Goal: Task Accomplishment & Management: Use online tool/utility

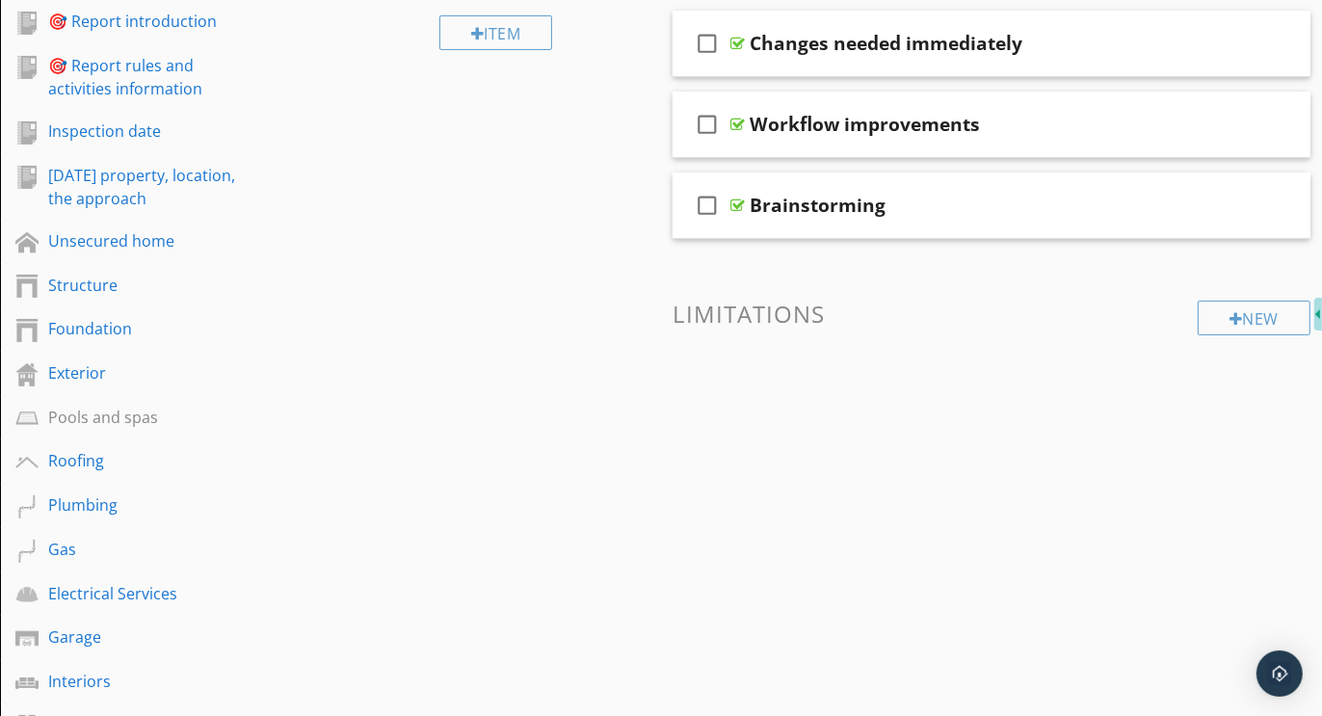
scroll to position [380, 0]
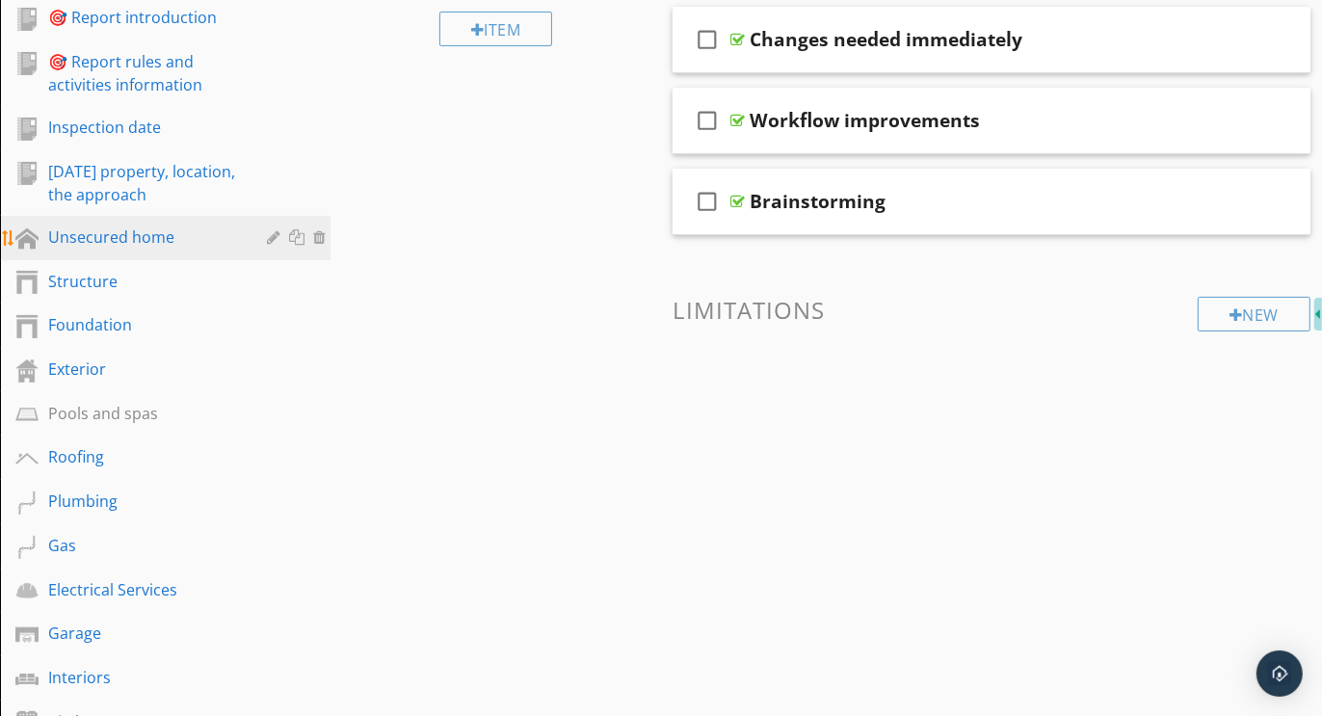
click at [101, 241] on div "Unsecured home" at bounding box center [143, 237] width 191 height 23
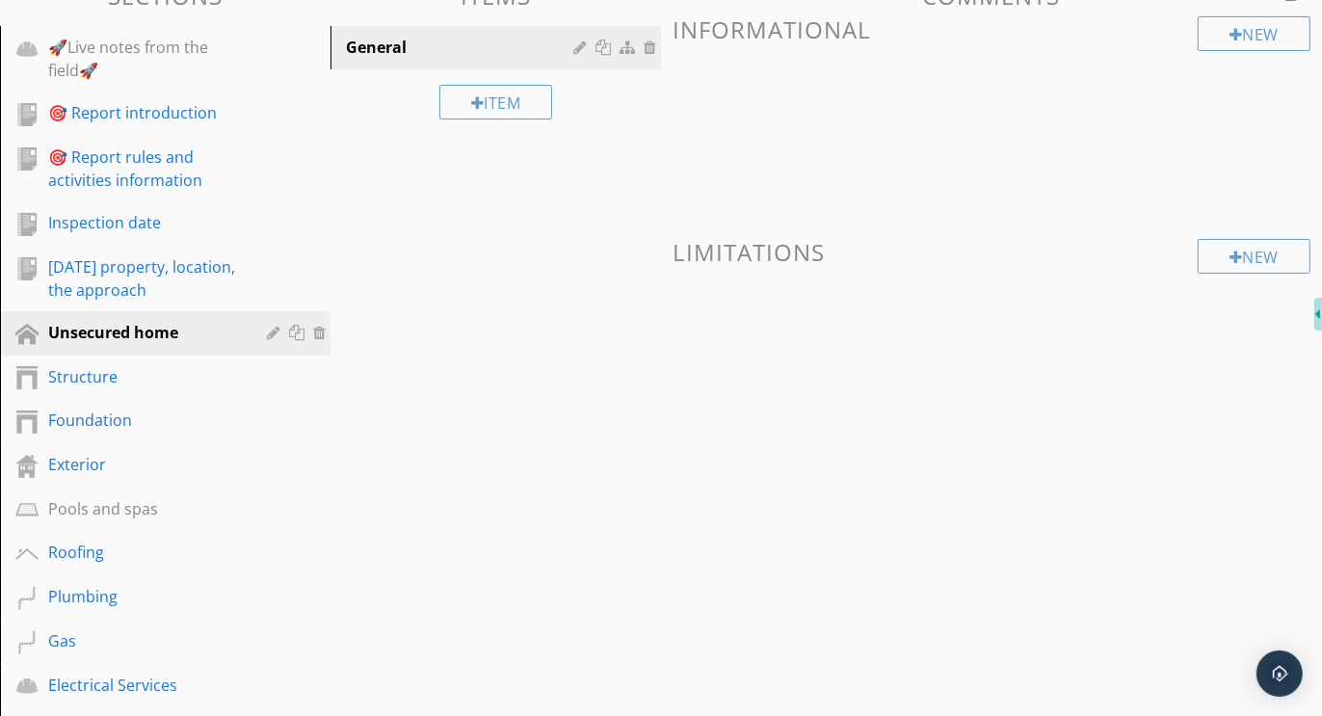
scroll to position [160, 0]
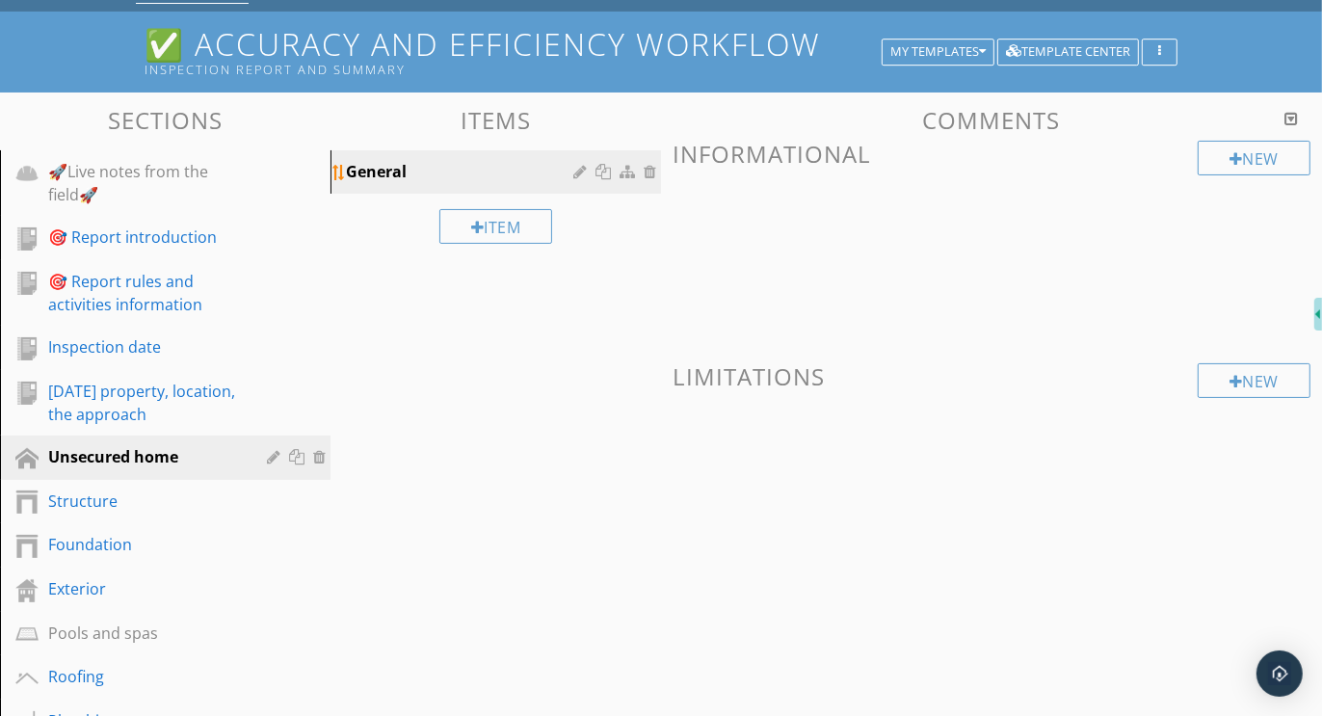
click at [649, 171] on div at bounding box center [652, 171] width 17 height 15
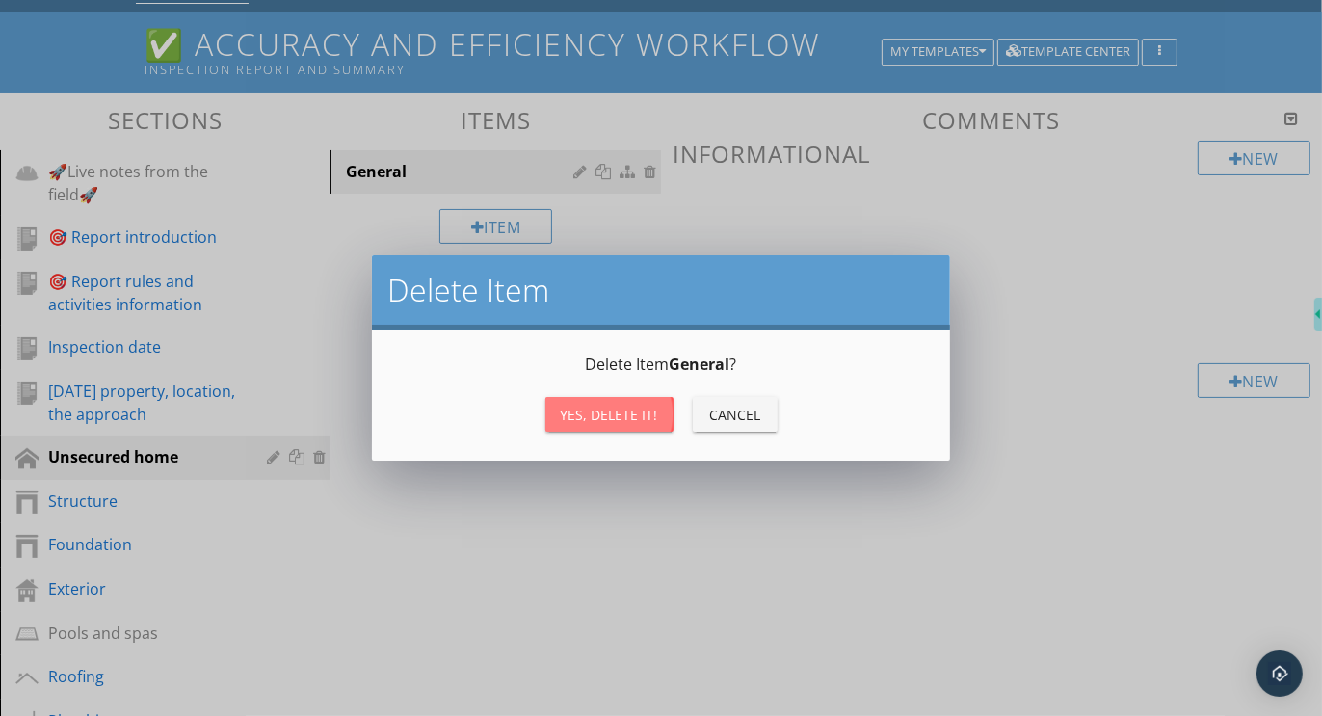
click at [609, 407] on div "Yes, Delete it!" at bounding box center [609, 415] width 97 height 20
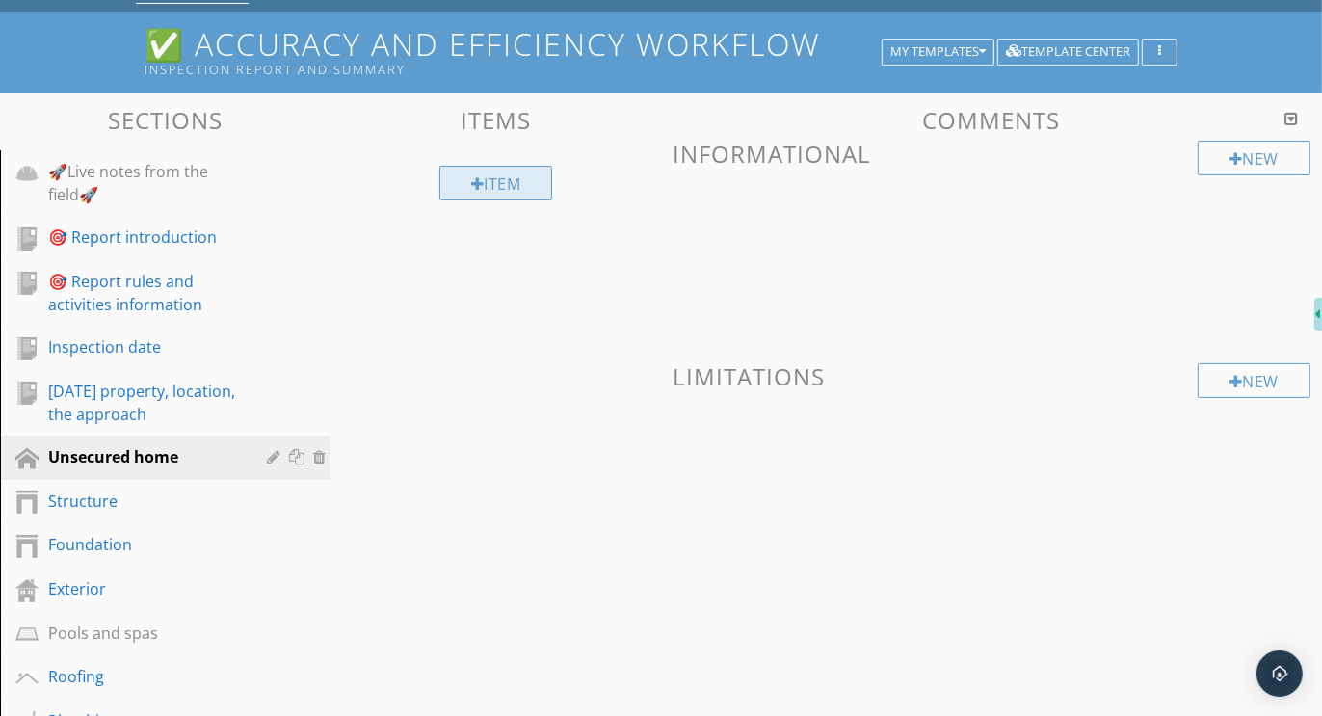
click at [499, 187] on div "Item" at bounding box center [496, 183] width 114 height 35
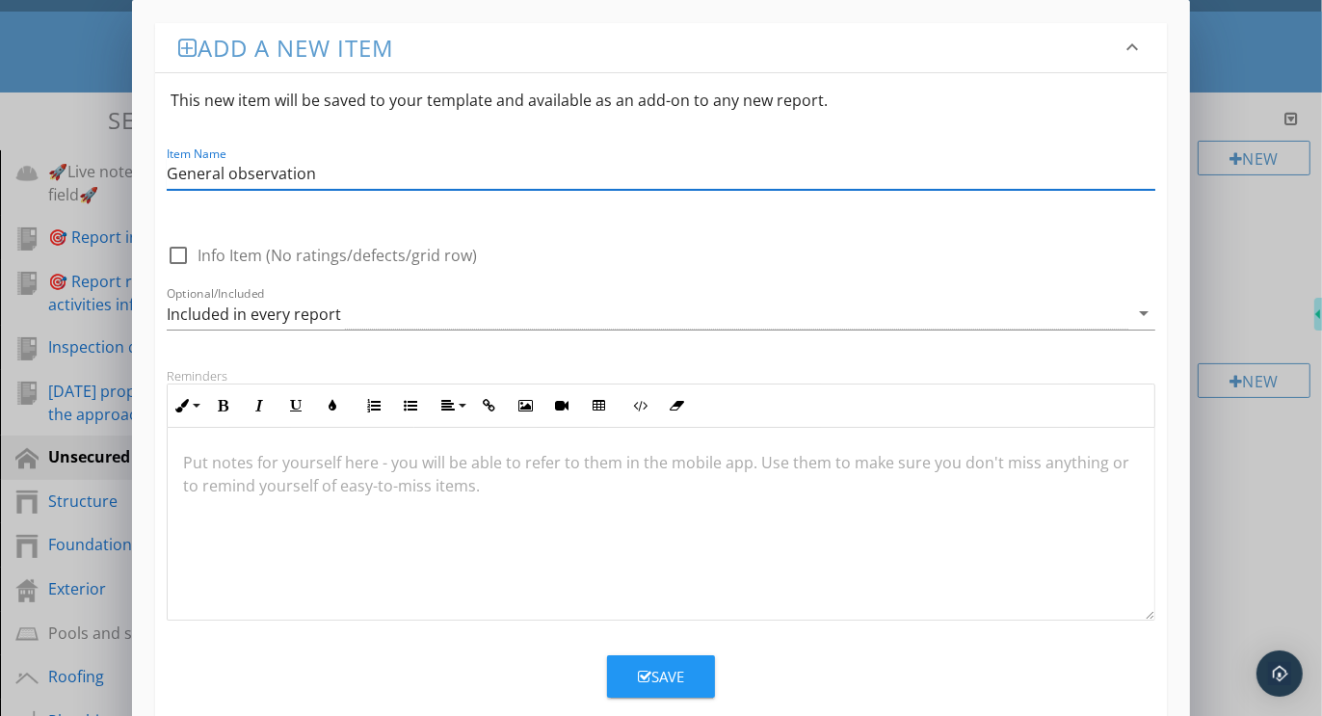
type input "General Observations"
click at [670, 666] on div "Save" at bounding box center [661, 677] width 46 height 22
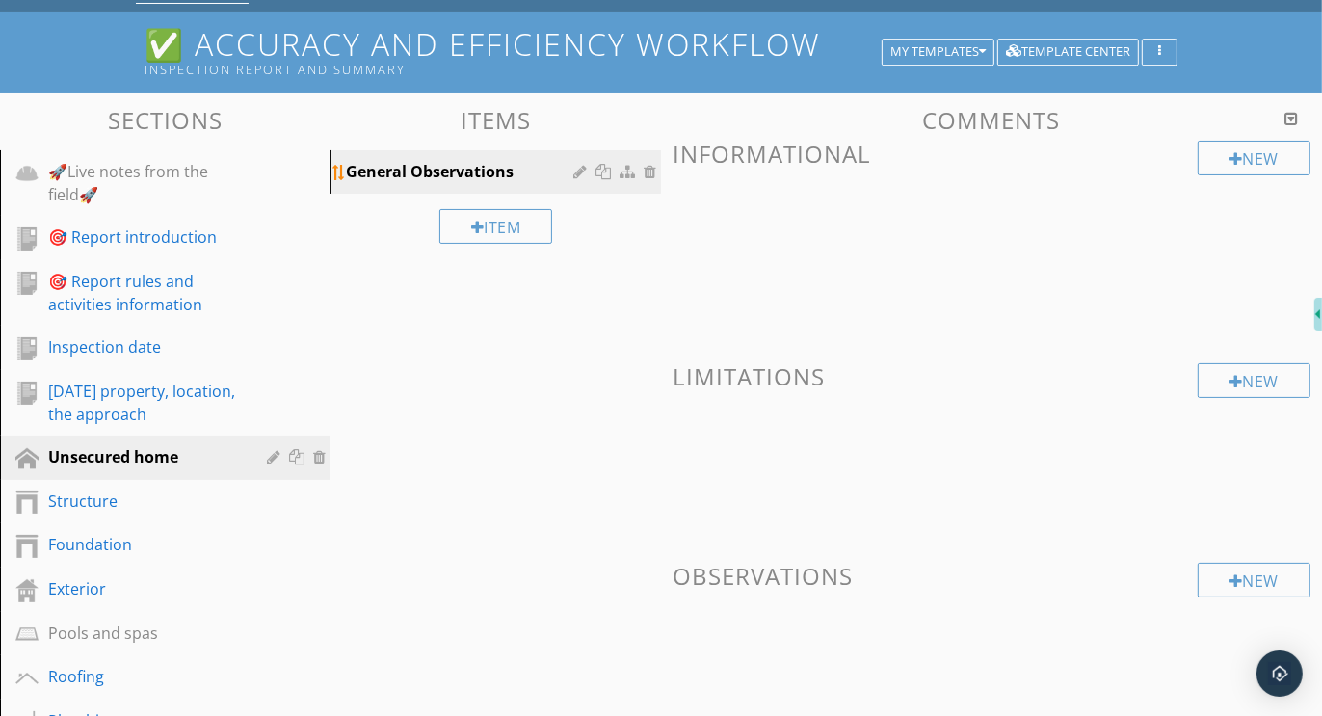
click at [580, 170] on div at bounding box center [582, 171] width 18 height 15
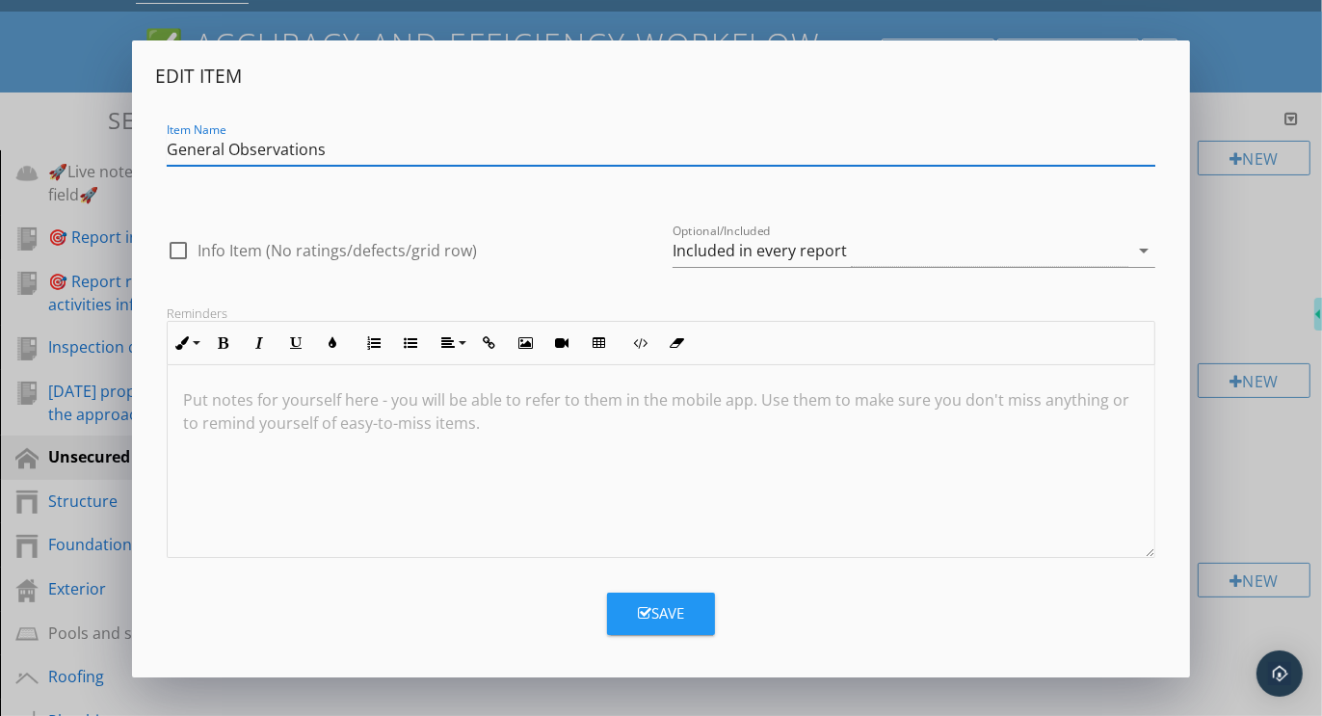
click at [228, 148] on input "General Observations" at bounding box center [661, 150] width 989 height 32
type input "Observations"
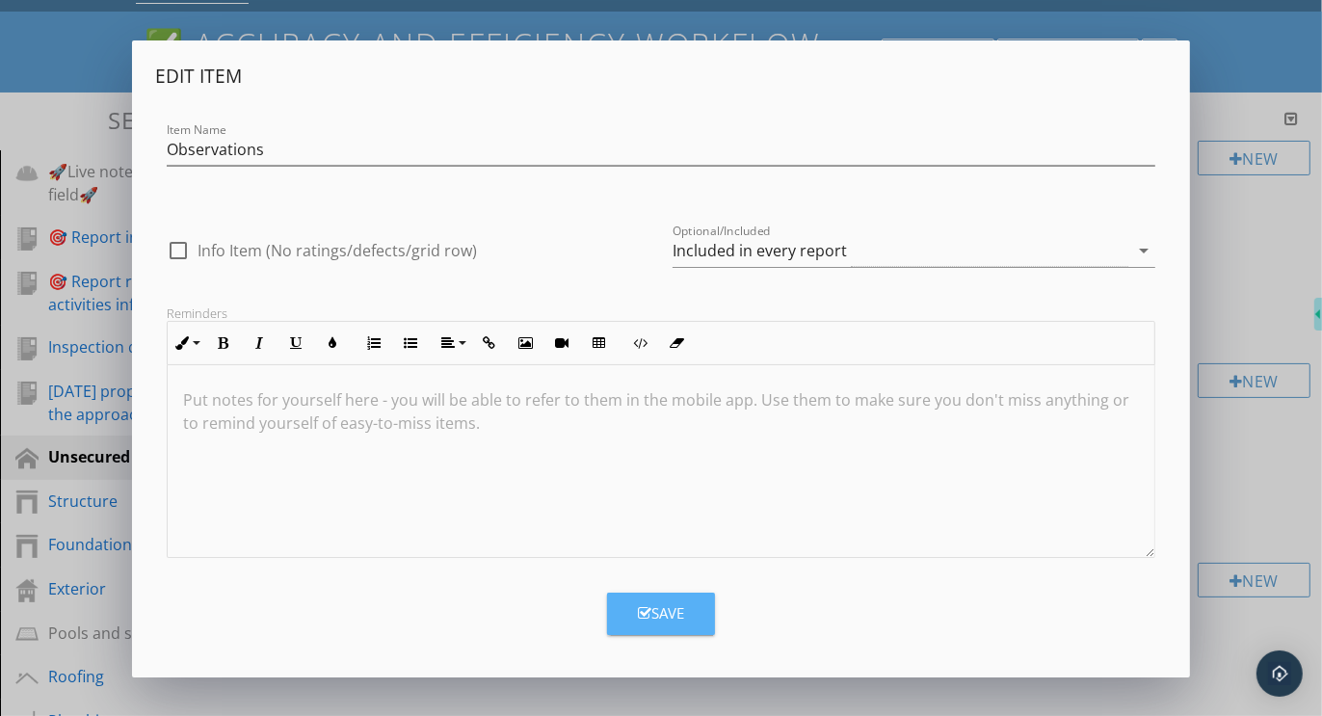
click at [679, 597] on button "Save" at bounding box center [661, 614] width 108 height 42
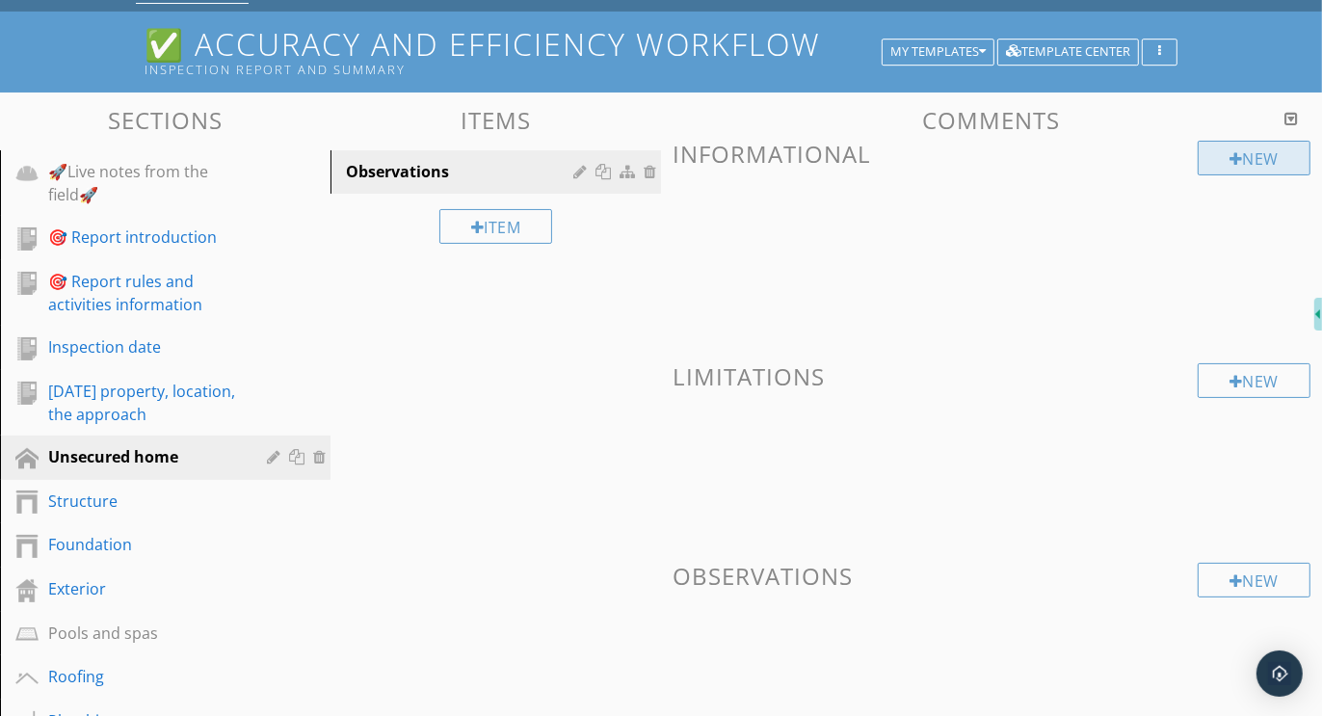
click at [1251, 145] on div "New" at bounding box center [1254, 158] width 113 height 35
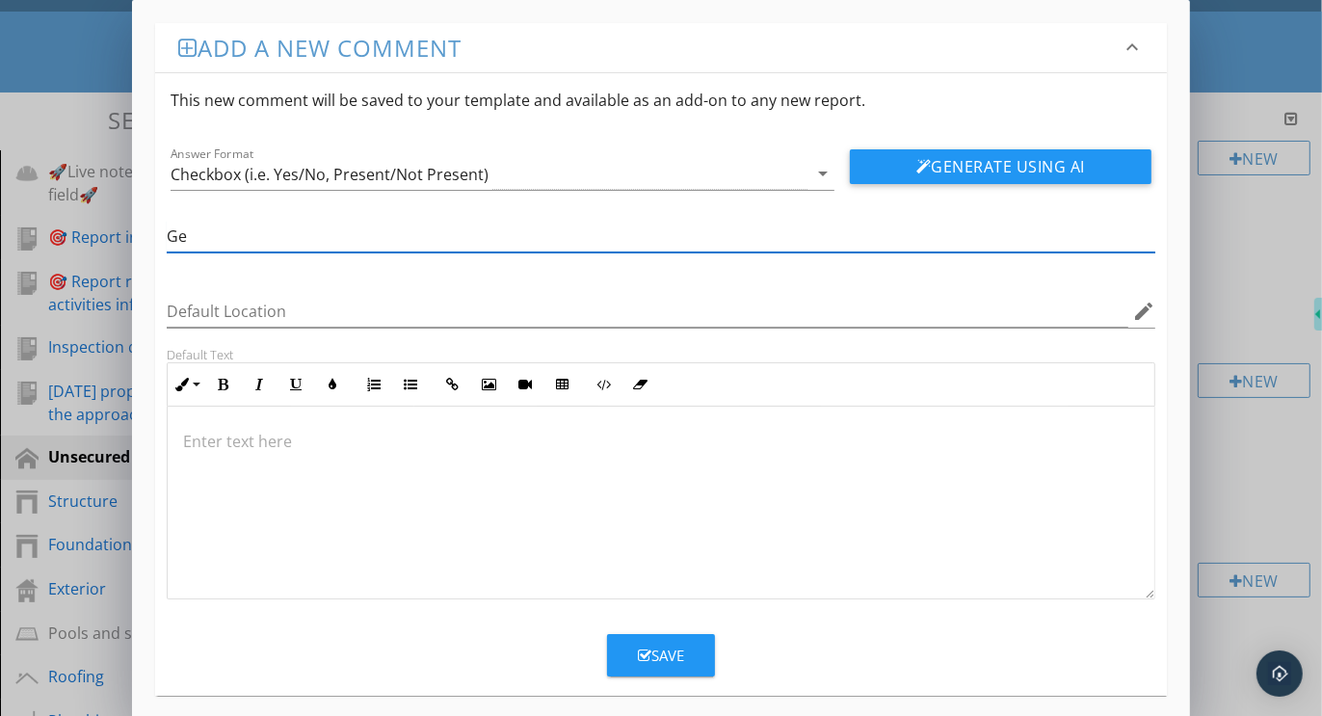
type input "G"
type input "Observed"
click at [323, 181] on div "Checkbox (i.e. Yes/No, Present/Not Present)" at bounding box center [330, 174] width 318 height 17
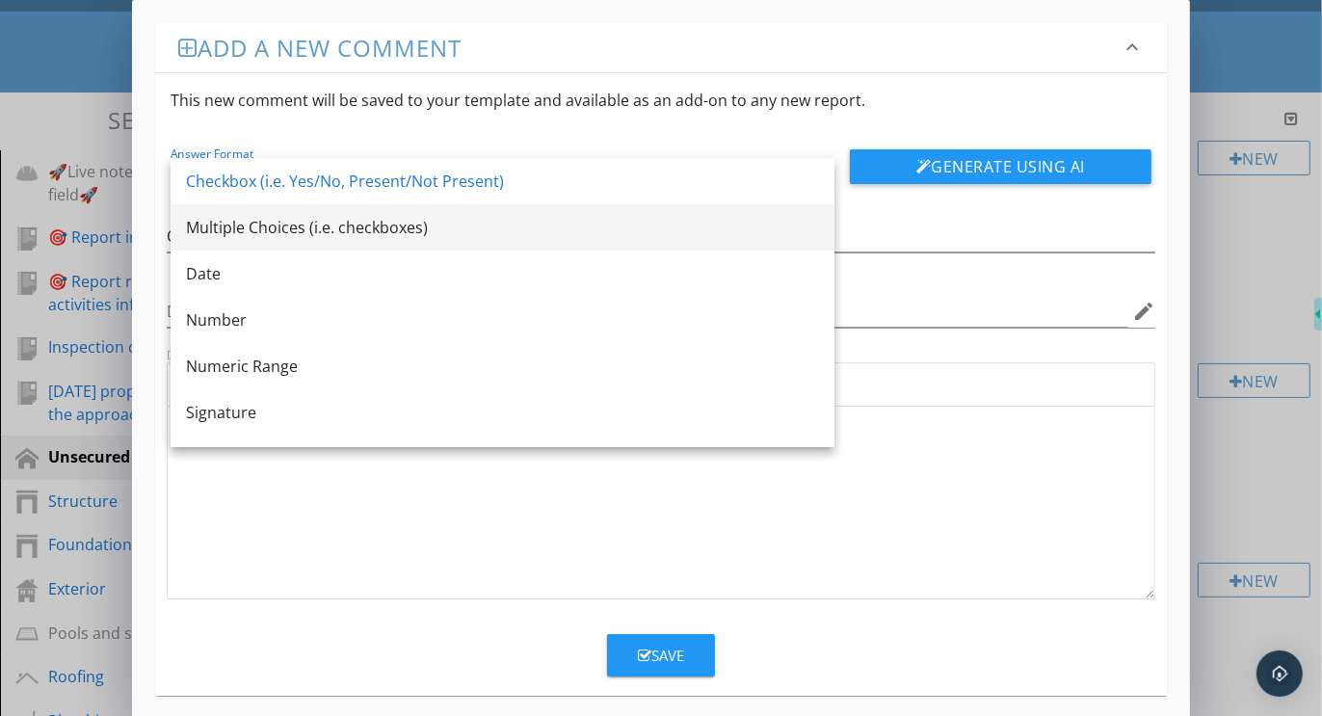
click at [293, 221] on div "Multiple Choices (i.e. checkboxes)" at bounding box center [502, 227] width 633 height 23
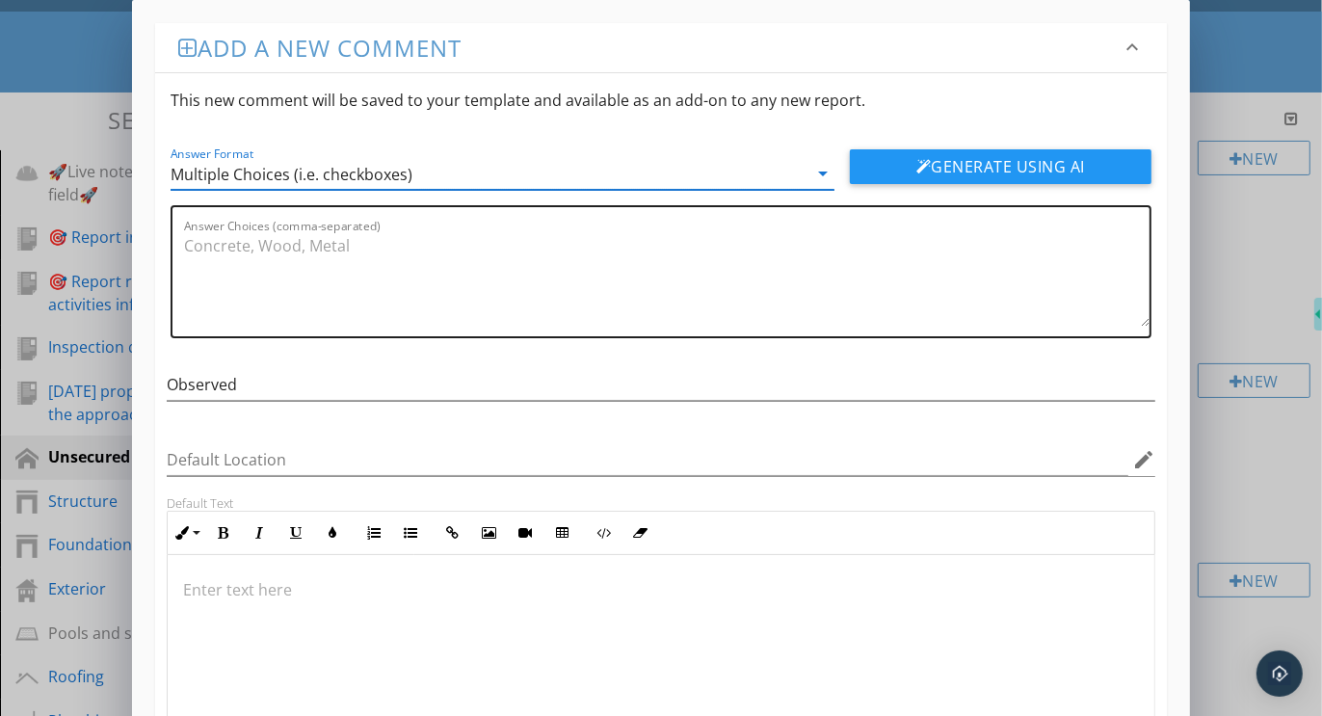
click at [337, 253] on textarea "Answer Choices (comma-separated)" at bounding box center [667, 278] width 966 height 96
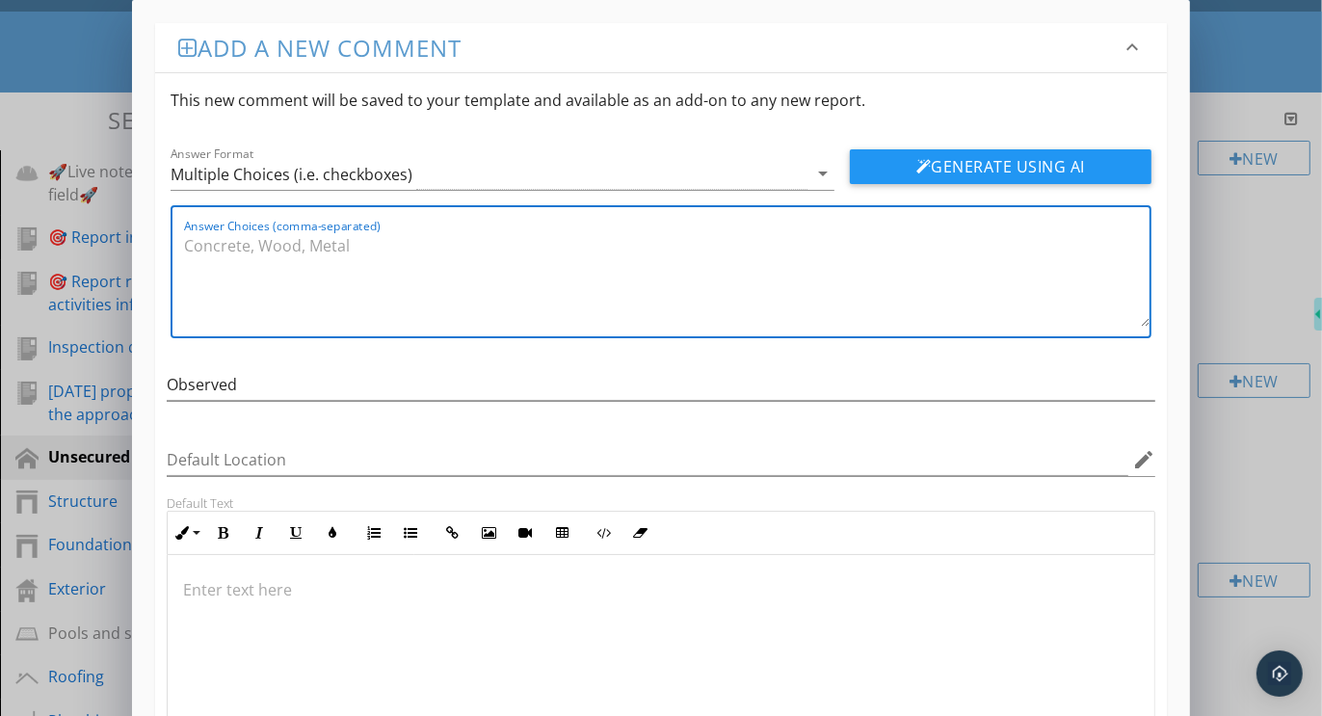
paste textarea "No visible security concerns observed, Property found unsecured at time of insp…"
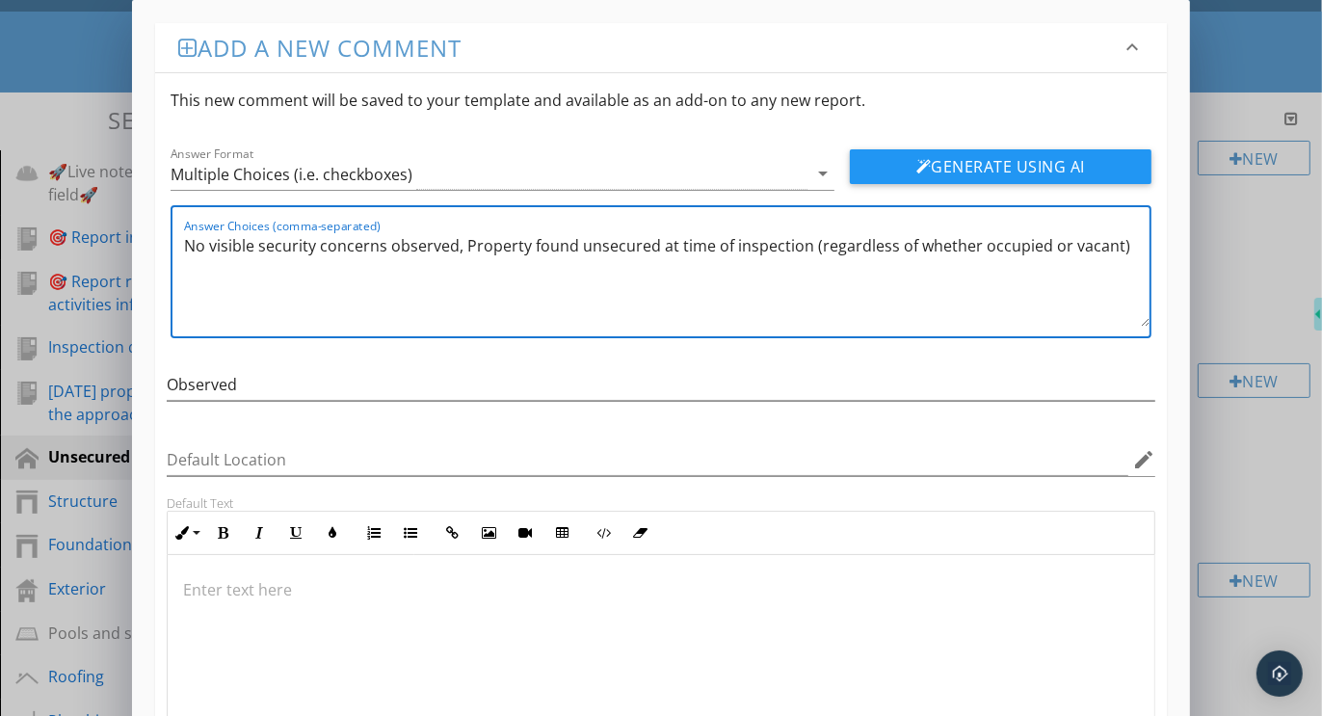
click at [1121, 243] on textarea "No visible security concerns observed, Property found unsecured at time of insp…" at bounding box center [667, 278] width 966 height 96
type textarea "No visible security concerns observed, Property found unsecured at time of insp…"
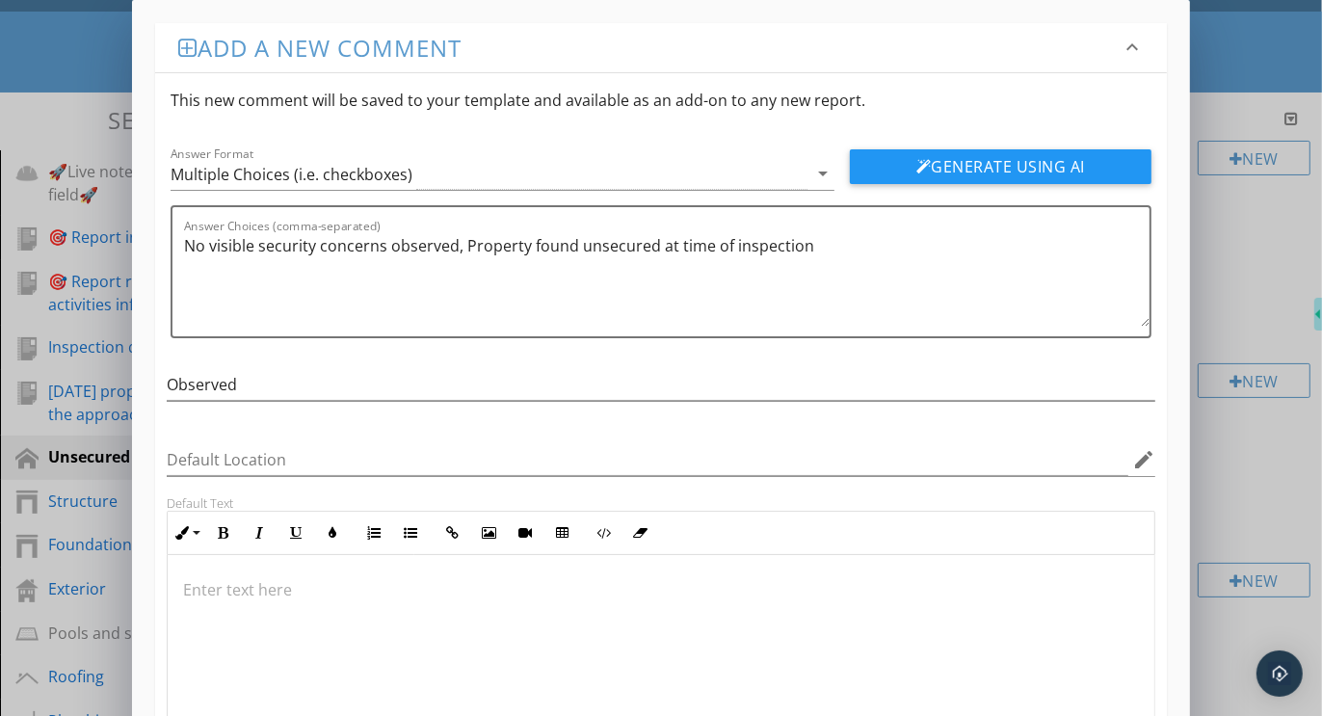
click at [1175, 604] on div "Add a new comment keyboard_arrow_down This new comment will be saved to your te…" at bounding box center [661, 433] width 1058 height 867
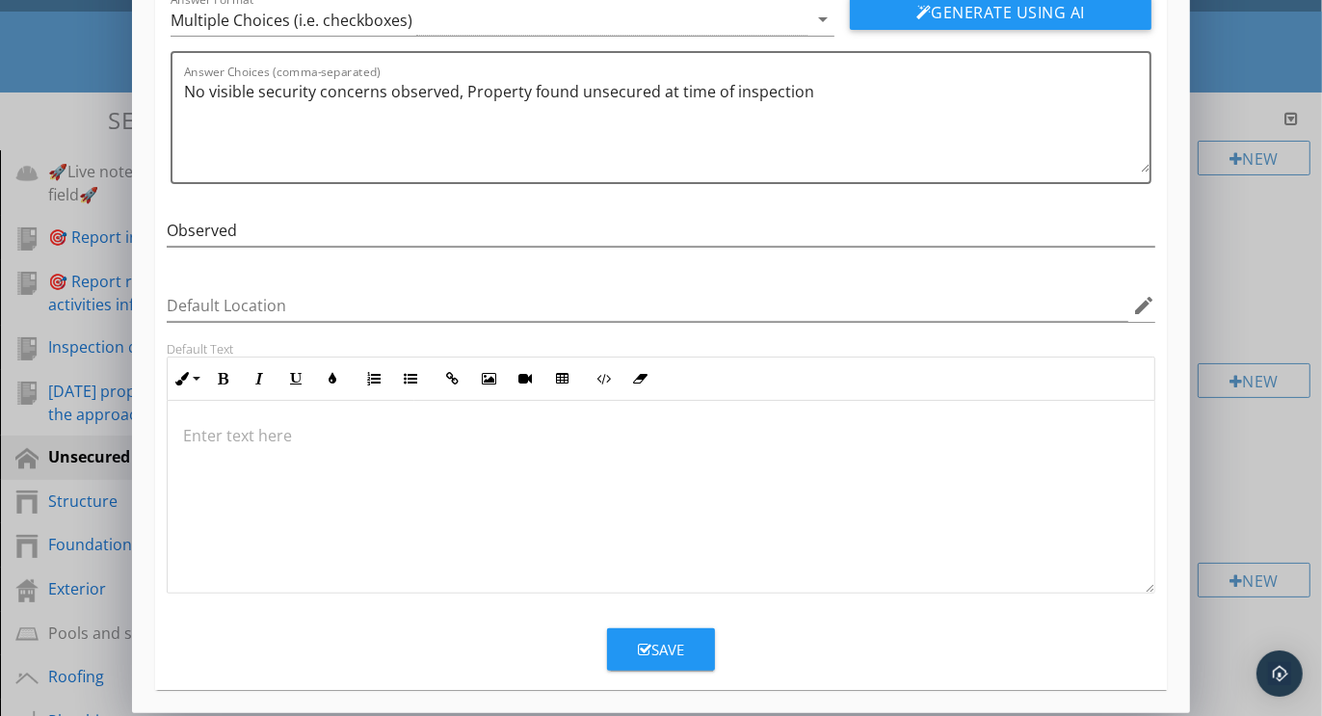
scroll to position [159, 0]
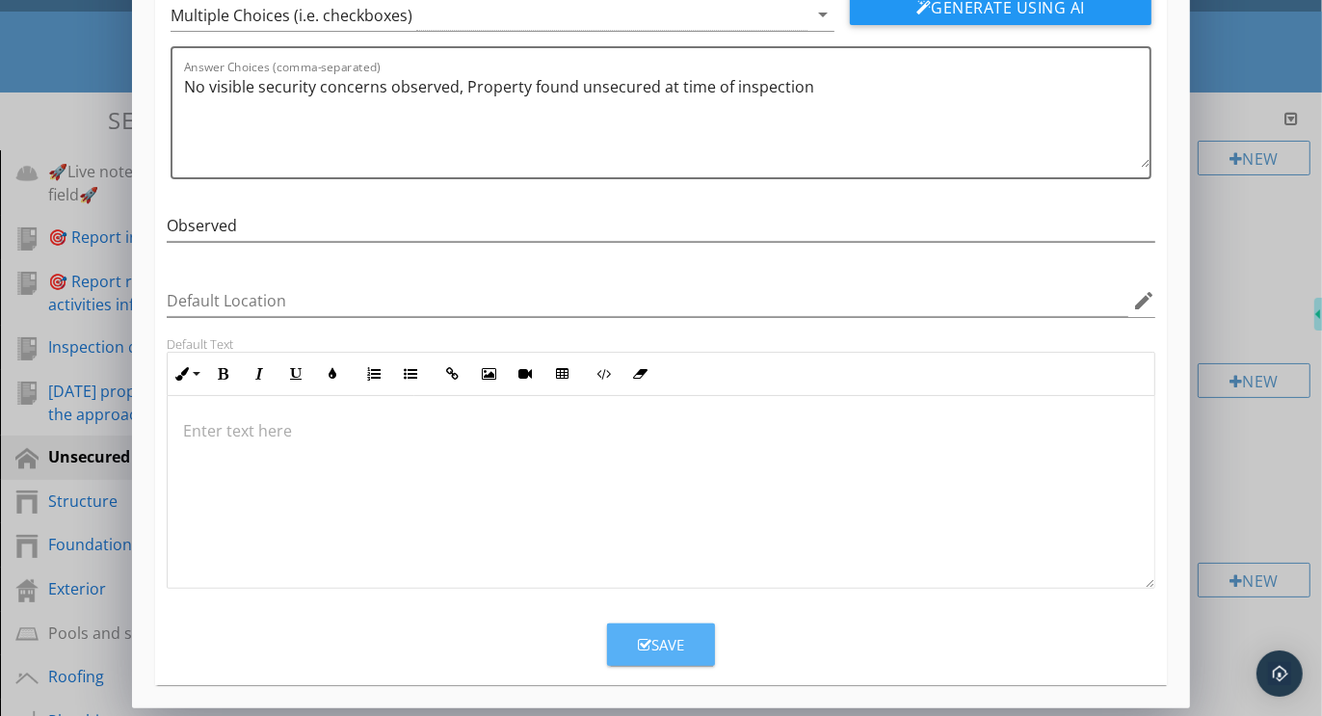
click at [662, 643] on div "Save" at bounding box center [661, 645] width 46 height 22
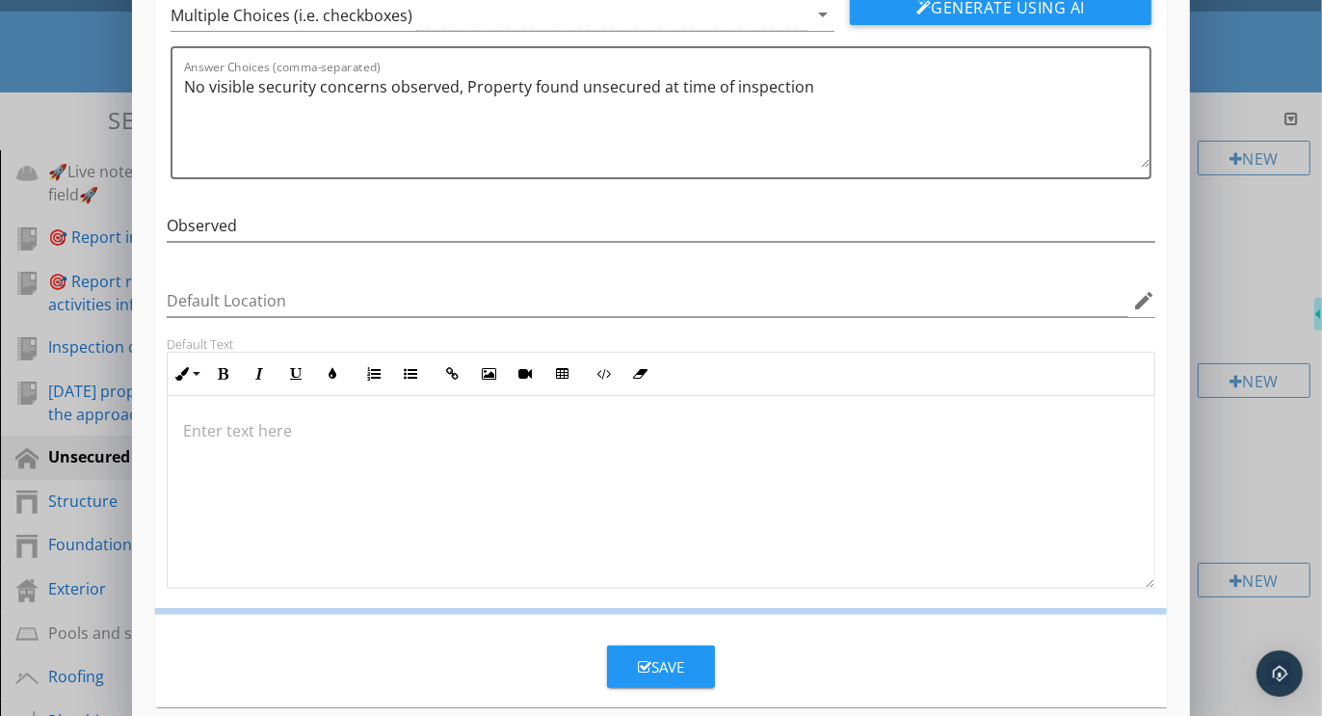
scroll to position [66, 0]
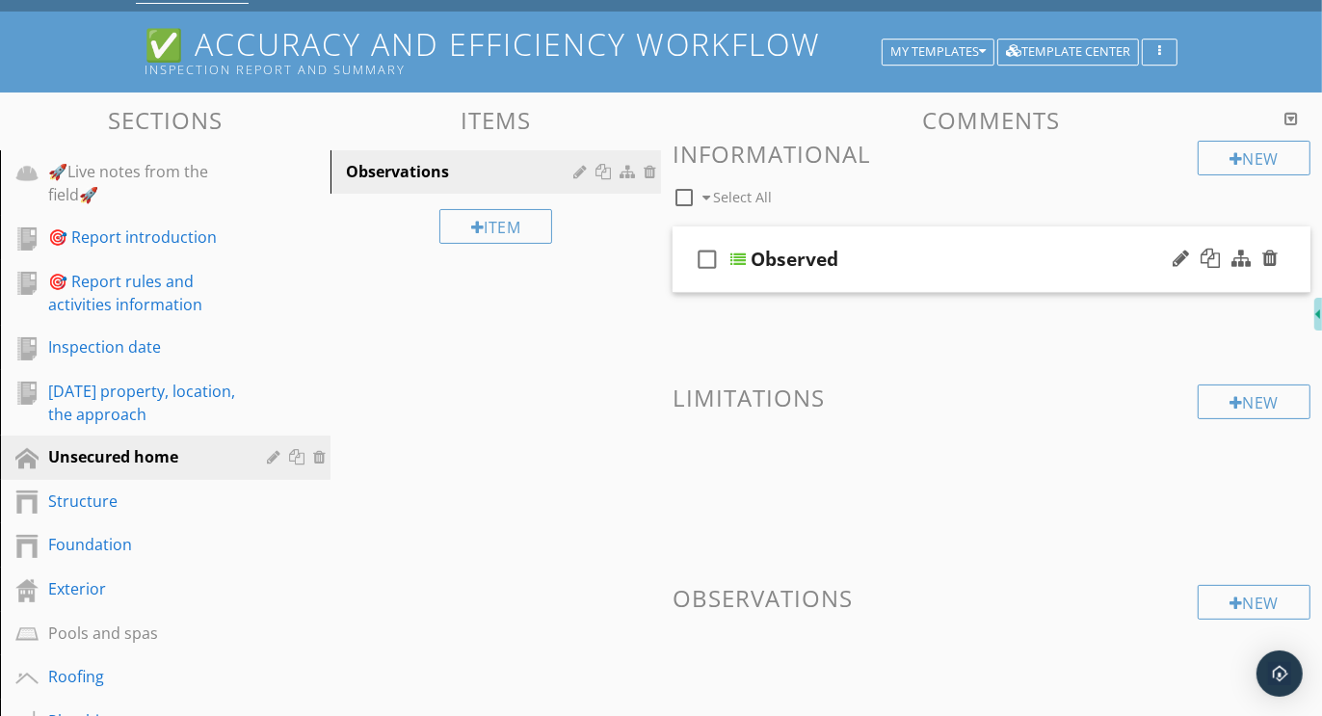
click at [1009, 234] on div "check_box_outline_blank Observed" at bounding box center [992, 259] width 638 height 67
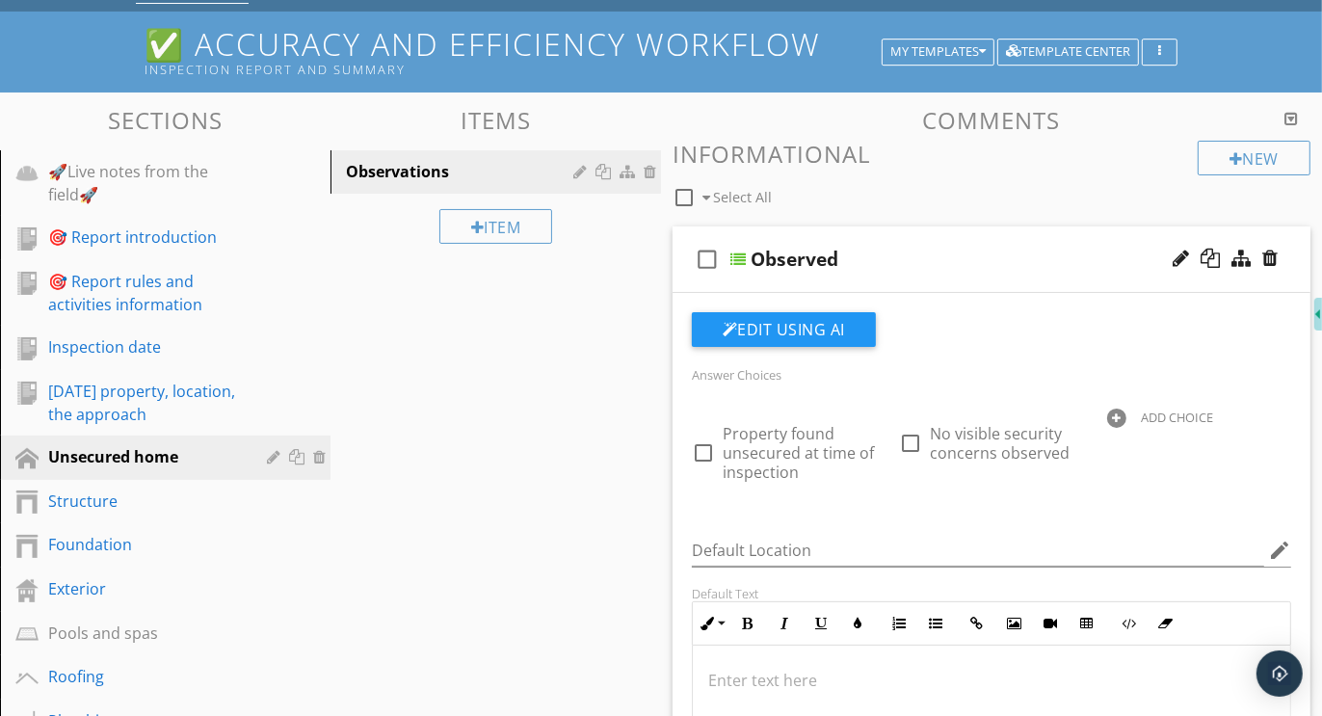
click at [1122, 408] on div "ADD CHOICE" at bounding box center [1199, 416] width 184 height 23
type input "Conditions noted"
click at [992, 227] on div "check_box_outline_blank Observed" at bounding box center [992, 259] width 638 height 67
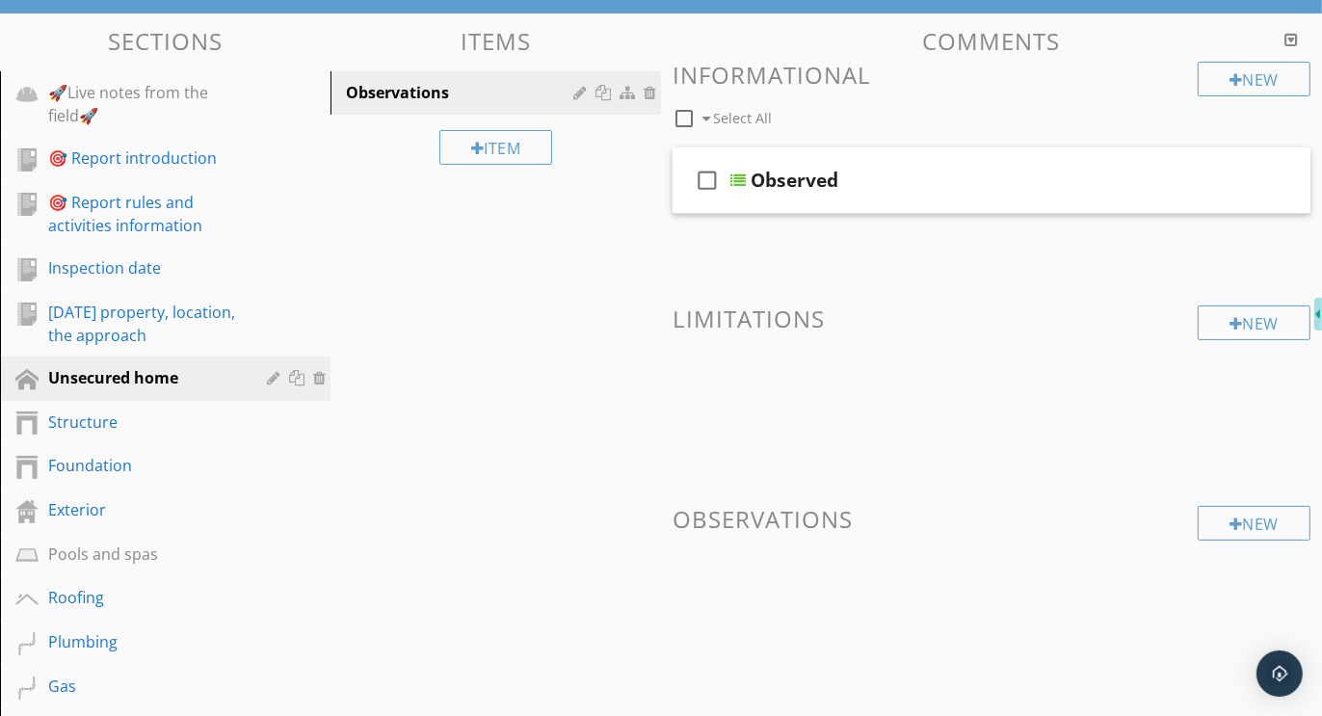
scroll to position [241, 0]
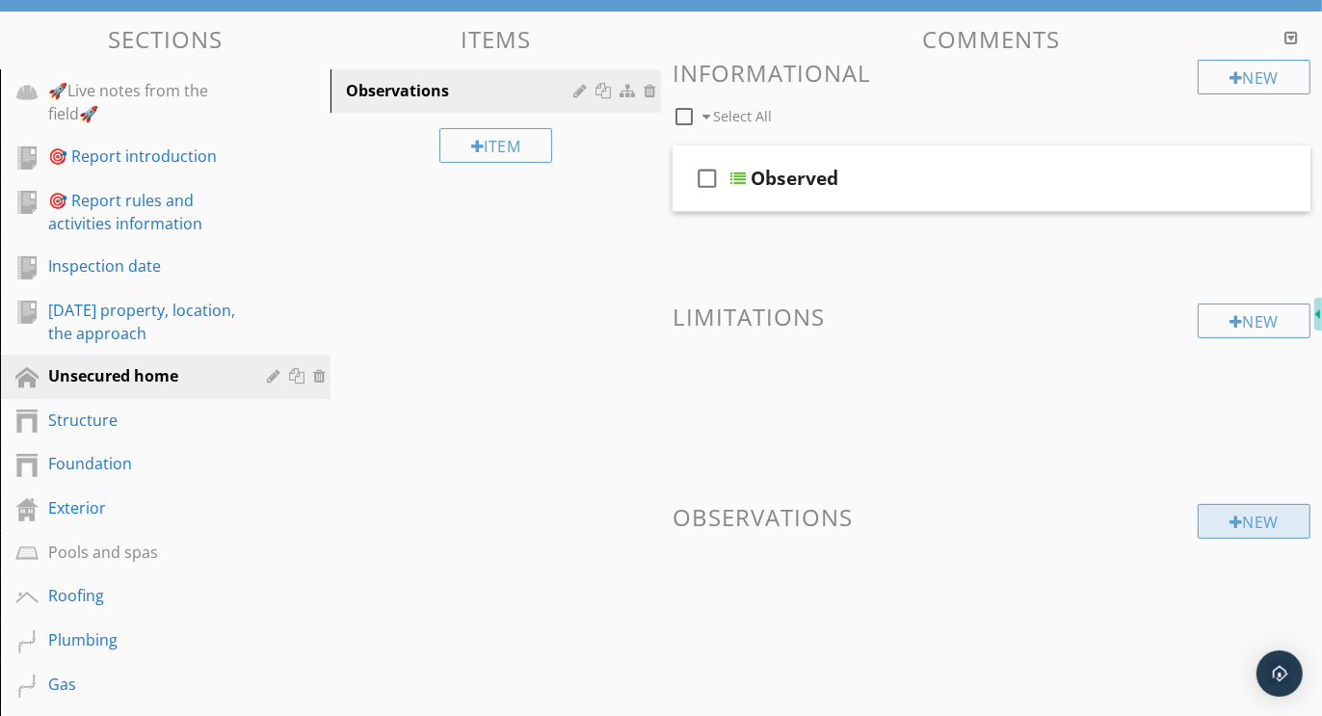
click at [1252, 519] on div "New" at bounding box center [1254, 521] width 113 height 35
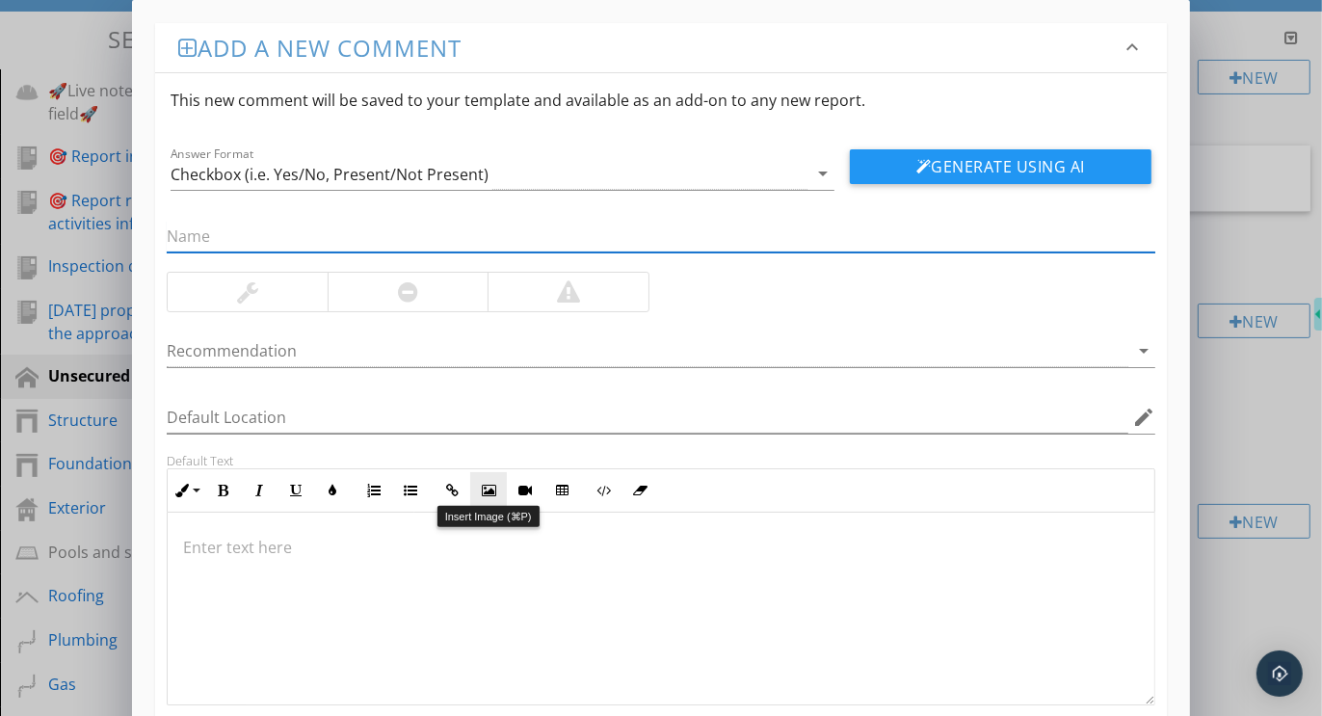
paste input "Access / Entry Observations"
type input "Access / Entry Observations"
click at [251, 177] on div "Checkbox (i.e. Yes/No, Present/Not Present)" at bounding box center [330, 174] width 318 height 17
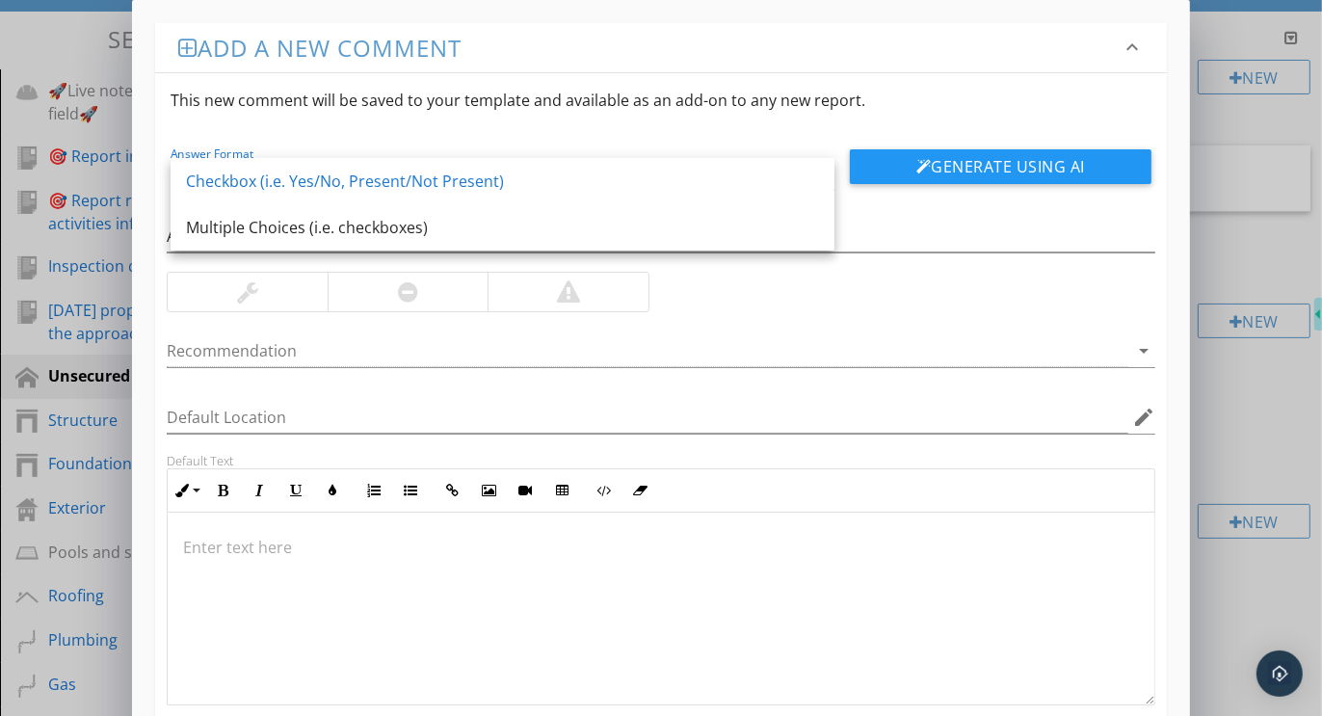
click at [398, 293] on div at bounding box center [408, 291] width 20 height 23
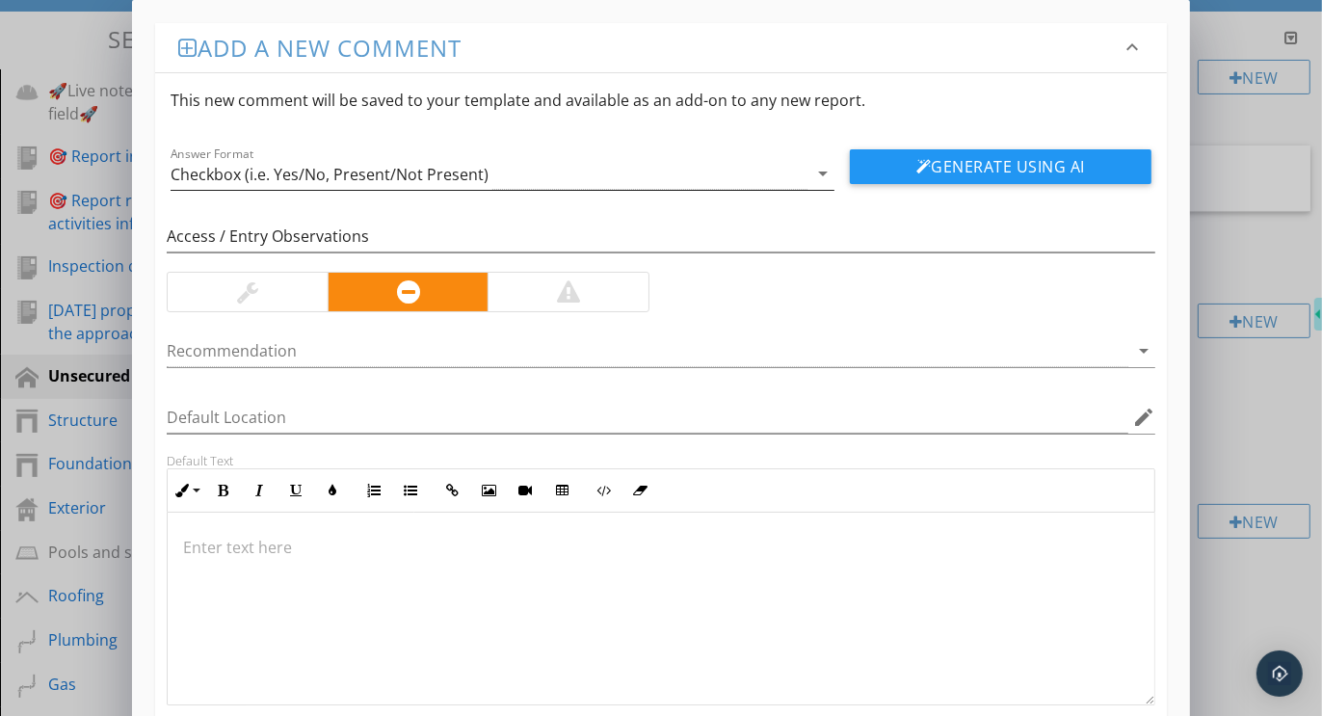
click at [319, 168] on div "Checkbox (i.e. Yes/No, Present/Not Present)" at bounding box center [330, 174] width 318 height 17
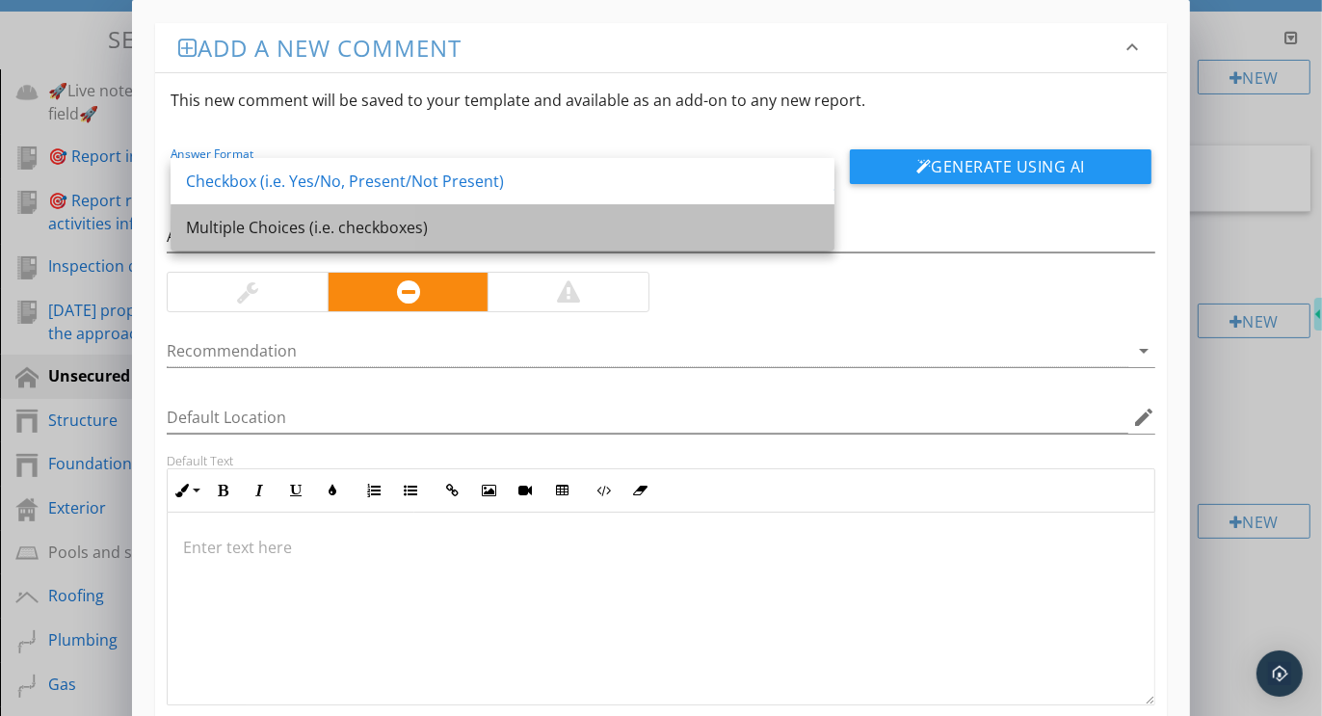
click at [262, 240] on div "Multiple Choices (i.e. checkboxes)" at bounding box center [502, 227] width 633 height 46
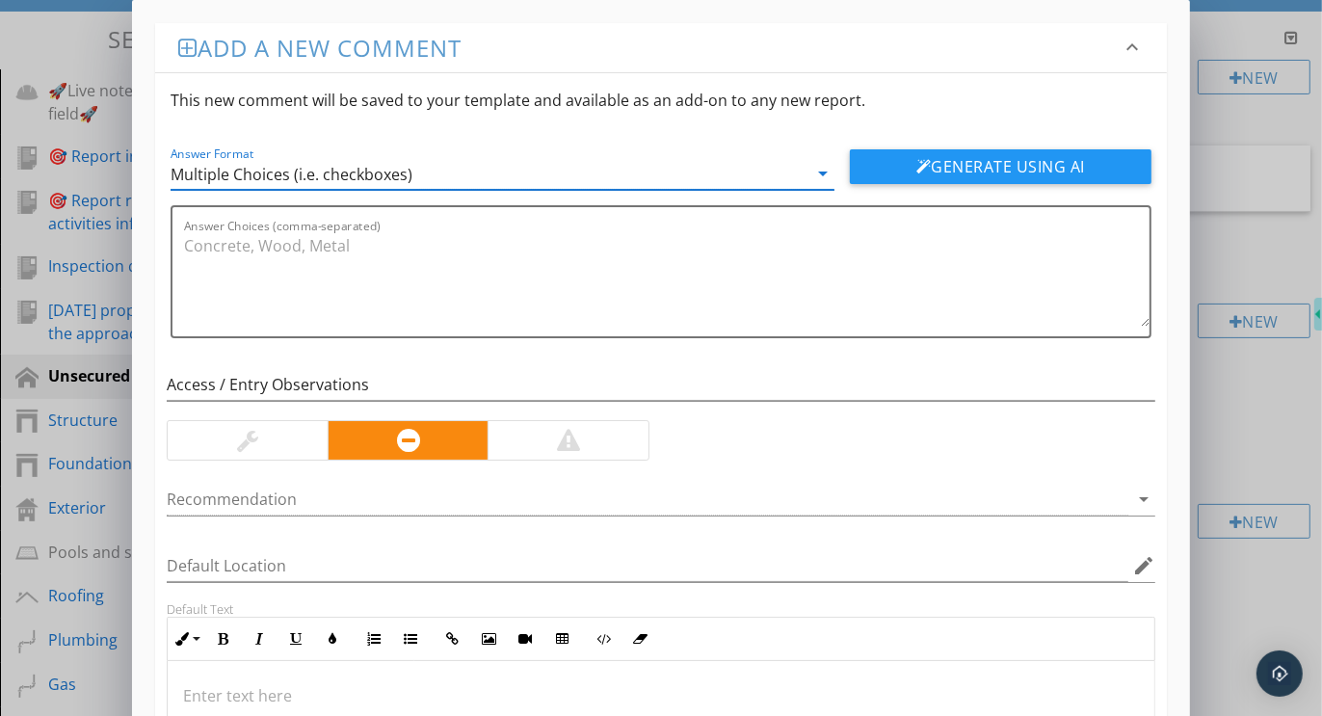
click at [1261, 426] on div "Add a new comment keyboard_arrow_down This new comment will be saved to your te…" at bounding box center [661, 492] width 1322 height 985
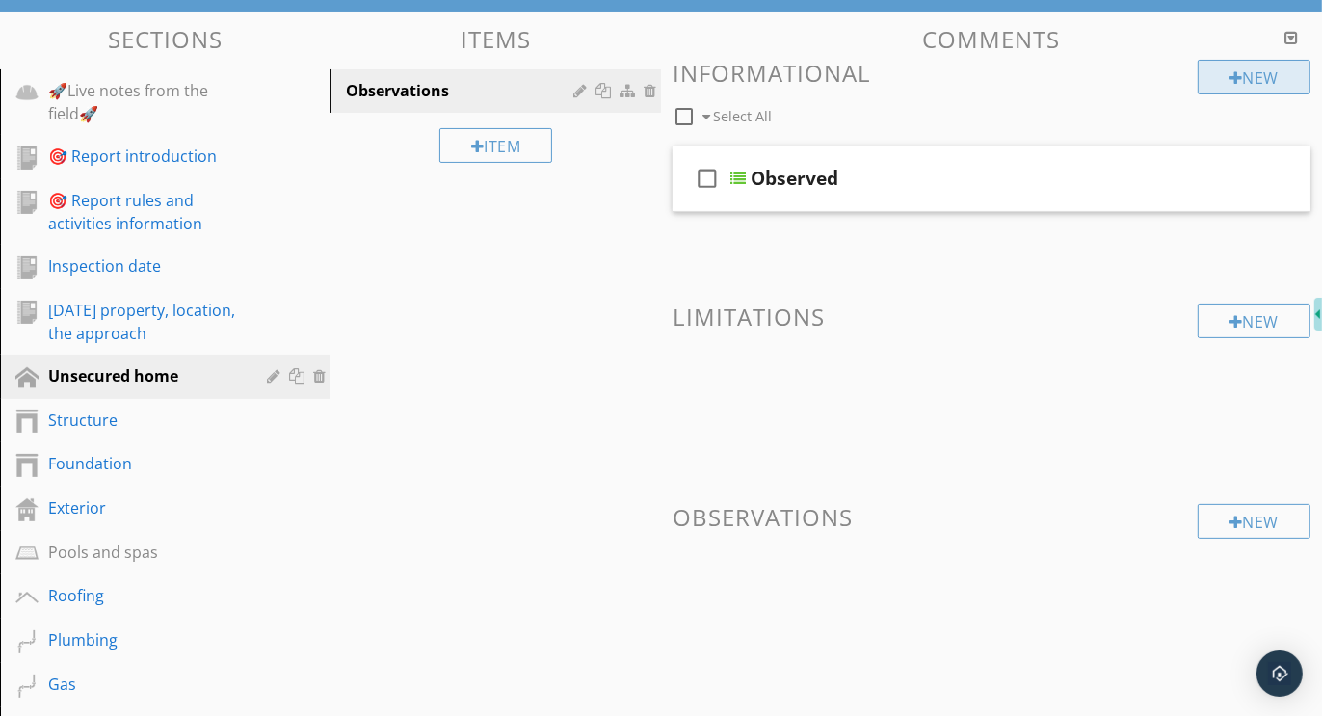
click at [1249, 79] on div "New" at bounding box center [1254, 77] width 113 height 35
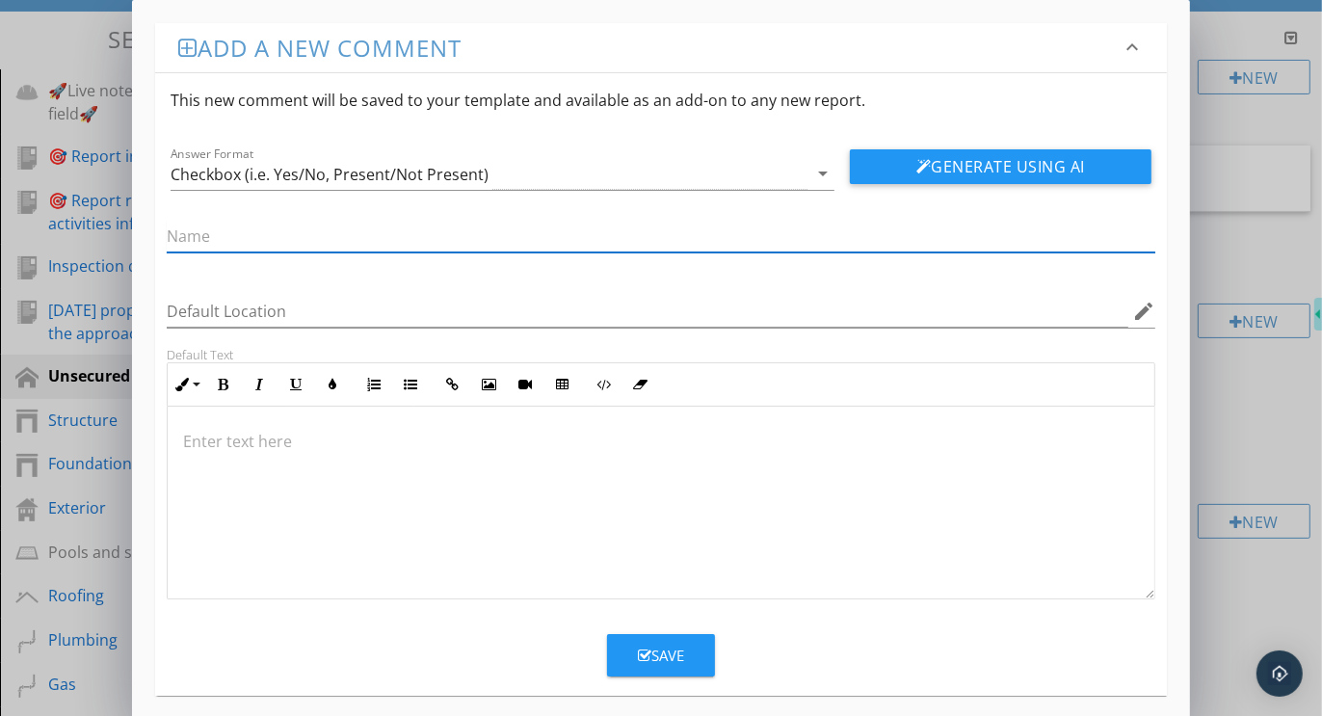
paste input "Access / Entry Observations"
type input "Access / Entry Observations"
click at [240, 168] on div "Checkbox (i.e. Yes/No, Present/Not Present)" at bounding box center [330, 174] width 318 height 17
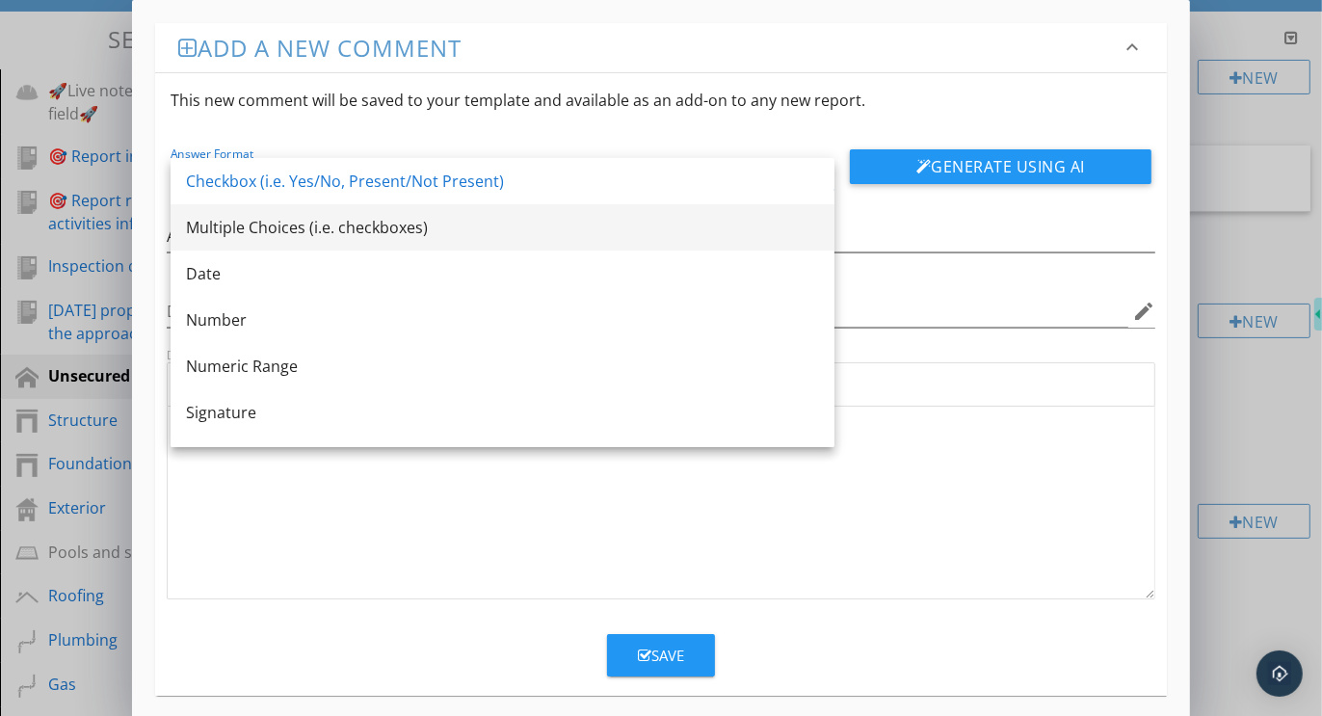
click at [233, 218] on div "Multiple Choices (i.e. checkboxes)" at bounding box center [502, 227] width 633 height 23
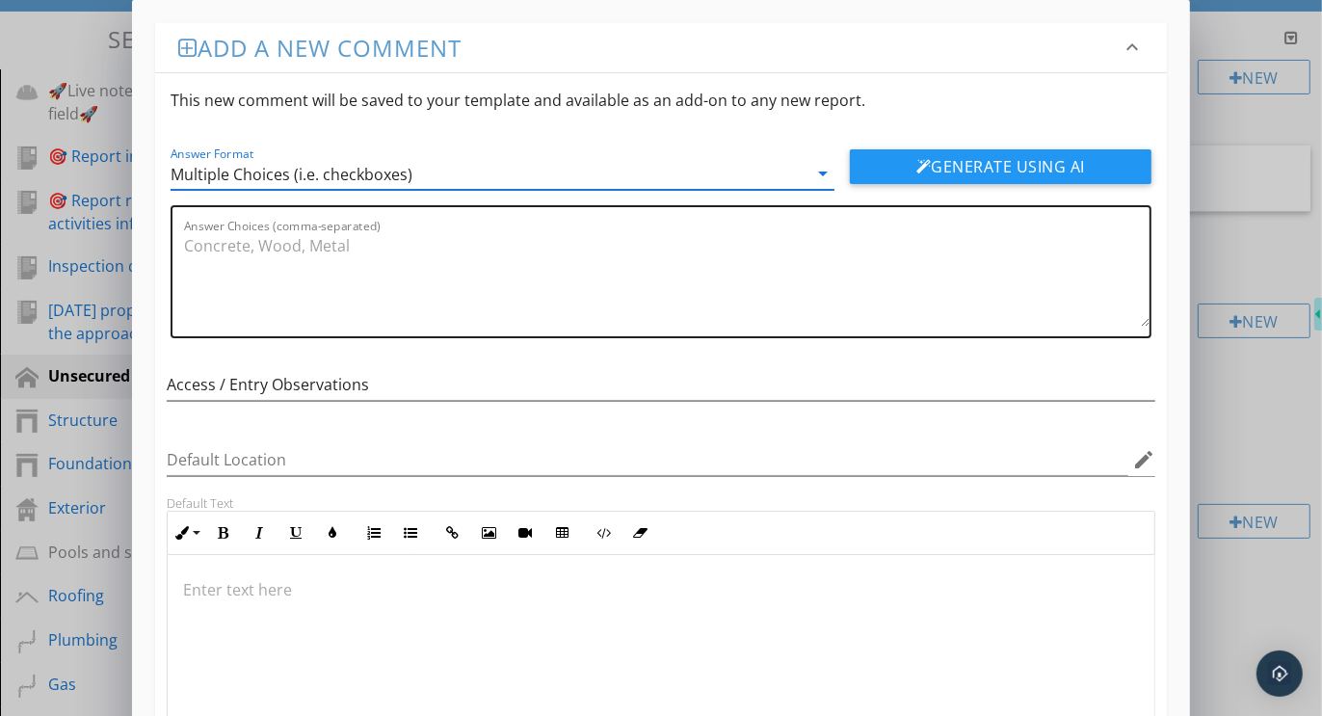
click at [270, 275] on textarea "Answer Choices (comma-separated)" at bounding box center [667, 278] width 966 height 96
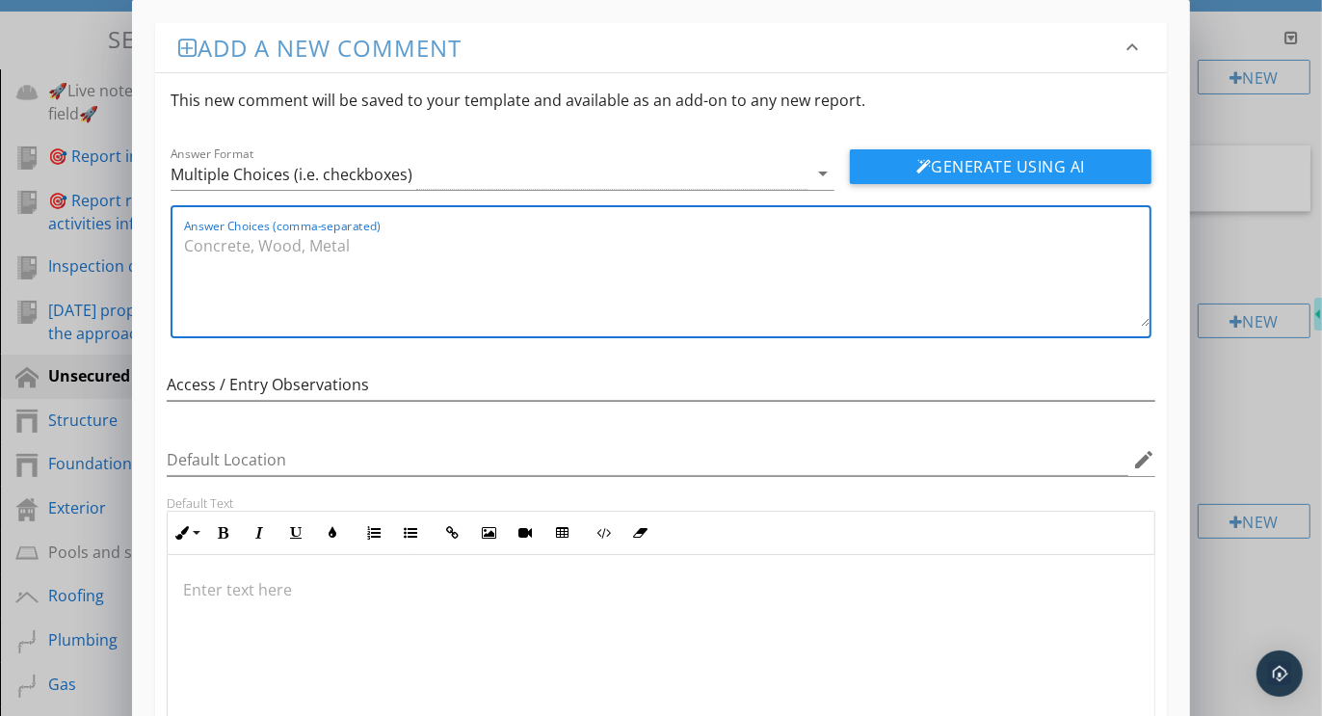
paste textarea "Front door unlocked or unsecured, Rear door unlocked or unsecured, One or more …"
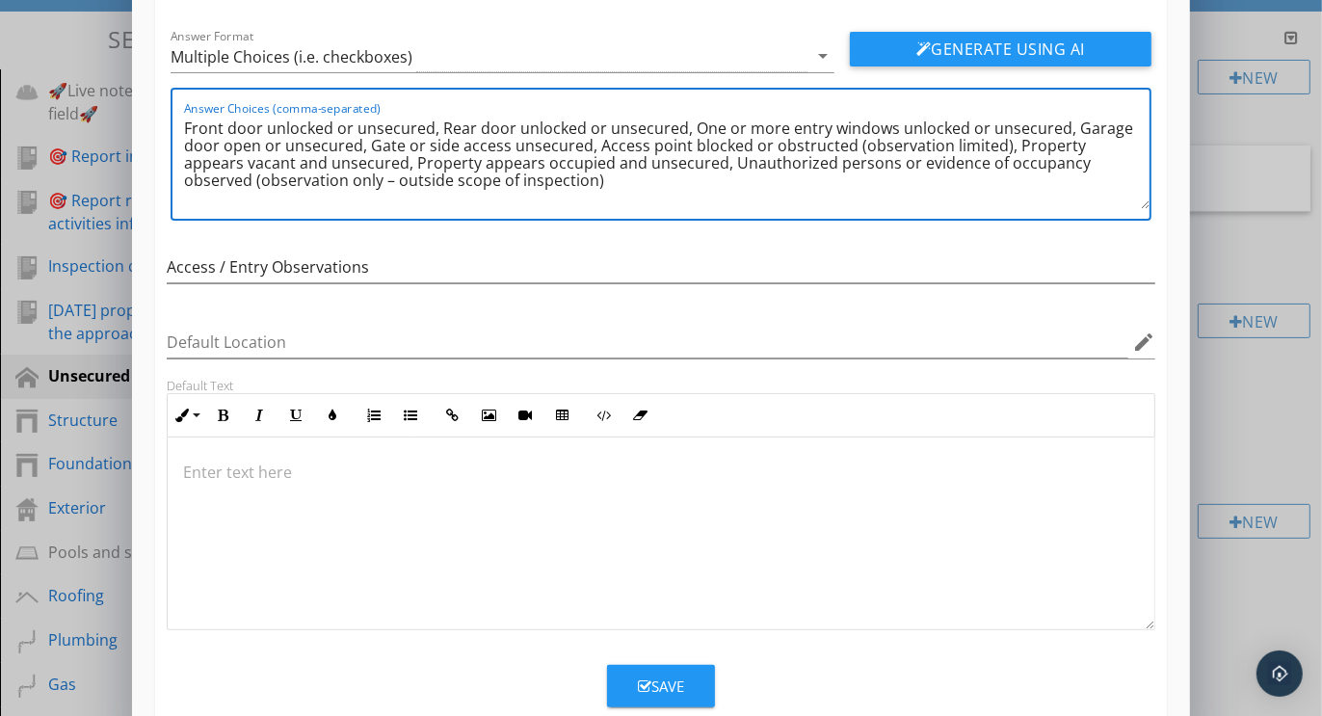
scroll to position [159, 0]
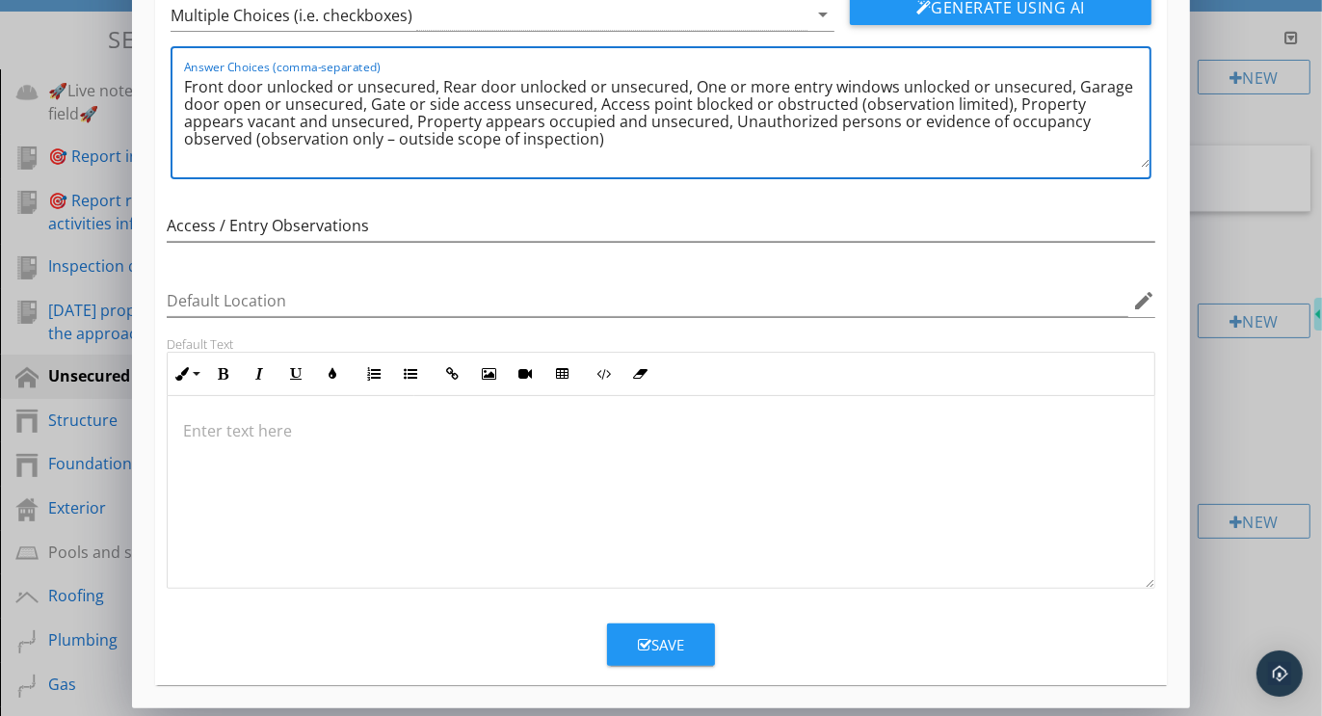
type textarea "Front door unlocked or unsecured, Rear door unlocked or unsecured, One or more …"
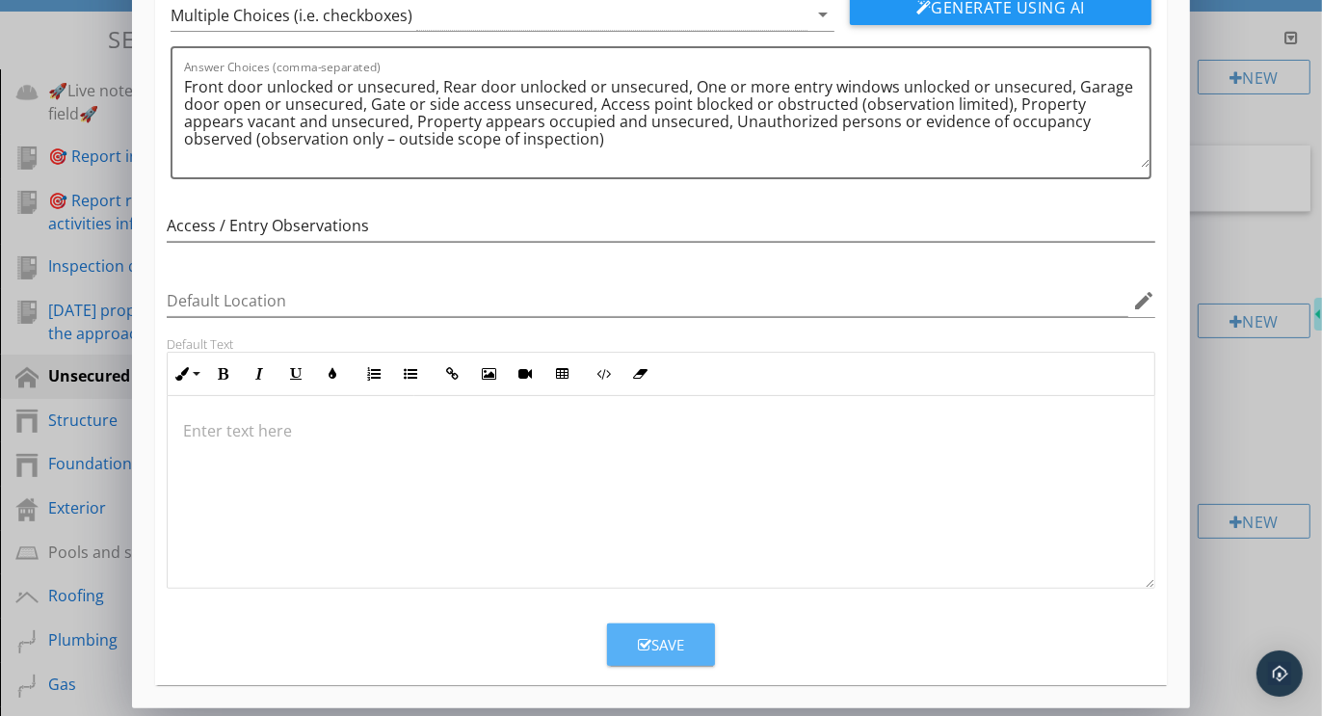
click at [665, 649] on div "Save" at bounding box center [661, 645] width 46 height 22
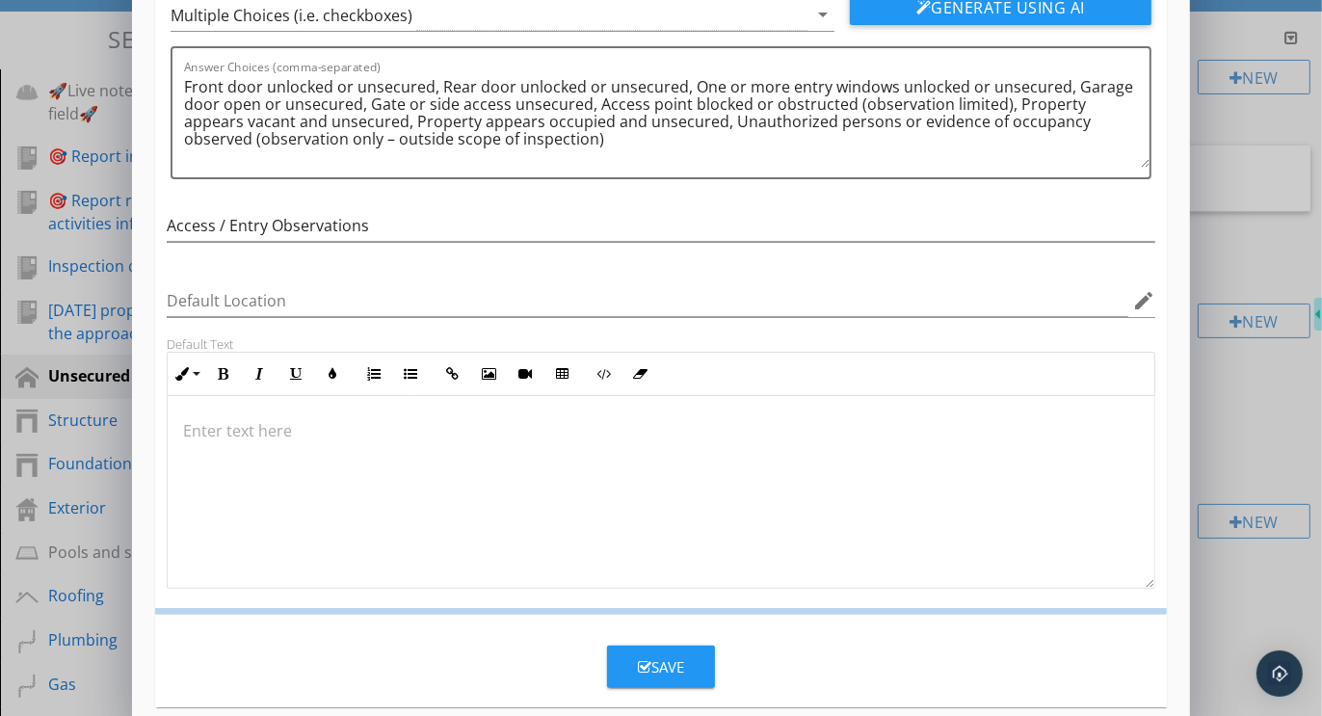
scroll to position [66, 0]
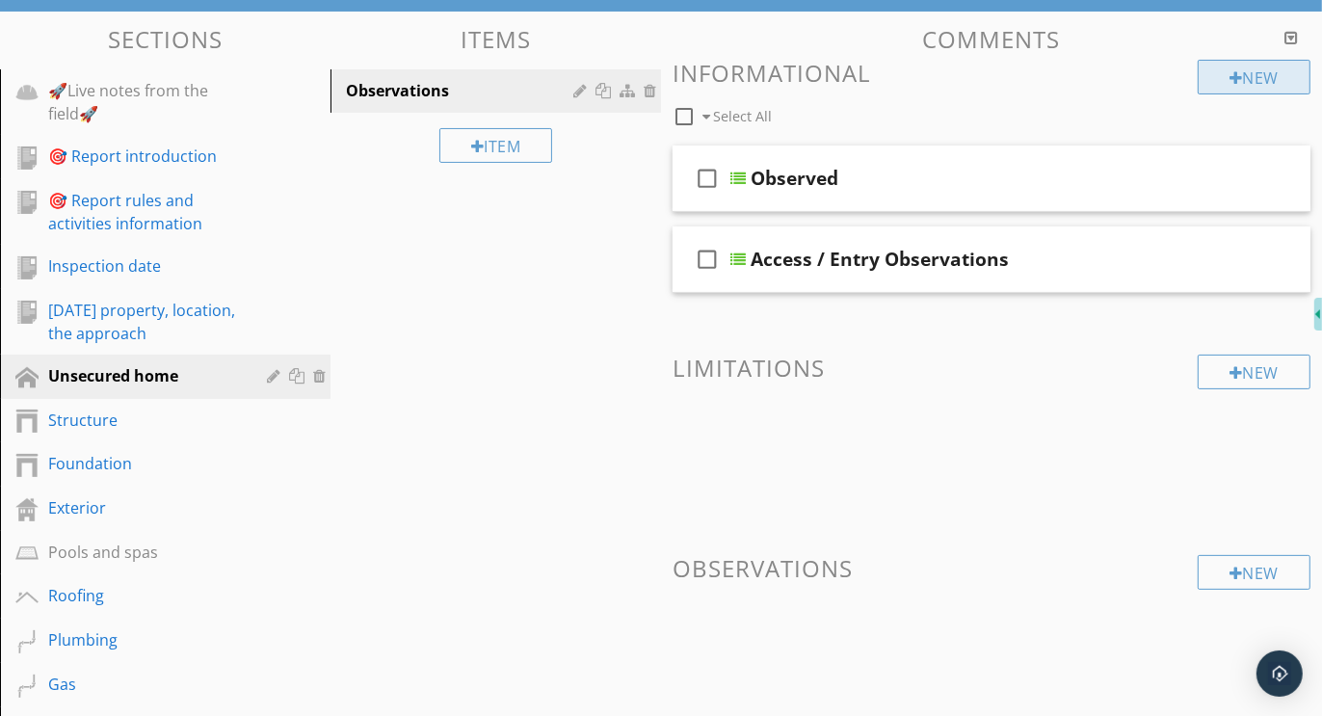
click at [1260, 78] on div "New" at bounding box center [1254, 77] width 113 height 35
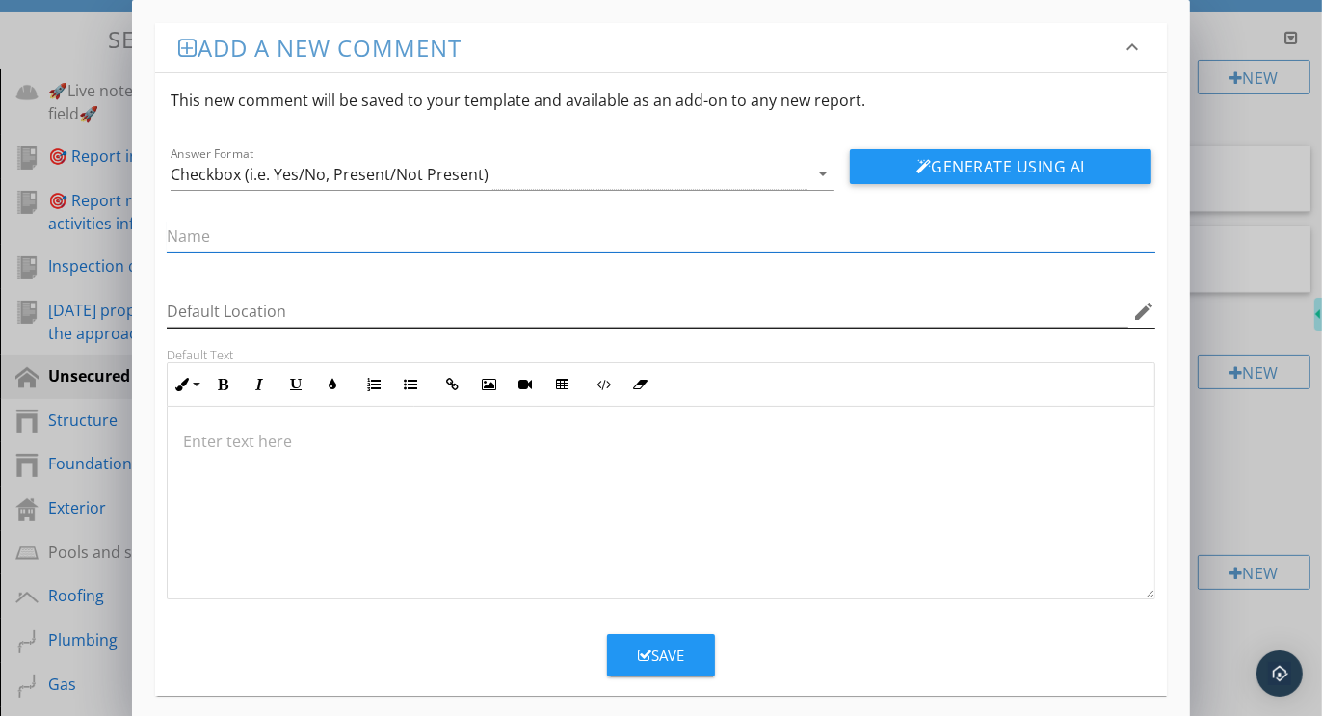
paste input "Signs of Forced Entry / Vandalism"
type input "Signs of Forced Entry / Vandalism"
click at [253, 173] on div "Checkbox (i.e. Yes/No, Present/Not Present)" at bounding box center [330, 174] width 318 height 17
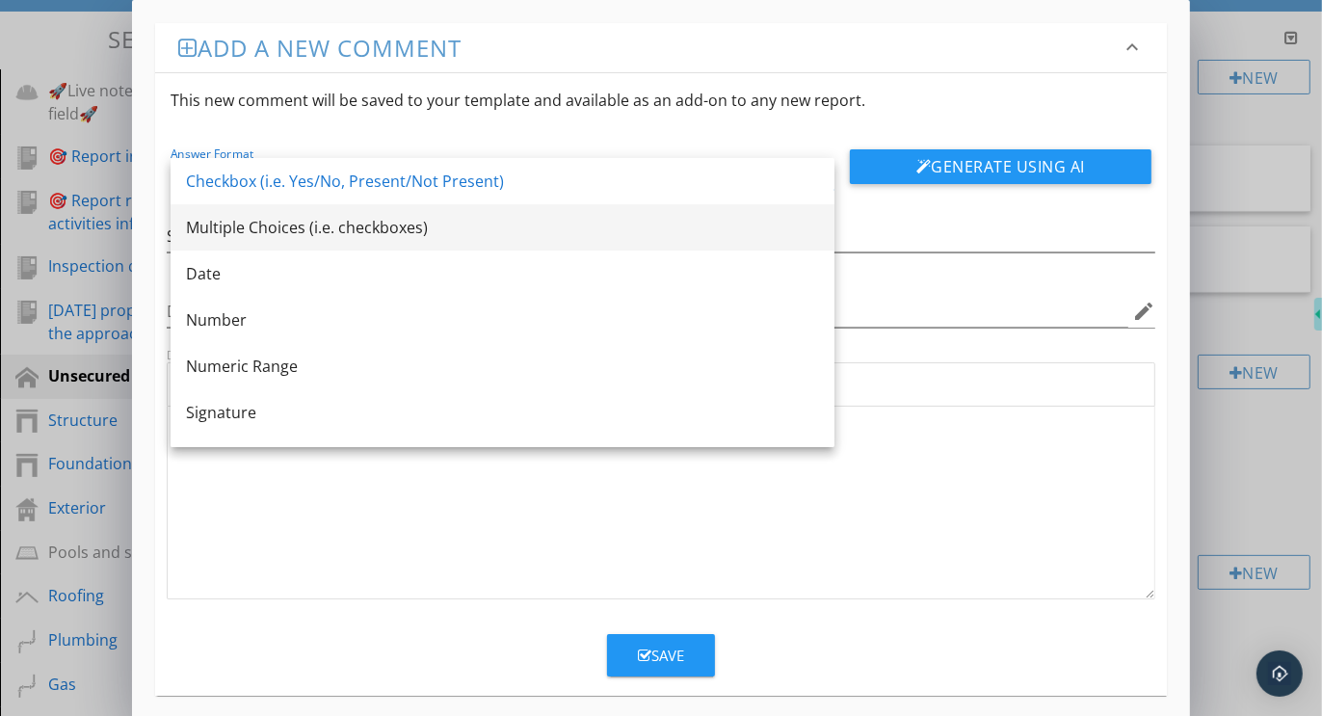
click at [250, 226] on div "Multiple Choices (i.e. checkboxes)" at bounding box center [502, 227] width 633 height 23
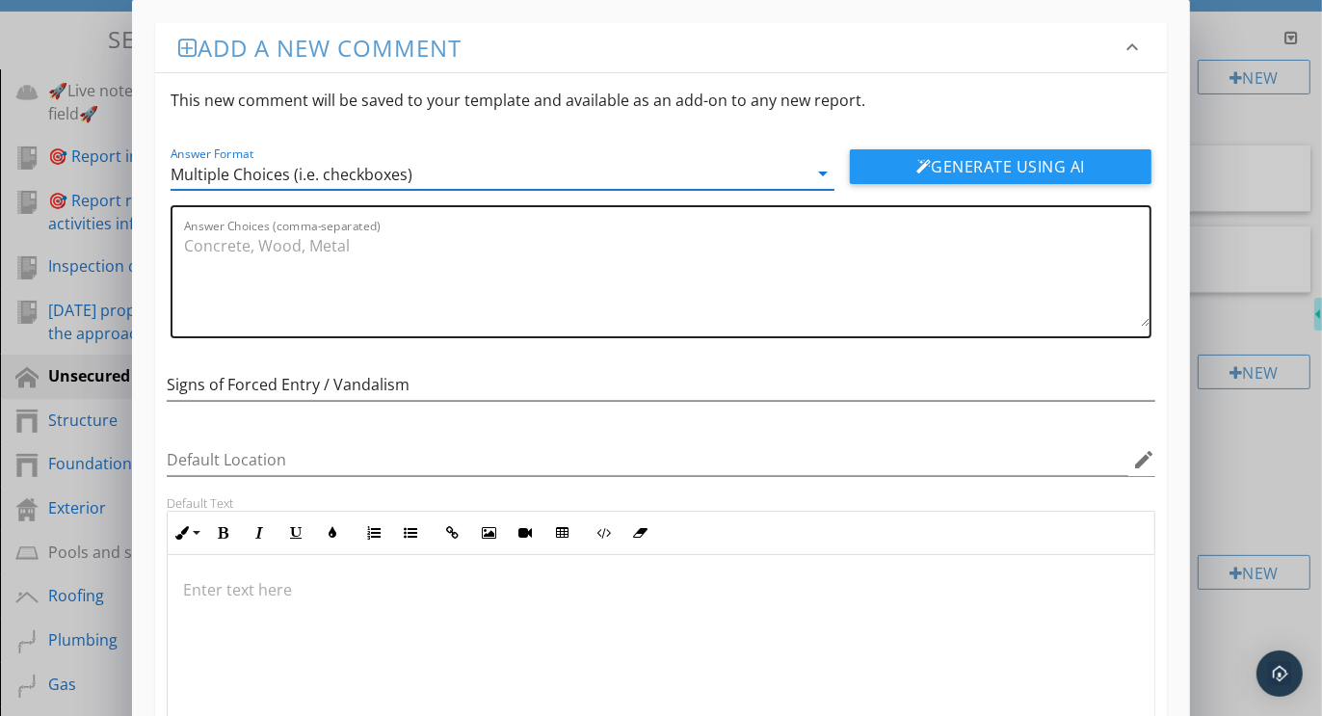
click at [347, 246] on textarea "Answer Choices (comma-separated)" at bounding box center [667, 278] width 966 height 96
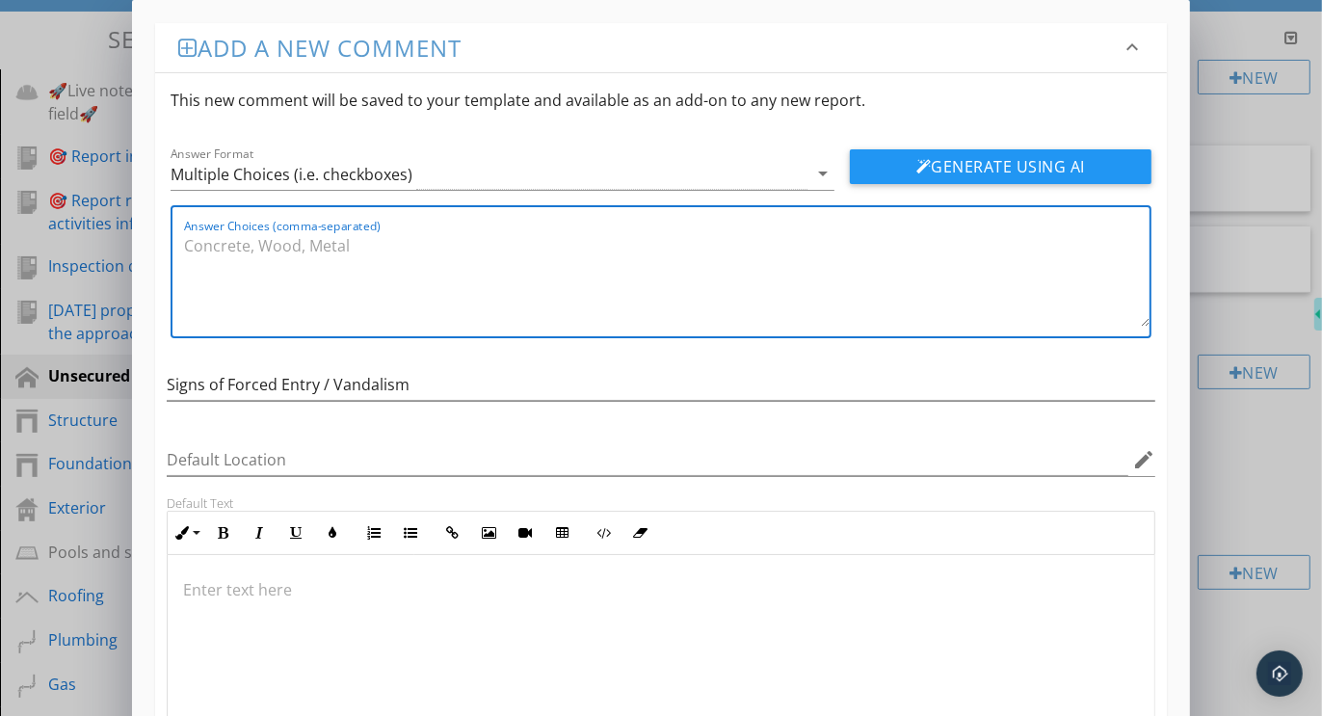
paste textarea "Evidence of forced entry observed (recommend law enforcement and owner notifica…"
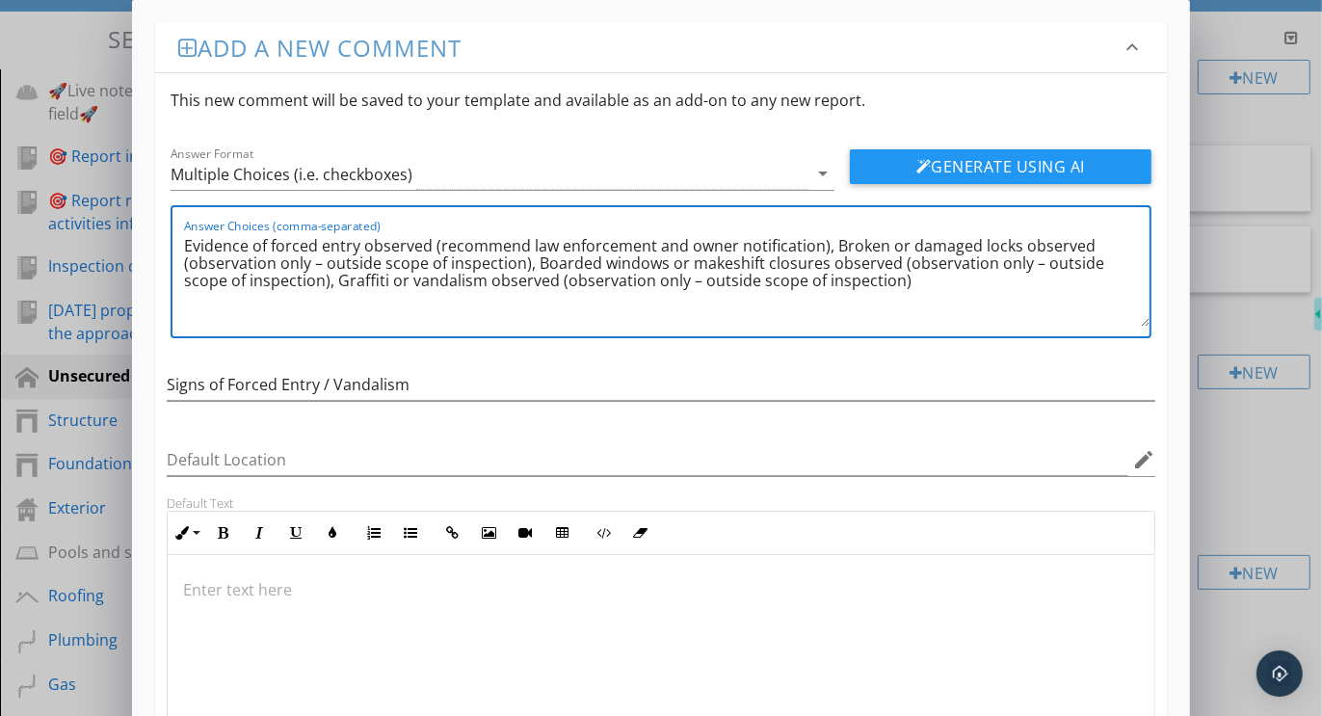
scroll to position [159, 0]
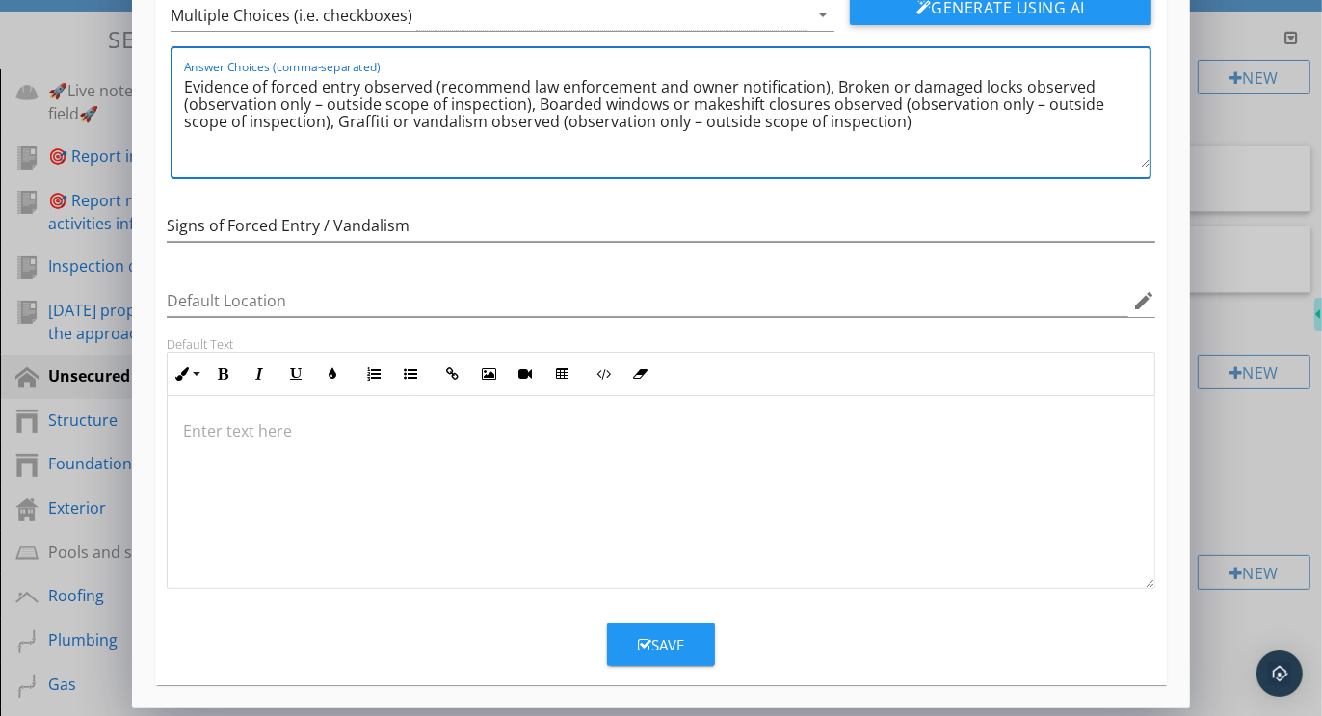
type textarea "Evidence of forced entry observed (recommend law enforcement and owner notifica…"
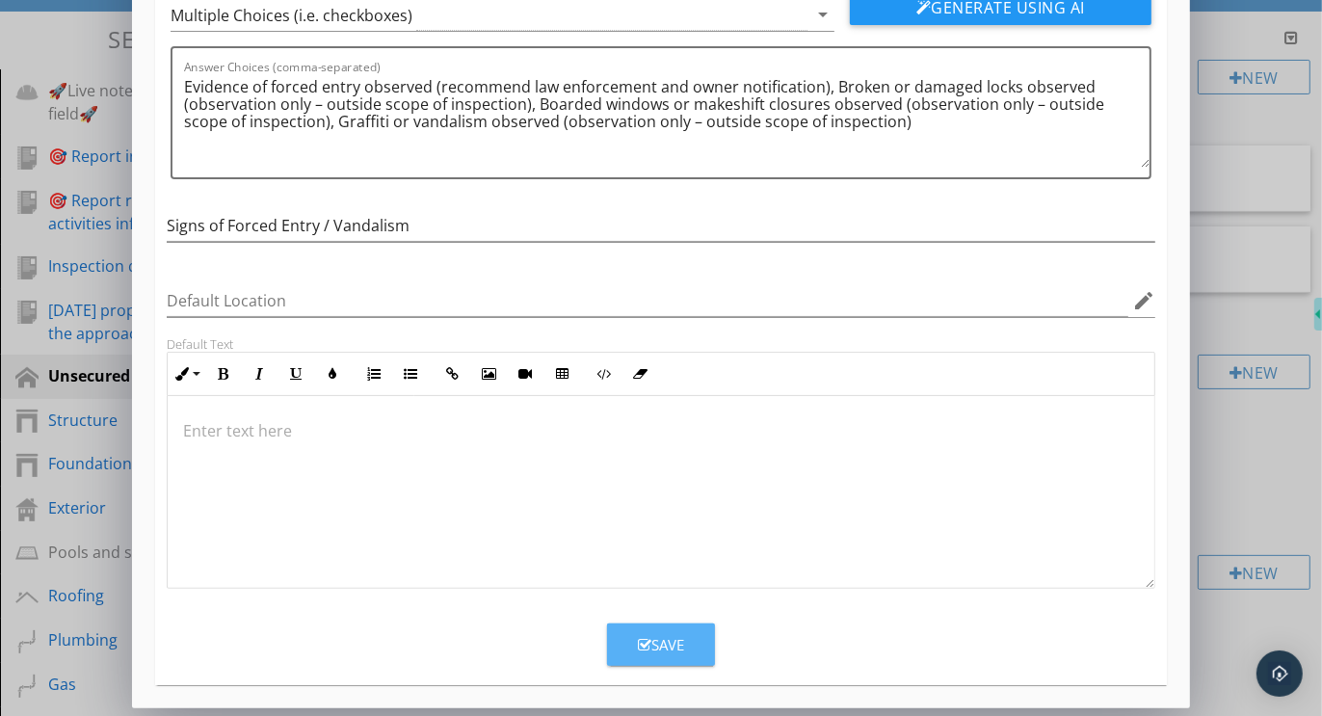
click at [639, 642] on icon "button" at bounding box center [644, 645] width 13 height 14
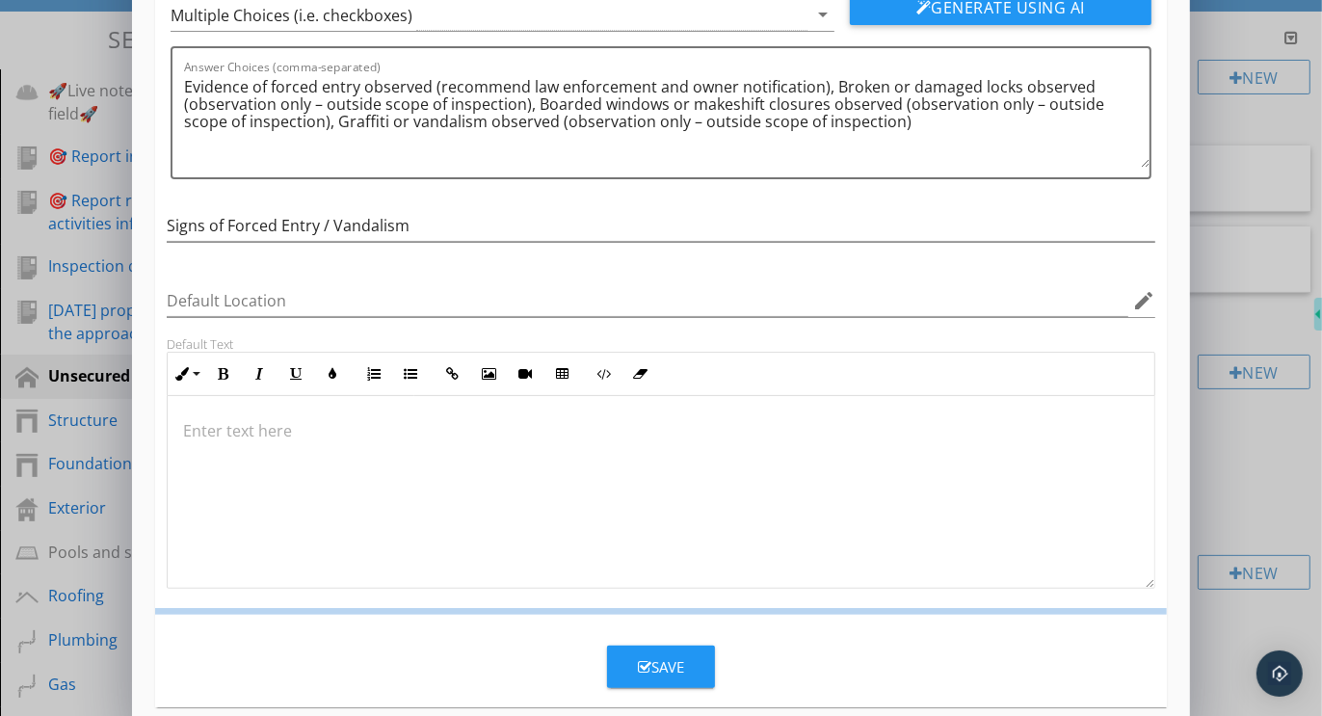
scroll to position [66, 0]
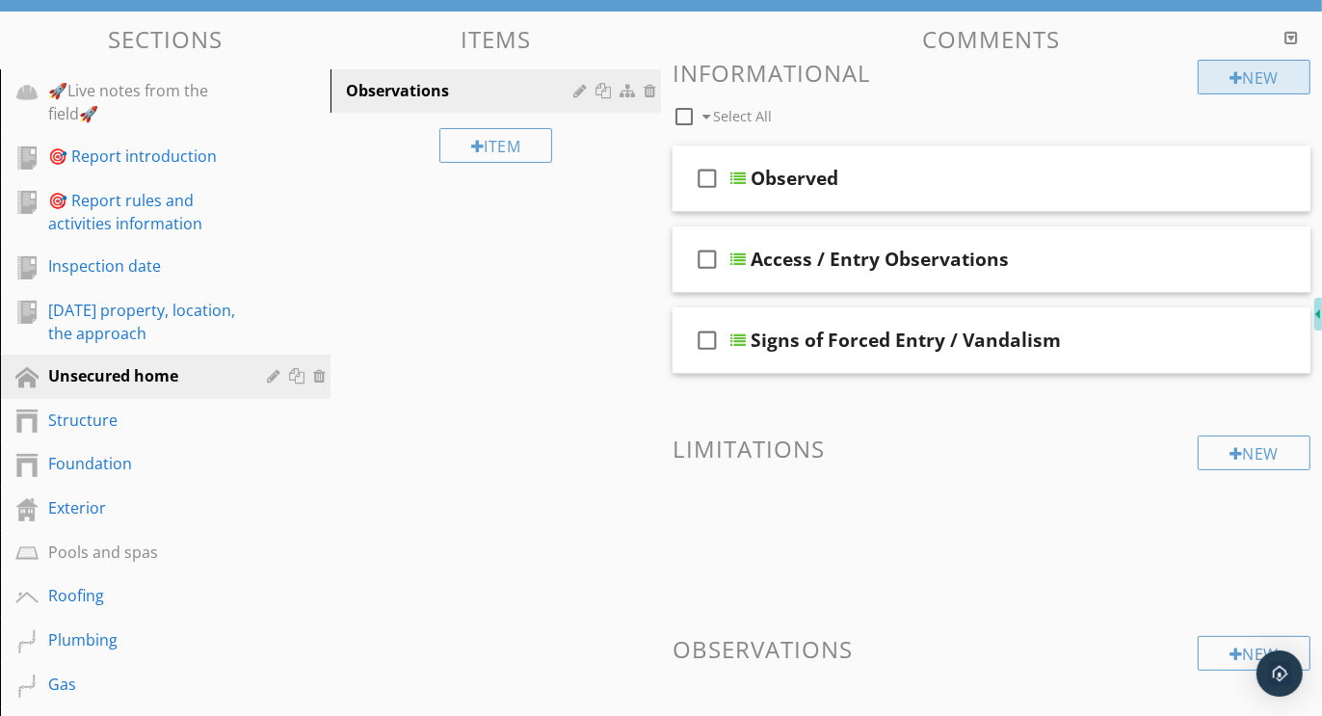
click at [1257, 66] on div "New" at bounding box center [1254, 77] width 113 height 35
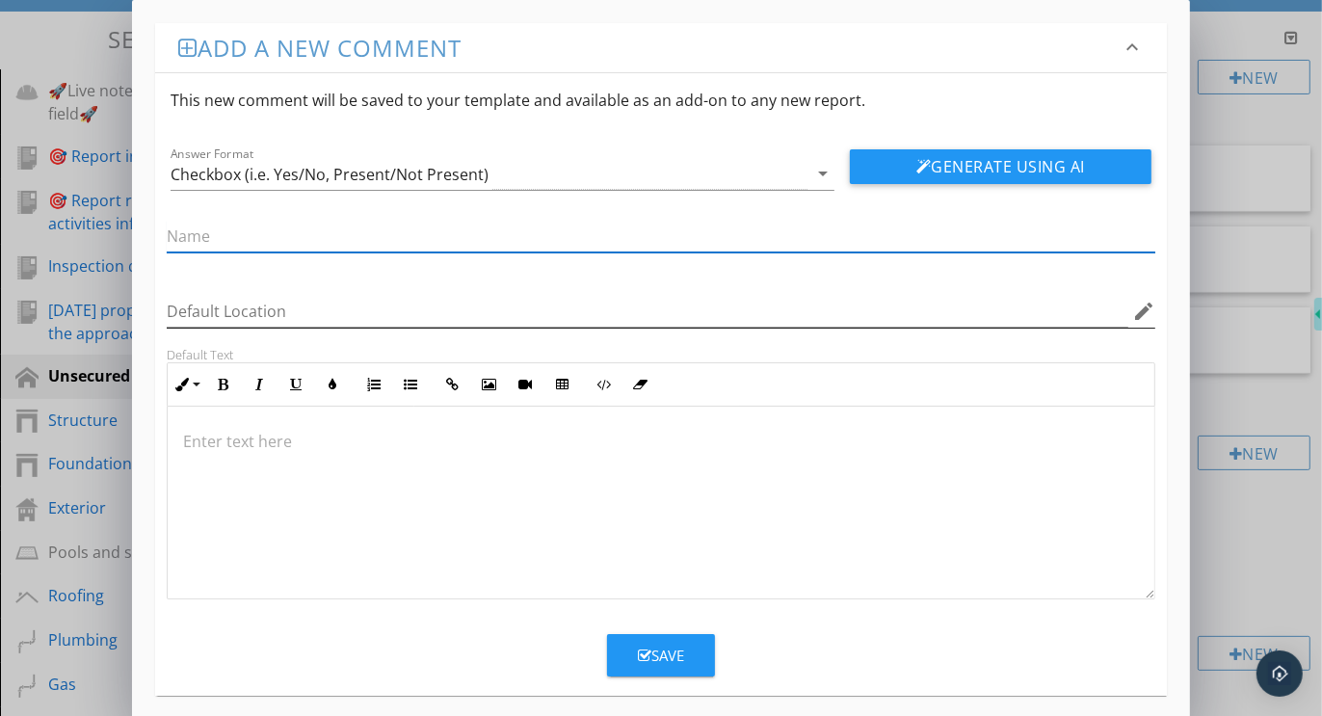
paste input "Utilities / Safety Conditions Noted"
type input "Utilities / Safety Conditions Noted"
click at [264, 171] on div "Checkbox (i.e. Yes/No, Present/Not Present)" at bounding box center [330, 174] width 318 height 17
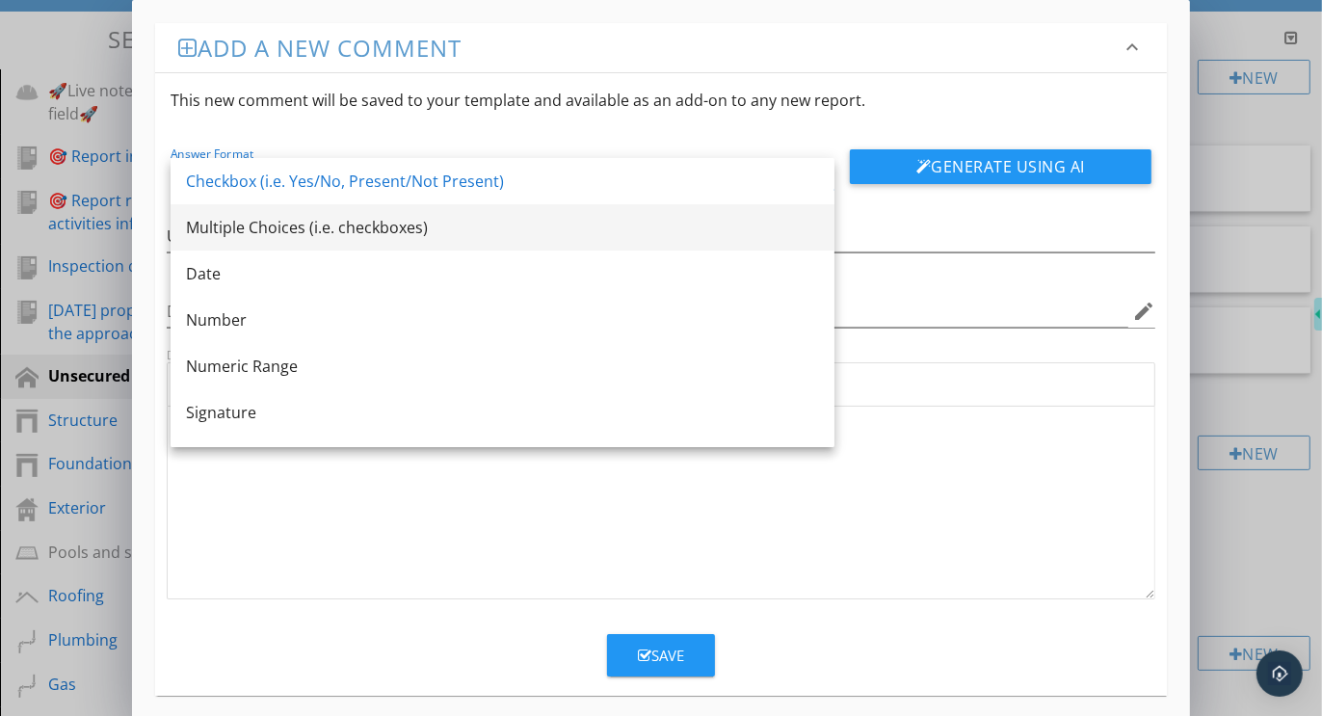
click at [250, 216] on div "Multiple Choices (i.e. checkboxes)" at bounding box center [502, 227] width 633 height 23
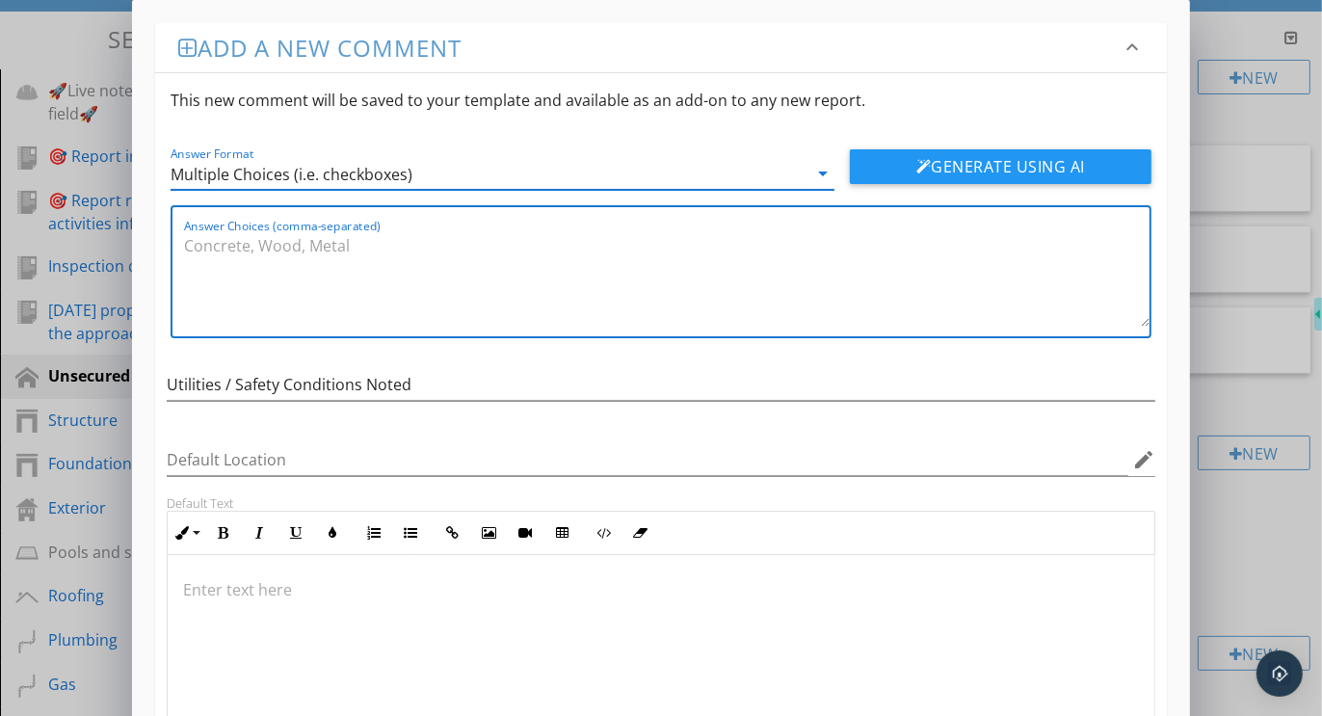
click at [253, 243] on textarea "Answer Choices (comma-separated)" at bounding box center [667, 278] width 966 height 96
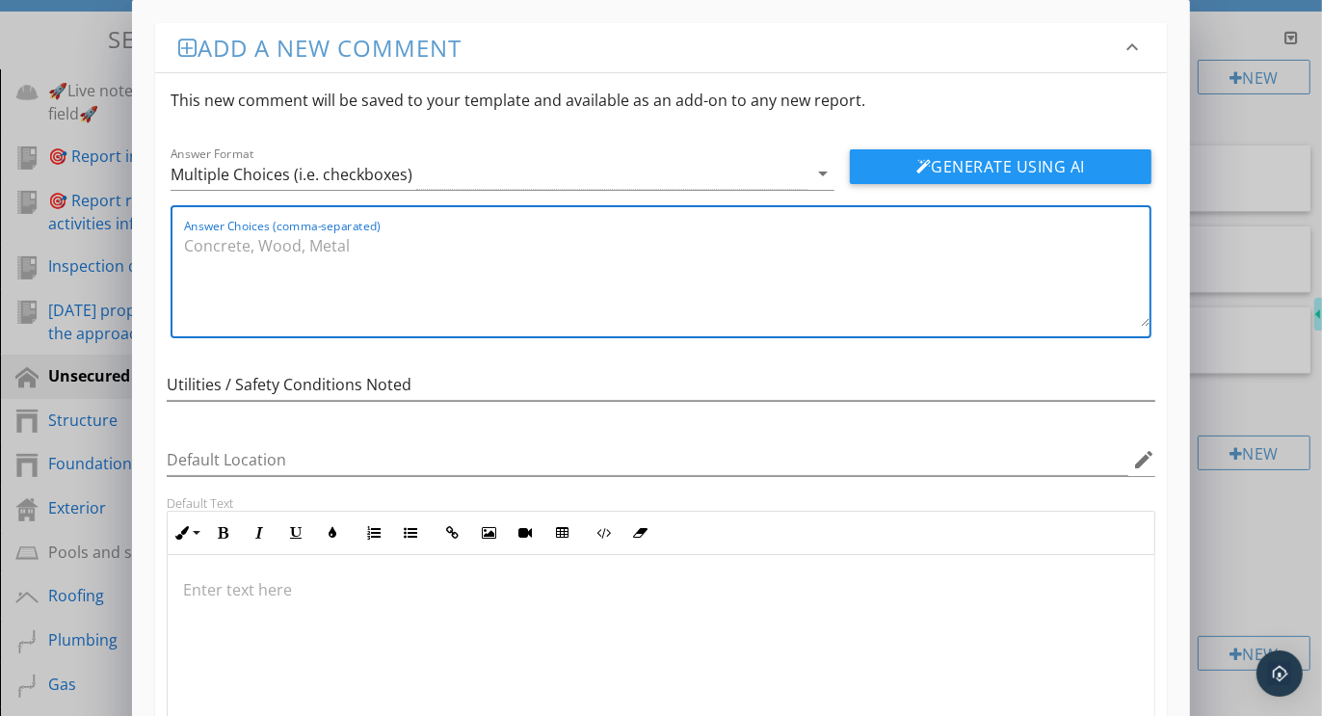
paste textarea "Utilities appear to be active at time of inspection (electric/water/gas) – obse…"
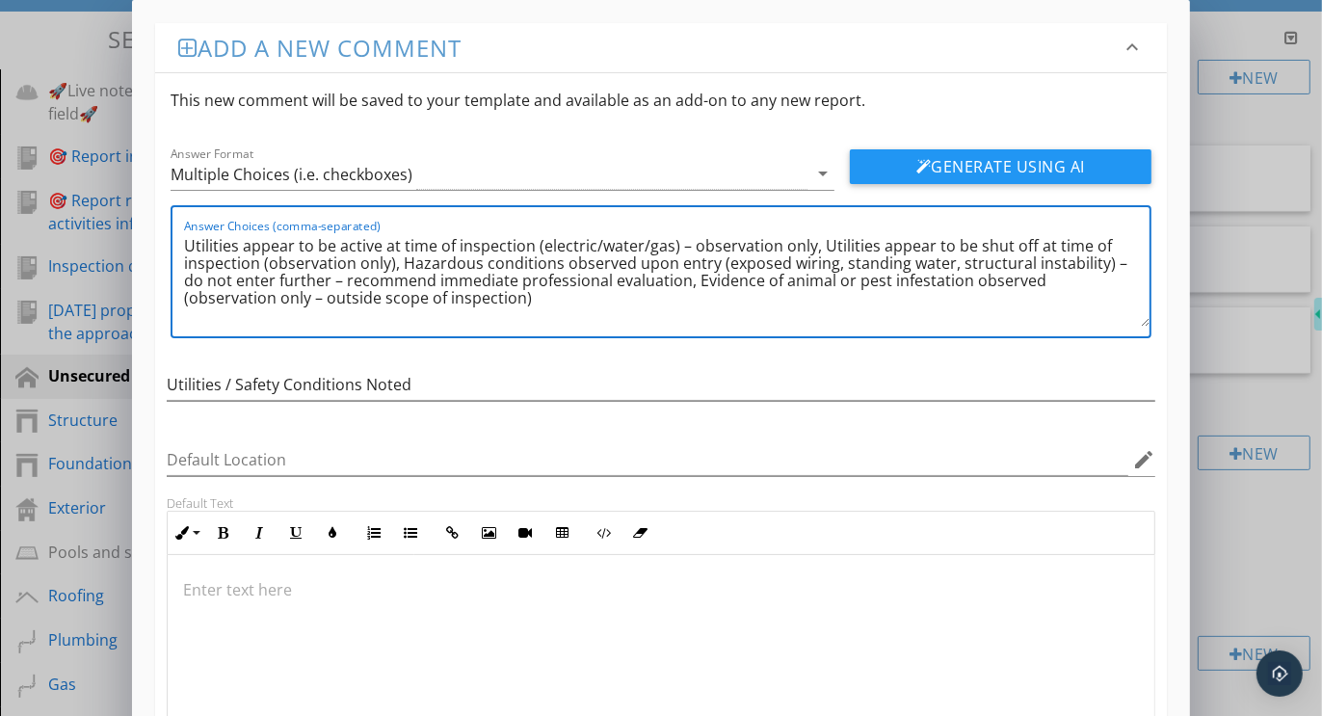
scroll to position [159, 0]
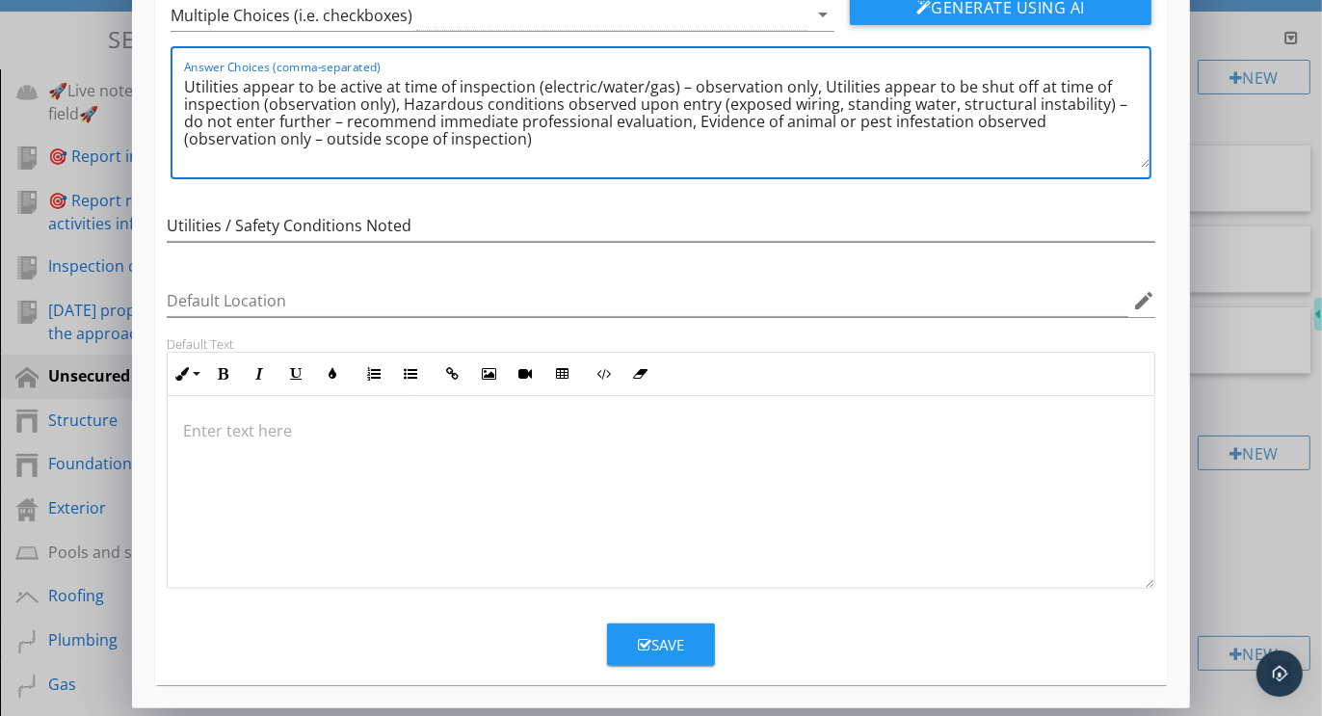
type textarea "Utilities appear to be active at time of inspection (electric/water/gas) – obse…"
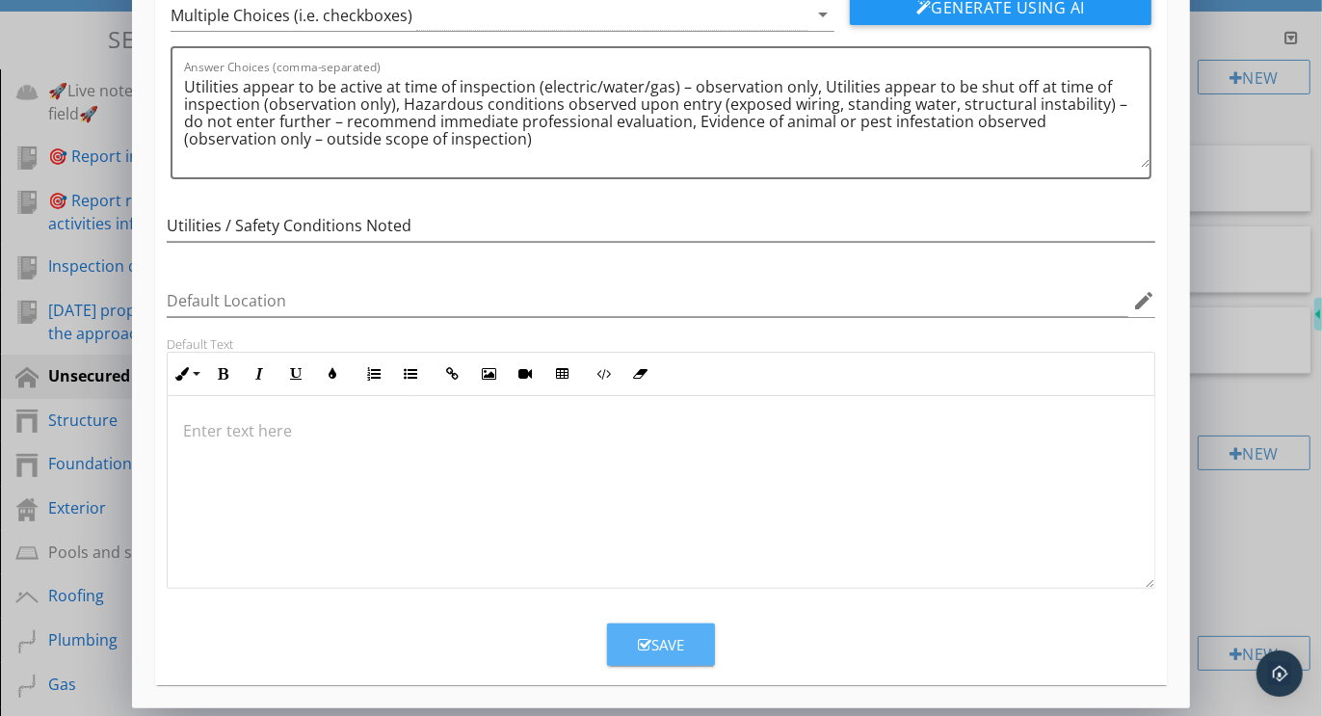
click at [653, 634] on div "Save" at bounding box center [661, 645] width 46 height 22
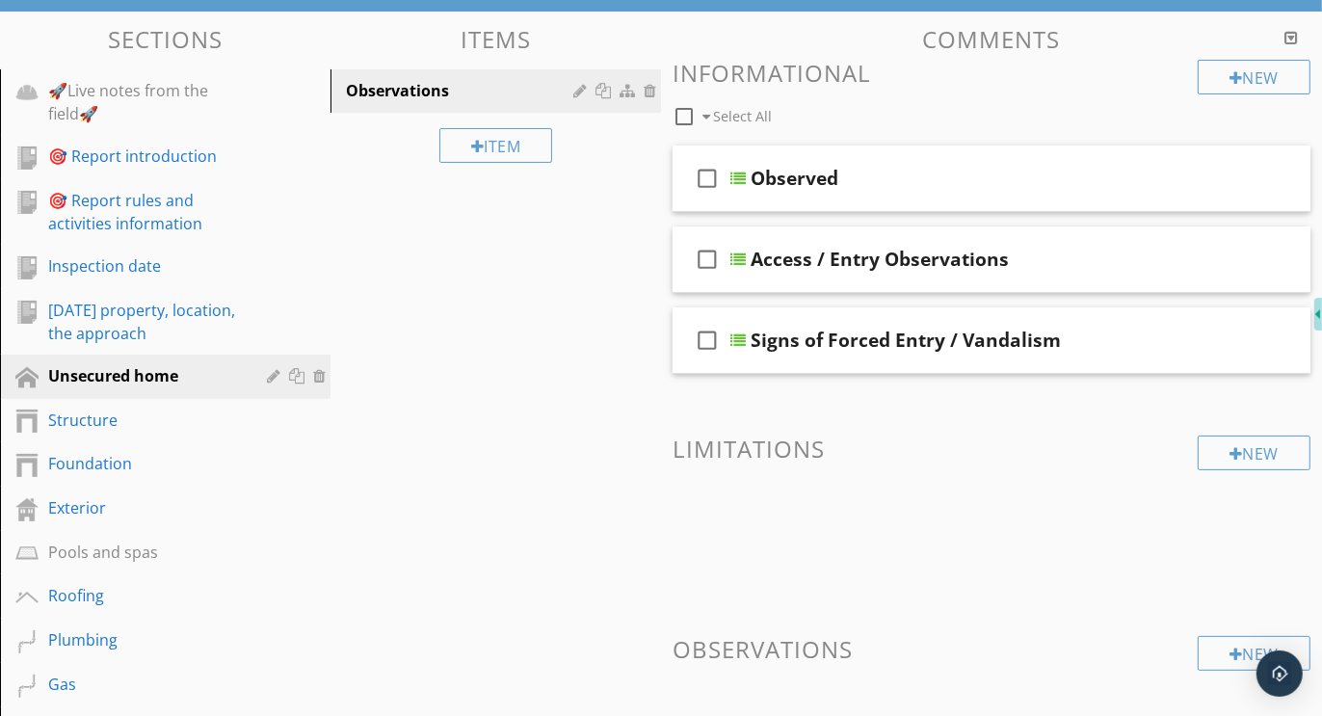
scroll to position [66, 0]
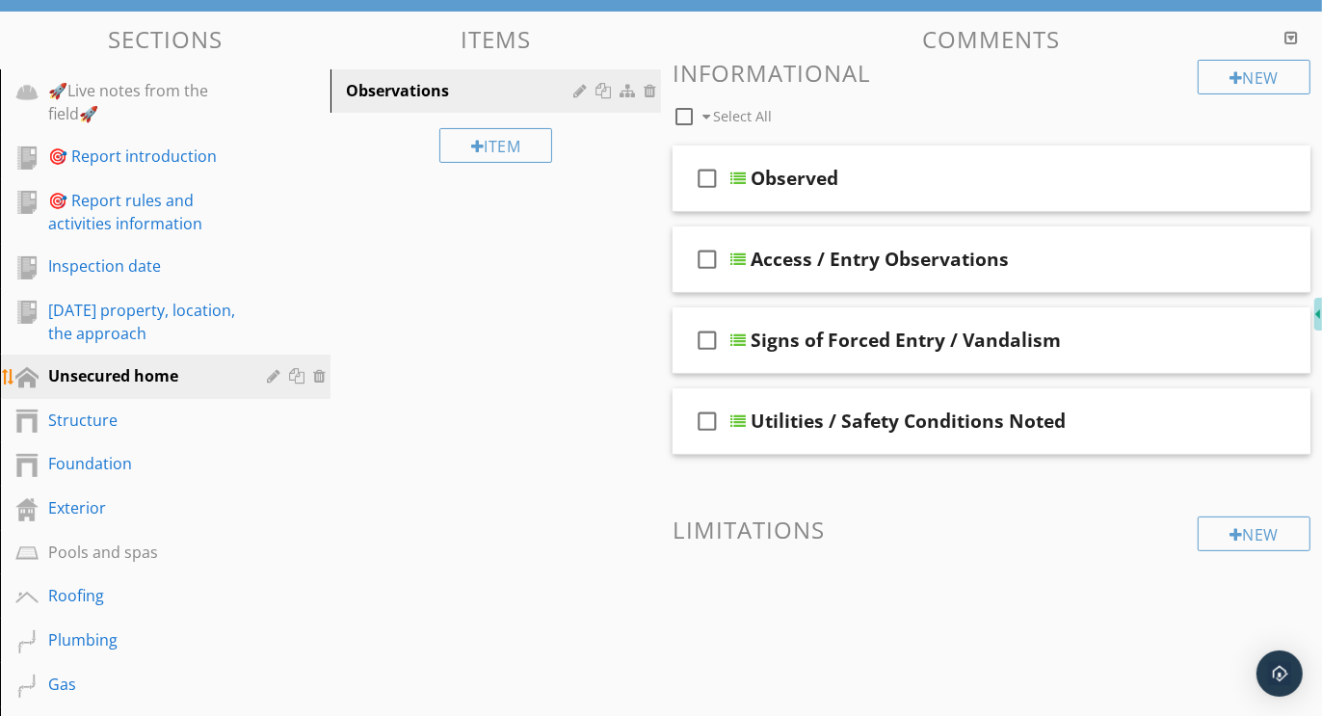
click at [270, 378] on div at bounding box center [276, 375] width 18 height 15
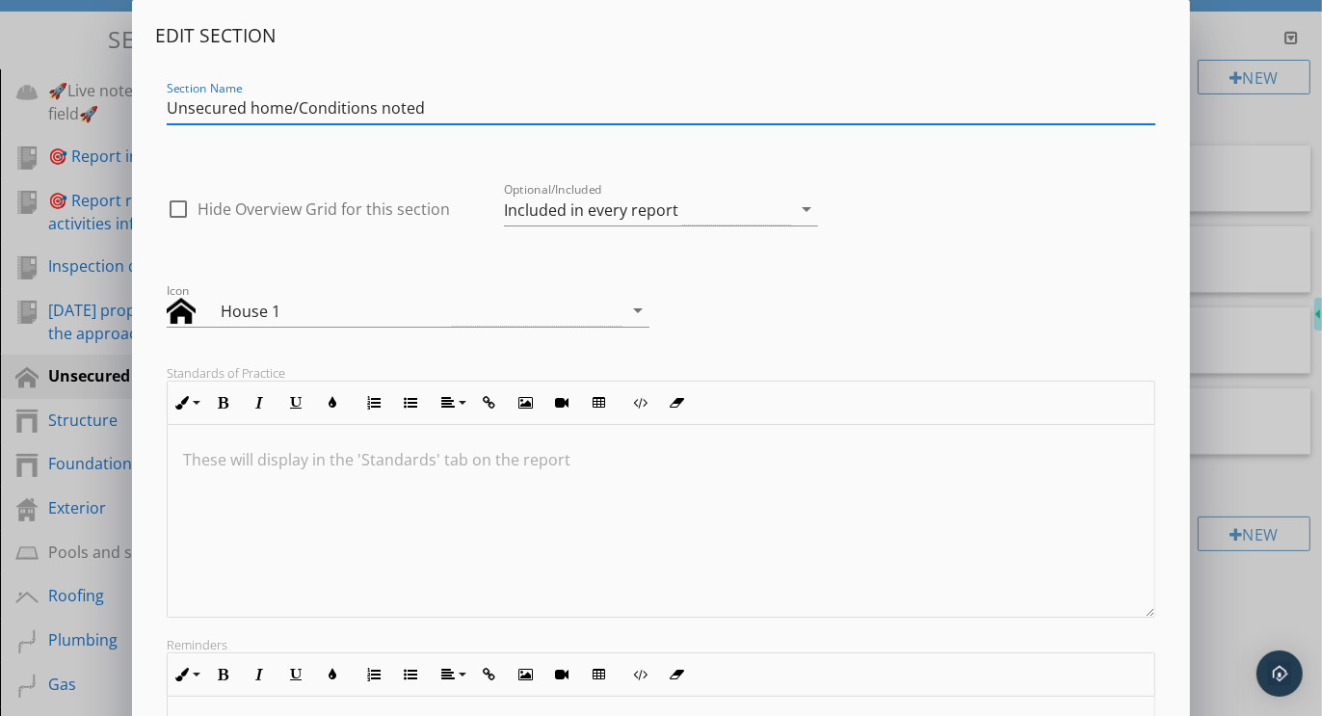
type input "Unsecured home/Conditions noted"
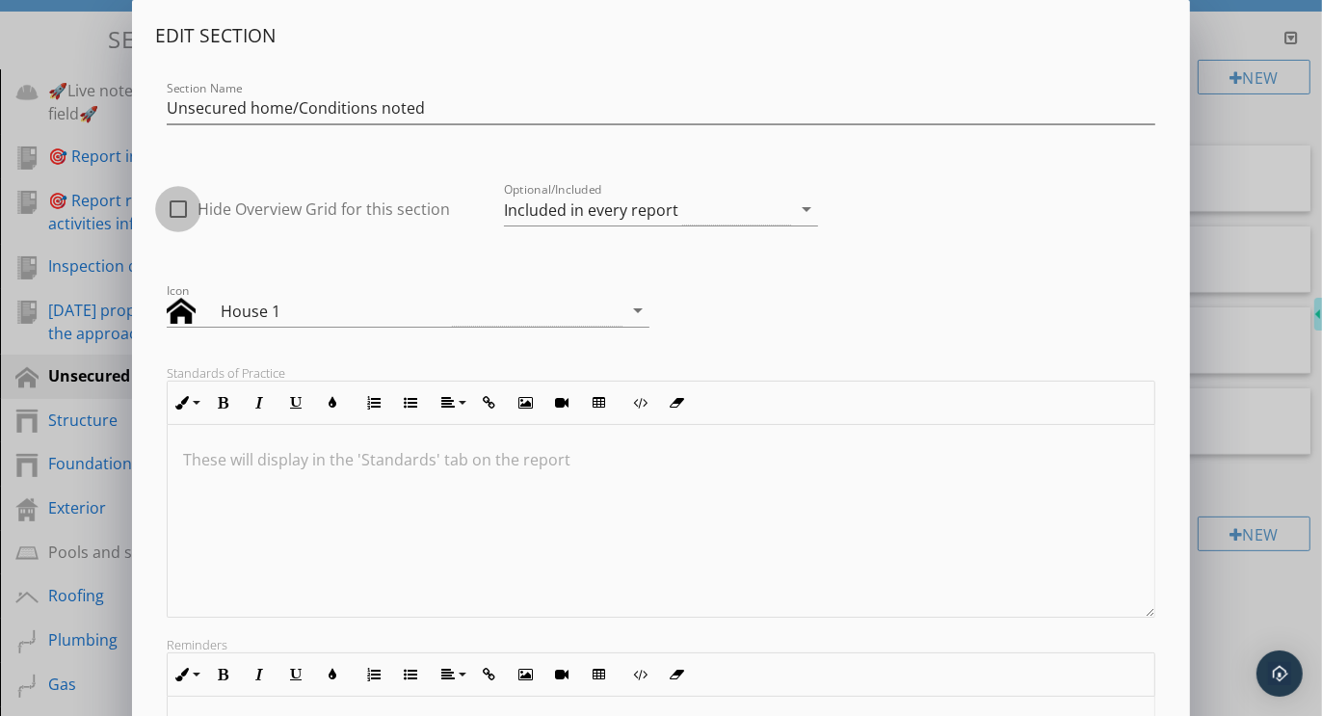
click at [183, 210] on div at bounding box center [178, 209] width 33 height 33
checkbox input "true"
click at [184, 319] on div at bounding box center [181, 311] width 29 height 29
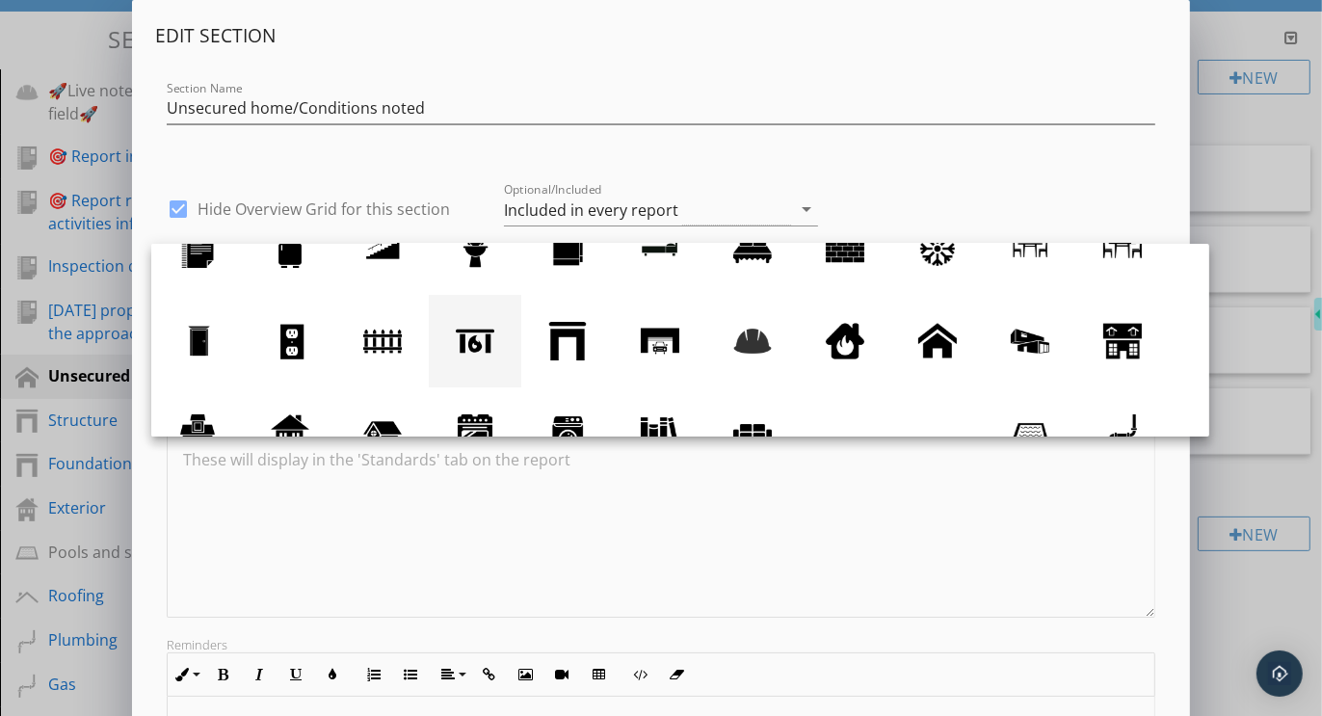
scroll to position [0, 0]
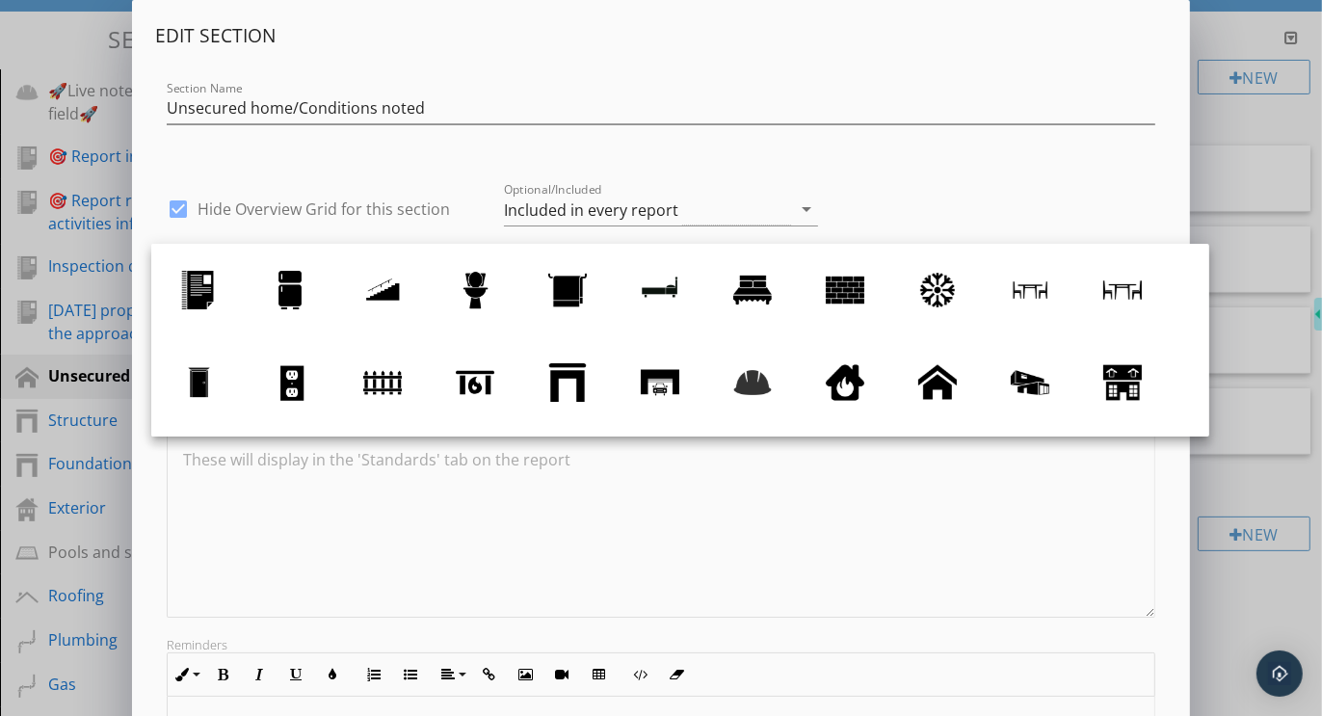
click at [870, 180] on div "check_box Hide Overview Grid for this section Optional/Included Included in eve…" at bounding box center [661, 204] width 1012 height 82
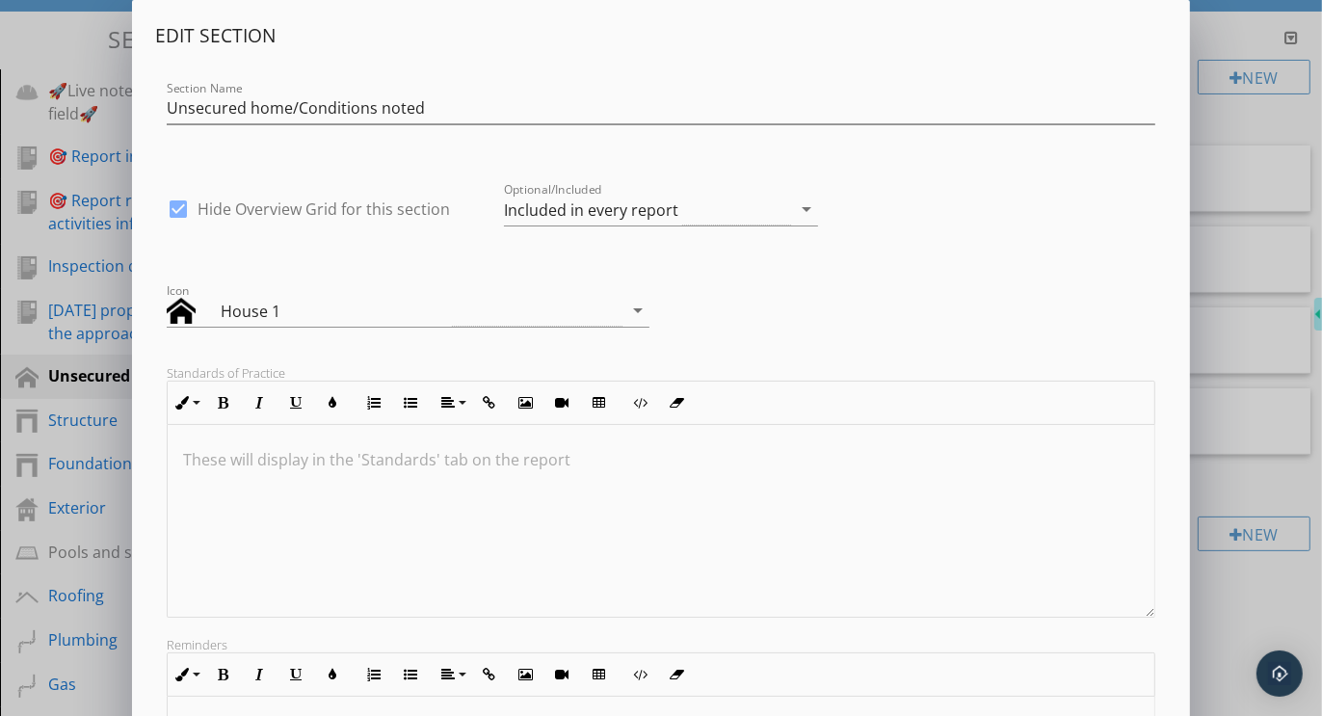
scroll to position [301, 0]
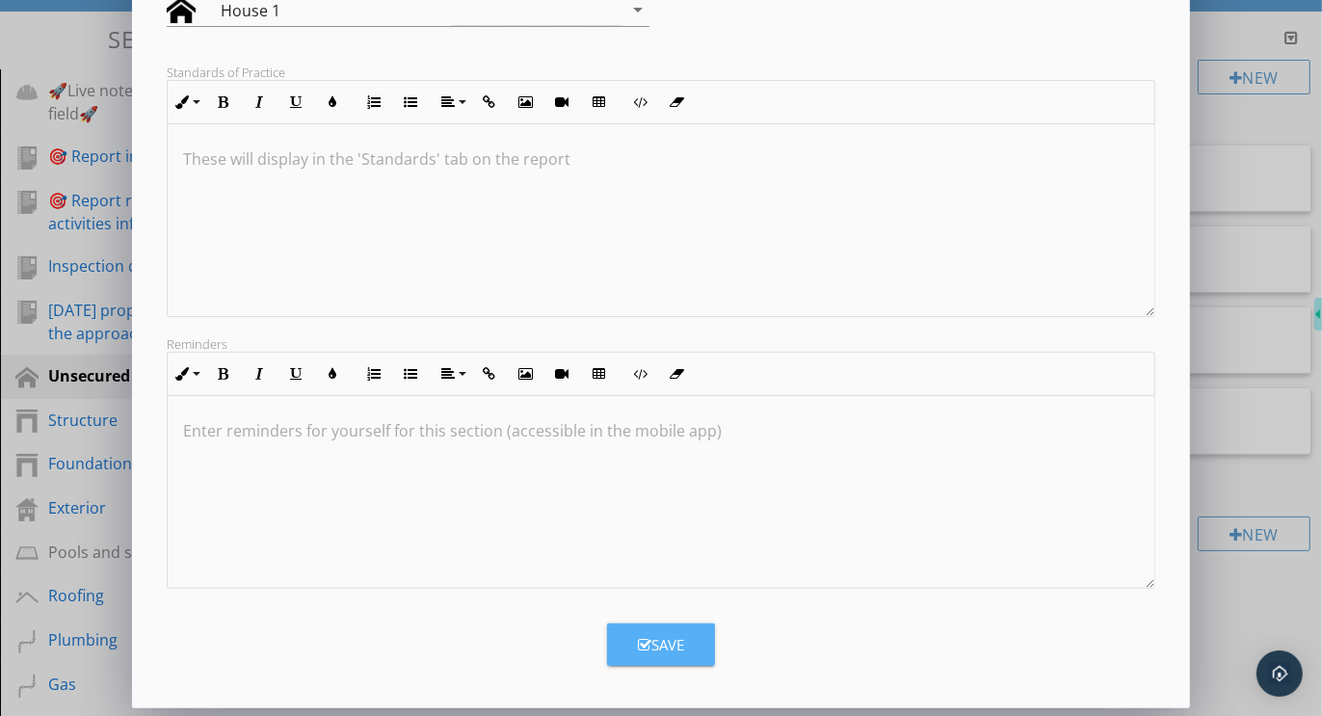
click at [660, 648] on div "Save" at bounding box center [661, 645] width 46 height 22
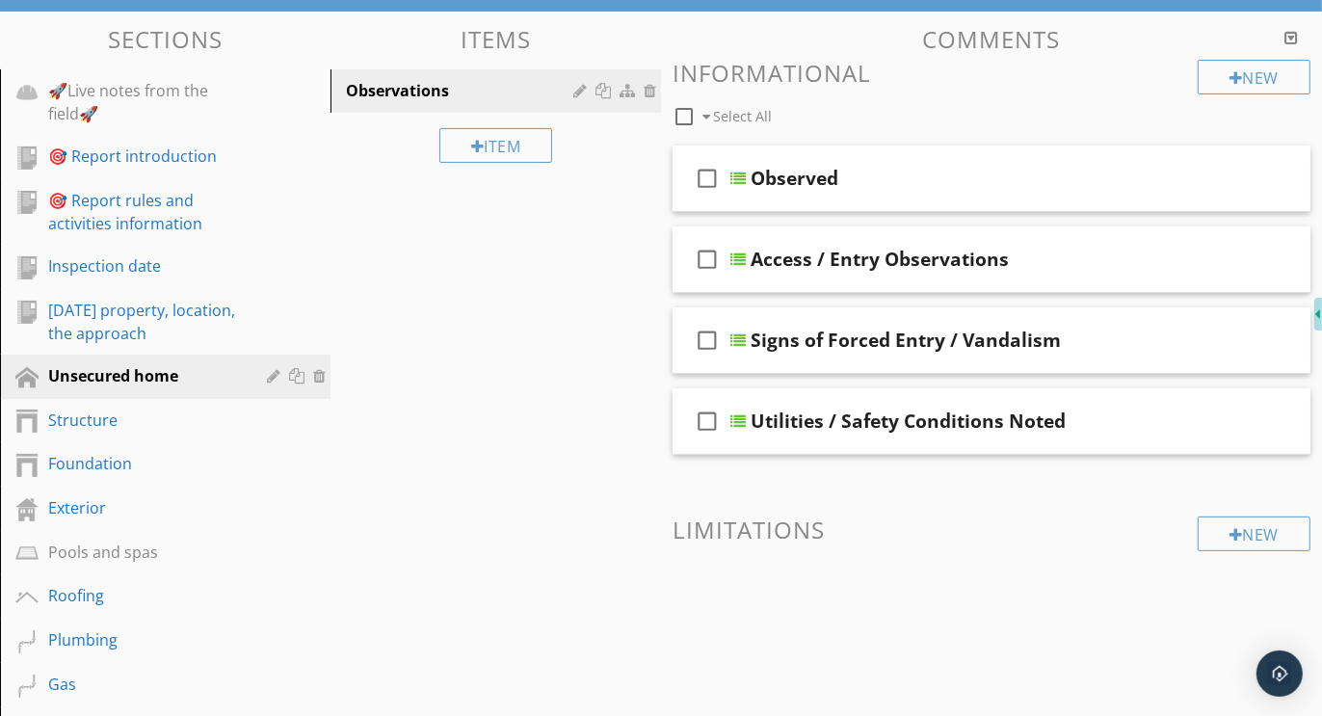
scroll to position [93, 0]
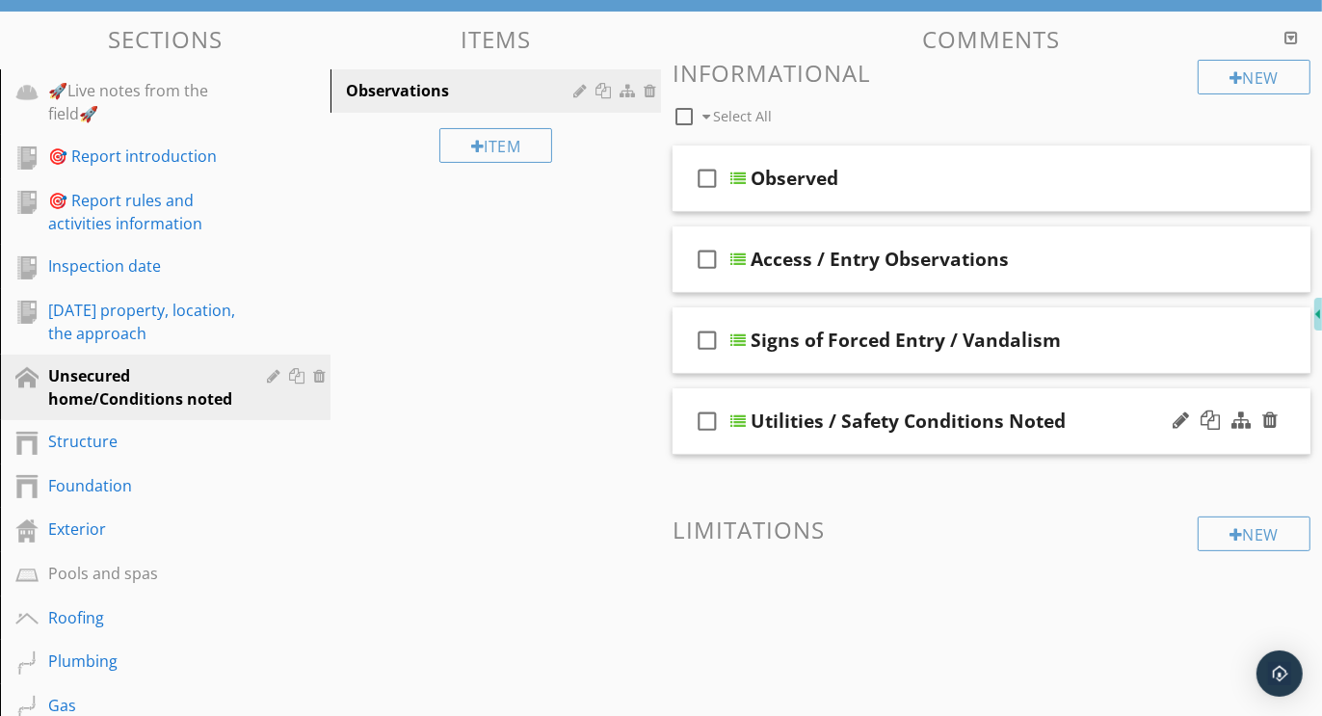
click at [910, 398] on div "check_box_outline_blank Utilities / Safety Conditions Noted" at bounding box center [992, 421] width 638 height 67
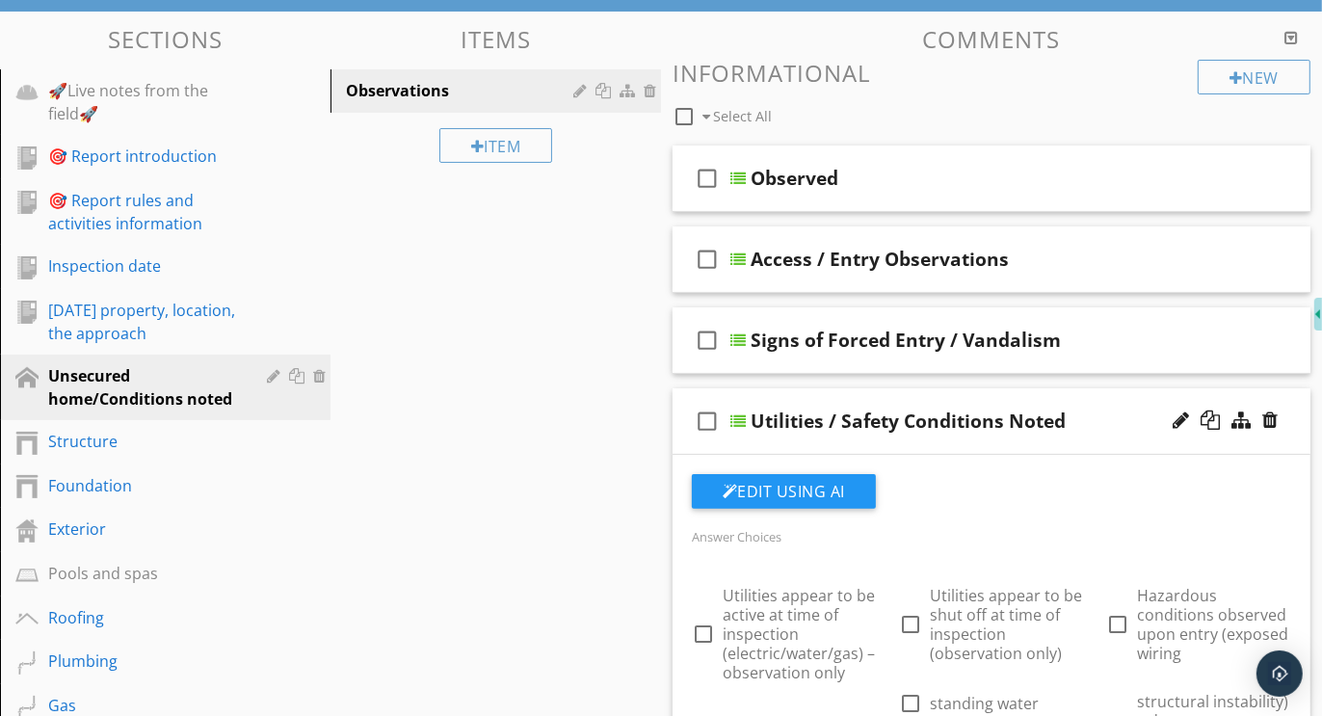
click at [910, 398] on div "check_box_outline_blank Utilities / Safety Conditions Noted" at bounding box center [992, 421] width 638 height 67
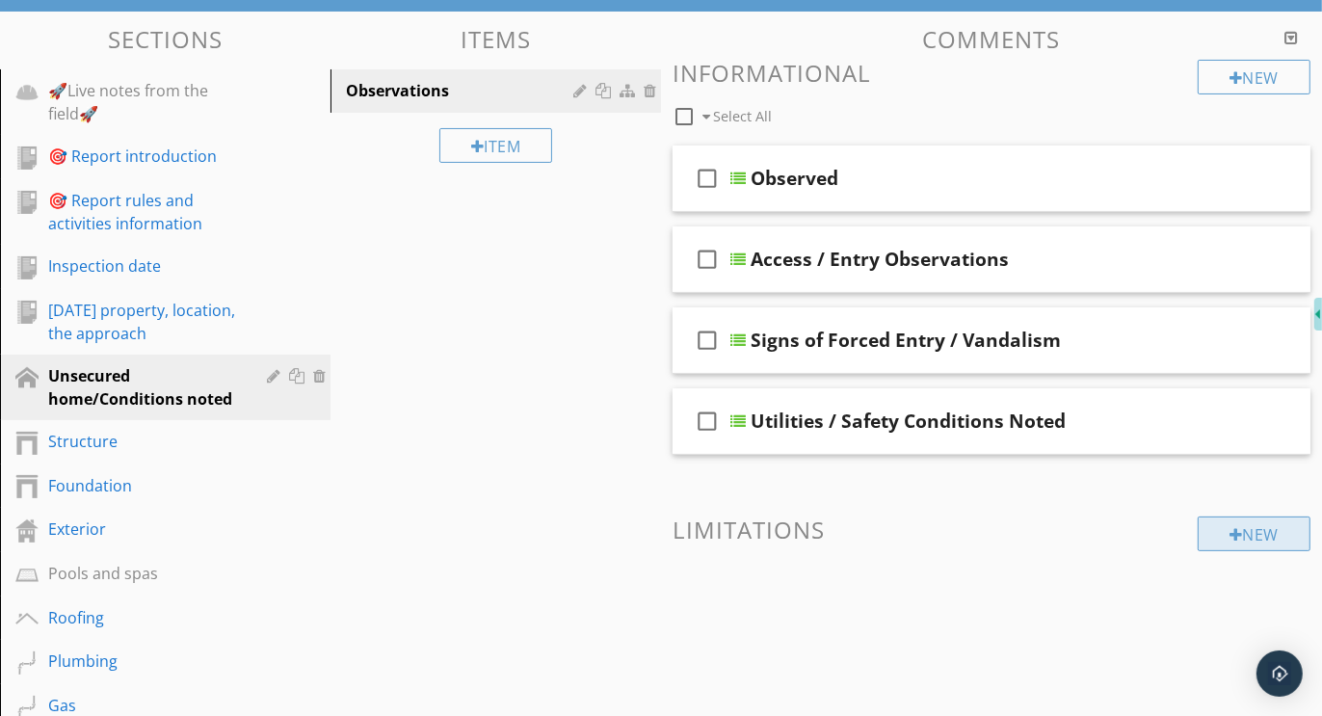
click at [1247, 533] on div "New" at bounding box center [1254, 534] width 113 height 35
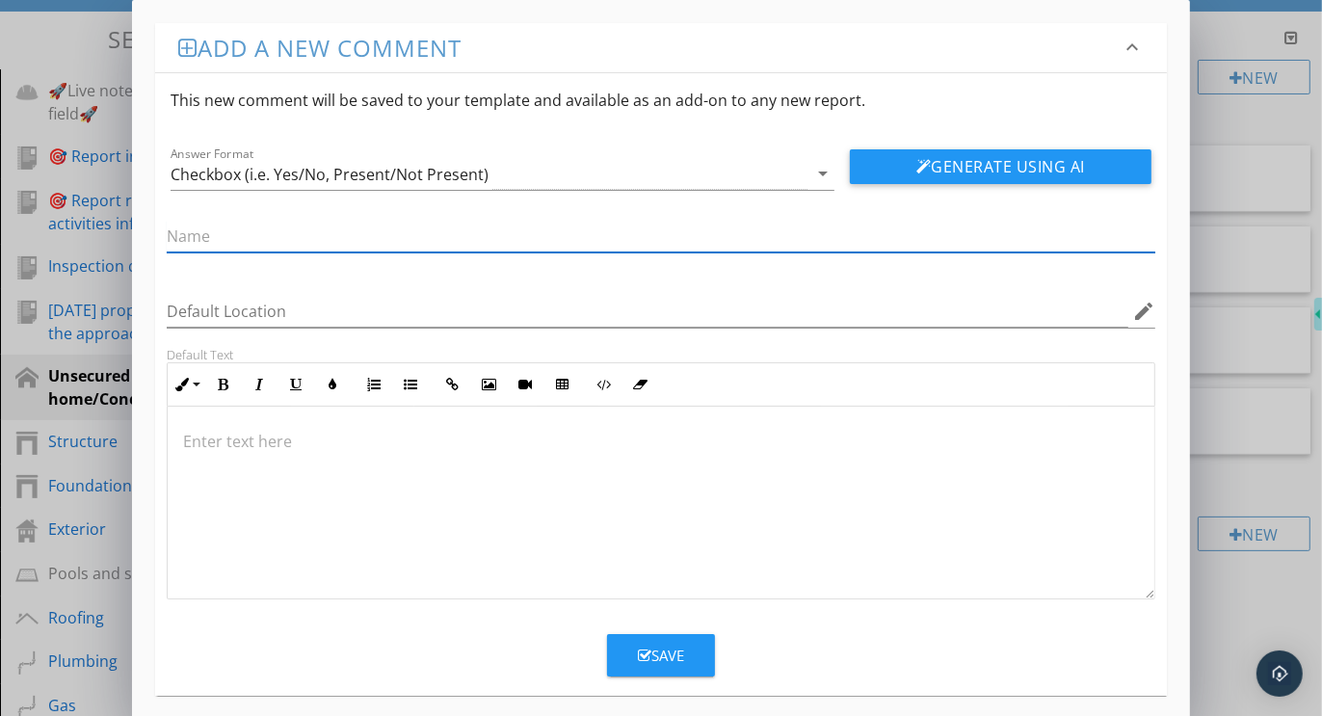
paste input "Inspector Actions / Limitations"
type input "Inspector Actions / Limitations"
click at [221, 181] on div "Checkbox (i.e. Yes/No, Present/Not Present)" at bounding box center [330, 174] width 318 height 17
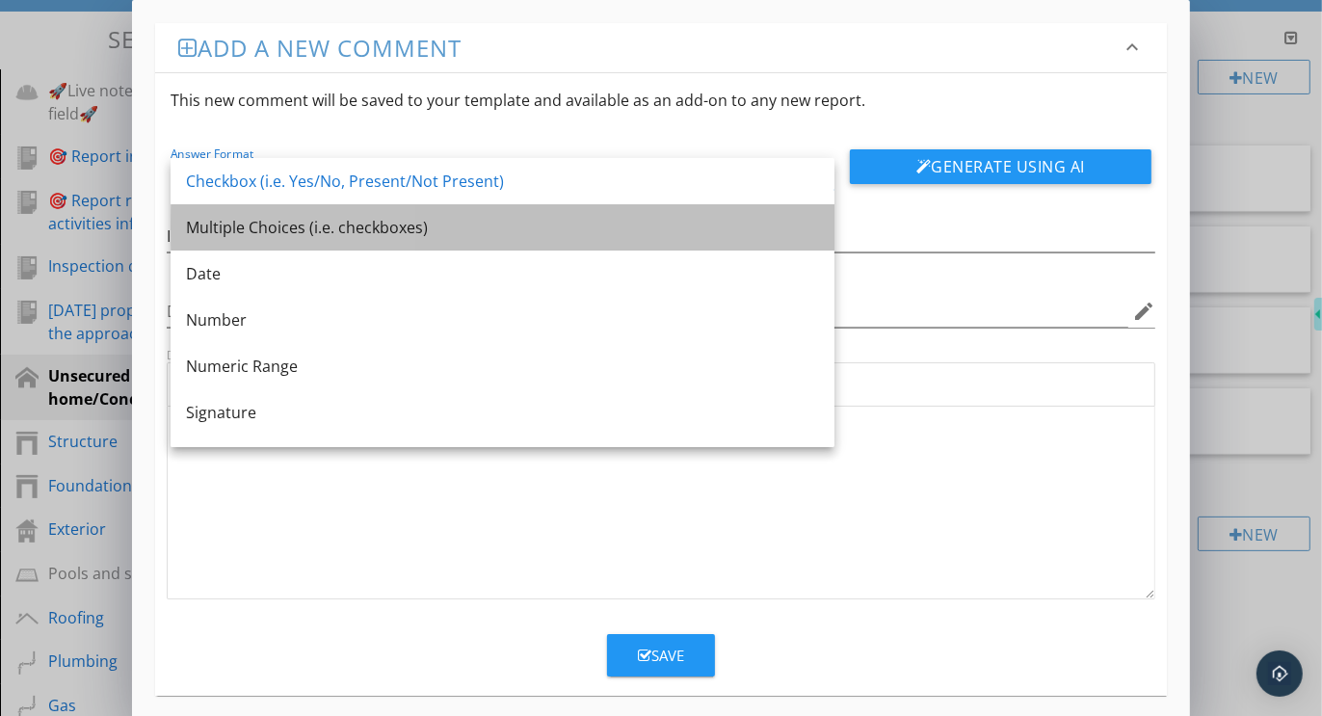
click at [232, 229] on div "Multiple Choices (i.e. checkboxes)" at bounding box center [502, 227] width 633 height 23
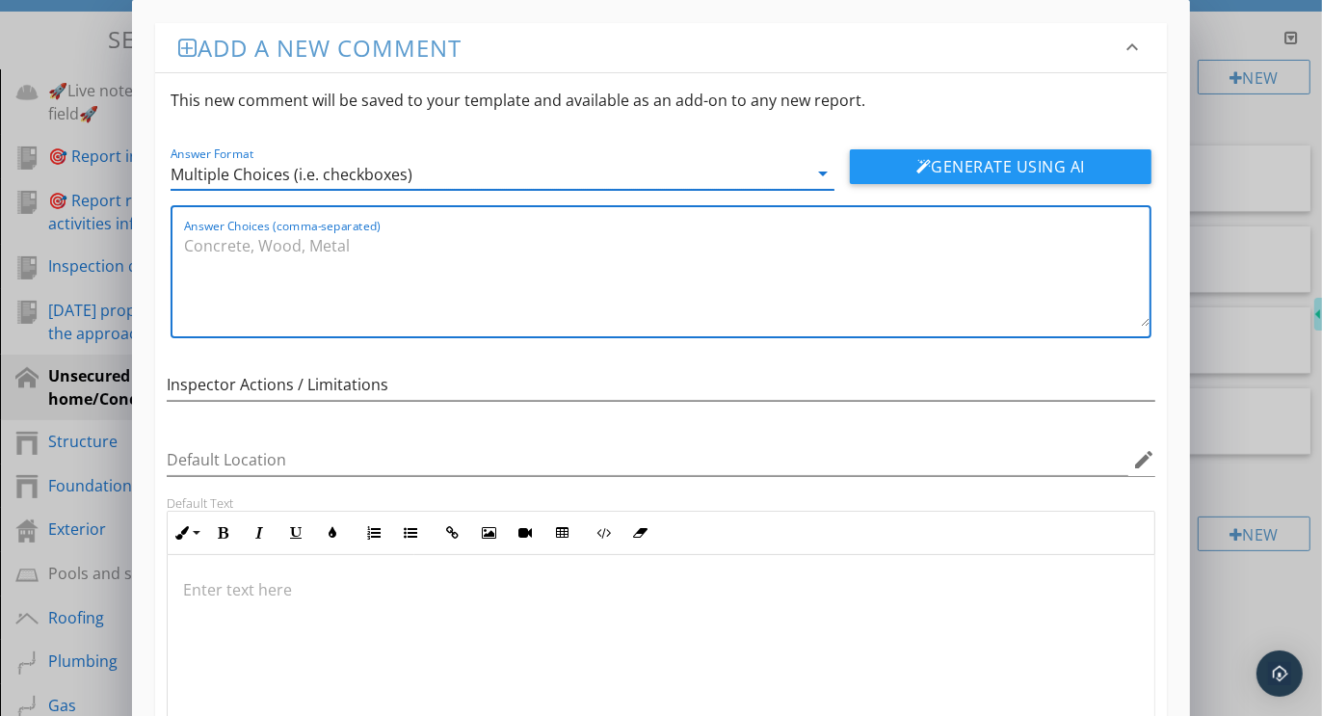
click at [317, 253] on textarea "Answer Choices (comma-separated)" at bounding box center [667, 278] width 966 height 96
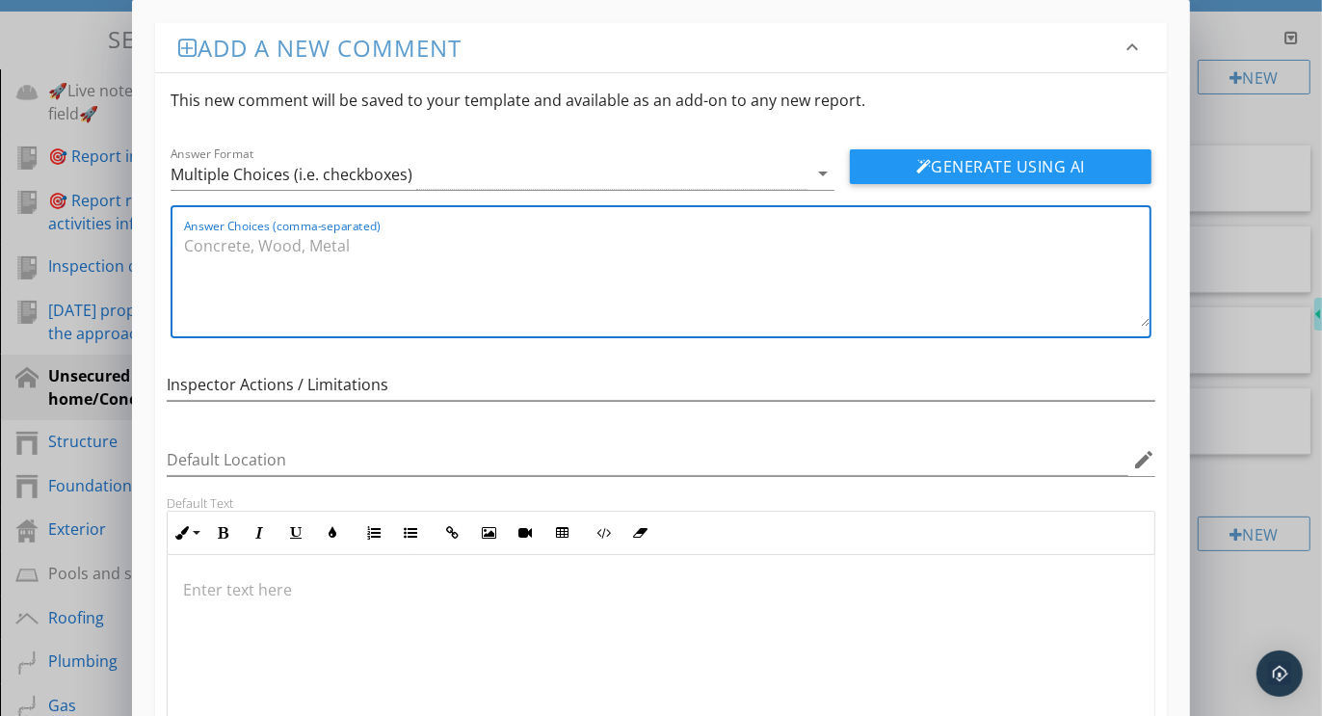
paste textarea "Inspector entered property after confirming access/permission from occupant or …"
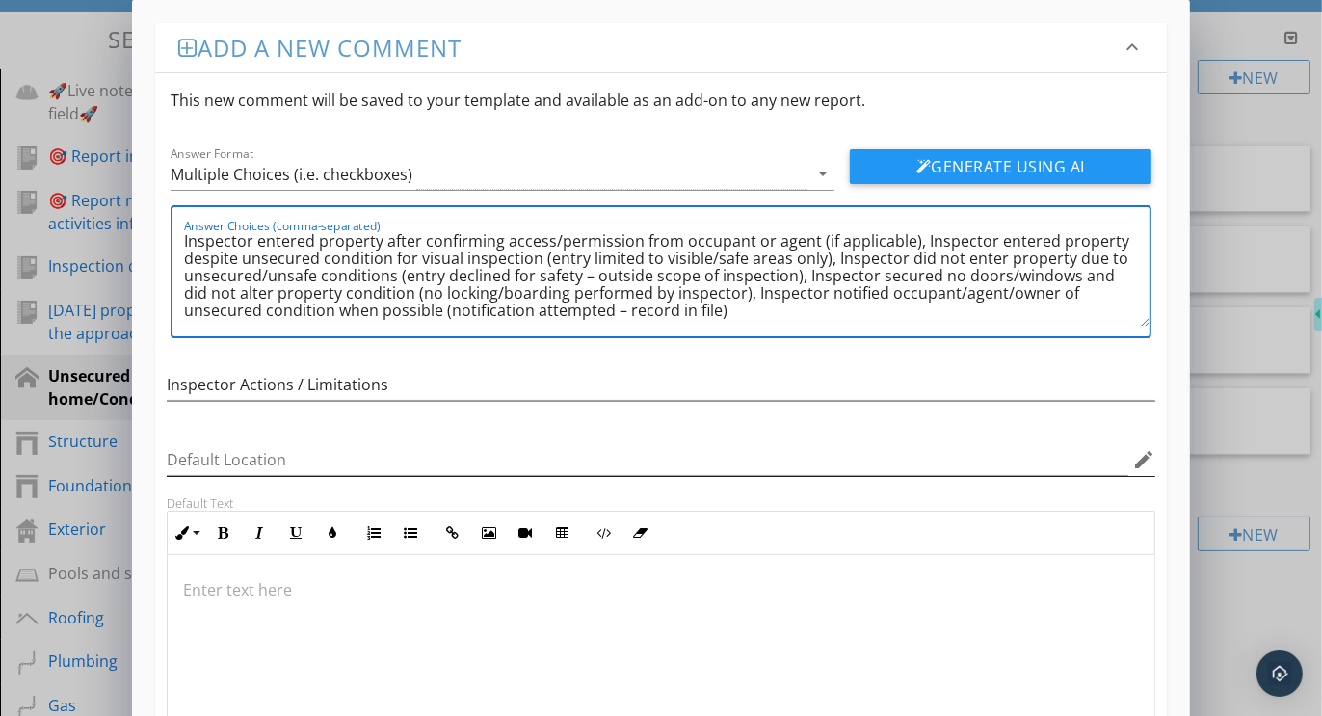
scroll to position [159, 0]
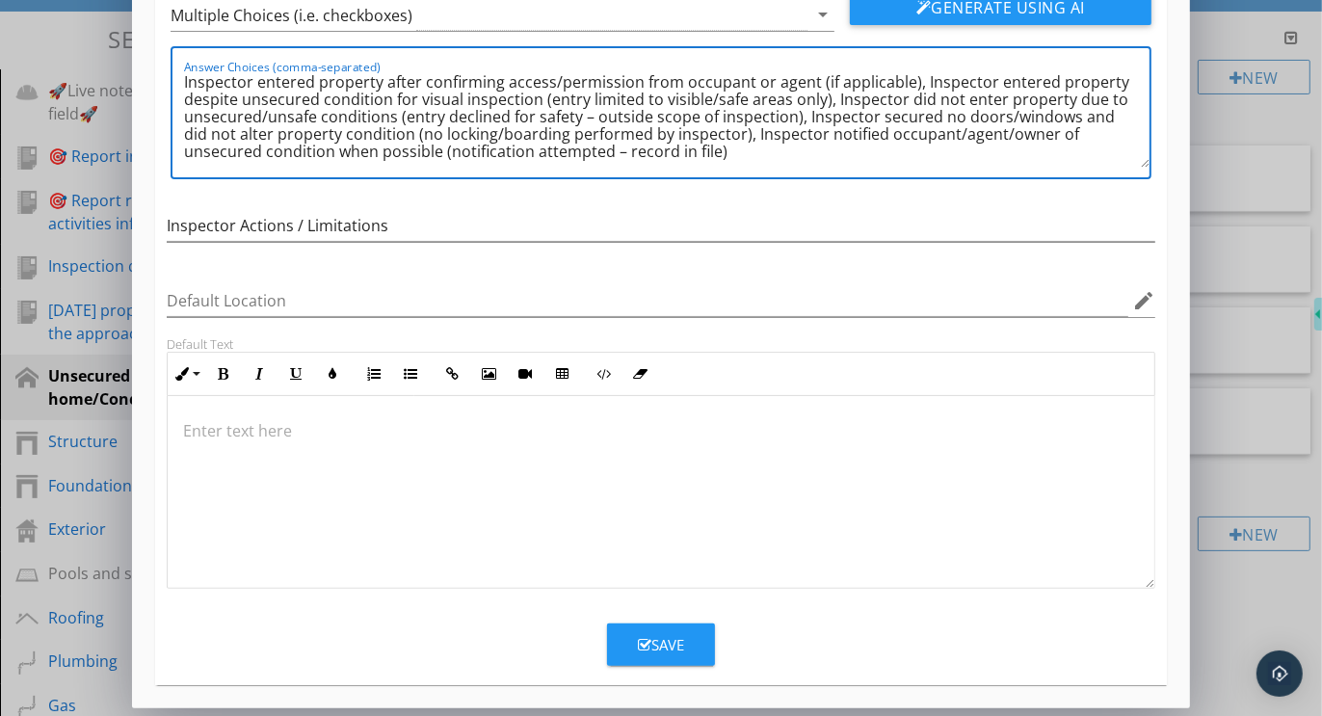
type textarea "Inspector entered property after confirming access/permission from occupant or …"
click at [670, 634] on div "Save" at bounding box center [661, 645] width 46 height 22
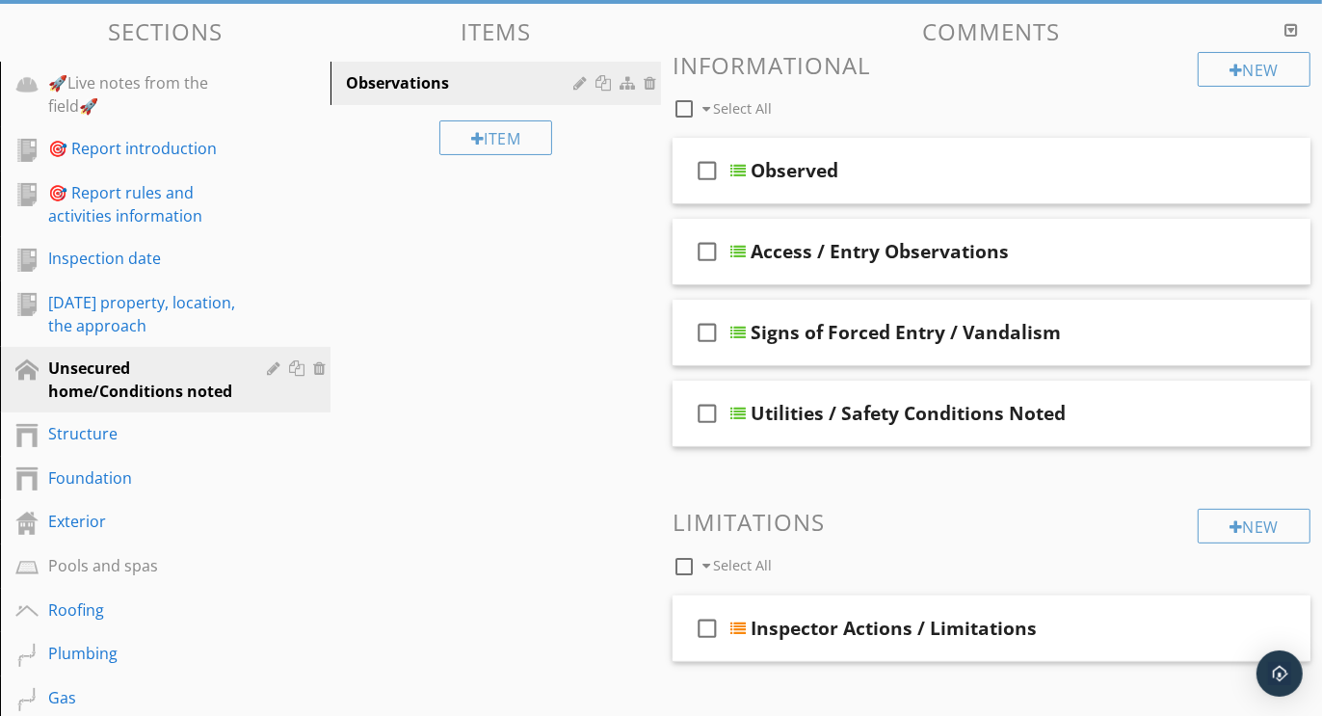
scroll to position [244, 0]
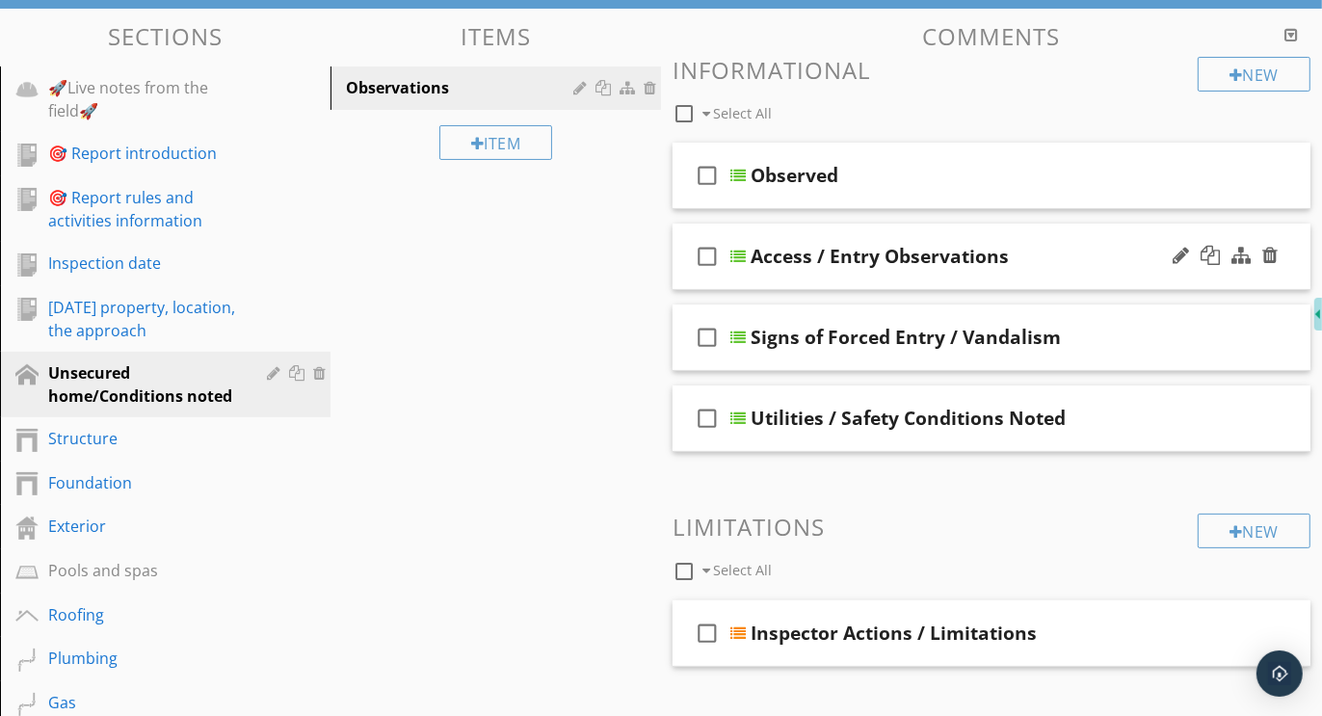
click at [954, 226] on div "check_box_outline_blank Access / Entry Observations" at bounding box center [992, 257] width 638 height 67
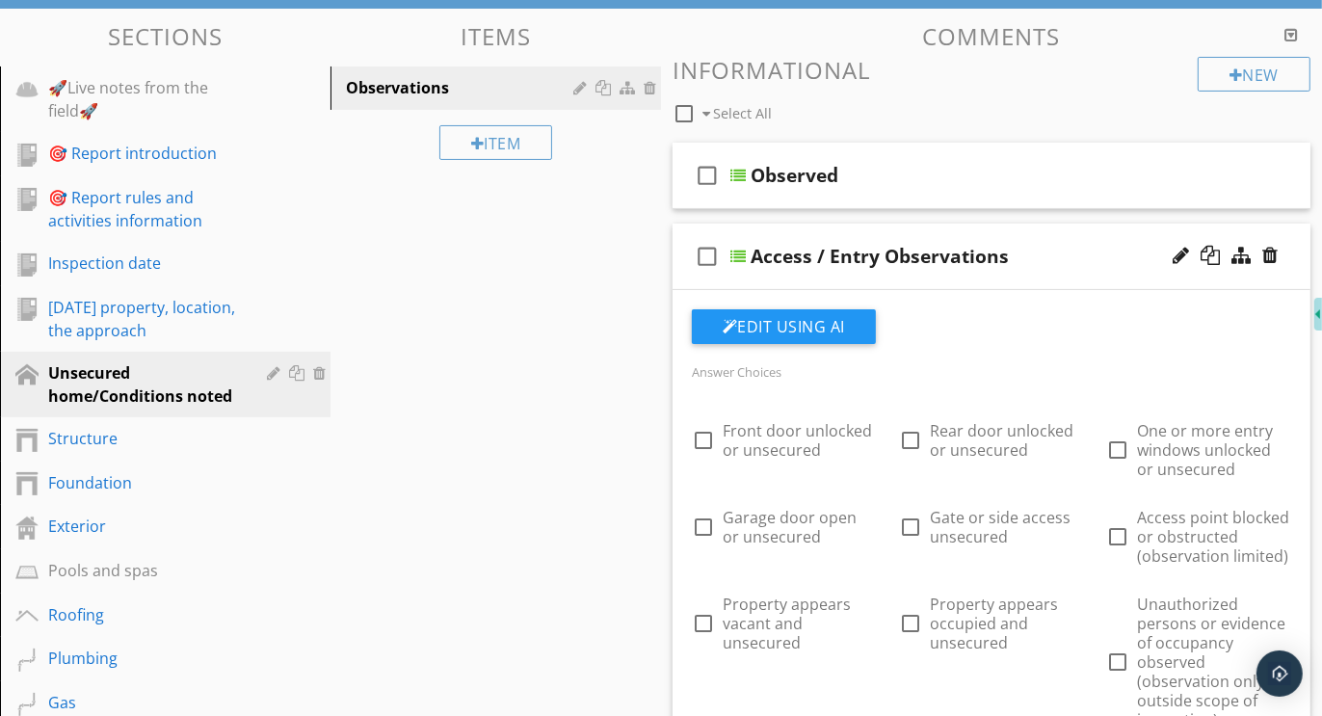
click at [954, 226] on div "check_box_outline_blank Access / Entry Observations" at bounding box center [992, 257] width 638 height 67
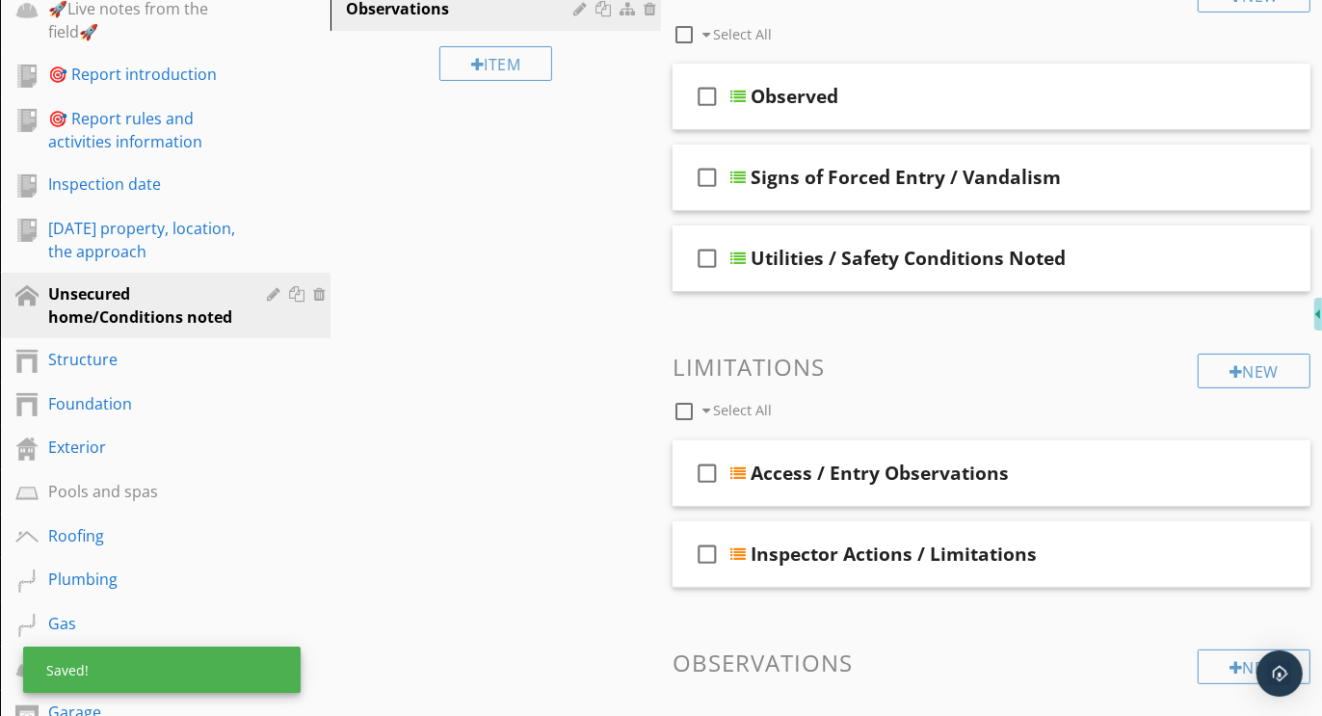
scroll to position [325, 0]
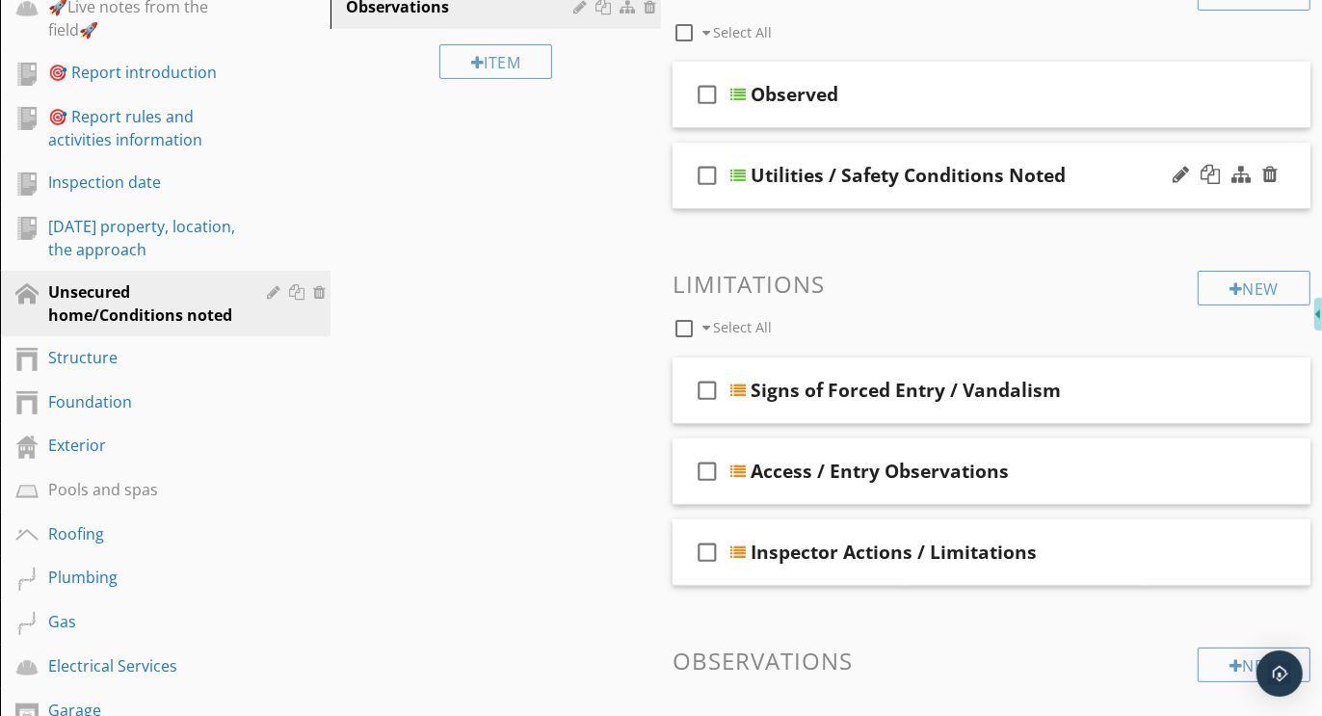
click at [1002, 144] on div "check_box_outline_blank Utilities / Safety Conditions Noted" at bounding box center [992, 176] width 638 height 67
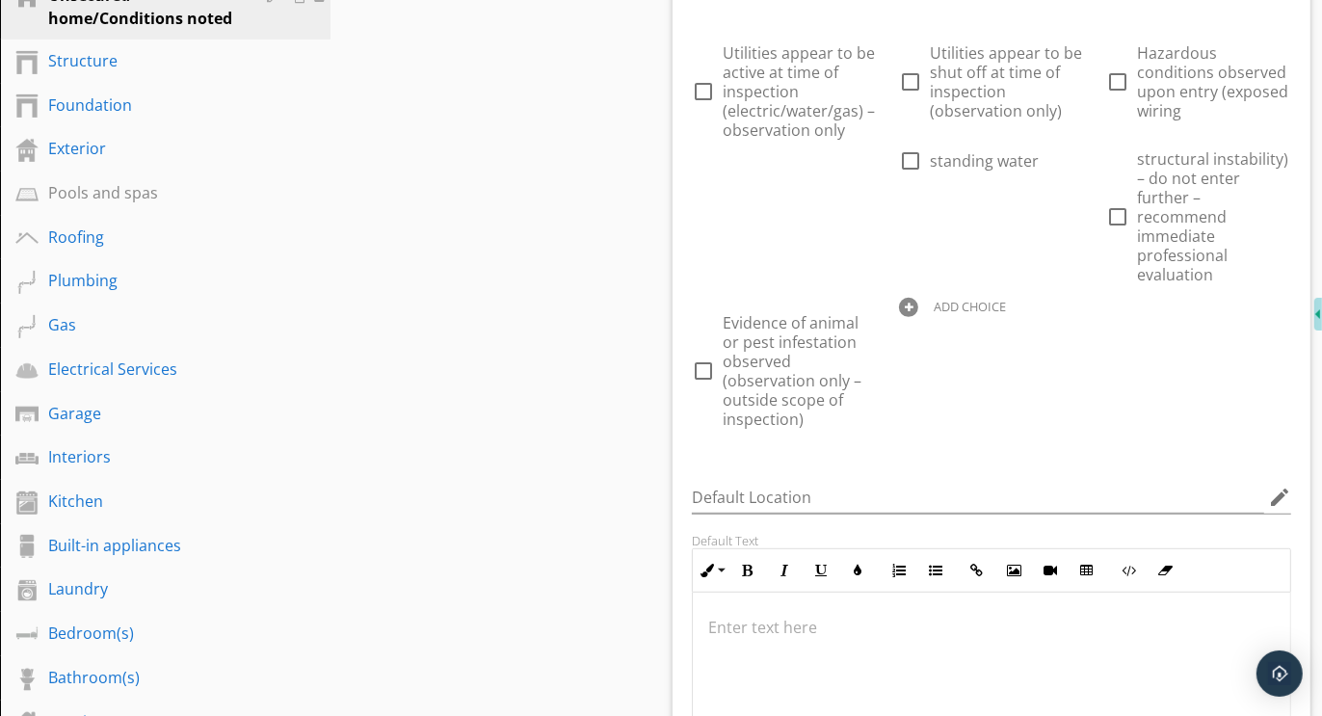
scroll to position [704, 0]
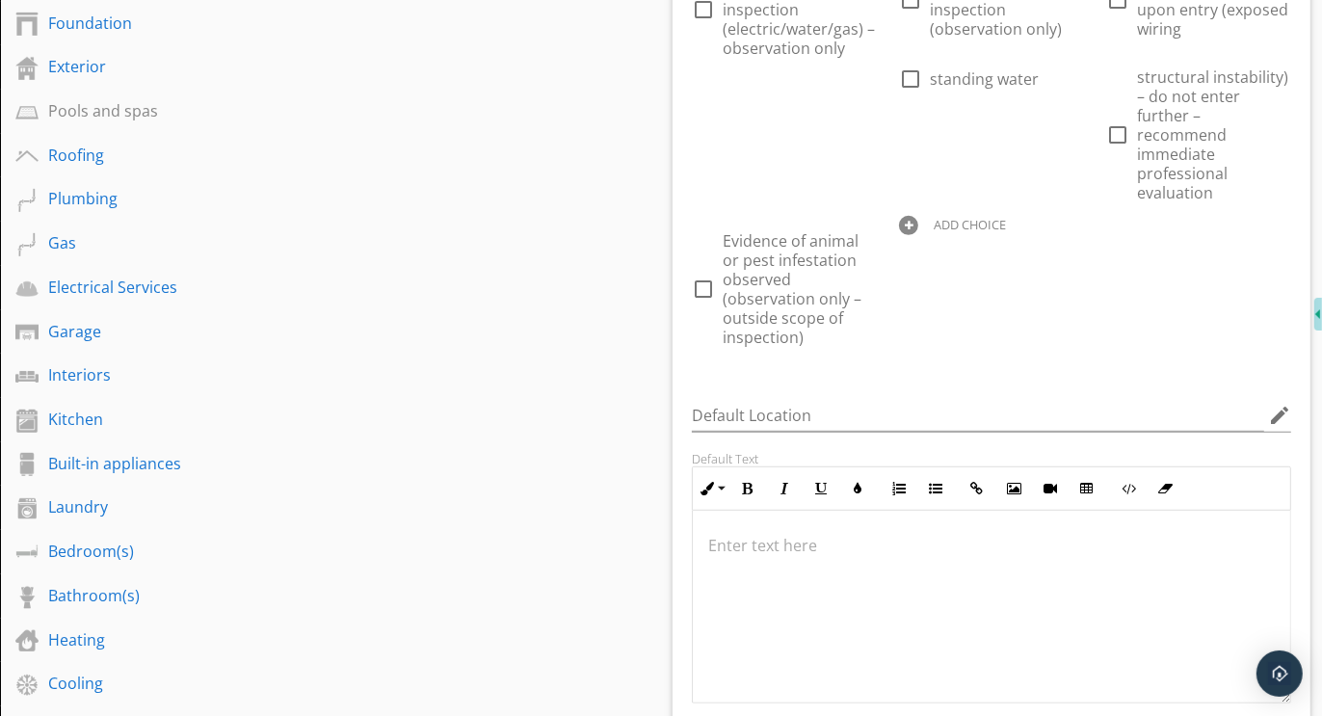
click at [795, 534] on p at bounding box center [991, 545] width 567 height 23
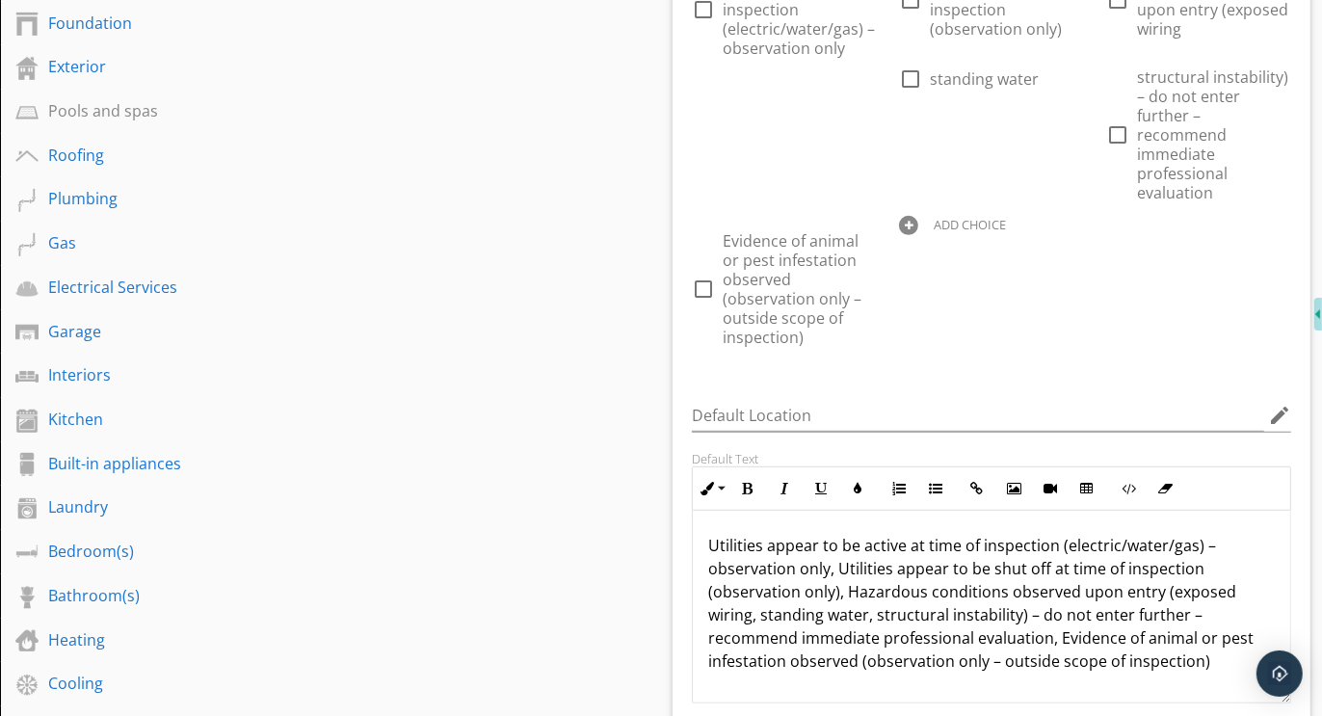
click at [759, 610] on p "Utilities appear to be active at time of inspection (electric/water/gas) – obse…" at bounding box center [991, 615] width 567 height 162
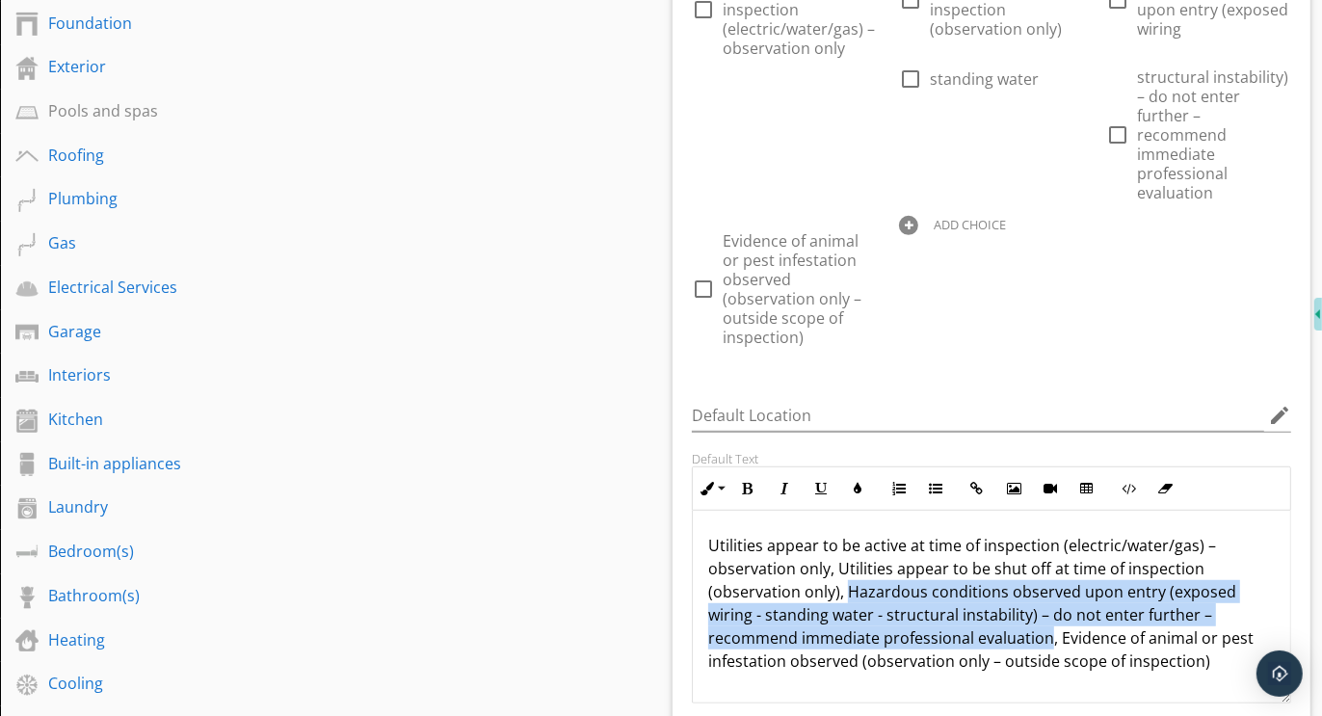
drag, startPoint x: 955, startPoint y: 638, endPoint x: 844, endPoint y: 589, distance: 121.2
click at [844, 589] on p "Utilities appear to be active at time of inspection (electric/water/gas) – obse…" at bounding box center [991, 615] width 567 height 162
copy p "Hazardous conditions observed upon entry (exposed wiring - standing water - str…"
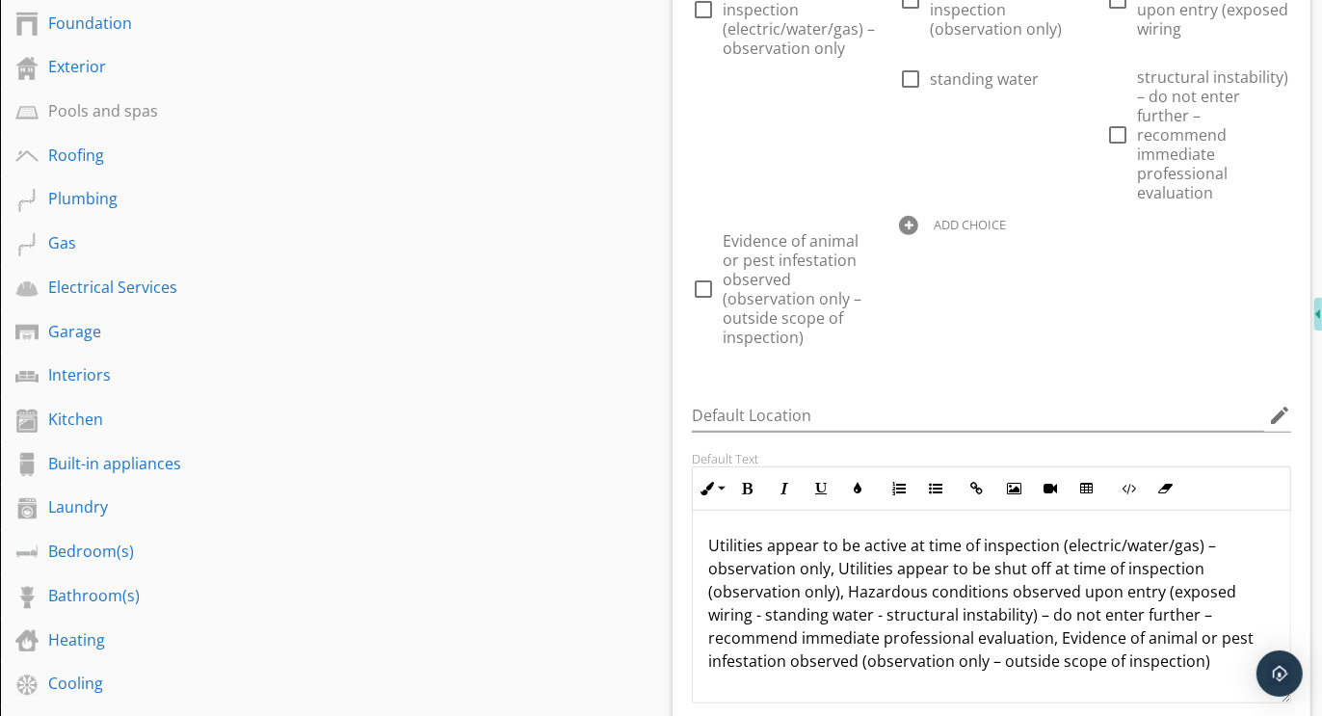
click at [903, 224] on div at bounding box center [908, 225] width 19 height 19
paste input "Hazardous conditions observed upon entry (exposed wiring - standing water - str…"
type input "Hazardous conditions observed upon entry (exposed wiring - standing water - str…"
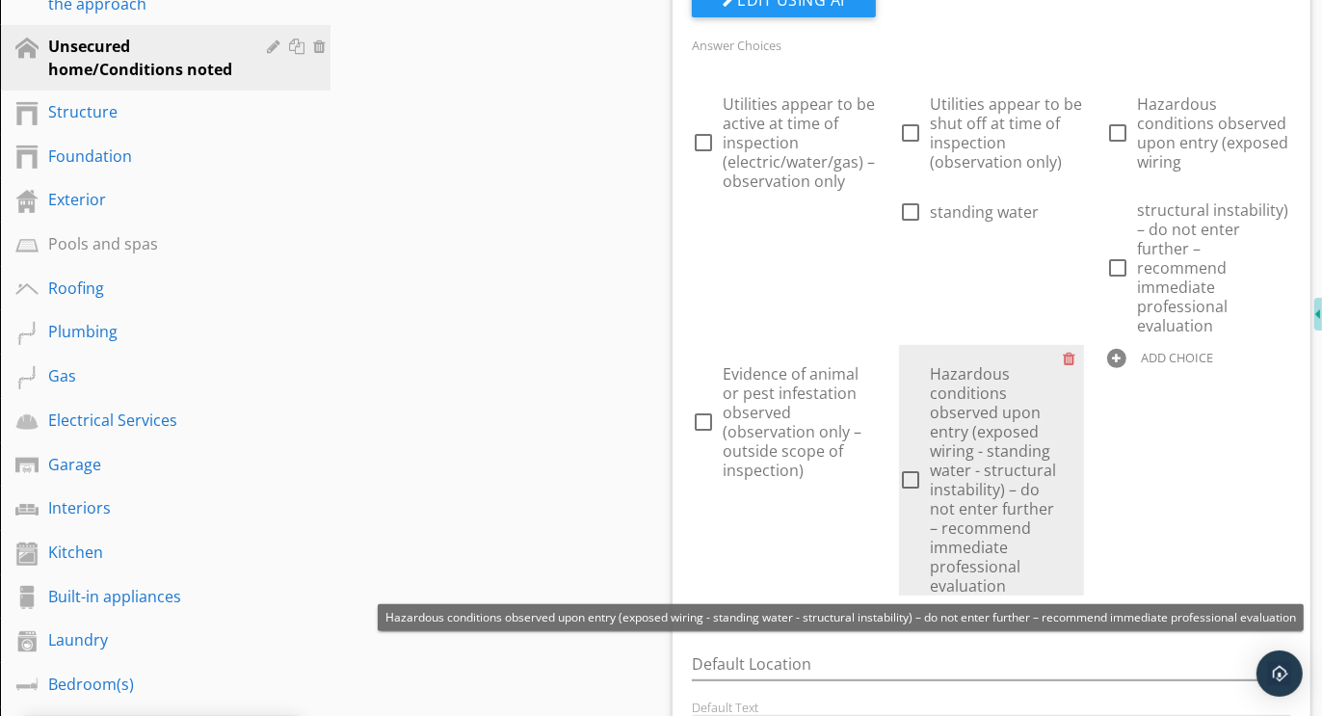
scroll to position [550, 0]
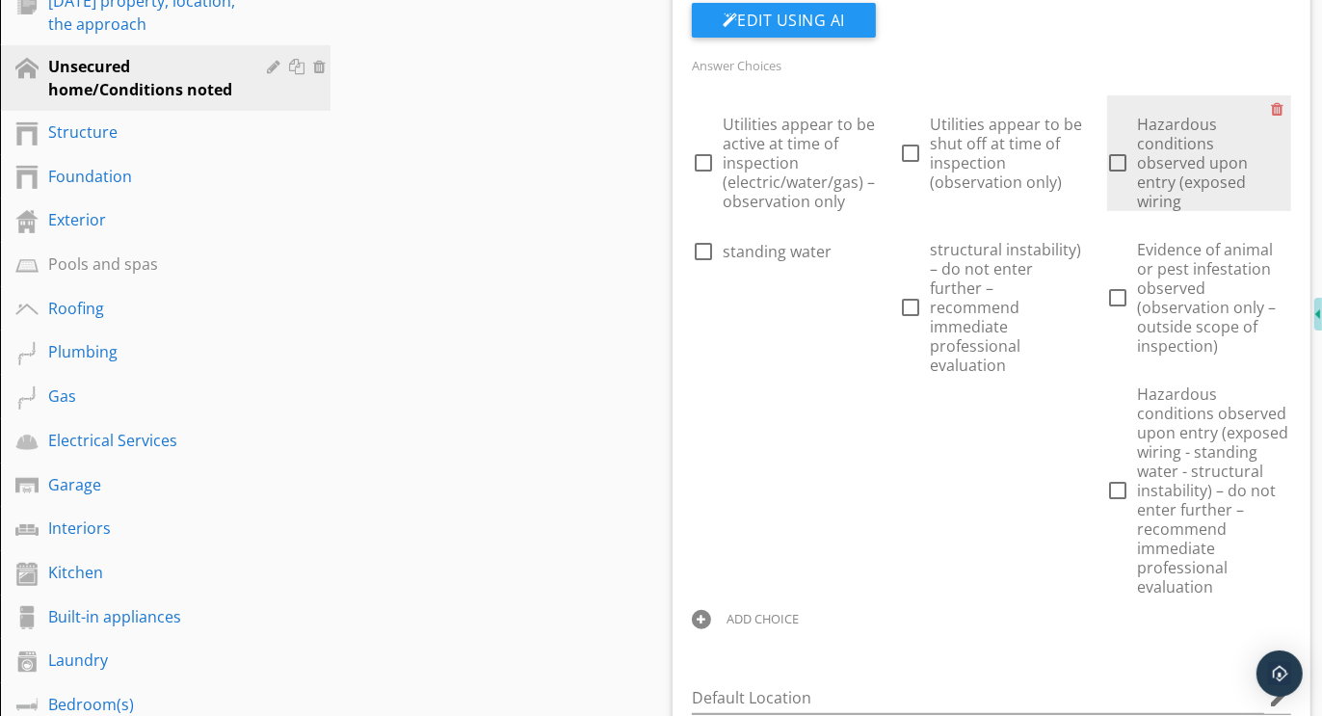
click at [1119, 160] on div at bounding box center [1119, 162] width 33 height 33
checkbox input "true"
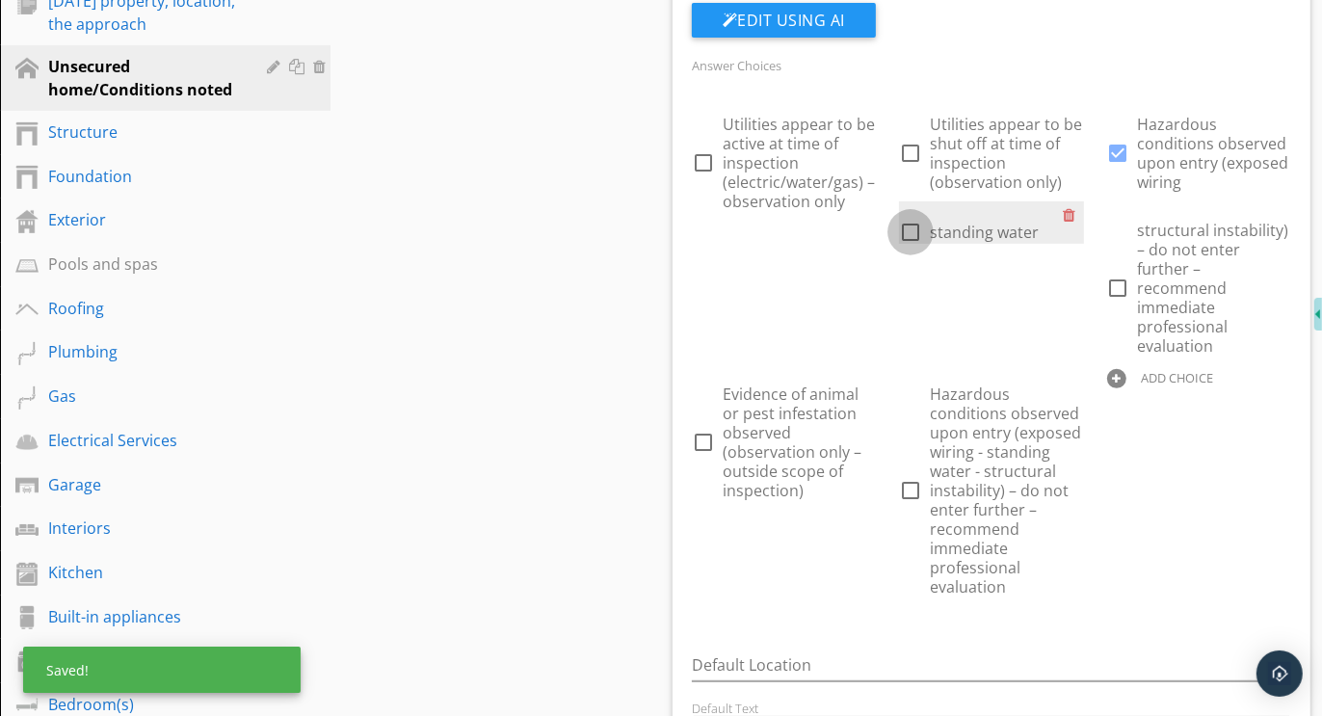
click at [913, 226] on div at bounding box center [910, 232] width 33 height 33
checkbox input "false"
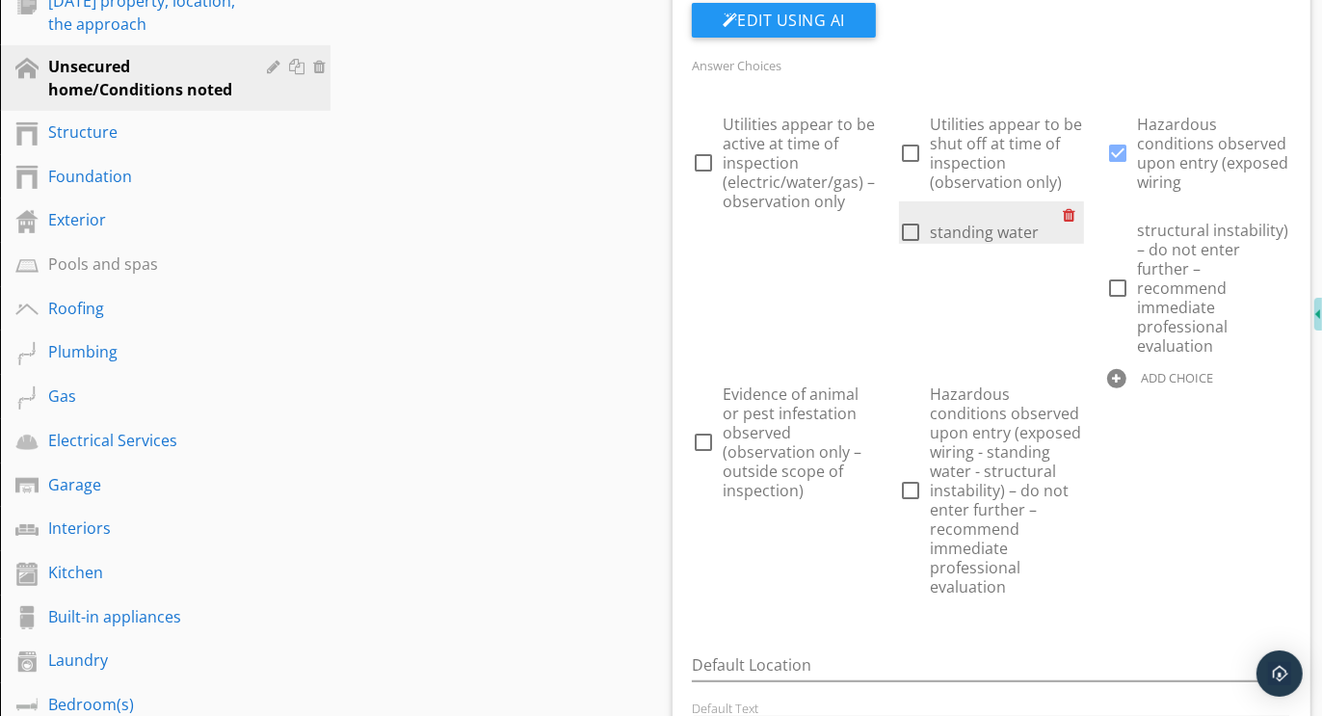
click at [1070, 210] on div at bounding box center [1074, 214] width 20 height 27
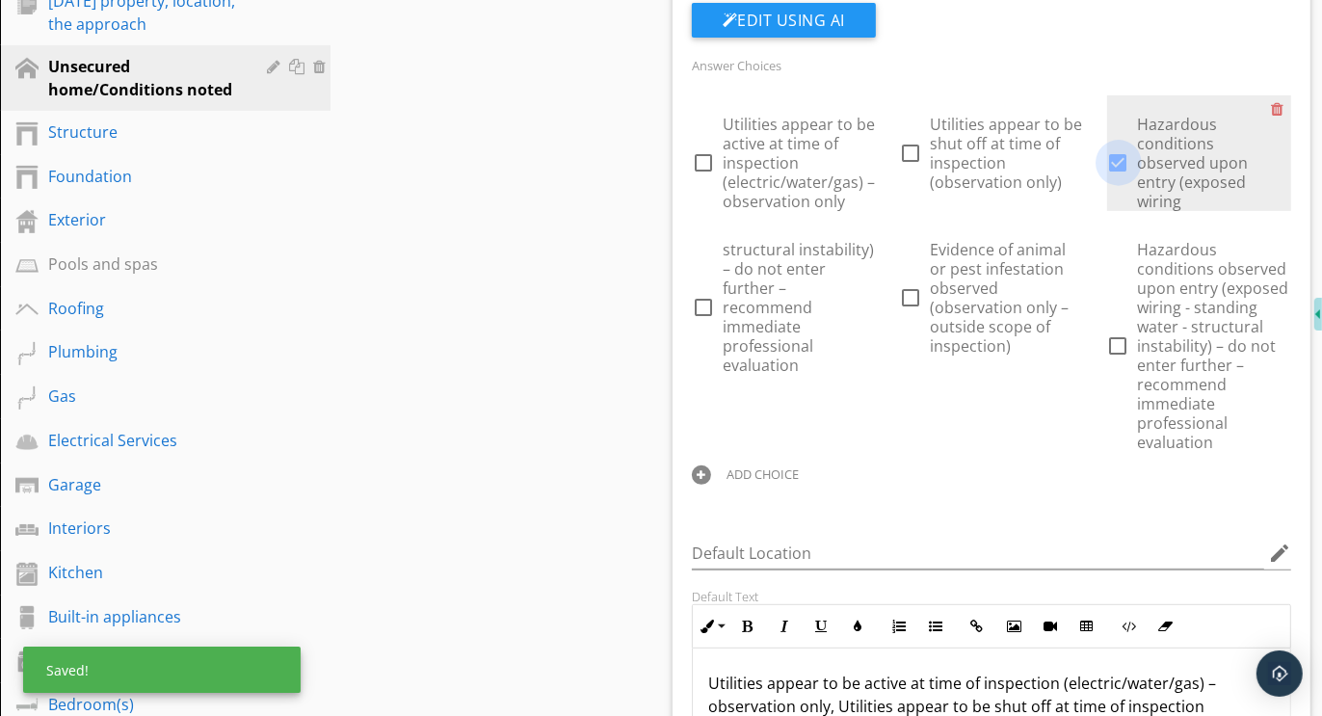
click at [1122, 161] on div at bounding box center [1119, 162] width 33 height 33
checkbox input "false"
click at [1278, 105] on div at bounding box center [1281, 108] width 20 height 27
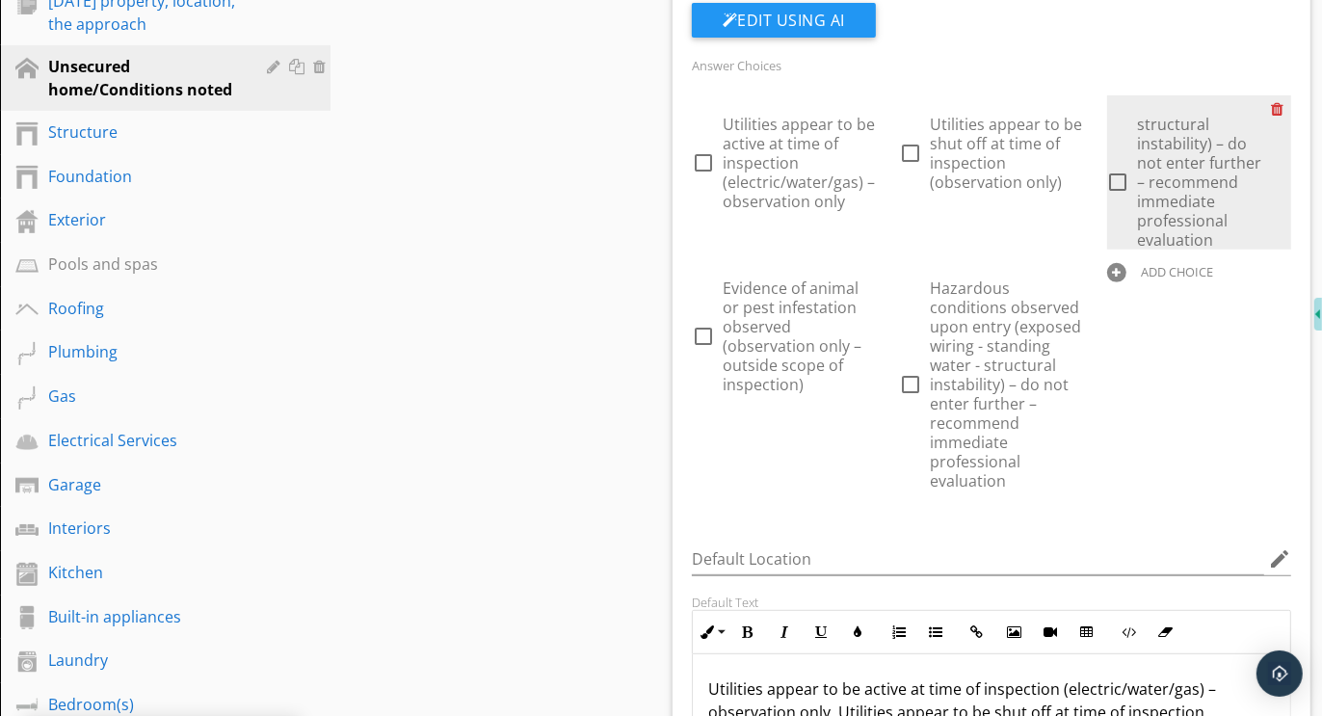
click at [1278, 105] on div at bounding box center [1281, 108] width 20 height 27
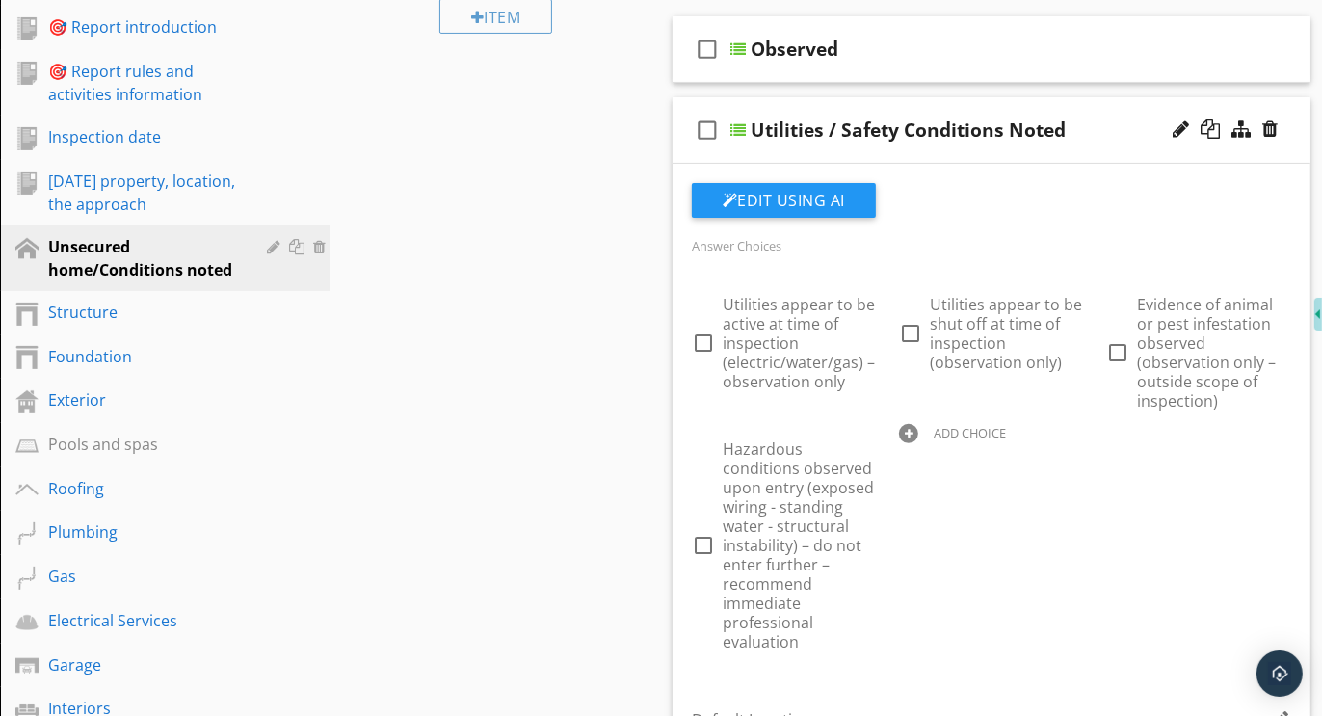
scroll to position [353, 0]
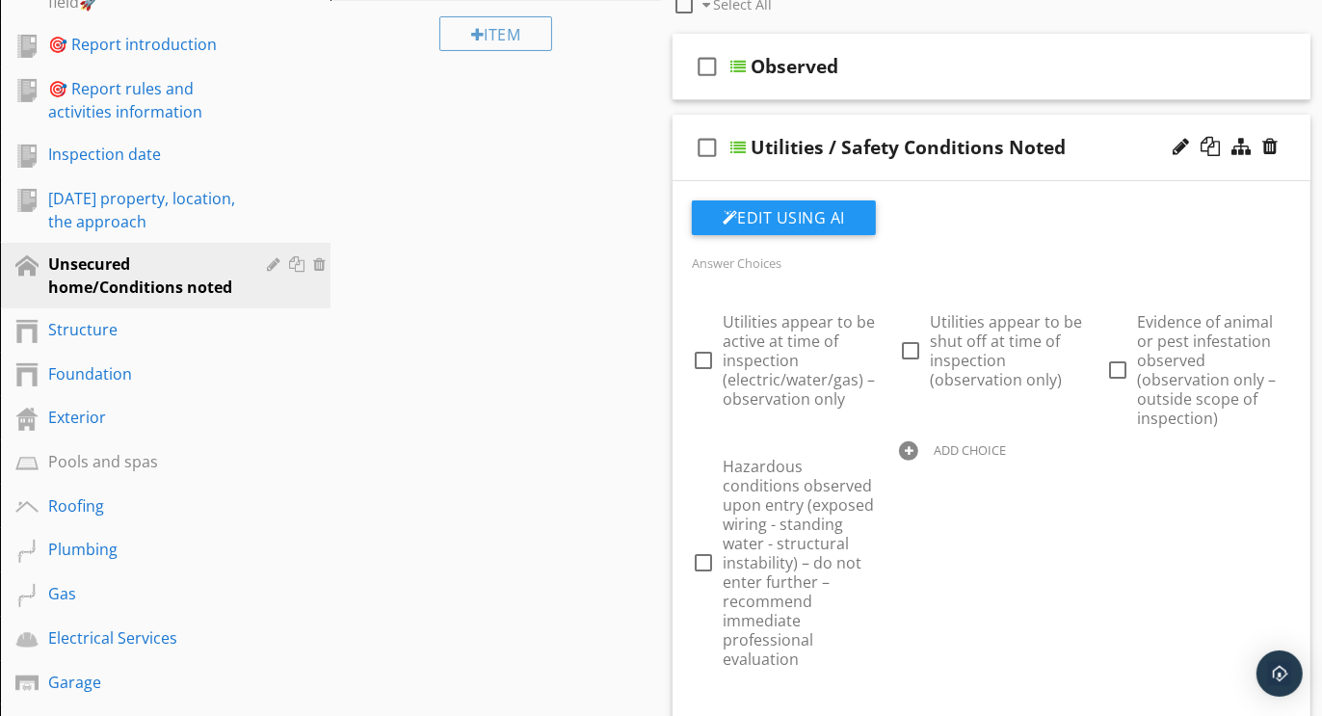
click at [1027, 118] on div "check_box_outline_blank Utilities / Safety Conditions Noted" at bounding box center [992, 148] width 638 height 67
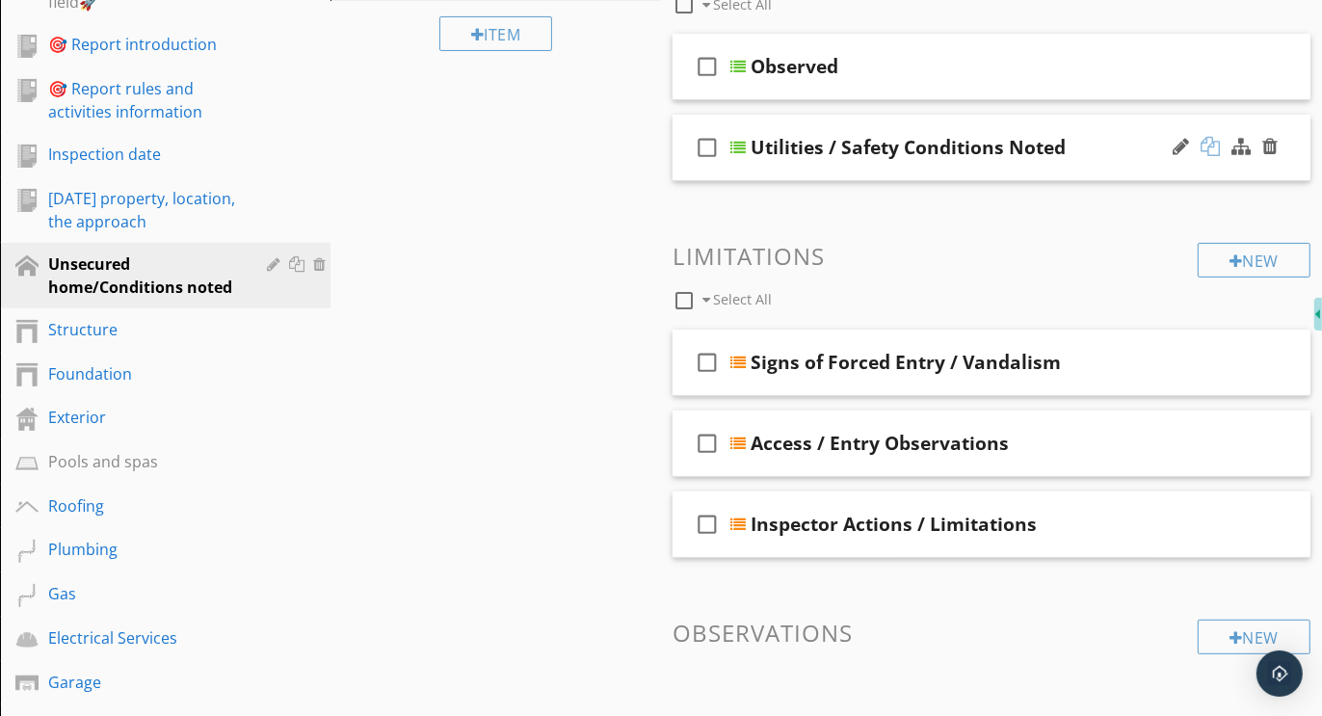
click at [1210, 146] on div at bounding box center [1210, 146] width 19 height 19
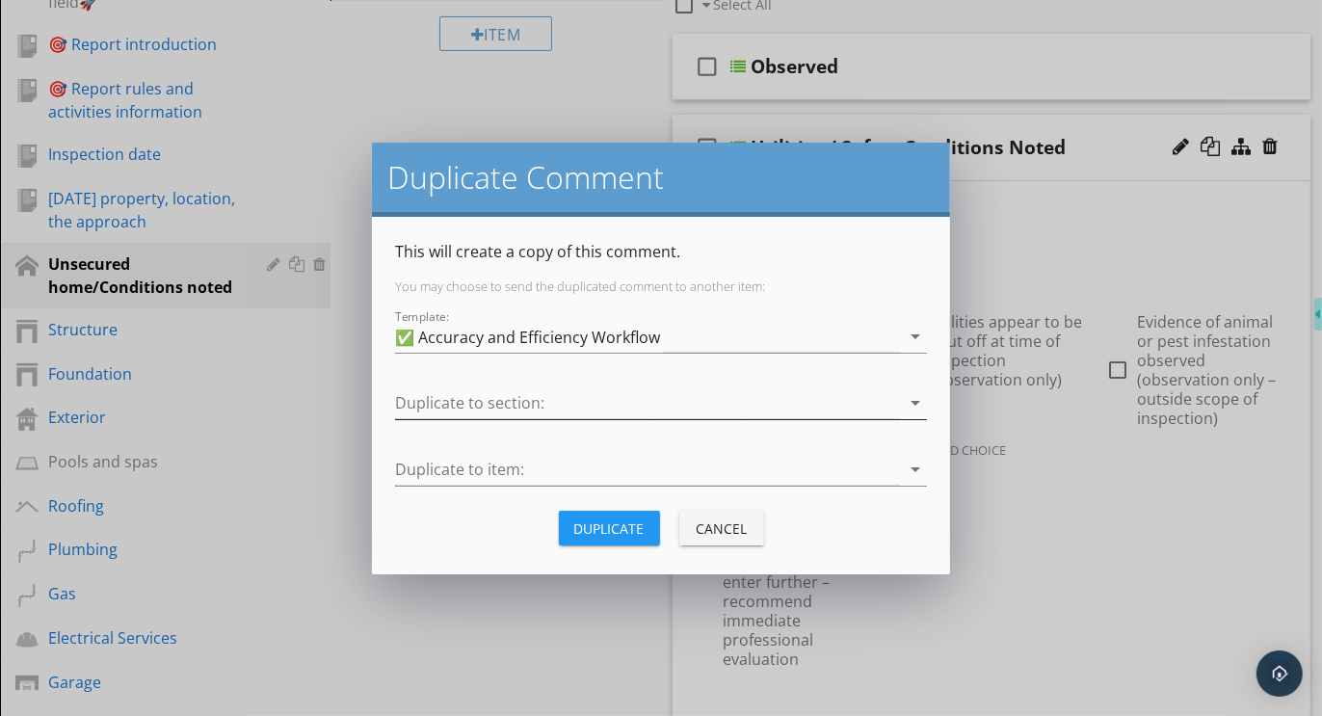
click at [496, 402] on div at bounding box center [647, 403] width 505 height 32
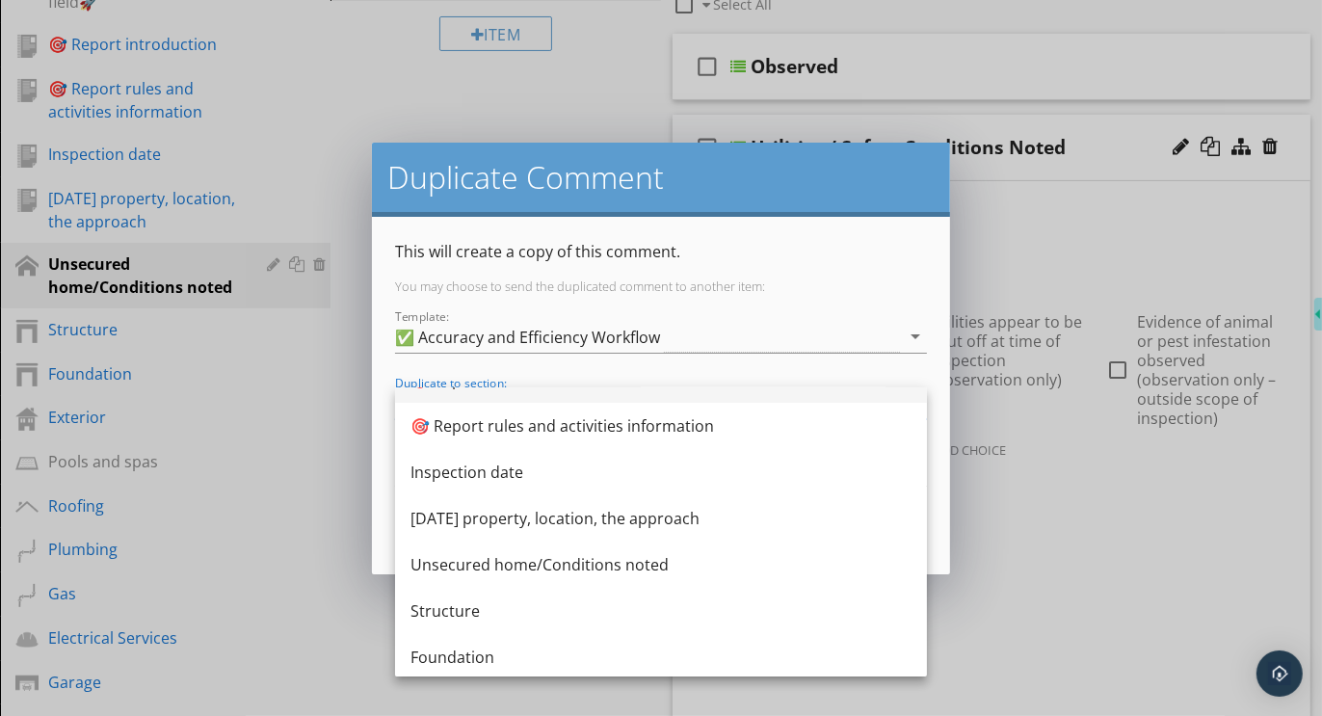
scroll to position [75, 0]
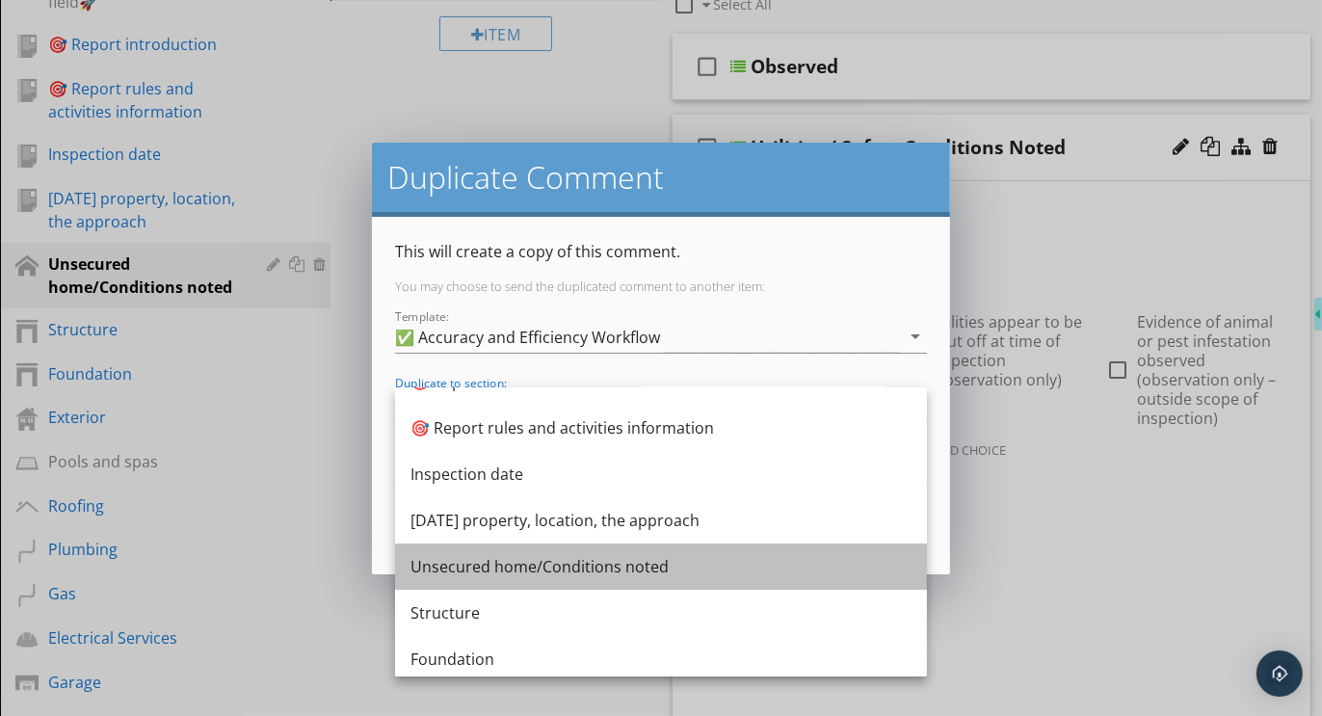
click at [494, 564] on div "Unsecured home/Conditions noted" at bounding box center [661, 566] width 501 height 23
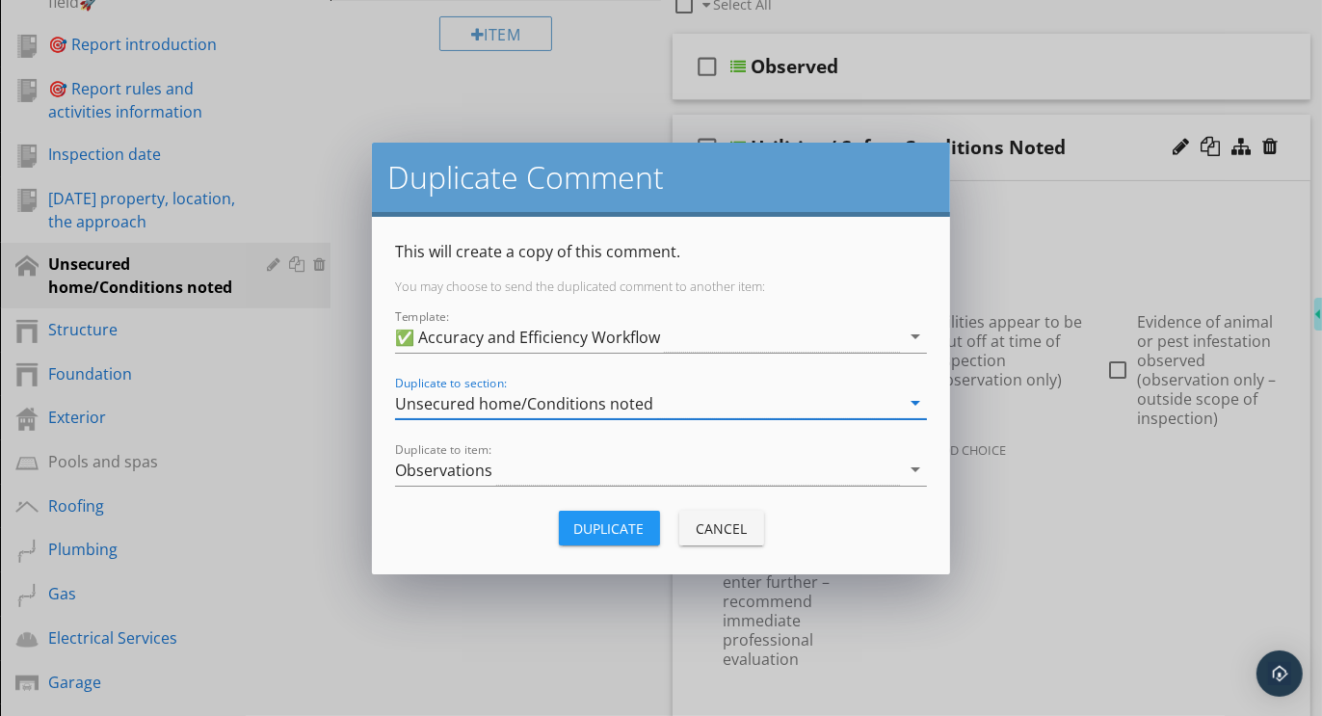
click at [584, 539] on button "Duplicate" at bounding box center [609, 528] width 101 height 35
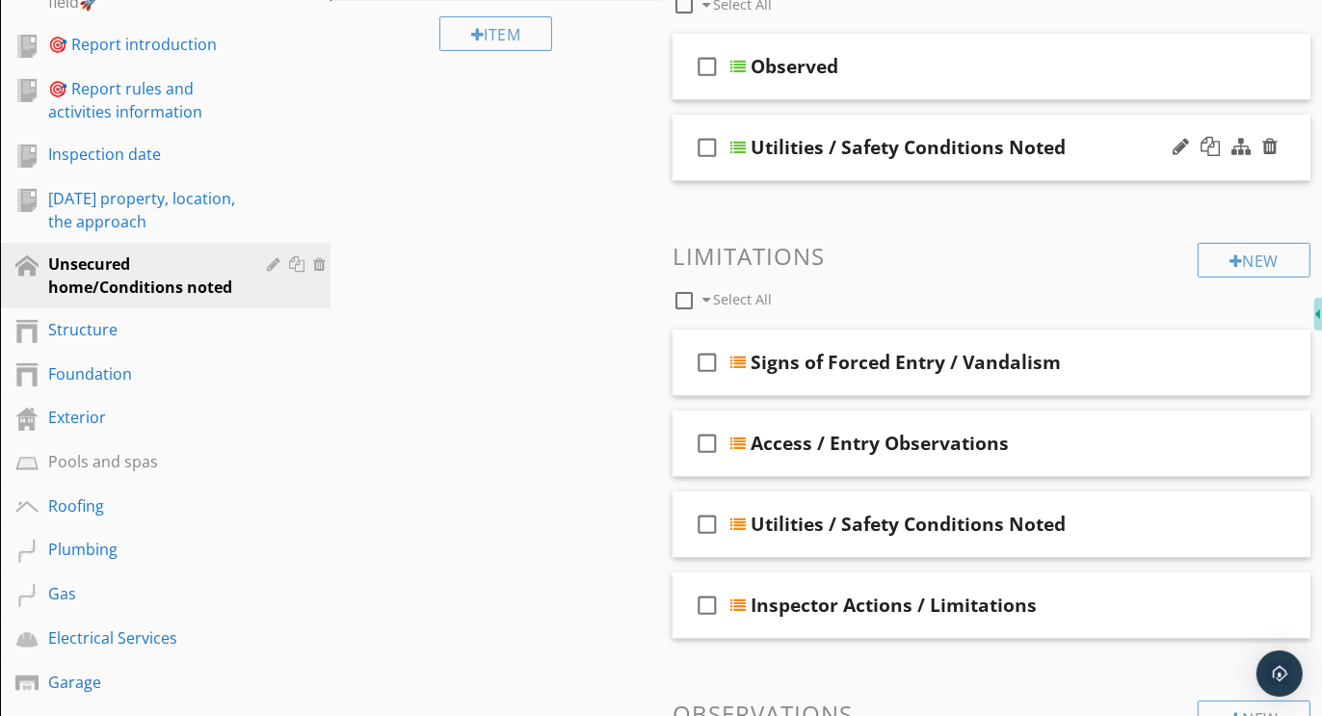
click at [1017, 121] on div "check_box_outline_blank Utilities / Safety Conditions Noted" at bounding box center [992, 148] width 638 height 67
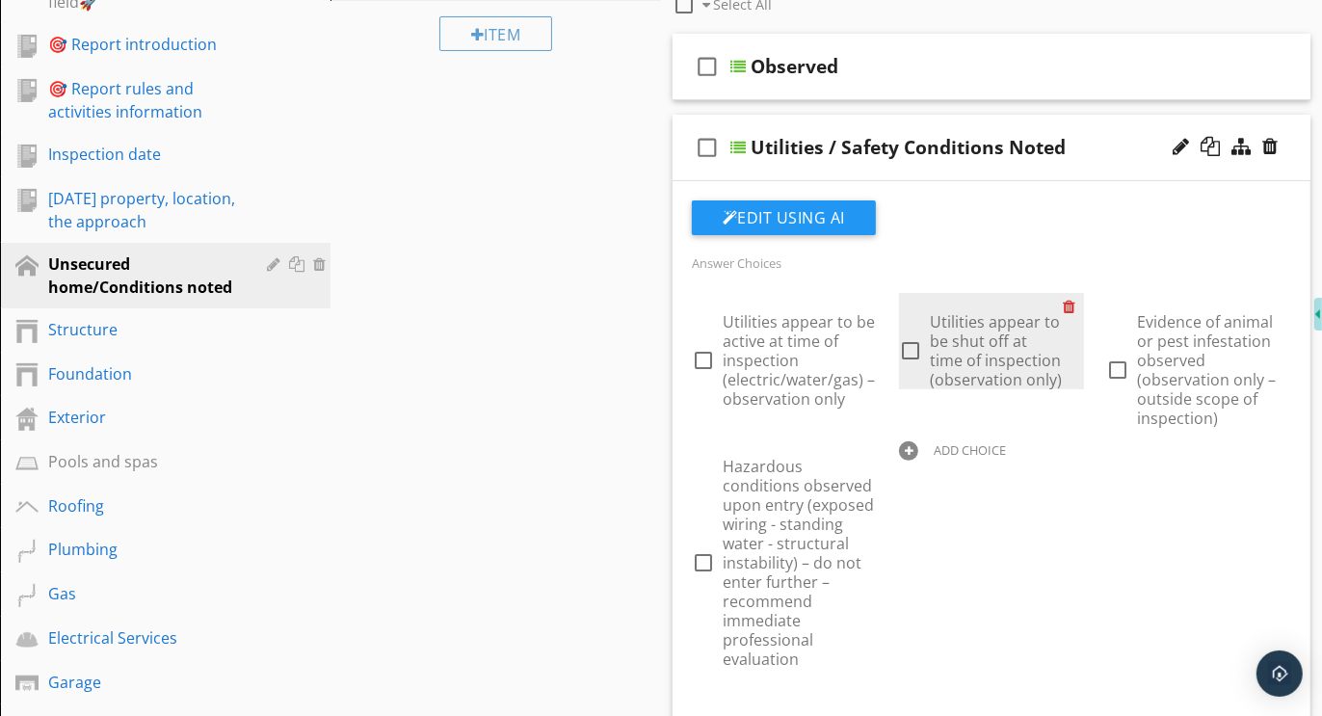
click at [1070, 306] on div at bounding box center [1074, 306] width 20 height 27
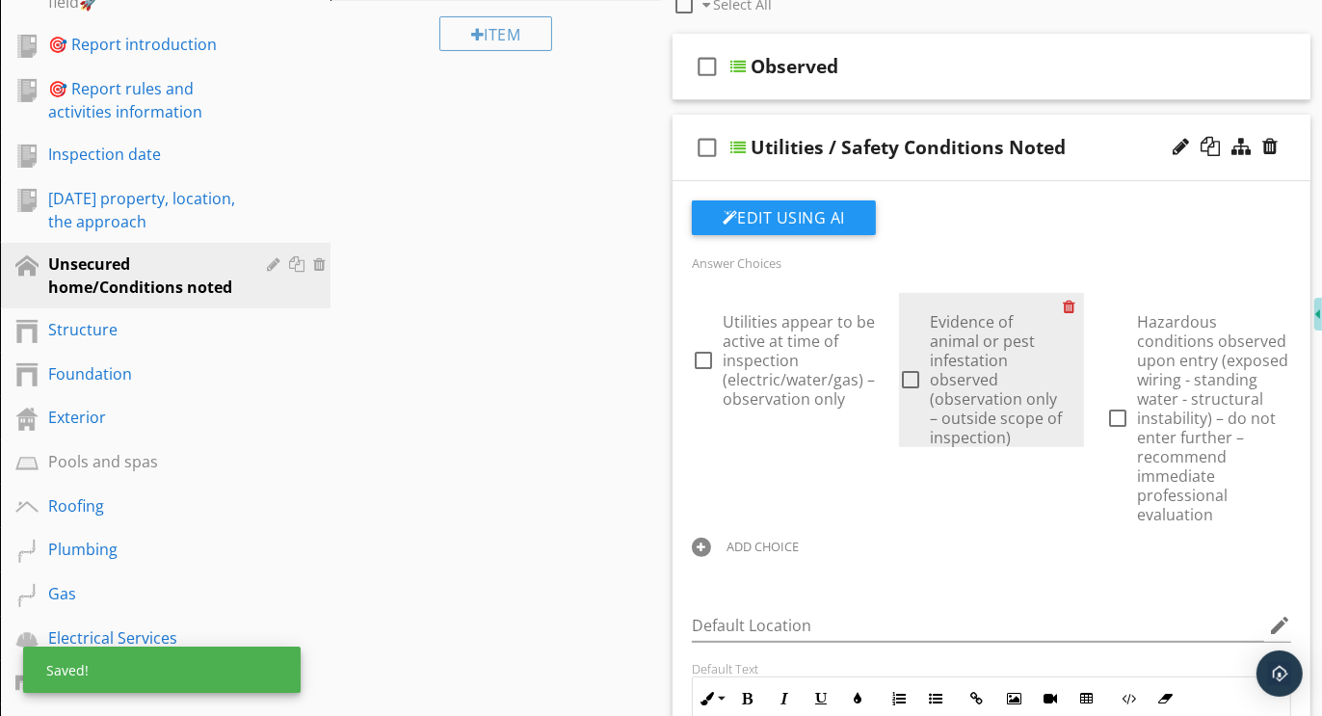
click at [1070, 306] on div at bounding box center [1074, 306] width 20 height 27
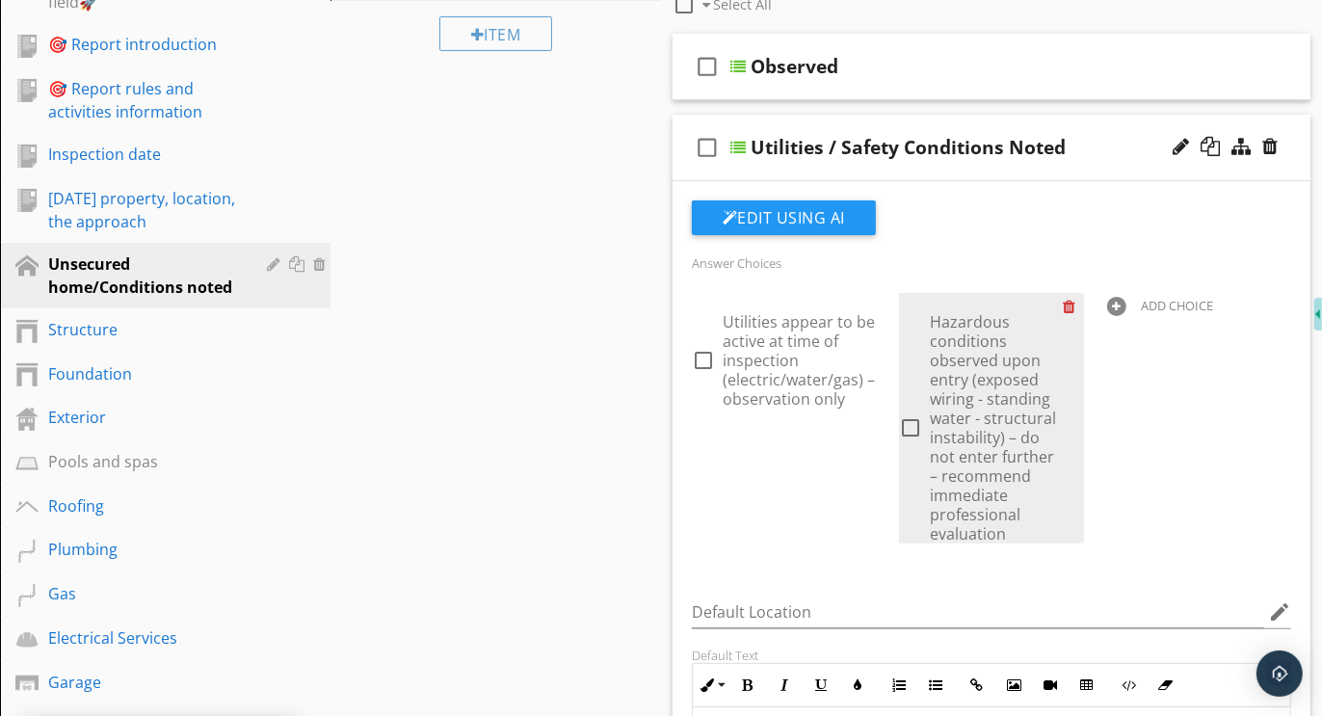
click at [1070, 306] on div at bounding box center [1074, 306] width 20 height 27
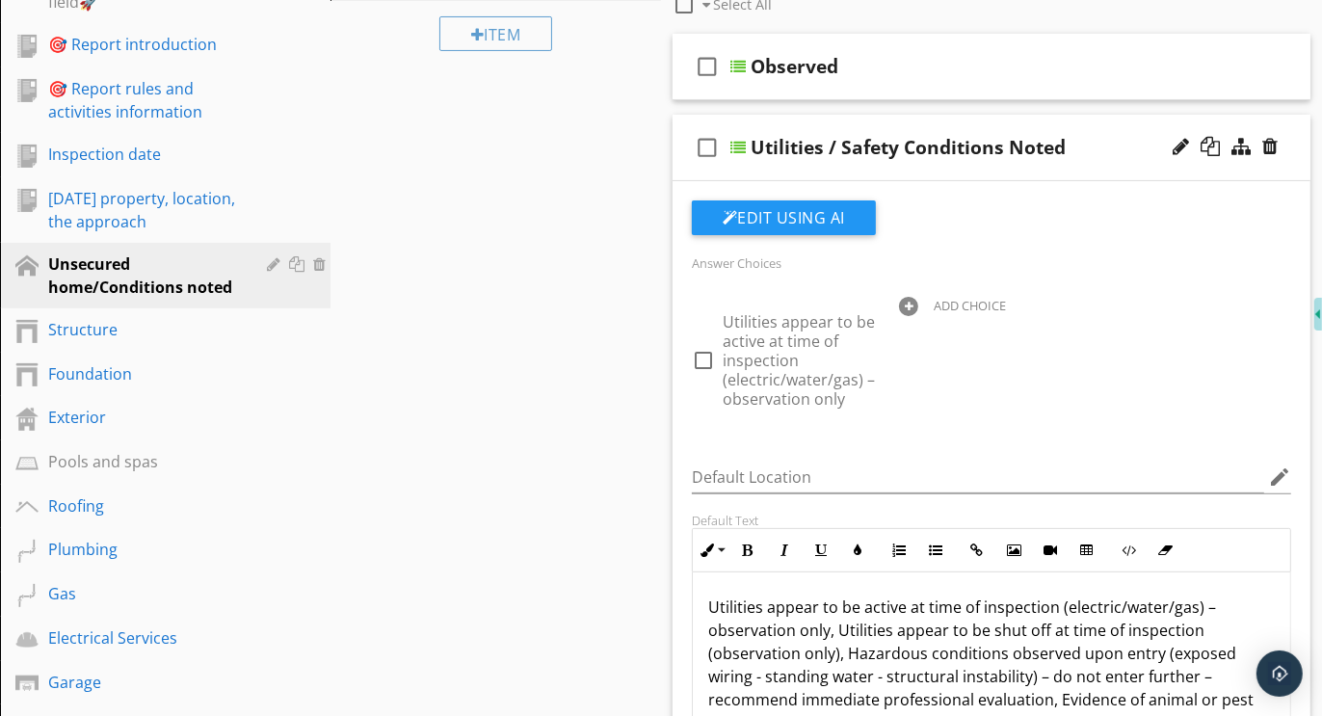
click at [1044, 122] on div "check_box_outline_blank Utilities / Safety Conditions Noted" at bounding box center [992, 148] width 638 height 67
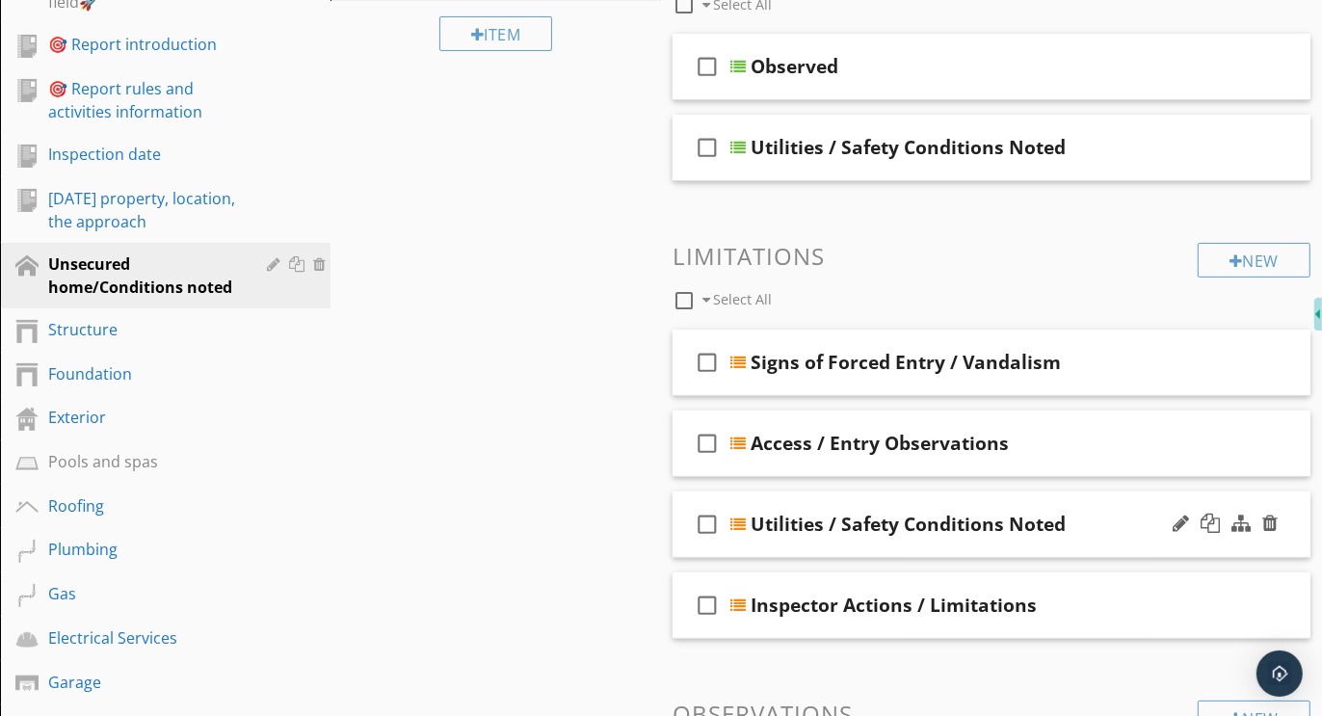
click at [986, 493] on div "check_box_outline_blank Utilities / Safety Conditions Noted" at bounding box center [992, 525] width 638 height 67
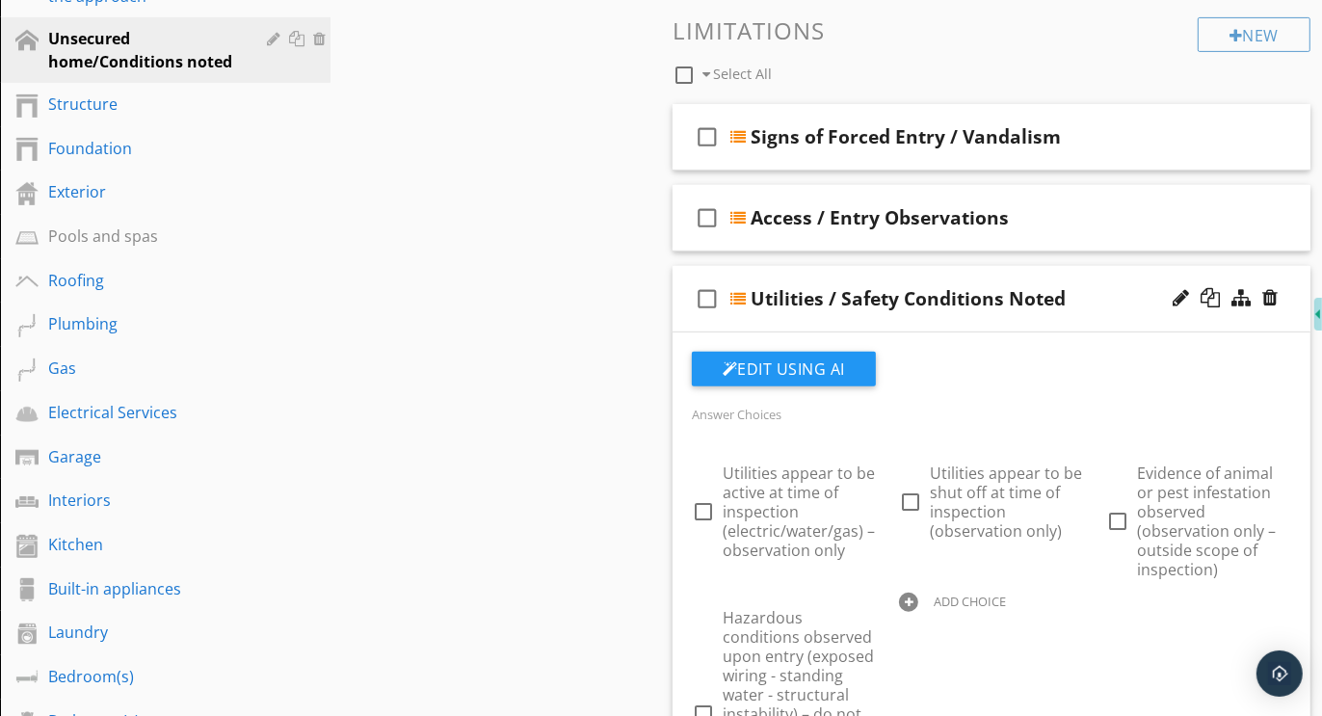
scroll to position [595, 0]
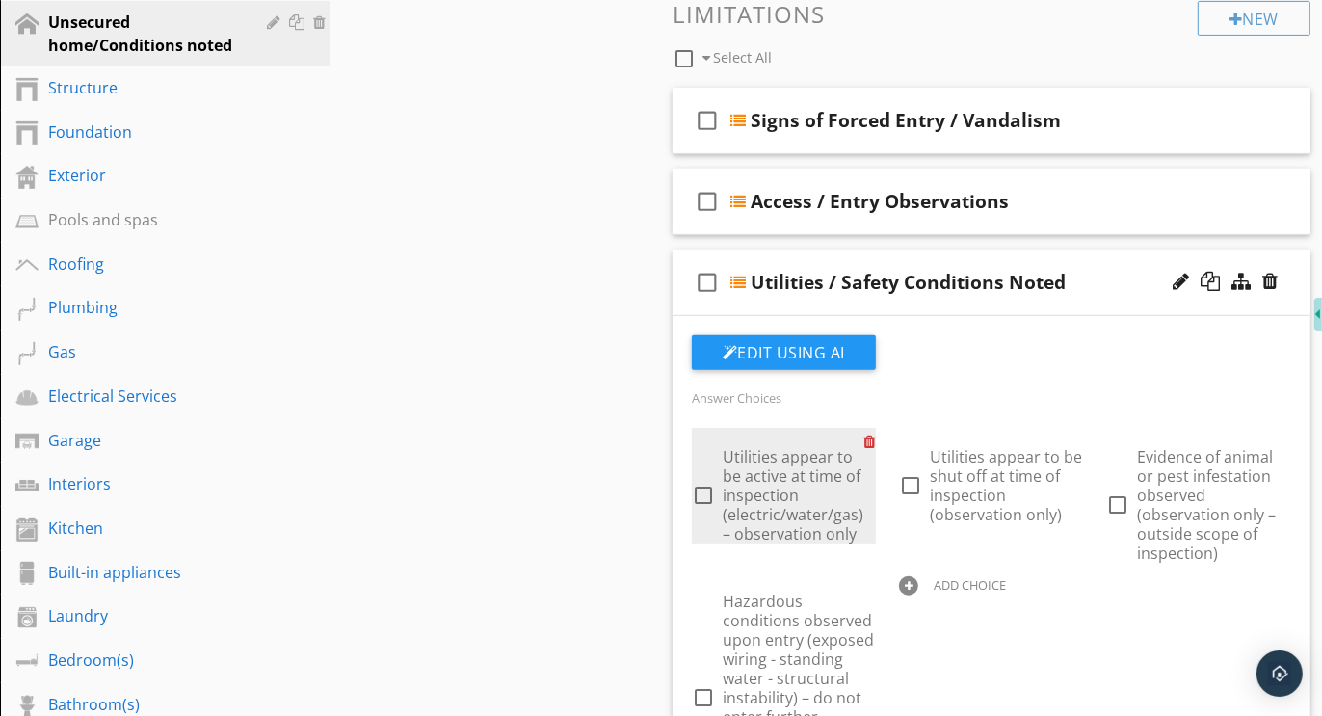
click at [866, 435] on div at bounding box center [874, 441] width 20 height 27
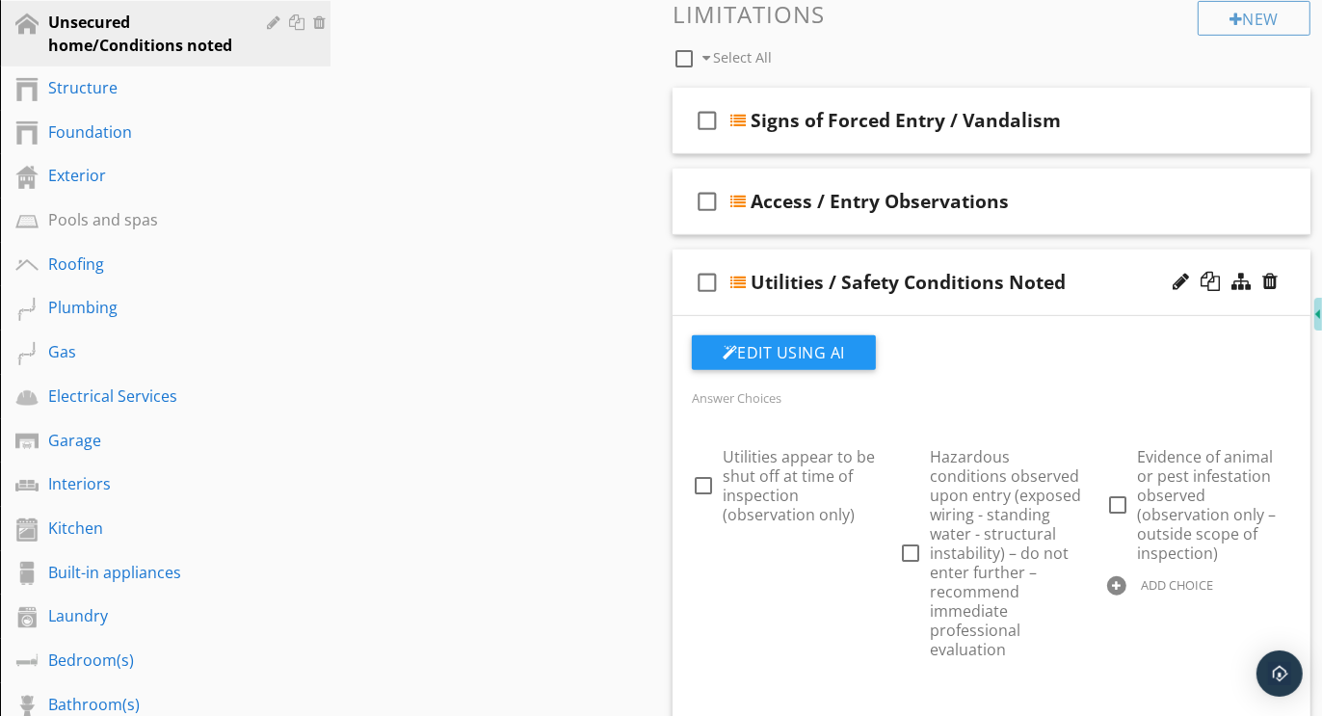
click at [975, 253] on div "check_box_outline_blank Utilities / Safety Conditions Noted" at bounding box center [992, 283] width 638 height 67
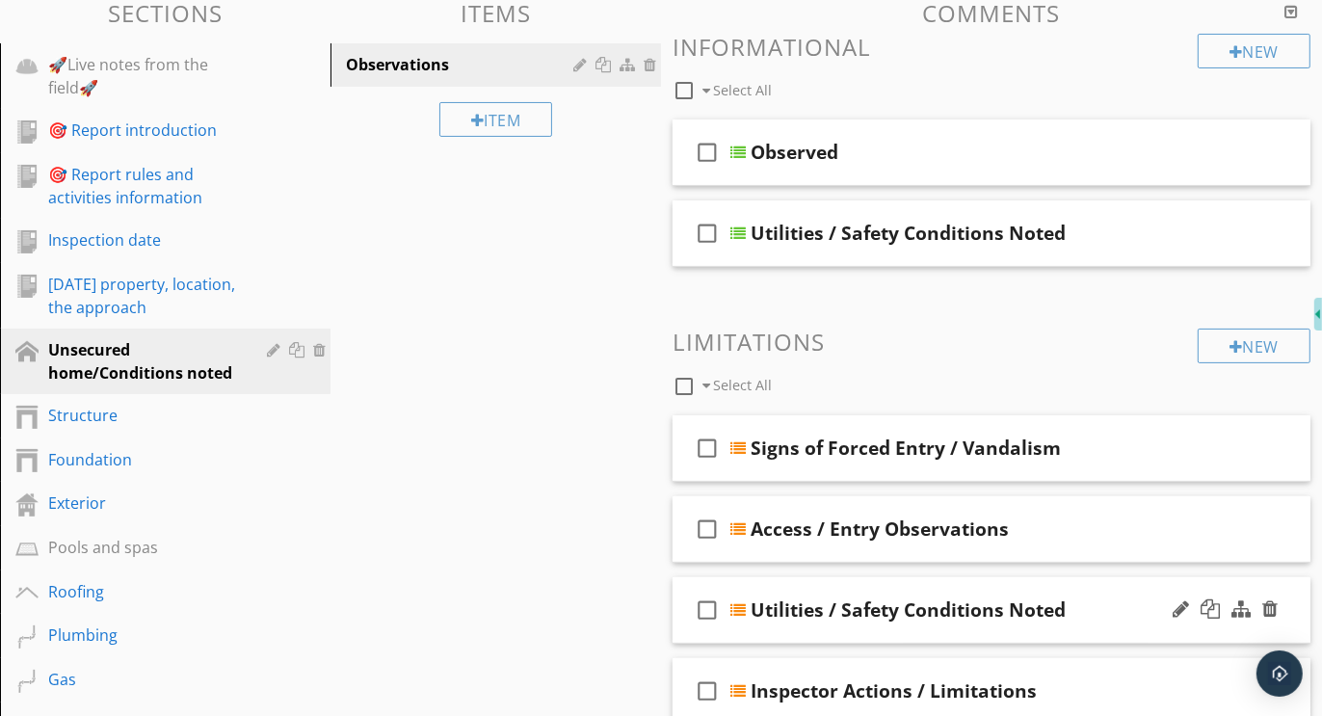
scroll to position [243, 0]
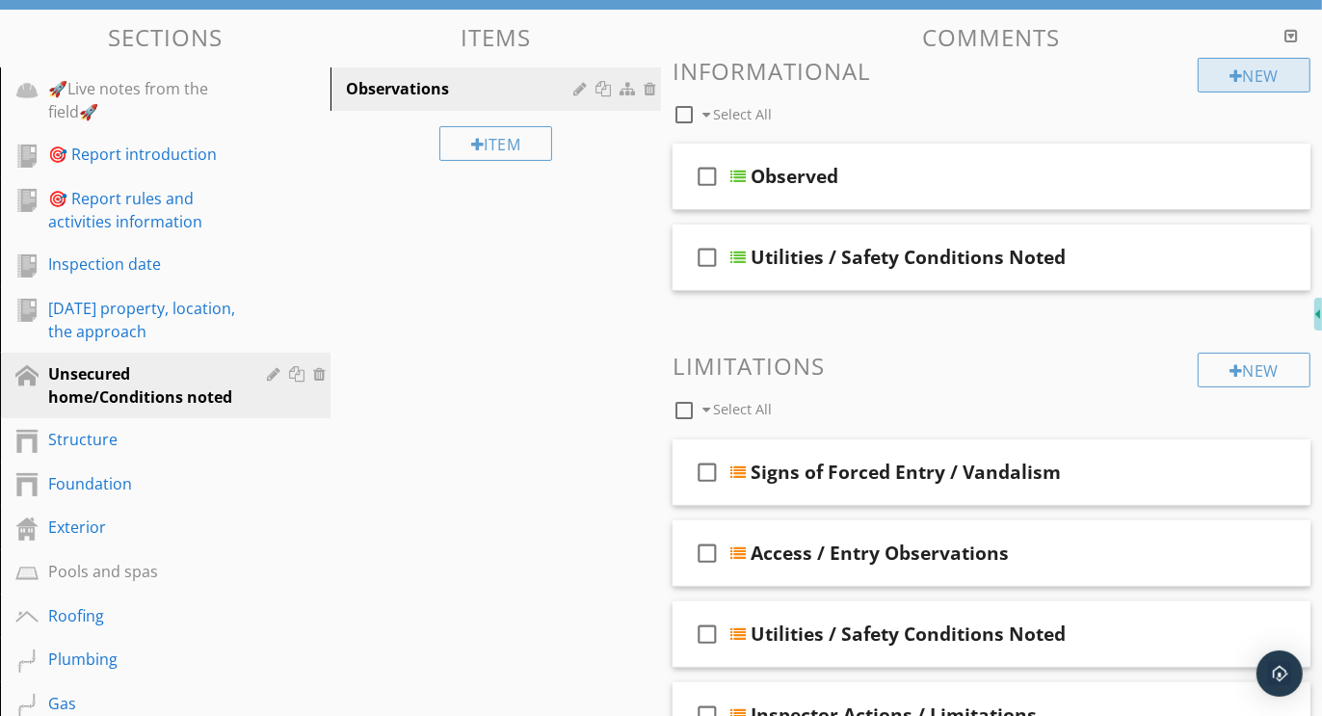
click at [1273, 68] on div "New" at bounding box center [1254, 75] width 113 height 35
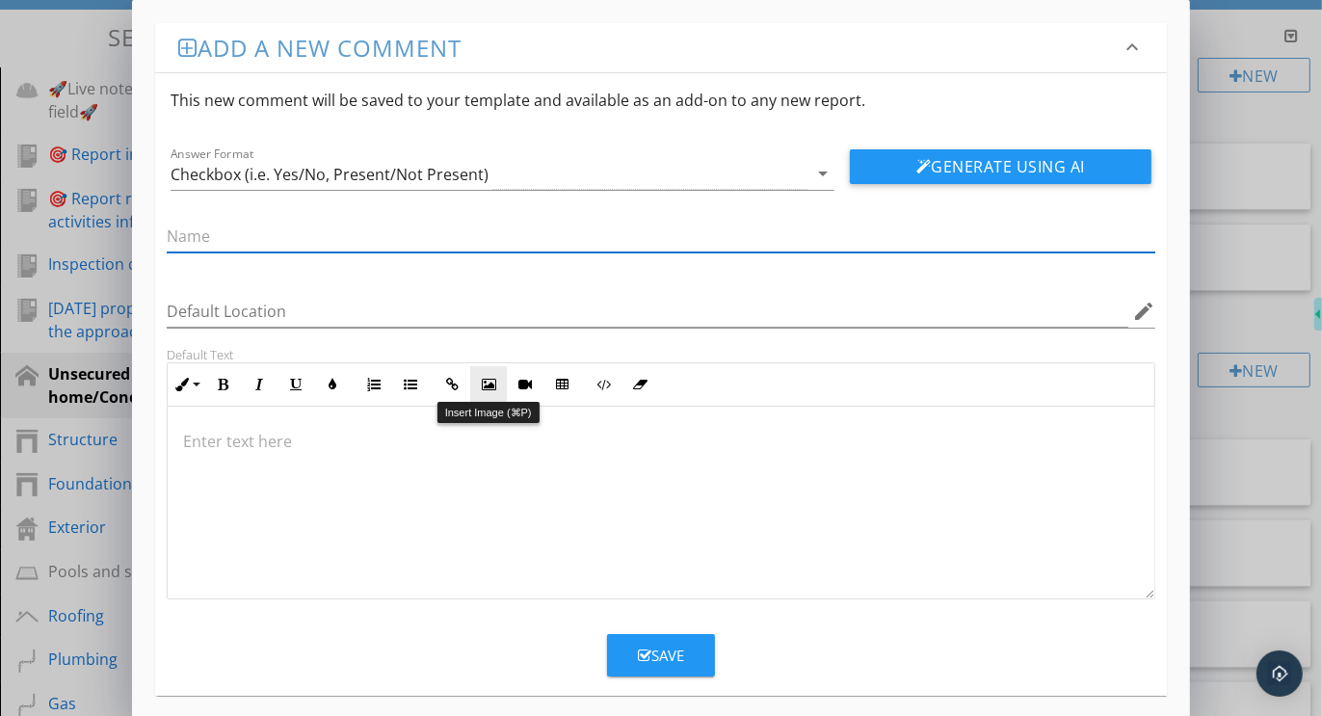
paste input "Recommendations / Next Steps"
type input "Recommendations / Next Steps"
click at [262, 173] on div "Checkbox (i.e. Yes/No, Present/Not Present)" at bounding box center [330, 174] width 318 height 17
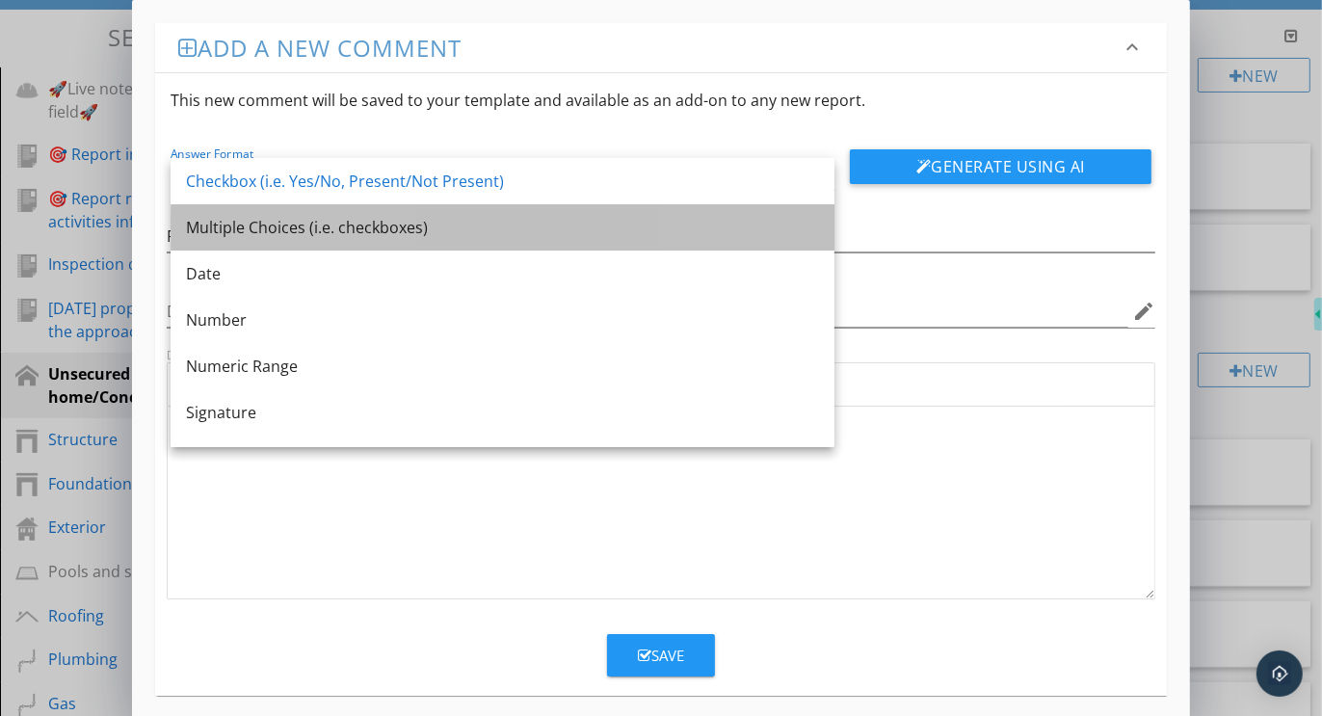
click at [264, 228] on div "Multiple Choices (i.e. checkboxes)" at bounding box center [502, 227] width 633 height 23
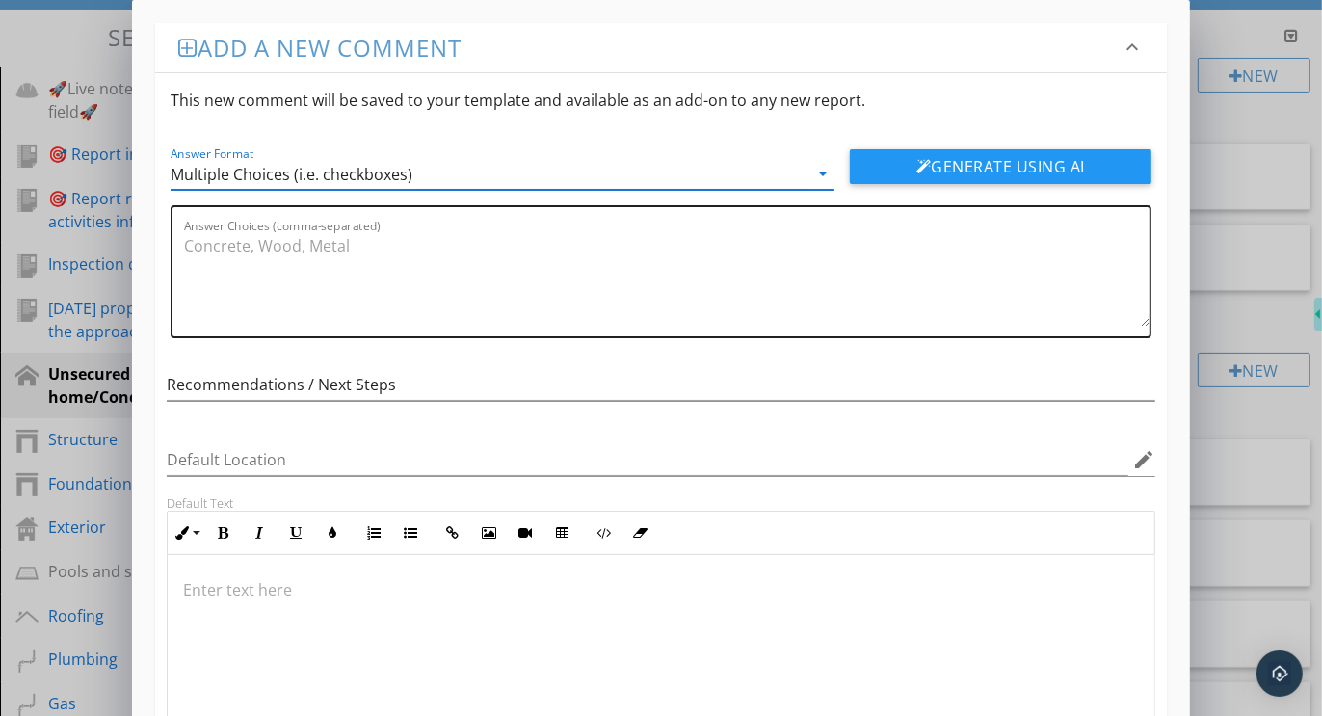
click at [296, 254] on textarea "Answer Choices (comma-separated)" at bounding box center [667, 278] width 966 height 96
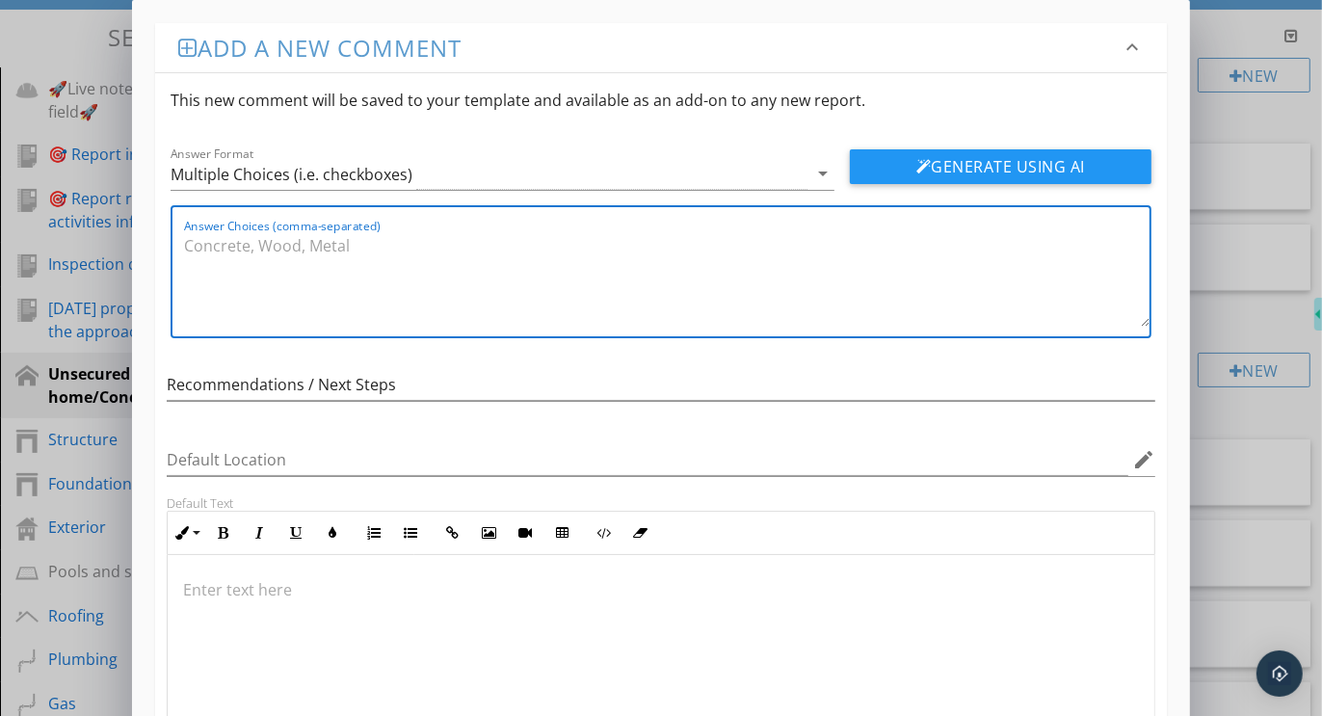
paste textarea "Recommend property be secured and re-inspected for a complete evaluation, Recom…"
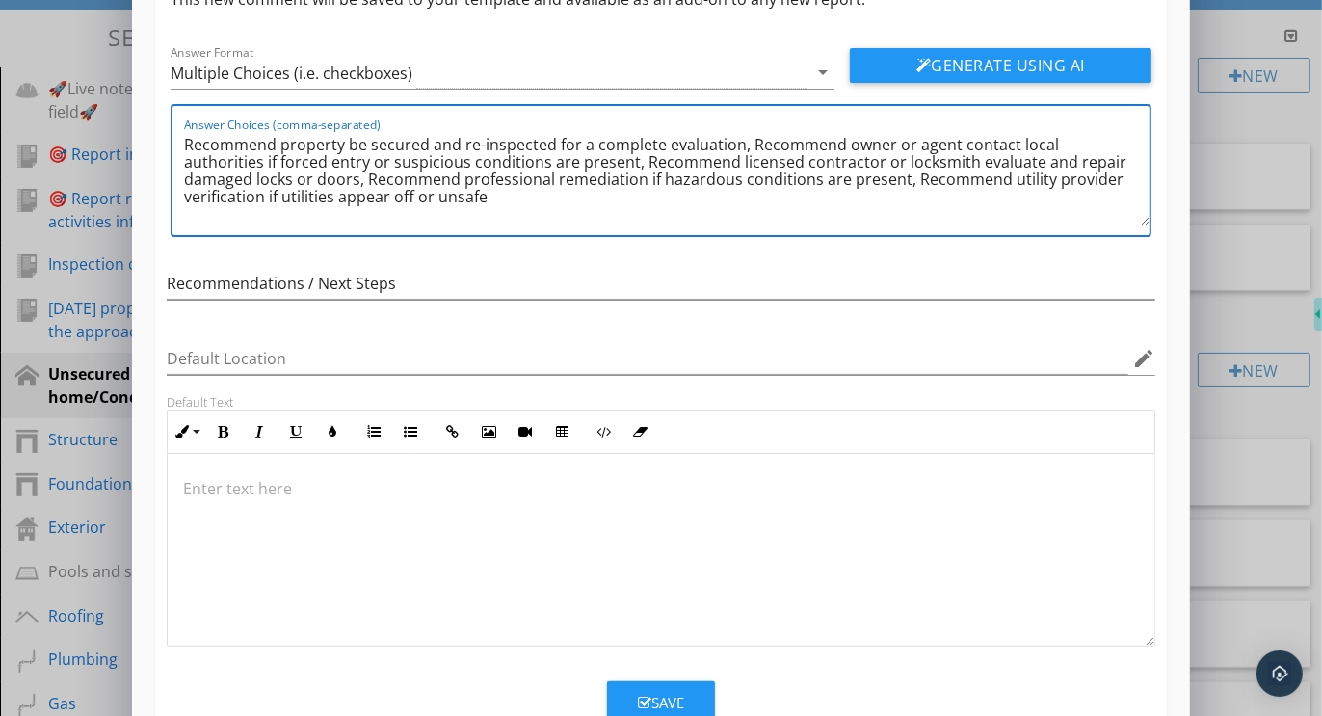
scroll to position [159, 0]
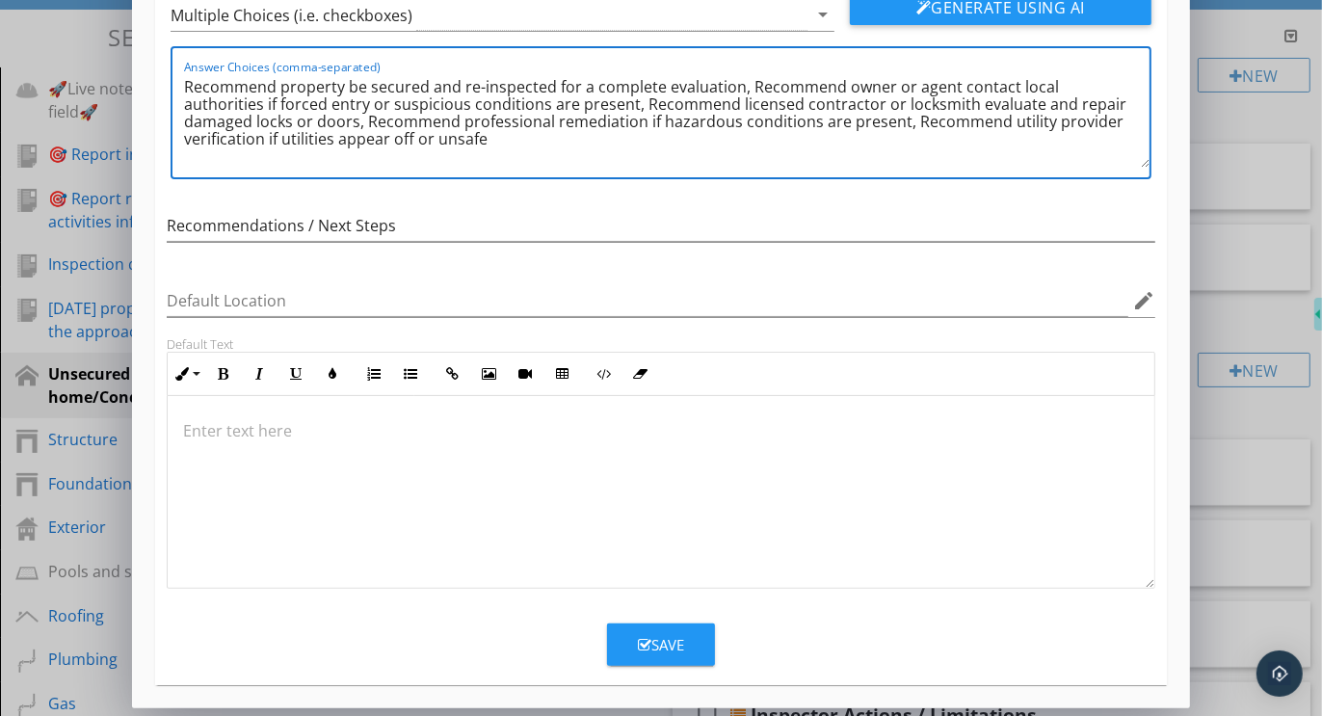
type textarea "Recommend property be secured and re-inspected for a complete evaluation, Recom…"
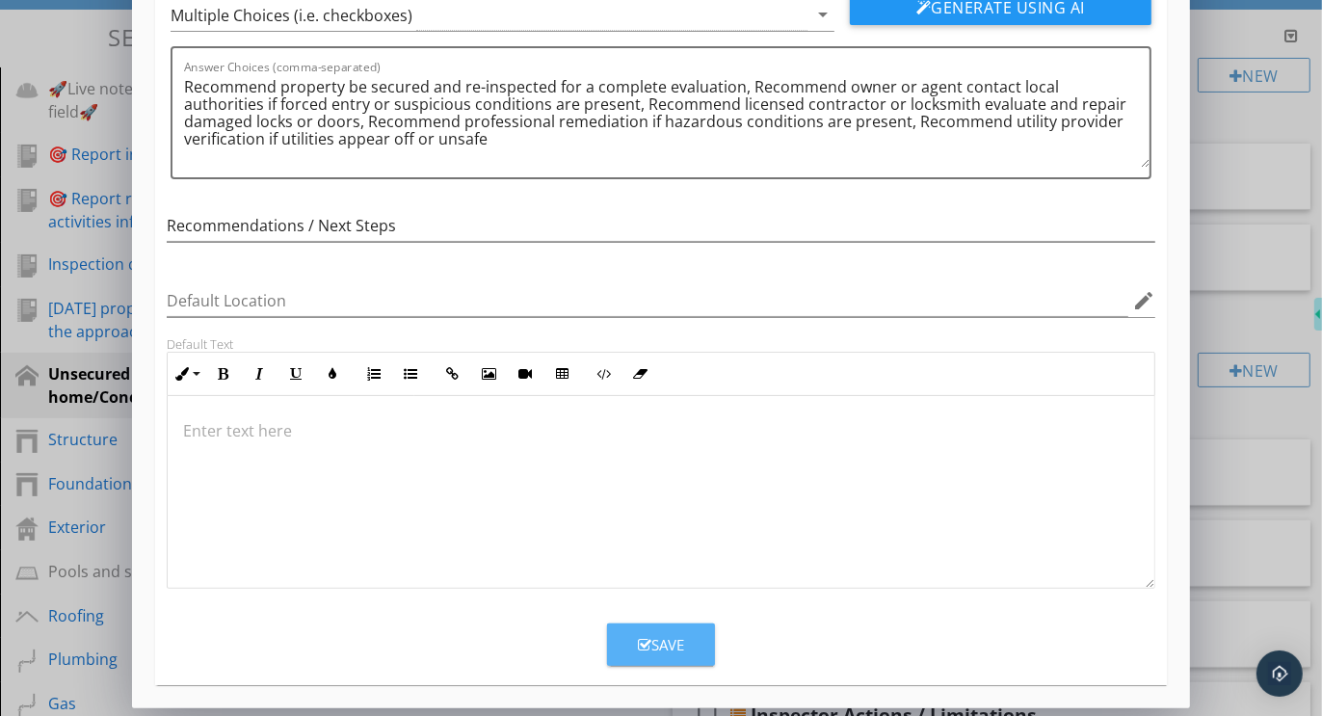
click at [649, 627] on button "Save" at bounding box center [661, 645] width 108 height 42
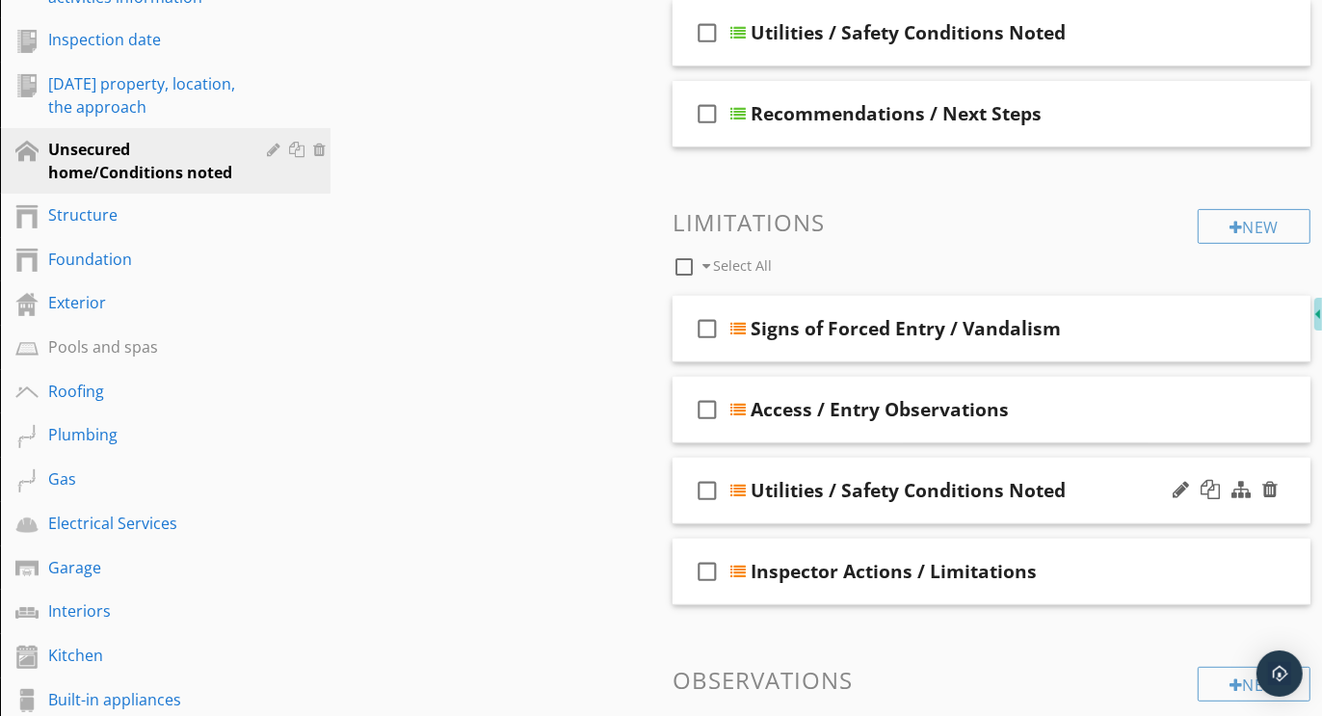
scroll to position [408, 0]
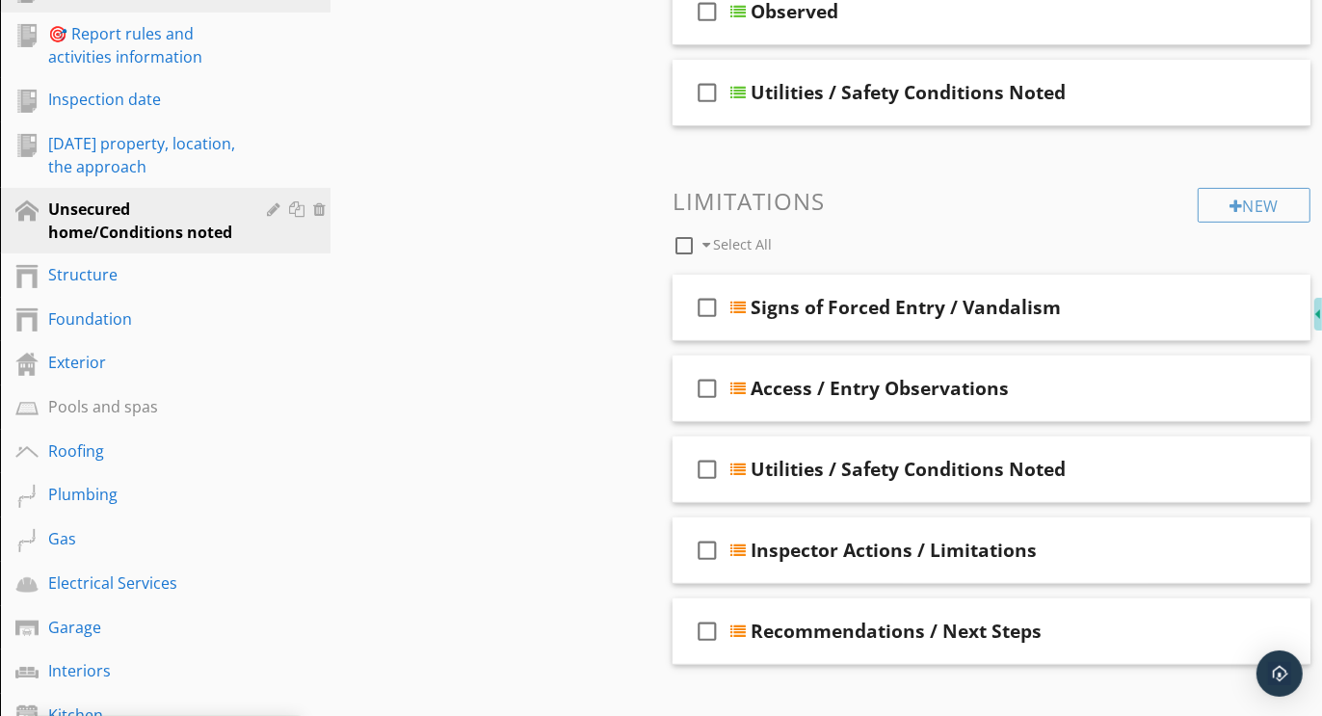
drag, startPoint x: 975, startPoint y: 146, endPoint x: 268, endPoint y: 1, distance: 722.0
click at [1247, 194] on div "New" at bounding box center [1254, 205] width 113 height 35
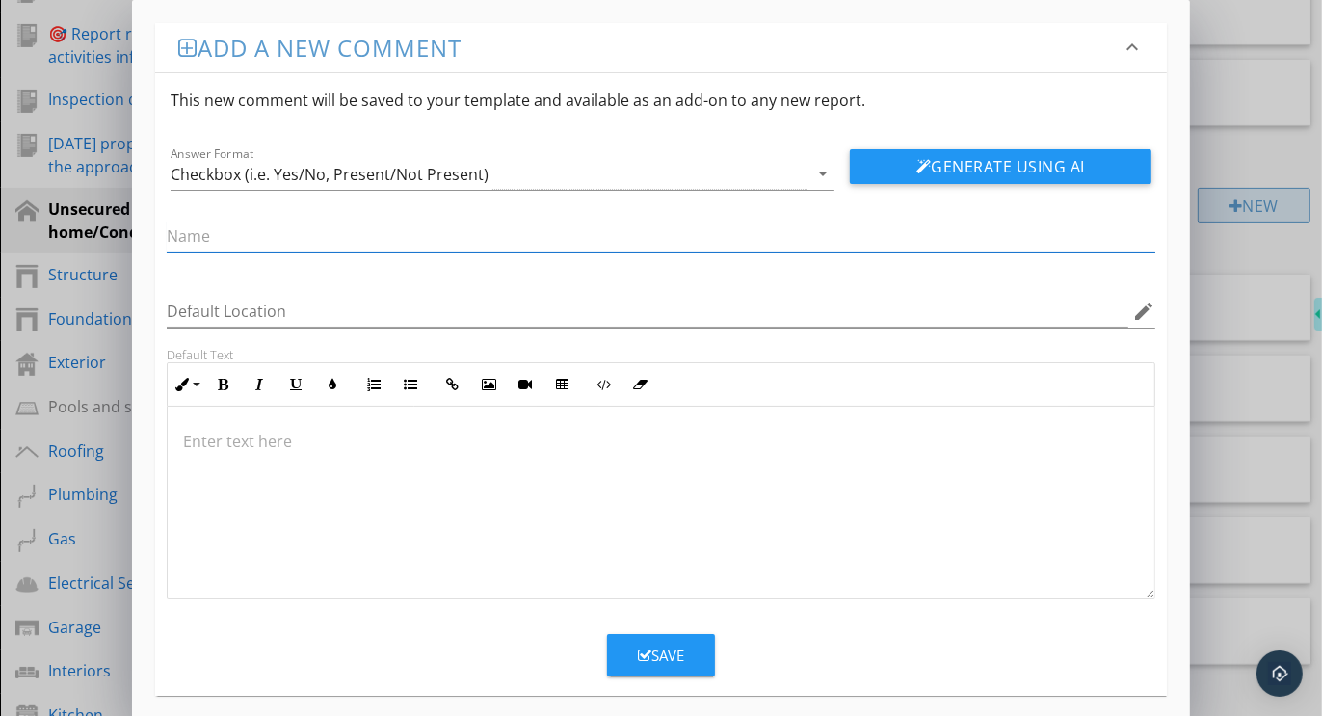
paste input "Liability / Advisory Language"
type input "Liability / Advisory Information Only"
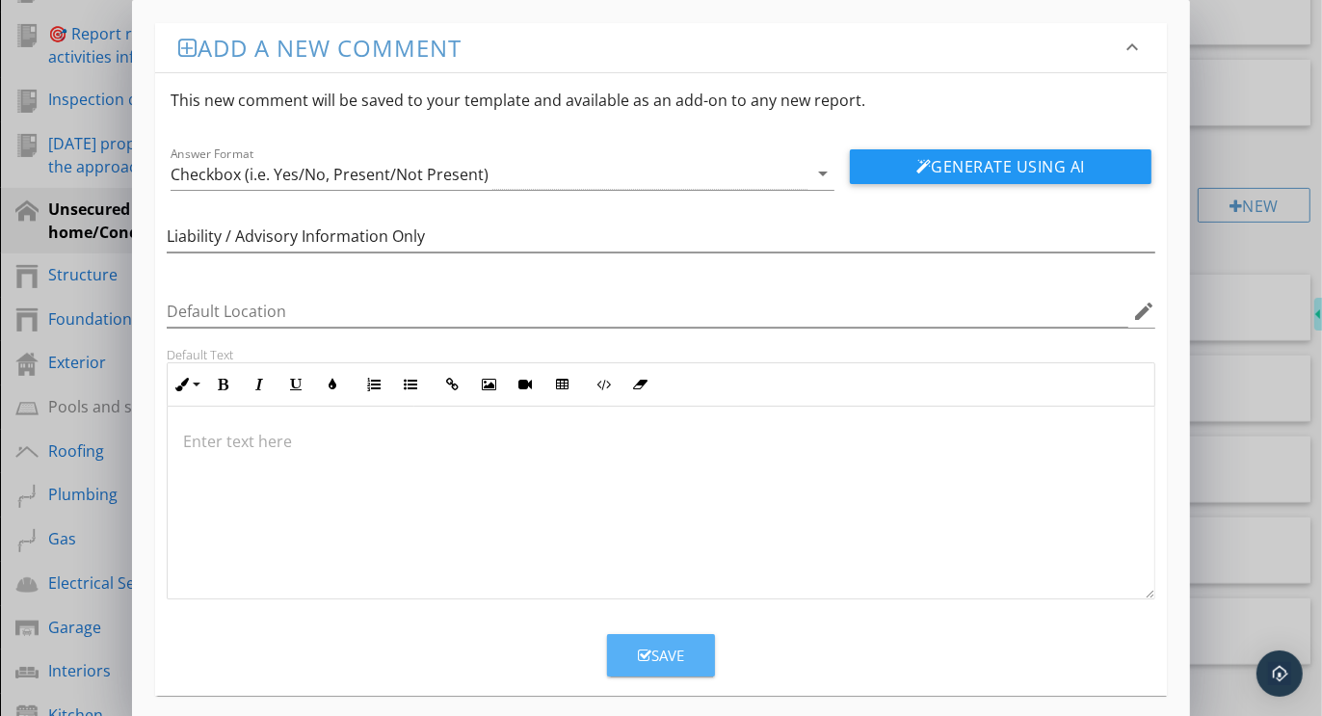
click at [657, 653] on div "Save" at bounding box center [661, 656] width 46 height 22
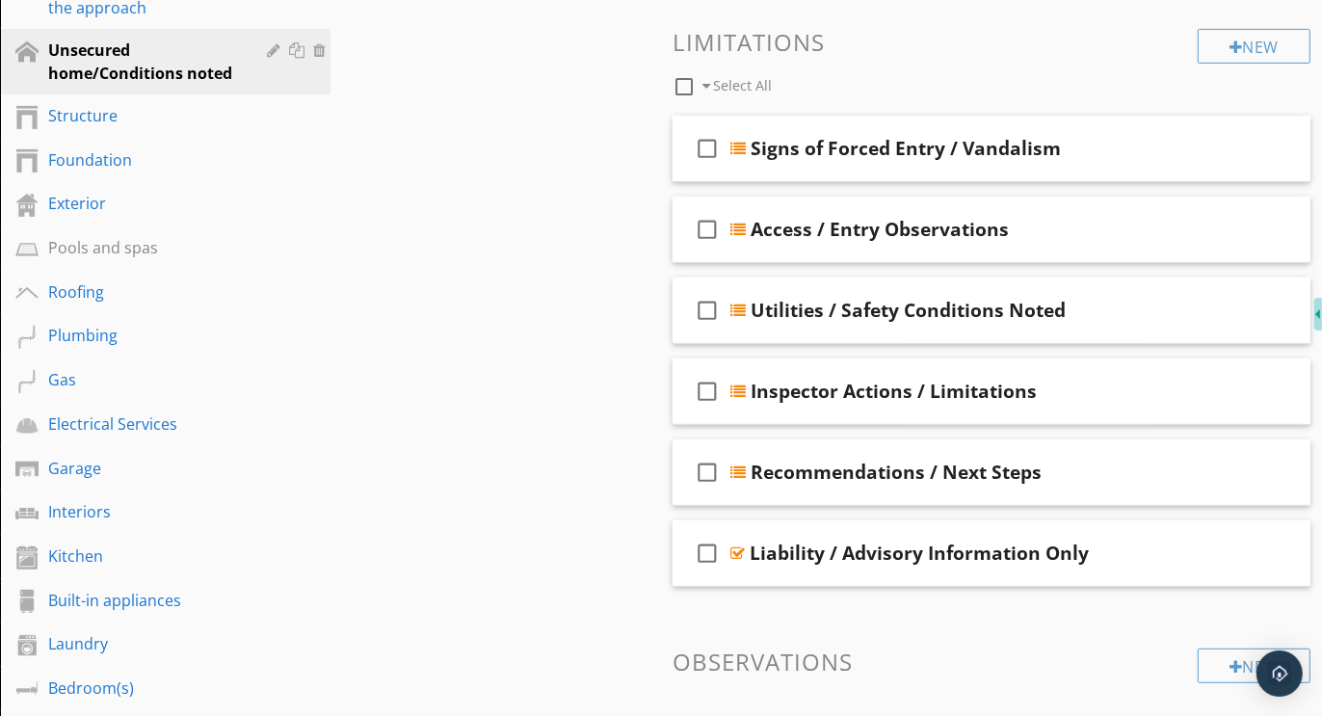
scroll to position [663, 0]
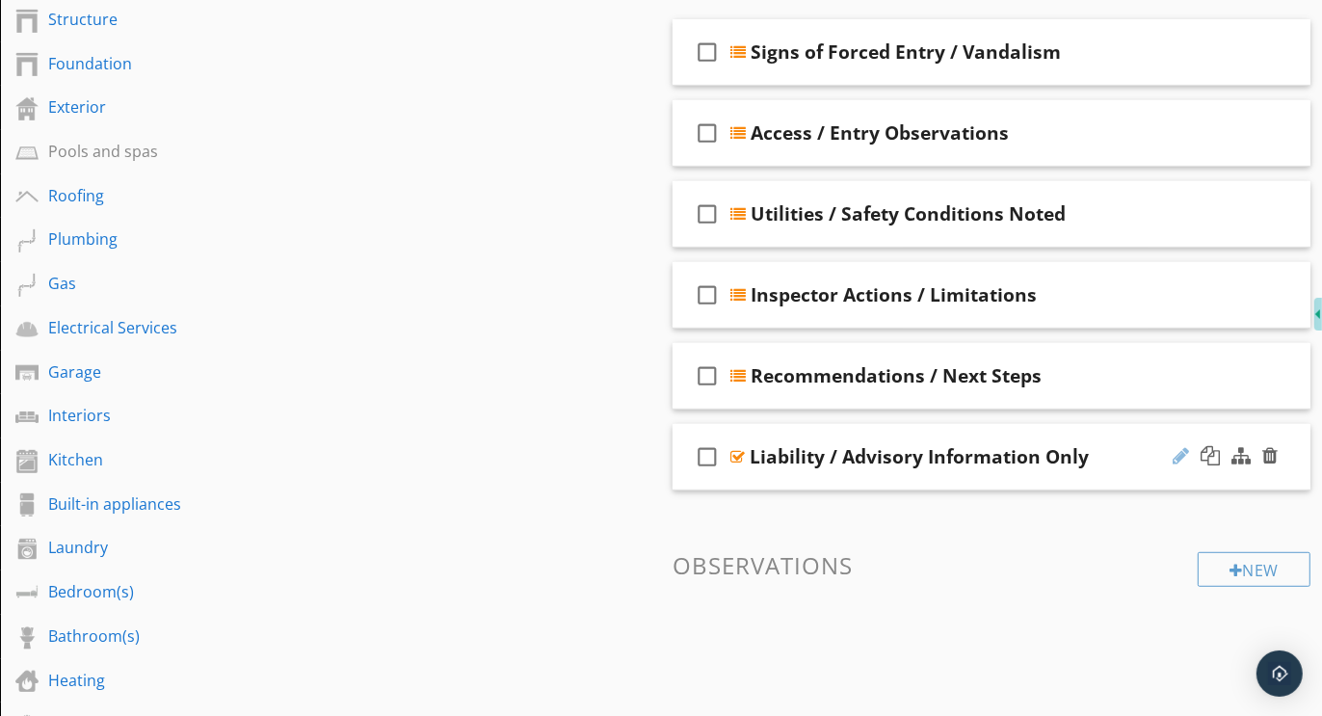
click at [1183, 452] on div at bounding box center [1181, 455] width 16 height 19
click at [1273, 449] on div at bounding box center [1270, 455] width 15 height 19
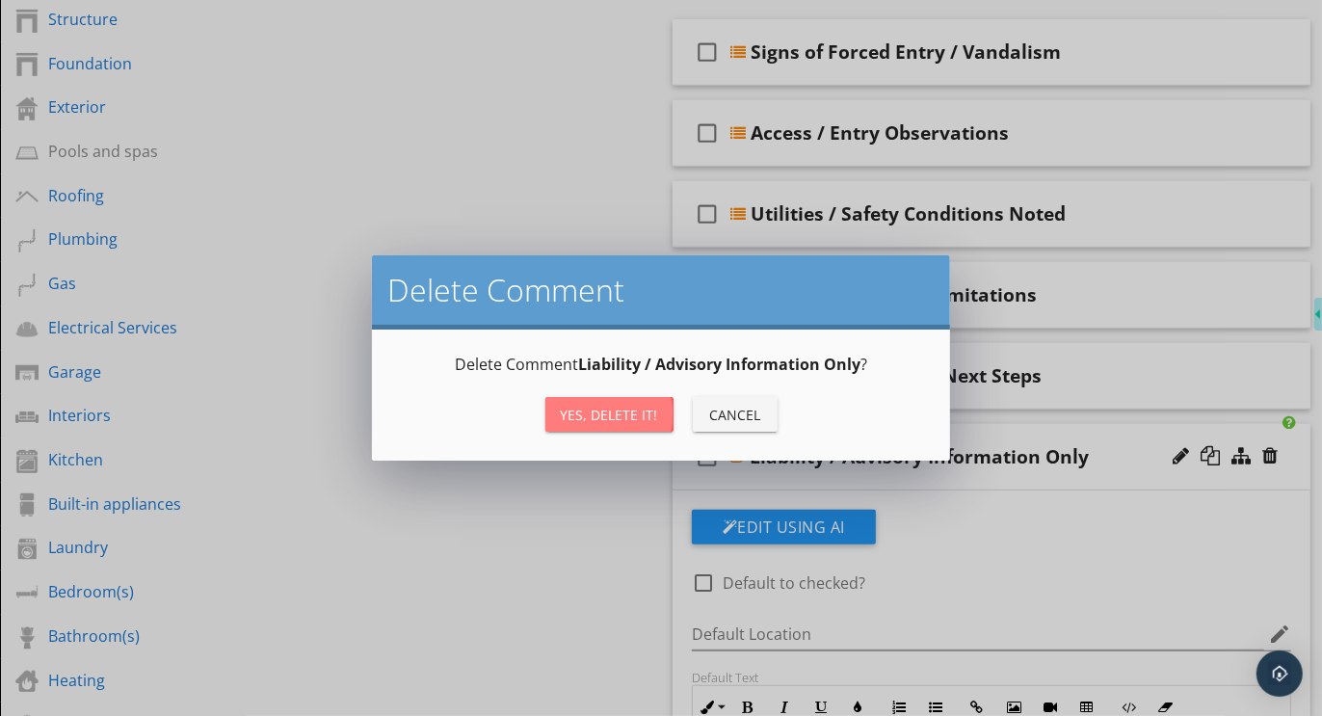
click at [618, 424] on button "Yes, Delete it!" at bounding box center [610, 414] width 128 height 35
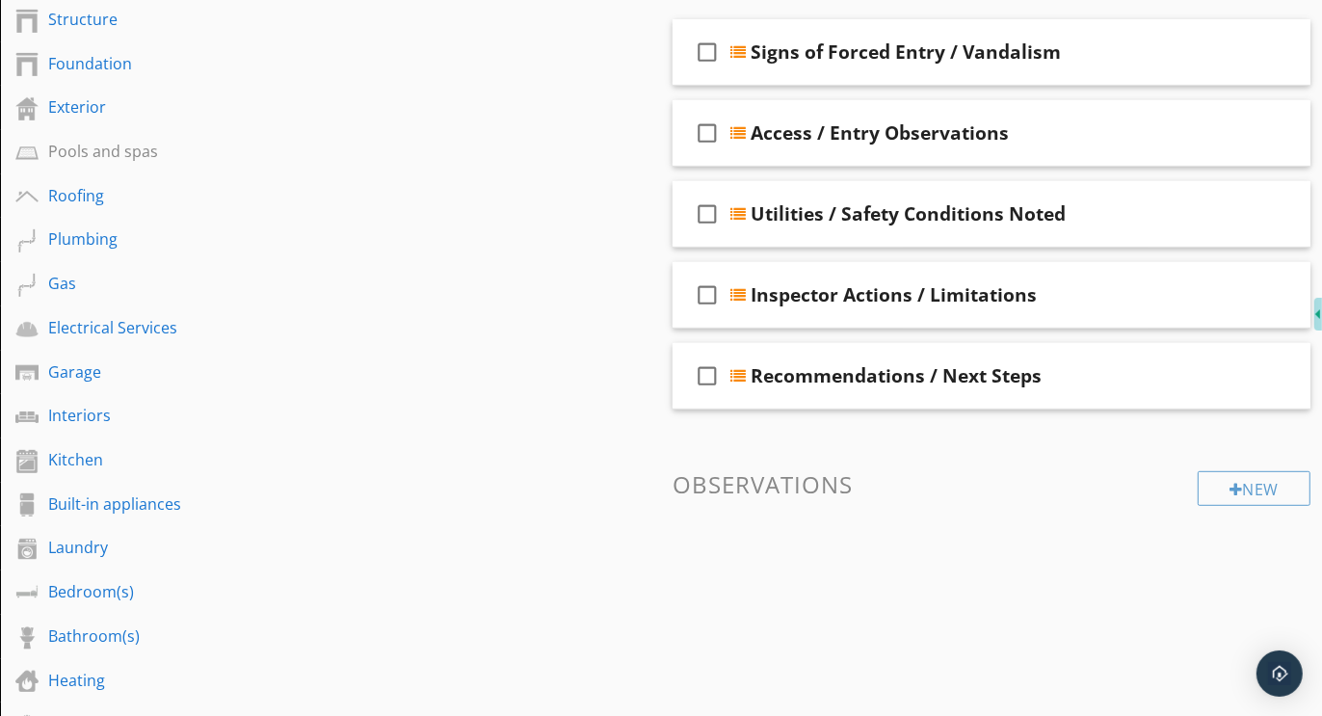
scroll to position [266, 0]
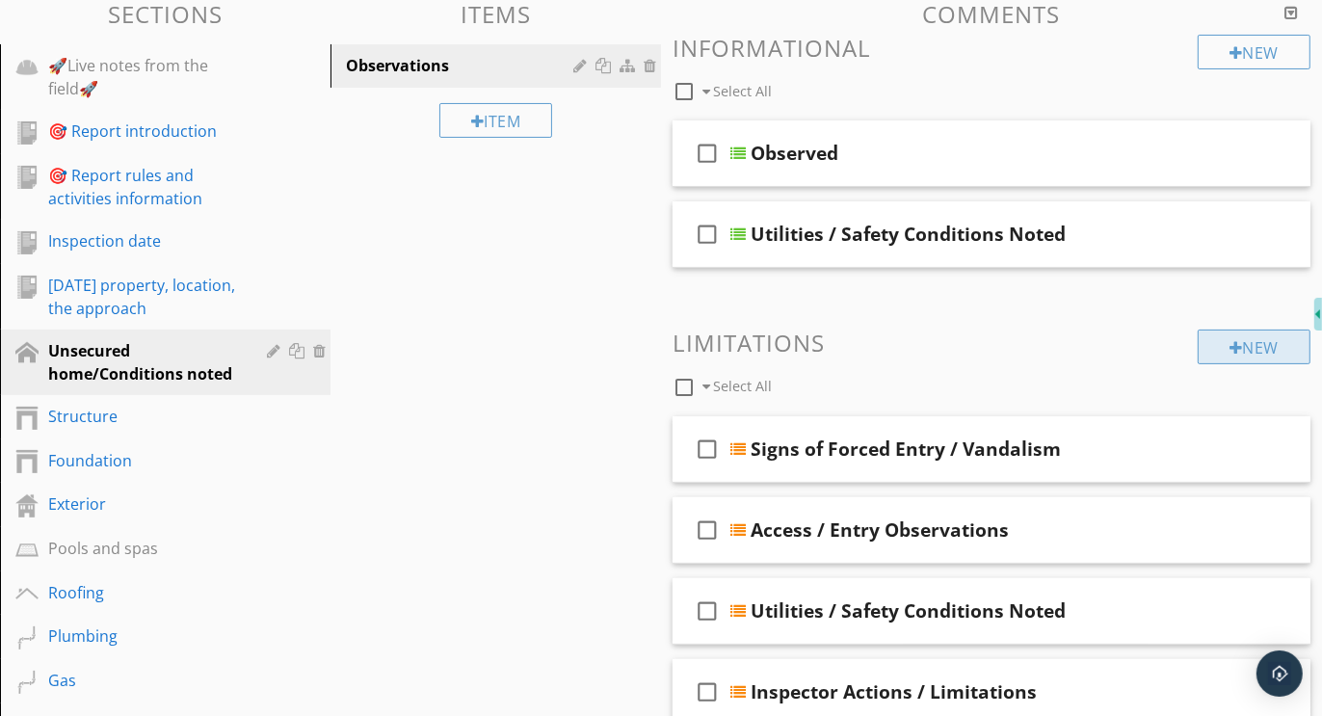
click at [1237, 342] on div at bounding box center [1236, 347] width 13 height 15
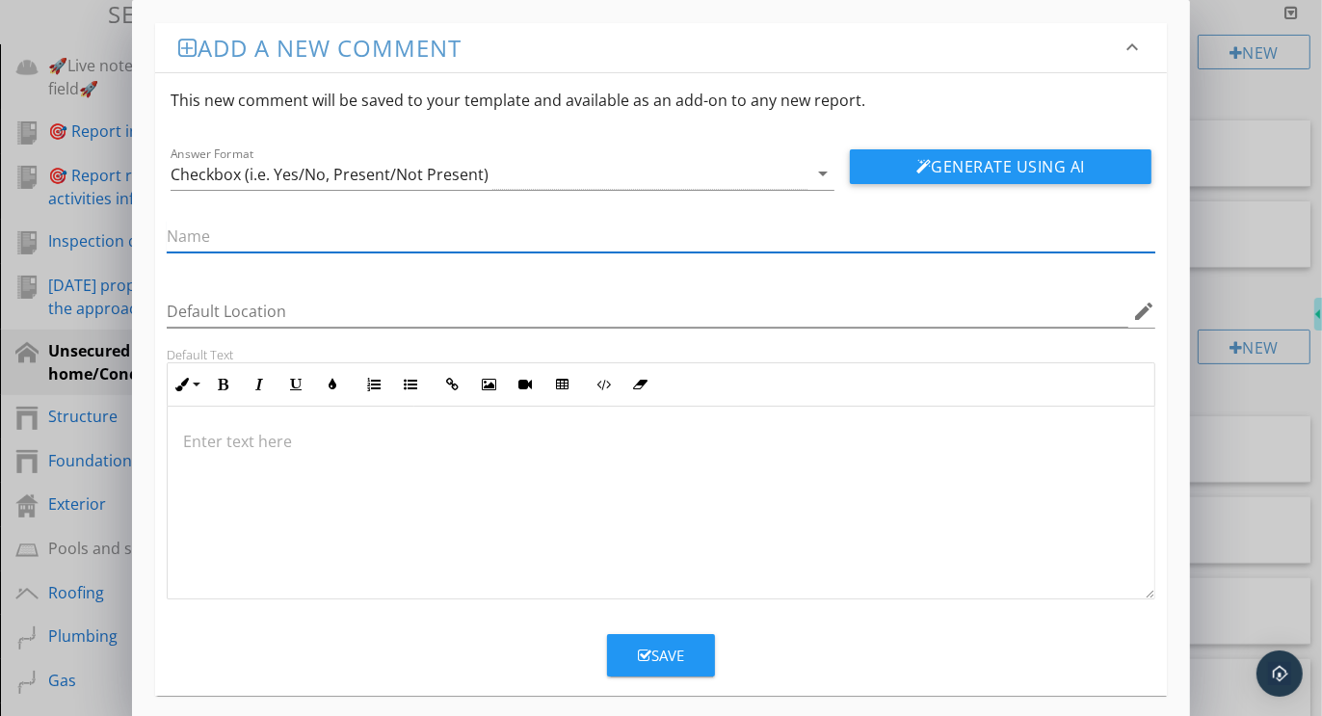
paste input "Liability / Advisory Information Only"
click at [233, 173] on div "Checkbox (i.e. Yes/No, Present/Not Present)" at bounding box center [330, 174] width 318 height 17
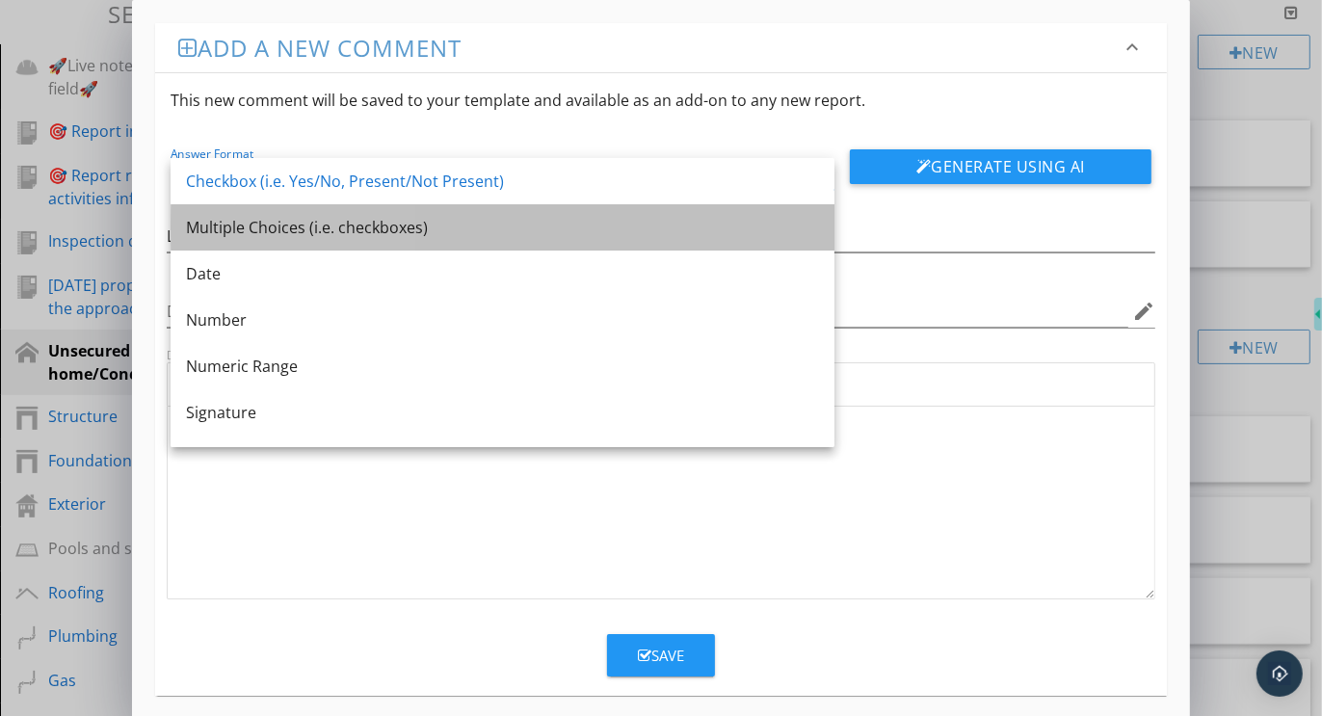
click at [228, 241] on div "Multiple Choices (i.e. checkboxes)" at bounding box center [502, 227] width 633 height 46
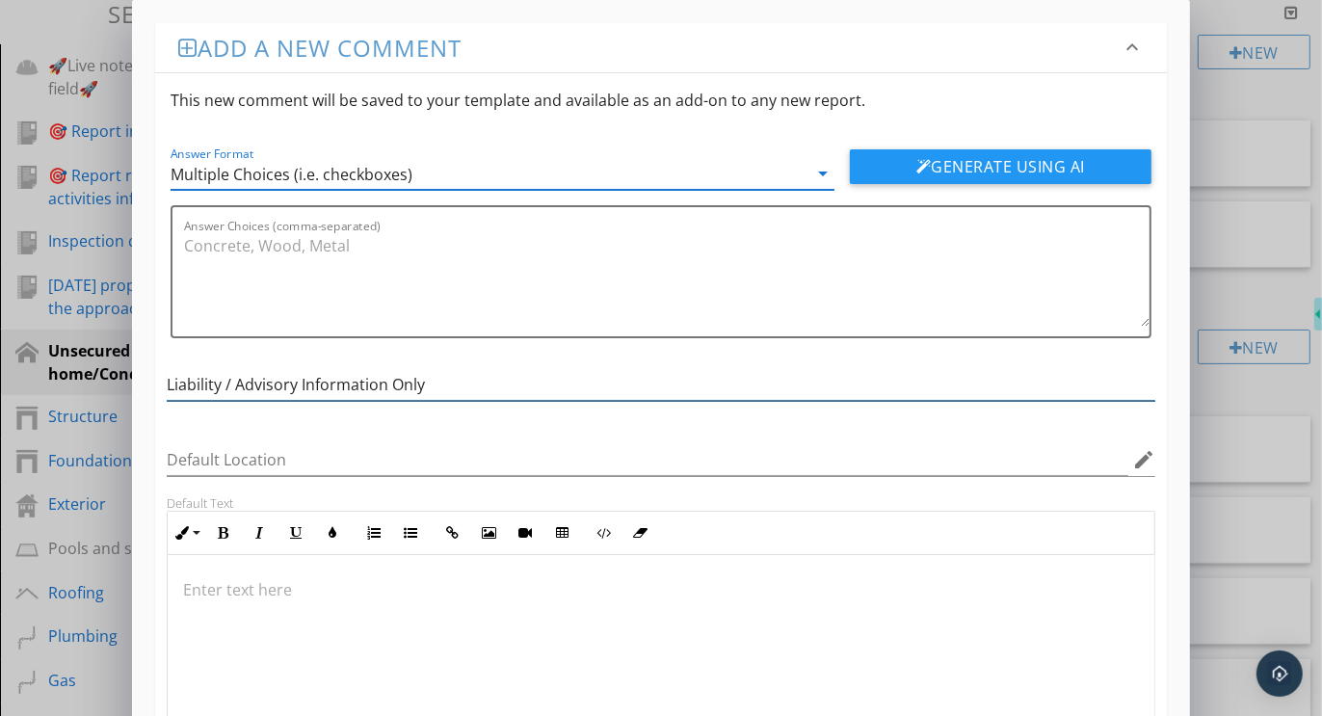
click at [299, 386] on input "Liability / Advisory Information Only" at bounding box center [661, 385] width 989 height 32
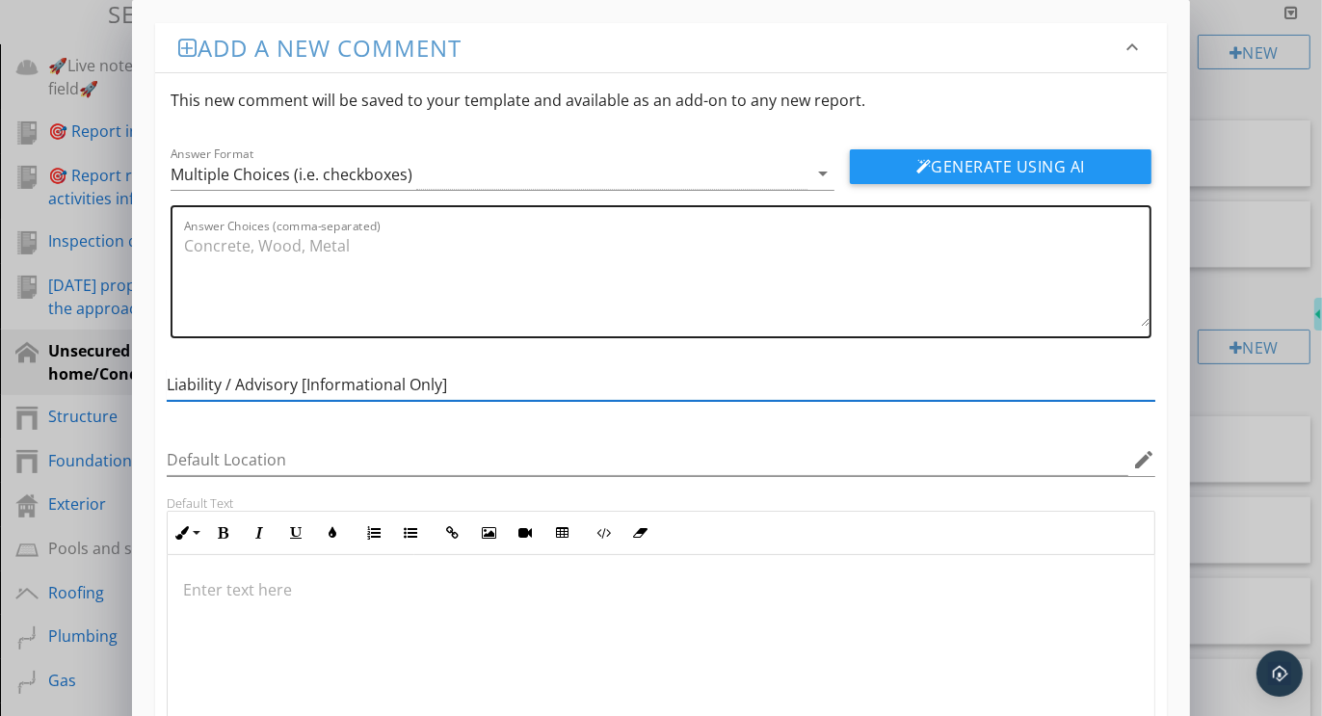
type input "Liability / Advisory [Informational Only]"
click at [250, 254] on textarea "Answer Choices (comma-separated)" at bounding box center [667, 278] width 966 height 96
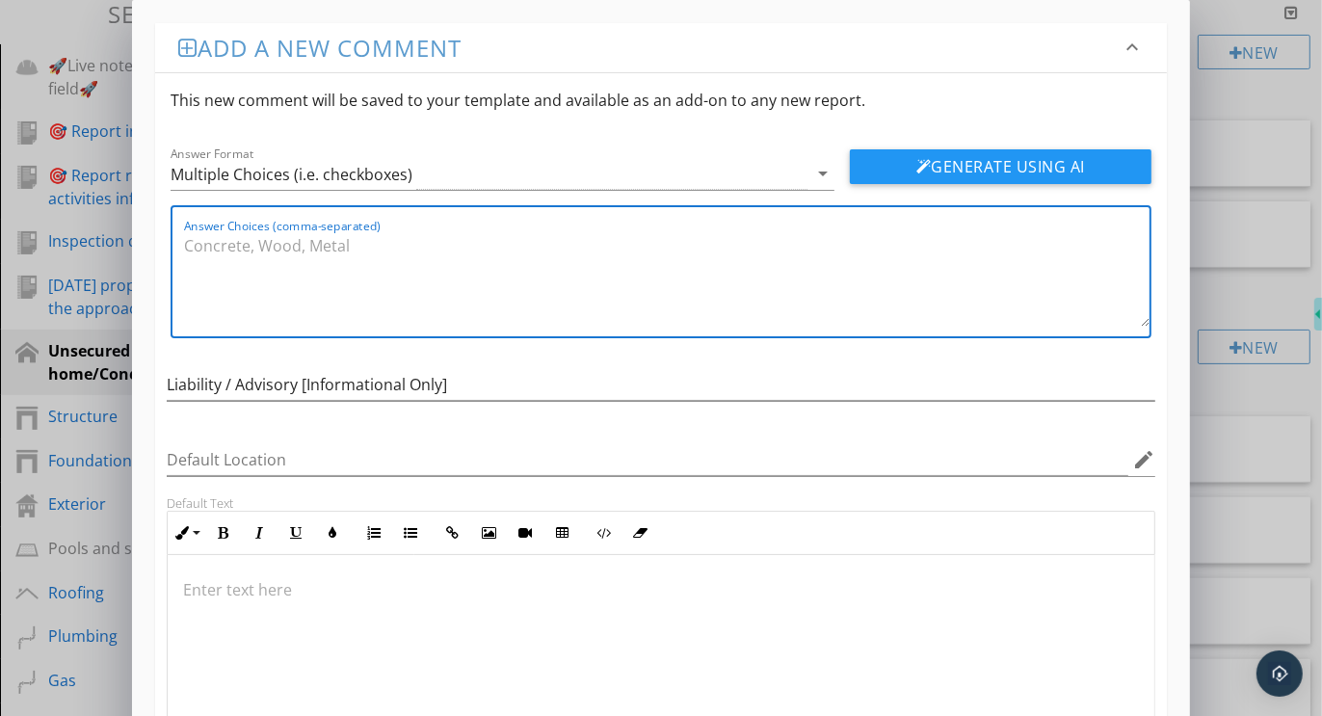
click at [246, 252] on textarea "Answer Choices (comma-separated)" at bounding box center [667, 278] width 966 height 96
paste textarea "Observations related to security are visual only and limited to accessible area…"
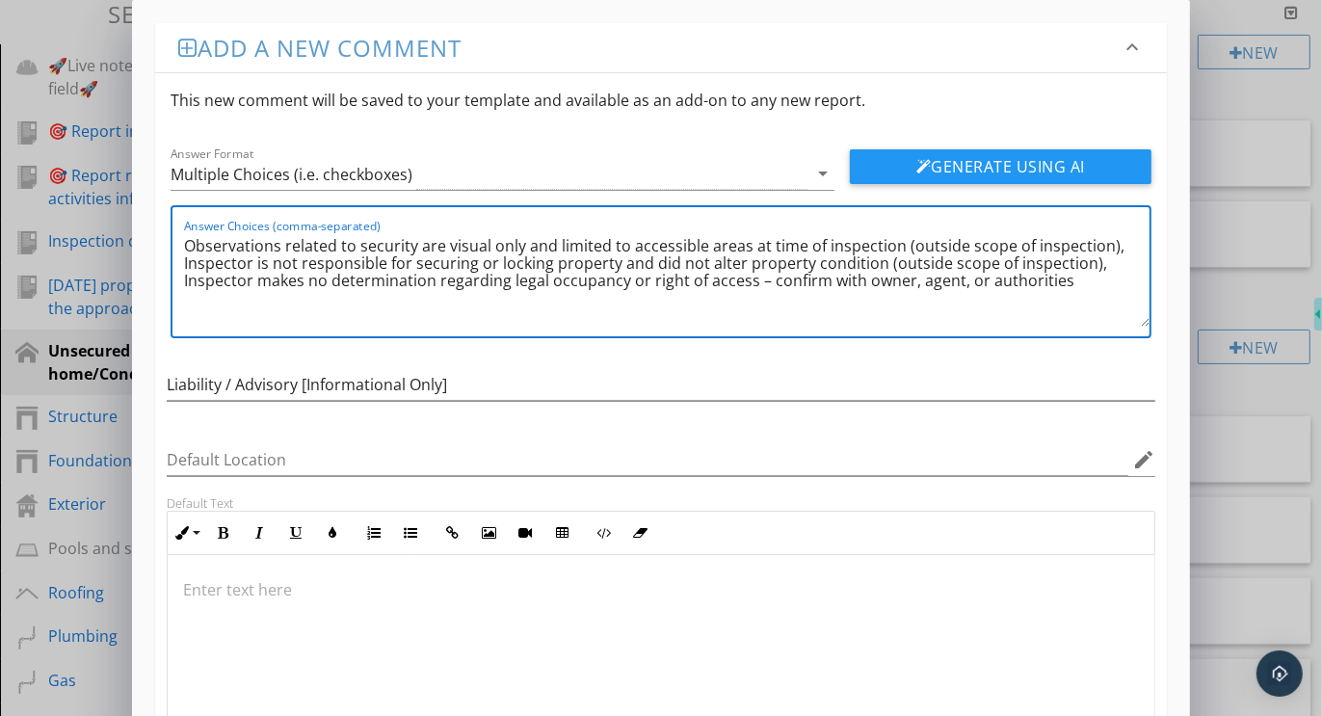
type textarea "Observations related to security are visual only and limited to accessible area…"
click at [1178, 614] on div "Add a new comment keyboard_arrow_down This new comment will be saved to your te…" at bounding box center [661, 433] width 1058 height 867
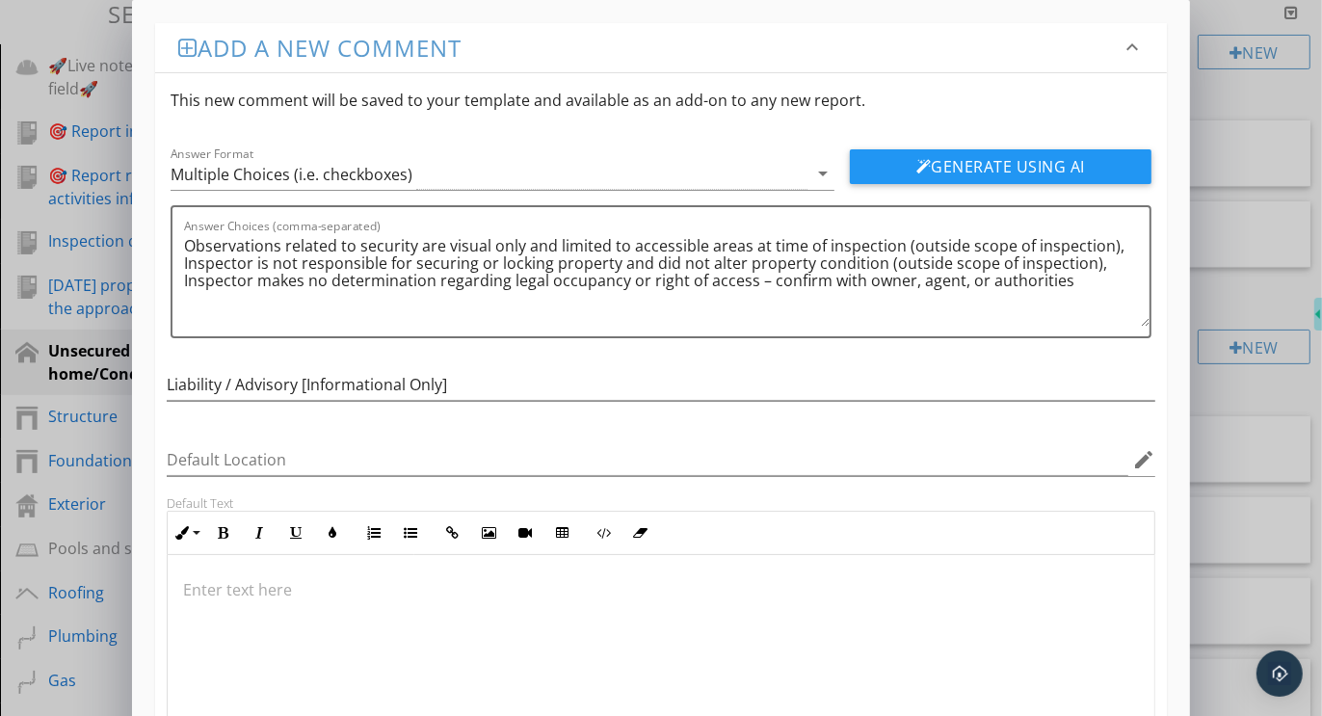
scroll to position [159, 0]
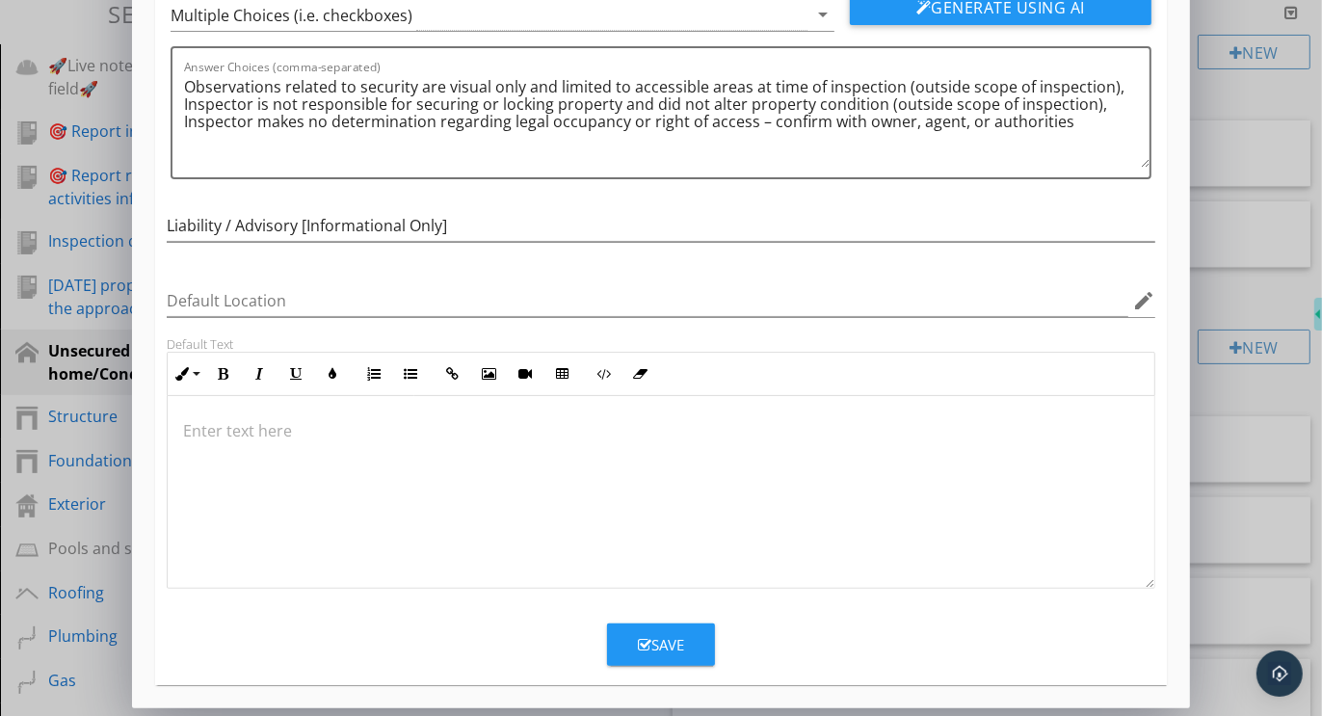
click at [678, 641] on div "Save" at bounding box center [661, 645] width 46 height 22
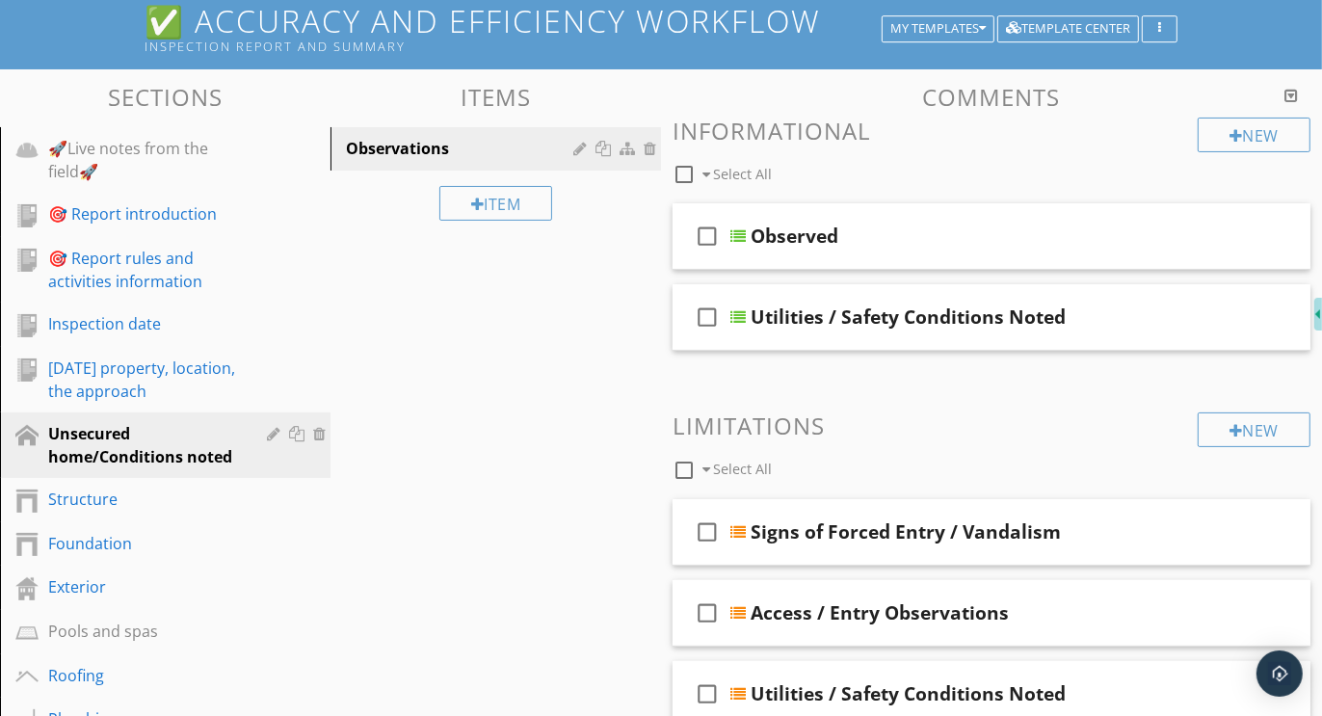
scroll to position [178, 0]
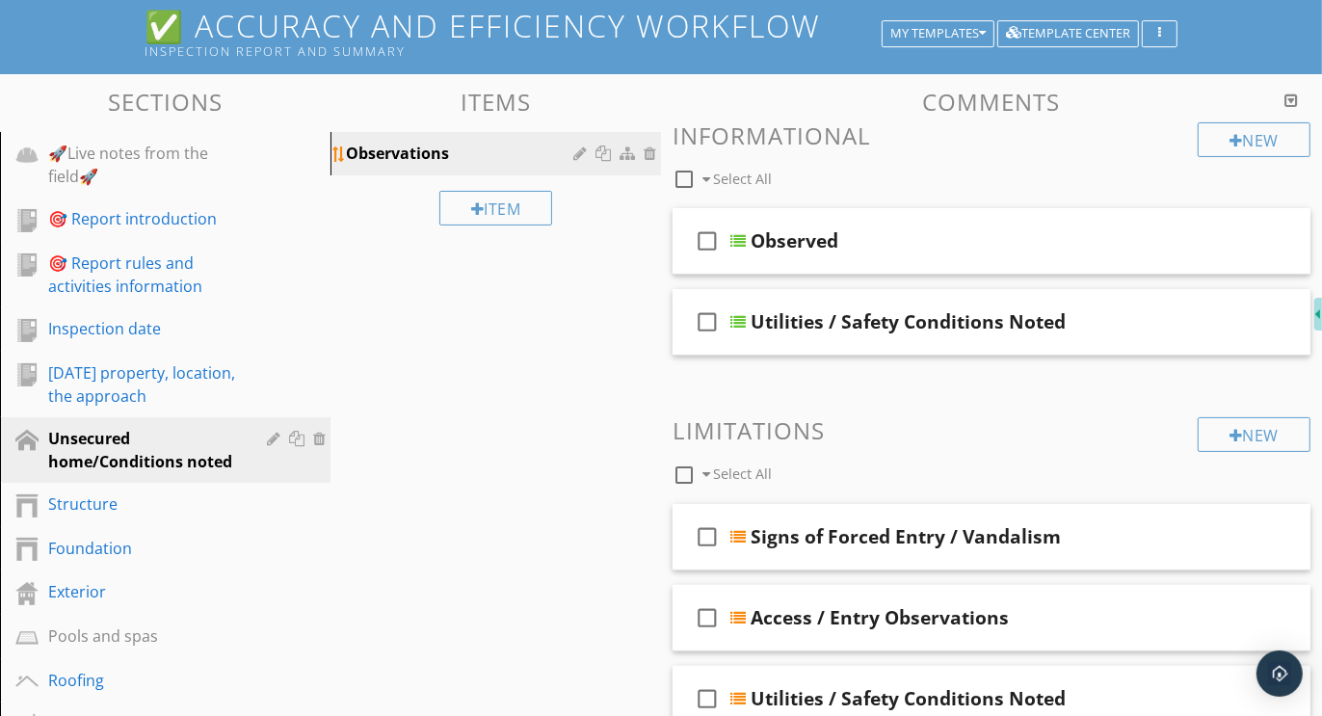
click at [578, 155] on div at bounding box center [582, 153] width 18 height 15
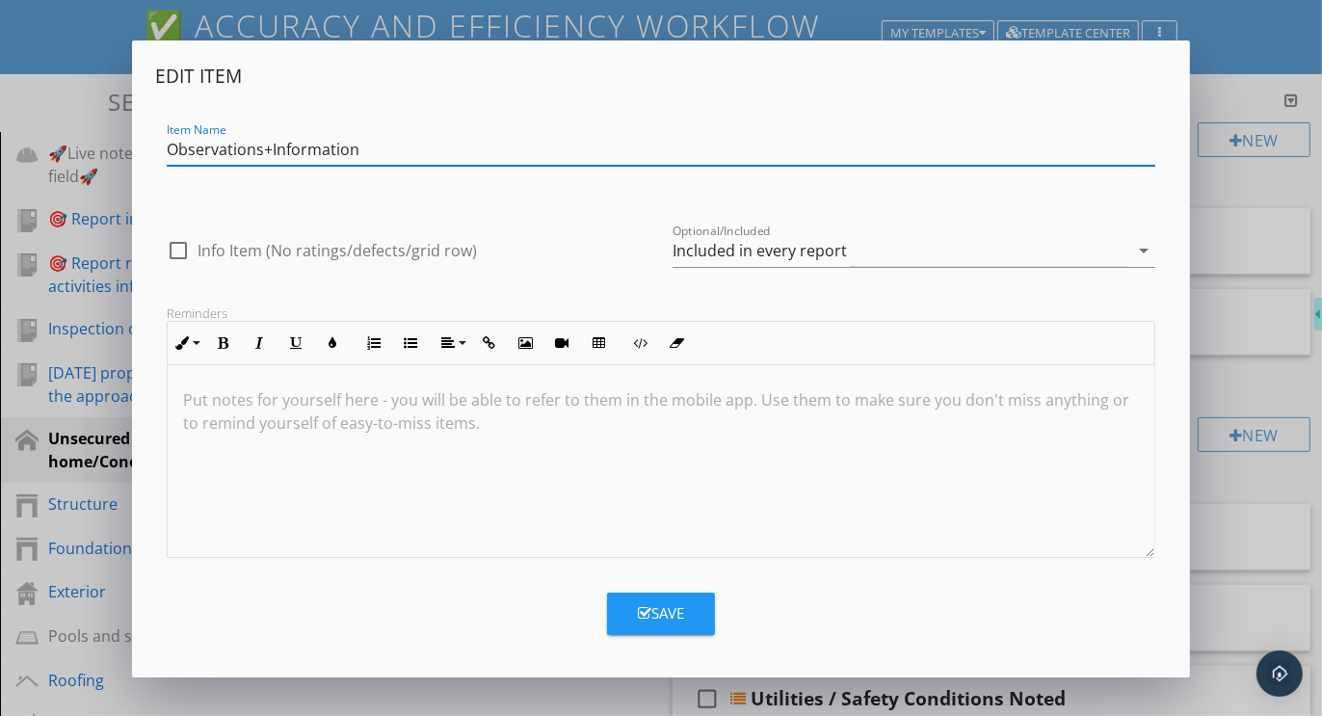
type input "Observations+Information"
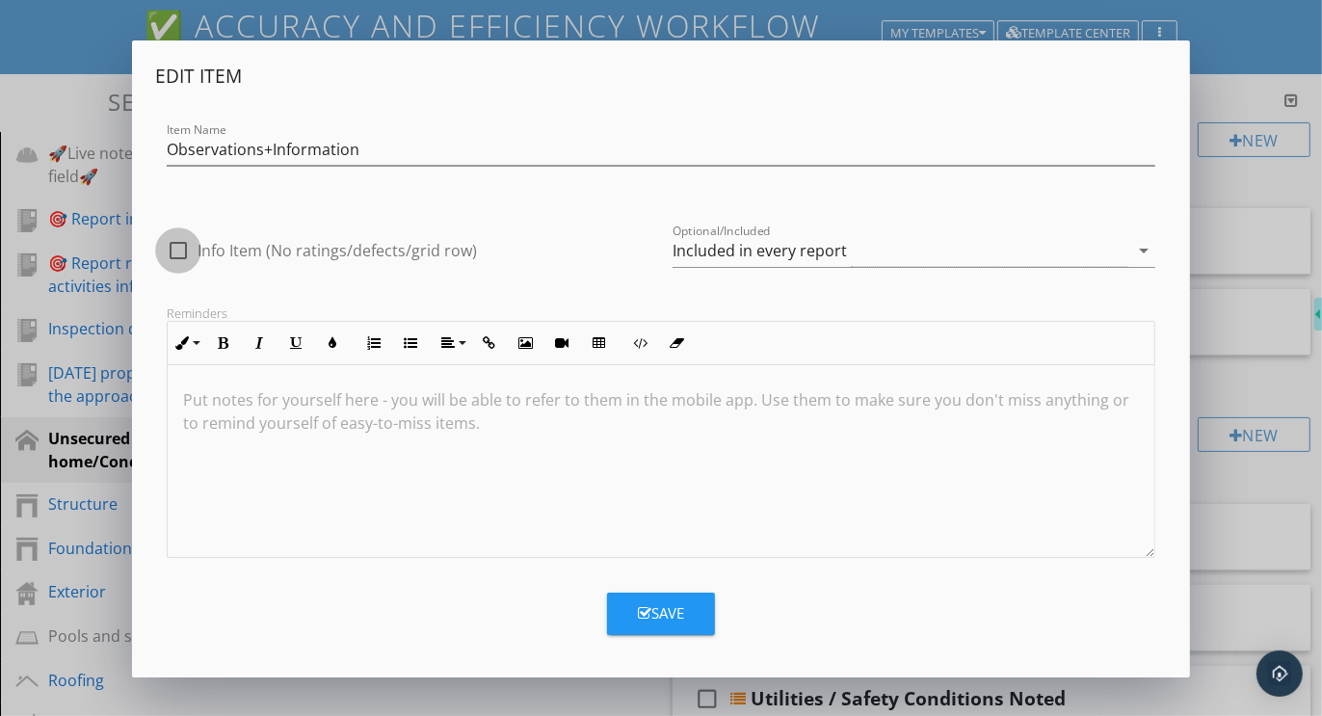
click at [180, 253] on div at bounding box center [178, 250] width 33 height 33
checkbox input "true"
click at [678, 616] on div "Save" at bounding box center [661, 613] width 46 height 22
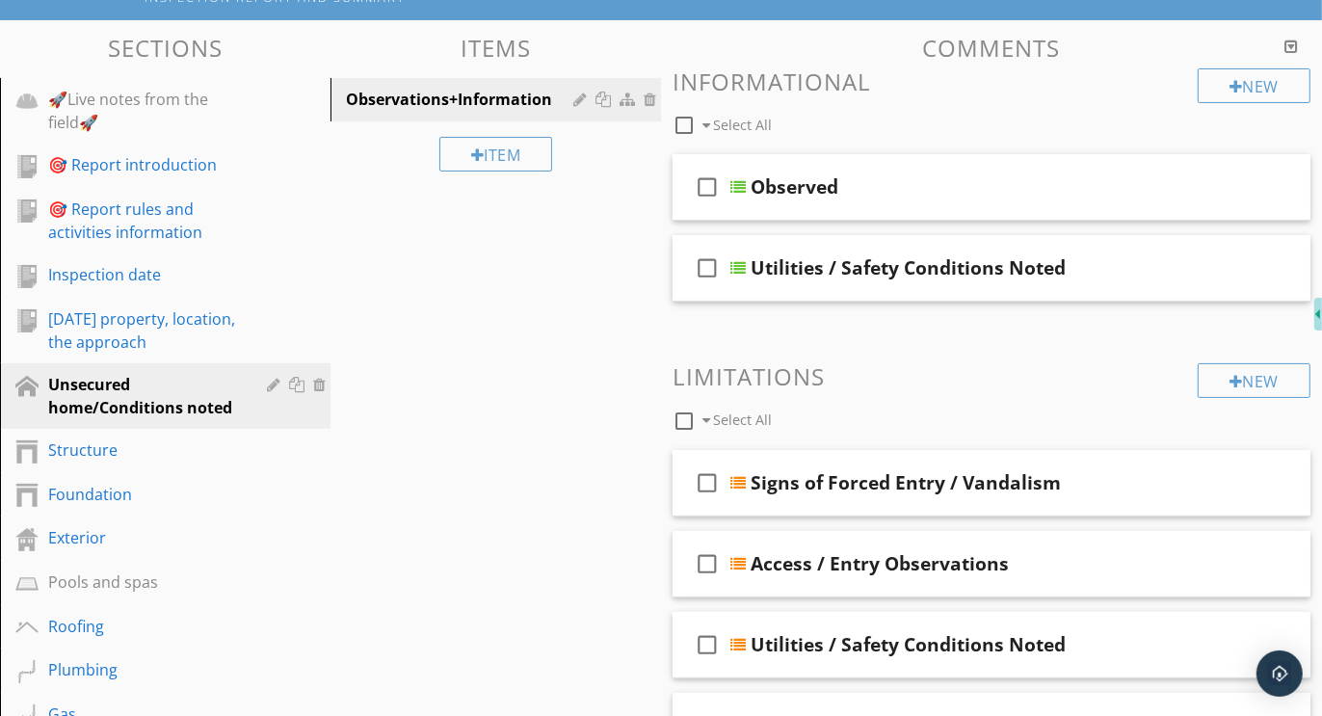
scroll to position [355, 0]
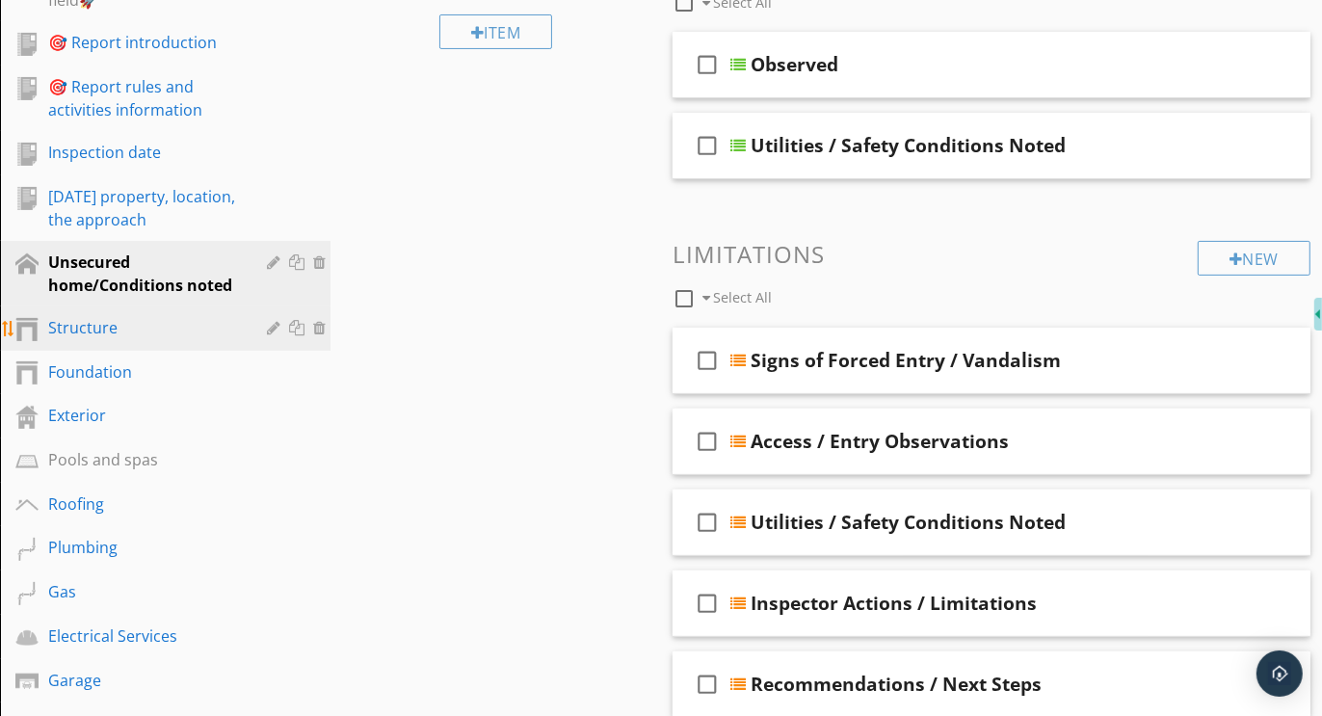
click at [77, 332] on div "Structure" at bounding box center [143, 327] width 191 height 23
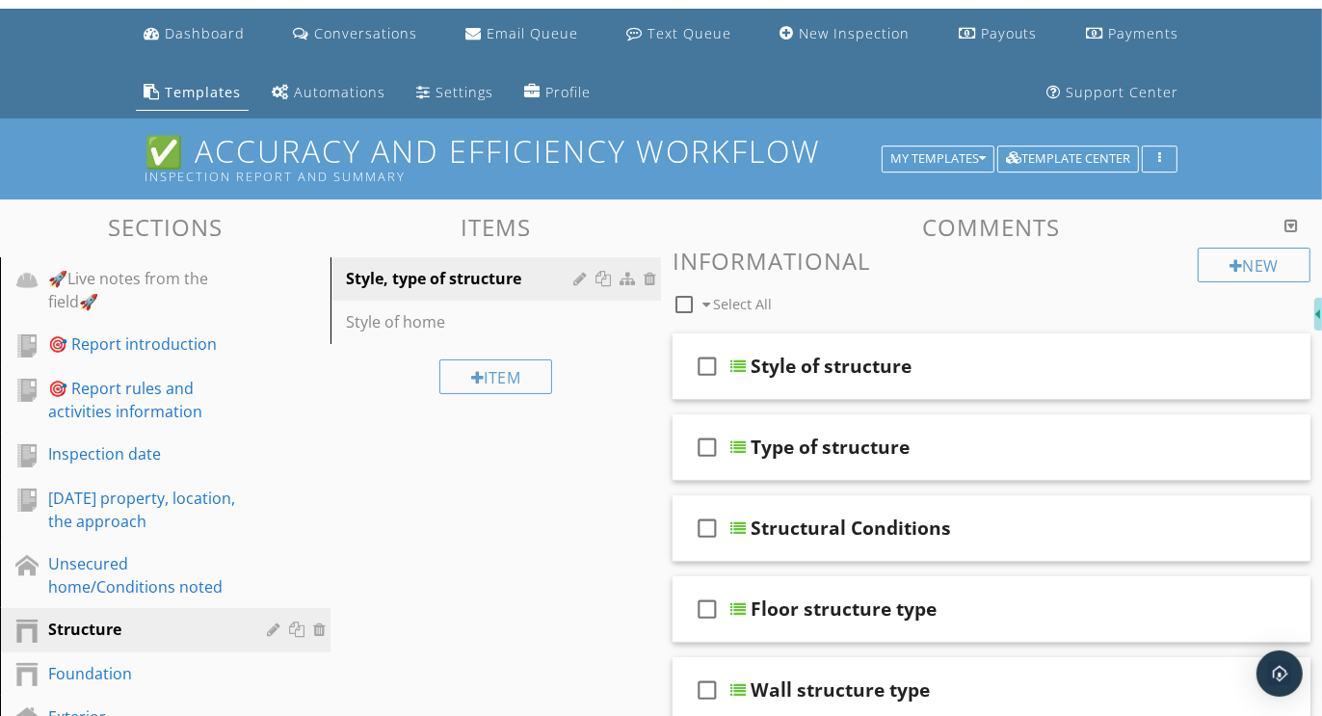
scroll to position [45, 0]
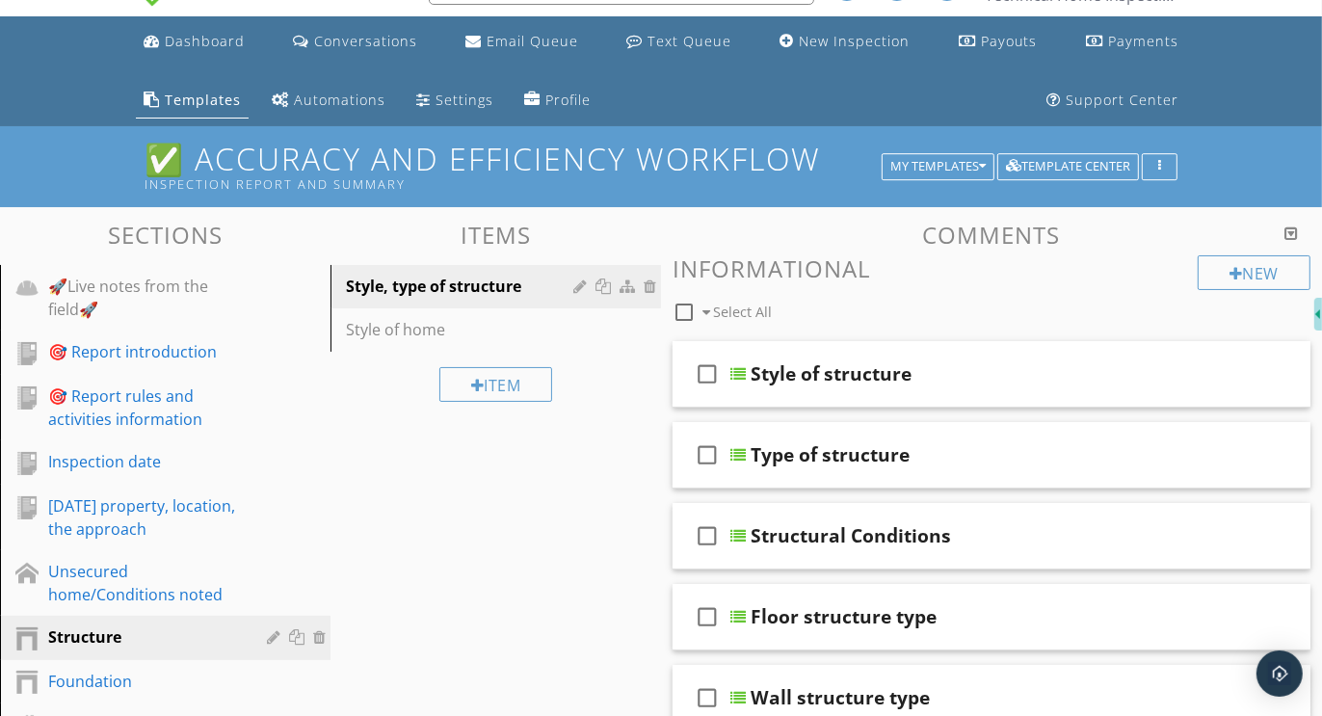
click at [1293, 230] on div at bounding box center [1291, 233] width 13 height 15
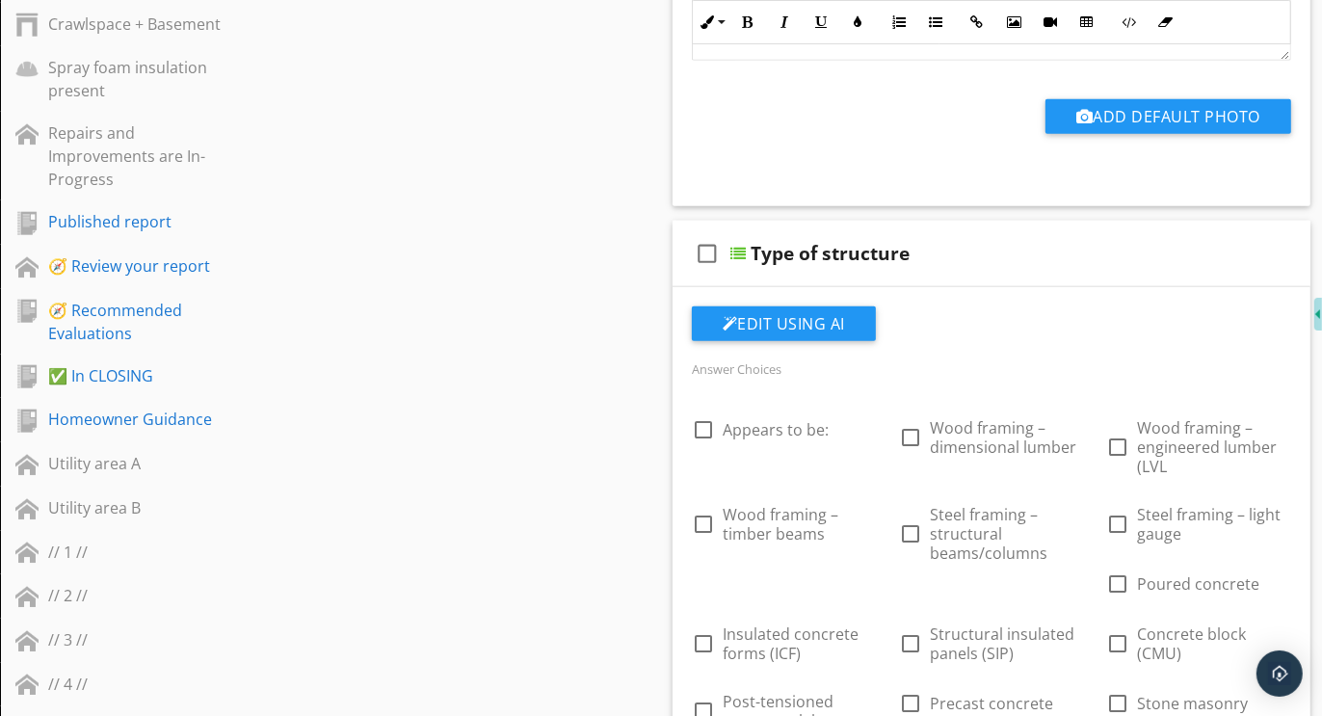
scroll to position [1761, 0]
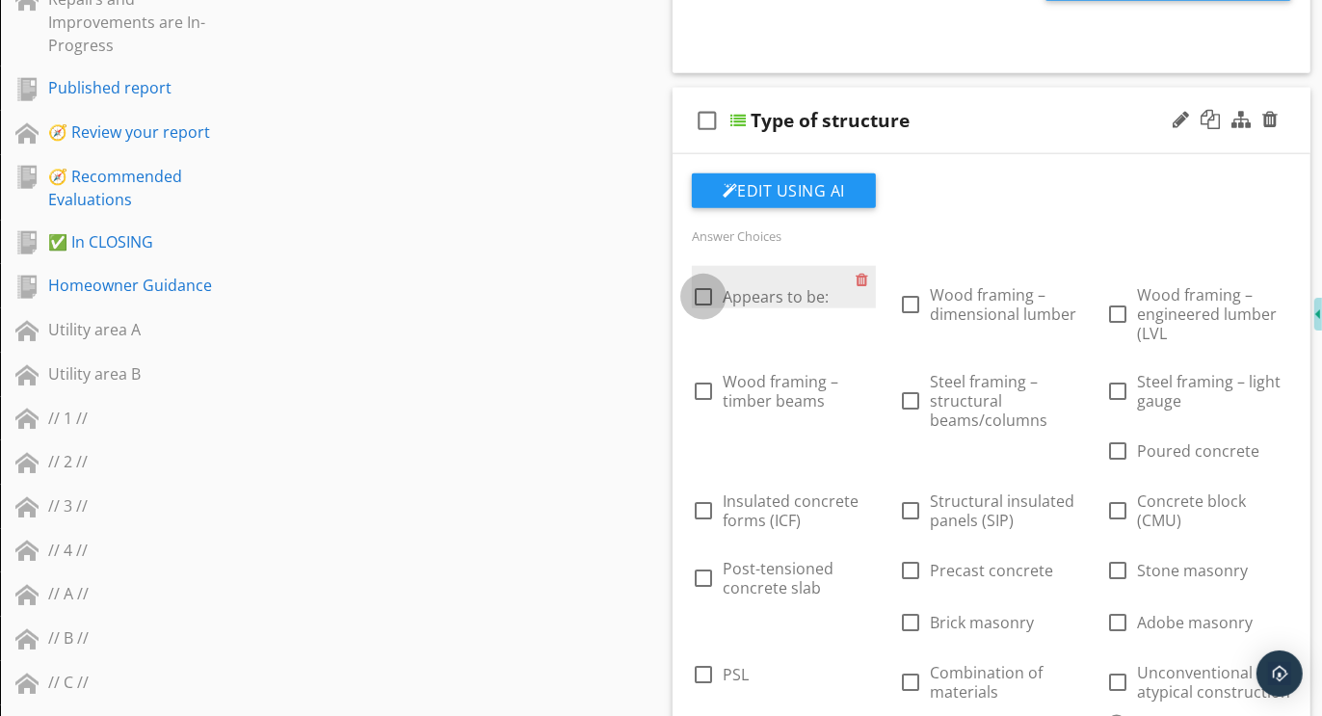
click at [709, 288] on div at bounding box center [703, 296] width 33 height 33
checkbox input "true"
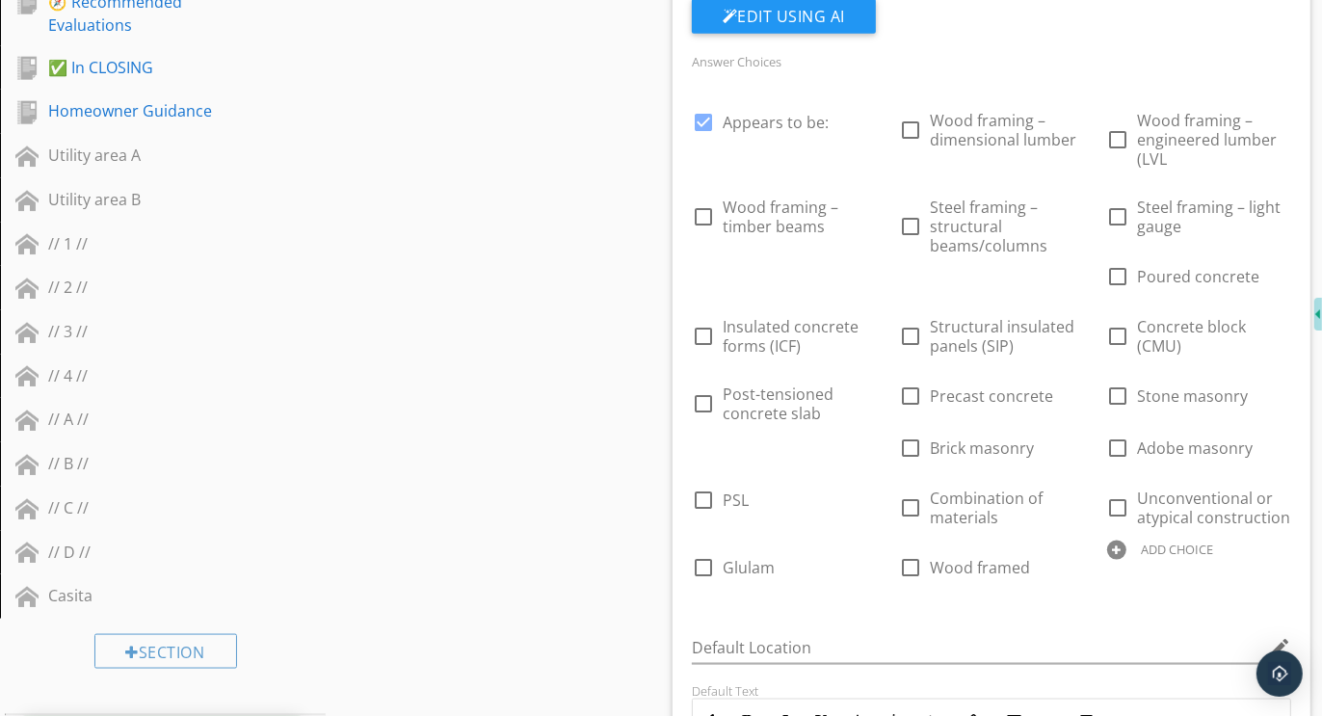
scroll to position [1901, 0]
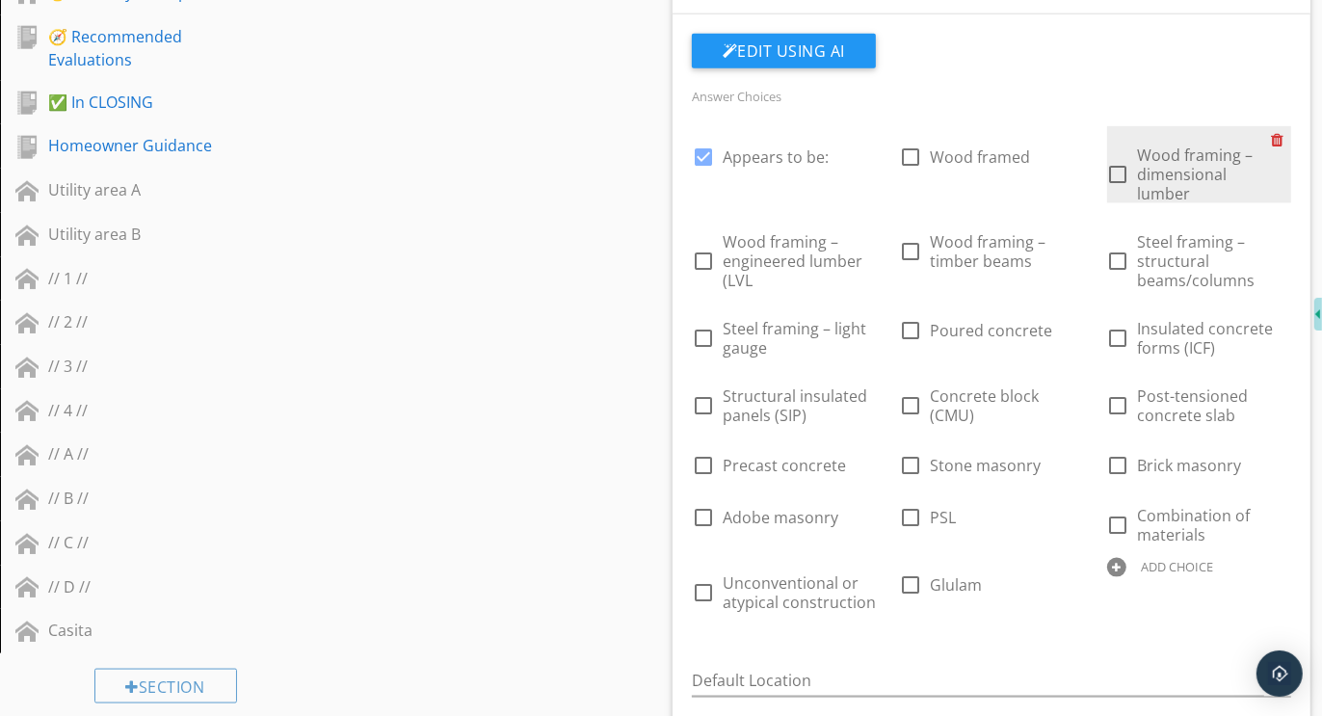
click at [1280, 133] on div at bounding box center [1281, 139] width 20 height 27
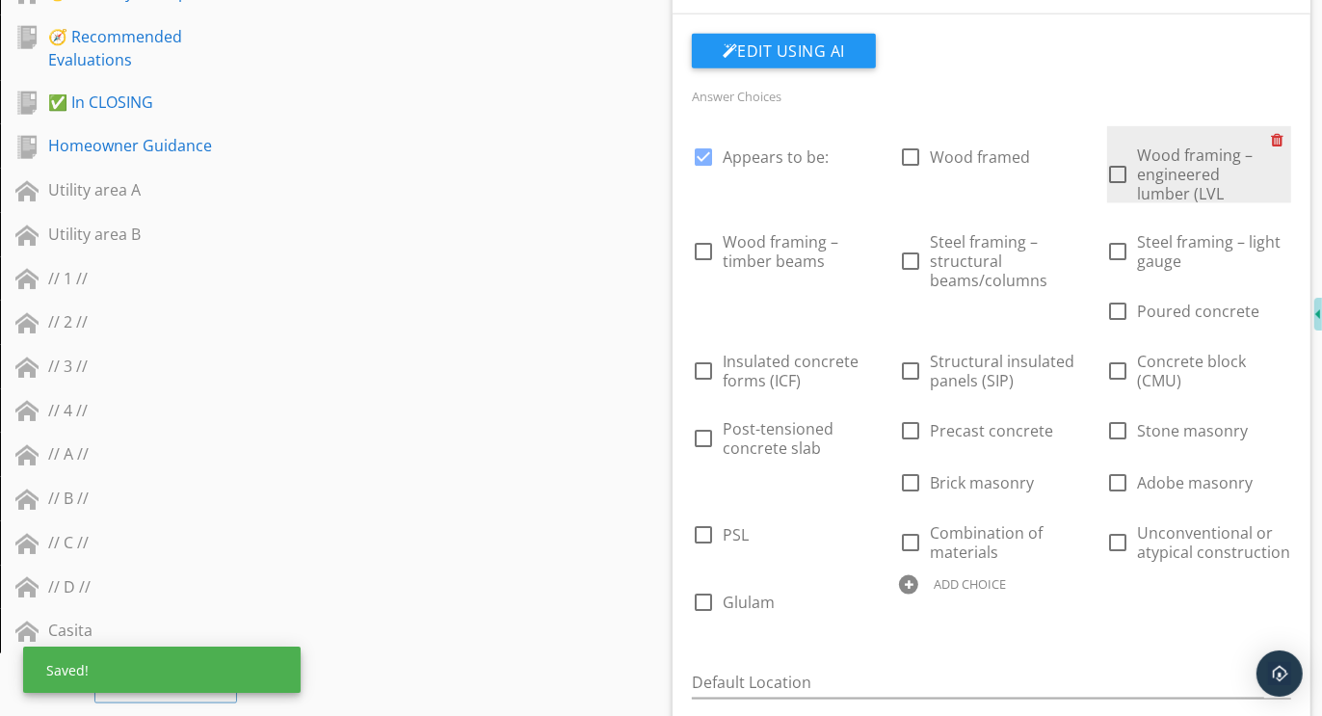
click at [1280, 133] on div at bounding box center [1281, 139] width 20 height 27
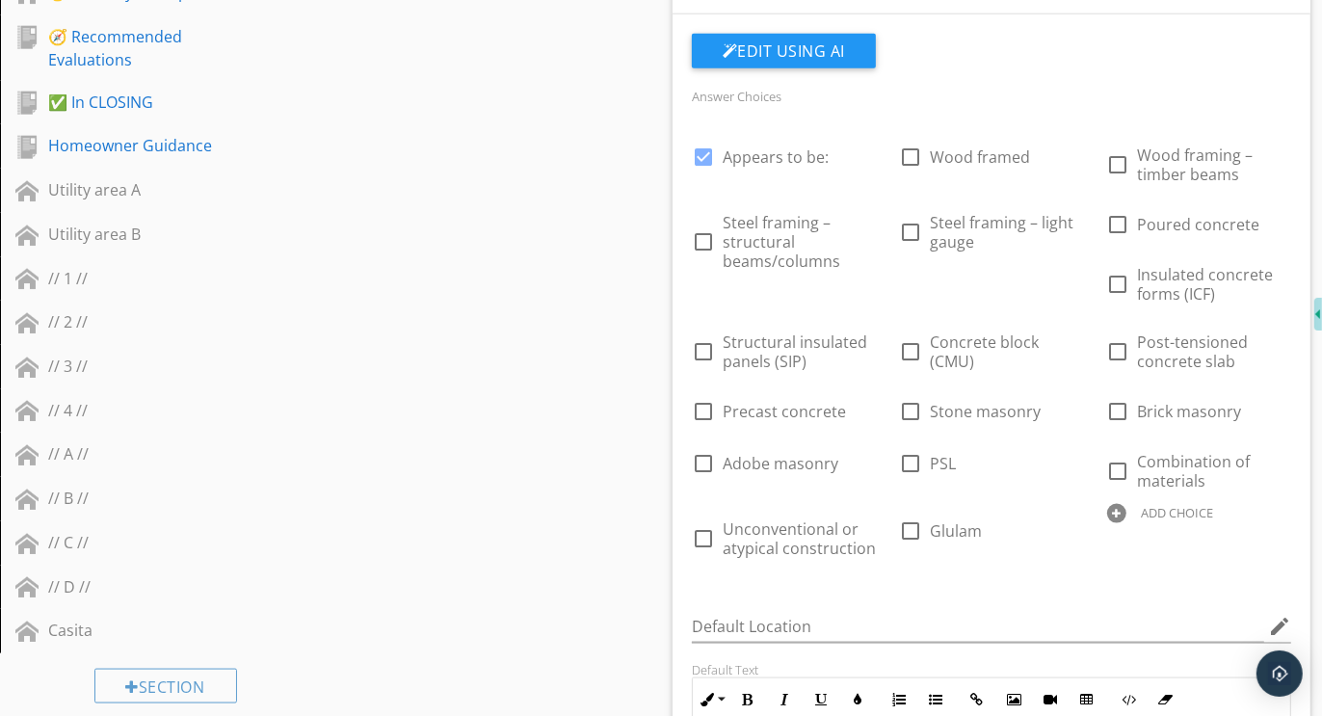
click at [1116, 510] on div at bounding box center [1116, 513] width 19 height 19
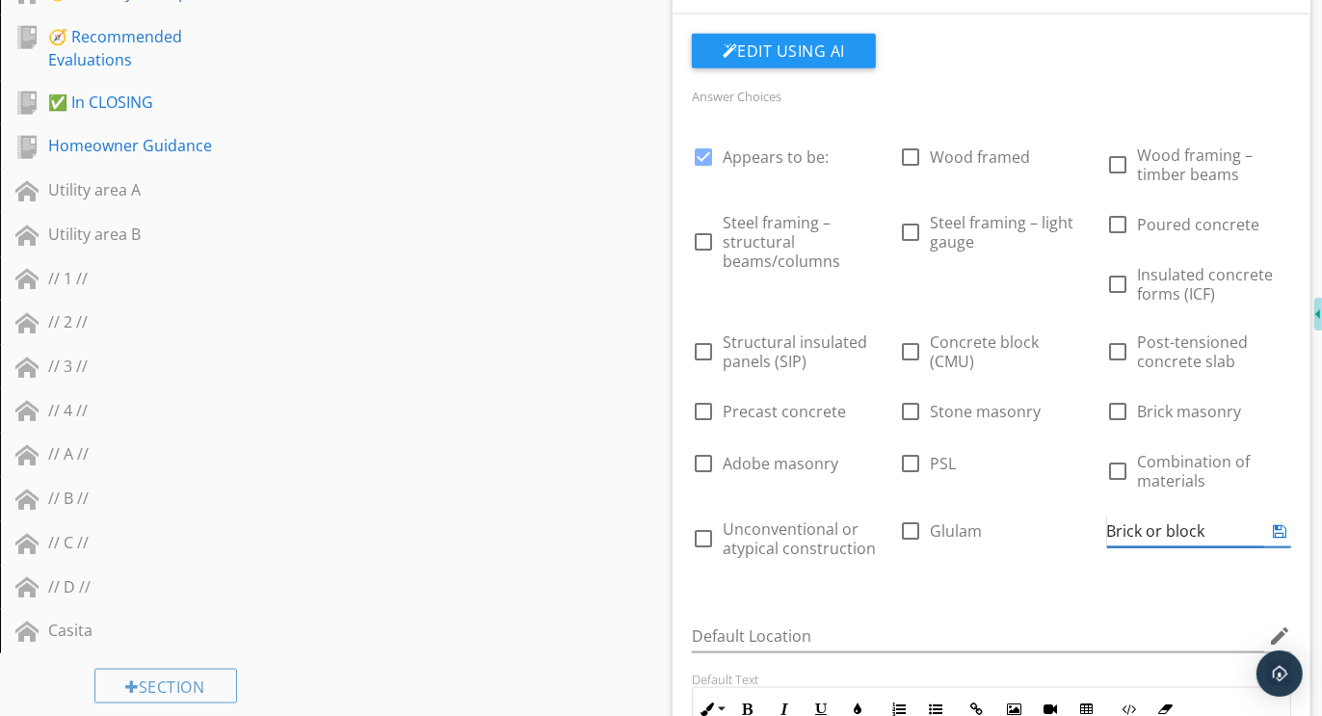
type input "Brick or block"
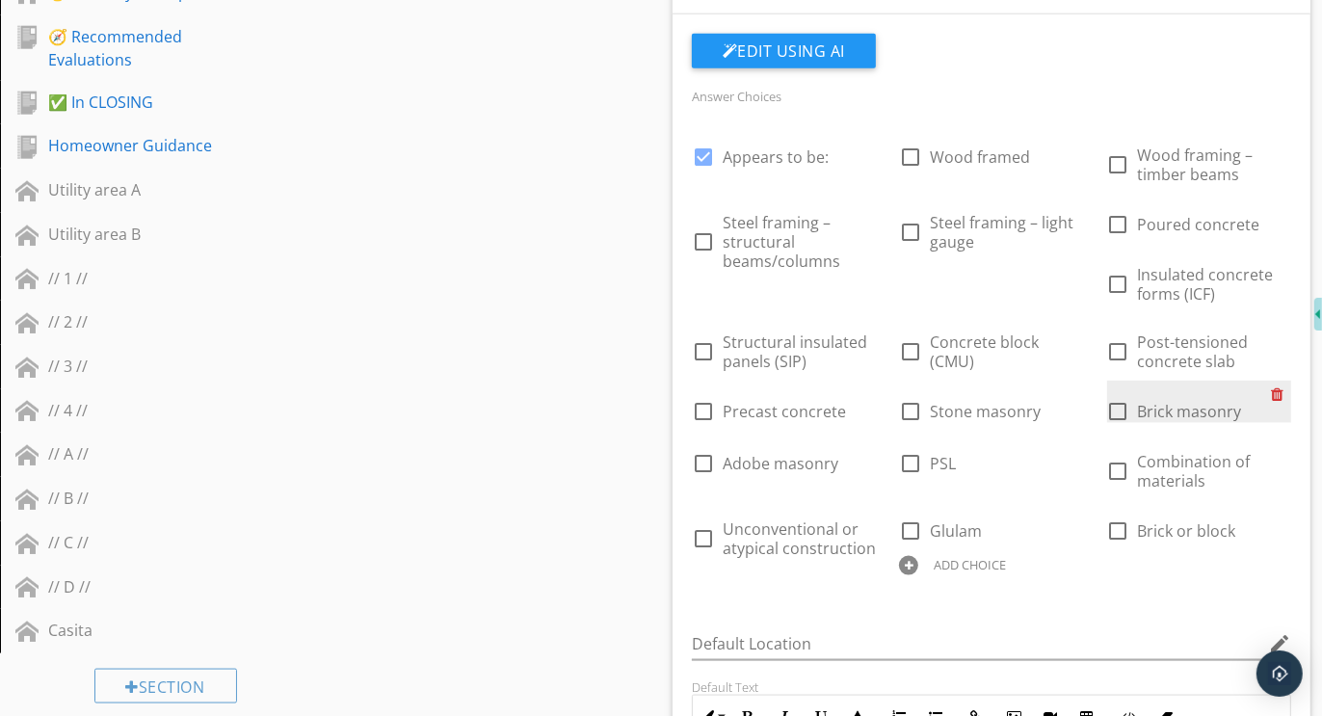
click at [1282, 390] on div at bounding box center [1281, 394] width 20 height 27
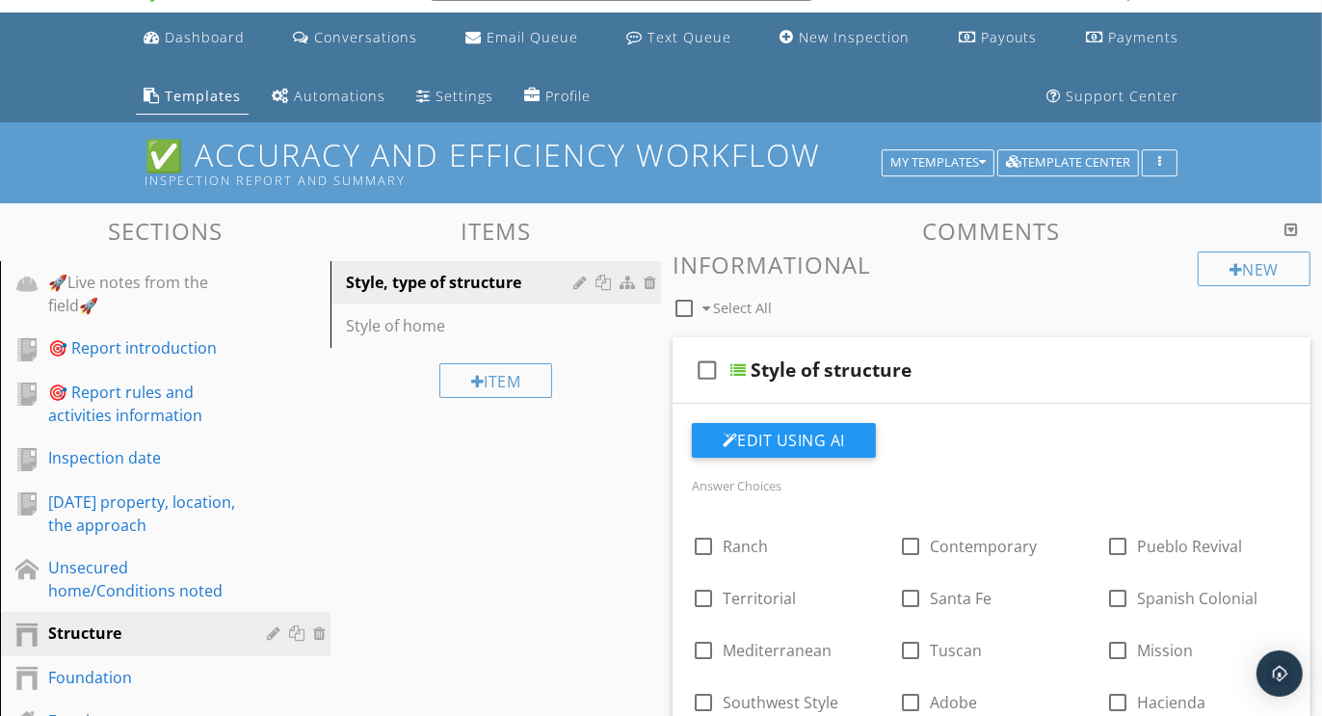
scroll to position [0, 0]
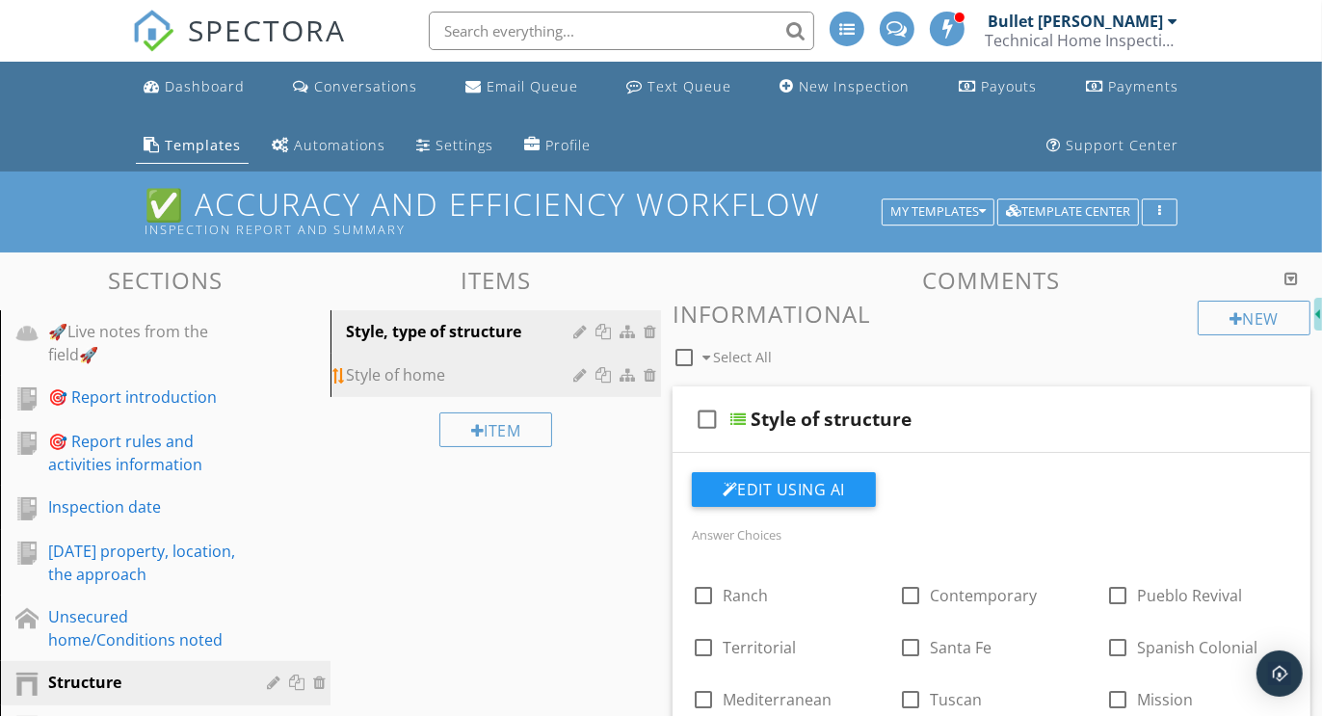
click at [415, 374] on div "Style of home" at bounding box center [462, 374] width 233 height 23
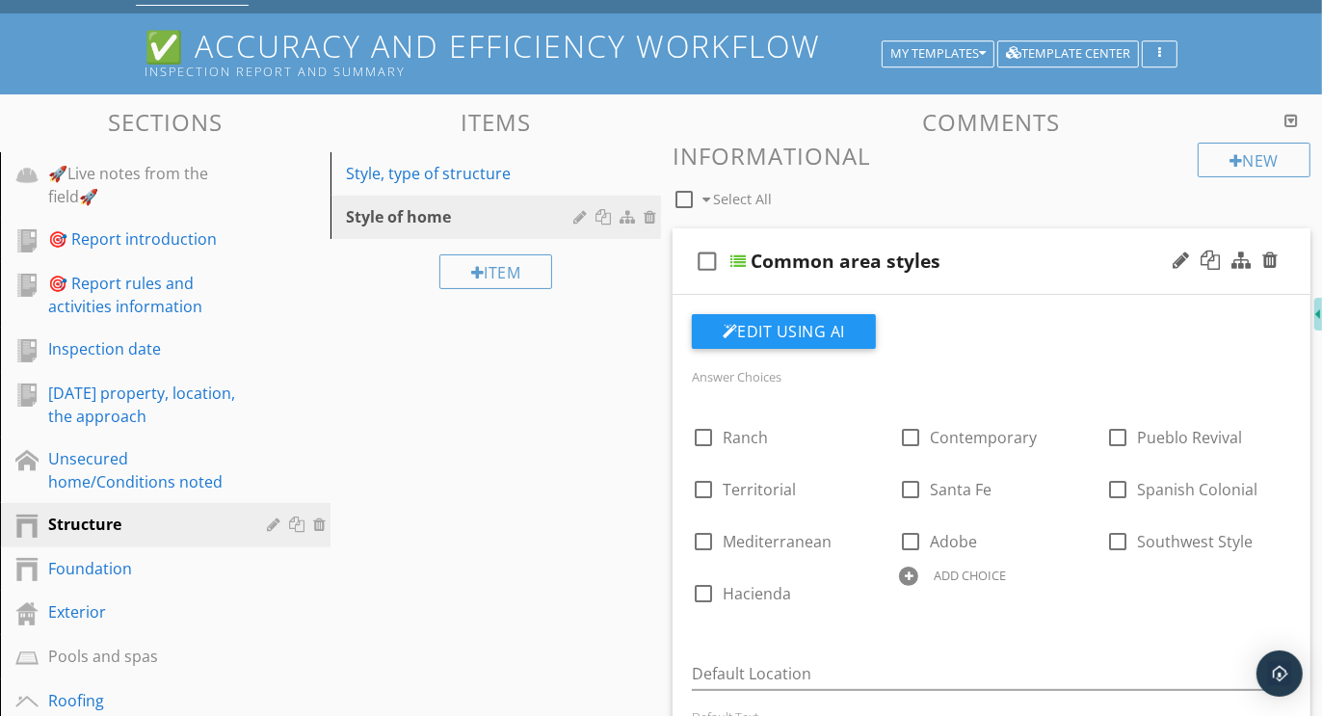
scroll to position [148, 0]
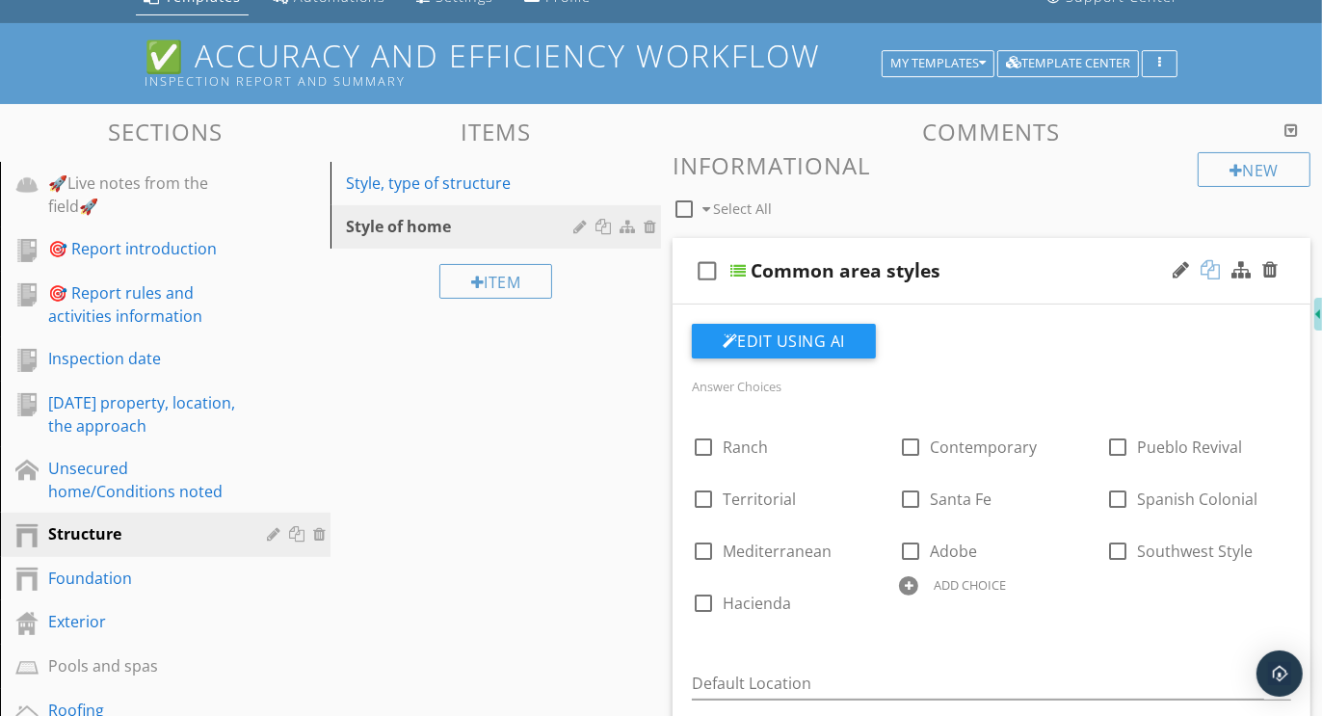
click at [1210, 272] on div at bounding box center [1210, 269] width 19 height 19
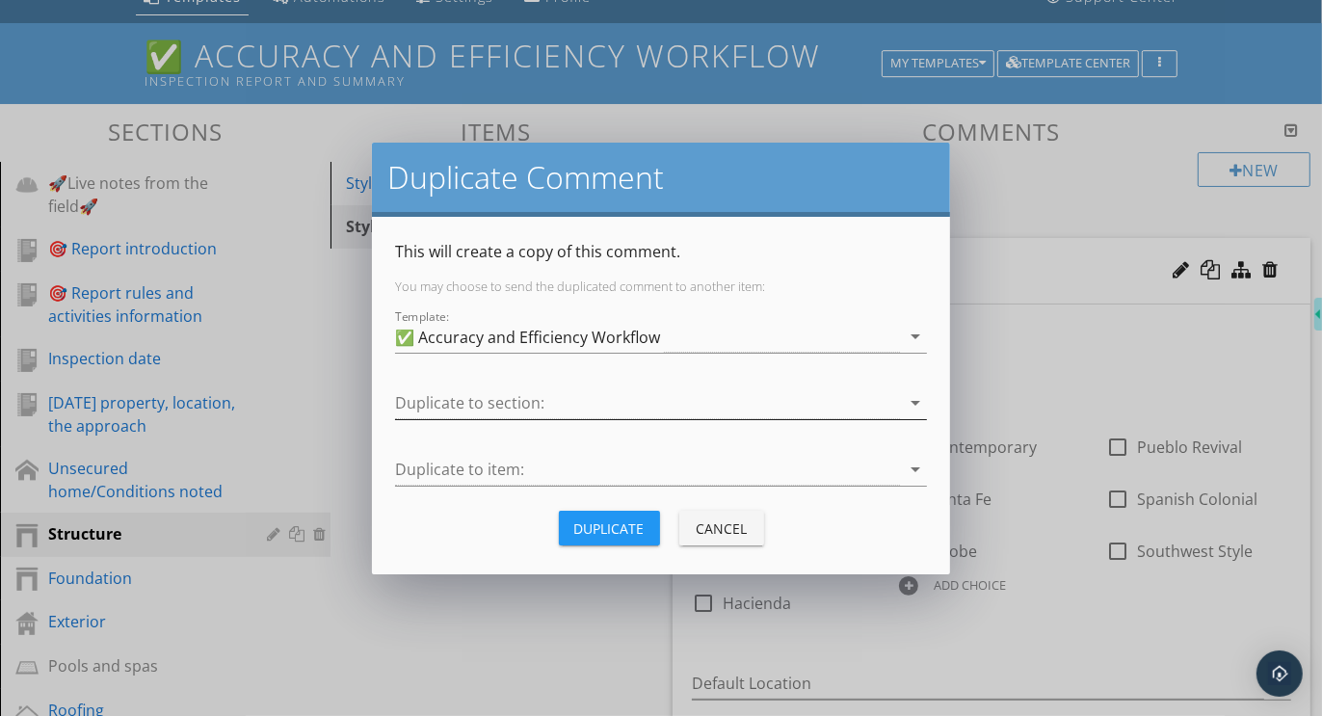
click at [522, 401] on div at bounding box center [647, 403] width 505 height 32
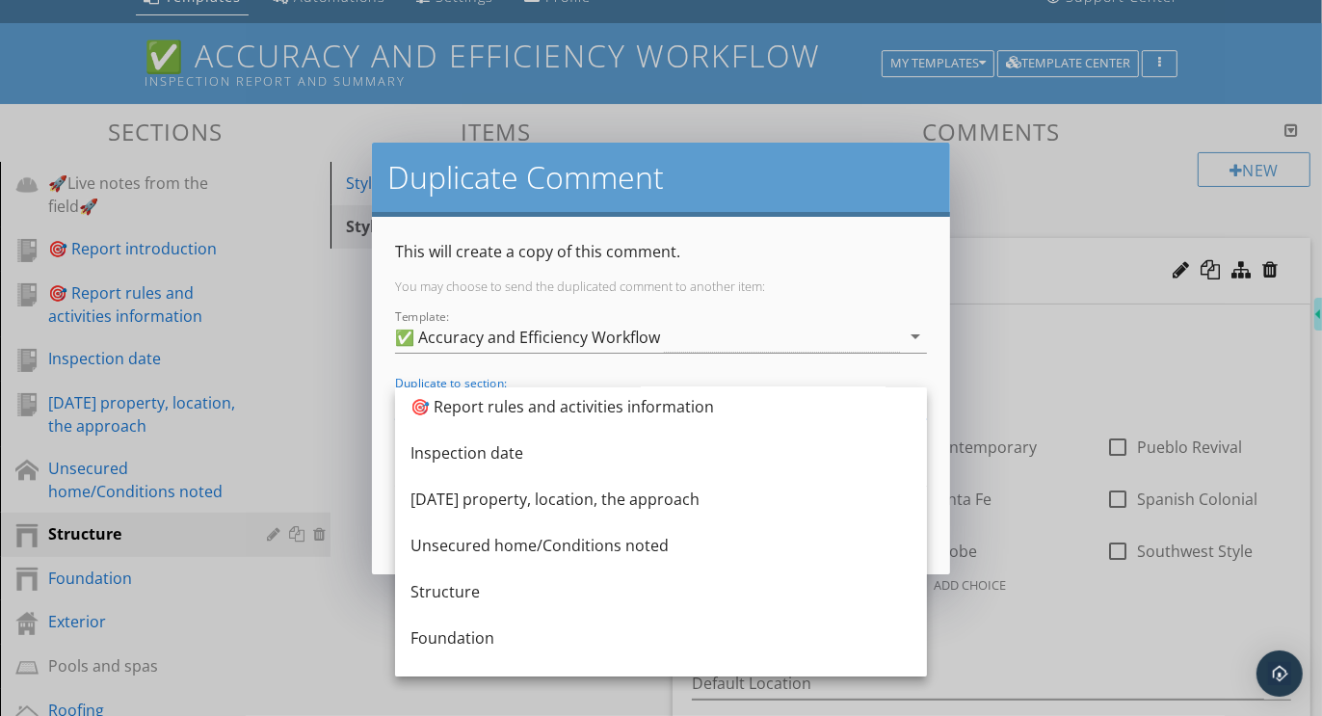
scroll to position [74, 0]
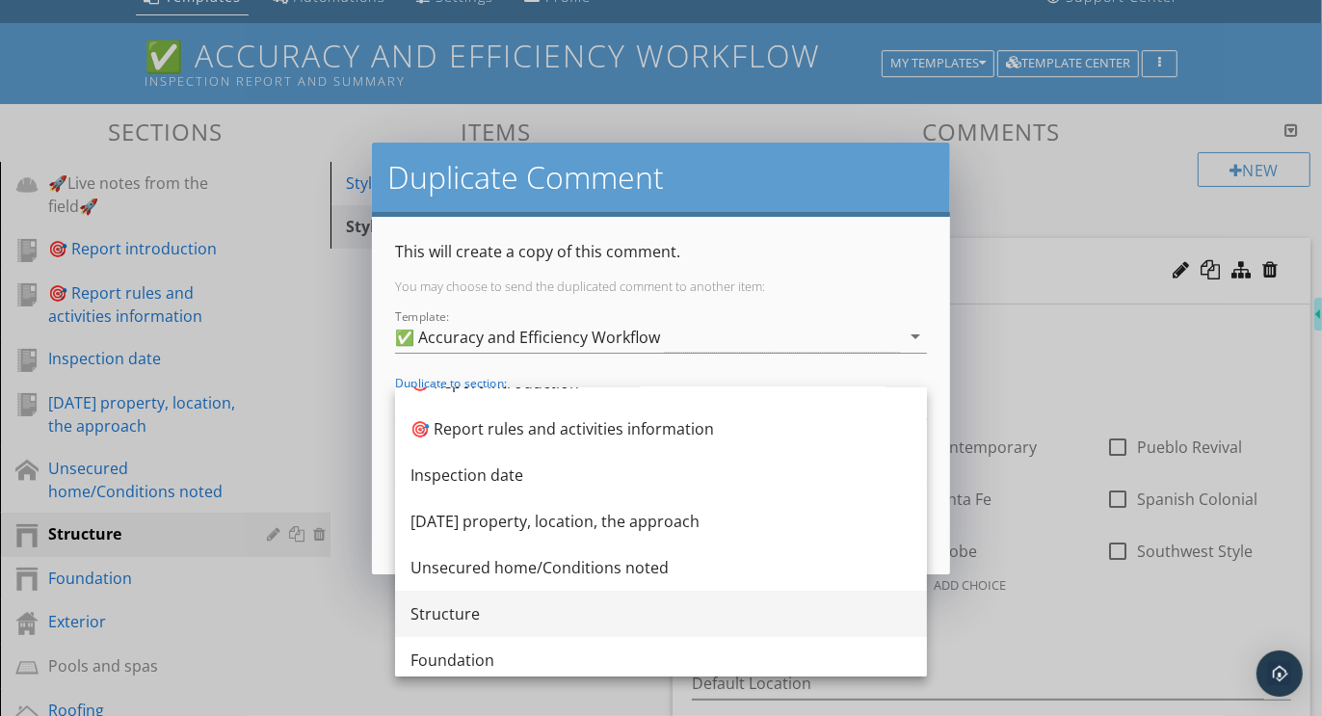
click at [465, 611] on div "Structure" at bounding box center [661, 613] width 501 height 23
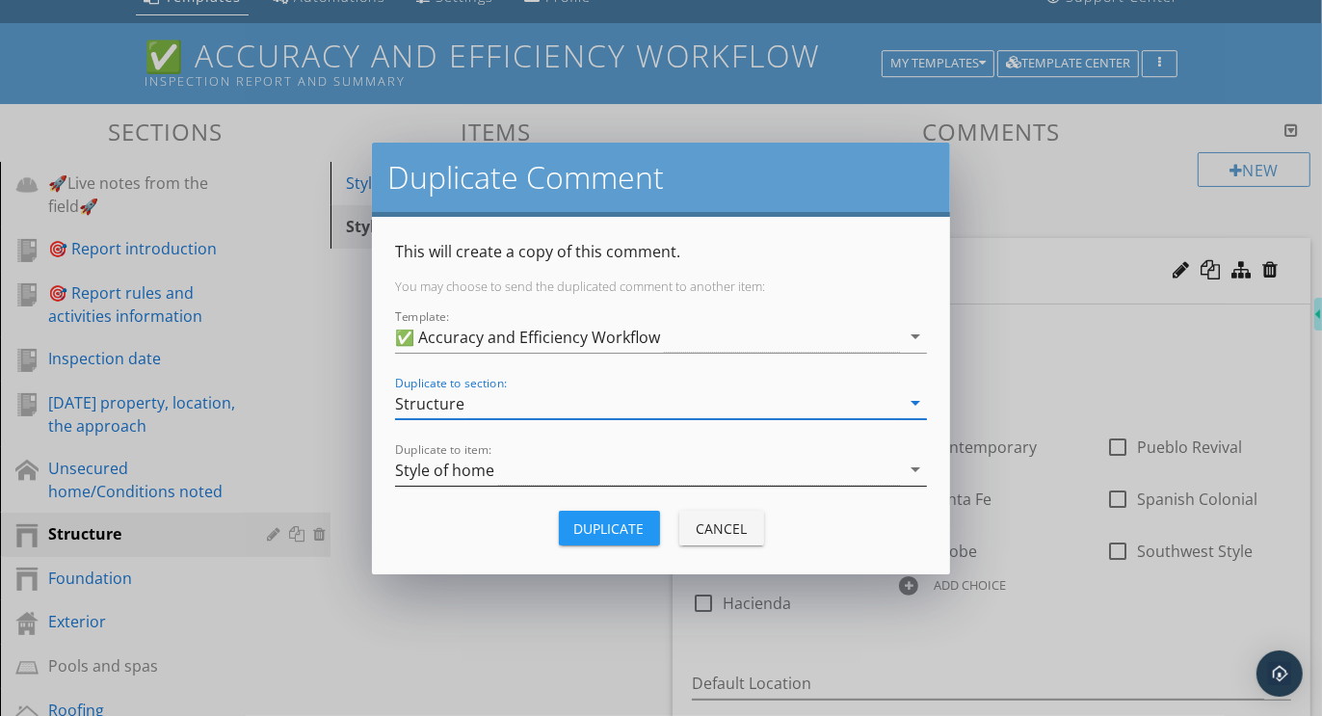
click at [487, 474] on div "Style of home" at bounding box center [444, 470] width 99 height 17
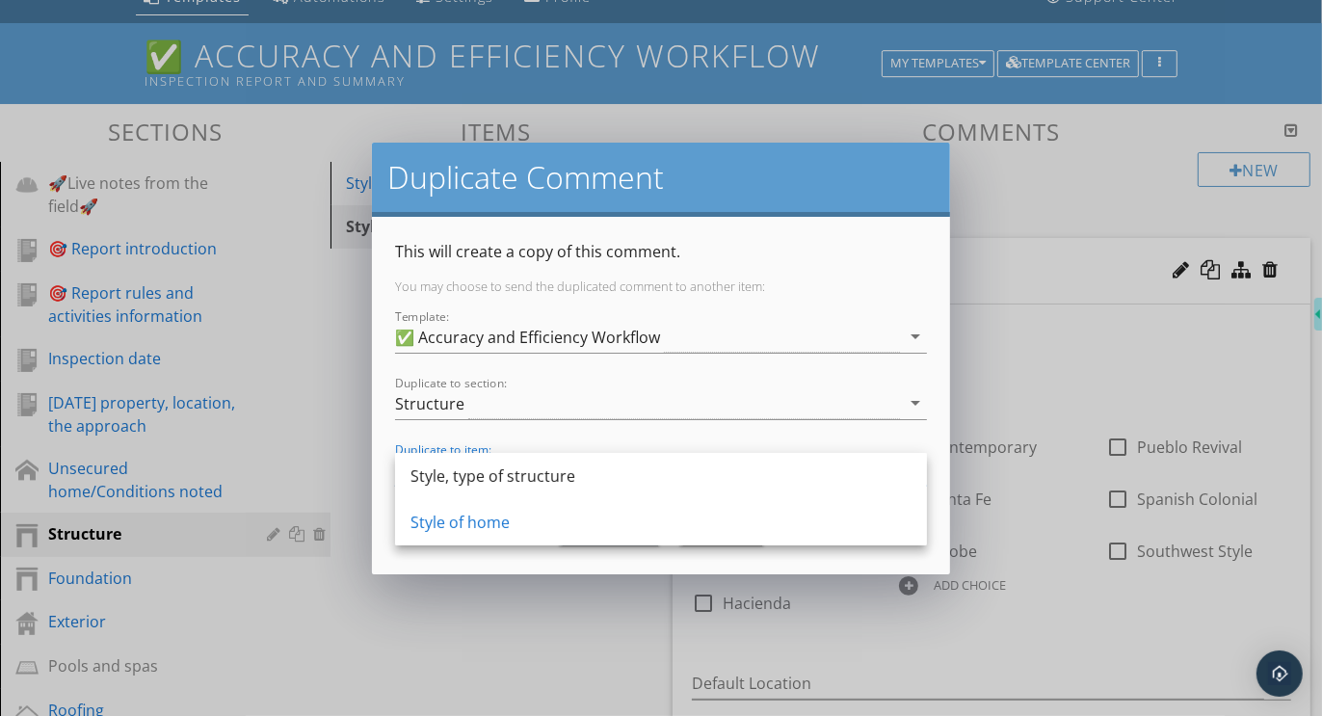
click at [487, 474] on div "Style, type of structure" at bounding box center [661, 476] width 501 height 23
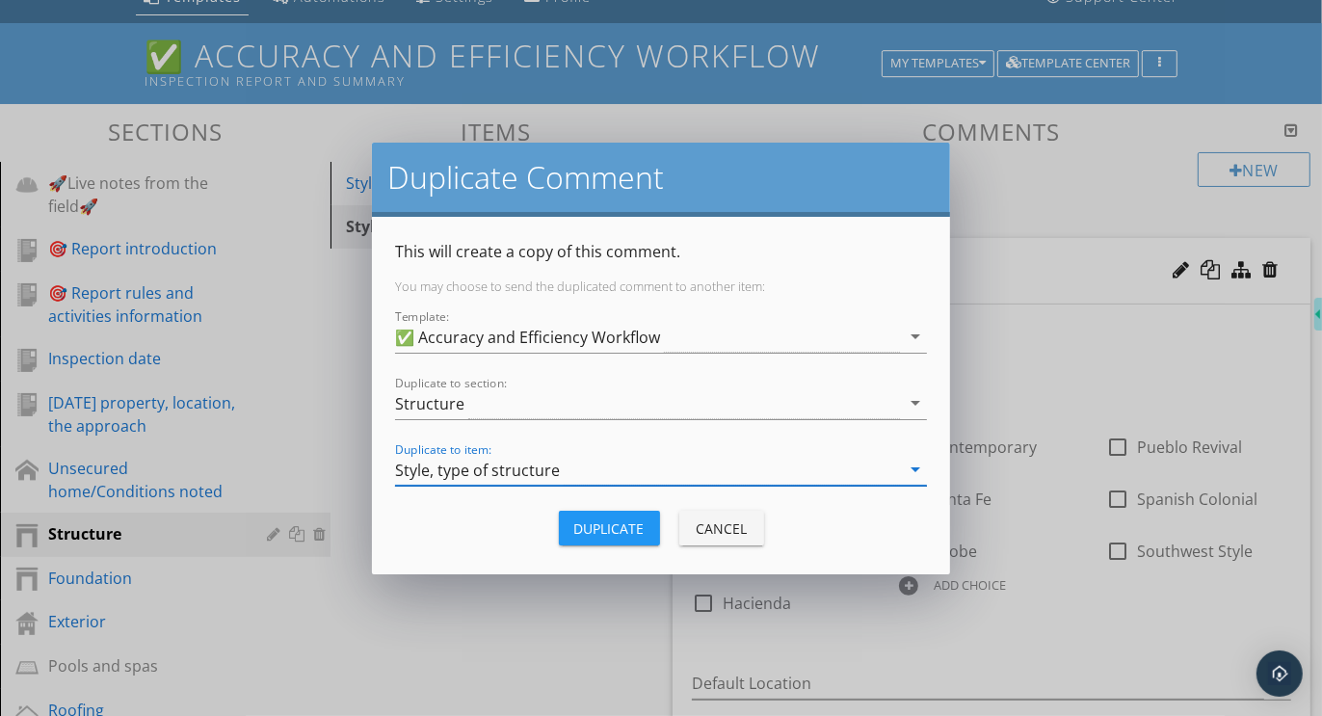
click at [603, 520] on div "Duplicate" at bounding box center [609, 529] width 70 height 20
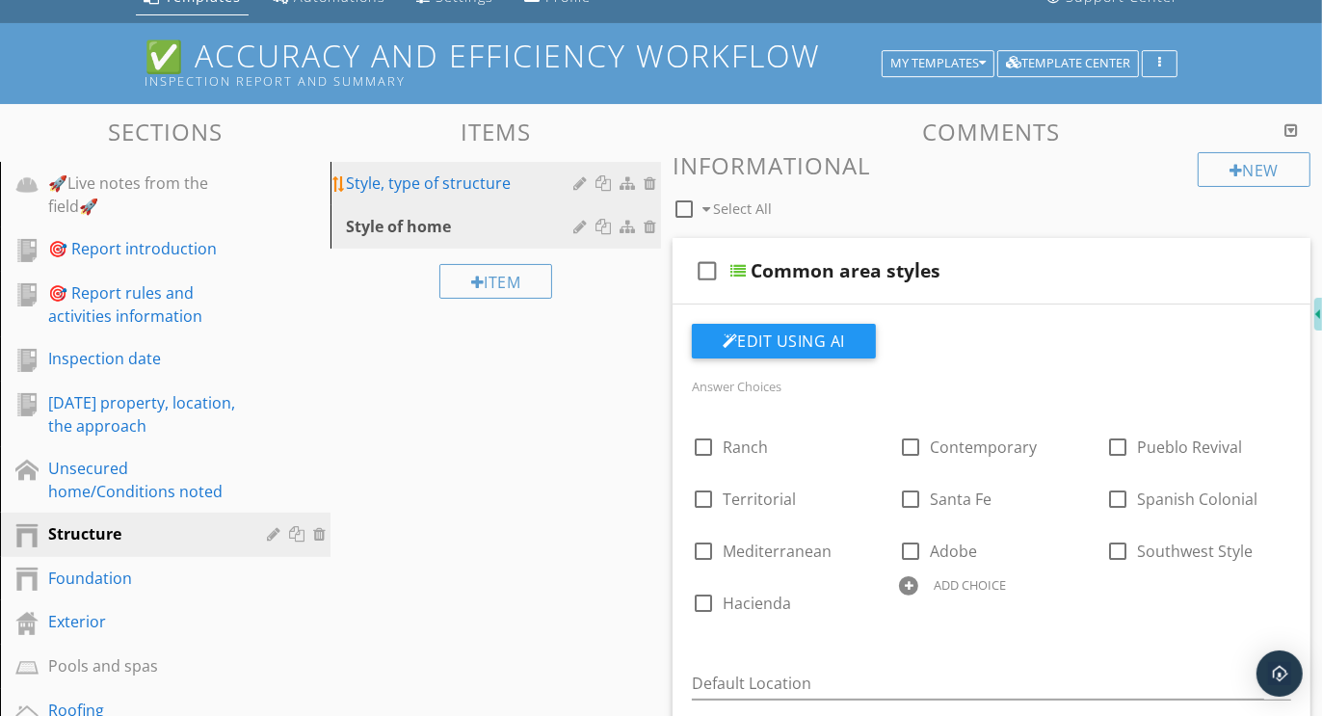
click at [442, 174] on div "Style, type of structure" at bounding box center [462, 183] width 233 height 23
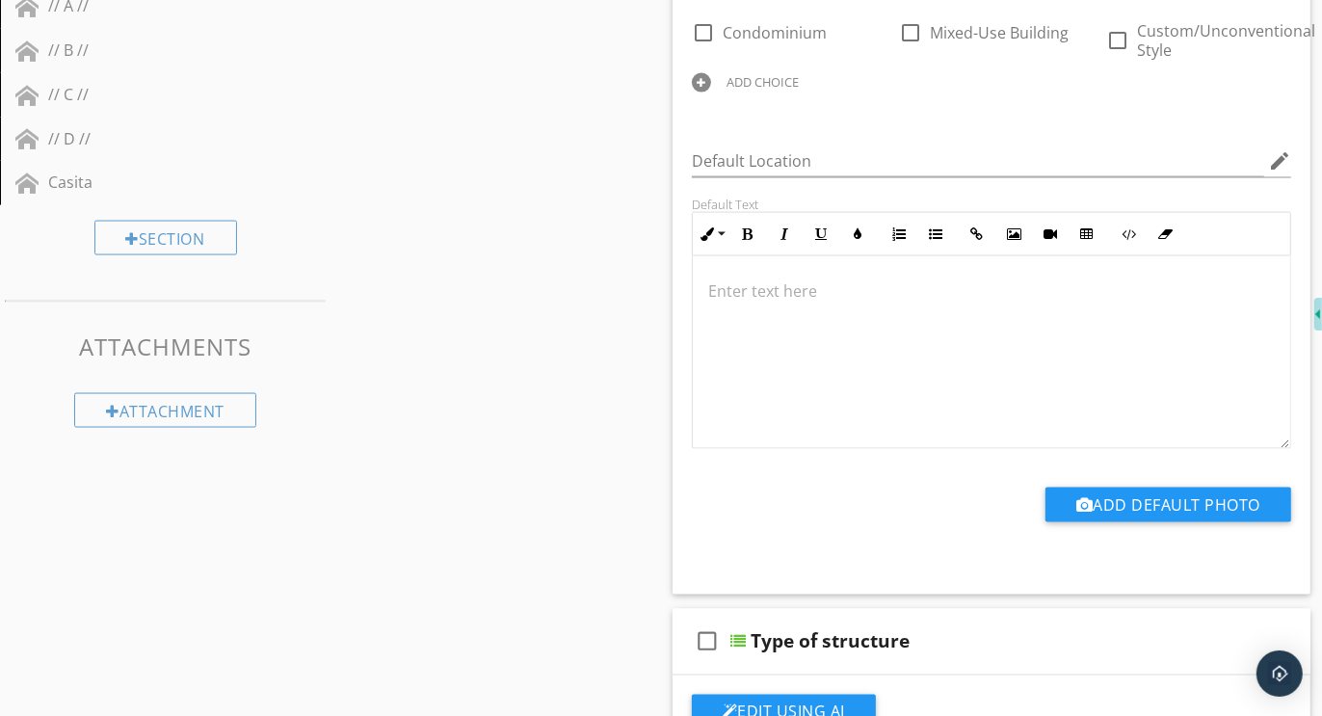
scroll to position [2445, 0]
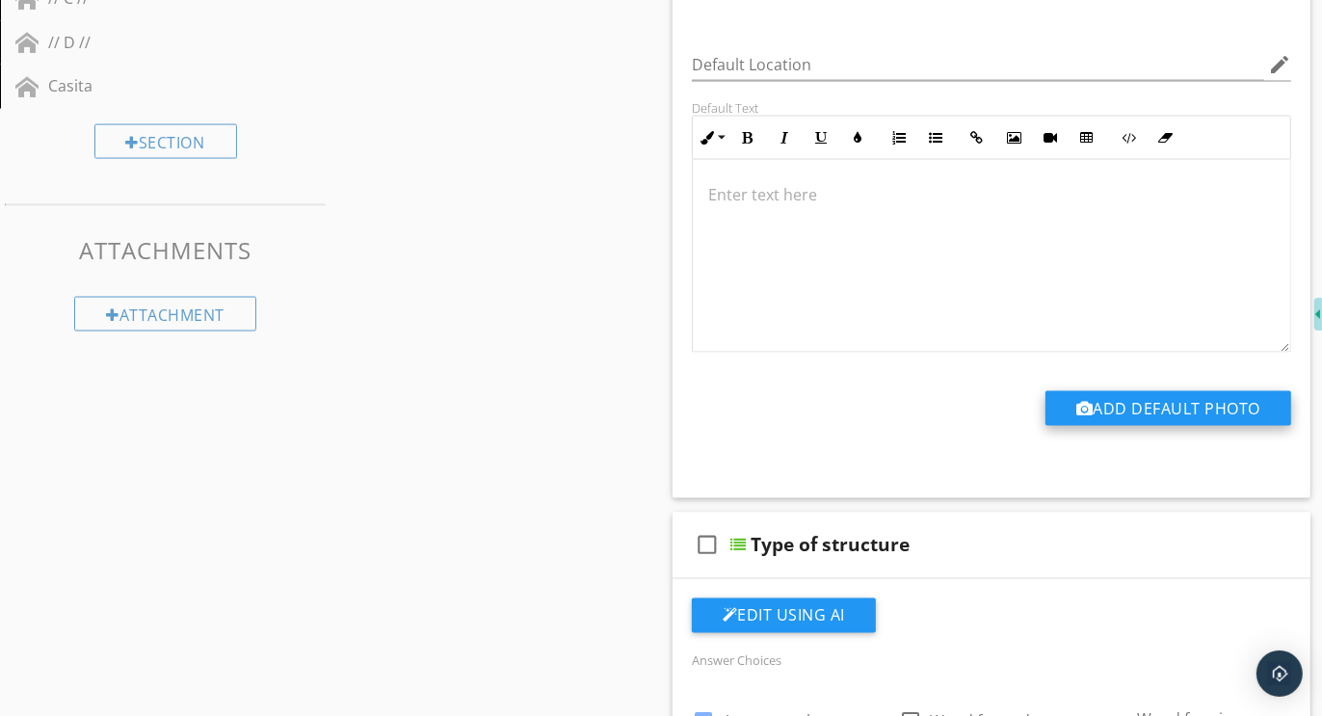
click at [1108, 406] on button "Add Default Photo" at bounding box center [1169, 408] width 246 height 35
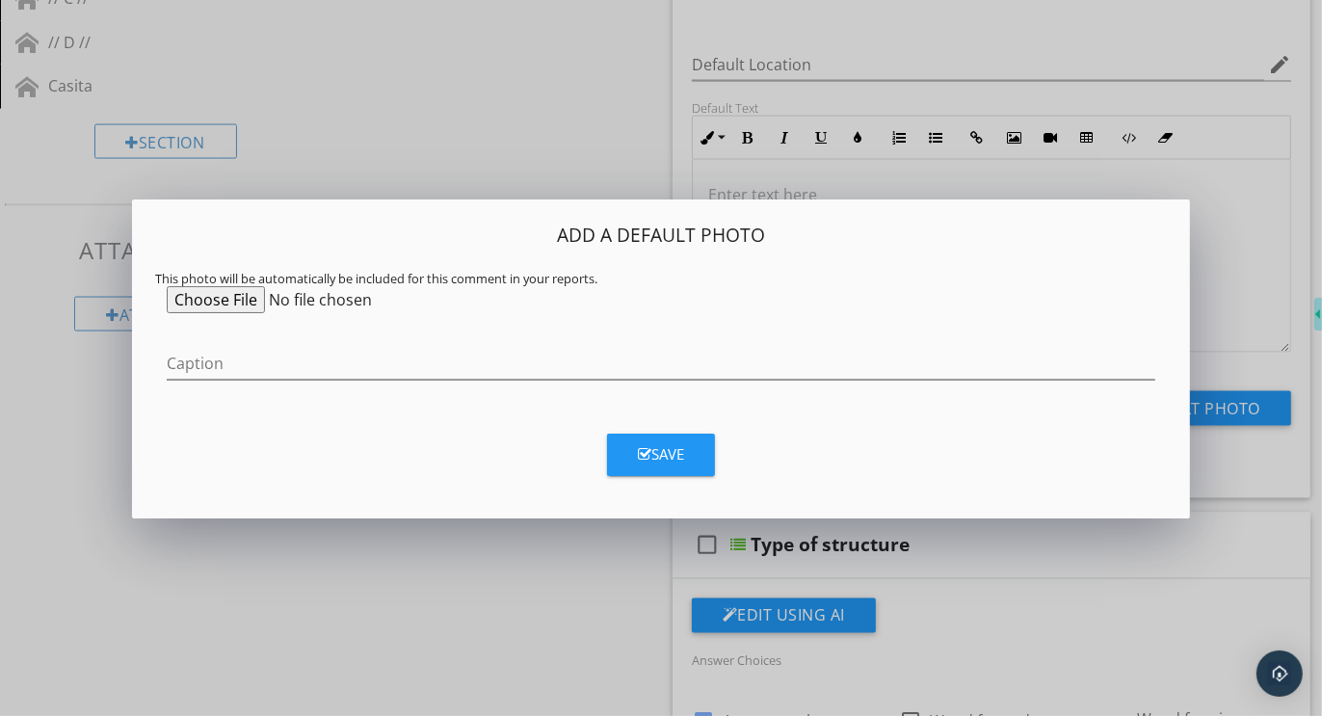
click at [236, 297] on input "file" at bounding box center [314, 299] width 295 height 27
type input "C:\fakepath\sw_home_styles.png"
click at [448, 359] on input "Caption" at bounding box center [661, 364] width 989 height 32
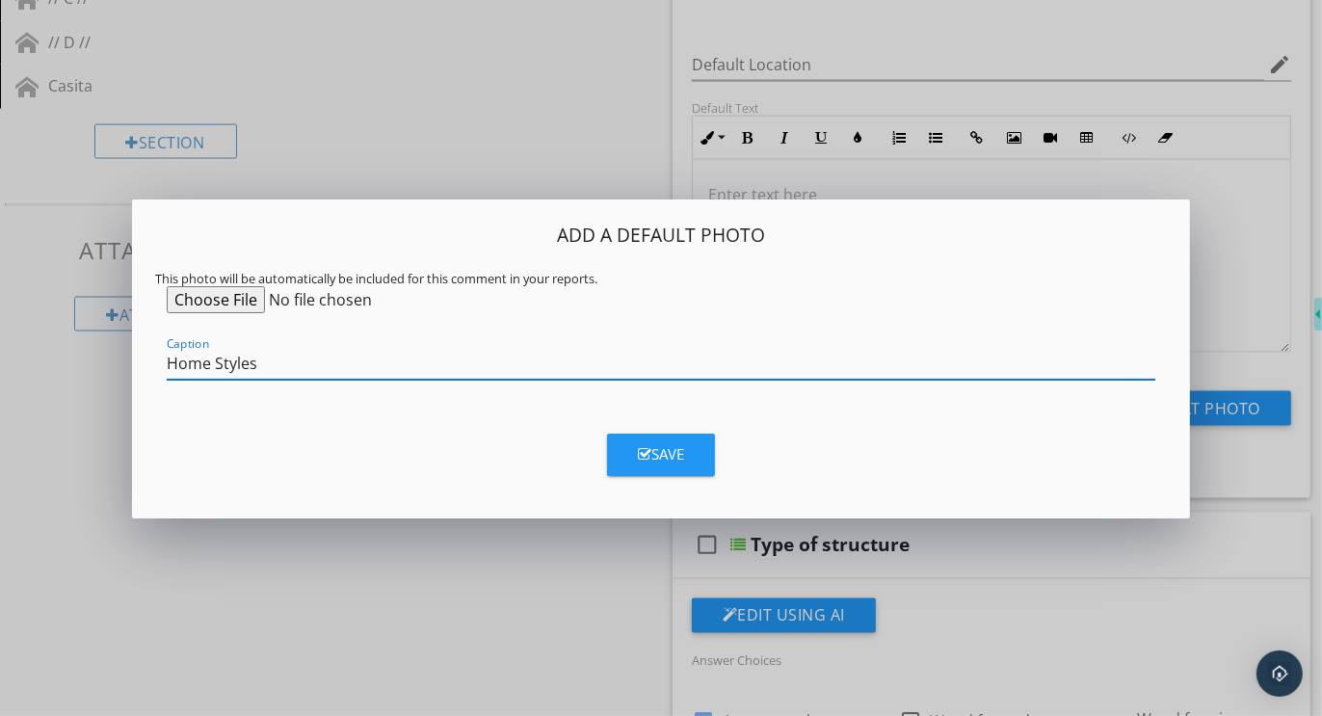
type input "Home Styles"
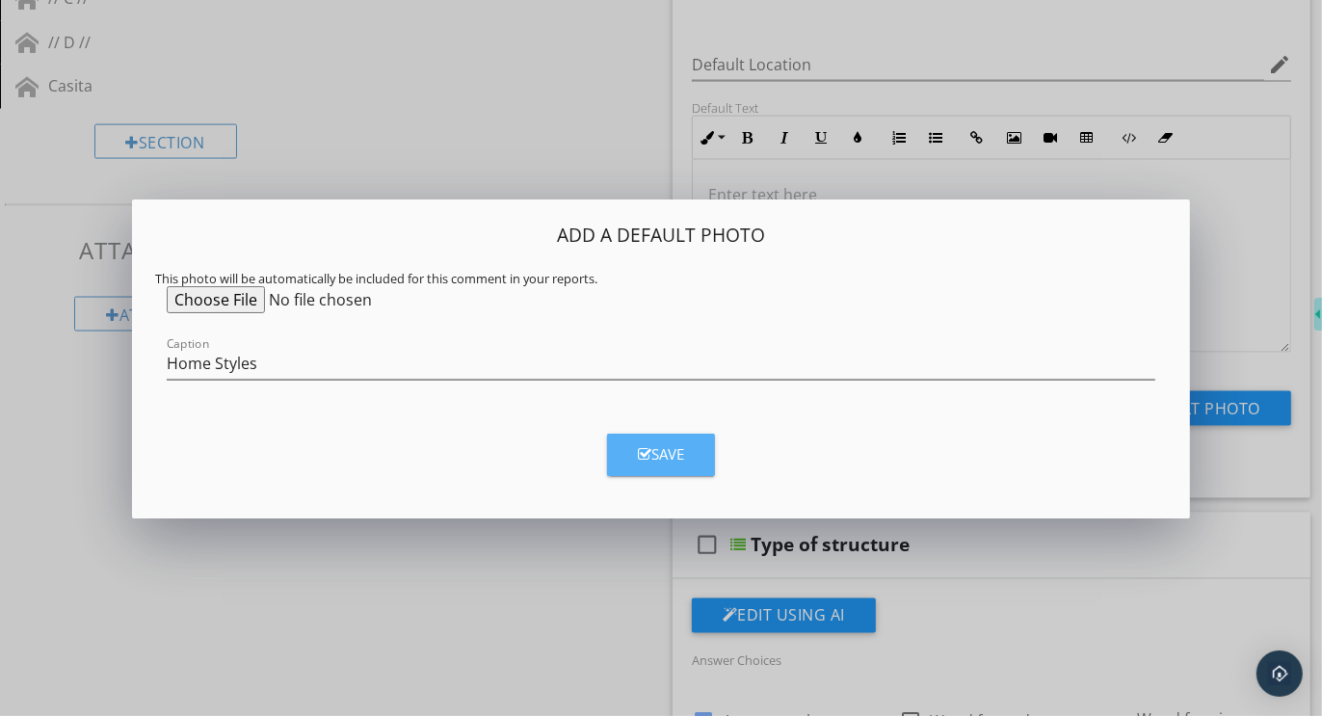
click at [668, 462] on div "Save" at bounding box center [661, 454] width 46 height 22
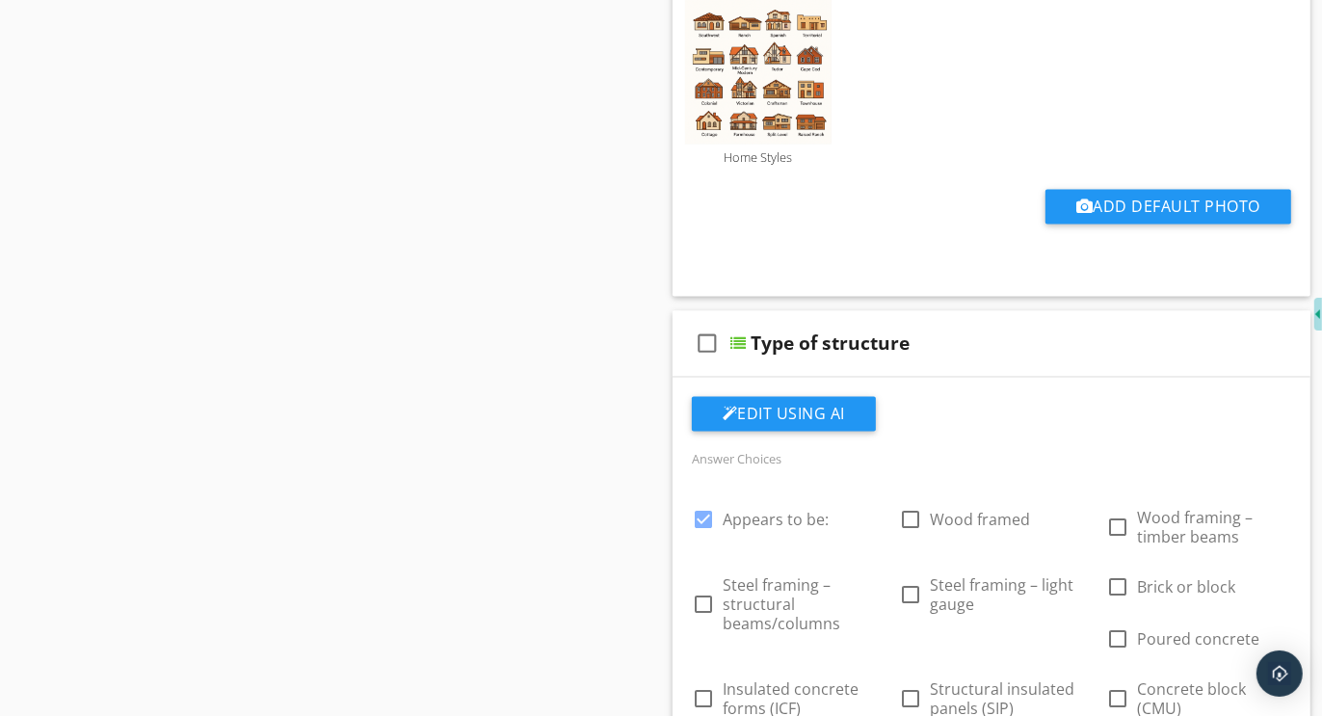
scroll to position [2660, 0]
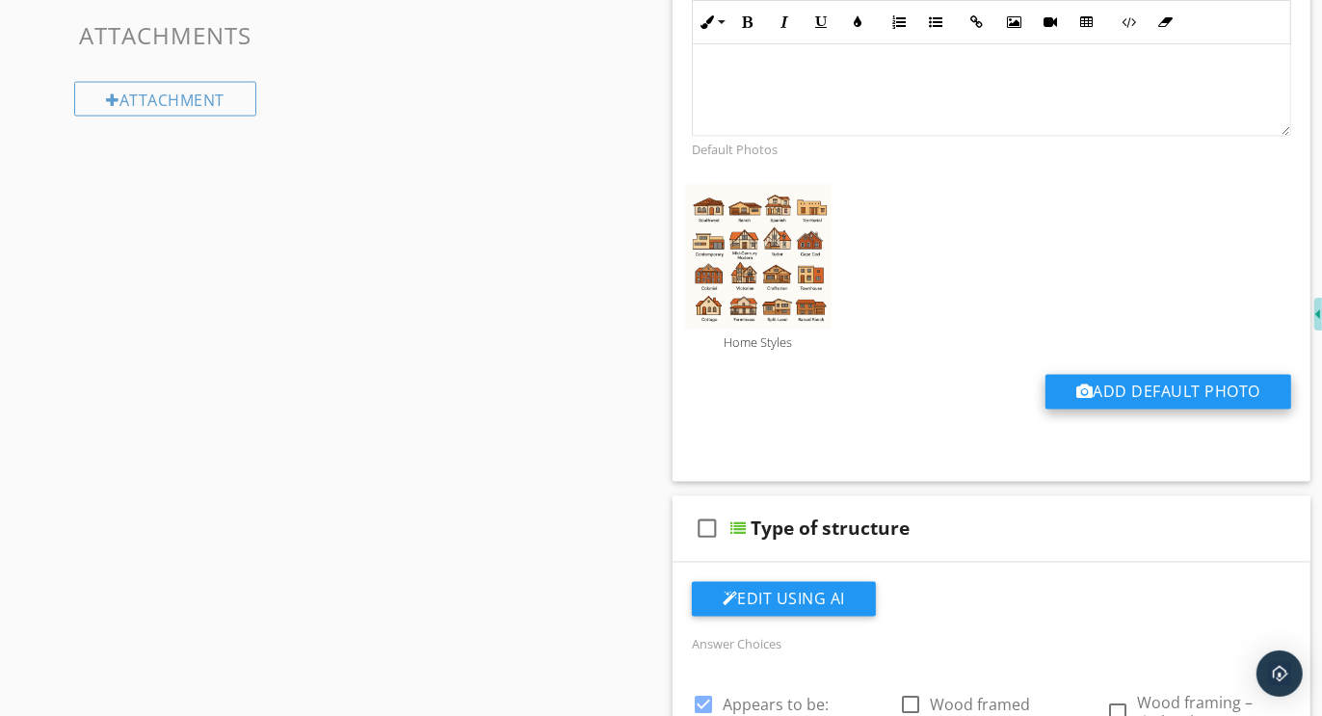
click at [1109, 386] on button "Add Default Photo" at bounding box center [1169, 392] width 246 height 35
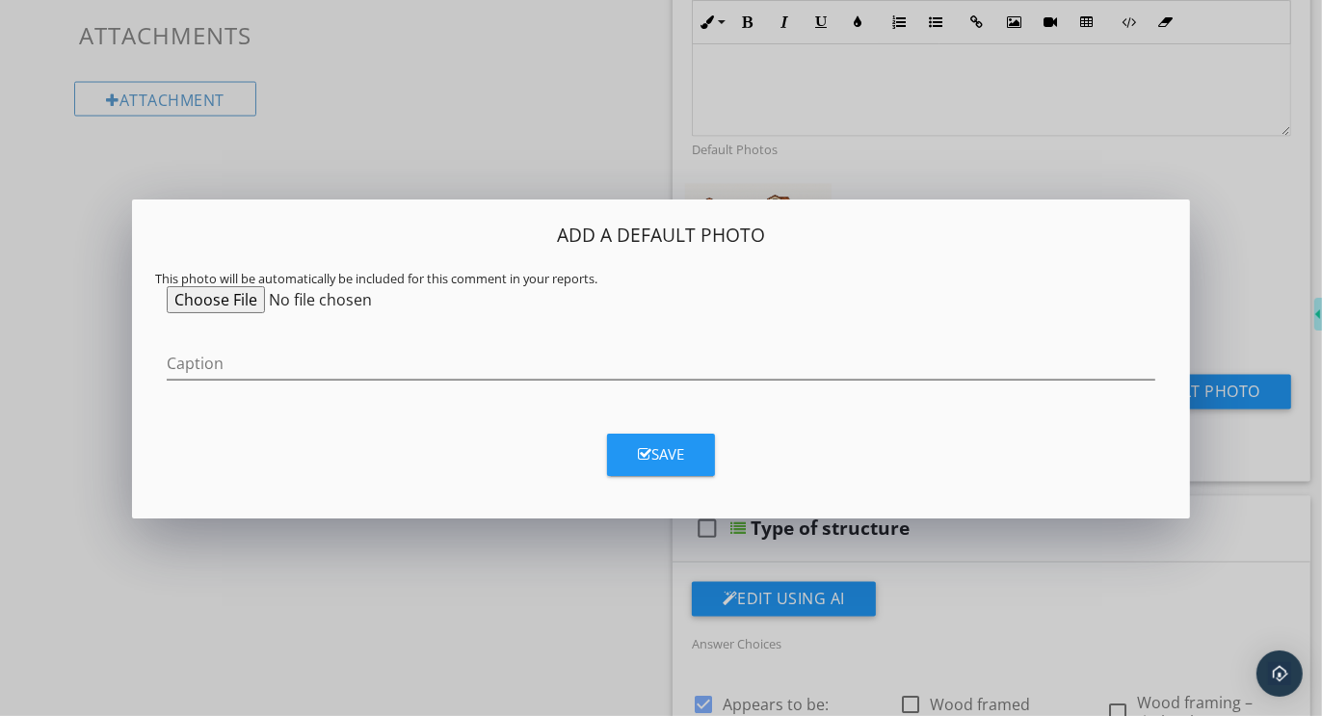
click at [226, 301] on input "file" at bounding box center [314, 299] width 295 height 27
type input "C:\fakepath\other_styles_of_homes.png"
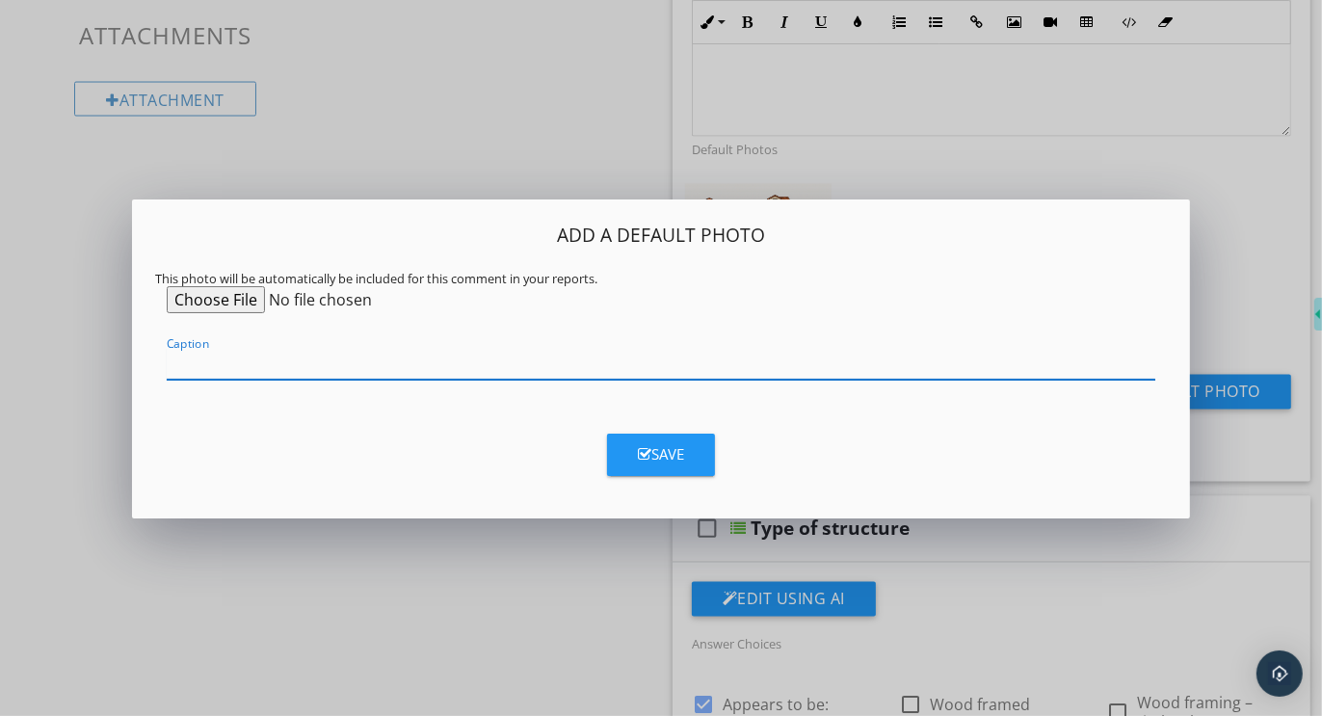
click at [425, 372] on input "Caption" at bounding box center [661, 364] width 989 height 32
type input "Other Home Styles"
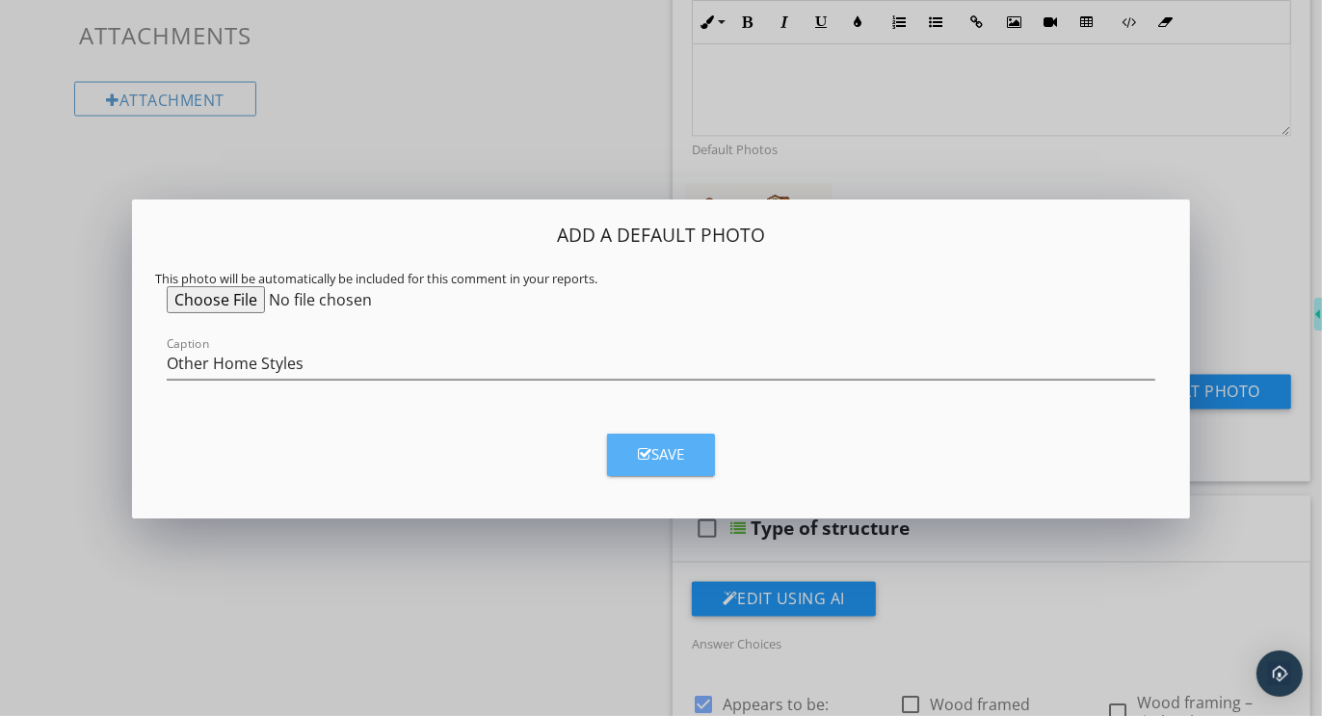
click at [660, 455] on div "Save" at bounding box center [661, 454] width 46 height 22
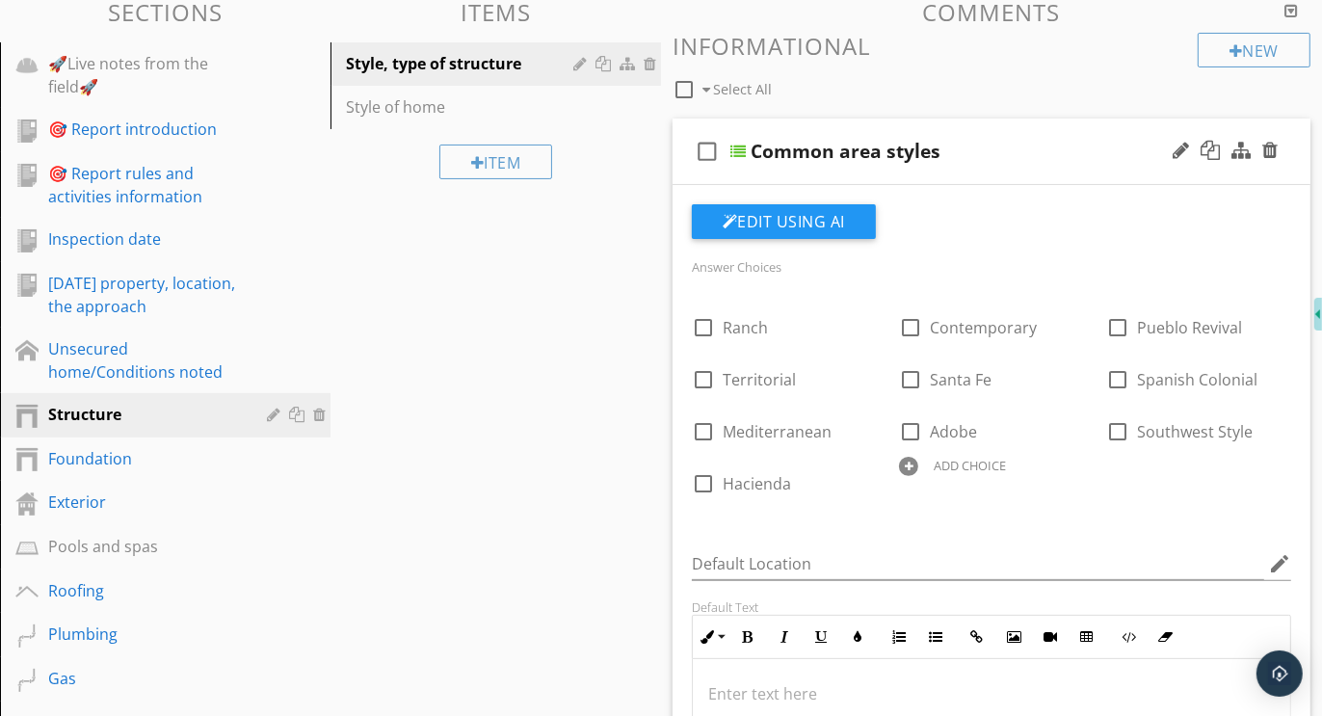
scroll to position [254, 0]
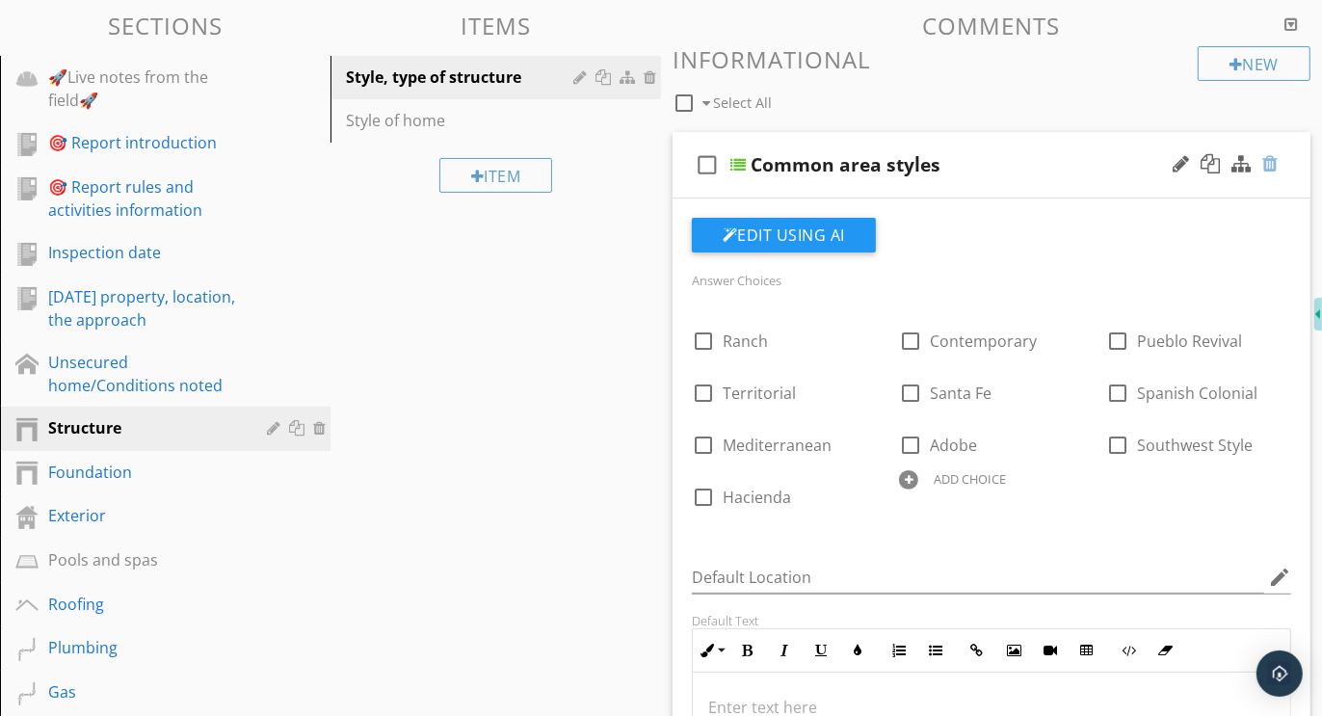
click at [1272, 158] on div at bounding box center [1270, 163] width 15 height 19
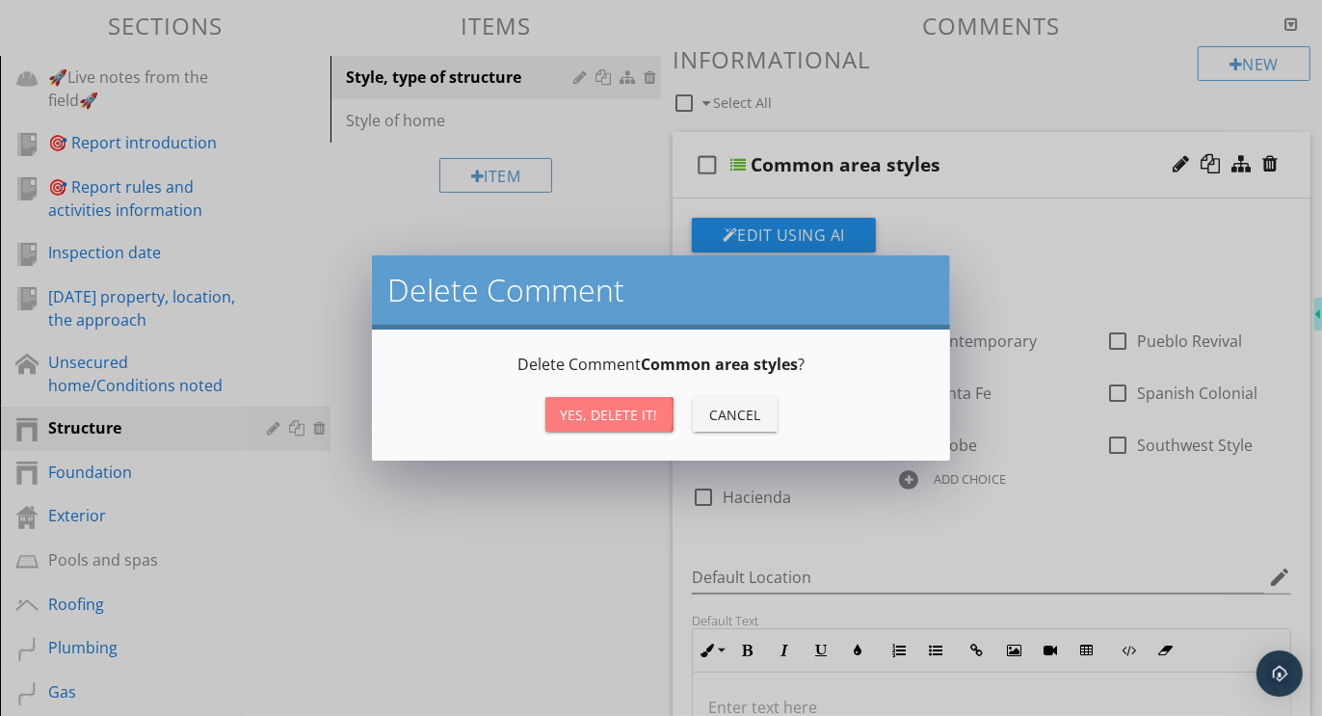
click at [593, 410] on div "Yes, Delete it!" at bounding box center [609, 415] width 97 height 20
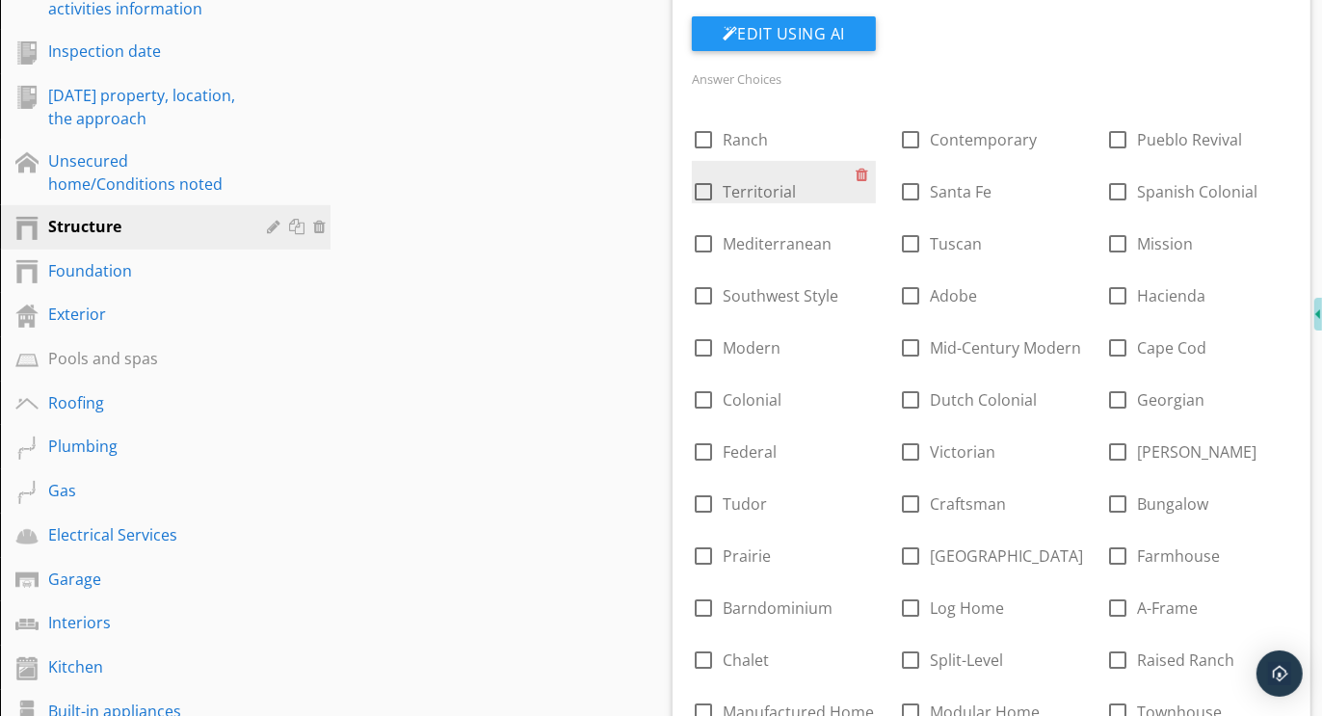
scroll to position [453, 0]
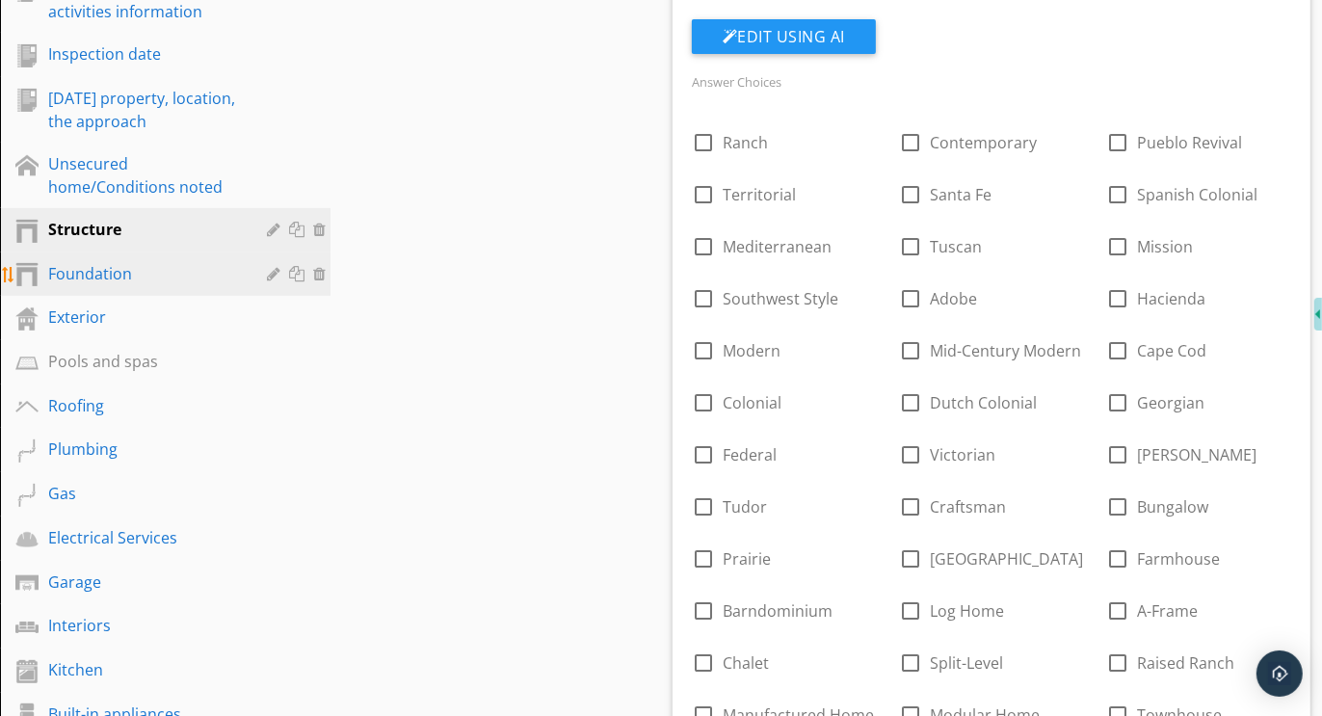
click at [86, 270] on div "Foundation" at bounding box center [143, 273] width 191 height 23
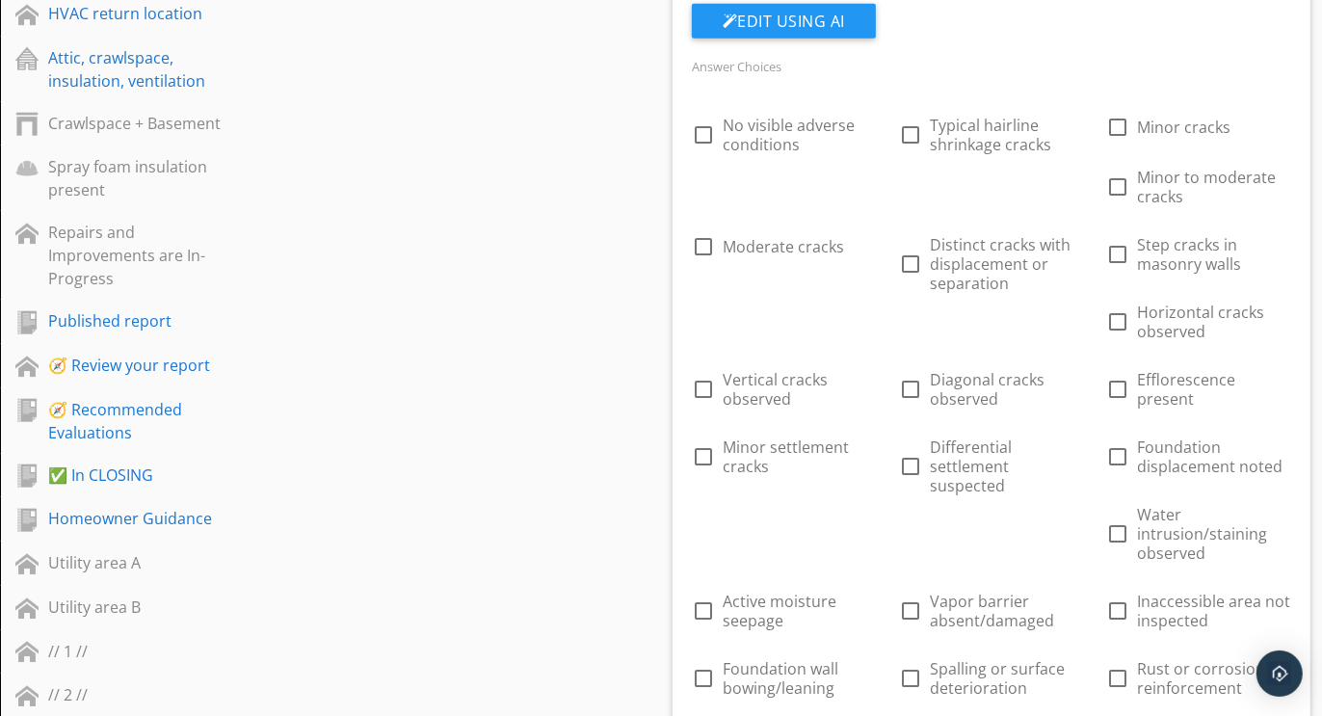
scroll to position [1510, 0]
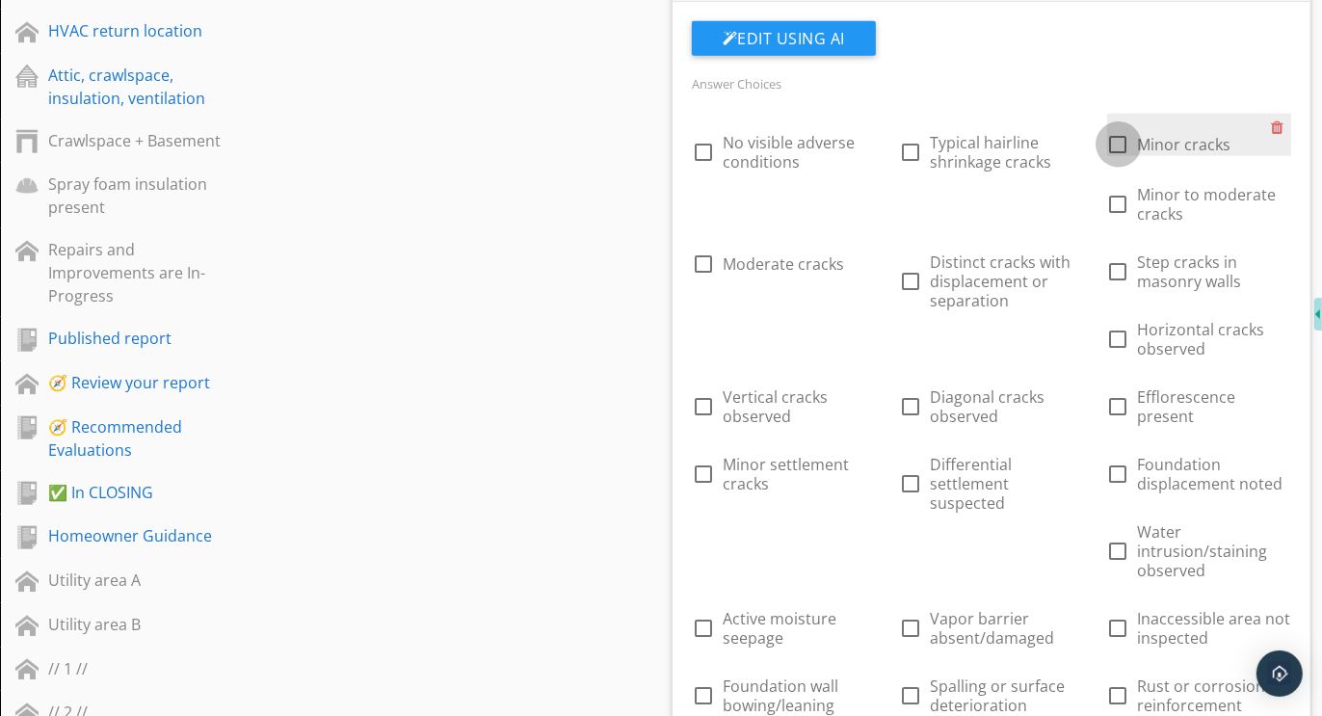
click at [1122, 141] on div at bounding box center [1119, 144] width 33 height 33
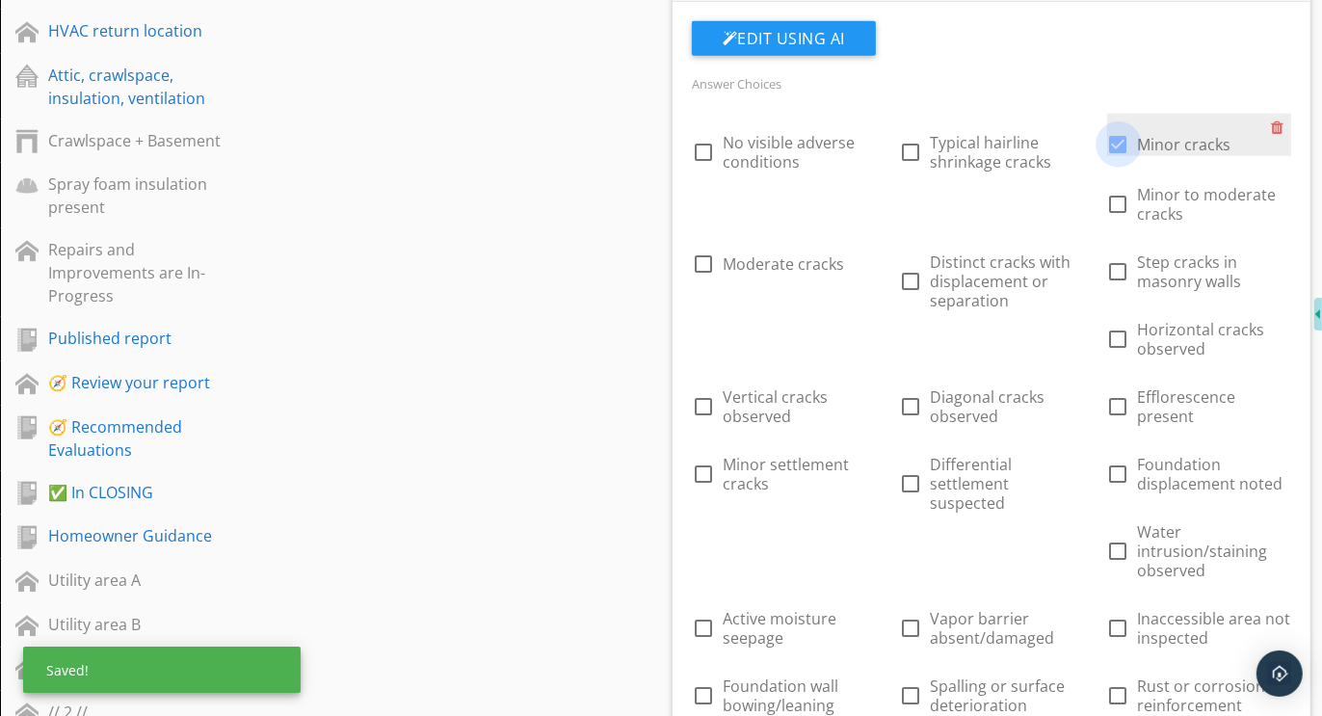
click at [1122, 141] on div at bounding box center [1119, 144] width 33 height 33
checkbox input "false"
click at [1281, 118] on div at bounding box center [1281, 127] width 20 height 27
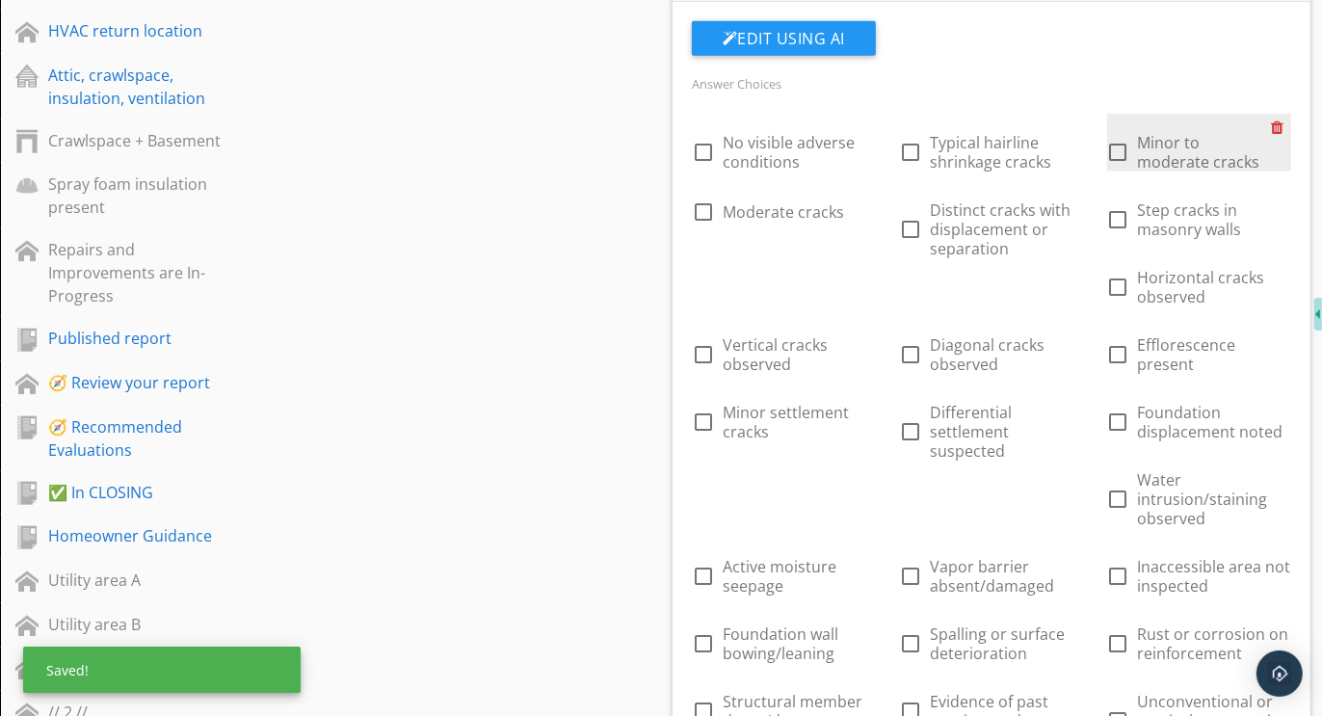
click at [1281, 118] on div at bounding box center [1281, 127] width 20 height 27
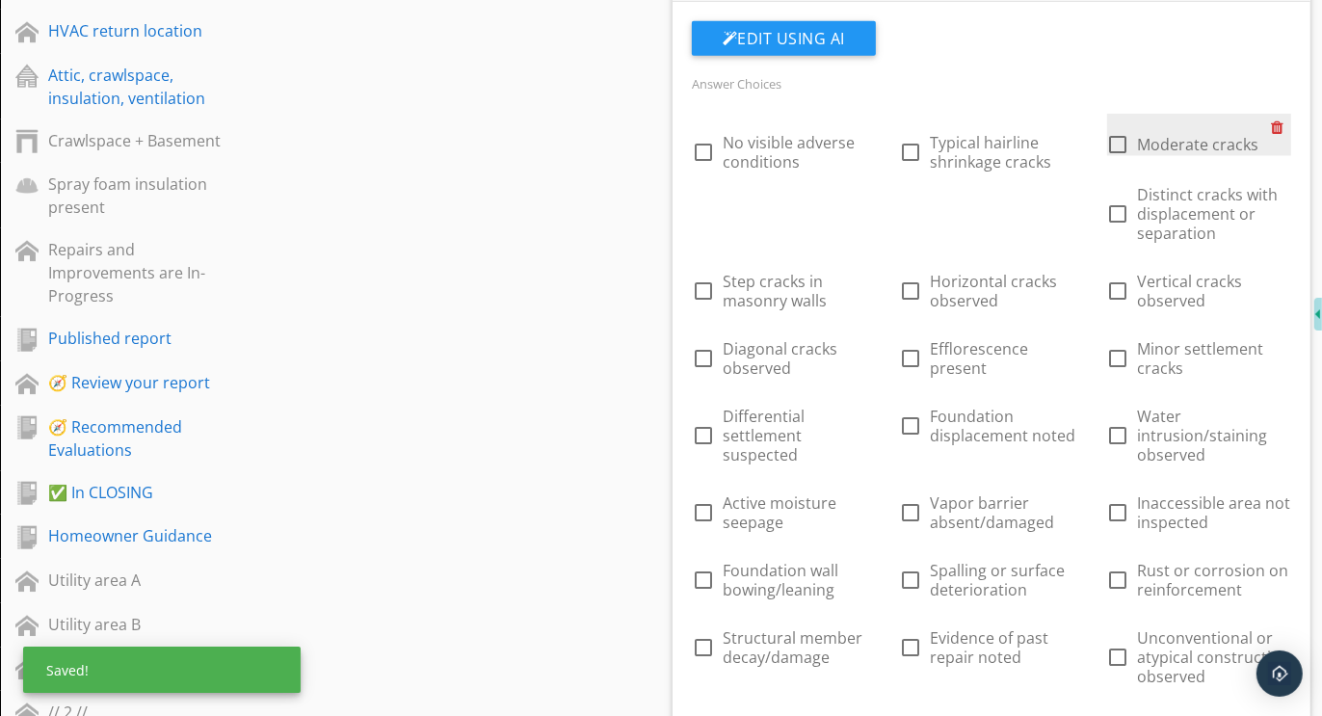
click at [1281, 118] on div at bounding box center [1281, 127] width 20 height 27
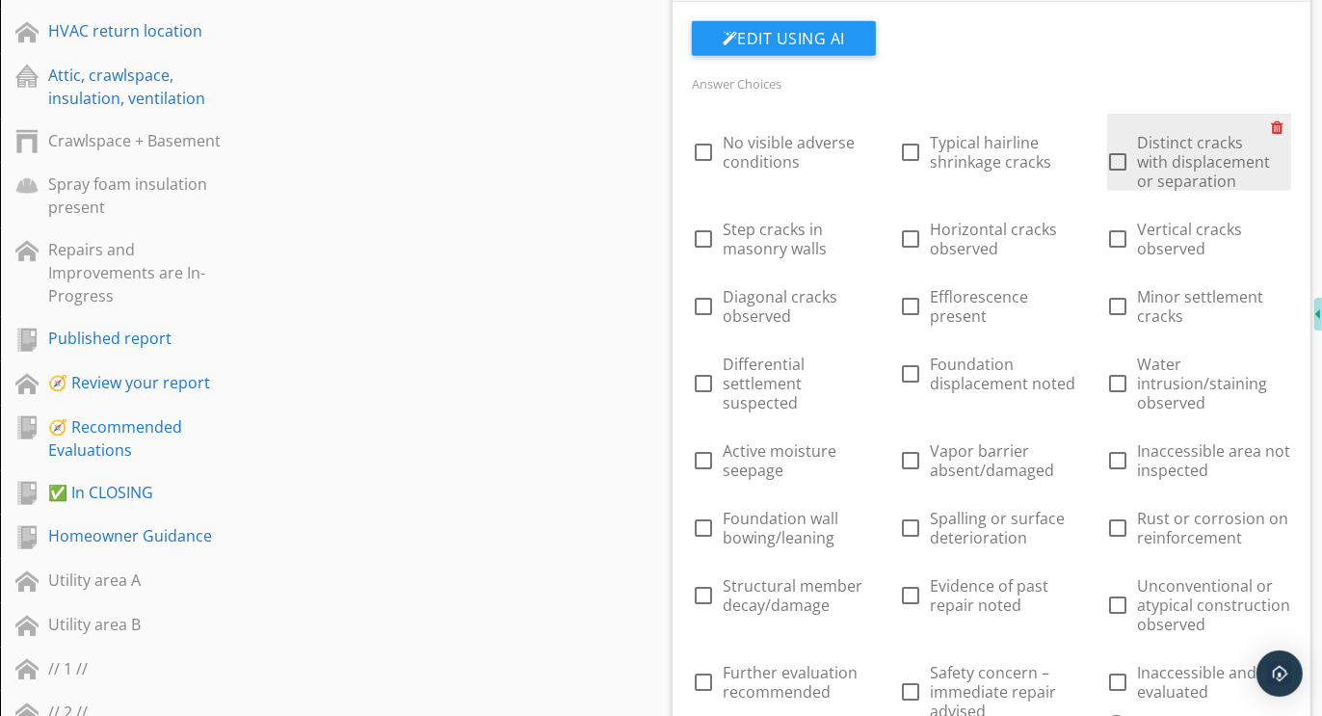
click at [1281, 118] on div at bounding box center [1281, 127] width 20 height 27
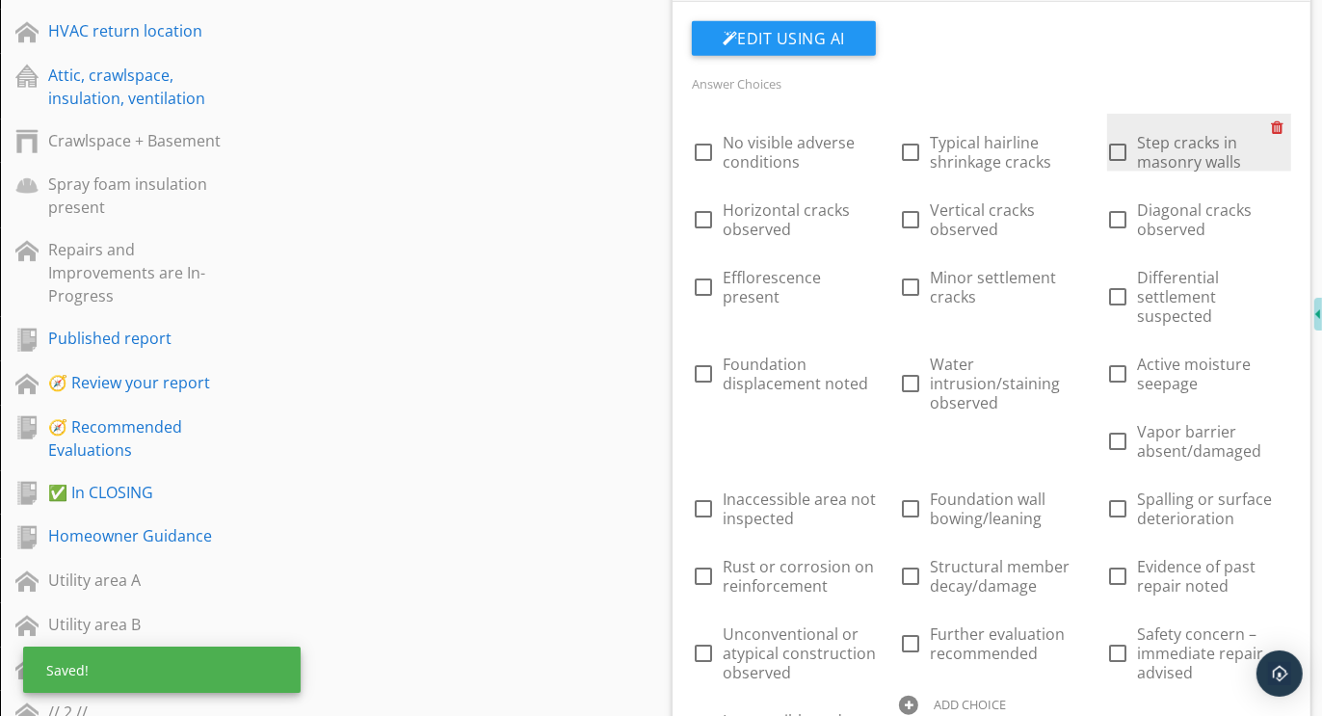
click at [1281, 118] on div at bounding box center [1281, 127] width 20 height 27
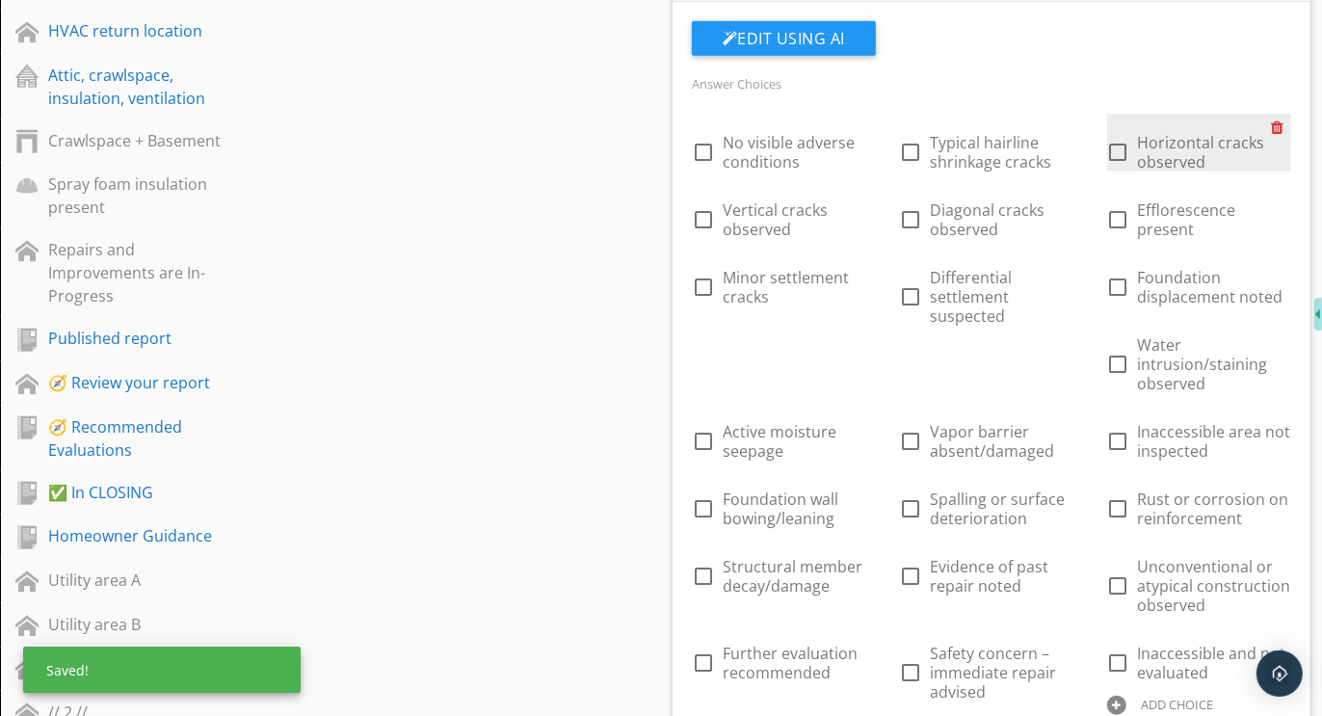
click at [1281, 118] on div at bounding box center [1281, 127] width 20 height 27
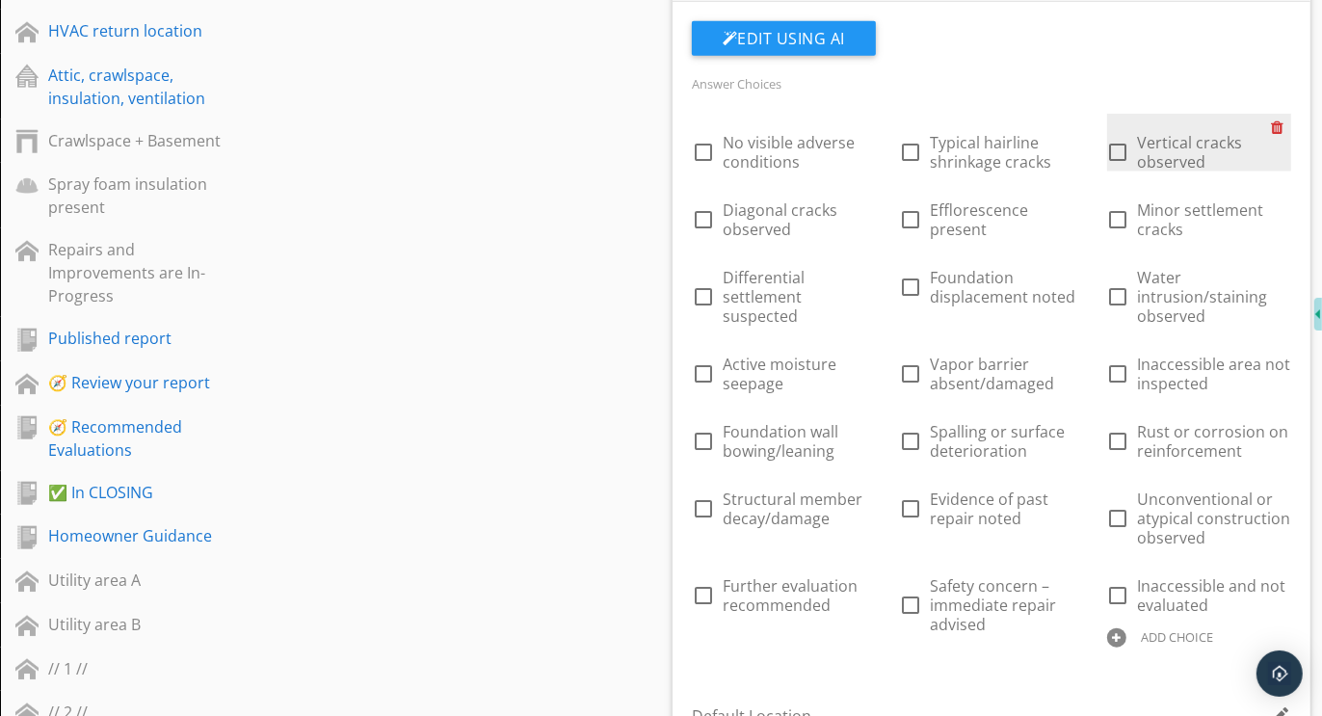
click at [1281, 118] on div at bounding box center [1281, 127] width 20 height 27
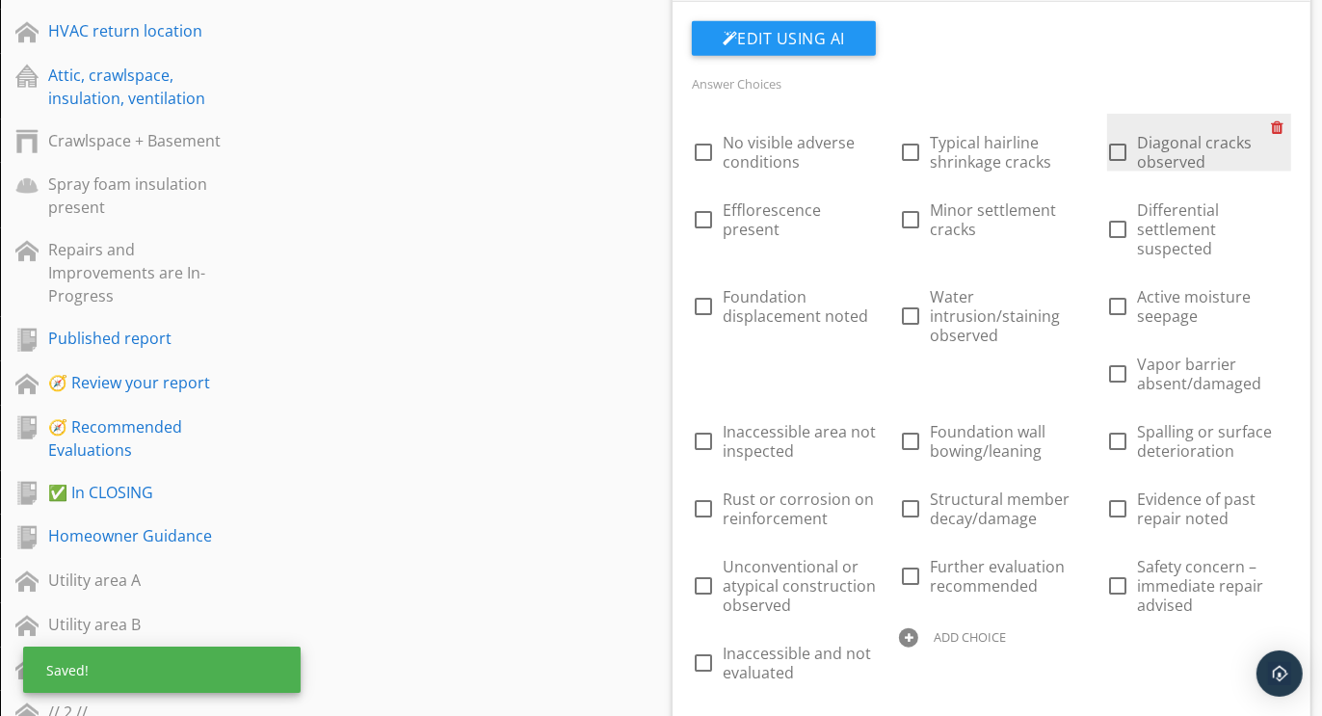
click at [1281, 118] on div at bounding box center [1281, 127] width 20 height 27
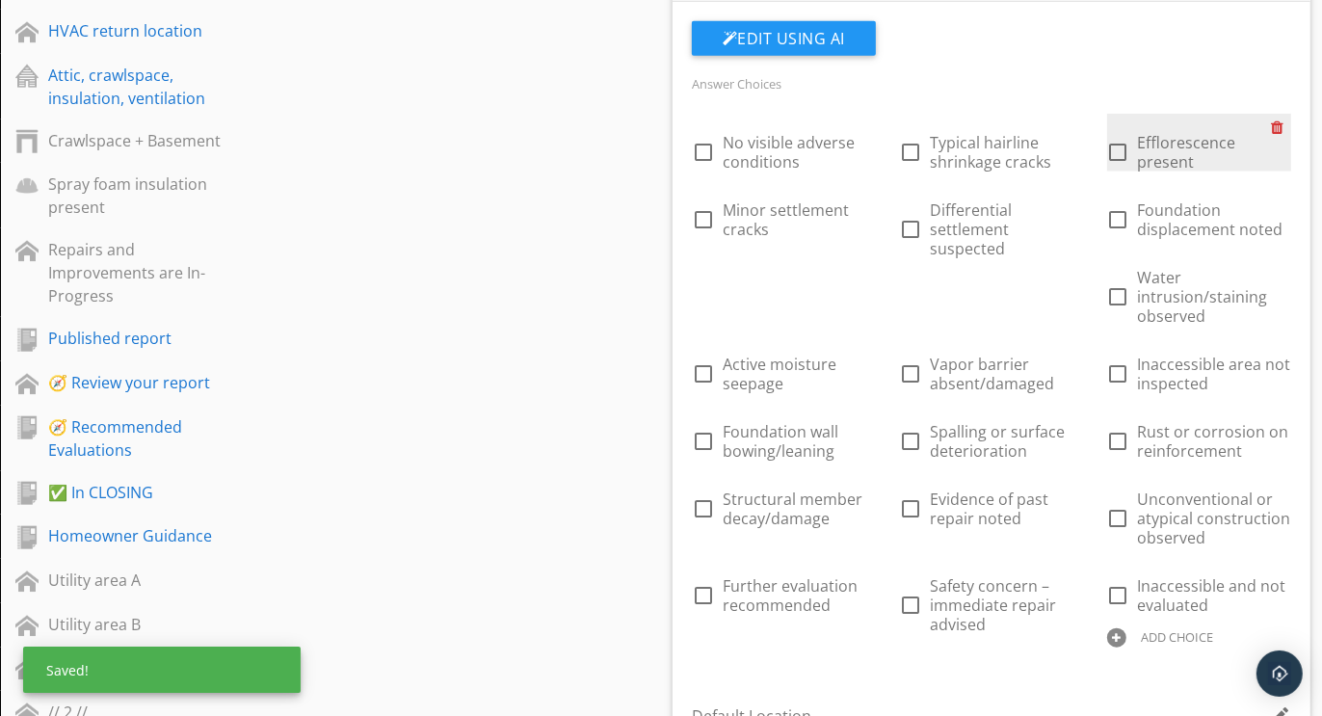
click at [1281, 118] on div at bounding box center [1281, 127] width 20 height 27
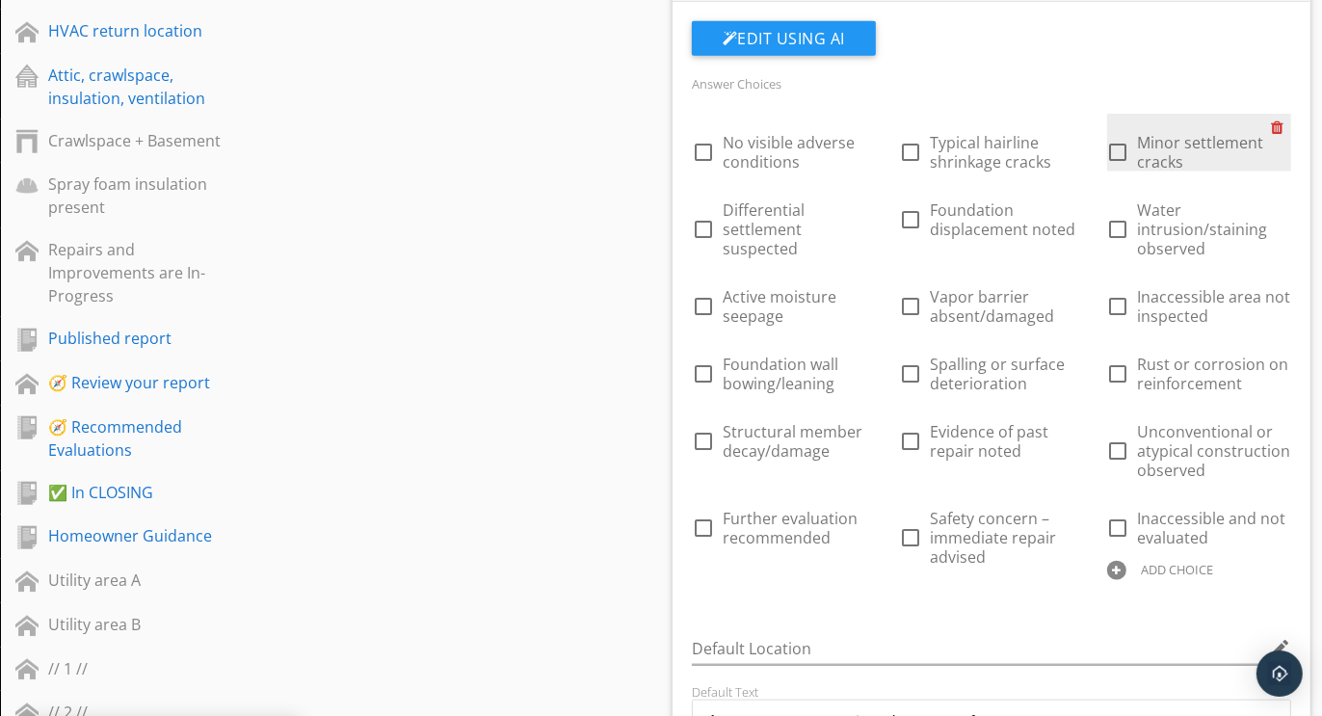
click at [1281, 118] on div at bounding box center [1281, 127] width 20 height 27
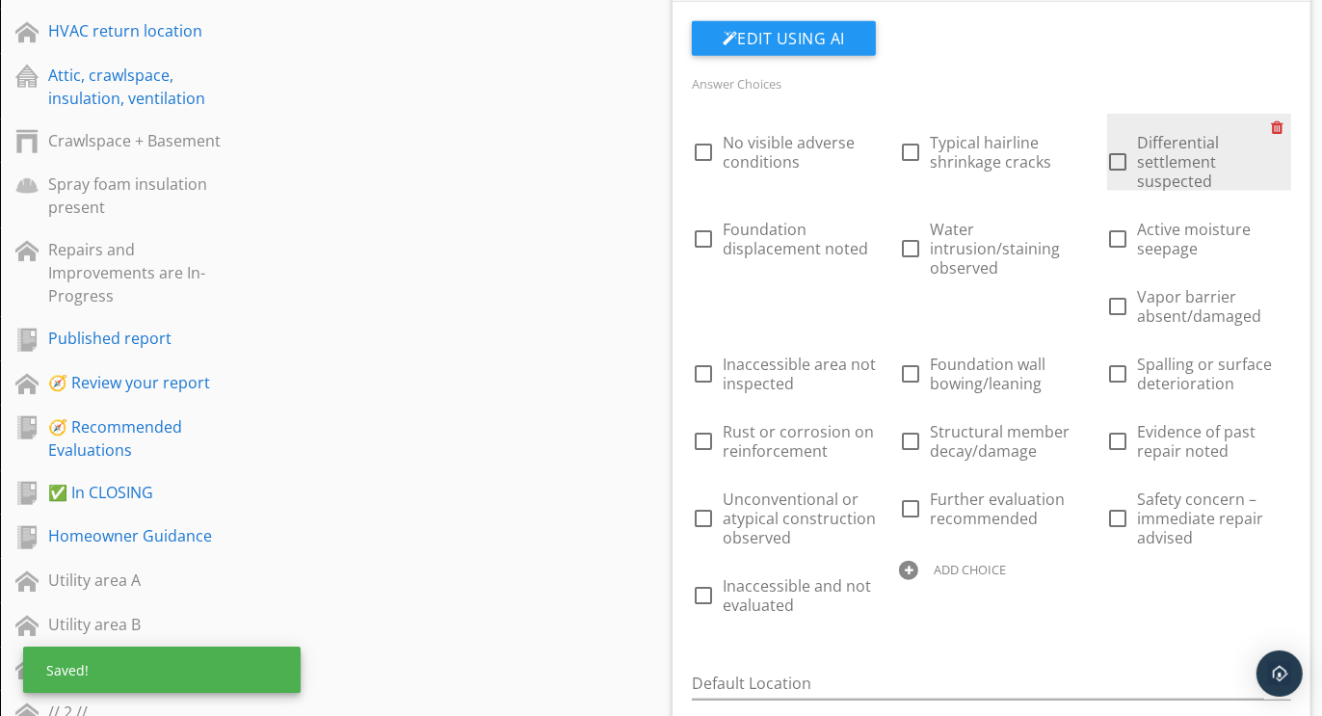
click at [1281, 118] on div at bounding box center [1281, 127] width 20 height 27
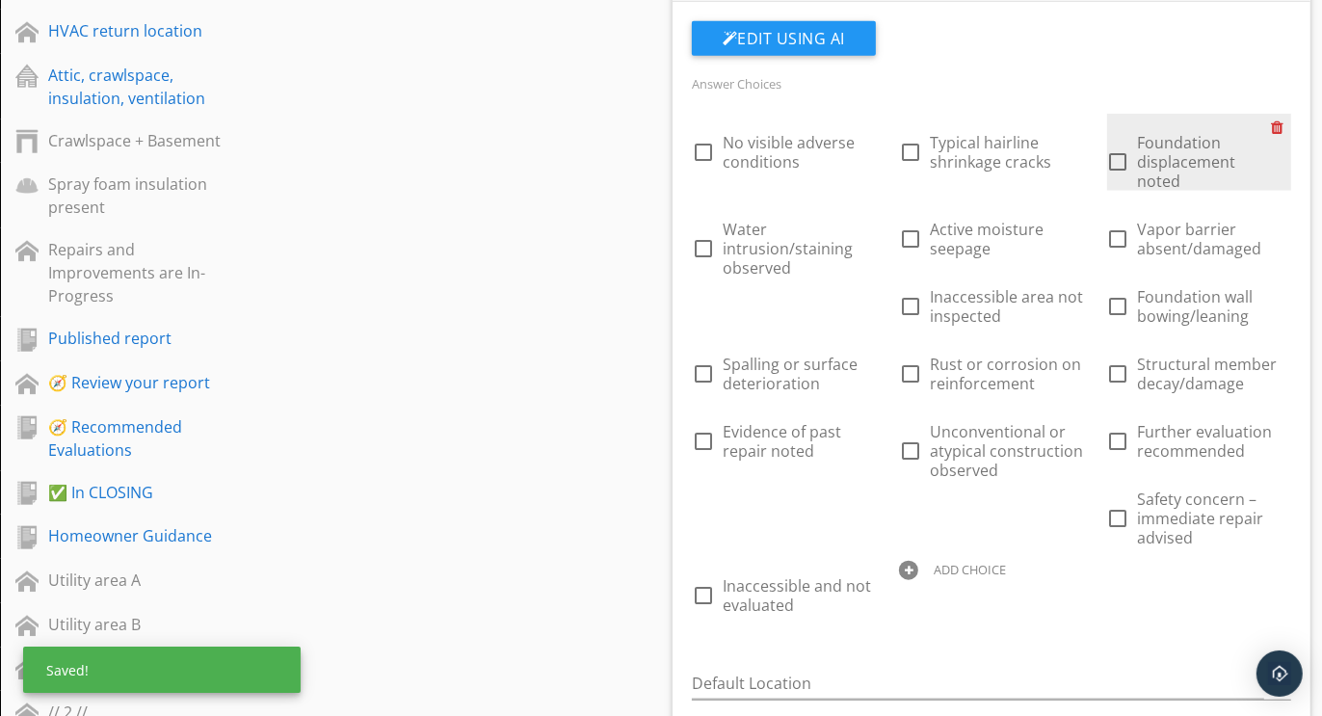
click at [1281, 118] on div at bounding box center [1281, 127] width 20 height 27
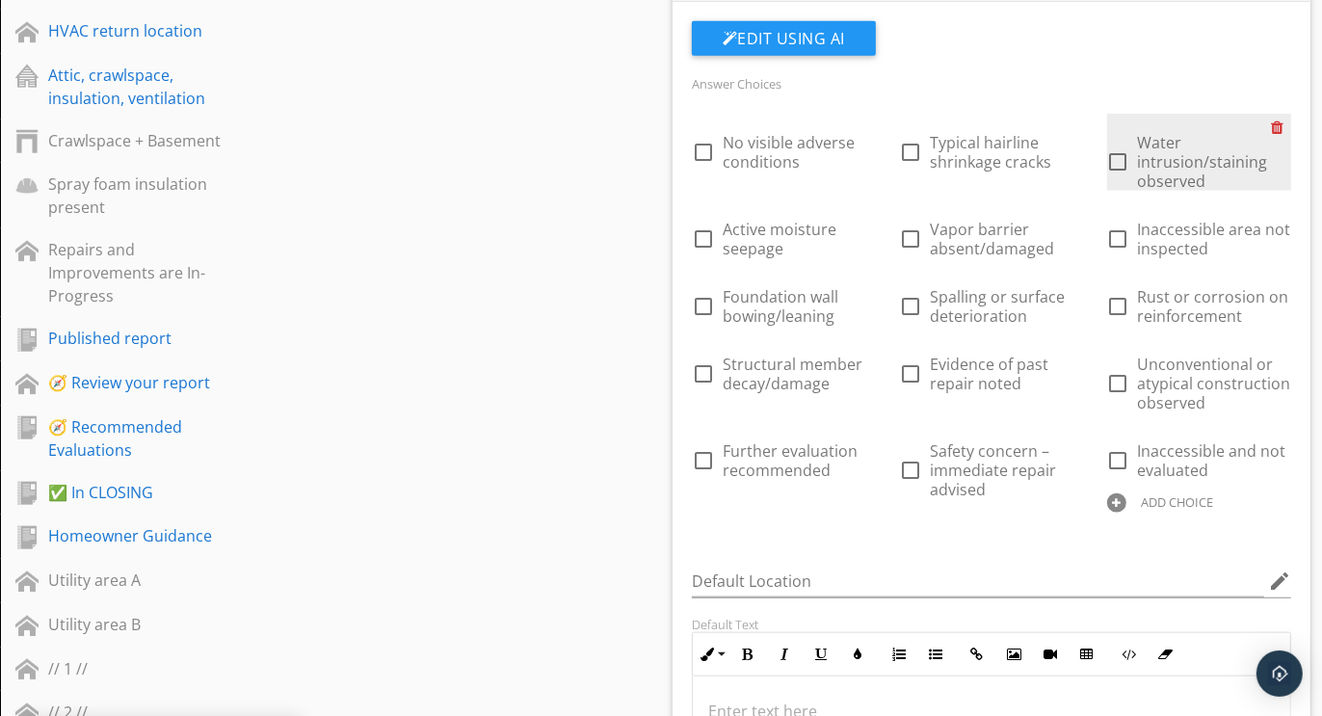
click at [1281, 118] on div at bounding box center [1281, 127] width 20 height 27
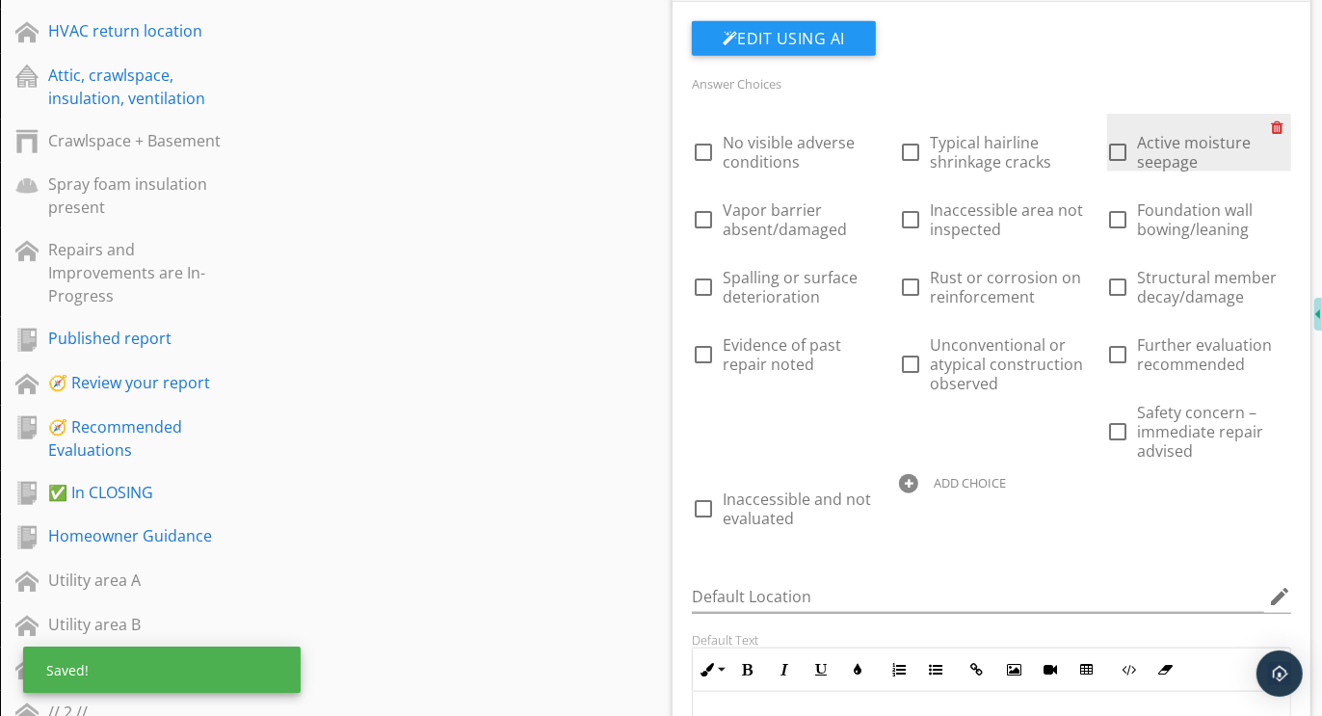
click at [1282, 117] on div at bounding box center [1281, 127] width 20 height 27
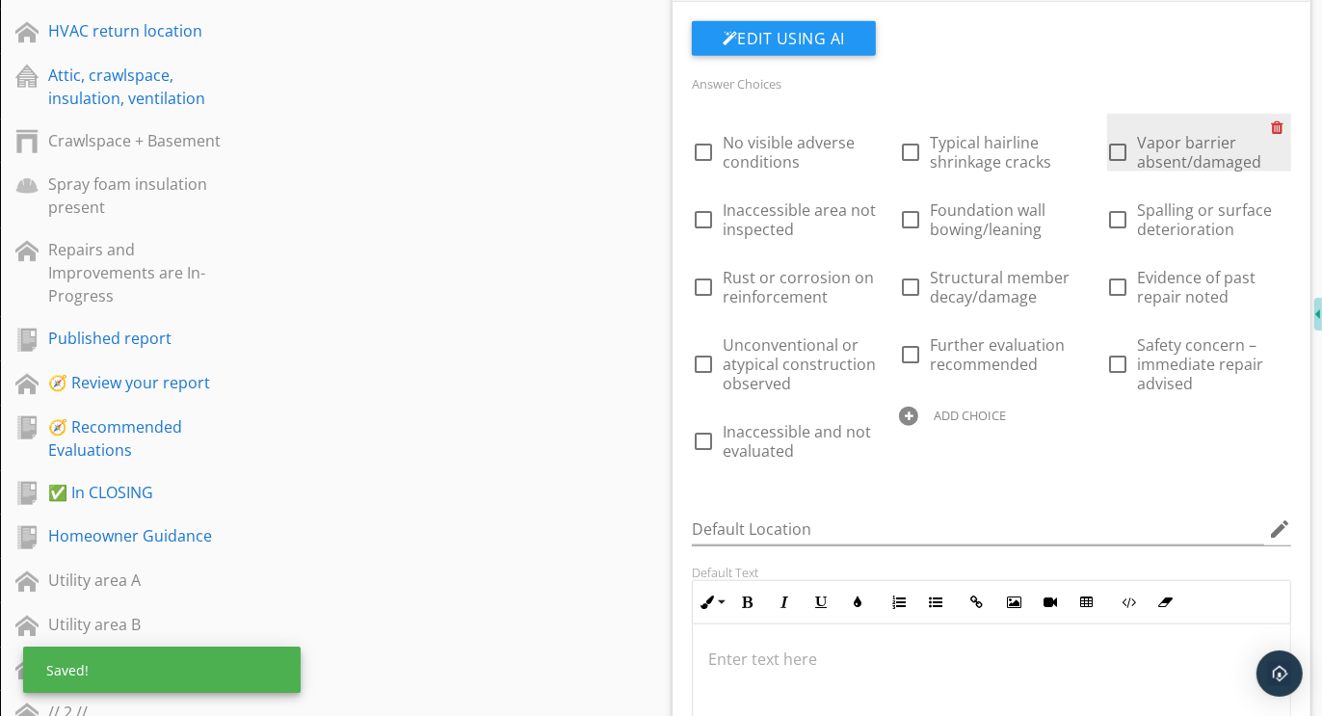
click at [1282, 117] on div at bounding box center [1281, 127] width 20 height 27
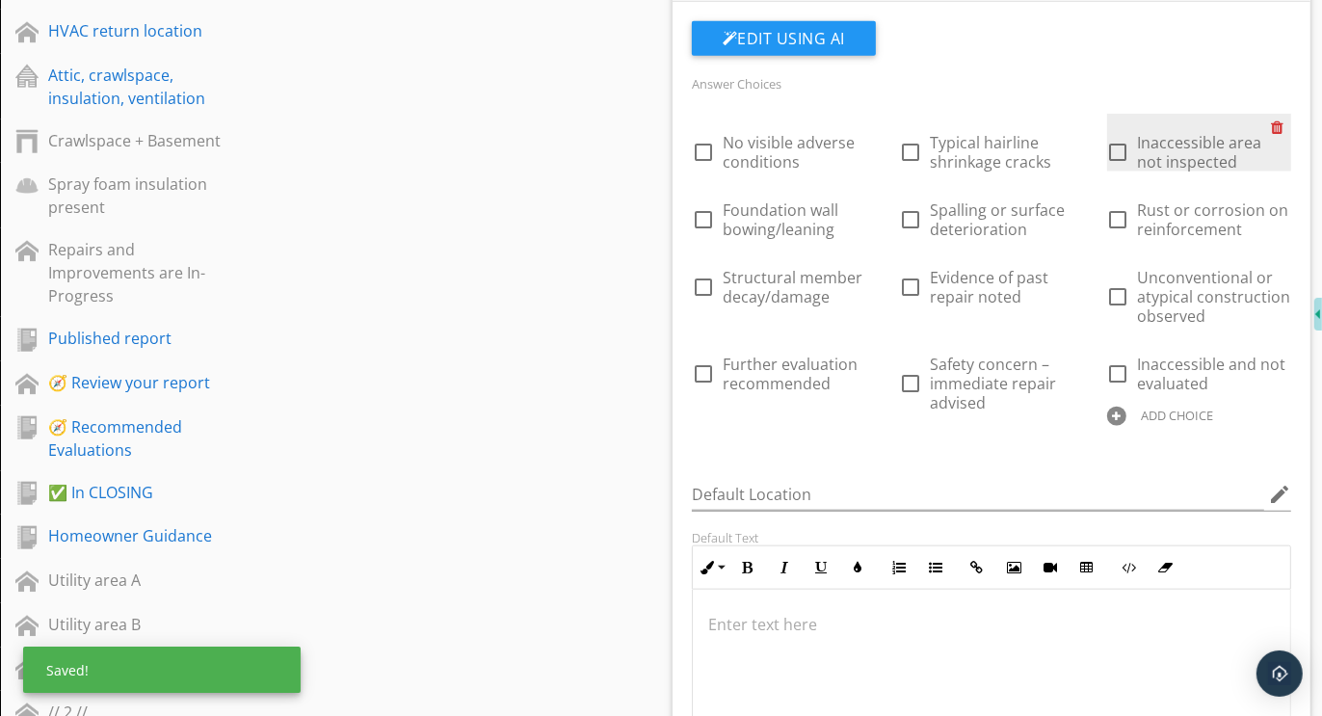
click at [1282, 117] on div at bounding box center [1281, 127] width 20 height 27
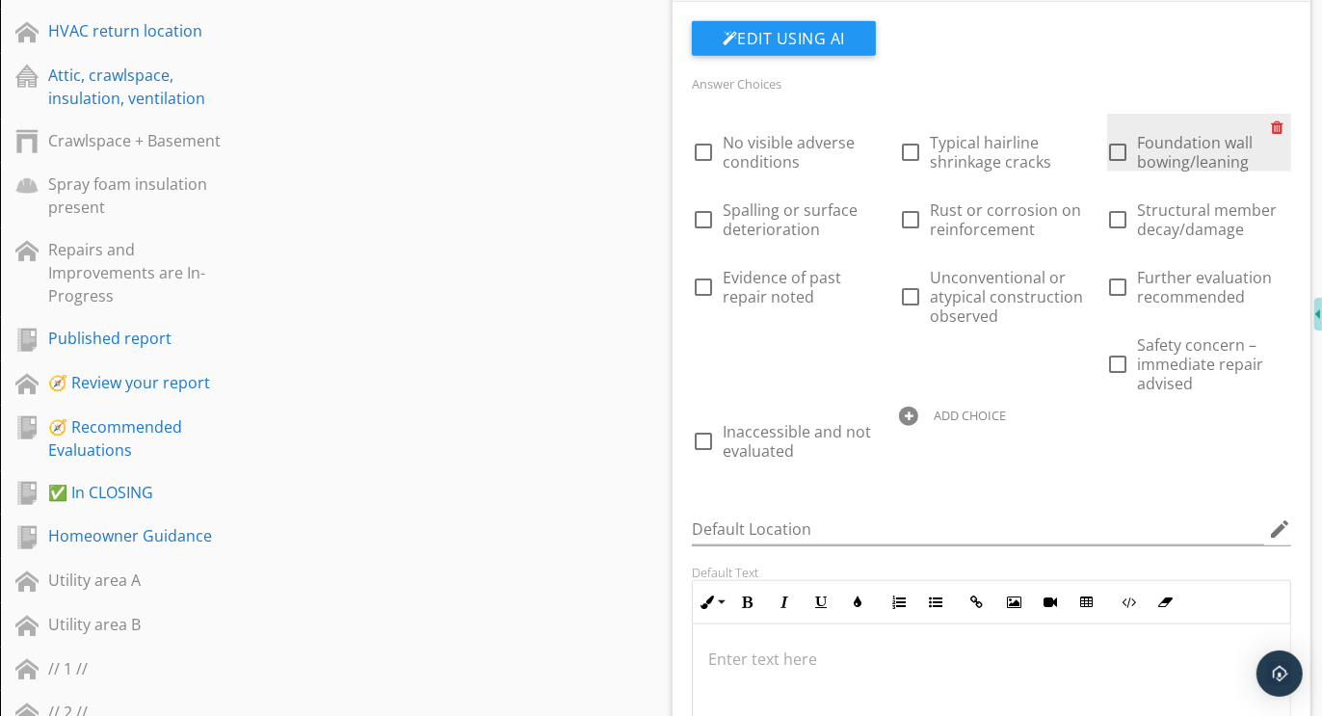
click at [1282, 117] on div at bounding box center [1281, 127] width 20 height 27
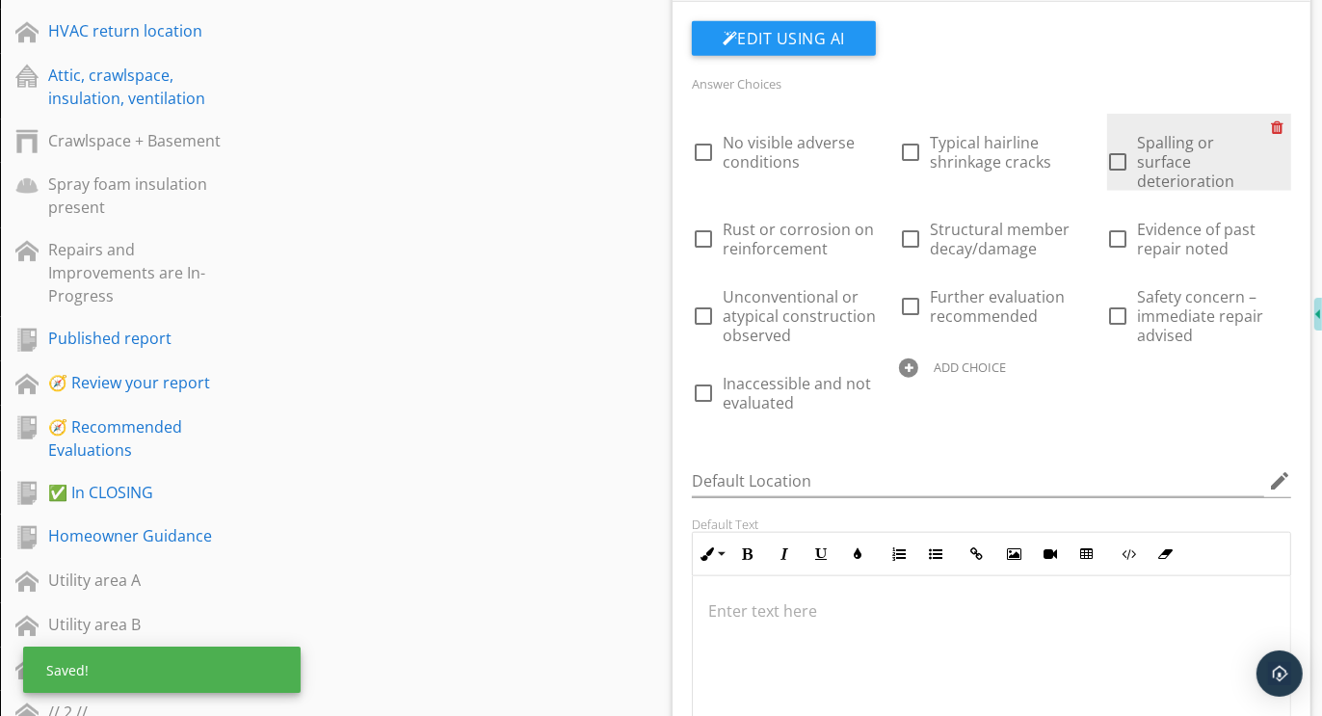
click at [1282, 117] on div at bounding box center [1281, 127] width 20 height 27
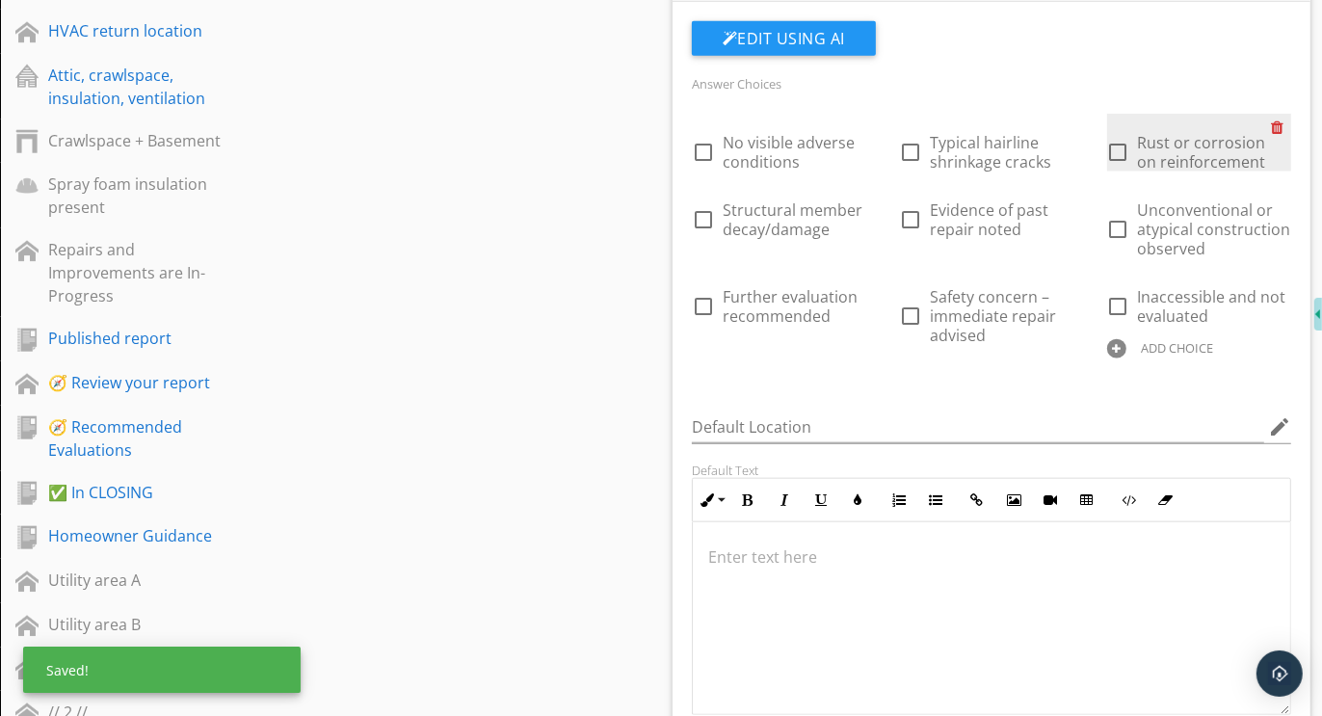
click at [1282, 117] on div at bounding box center [1281, 127] width 20 height 27
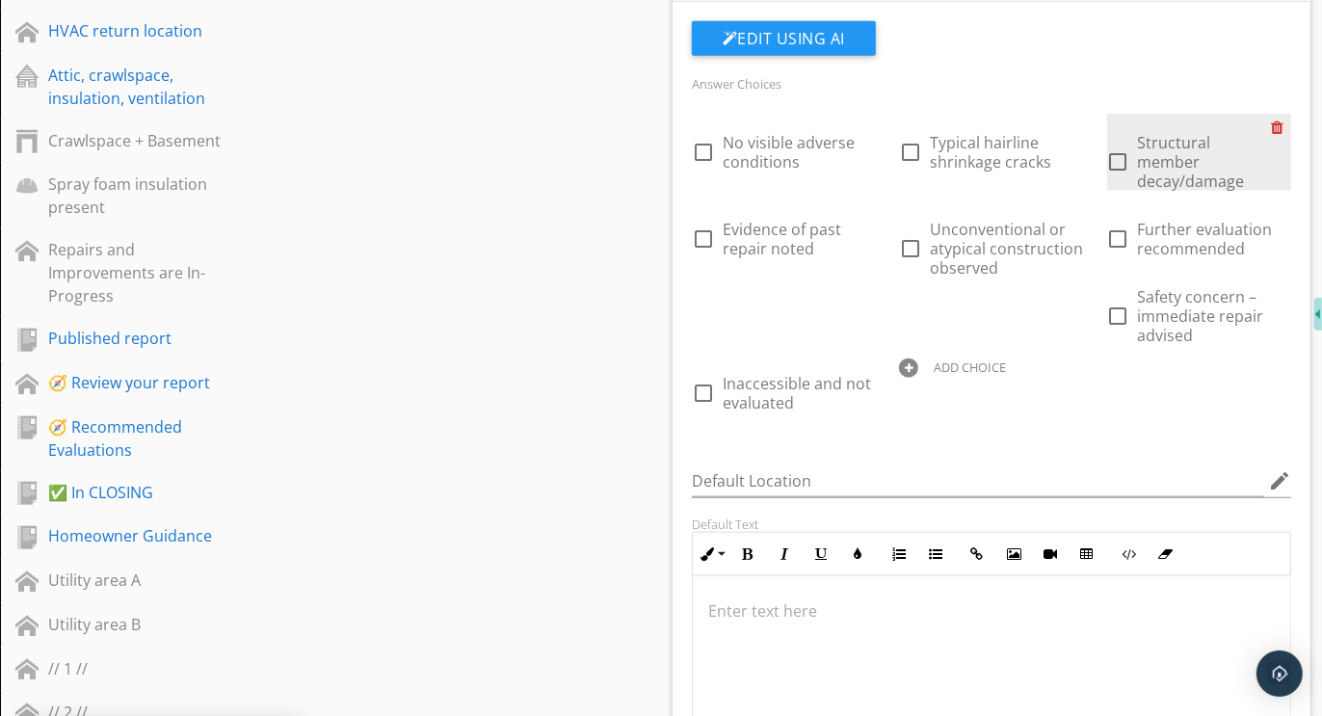
click at [1282, 118] on div at bounding box center [1281, 127] width 20 height 27
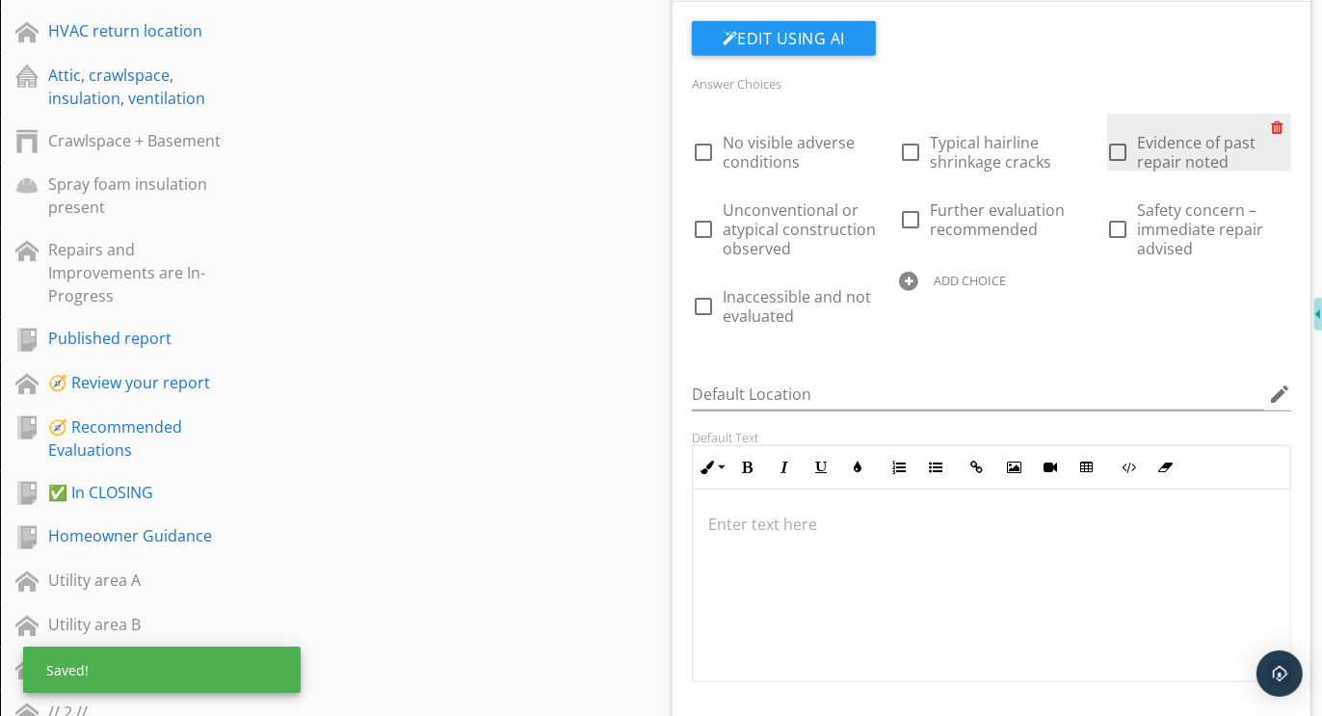
click at [1282, 118] on div at bounding box center [1281, 127] width 20 height 27
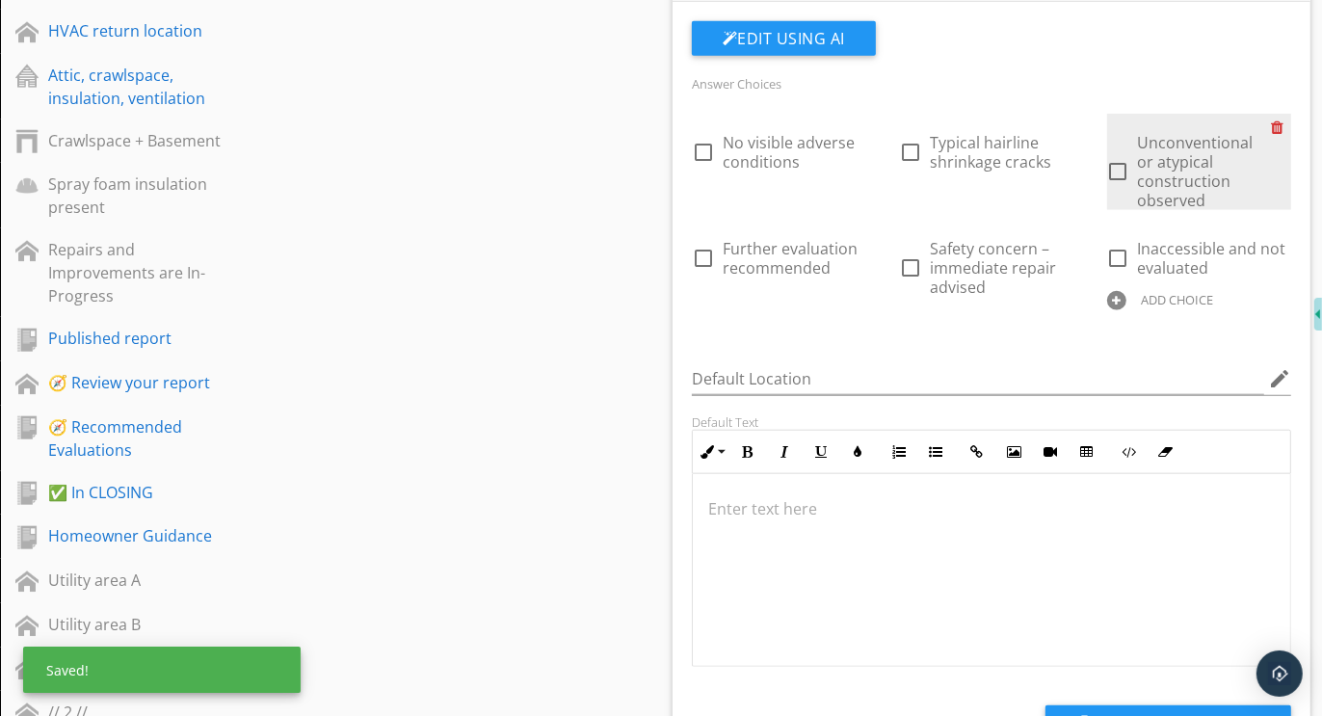
click at [1282, 119] on div at bounding box center [1281, 127] width 20 height 27
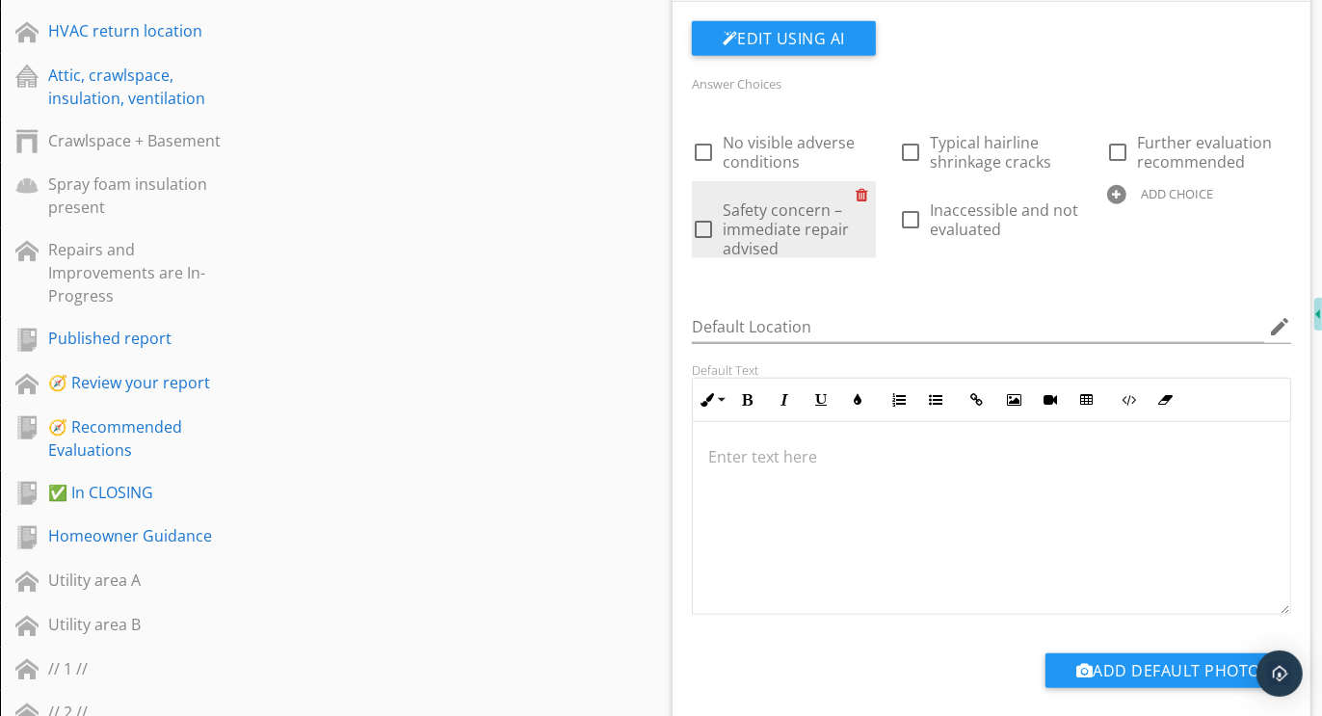
click at [866, 192] on div at bounding box center [866, 194] width 20 height 27
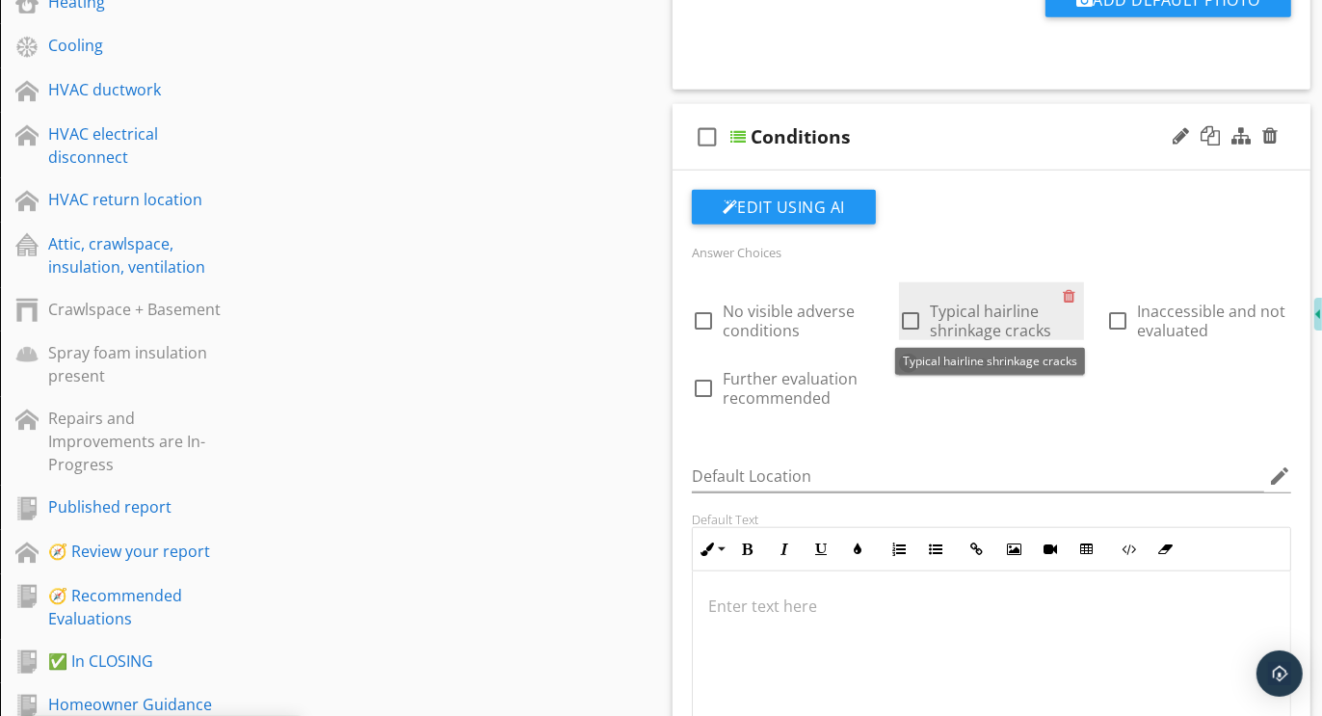
scroll to position [1250, 0]
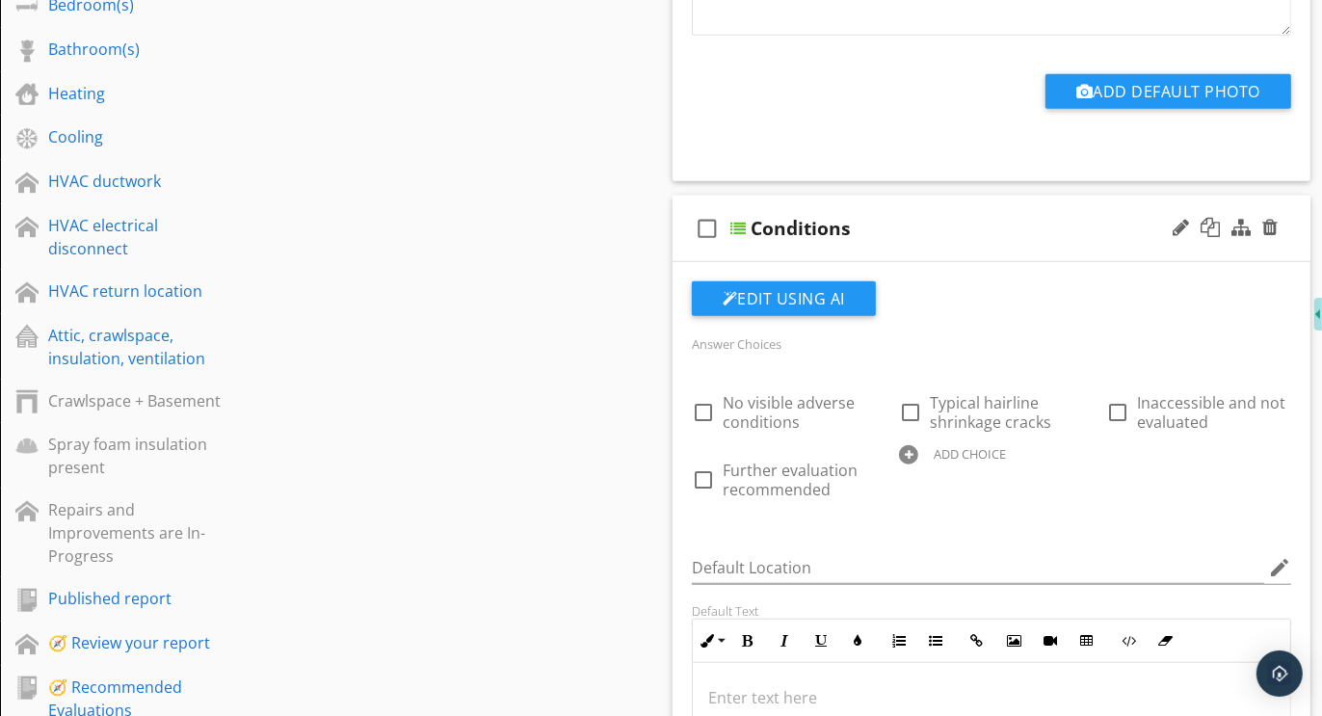
click at [984, 199] on div "check_box_outline_blank Conditions" at bounding box center [992, 229] width 638 height 67
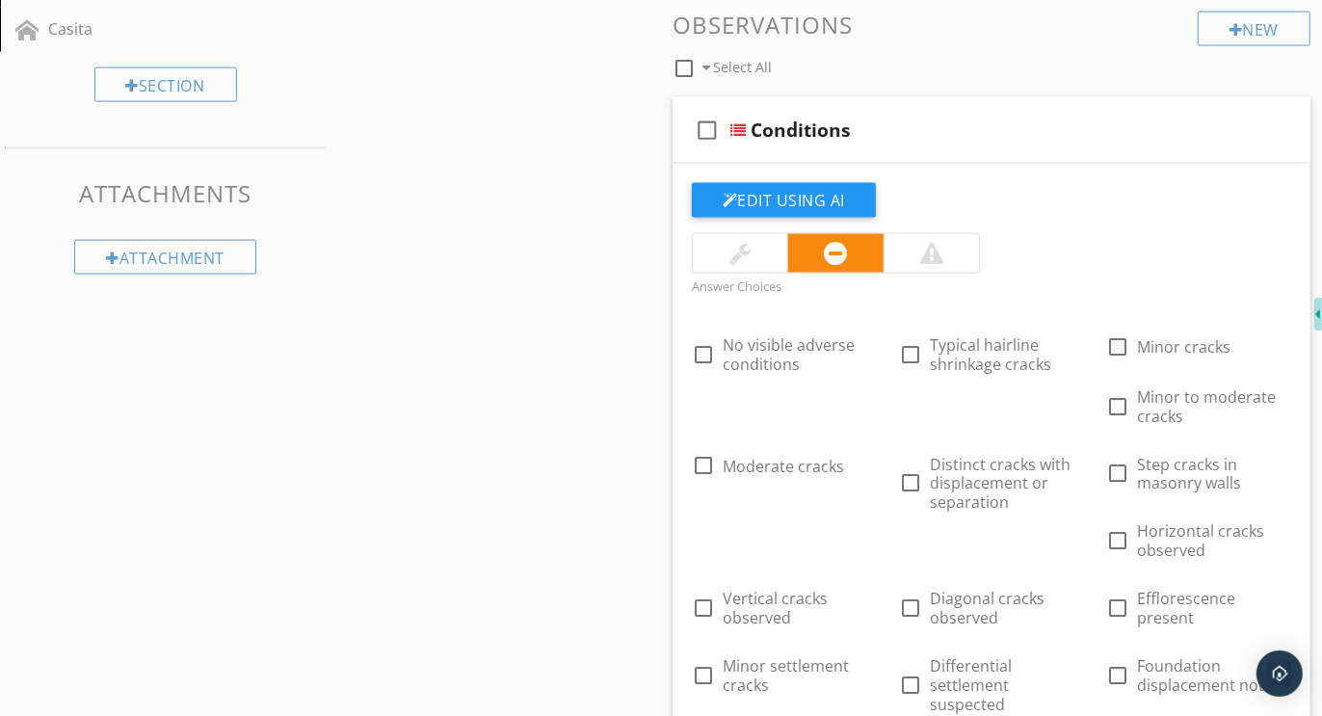
scroll to position [2506, 0]
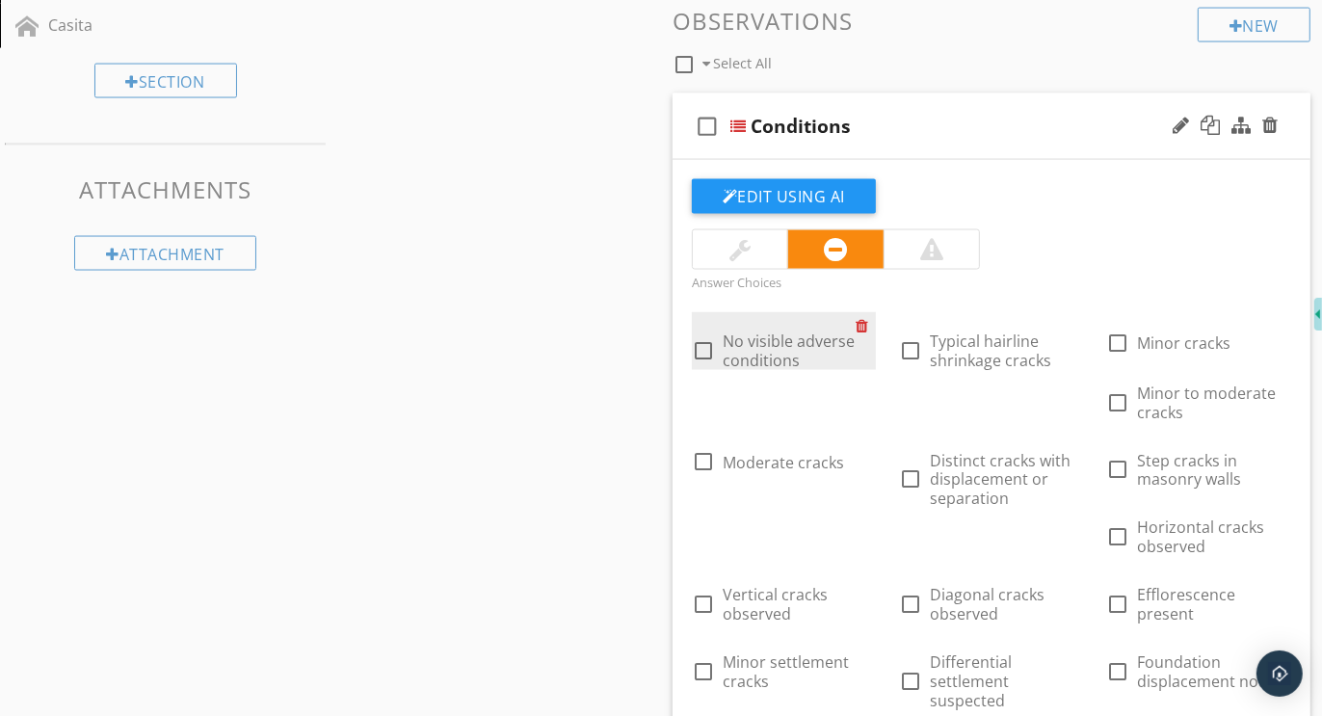
click at [864, 323] on div at bounding box center [866, 325] width 20 height 27
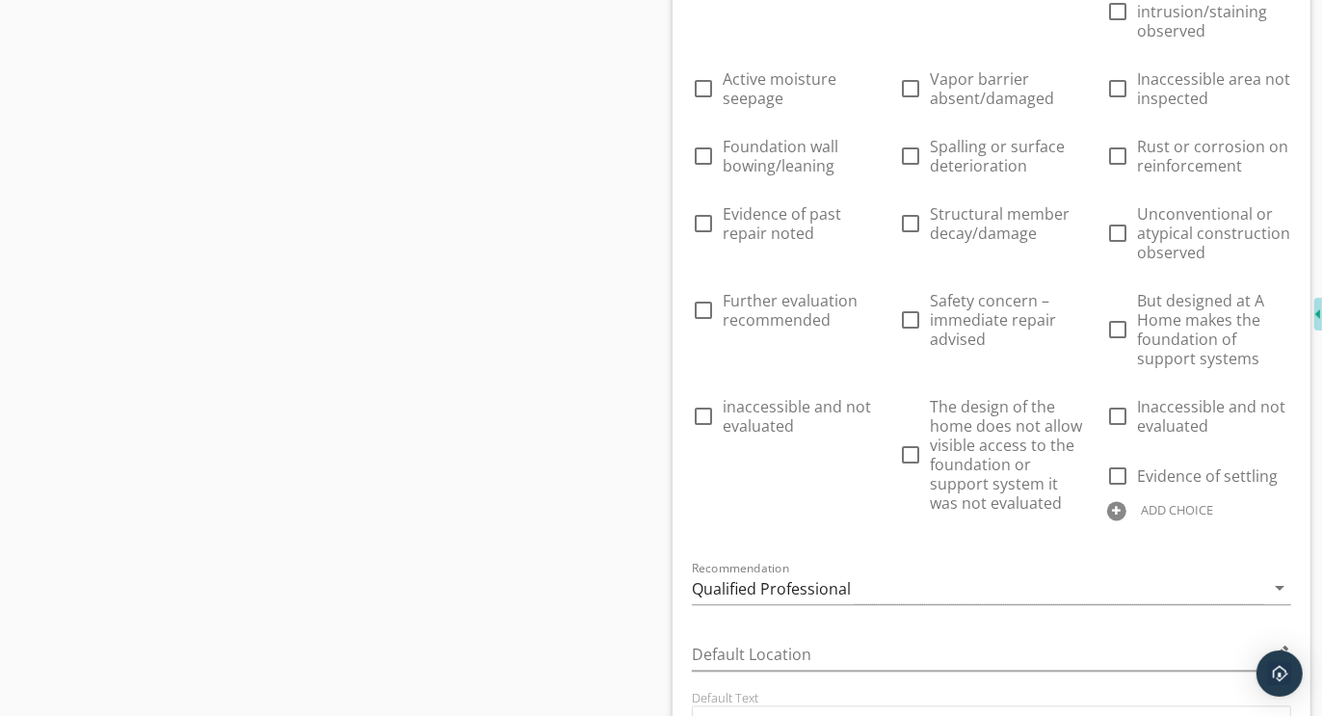
scroll to position [3194, 0]
click at [1111, 506] on div at bounding box center [1116, 508] width 19 height 19
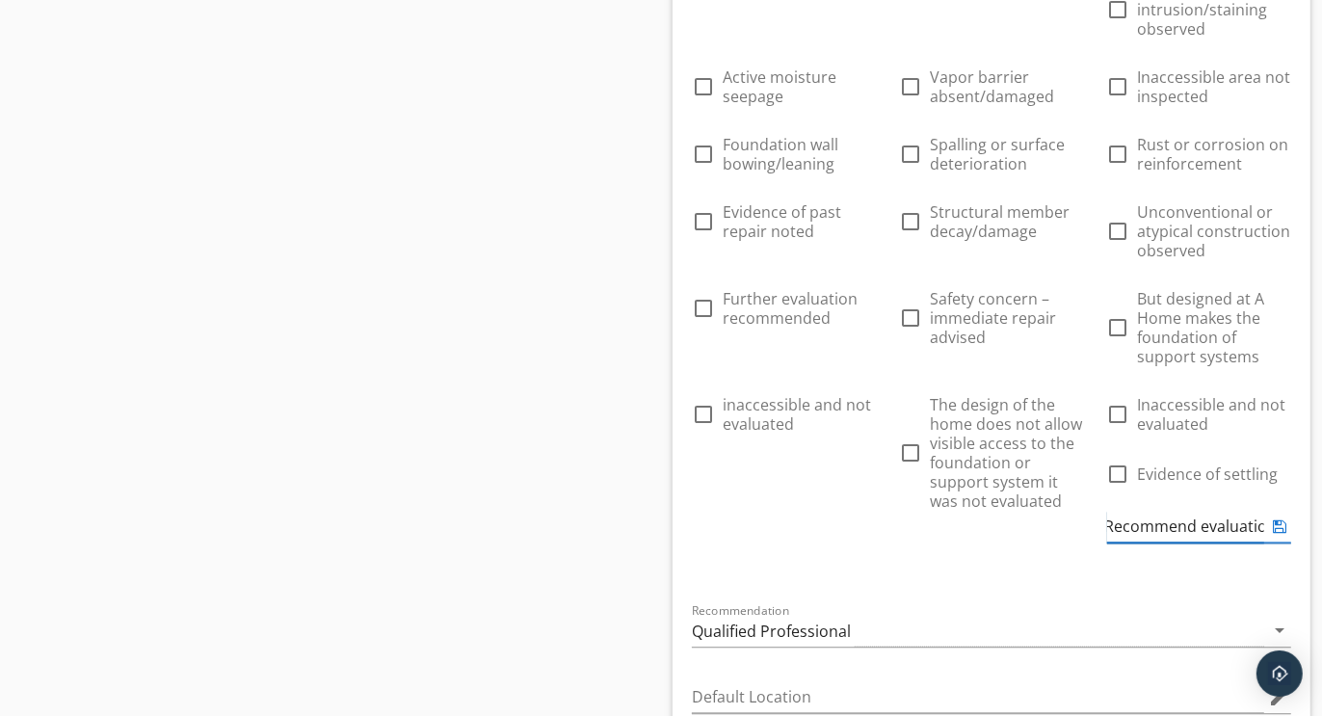
type input "Recommend evaluation"
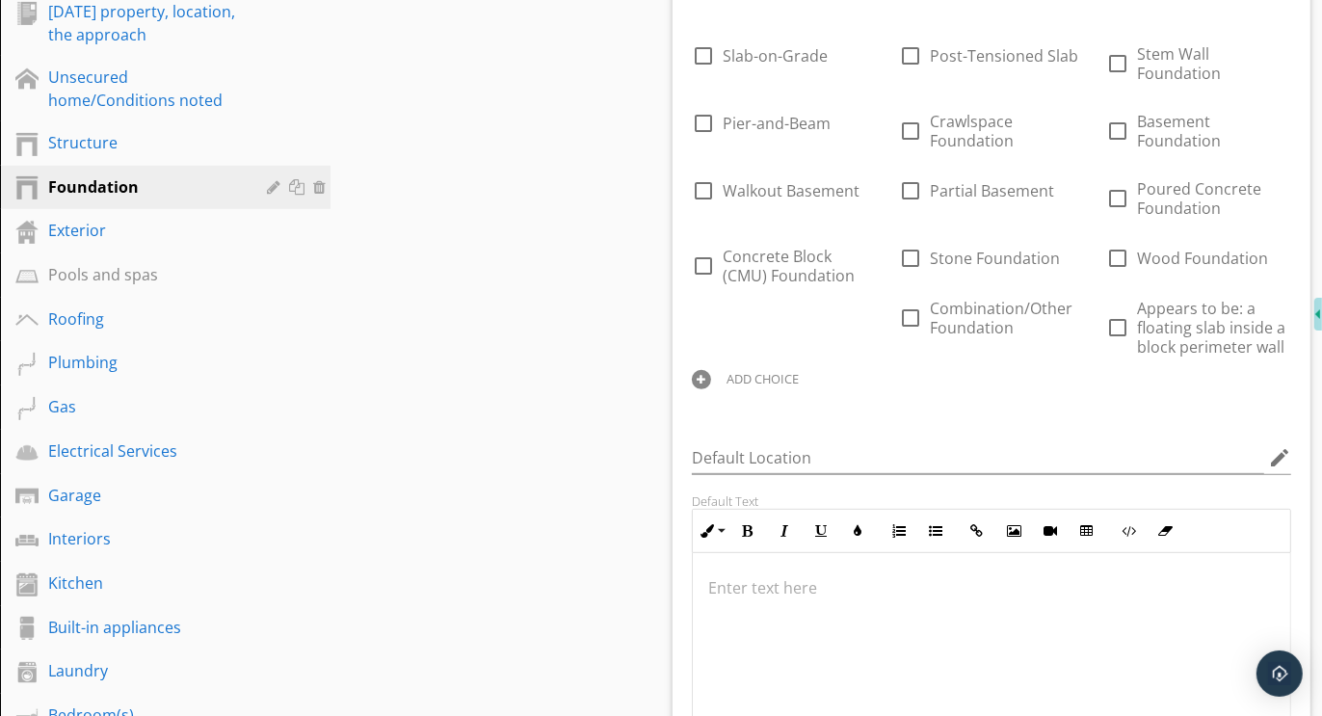
scroll to position [426, 0]
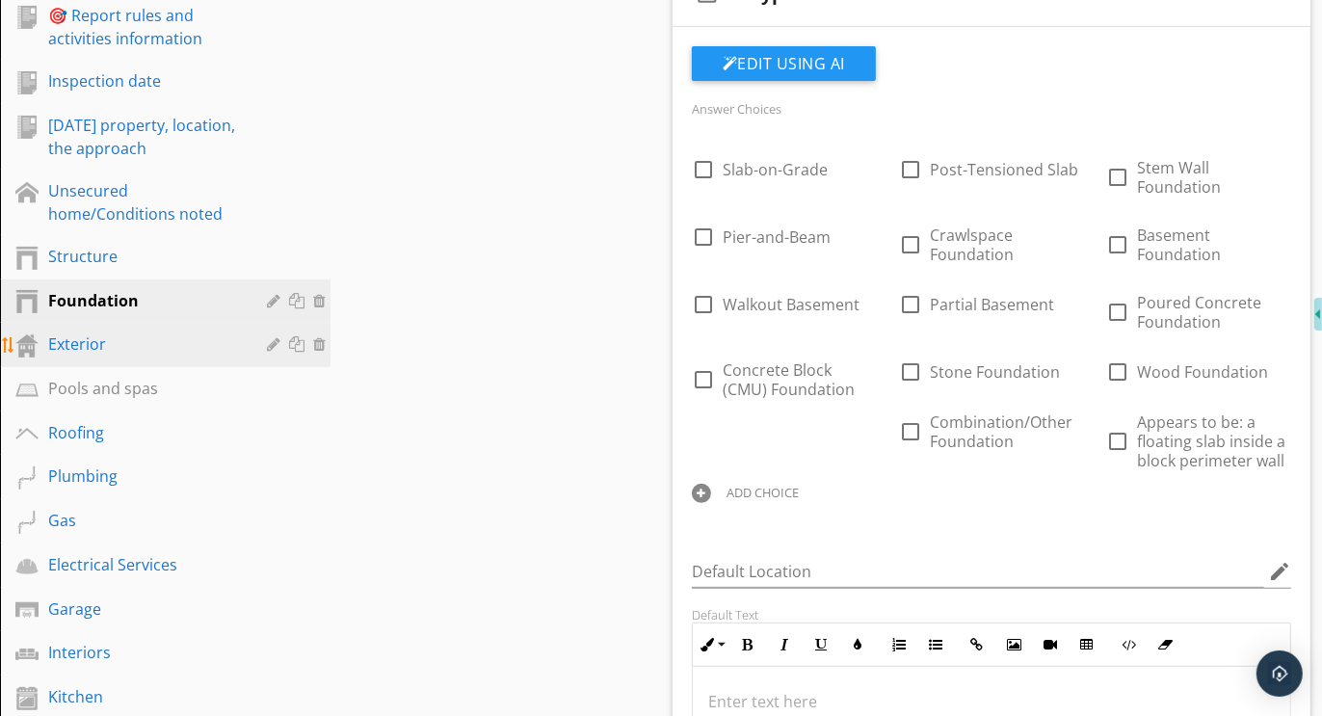
click at [75, 348] on div "Exterior" at bounding box center [143, 344] width 191 height 23
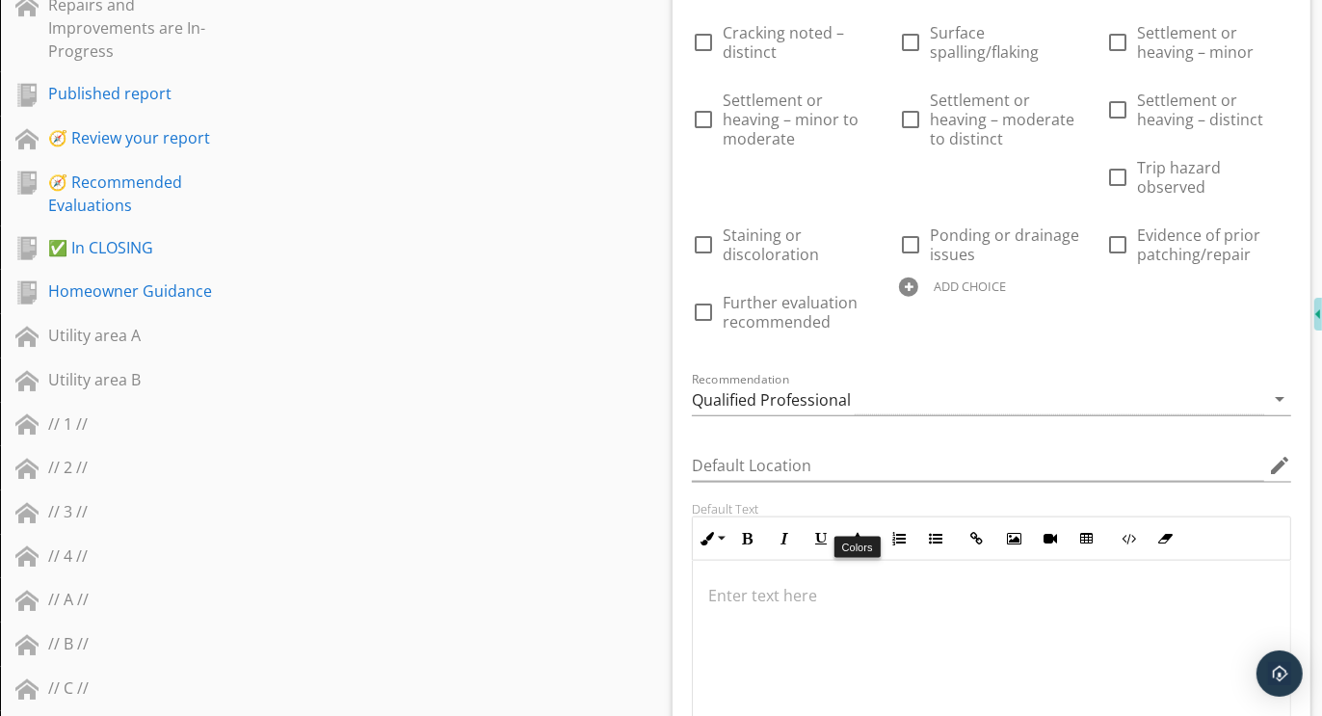
scroll to position [1758, 0]
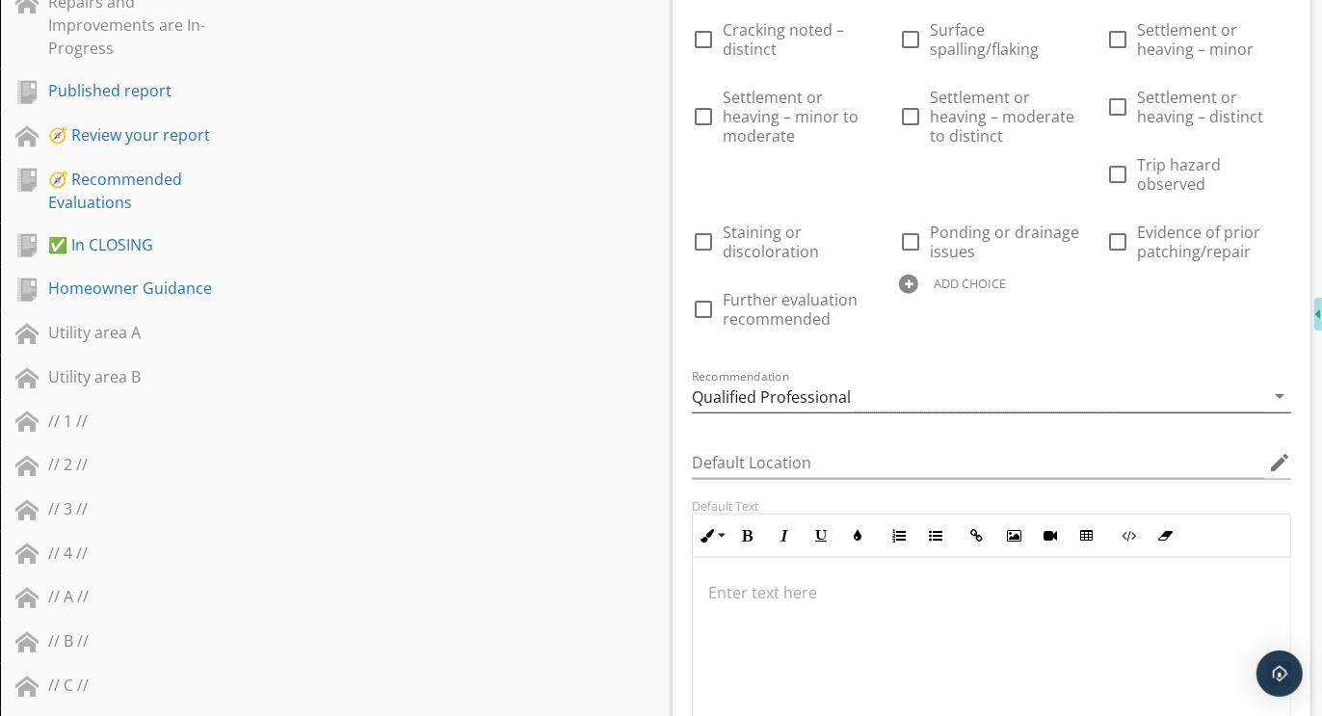
click at [815, 388] on div "Qualified Professional" at bounding box center [771, 396] width 159 height 17
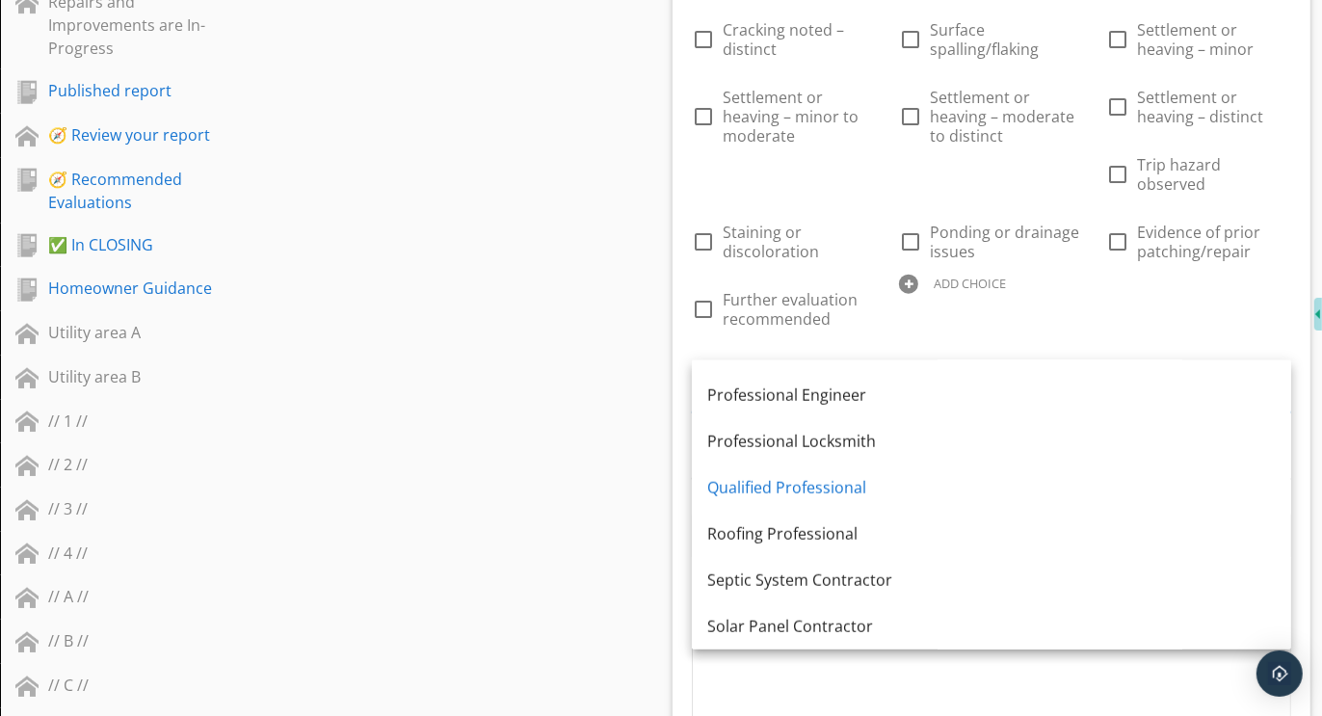
scroll to position [1577, 0]
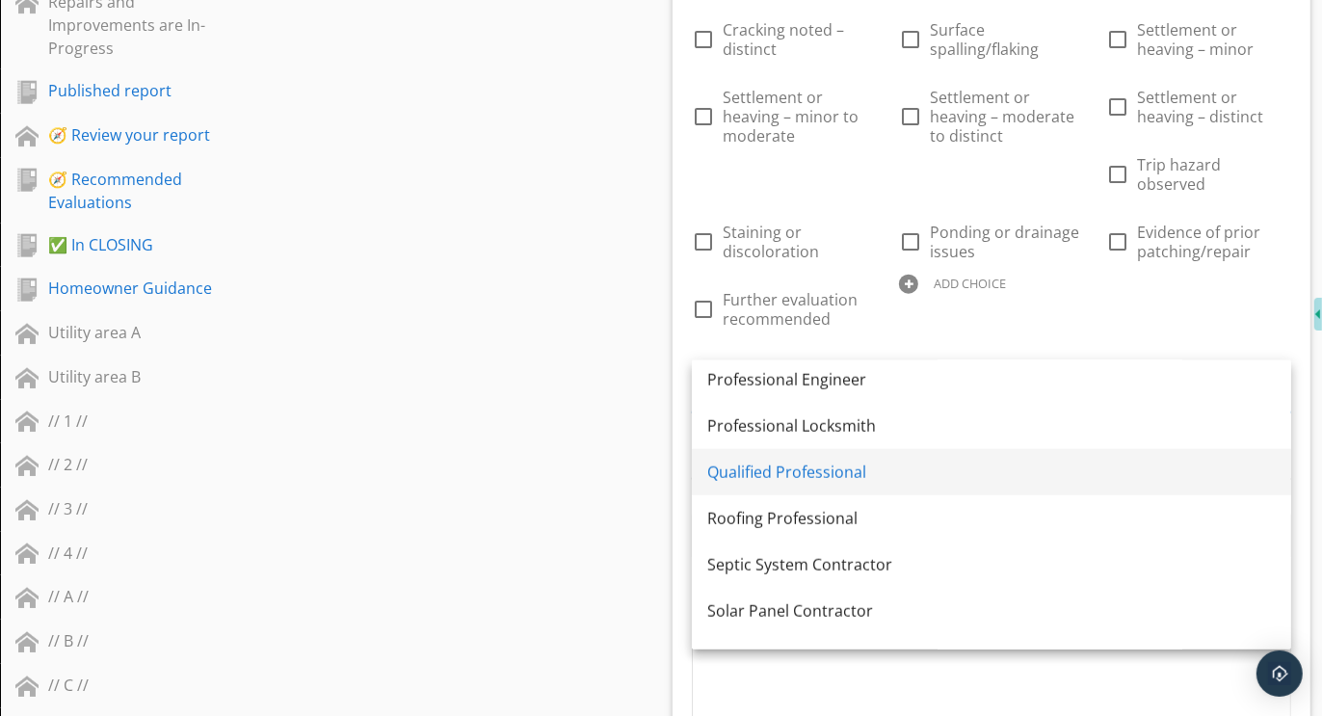
click at [805, 458] on link "Qualified Professional" at bounding box center [991, 472] width 599 height 46
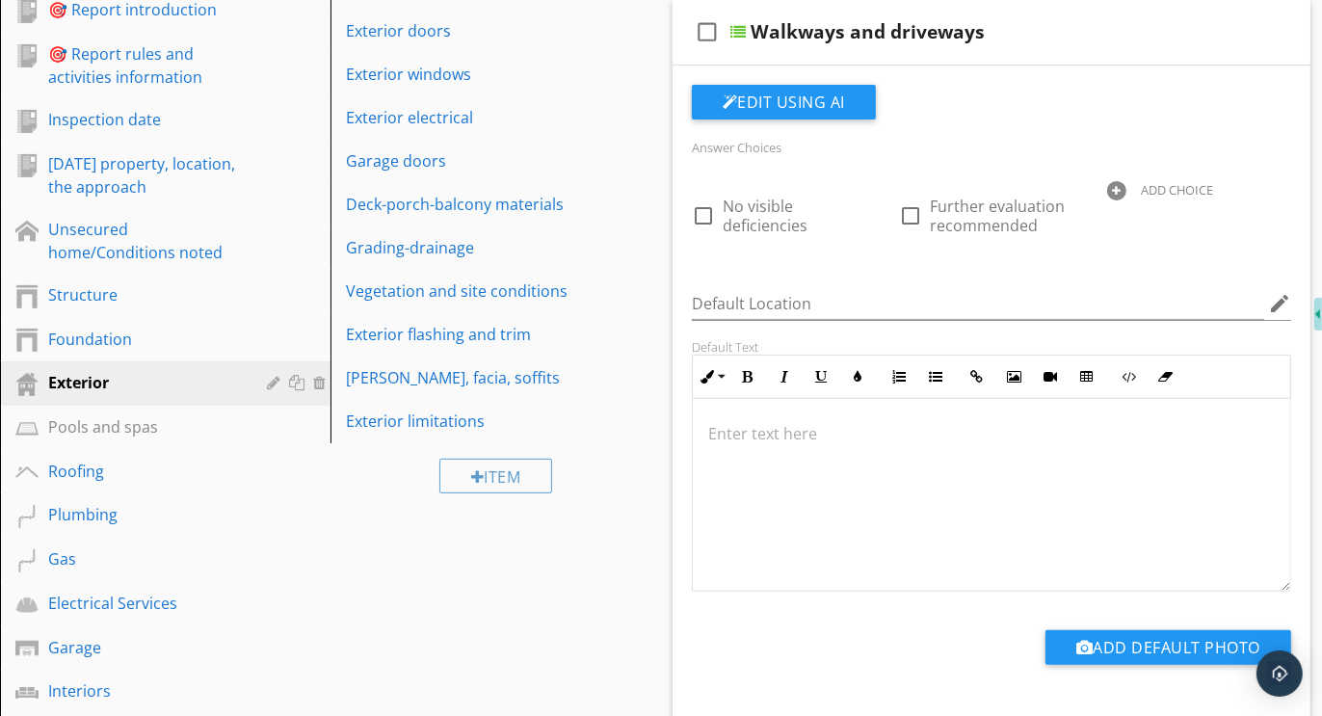
scroll to position [395, 0]
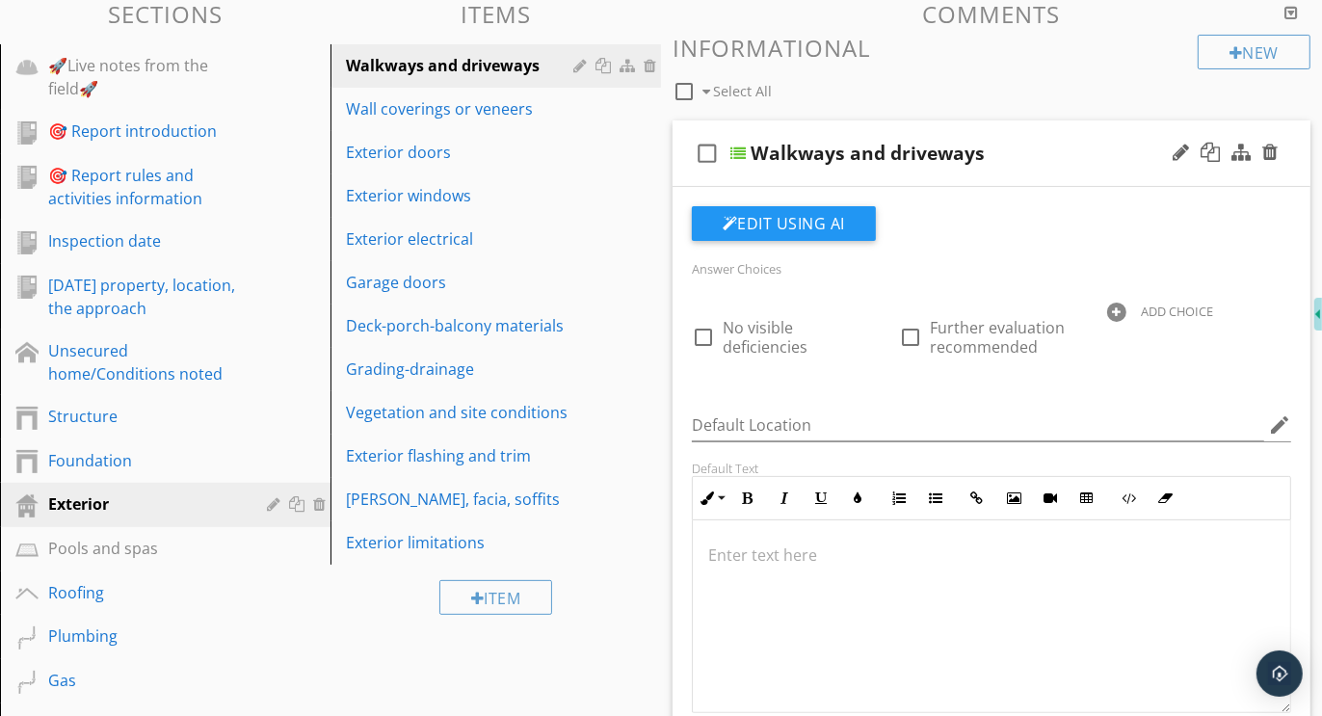
scroll to position [225, 0]
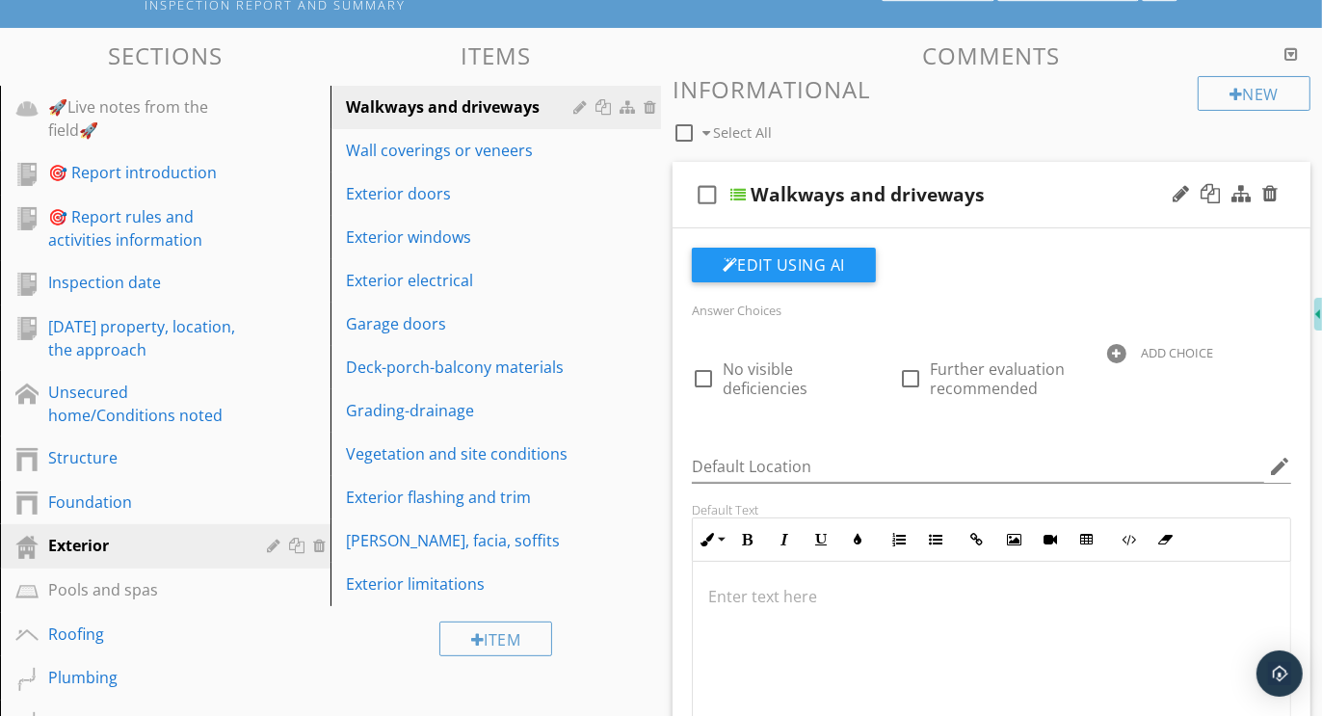
click at [1118, 348] on div at bounding box center [1116, 353] width 19 height 19
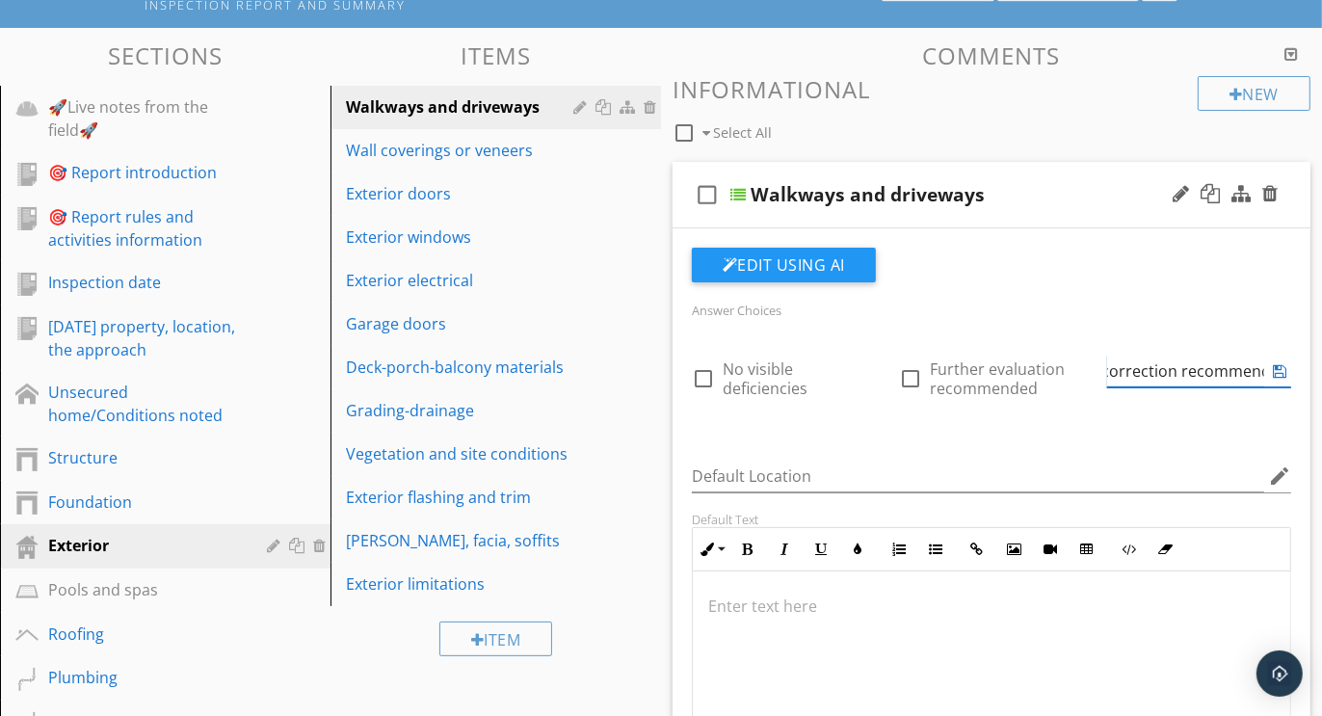
scroll to position [0, 181]
type input "Further evaluation or correction recommended"
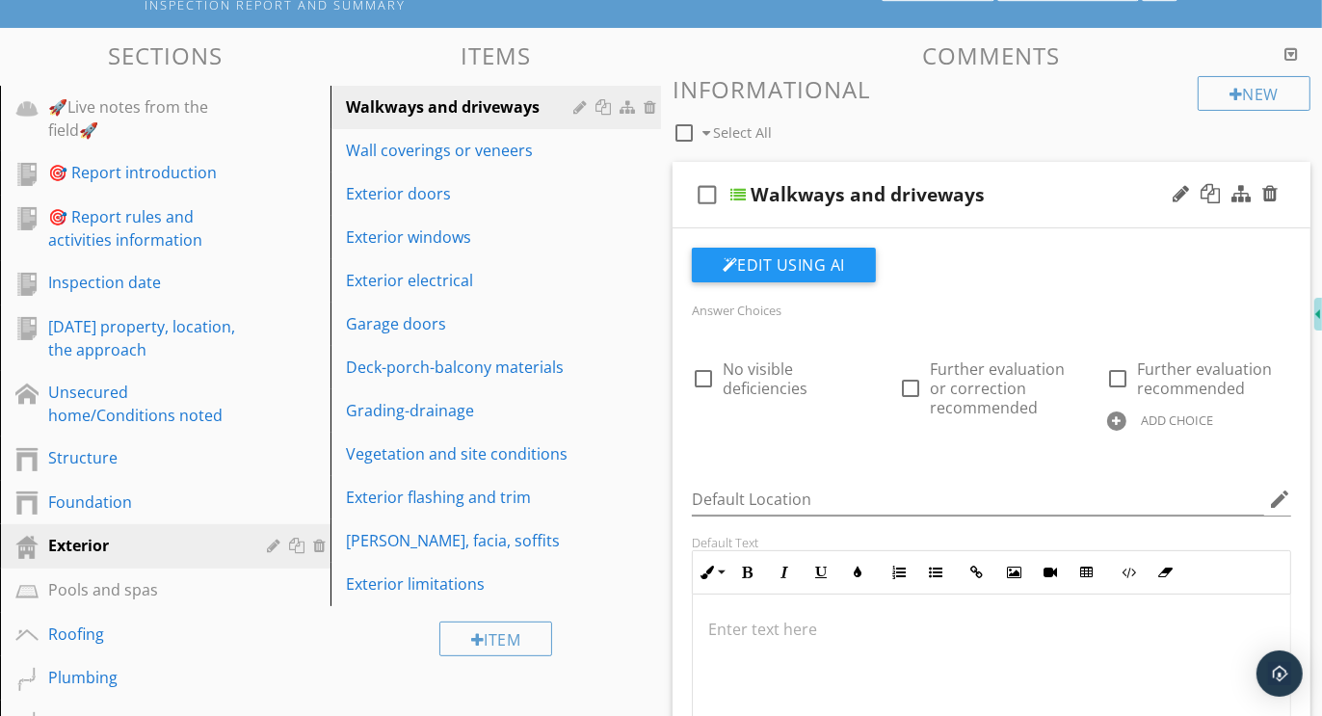
click at [957, 167] on div "check_box_outline_blank Walkways and driveways" at bounding box center [992, 195] width 638 height 67
click at [470, 146] on div "Wall coverings or veneers" at bounding box center [462, 150] width 233 height 23
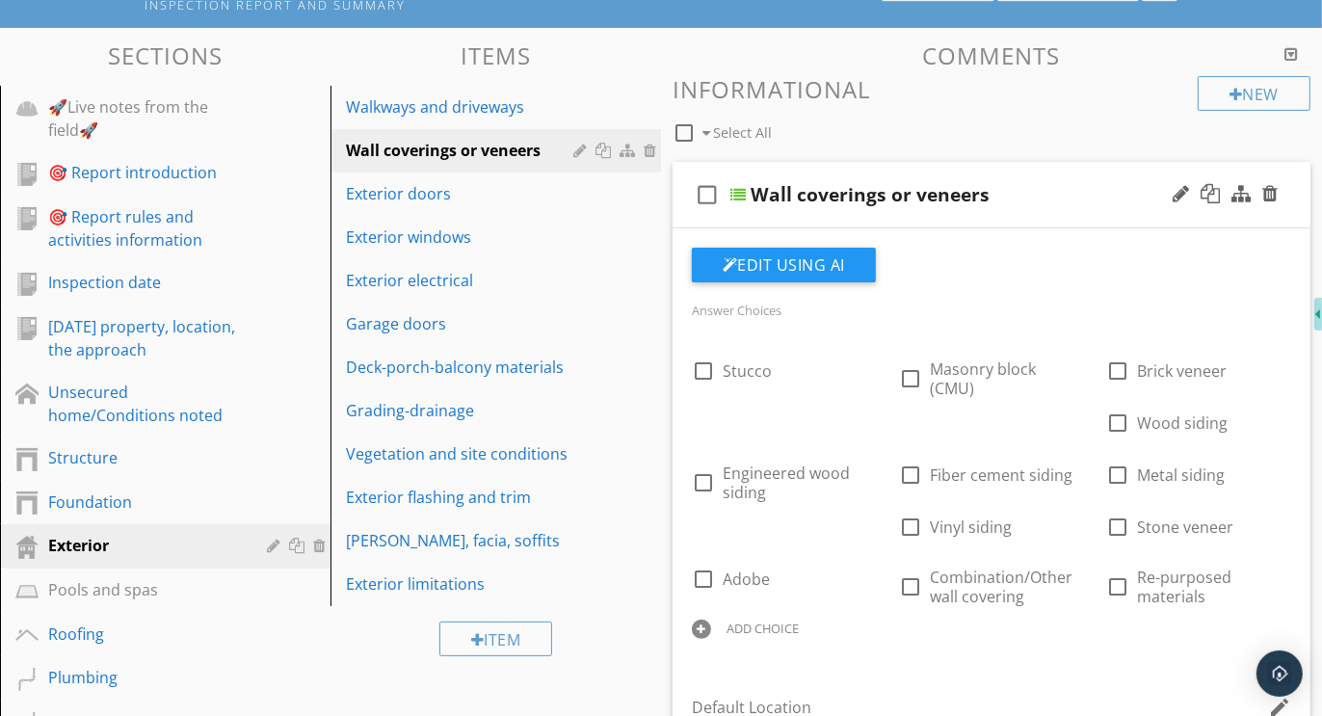
click at [711, 620] on div at bounding box center [701, 629] width 19 height 19
type input "Further evaluation or correction recommended"
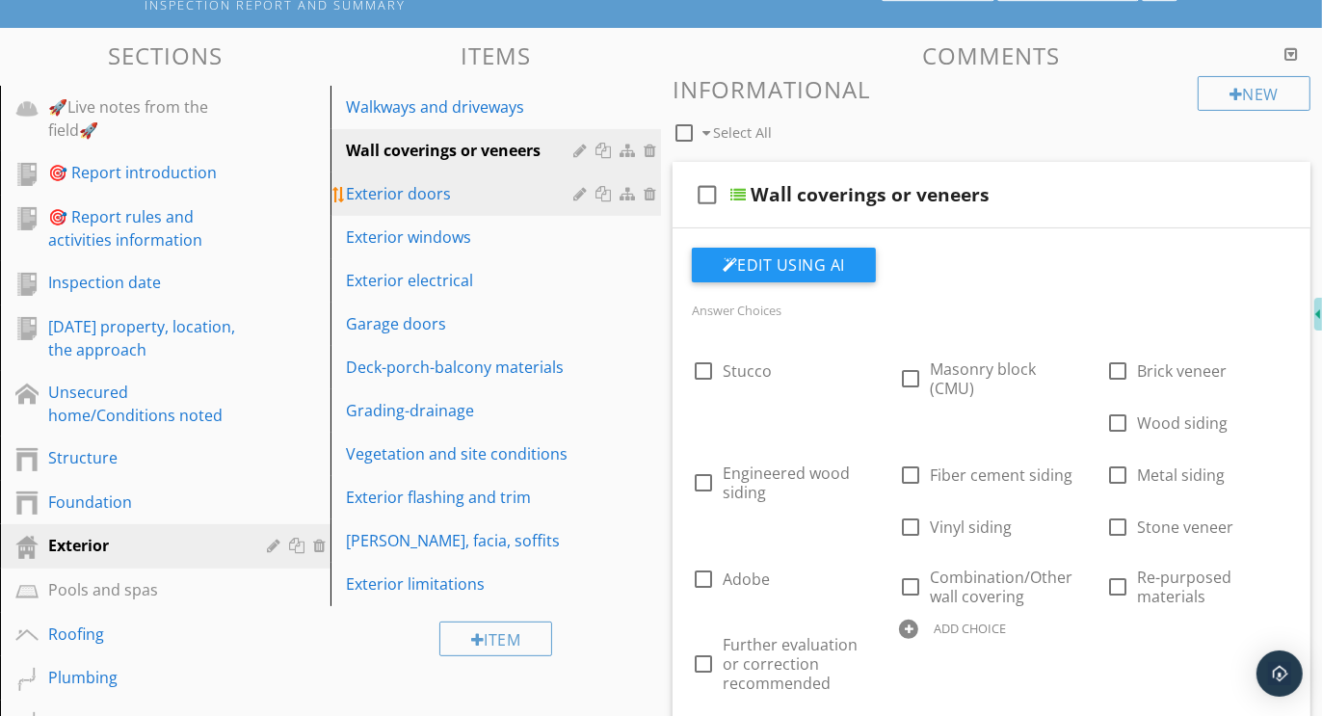
click at [427, 188] on div "Exterior doors" at bounding box center [462, 193] width 233 height 23
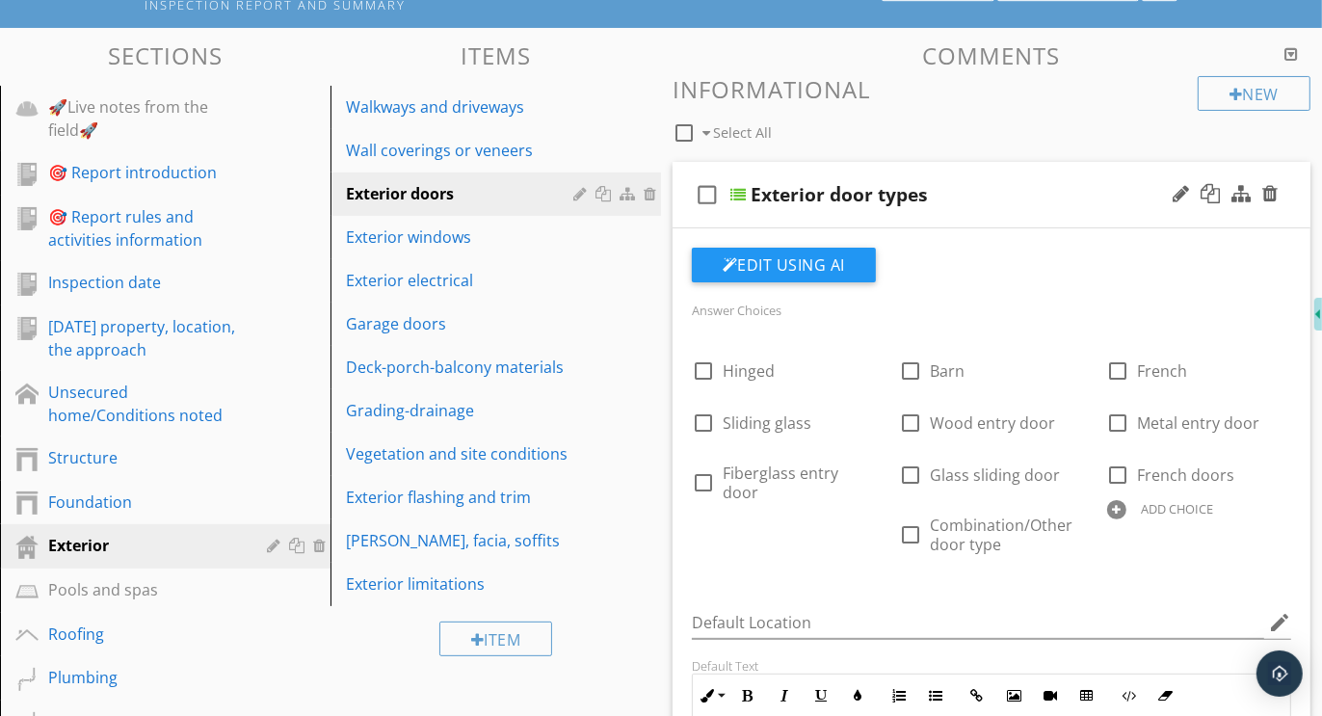
click at [1142, 509] on div "ADD CHOICE" at bounding box center [1178, 508] width 72 height 15
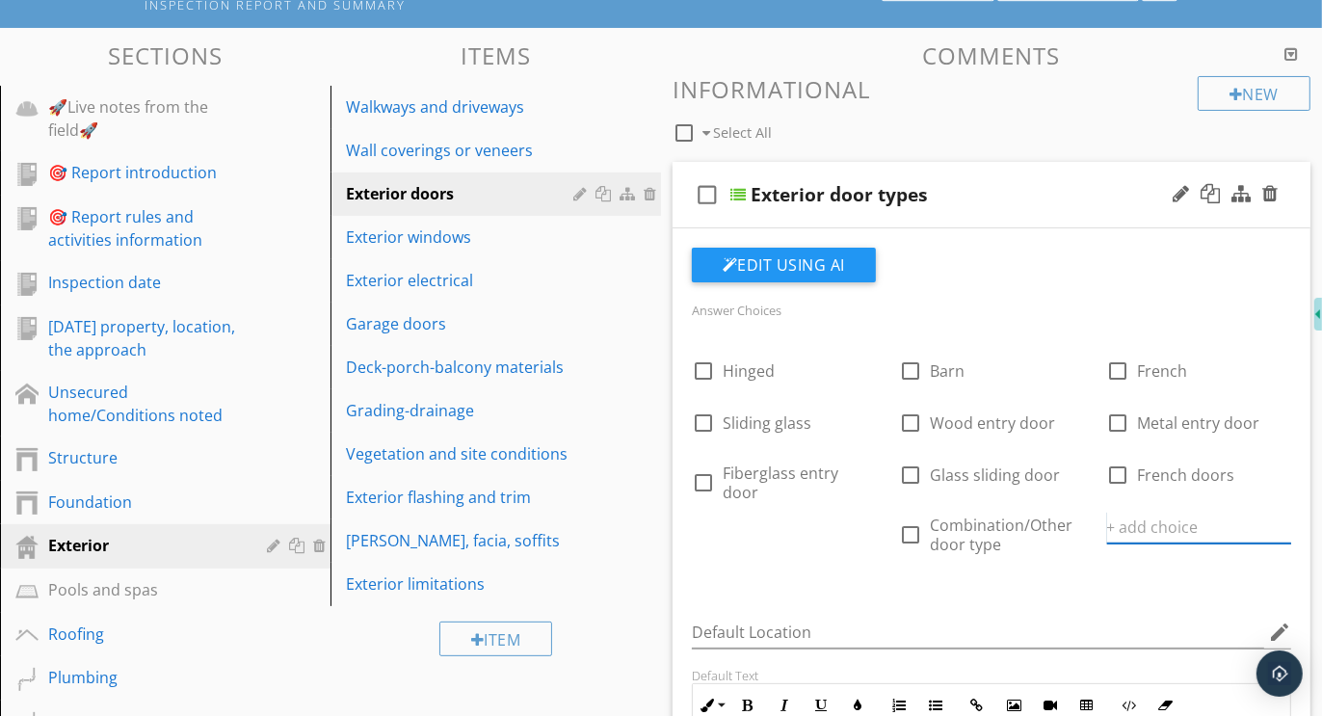
paste input "Further evaluation or correction recommended"
type input "Further evaluation or correction recommended"
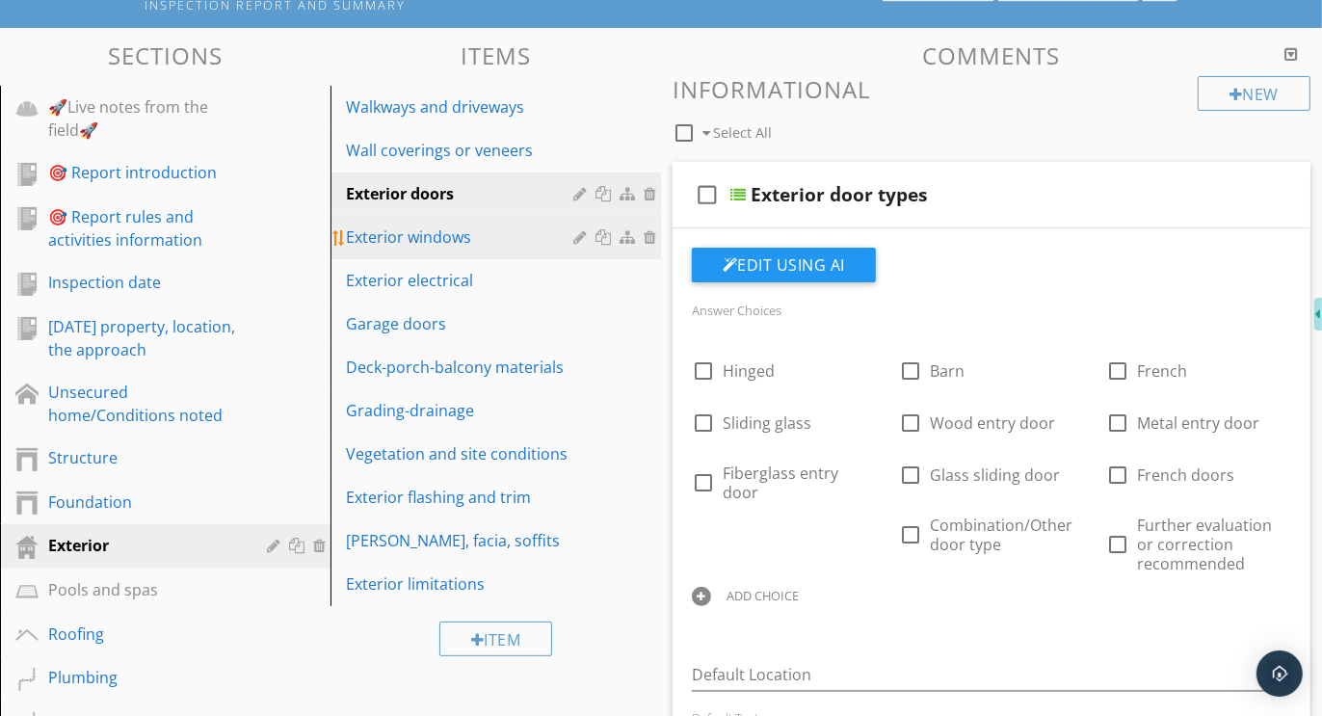
click at [429, 233] on div "Exterior windows" at bounding box center [462, 237] width 233 height 23
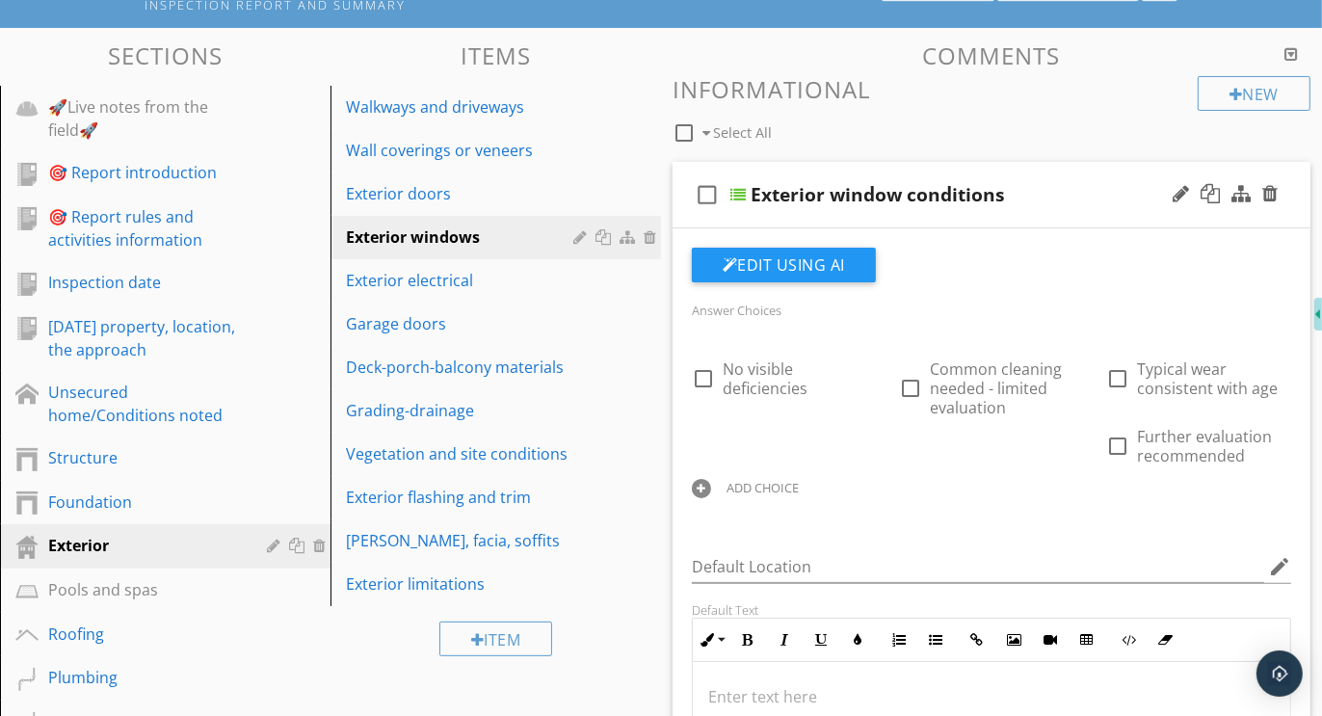
click at [706, 485] on div at bounding box center [701, 488] width 19 height 19
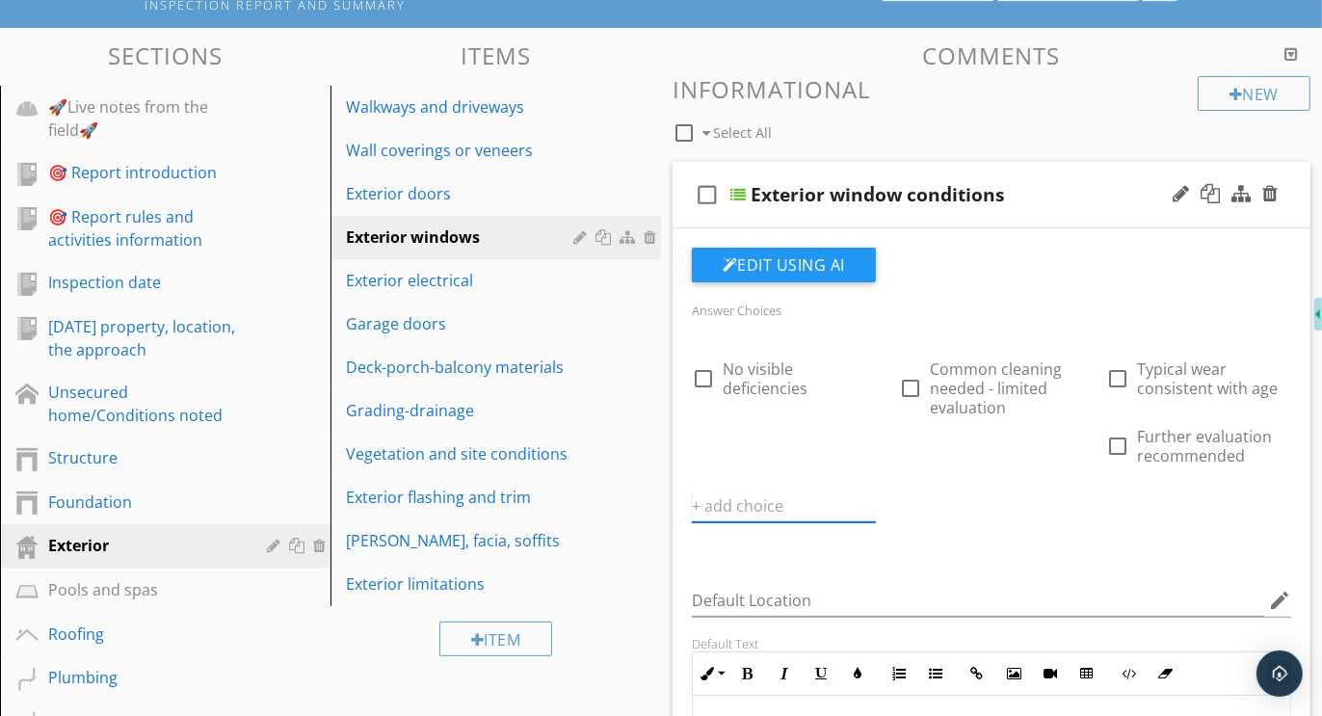
paste input "Further evaluation or correction recommended"
type input "Further evaluation or correction recommended"
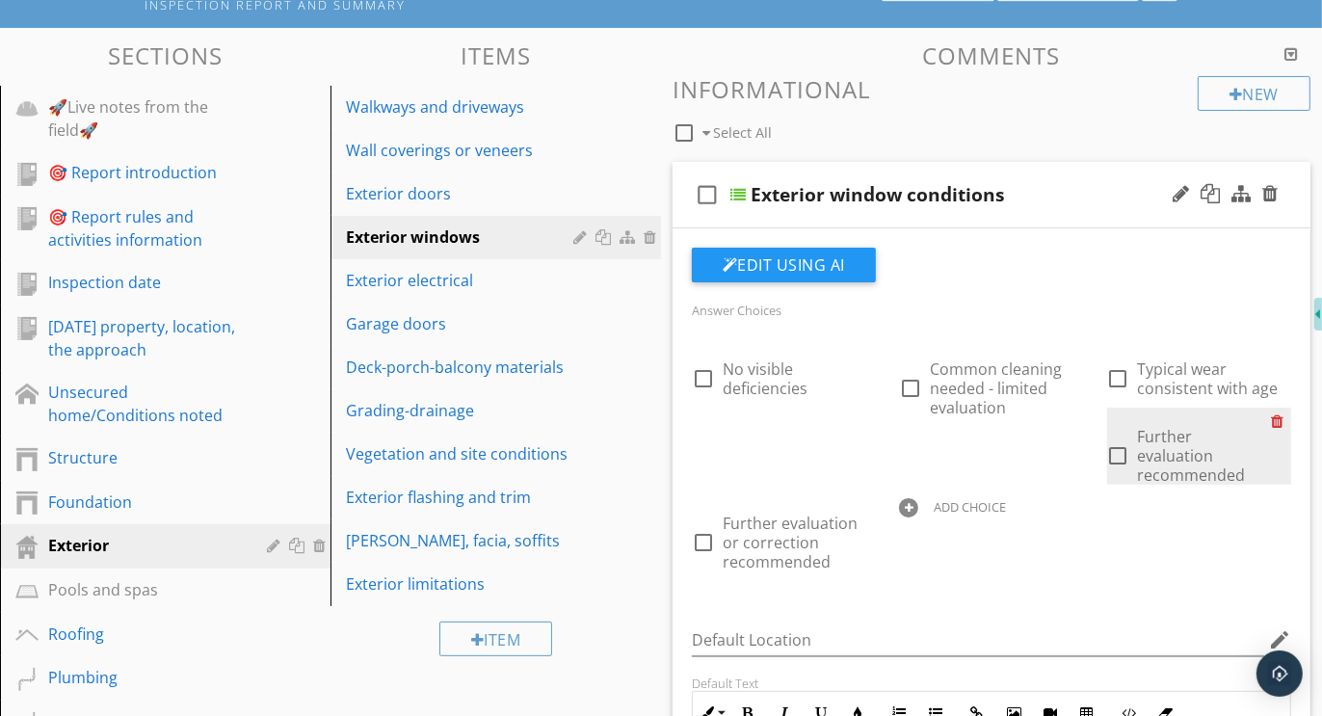
click at [1281, 416] on div at bounding box center [1281, 421] width 20 height 27
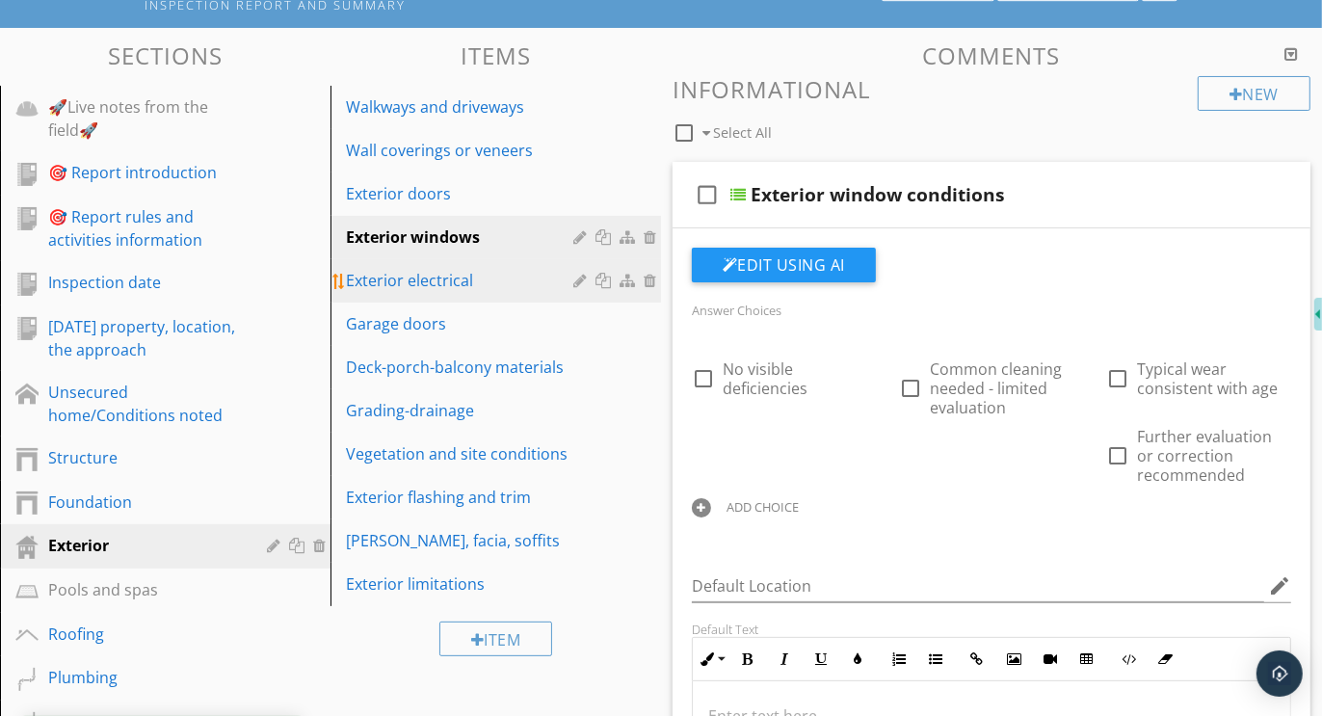
click at [419, 279] on div "Exterior electrical" at bounding box center [462, 280] width 233 height 23
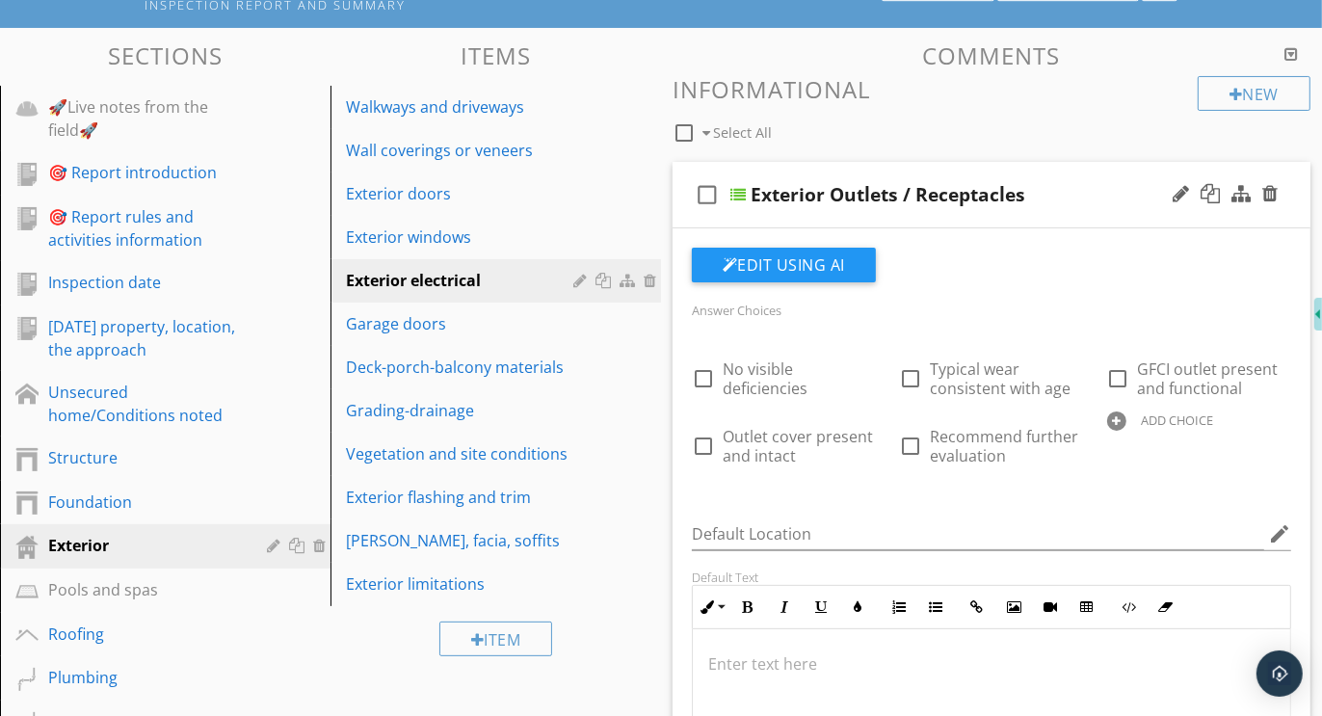
click at [1121, 413] on div at bounding box center [1116, 421] width 19 height 19
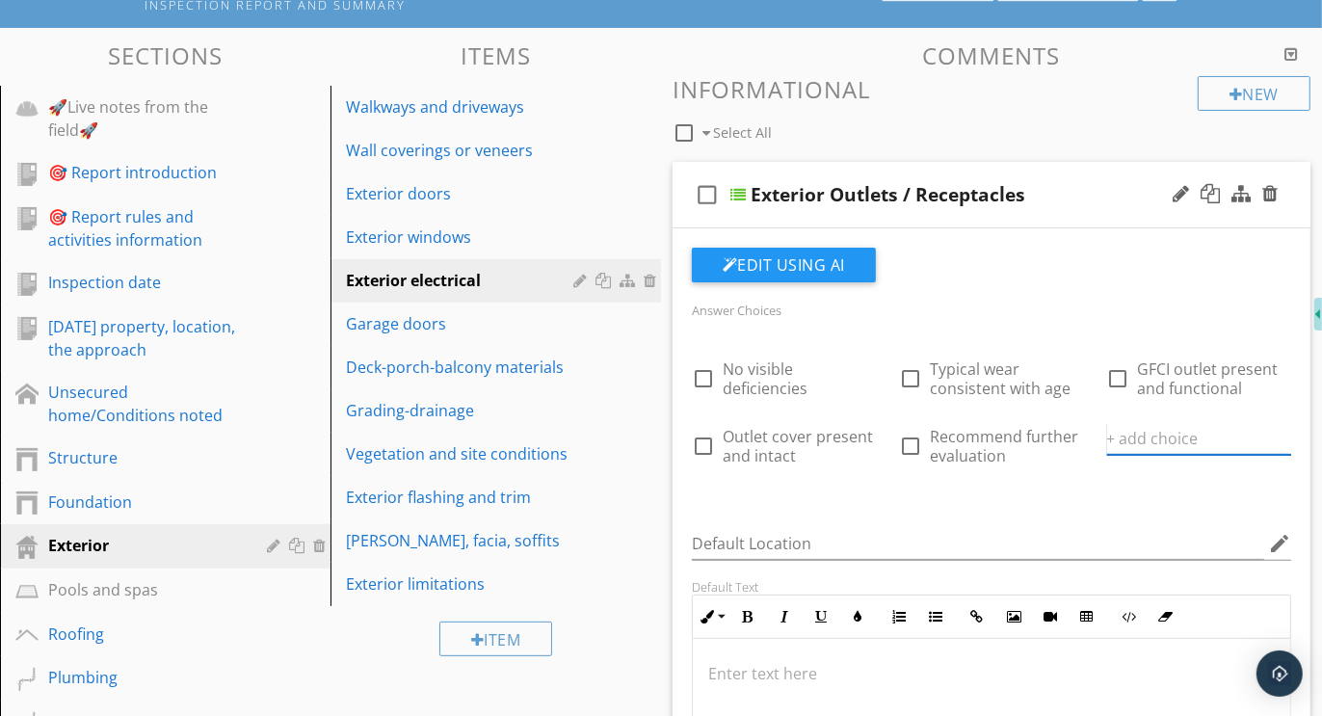
paste input "Further evaluation or correction recommended"
type input "Further evaluation or correction recommended"
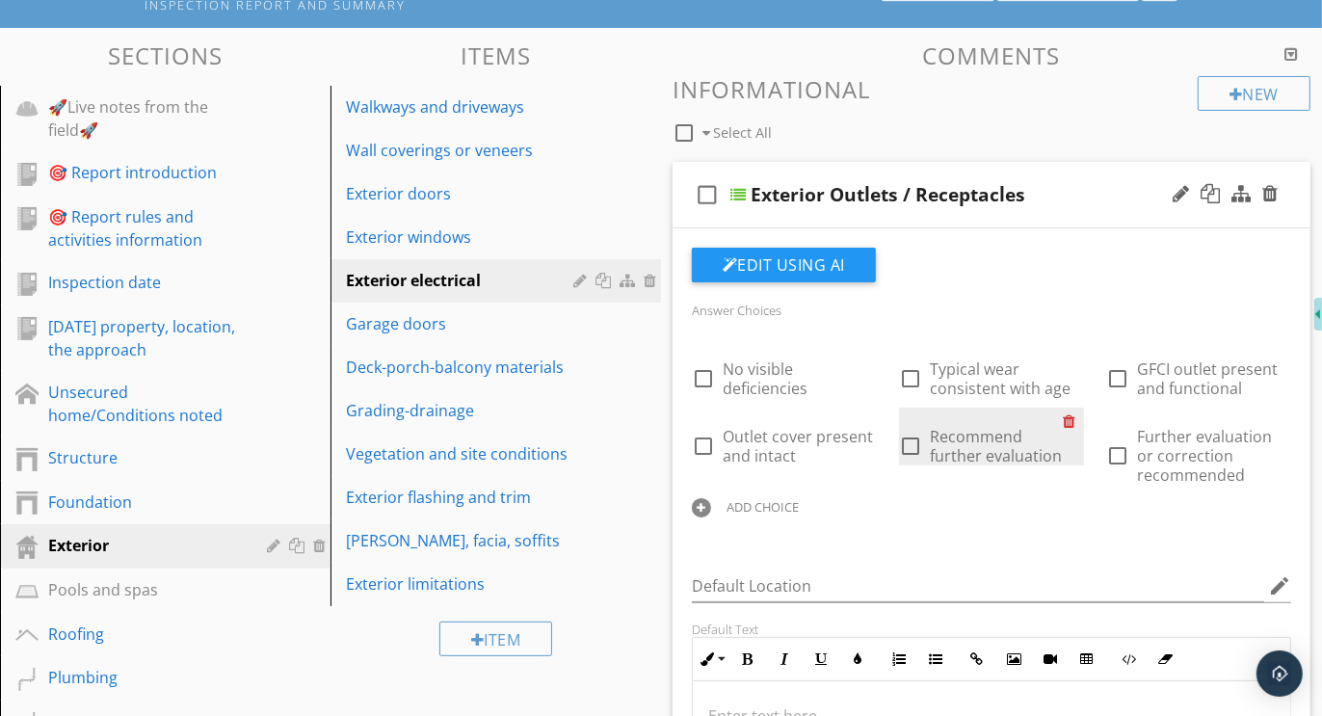
click at [1071, 419] on div at bounding box center [1074, 421] width 20 height 27
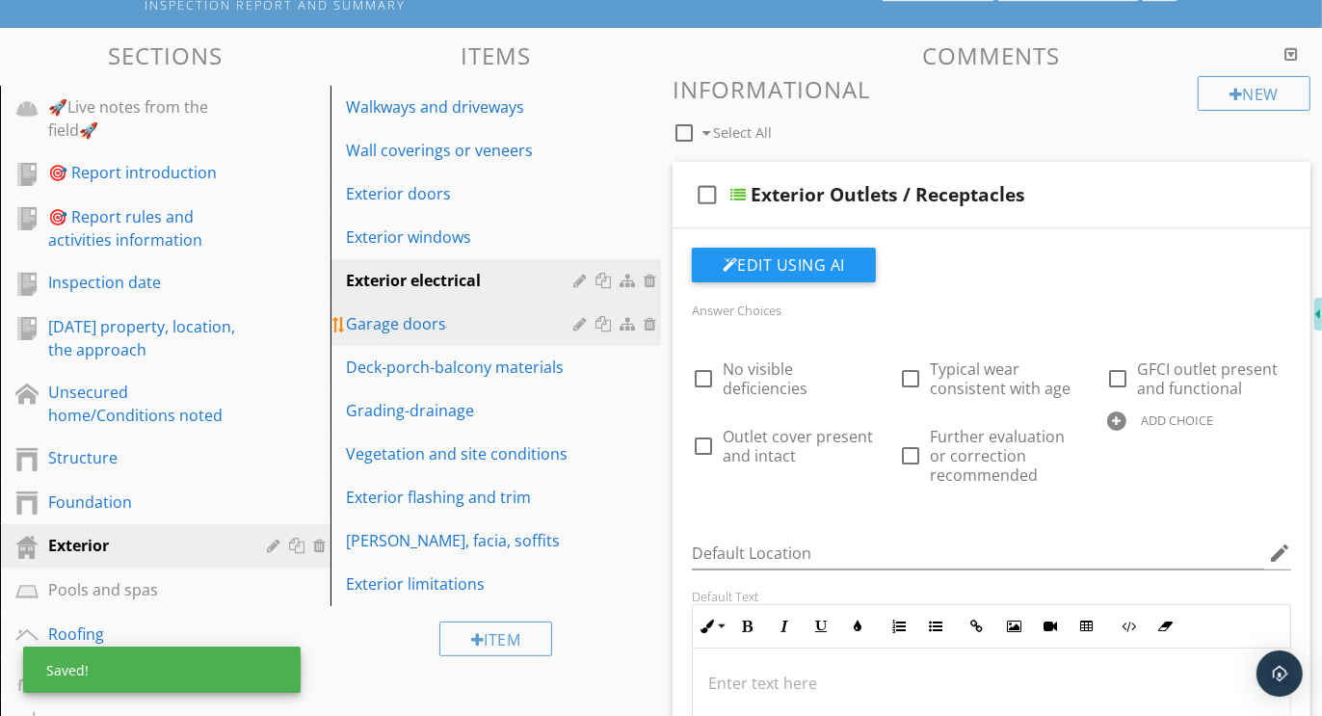
click at [394, 321] on div "Garage doors" at bounding box center [462, 323] width 233 height 23
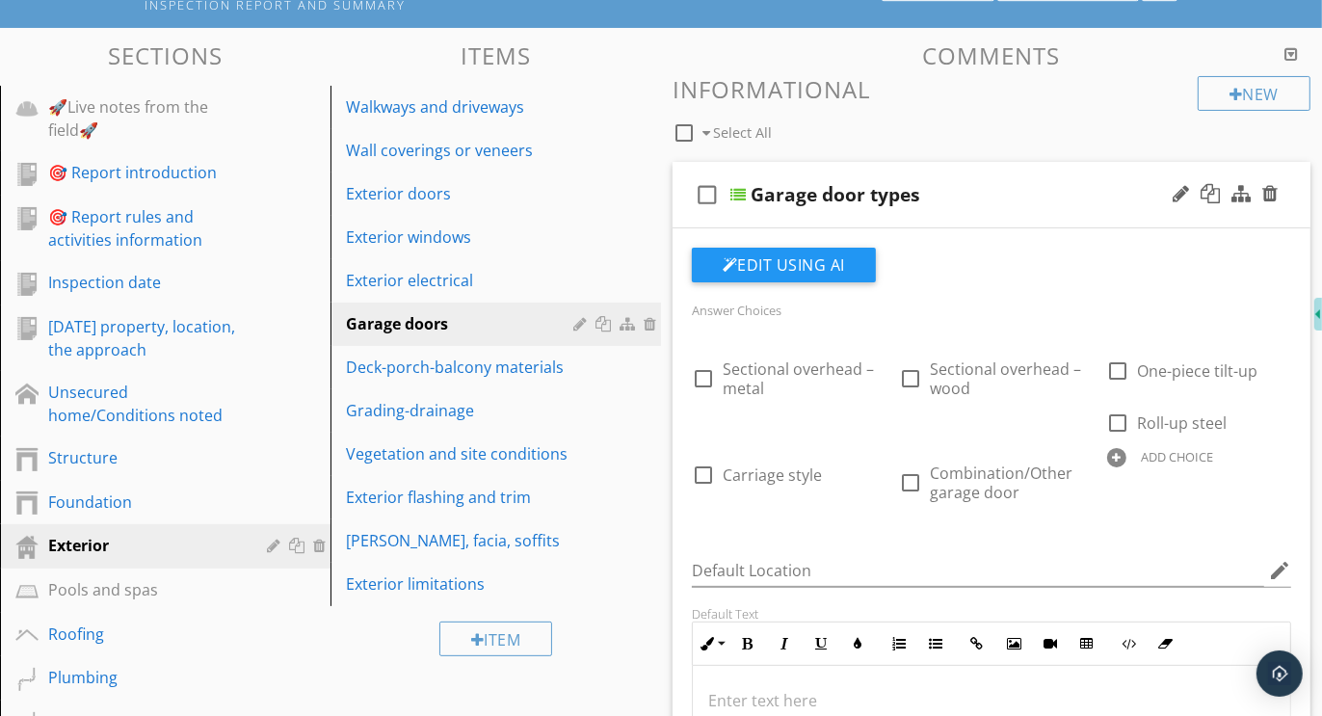
click at [1121, 458] on div at bounding box center [1116, 457] width 19 height 19
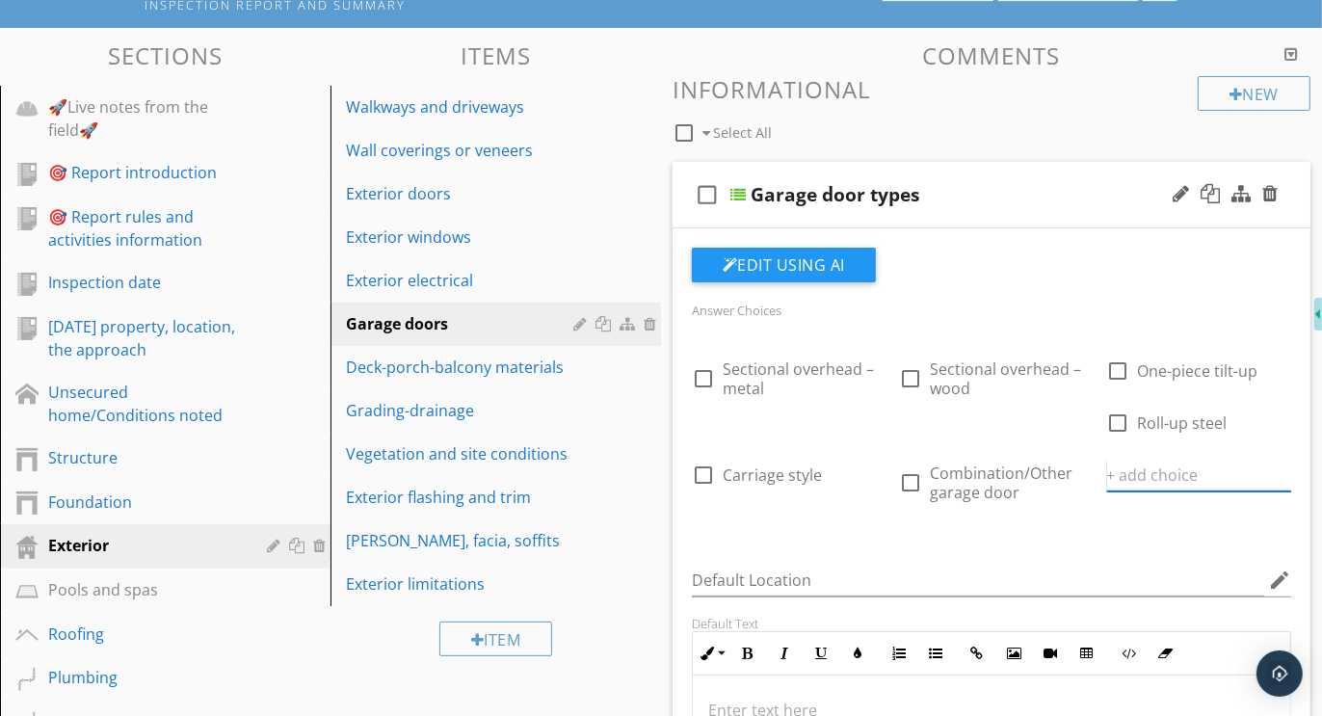
paste input "Further evaluation or correction recommended"
type input "Further evaluation or correction recommended"
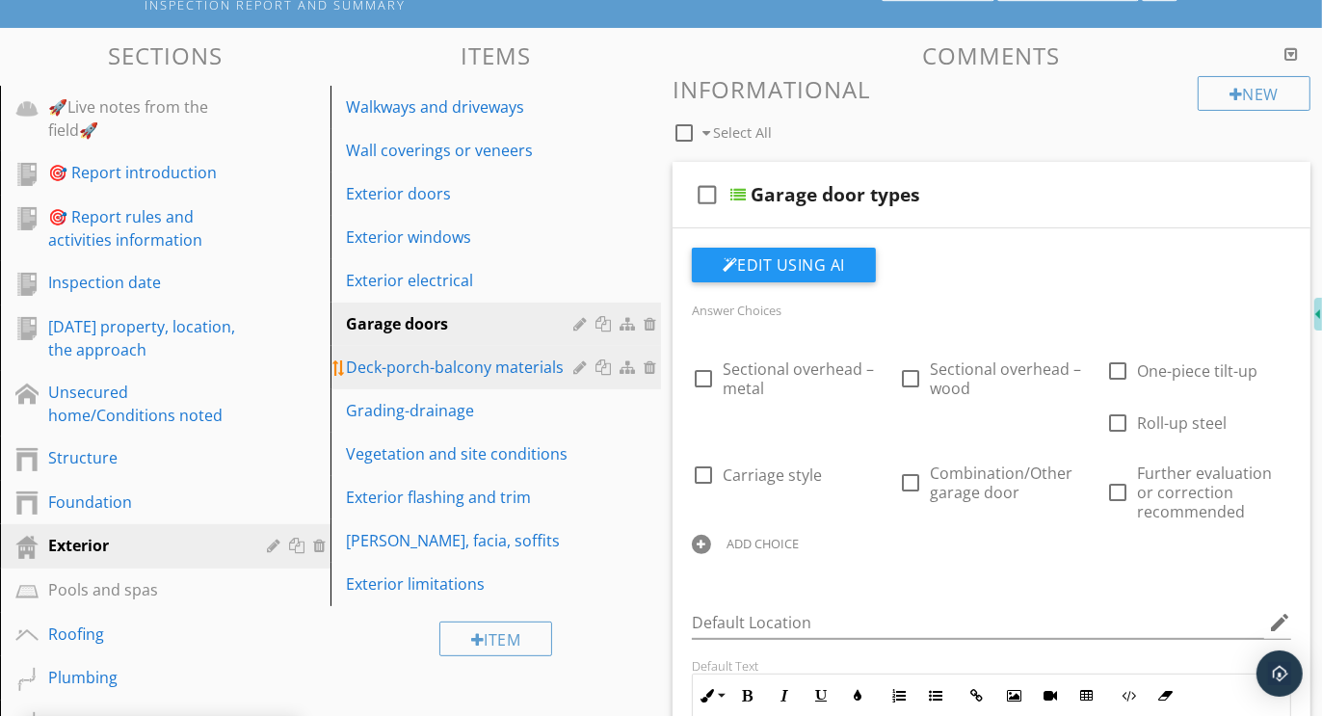
click at [437, 369] on div "Deck-porch-balcony materials" at bounding box center [462, 367] width 233 height 23
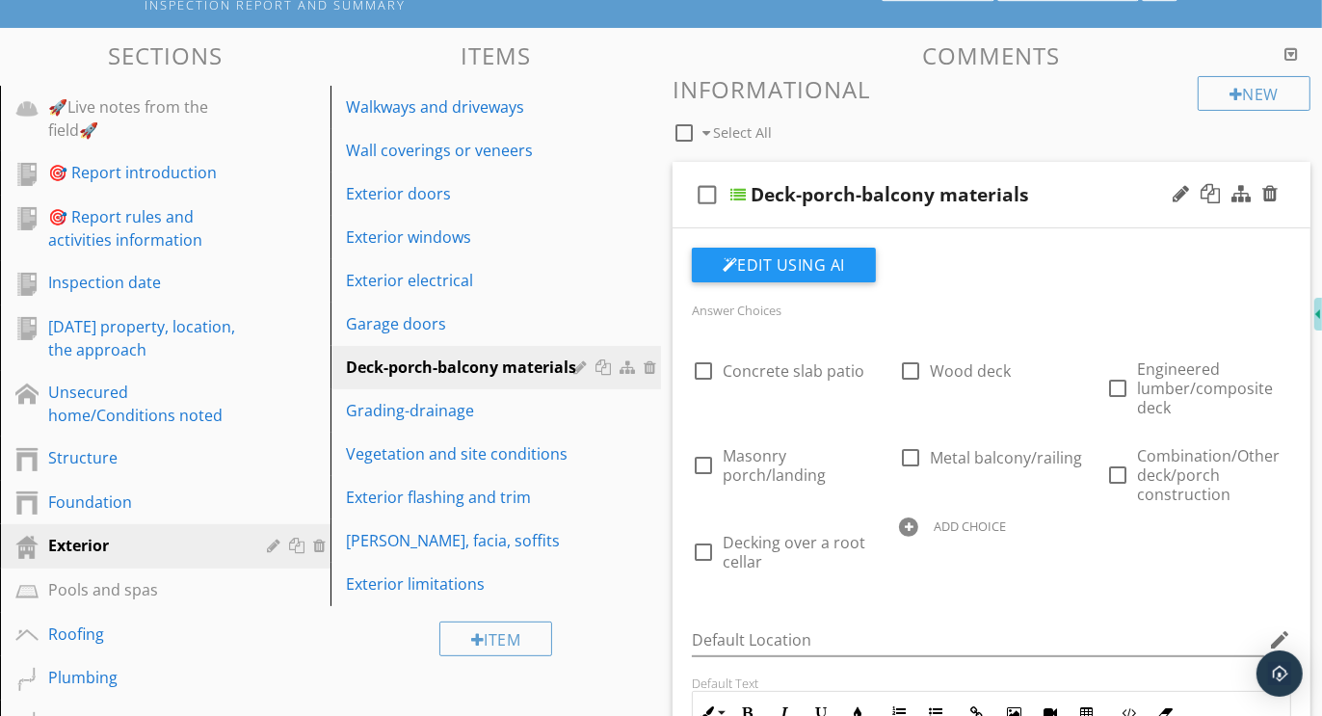
click at [914, 525] on div at bounding box center [908, 527] width 19 height 19
paste input "Further evaluation or correction recommended"
type input "Further evaluation or correction recommended"
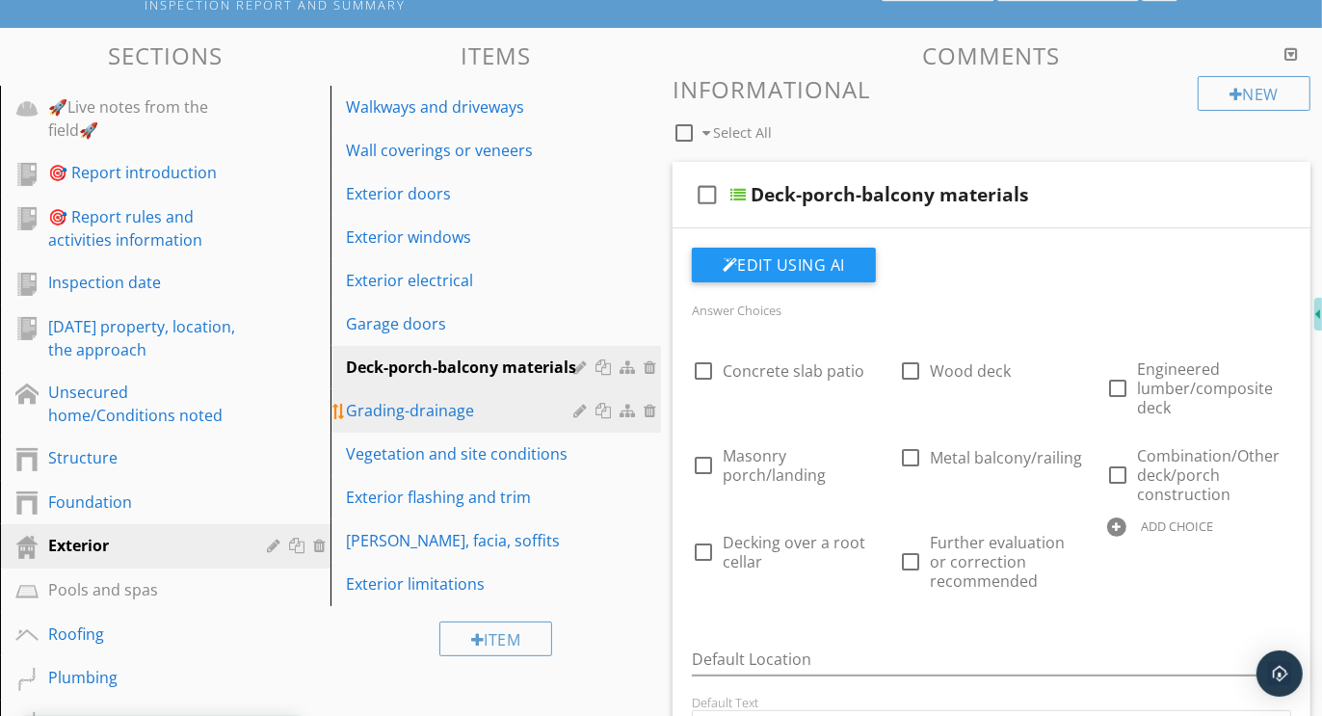
click at [437, 407] on div "Grading-drainage" at bounding box center [462, 410] width 233 height 23
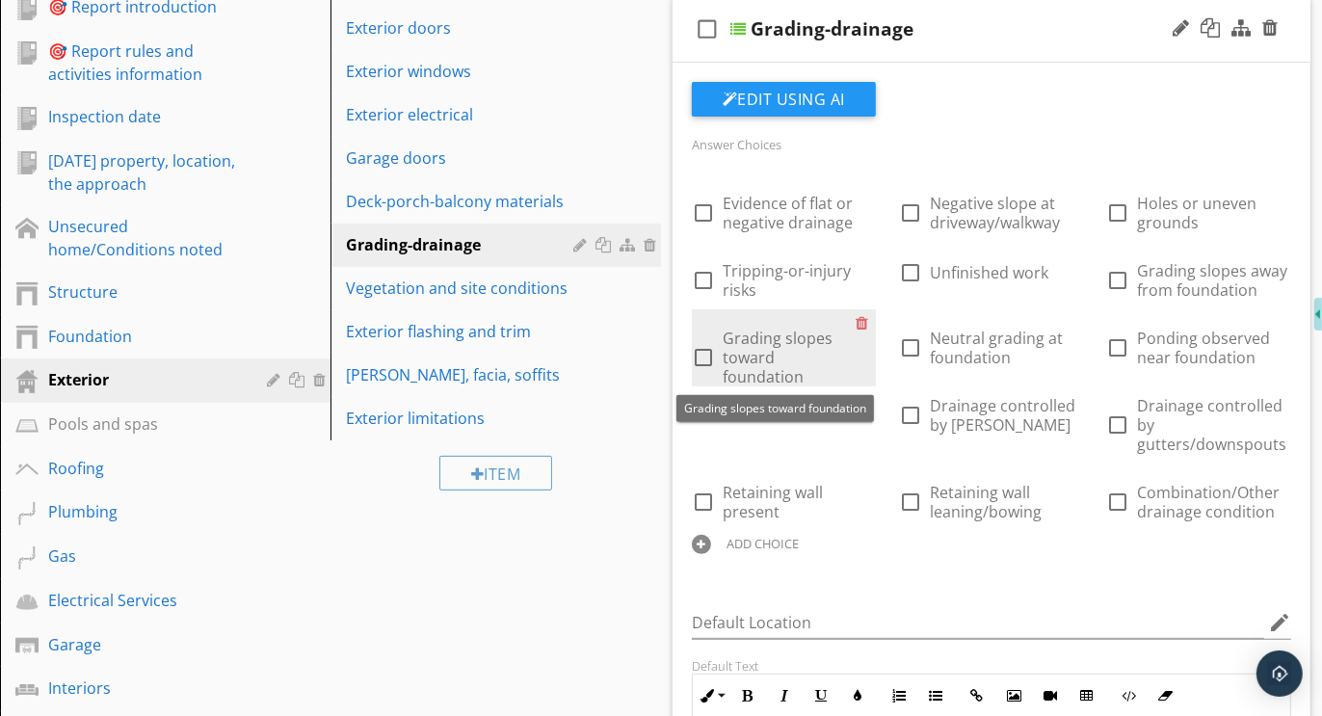
scroll to position [448, 0]
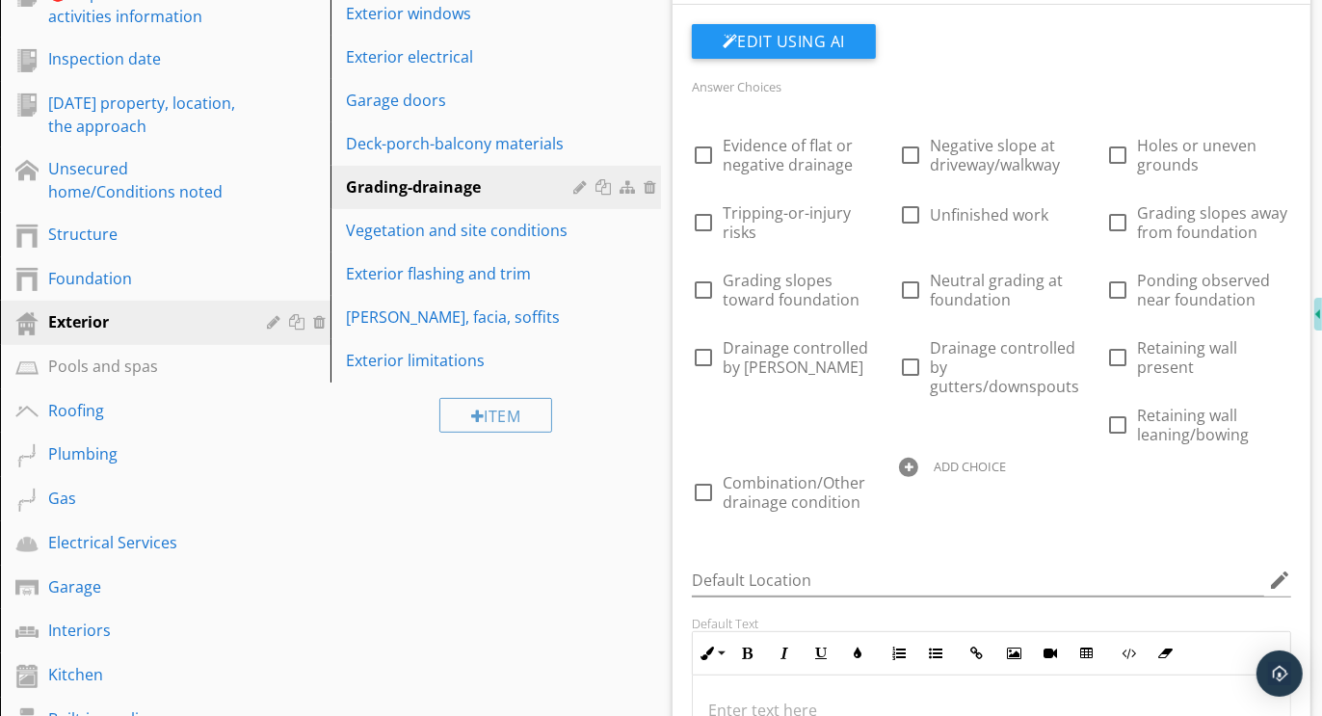
click at [911, 461] on div at bounding box center [908, 467] width 19 height 19
paste input "Further evaluation or correction recommended"
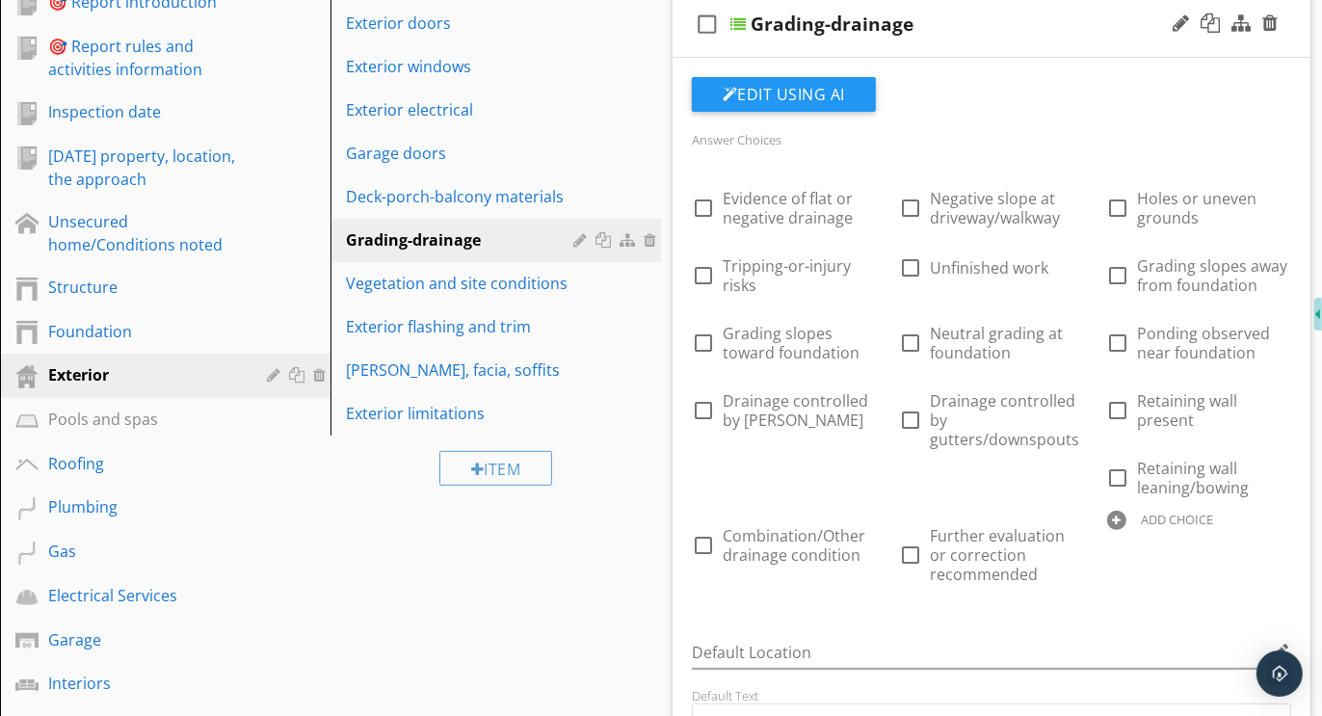
scroll to position [397, 0]
click at [1122, 513] on div at bounding box center [1116, 518] width 19 height 19
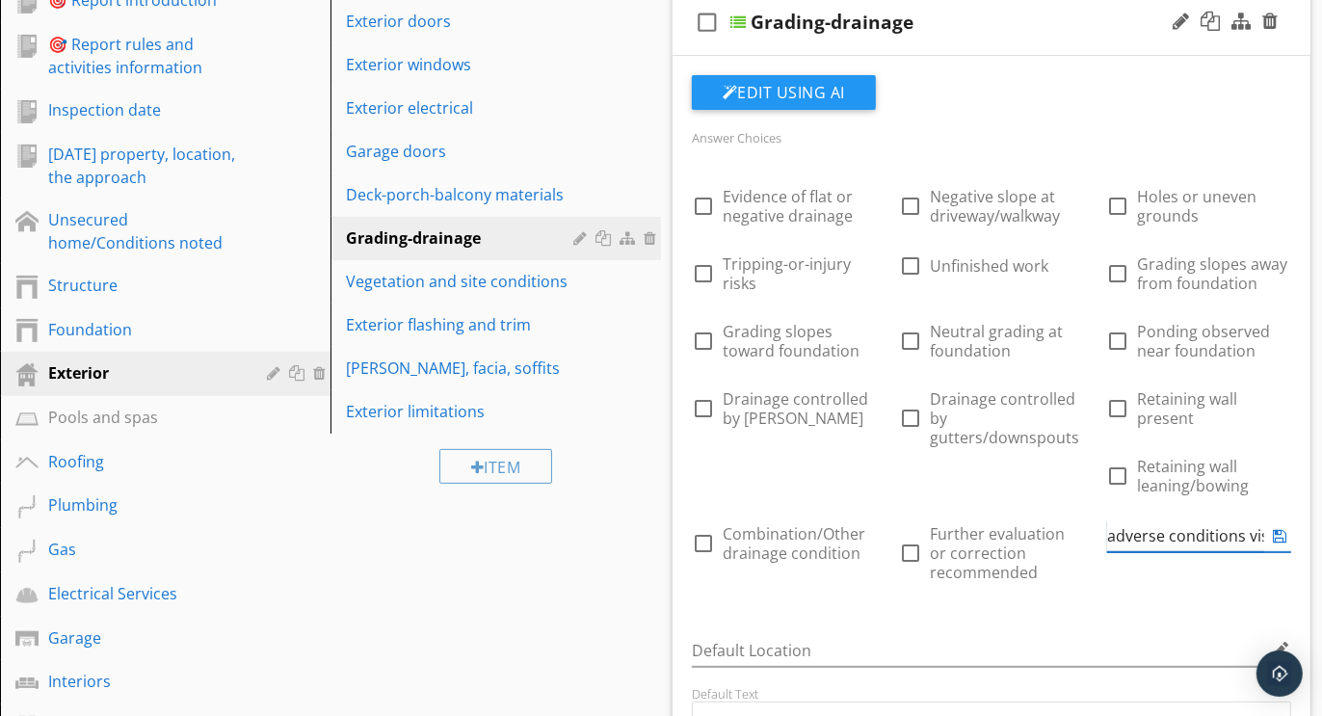
scroll to position [0, 51]
type input "No adverse conditions visible"
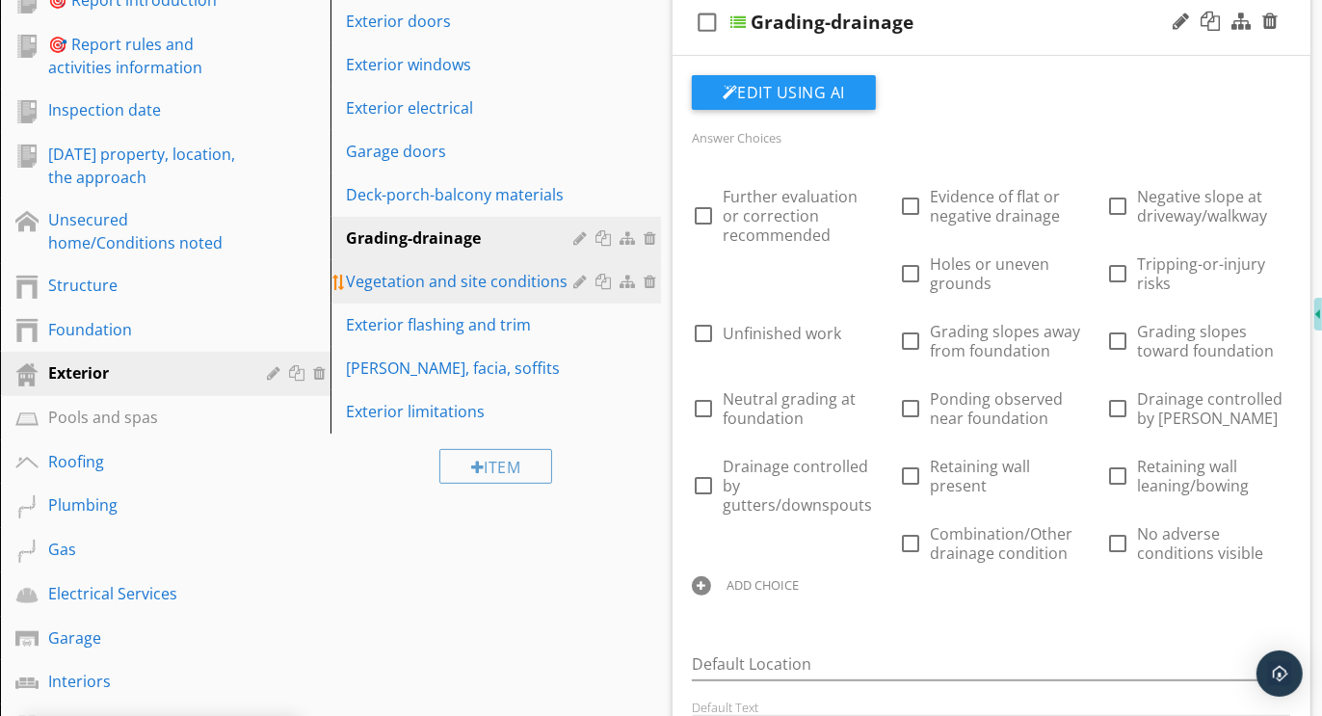
click at [466, 281] on div "Vegetation and site conditions" at bounding box center [462, 281] width 233 height 23
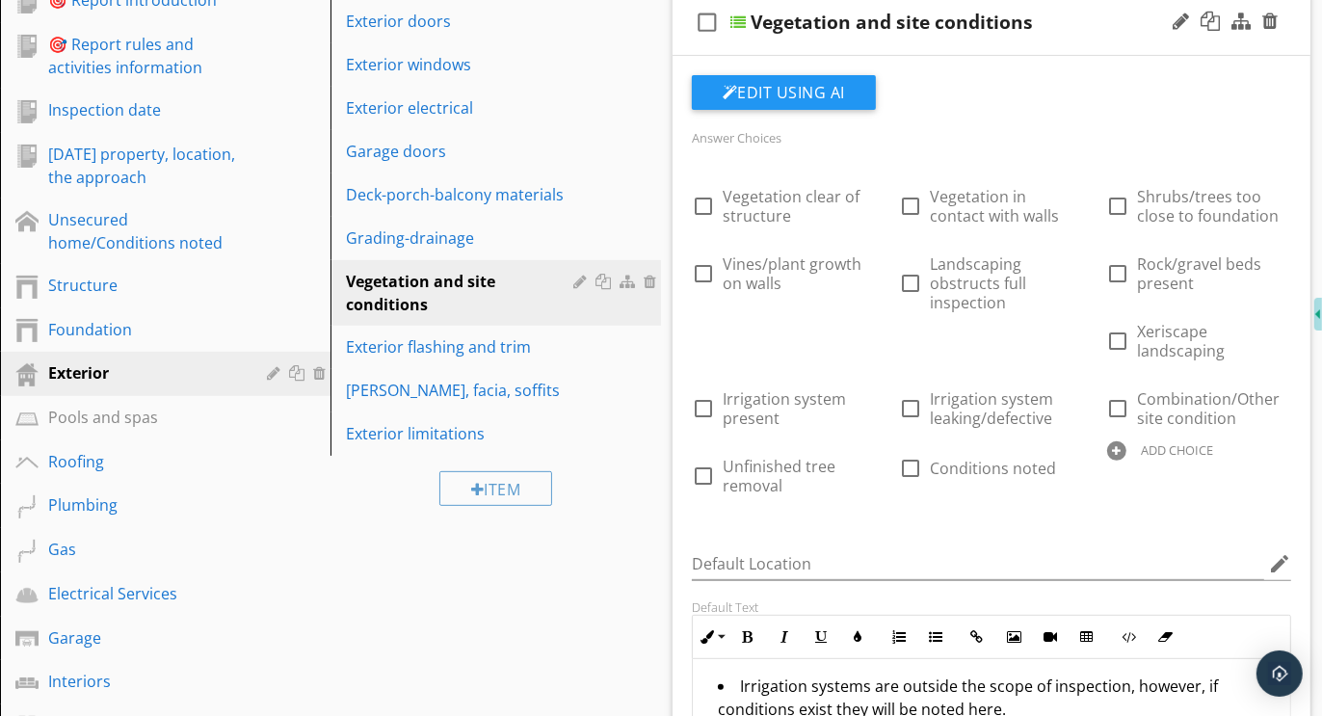
click at [1117, 446] on div at bounding box center [1116, 450] width 19 height 19
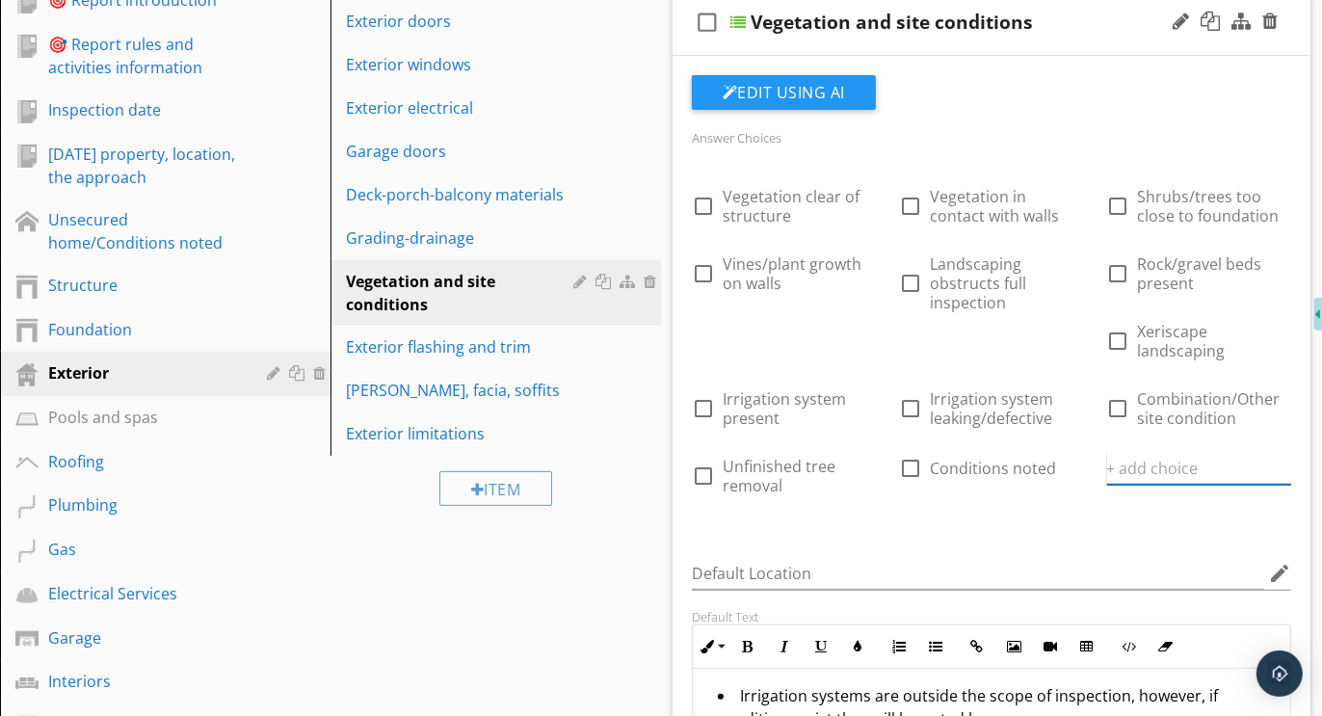
paste input "Further evaluation or correction recommended"
type input "Further evaluation or correction recommended"
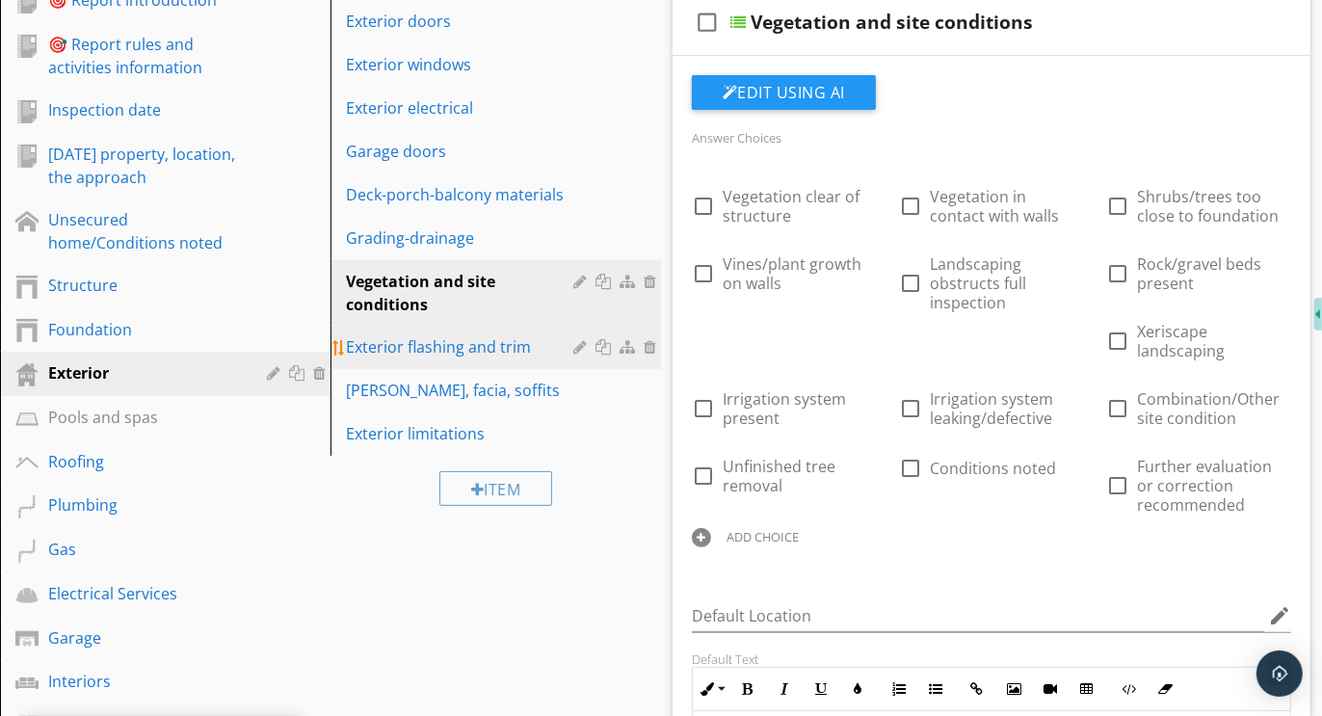
click at [402, 344] on div "Exterior flashing and trim" at bounding box center [462, 346] width 233 height 23
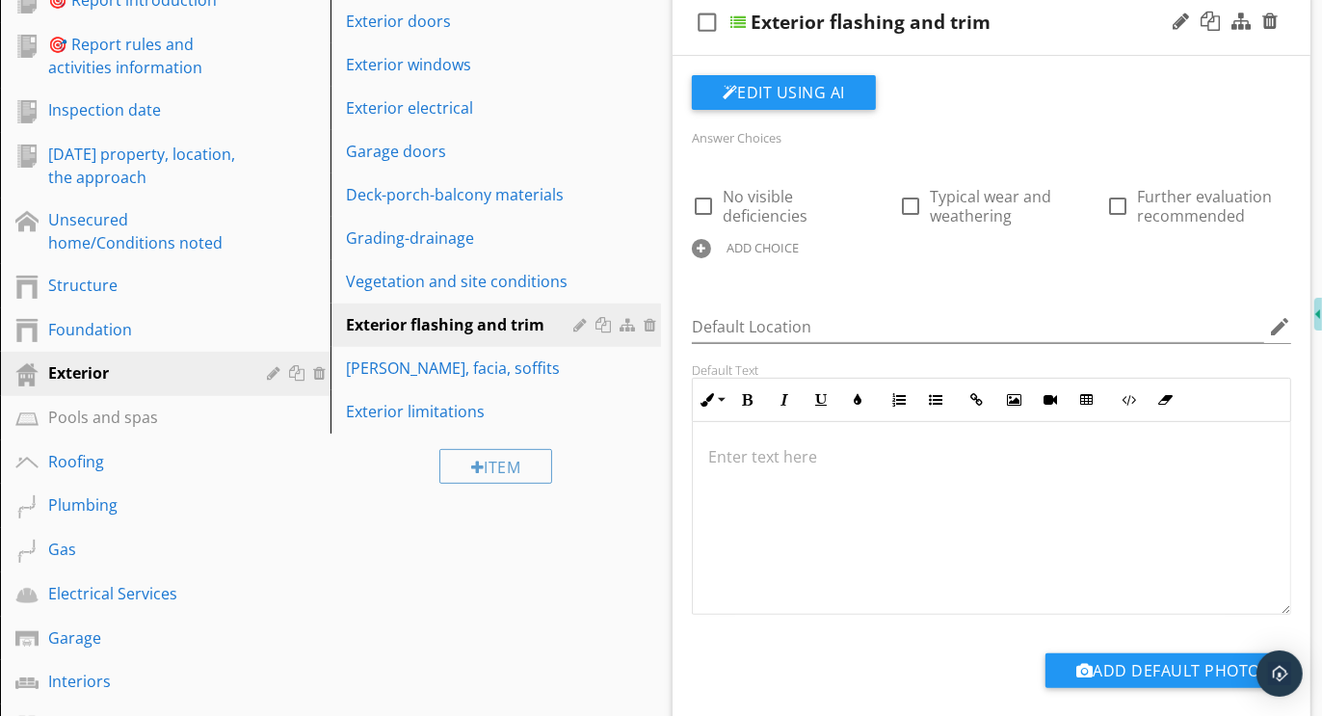
click at [705, 247] on div at bounding box center [701, 248] width 19 height 19
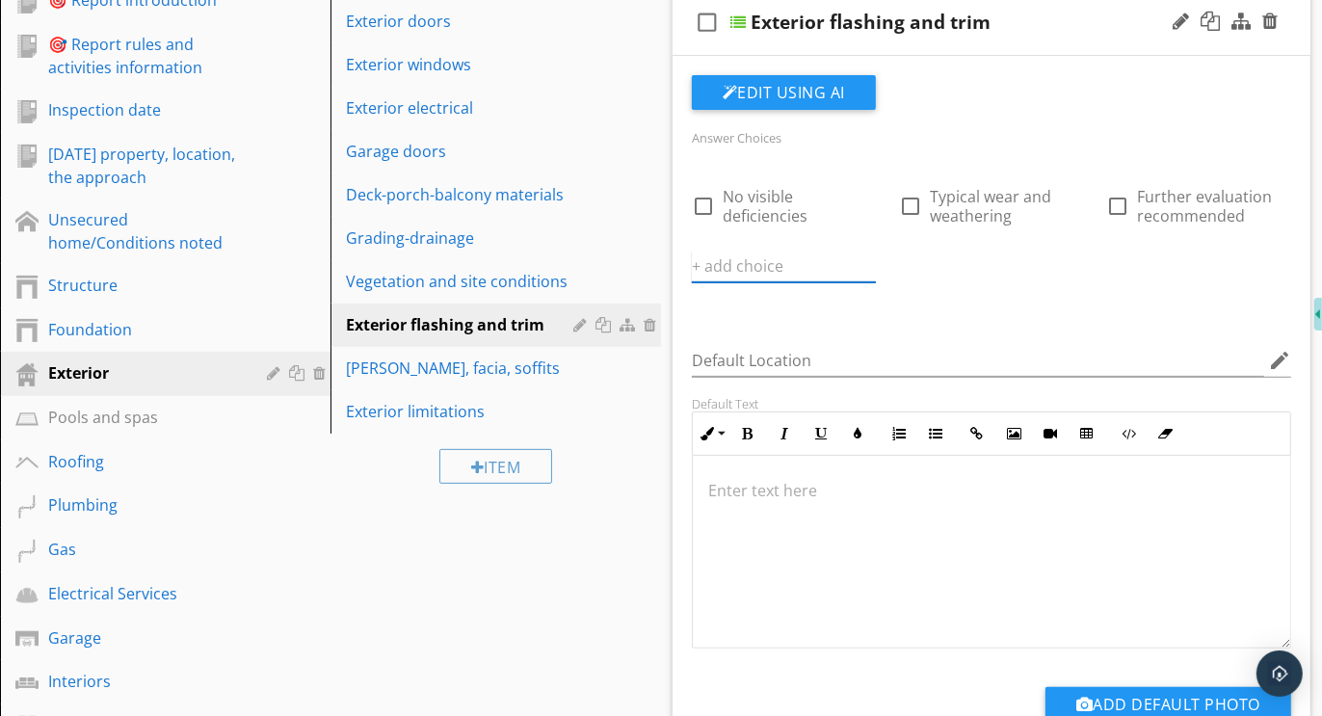
paste input "Further evaluation or correction recommended"
type input "Further evaluation or correction recommended"
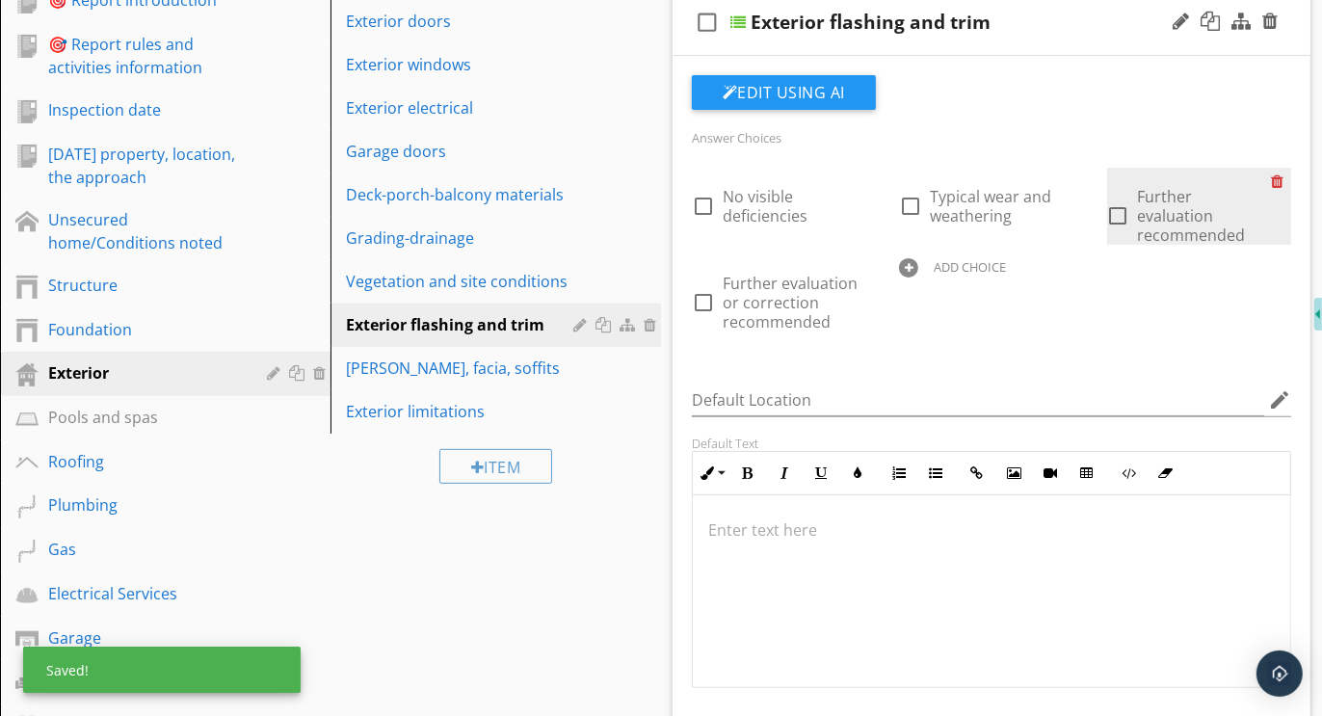
click at [1284, 179] on div at bounding box center [1281, 181] width 20 height 27
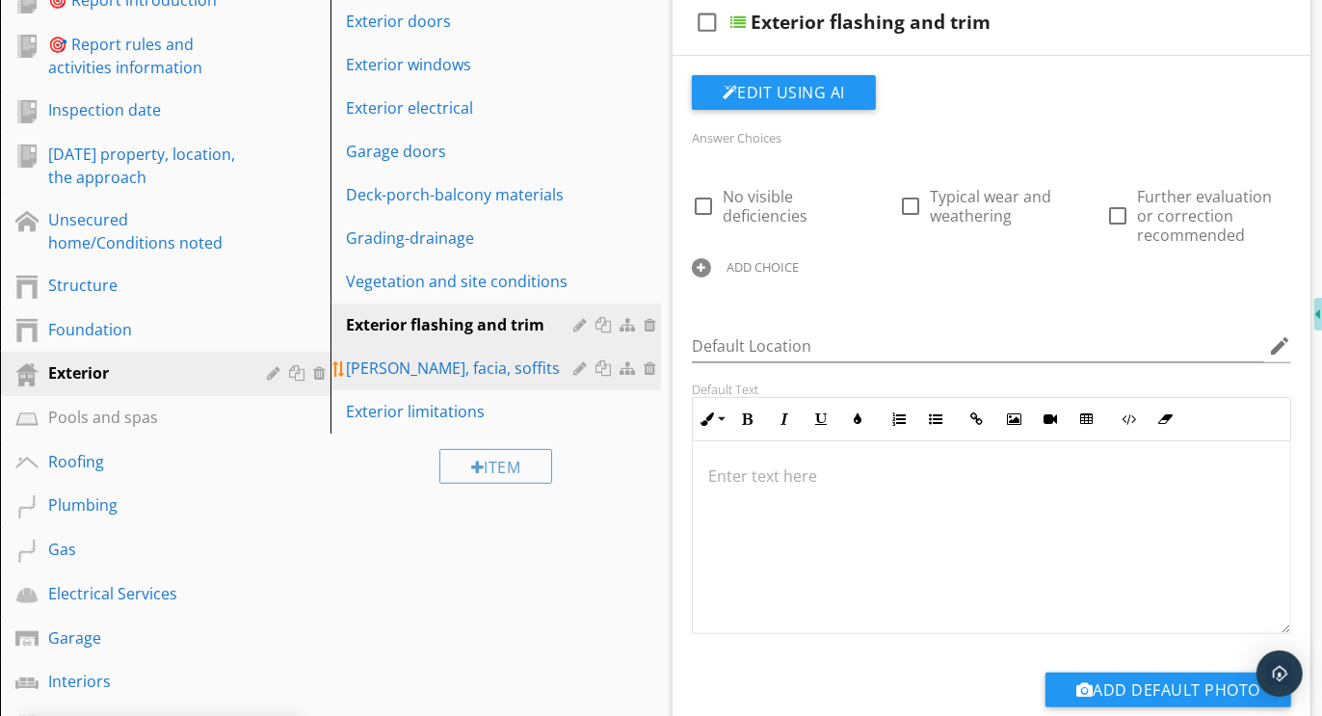
click at [412, 371] on div "[PERSON_NAME], facia, soffits" at bounding box center [462, 368] width 233 height 23
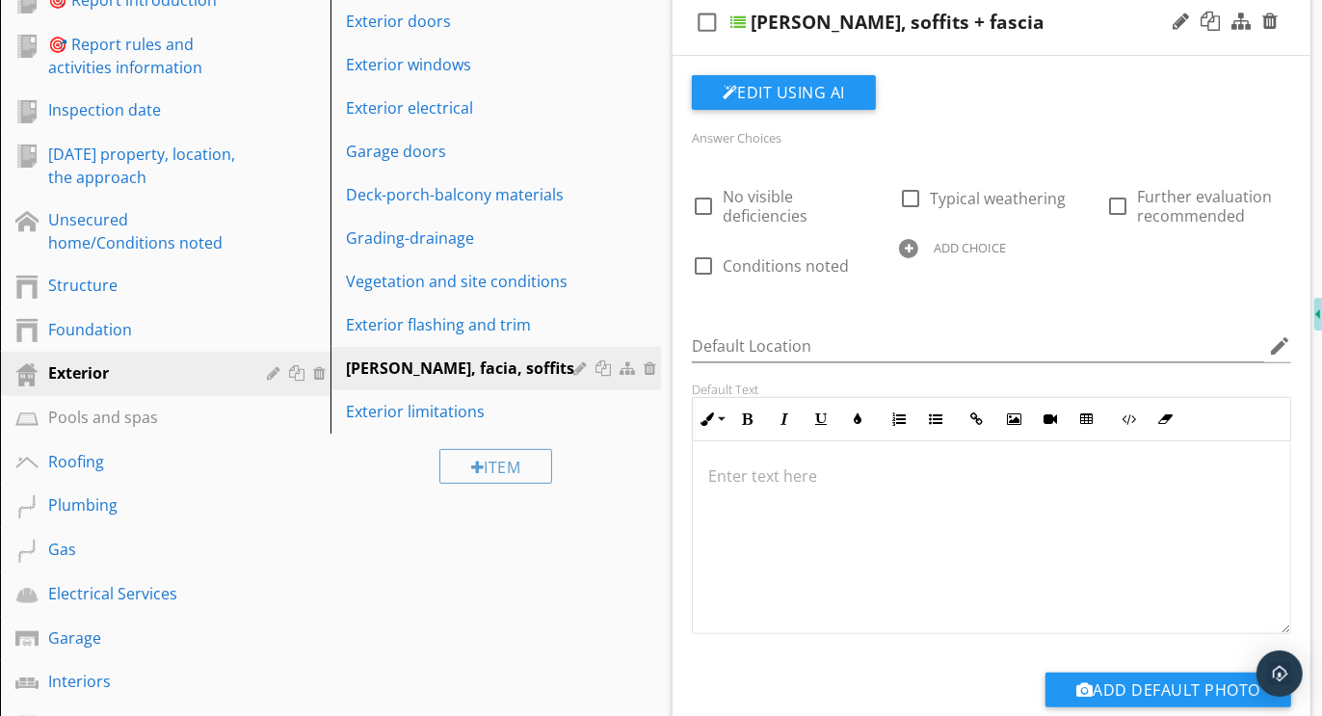
click at [907, 248] on div at bounding box center [908, 248] width 19 height 19
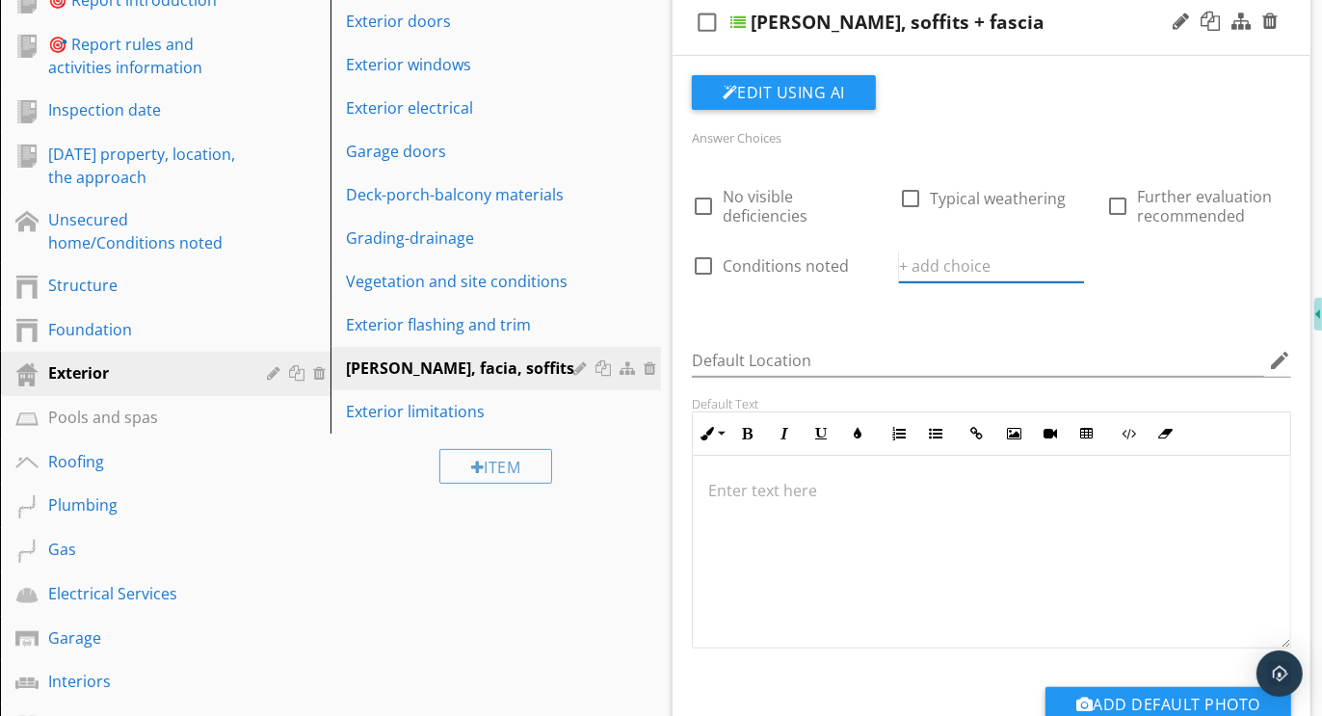
paste input "Further evaluation or correction recommended"
type input "Further evaluation or correction recommended"
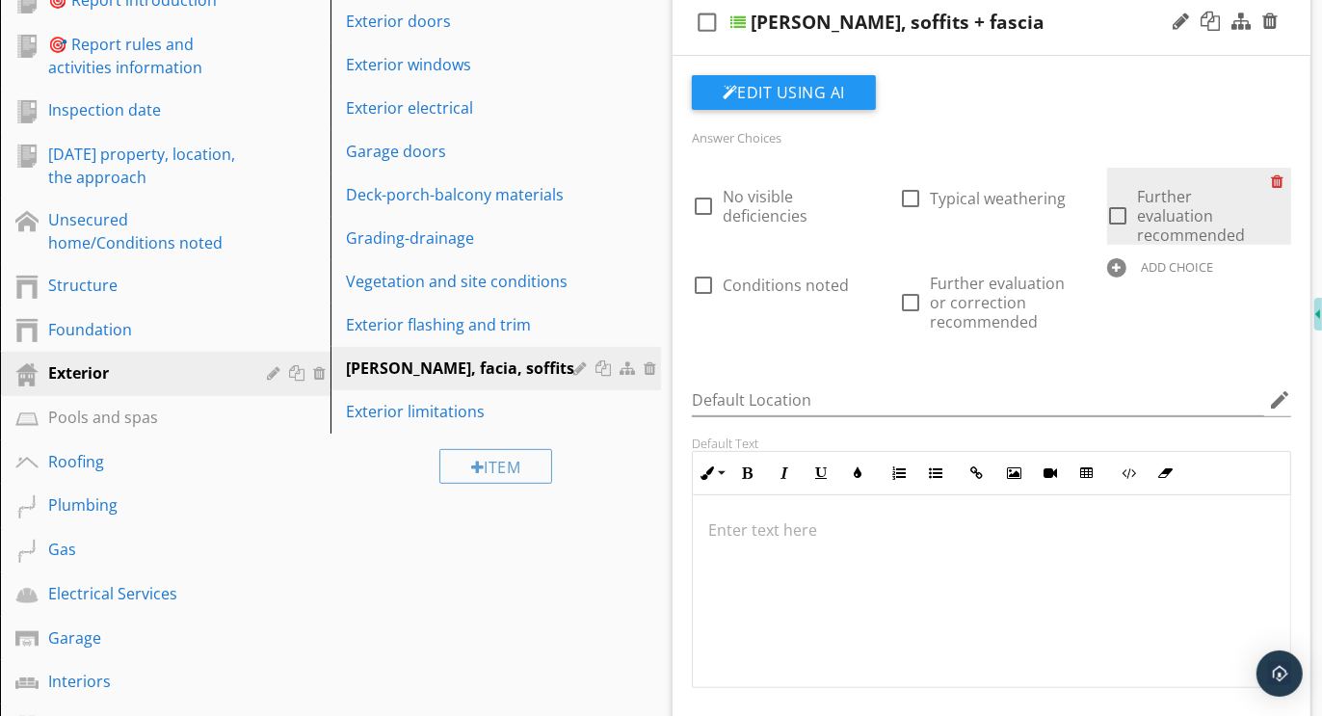
click at [1282, 178] on div at bounding box center [1281, 181] width 20 height 27
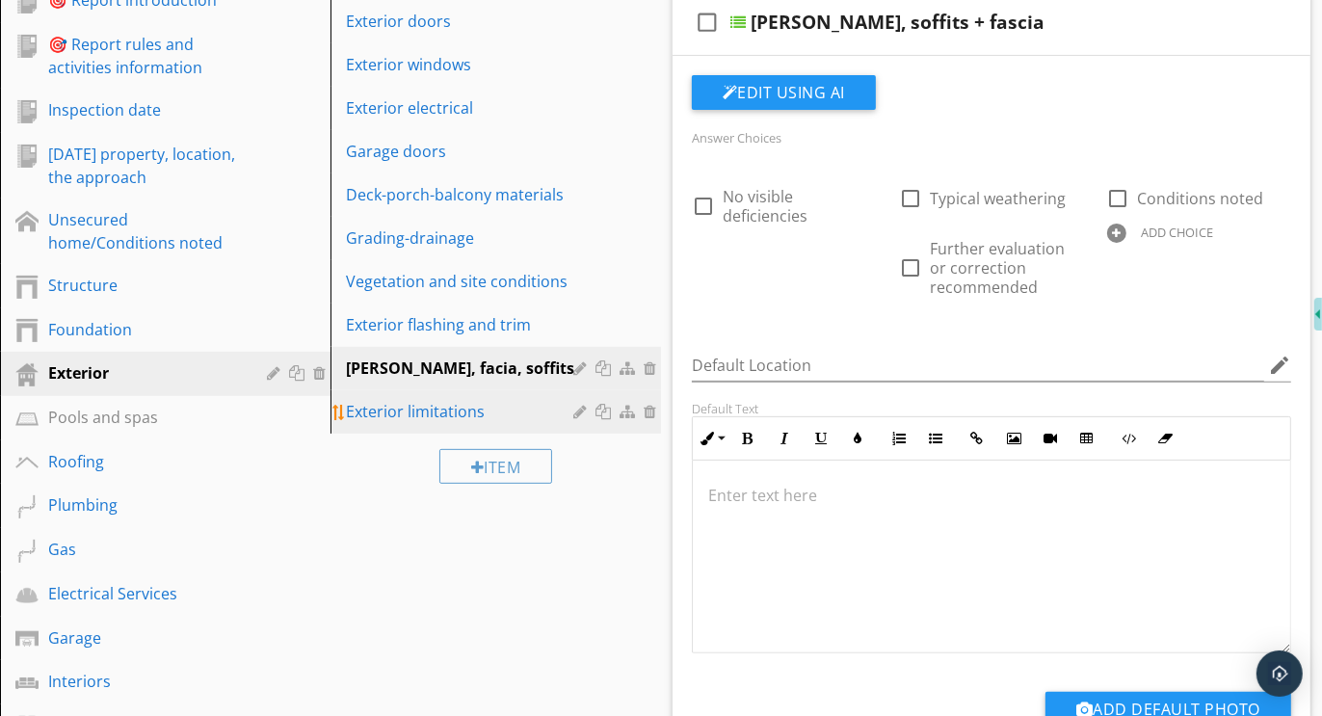
click at [423, 411] on div "Exterior limitations" at bounding box center [462, 411] width 233 height 23
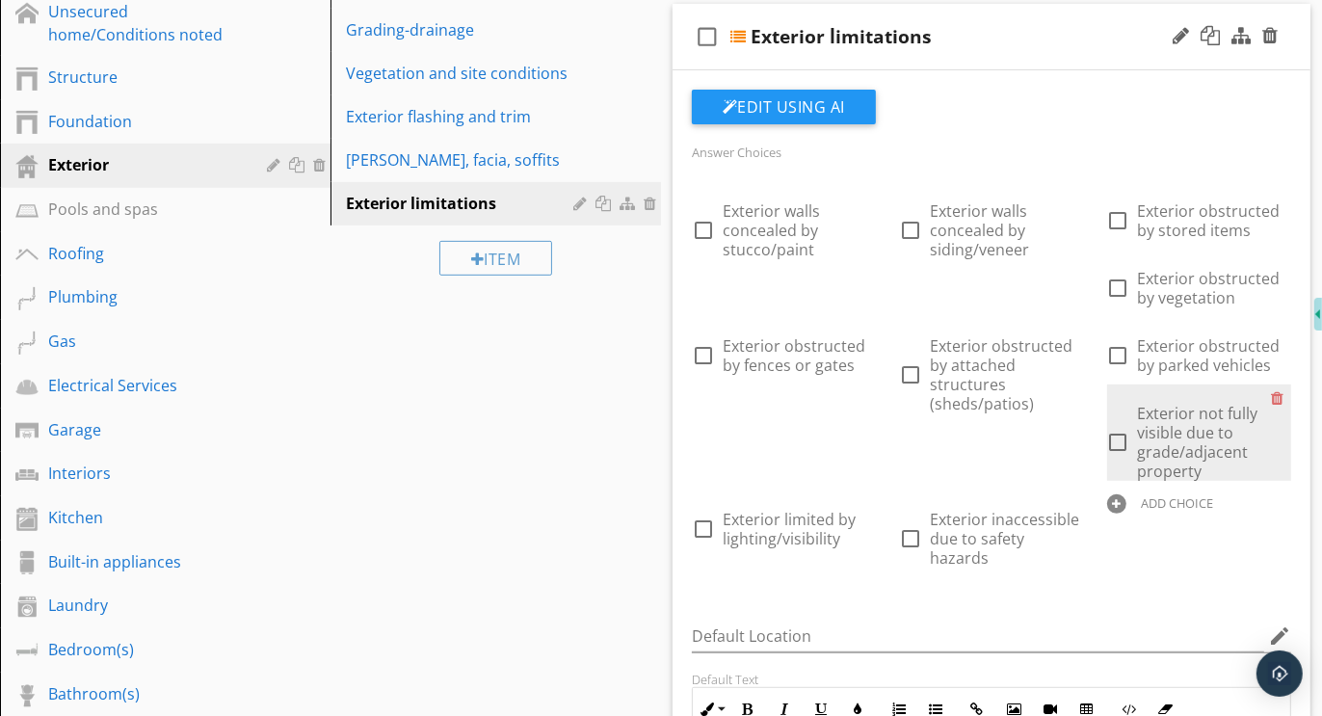
scroll to position [559, 0]
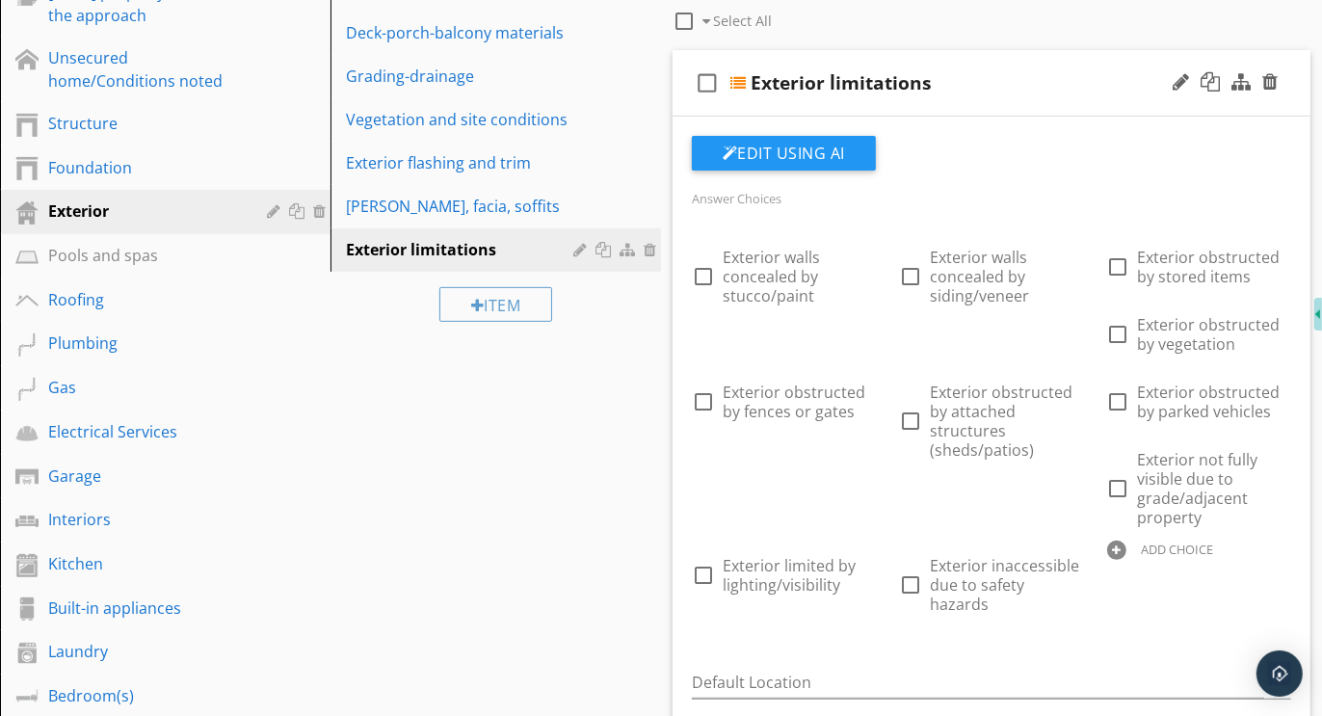
click at [1121, 548] on div at bounding box center [1116, 550] width 19 height 19
paste input "Further evaluation or correction recommended"
type input "Further evaluation or correction recommended"
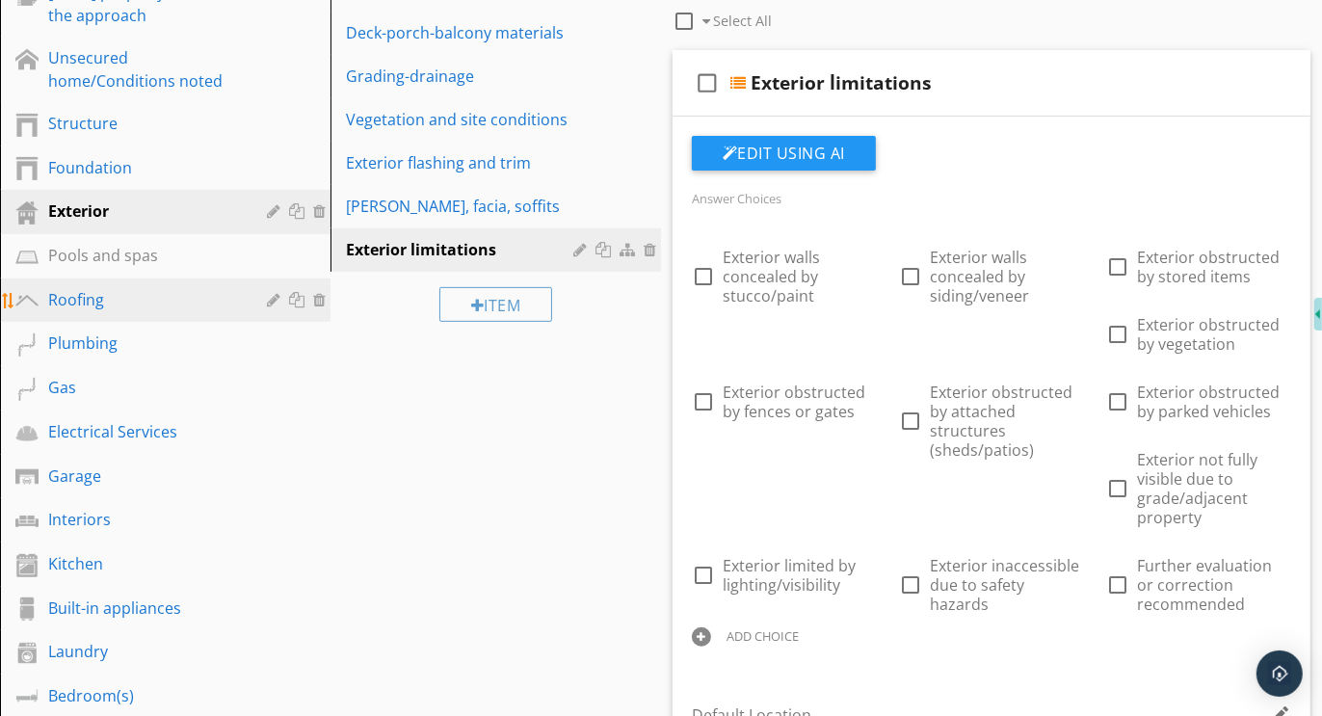
click at [89, 288] on div "Roofing" at bounding box center [143, 299] width 191 height 23
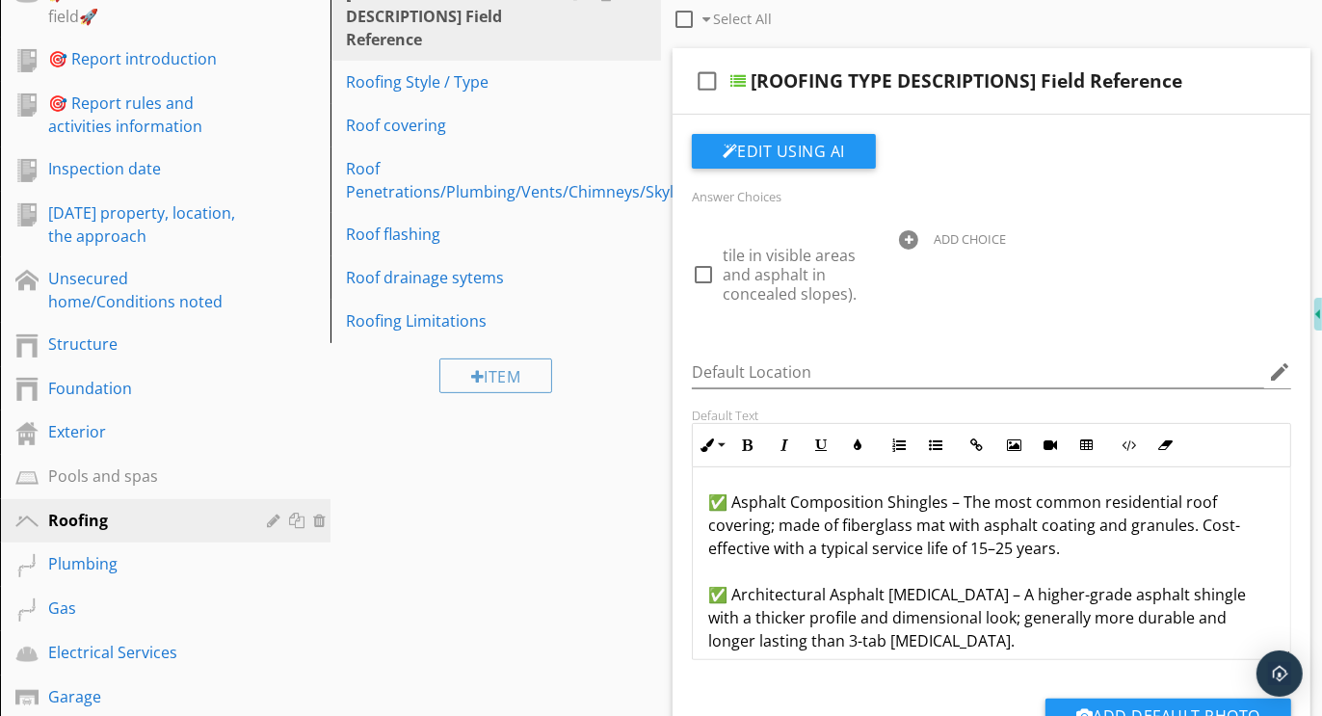
scroll to position [268, 0]
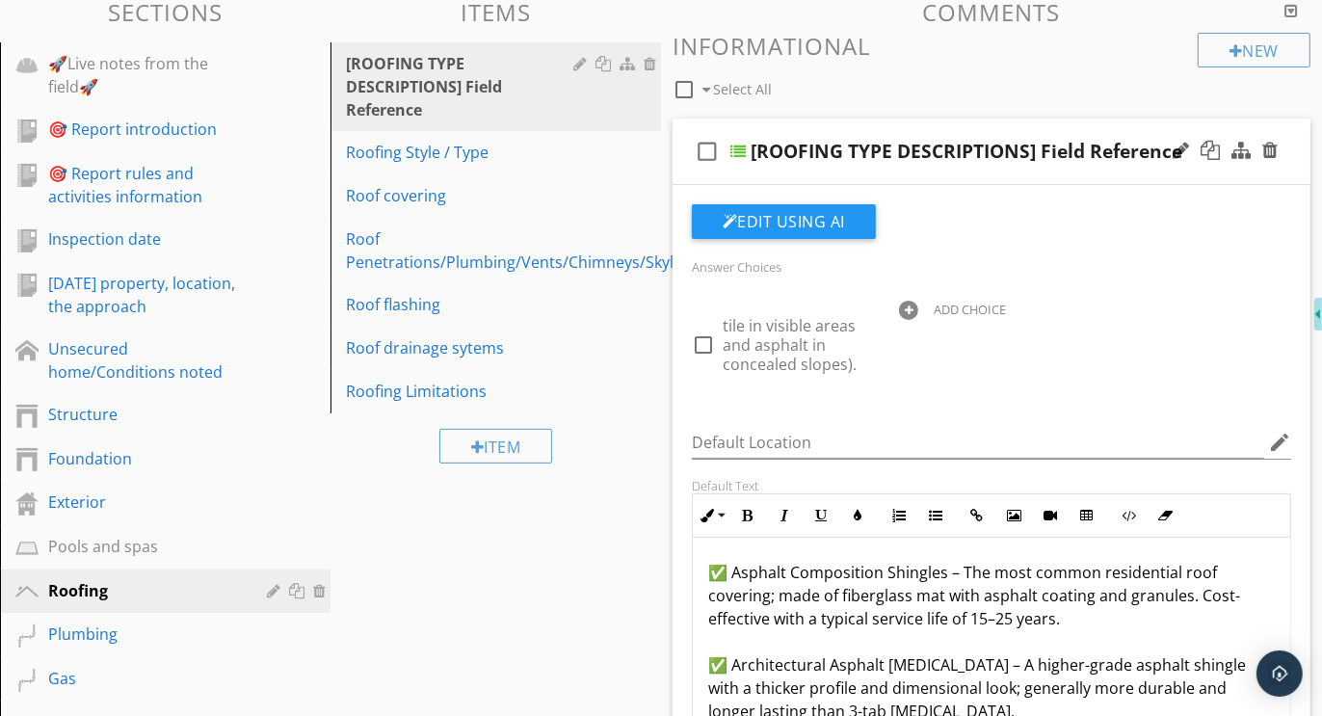
click at [909, 309] on div at bounding box center [908, 310] width 19 height 19
paste input "Further evaluation or correction recommended"
type input "Further evaluation or correction recommended"
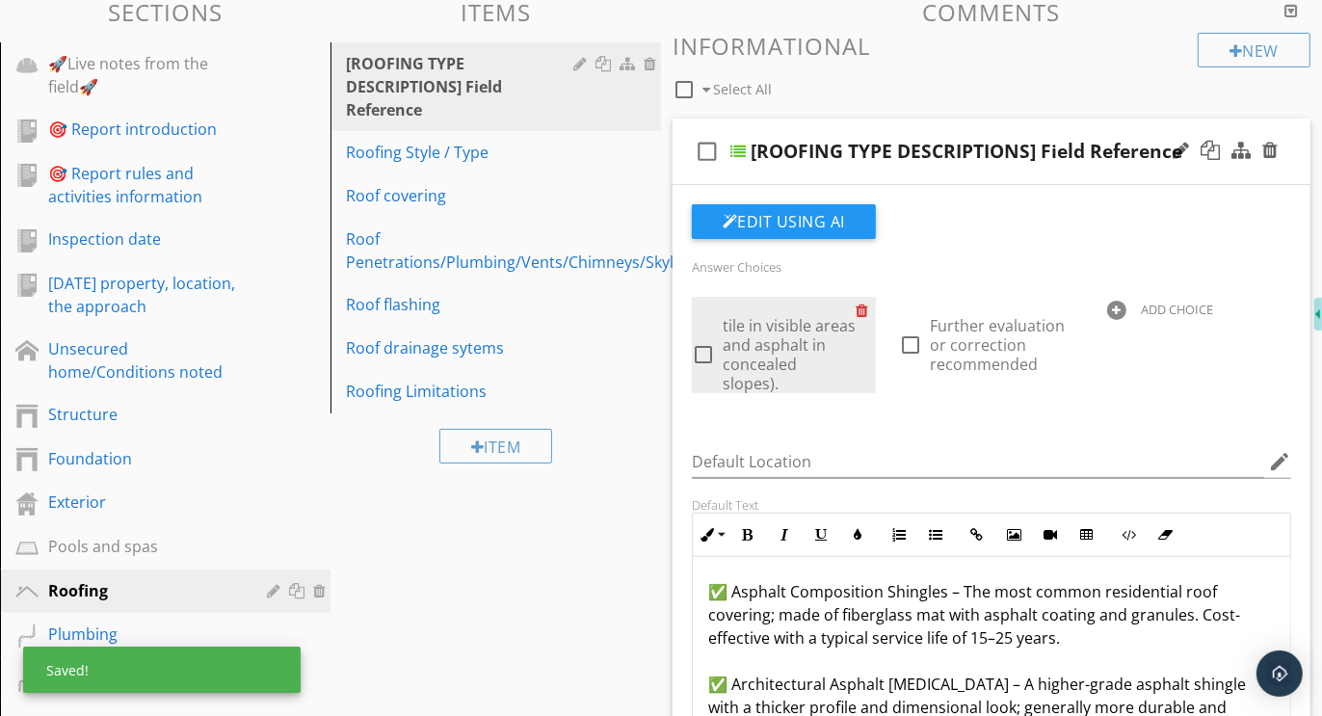
click at [864, 307] on div at bounding box center [866, 310] width 20 height 27
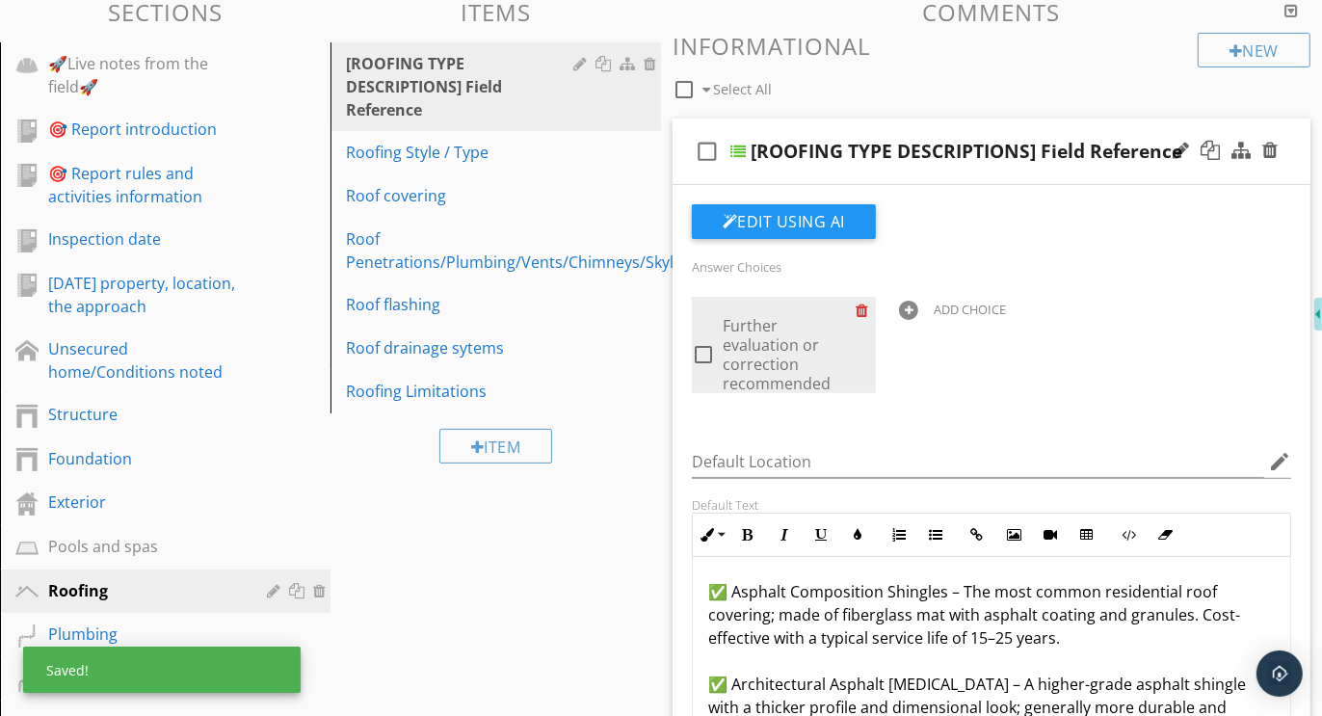
click at [864, 307] on div at bounding box center [866, 310] width 20 height 27
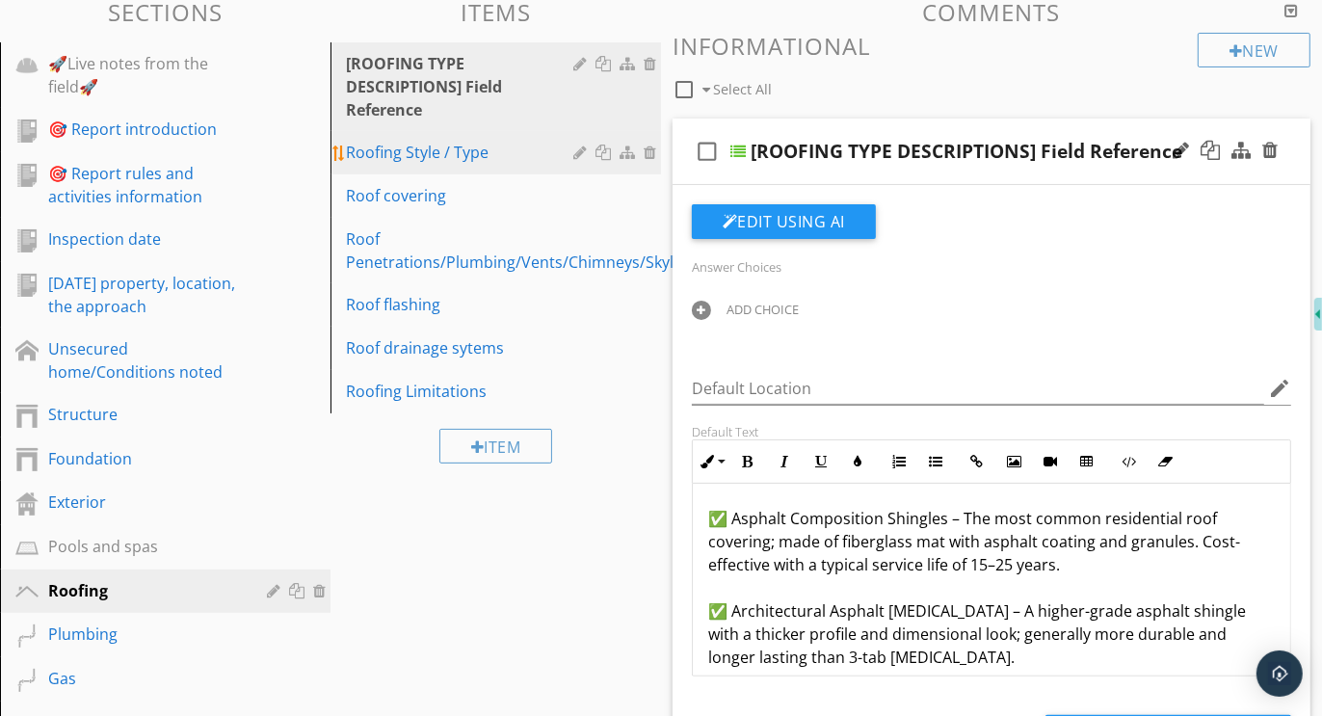
click at [466, 153] on div "Roofing Style / Type" at bounding box center [462, 152] width 233 height 23
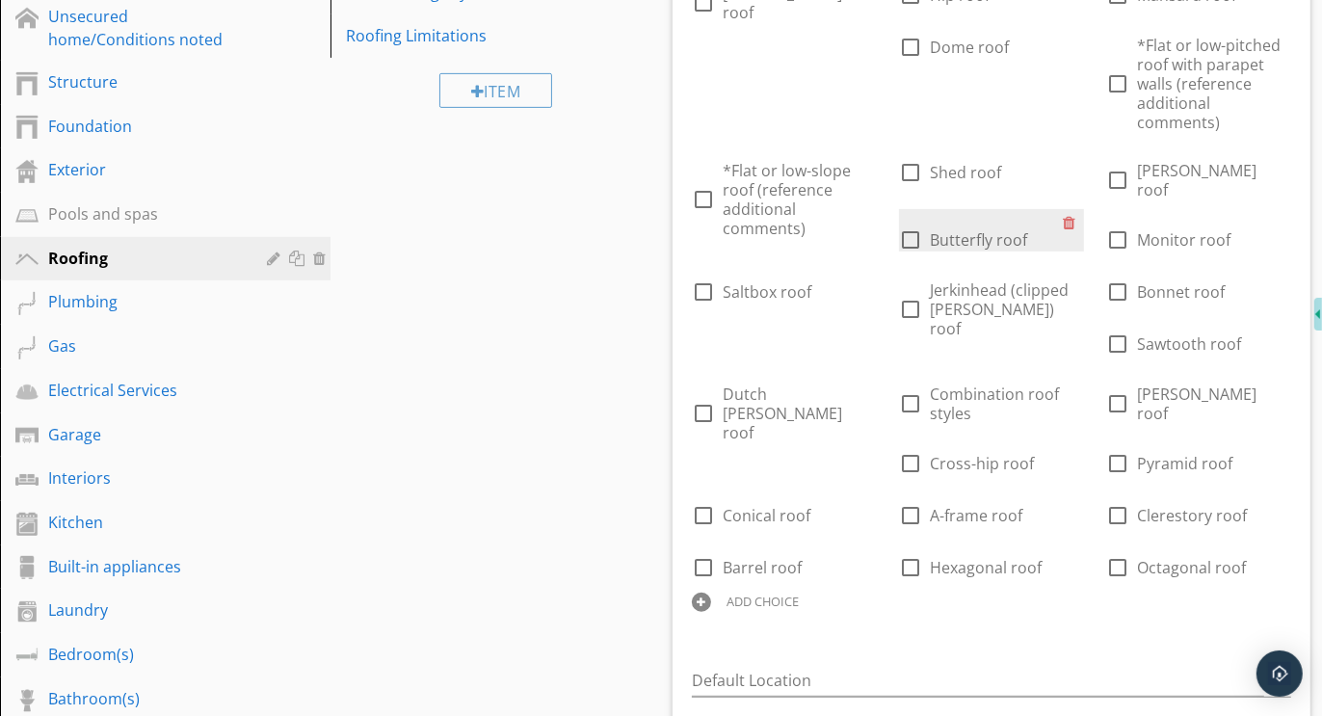
scroll to position [756, 0]
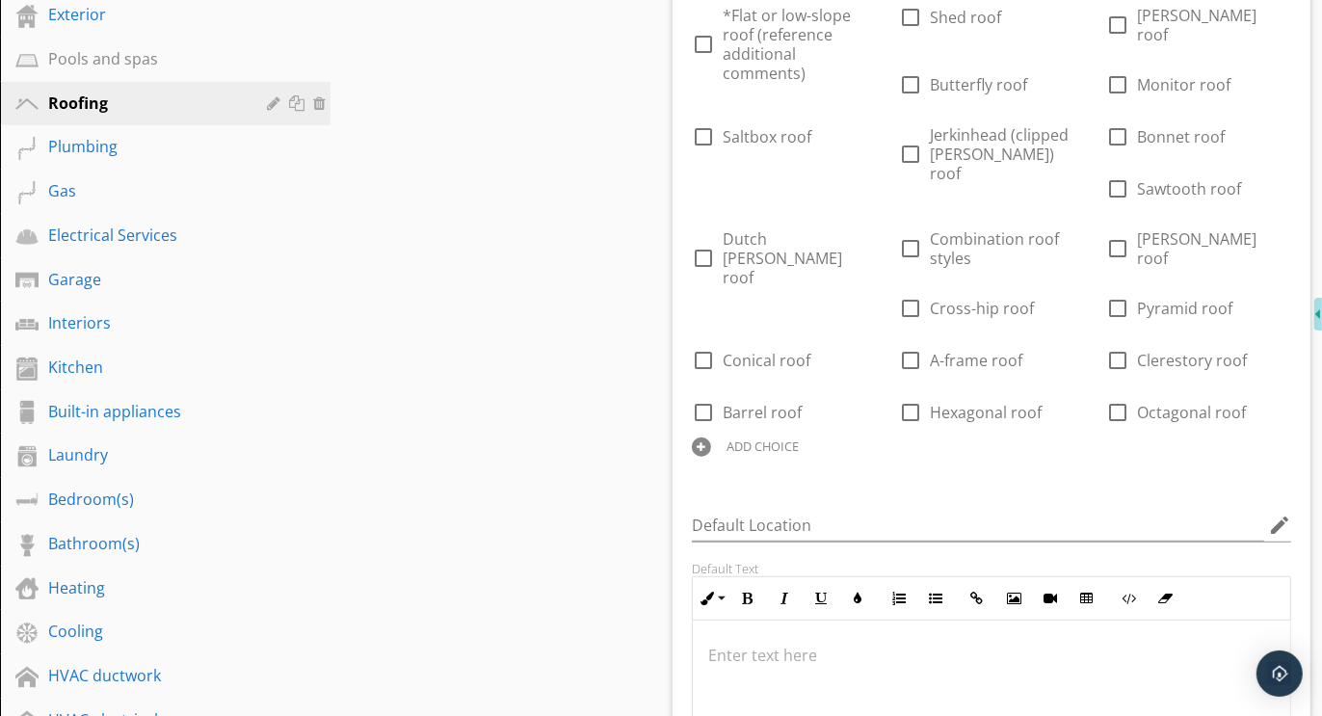
click at [711, 438] on div at bounding box center [701, 447] width 19 height 19
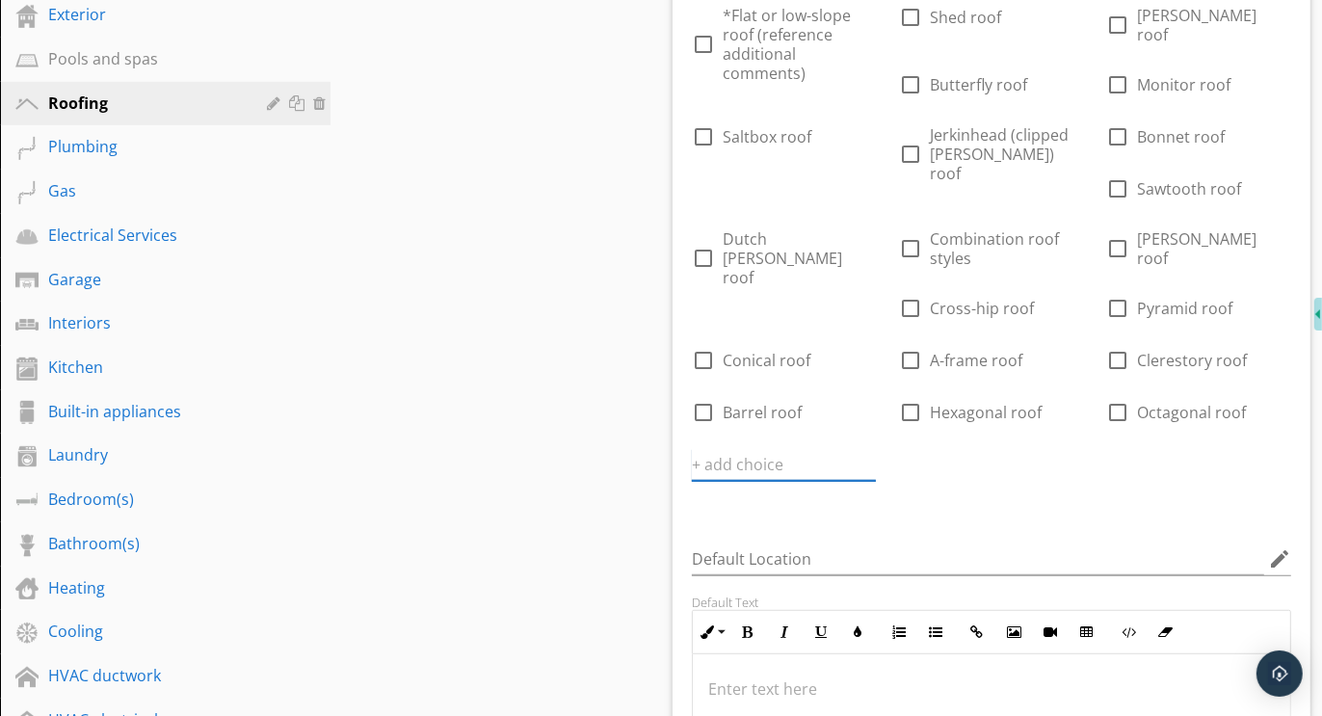
paste input "Further evaluation or correction recommended"
type input "Further evaluation or correction recommended"
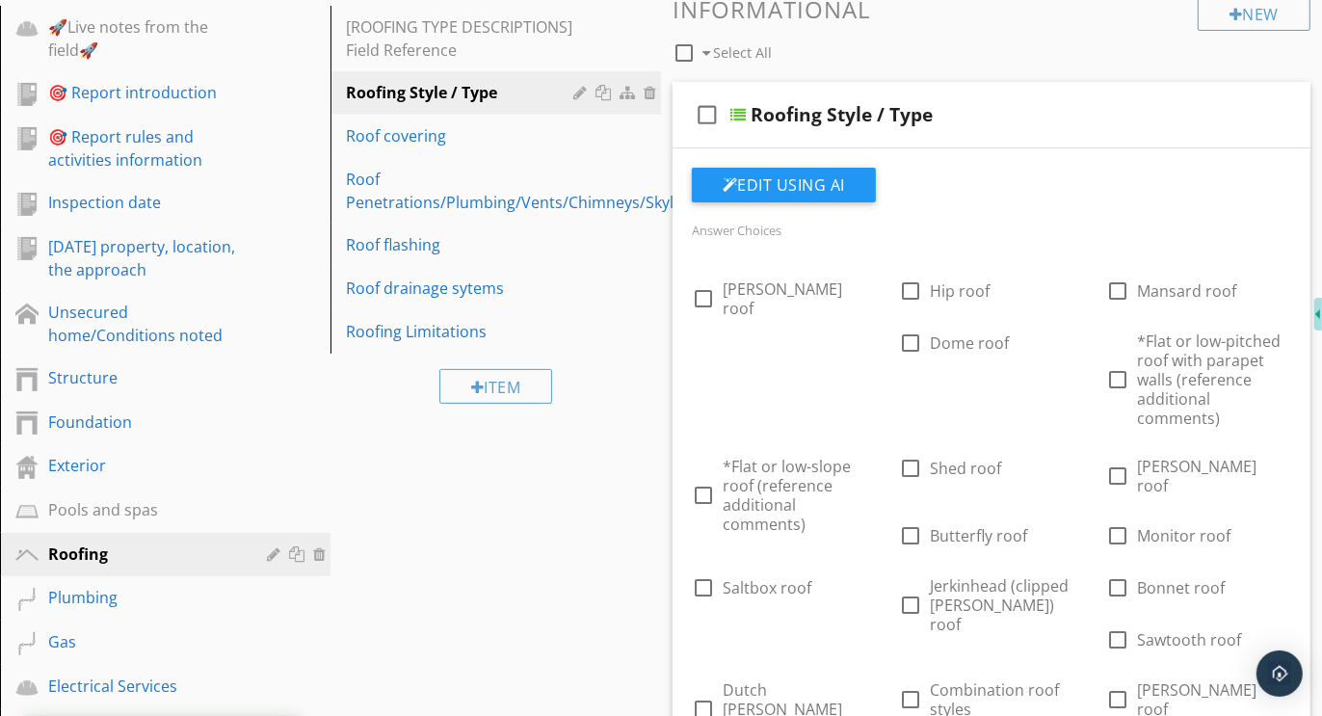
scroll to position [296, 0]
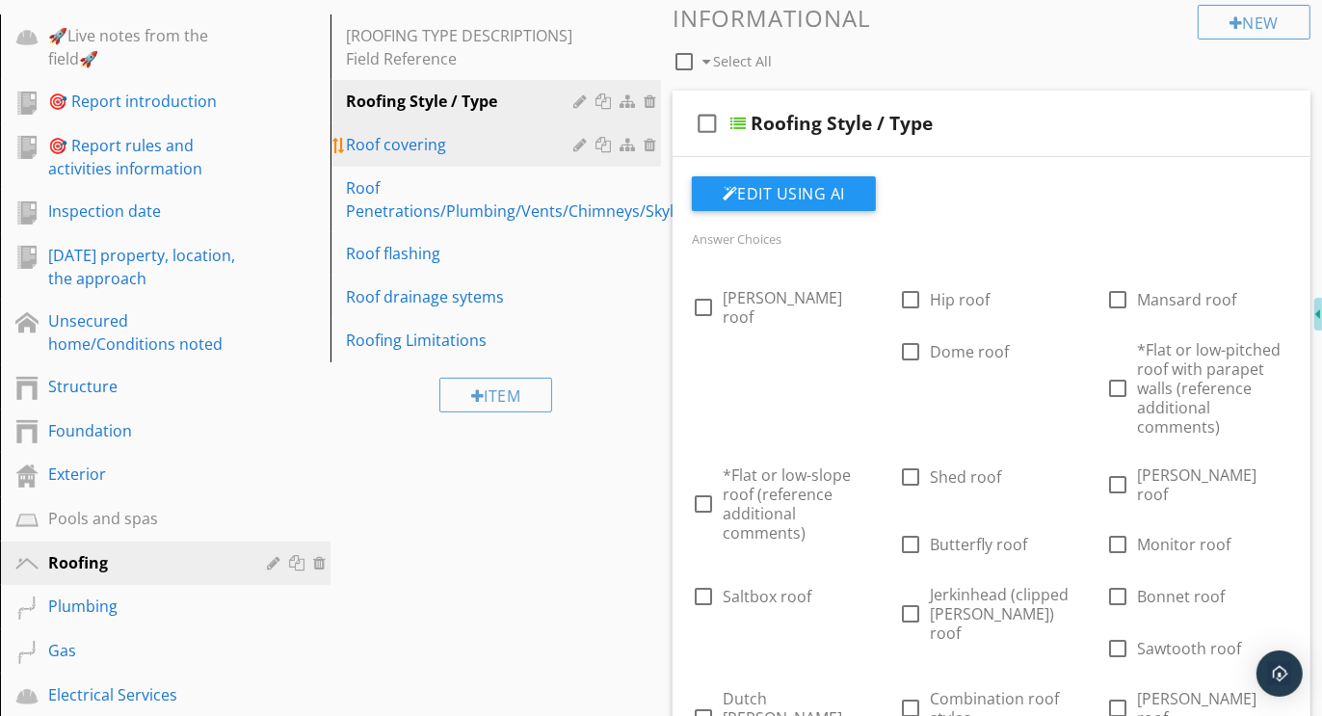
click at [379, 144] on div "Roof covering" at bounding box center [462, 144] width 233 height 23
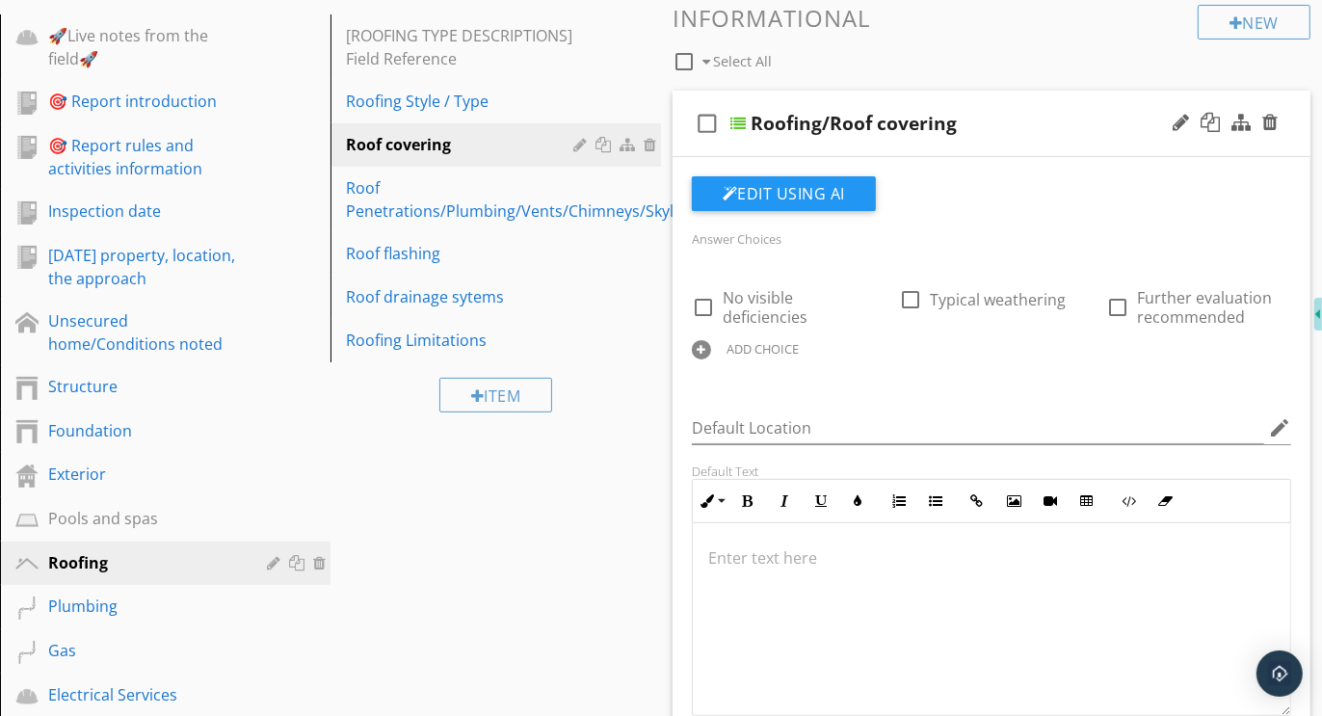
click at [705, 350] on div at bounding box center [701, 349] width 19 height 19
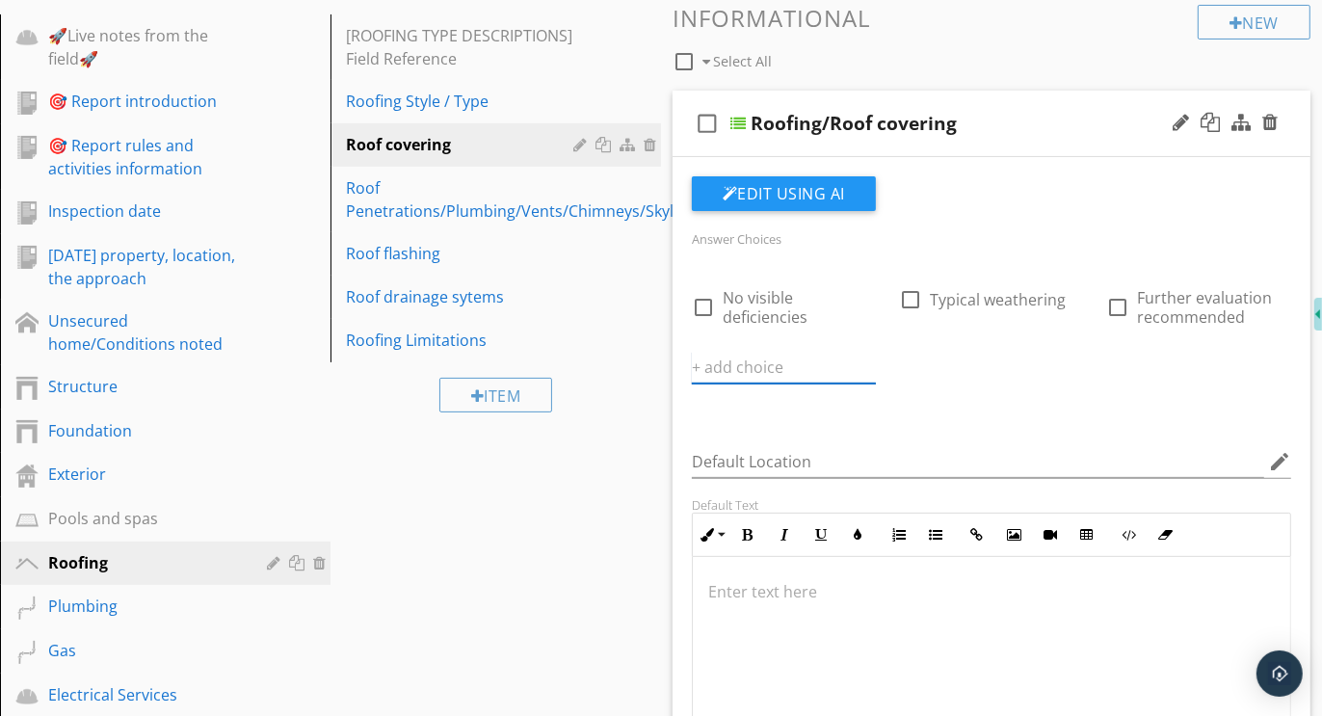
paste input "Further evaluation or correction recommended"
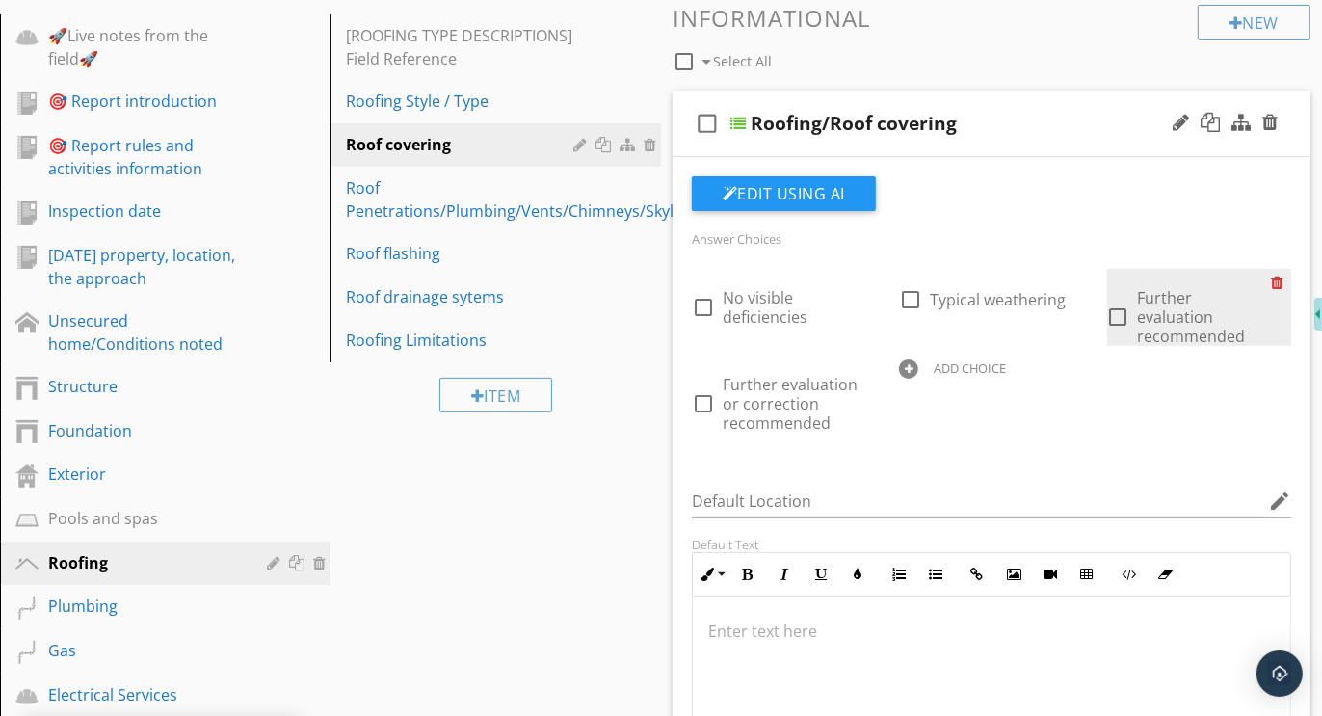
click at [1281, 276] on div at bounding box center [1281, 282] width 20 height 27
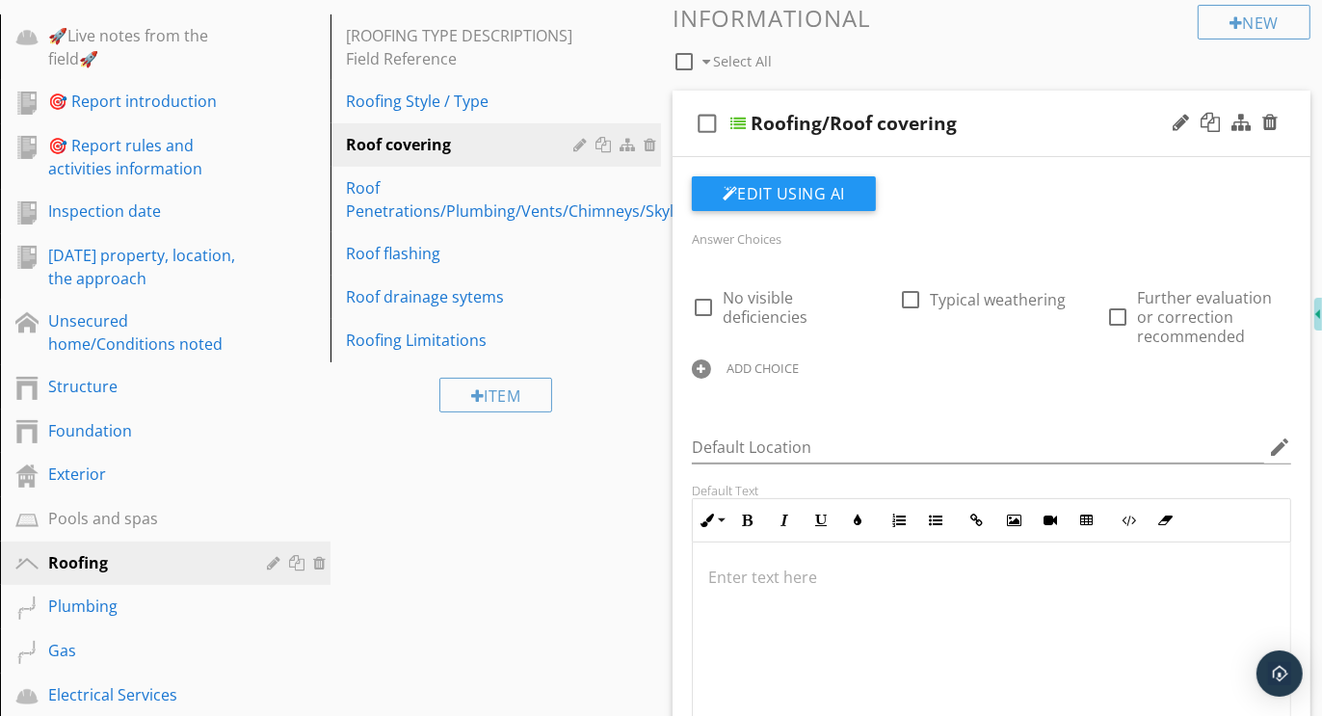
click at [705, 370] on div at bounding box center [701, 368] width 19 height 19
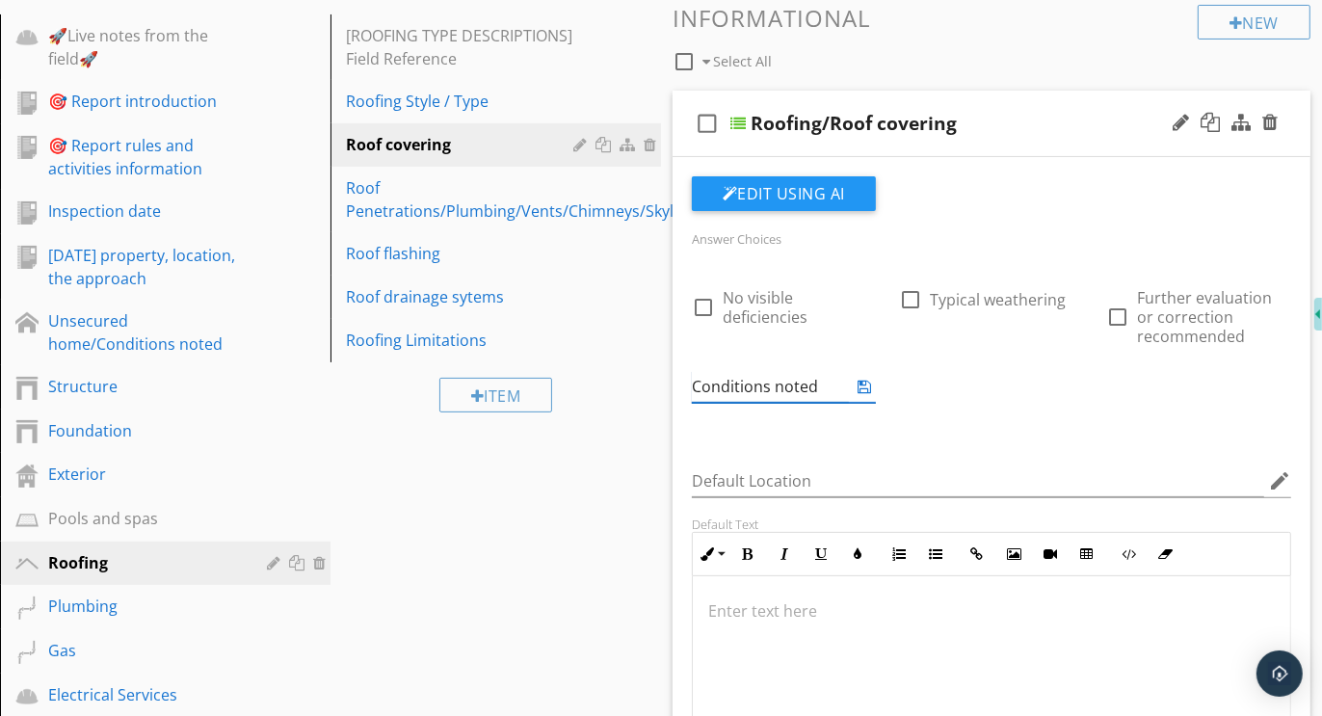
type input "Conditions noted"
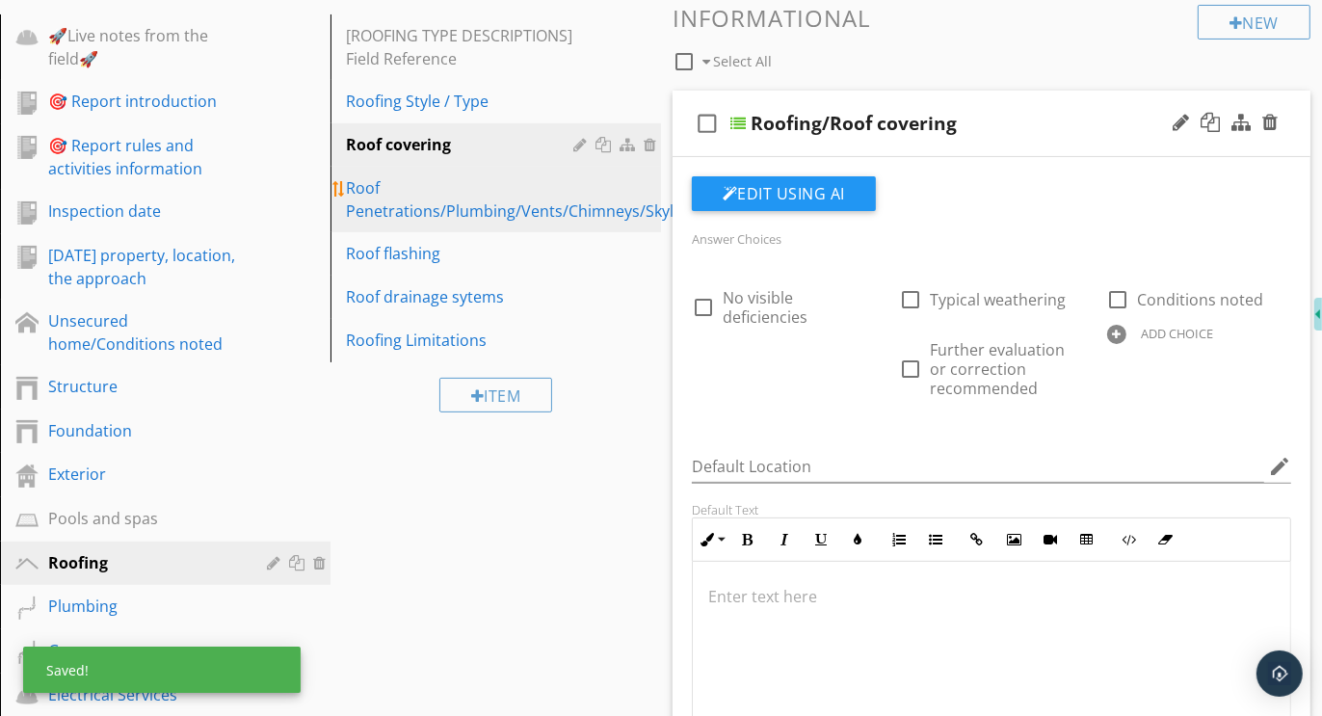
click at [381, 202] on div "Roof Penetrations/Plumbing/Vents/Chimneys/Skylights" at bounding box center [527, 199] width 363 height 46
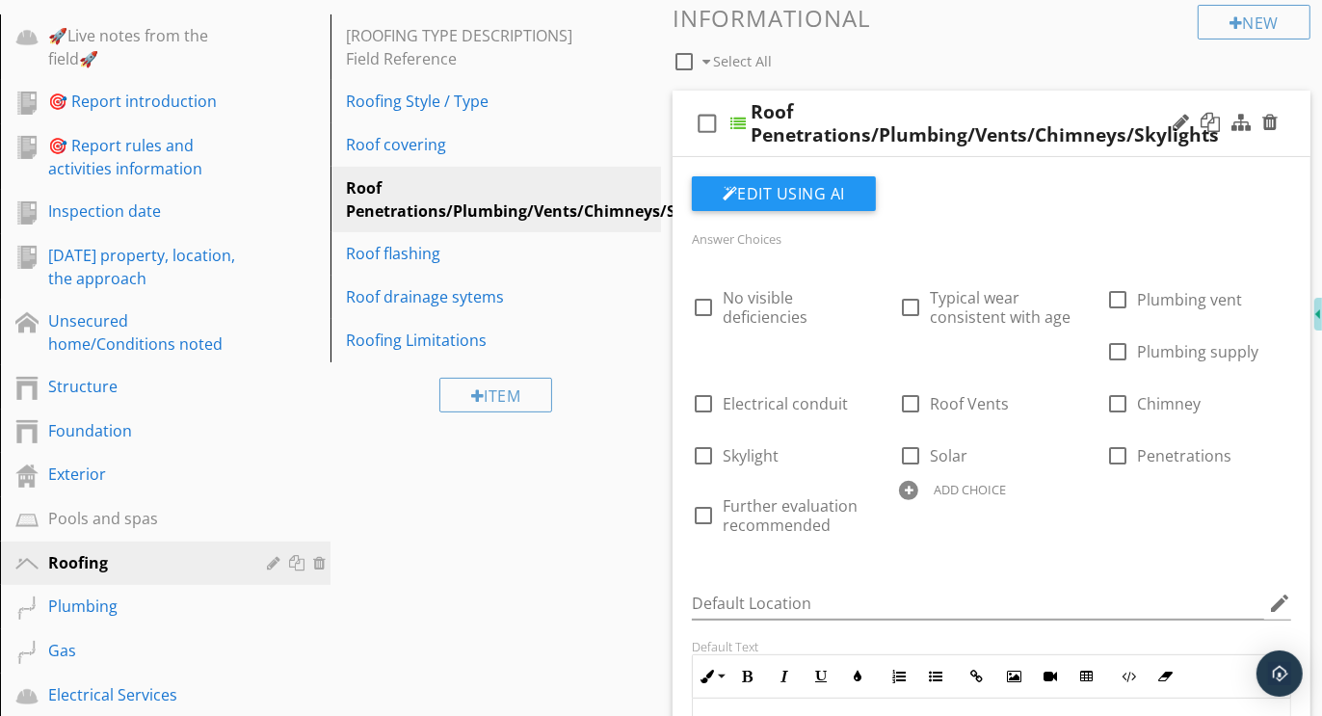
click at [914, 482] on div at bounding box center [908, 490] width 19 height 19
paste input "Further evaluation or correction recommended"
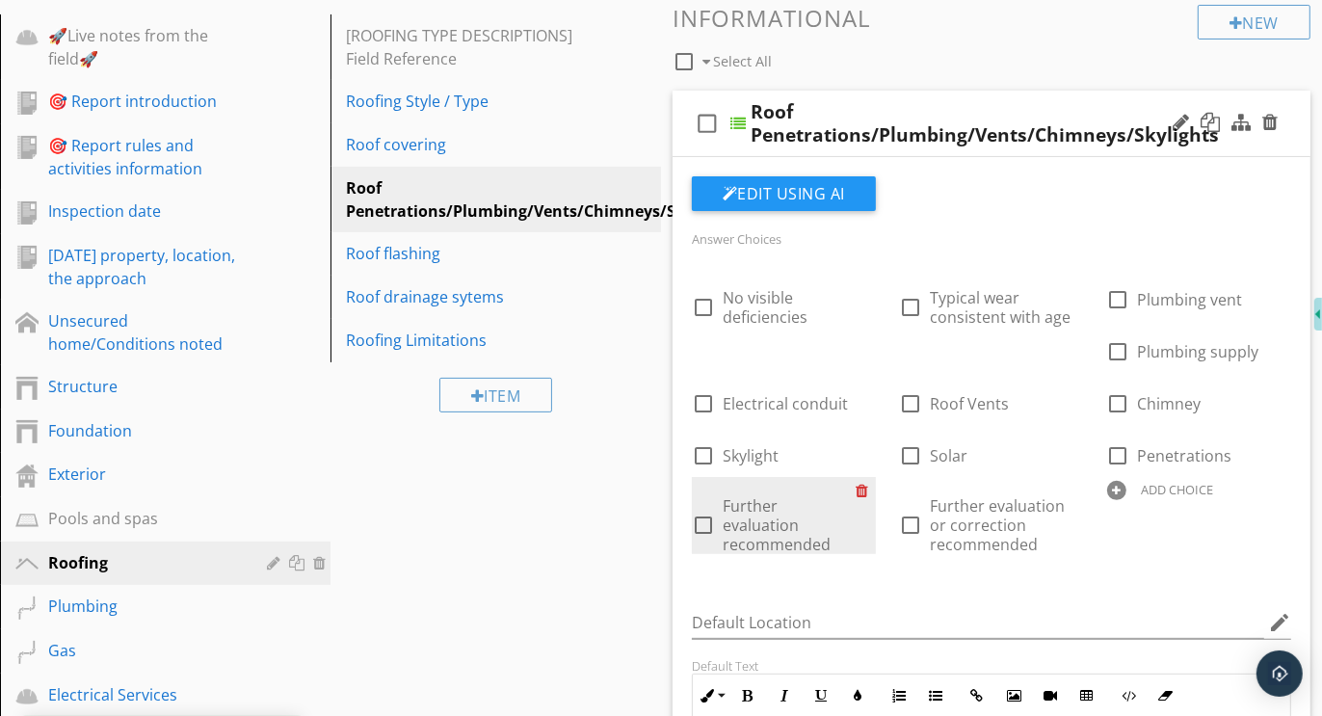
click at [865, 487] on div at bounding box center [866, 490] width 20 height 27
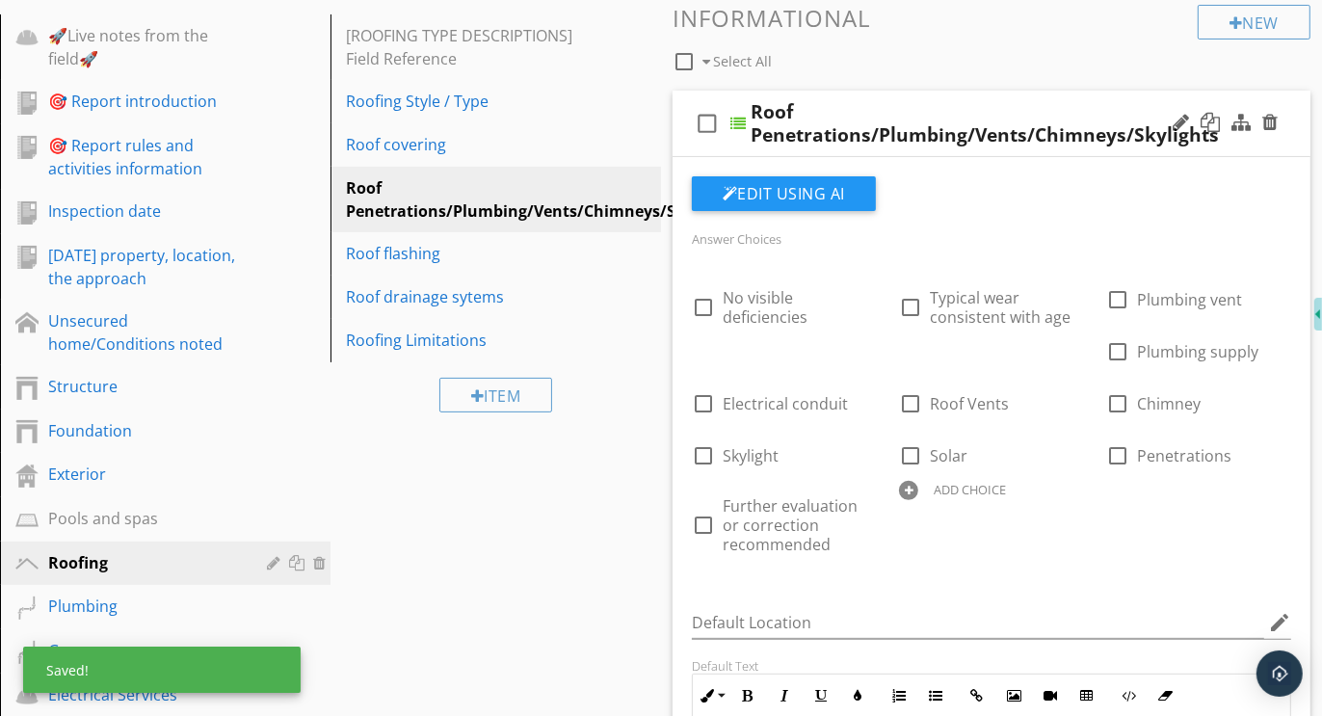
click at [907, 493] on div at bounding box center [908, 490] width 19 height 19
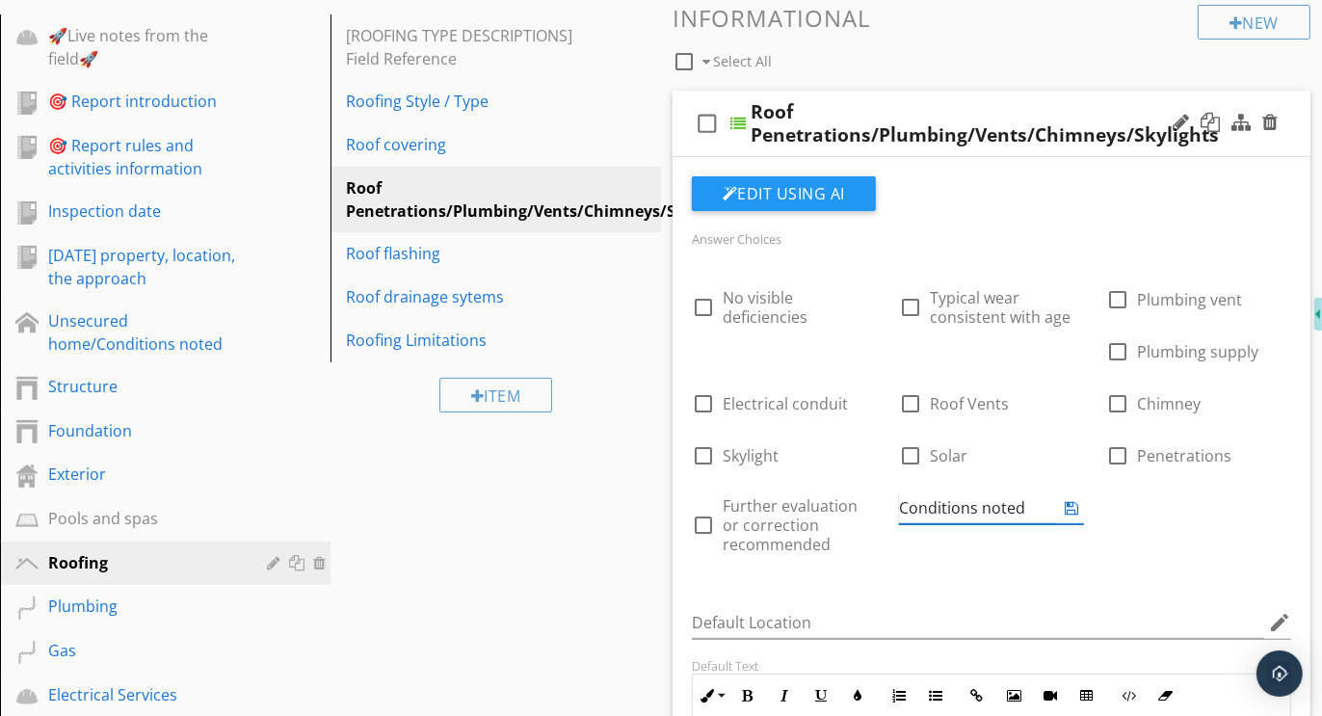
type input "Conditions noted"
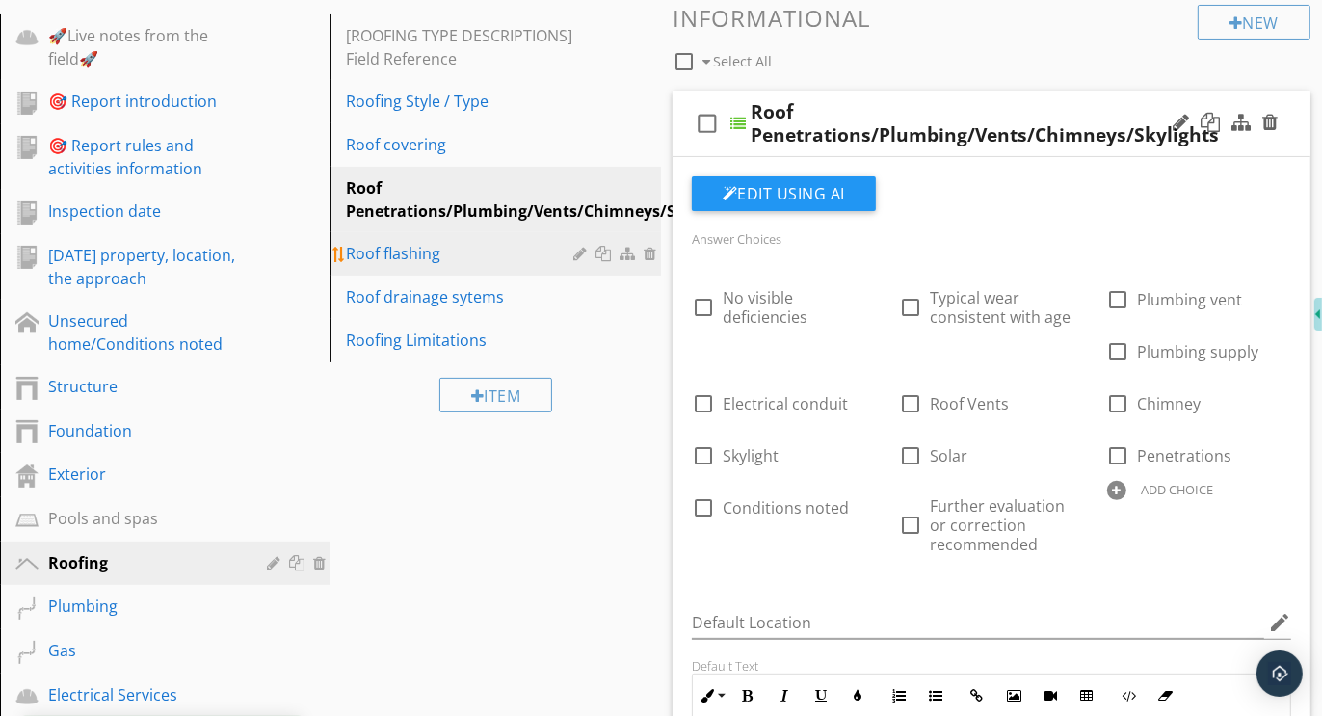
click at [407, 248] on div "Roof flashing" at bounding box center [462, 253] width 233 height 23
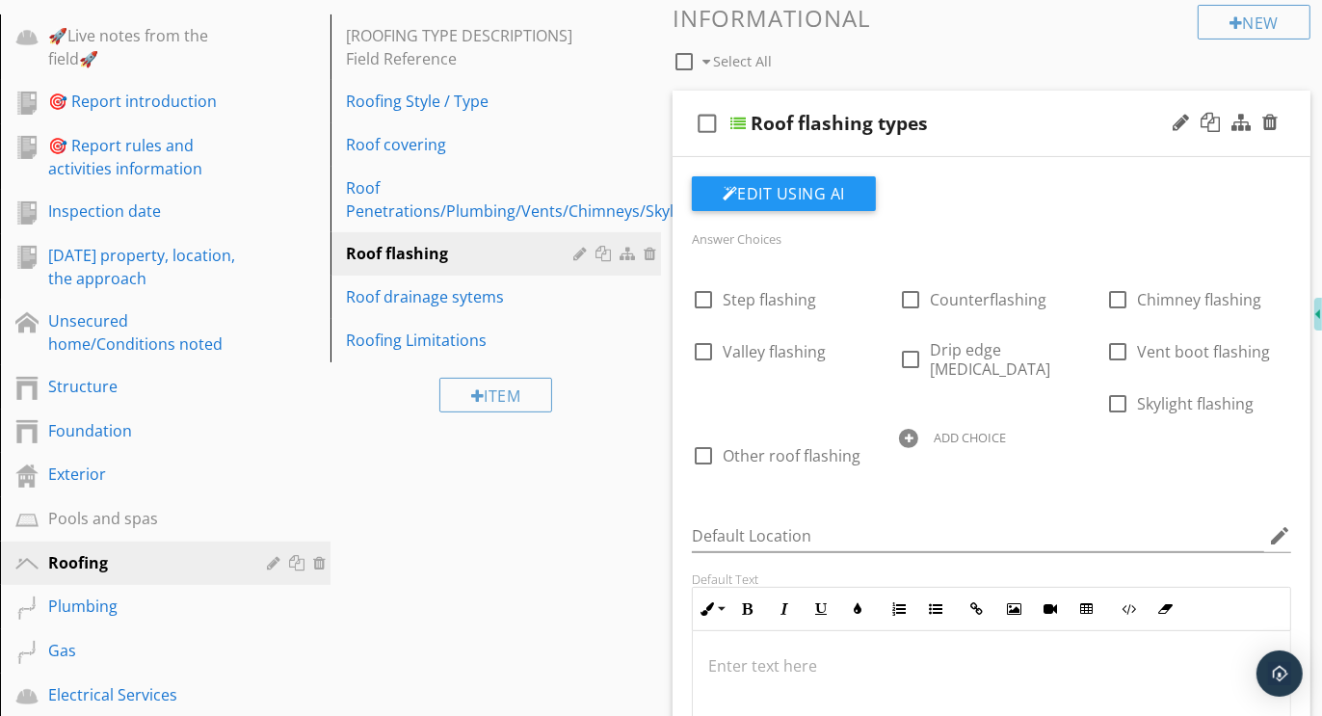
click at [918, 429] on div at bounding box center [908, 438] width 19 height 19
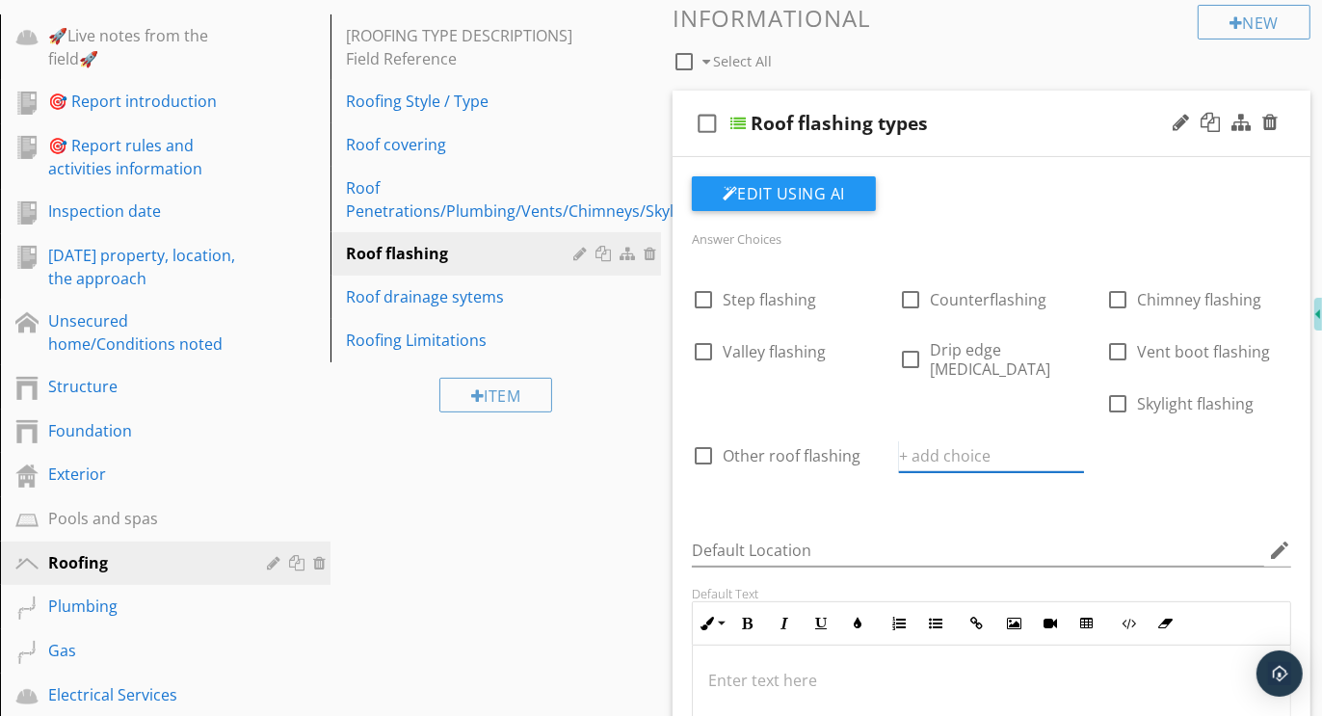
paste input "Further evaluation or correction recommended"
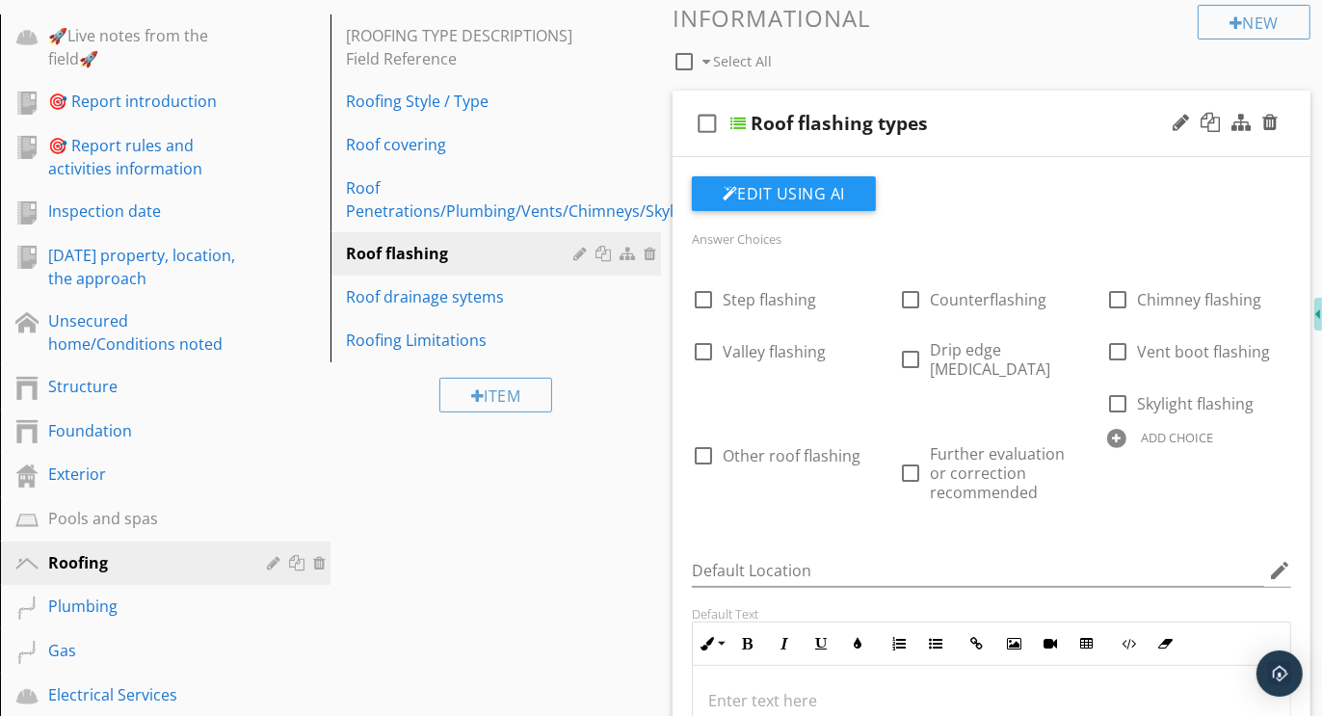
click at [1107, 448] on div at bounding box center [1116, 438] width 19 height 19
type input "Conditions noted"
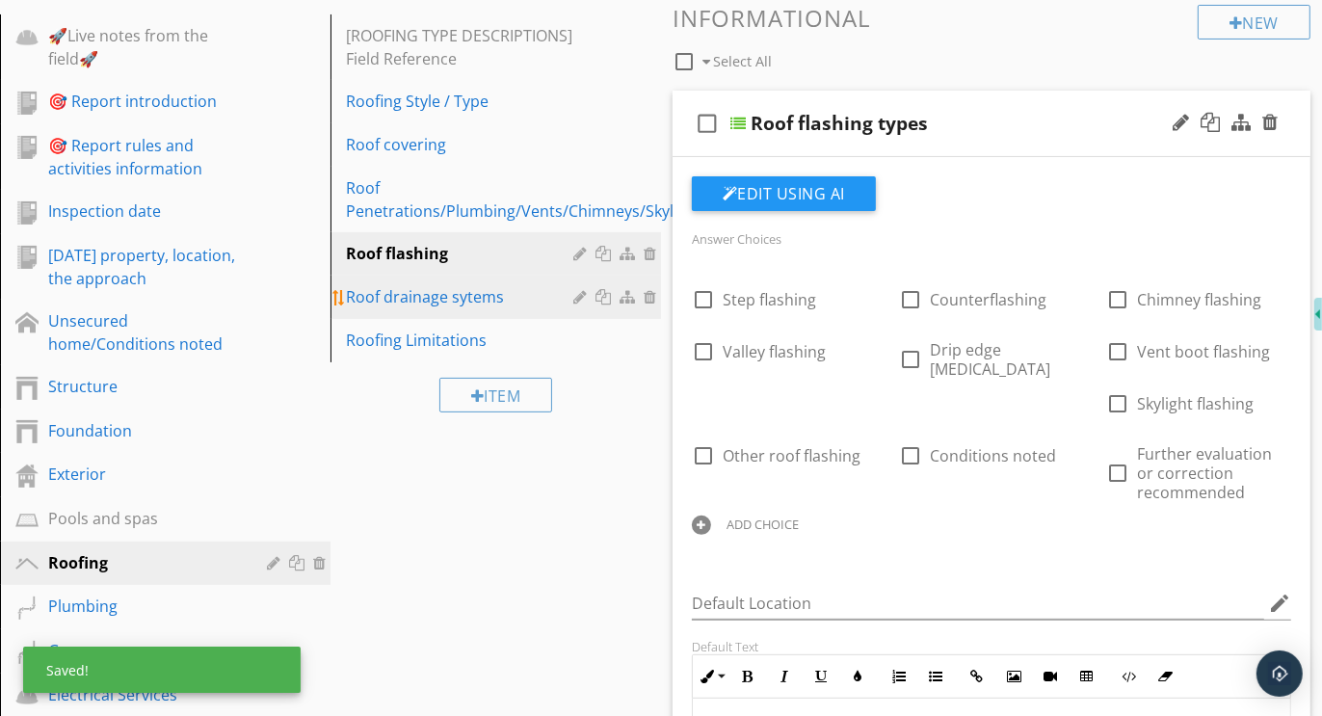
click at [441, 306] on div "Roof drainage sytems" at bounding box center [462, 296] width 233 height 23
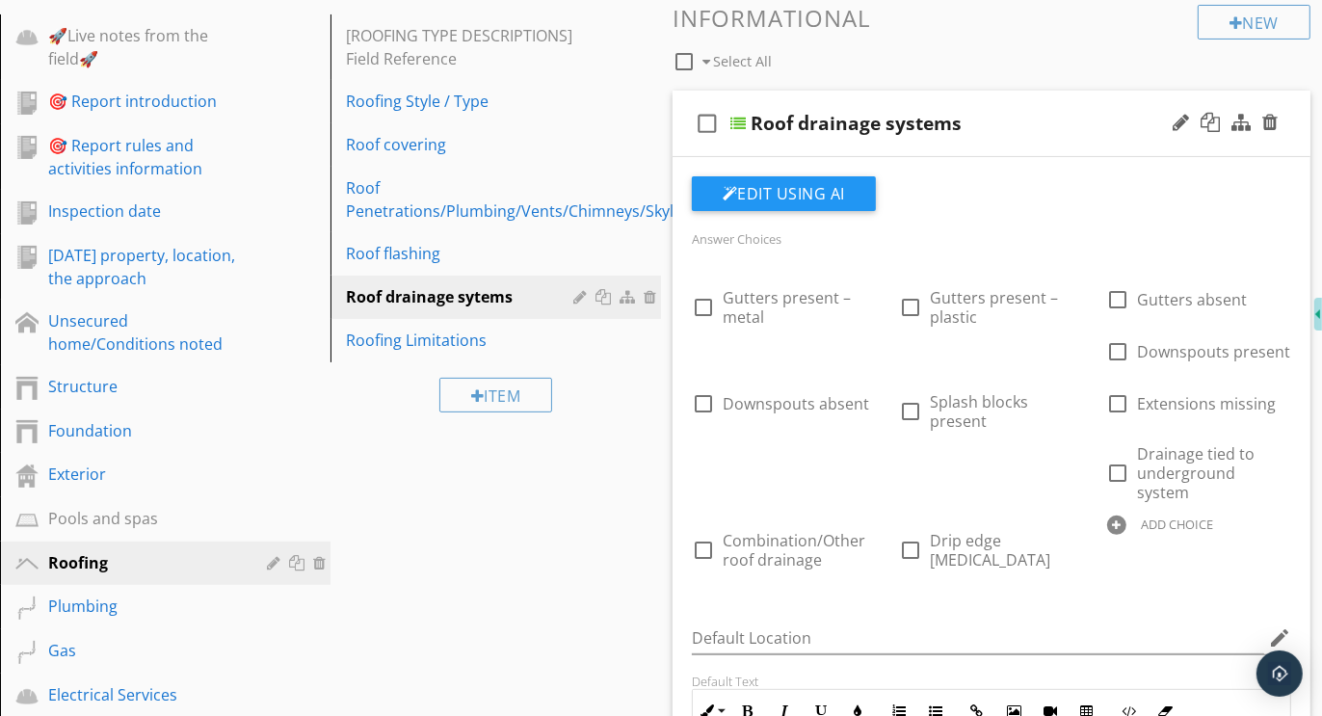
click at [1118, 516] on div at bounding box center [1116, 525] width 19 height 19
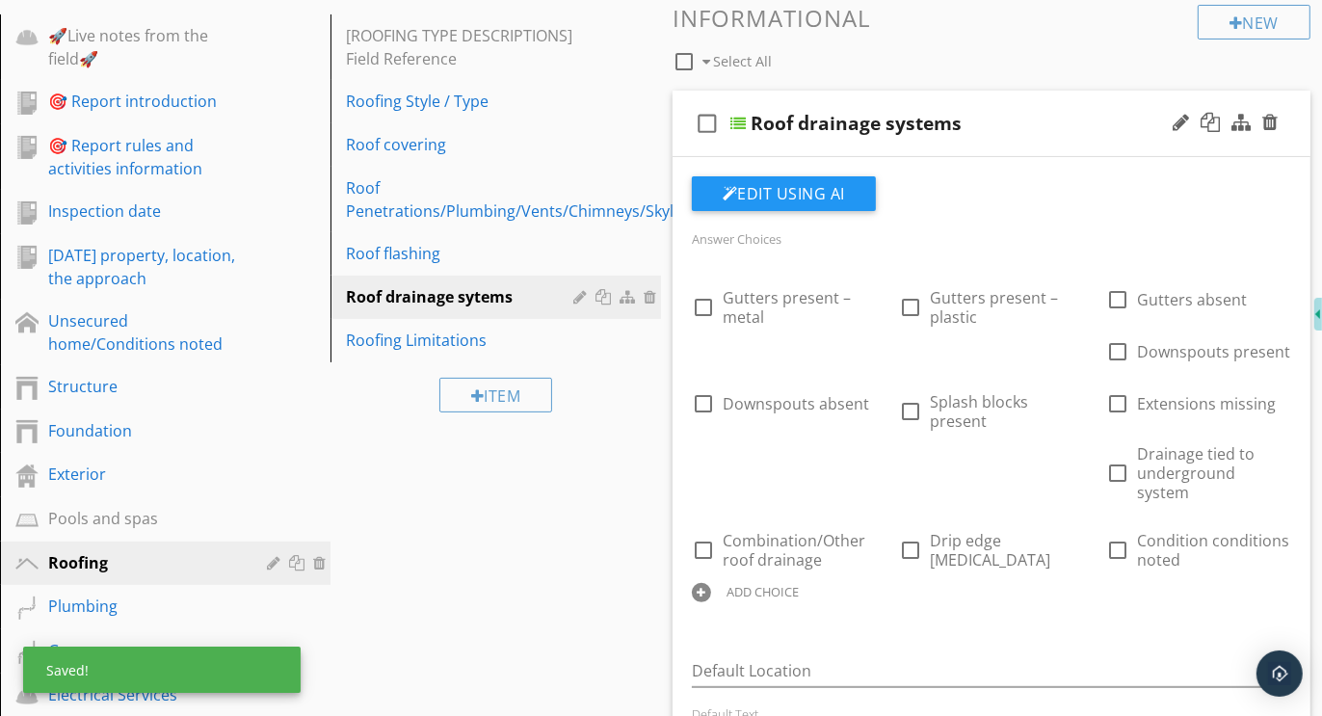
click at [698, 583] on div at bounding box center [701, 592] width 19 height 19
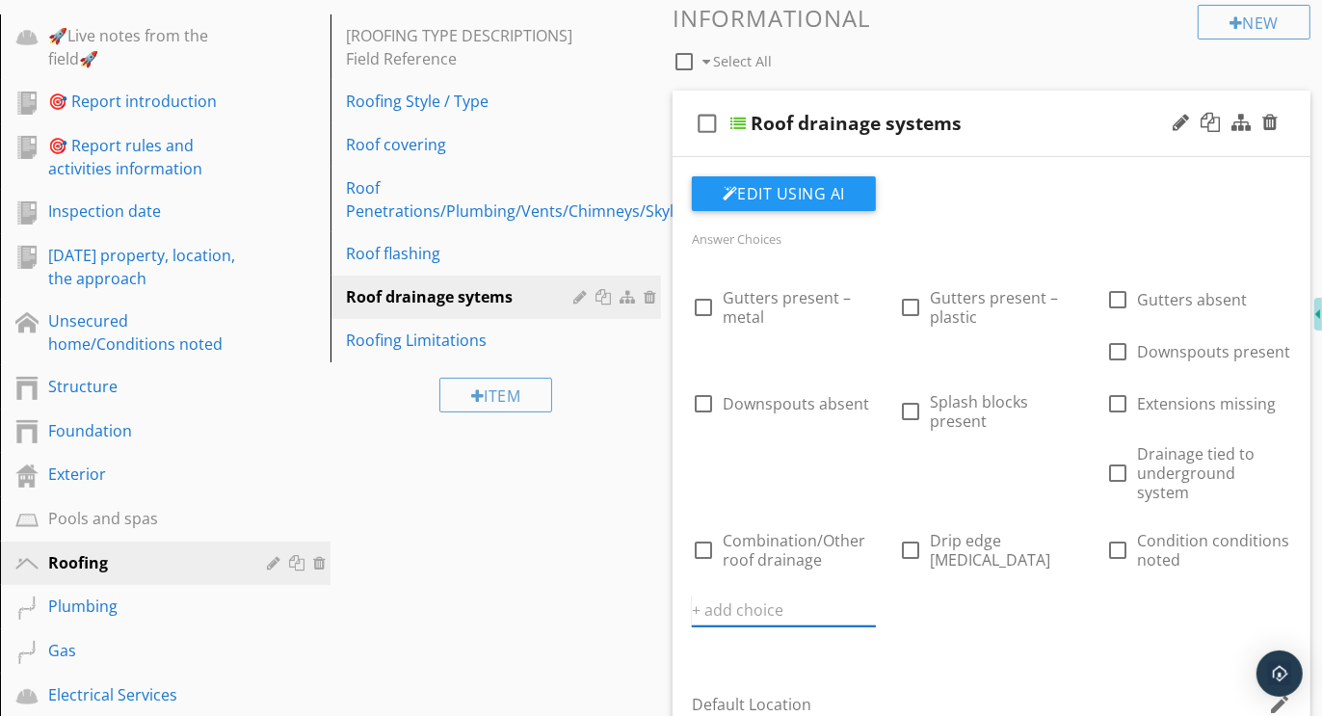
paste input "Further evaluation or correction recommended"
type input "Further evaluation or correction recommended"
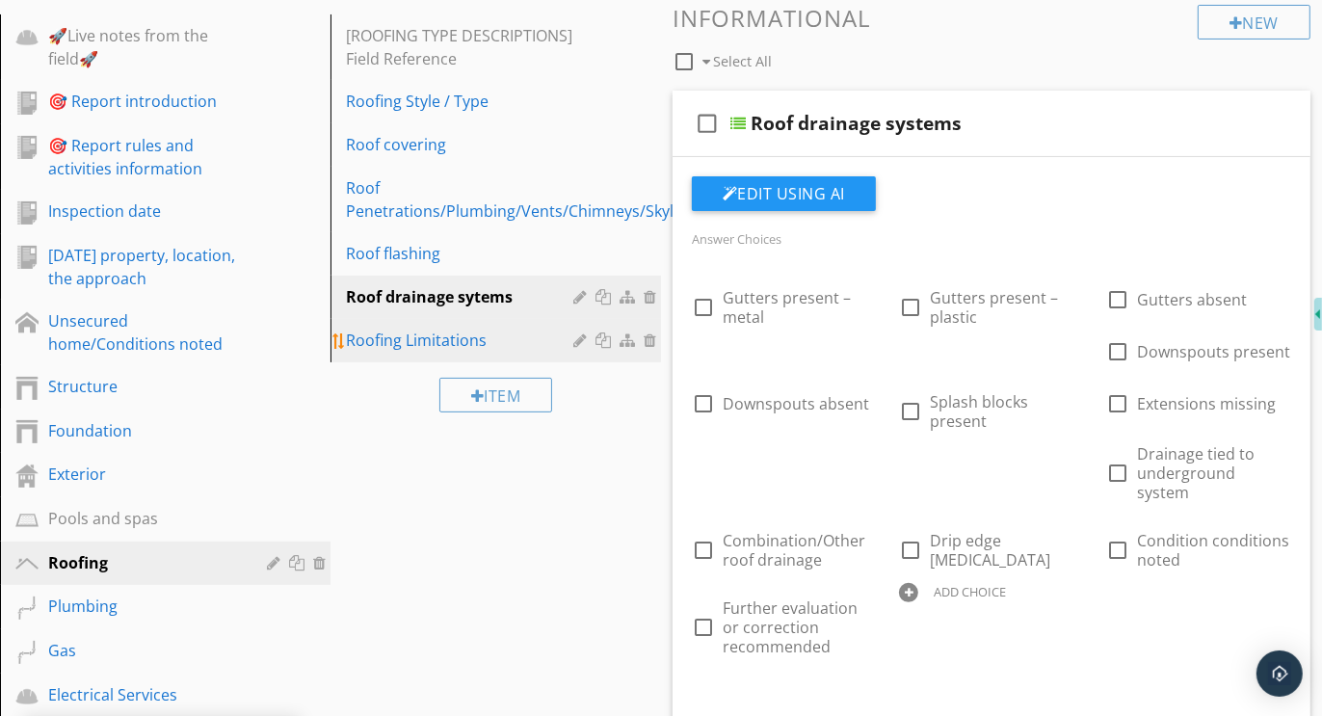
click at [404, 345] on div "Roofing Limitations" at bounding box center [462, 340] width 233 height 23
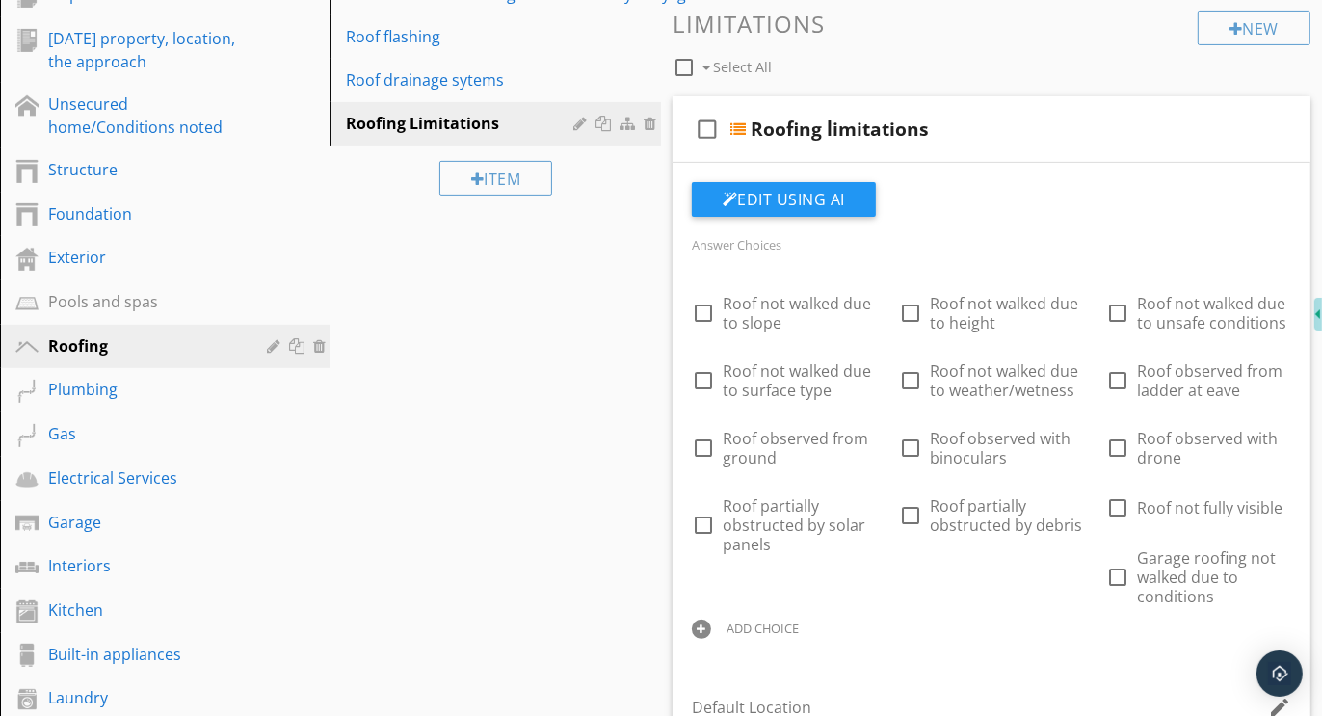
scroll to position [608, 0]
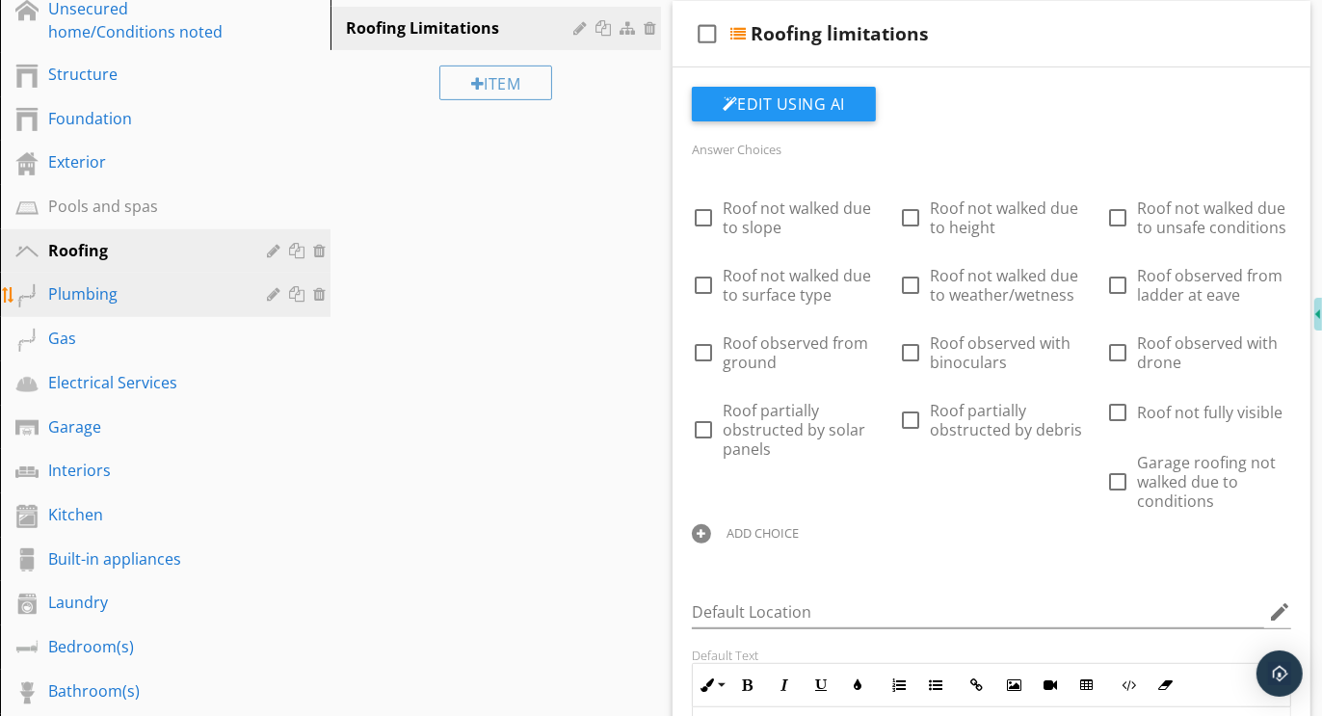
click at [101, 287] on div "Plumbing" at bounding box center [143, 293] width 191 height 23
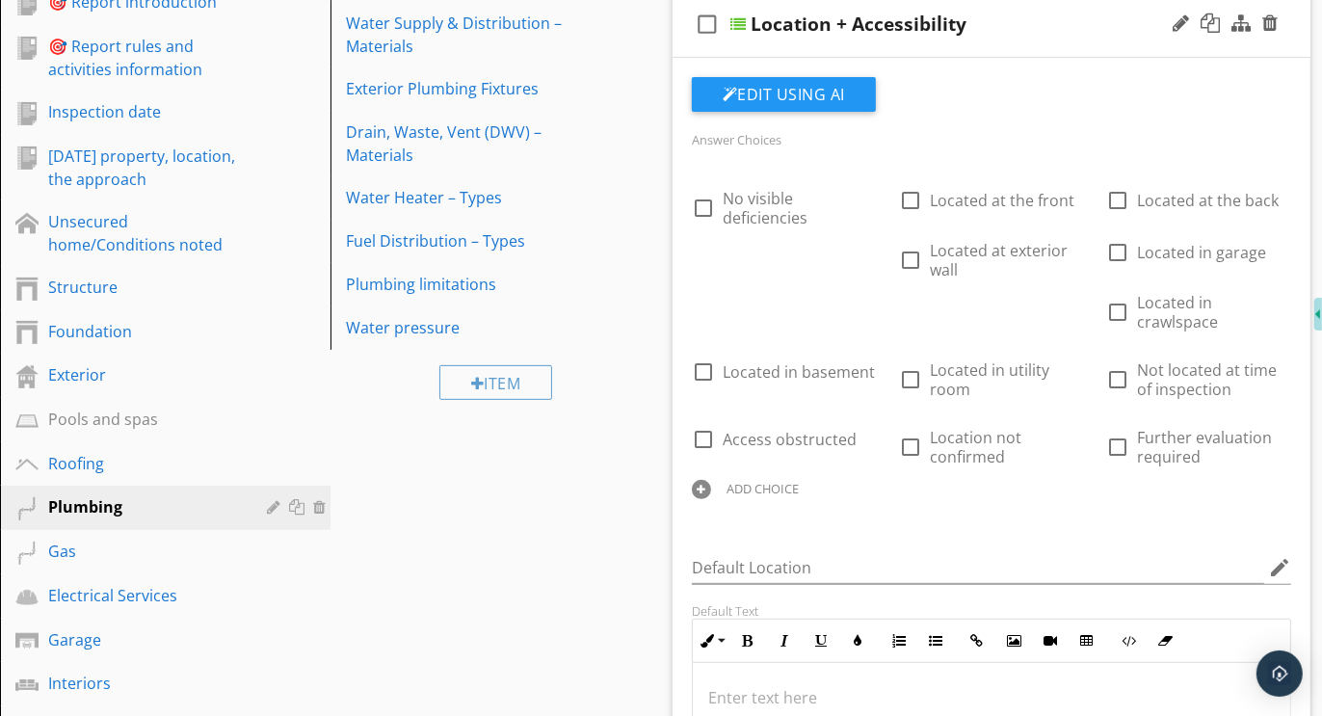
scroll to position [438, 0]
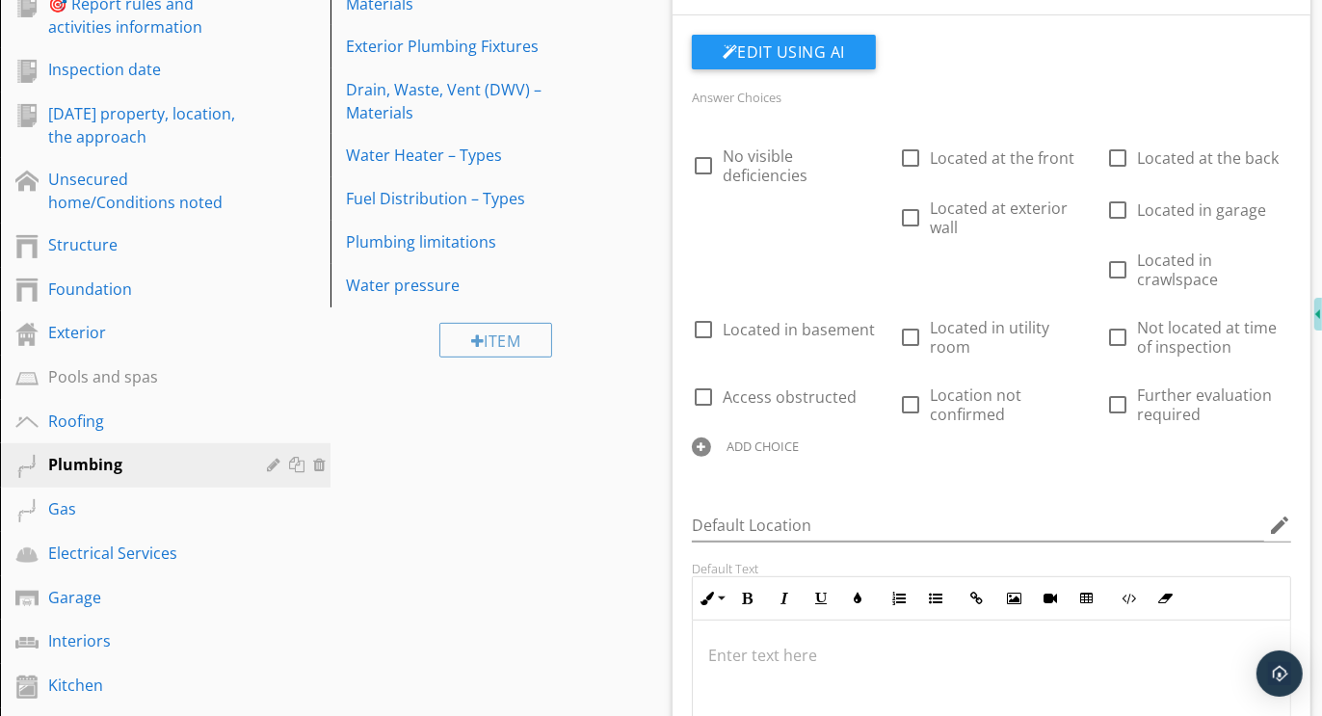
click at [698, 446] on div at bounding box center [701, 447] width 19 height 19
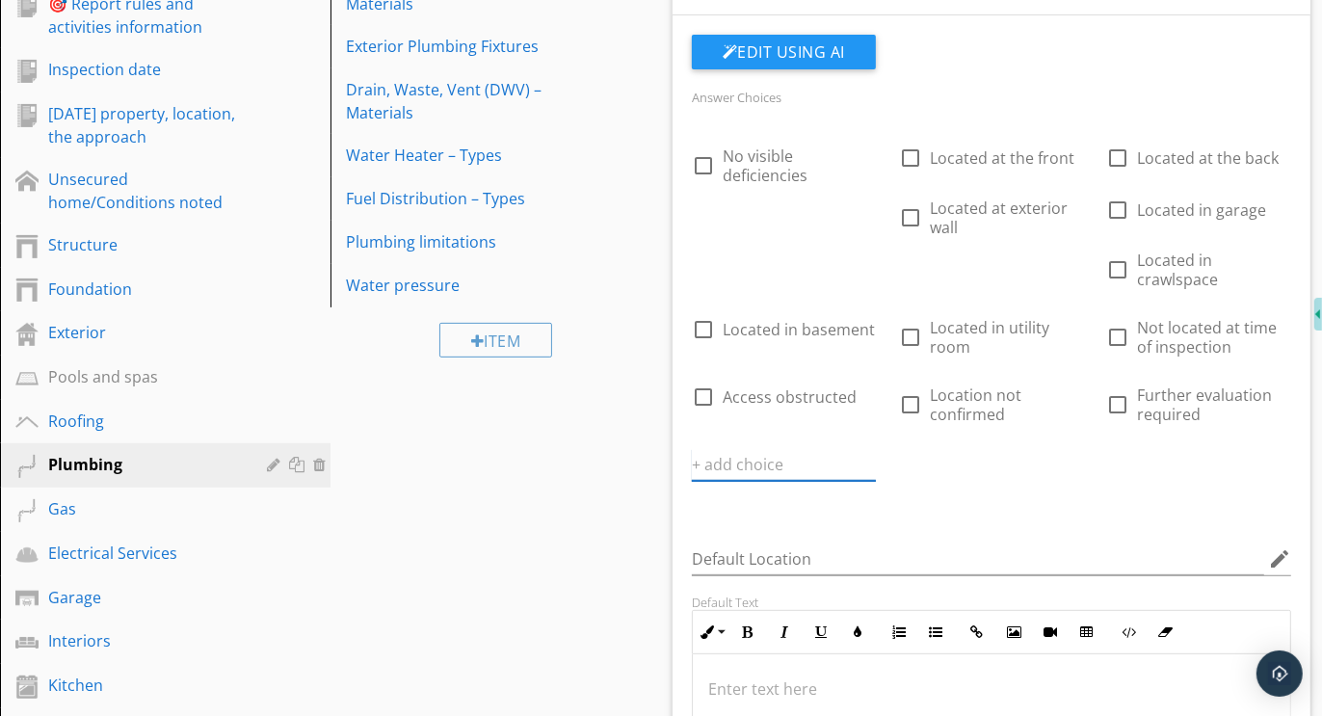
paste input "Further evaluation or correction recommended"
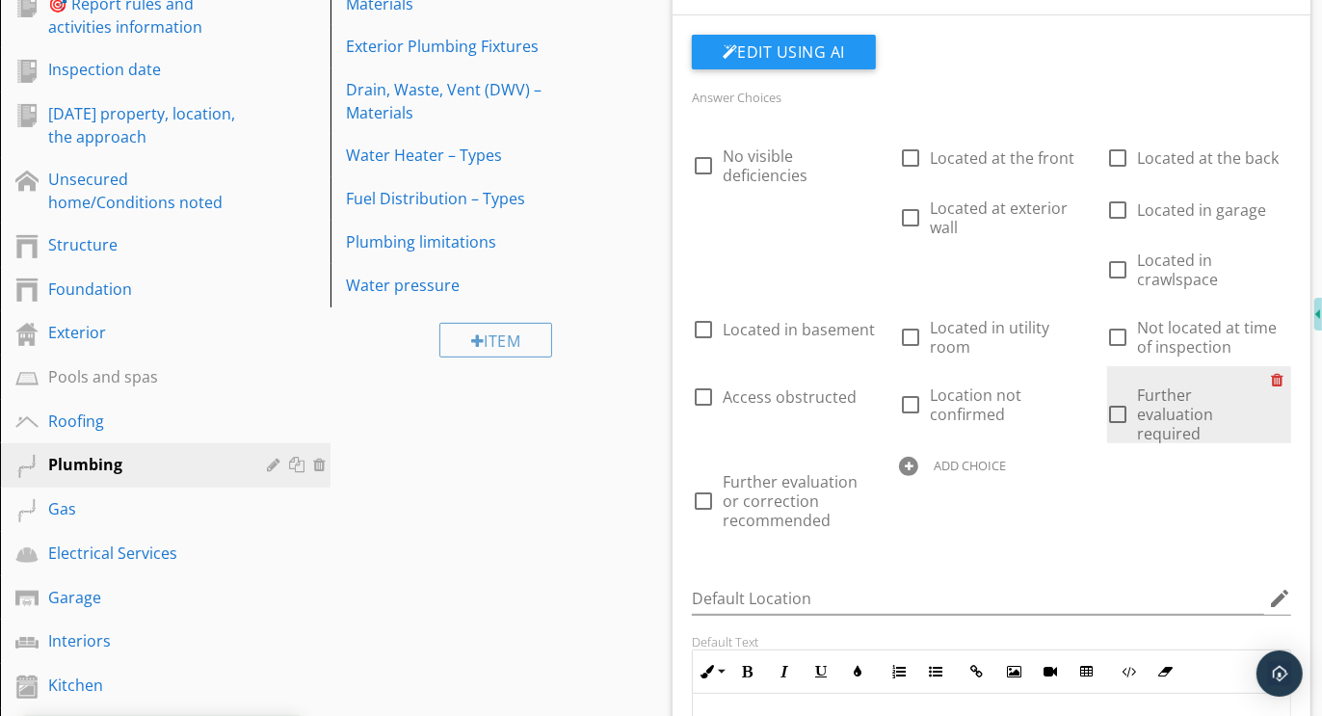
click at [1276, 377] on div at bounding box center [1281, 379] width 20 height 27
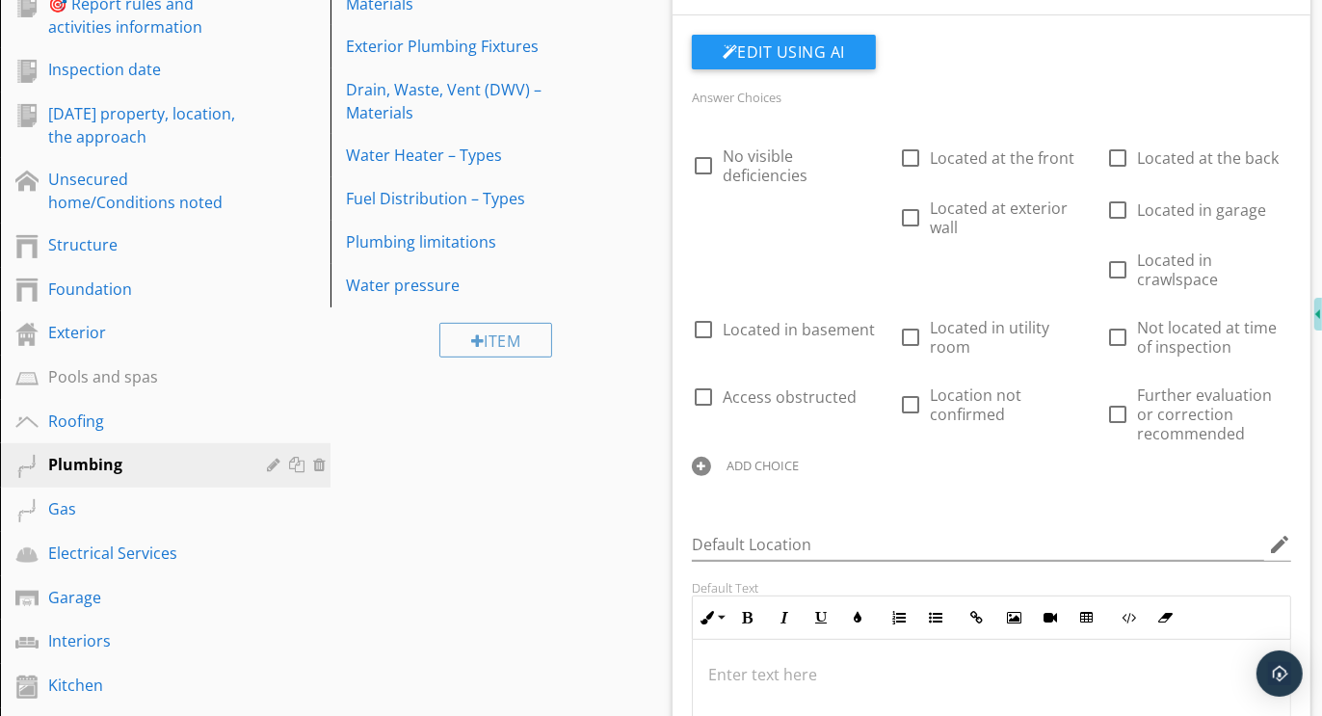
click at [697, 471] on div at bounding box center [701, 466] width 19 height 19
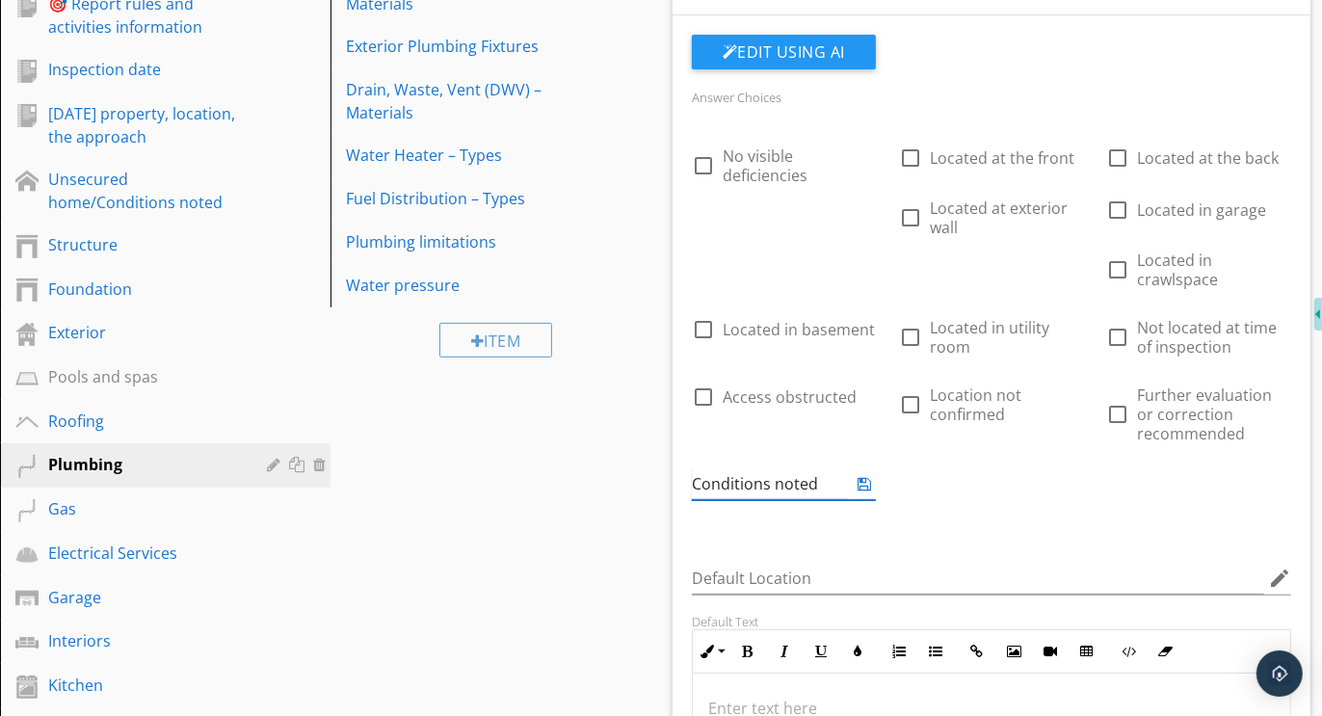
type input "Conditions noted"
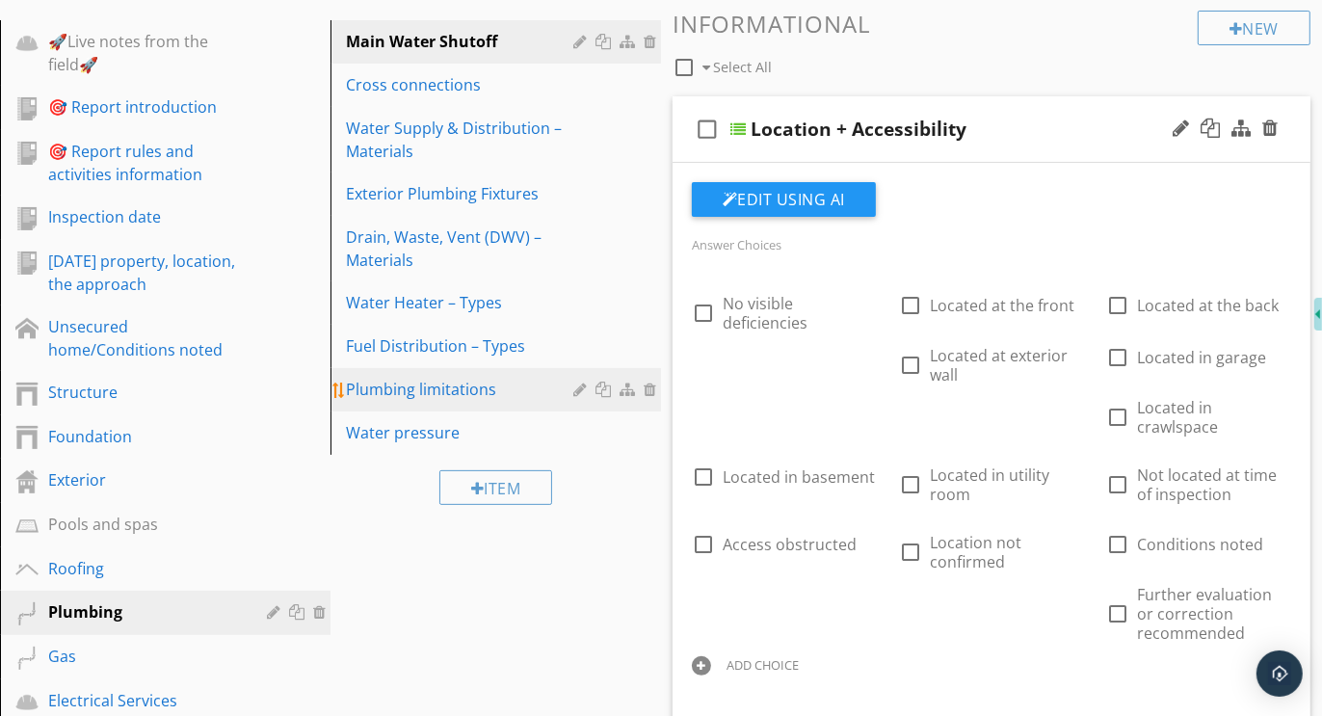
scroll to position [283, 0]
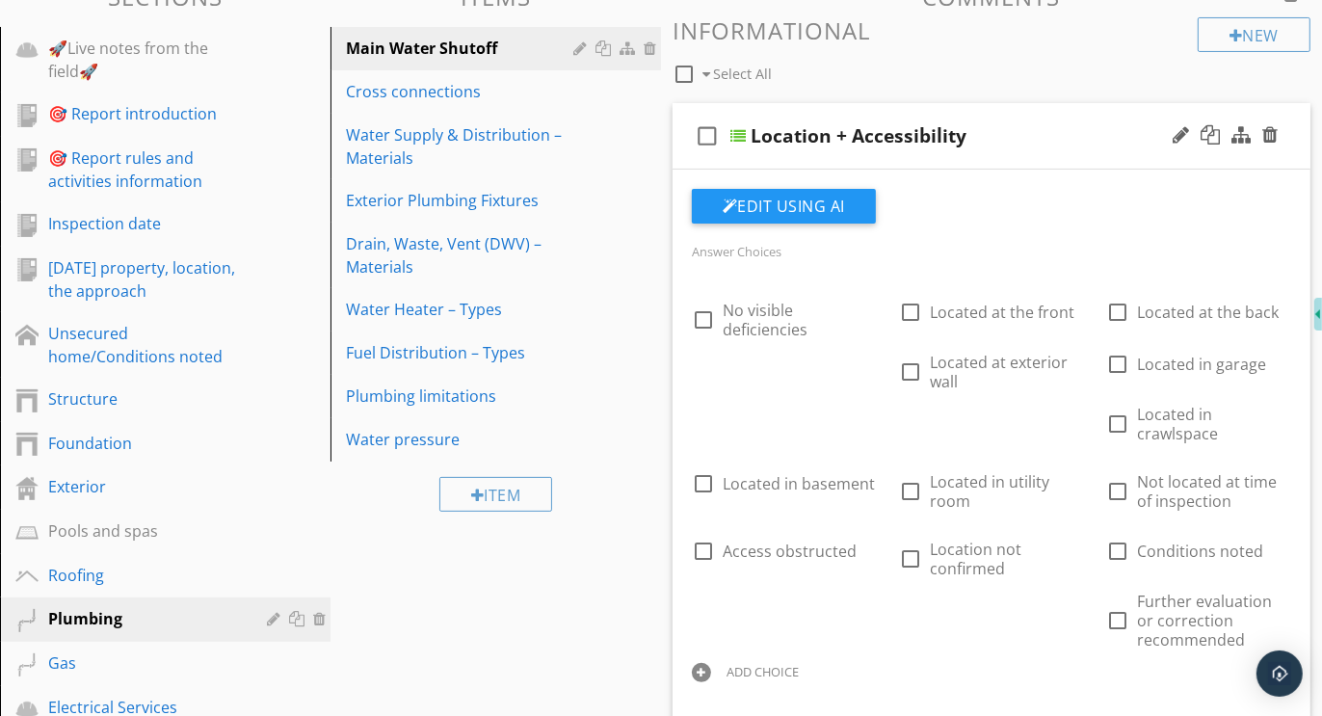
drag, startPoint x: 789, startPoint y: 454, endPoint x: 408, endPoint y: 4, distance: 590.1
click at [465, 89] on div "Cross connections" at bounding box center [462, 91] width 233 height 23
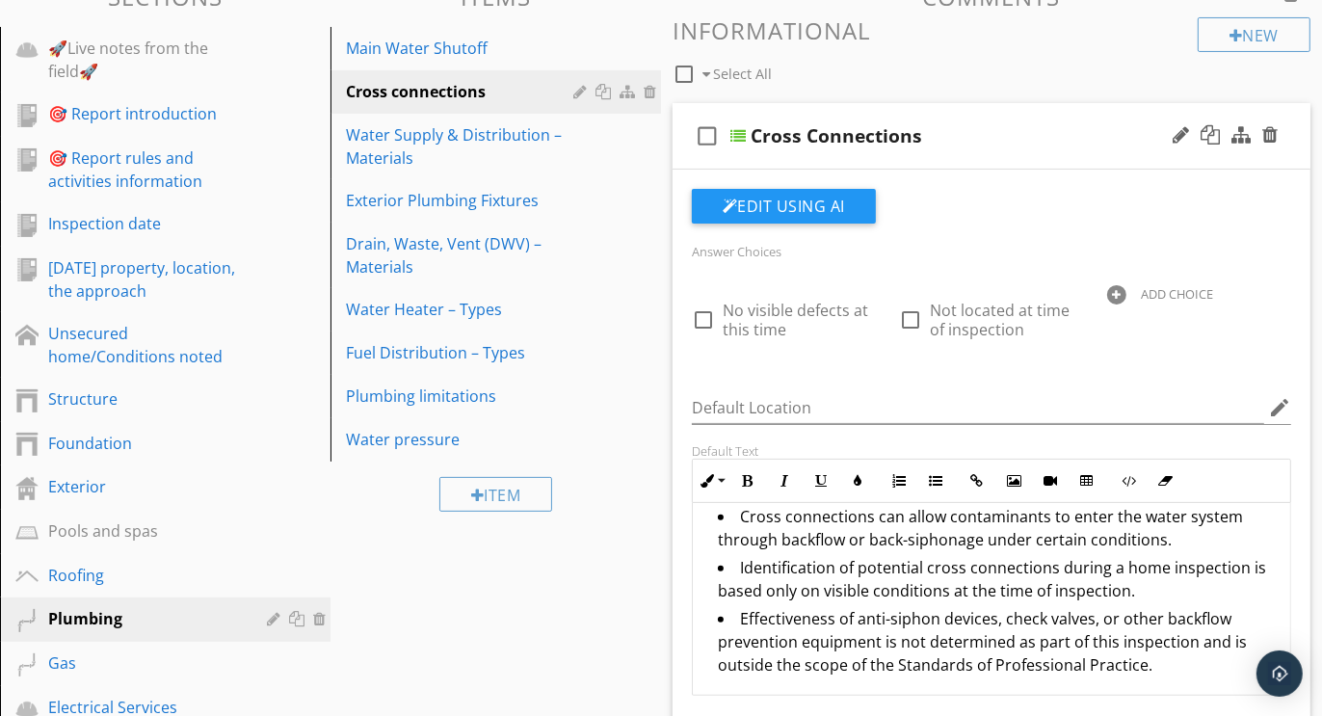
scroll to position [0, 0]
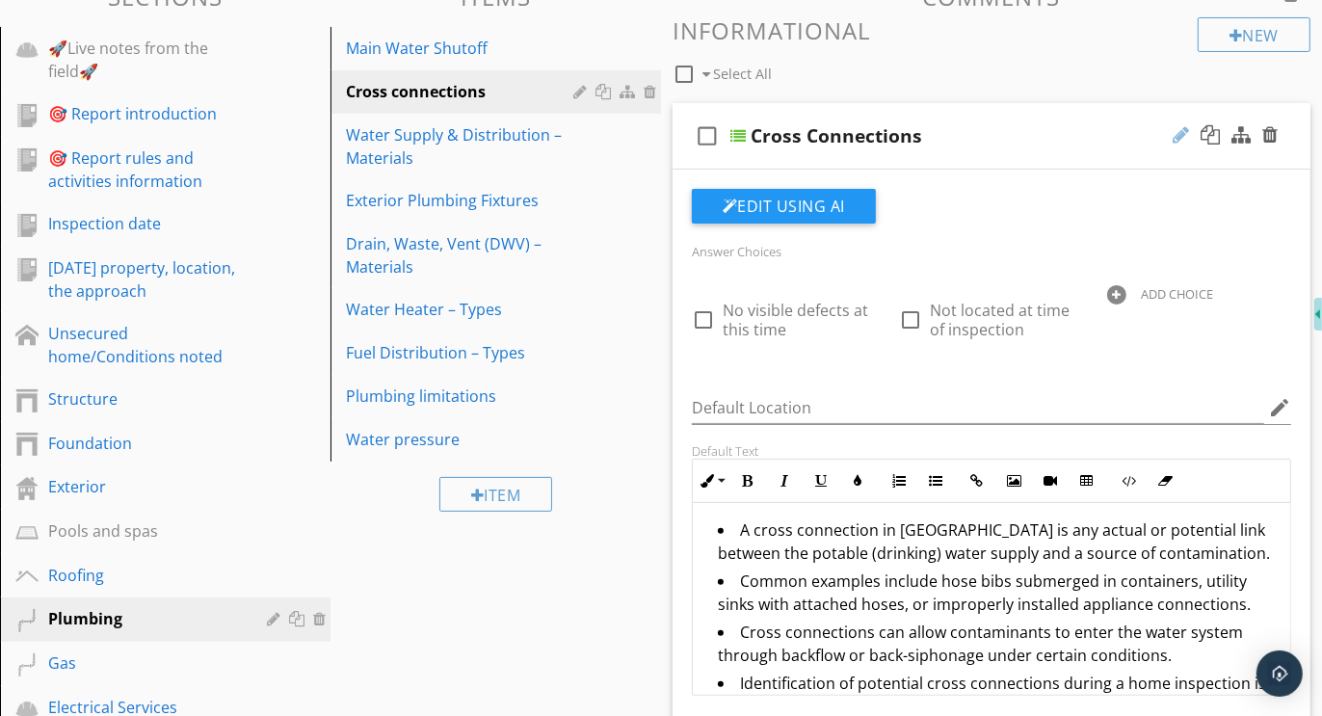
click at [1177, 130] on div at bounding box center [1181, 134] width 16 height 19
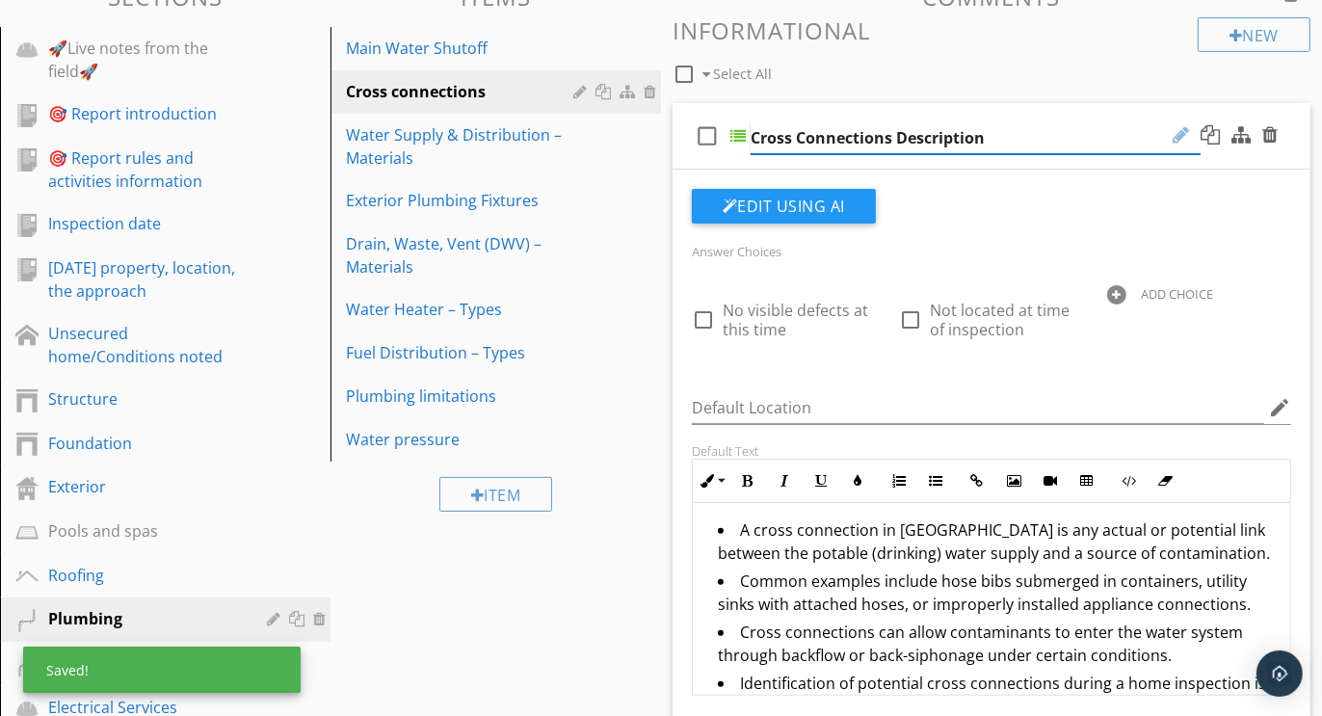
type input "Cross Connections Description"
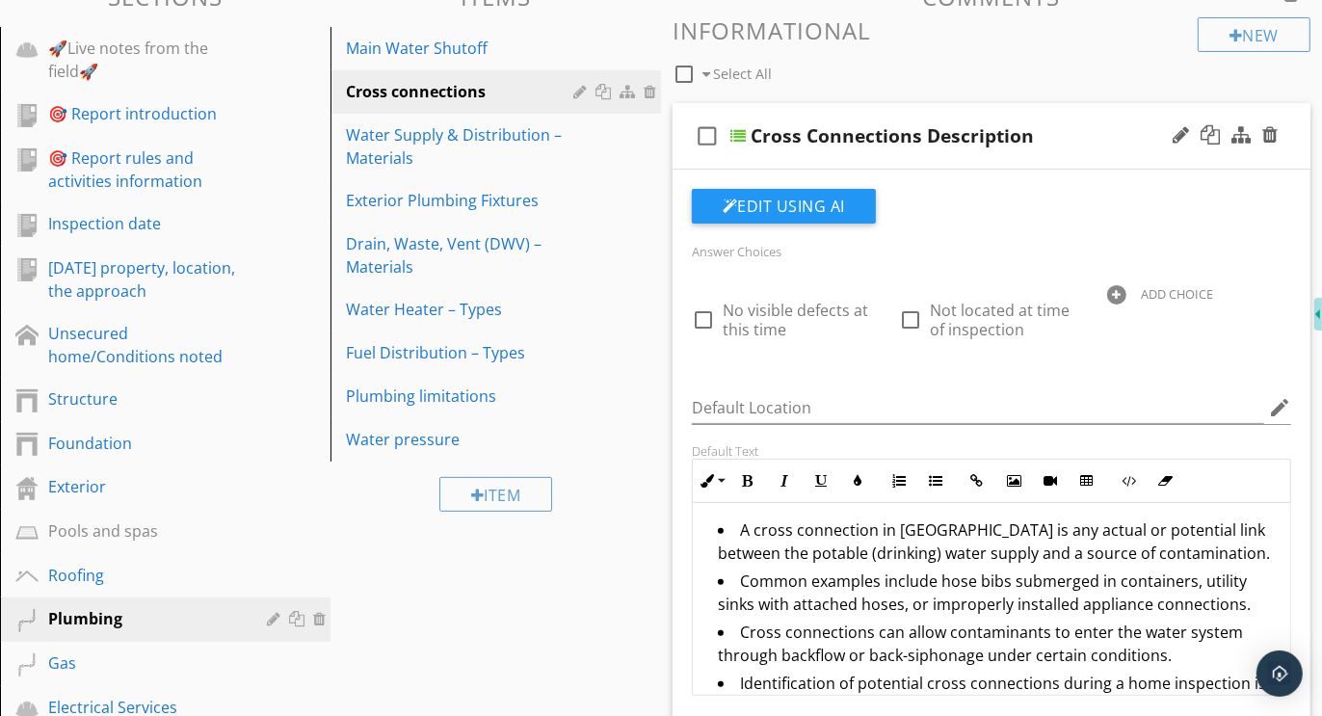
click at [1119, 297] on div at bounding box center [1116, 294] width 19 height 19
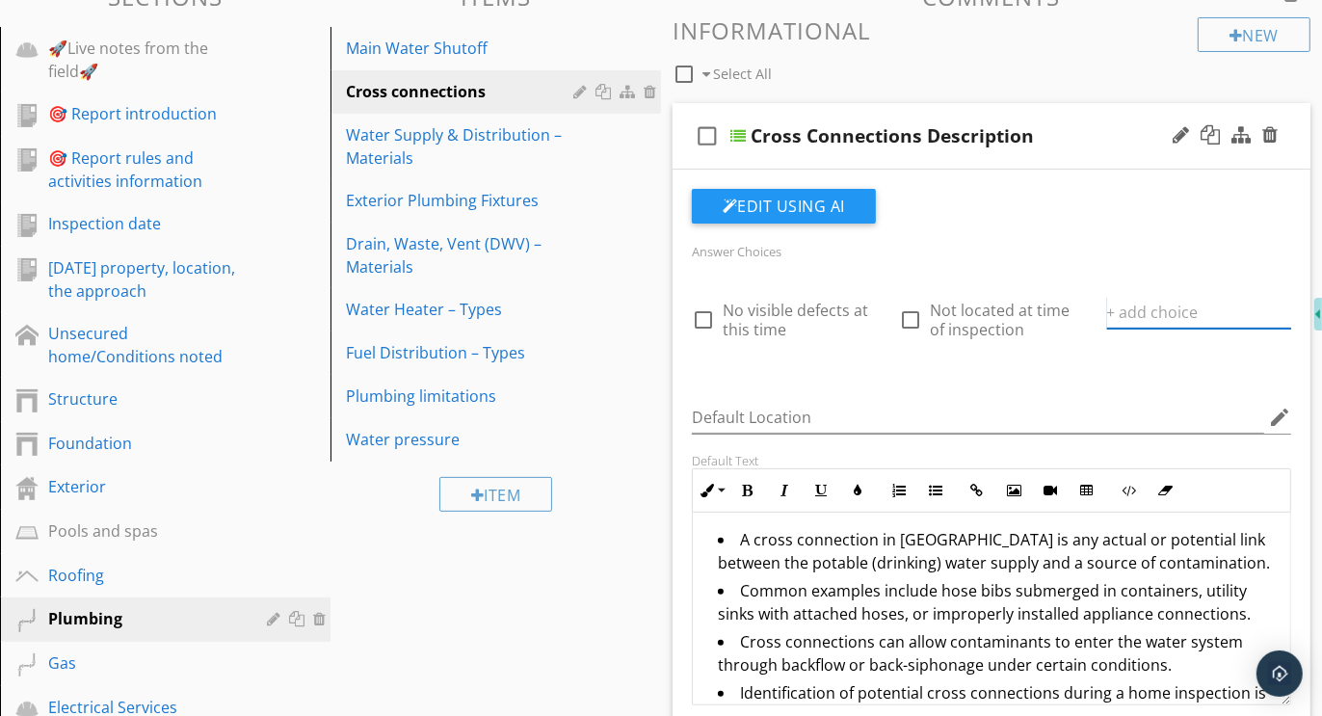
paste input "A cross connection is any actual or potential connection between a potable (dri…"
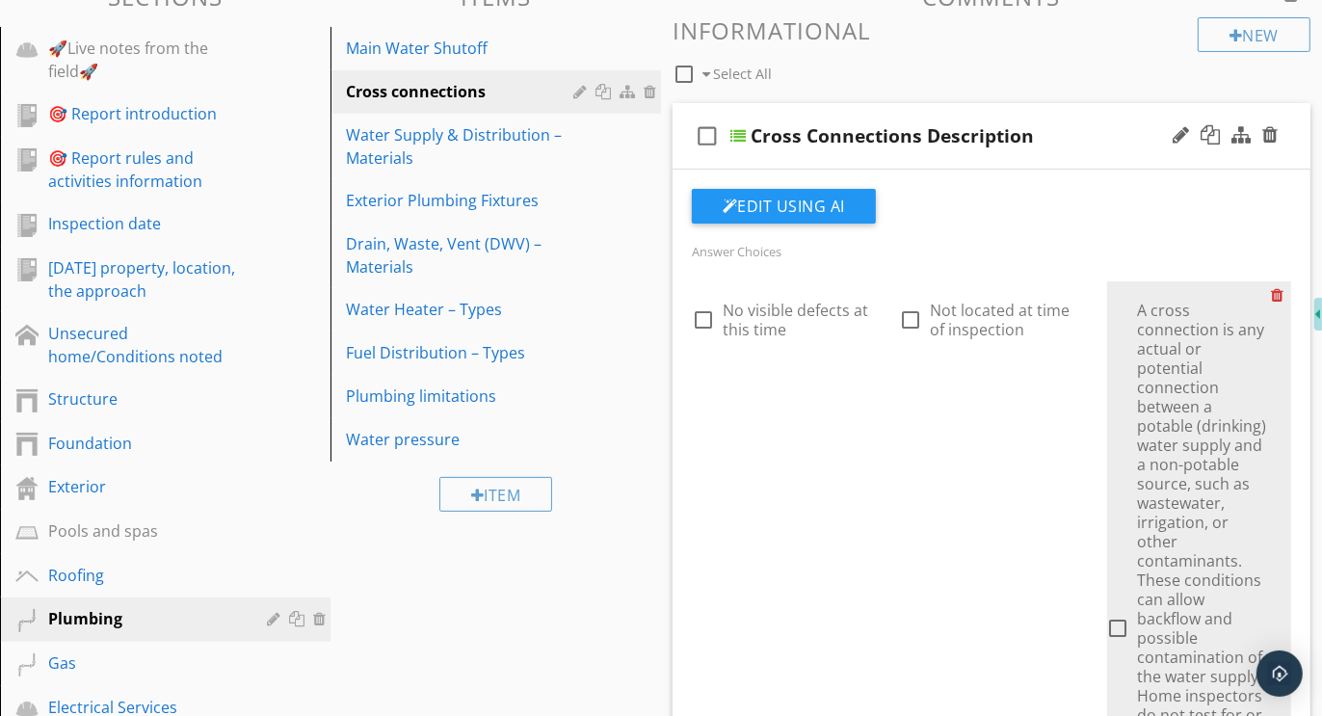
click at [1279, 288] on div at bounding box center [1281, 294] width 20 height 27
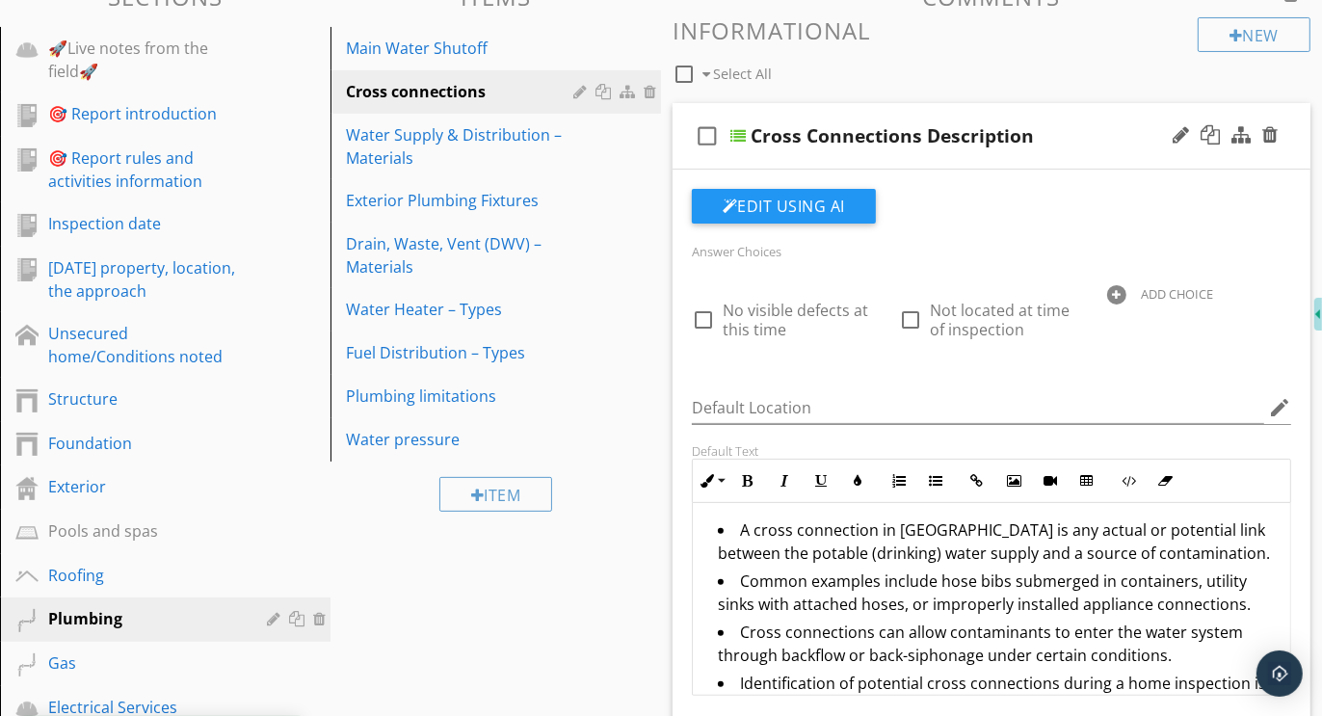
click at [1119, 288] on div at bounding box center [1116, 294] width 19 height 19
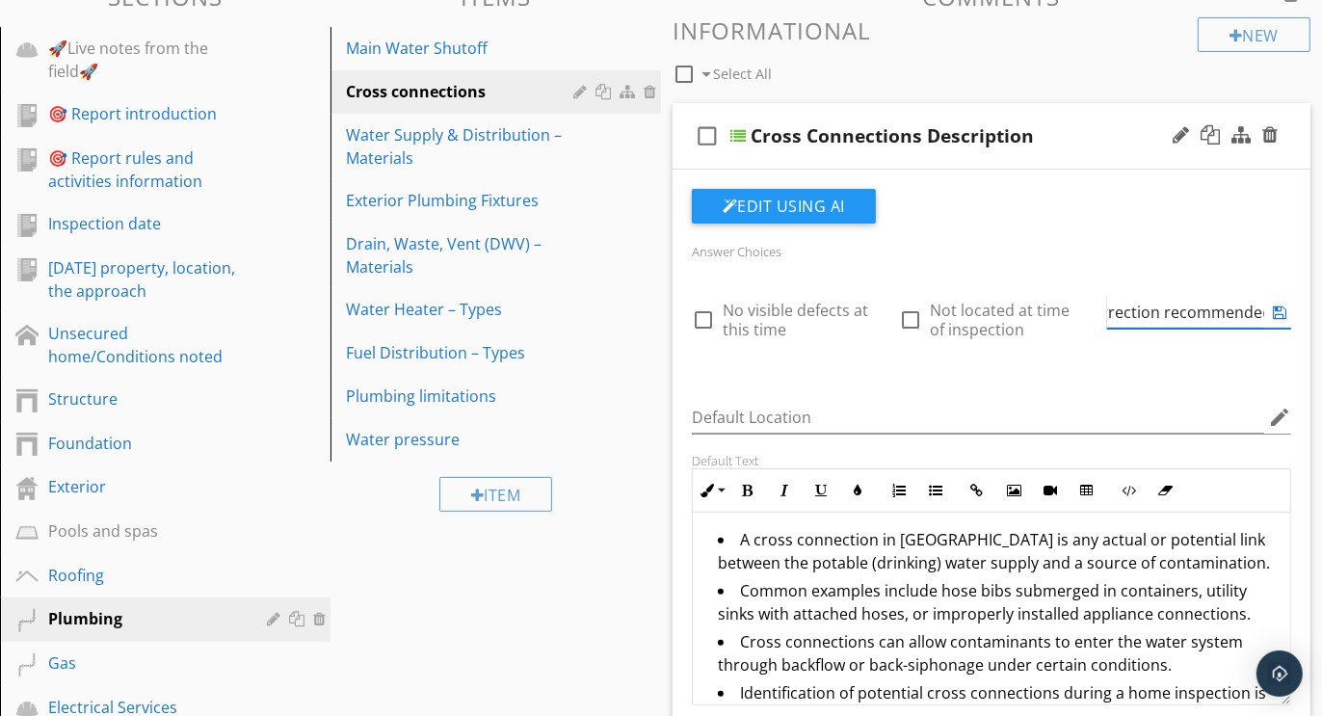
scroll to position [0, 0]
type input "Further evaluation or correction recommended"
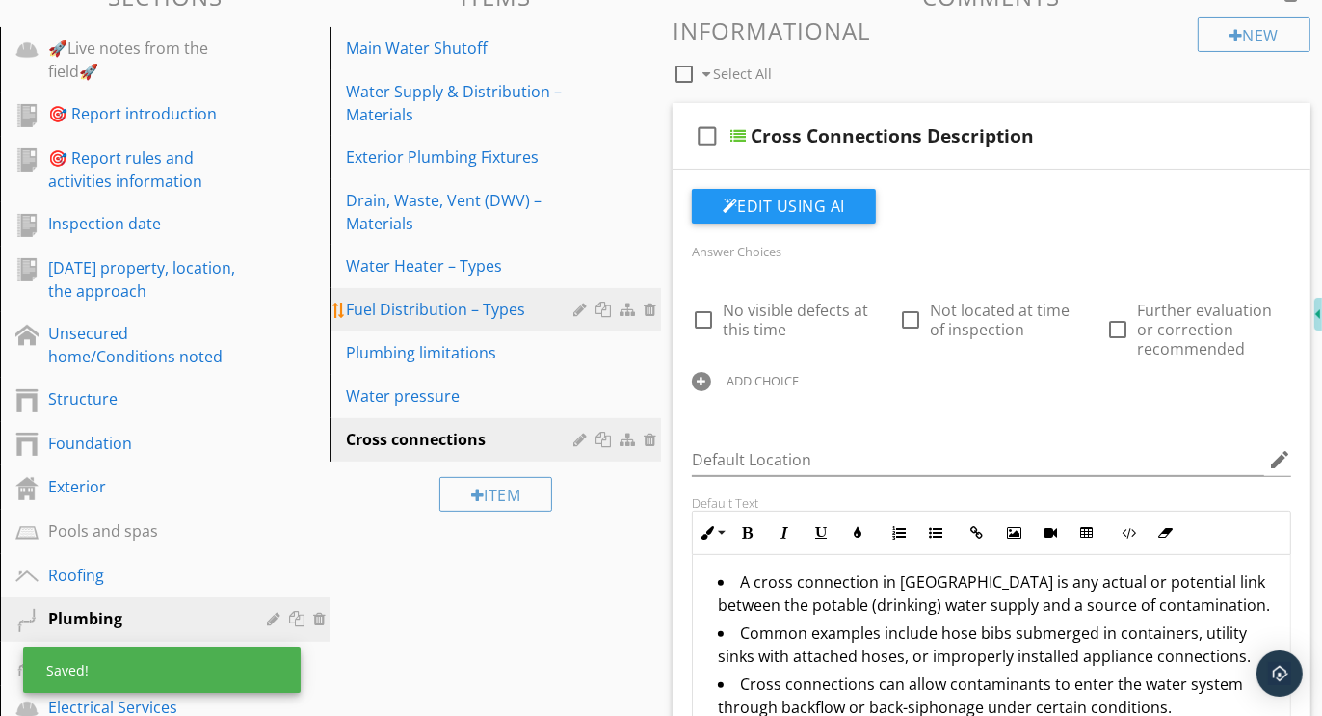
click at [405, 309] on div "Fuel Distribution – Types" at bounding box center [462, 309] width 233 height 23
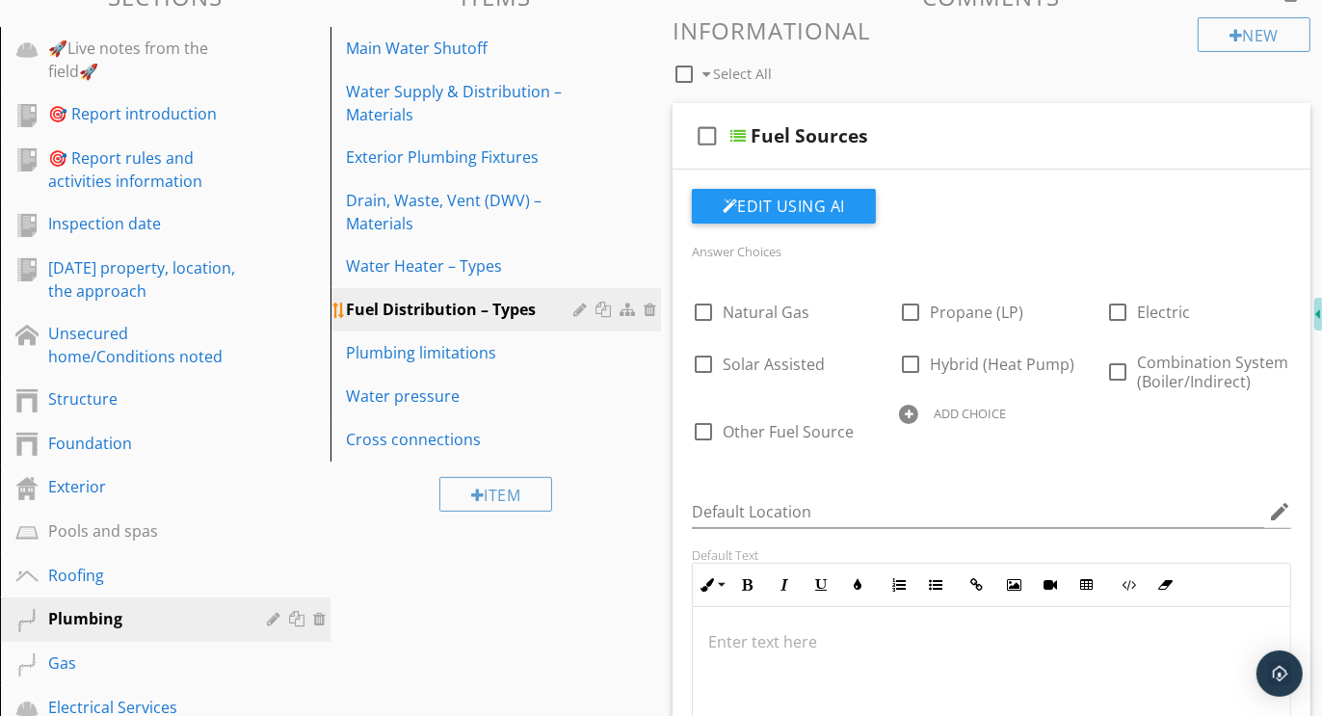
click at [626, 307] on div at bounding box center [630, 309] width 20 height 15
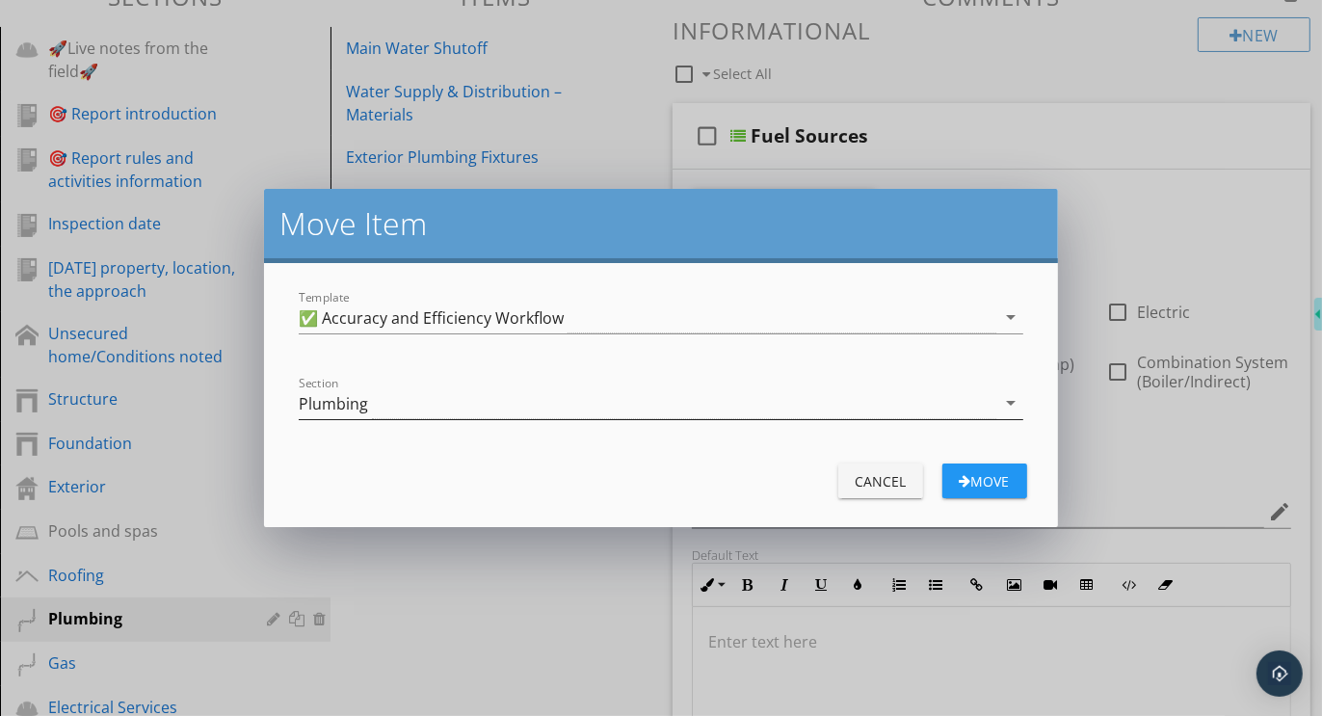
click at [348, 398] on div "Plumbing" at bounding box center [333, 403] width 69 height 17
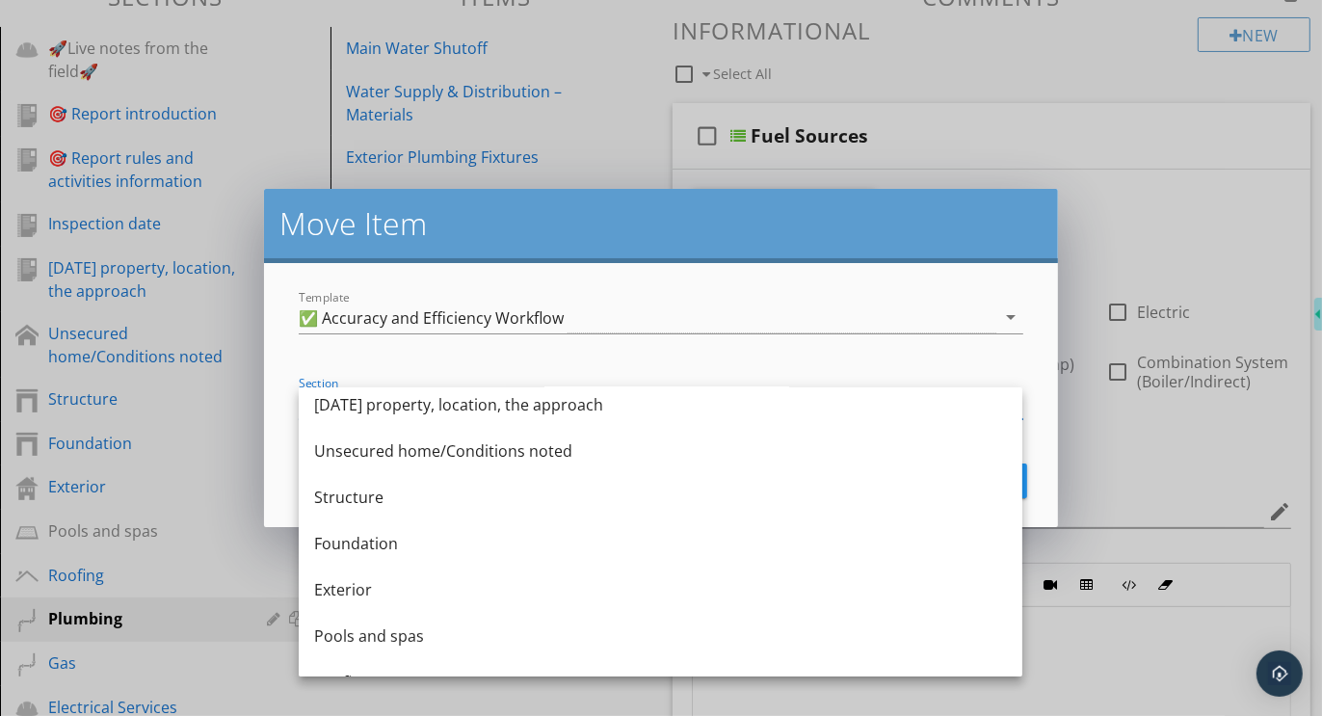
scroll to position [316, 0]
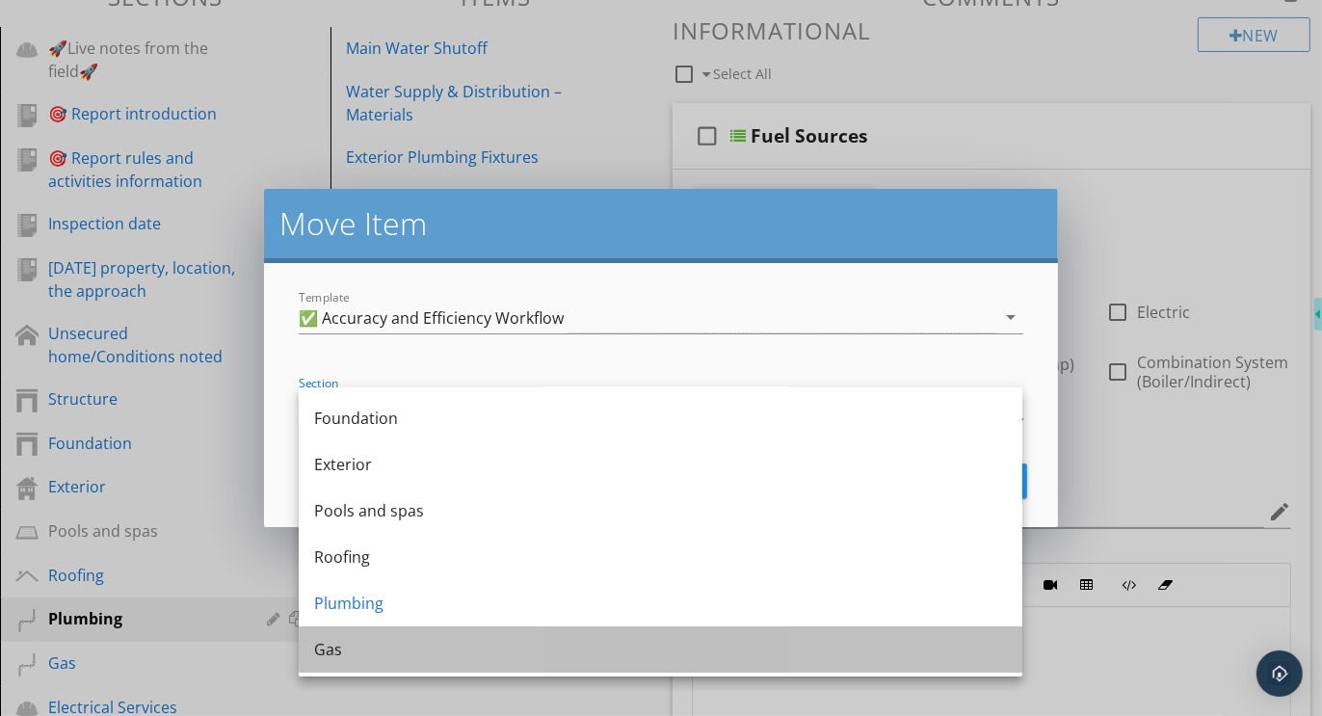
click at [334, 640] on div "Gas" at bounding box center [660, 649] width 693 height 23
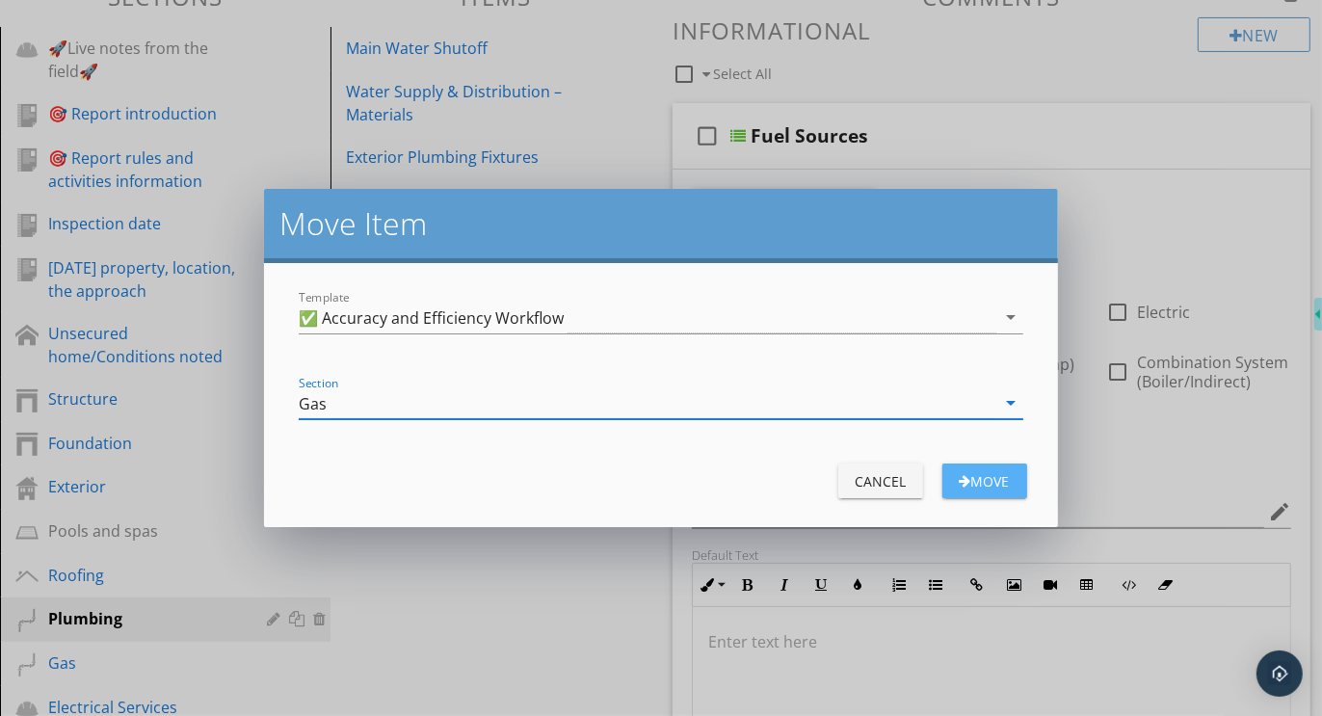
click at [971, 480] on div "Move" at bounding box center [985, 481] width 54 height 20
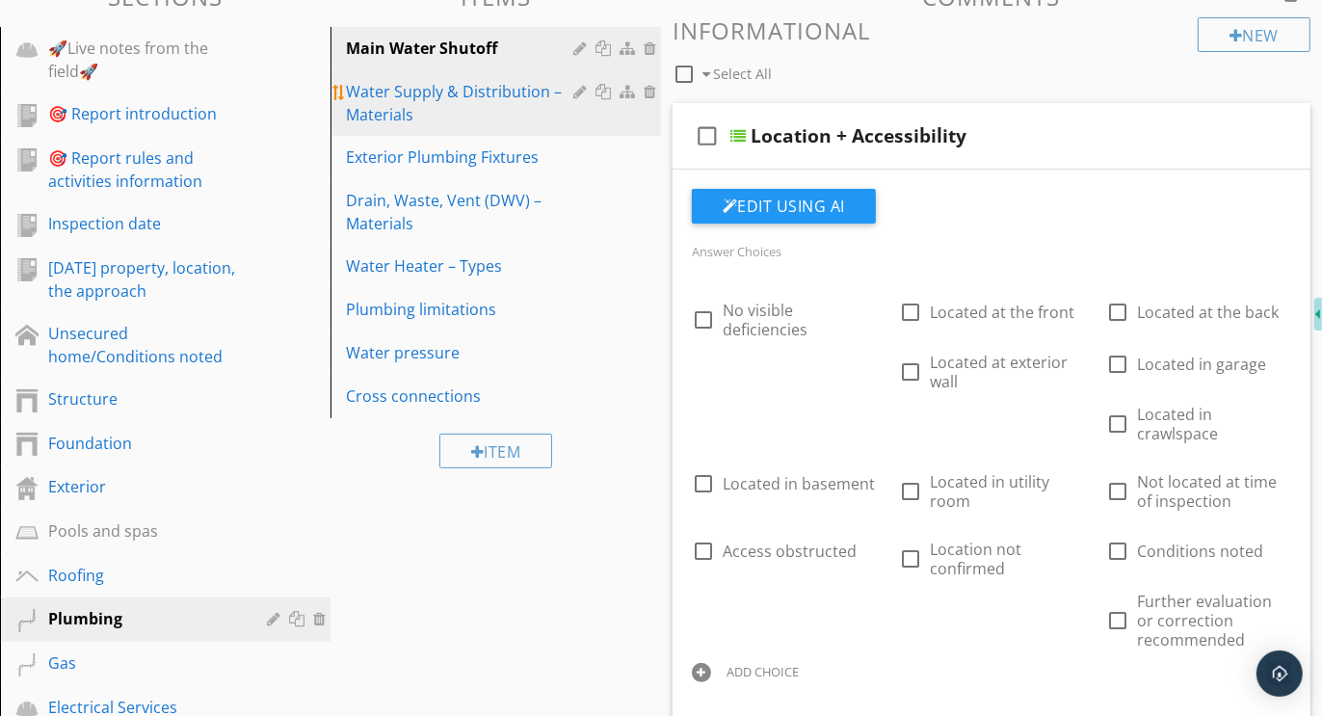
click at [398, 94] on div "Water Supply & Distribution – Materials" at bounding box center [462, 103] width 233 height 46
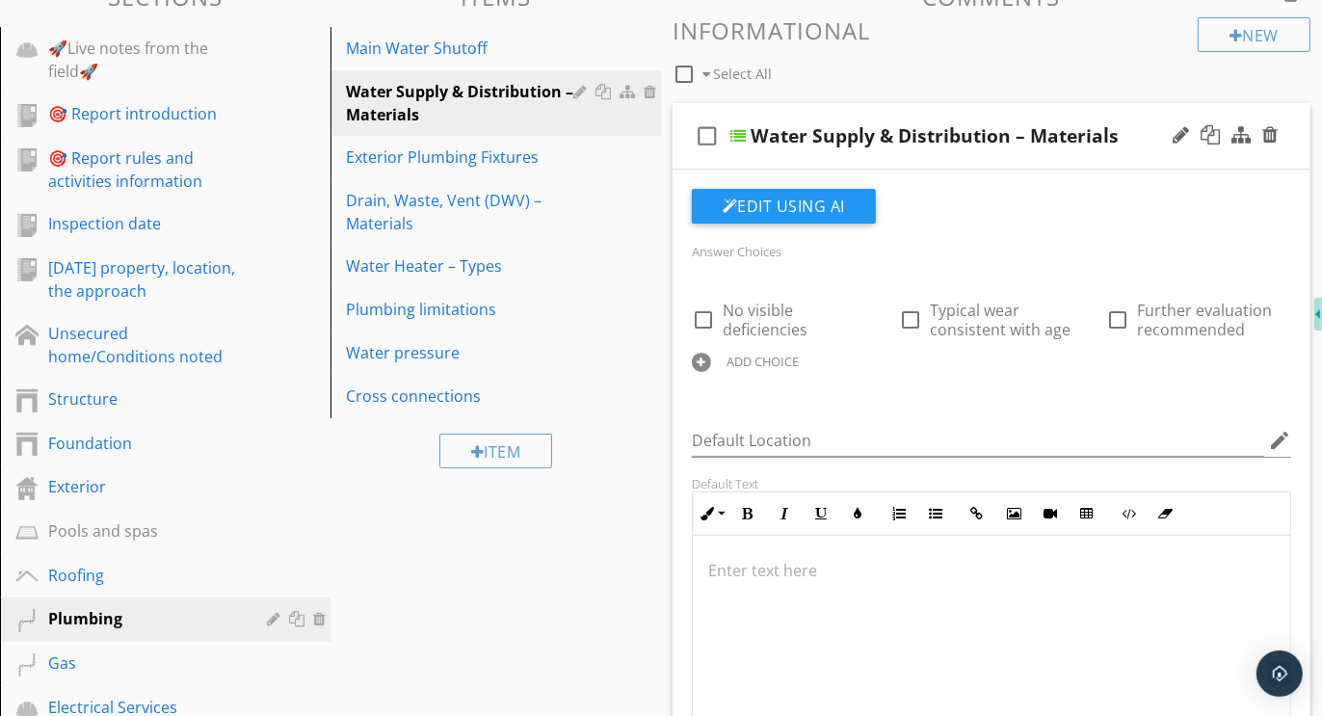
click at [703, 361] on div at bounding box center [701, 362] width 19 height 19
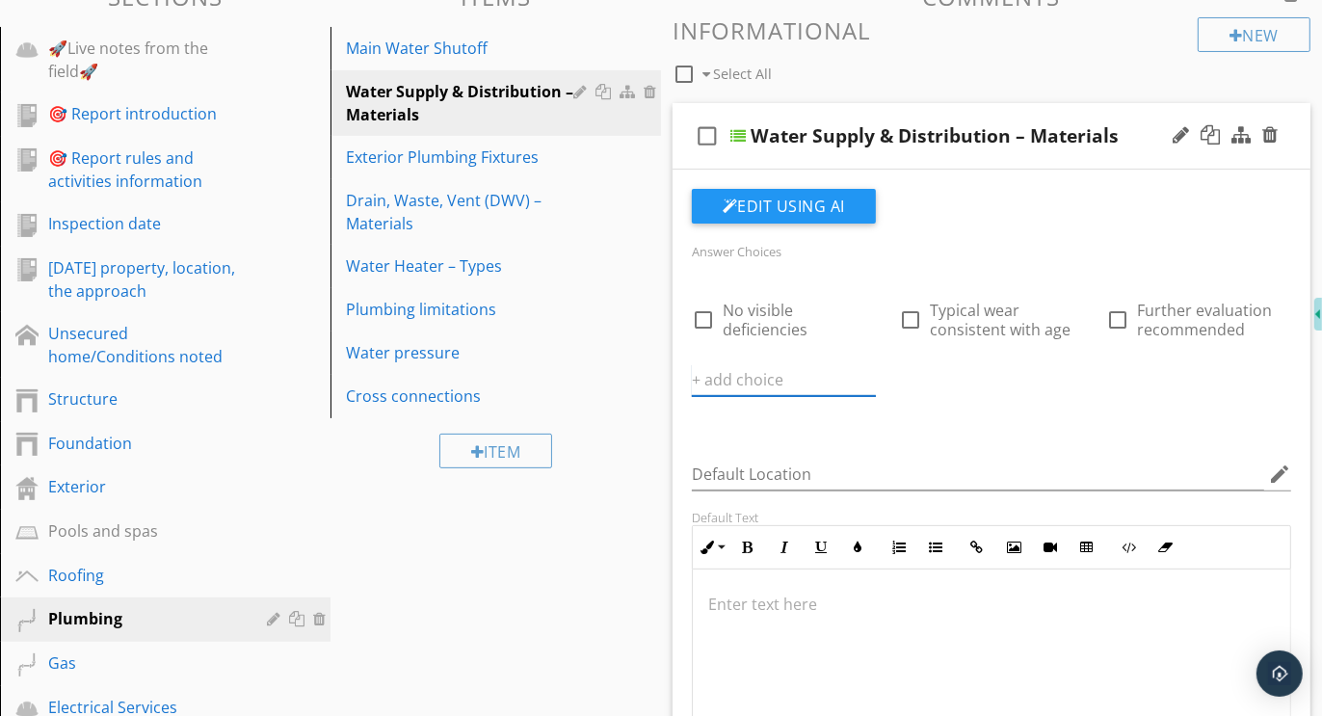
paste input "Further evaluation or correction recommended"
type input "Further evaluation or correction recommended"
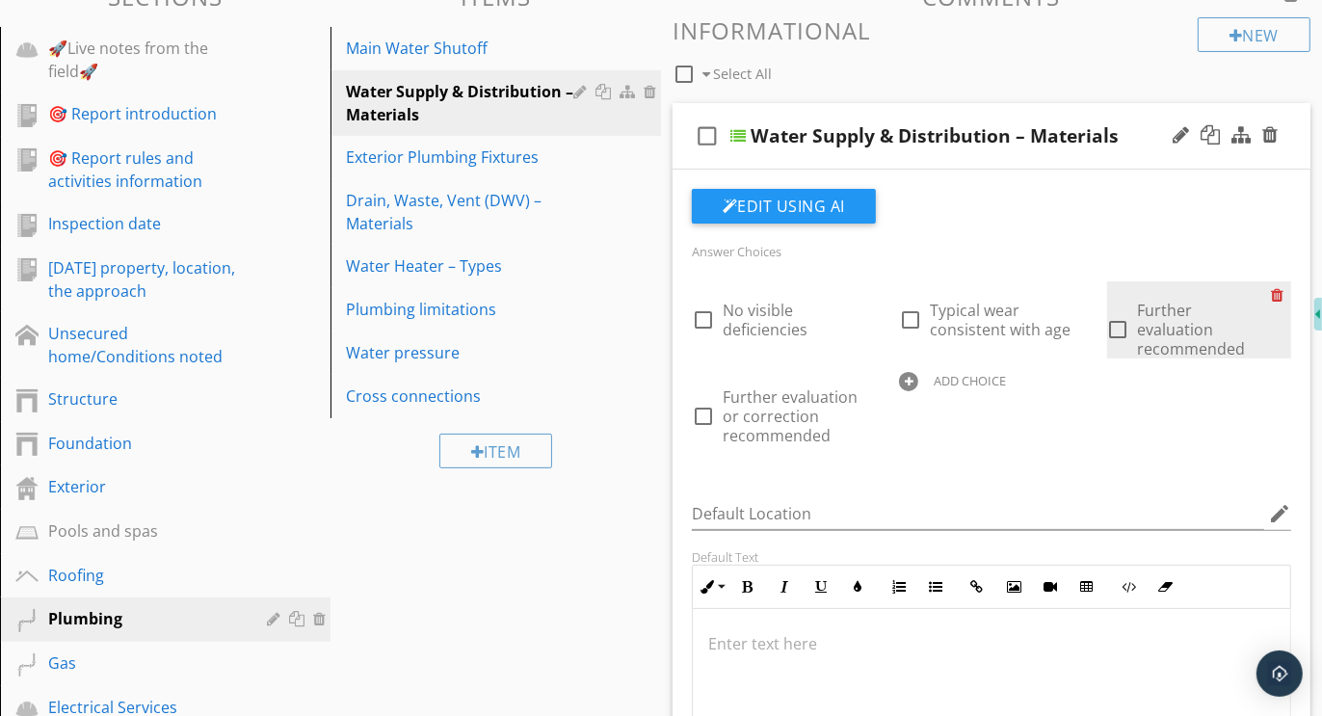
click at [1279, 292] on div at bounding box center [1281, 294] width 20 height 27
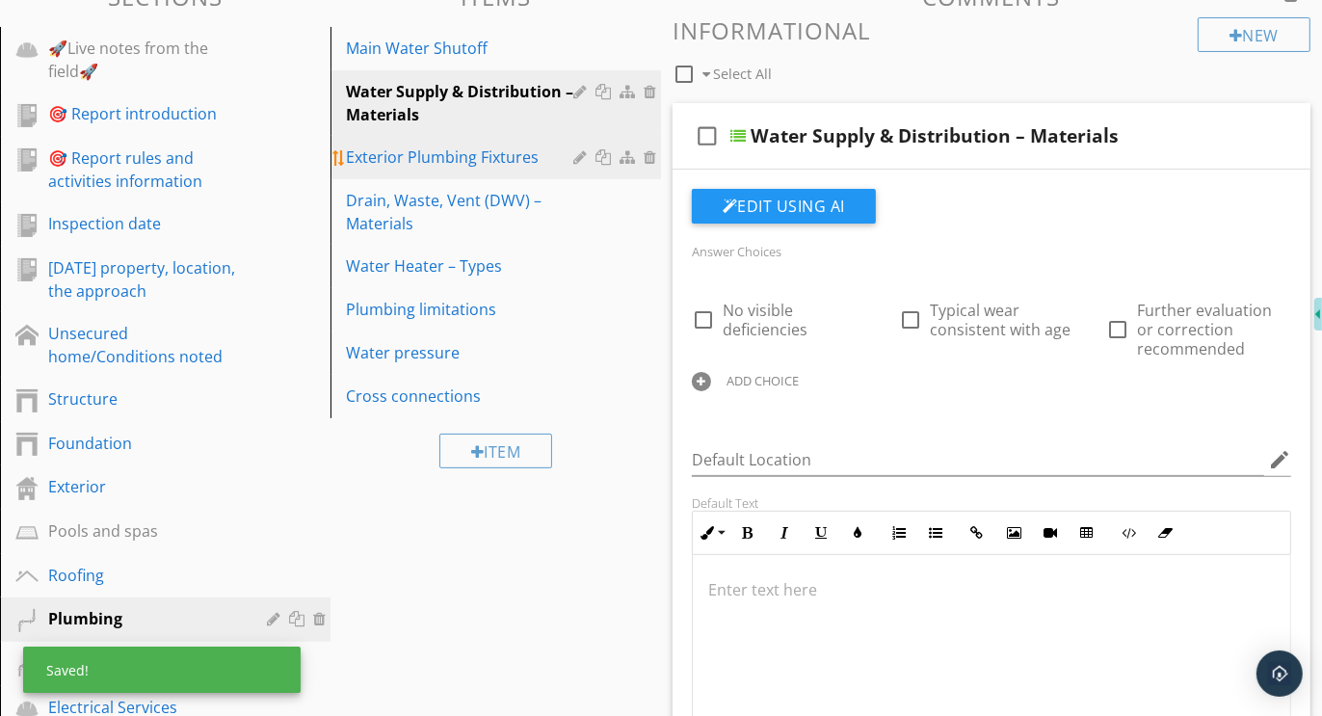
click at [469, 153] on div "Exterior Plumbing Fixtures" at bounding box center [462, 157] width 233 height 23
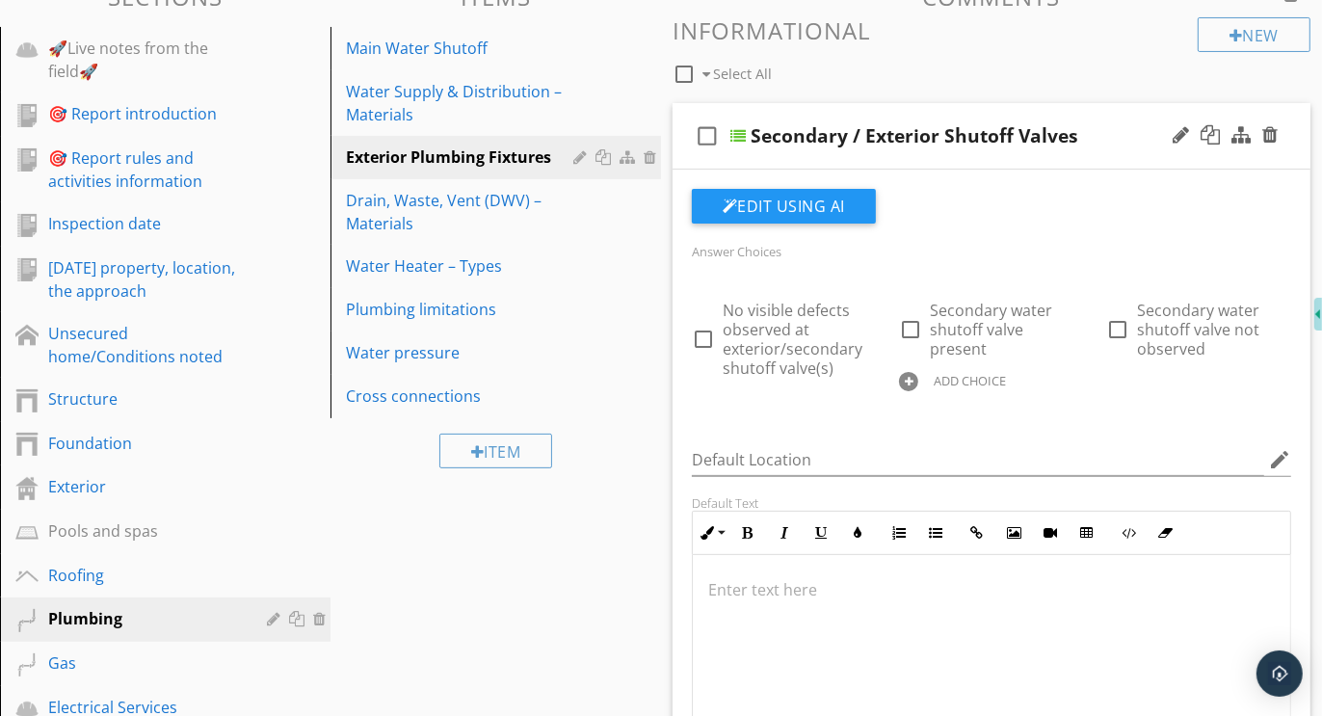
click at [912, 380] on div at bounding box center [908, 381] width 19 height 19
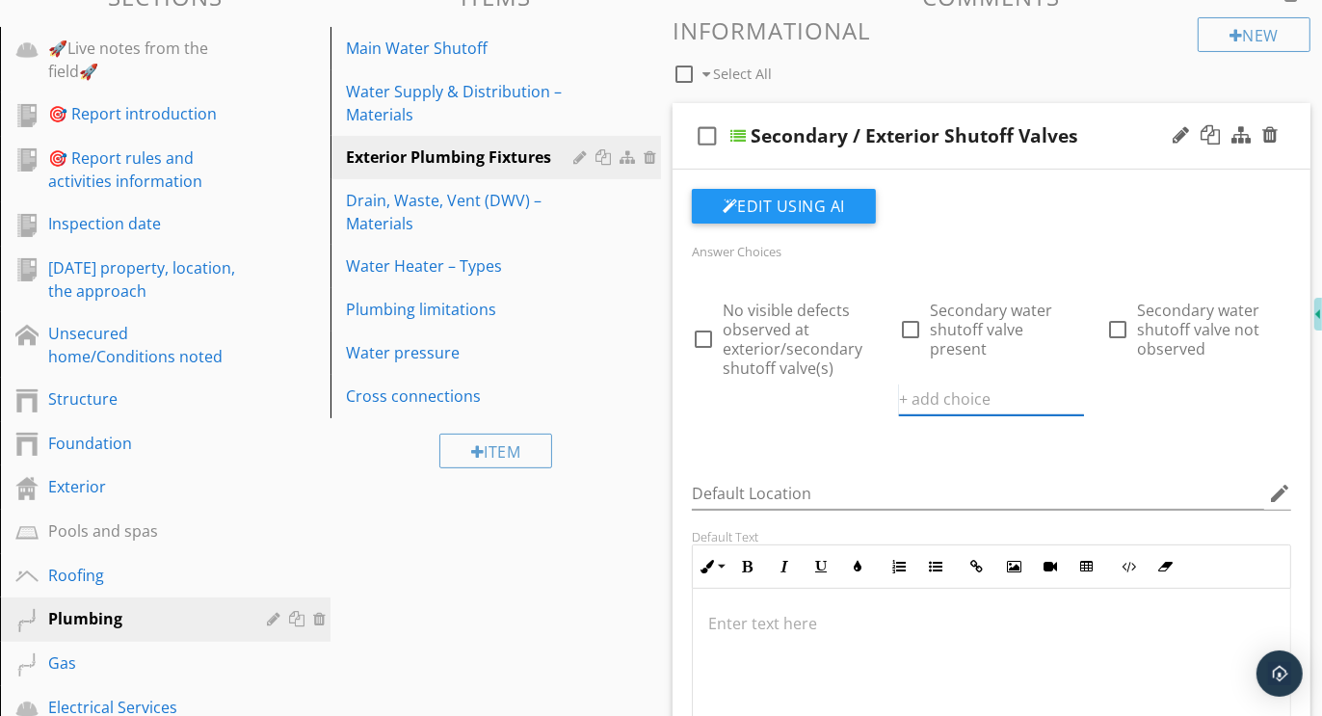
paste input "Further evaluation or correction recommended"
type input "Further evaluation or correction recommended"
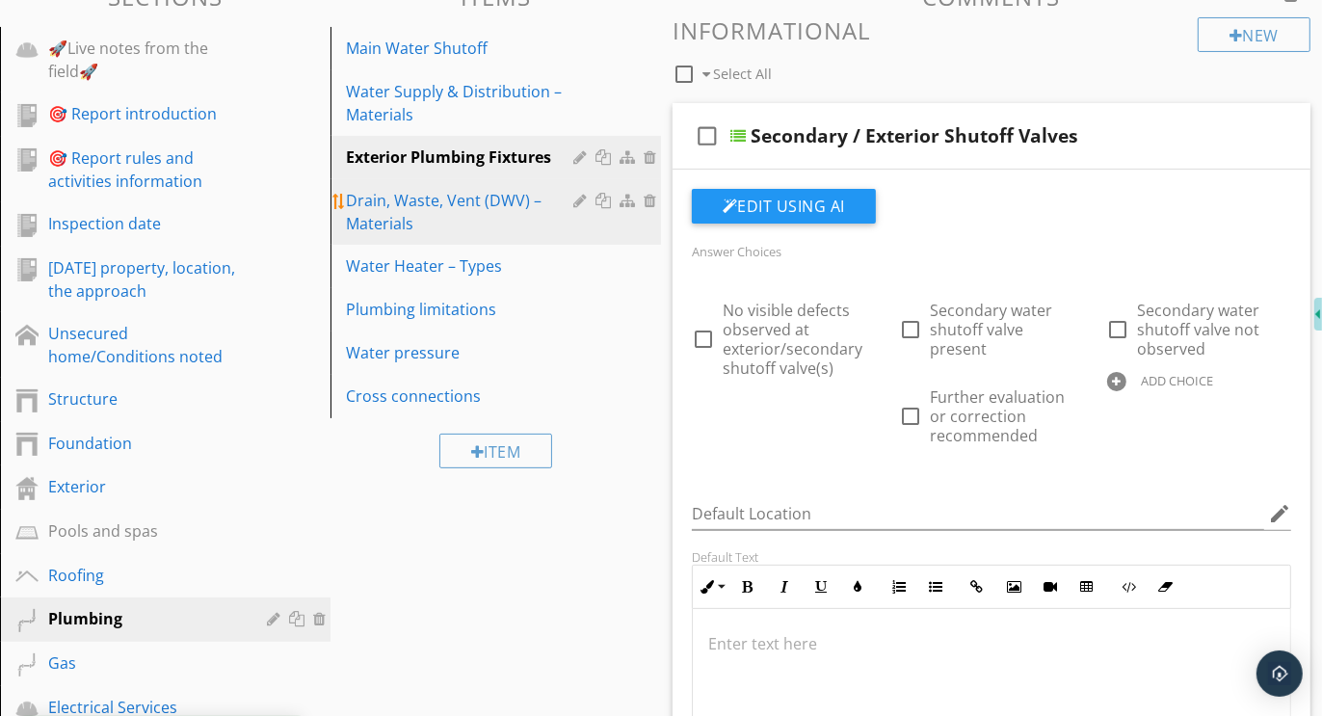
click at [386, 211] on div "Drain, Waste, Vent (DWV) – Materials" at bounding box center [462, 212] width 233 height 46
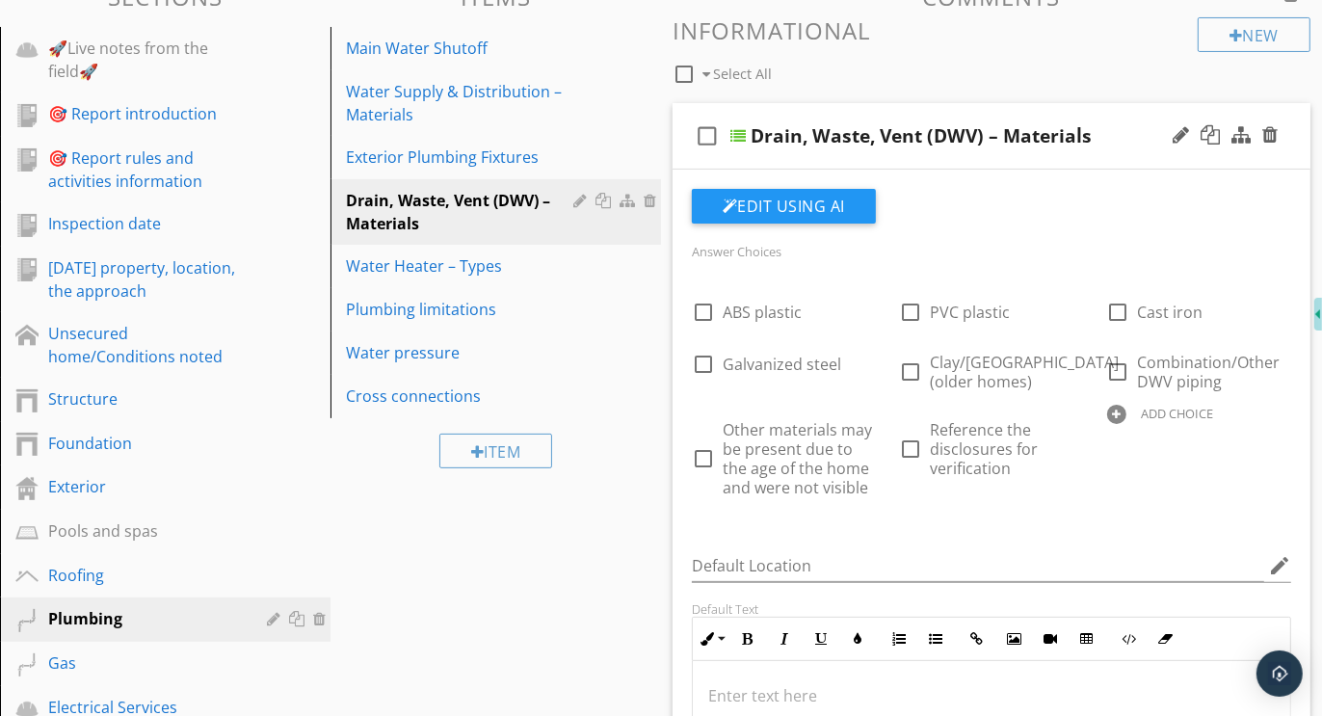
click at [1115, 413] on div at bounding box center [1116, 414] width 19 height 19
paste input "Further evaluation or correction recommended"
type input "Further evaluation or correction recommended"
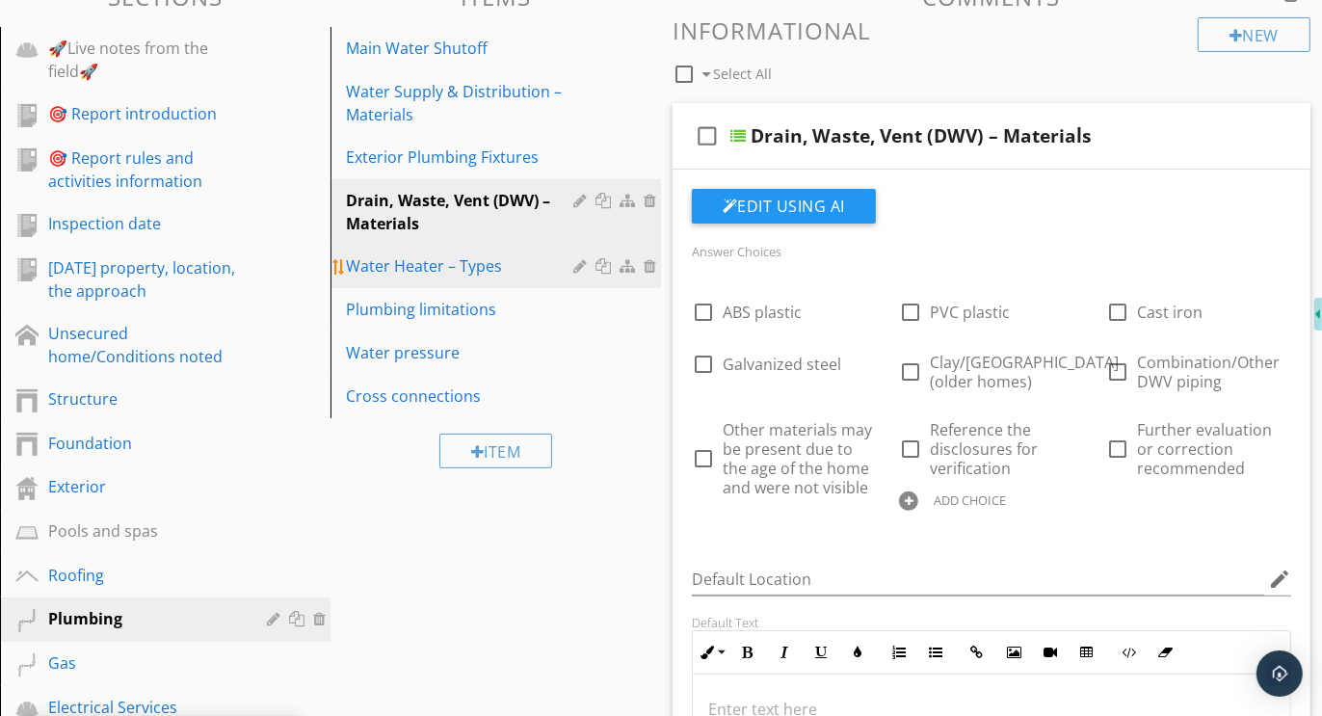
click at [385, 258] on div "Water Heater – Types" at bounding box center [462, 265] width 233 height 23
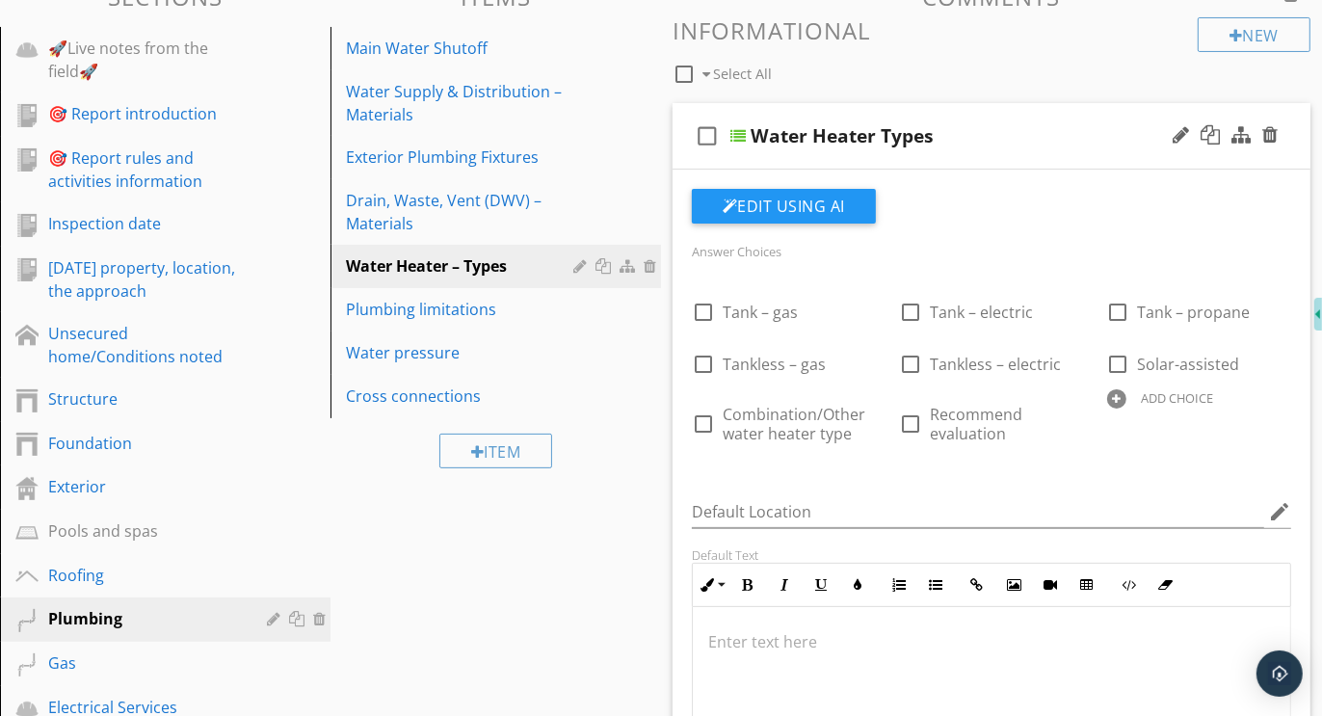
click at [1115, 397] on div at bounding box center [1116, 398] width 19 height 19
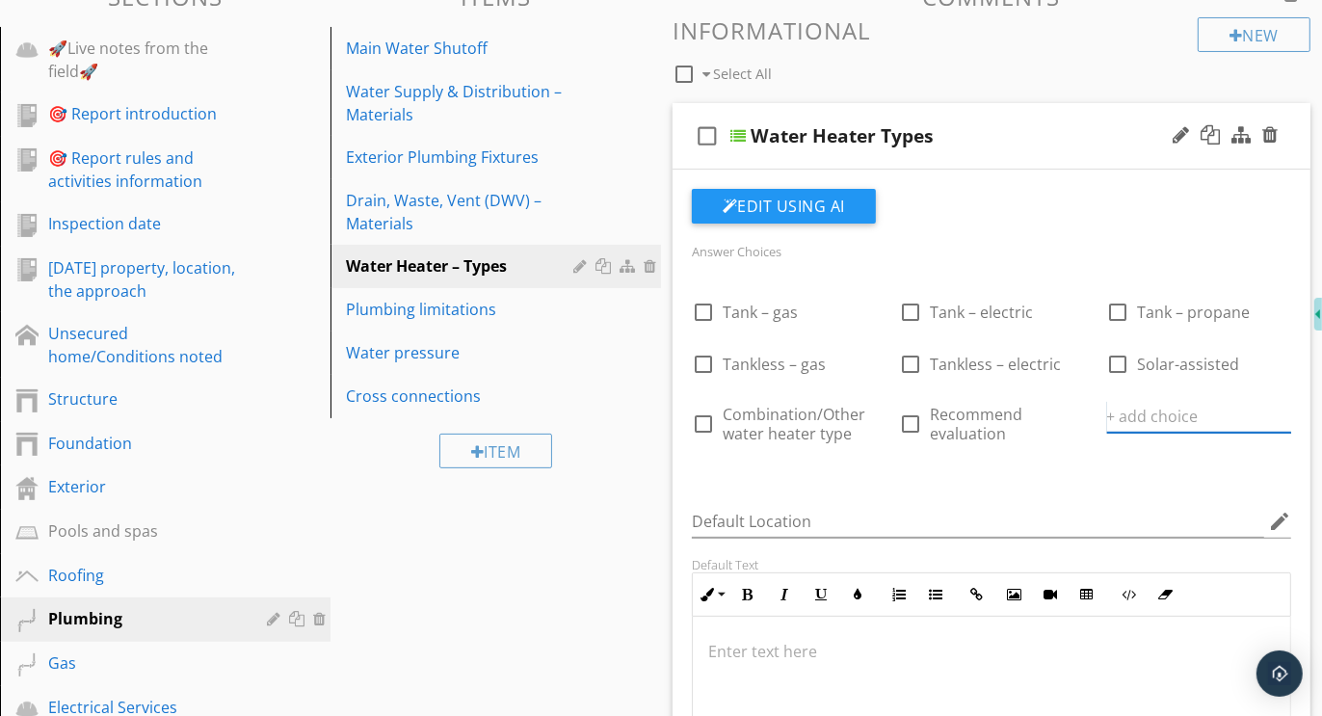
paste input "Further evaluation or correction recommended"
type input "Further evaluation or correction recommended"
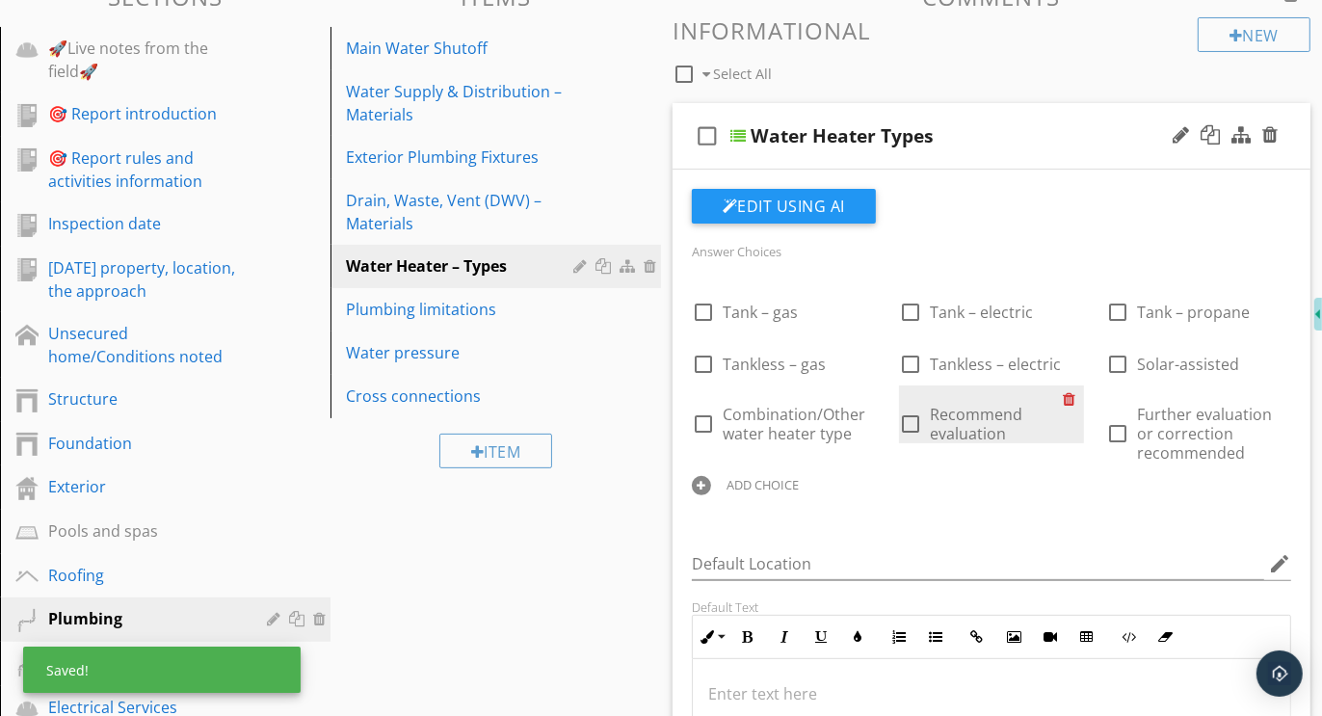
click at [1065, 396] on div at bounding box center [1074, 399] width 20 height 27
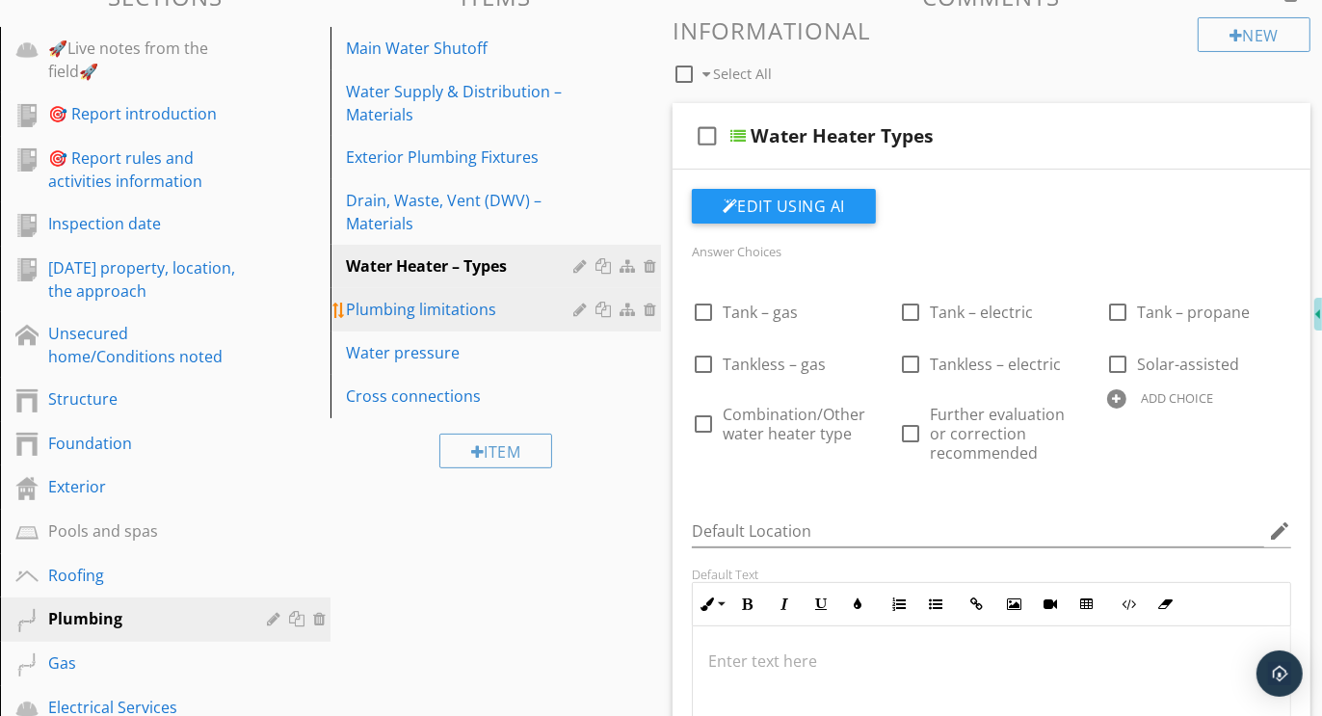
click at [447, 309] on div "Plumbing limitations" at bounding box center [462, 309] width 233 height 23
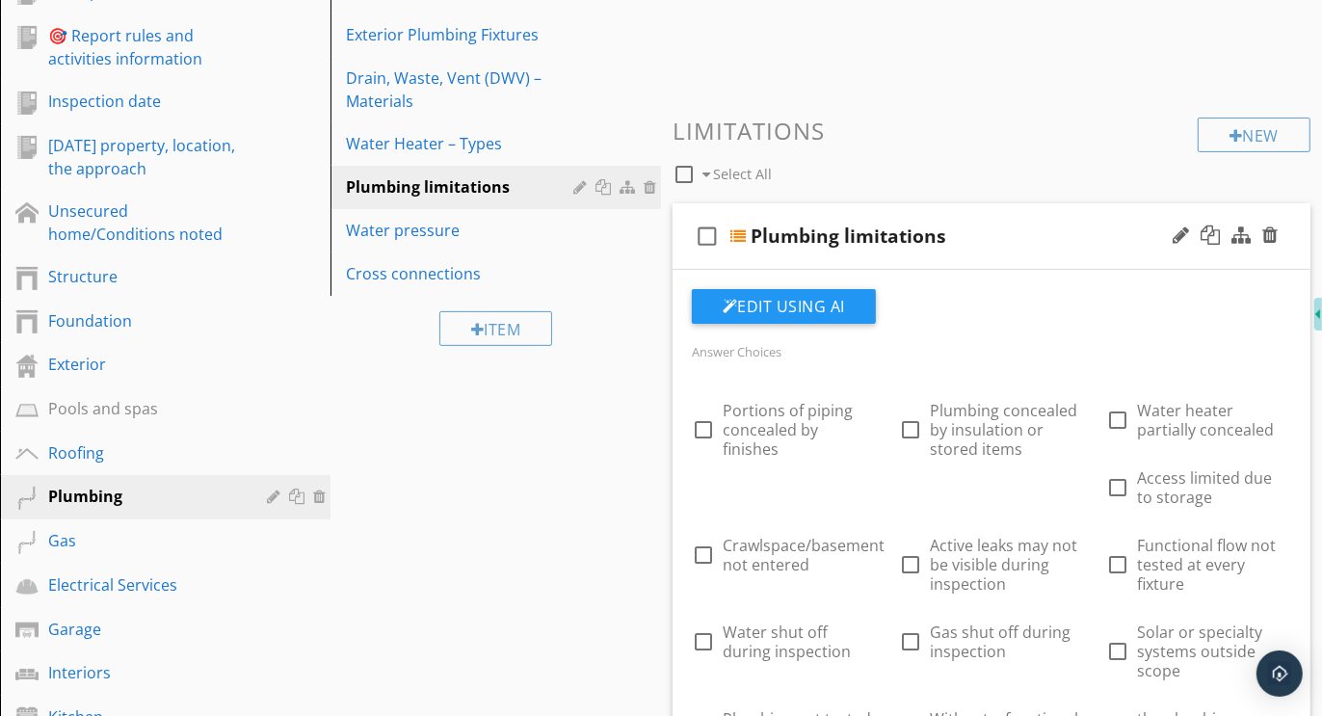
scroll to position [140, 0]
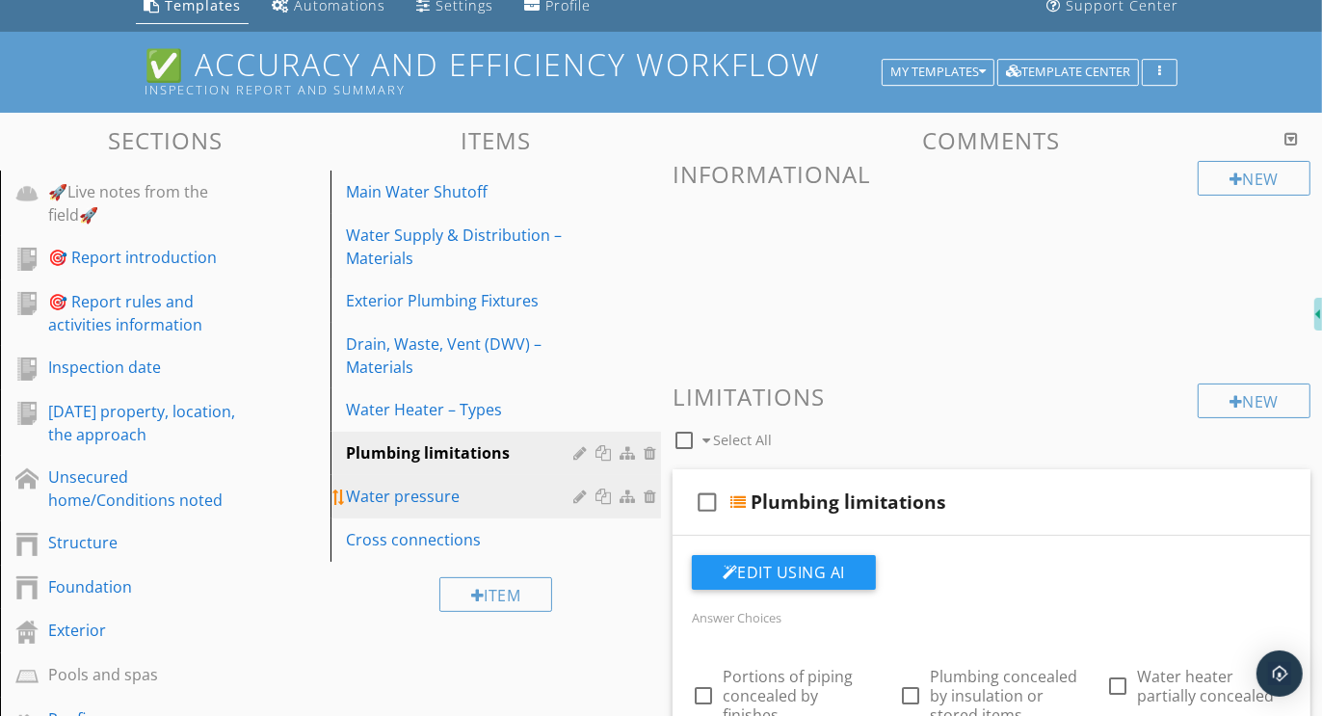
click at [436, 503] on div "Water pressure" at bounding box center [462, 496] width 233 height 23
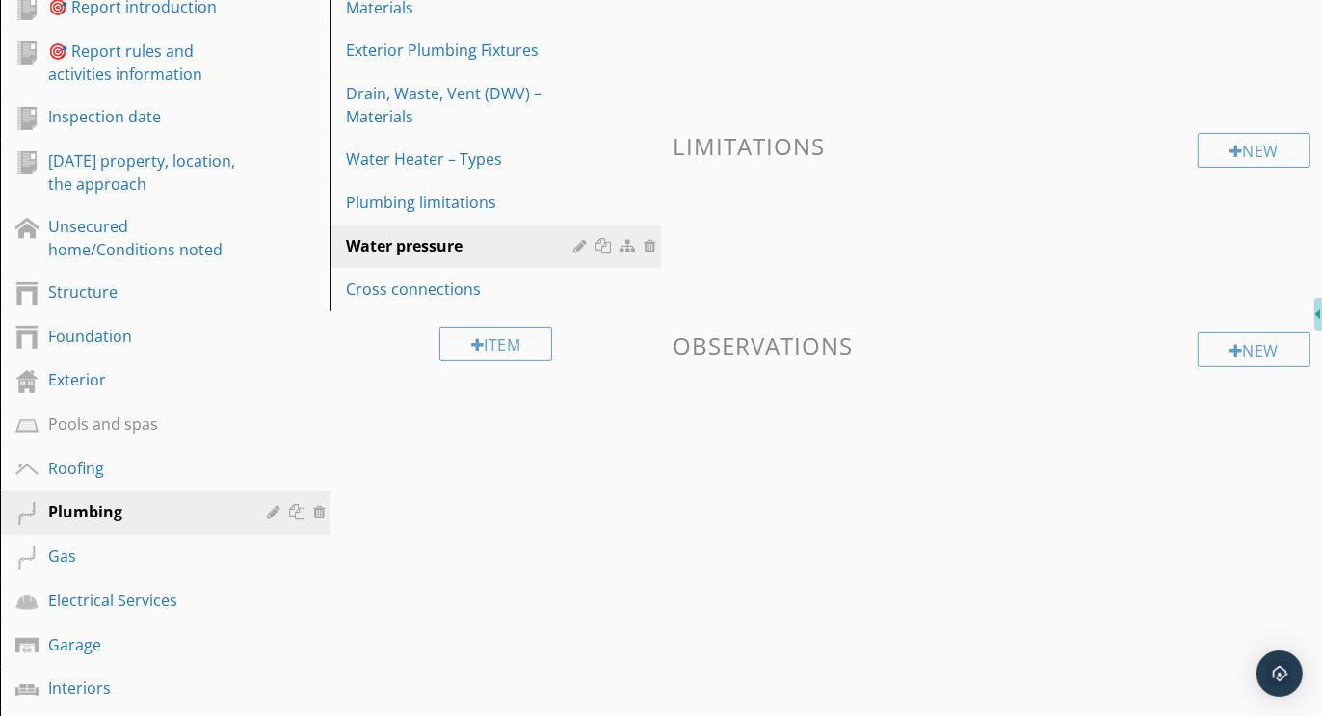
scroll to position [126, 0]
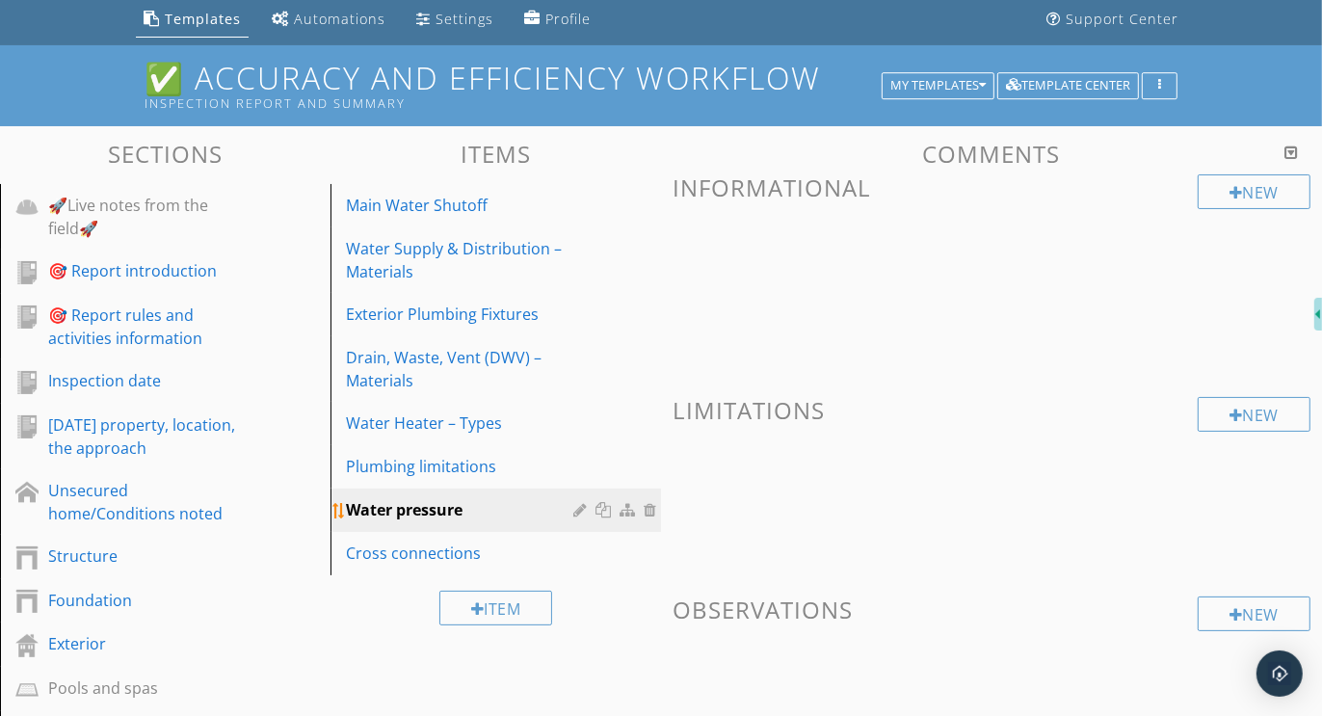
click at [584, 506] on div at bounding box center [582, 509] width 18 height 15
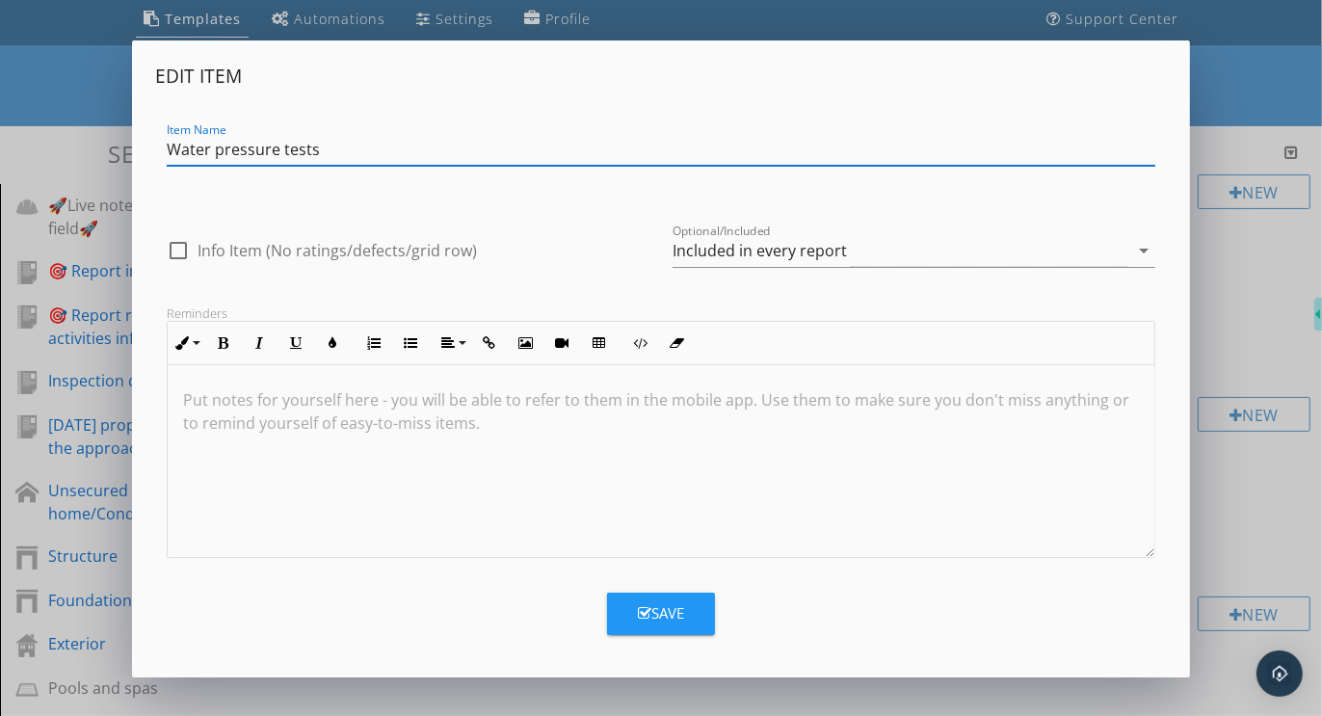
type input "Water pressure tests"
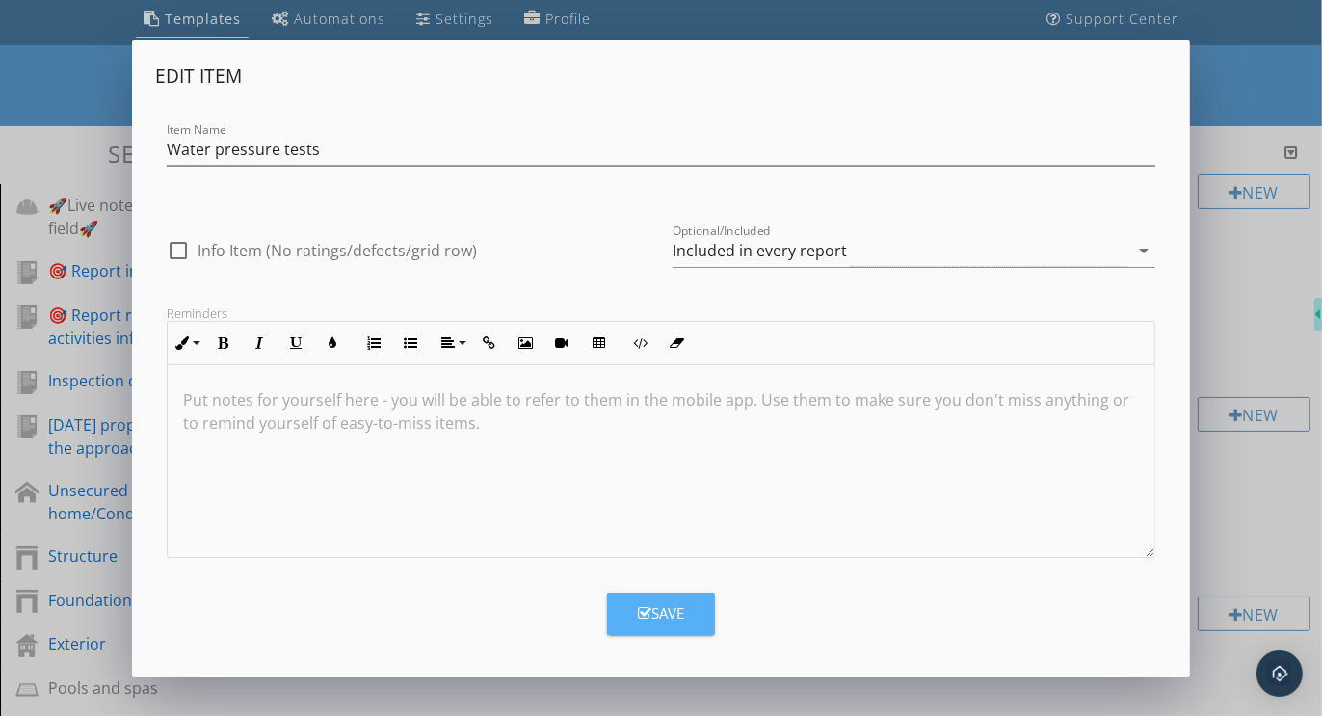
click at [652, 611] on div "Save" at bounding box center [661, 613] width 46 height 22
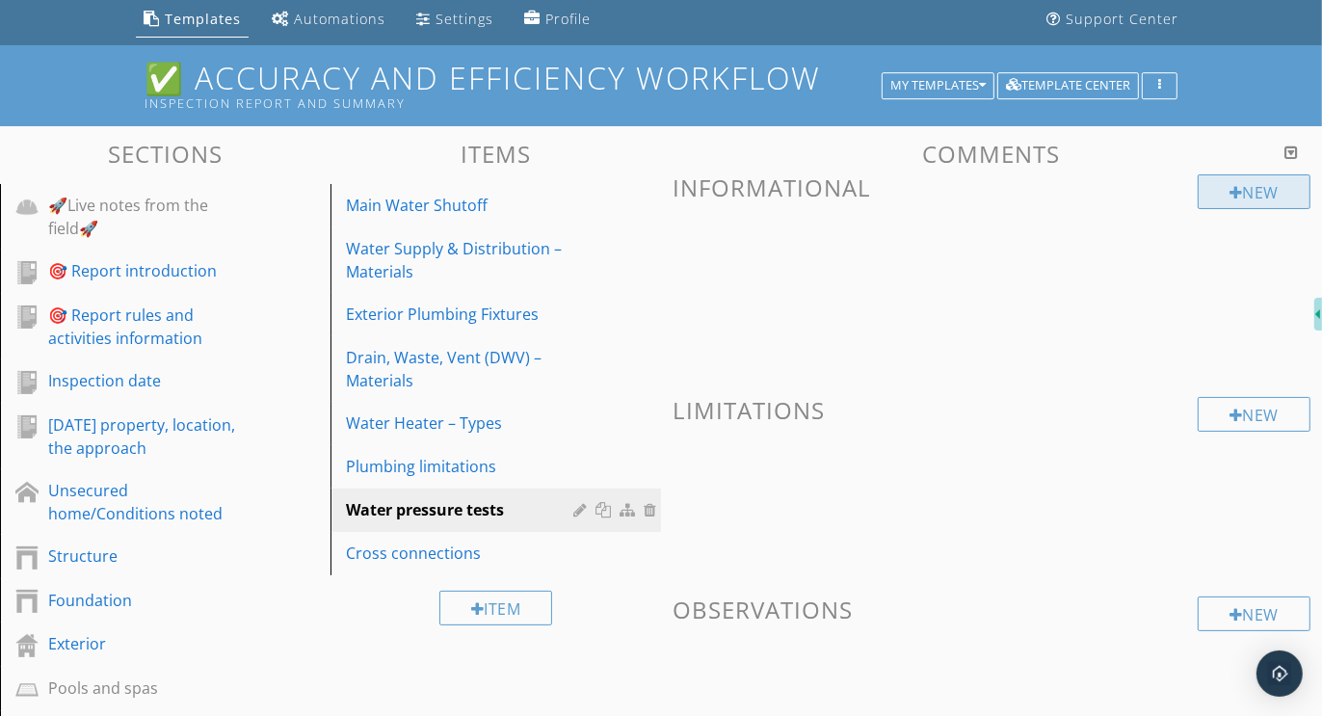
click at [1257, 178] on div "New" at bounding box center [1254, 191] width 113 height 35
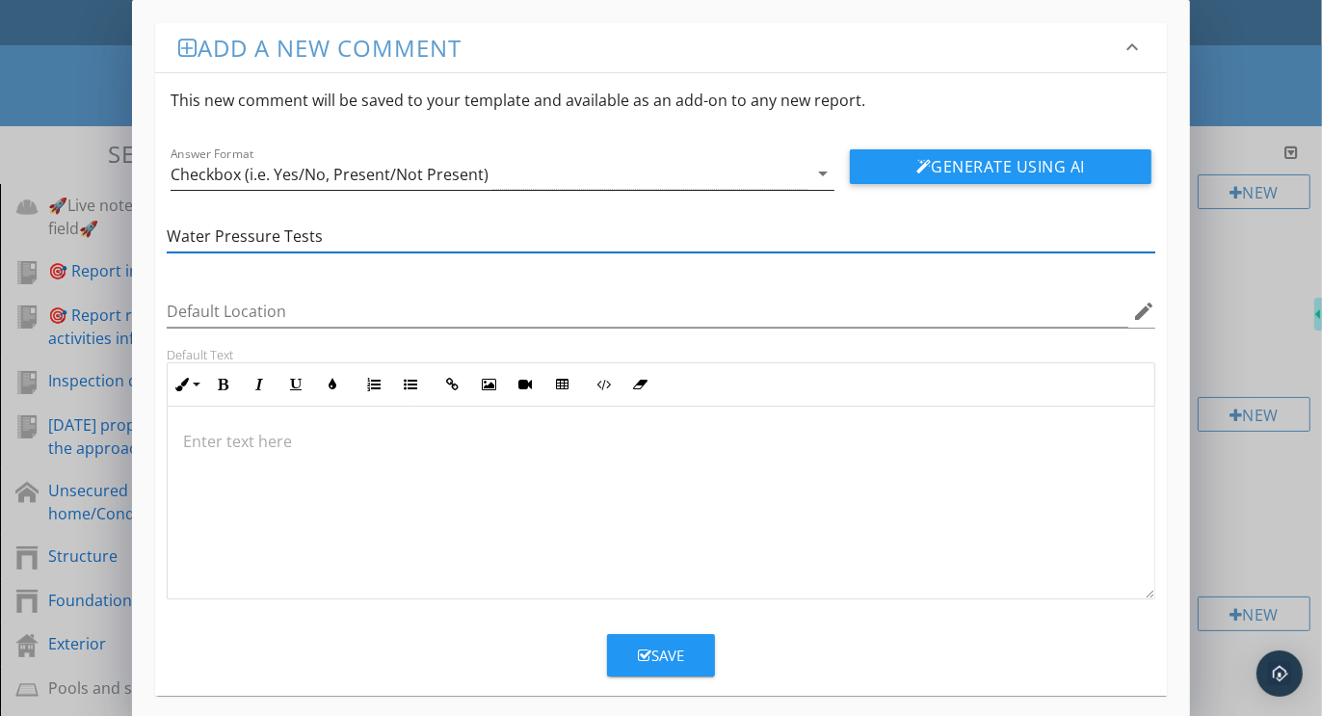
type input "Water Pressure Tests"
click at [285, 177] on div "Checkbox (i.e. Yes/No, Present/Not Present)" at bounding box center [330, 174] width 318 height 17
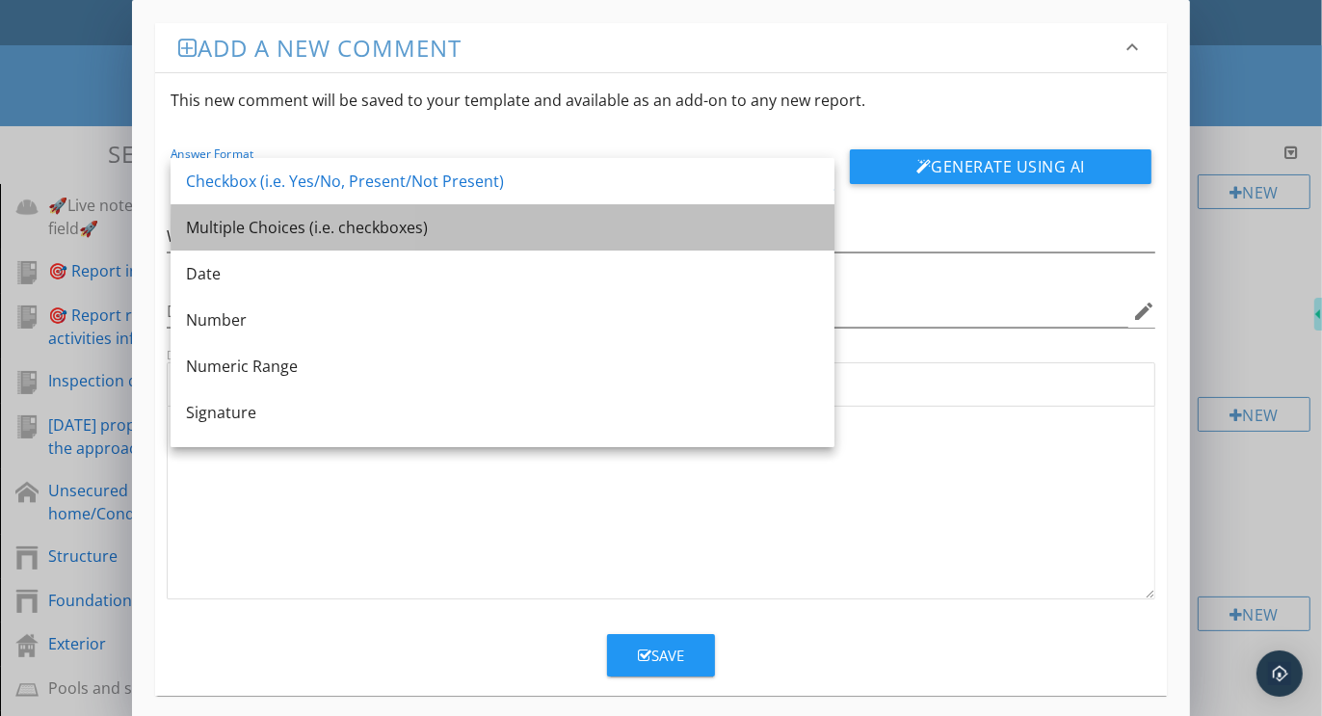
click at [406, 221] on div "Multiple Choices (i.e. checkboxes)" at bounding box center [502, 227] width 633 height 23
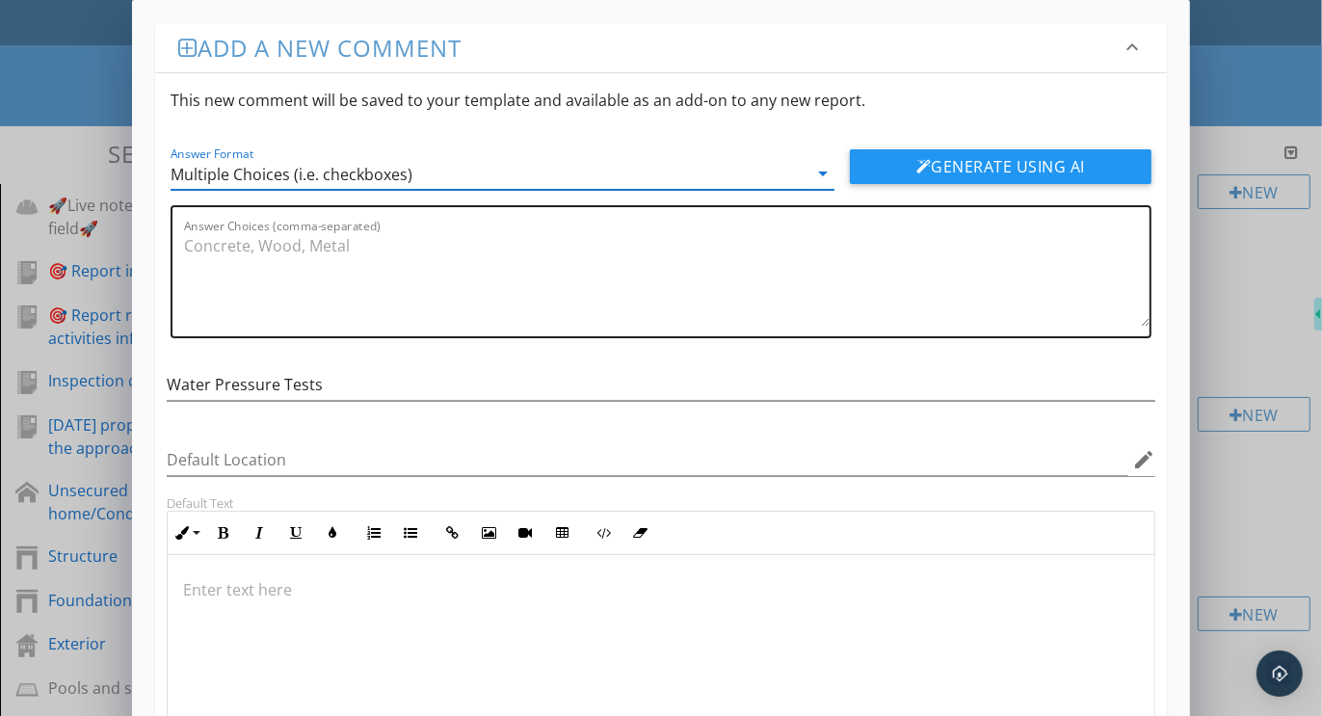
click at [279, 253] on textarea "Answer Choices (comma-separated)" at bounding box center [667, 278] width 966 height 96
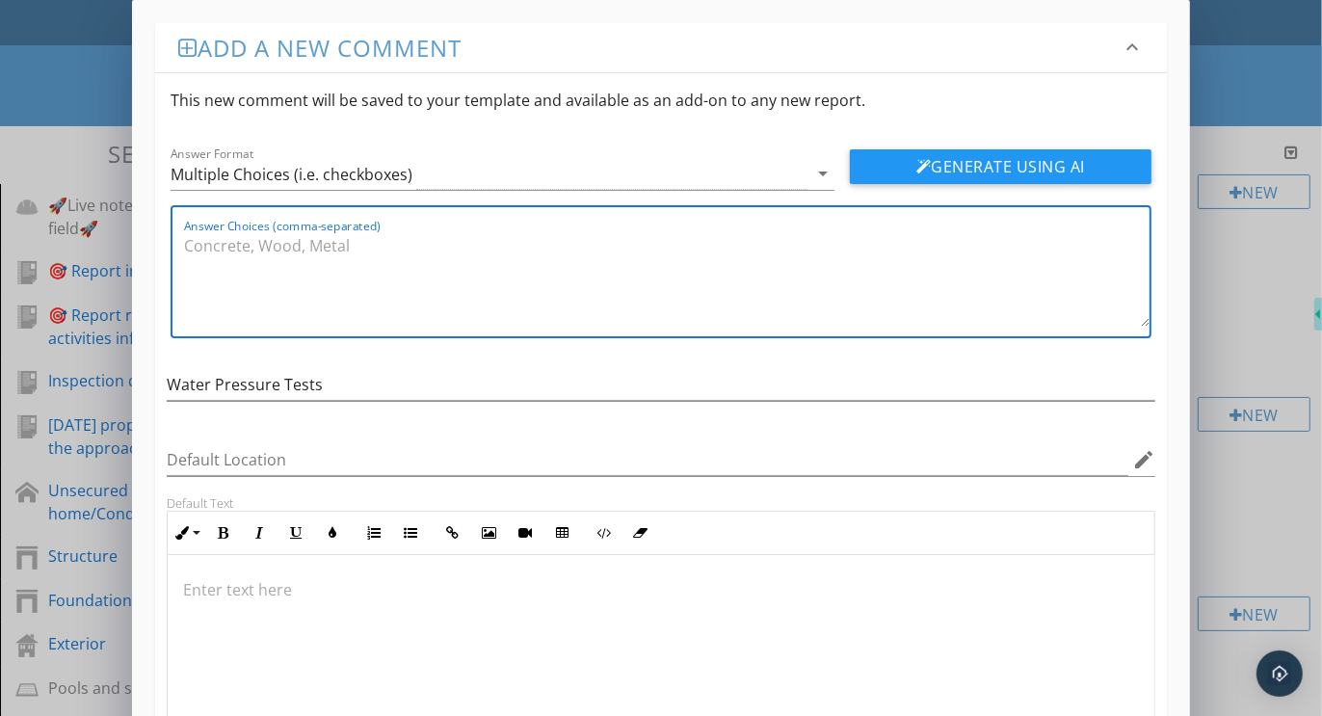
paste textarea "Water Pressure Observations"
type textarea "W"
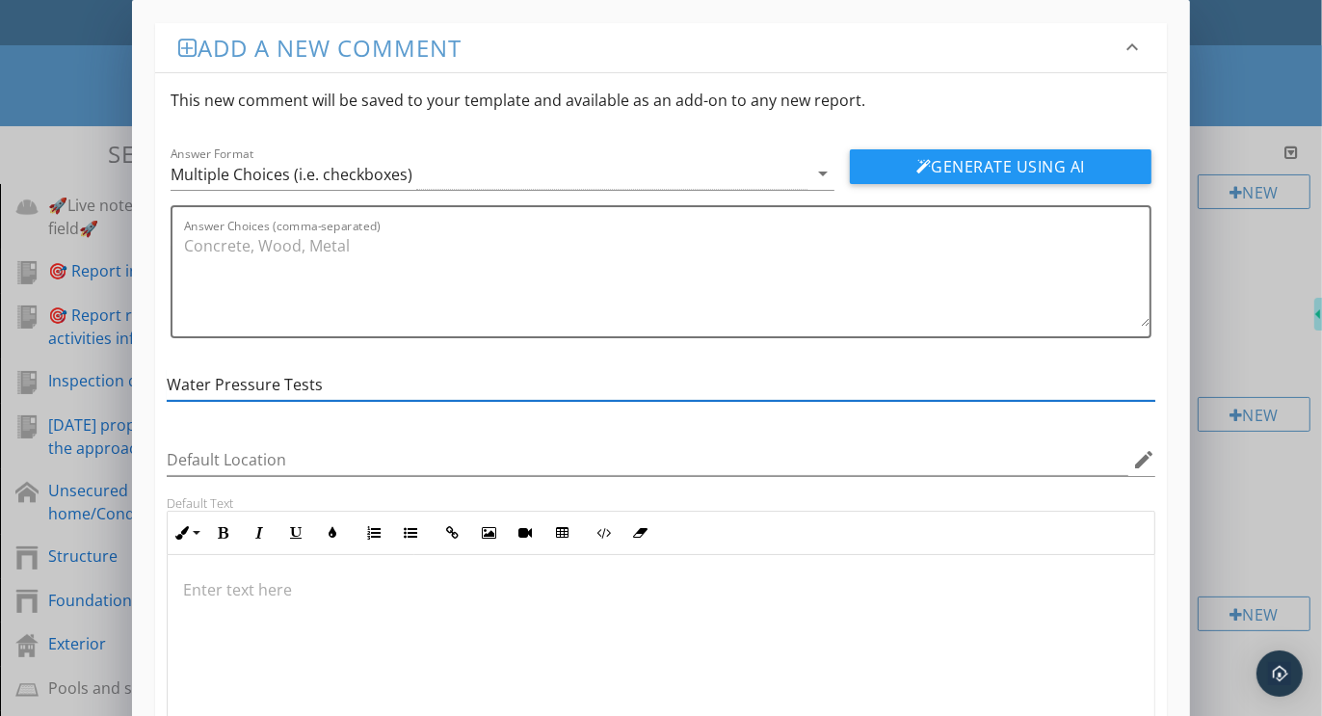
click at [326, 382] on input "Water Pressure Tests" at bounding box center [661, 385] width 989 height 32
paste input "Observation"
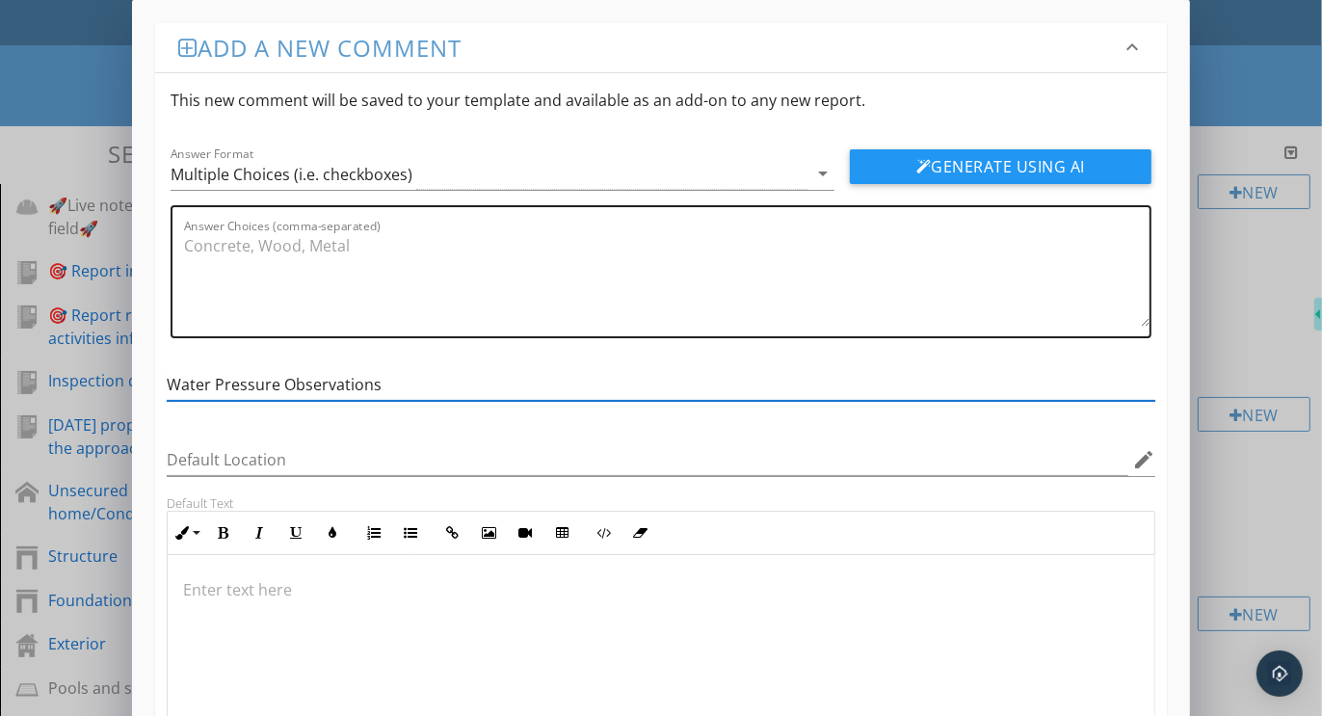
type input "Water Pressure Observations"
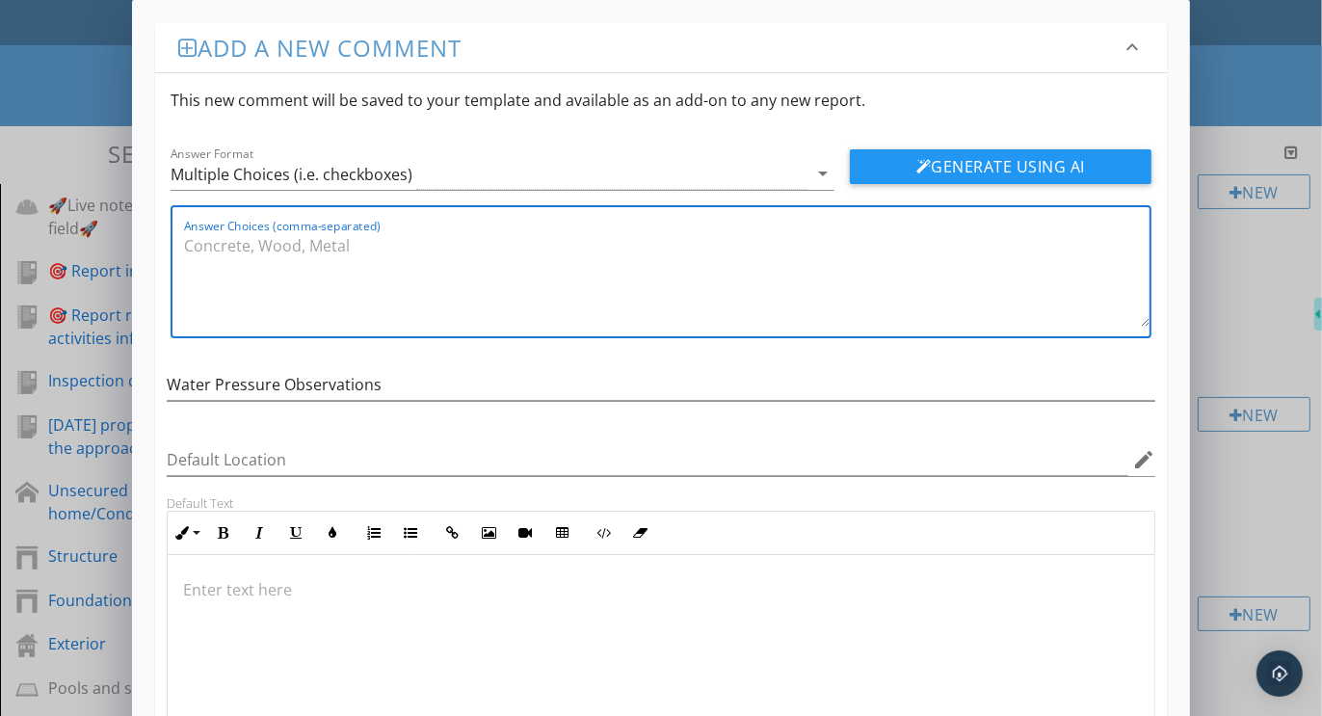
click at [328, 242] on textarea "Answer Choices (comma-separated)" at bounding box center [667, 278] width 966 height 96
click at [246, 246] on textarea "Answer Choices (comma-separated)" at bounding box center [667, 278] width 966 height 96
paste textarea "Water pressure tested within normal range (60–80 psi), Water pressure tested be…"
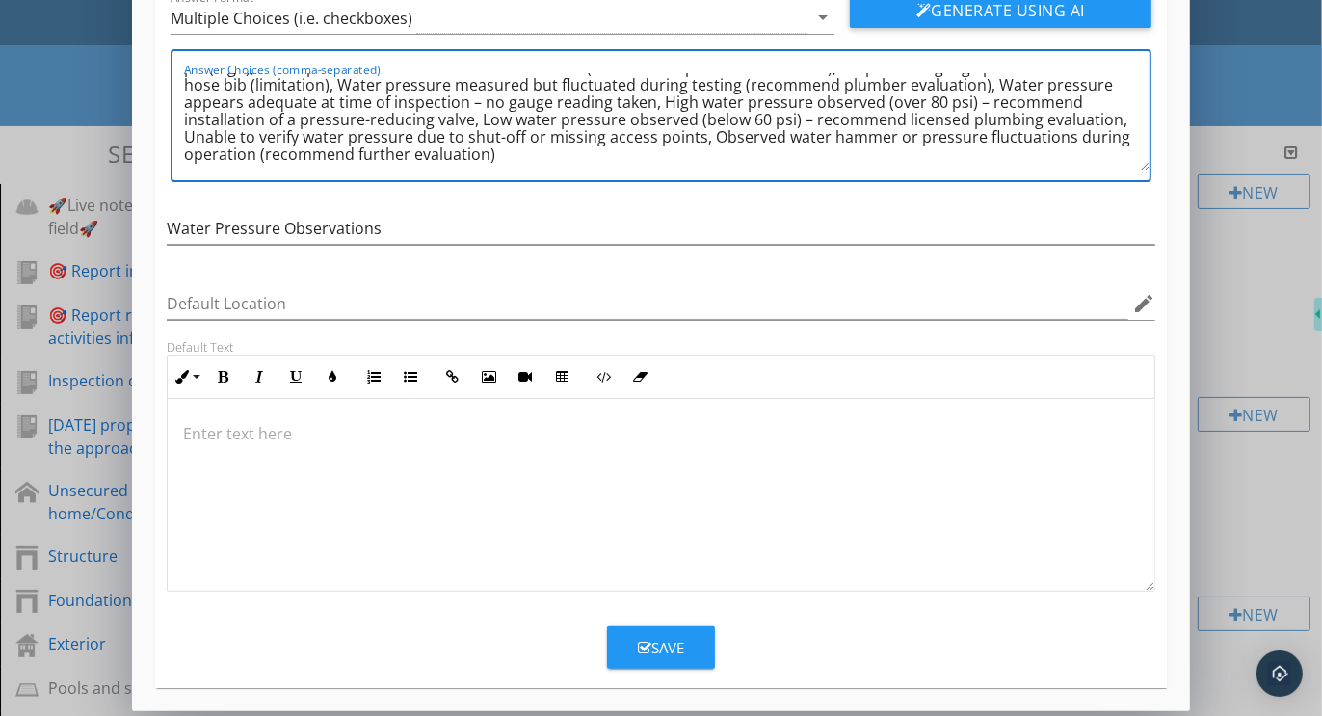
scroll to position [159, 0]
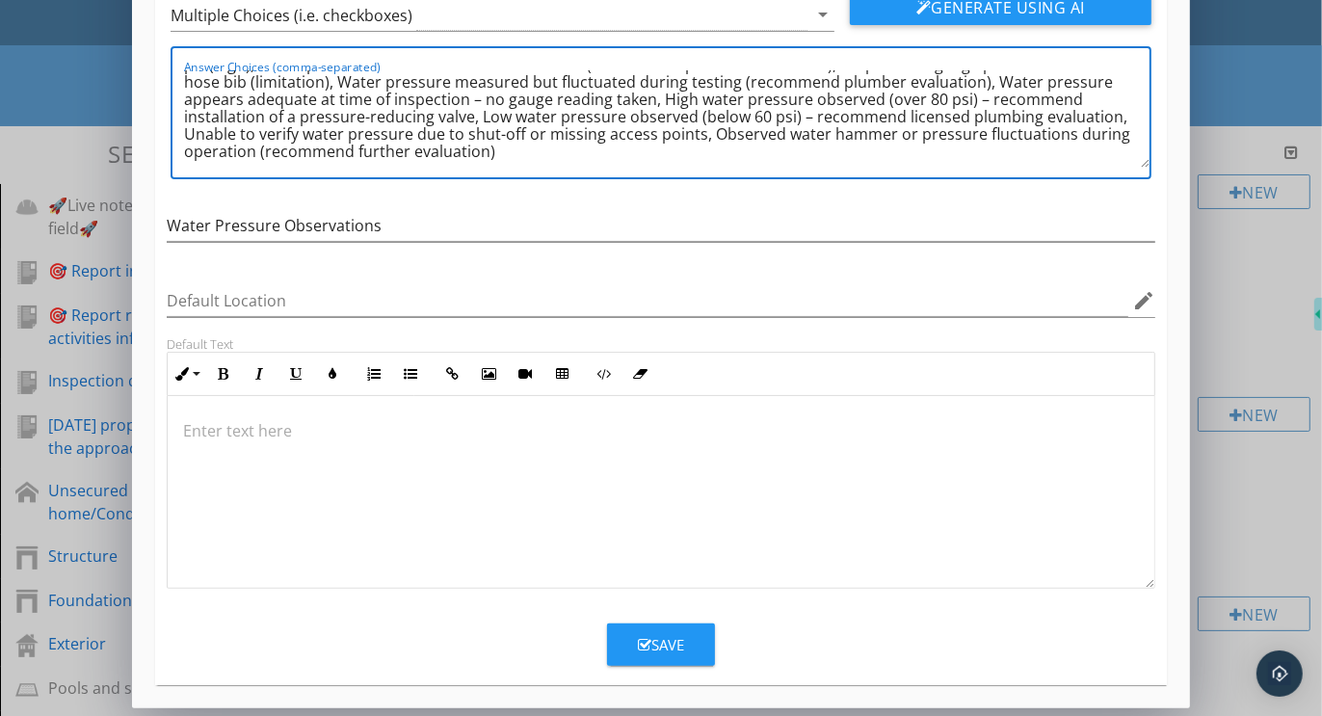
type textarea "Water pressure tested within normal range (60–80 psi), Water pressure tested be…"
click at [635, 630] on button "Save" at bounding box center [661, 645] width 108 height 42
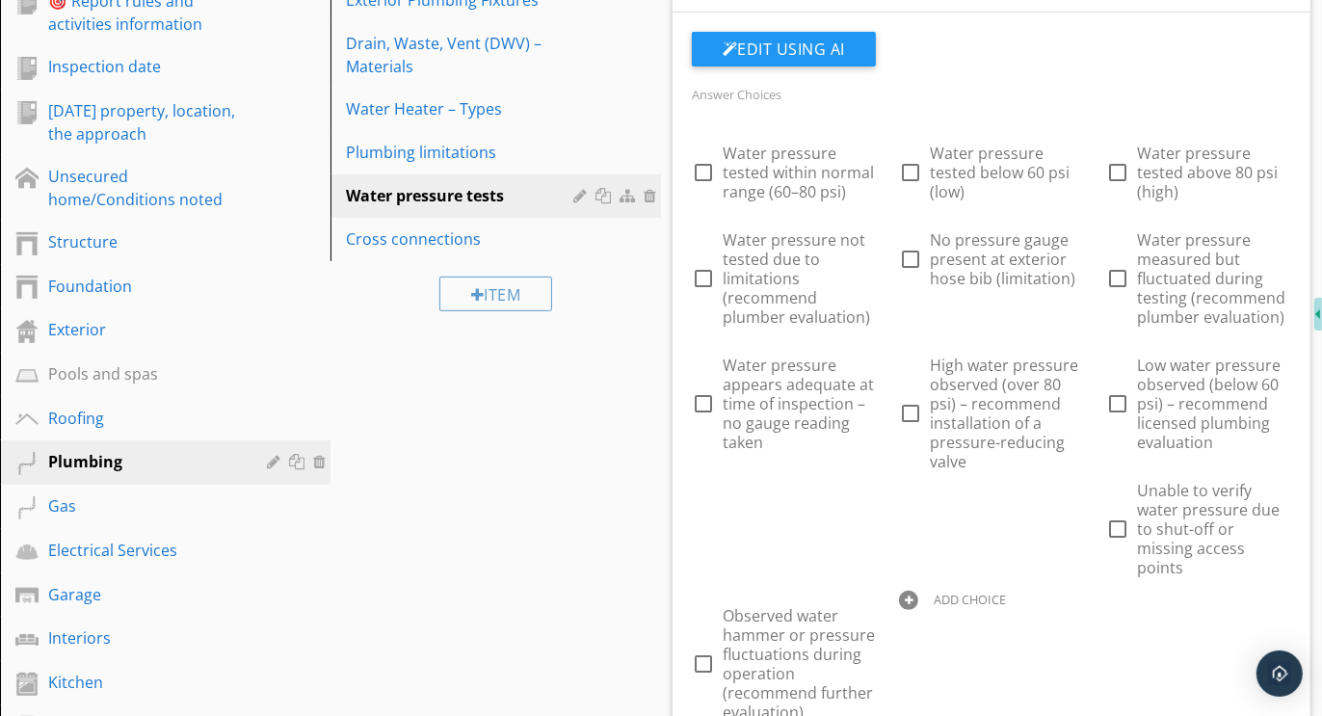
scroll to position [470, 0]
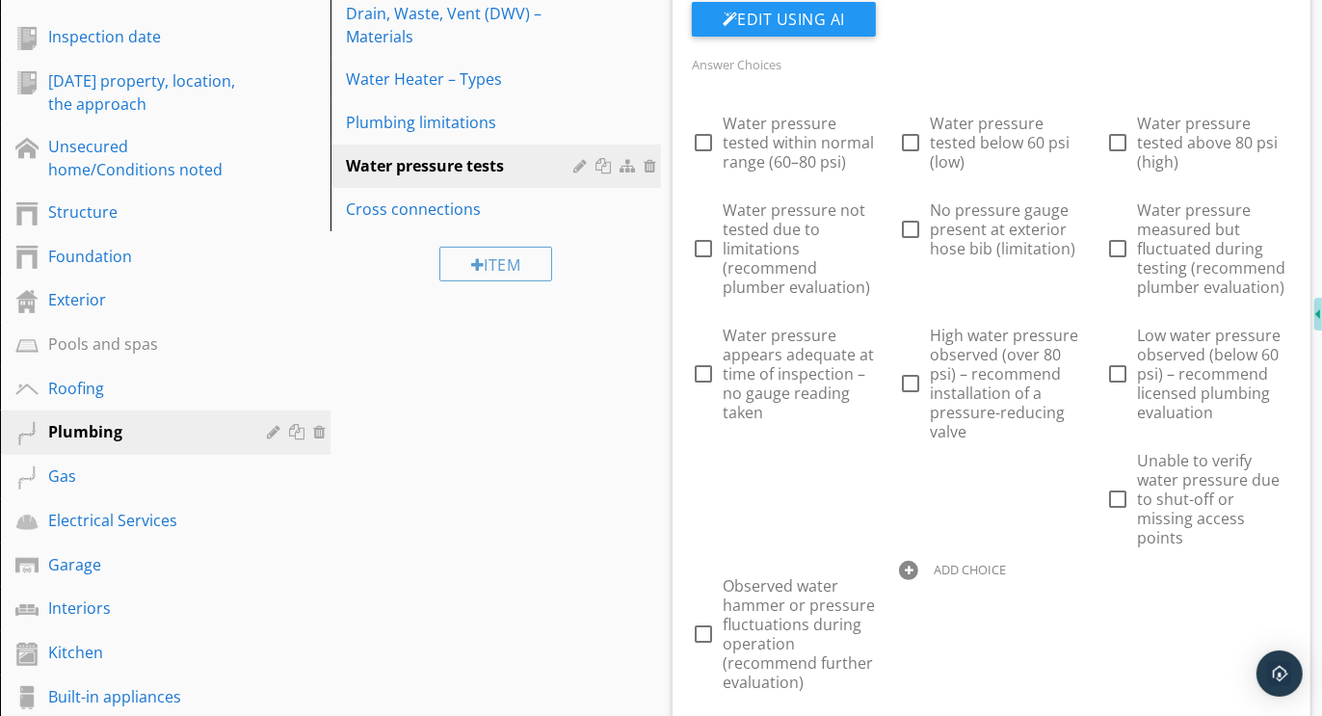
click at [910, 561] on div at bounding box center [908, 570] width 19 height 19
click at [1116, 561] on div at bounding box center [1116, 570] width 19 height 19
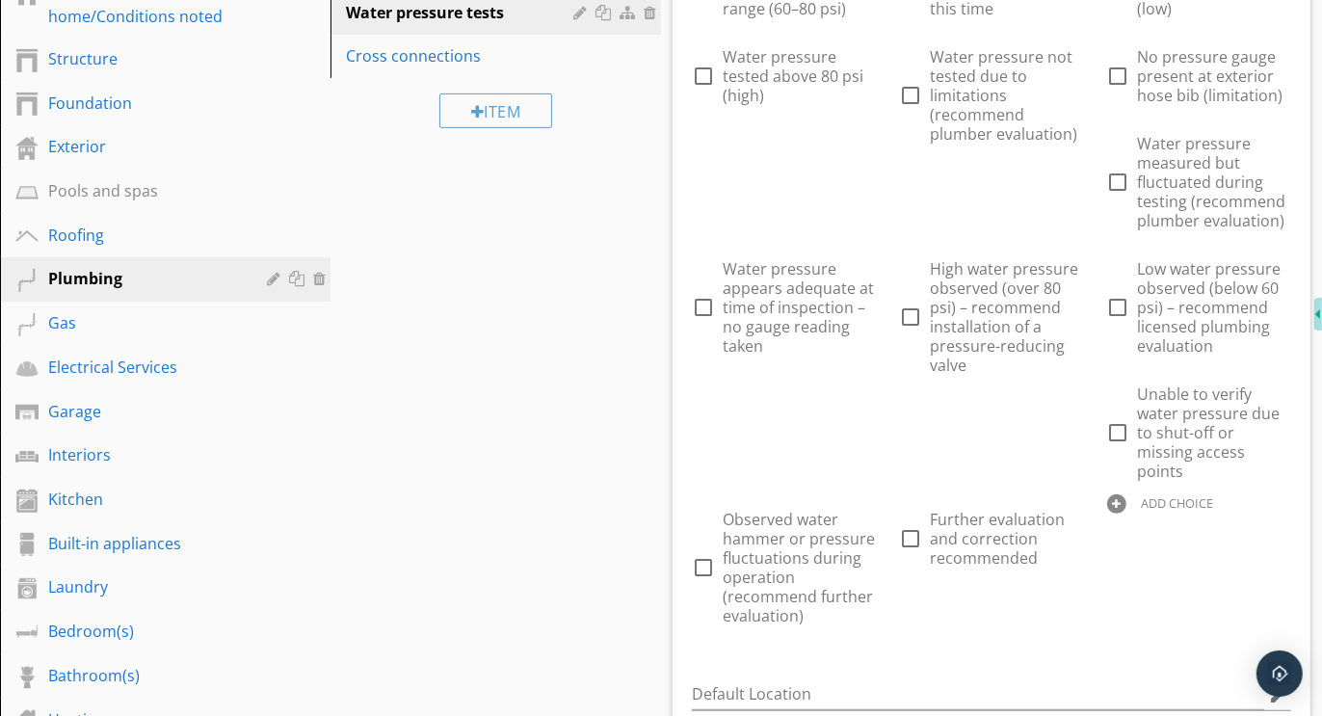
scroll to position [701, 0]
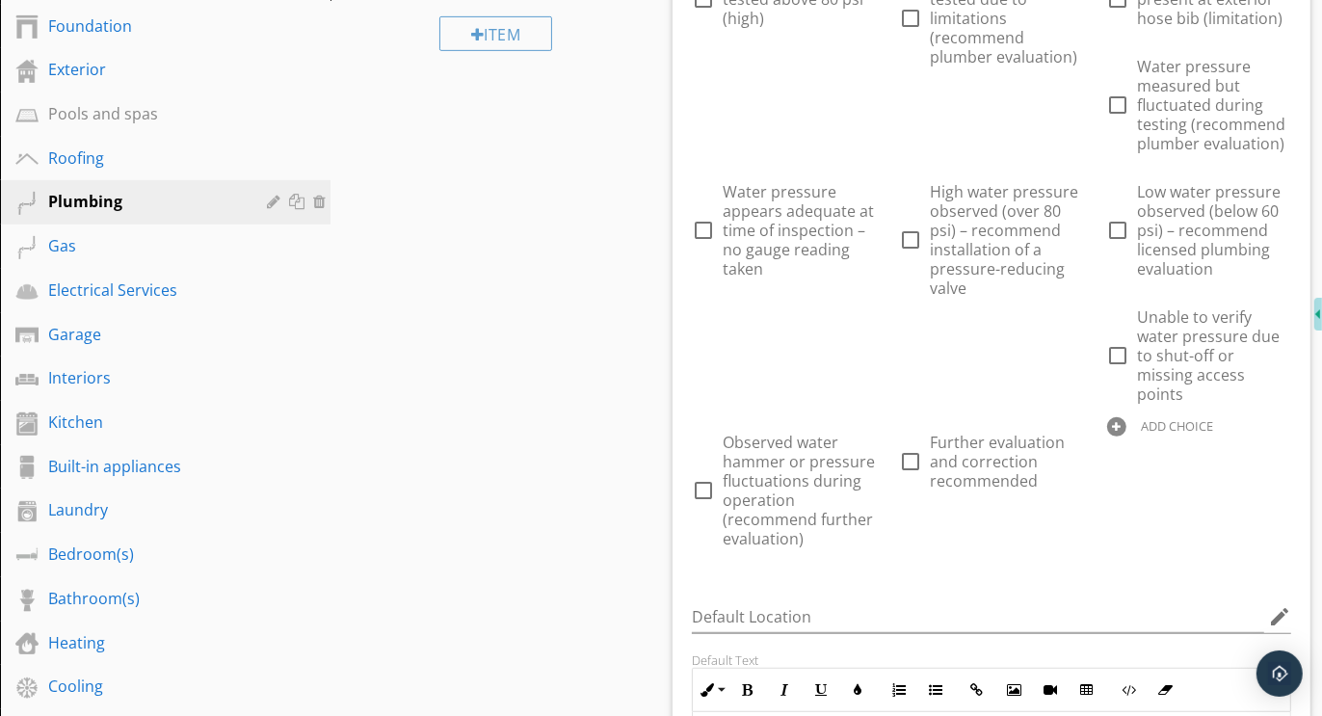
drag, startPoint x: 1123, startPoint y: 411, endPoint x: 1123, endPoint y: 397, distance: 13.5
click at [1123, 417] on div at bounding box center [1116, 426] width 19 height 19
type input "T"
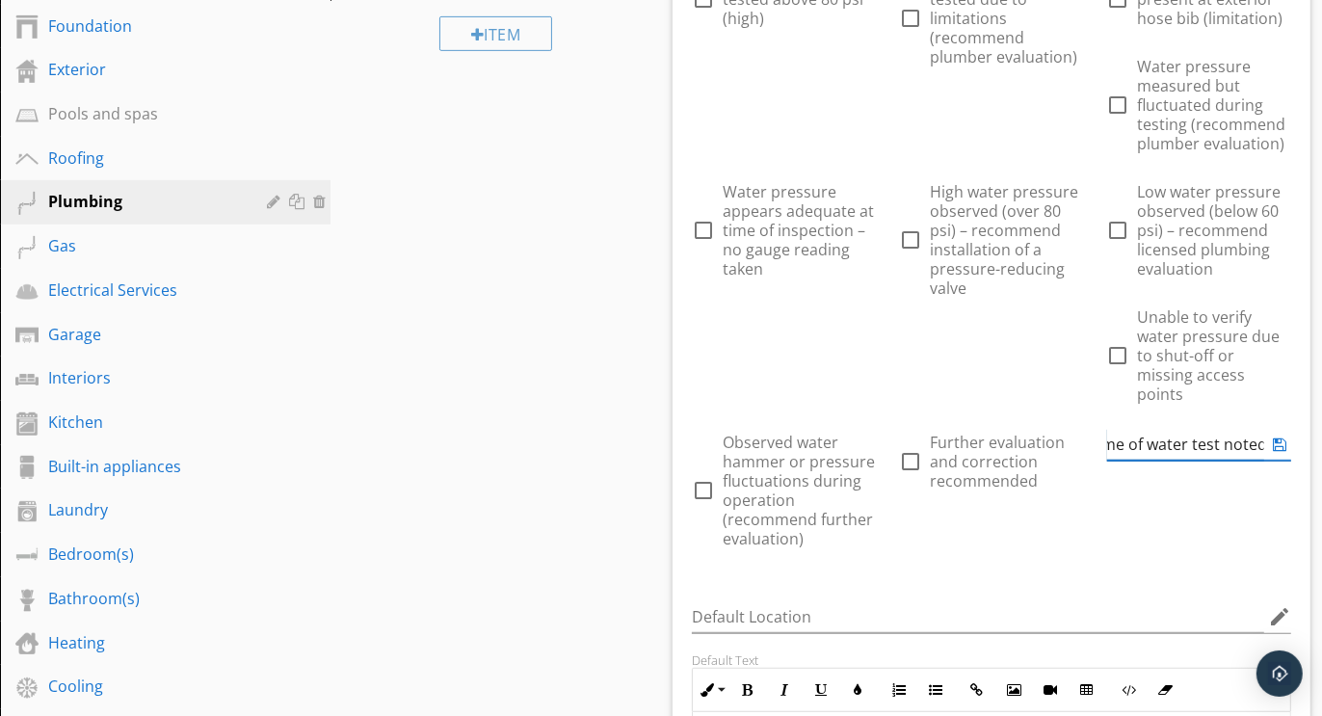
type input "The time of water test noted"
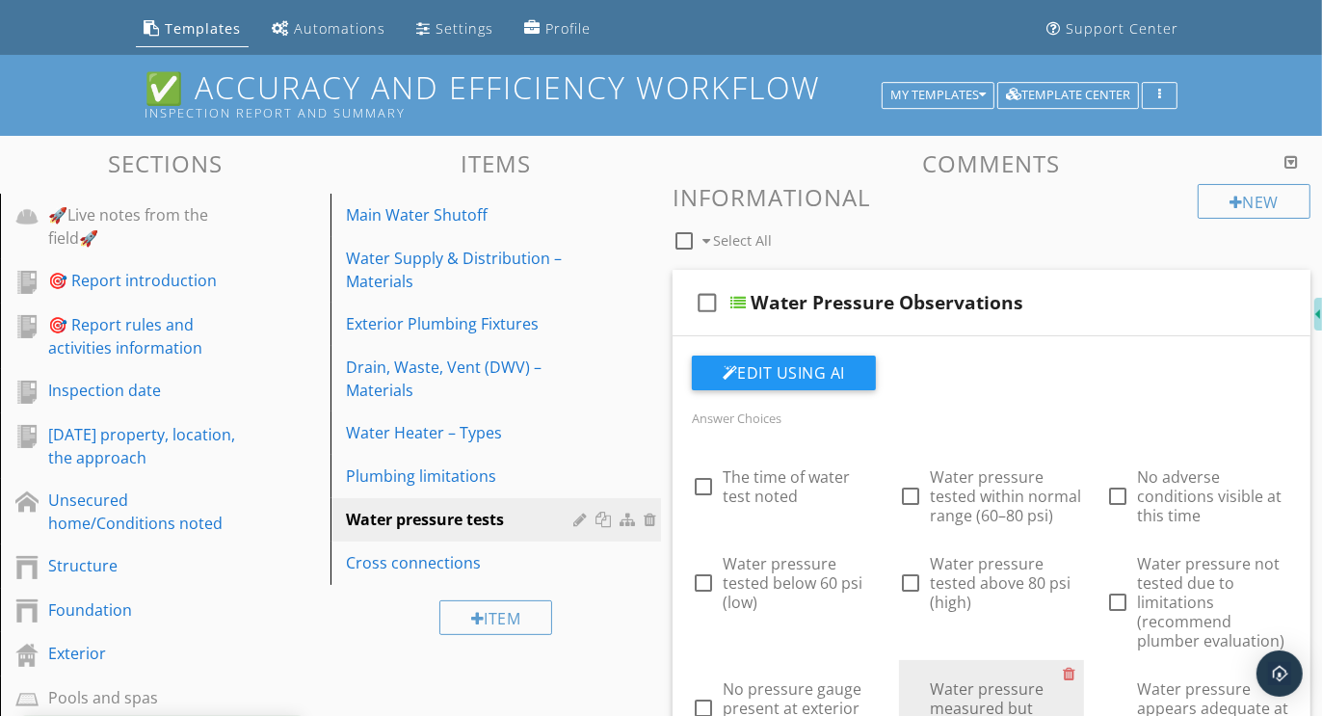
scroll to position [0, 0]
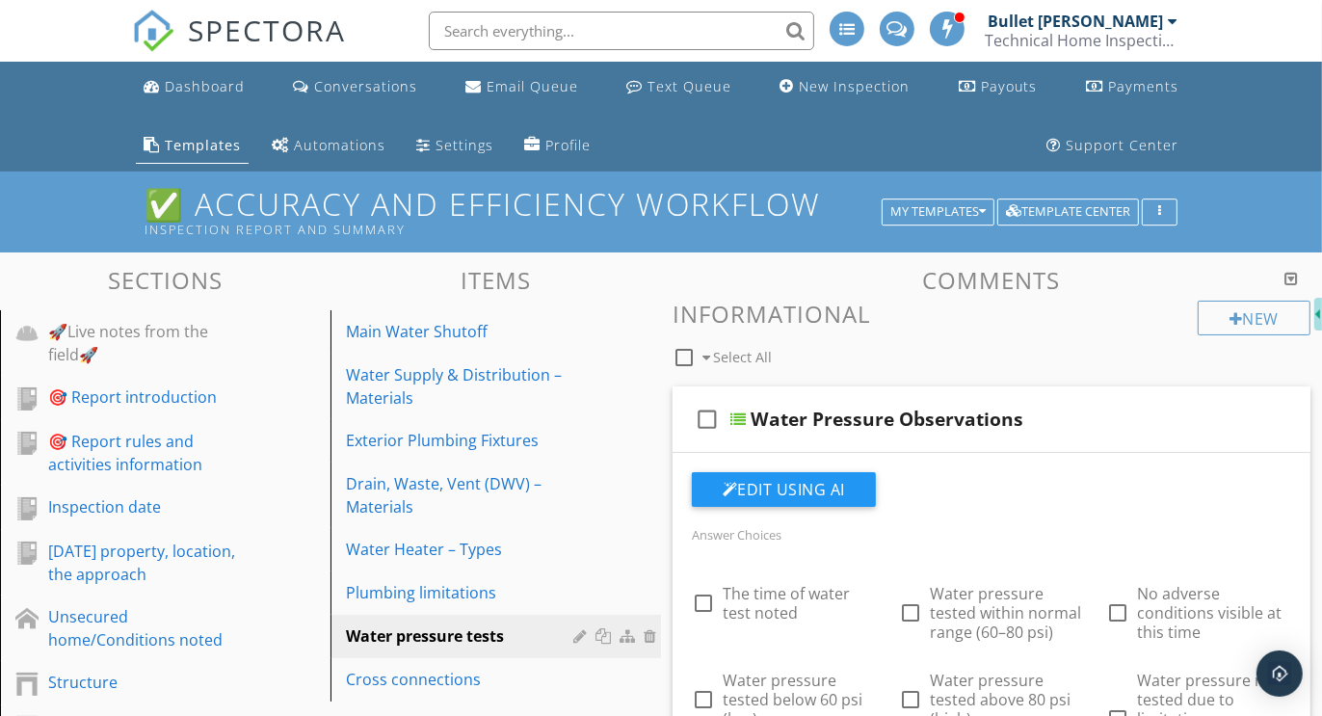
click at [927, 387] on div "check_box_outline_blank Water Pressure Observations" at bounding box center [992, 419] width 638 height 67
click at [944, 399] on div "check_box_outline_blank Water Pressure Observations" at bounding box center [992, 419] width 638 height 67
click at [1216, 416] on div at bounding box center [1210, 418] width 19 height 19
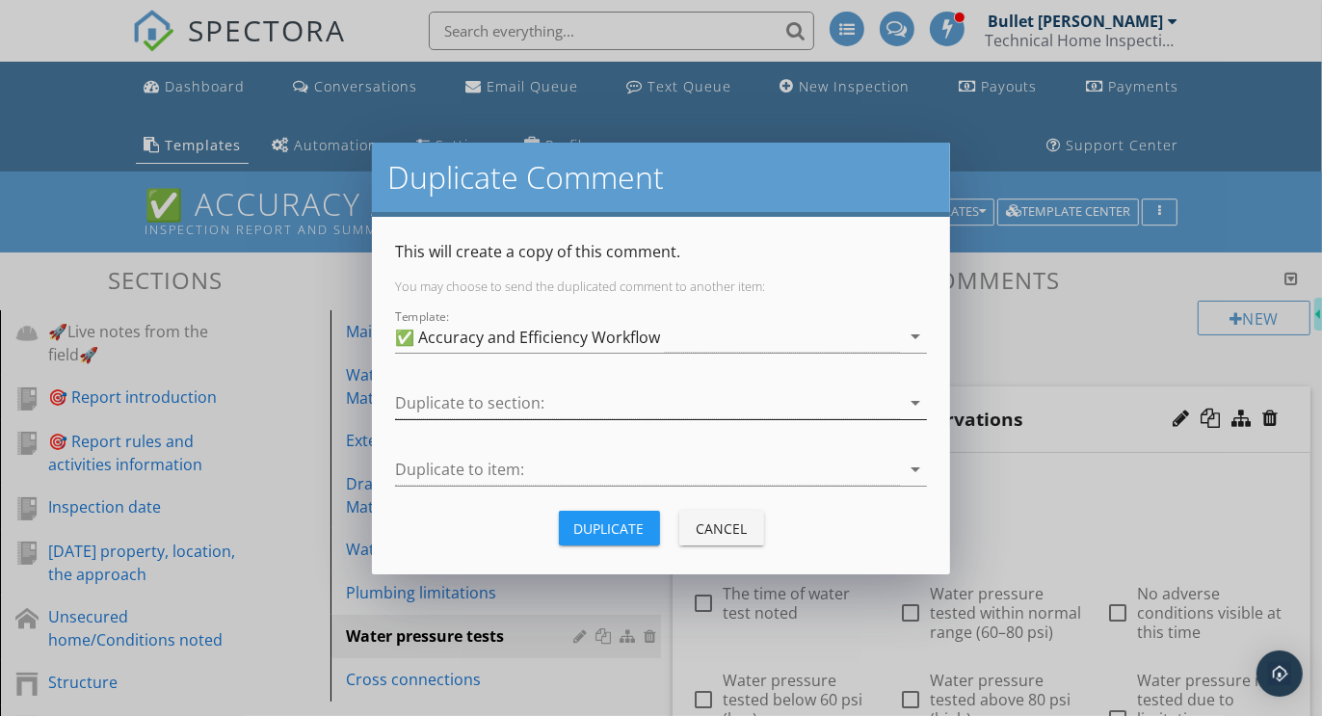
click at [481, 406] on div at bounding box center [647, 403] width 505 height 32
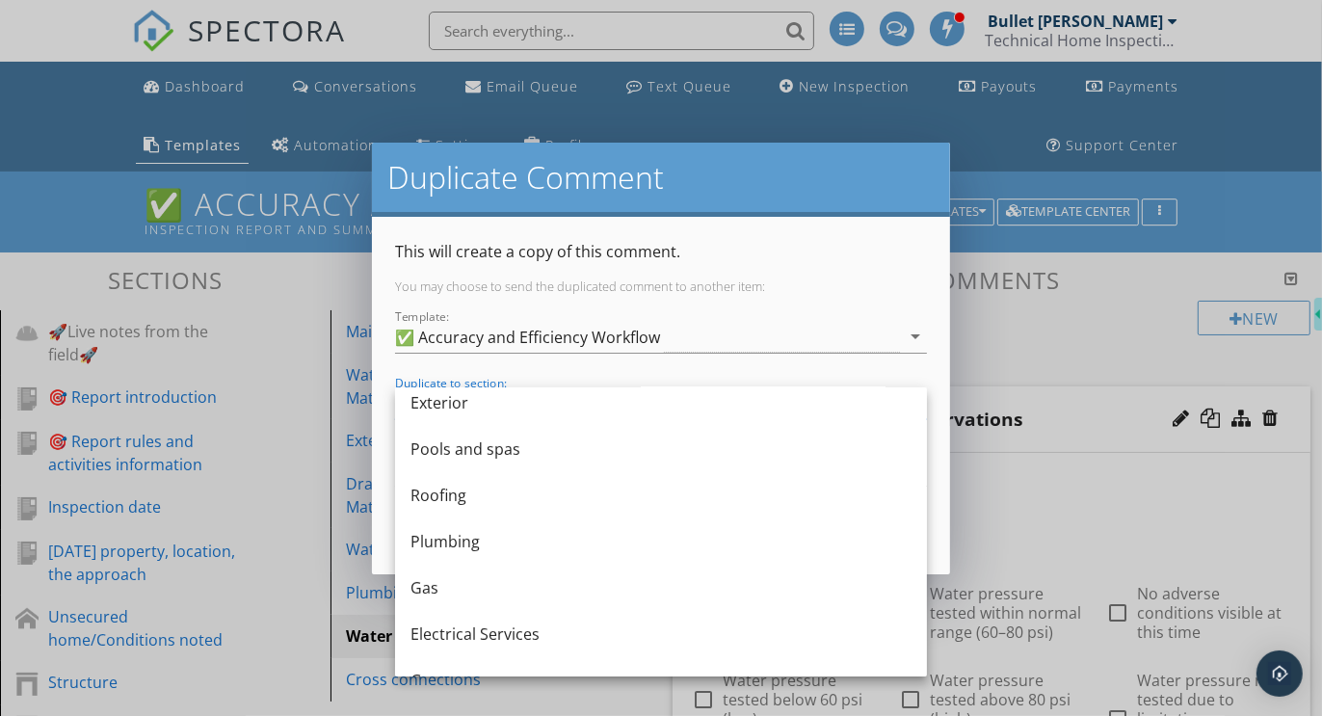
scroll to position [379, 0]
click at [466, 557] on div "Plumbing" at bounding box center [661, 541] width 501 height 46
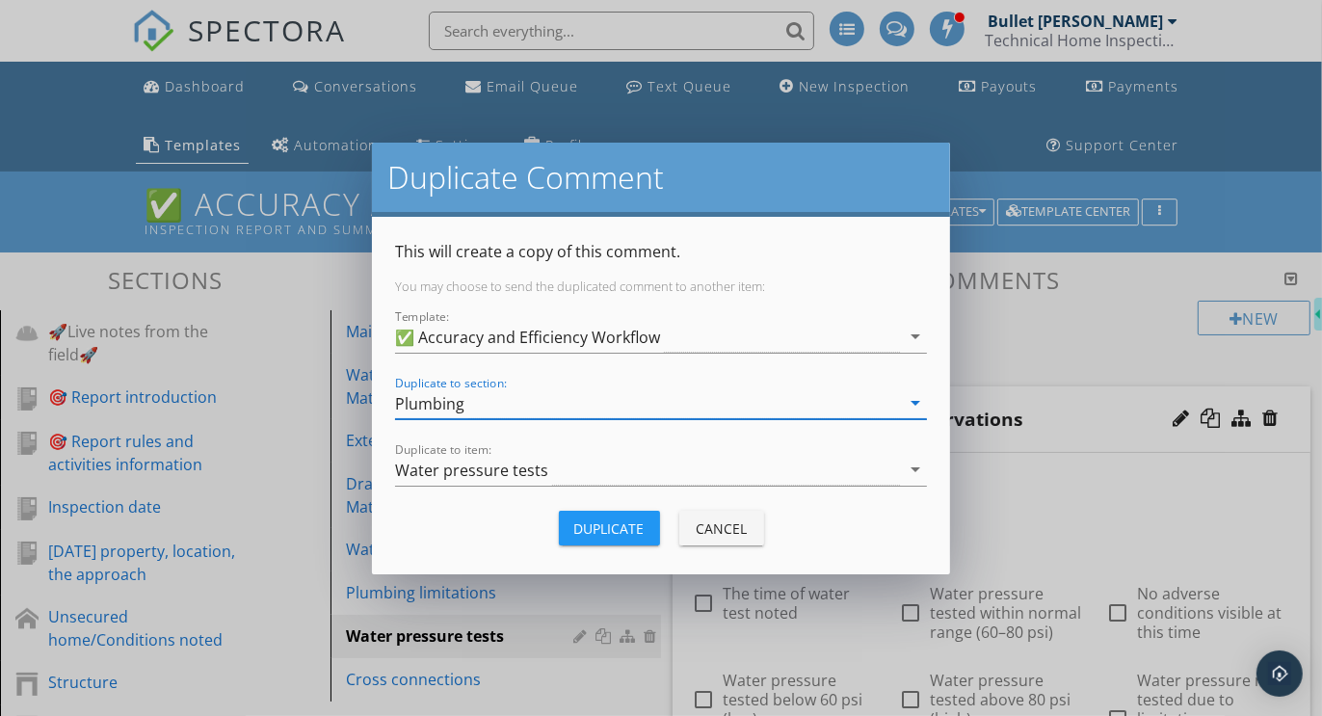
click at [592, 529] on div "Duplicate" at bounding box center [609, 529] width 70 height 20
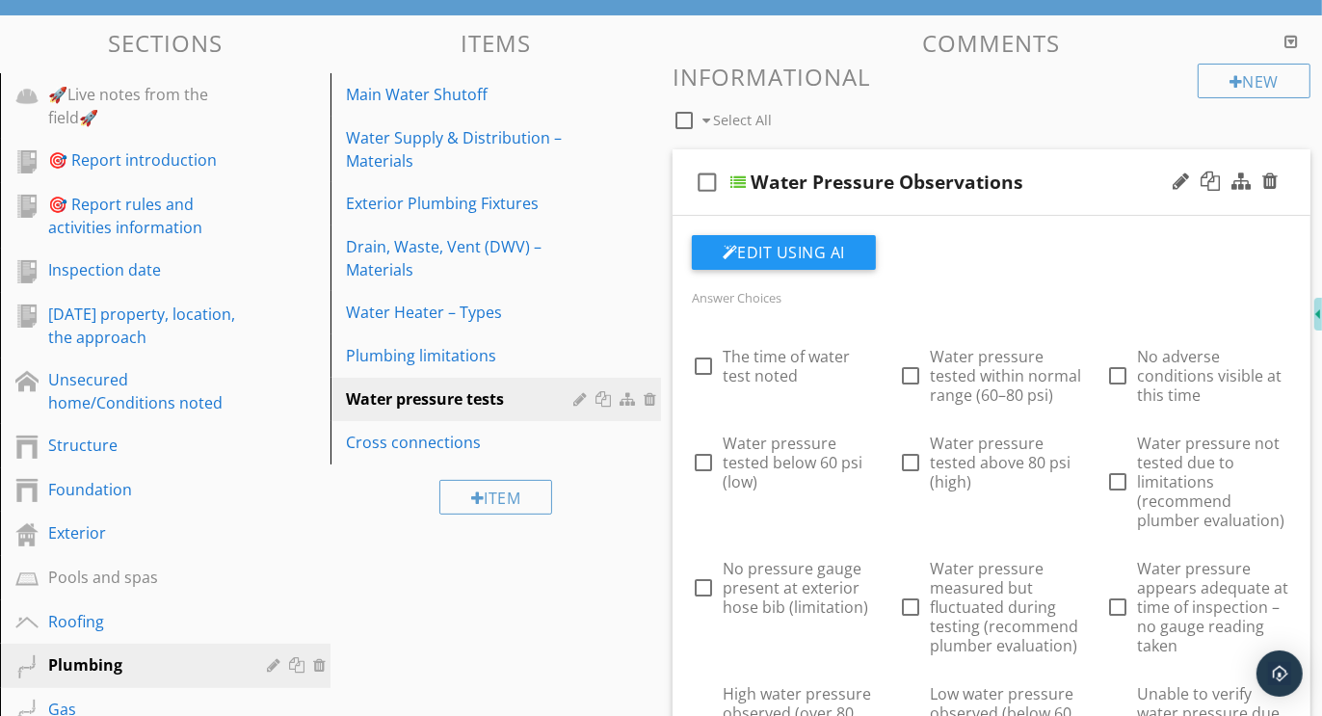
scroll to position [0, 0]
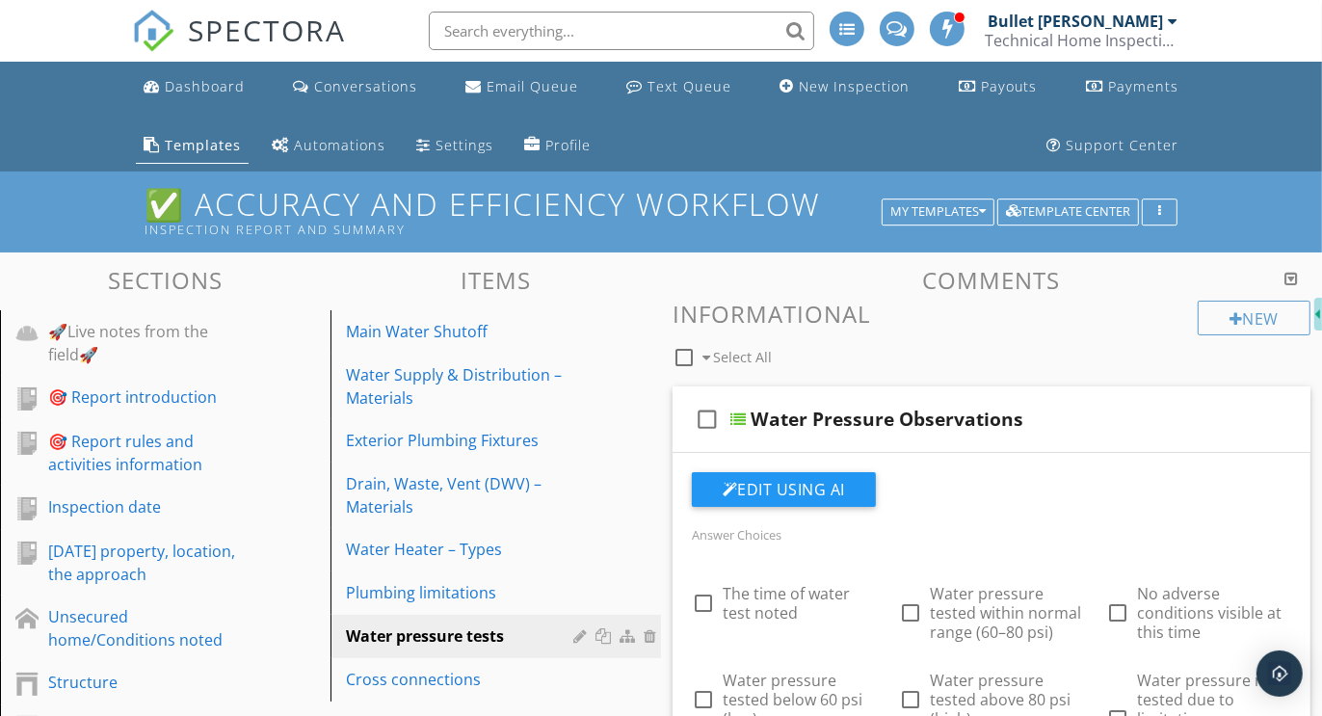
click at [1293, 279] on div at bounding box center [1291, 278] width 13 height 15
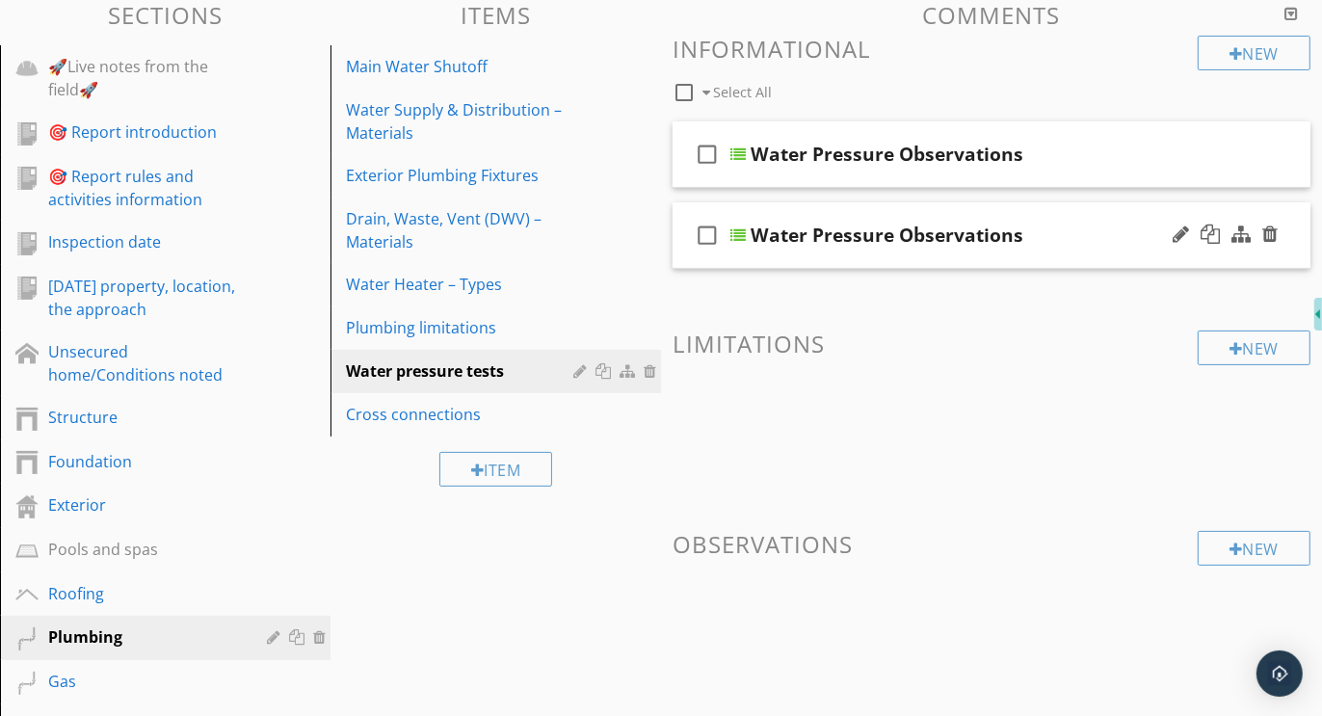
scroll to position [318, 0]
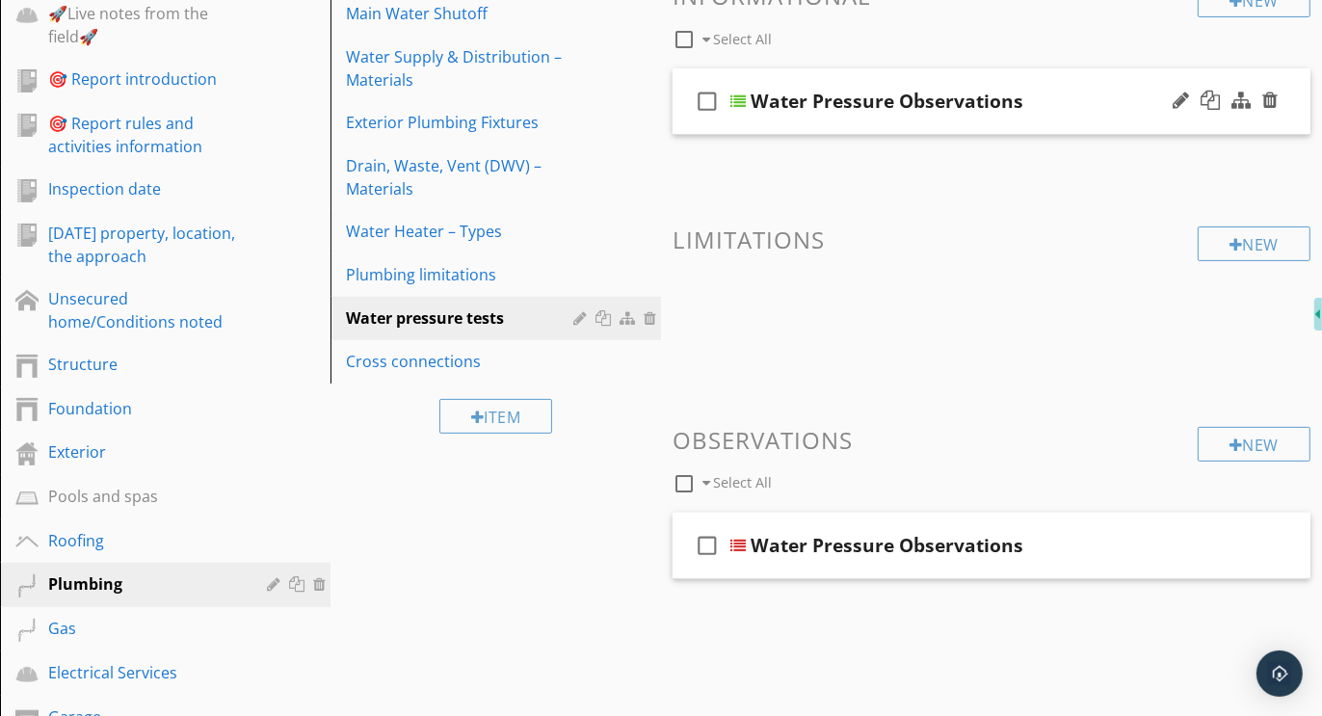
click at [943, 78] on div "check_box_outline_blank Water Pressure Observations" at bounding box center [992, 101] width 638 height 67
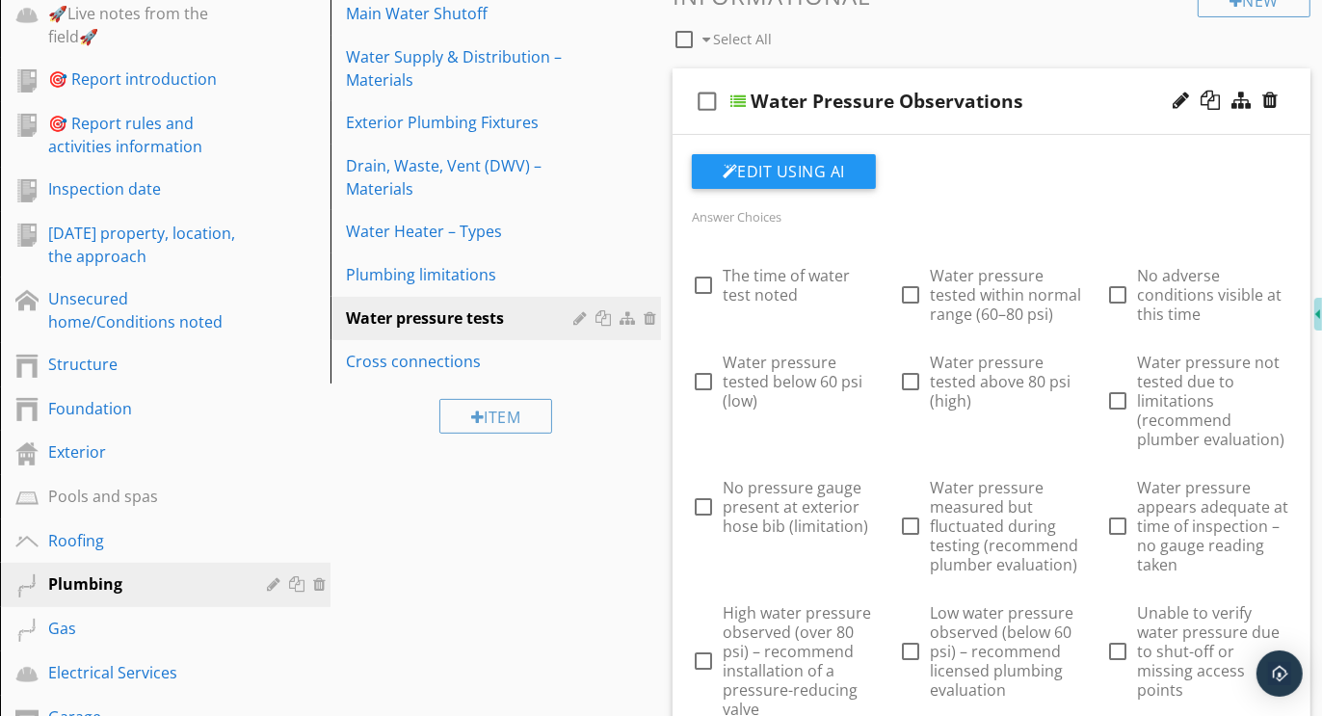
click at [943, 78] on div "check_box_outline_blank Water Pressure Observations" at bounding box center [992, 101] width 638 height 67
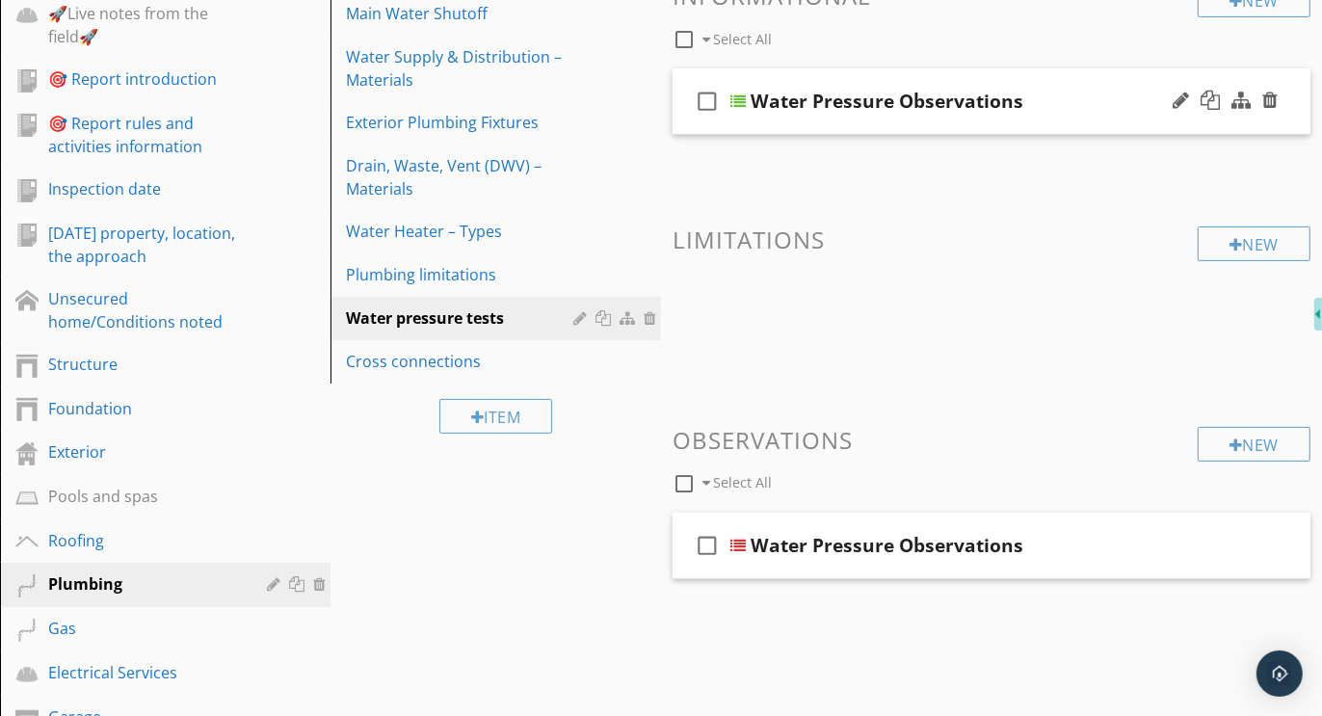
click at [943, 78] on div "check_box_outline_blank Water Pressure Observations" at bounding box center [992, 101] width 638 height 67
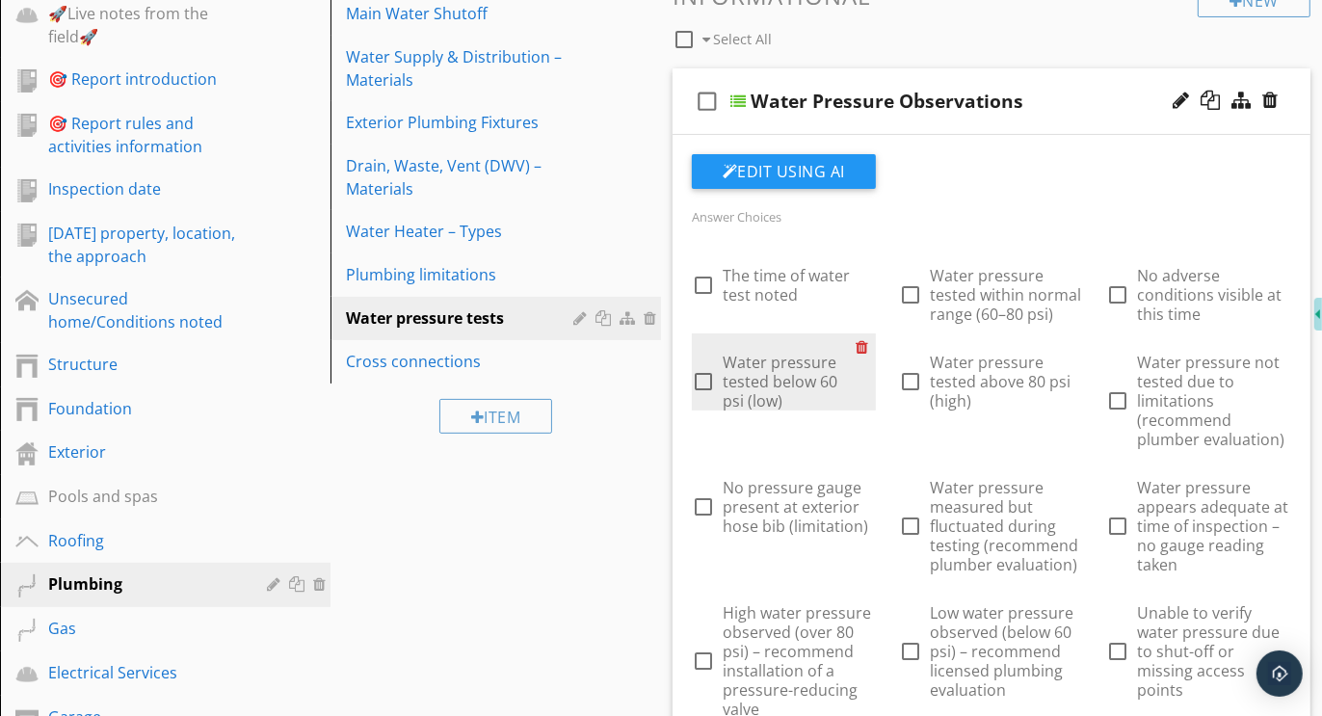
click at [864, 346] on div at bounding box center [866, 346] width 20 height 27
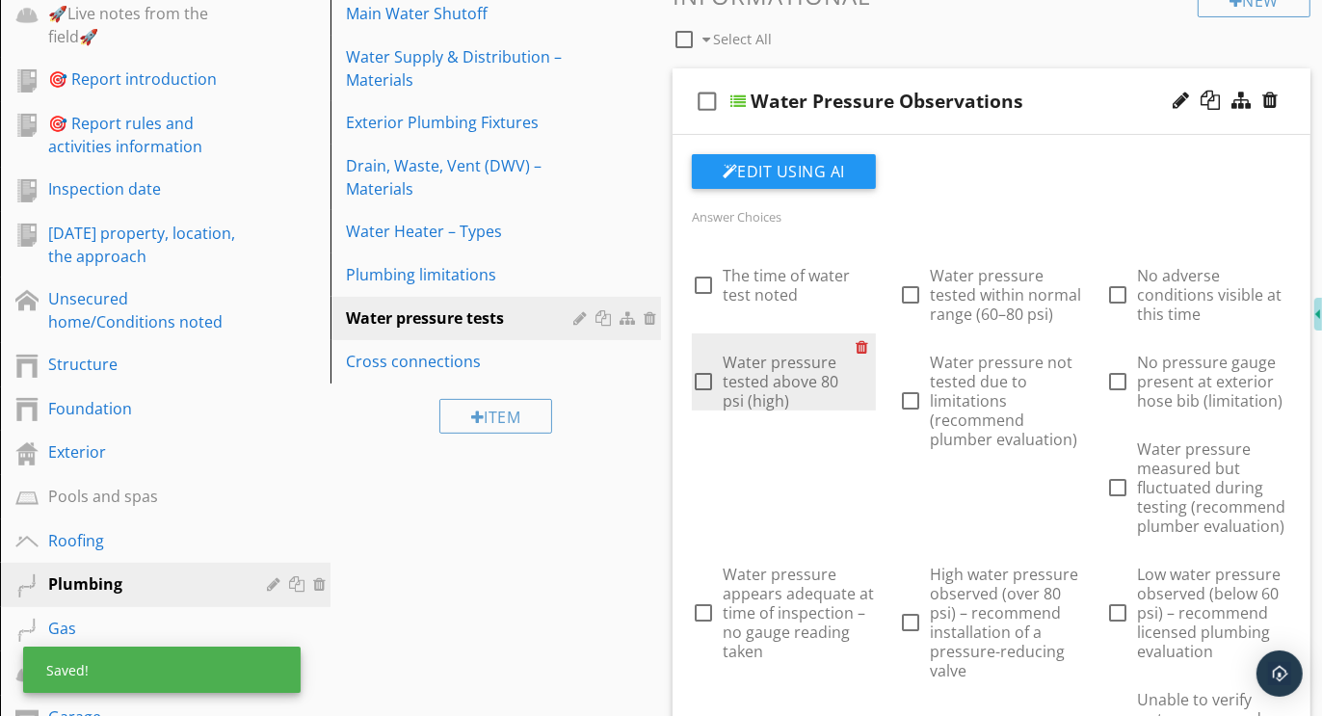
click at [864, 347] on div at bounding box center [866, 346] width 20 height 27
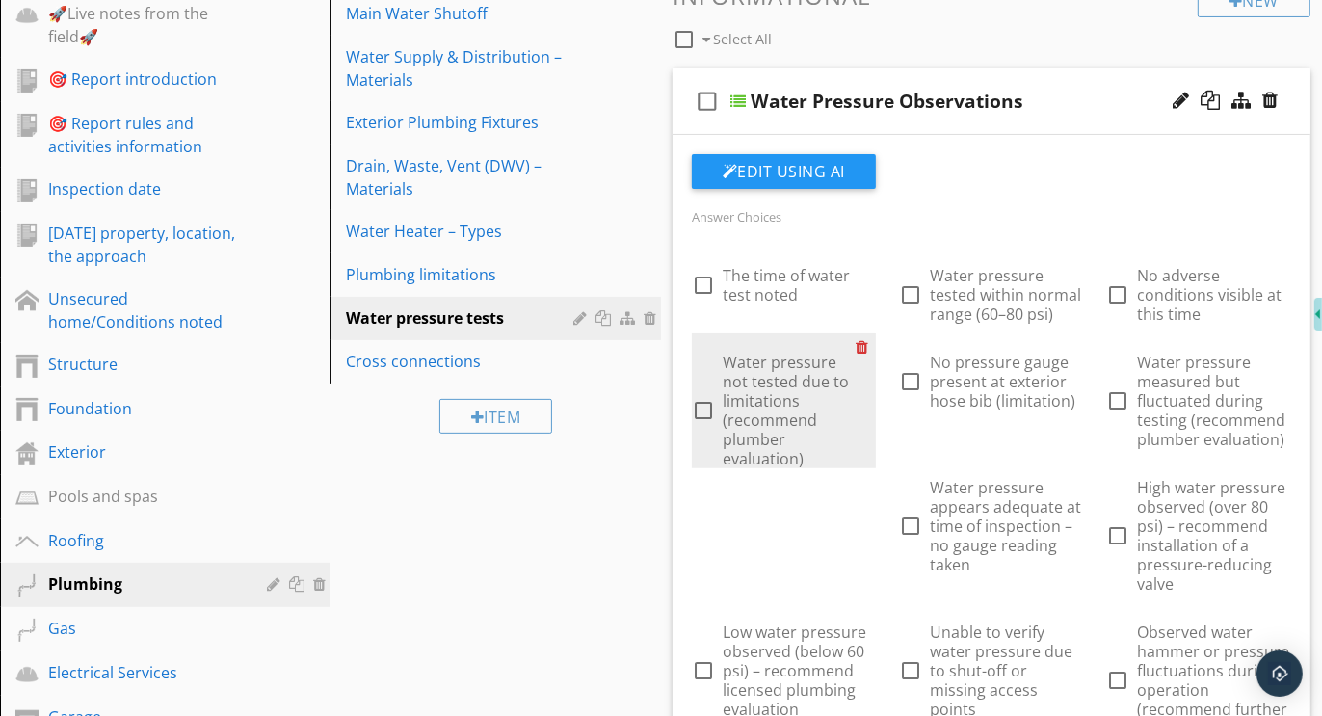
click at [865, 345] on div at bounding box center [866, 346] width 20 height 27
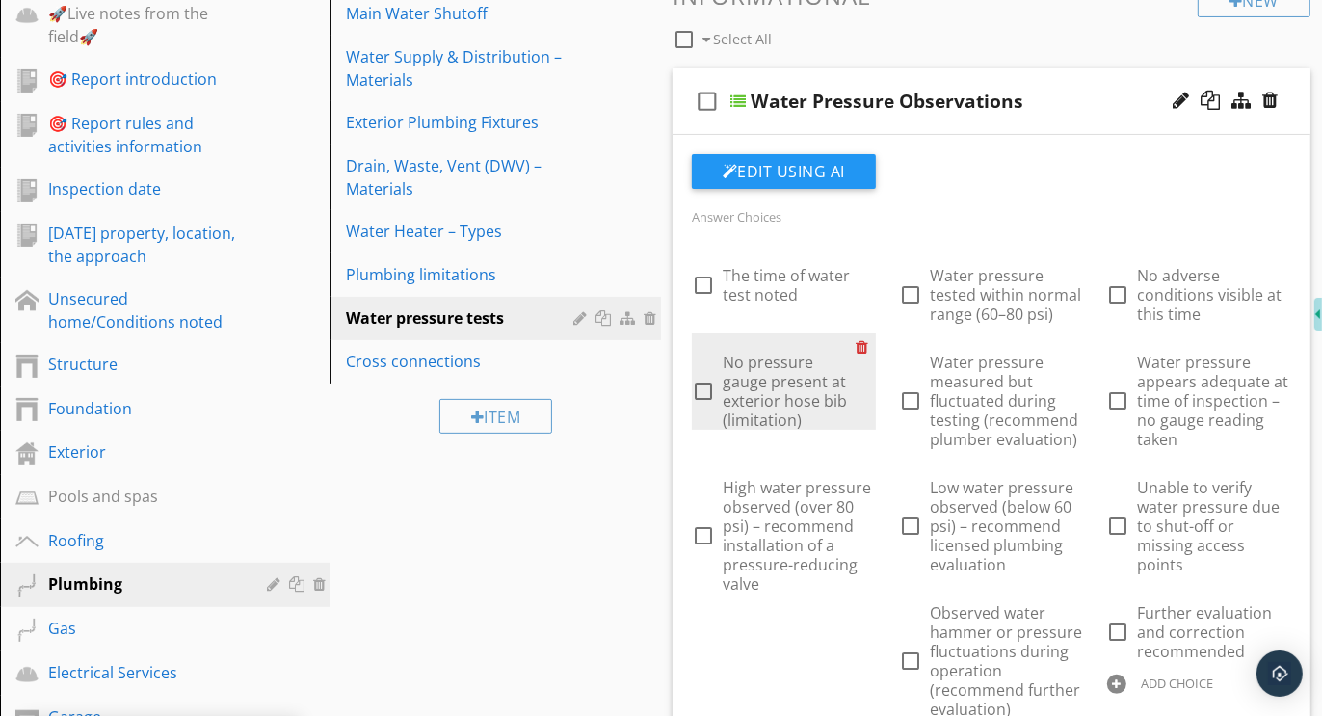
click at [865, 345] on div at bounding box center [866, 346] width 20 height 27
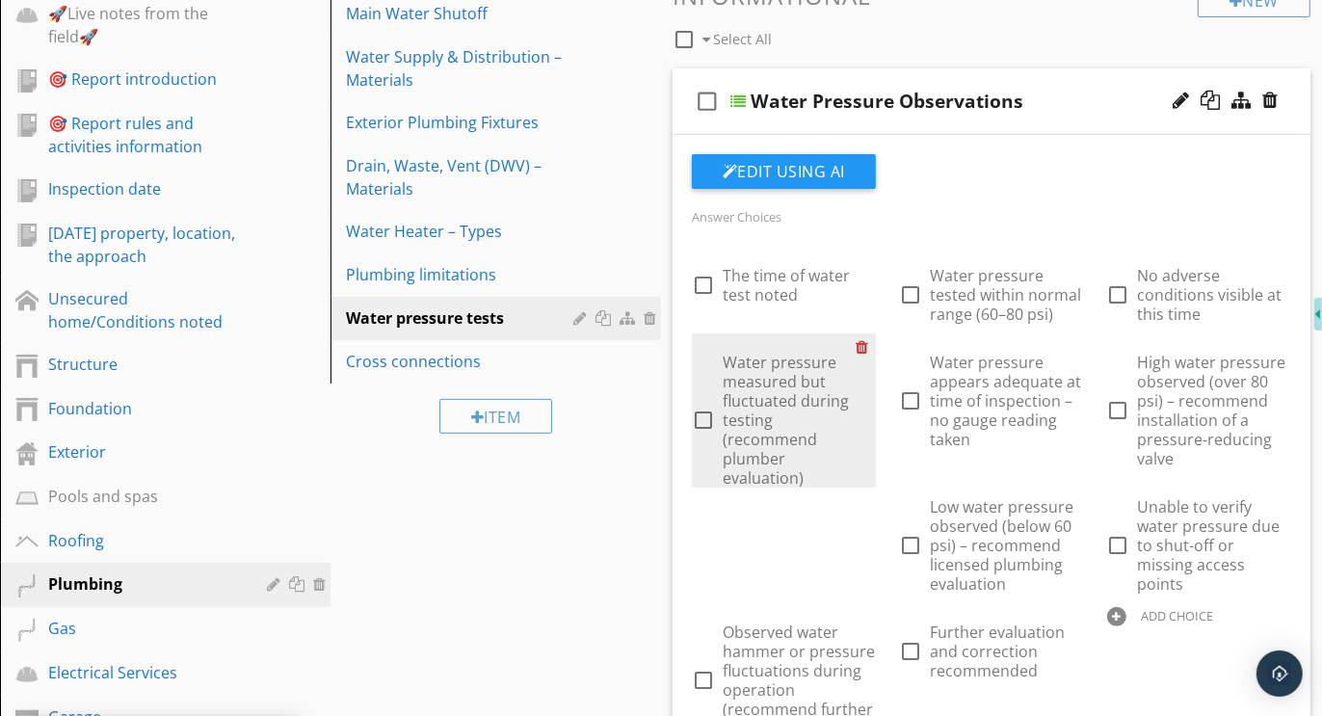
click at [865, 345] on div at bounding box center [866, 346] width 20 height 27
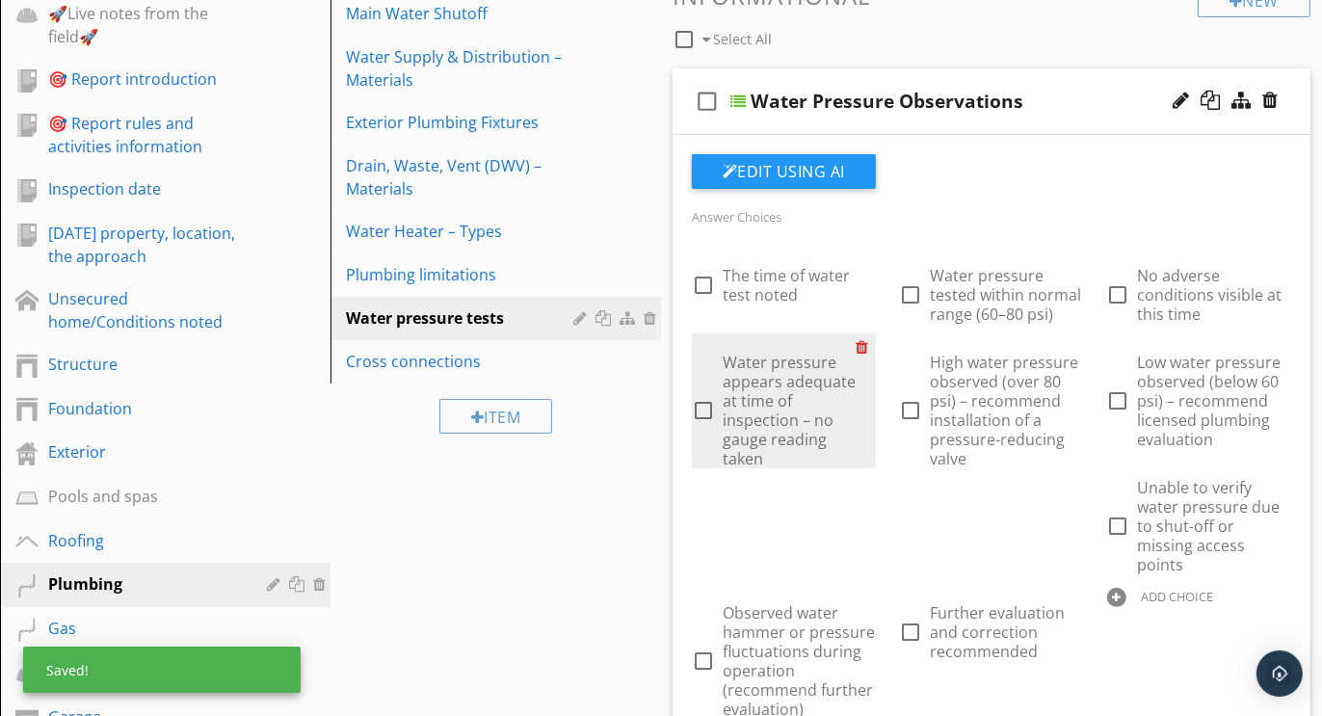
click at [865, 345] on div at bounding box center [866, 346] width 20 height 27
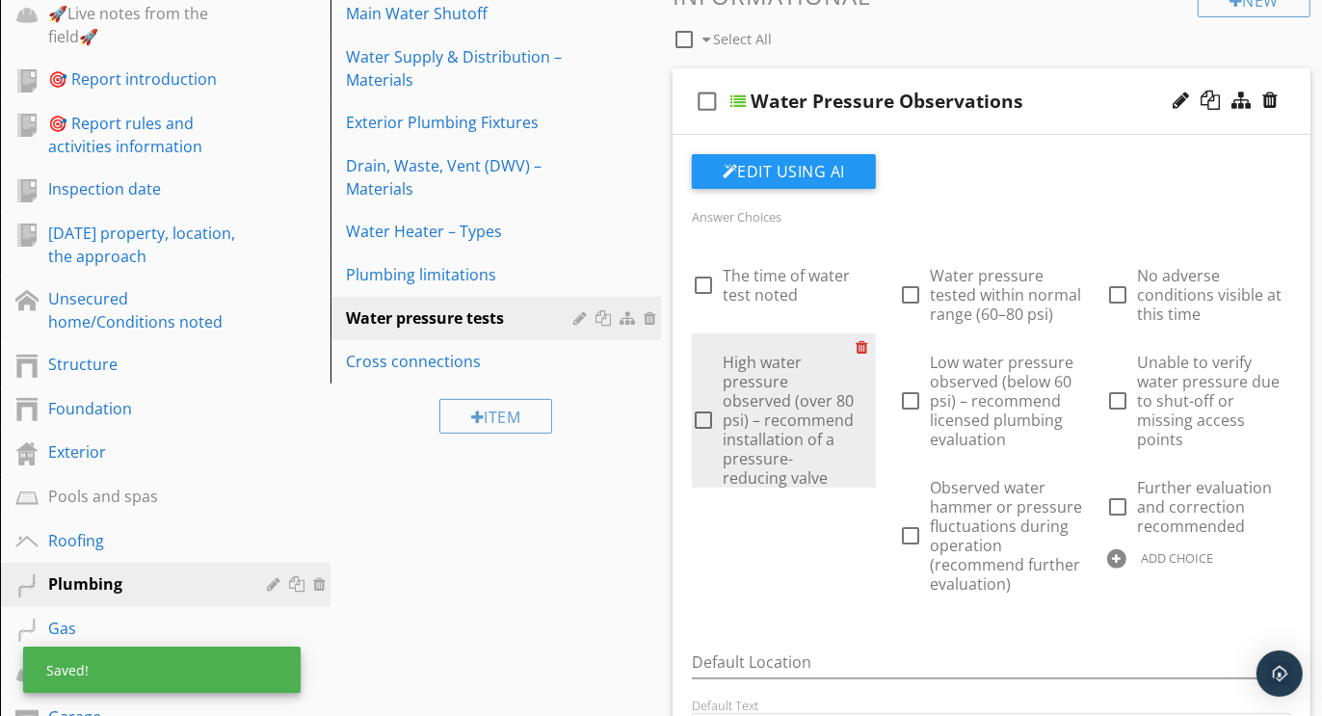
click at [865, 345] on div at bounding box center [866, 346] width 20 height 27
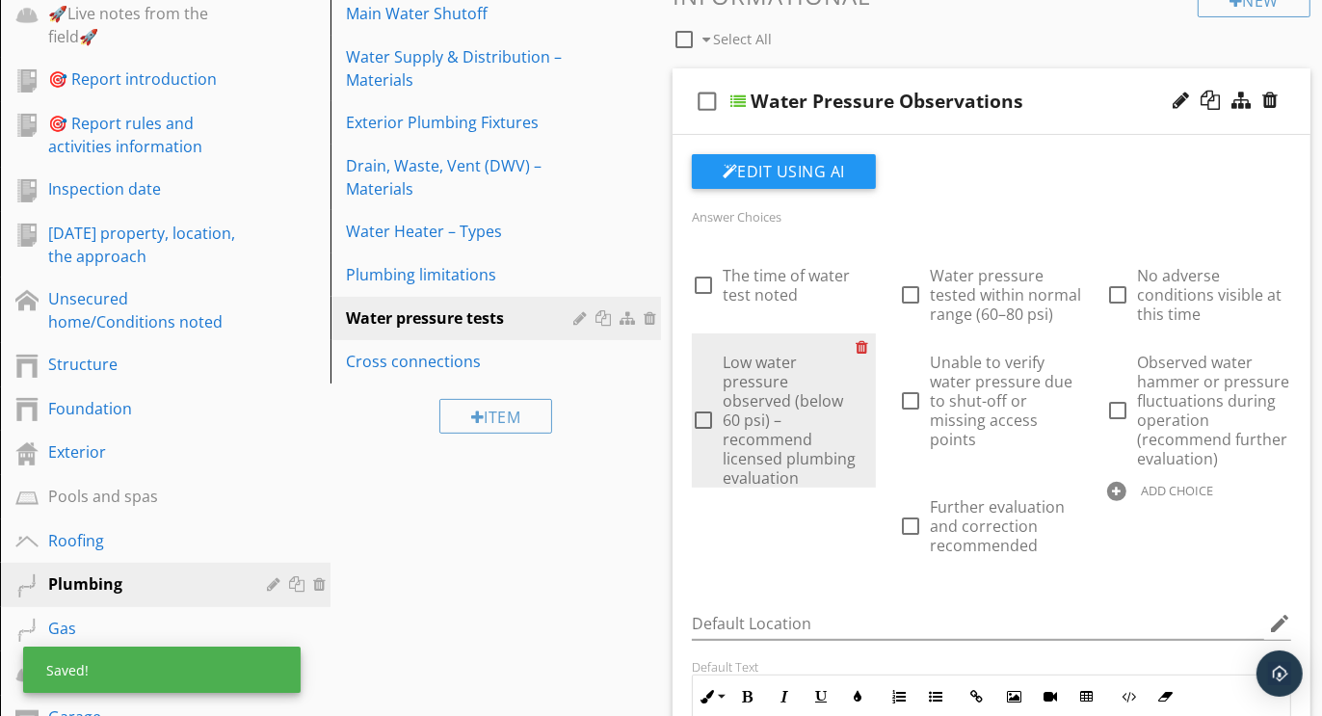
click at [865, 345] on div at bounding box center [866, 346] width 20 height 27
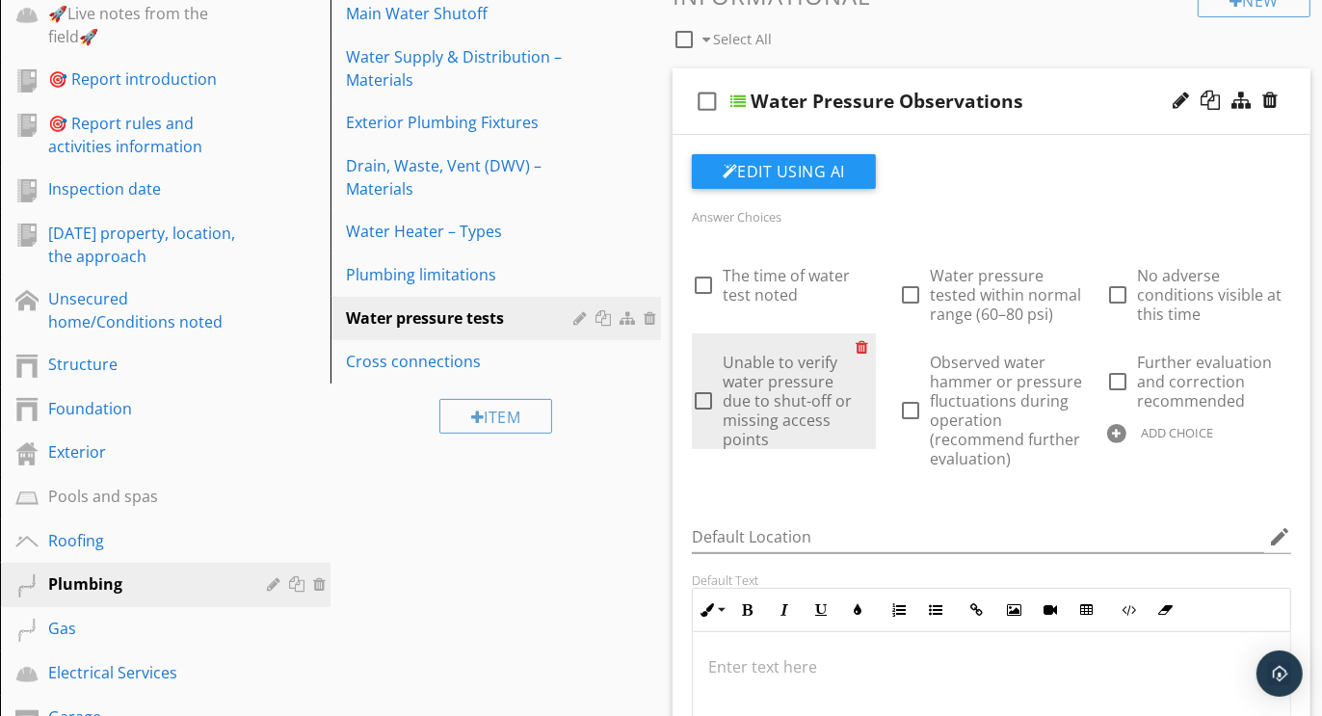
click at [865, 345] on div at bounding box center [866, 346] width 20 height 27
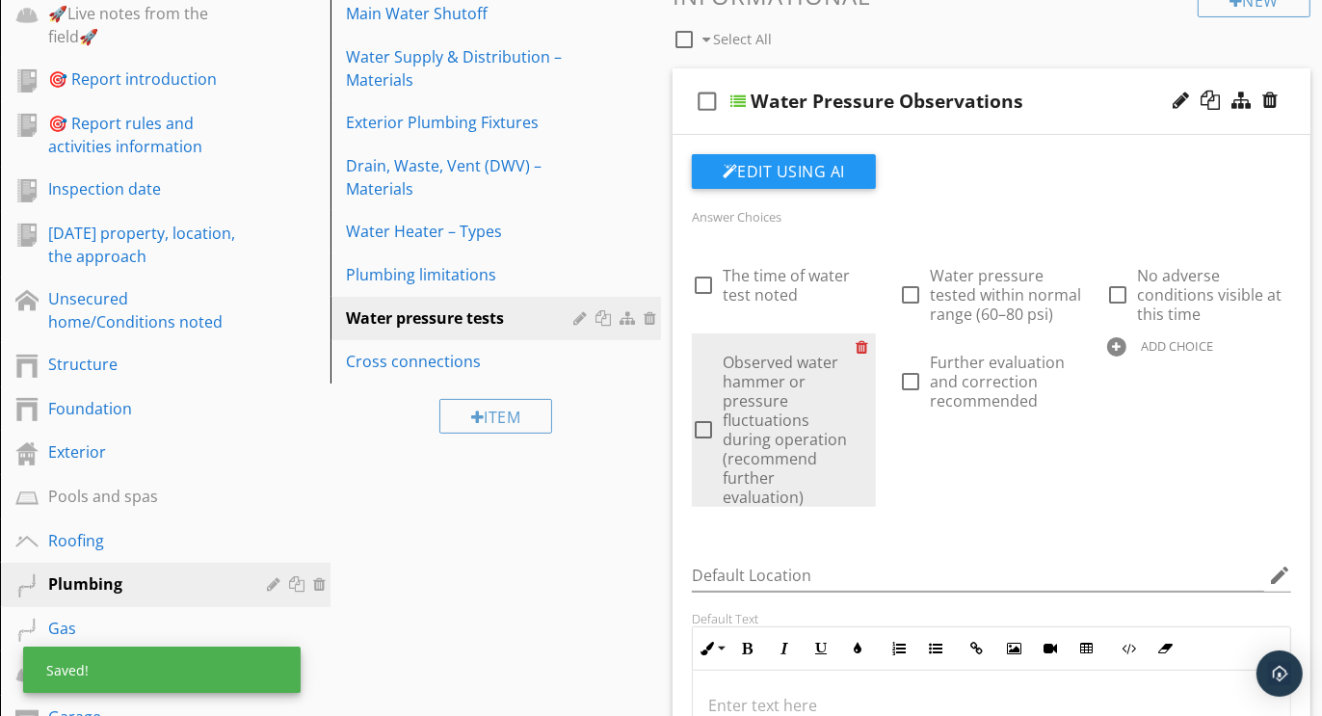
click at [865, 345] on div at bounding box center [866, 346] width 20 height 27
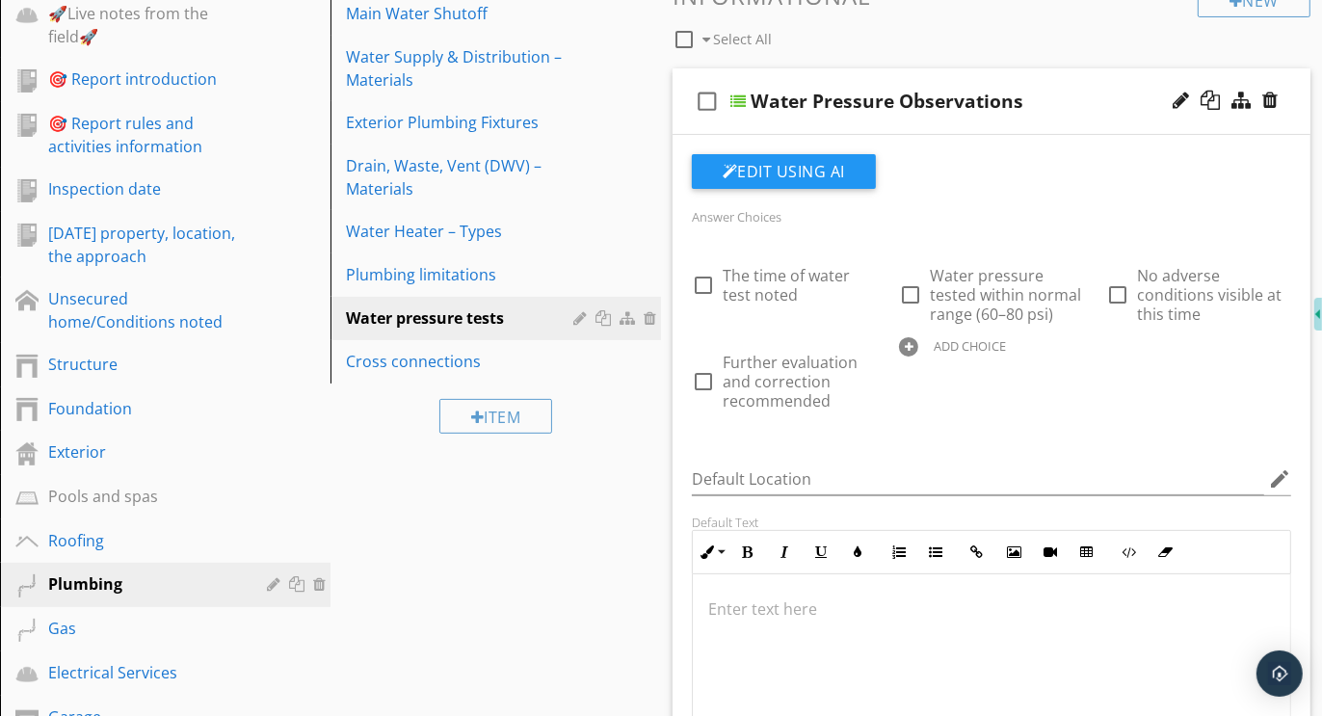
click at [955, 78] on div "check_box_outline_blank Water Pressure Observations" at bounding box center [992, 101] width 638 height 67
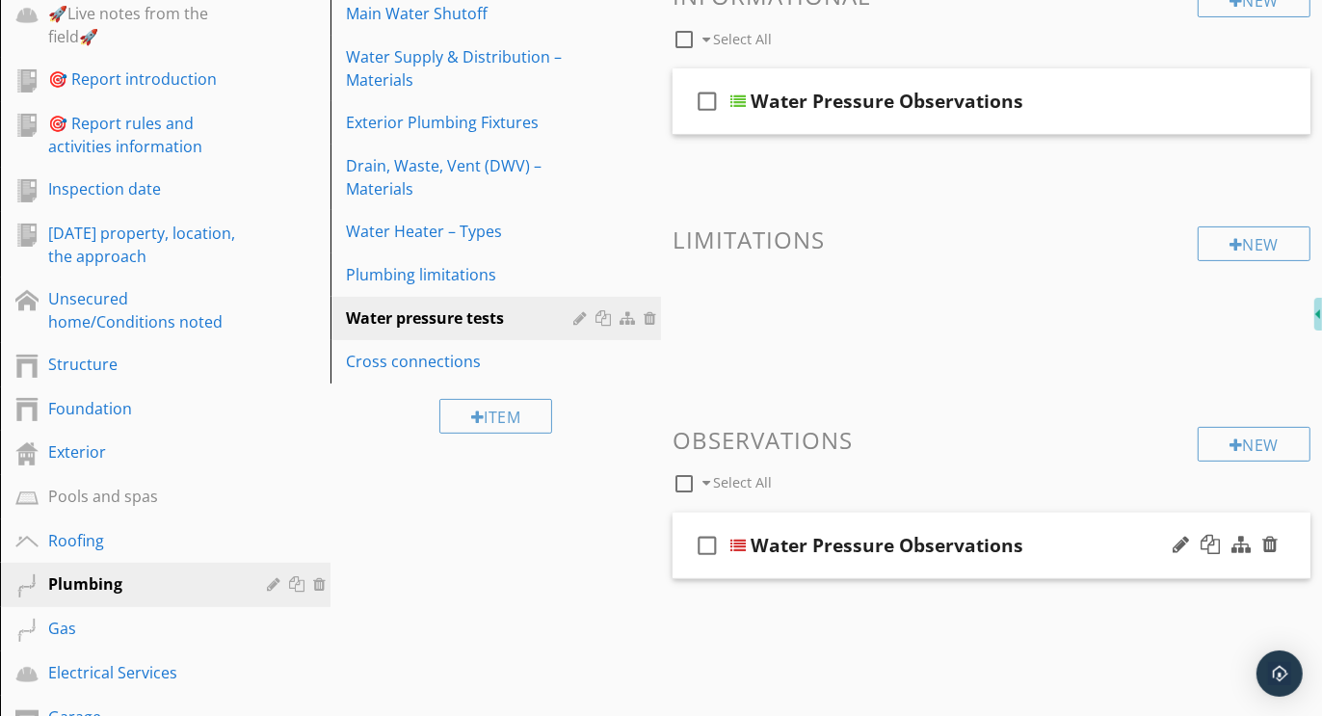
click at [975, 522] on div "check_box_outline_blank Water Pressure Observations" at bounding box center [992, 546] width 638 height 67
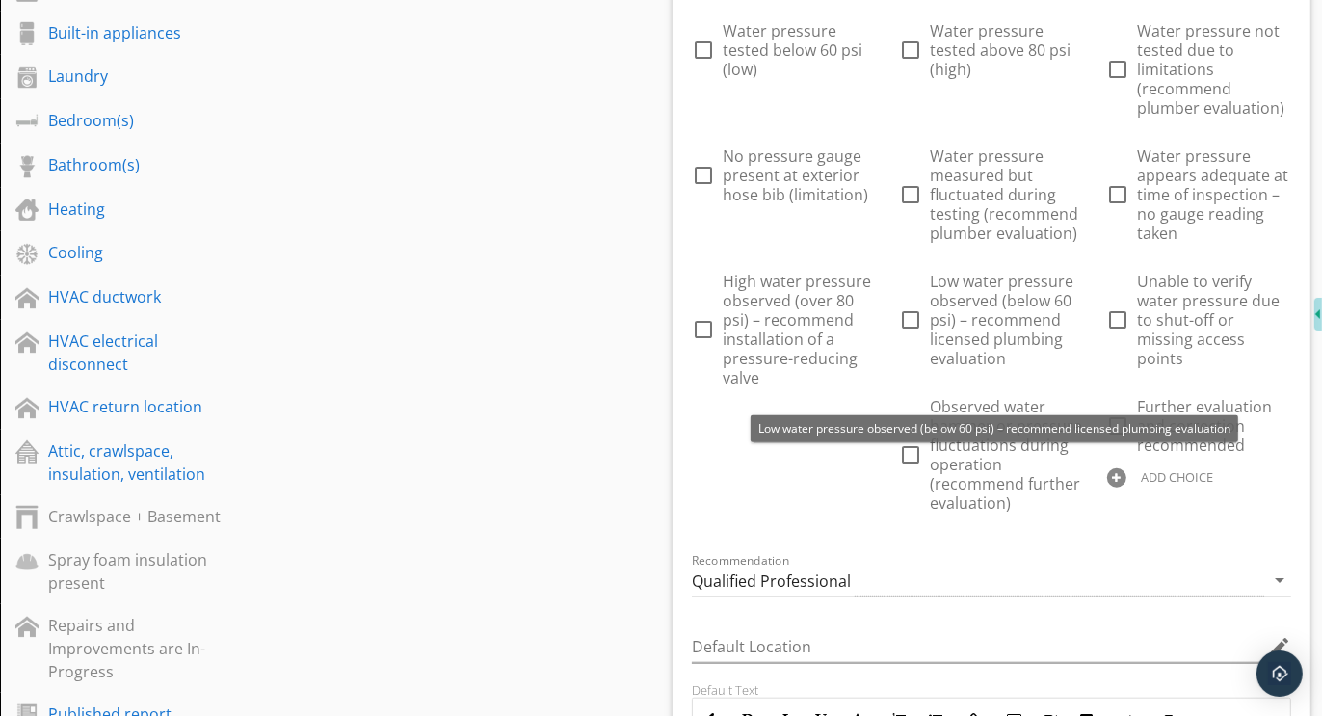
scroll to position [1216, 0]
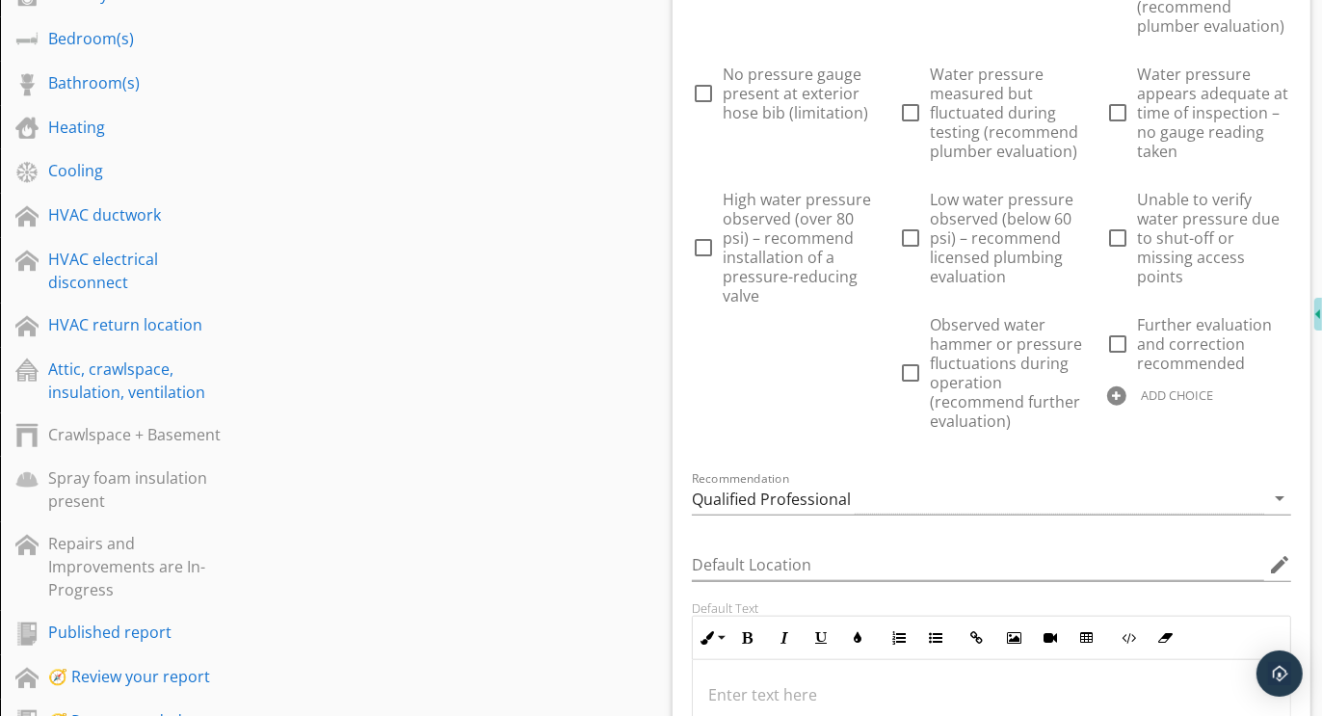
click at [1107, 406] on div at bounding box center [1116, 395] width 19 height 19
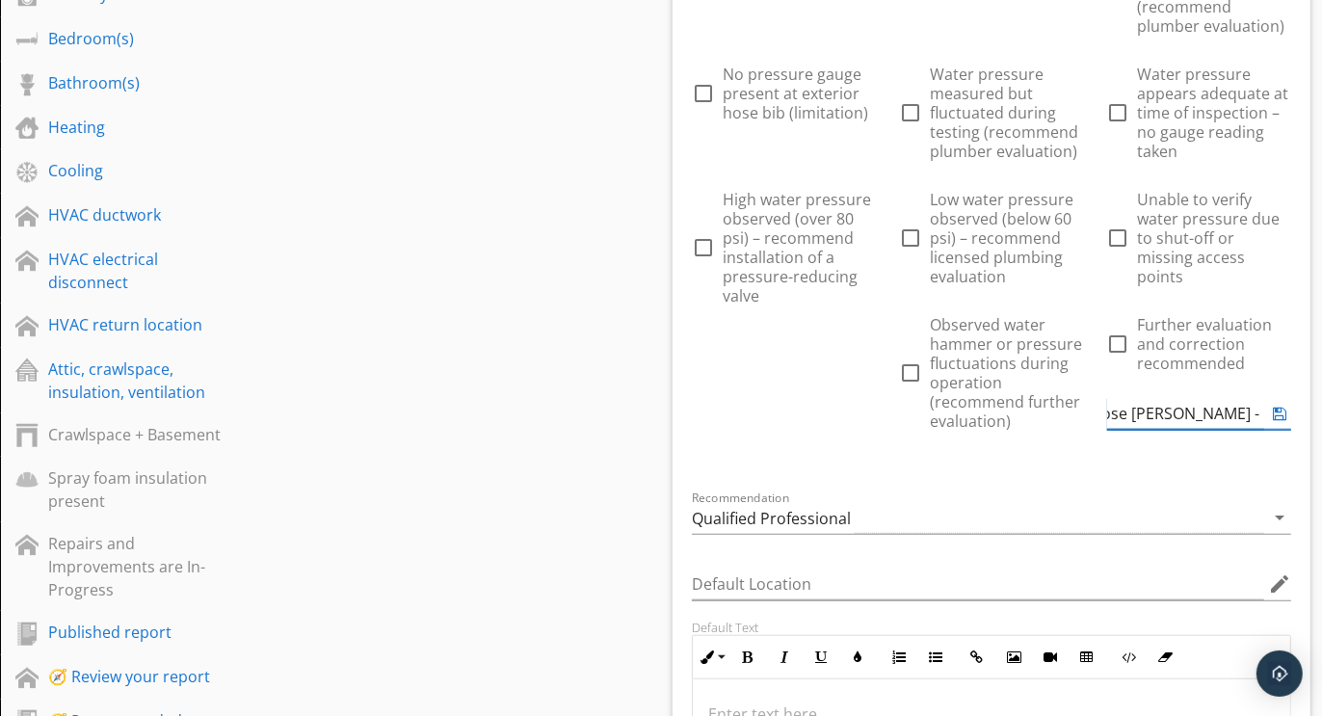
scroll to position [0, 98]
type input "Damaged hose [PERSON_NAME] - not evaluated"
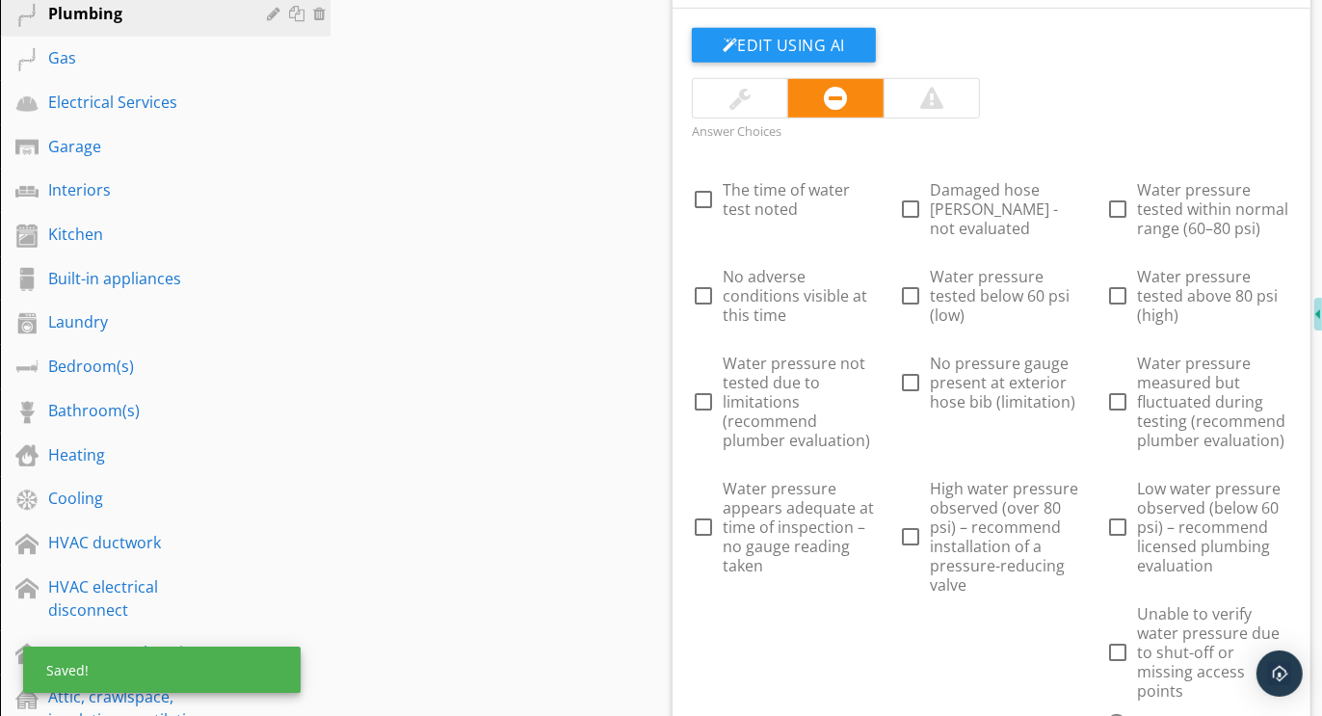
scroll to position [860, 0]
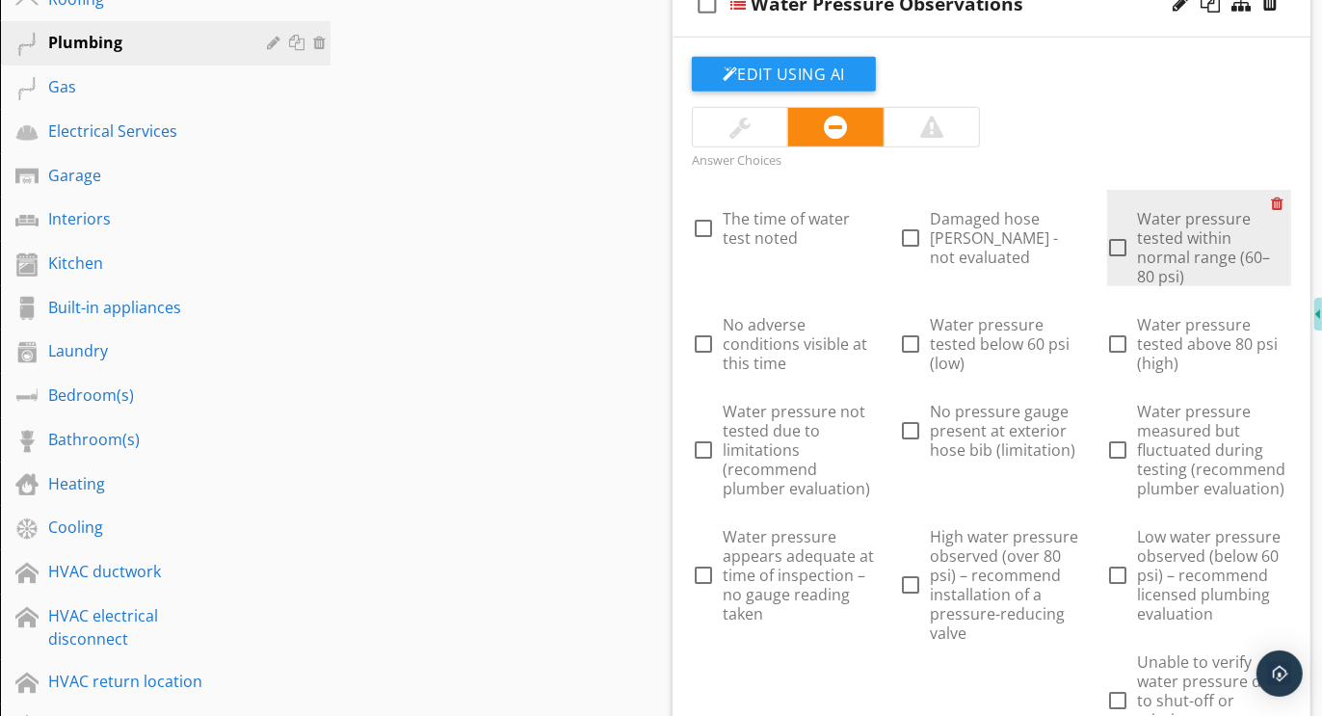
click at [1281, 199] on div at bounding box center [1281, 203] width 20 height 27
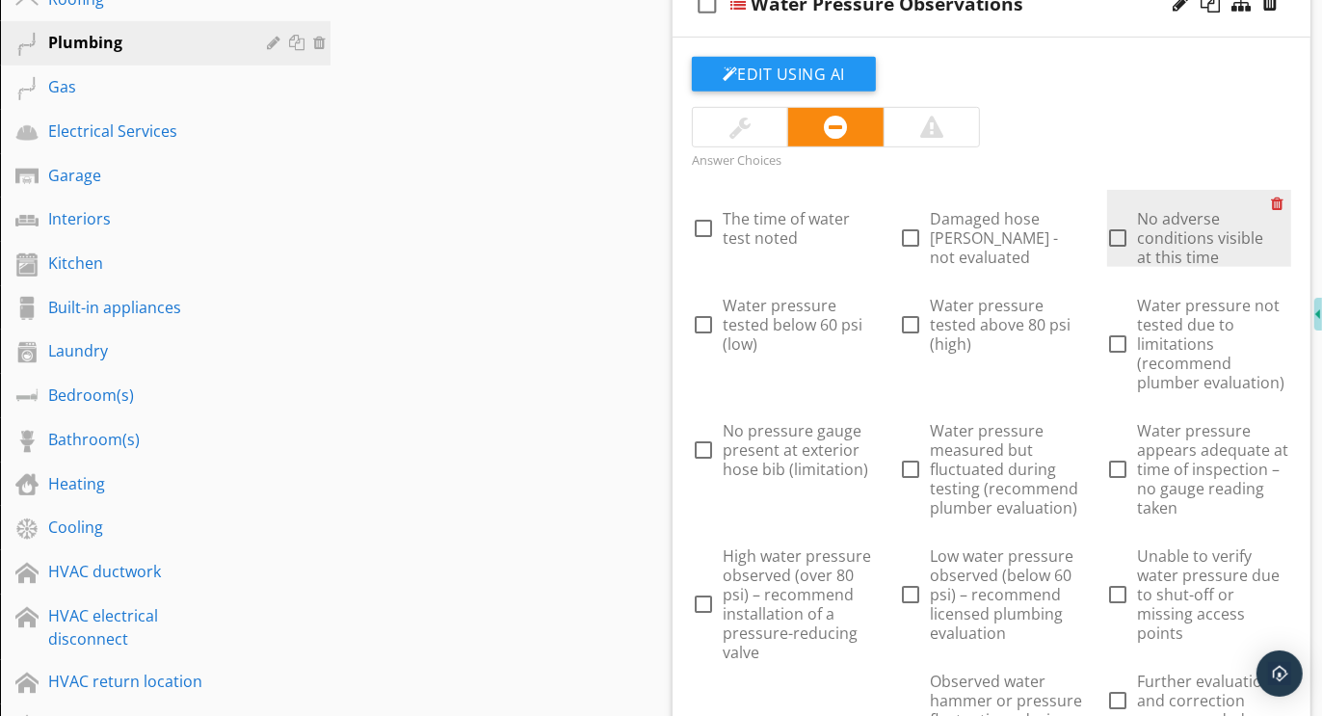
click at [1284, 196] on div at bounding box center [1281, 203] width 20 height 27
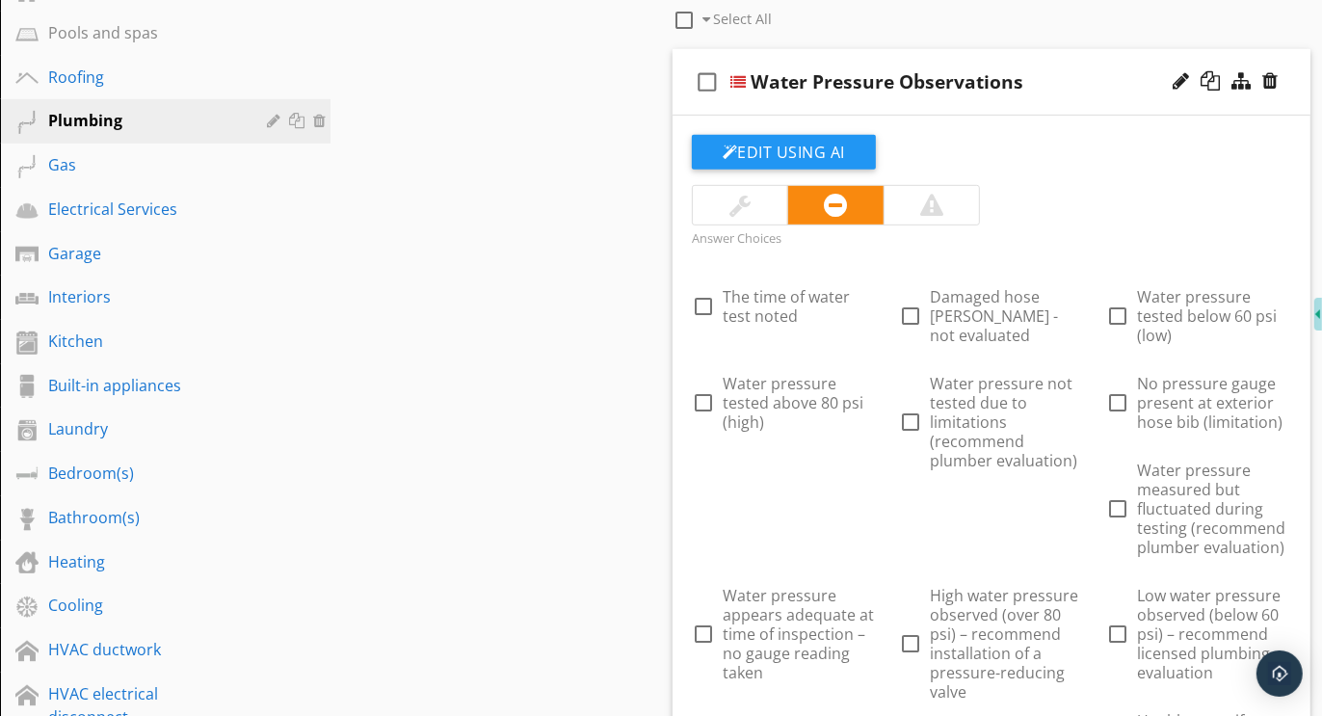
scroll to position [779, 0]
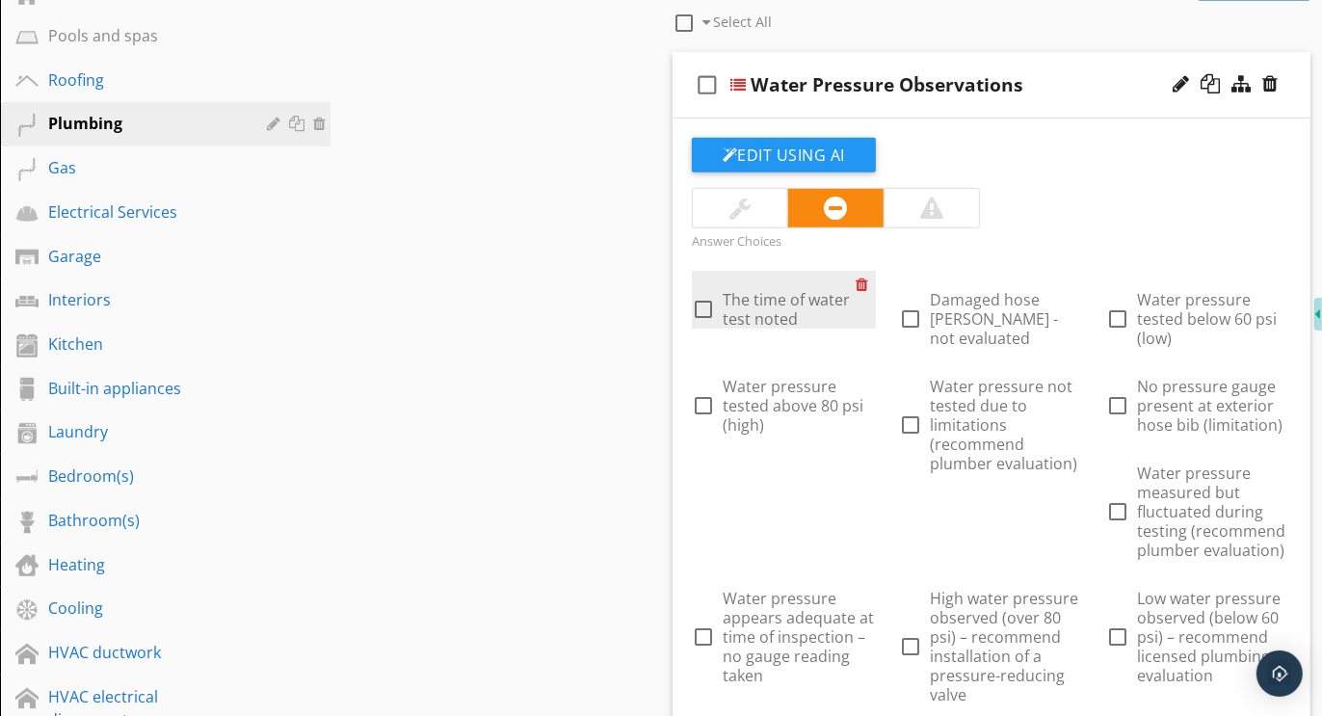
click at [865, 278] on div at bounding box center [866, 284] width 20 height 27
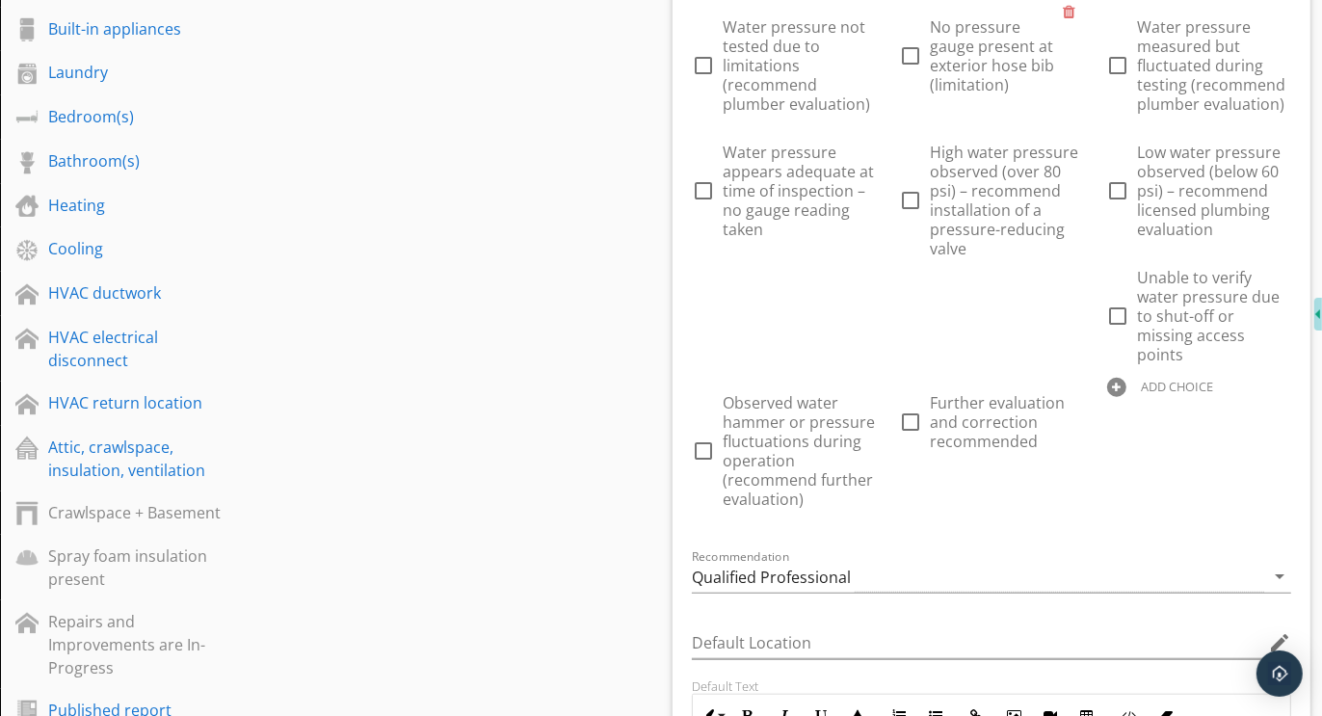
scroll to position [1246, 0]
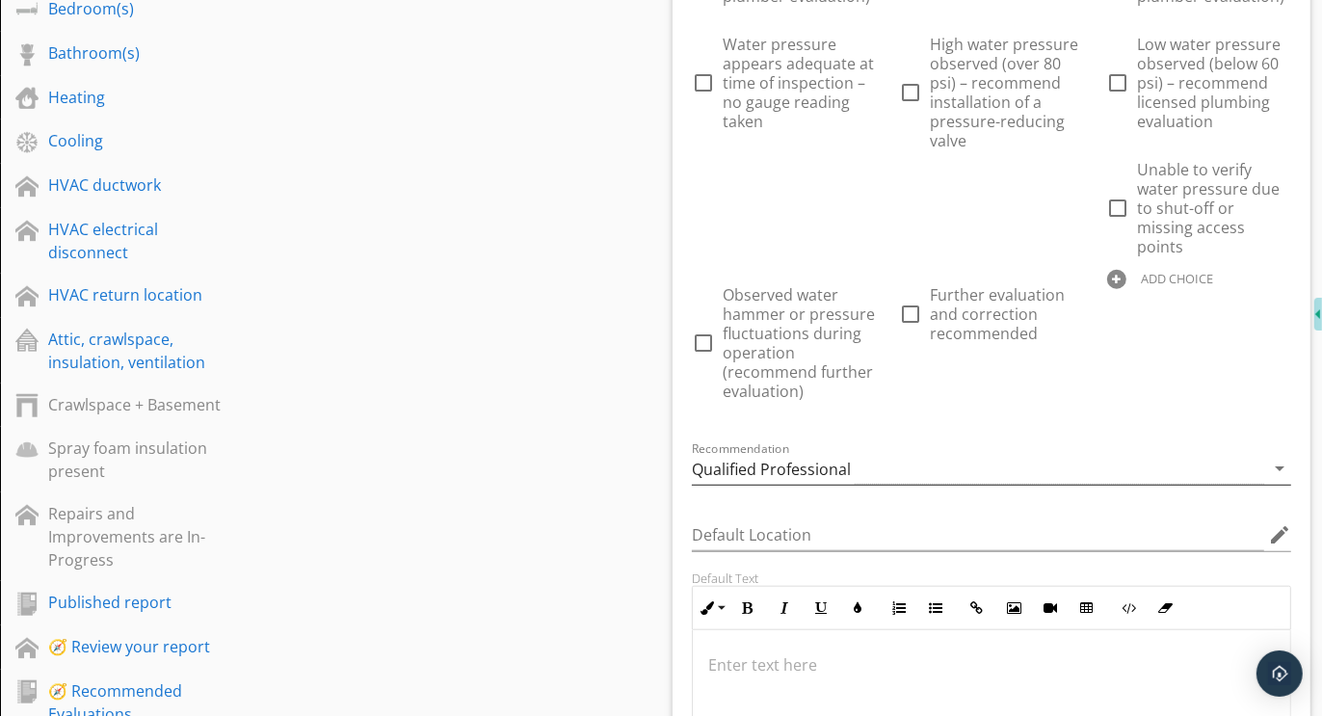
click at [824, 461] on div "Qualified Professional" at bounding box center [771, 469] width 159 height 17
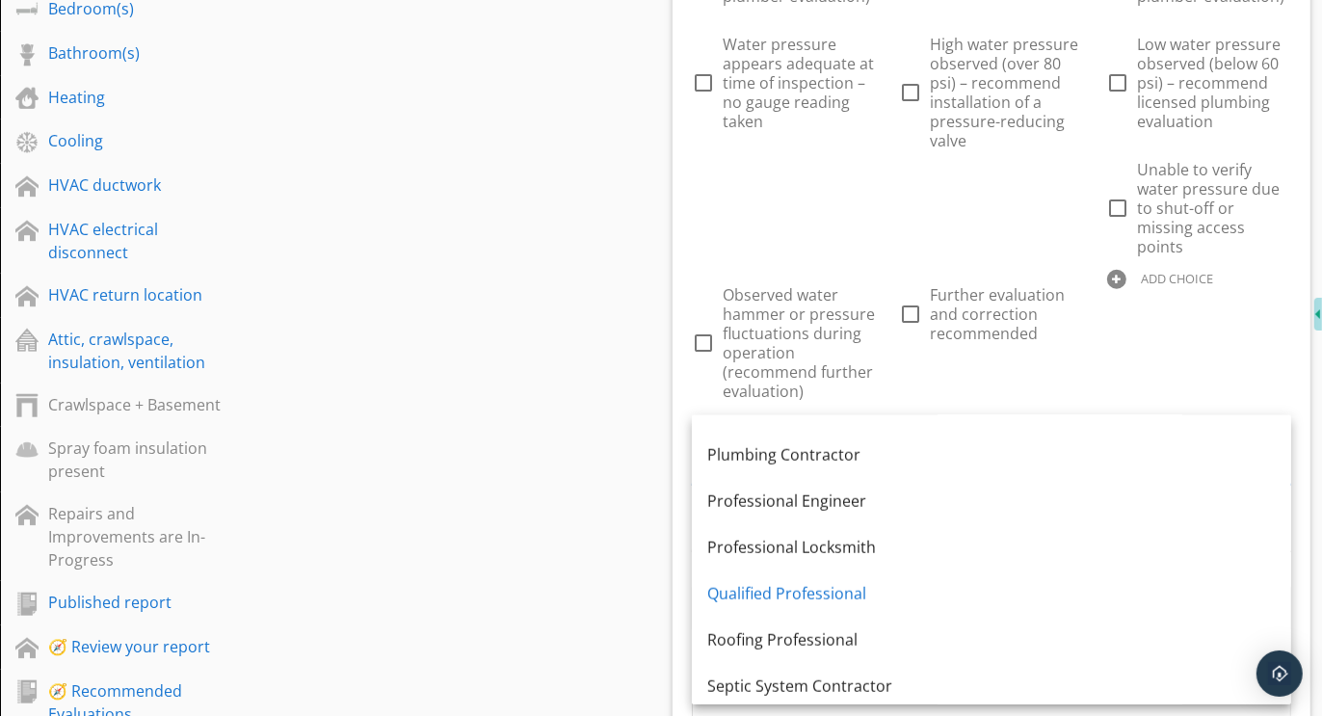
scroll to position [1513, 0]
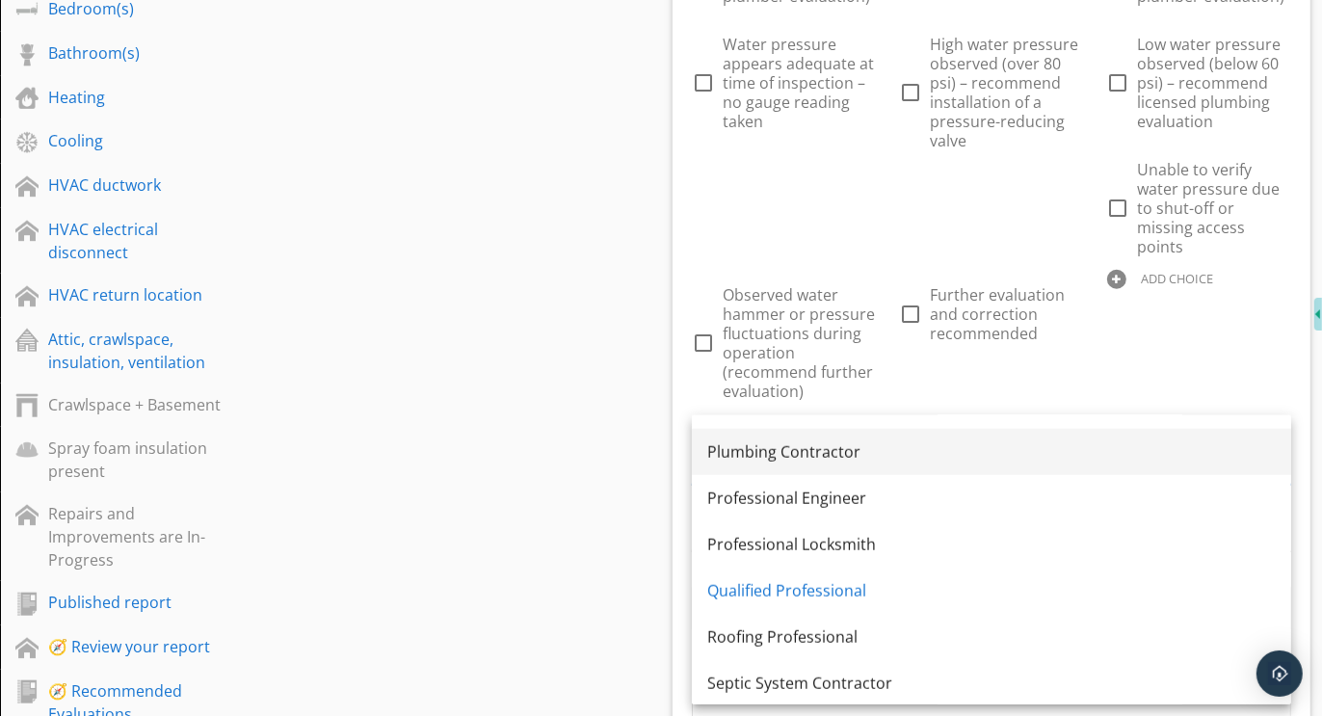
click at [790, 455] on div "Plumbing Contractor" at bounding box center [991, 451] width 569 height 23
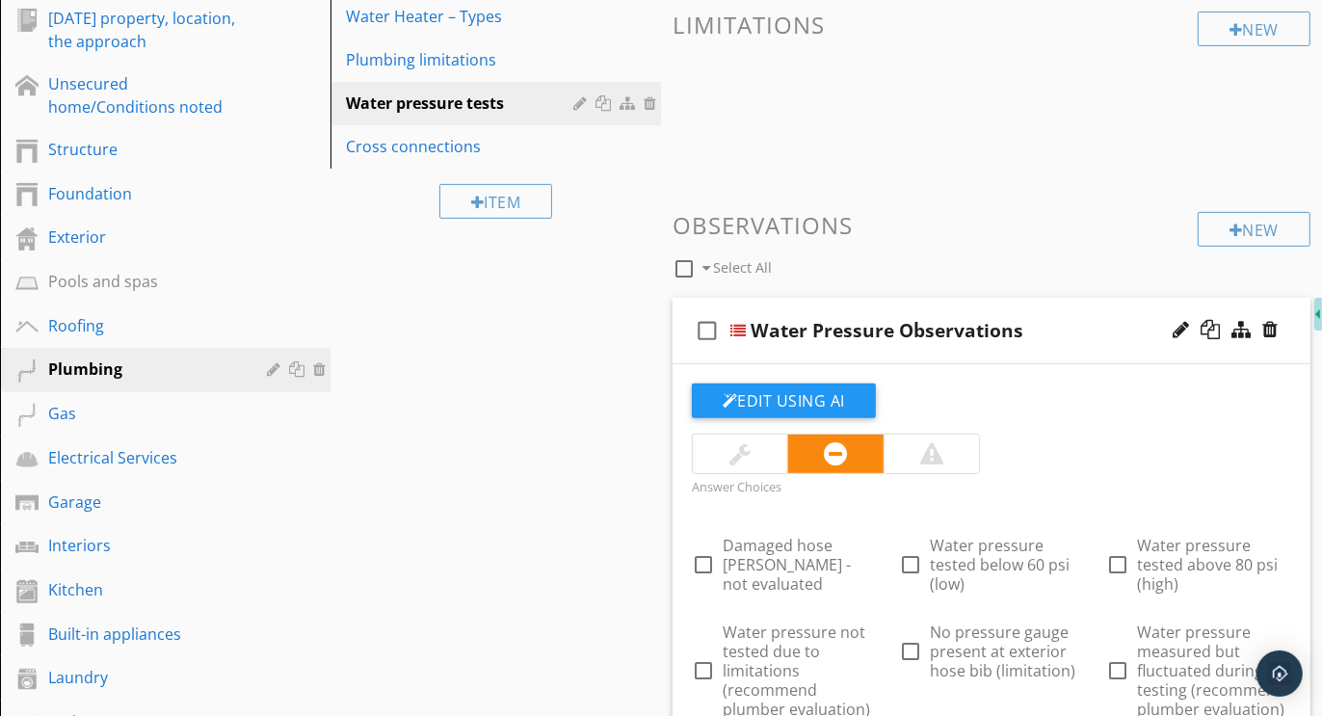
scroll to position [517, 0]
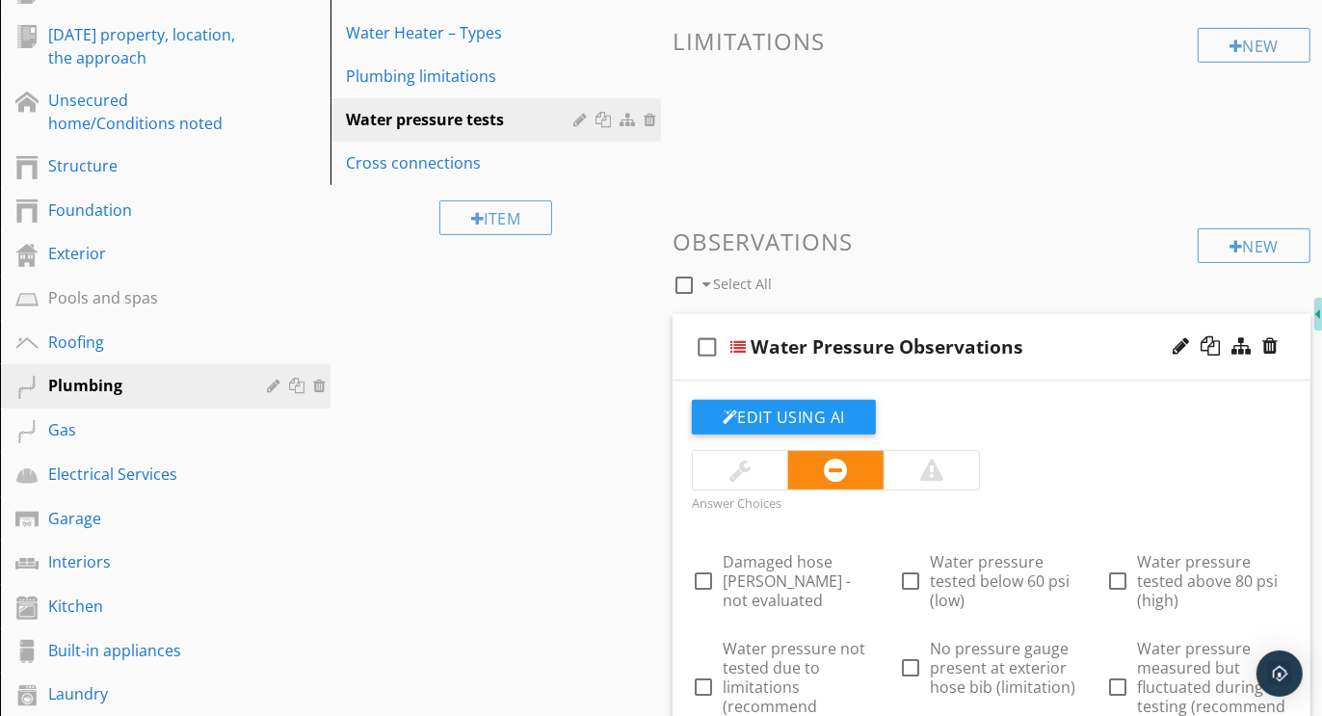
click at [957, 322] on div "check_box_outline_blank Water Pressure Observations" at bounding box center [992, 347] width 638 height 67
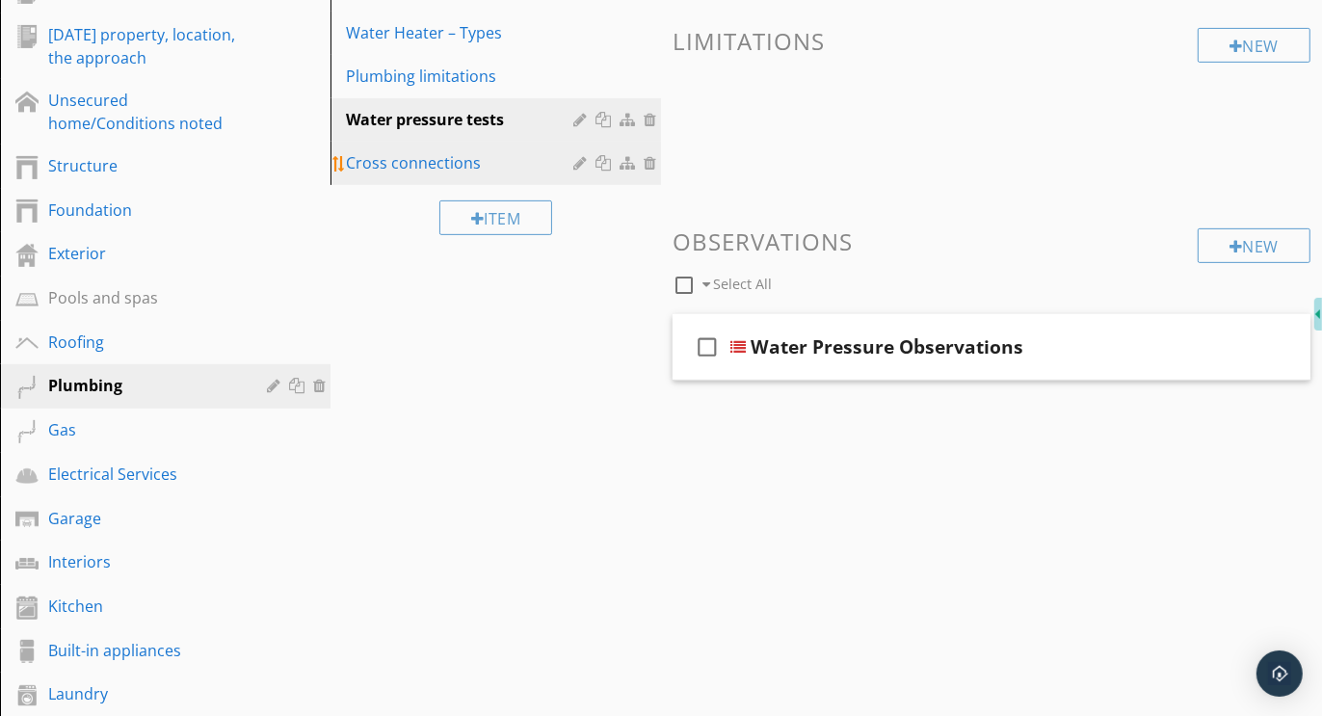
click at [395, 154] on div "Cross connections" at bounding box center [462, 162] width 233 height 23
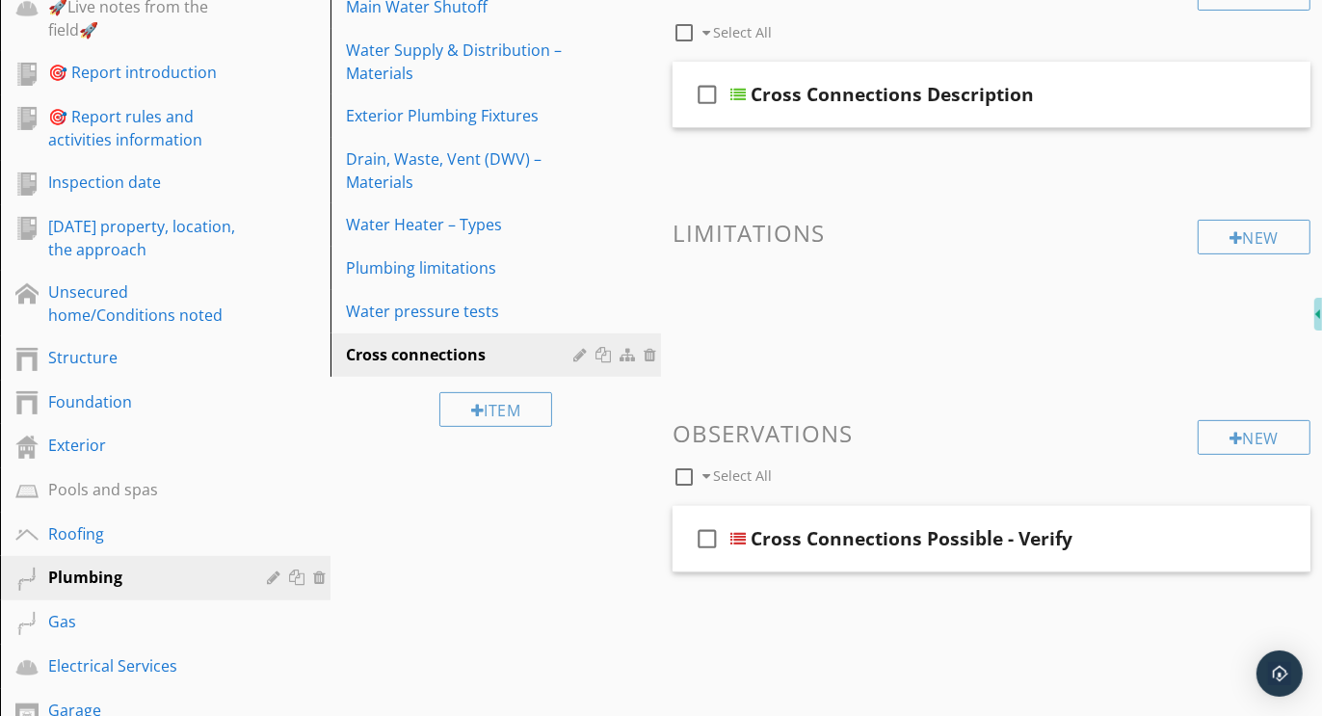
scroll to position [331, 0]
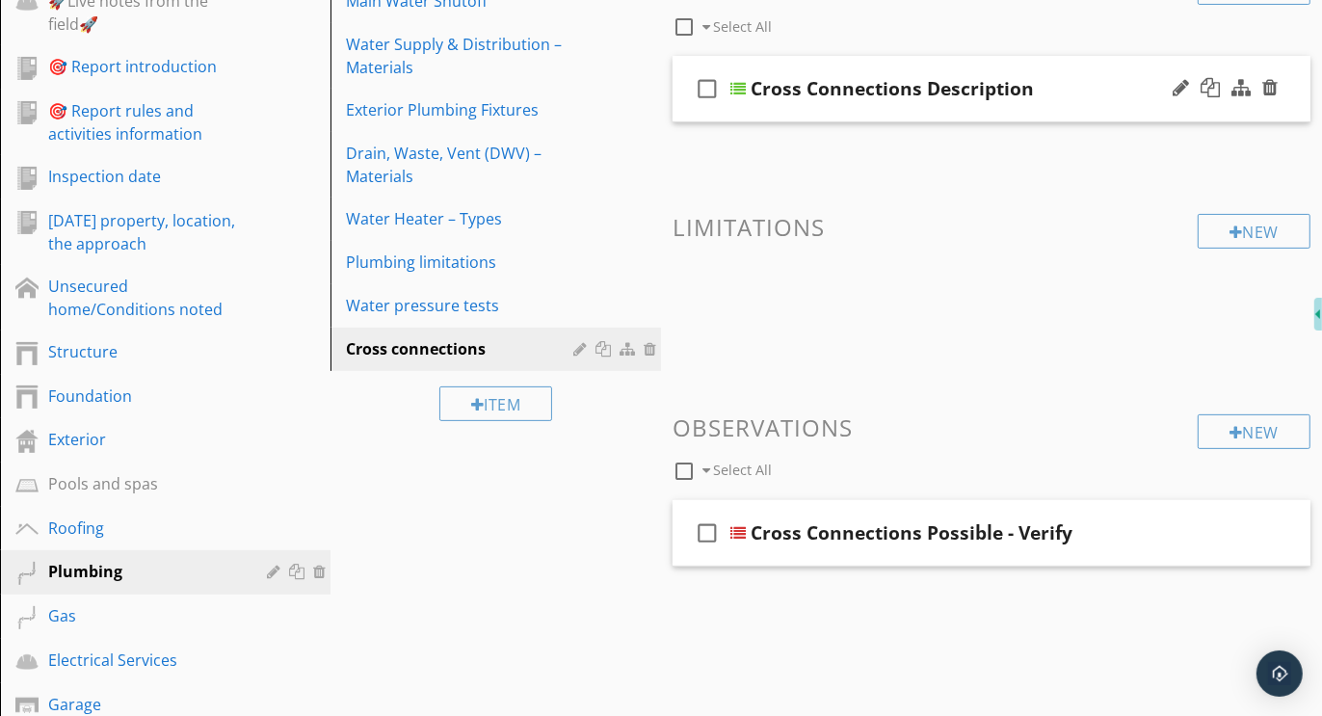
click at [1006, 66] on div "check_box_outline_blank Cross Connections Description" at bounding box center [992, 89] width 638 height 67
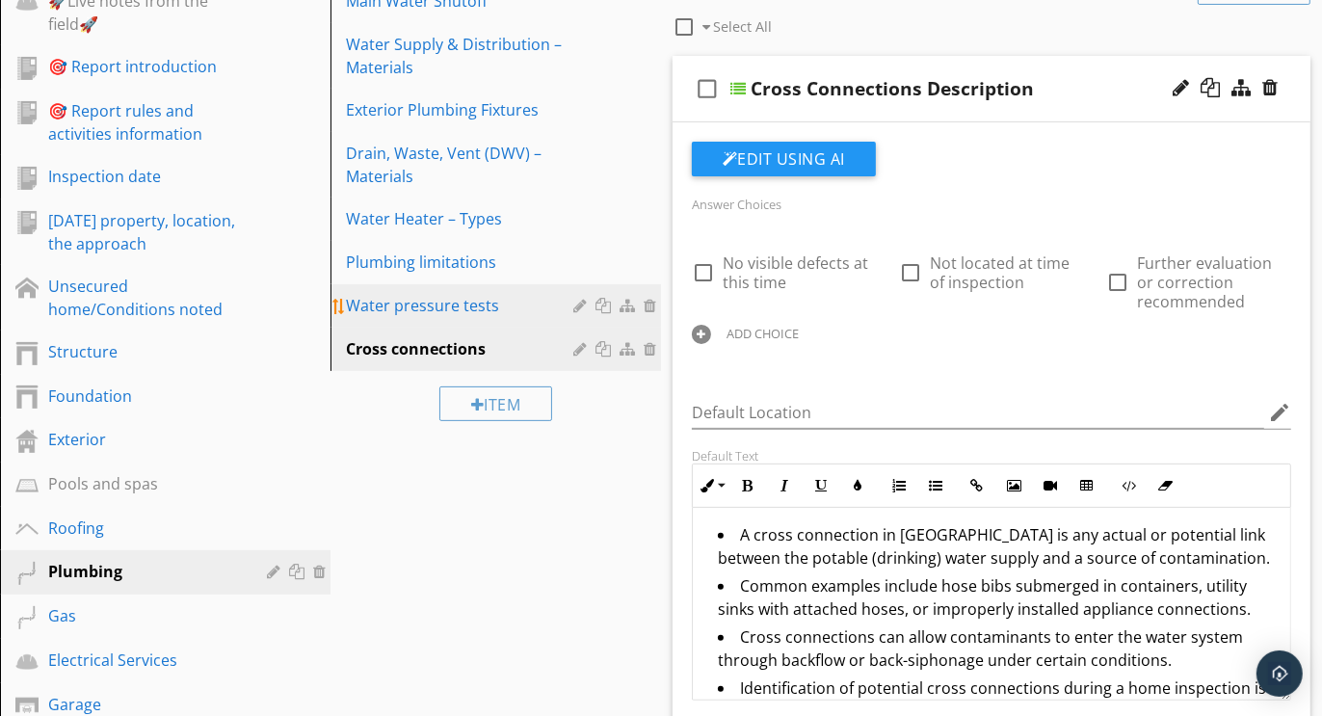
click at [461, 300] on div "Water pressure tests" at bounding box center [462, 305] width 233 height 23
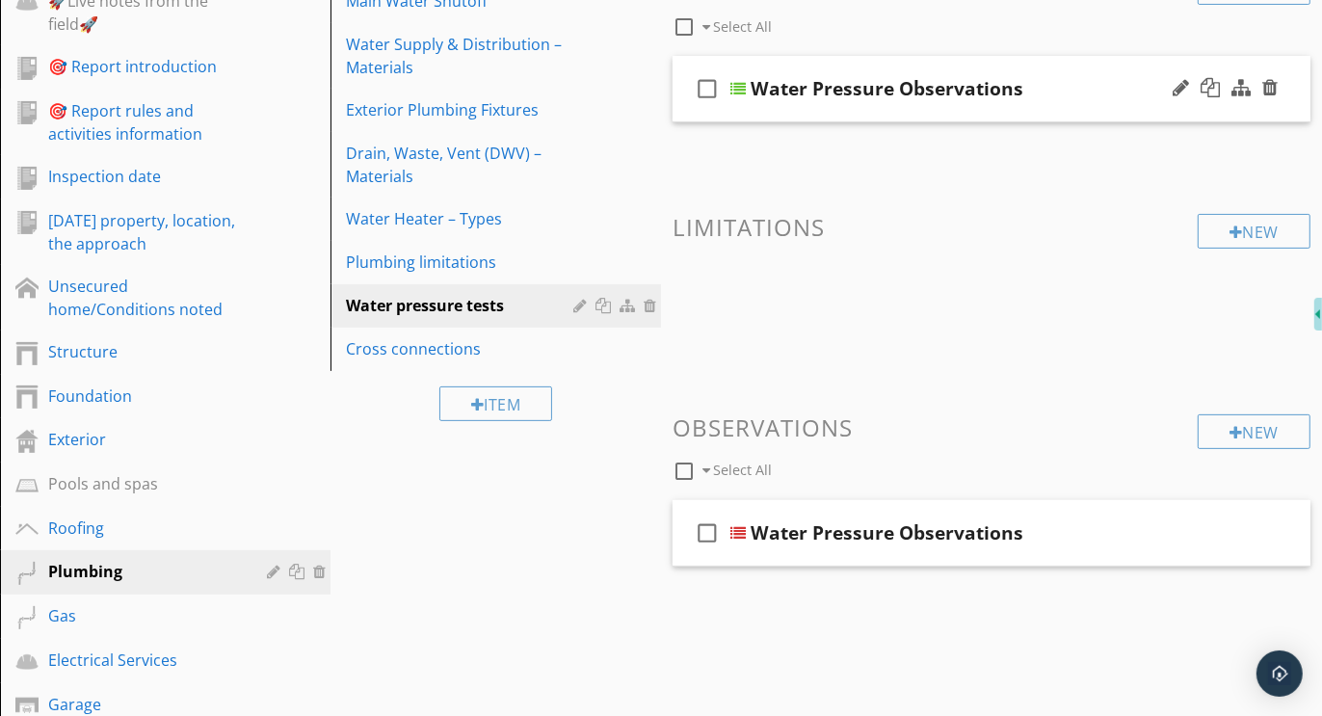
click at [985, 63] on div "check_box_outline_blank Water Pressure Observations" at bounding box center [992, 89] width 638 height 67
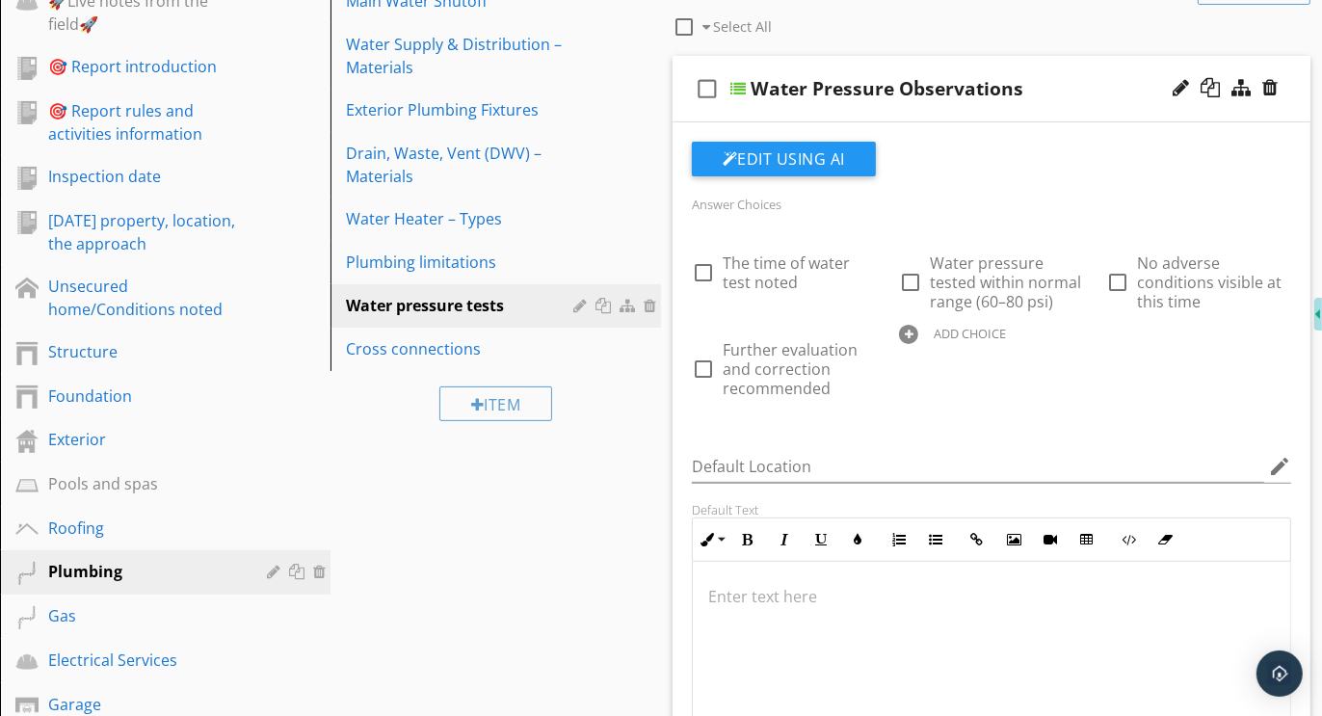
click at [985, 63] on div "check_box_outline_blank Water Pressure Observations" at bounding box center [992, 89] width 638 height 67
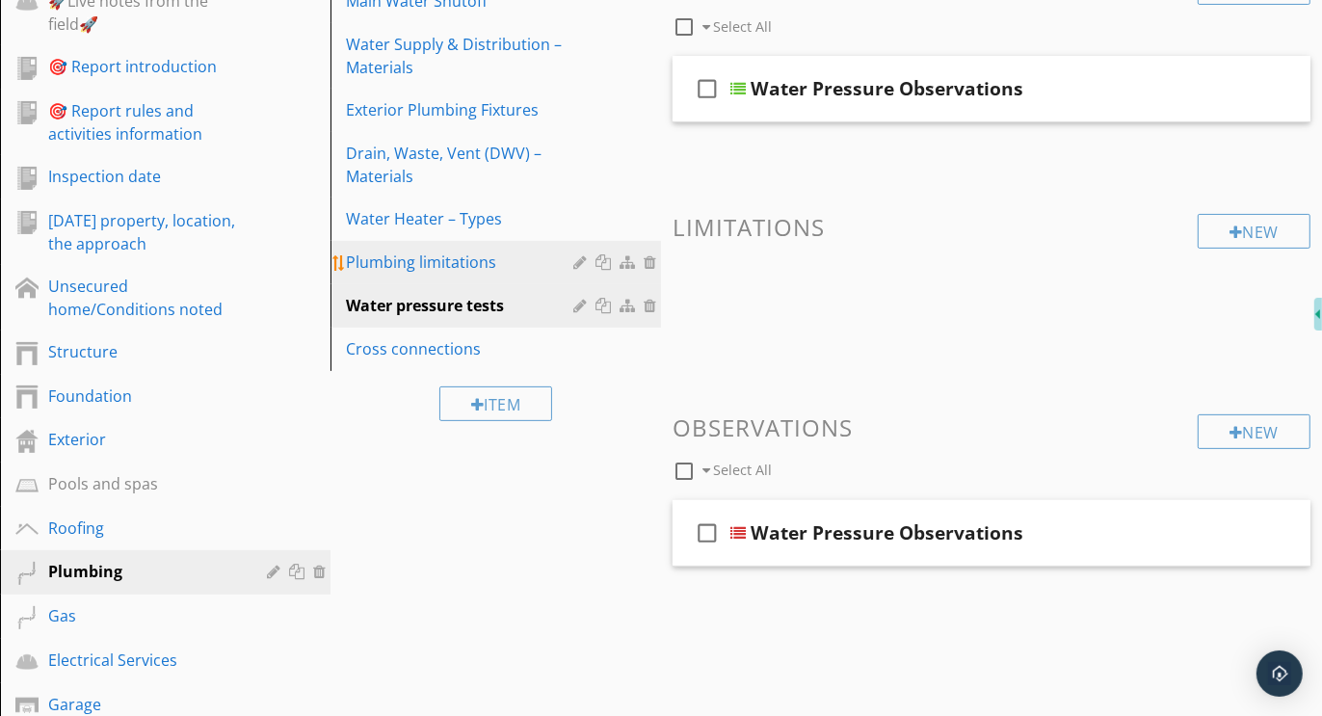
click at [452, 263] on div "Plumbing limitations" at bounding box center [462, 262] width 233 height 23
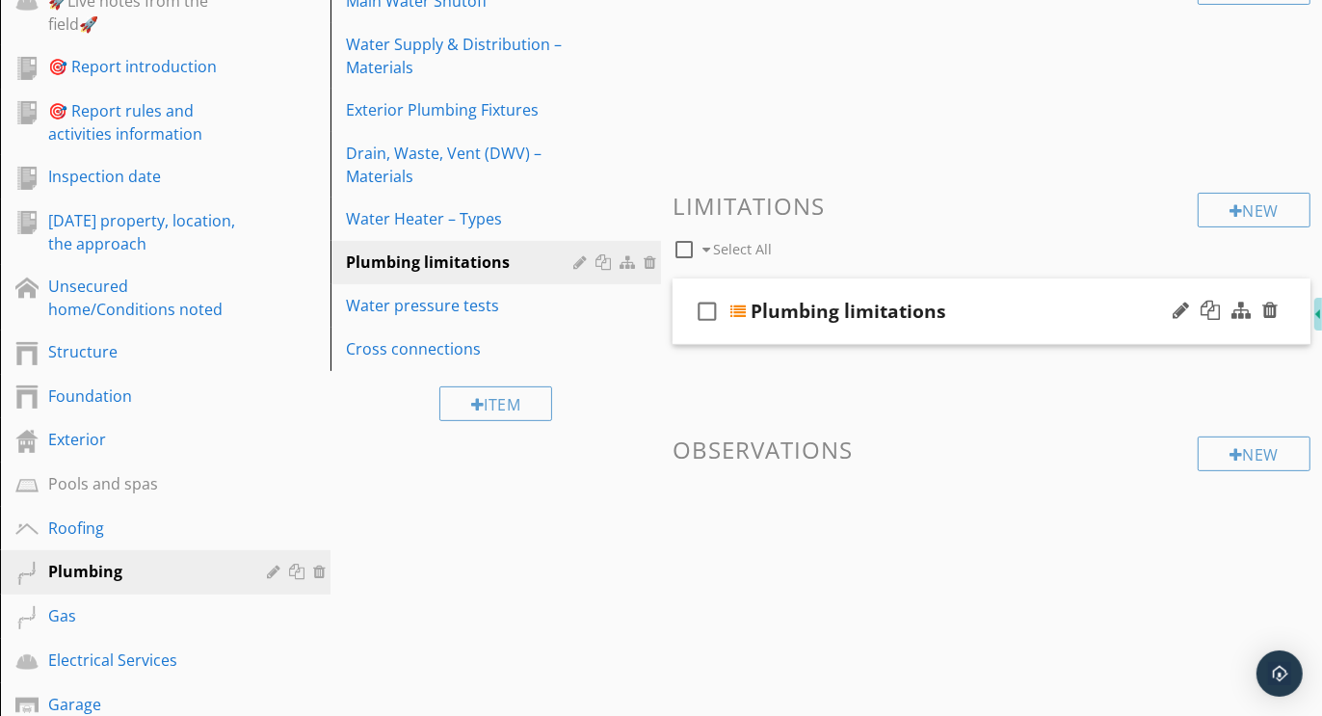
click at [863, 282] on div "check_box_outline_blank Plumbing limitations" at bounding box center [992, 312] width 638 height 67
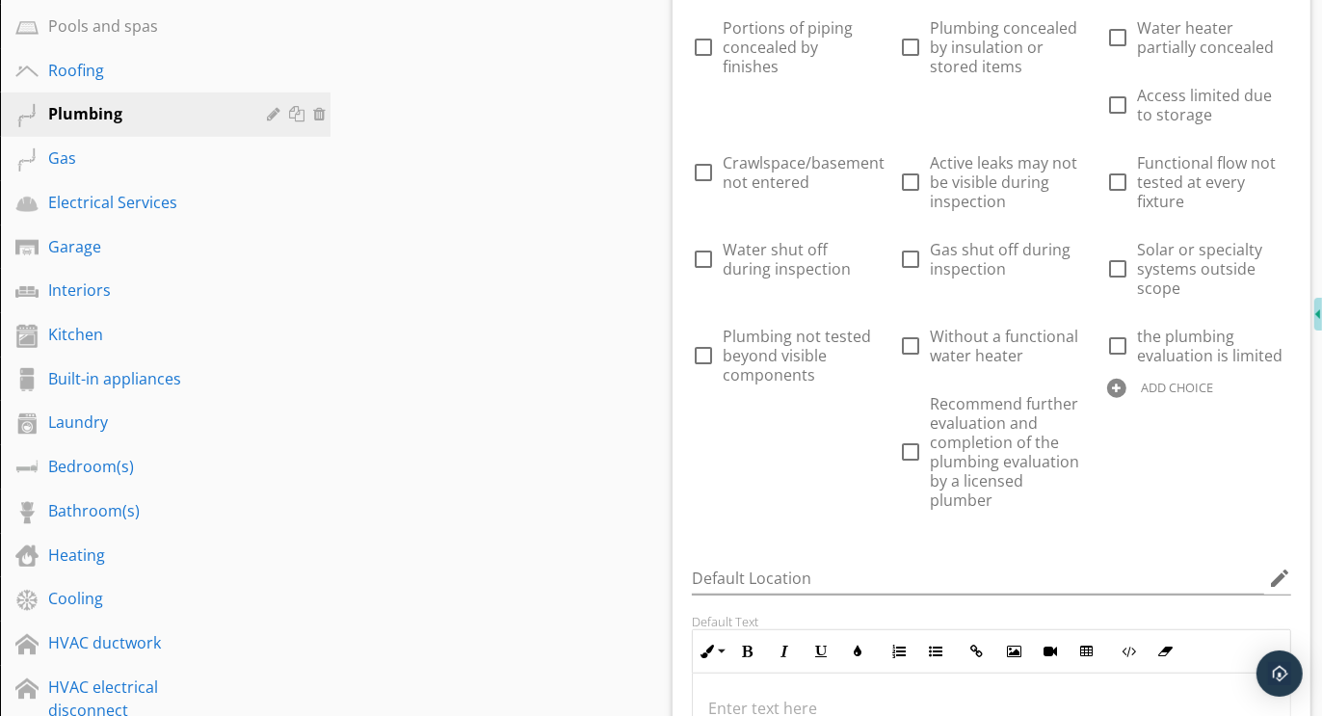
scroll to position [792, 0]
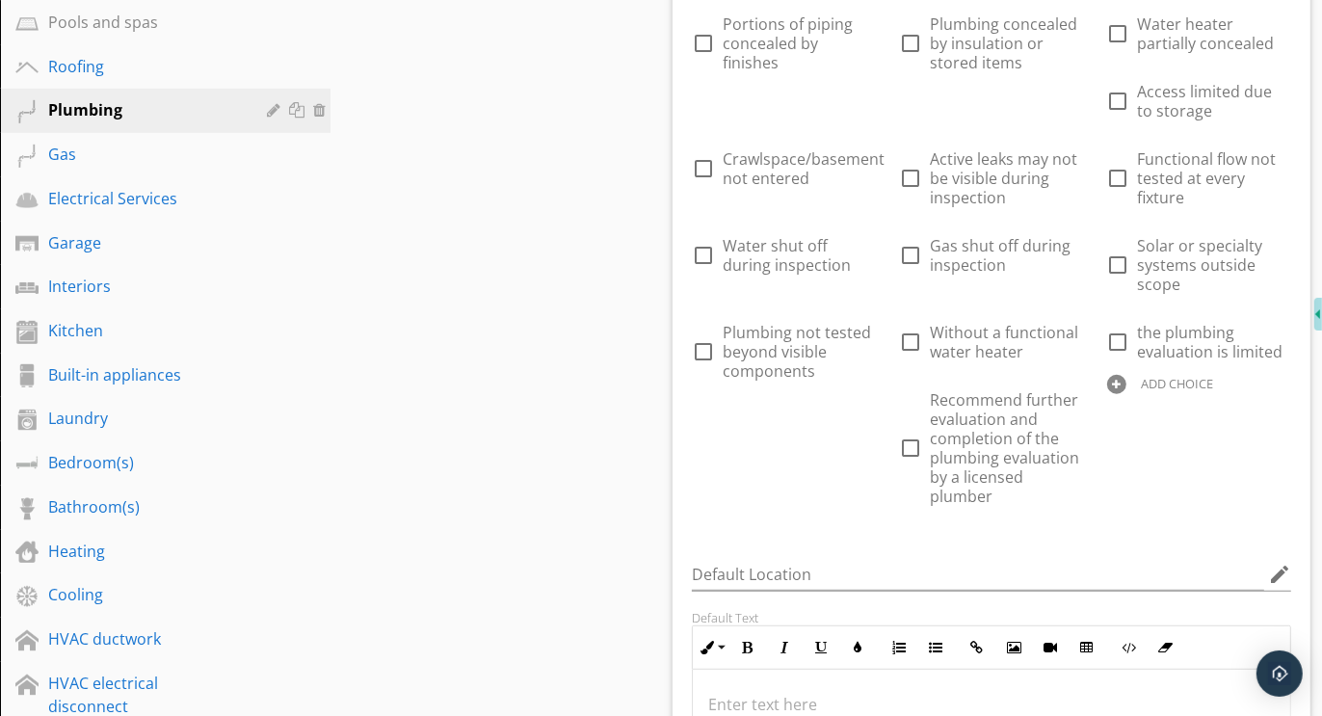
click at [1118, 382] on div at bounding box center [1116, 384] width 19 height 19
type input "Without a functional water heater the plumbing evaluation is limited [DATE]"
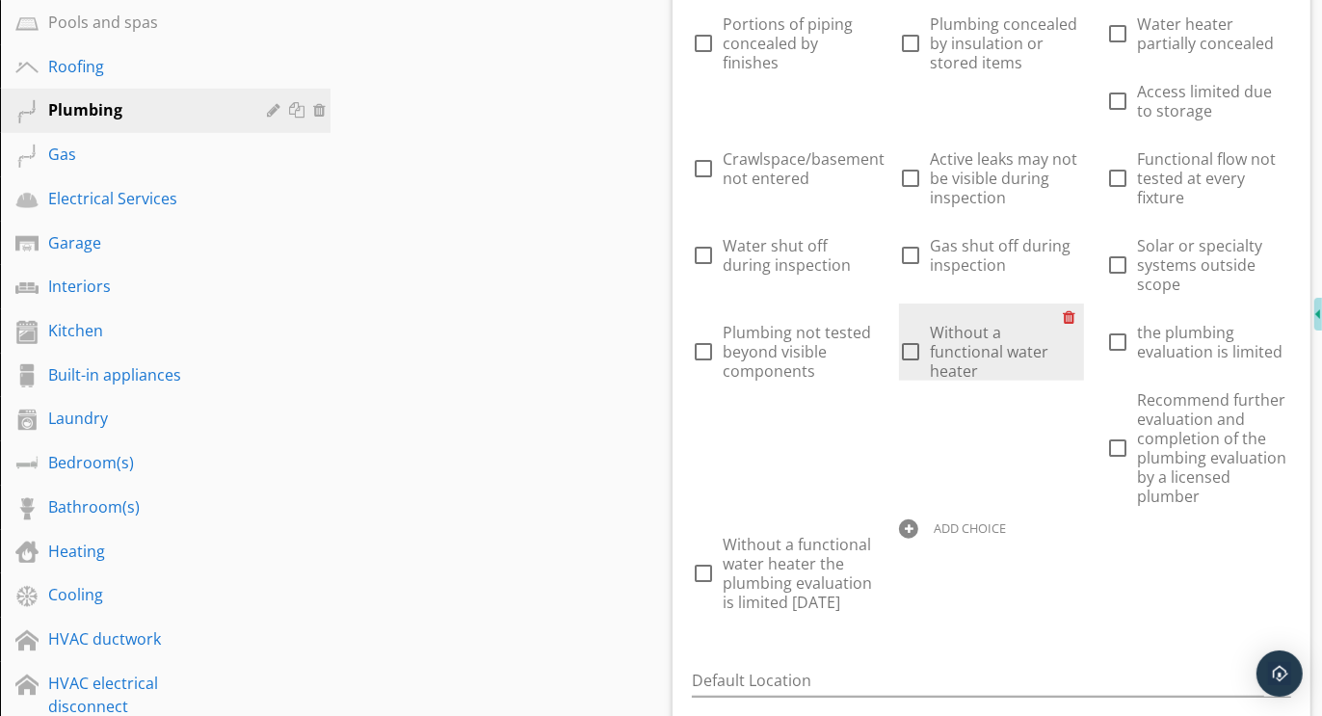
click at [1075, 309] on div at bounding box center [1074, 317] width 20 height 27
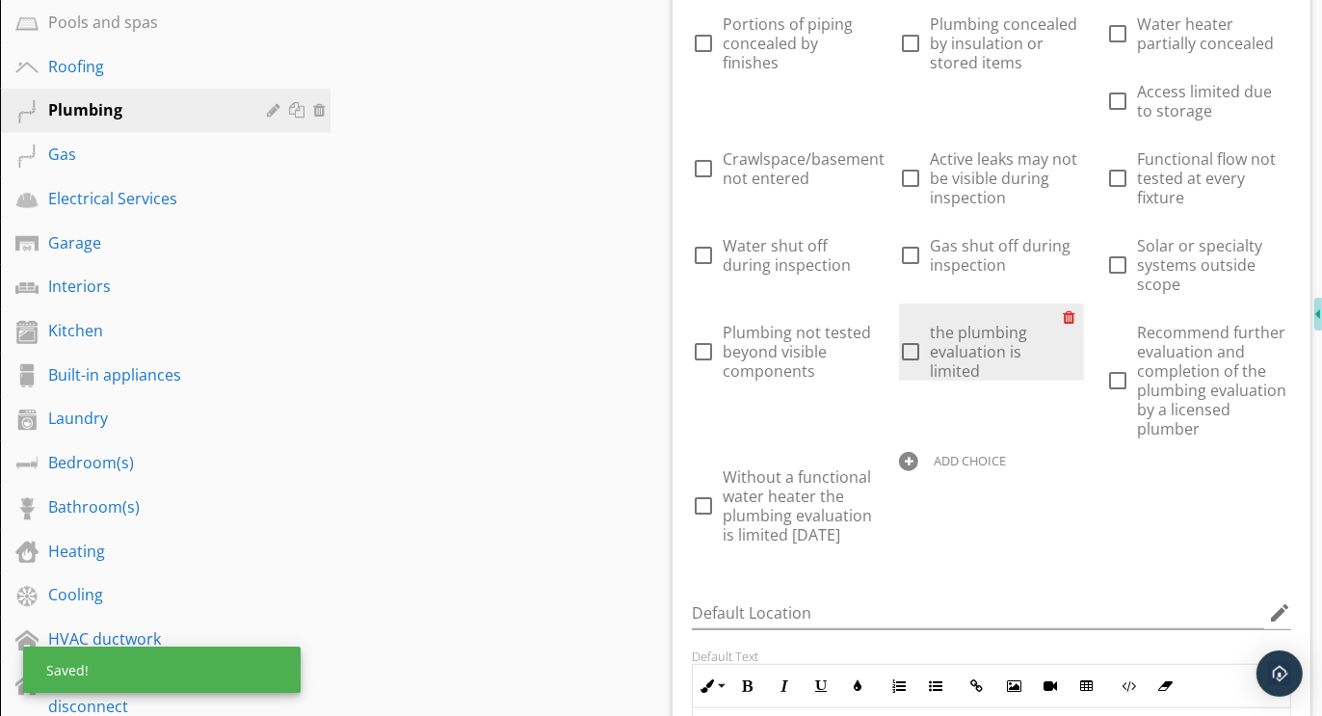
click at [1075, 309] on div at bounding box center [1074, 317] width 20 height 27
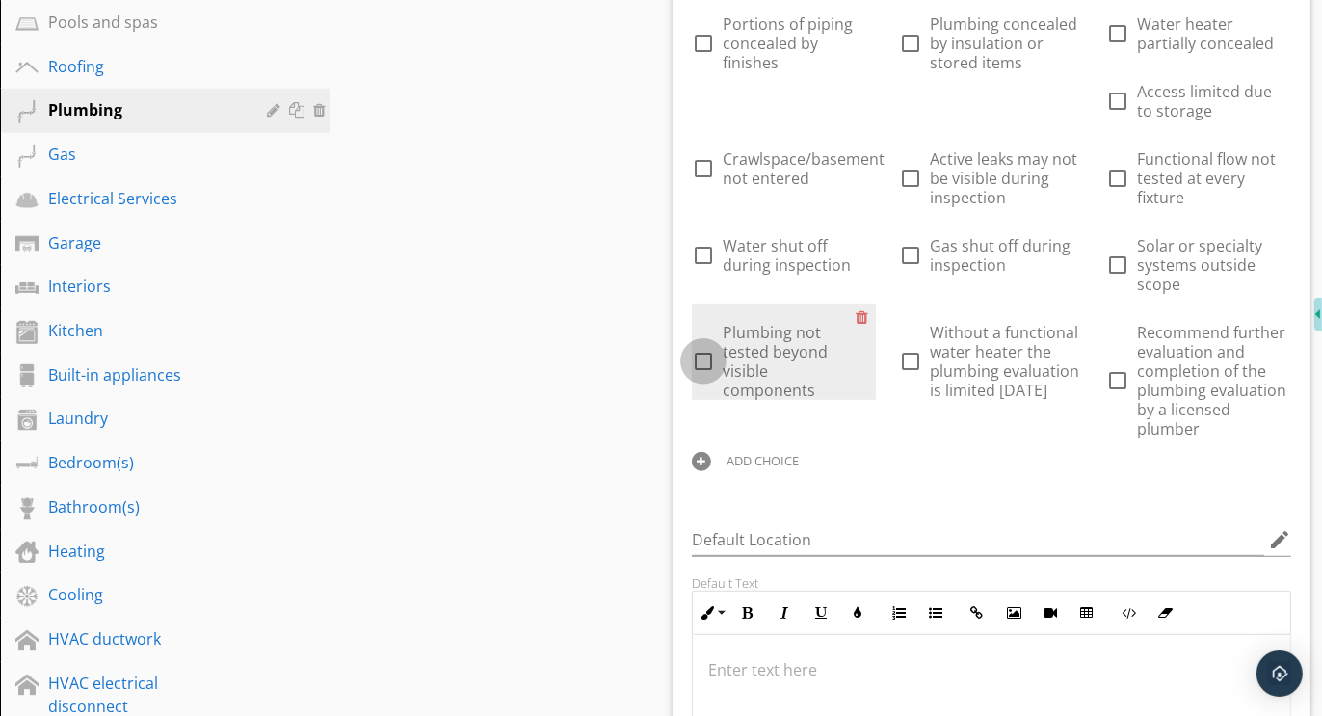
click at [705, 358] on div at bounding box center [703, 361] width 33 height 33
checkbox input "true"
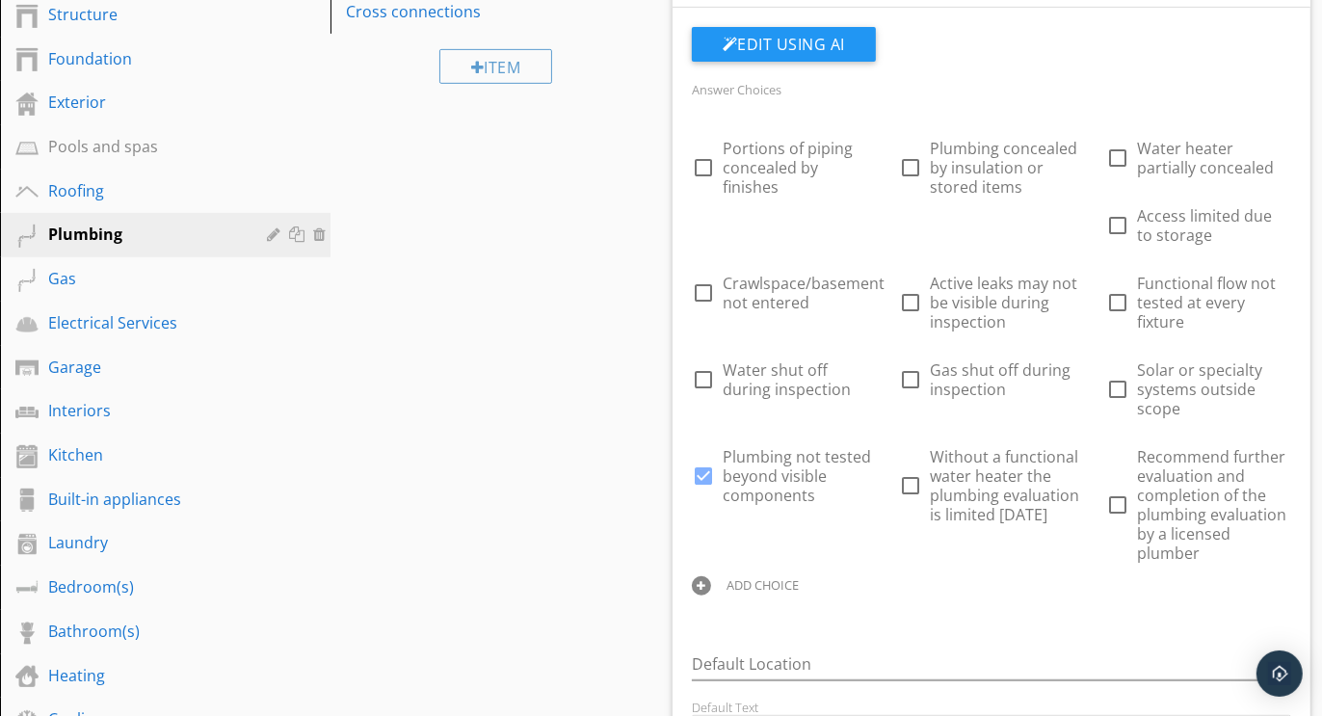
scroll to position [585, 0]
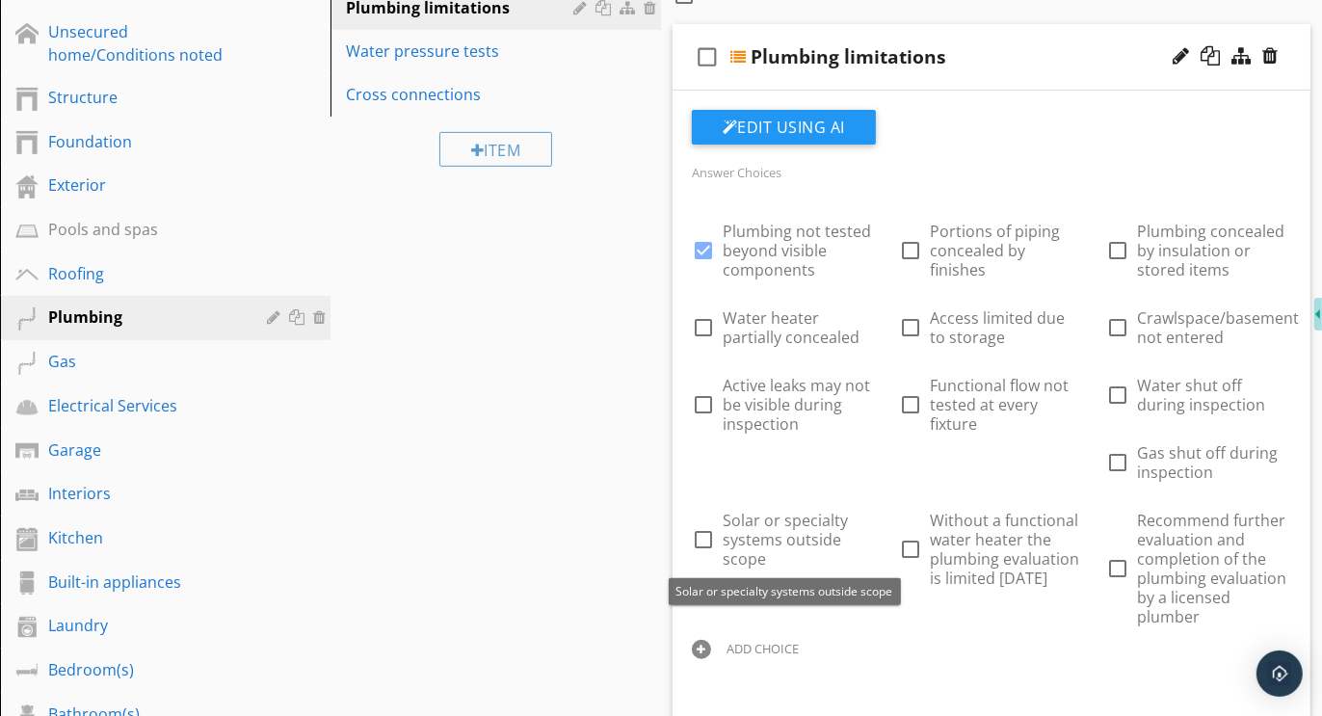
checkbox input "true"
checkbox input "false"
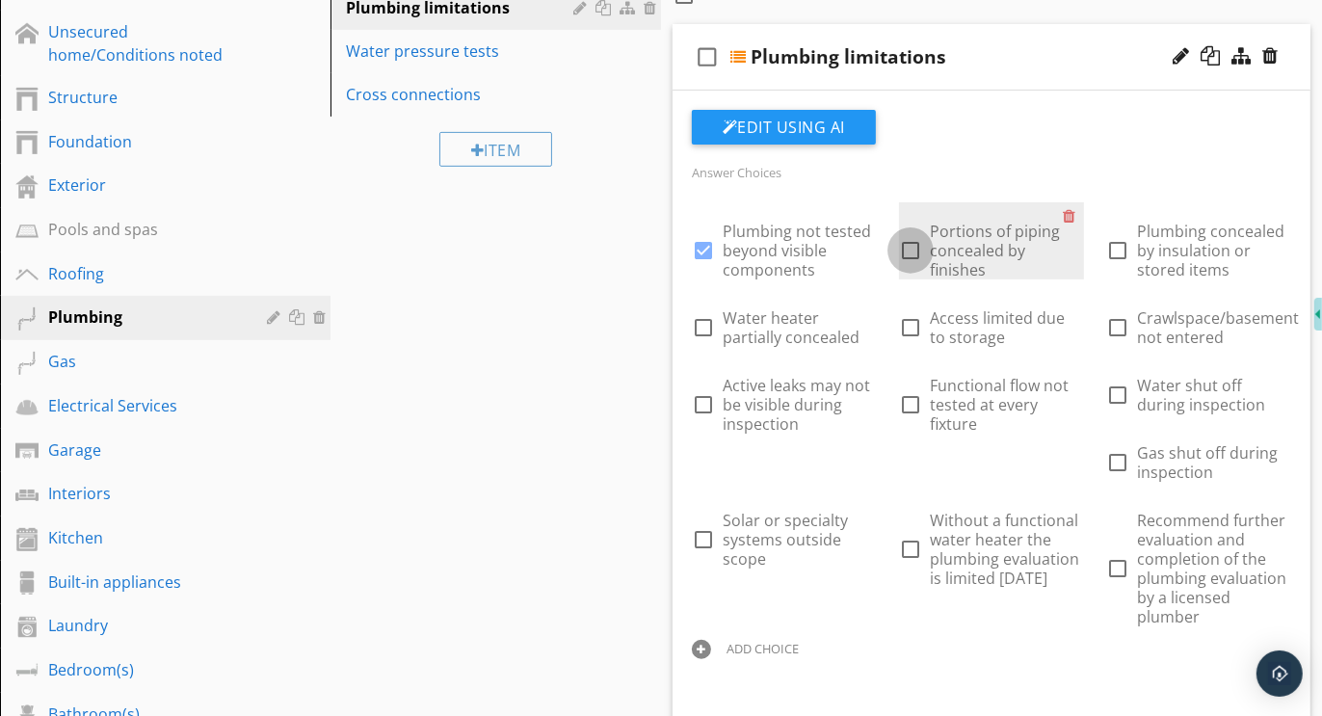
click at [915, 249] on div at bounding box center [910, 250] width 33 height 33
checkbox input "true"
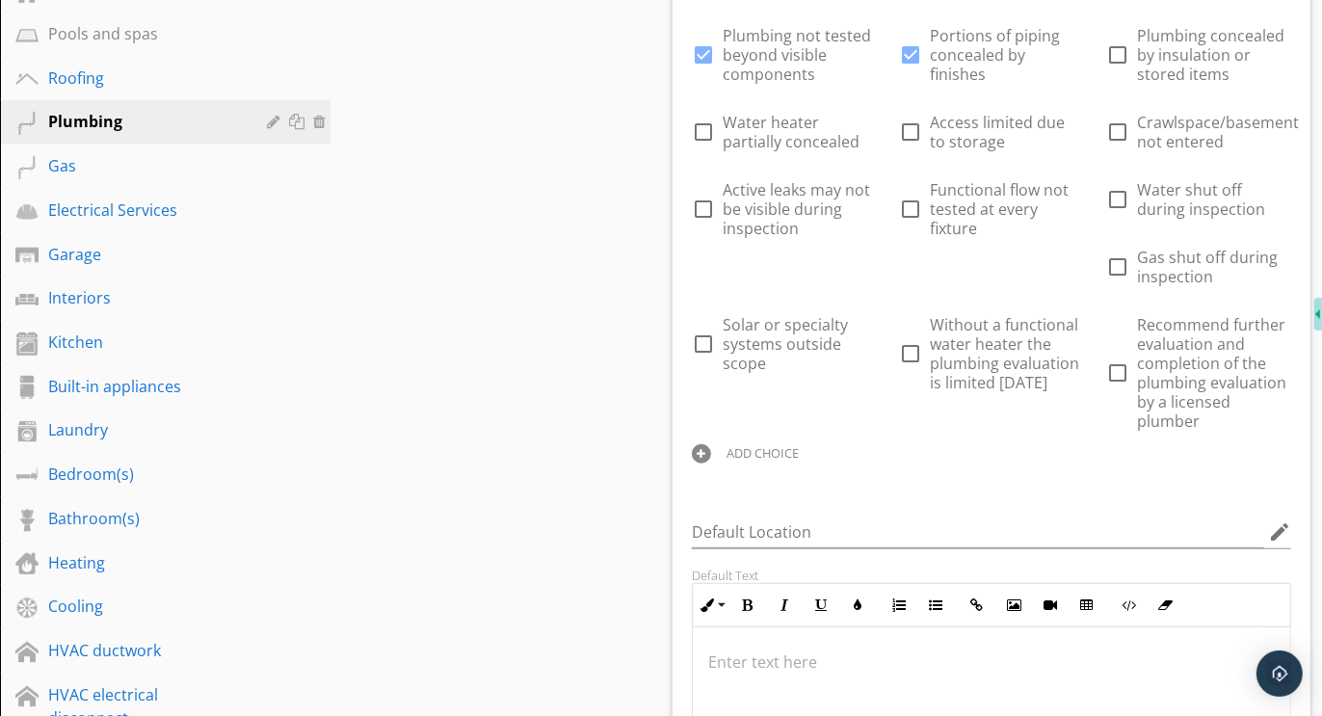
scroll to position [810, 0]
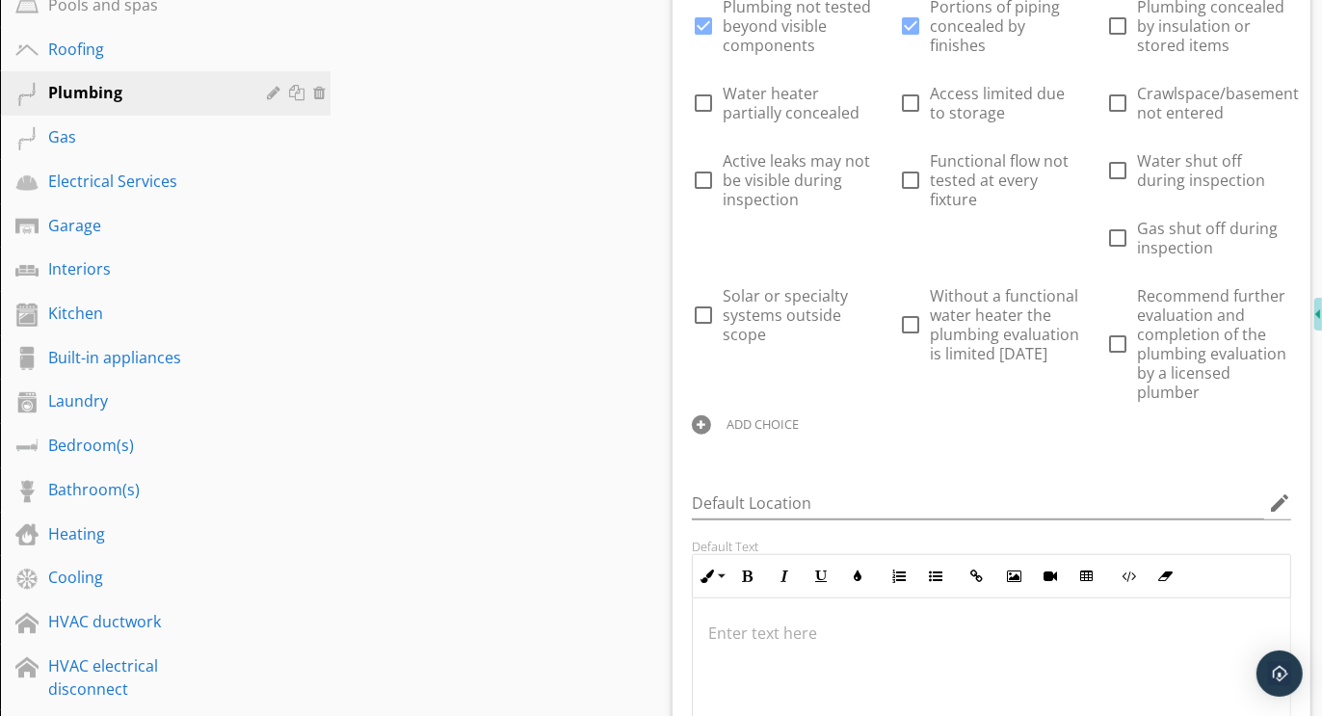
click at [704, 426] on div at bounding box center [701, 424] width 19 height 19
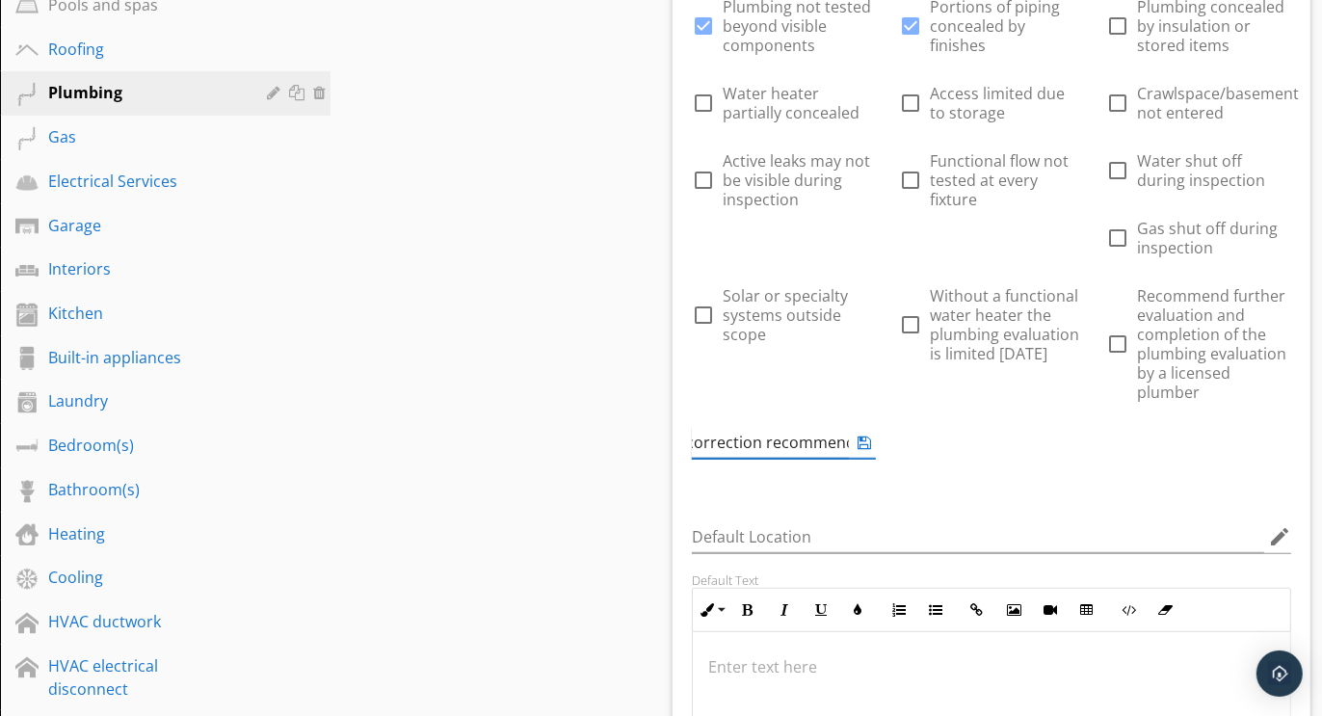
scroll to position [0, 163]
type input "For evaluation and correction recommended"
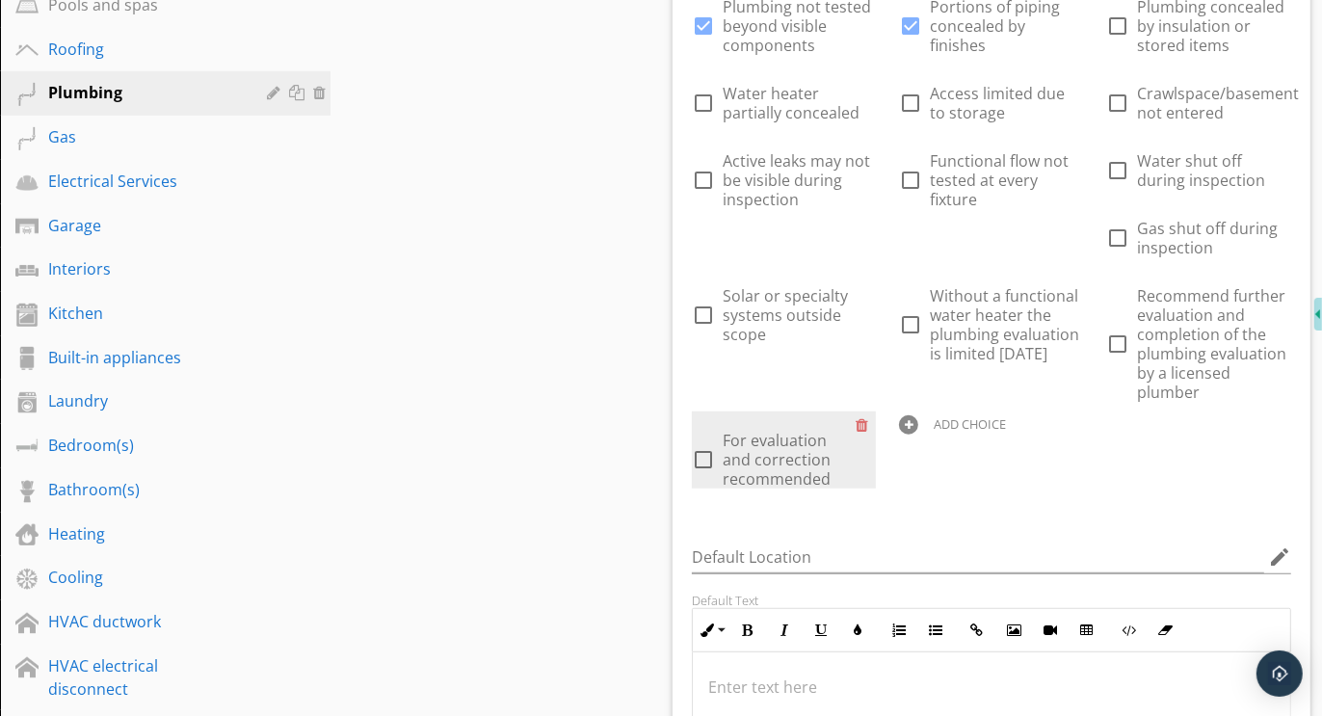
click at [779, 420] on div "check_box_outline_blank For evaluation and correction recommended" at bounding box center [784, 450] width 184 height 77
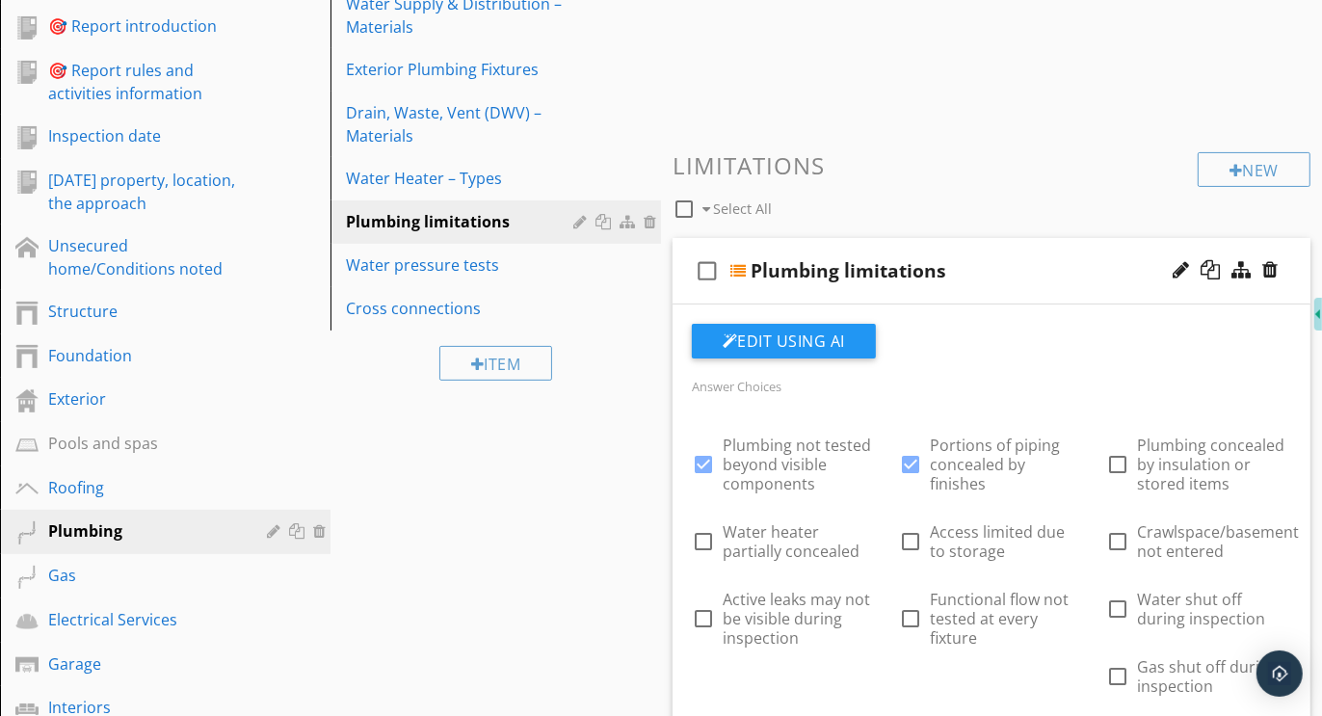
click at [964, 248] on div "check_box_outline_blank Plumbing limitations" at bounding box center [992, 271] width 638 height 67
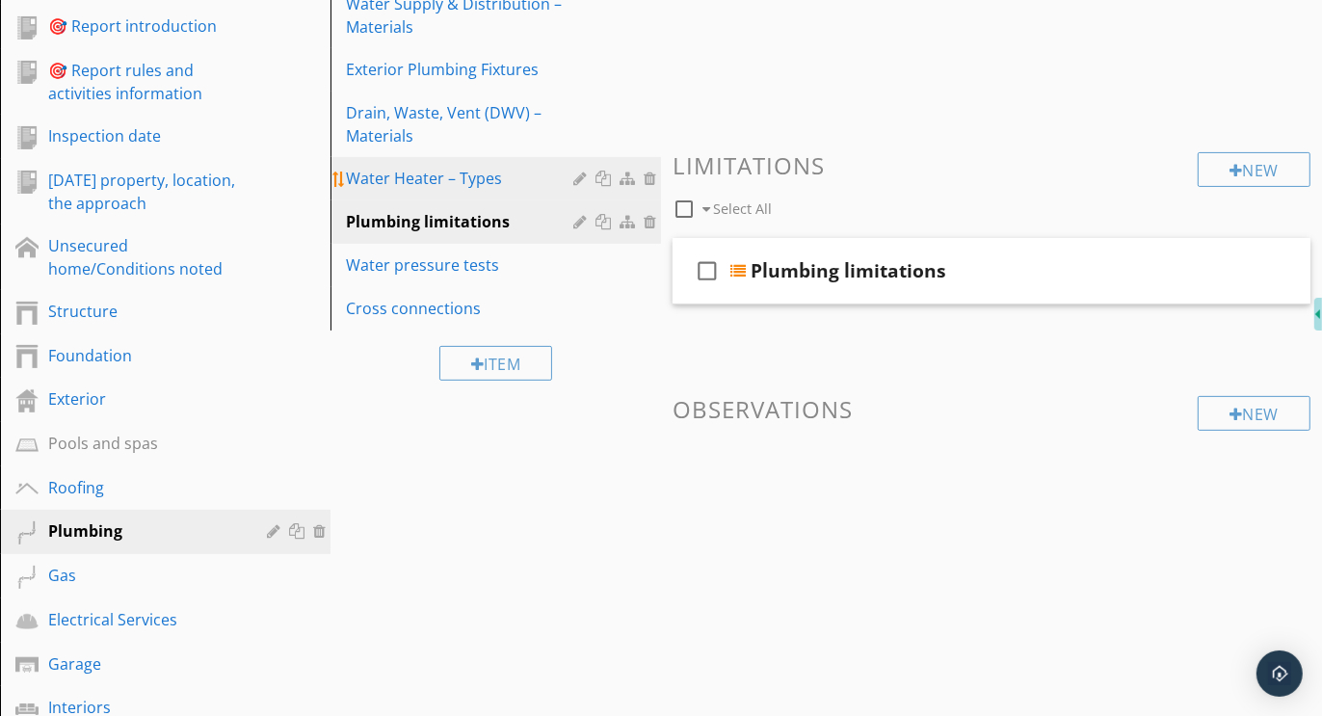
click at [443, 177] on div "Water Heater – Types" at bounding box center [462, 178] width 233 height 23
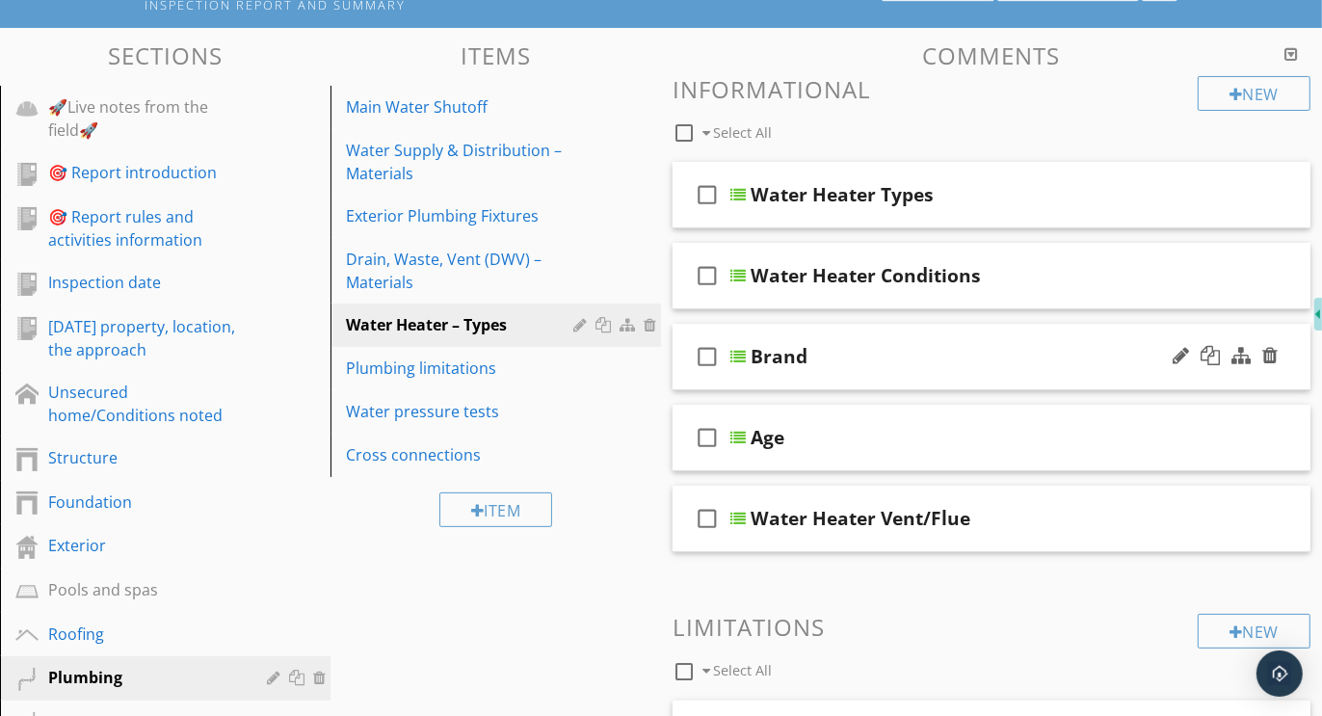
scroll to position [181, 0]
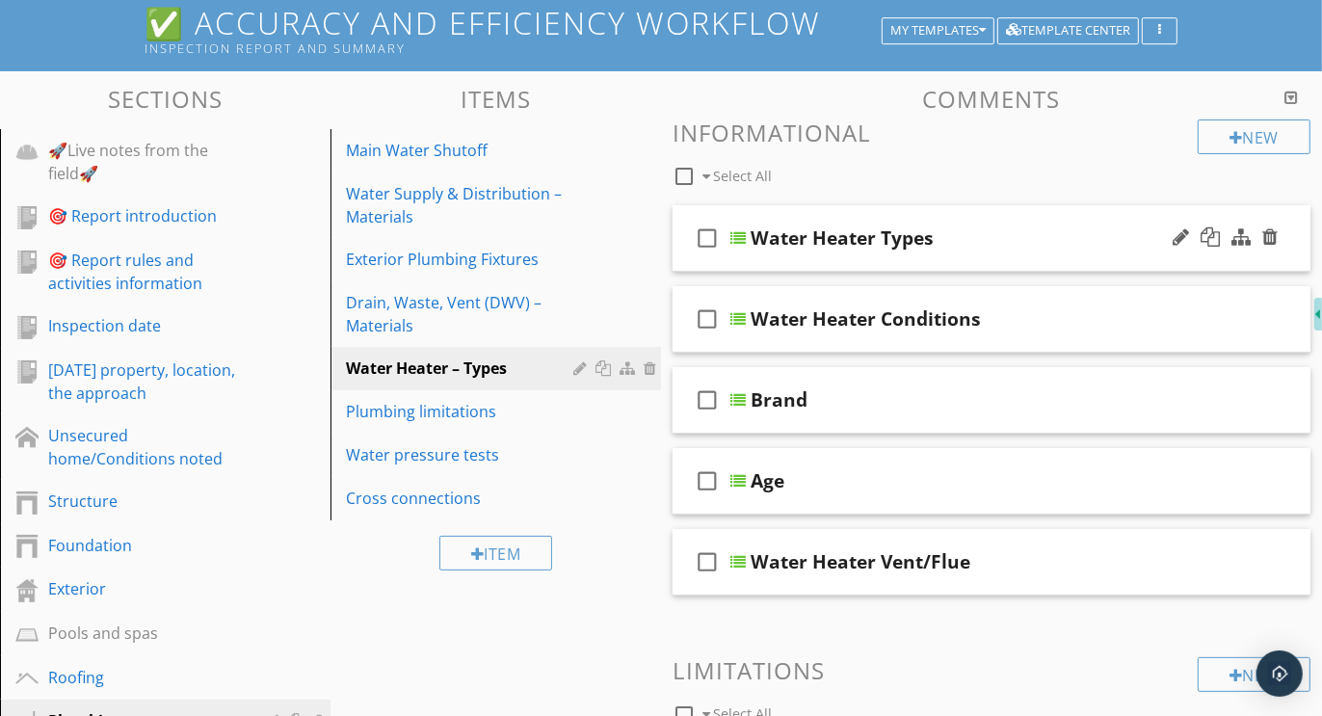
click at [911, 209] on div "check_box_outline_blank Water Heater Types" at bounding box center [992, 238] width 638 height 67
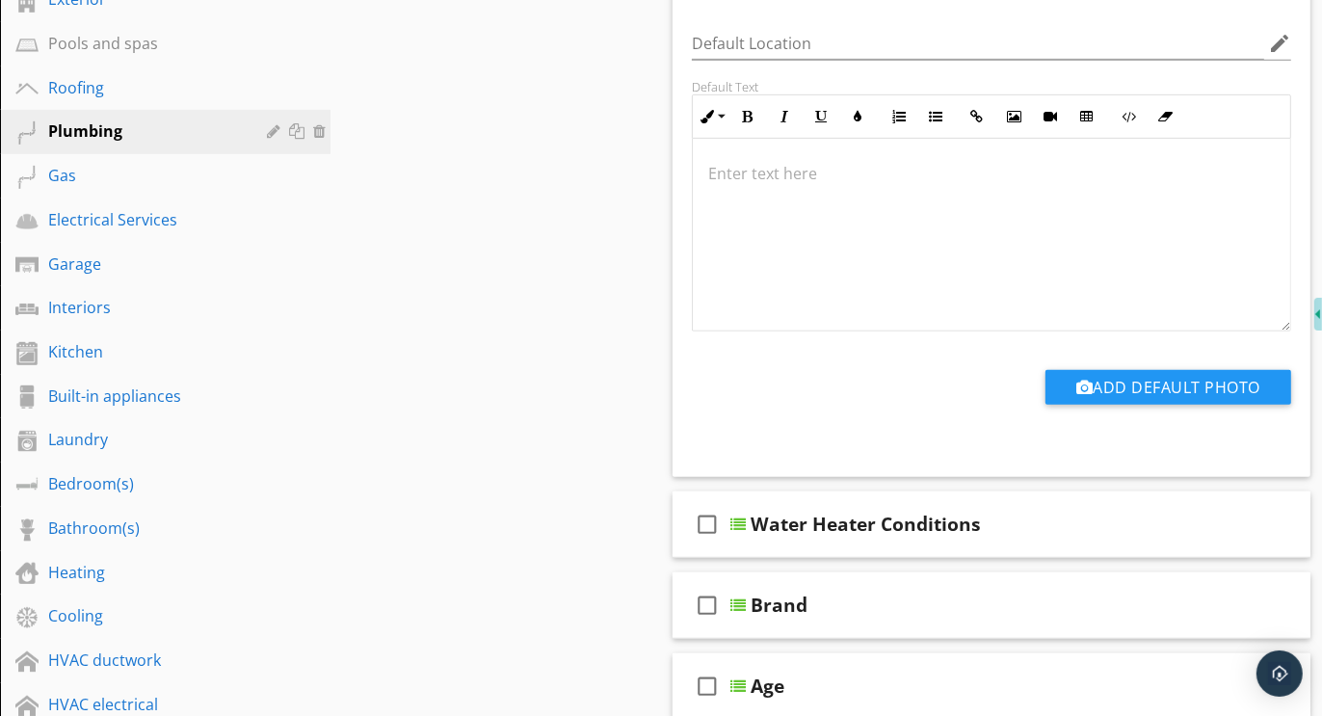
scroll to position [785, 0]
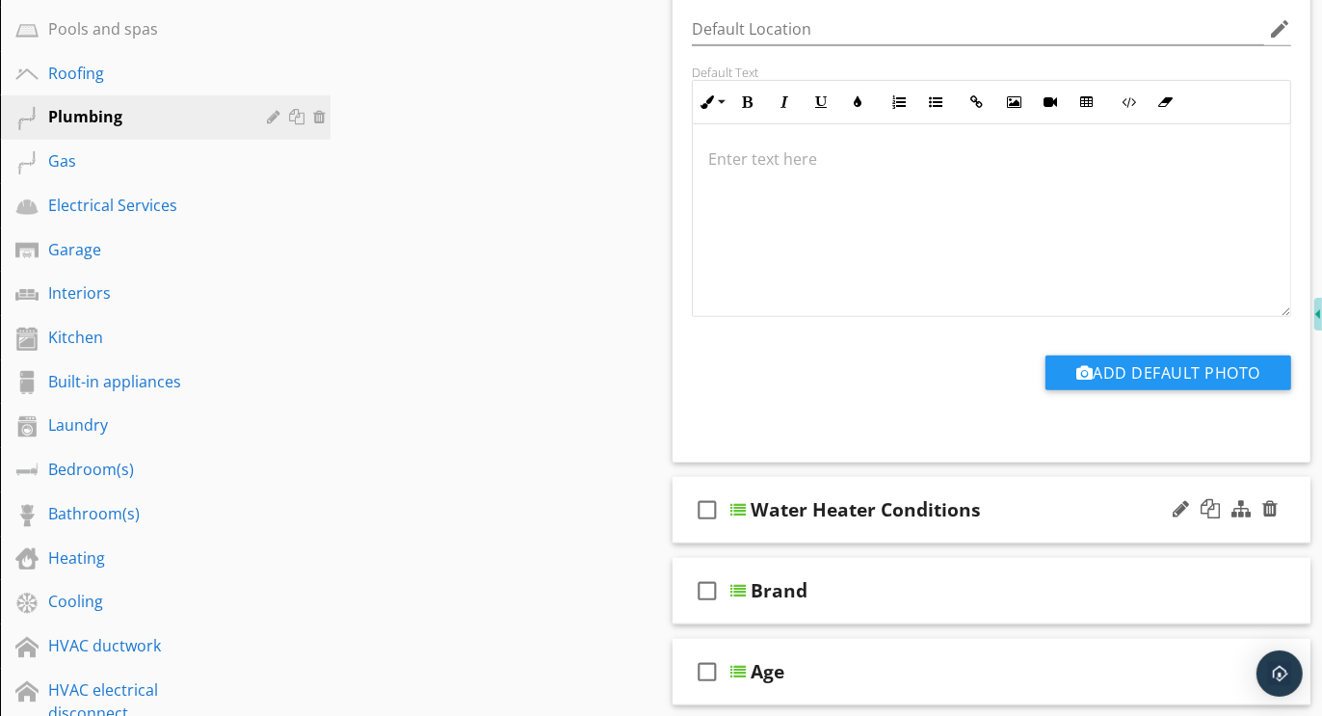
click at [918, 478] on div "check_box_outline_blank Water Heater Conditions" at bounding box center [992, 510] width 638 height 67
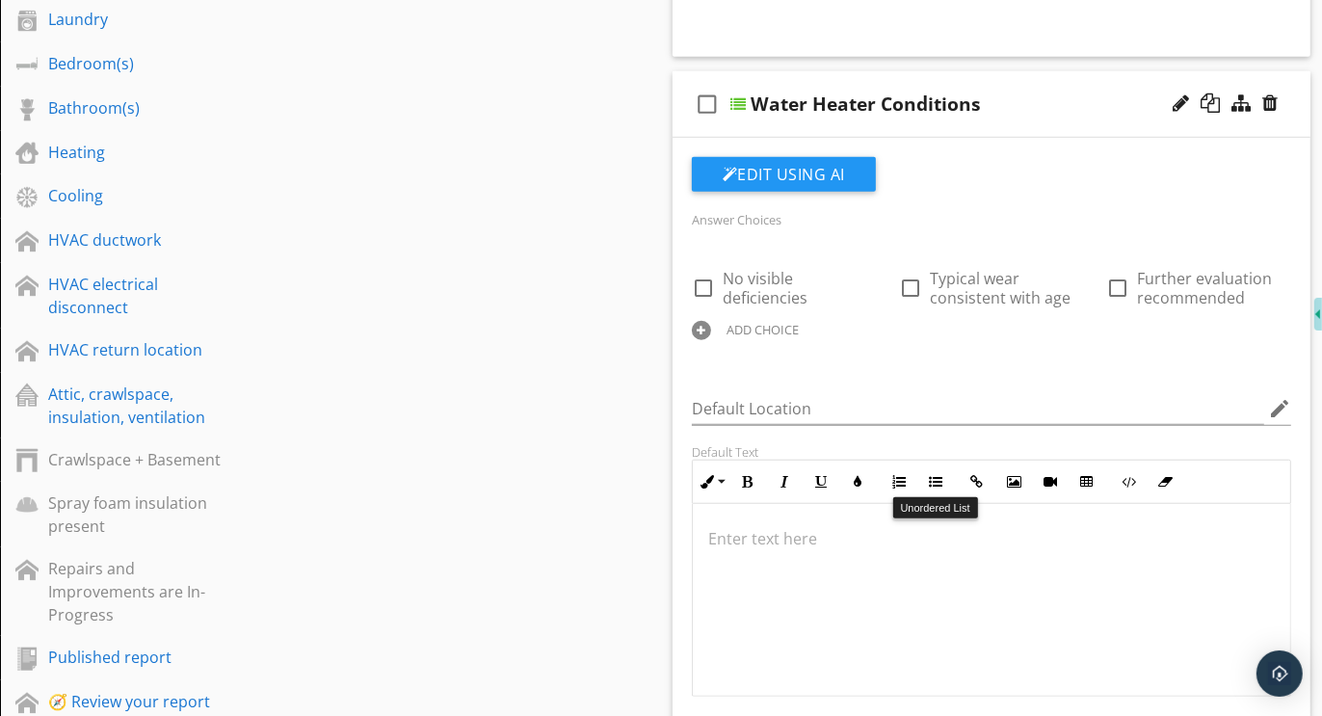
scroll to position [1193, 0]
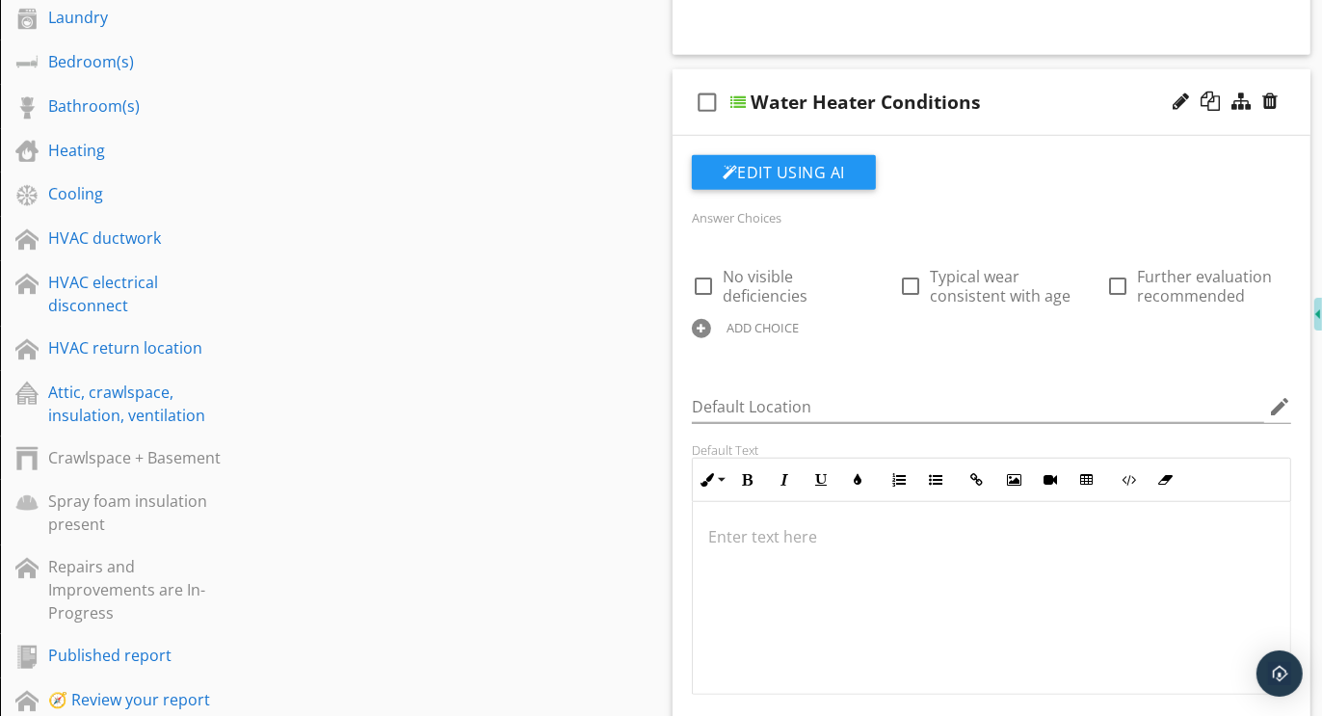
click at [704, 333] on div at bounding box center [701, 328] width 19 height 19
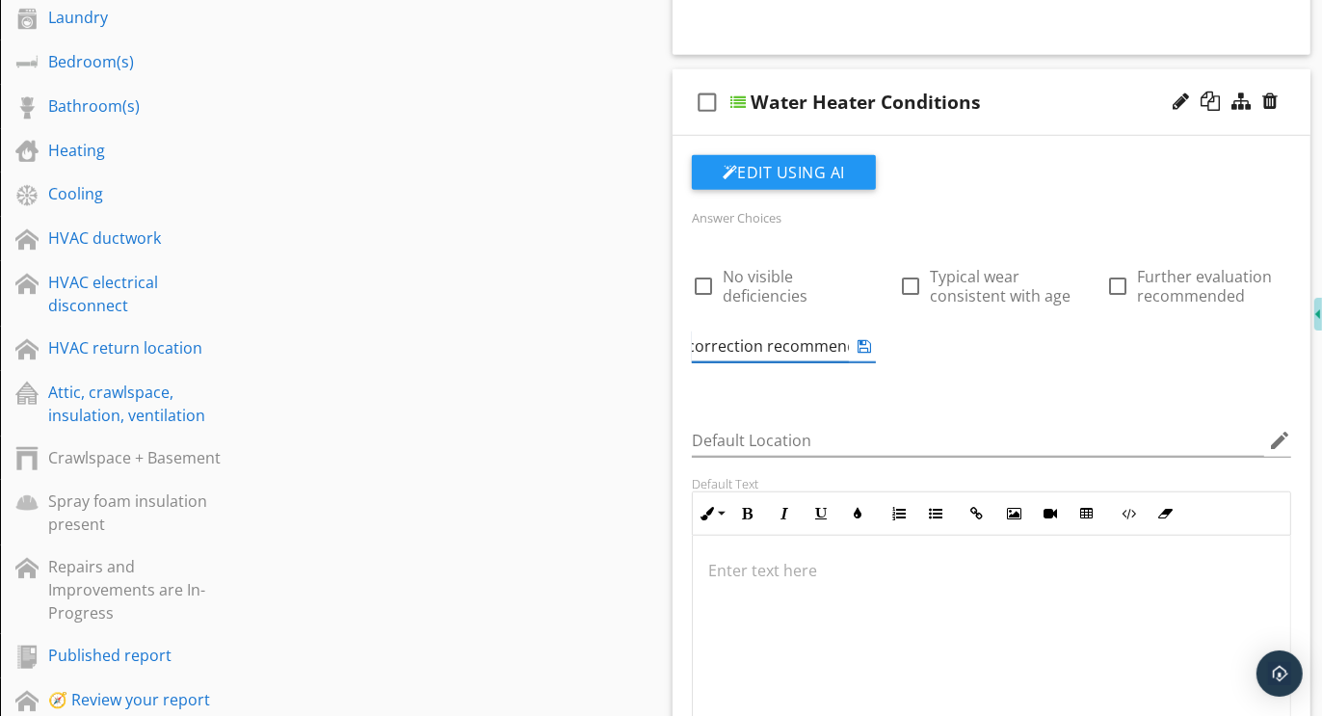
scroll to position [0, 181]
type input "Further evaluation or correction recommended"
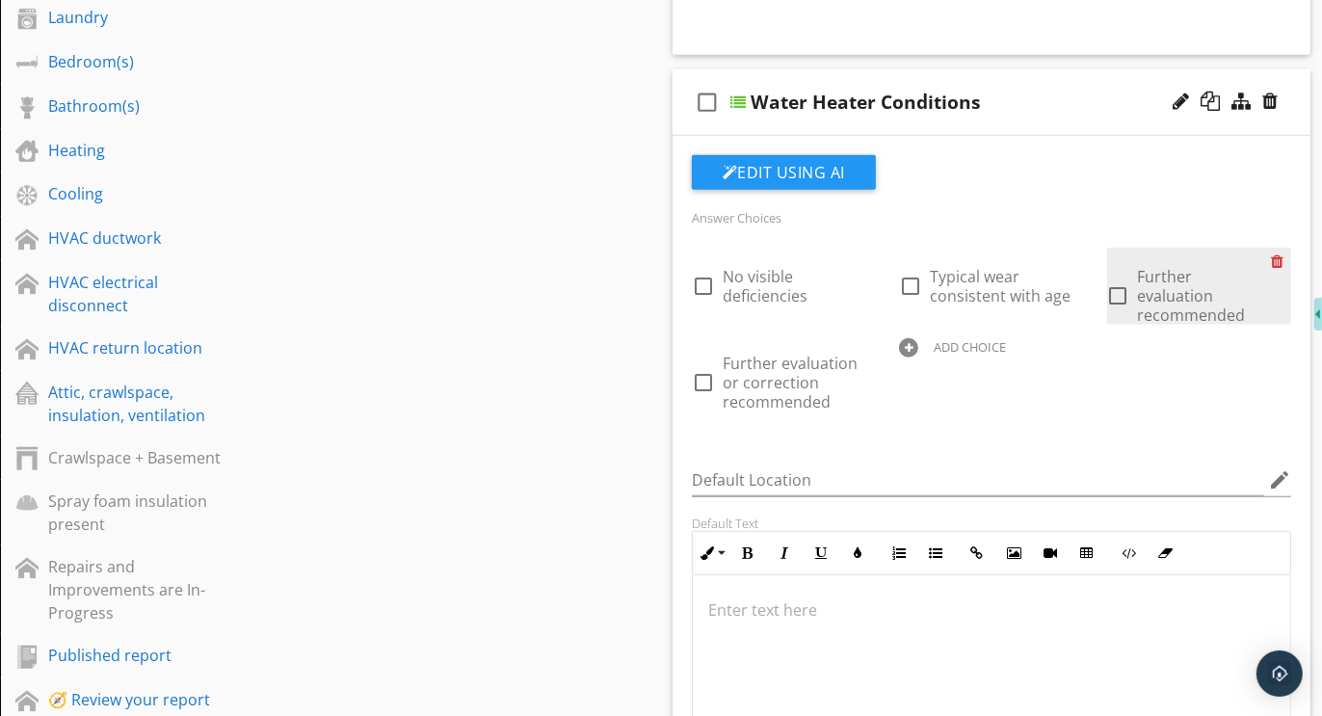
click at [1278, 257] on div at bounding box center [1281, 261] width 20 height 27
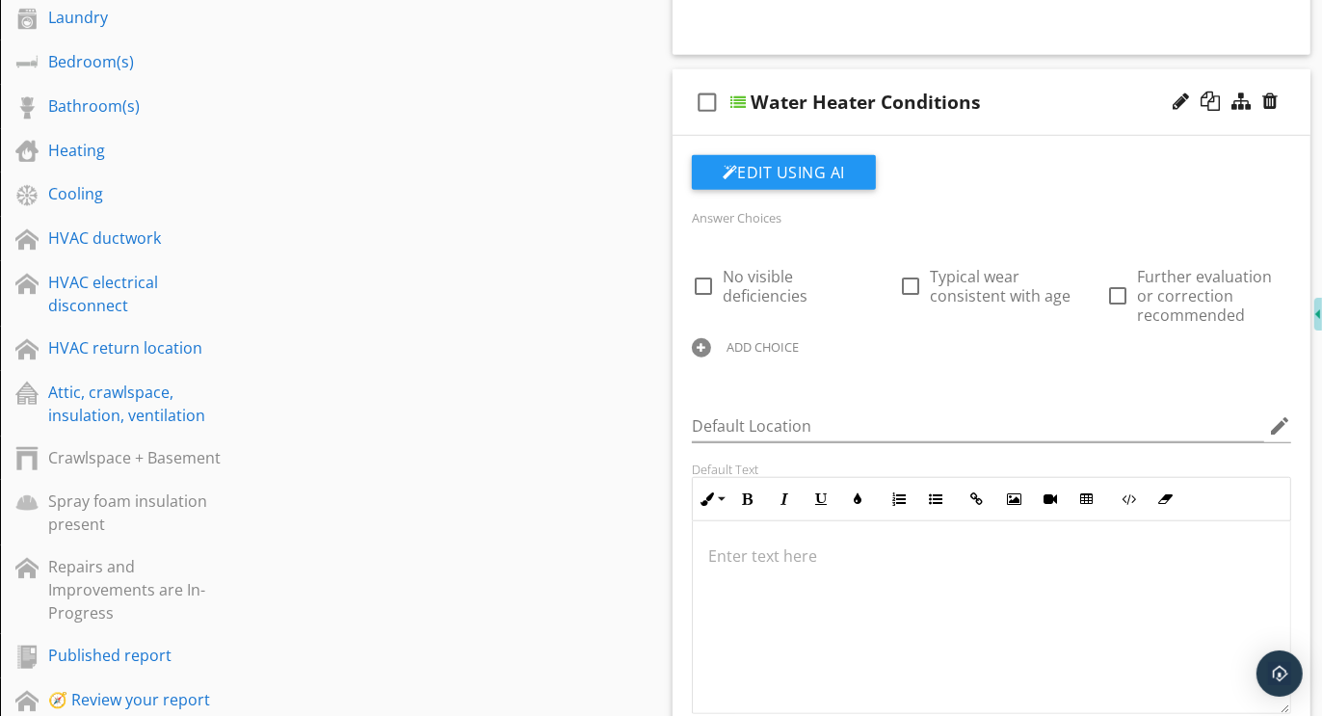
click at [996, 79] on div "check_box_outline_blank Water Heater Conditions" at bounding box center [992, 102] width 638 height 67
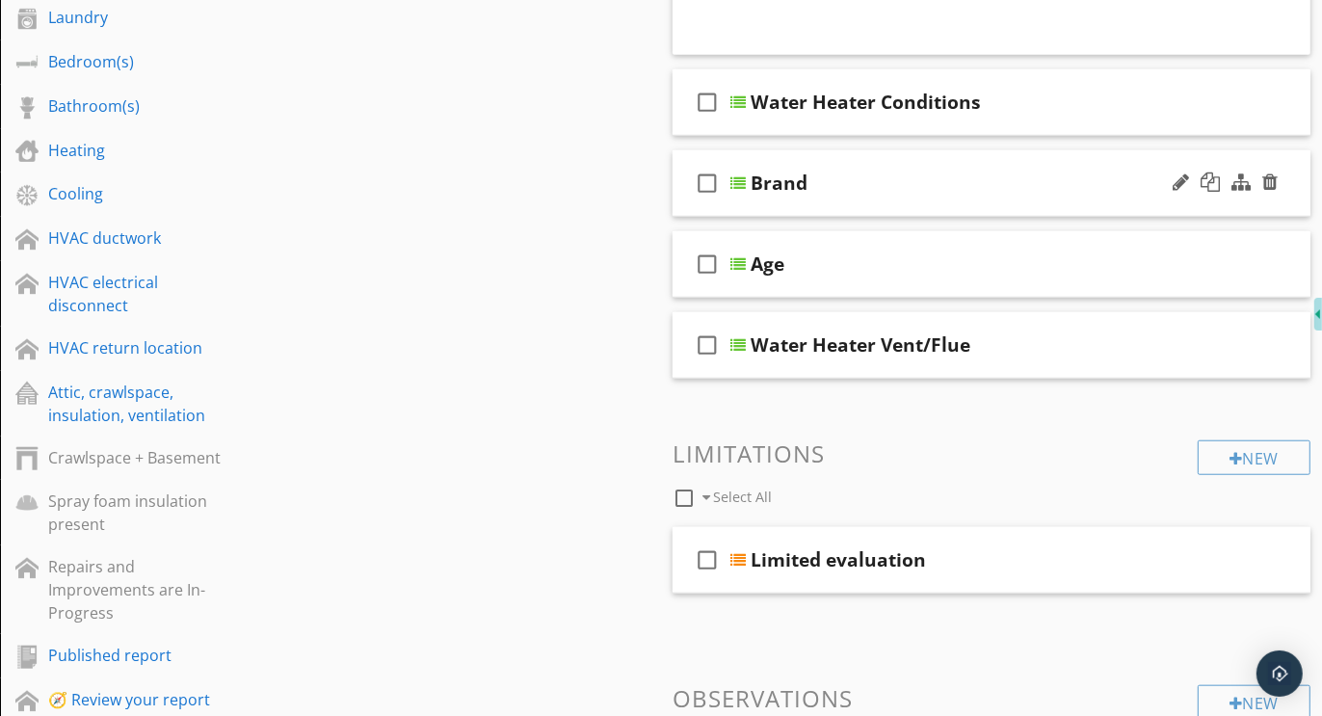
click at [999, 156] on div "check_box_outline_blank Brand" at bounding box center [992, 183] width 638 height 67
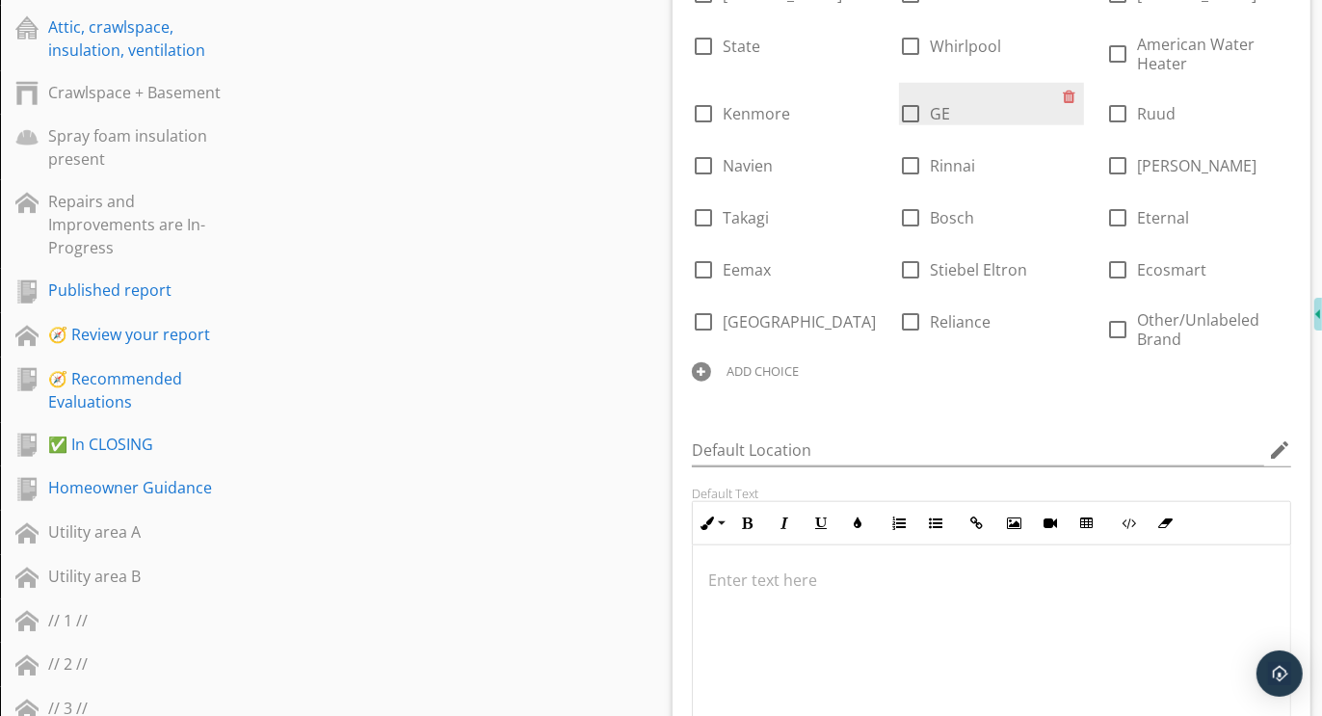
scroll to position [1556, 0]
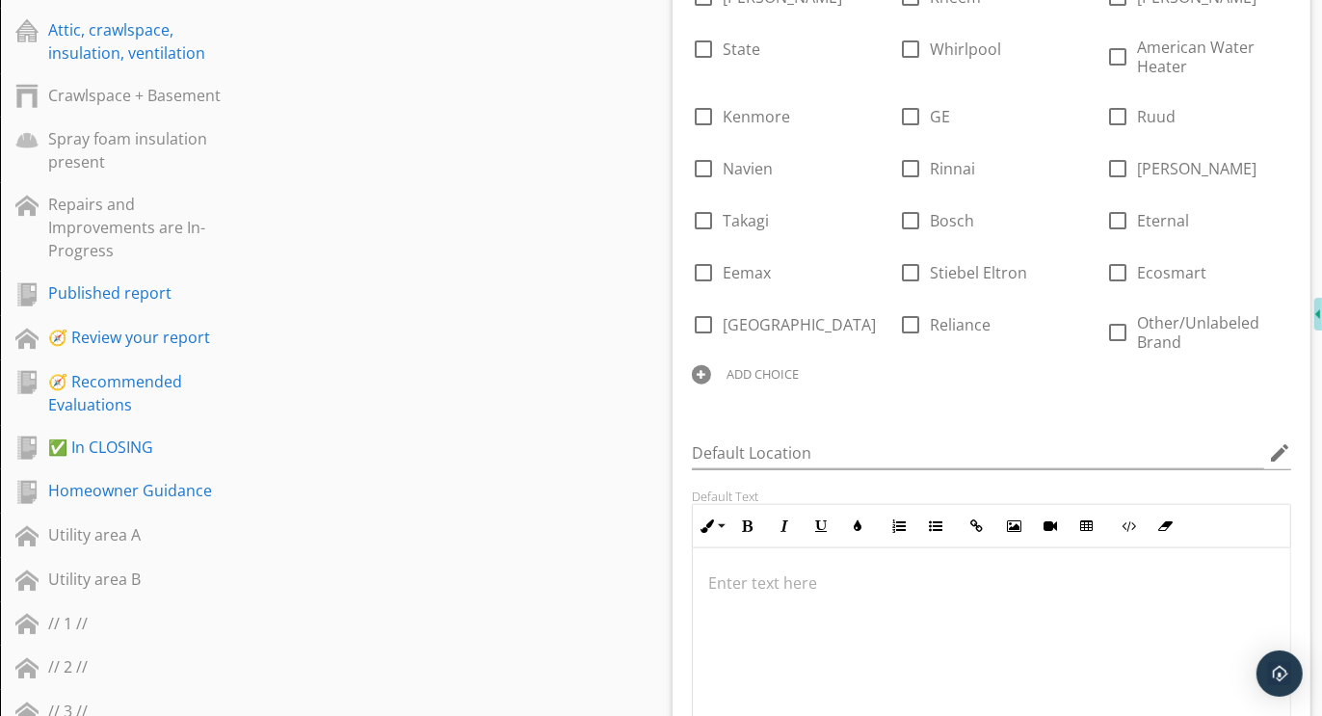
click at [701, 375] on div at bounding box center [701, 374] width 19 height 19
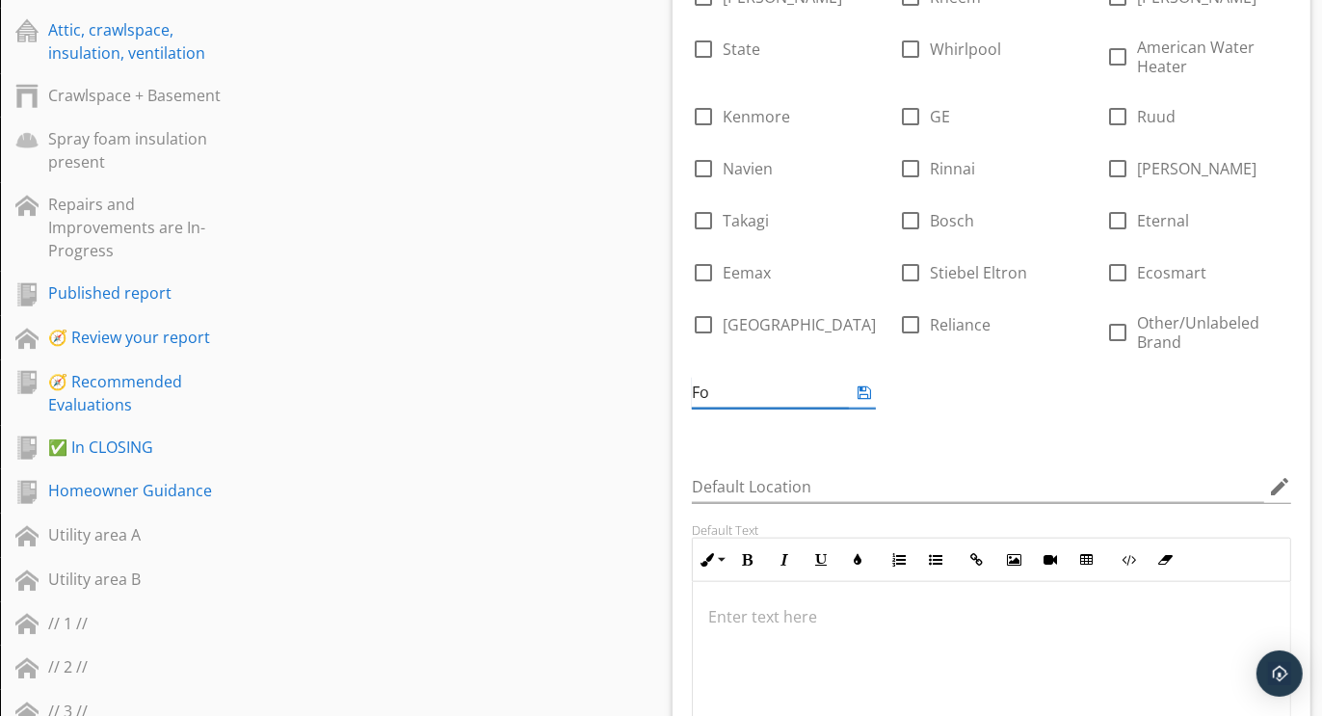
type input "F"
type input "Further evaluation or correction recommended"
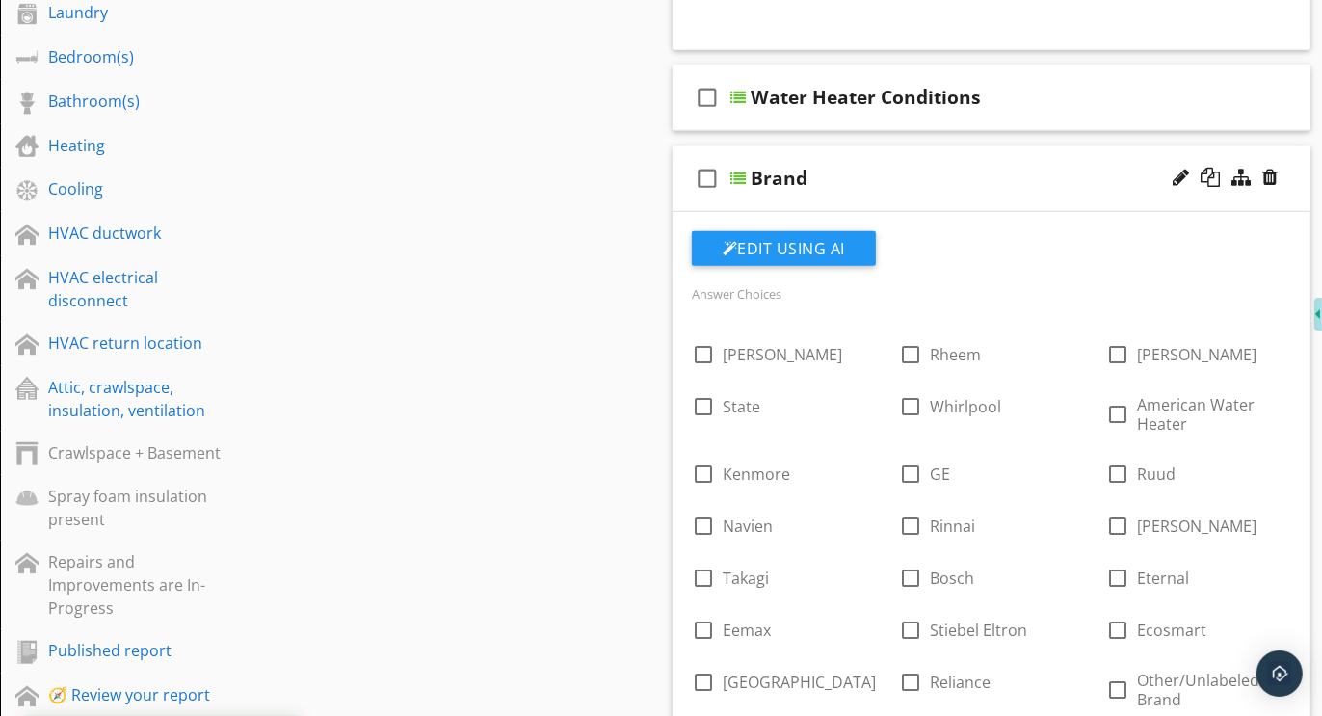
scroll to position [1166, 0]
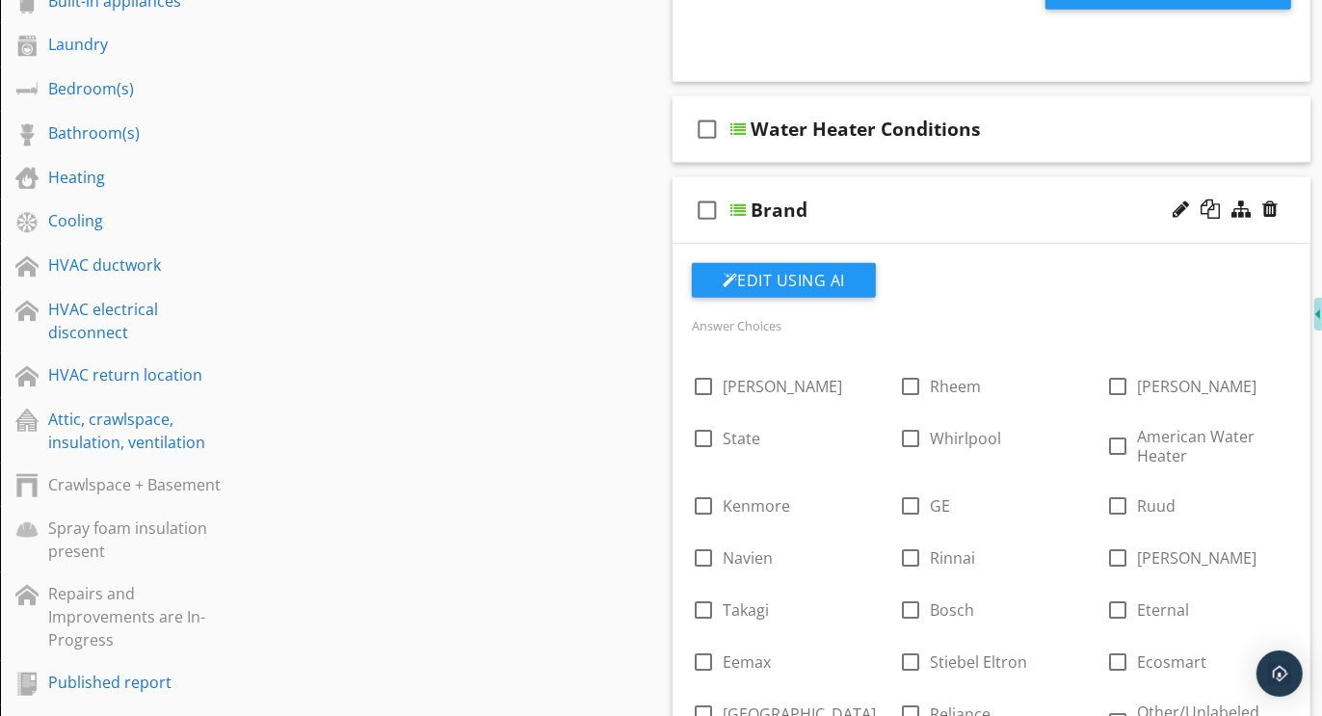
click at [910, 180] on div "check_box_outline_blank Brand" at bounding box center [992, 210] width 638 height 67
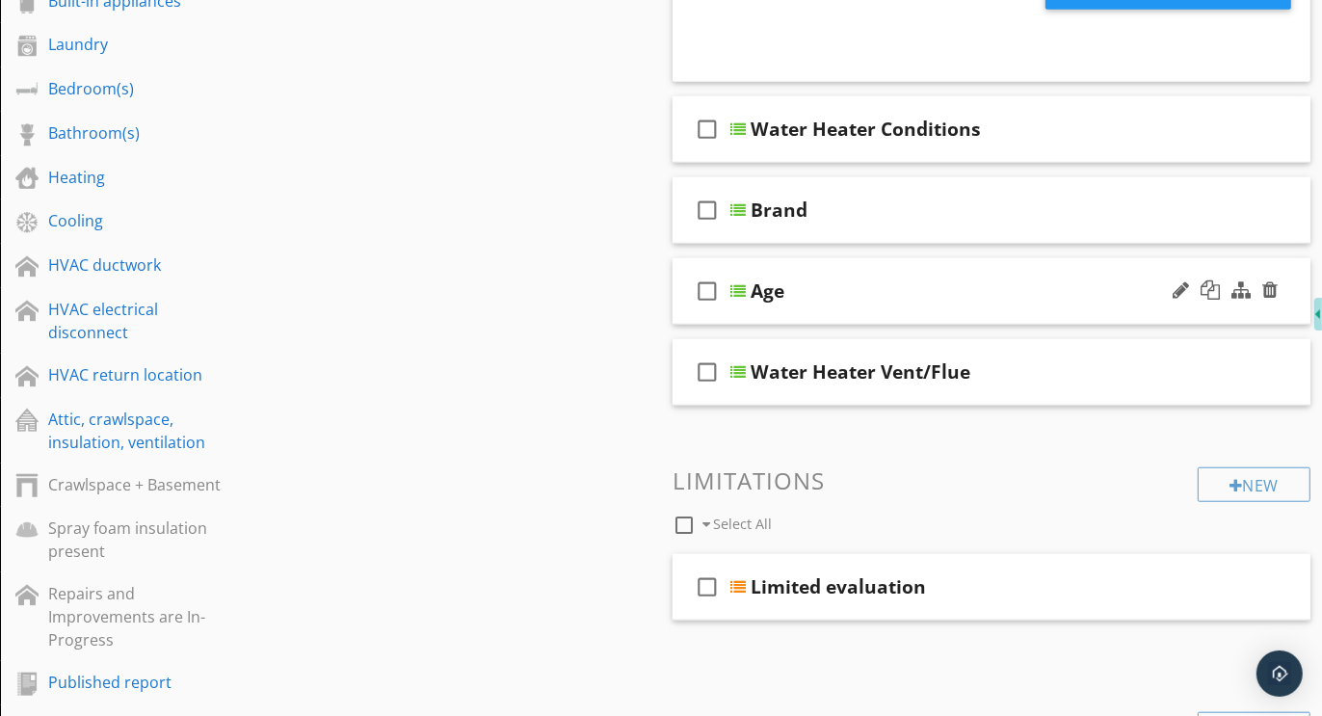
click at [892, 259] on div "check_box_outline_blank Age" at bounding box center [992, 291] width 638 height 67
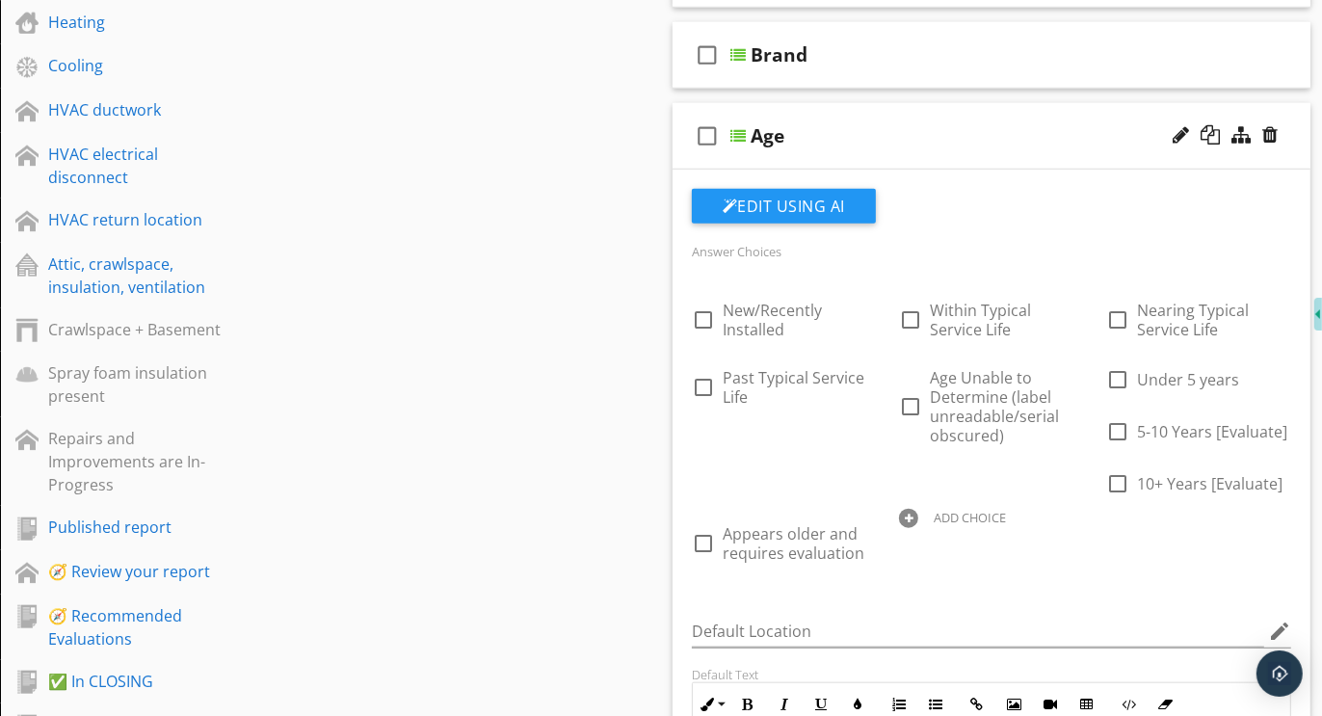
scroll to position [1333, 0]
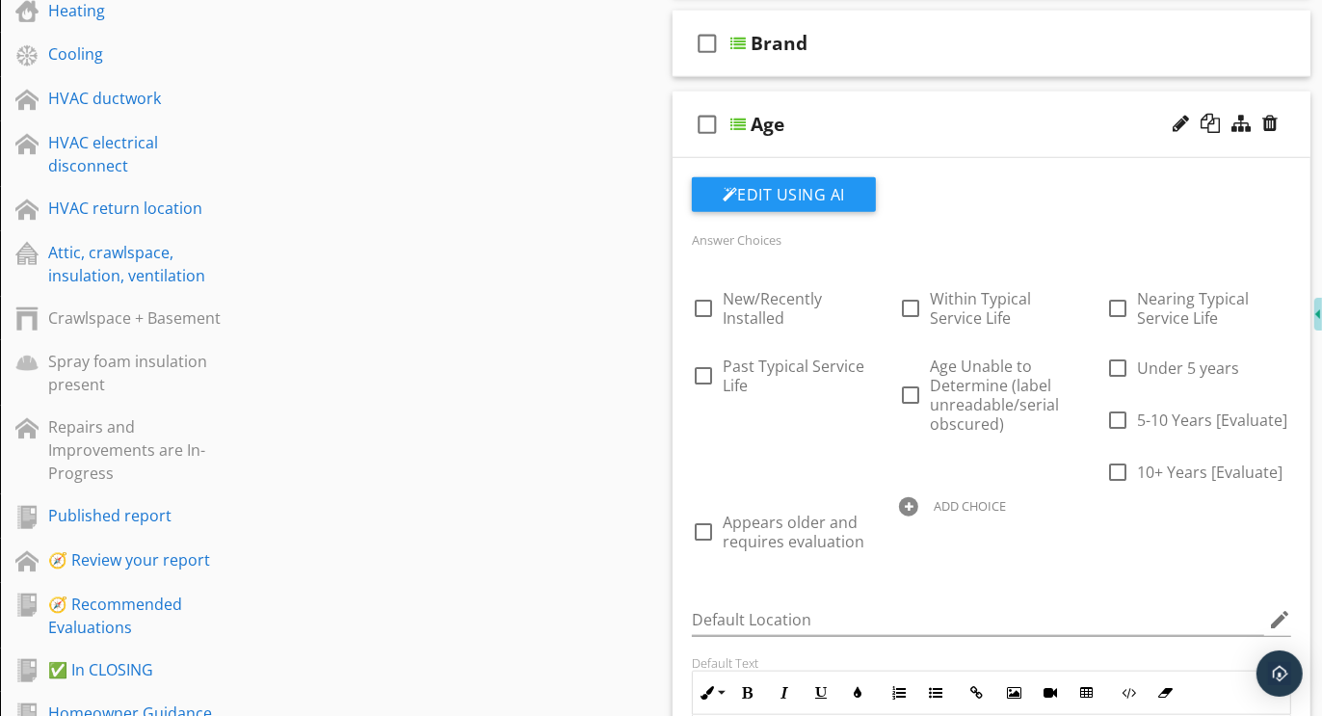
click at [913, 97] on div "check_box_outline_blank Age" at bounding box center [992, 125] width 638 height 67
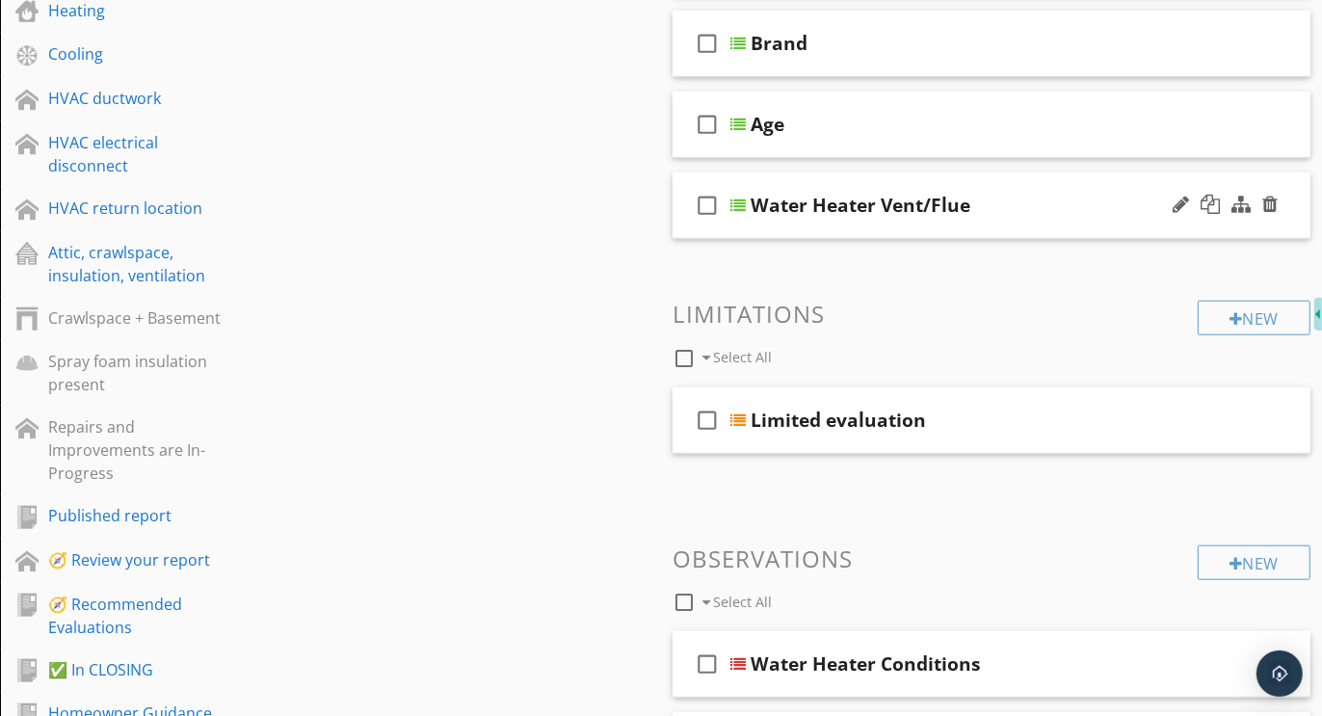
click at [927, 173] on div "check_box_outline_blank Water Heater Vent/Flue" at bounding box center [992, 206] width 638 height 67
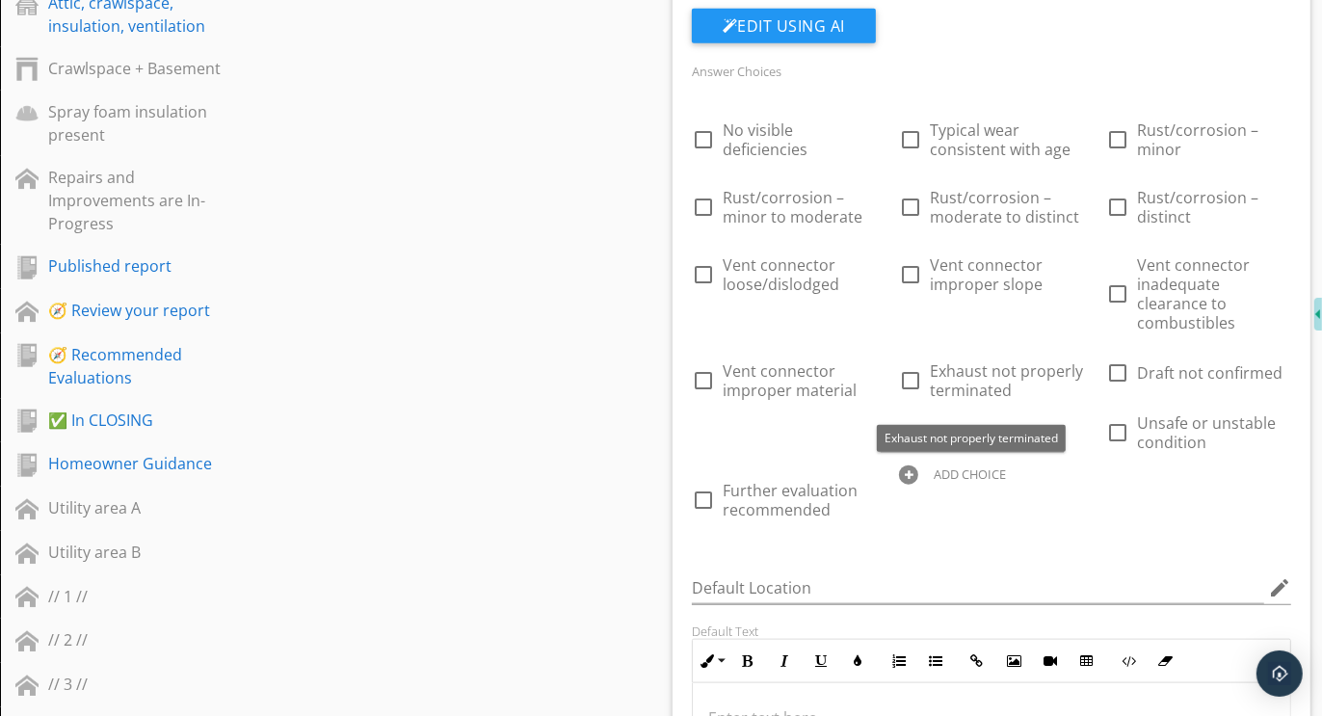
scroll to position [1584, 0]
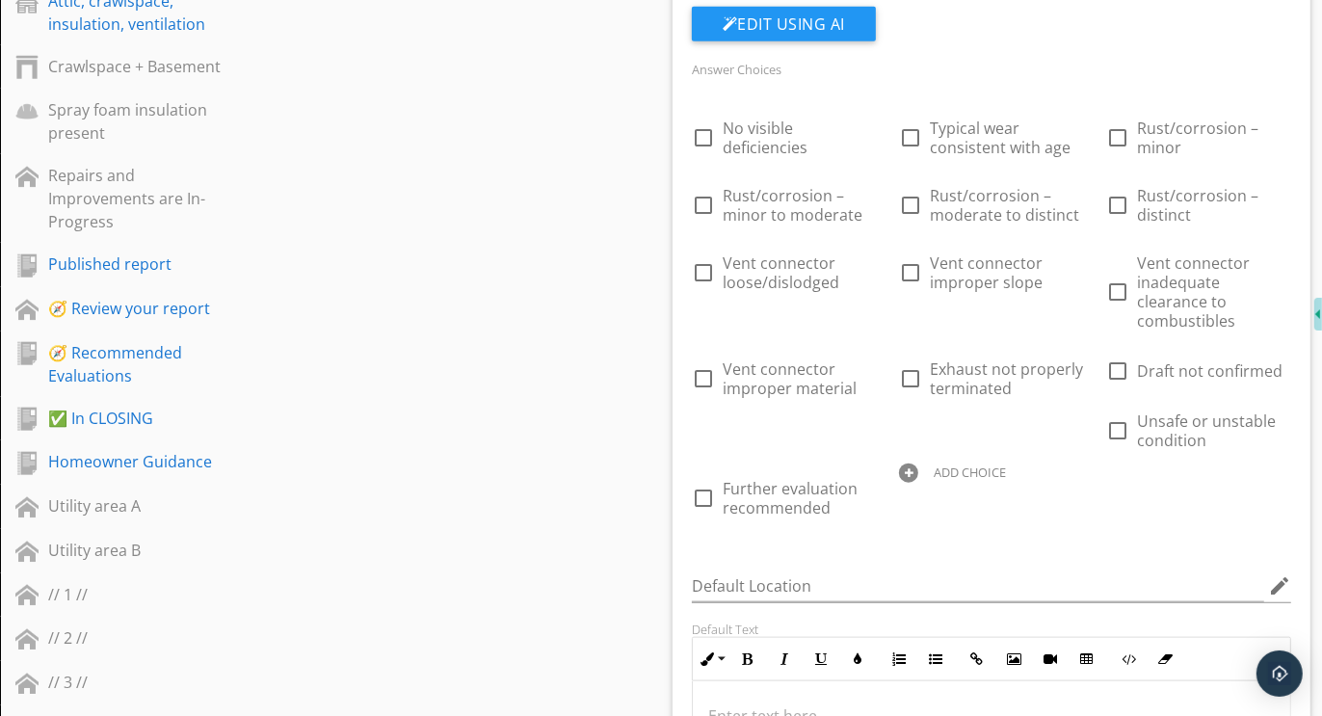
click at [910, 469] on div at bounding box center [908, 473] width 19 height 19
type input "Further evaluation or correction recommended"
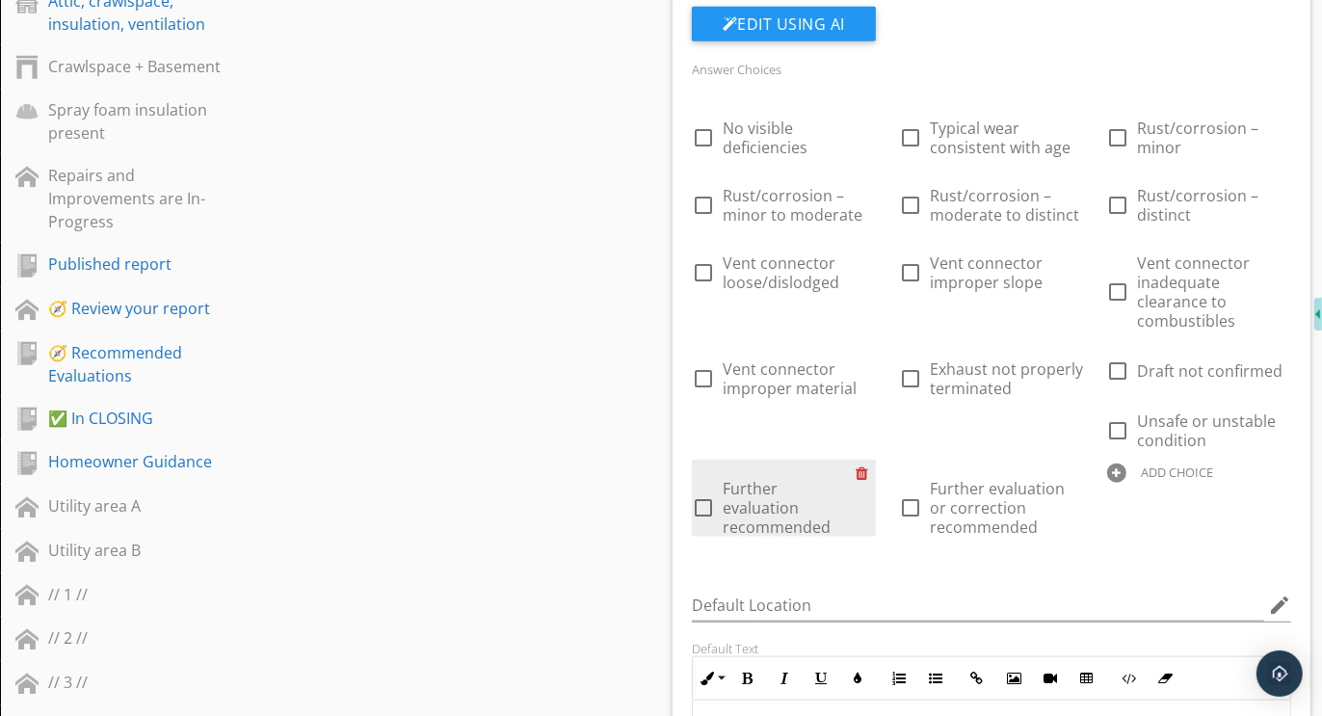
click at [863, 468] on div at bounding box center [866, 473] width 20 height 27
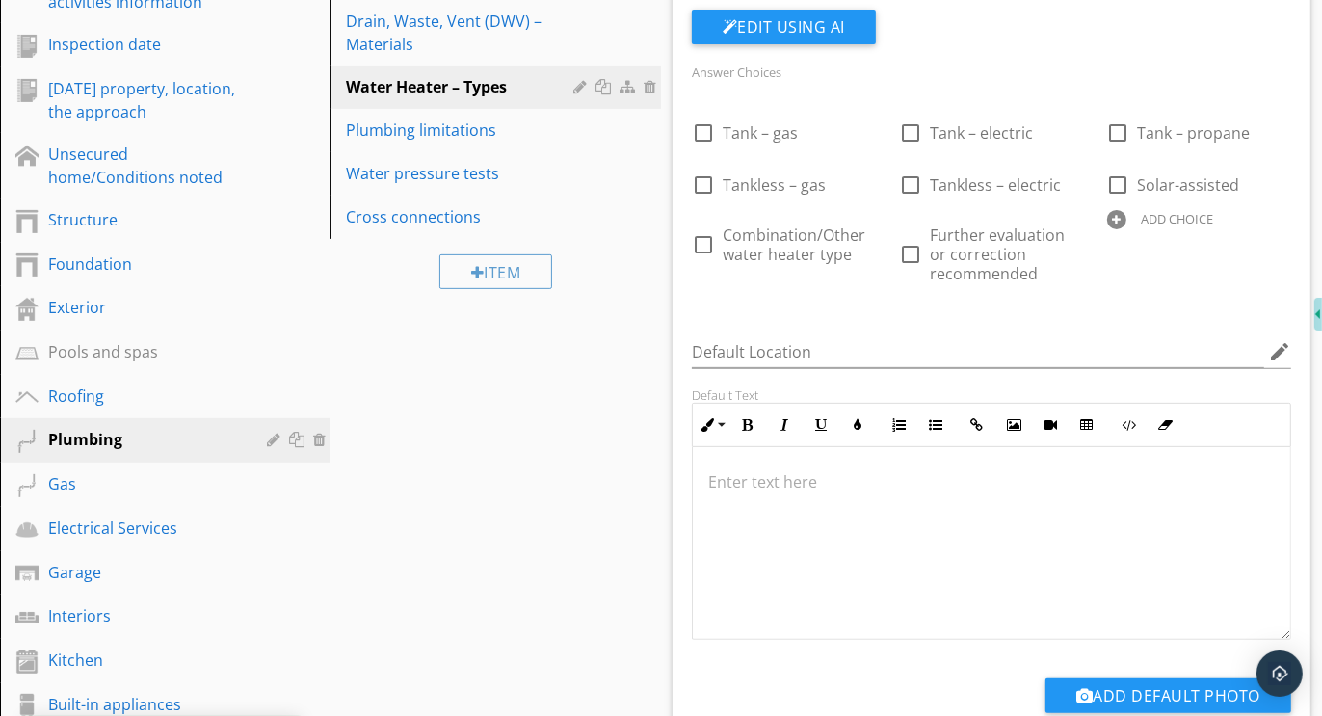
scroll to position [353, 0]
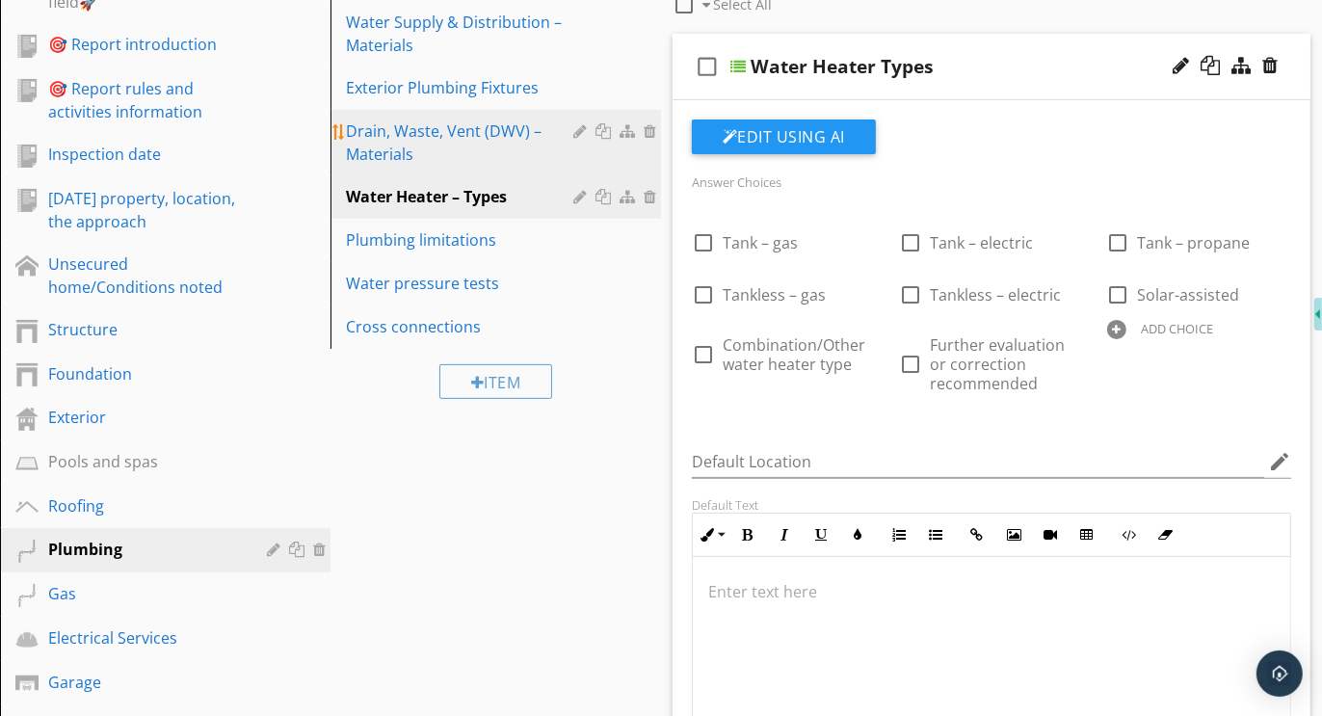
click at [398, 130] on div "Drain, Waste, Vent (DWV) – Materials" at bounding box center [462, 143] width 233 height 46
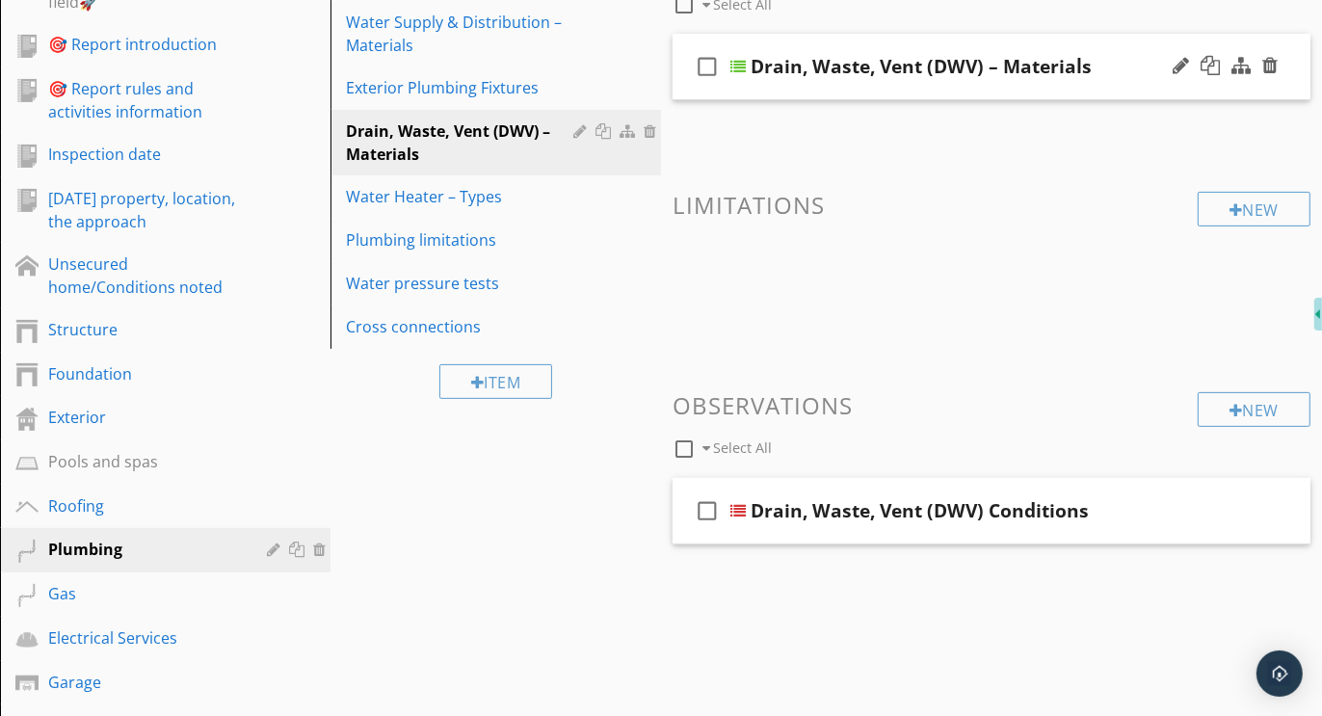
click at [934, 34] on div "check_box_outline_blank Drain, Waste, Vent (DWV) – Materials" at bounding box center [992, 67] width 638 height 67
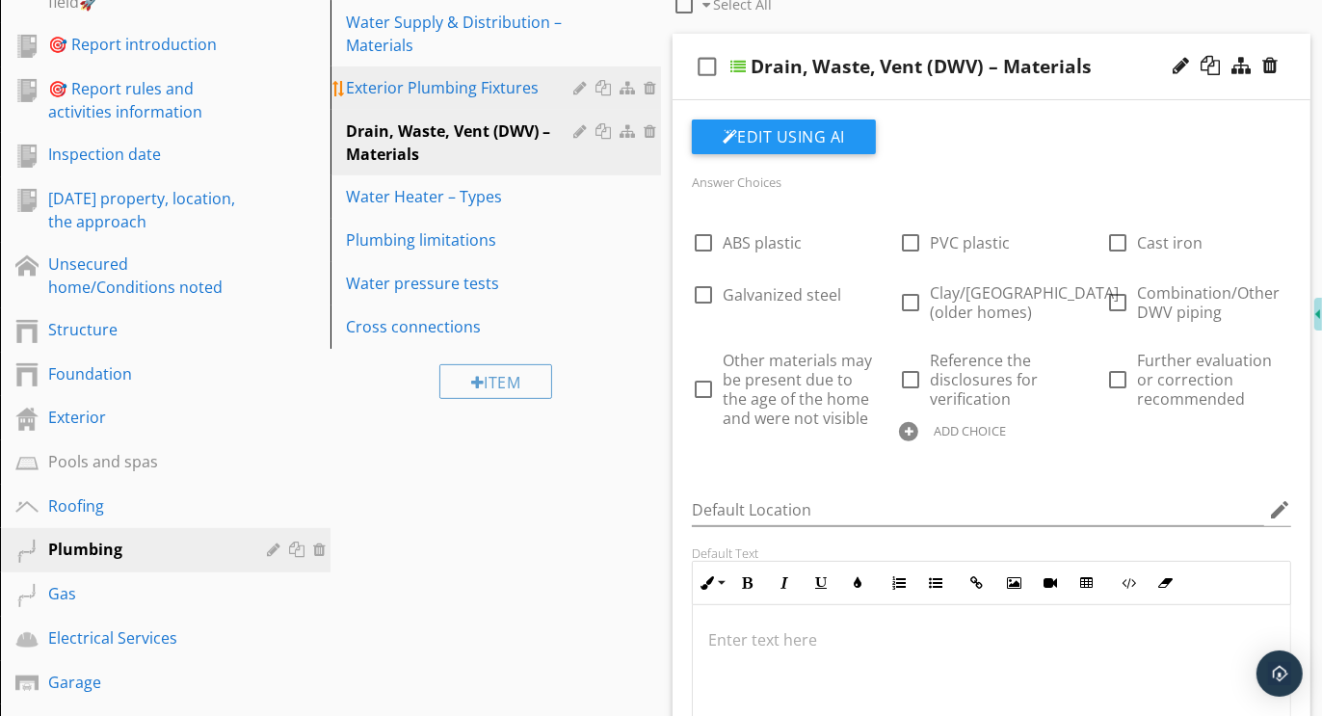
click at [455, 87] on div "Exterior Plumbing Fixtures" at bounding box center [462, 87] width 233 height 23
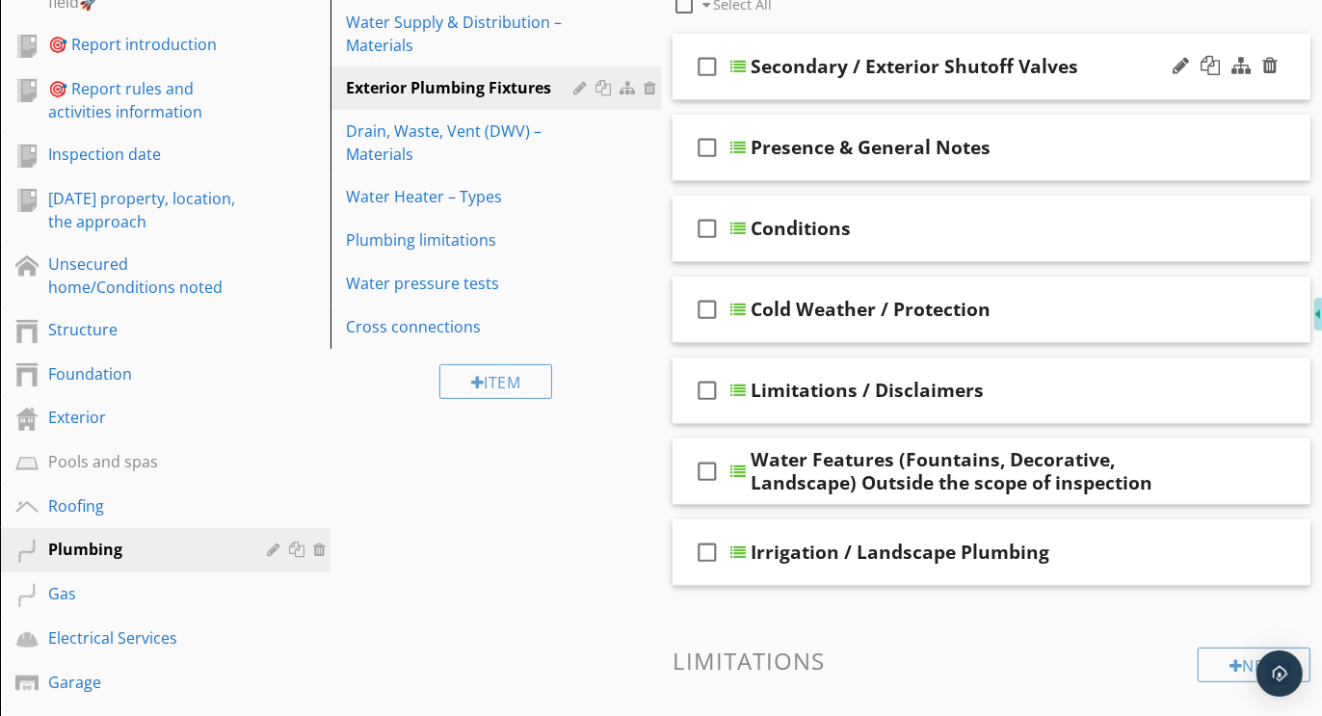
click at [1087, 39] on div "check_box_outline_blank Secondary / Exterior Shutoff Valves" at bounding box center [992, 67] width 638 height 67
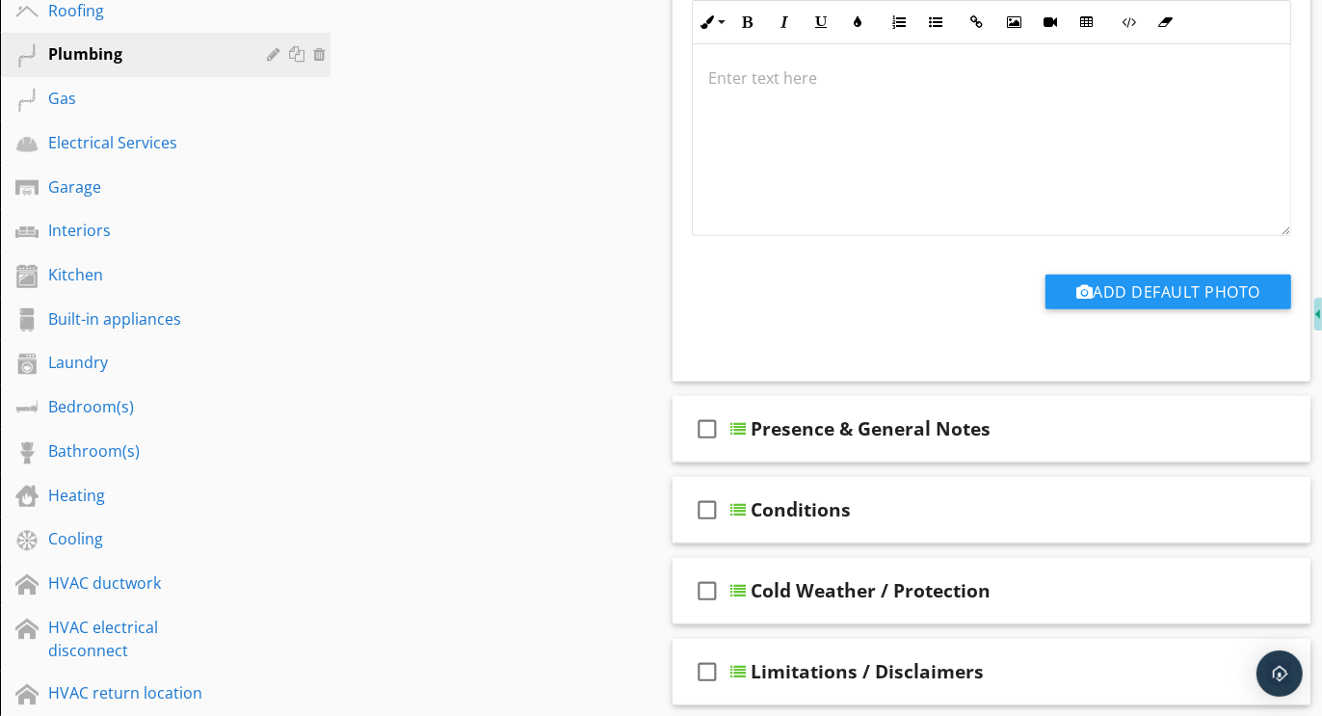
scroll to position [849, 0]
click at [887, 403] on div "check_box_outline_blank Presence & General Notes" at bounding box center [992, 428] width 638 height 67
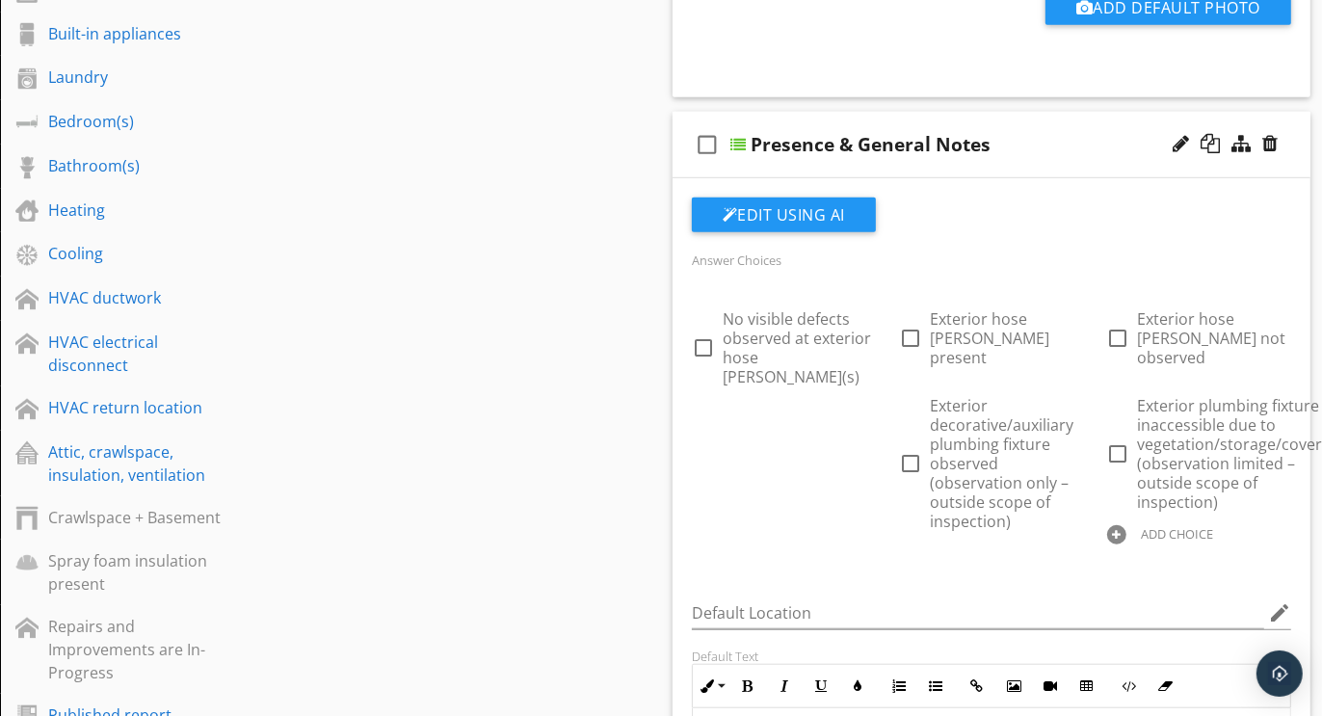
scroll to position [1132, 0]
click at [1121, 526] on div at bounding box center [1116, 535] width 19 height 19
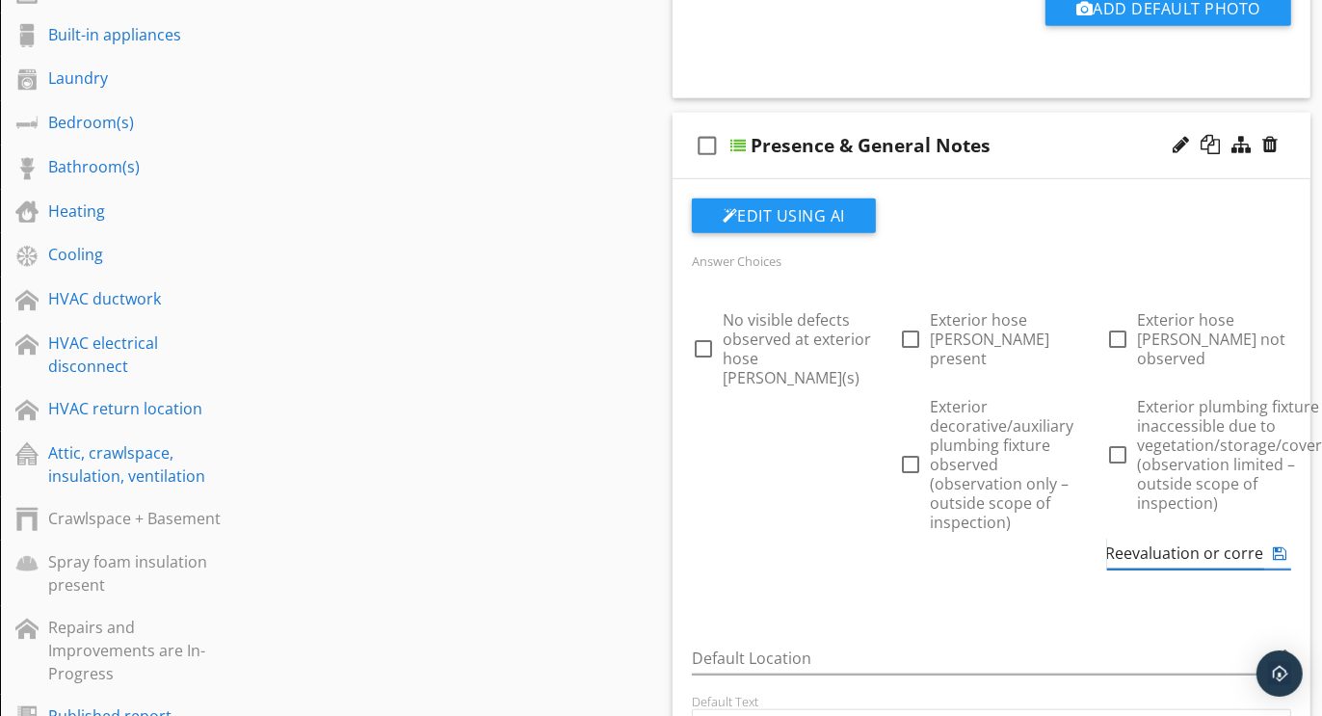
scroll to position [0, 0]
type input "R"
type input "Further evaluation or correction recommended"
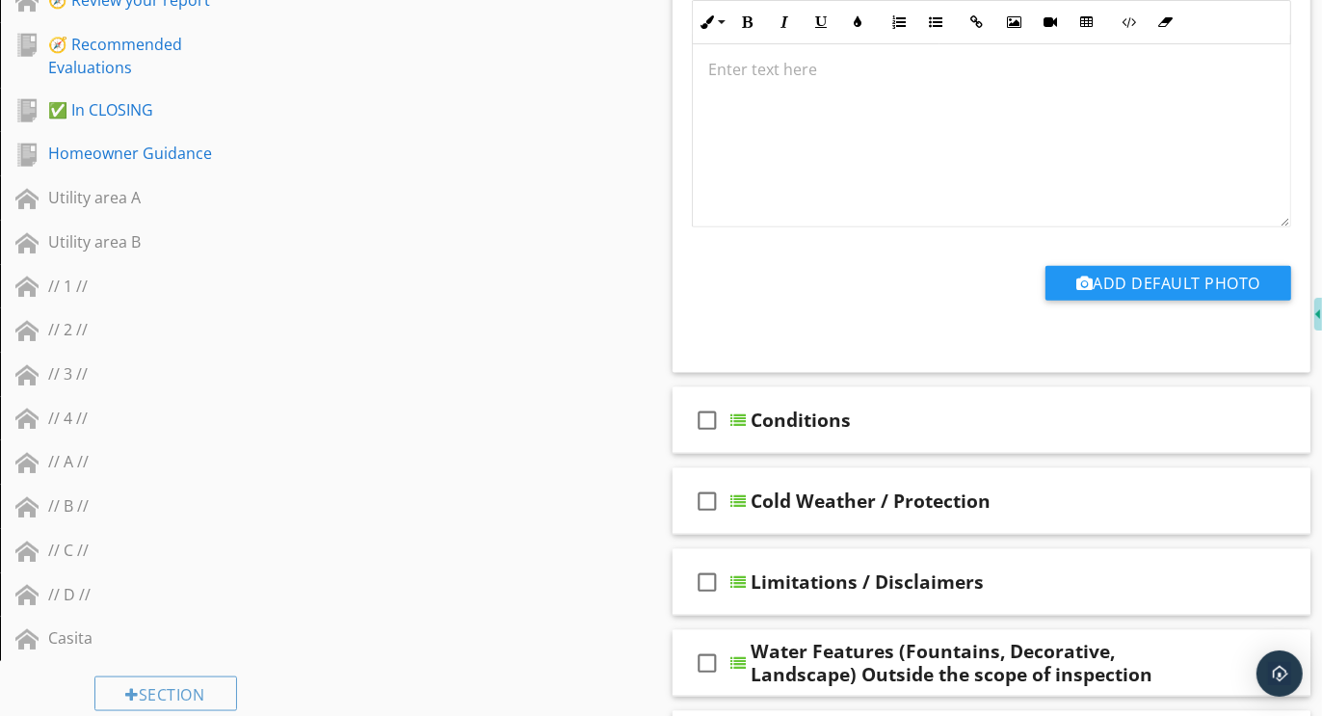
scroll to position [1901, 0]
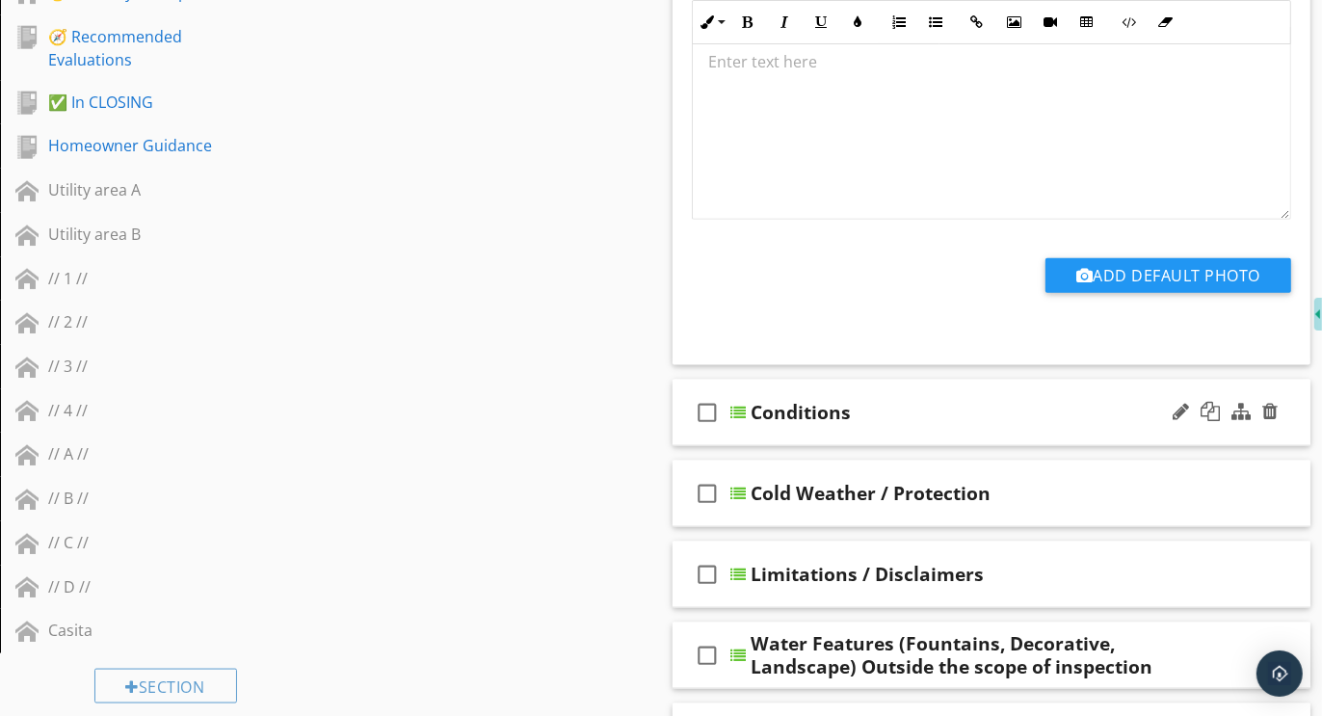
click at [966, 380] on div "check_box_outline_blank Conditions" at bounding box center [992, 413] width 638 height 67
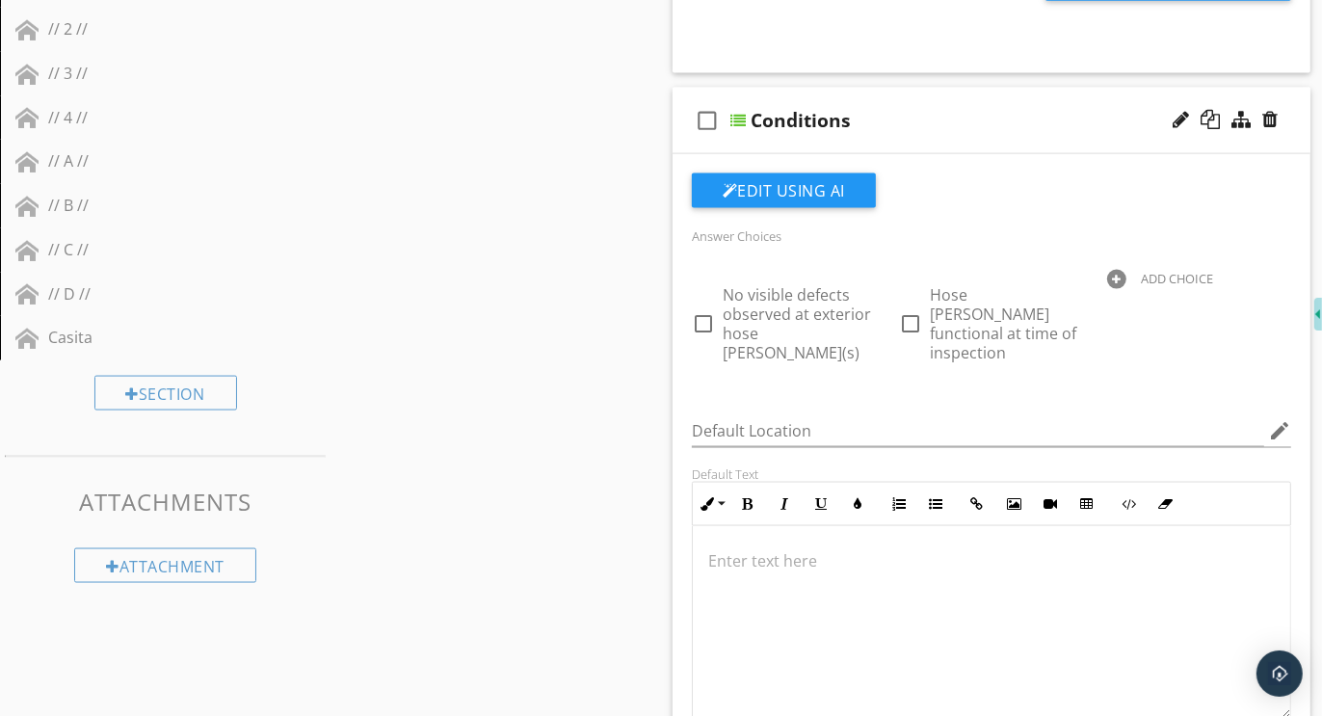
scroll to position [2192, 0]
click at [1115, 272] on div at bounding box center [1116, 281] width 19 height 19
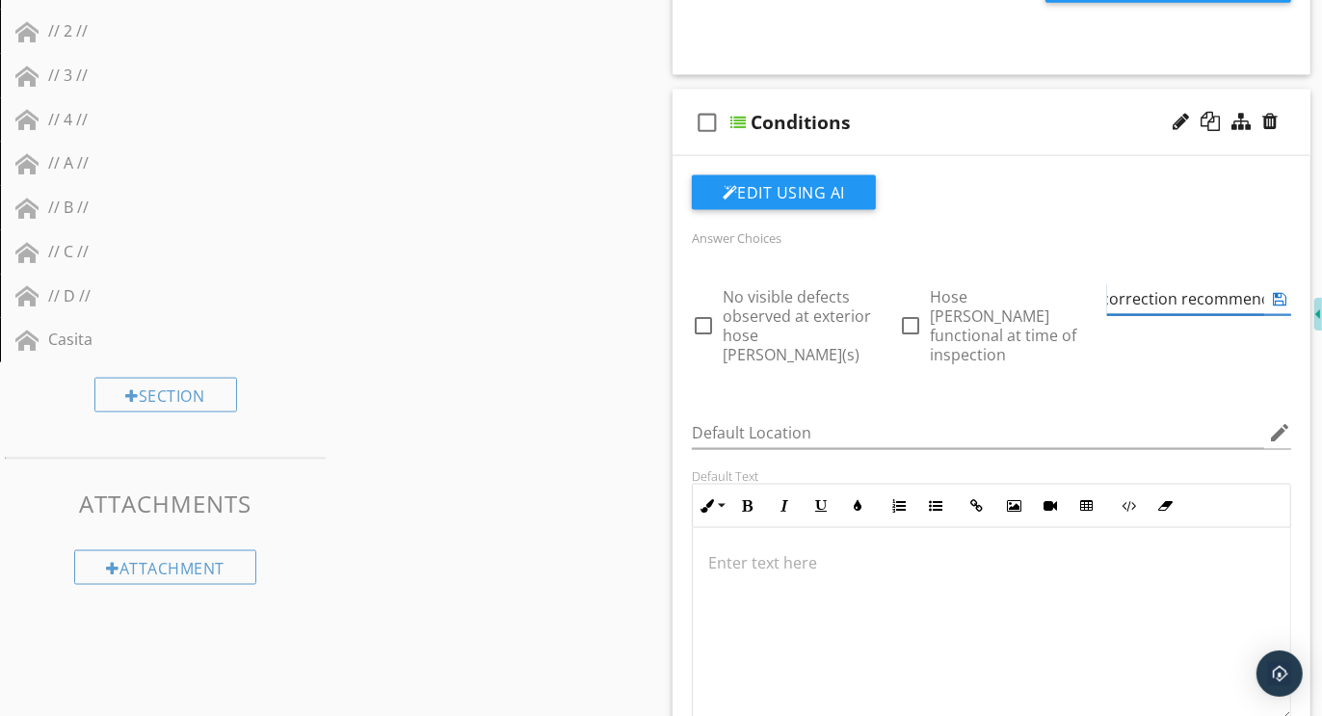
scroll to position [0, 181]
type input "Further evaluation or correction recommended"
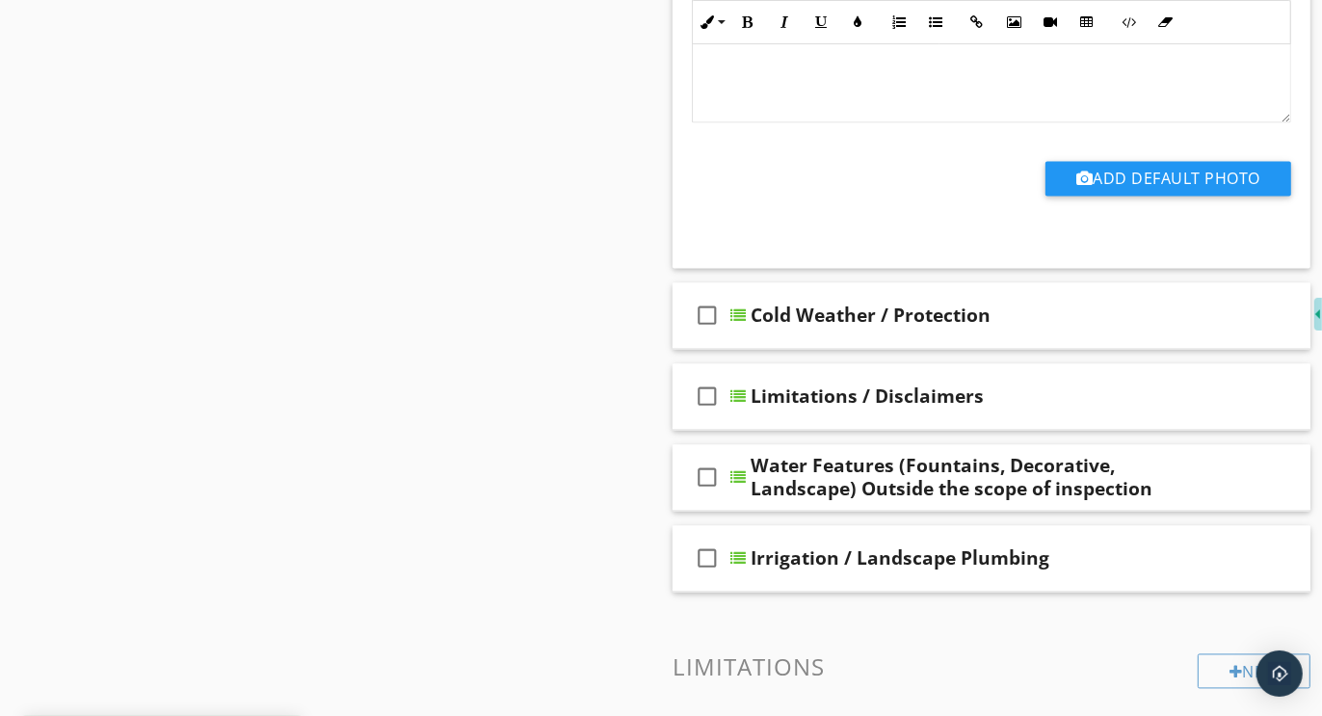
scroll to position [2806, 0]
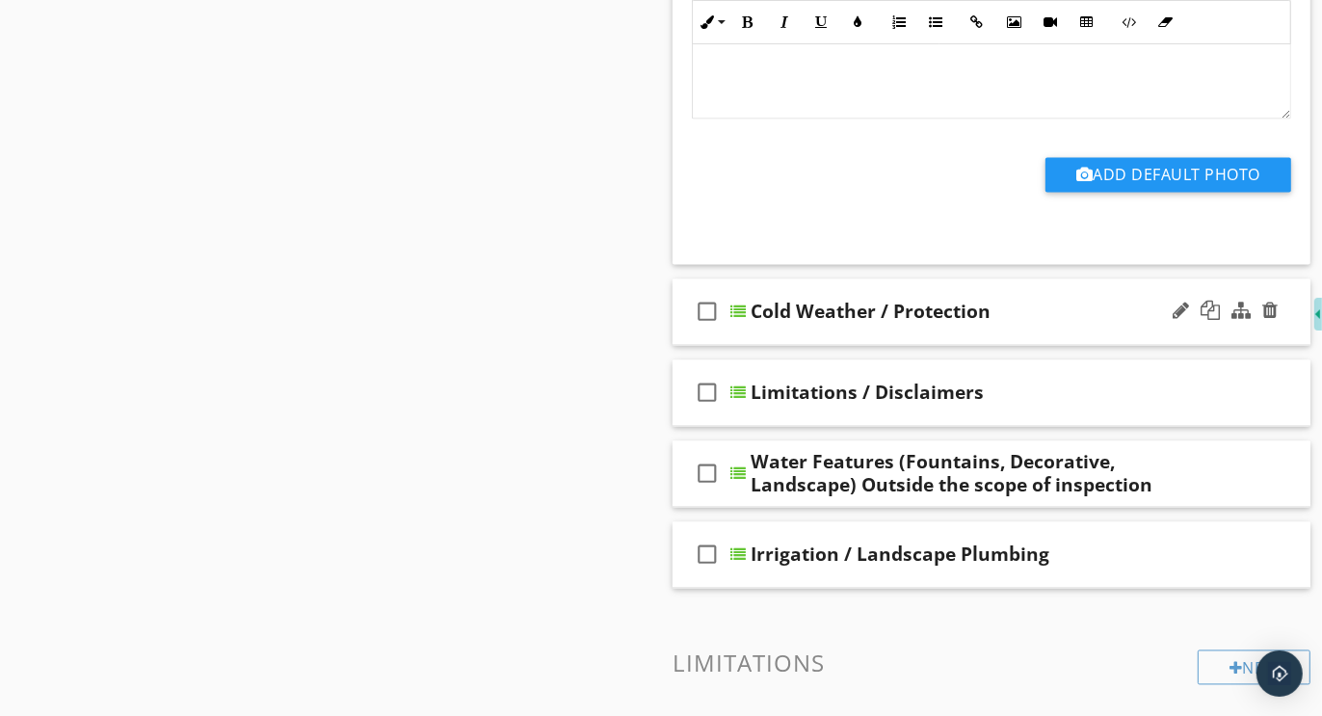
click at [1048, 279] on div "check_box_outline_blank Cold Weather / Protection" at bounding box center [992, 312] width 638 height 67
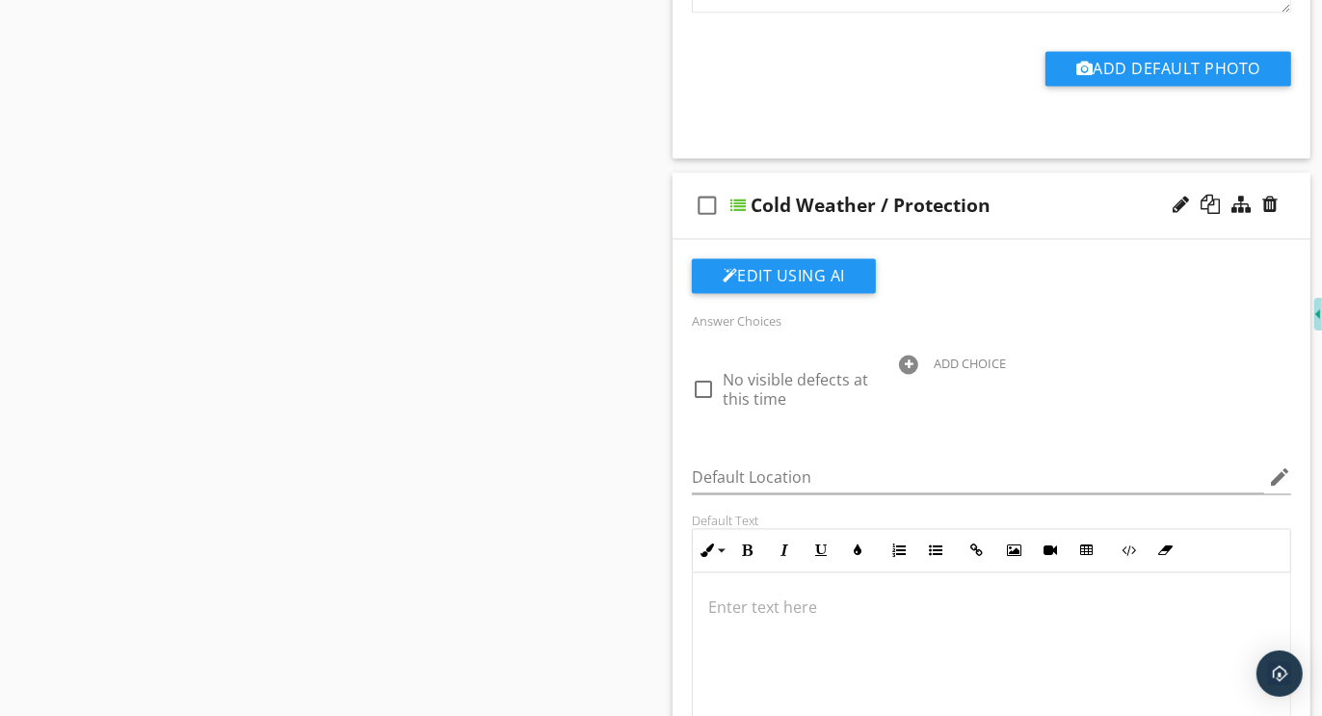
scroll to position [2914, 0]
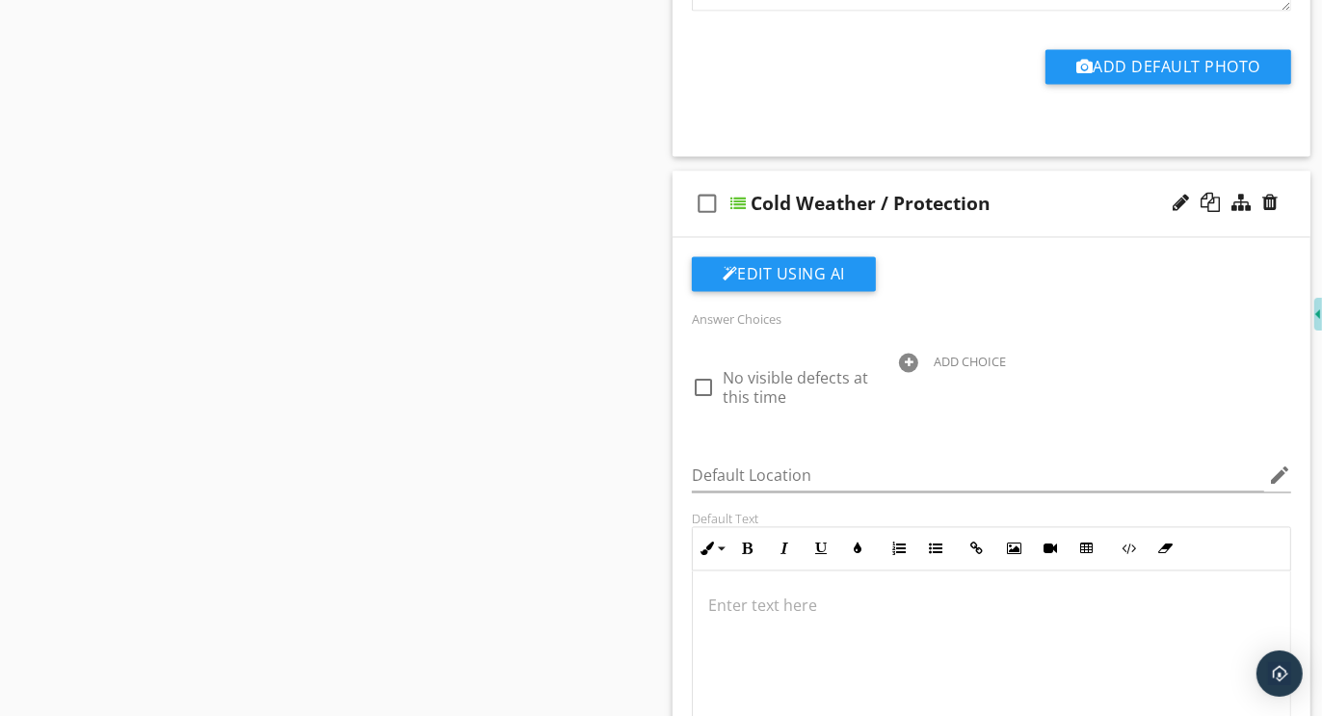
click at [908, 354] on div at bounding box center [908, 363] width 19 height 19
type input "Further evaluation or correction recommended"
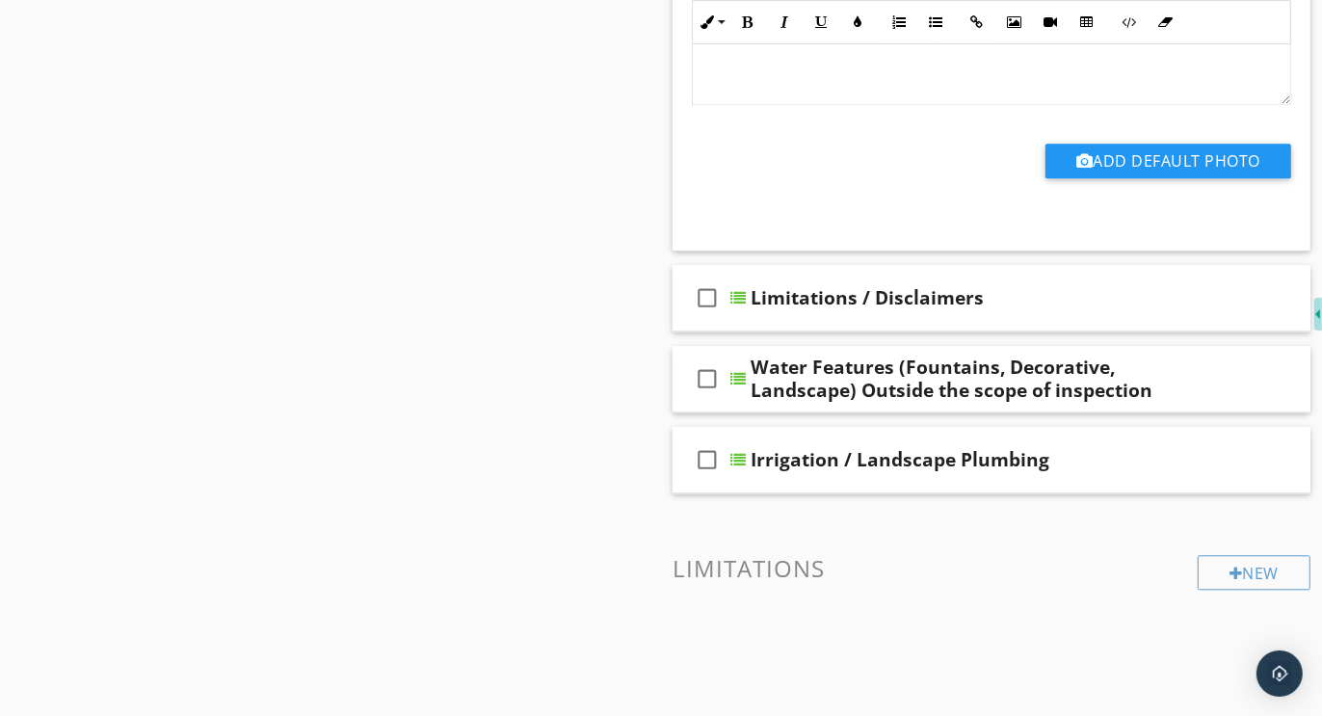
scroll to position [3597, 0]
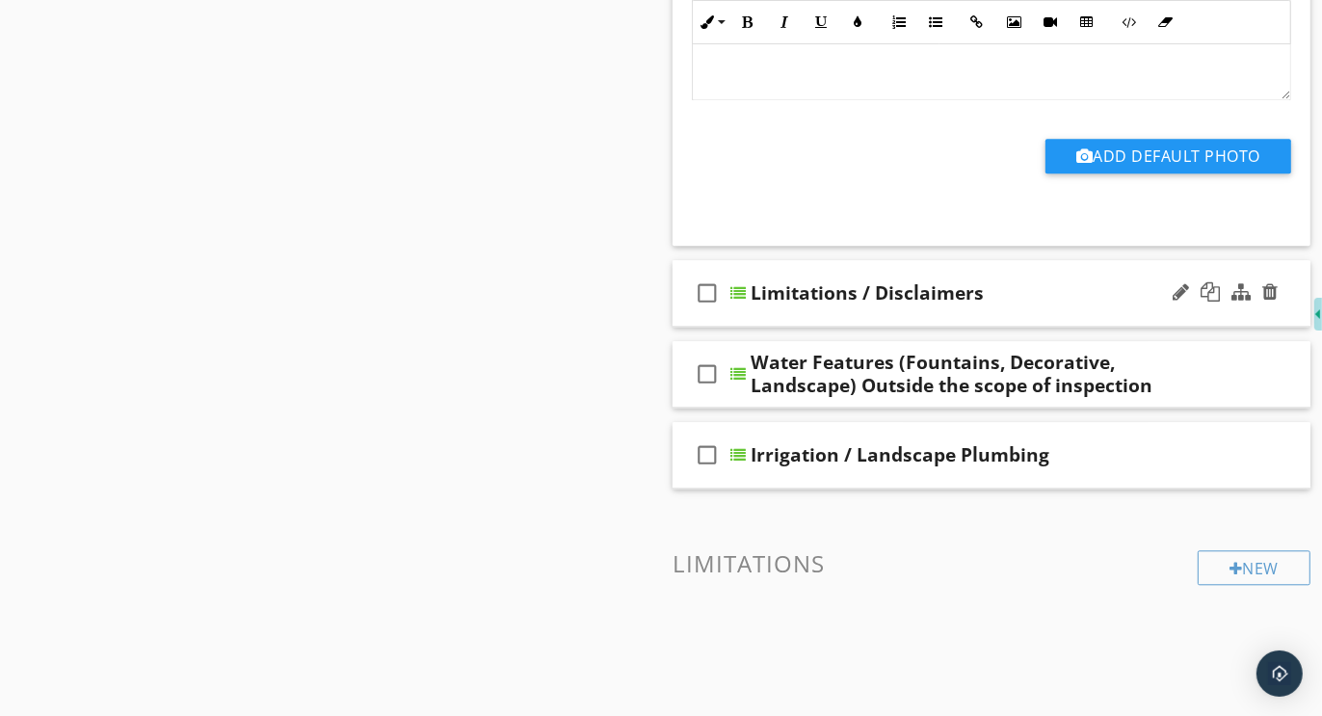
click at [939, 260] on div "check_box_outline_blank Limitations / Disclaimers" at bounding box center [992, 293] width 638 height 67
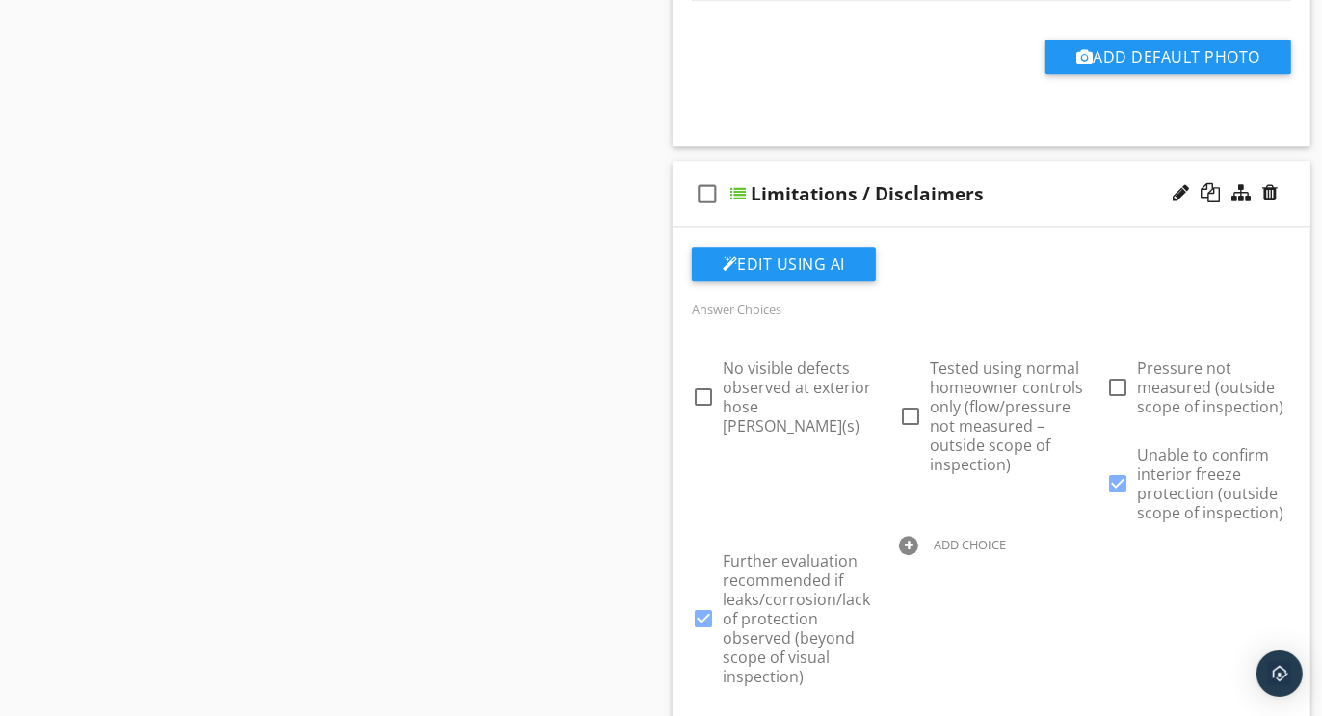
scroll to position [3694, 0]
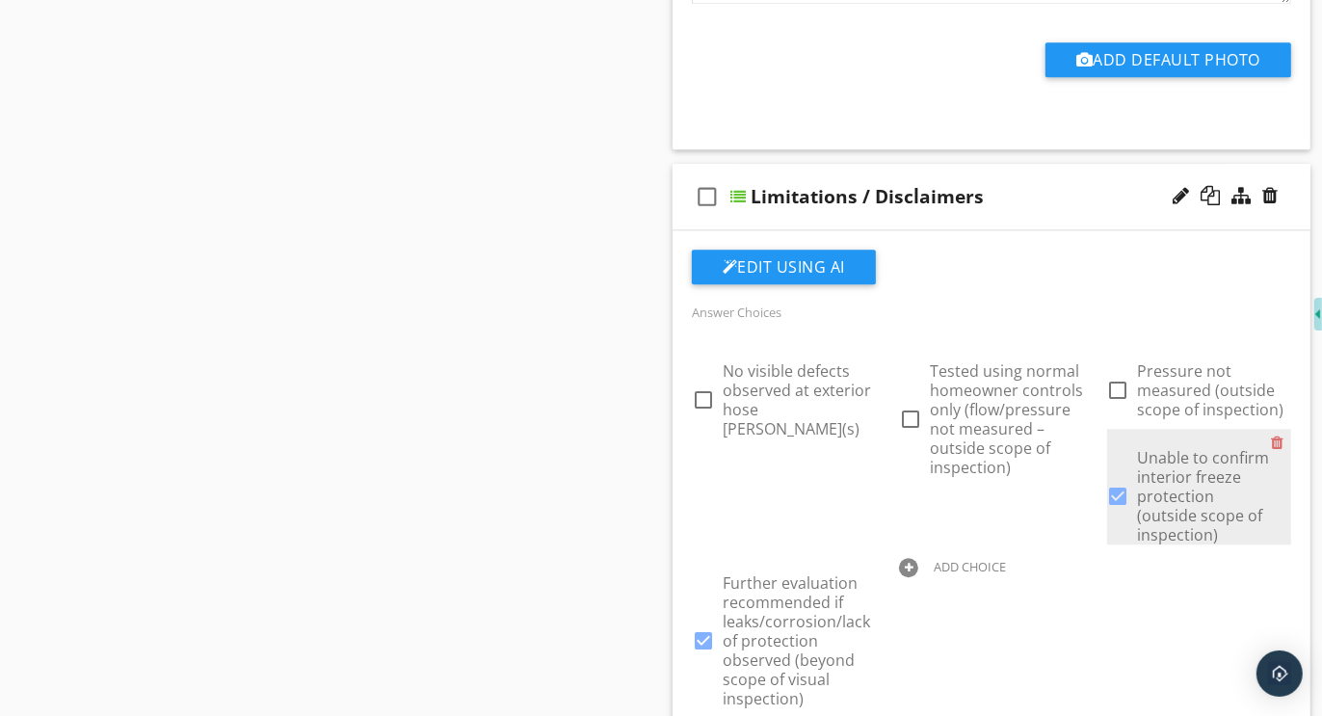
click at [1115, 480] on div at bounding box center [1119, 496] width 33 height 33
checkbox input "false"
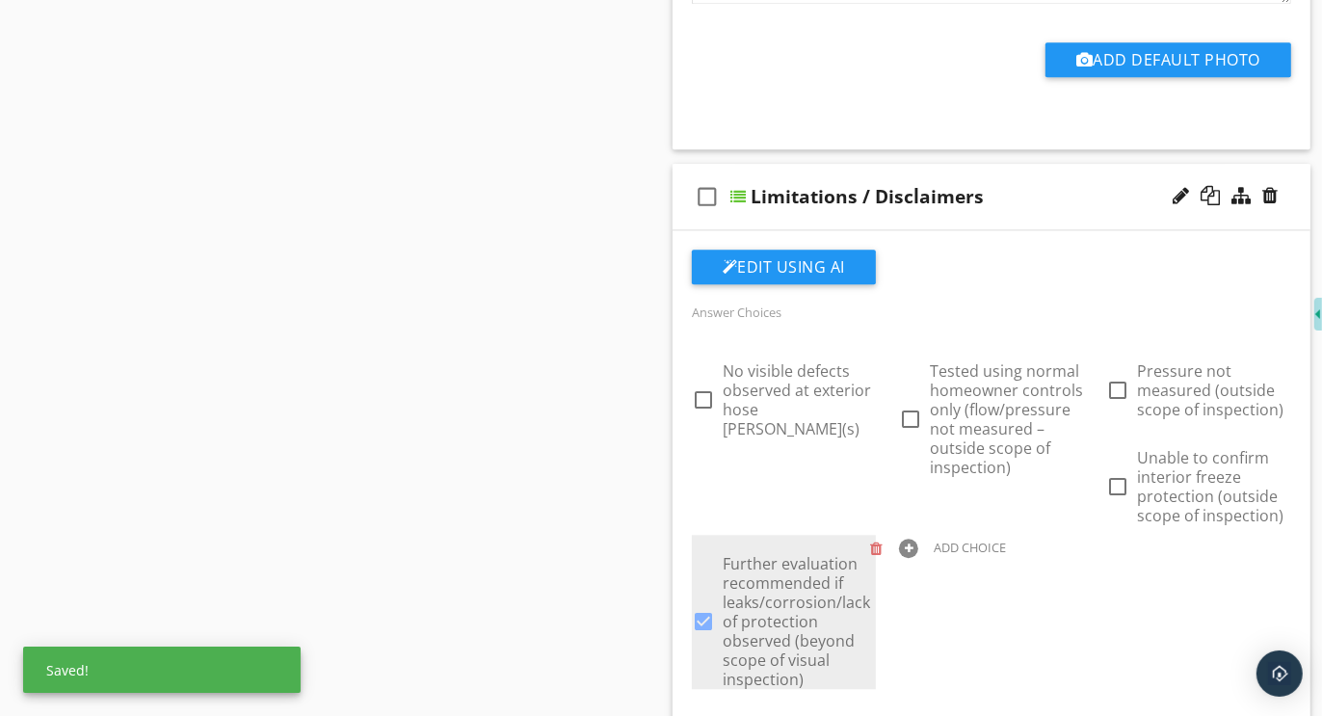
click at [698, 605] on div at bounding box center [703, 621] width 33 height 33
checkbox input "false"
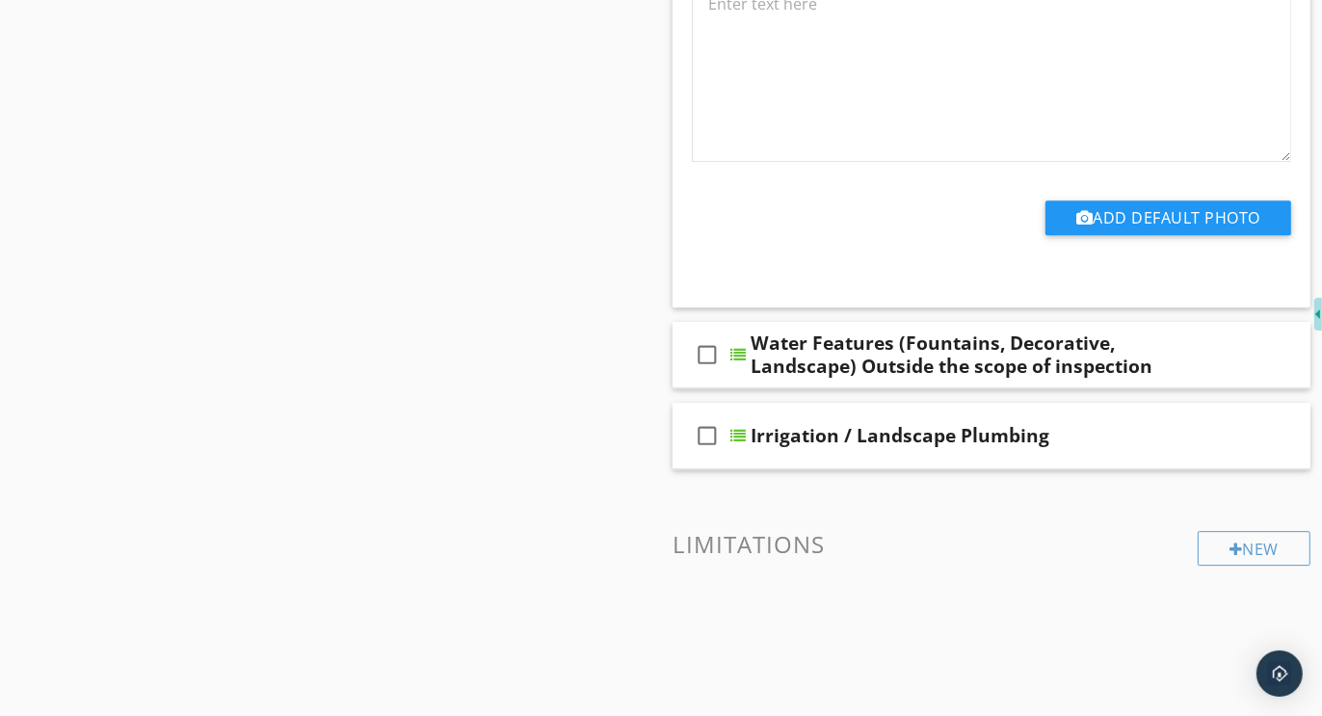
scroll to position [4467, 0]
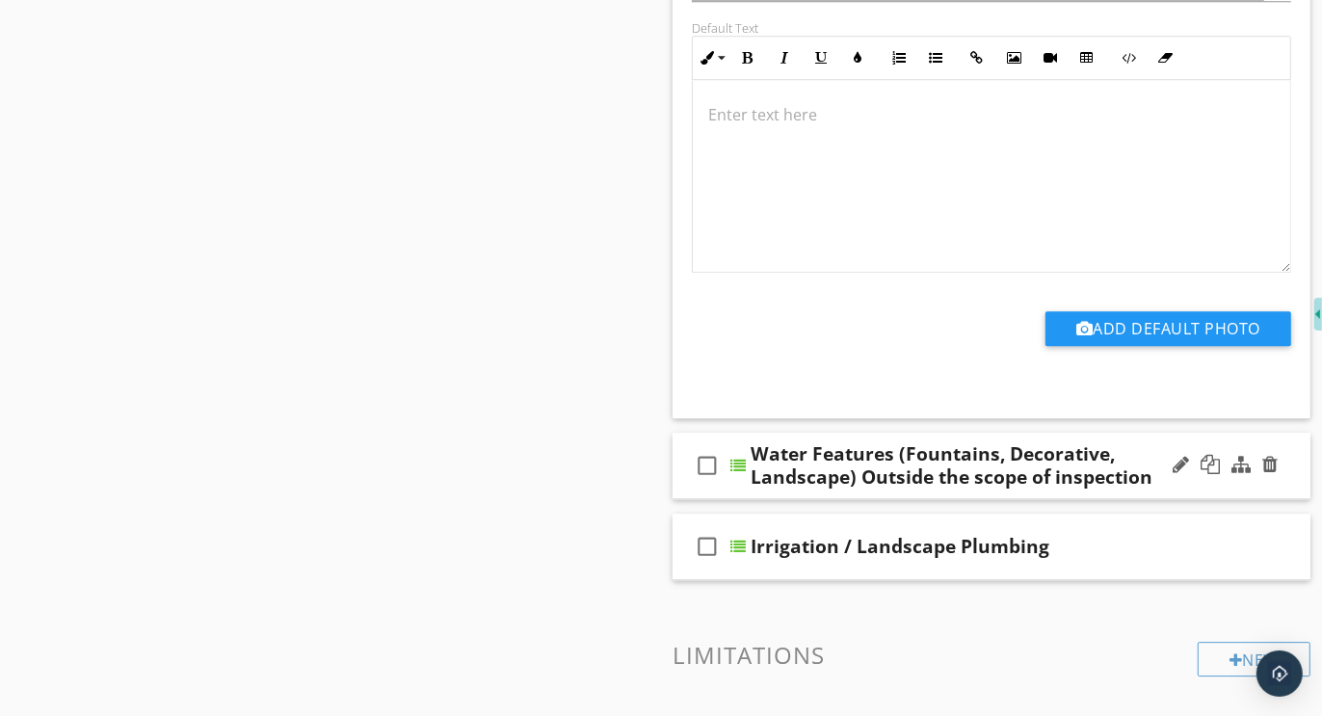
click at [989, 433] on div "check_box_outline_blank Water Features (Fountains, Decorative, Landscape) Outsi…" at bounding box center [992, 466] width 638 height 67
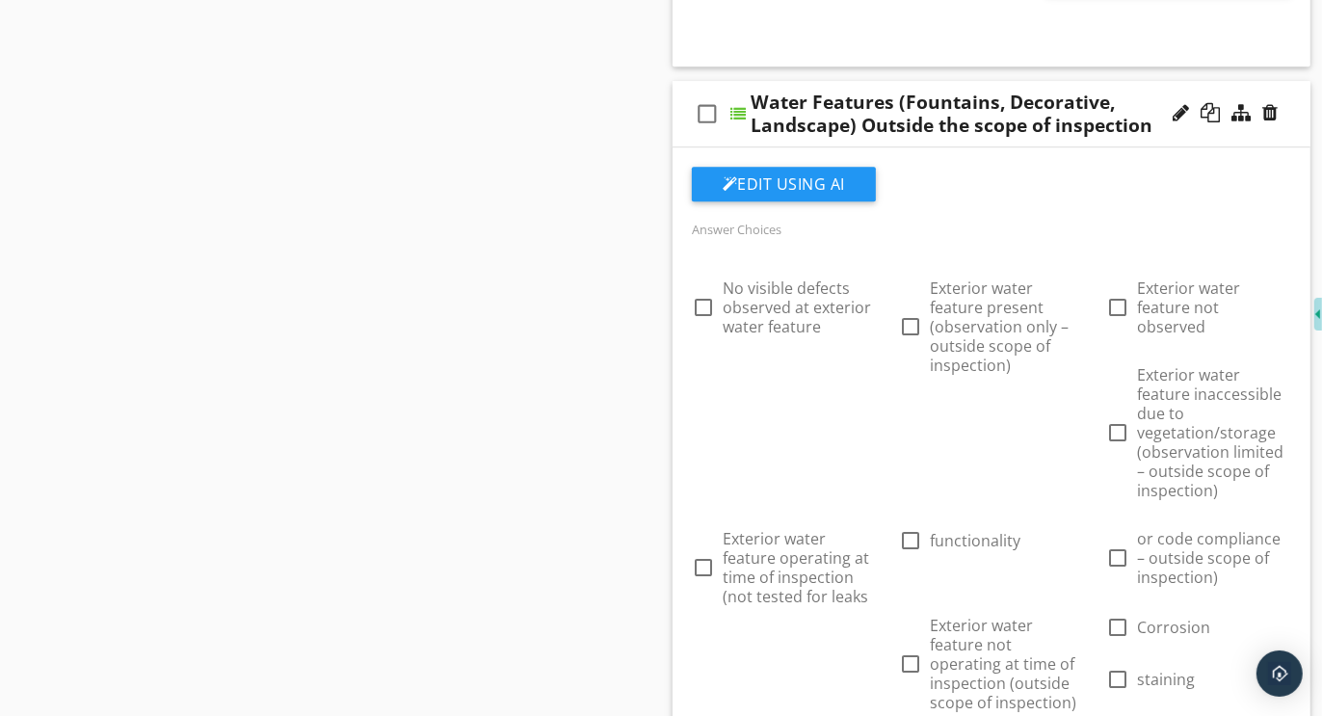
scroll to position [5014, 0]
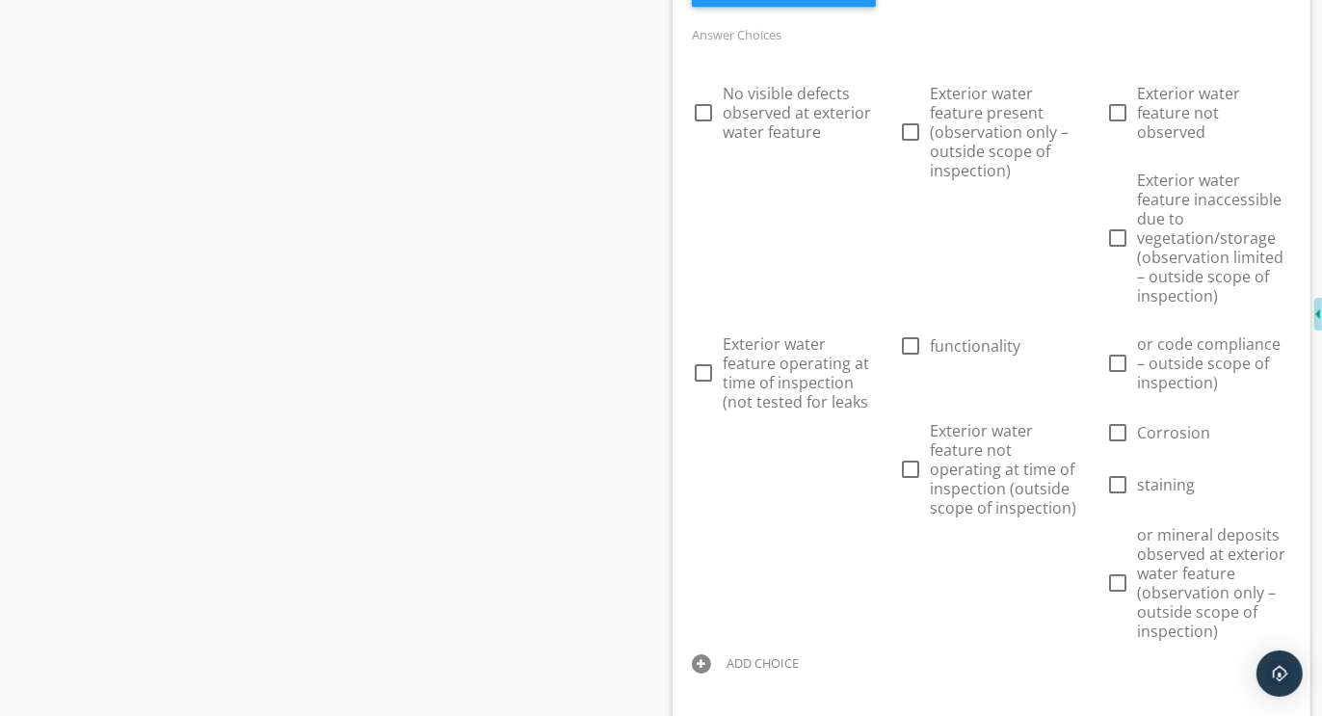
click at [705, 654] on div at bounding box center [701, 663] width 19 height 19
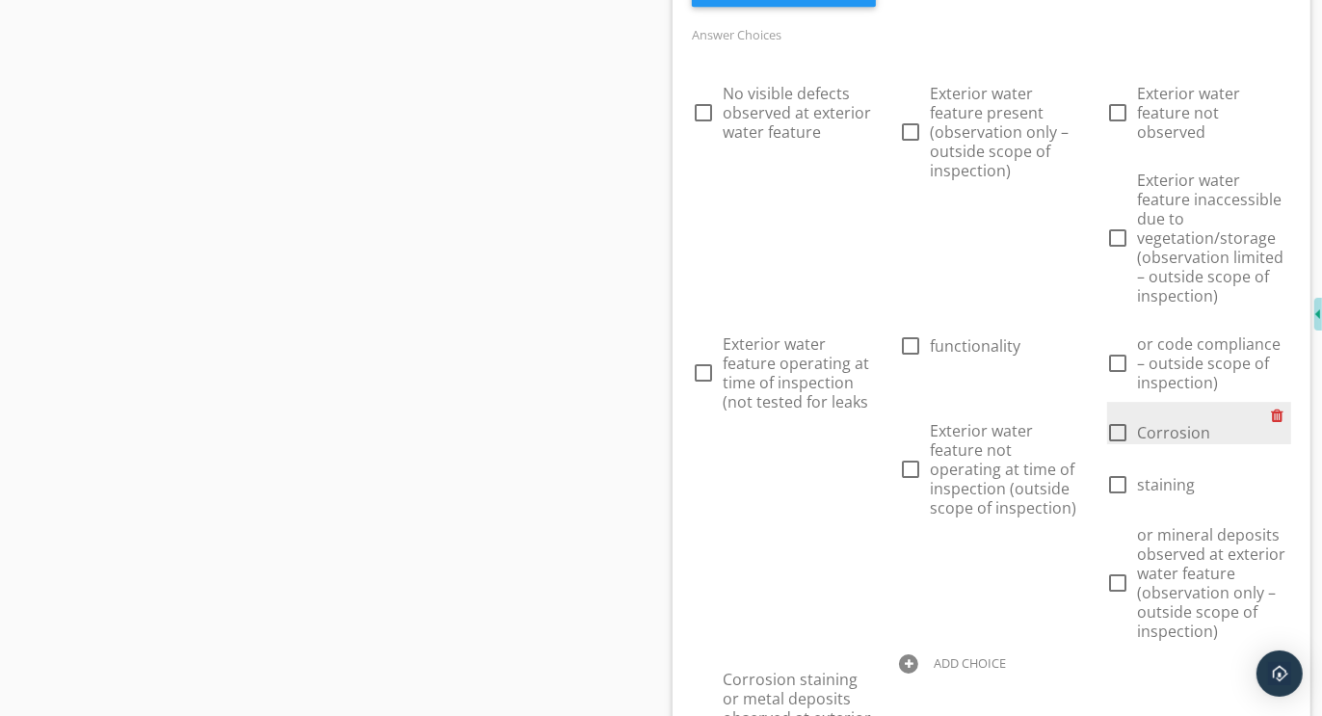
click at [1278, 402] on div at bounding box center [1281, 415] width 20 height 27
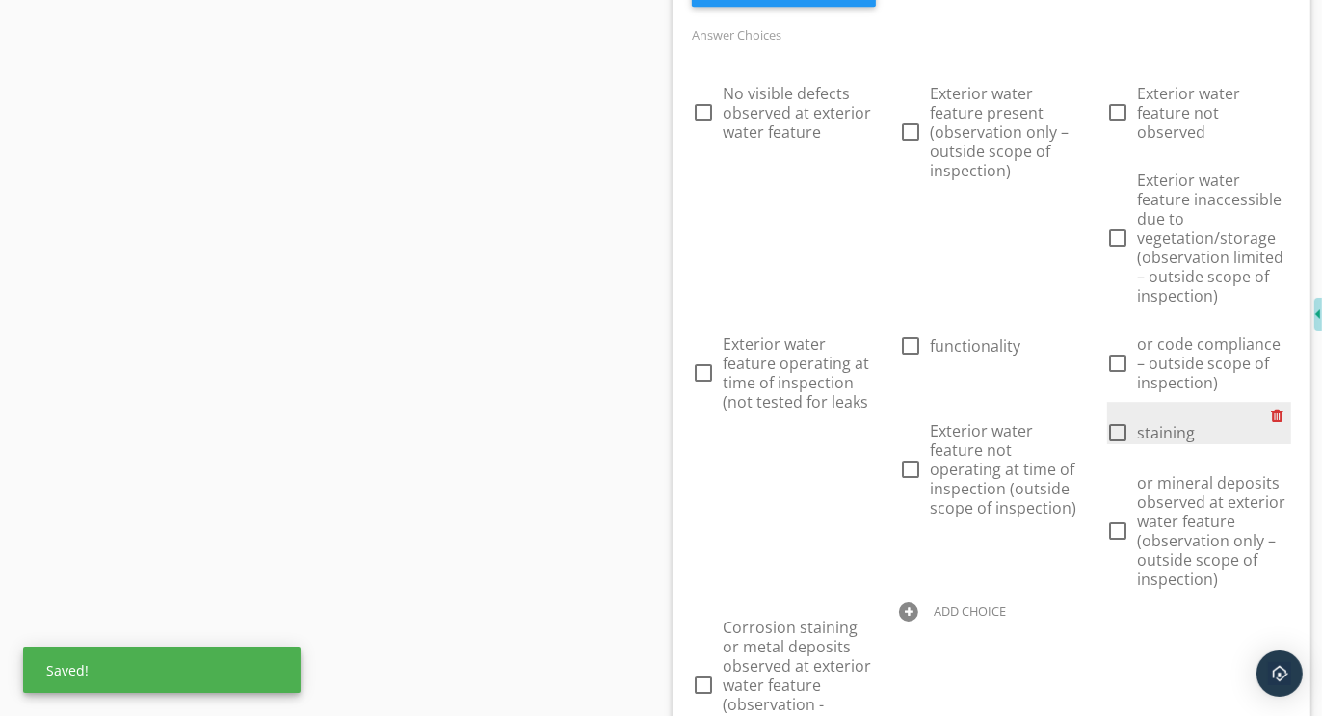
click at [1278, 402] on div at bounding box center [1281, 415] width 20 height 27
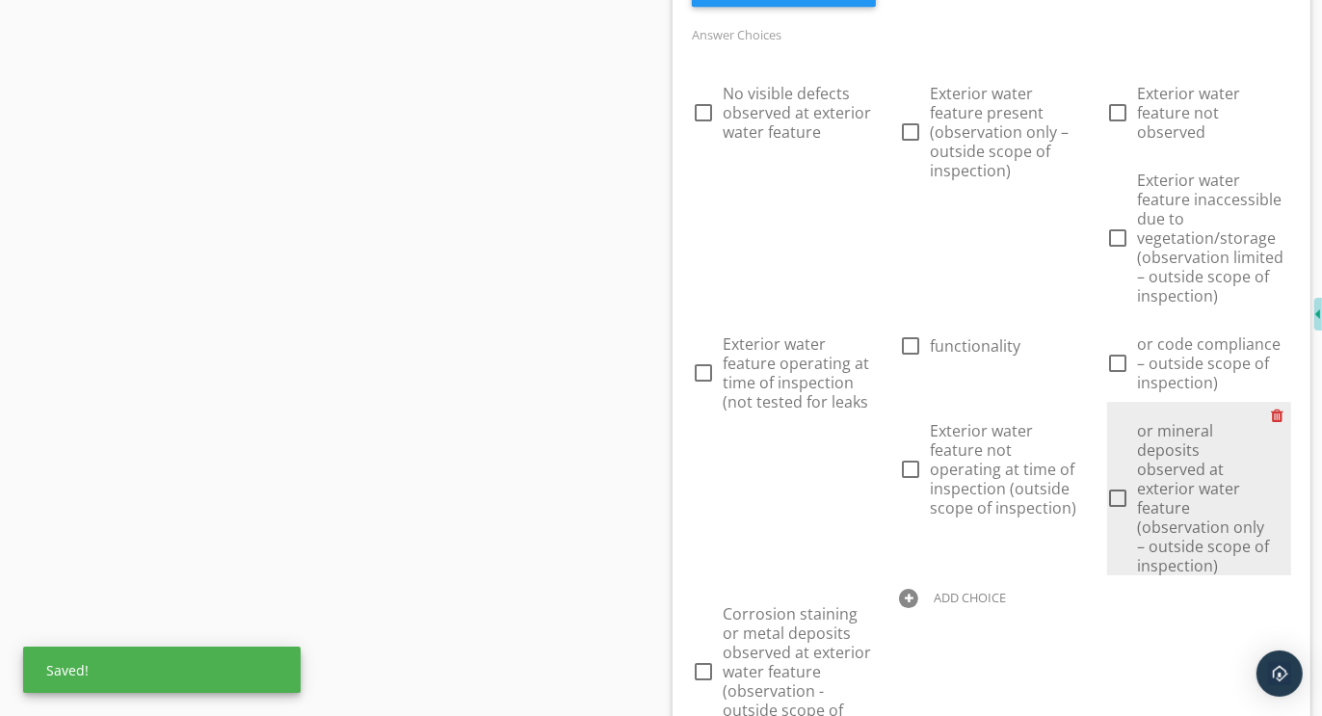
click at [1278, 402] on div at bounding box center [1281, 415] width 20 height 27
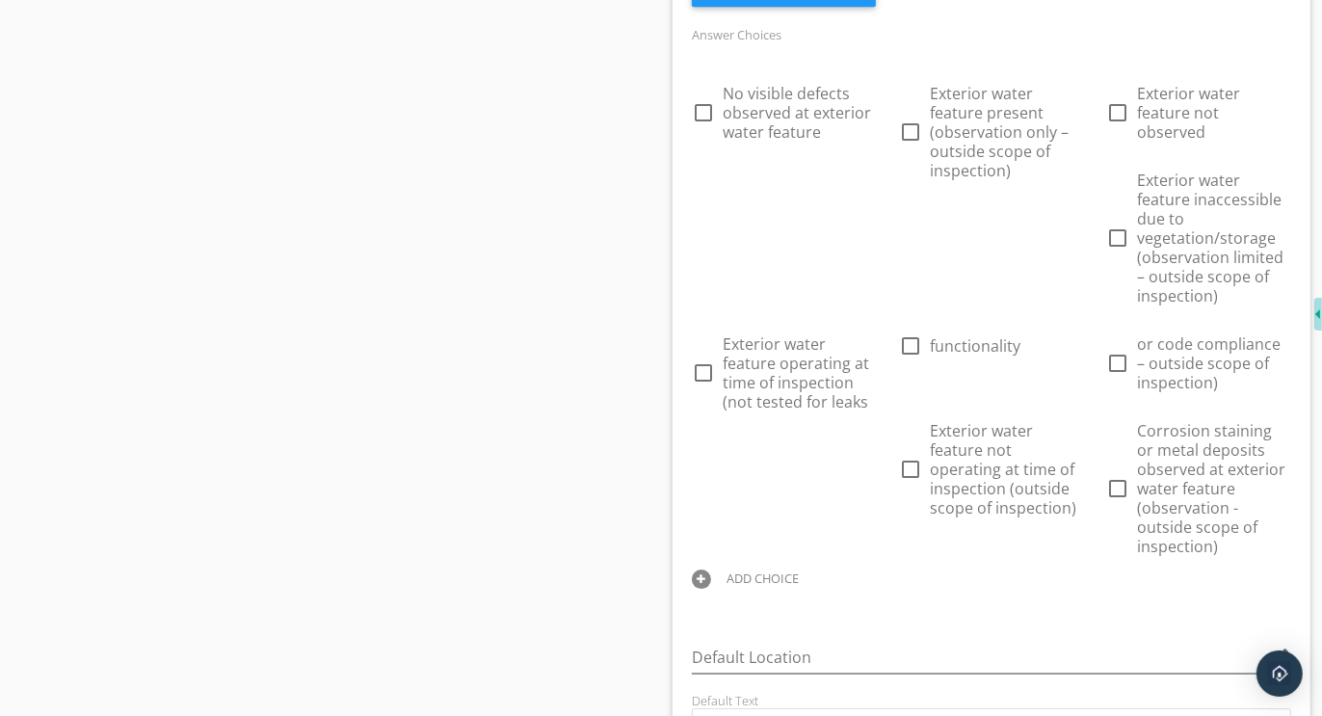
click at [704, 570] on div at bounding box center [701, 579] width 19 height 19
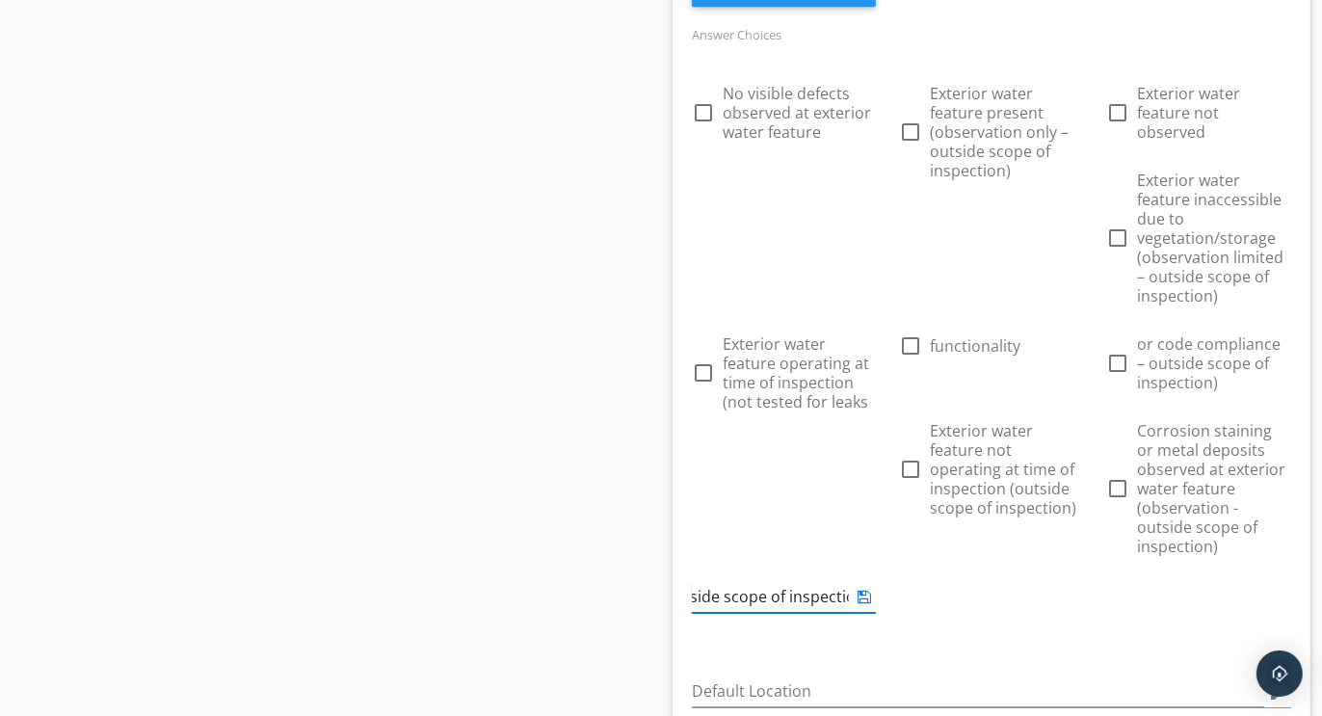
scroll to position [0, 782]
type input "Exterior water feature operating at time of inspection (not tested for leaks fu…"
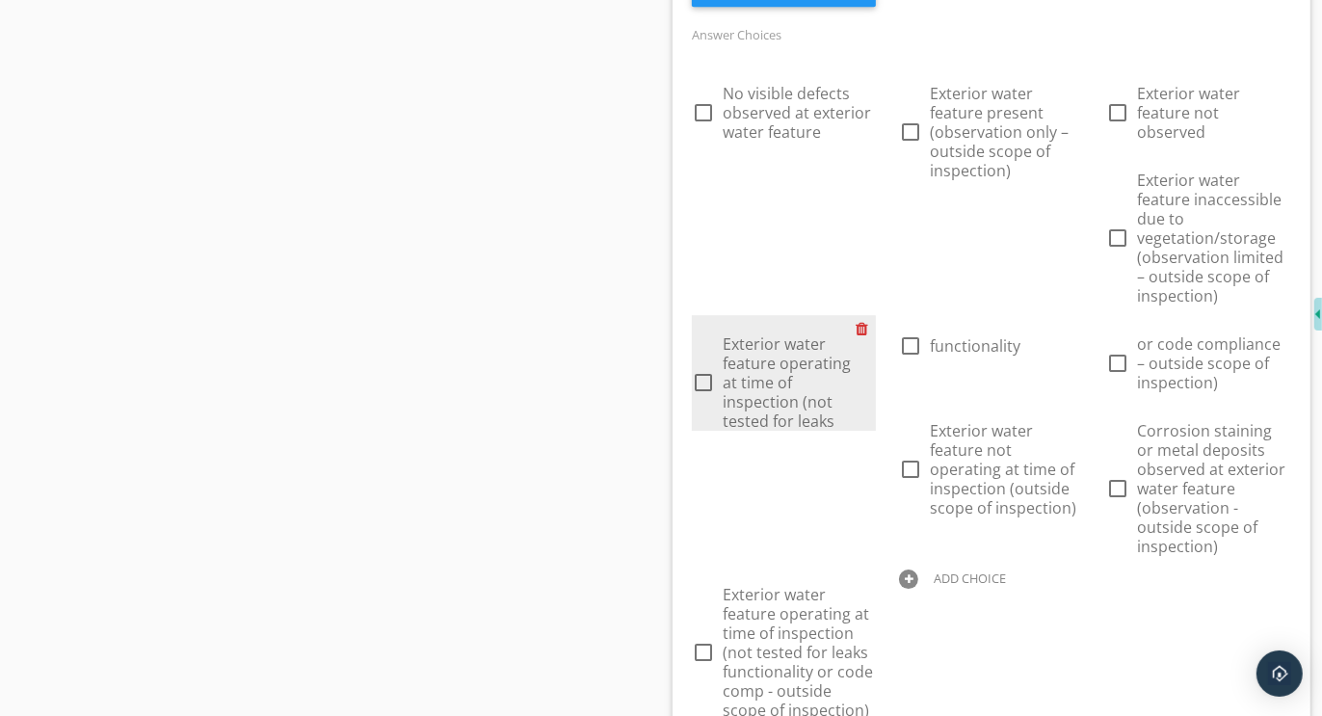
click at [867, 315] on div at bounding box center [866, 328] width 20 height 27
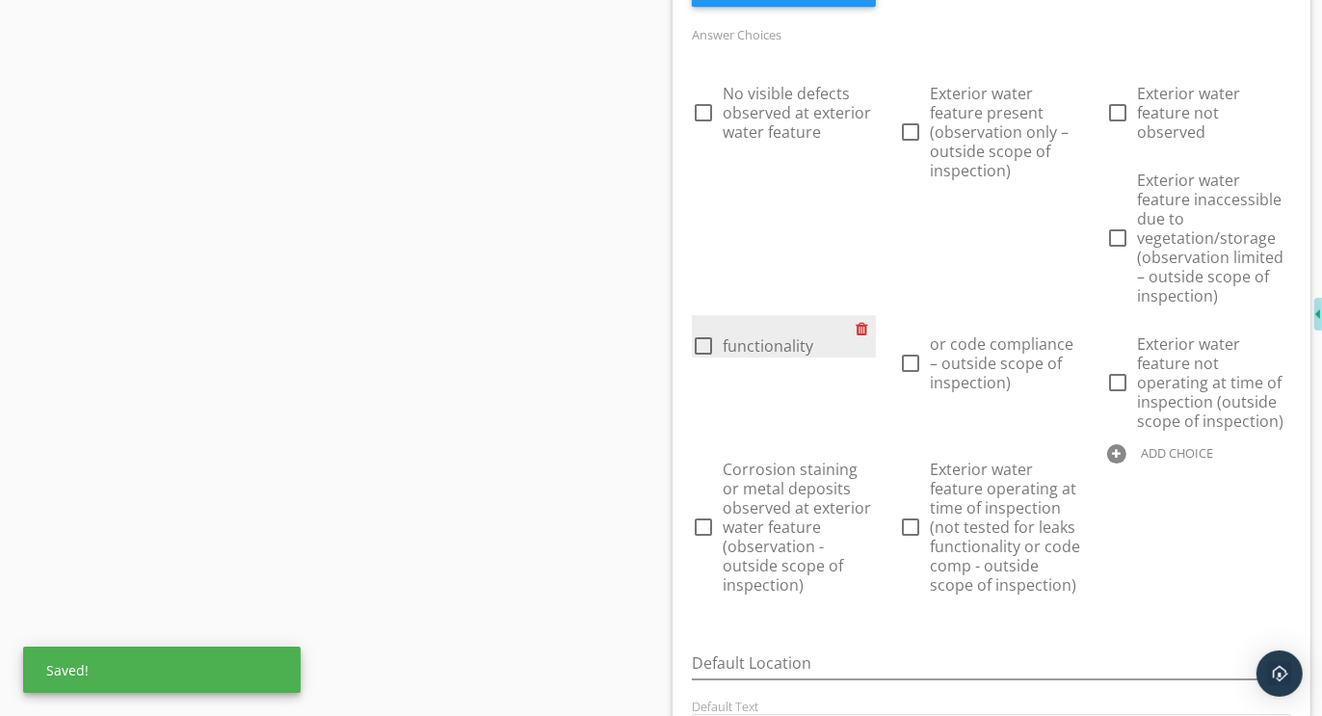
click at [867, 315] on div at bounding box center [866, 328] width 20 height 27
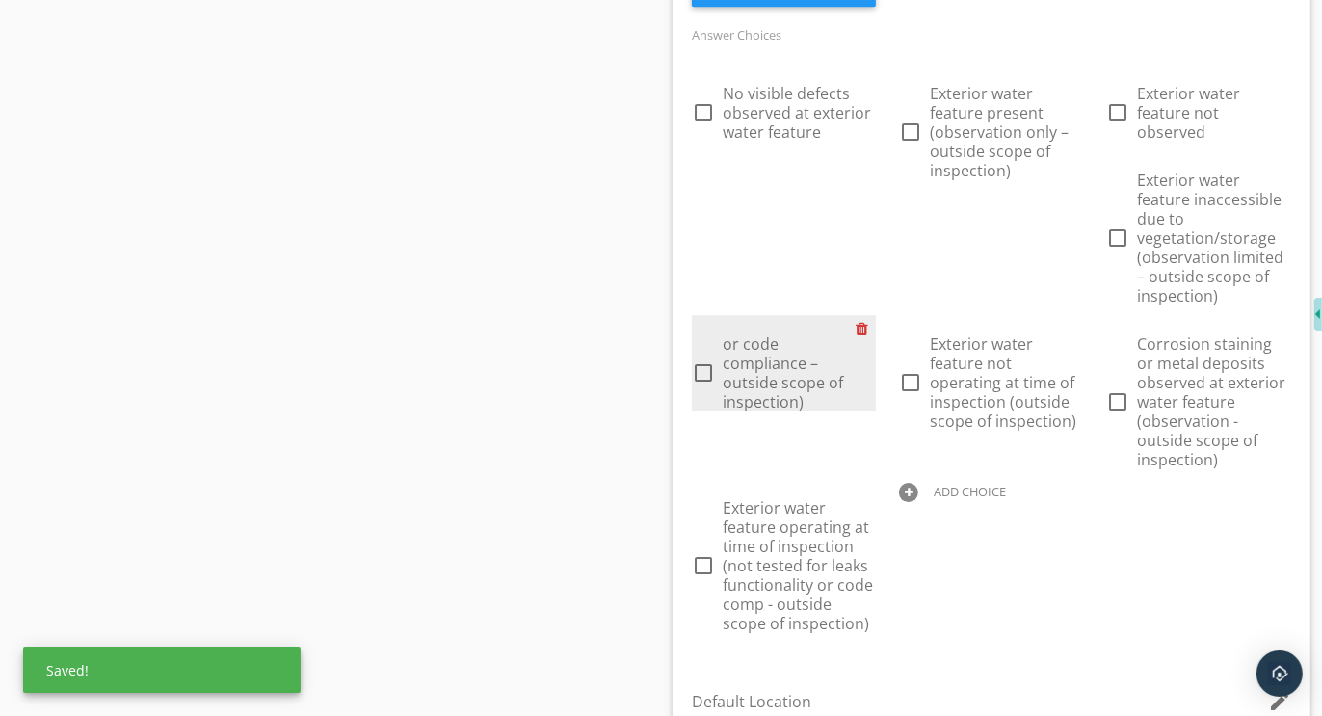
click at [867, 315] on div at bounding box center [866, 328] width 20 height 27
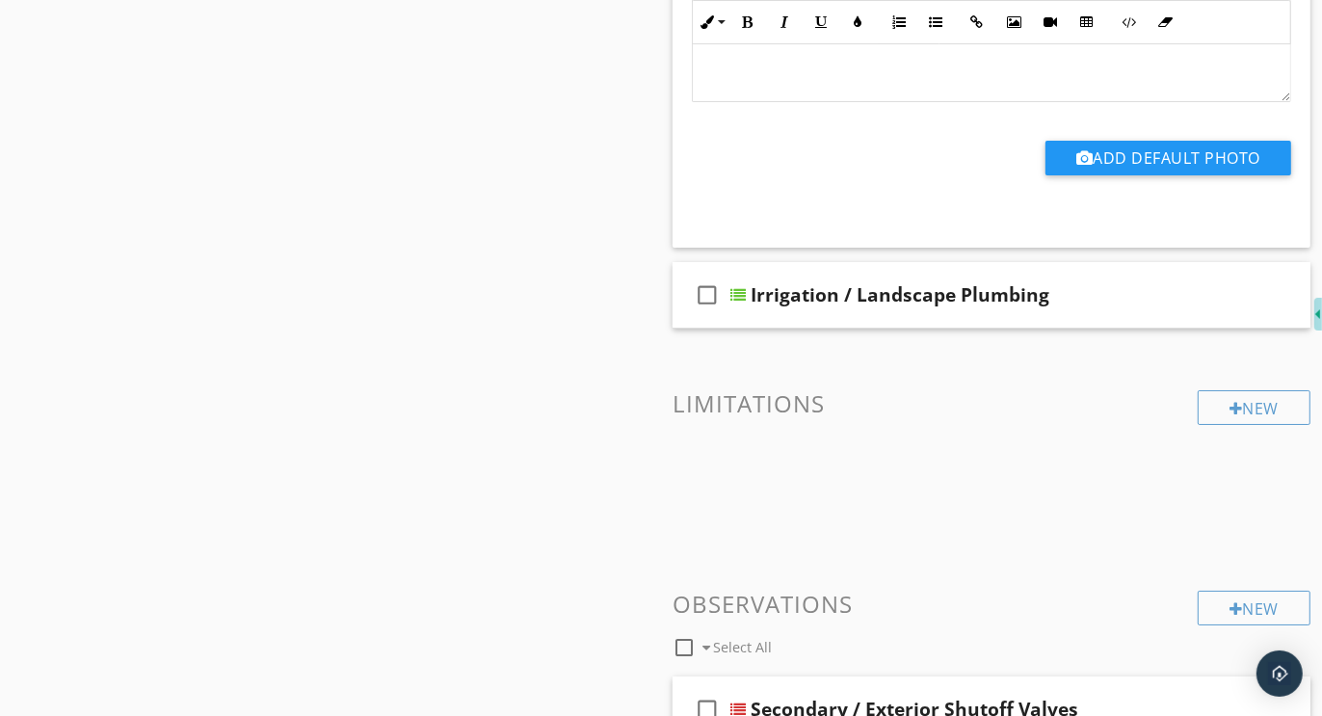
scroll to position [5783, 0]
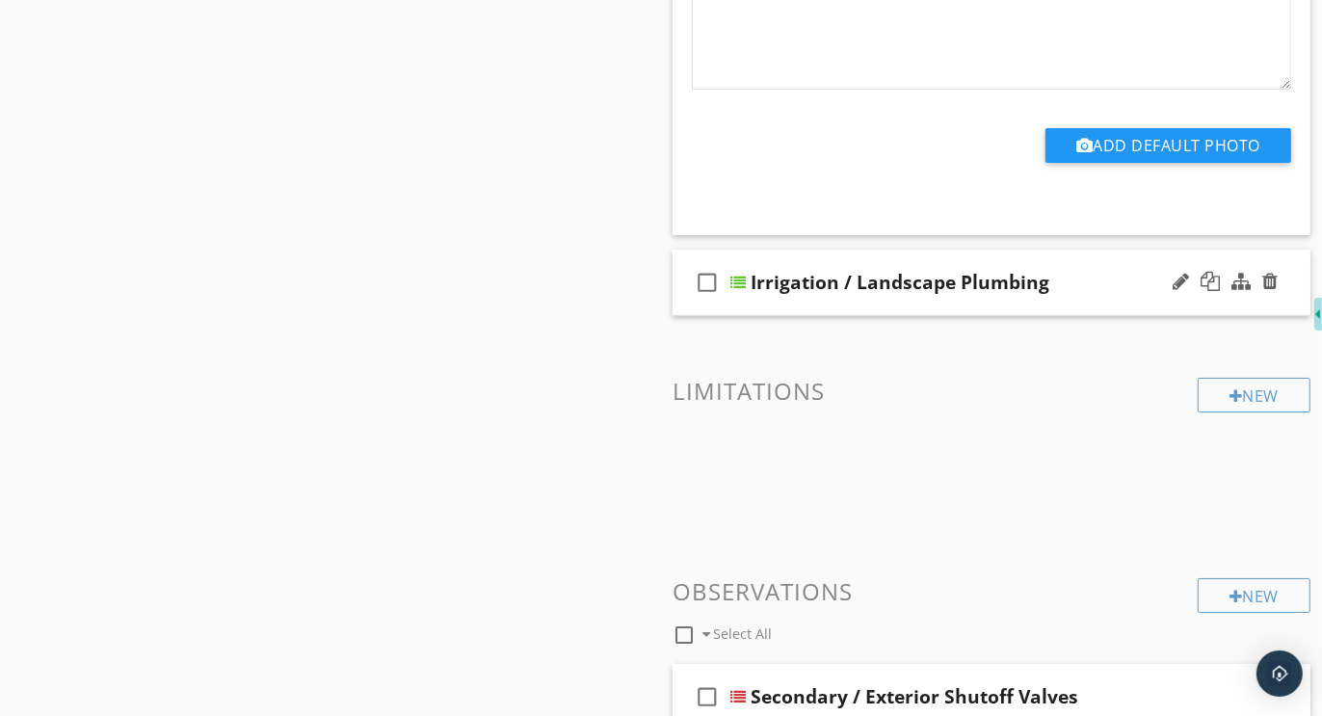
click at [1041, 250] on div "check_box_outline_blank Irrigation / Landscape Plumbing" at bounding box center [992, 283] width 638 height 67
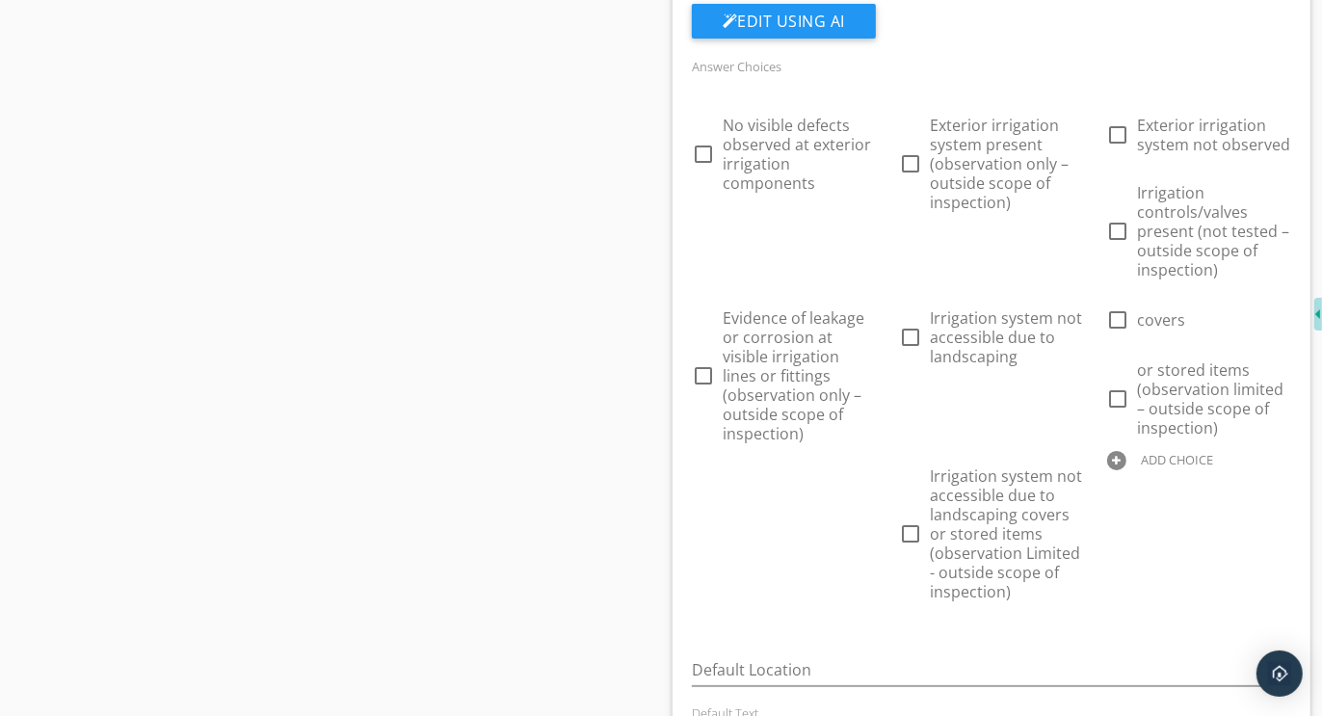
scroll to position [6116, 0]
click at [1117, 449] on div at bounding box center [1116, 458] width 19 height 19
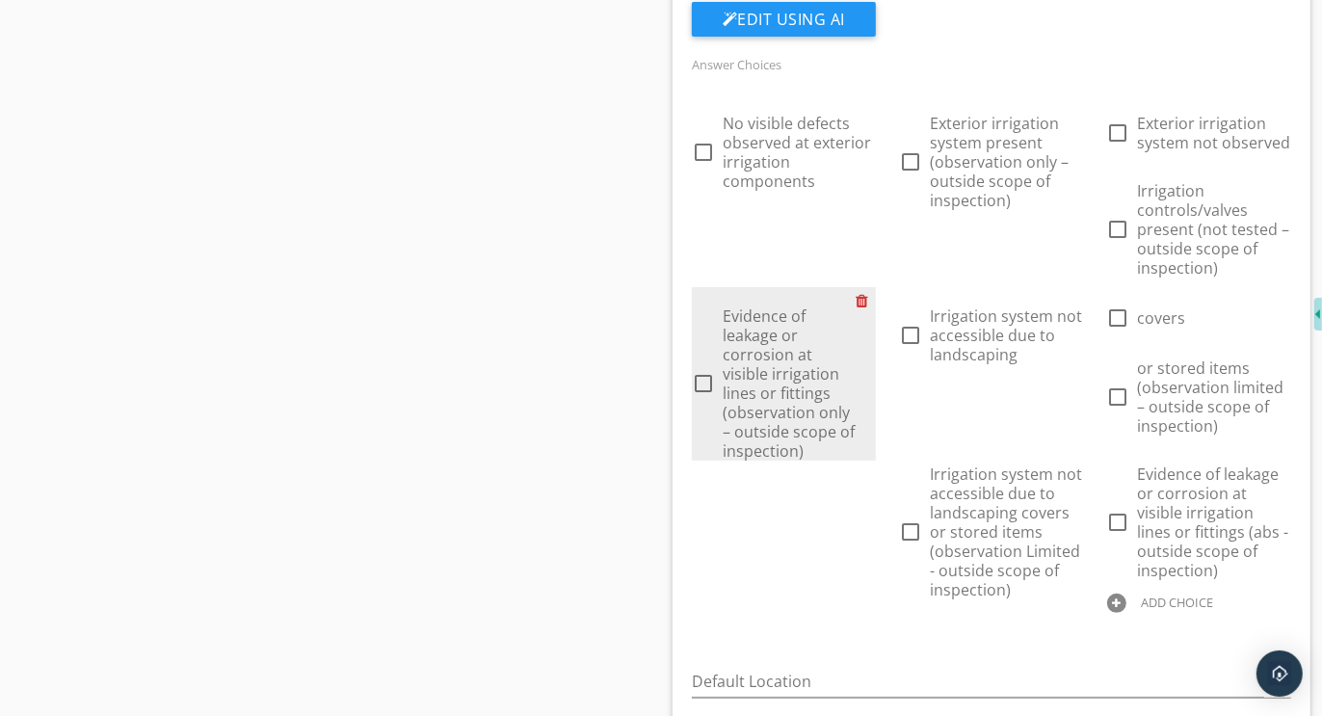
click at [864, 287] on div at bounding box center [866, 300] width 20 height 27
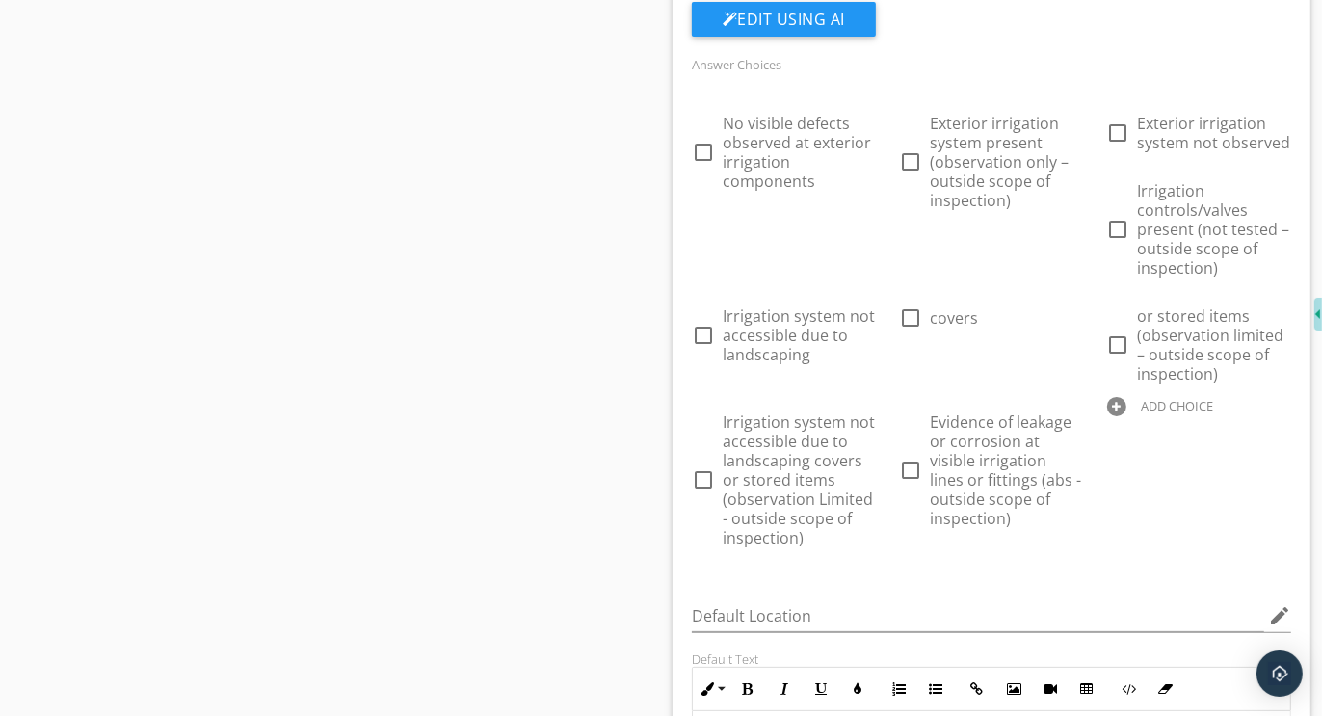
click at [1121, 397] on div at bounding box center [1116, 406] width 19 height 19
type input "Irrigation system not accessible due to landscaping - cover covers or stored it…"
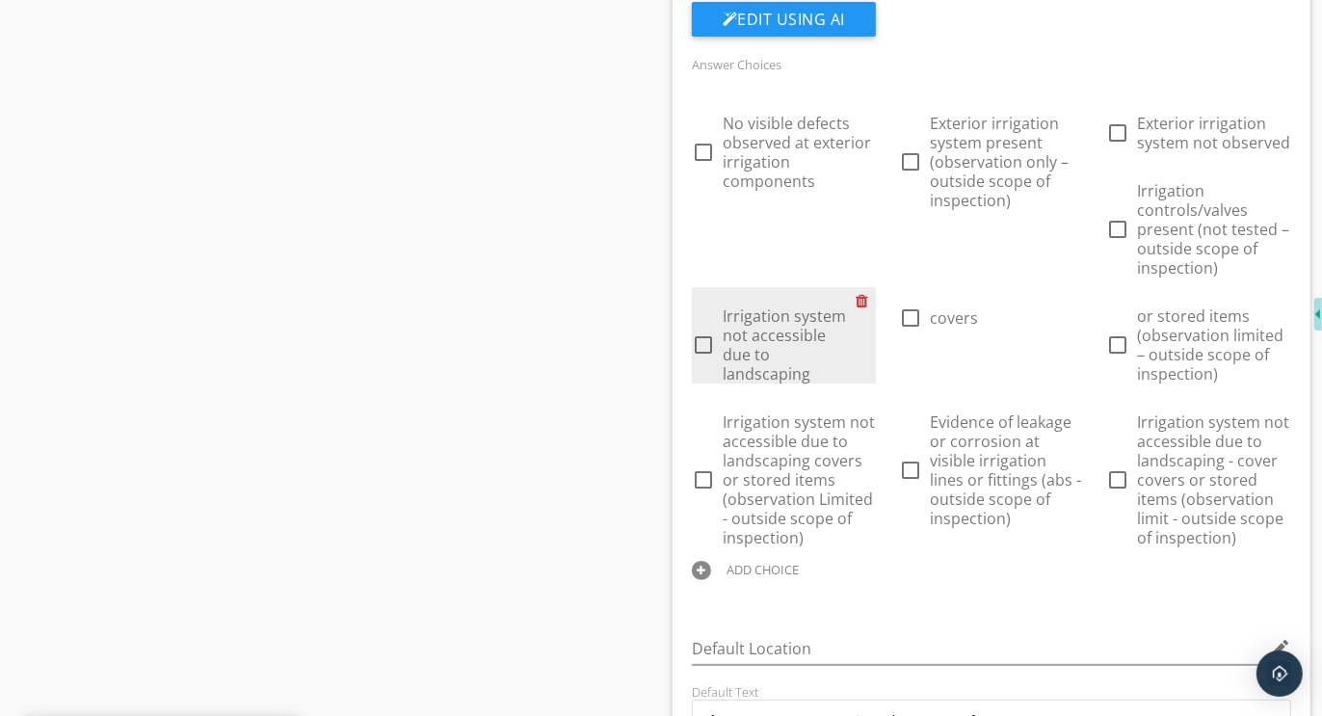
click at [864, 287] on div at bounding box center [866, 300] width 20 height 27
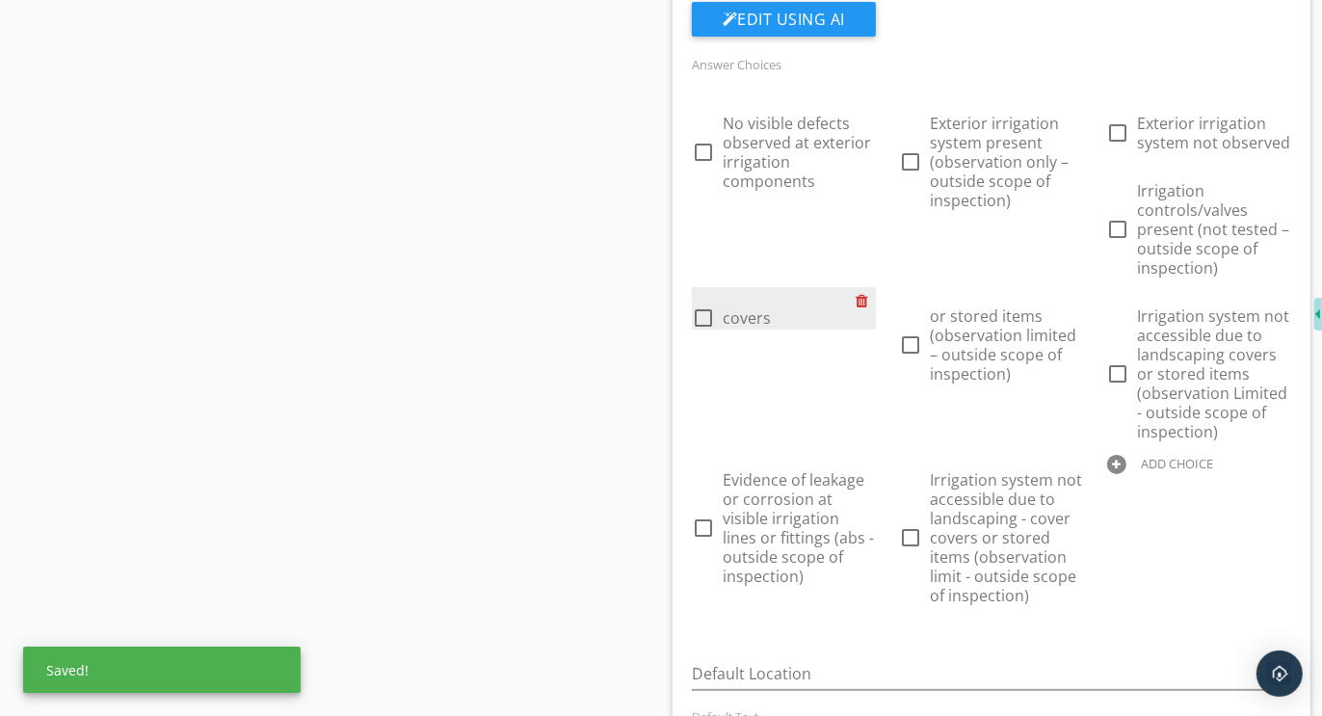
click at [864, 287] on div at bounding box center [866, 300] width 20 height 27
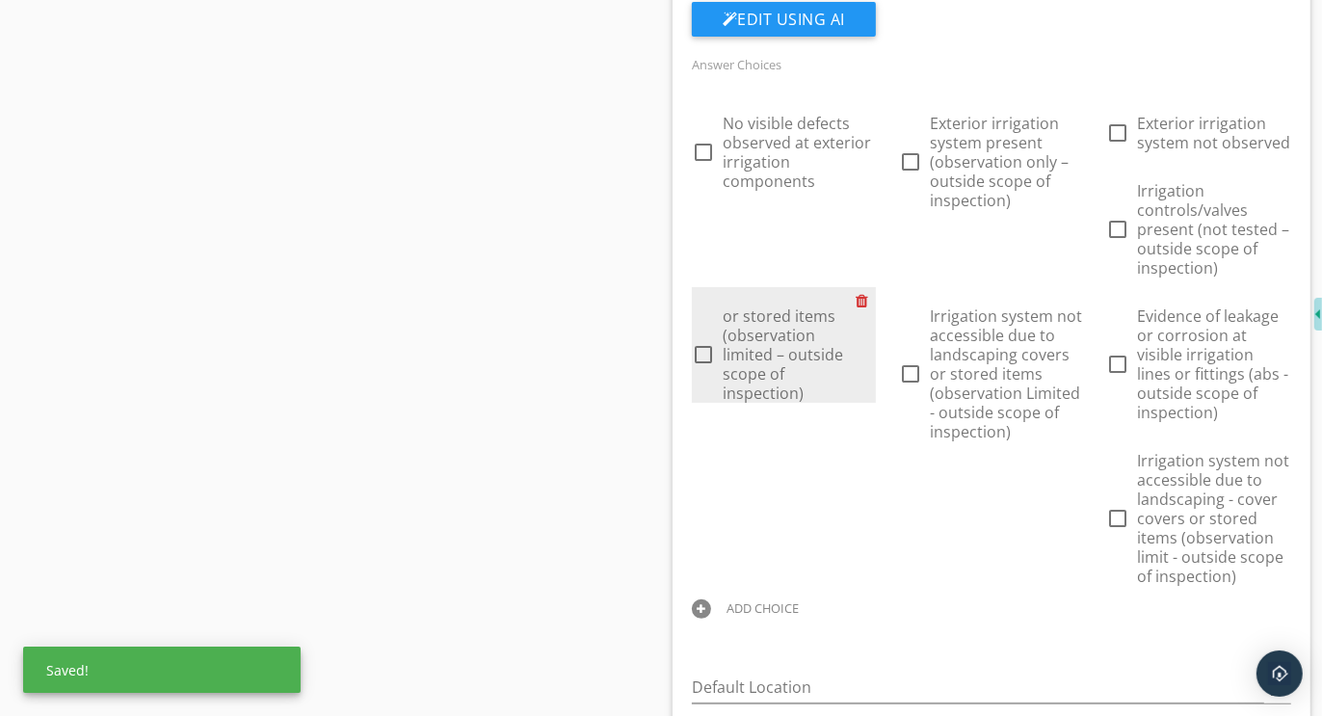
click at [864, 287] on div at bounding box center [866, 300] width 20 height 27
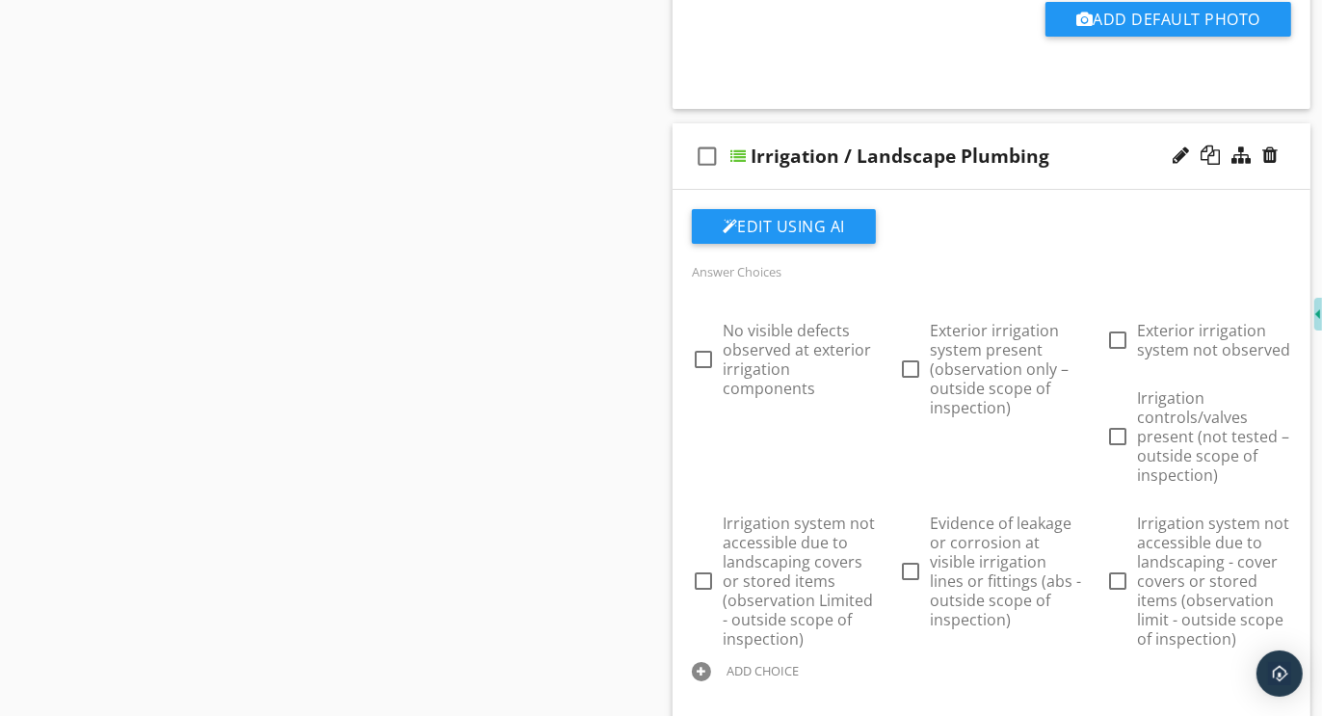
scroll to position [5861, 0]
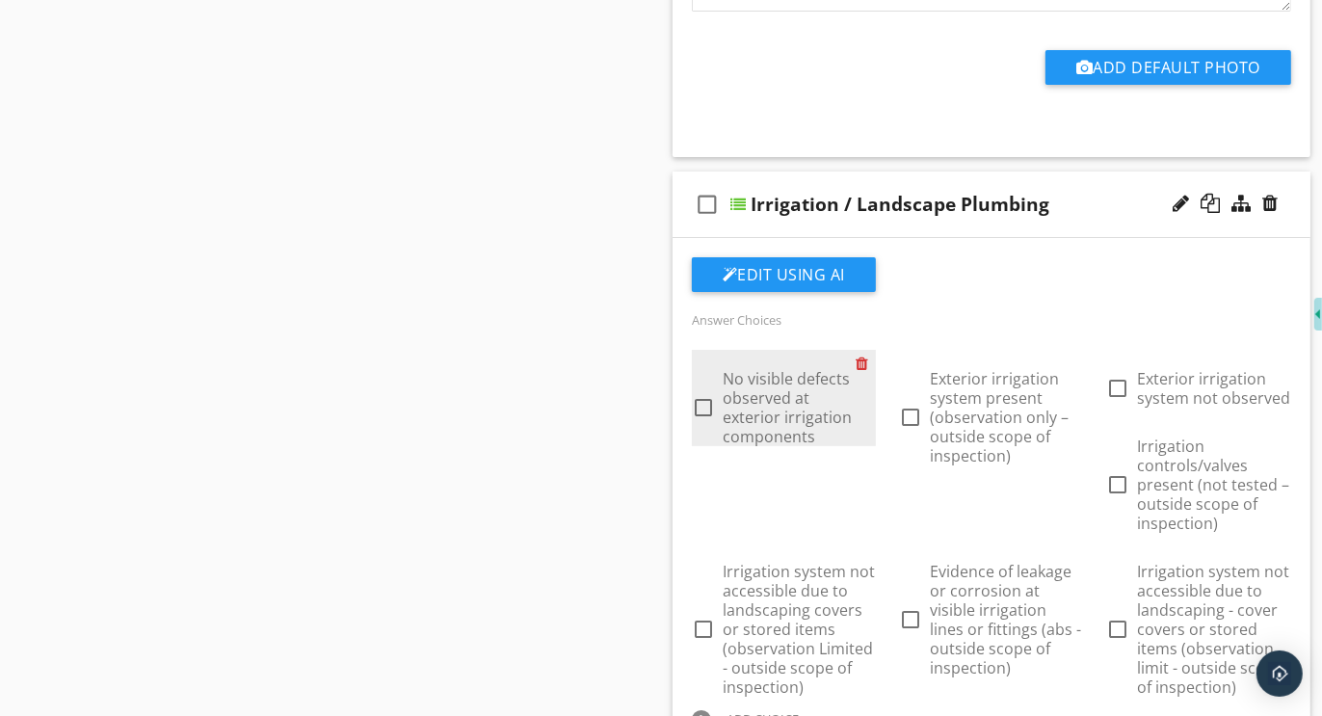
click at [865, 350] on div at bounding box center [866, 363] width 20 height 27
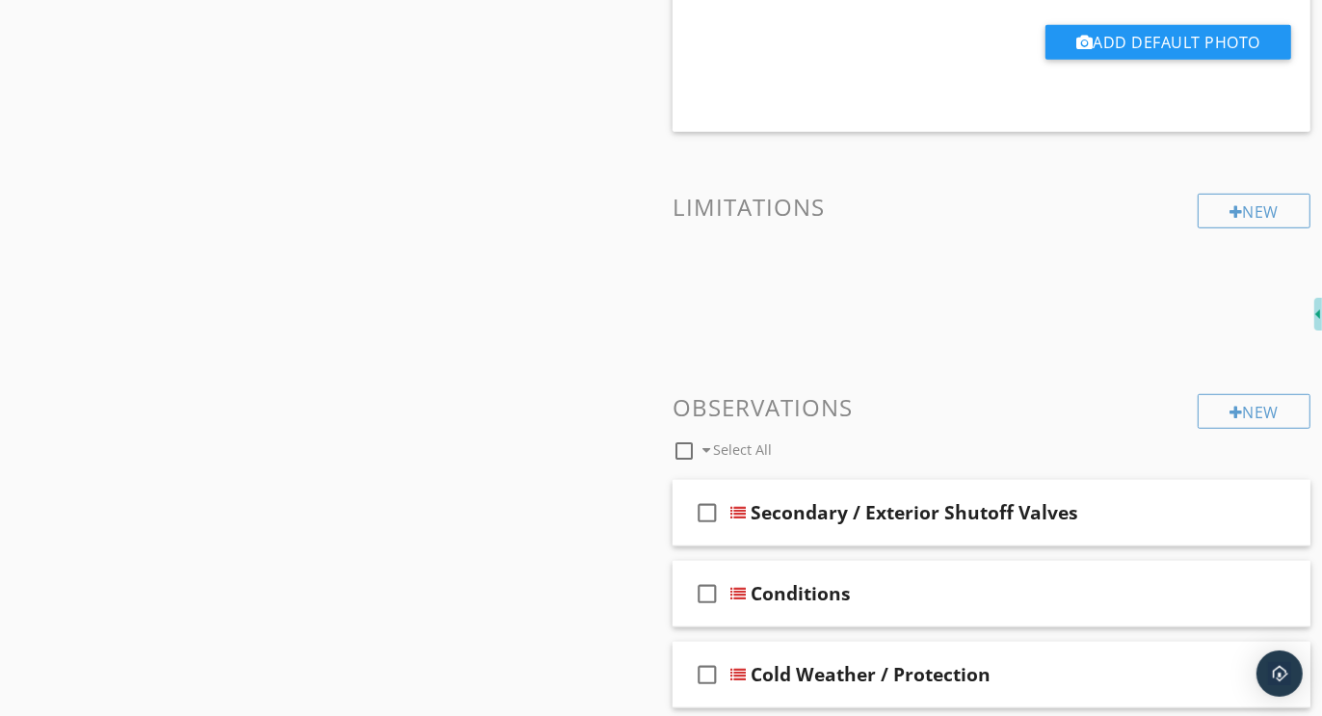
scroll to position [6939, 0]
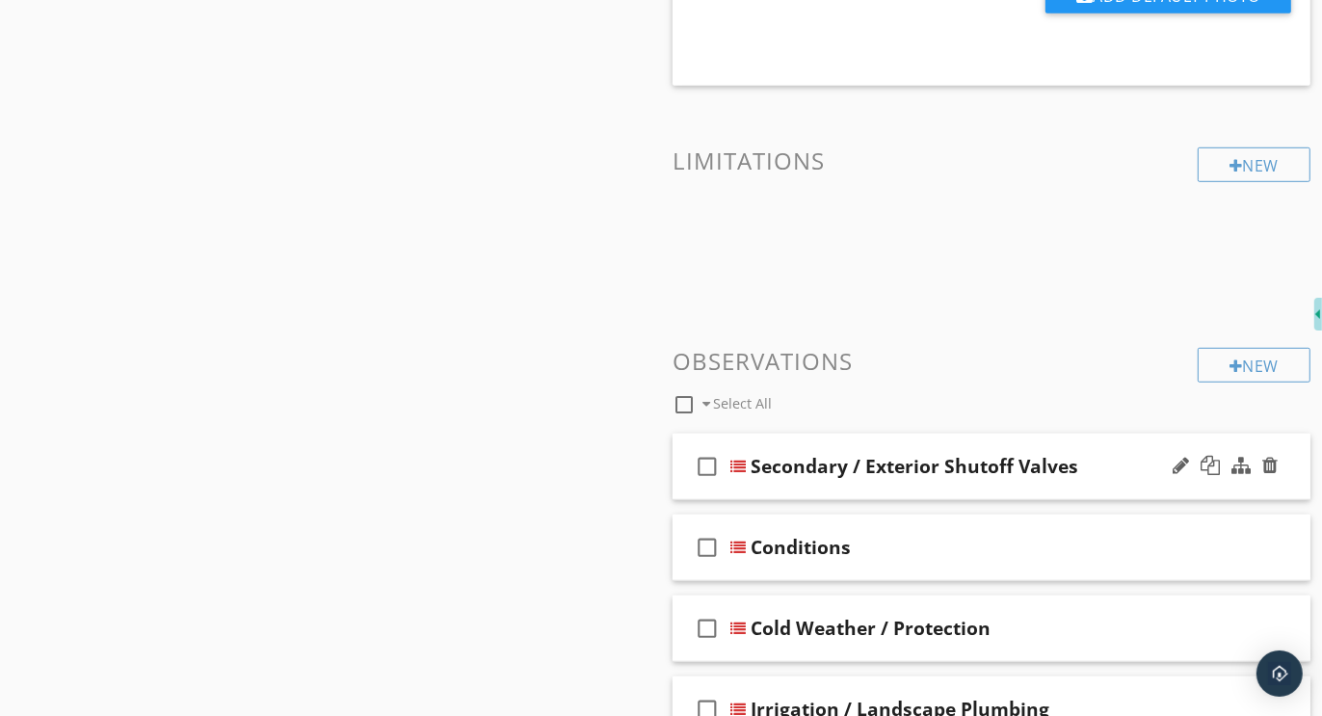
click at [944, 434] on div "check_box_outline_blank Secondary / Exterior Shutoff Valves" at bounding box center [992, 467] width 638 height 67
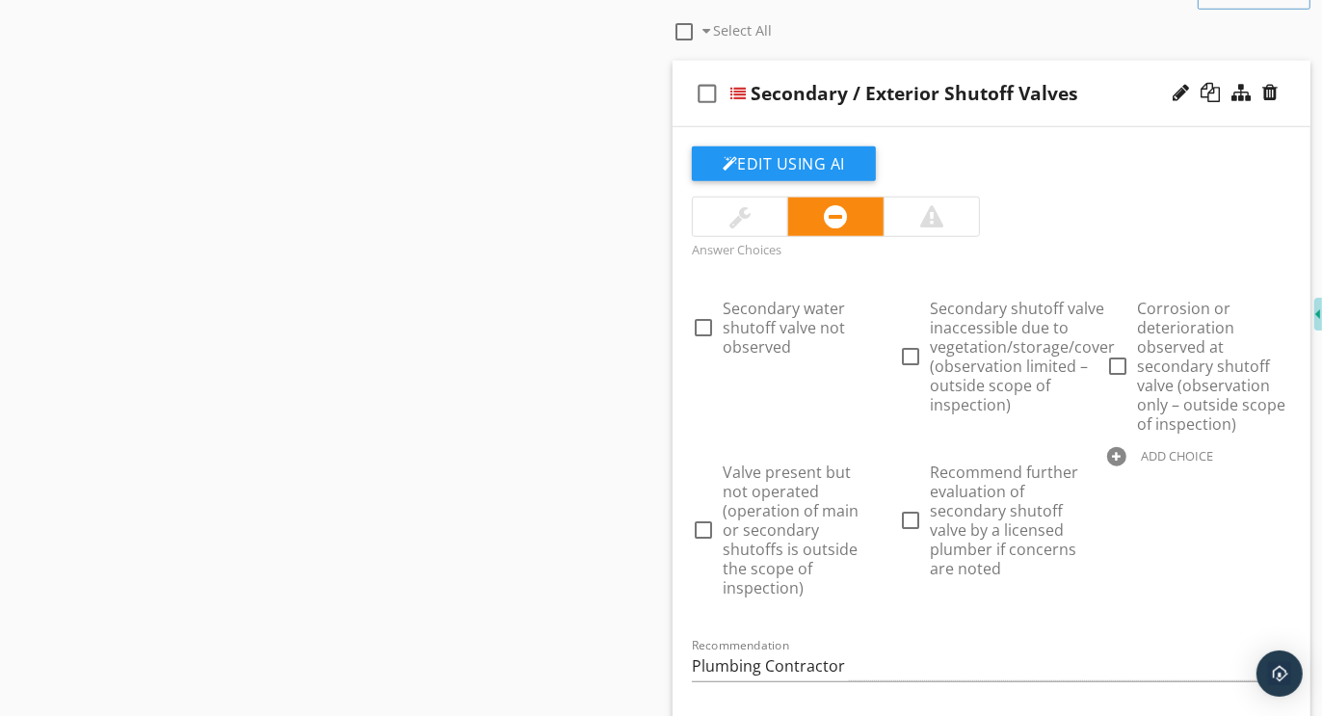
scroll to position [7316, 0]
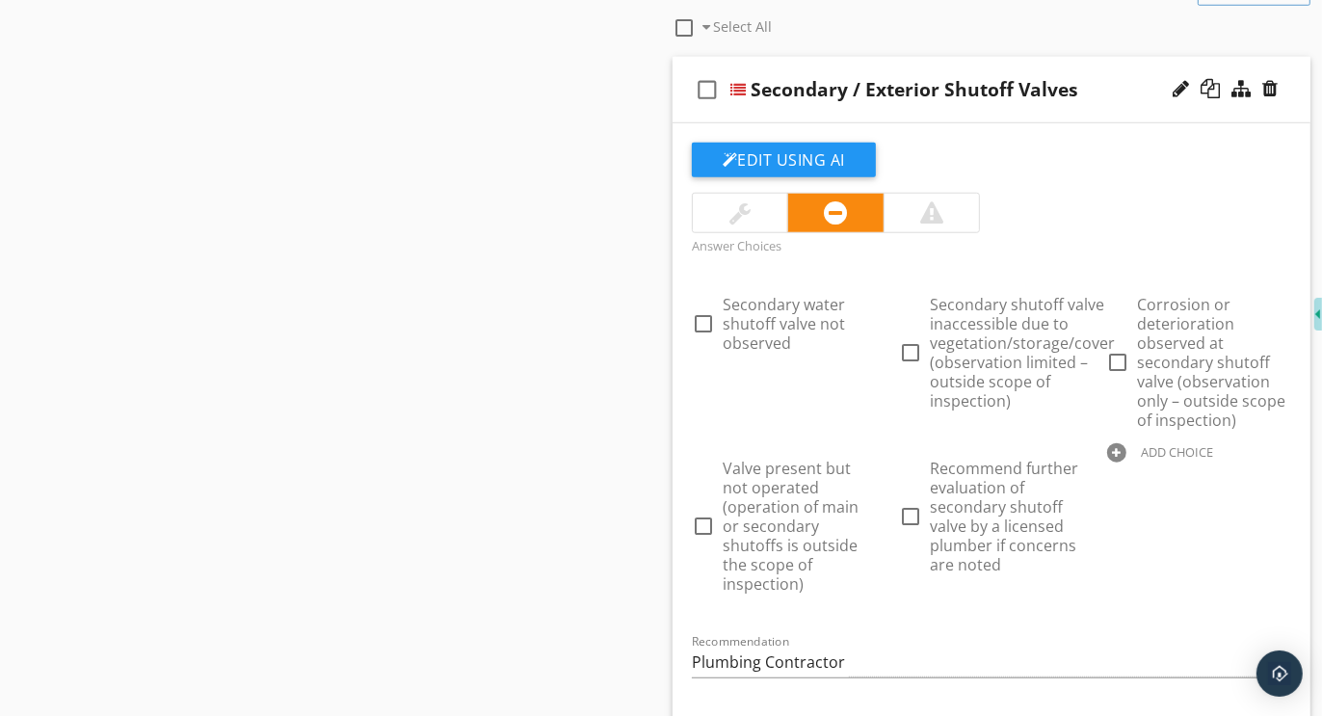
click at [1120, 443] on div at bounding box center [1116, 452] width 19 height 19
type input "Recommend further evaluation and correction"
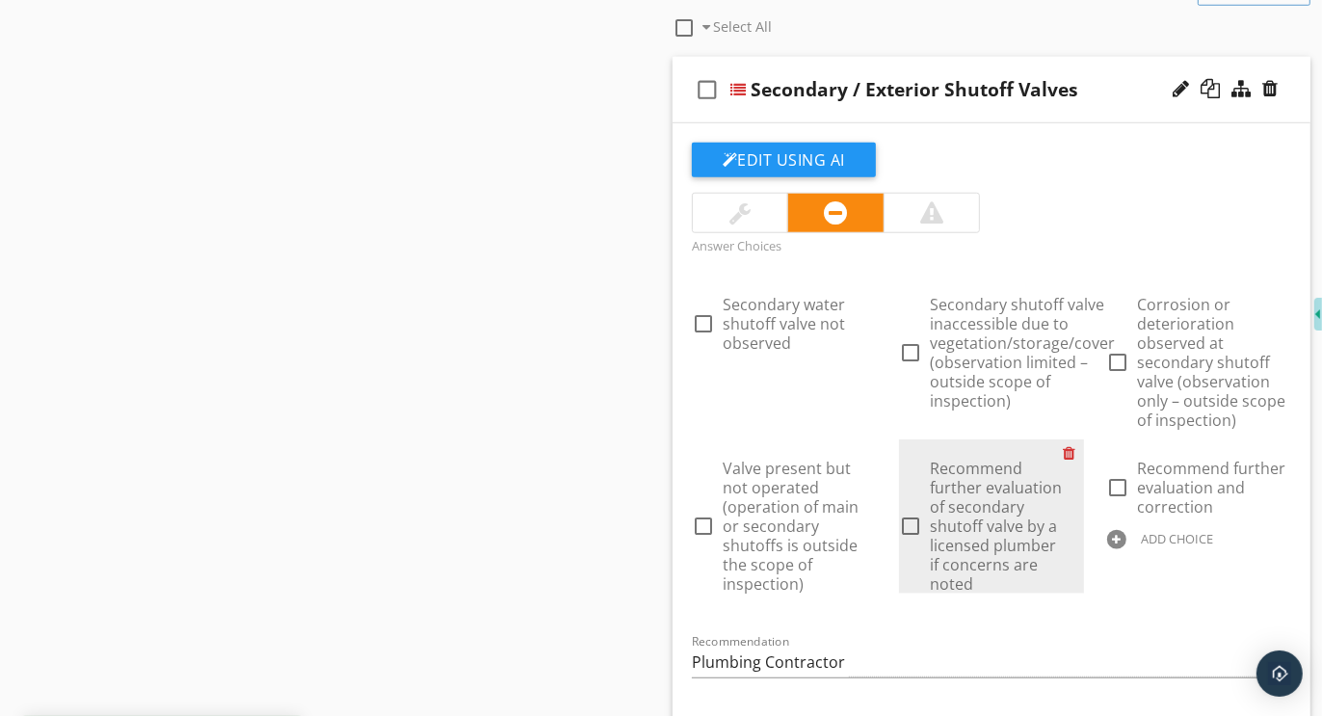
click at [1074, 439] on div at bounding box center [1074, 452] width 20 height 27
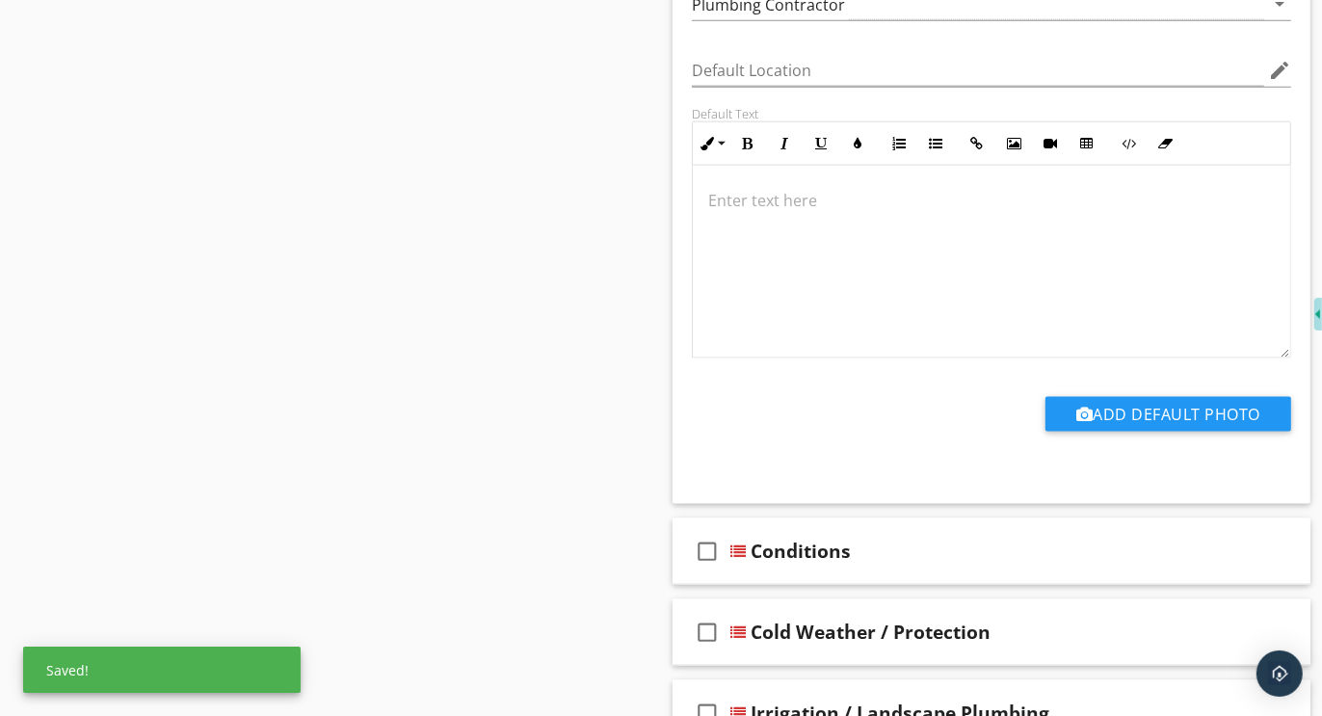
scroll to position [8009, 0]
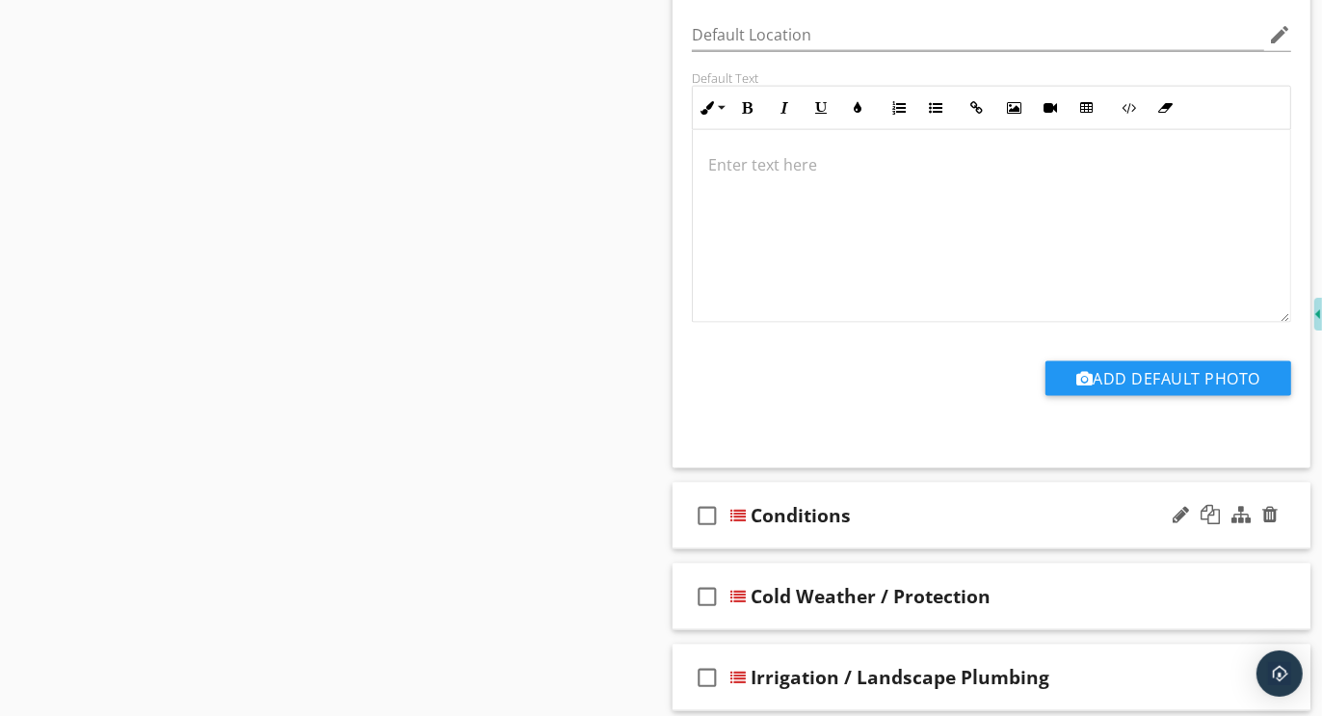
click at [1057, 483] on div "check_box_outline_blank Conditions" at bounding box center [992, 516] width 638 height 67
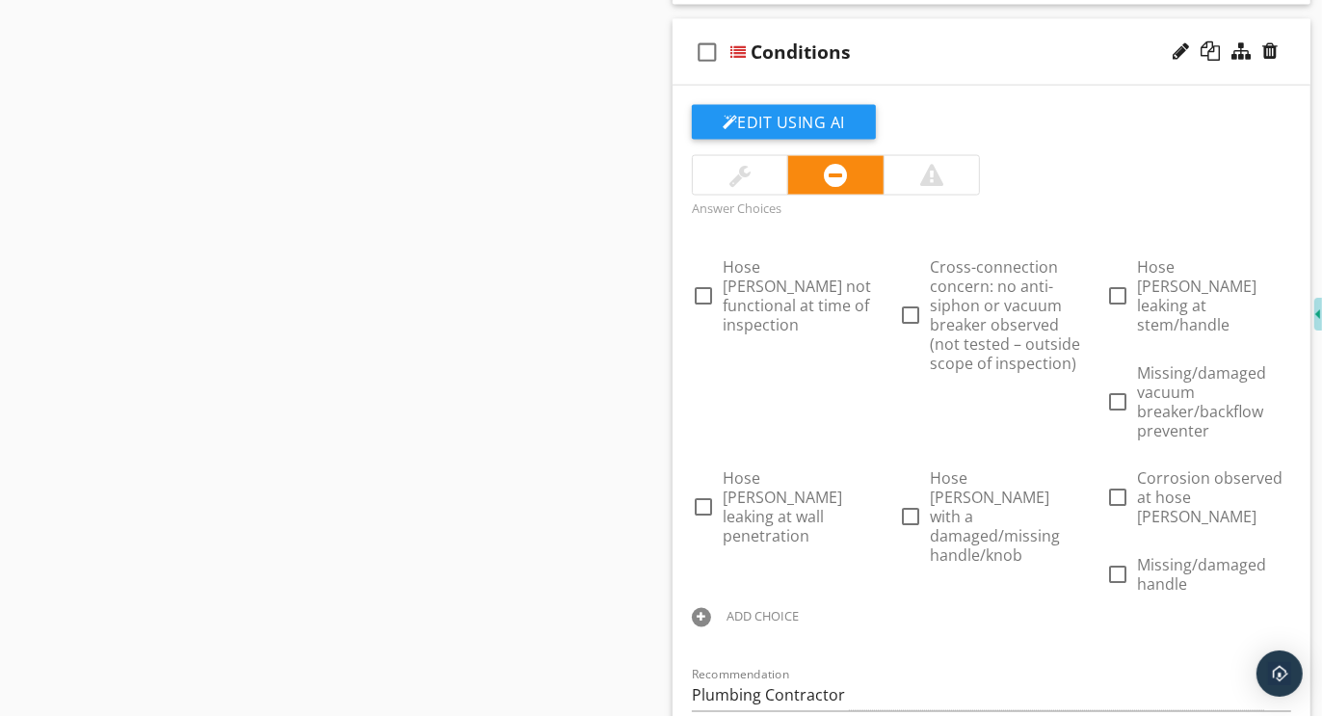
scroll to position [8493, 0]
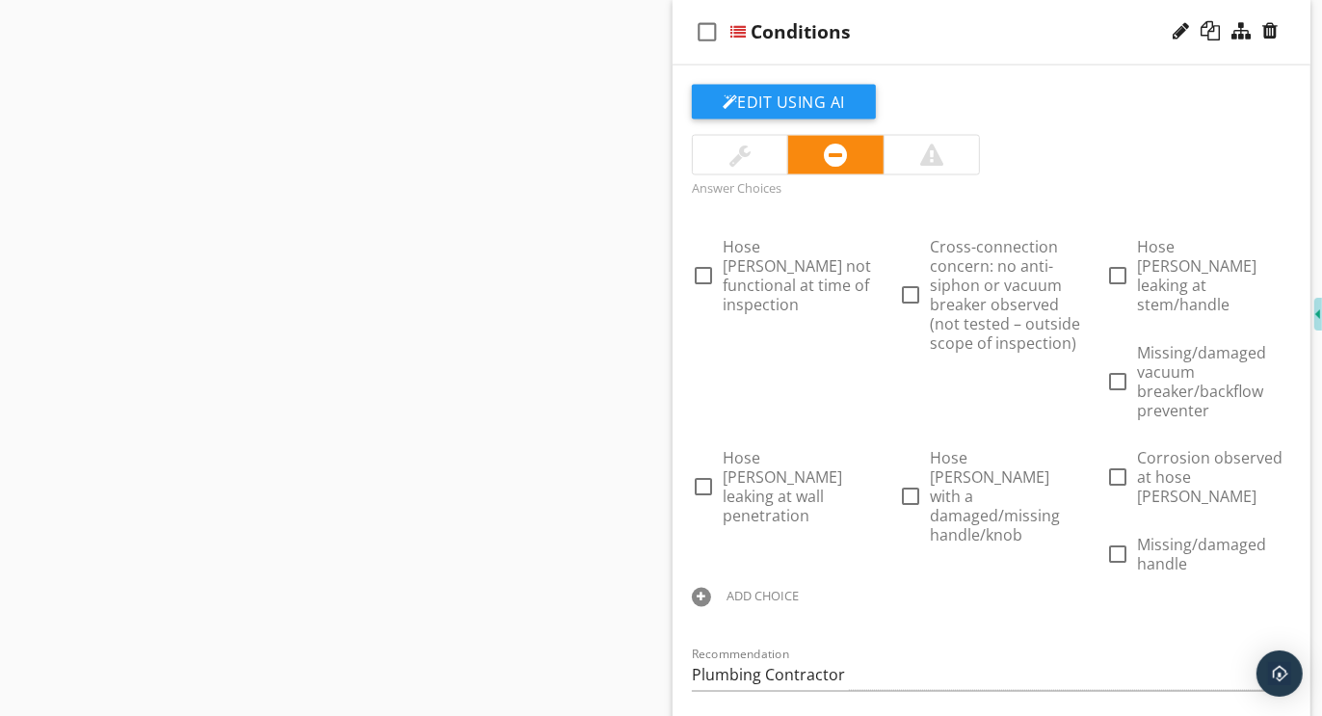
click at [704, 588] on div at bounding box center [701, 597] width 19 height 19
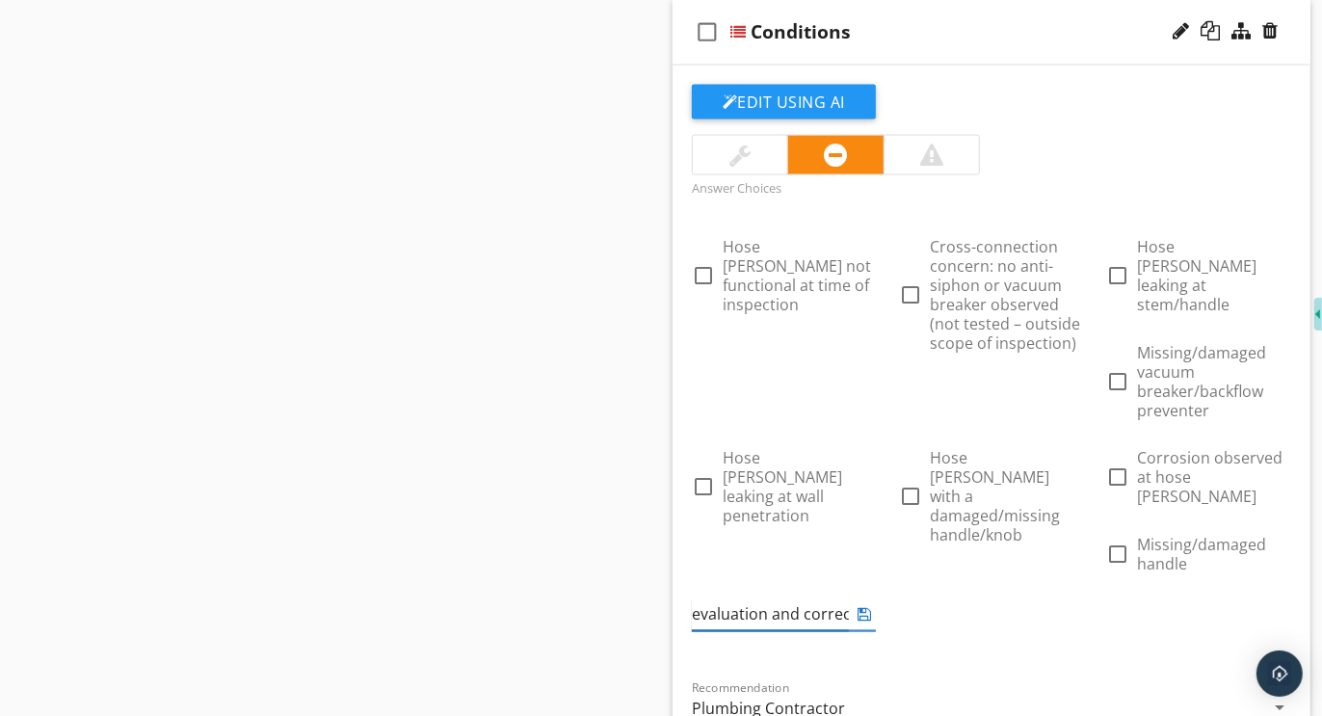
scroll to position [0, 175]
type input "Recommend further evaluation and correction"
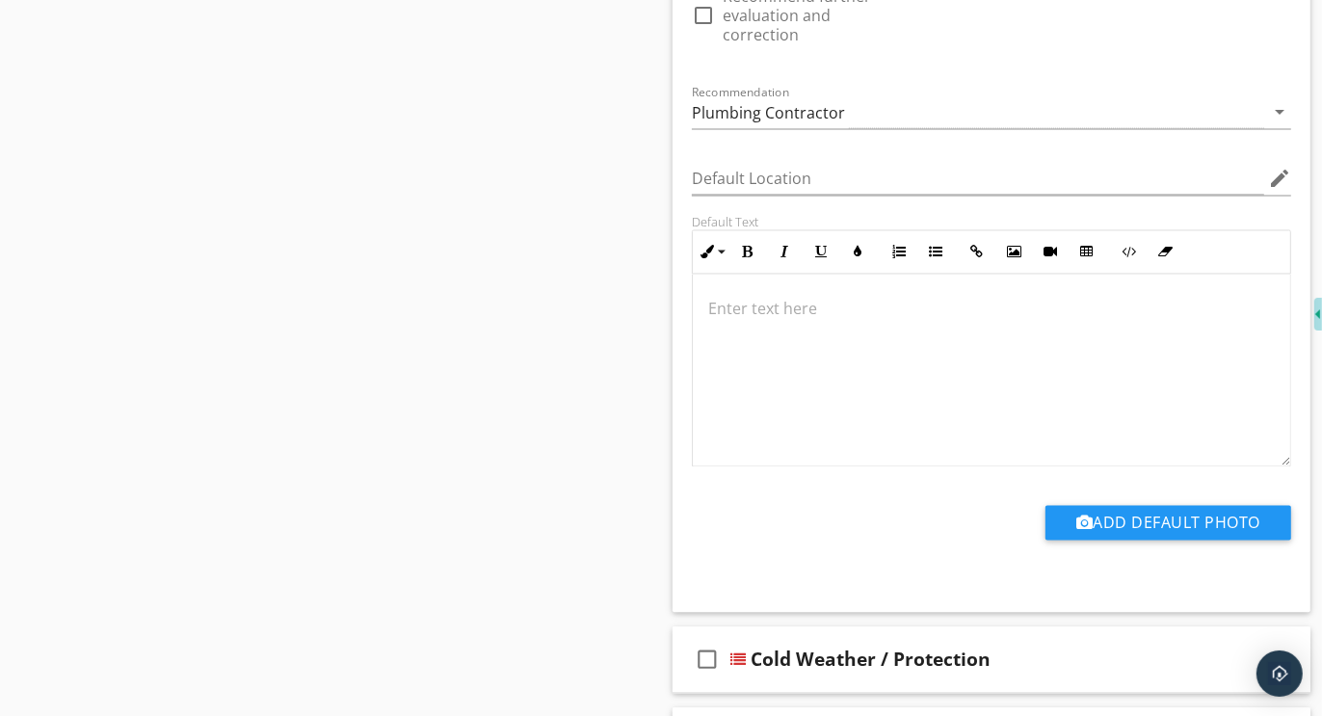
scroll to position [9112, 0]
click at [862, 625] on div "check_box_outline_blank Cold Weather / Protection" at bounding box center [992, 658] width 638 height 67
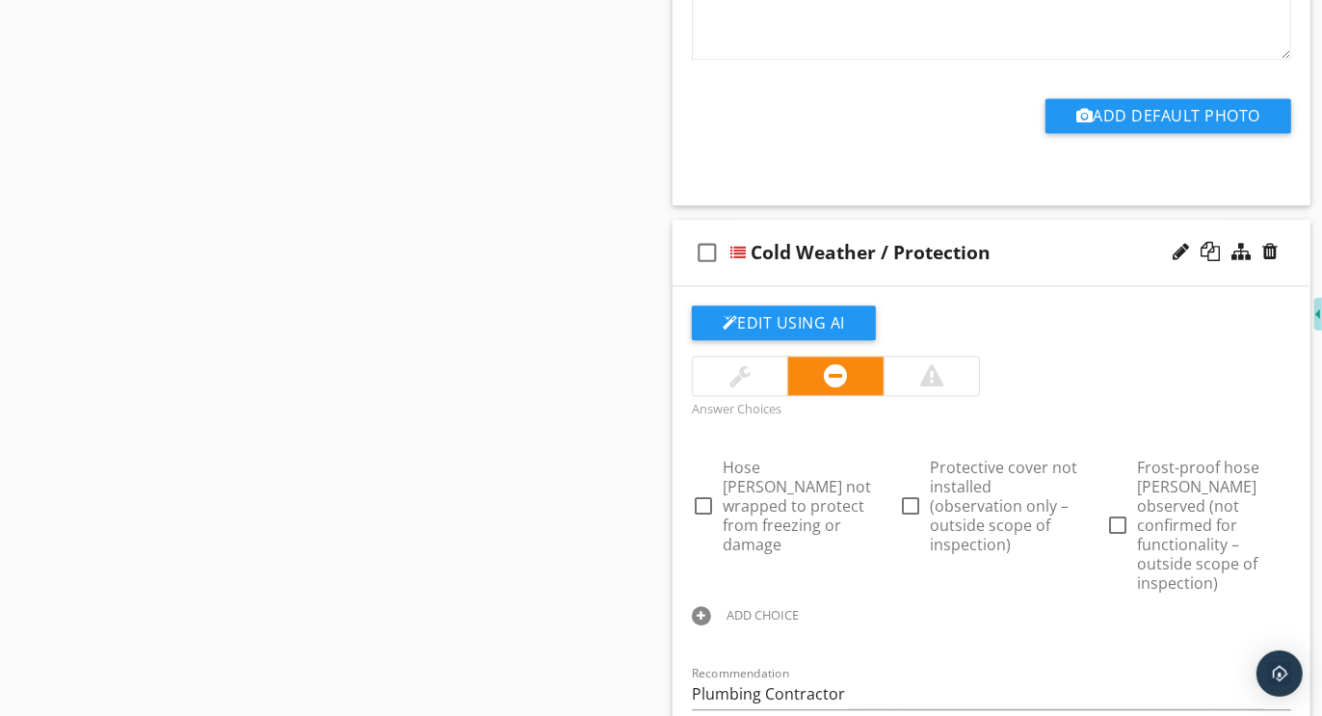
scroll to position [9562, 0]
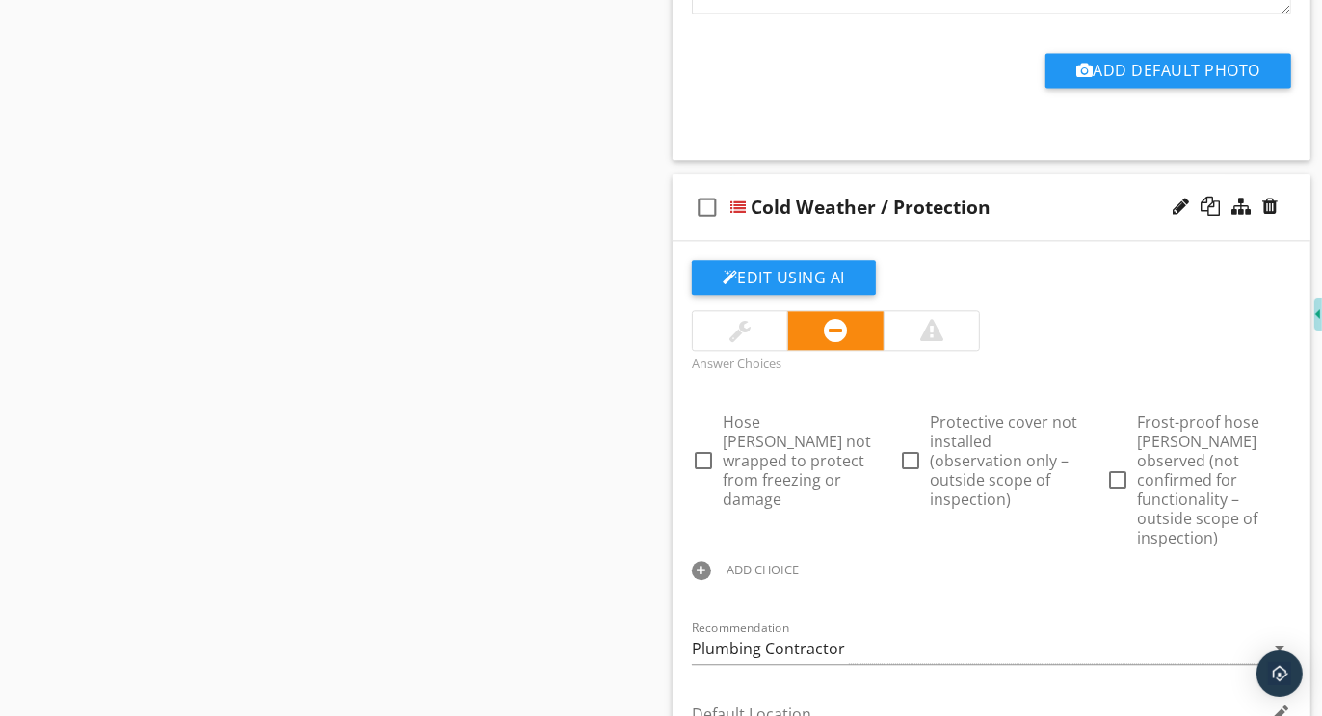
click at [704, 561] on div at bounding box center [701, 570] width 19 height 19
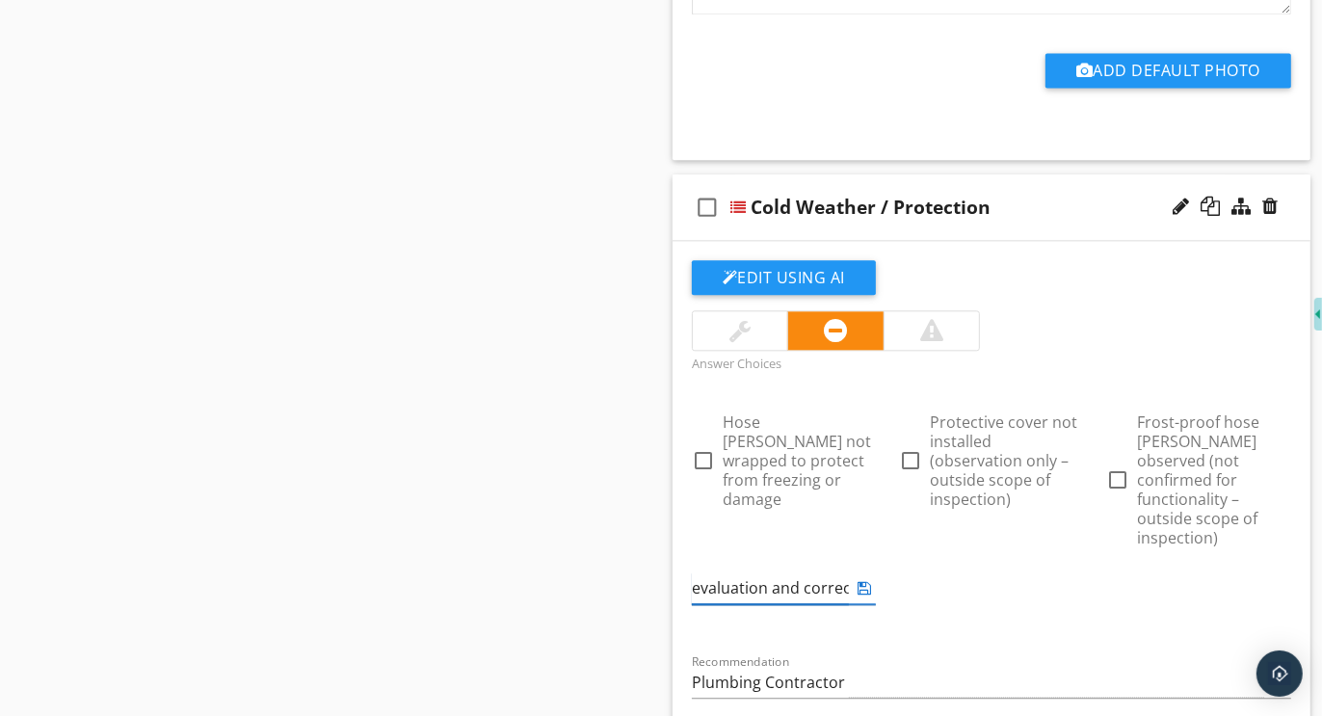
scroll to position [0, 175]
type input "Recommend further evaluation and correction"
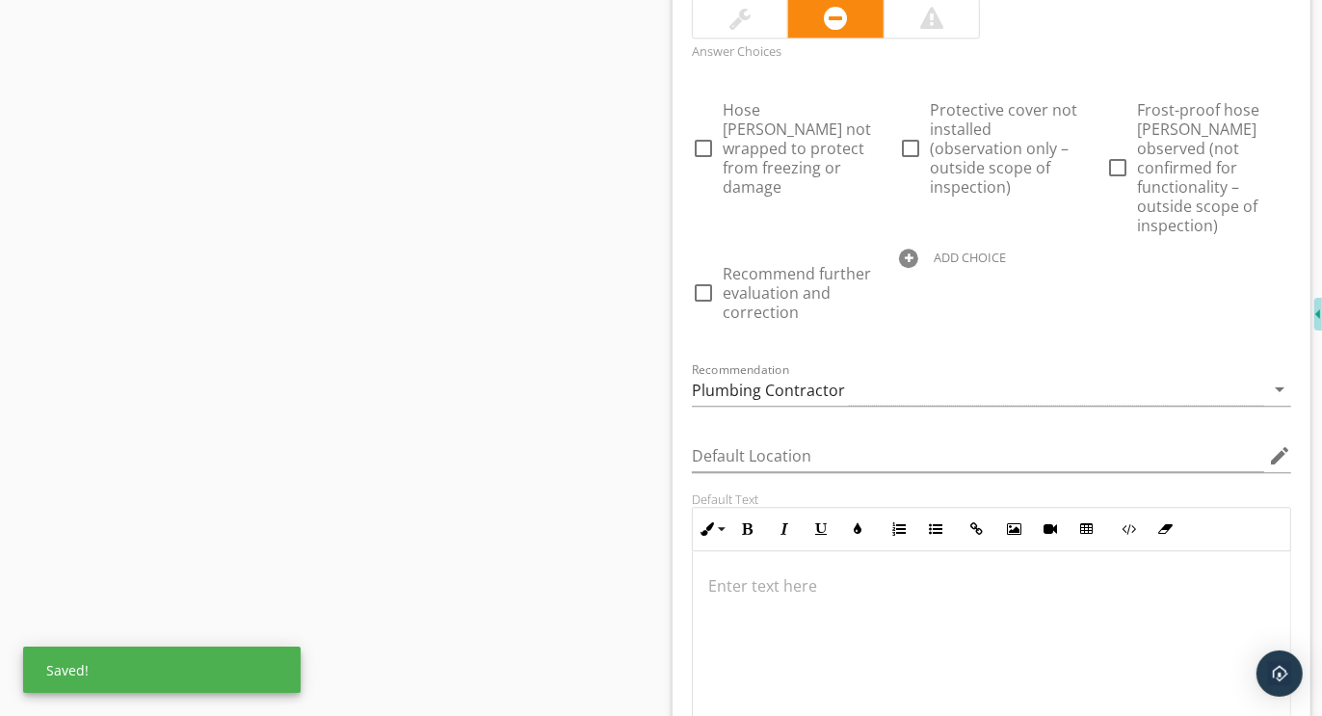
scroll to position [10050, 0]
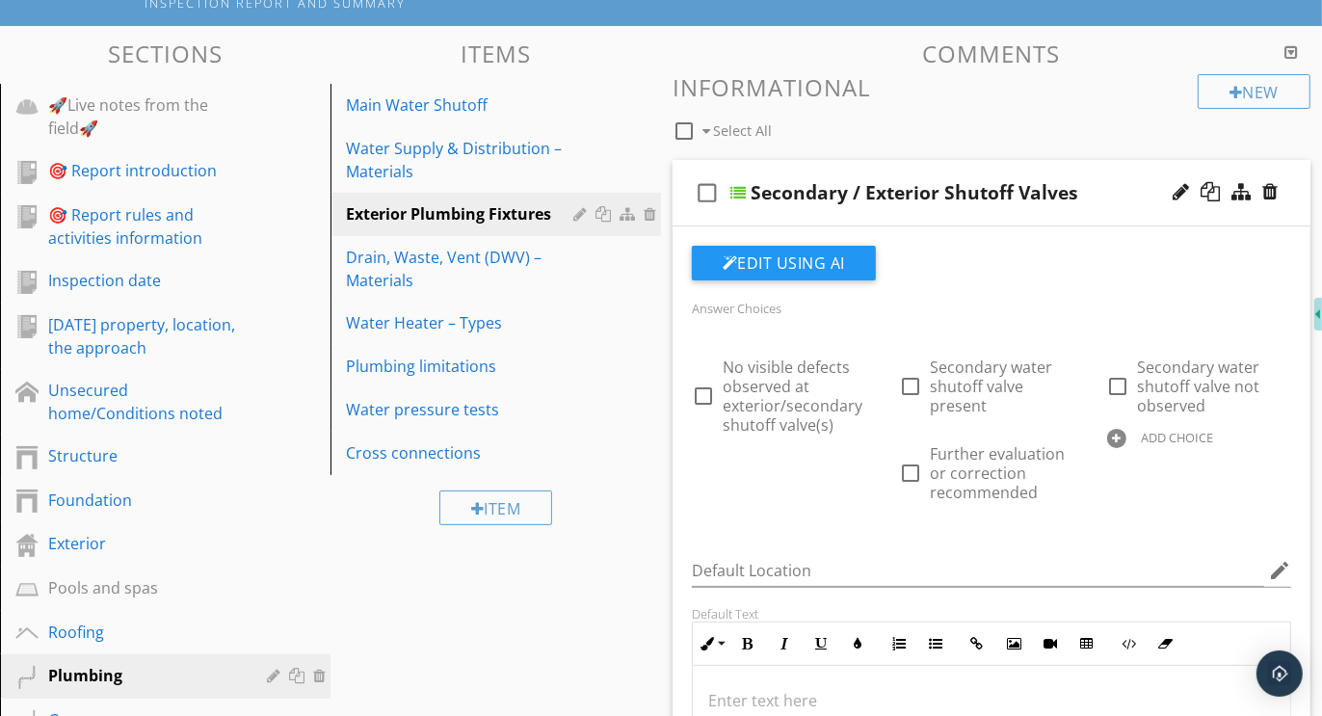
scroll to position [209, 0]
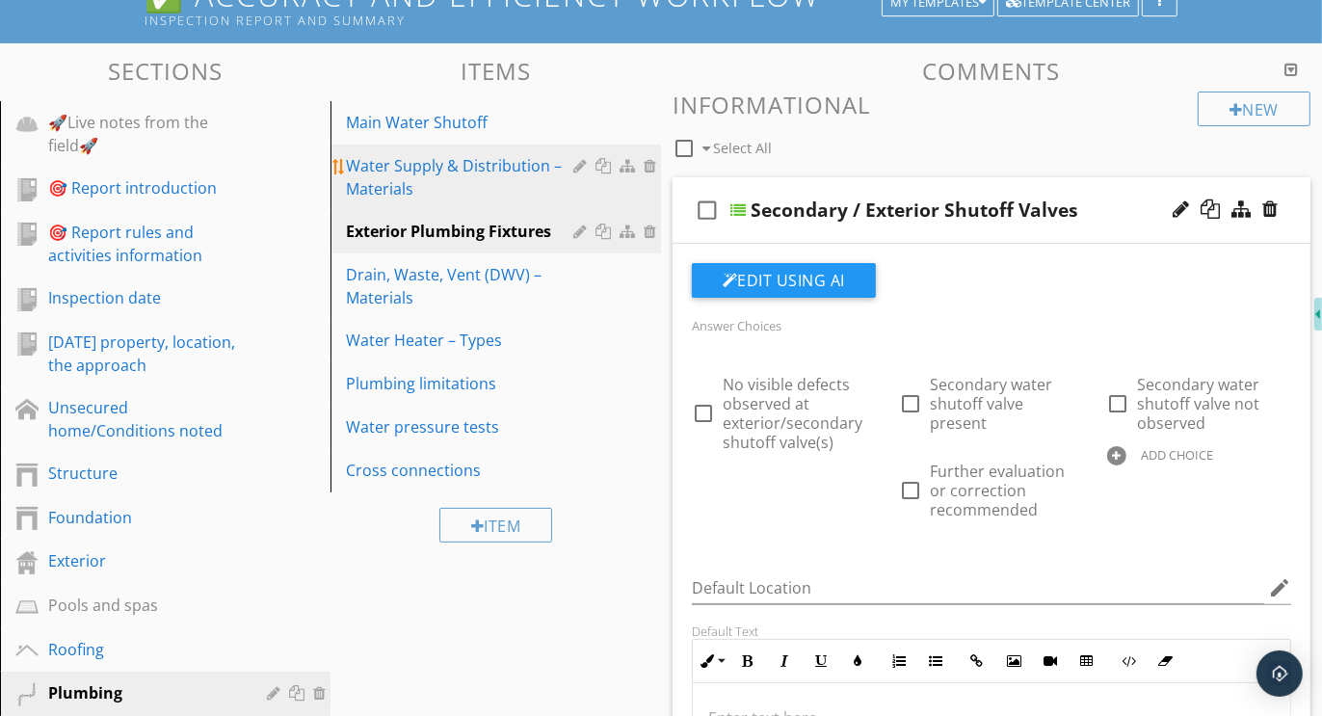
click at [391, 182] on div "Water Supply & Distribution – Materials" at bounding box center [462, 177] width 233 height 46
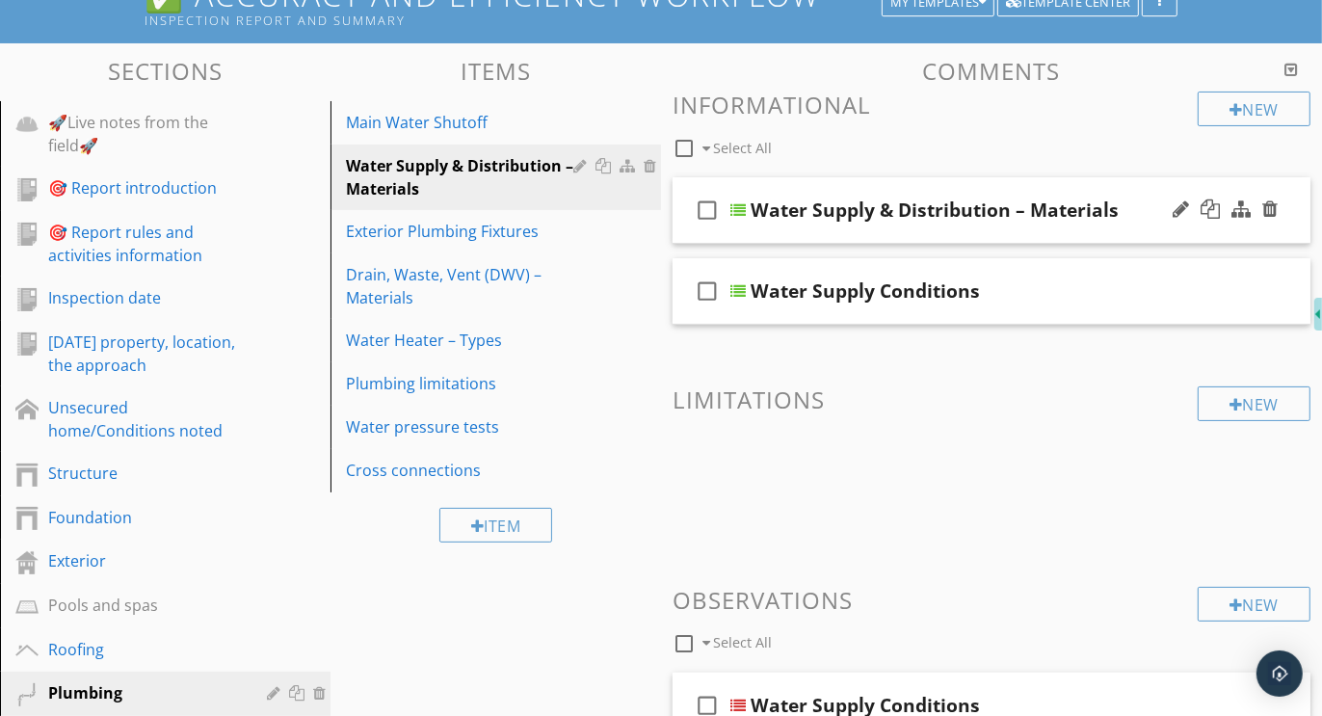
click at [1016, 186] on div "check_box_outline_blank Water Supply & Distribution – Materials" at bounding box center [992, 210] width 638 height 67
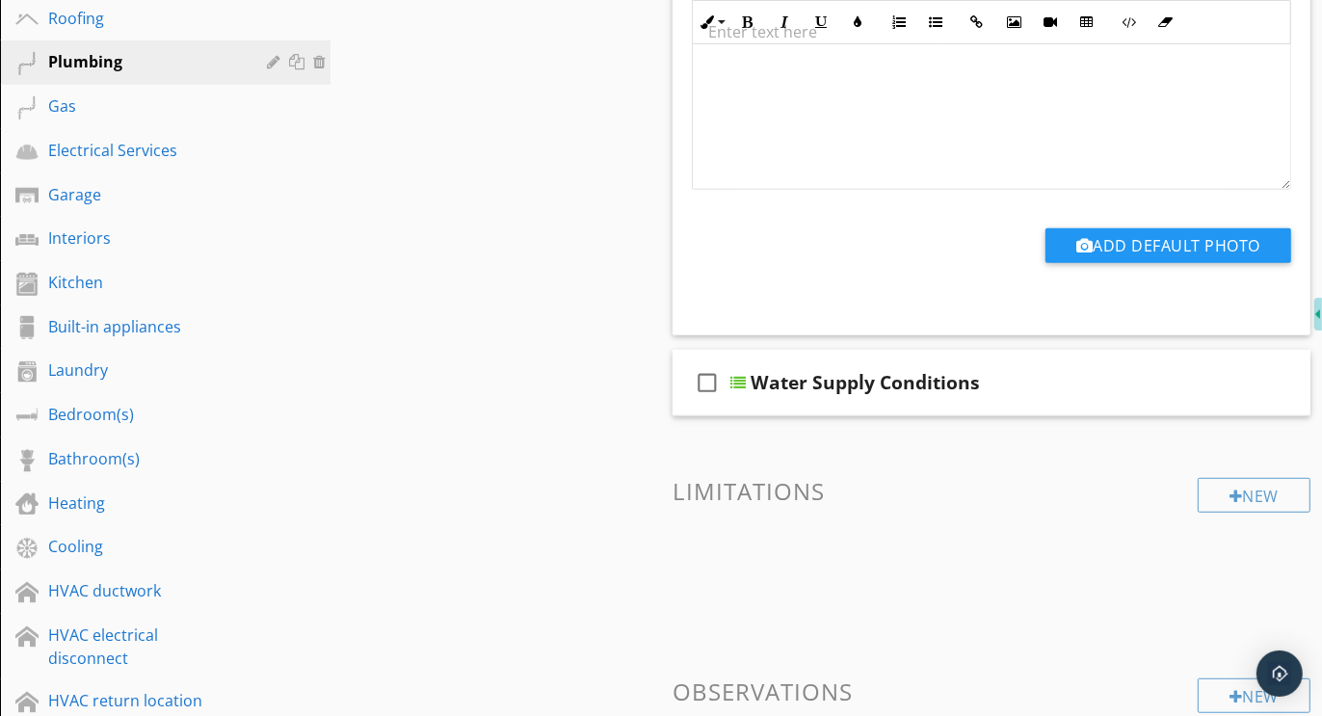
scroll to position [848, 0]
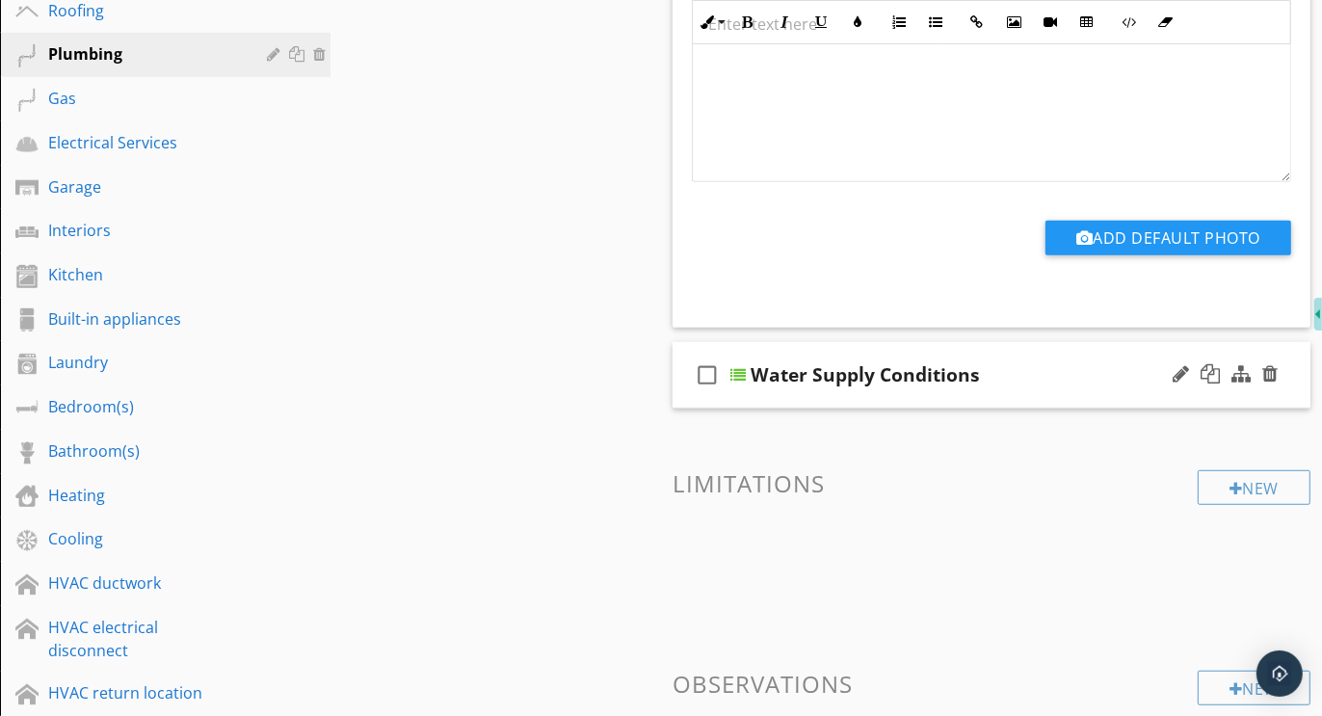
click at [972, 348] on div "check_box_outline_blank Water Supply Conditions" at bounding box center [992, 375] width 638 height 67
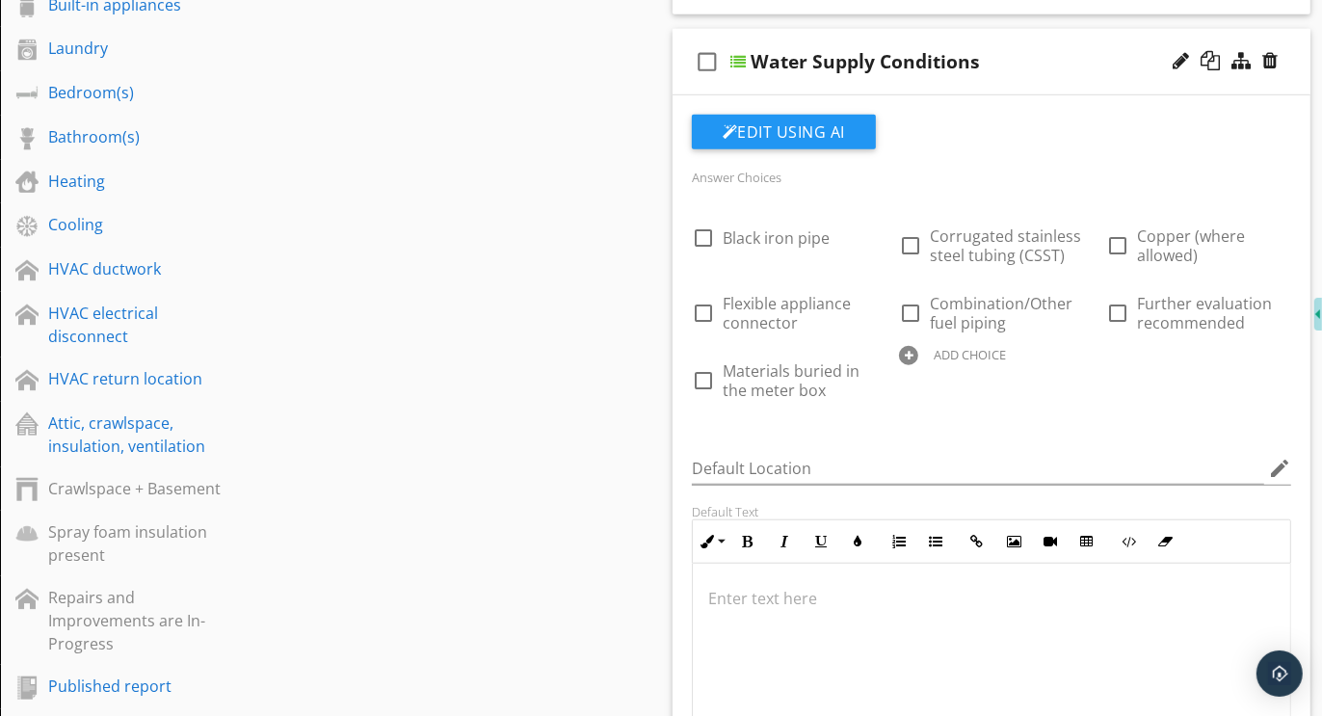
scroll to position [1166, 0]
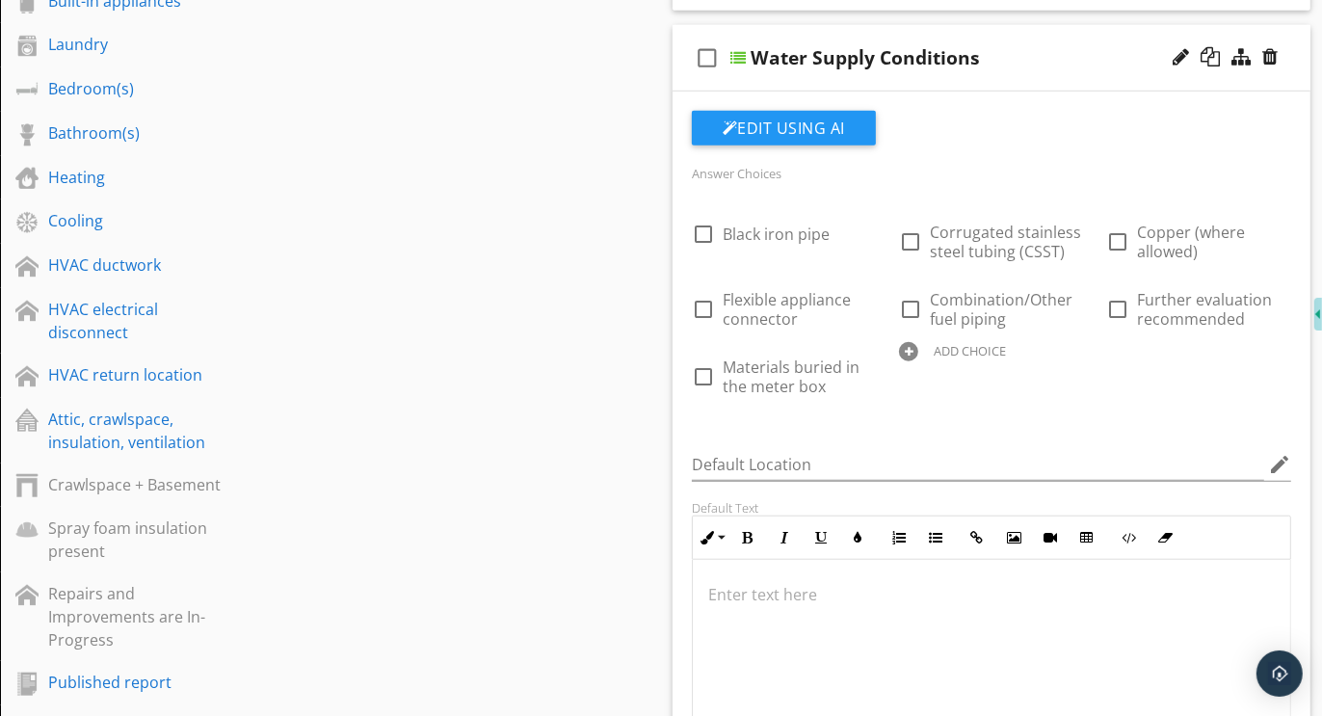
click at [911, 352] on div at bounding box center [908, 351] width 19 height 19
type input "Further evaluation or correction recommended"
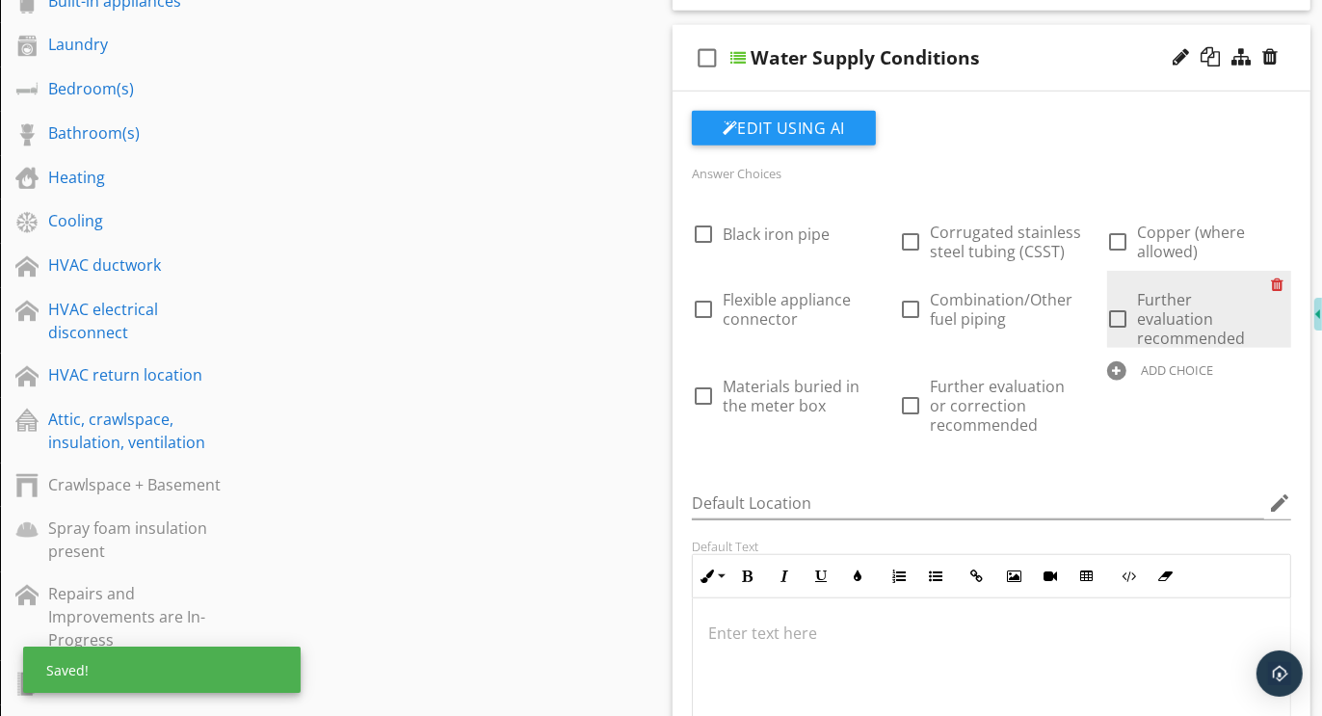
click at [1281, 283] on div at bounding box center [1281, 284] width 20 height 27
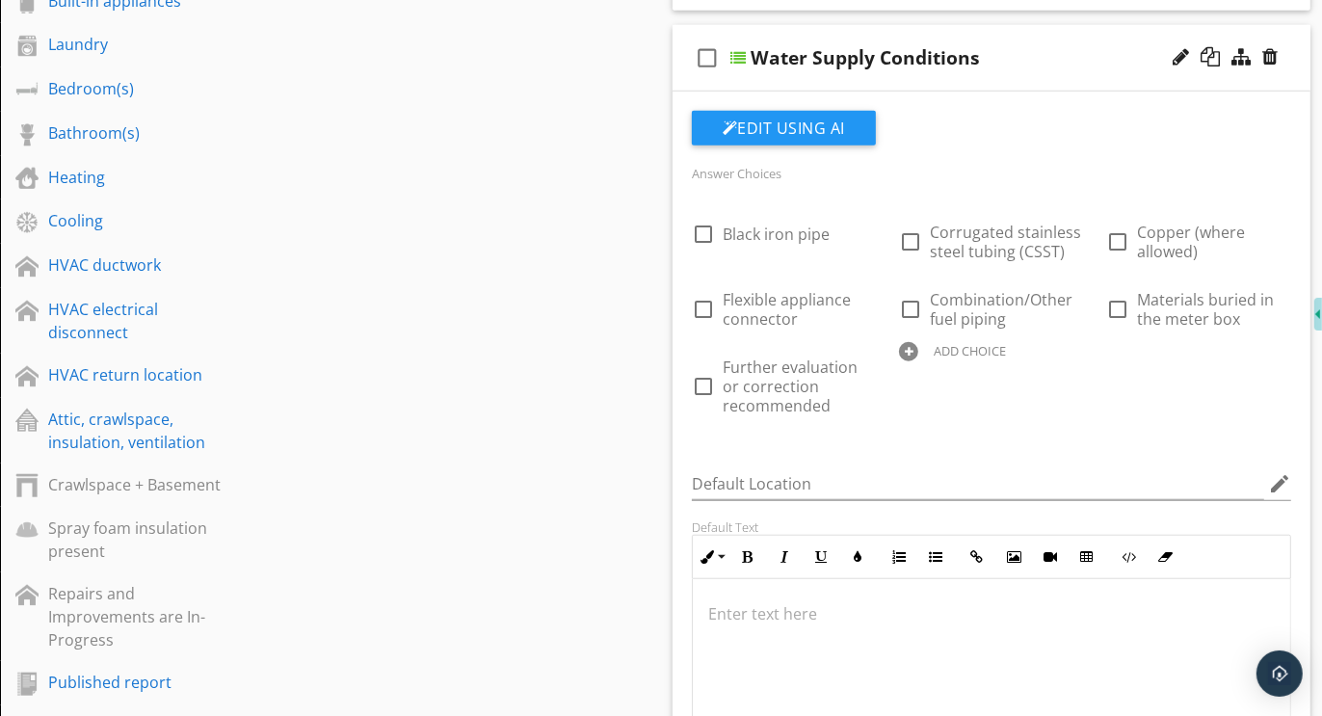
click at [986, 27] on div "check_box_outline_blank Water Supply Conditions" at bounding box center [992, 58] width 638 height 67
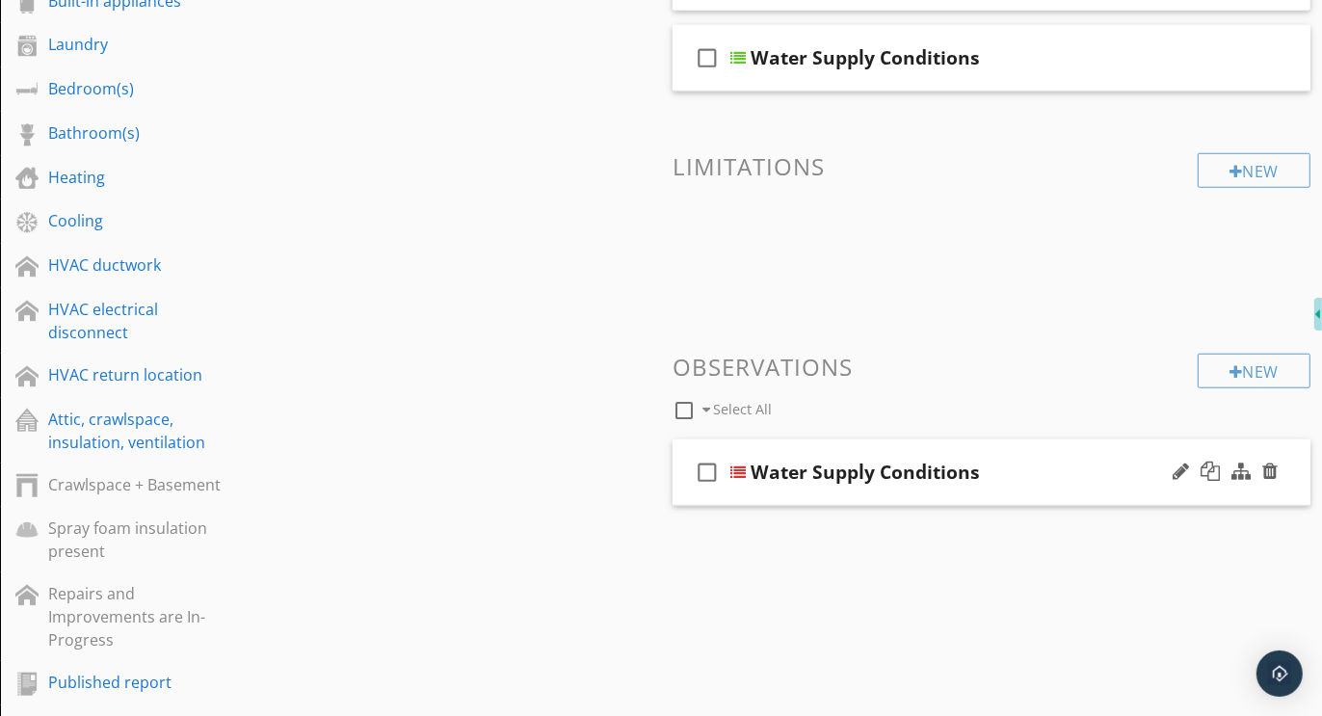
click at [982, 450] on div "check_box_outline_blank Water Supply Conditions" at bounding box center [992, 472] width 638 height 67
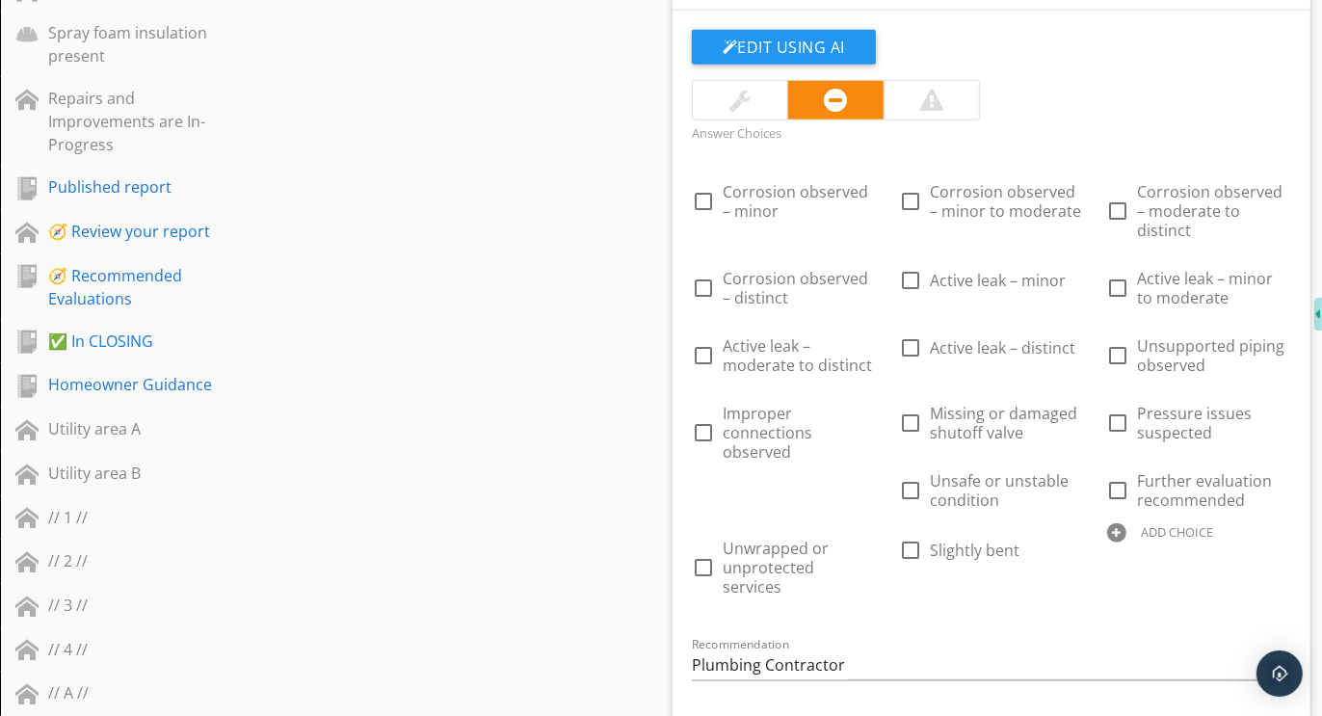
scroll to position [1721, 0]
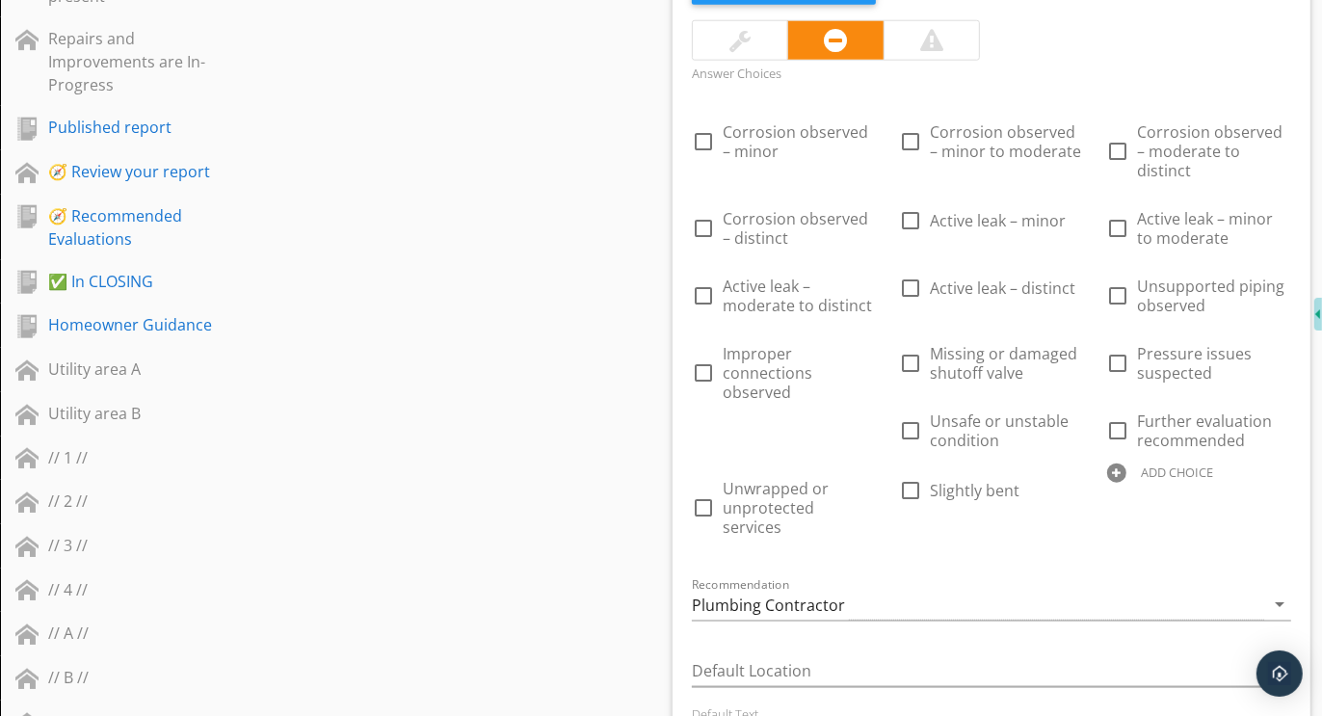
click at [1115, 464] on div at bounding box center [1116, 473] width 19 height 19
type input "Further evaluation or correction recommended"
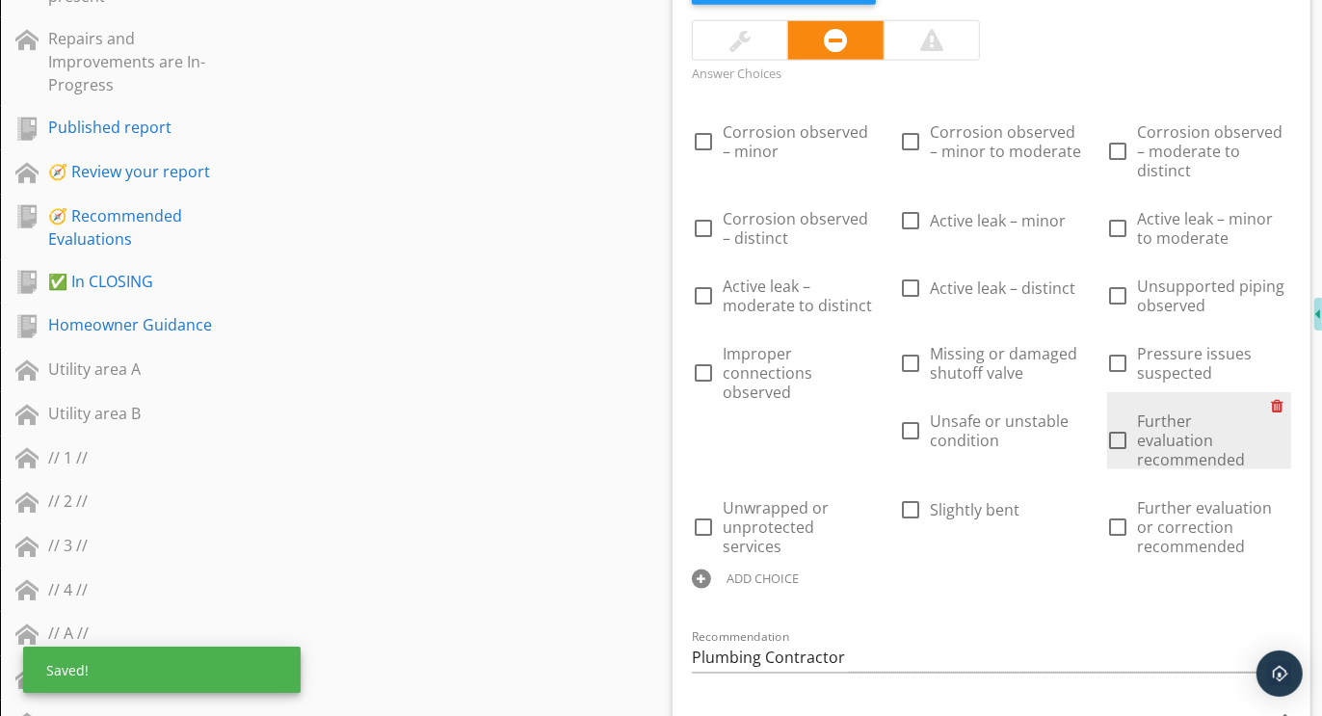
click at [1279, 392] on div at bounding box center [1281, 405] width 20 height 27
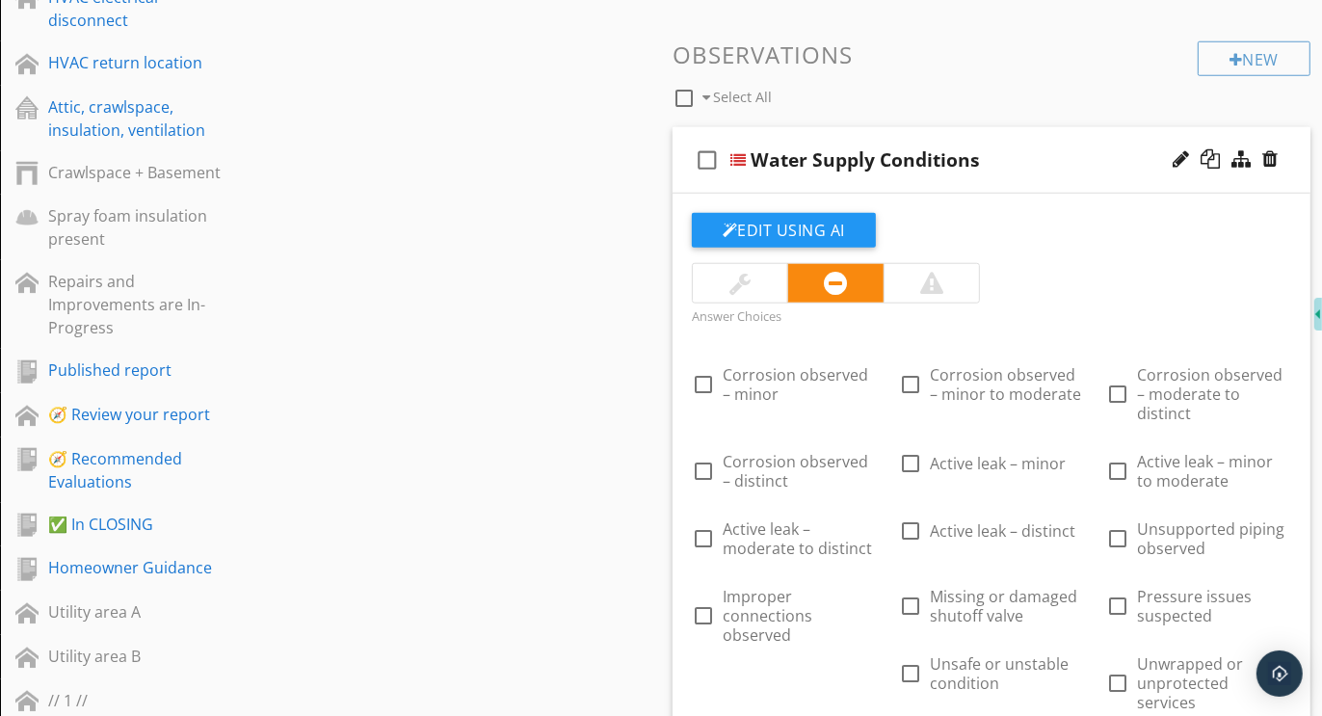
scroll to position [1413, 0]
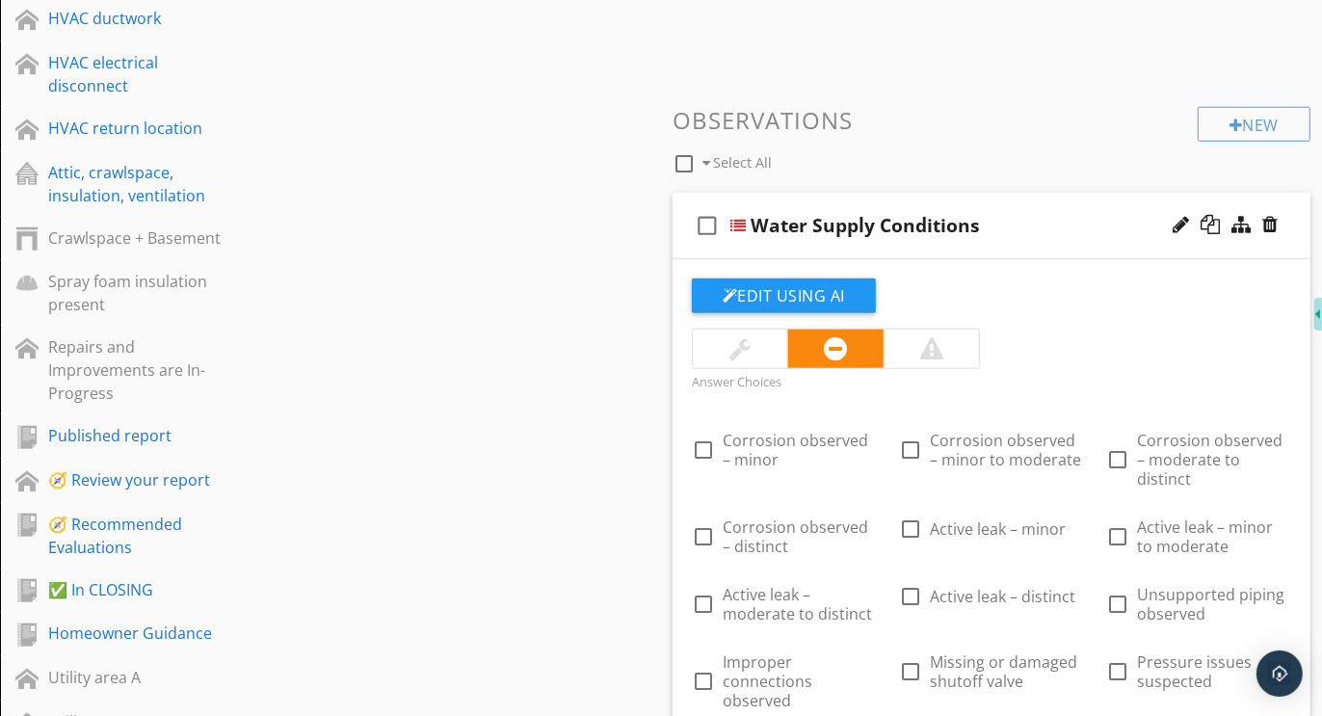
click at [1013, 198] on div "check_box_outline_blank Water Supply Conditions" at bounding box center [992, 226] width 638 height 67
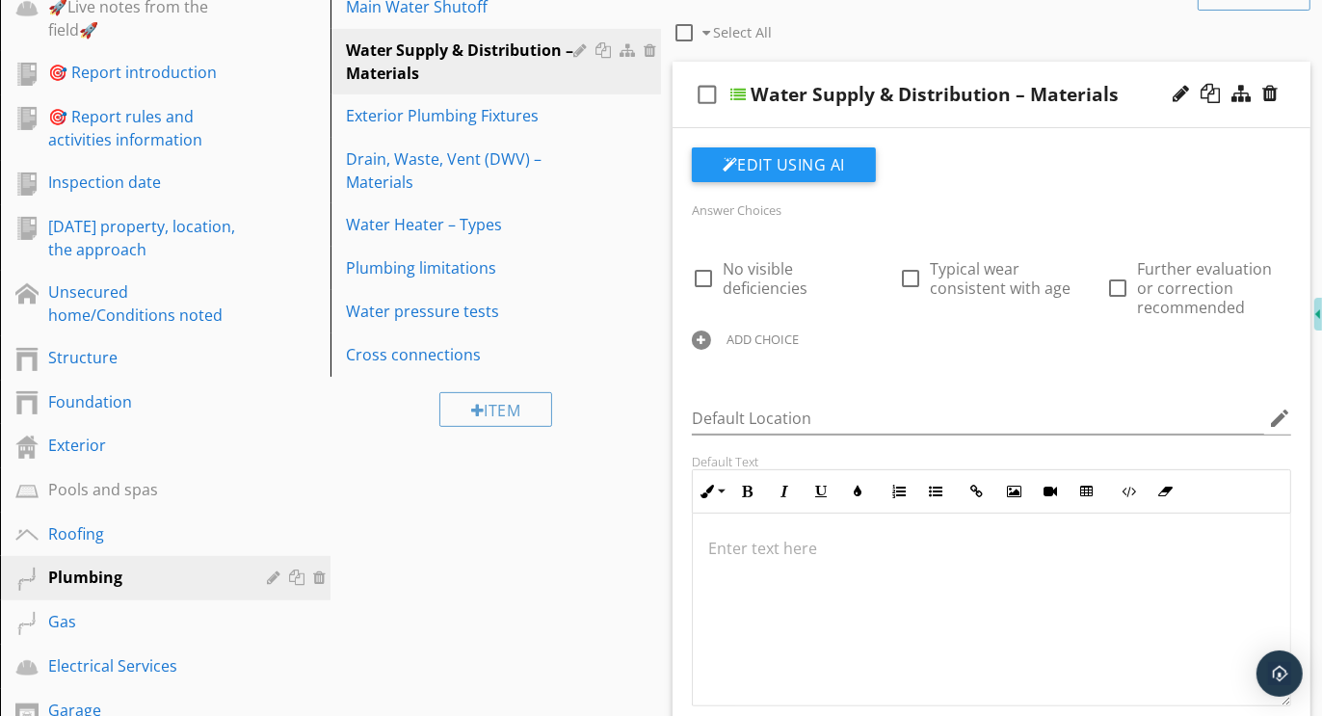
scroll to position [209, 0]
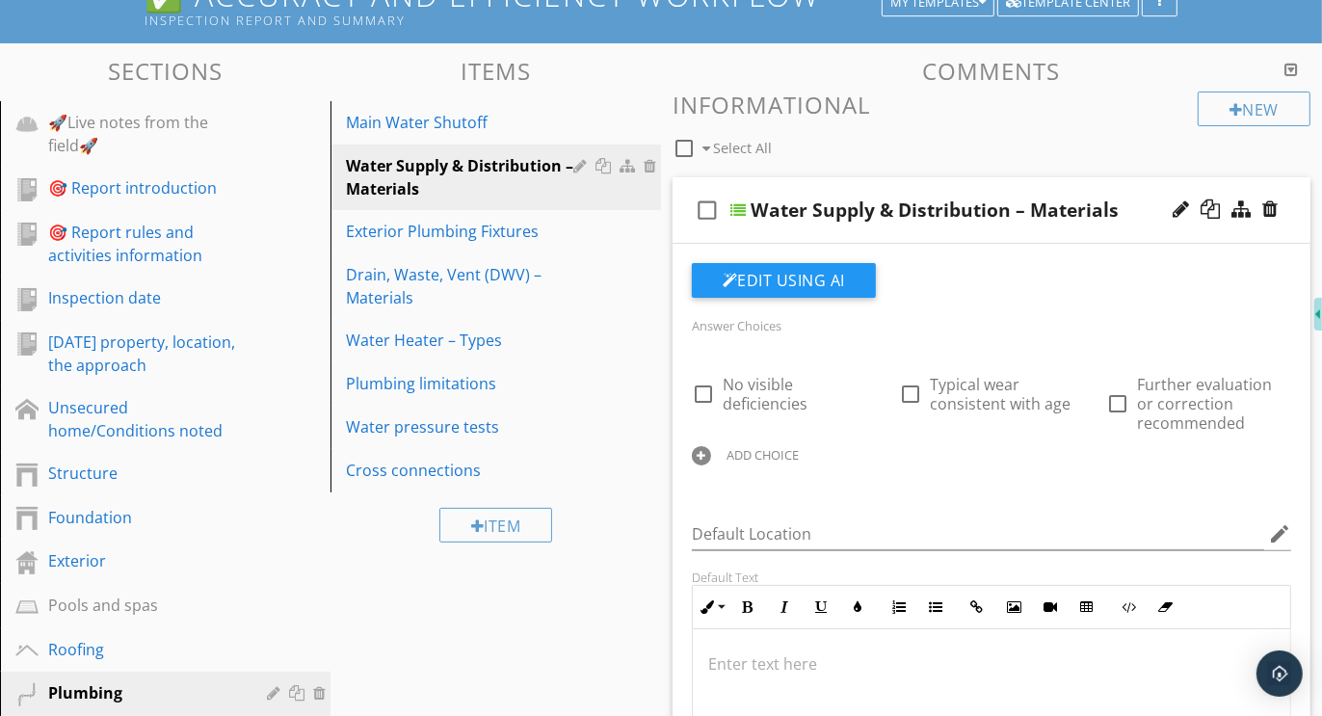
click at [1007, 182] on div "check_box_outline_blank Water Supply & Distribution – Materials" at bounding box center [992, 210] width 638 height 67
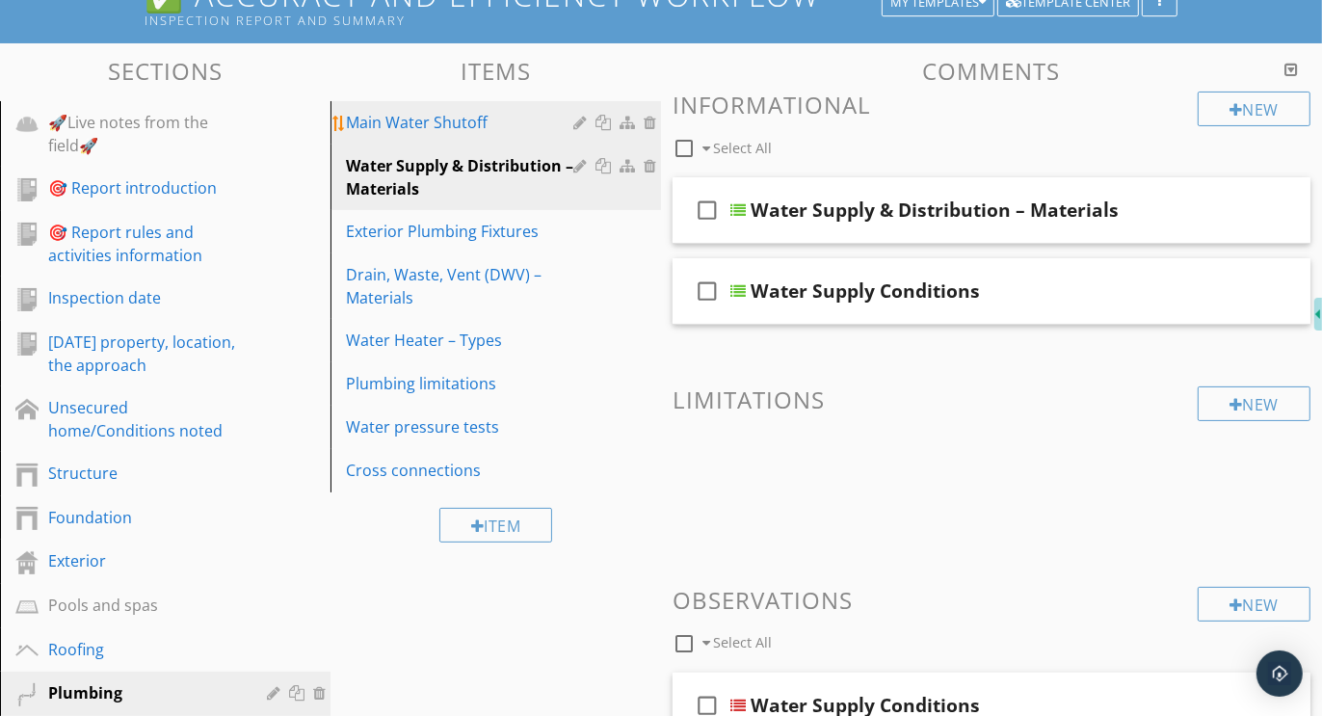
click at [393, 124] on div "Main Water Shutoff" at bounding box center [462, 122] width 233 height 23
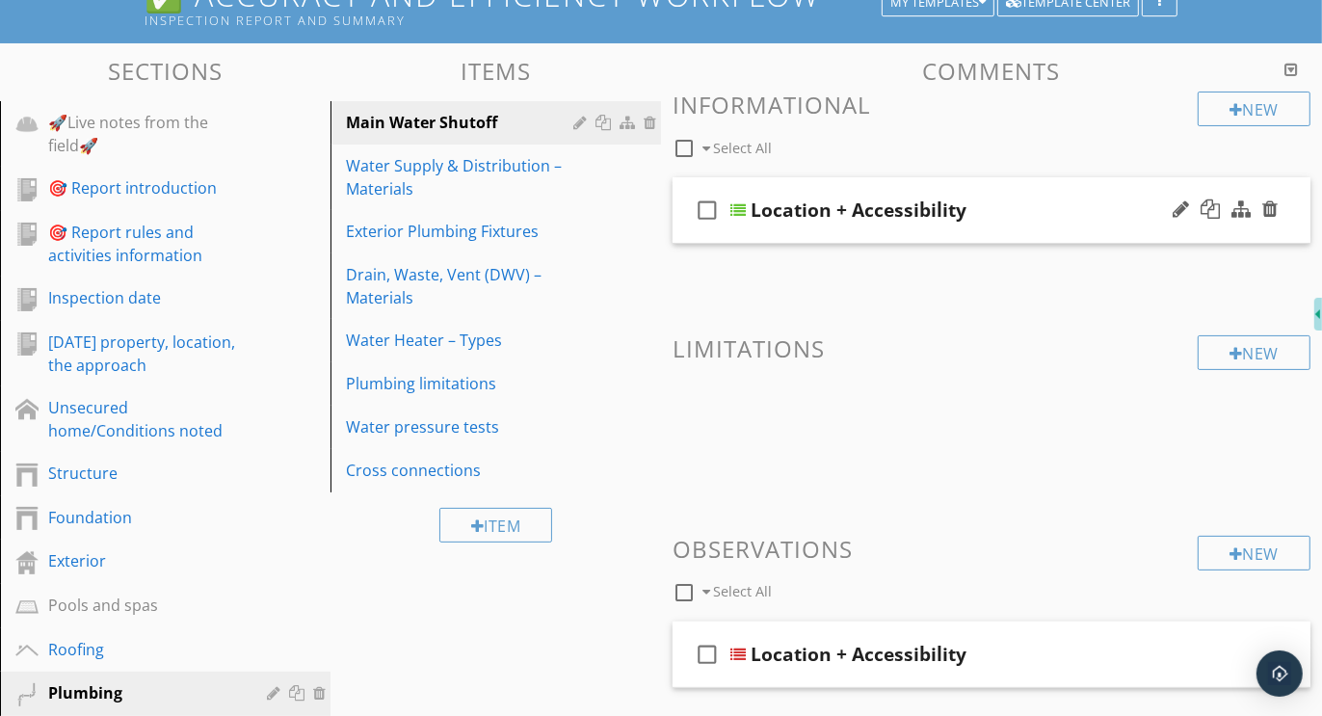
click at [1012, 179] on div "check_box_outline_blank Location + Accessibility" at bounding box center [992, 210] width 638 height 67
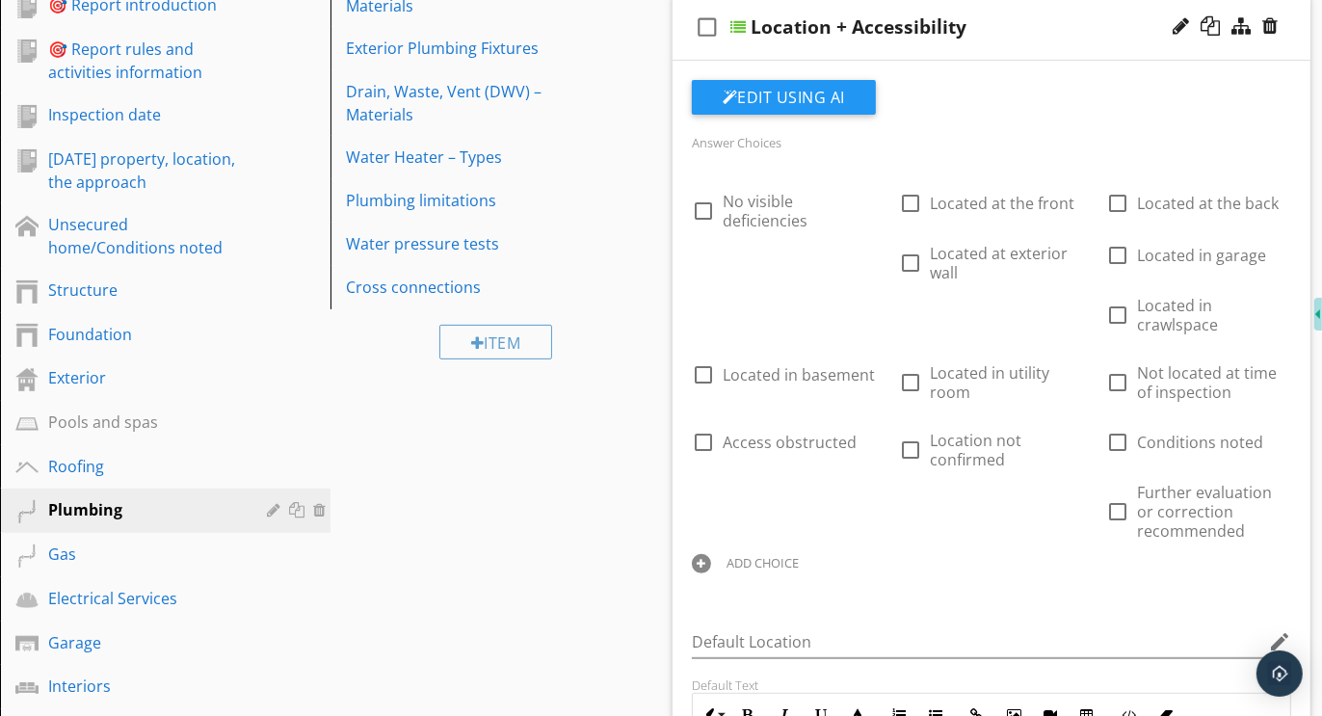
scroll to position [484, 0]
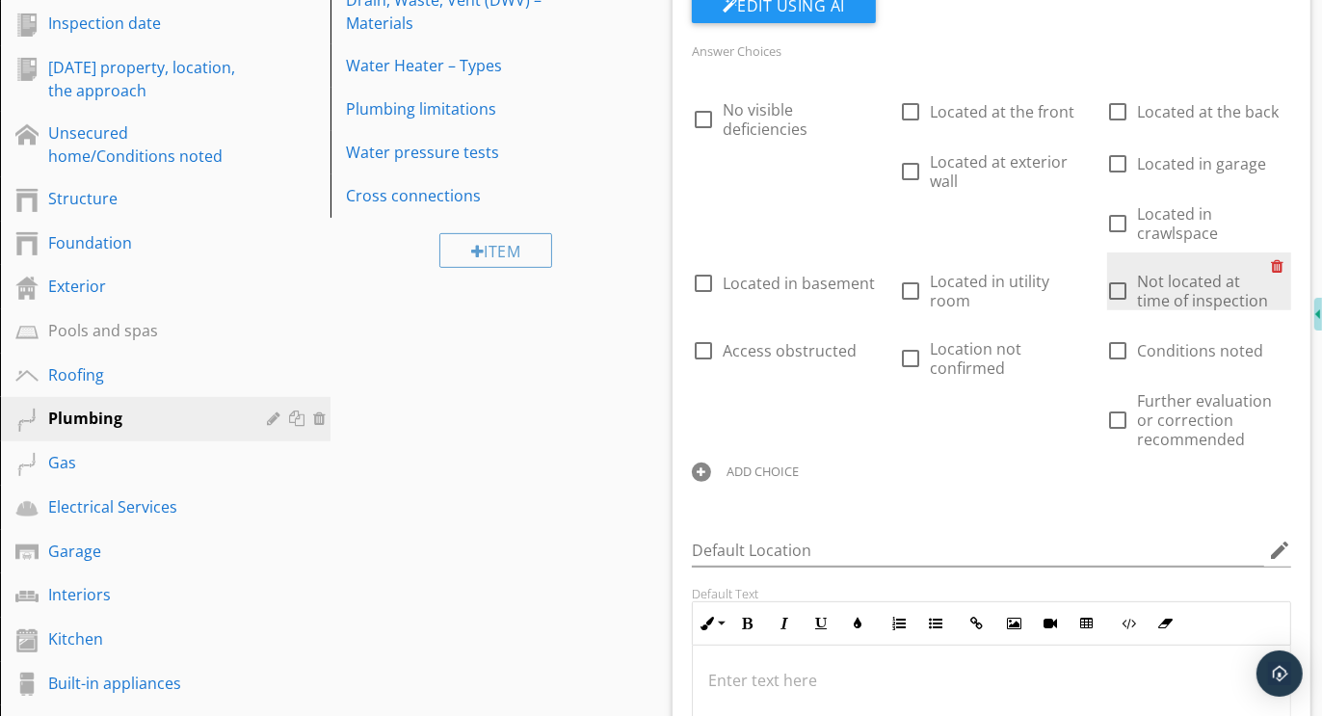
click at [1279, 263] on div at bounding box center [1281, 266] width 20 height 27
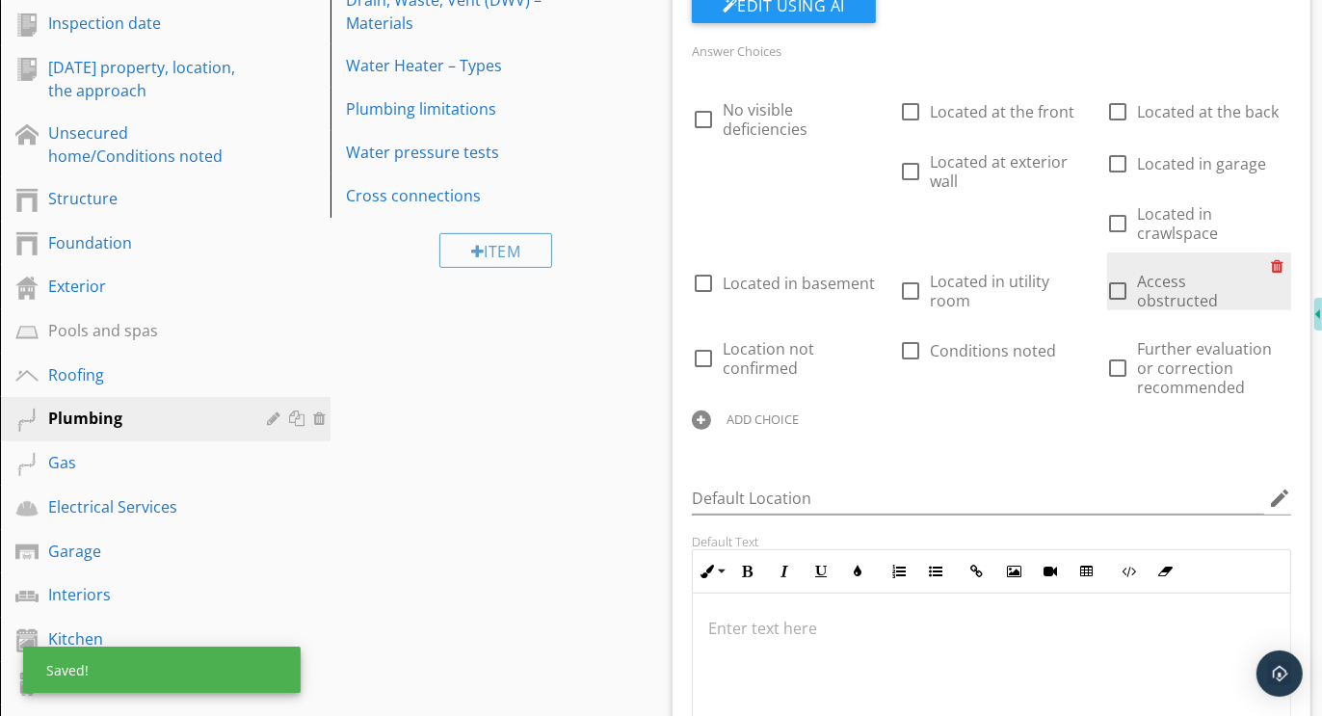
click at [1279, 263] on div at bounding box center [1281, 266] width 20 height 27
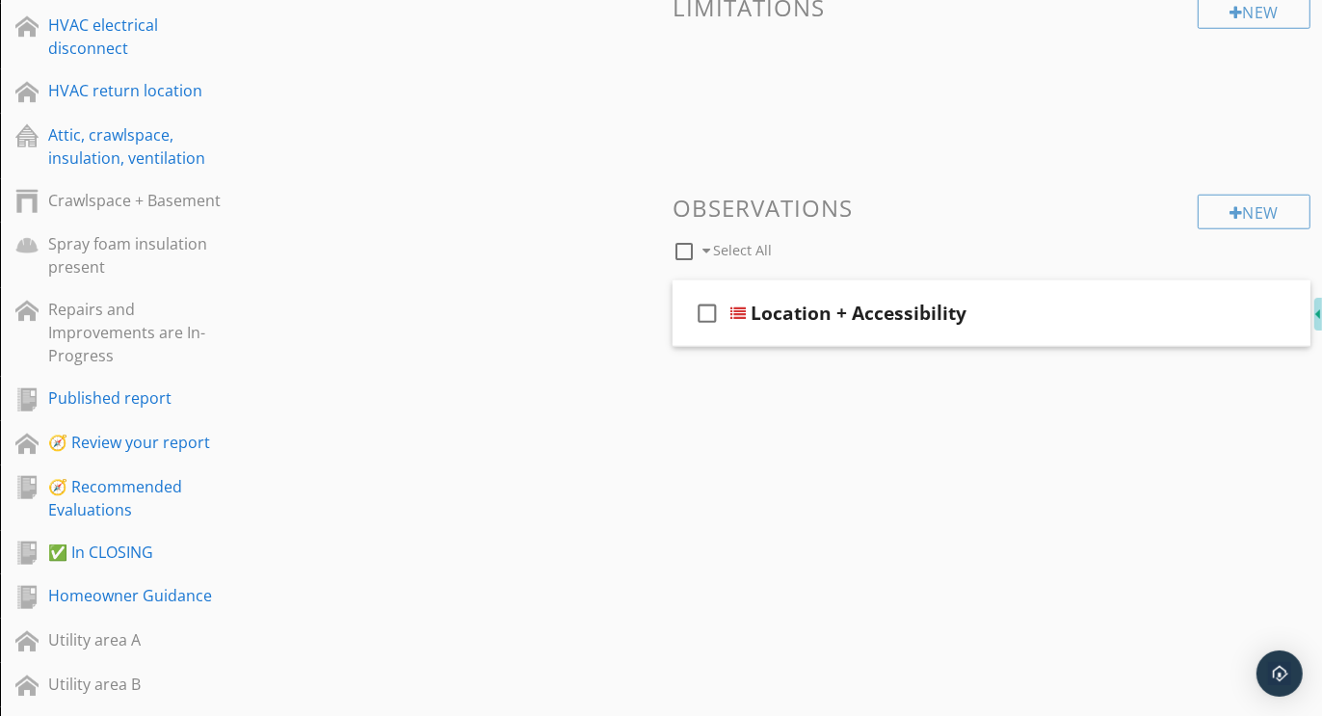
scroll to position [1370, 0]
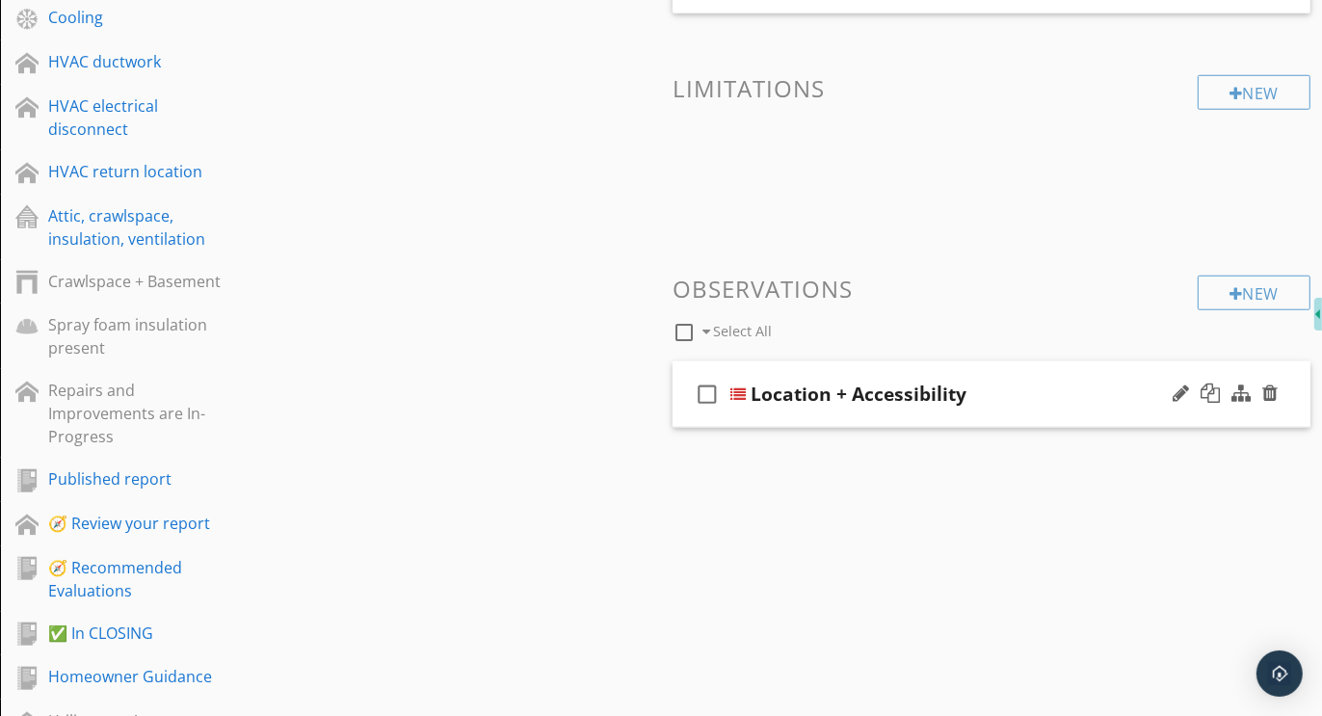
click at [1035, 366] on div "check_box_outline_blank Location + Accessibility" at bounding box center [992, 394] width 638 height 67
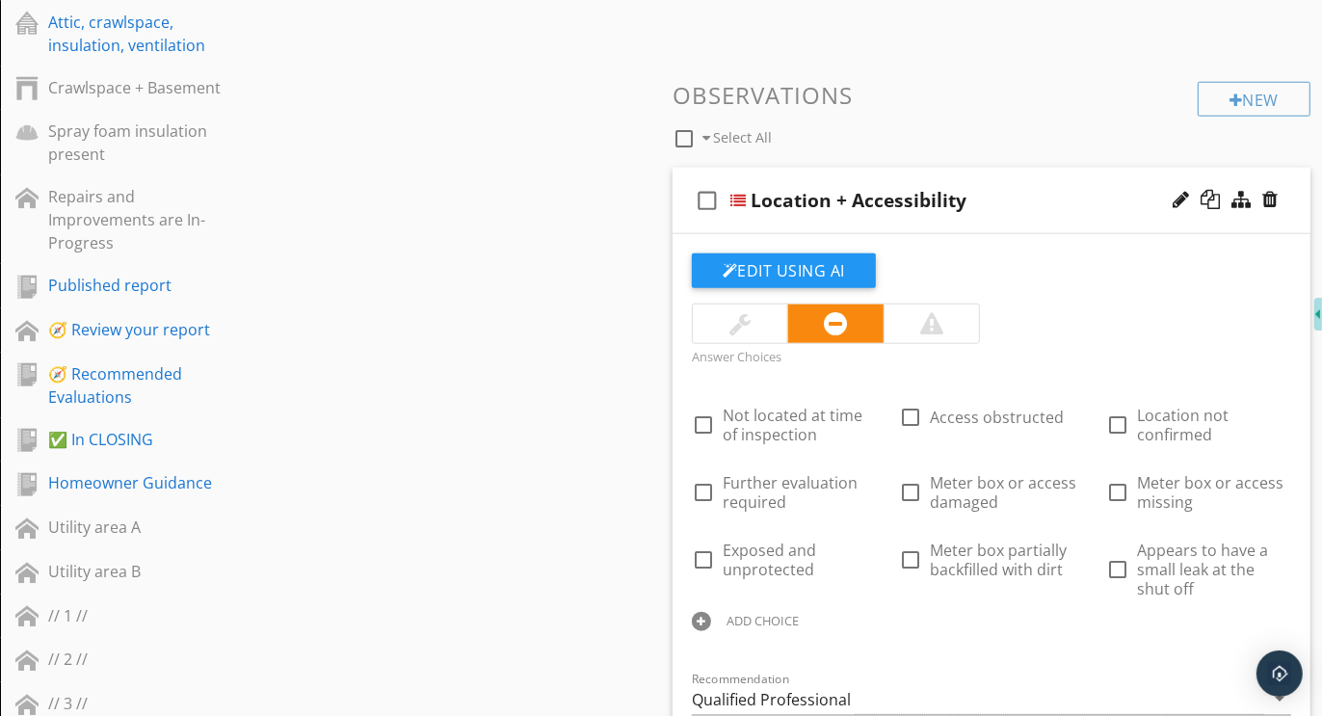
scroll to position [1567, 0]
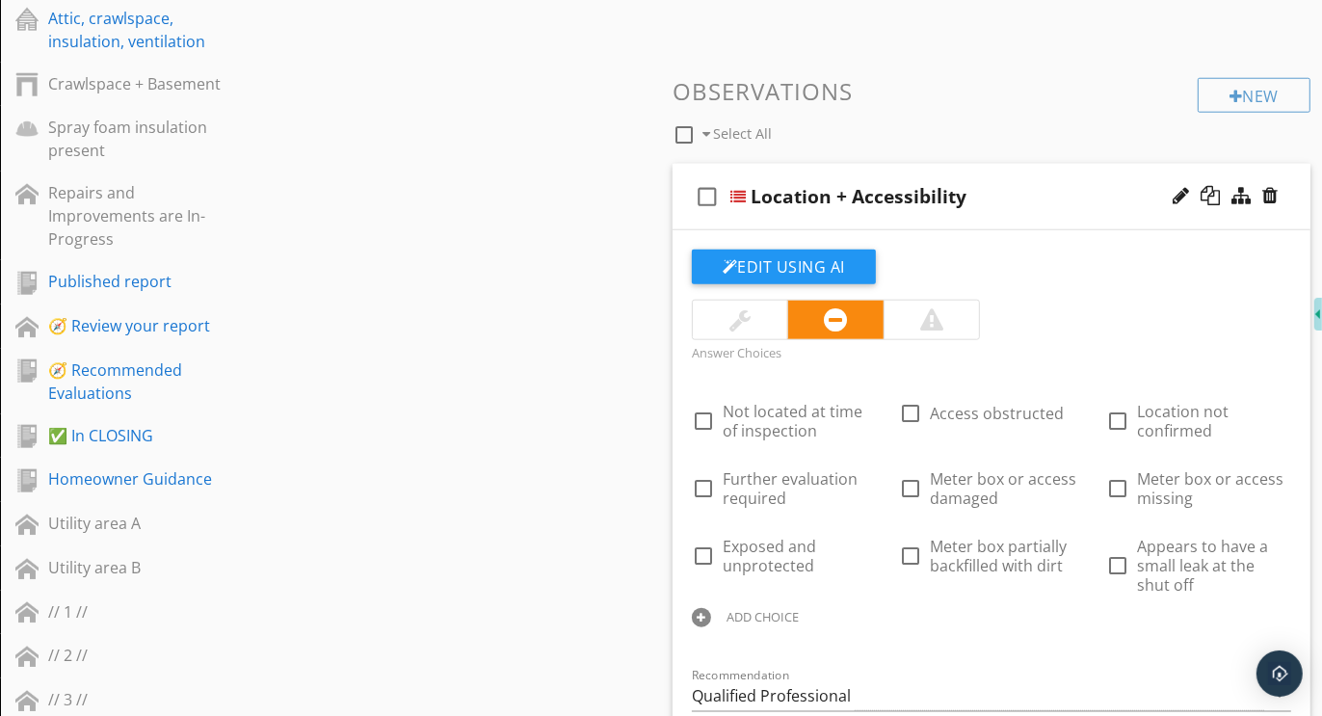
click at [702, 609] on div at bounding box center [701, 617] width 19 height 19
type input "Recommend further evaluation and correction"
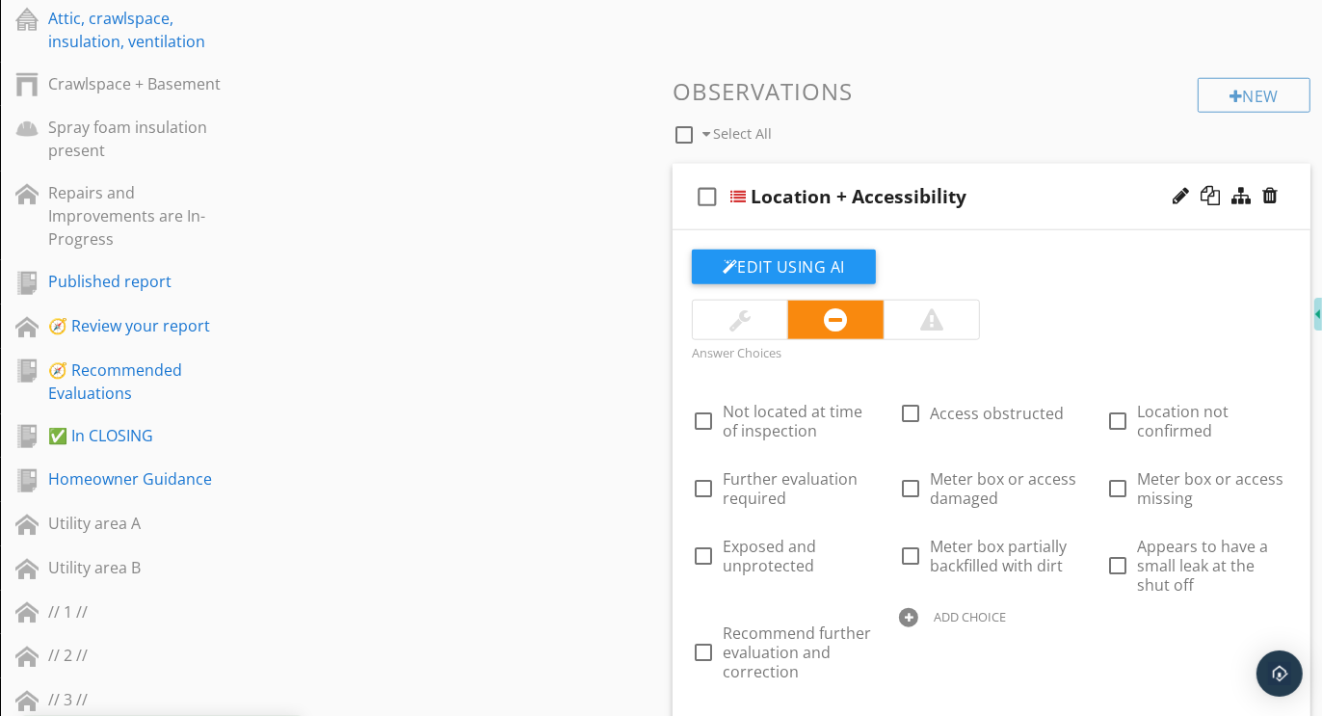
click at [967, 164] on div "check_box_outline_blank Location + Accessibility" at bounding box center [992, 197] width 638 height 67
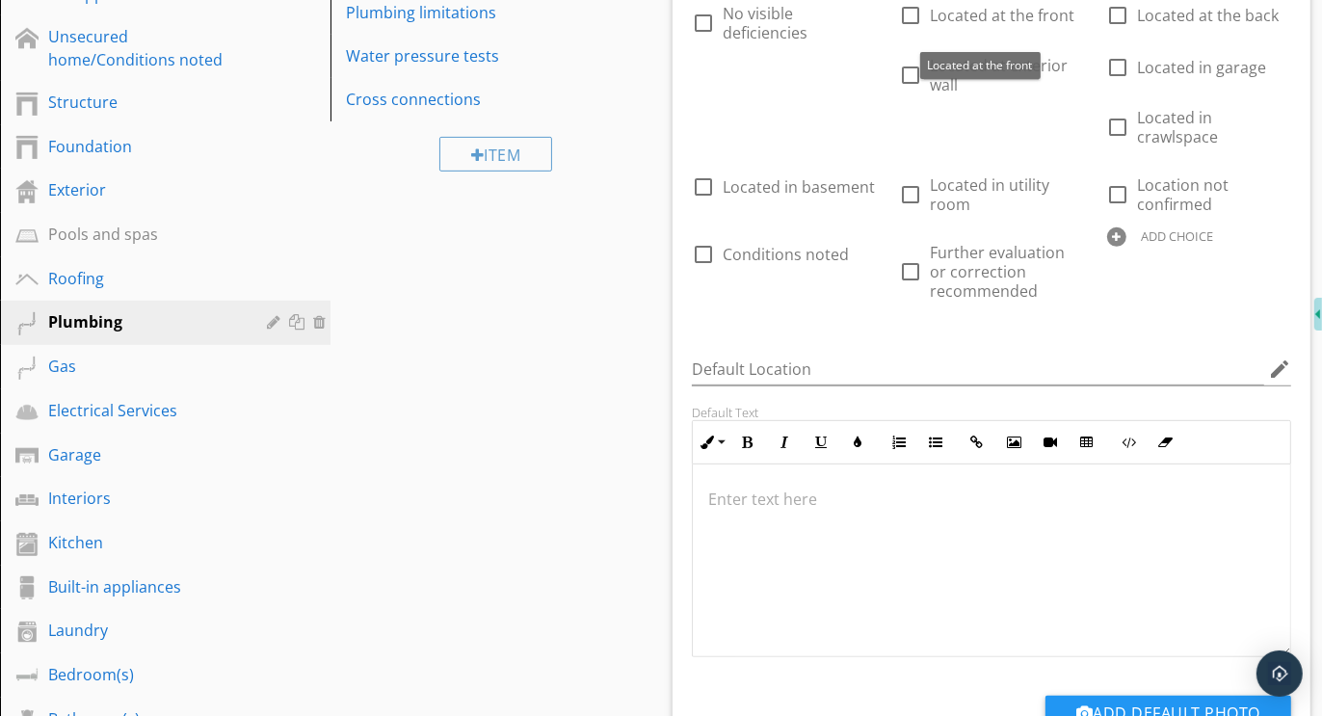
scroll to position [641, 0]
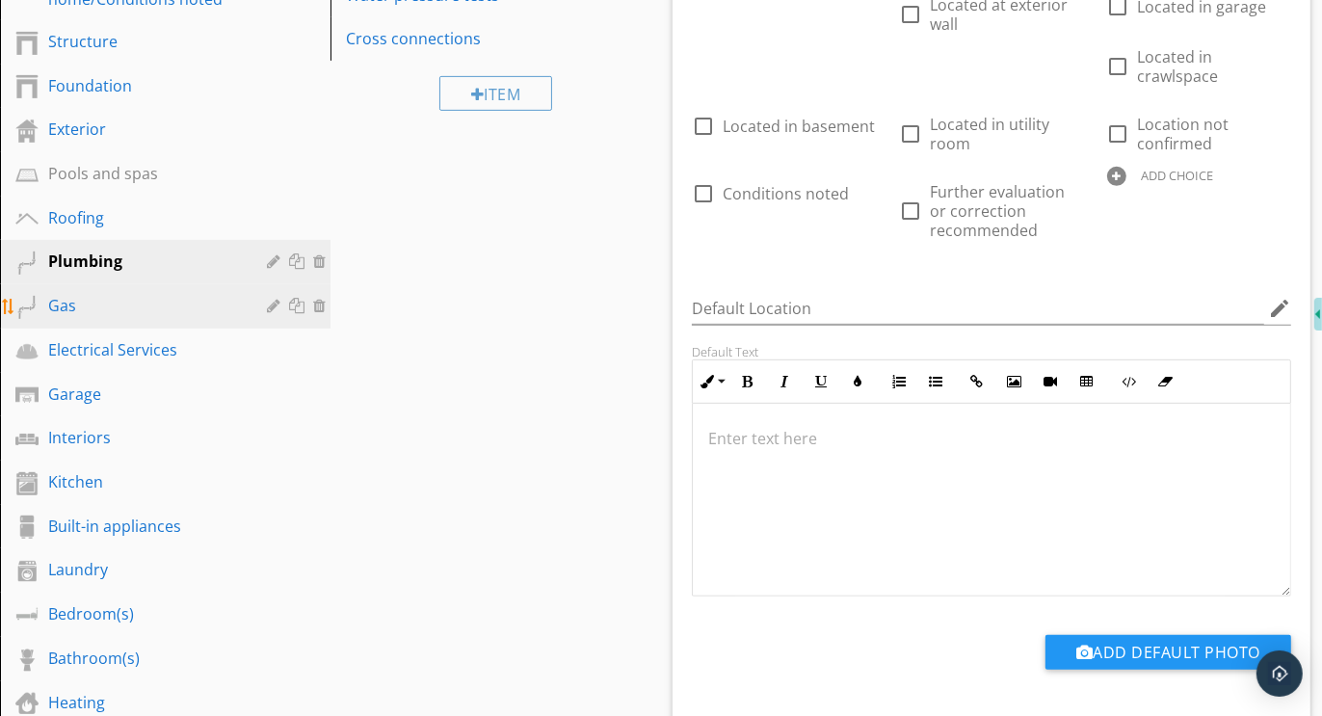
click at [92, 307] on div "Gas" at bounding box center [143, 305] width 191 height 23
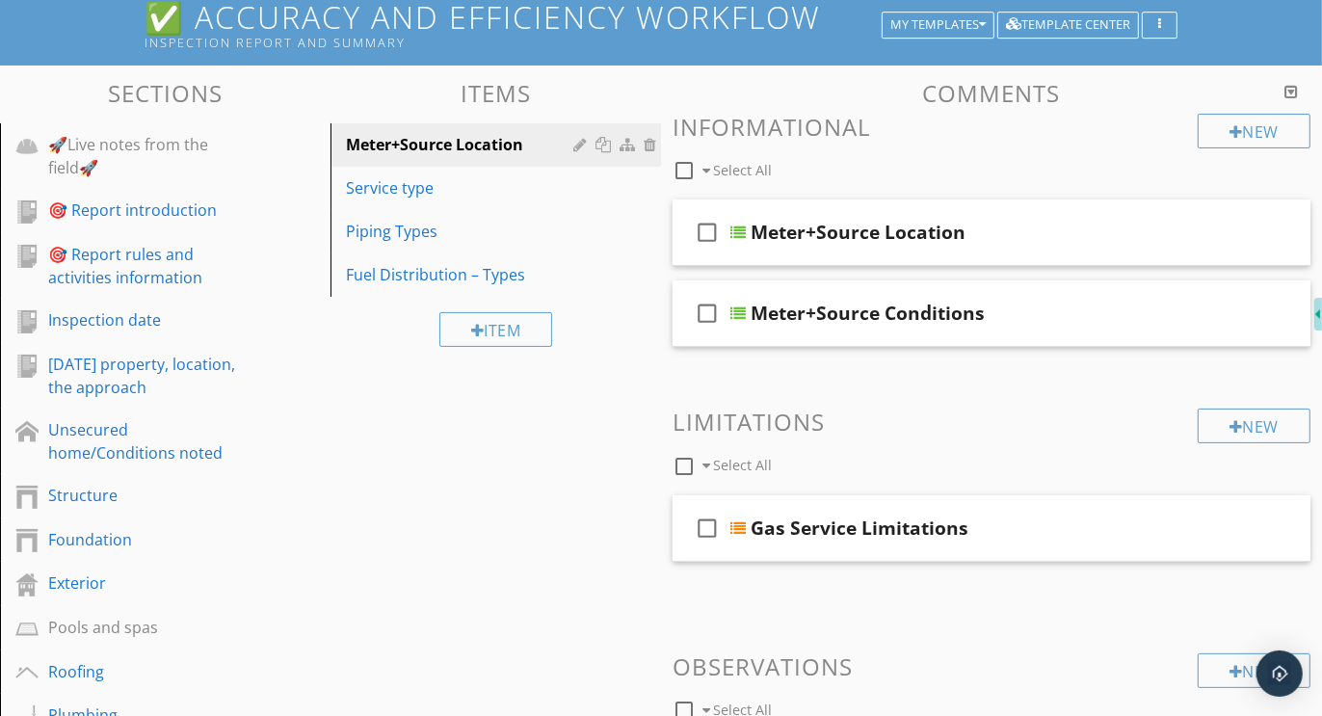
scroll to position [107, 0]
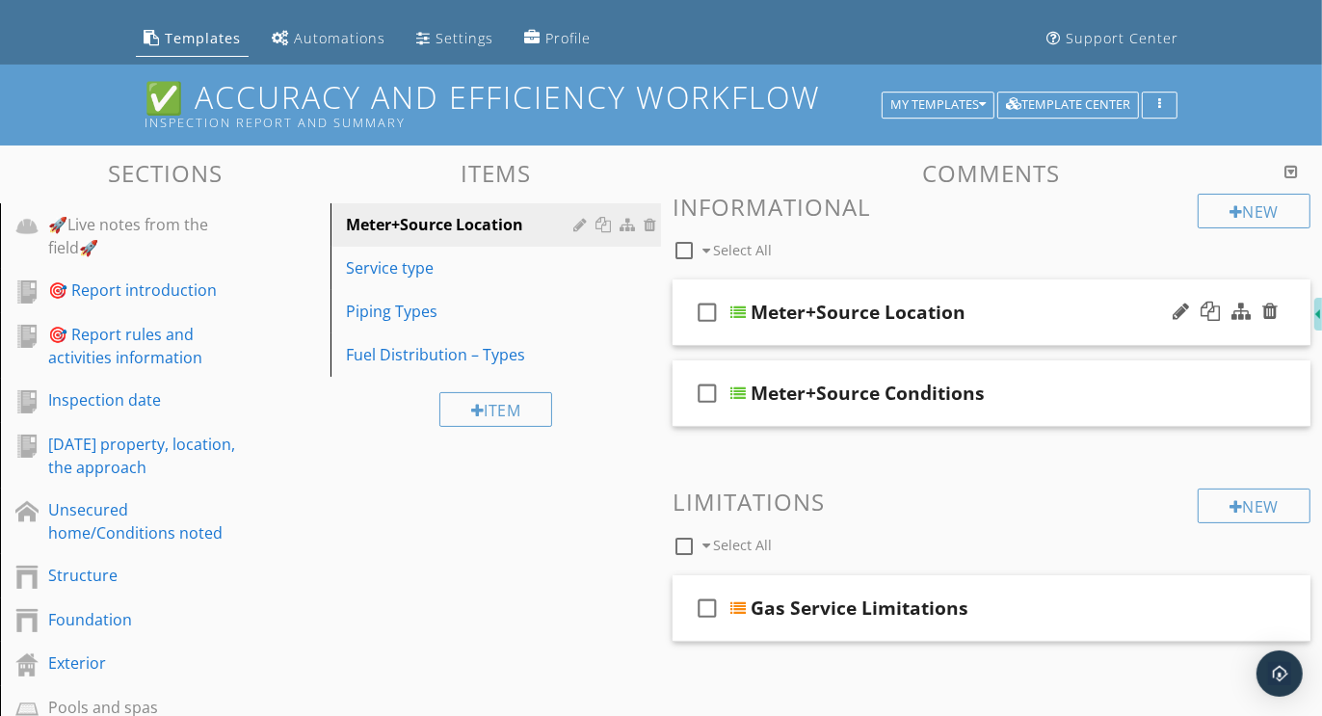
click at [1100, 279] on div "check_box_outline_blank Meter+Source Location" at bounding box center [992, 312] width 638 height 67
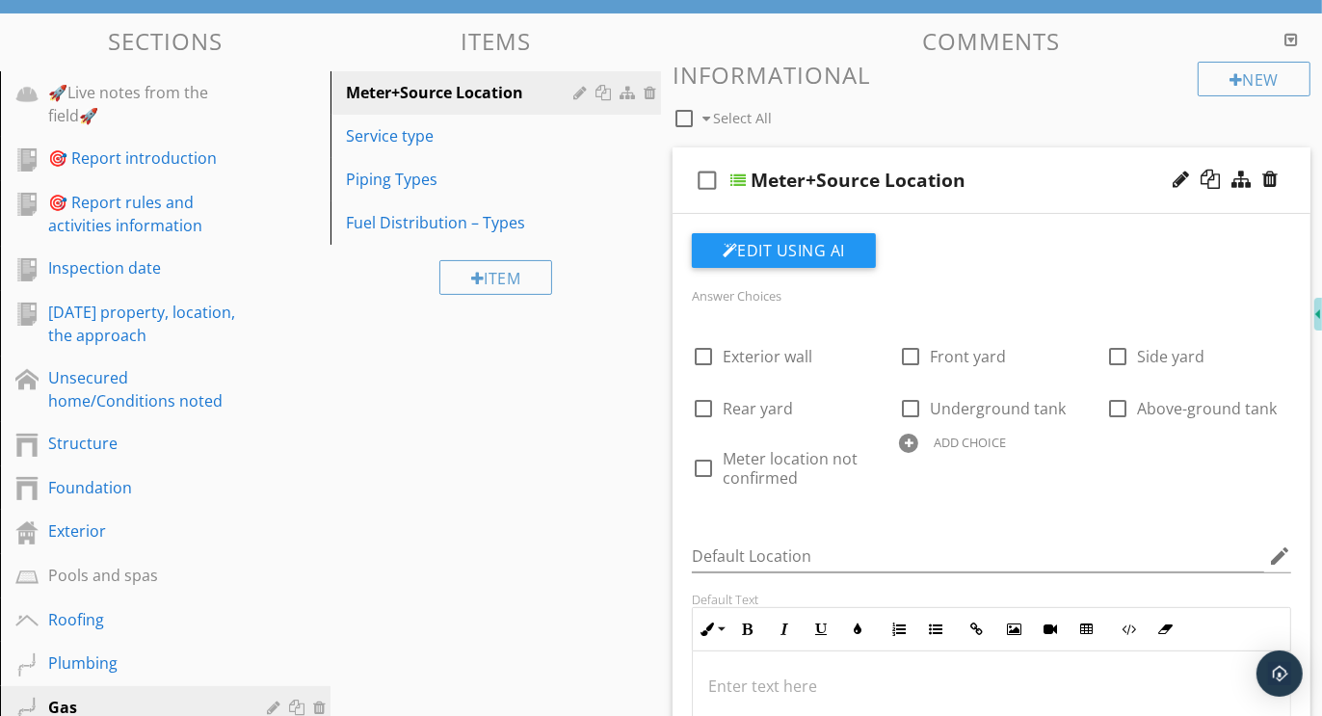
scroll to position [245, 0]
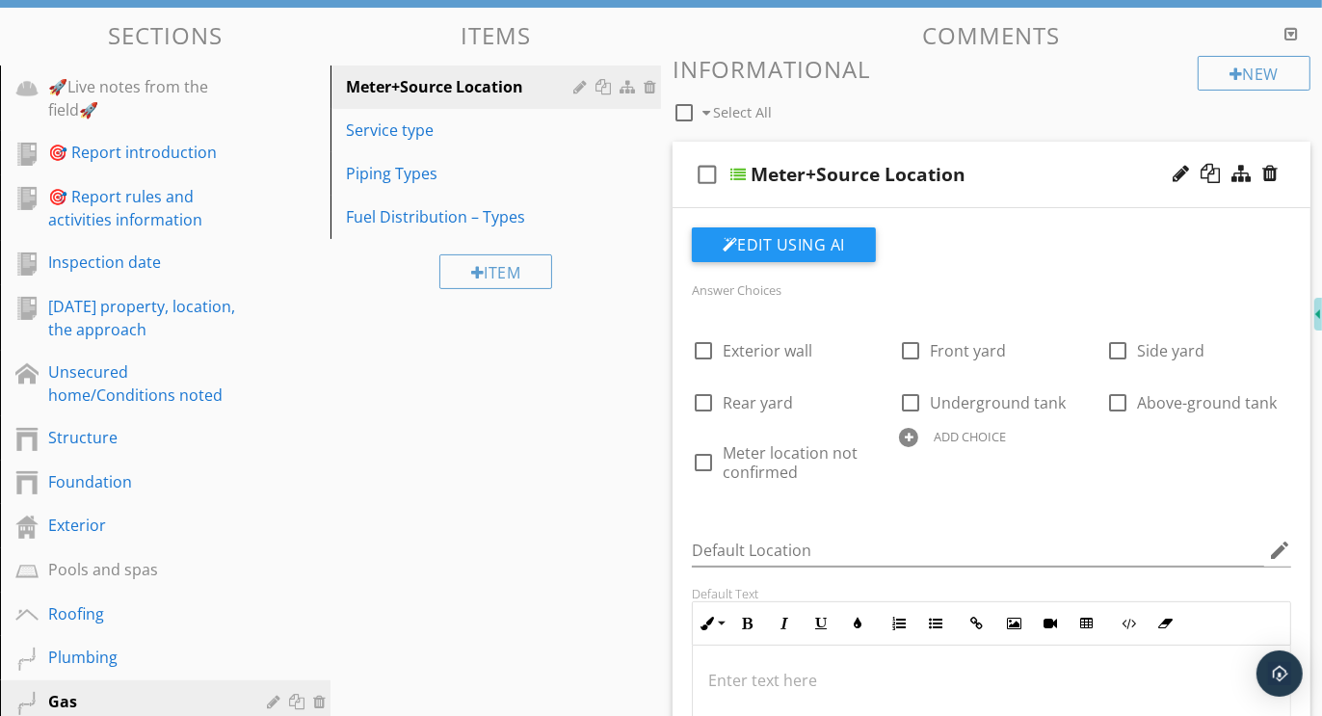
click at [909, 435] on div at bounding box center [908, 437] width 19 height 19
type input "Recommend further evaluation and correction"
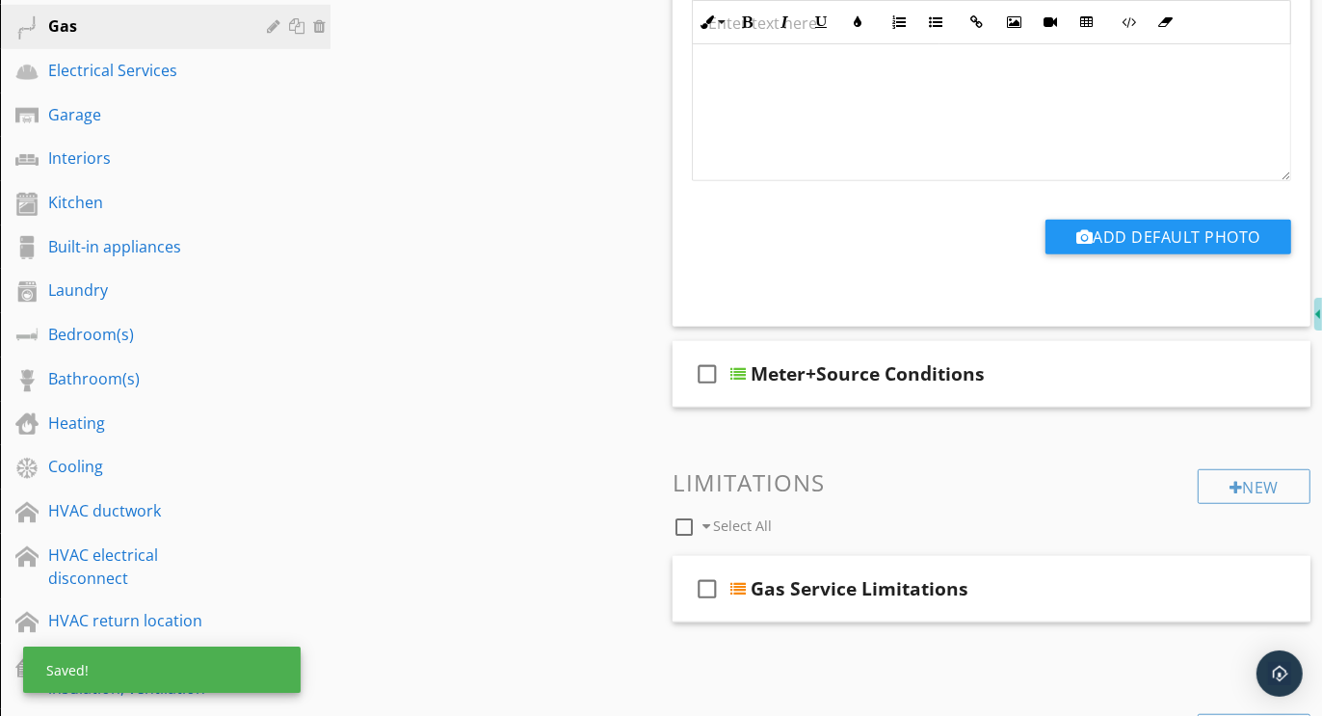
scroll to position [922, 0]
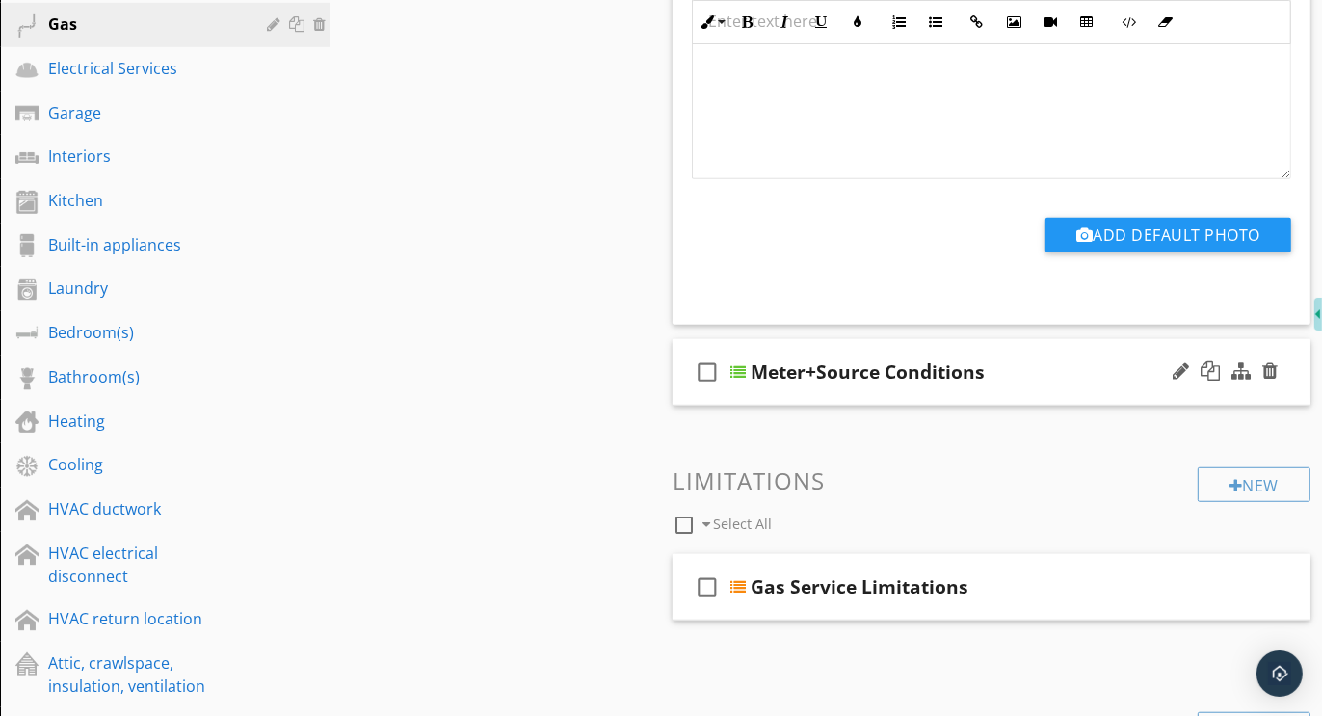
click at [1013, 349] on div "check_box_outline_blank Meter+Source Conditions" at bounding box center [992, 372] width 638 height 67
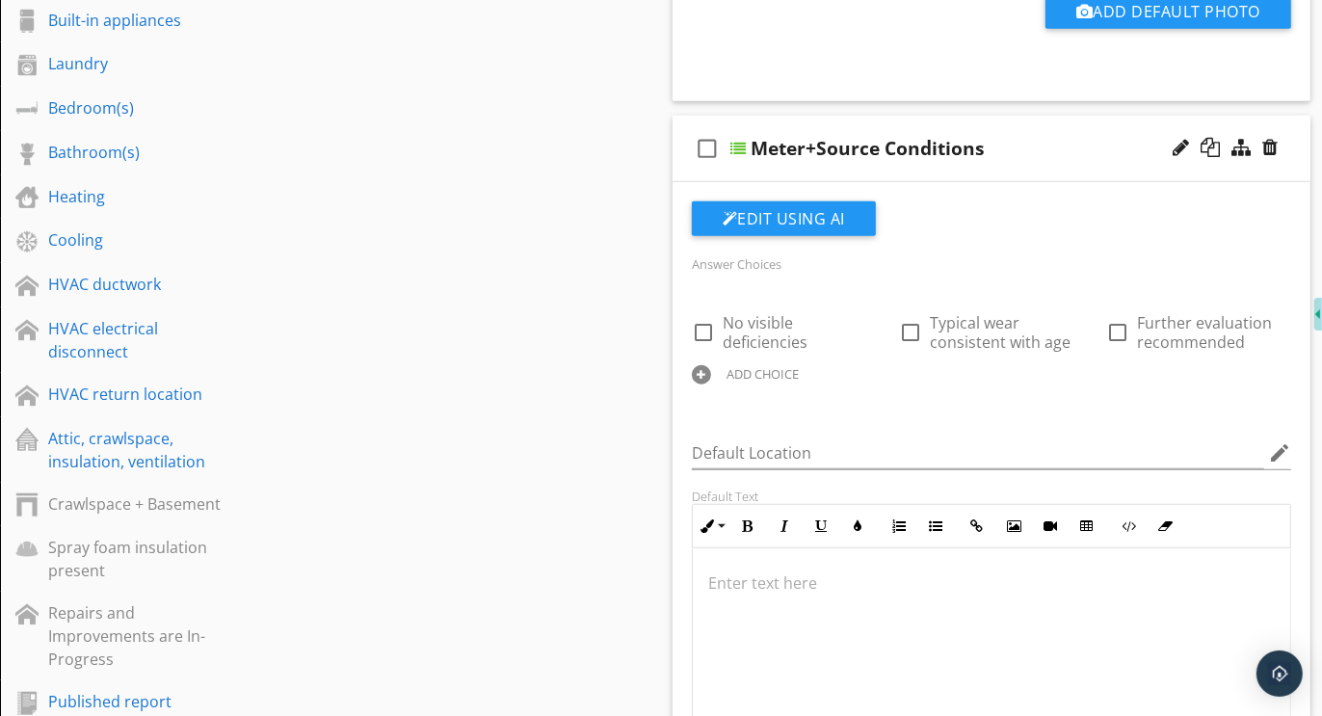
scroll to position [1301, 0]
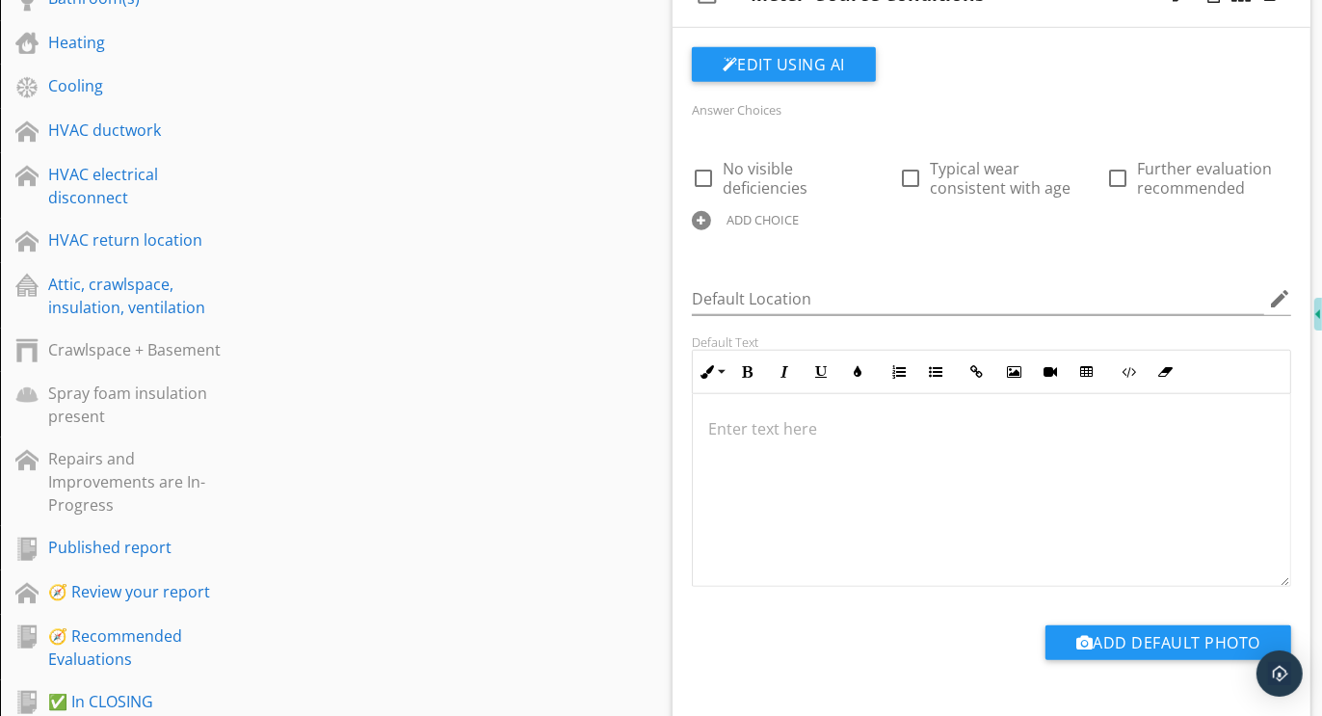
click at [704, 214] on div at bounding box center [701, 220] width 19 height 19
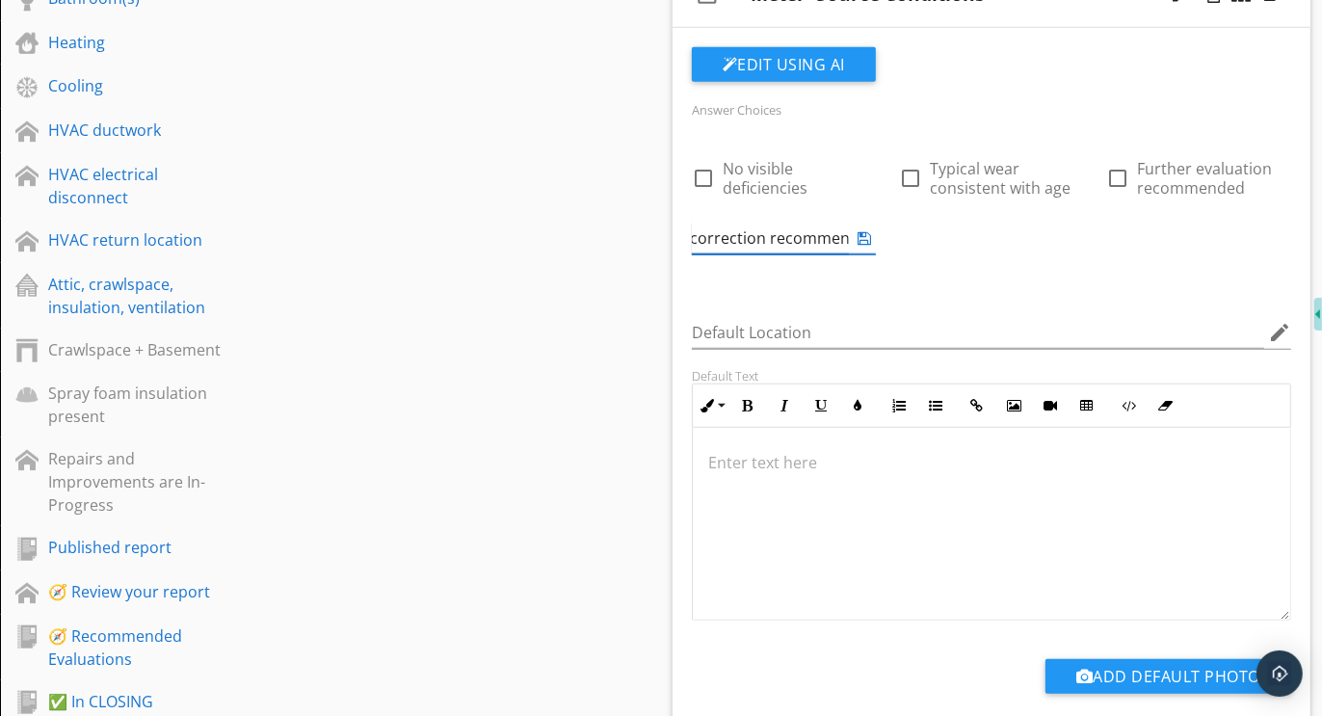
scroll to position [0, 194]
type input "Further evaluation and correction recommended"
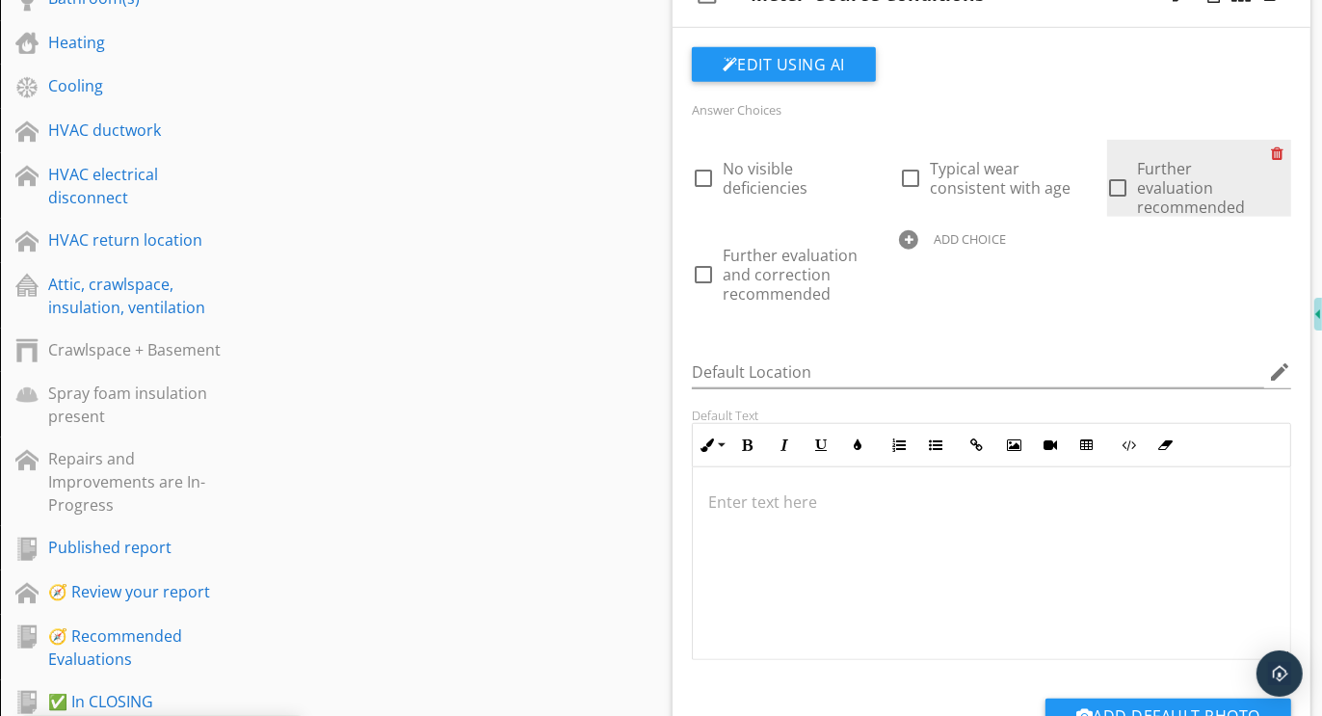
click at [1277, 152] on div at bounding box center [1281, 153] width 20 height 27
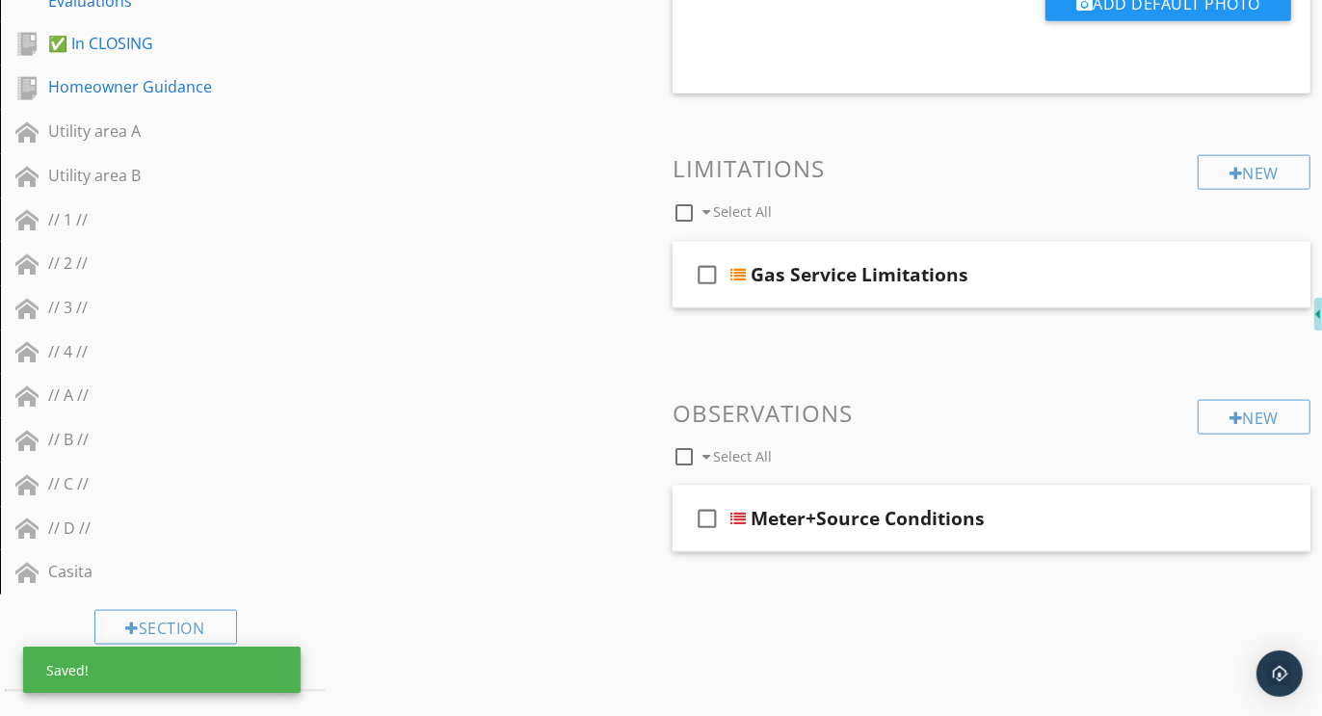
scroll to position [1969, 0]
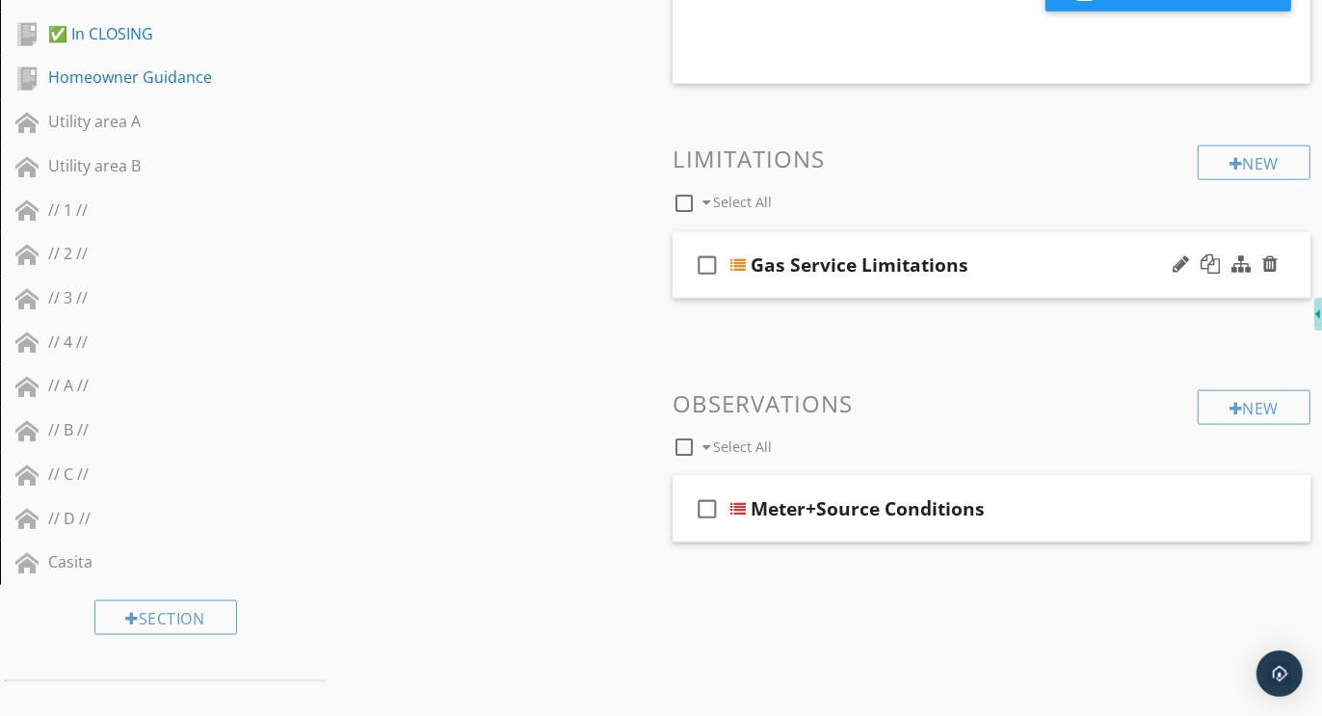
click at [1053, 232] on div "check_box_outline_blank Gas Service Limitations" at bounding box center [992, 265] width 638 height 67
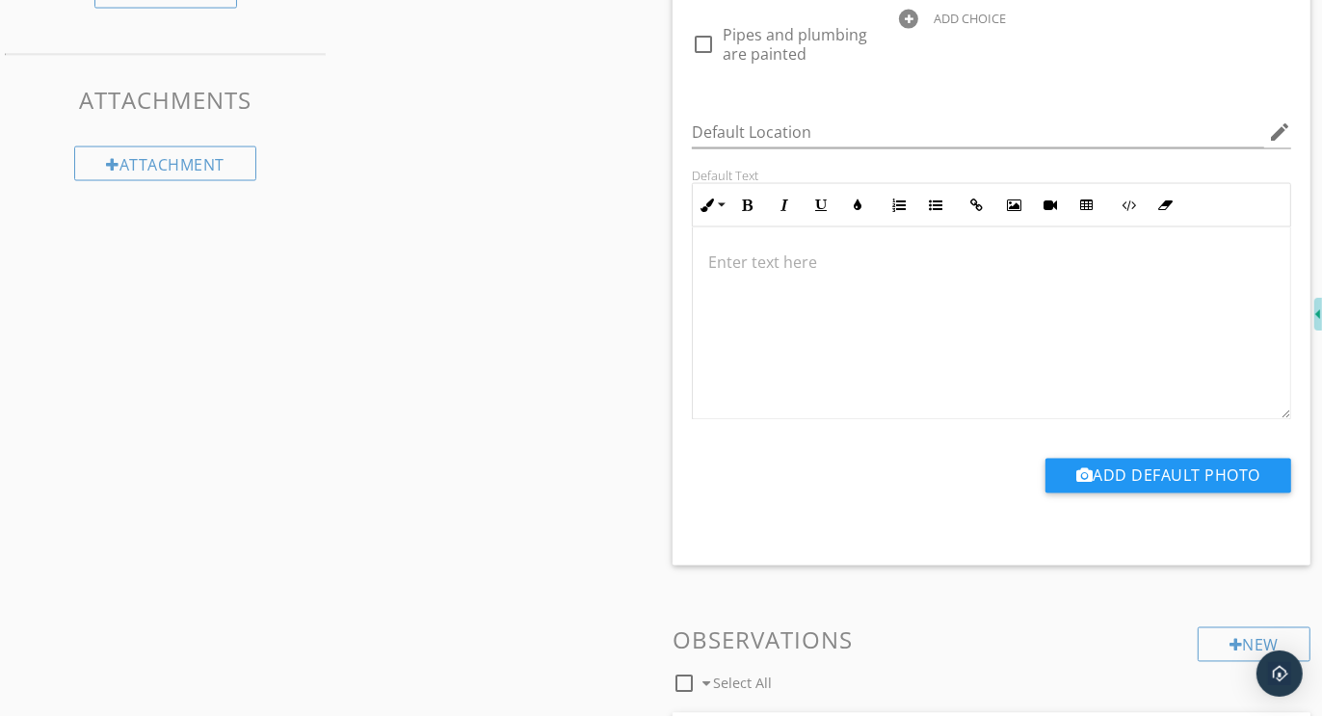
scroll to position [2763, 0]
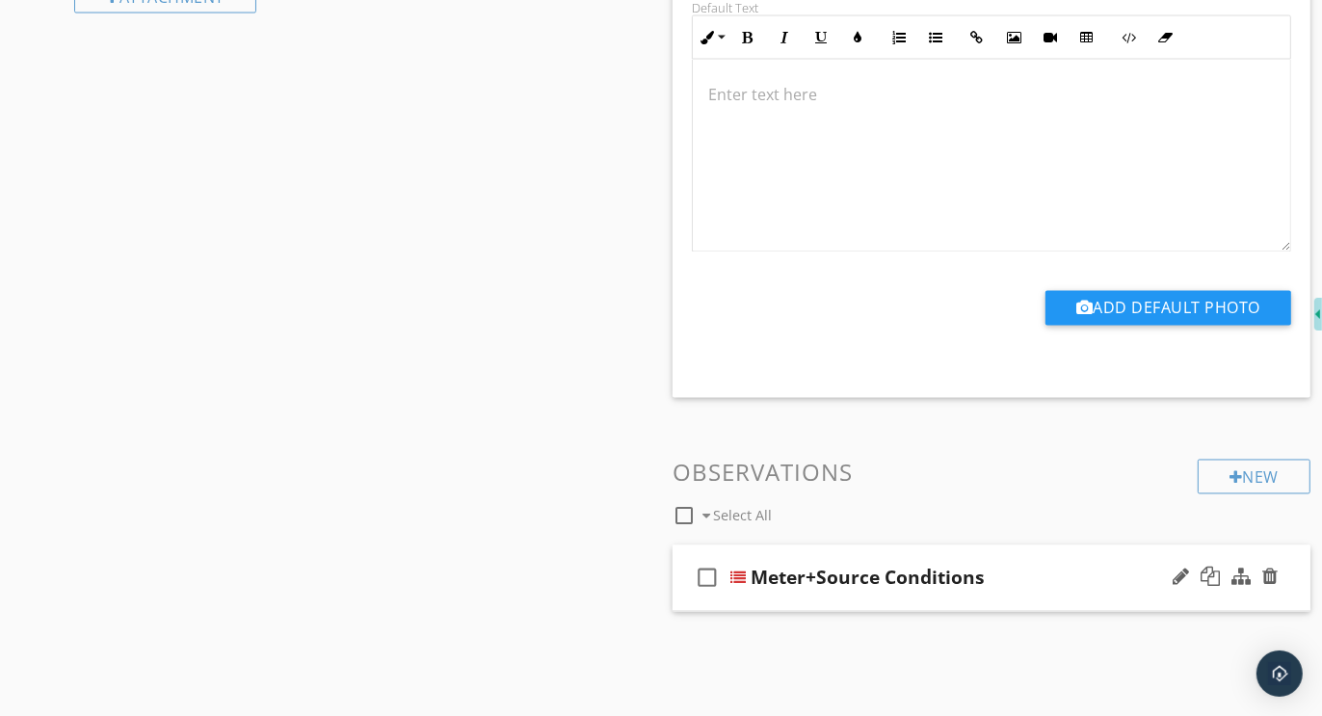
click at [992, 546] on div "check_box_outline_blank Meter+Source Conditions" at bounding box center [992, 579] width 638 height 67
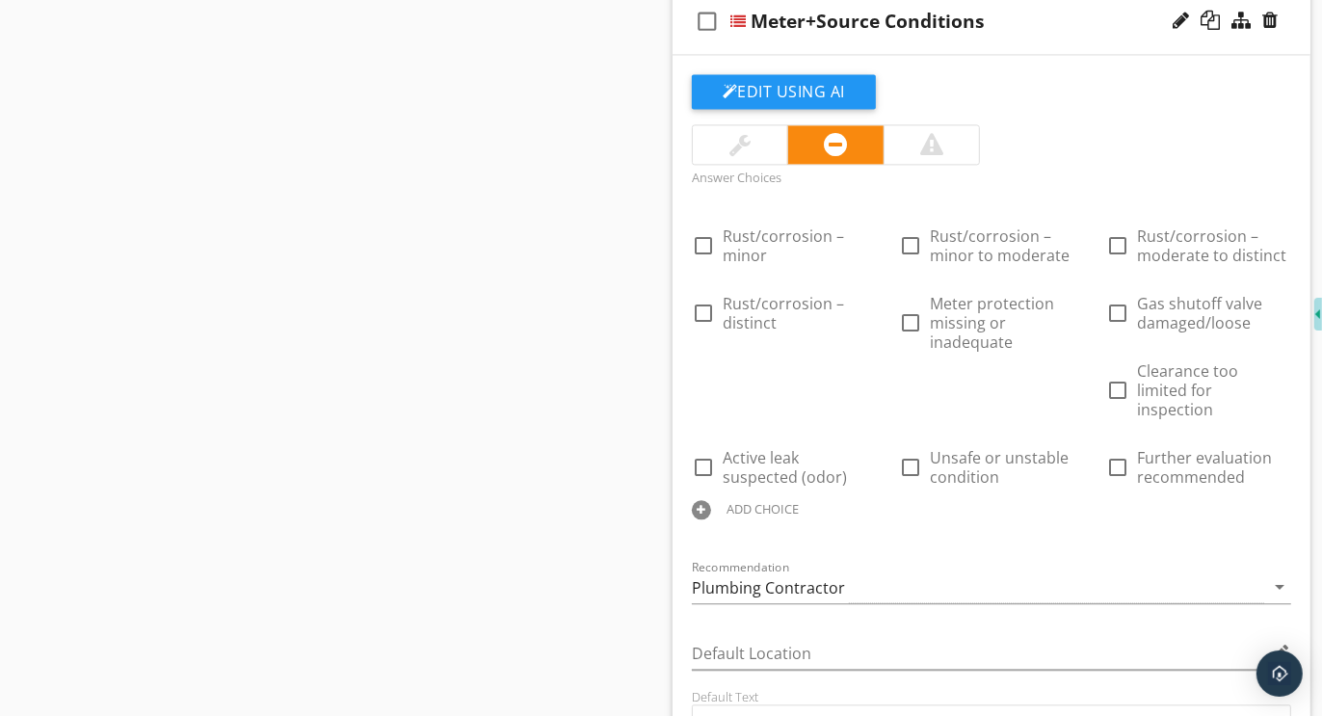
scroll to position [3450, 0]
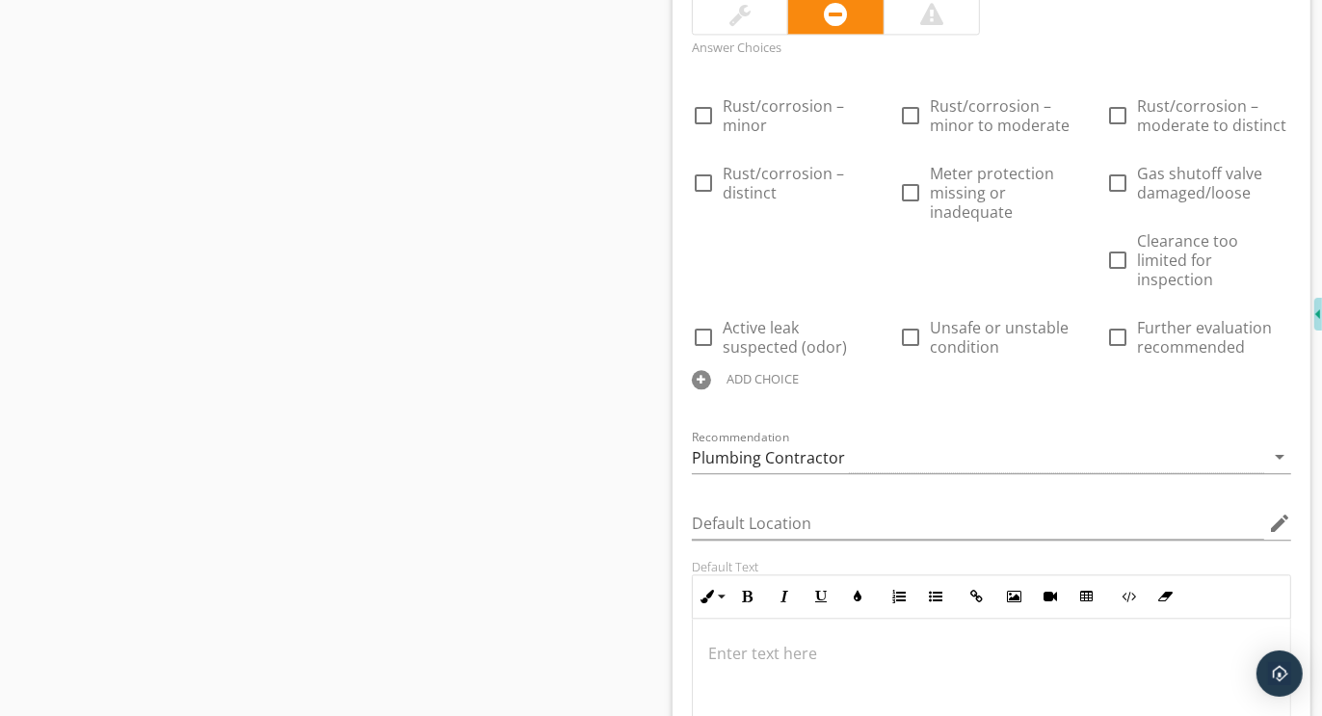
click at [707, 370] on div at bounding box center [701, 379] width 19 height 19
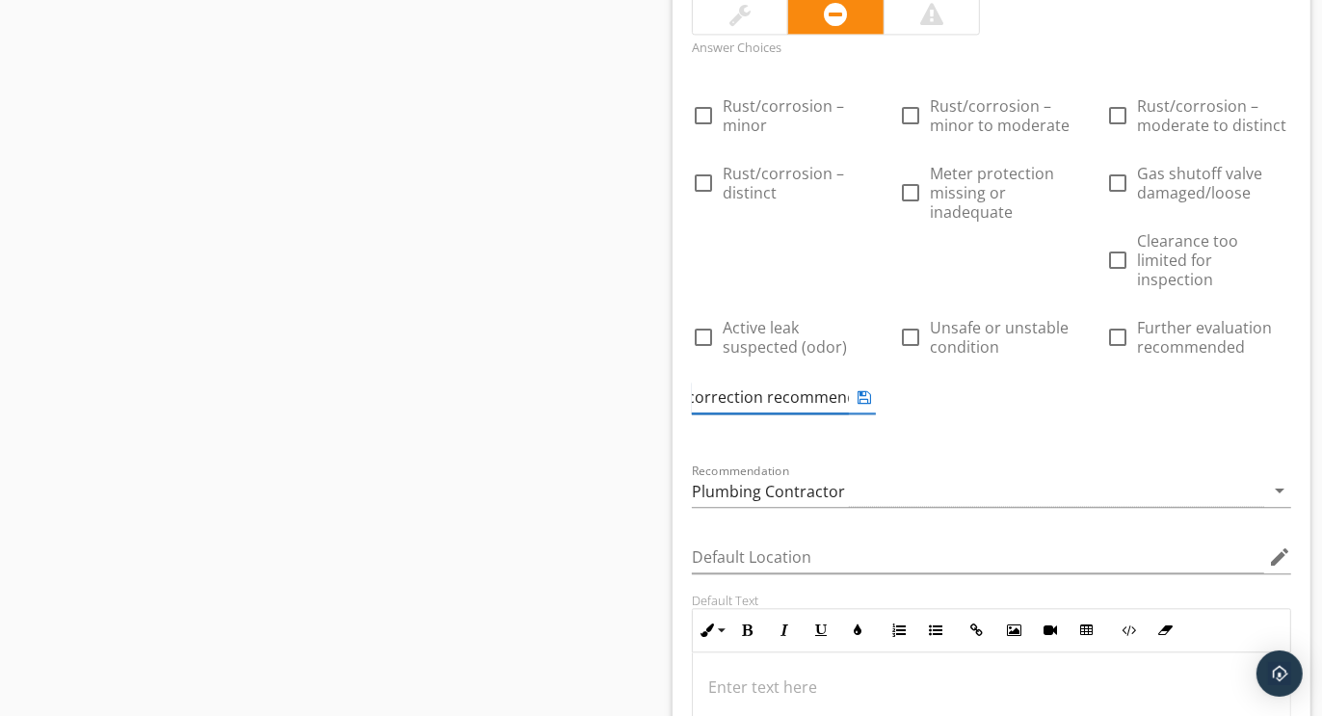
scroll to position [0, 191]
type input "For the evaluation and correction recommended"
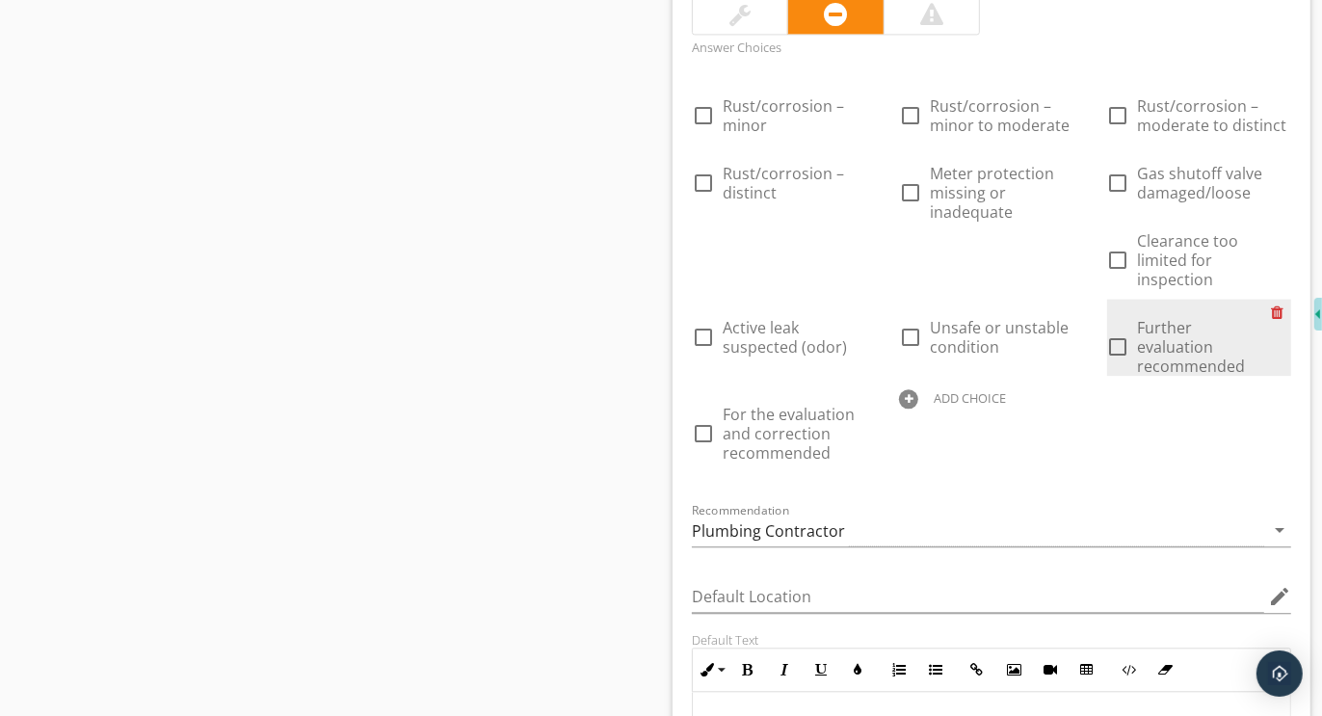
click at [1275, 299] on div at bounding box center [1281, 312] width 20 height 27
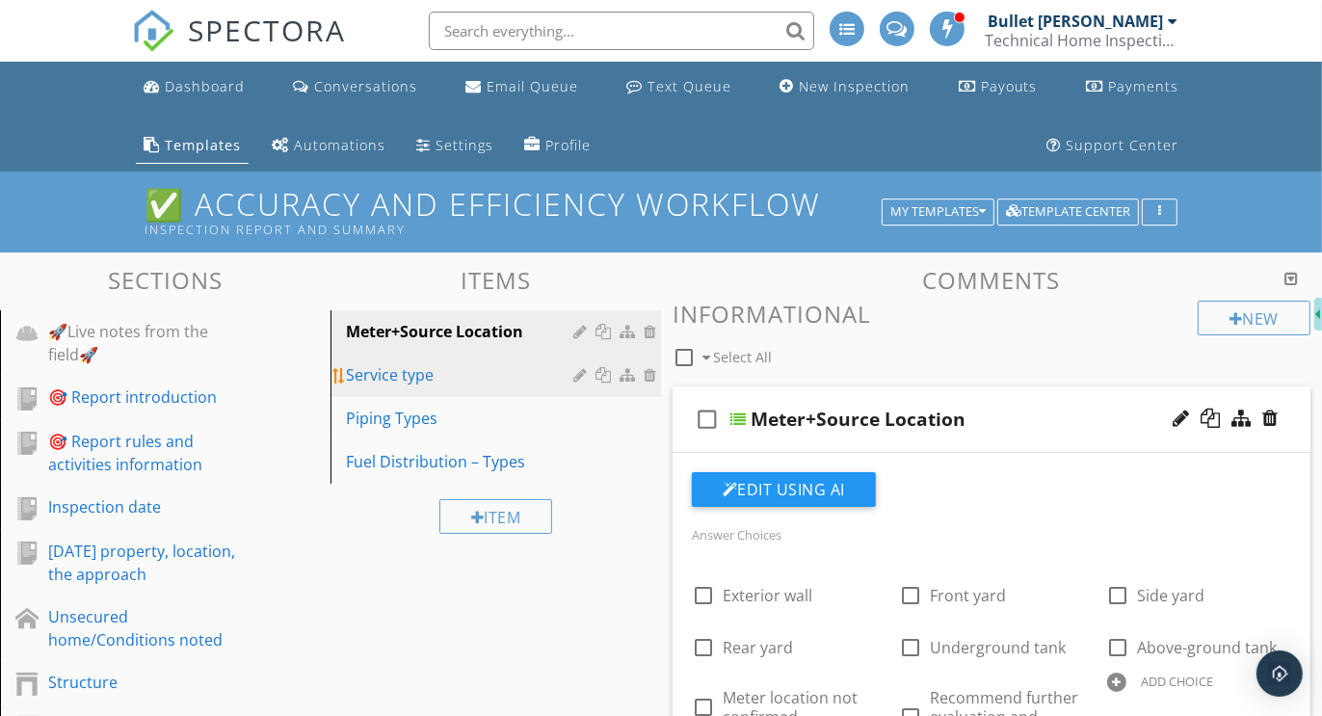
click at [394, 370] on div "Service type" at bounding box center [462, 374] width 233 height 23
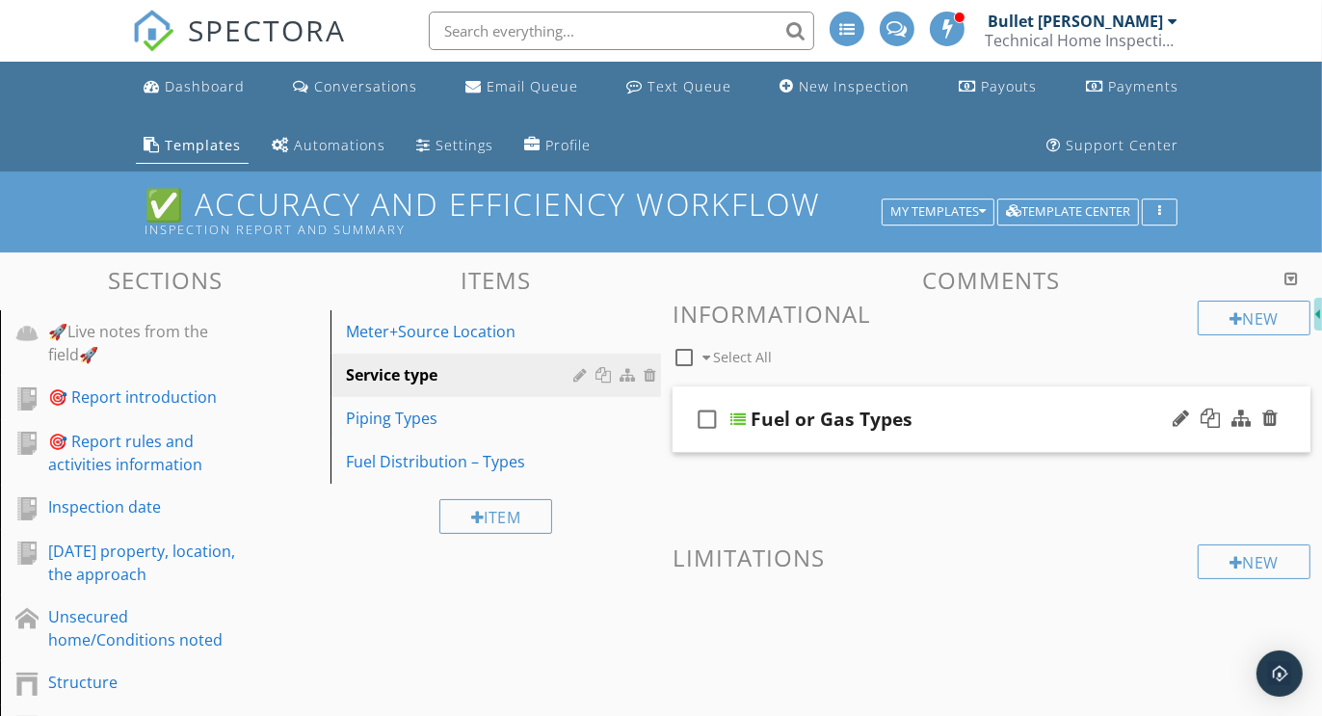
click at [984, 388] on div "check_box_outline_blank Fuel or Gas Types" at bounding box center [992, 419] width 638 height 67
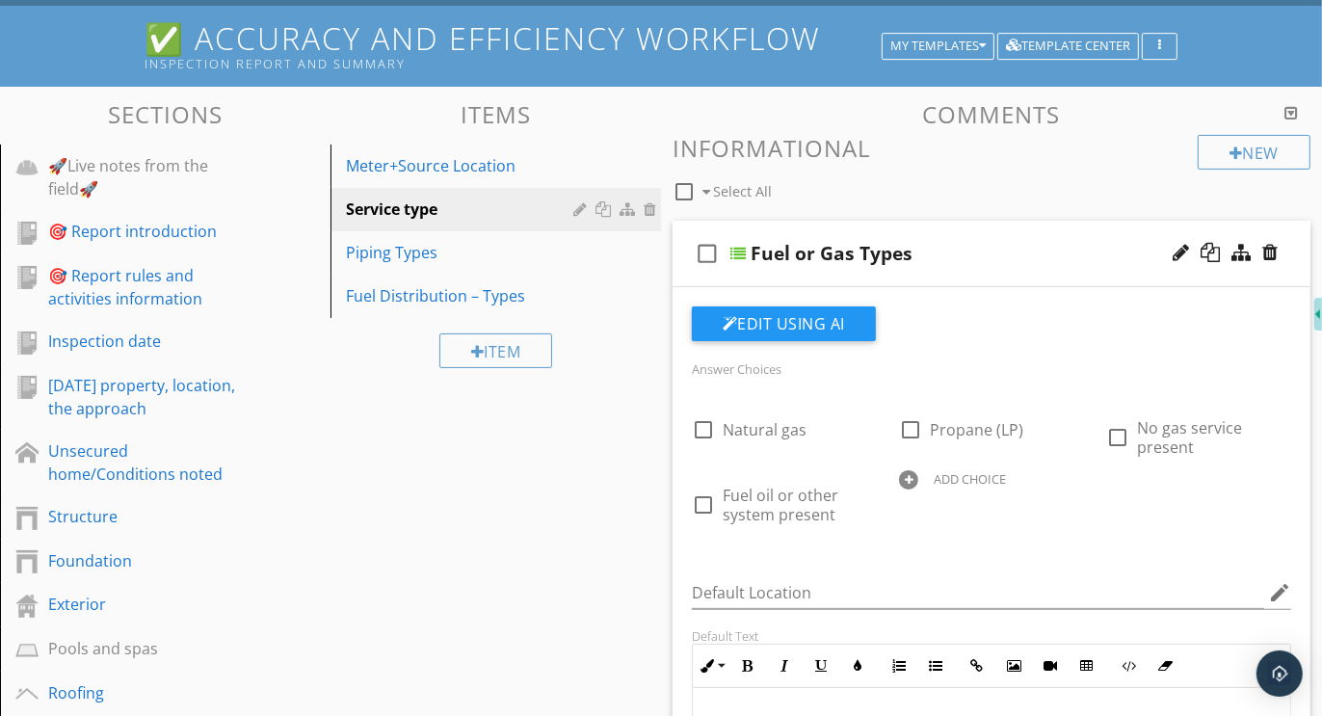
scroll to position [247, 0]
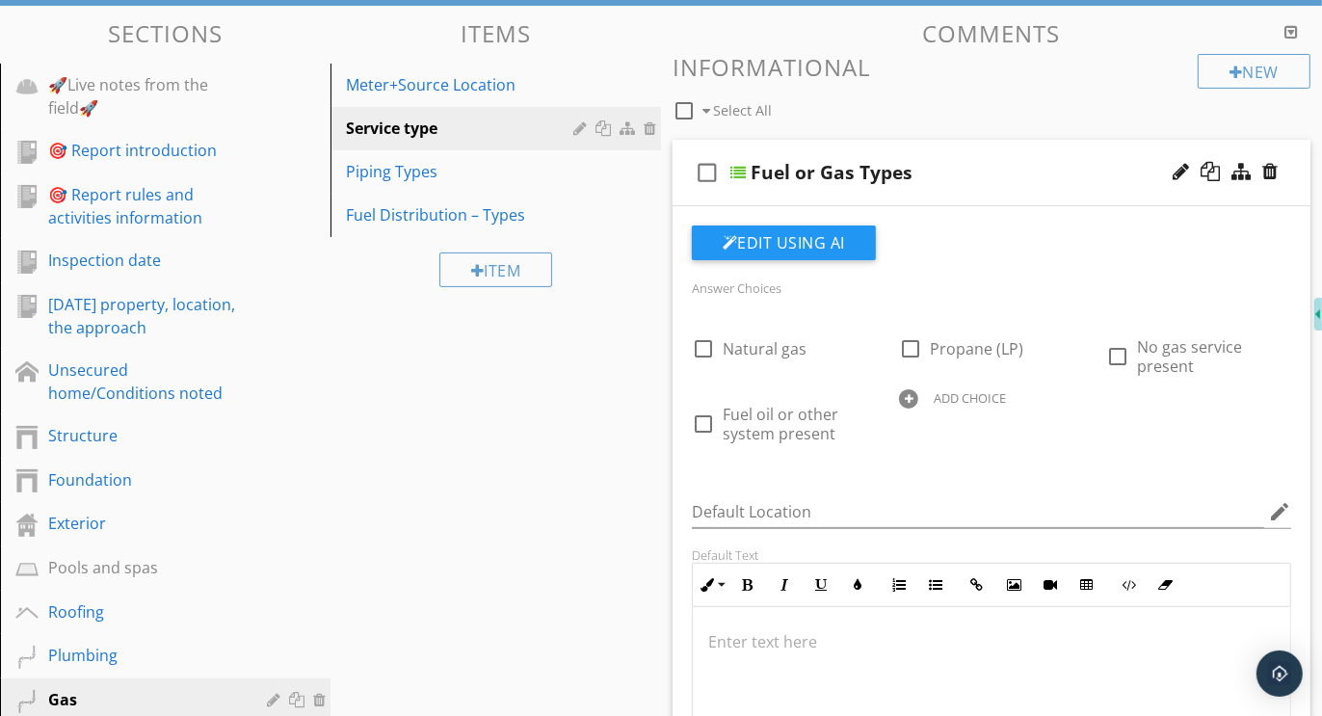
click at [911, 400] on div at bounding box center [908, 398] width 19 height 19
type input "Further evaluation or correction recommended"
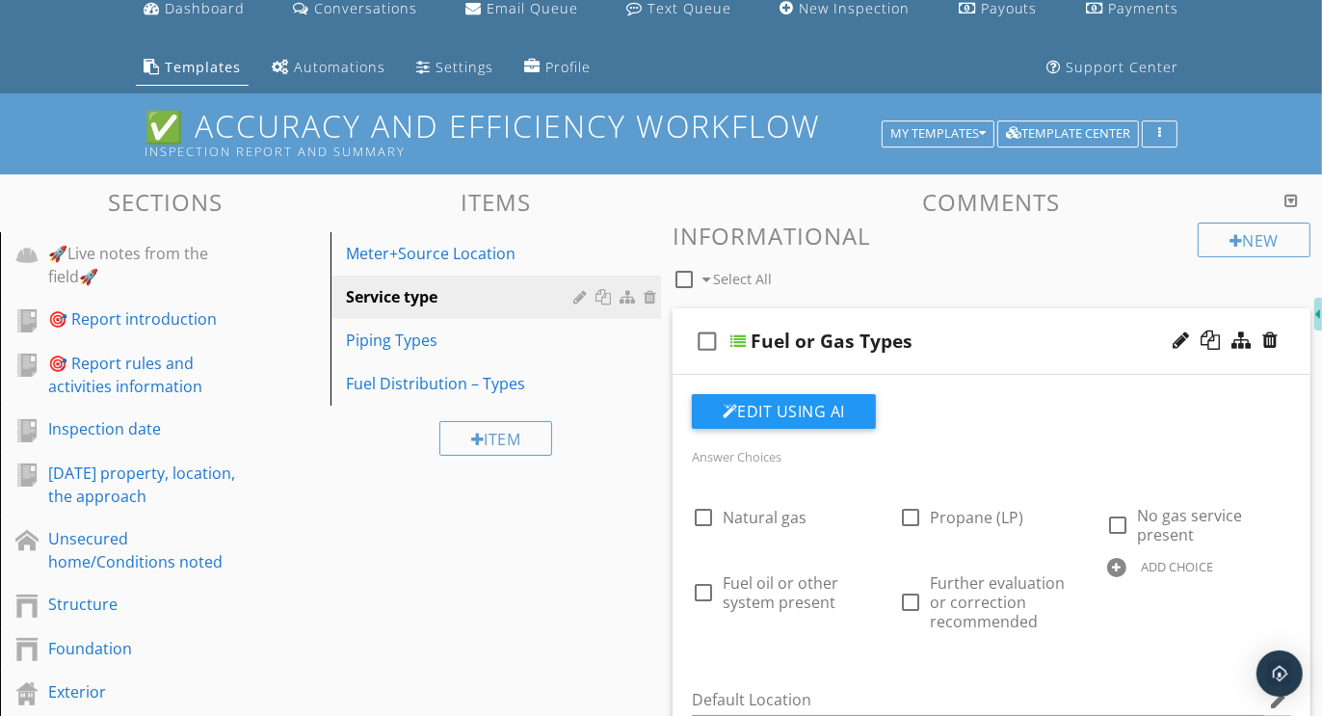
scroll to position [0, 0]
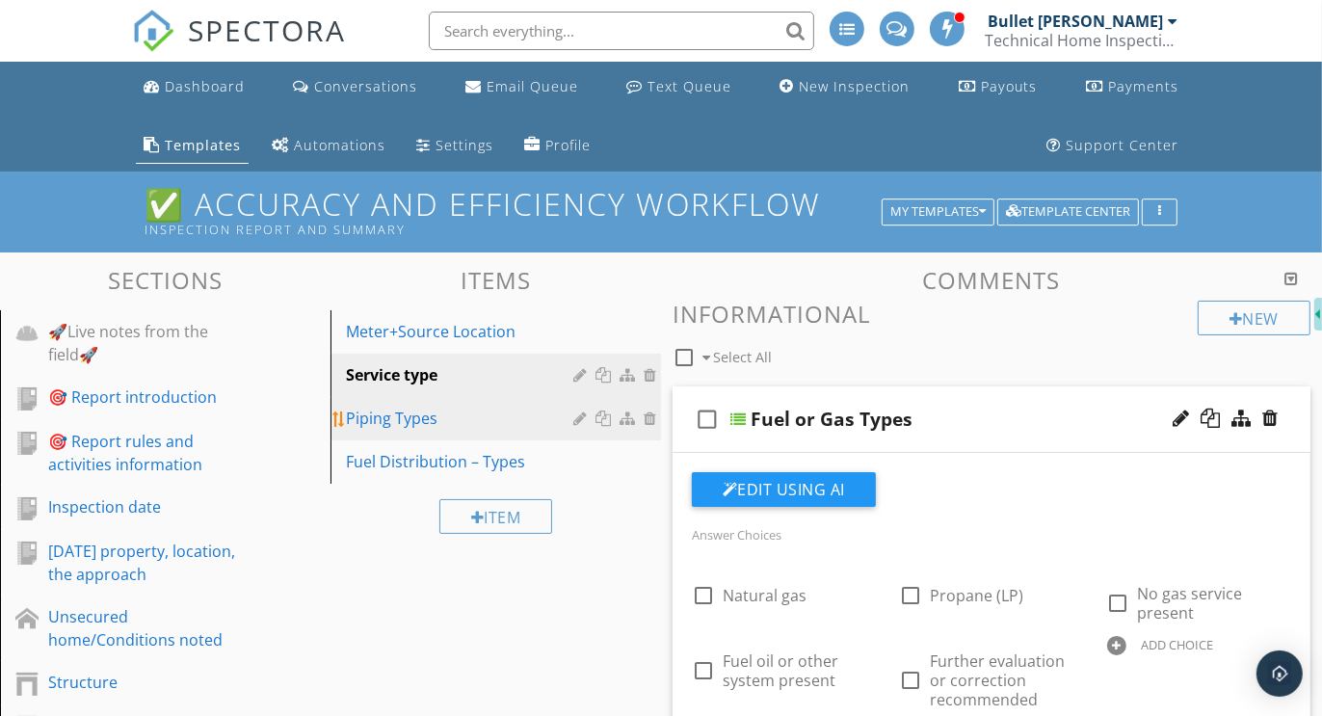
click at [386, 410] on div "Piping Types" at bounding box center [462, 418] width 233 height 23
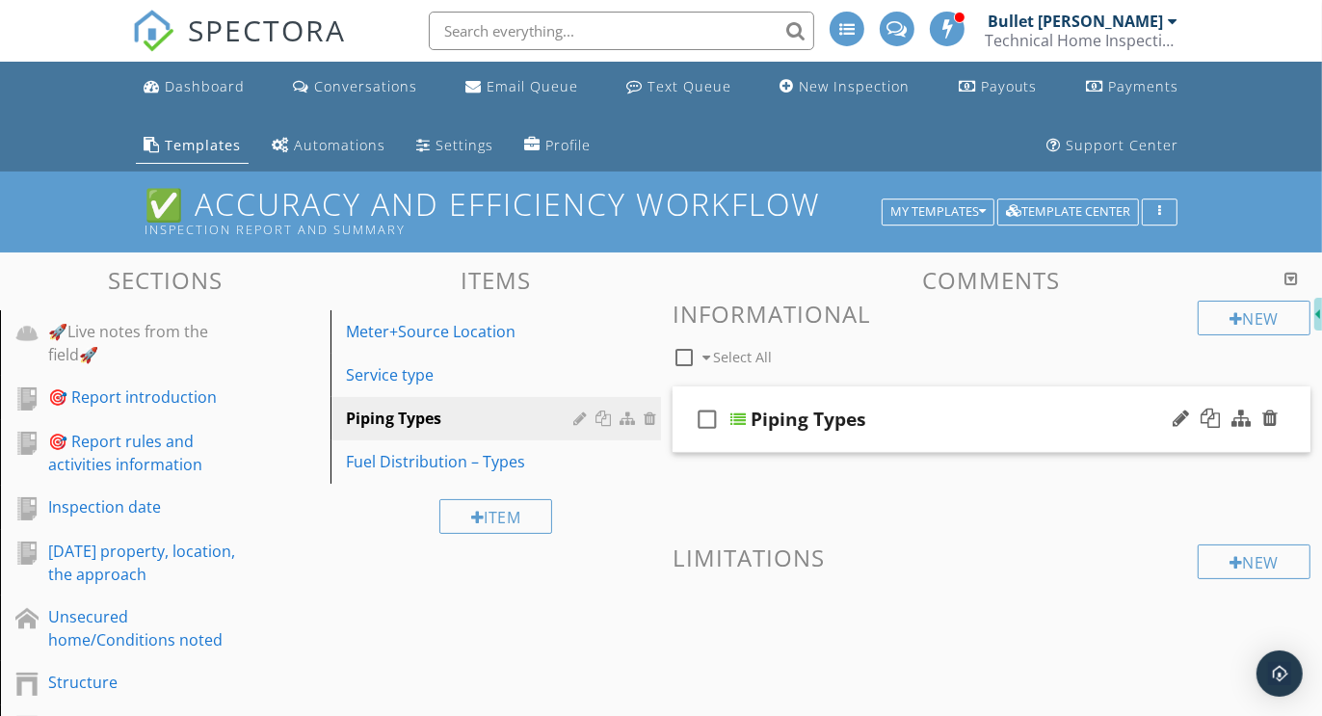
click at [941, 390] on div "check_box_outline_blank Piping Types" at bounding box center [992, 419] width 638 height 67
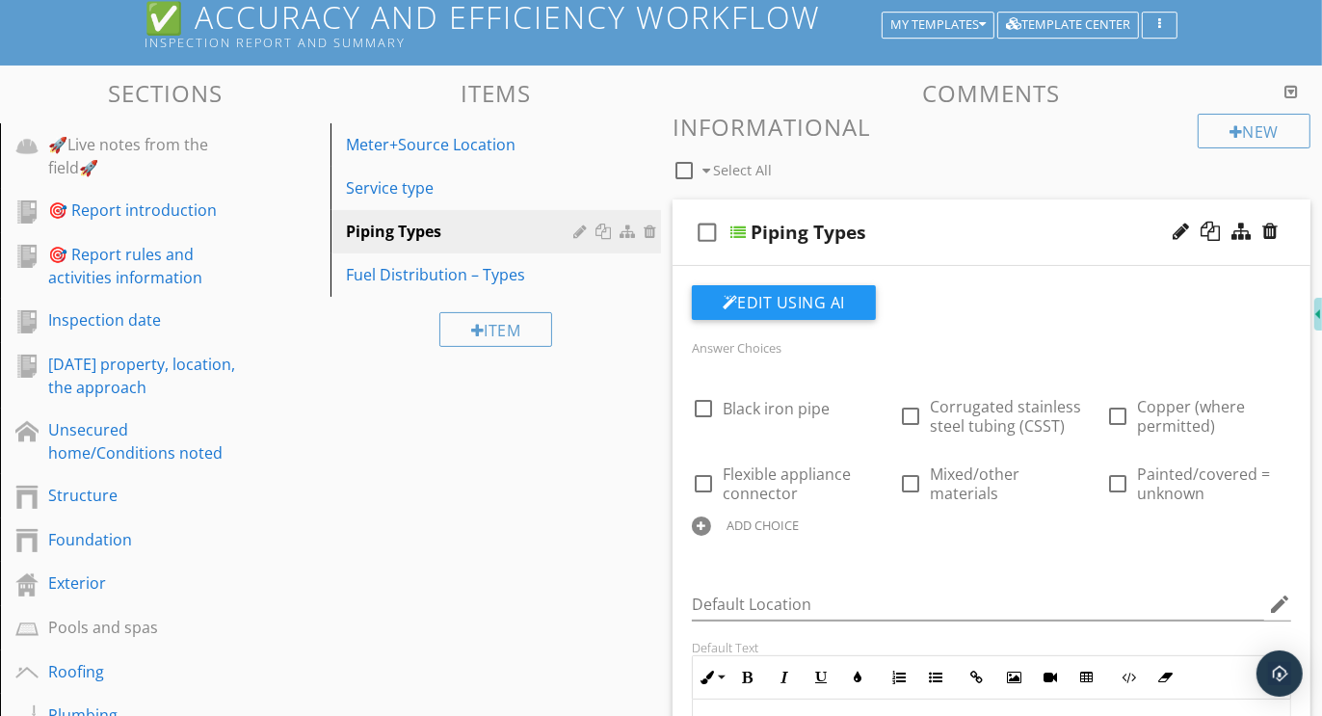
scroll to position [237, 0]
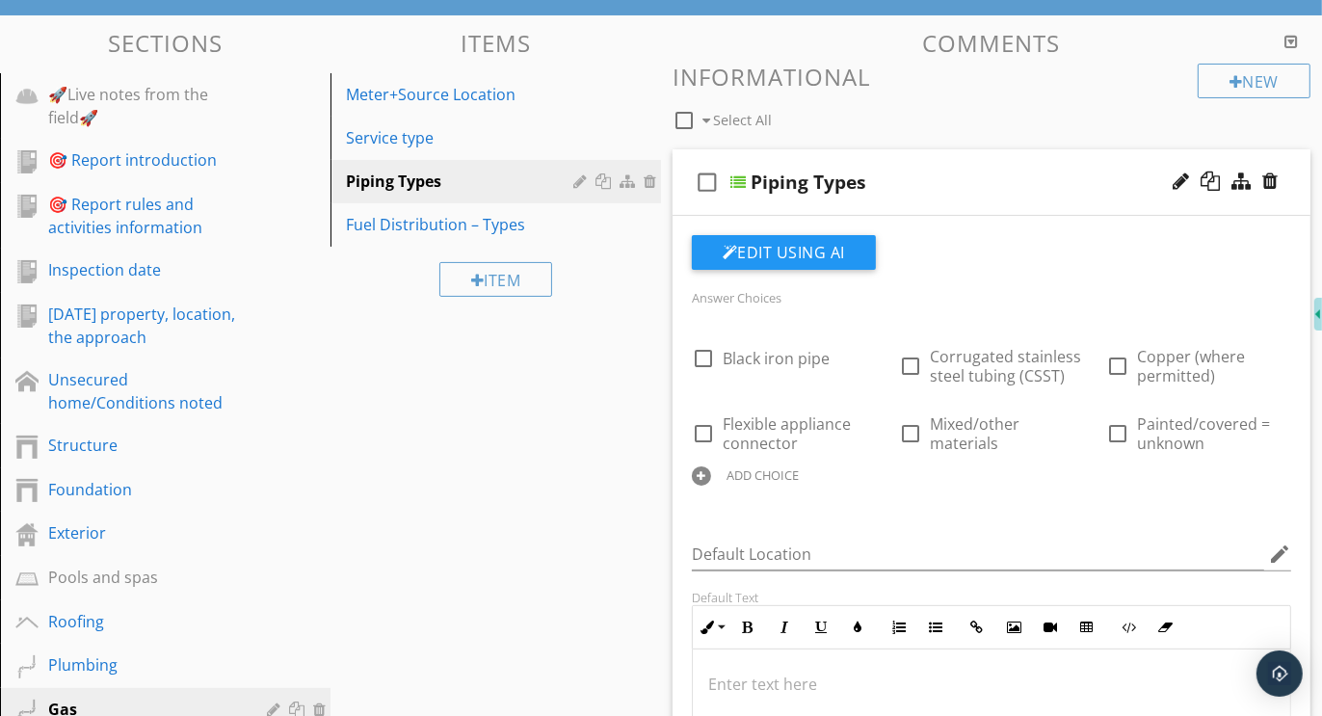
click at [704, 473] on div at bounding box center [701, 475] width 19 height 19
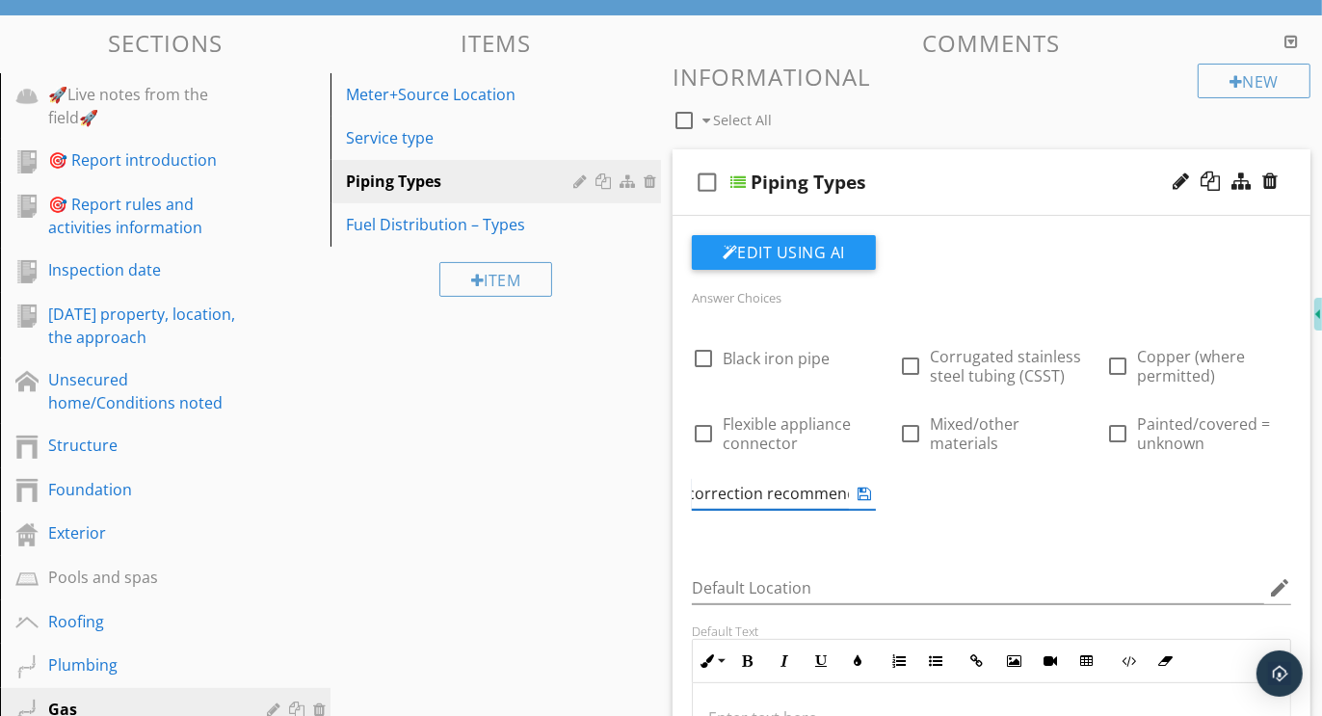
scroll to position [0, 181]
type input "Further evaluation or correction recommended"
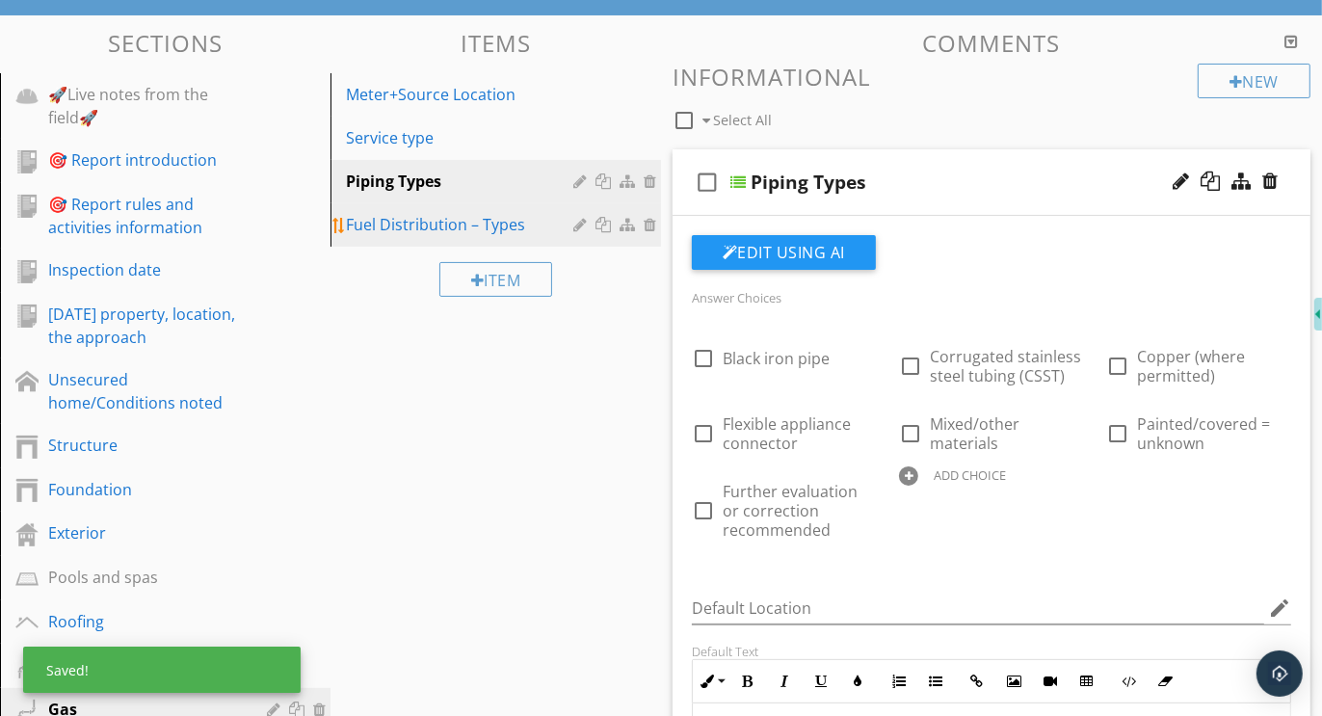
click at [411, 214] on div "Fuel Distribution – Types" at bounding box center [462, 224] width 233 height 23
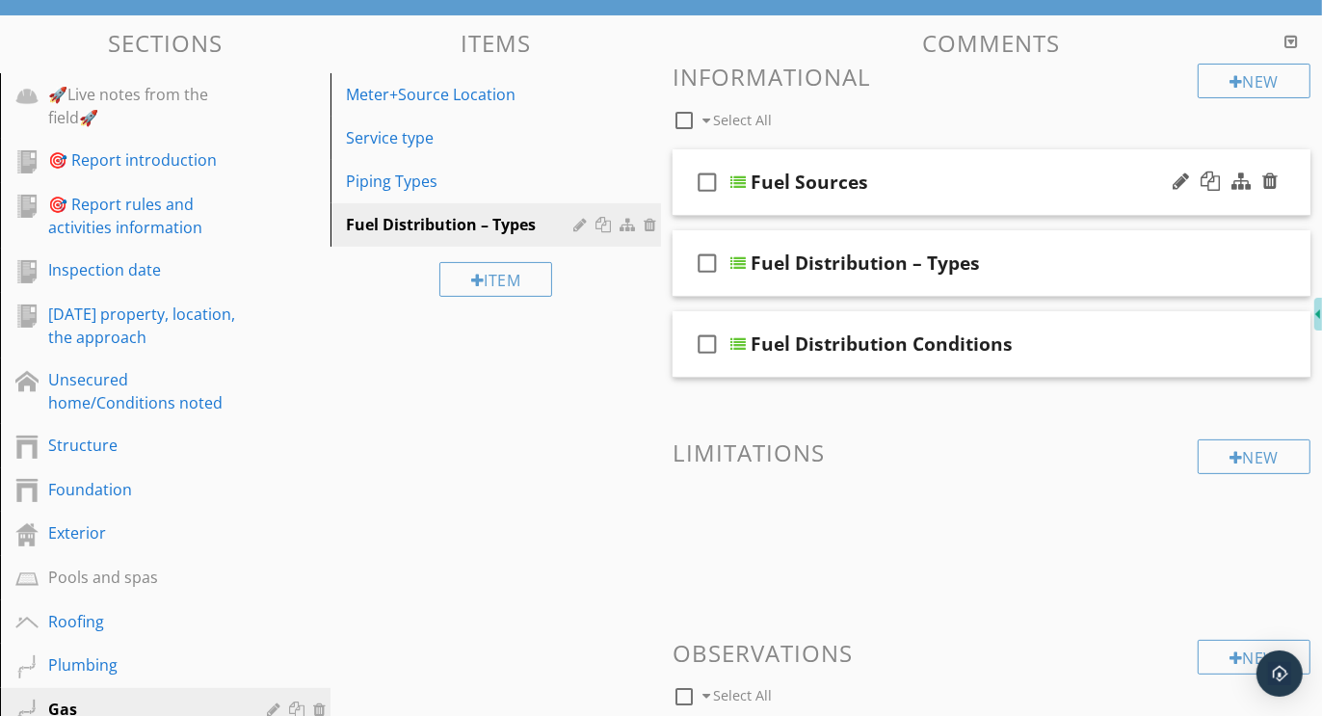
click at [1018, 156] on div "check_box_outline_blank Fuel Sources" at bounding box center [992, 182] width 638 height 67
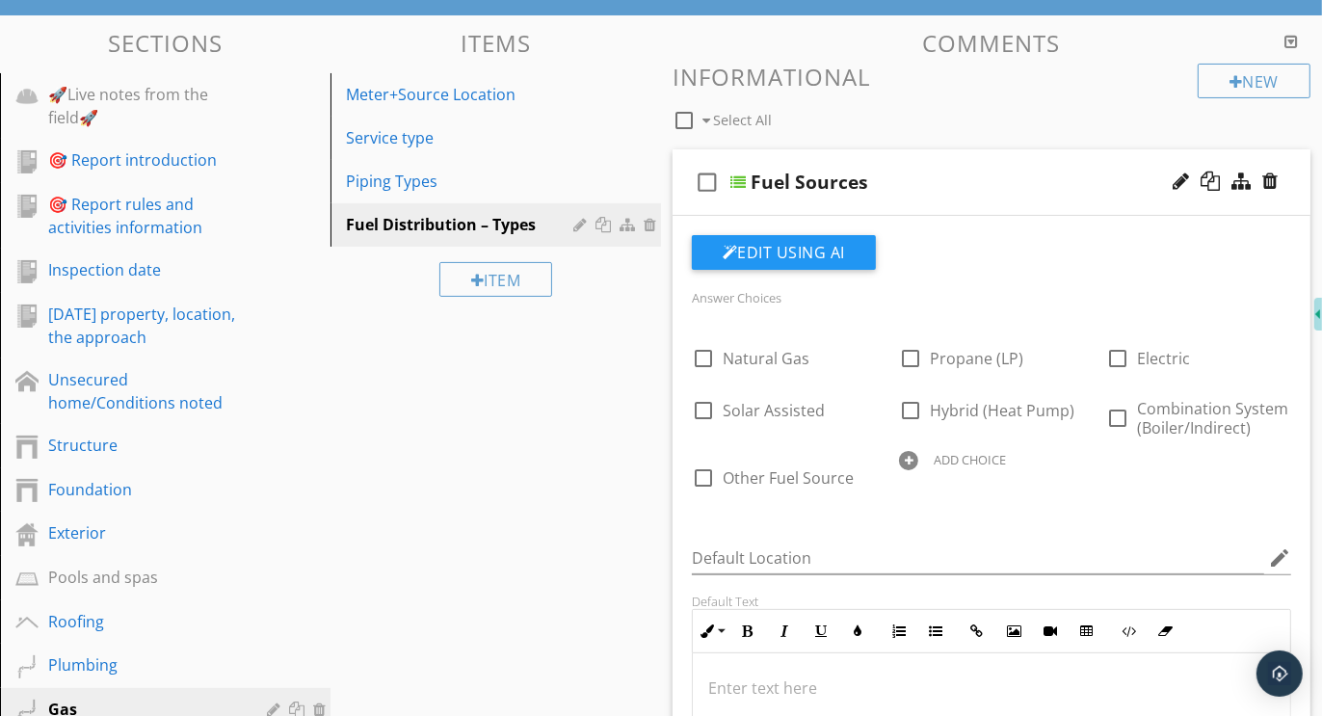
click at [913, 451] on div at bounding box center [908, 460] width 19 height 19
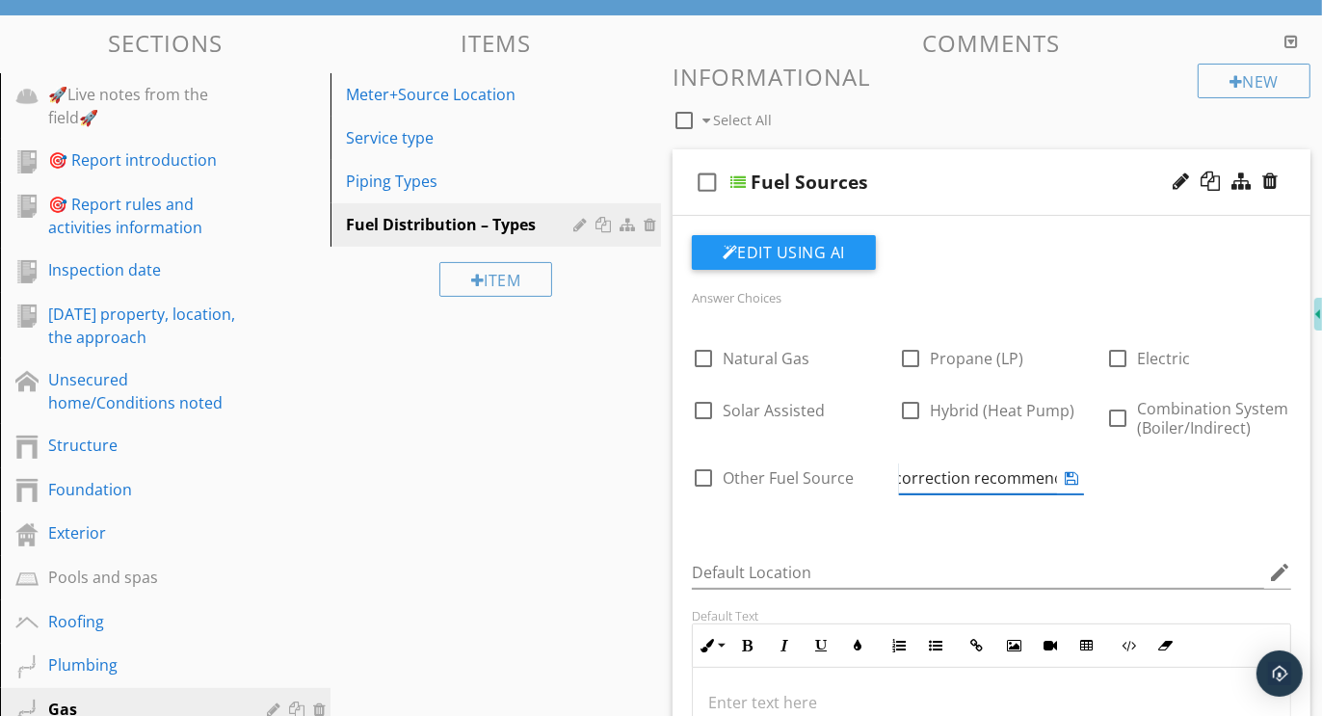
scroll to position [0, 181]
type input "Further evaluation or correction recommended"
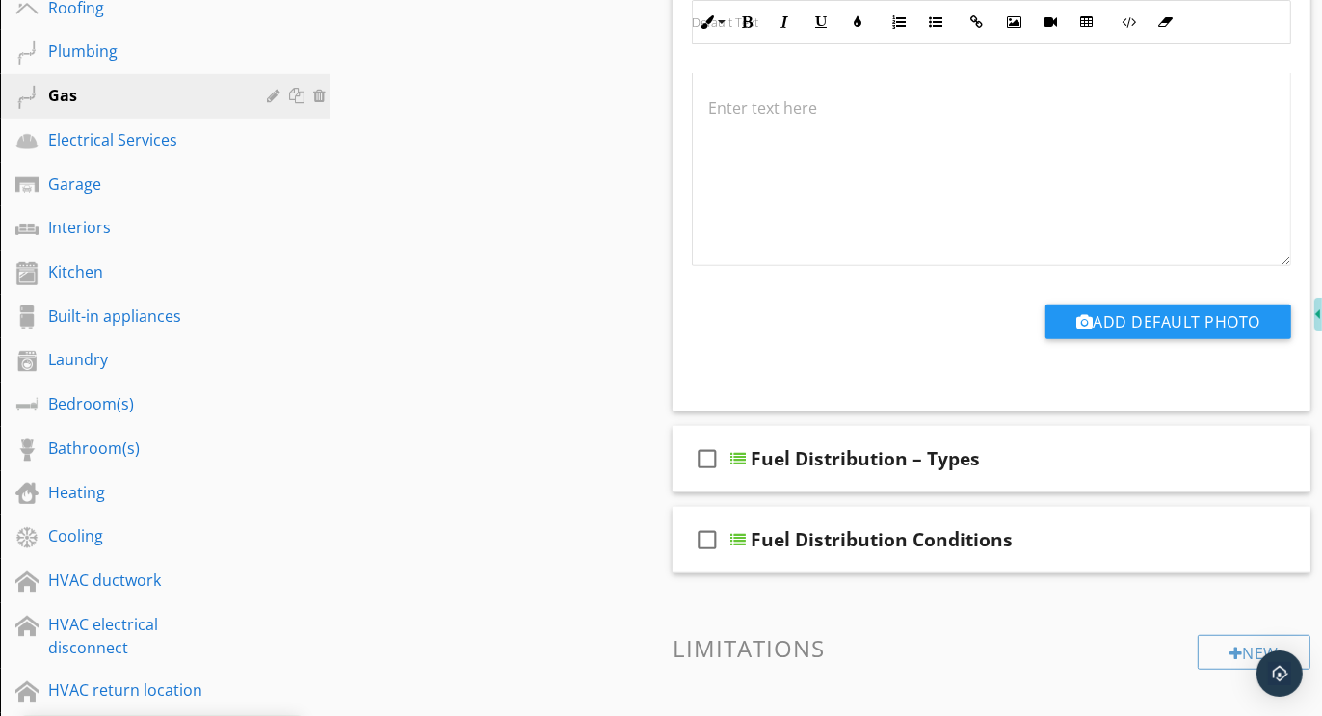
scroll to position [911, 0]
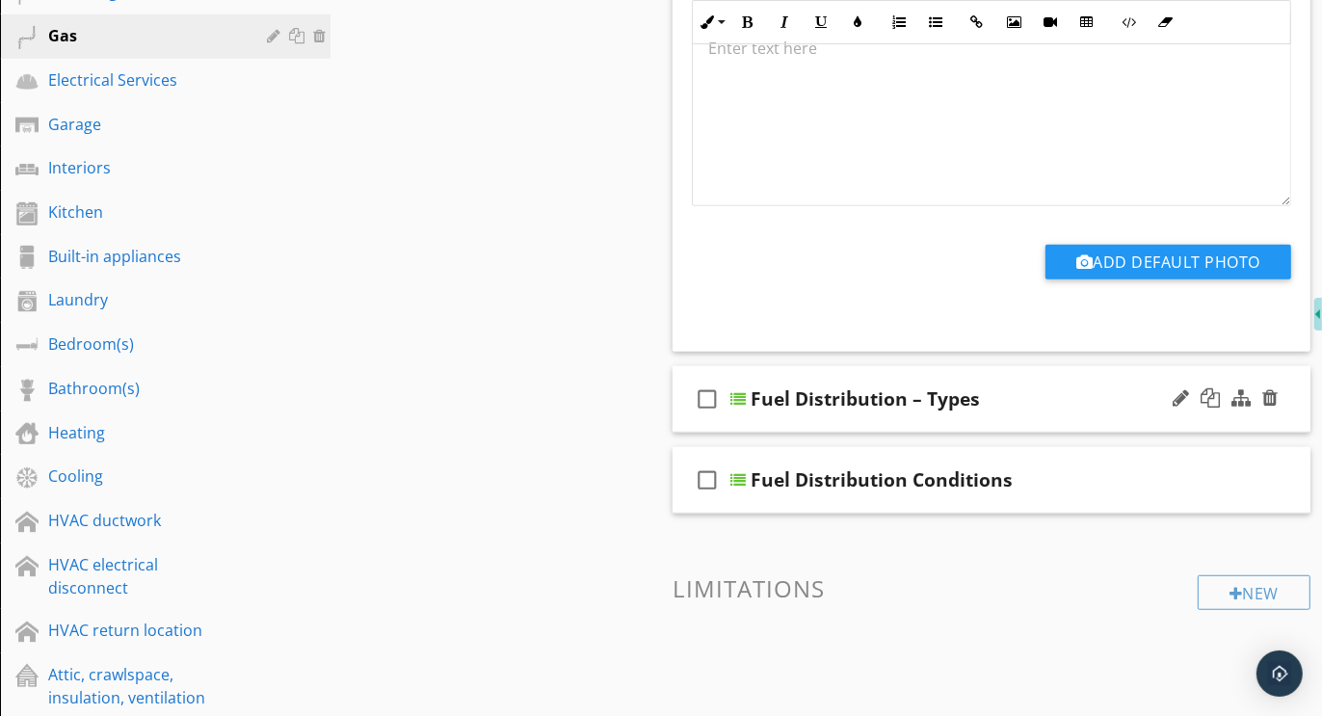
click at [981, 375] on div "check_box_outline_blank Fuel Distribution – Types" at bounding box center [992, 399] width 638 height 67
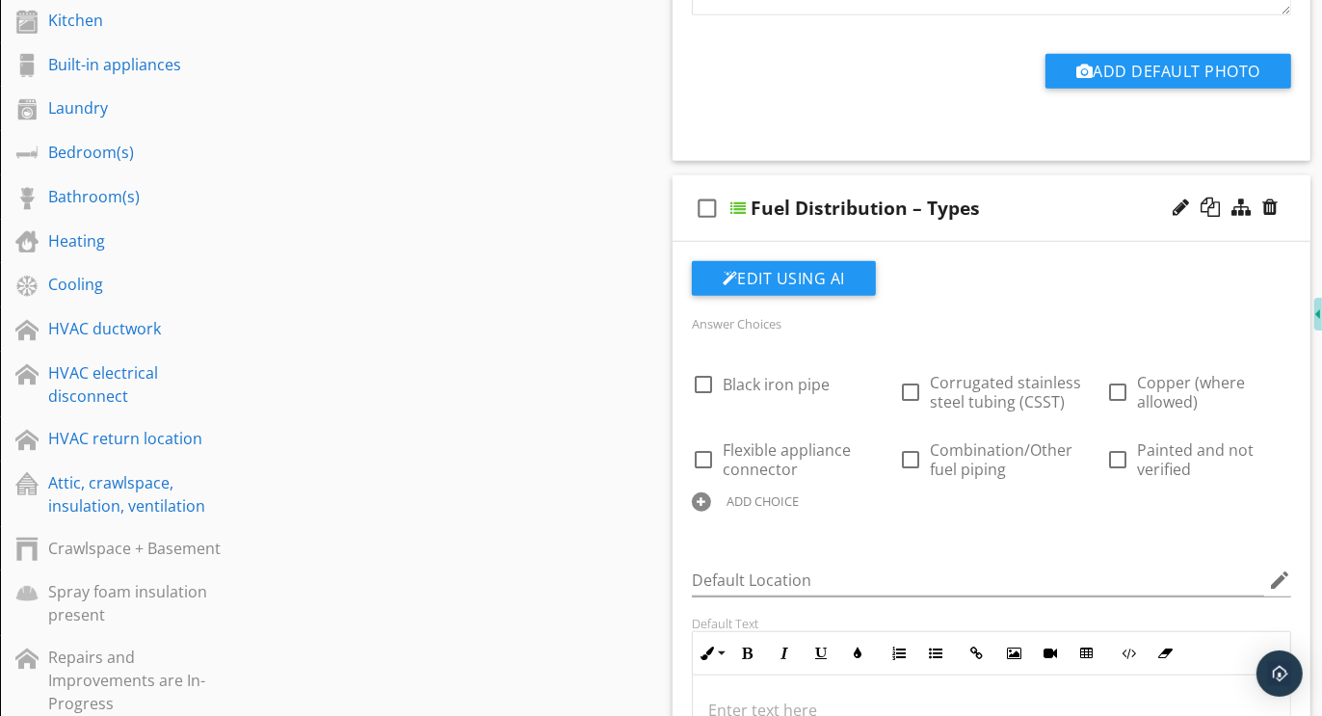
scroll to position [1108, 0]
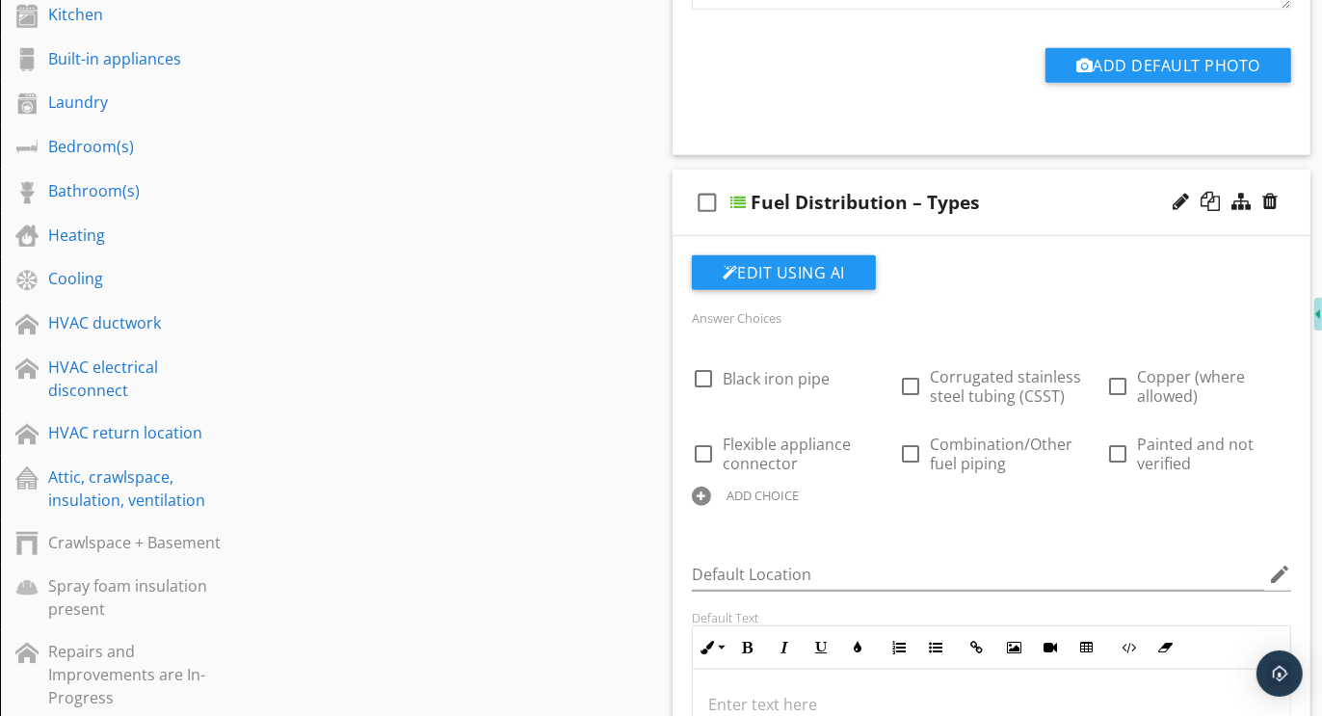
click at [707, 493] on div at bounding box center [701, 496] width 19 height 19
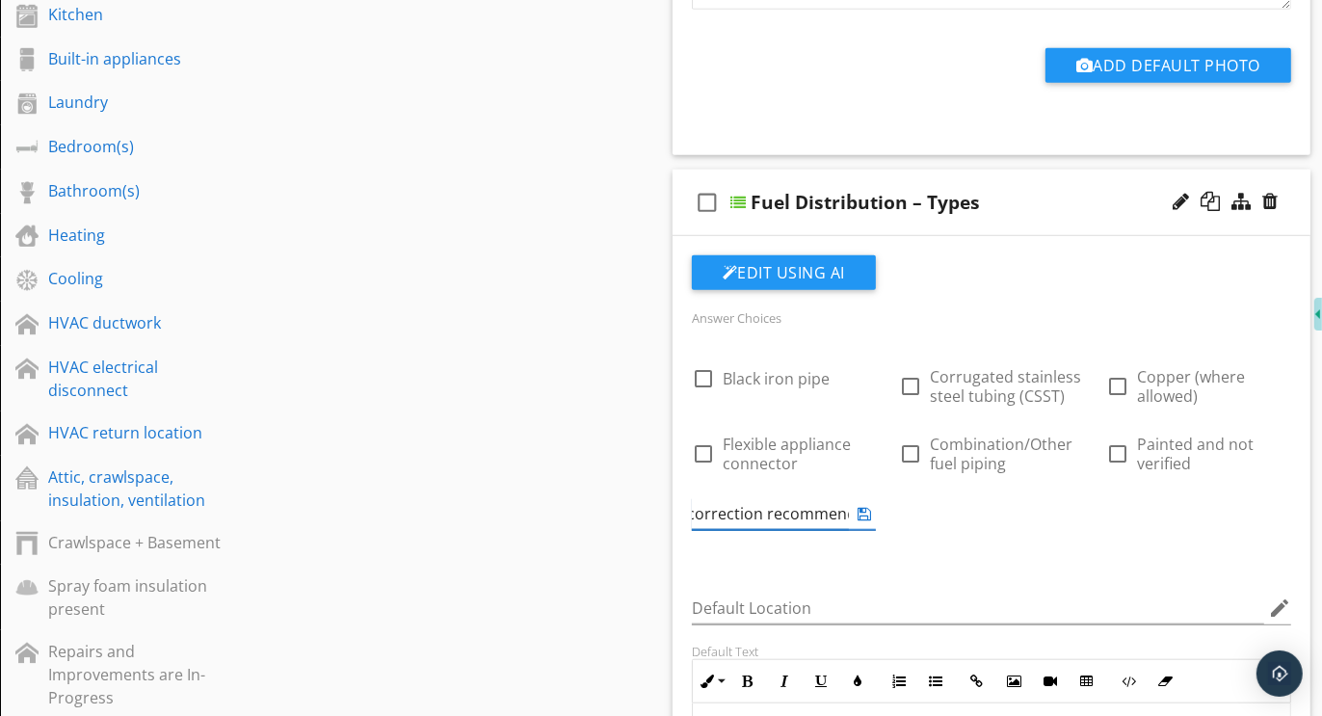
type input "Further evaluation or correction recommended"
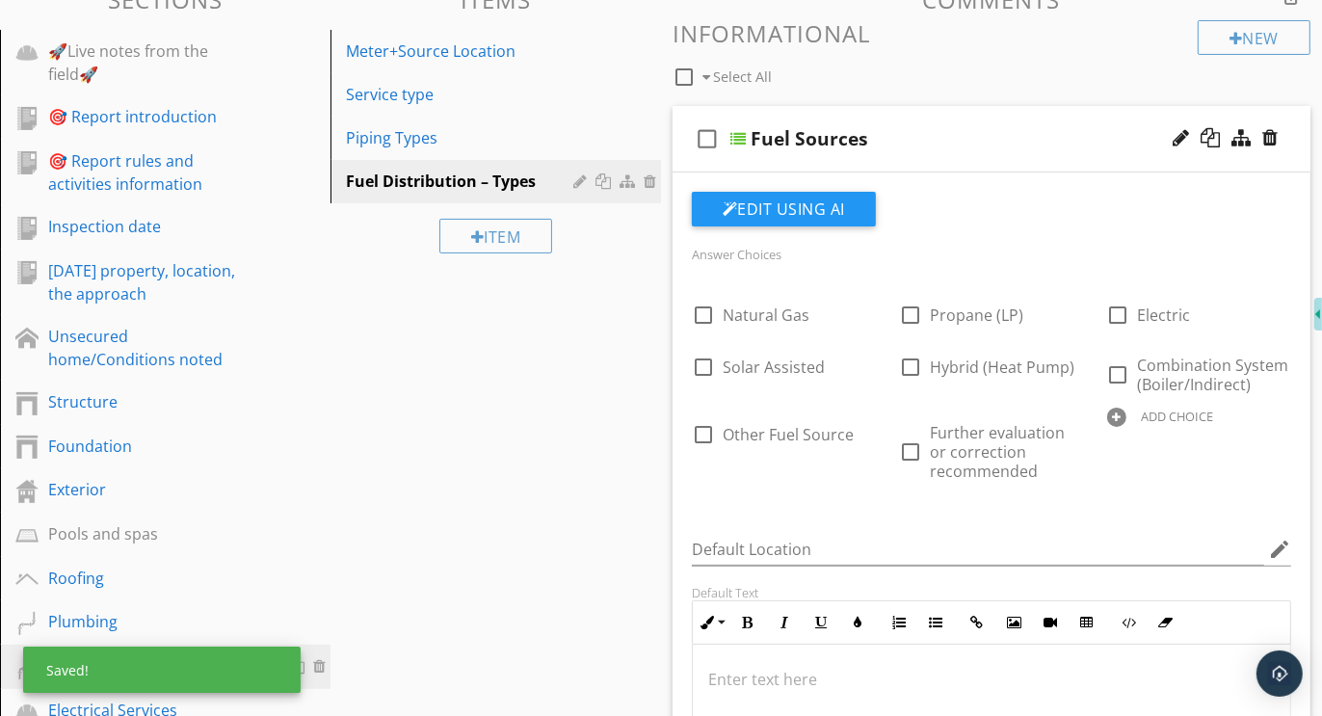
scroll to position [128, 0]
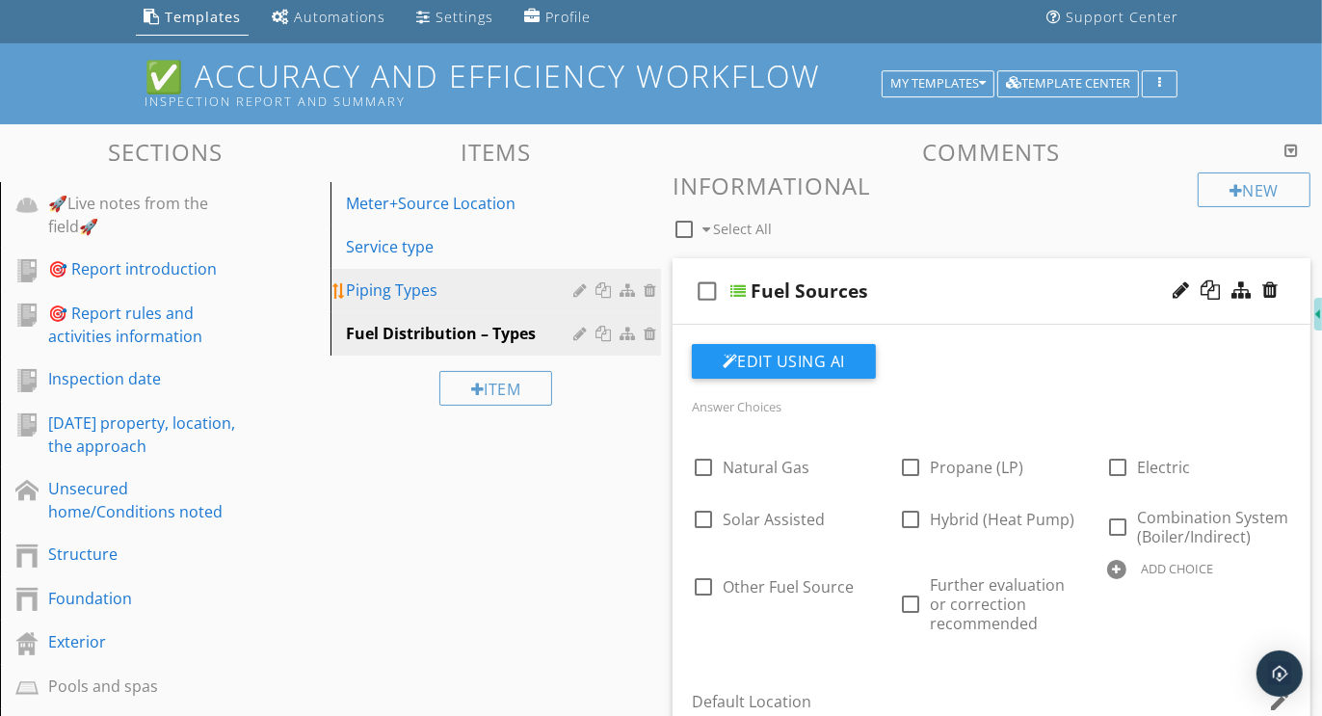
click at [653, 285] on div at bounding box center [652, 289] width 17 height 15
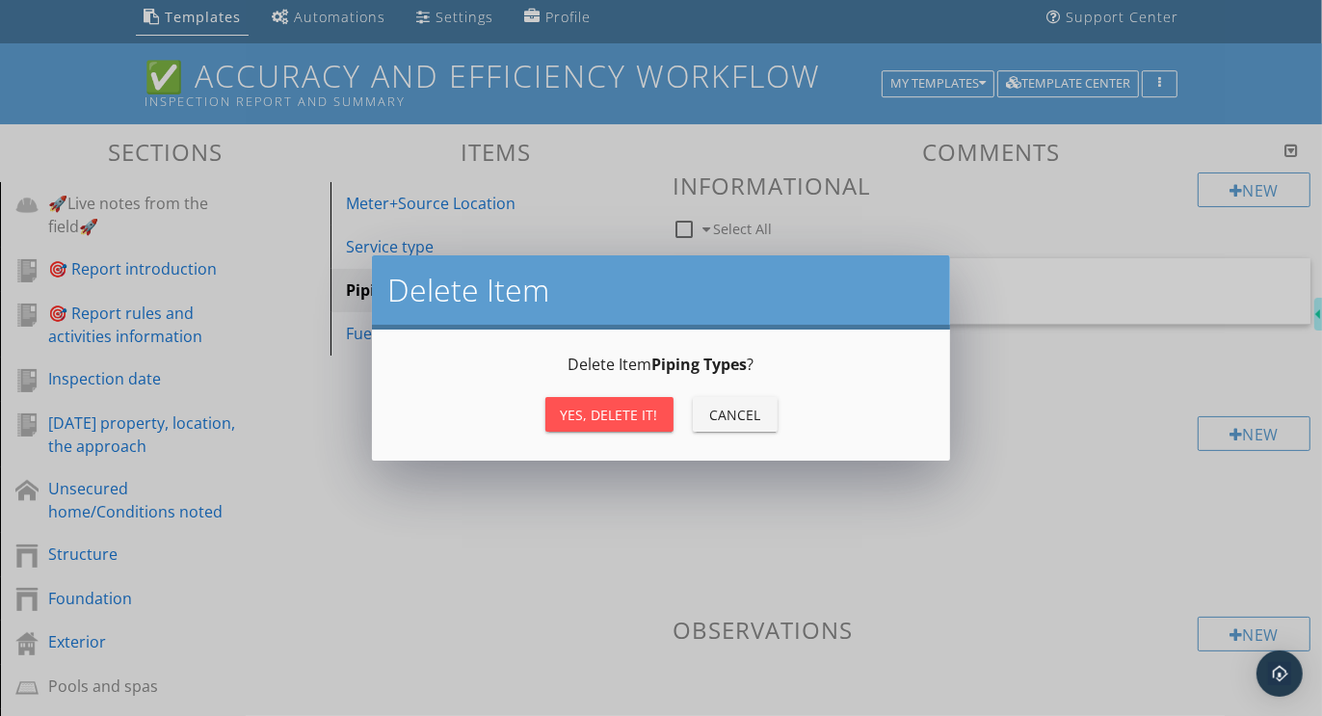
click at [613, 413] on div "Yes, Delete it!" at bounding box center [609, 415] width 97 height 20
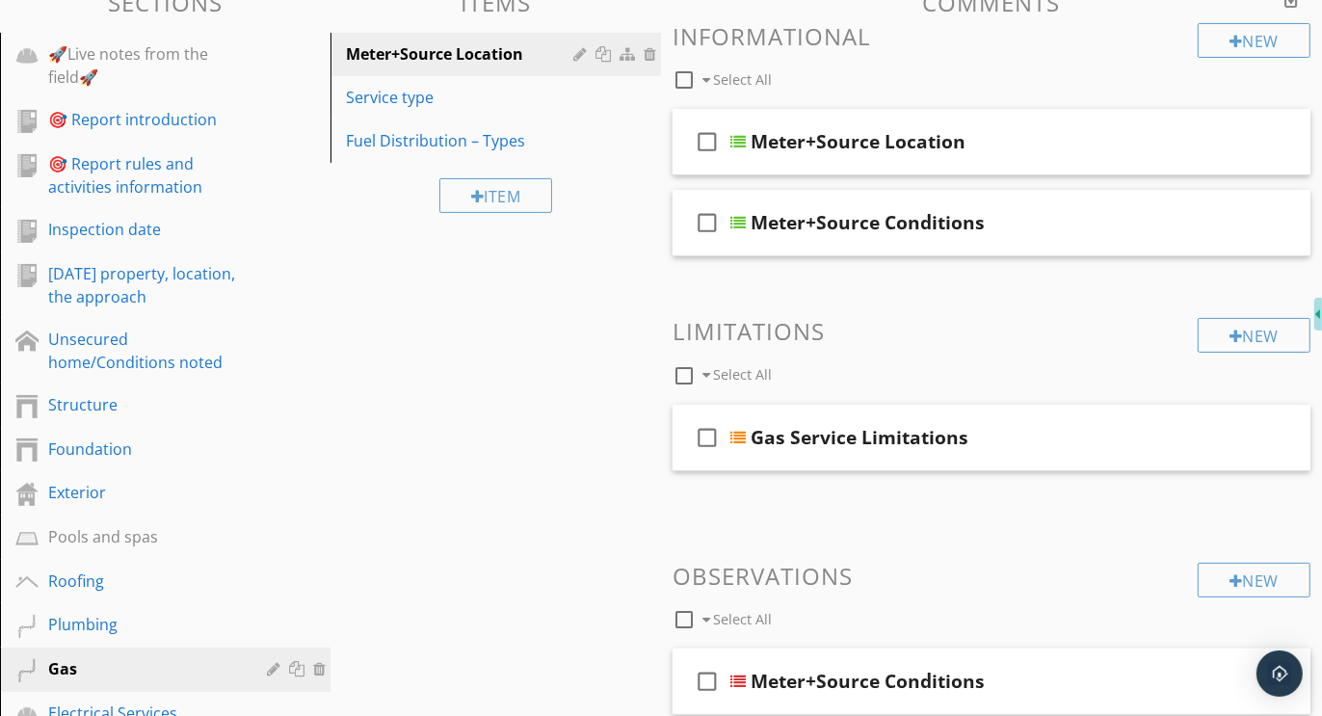
scroll to position [241, 0]
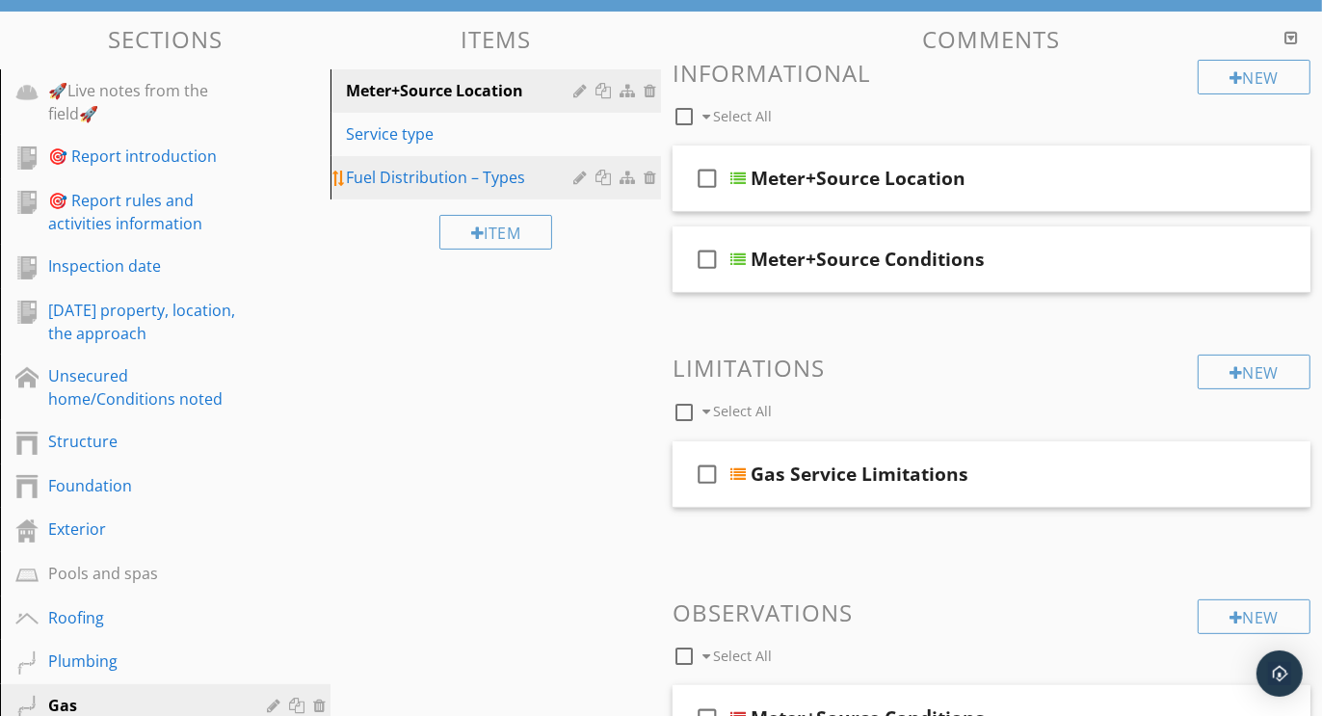
click at [473, 182] on div "Fuel Distribution – Types" at bounding box center [462, 177] width 233 height 23
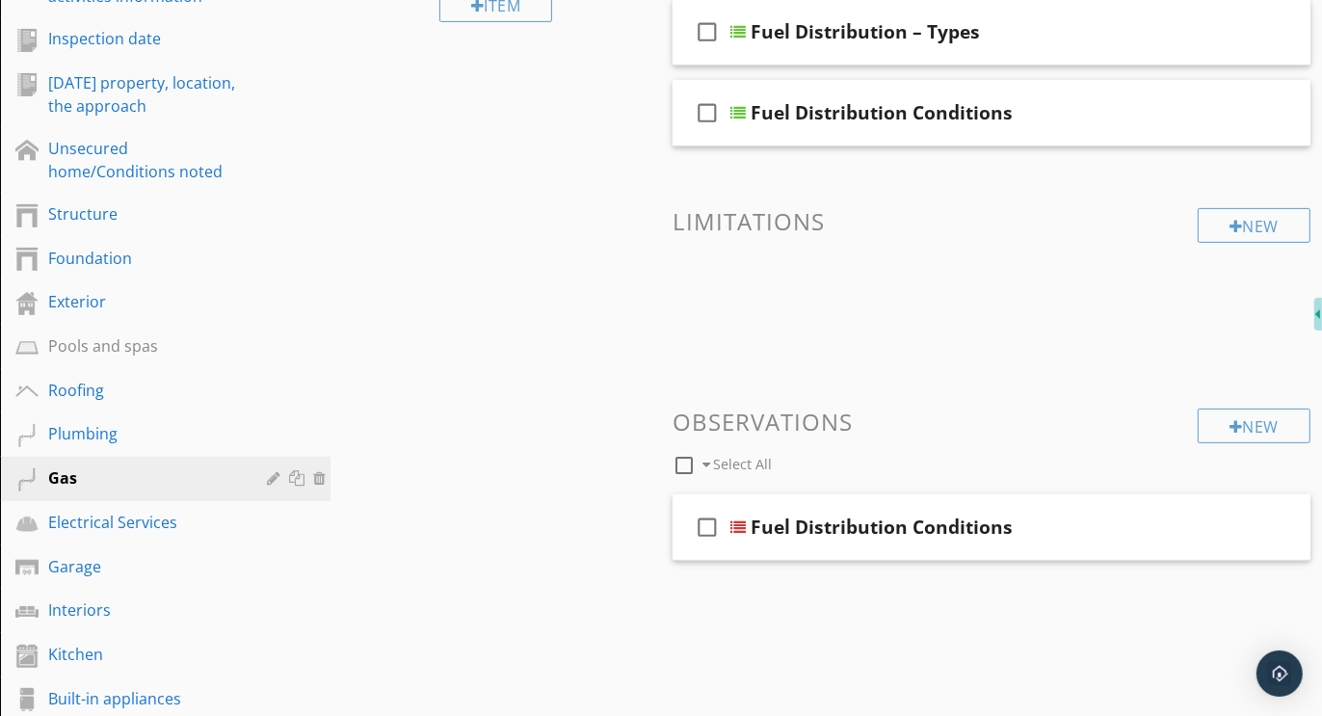
scroll to position [586, 0]
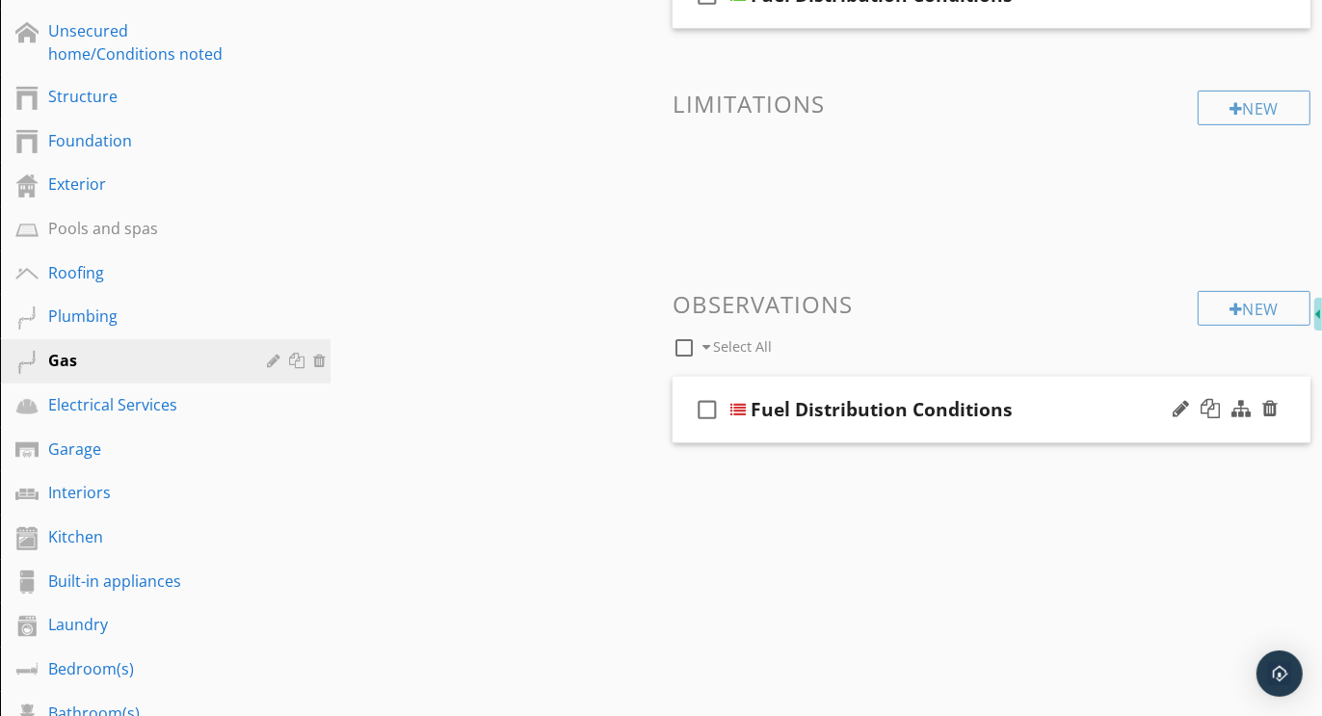
click at [986, 381] on div "check_box_outline_blank Fuel Distribution Conditions" at bounding box center [992, 410] width 638 height 67
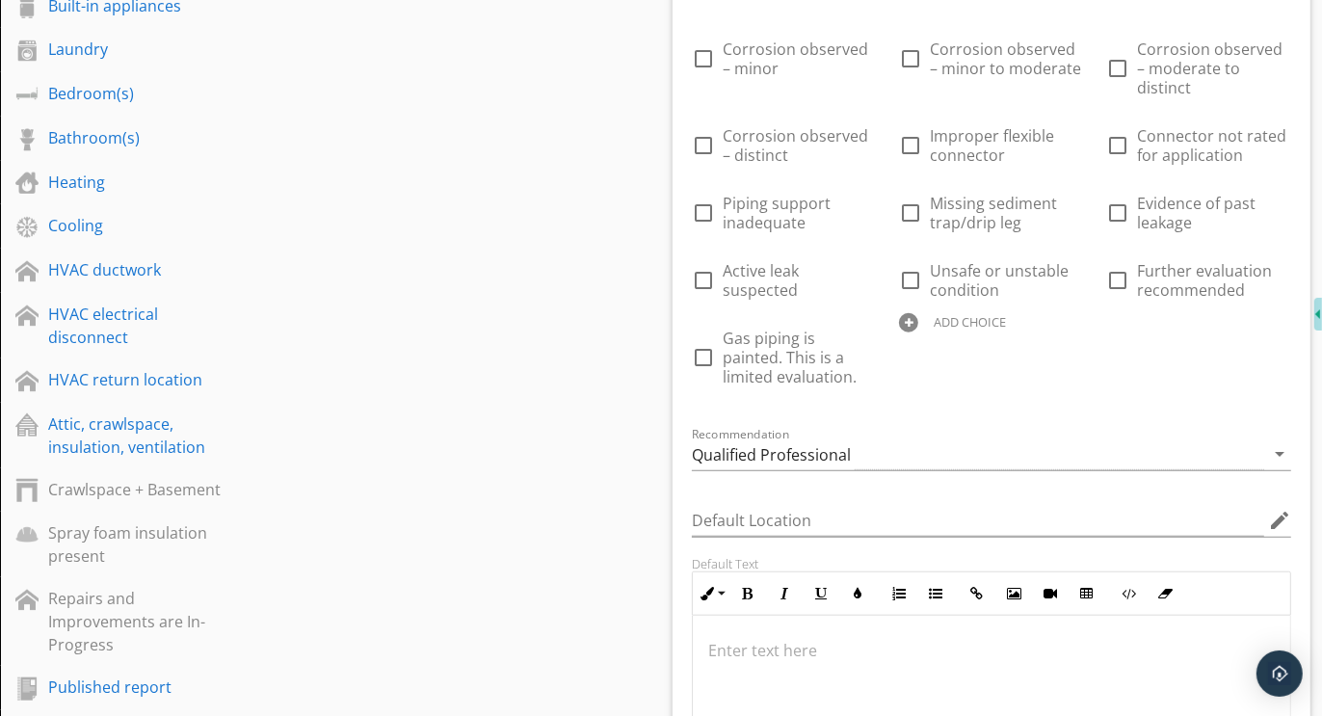
scroll to position [1163, 0]
click at [909, 311] on div at bounding box center [908, 320] width 19 height 19
type input "Further evaluation or correction recommended"
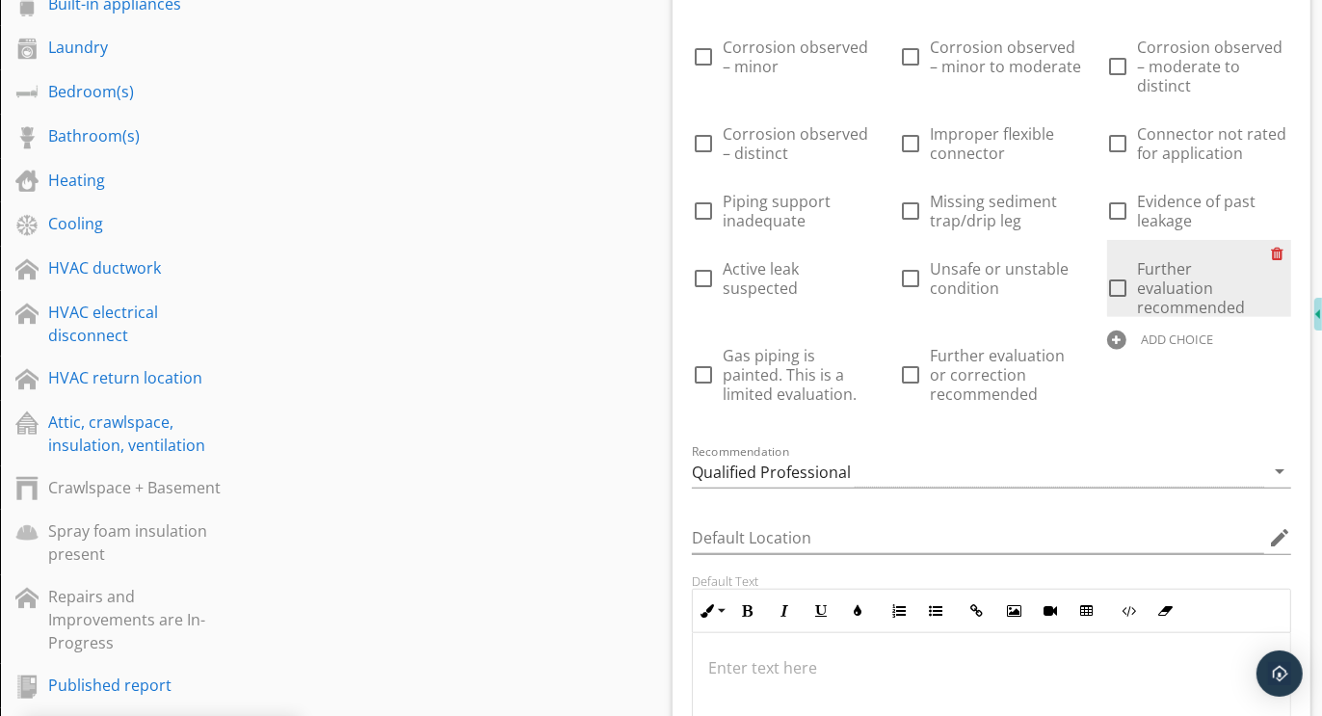
click at [1282, 240] on div at bounding box center [1281, 253] width 20 height 27
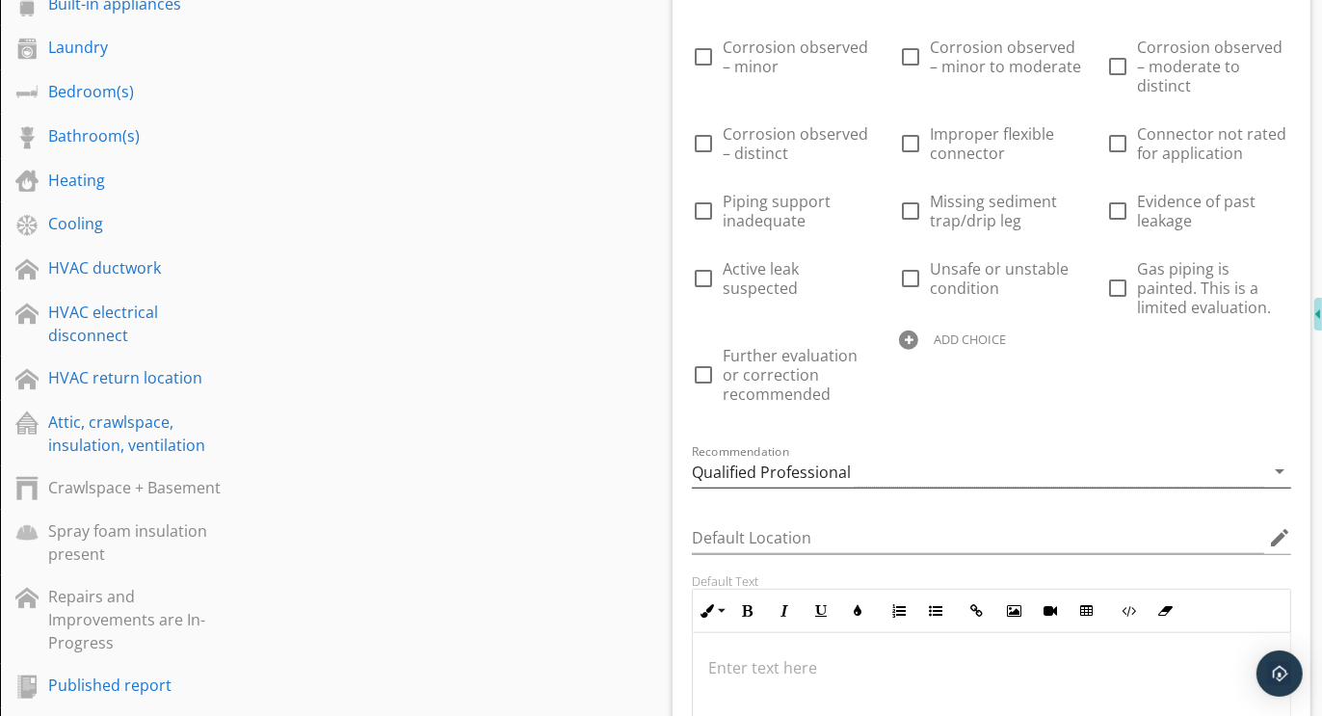
click at [742, 464] on div "Qualified Professional" at bounding box center [771, 472] width 159 height 17
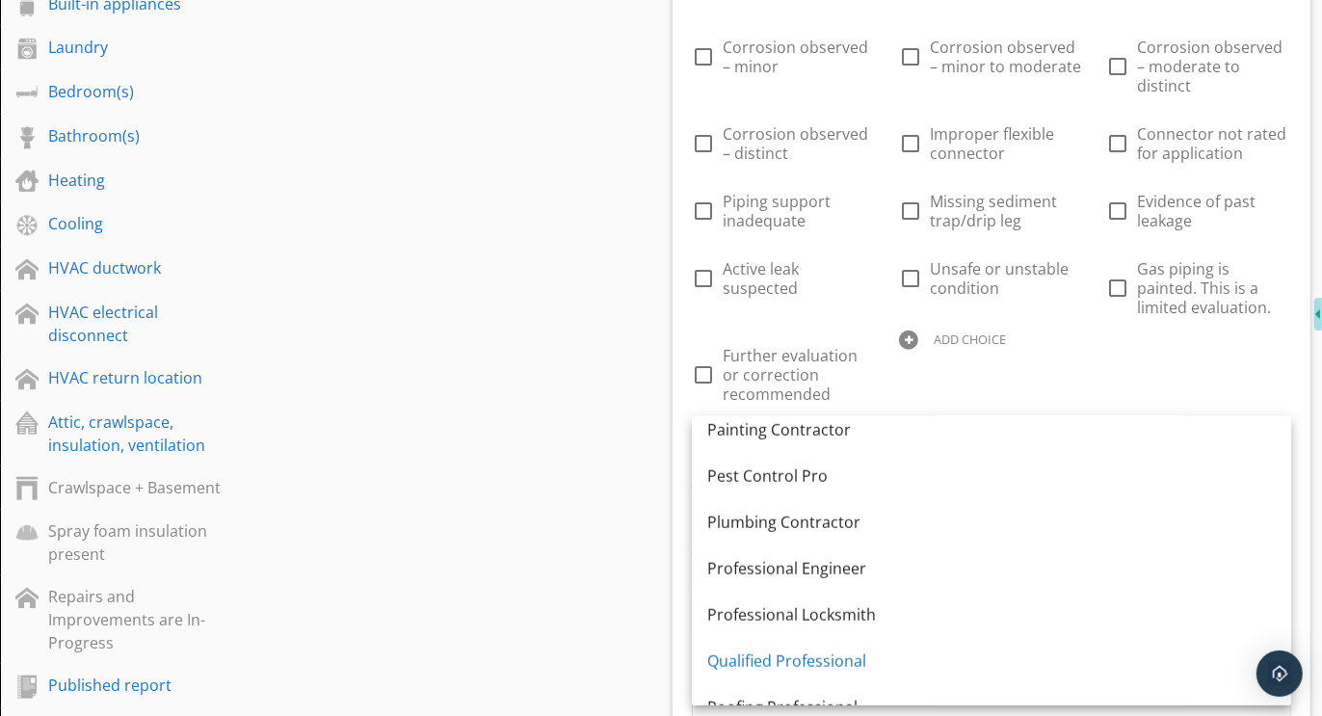
scroll to position [1439, 0]
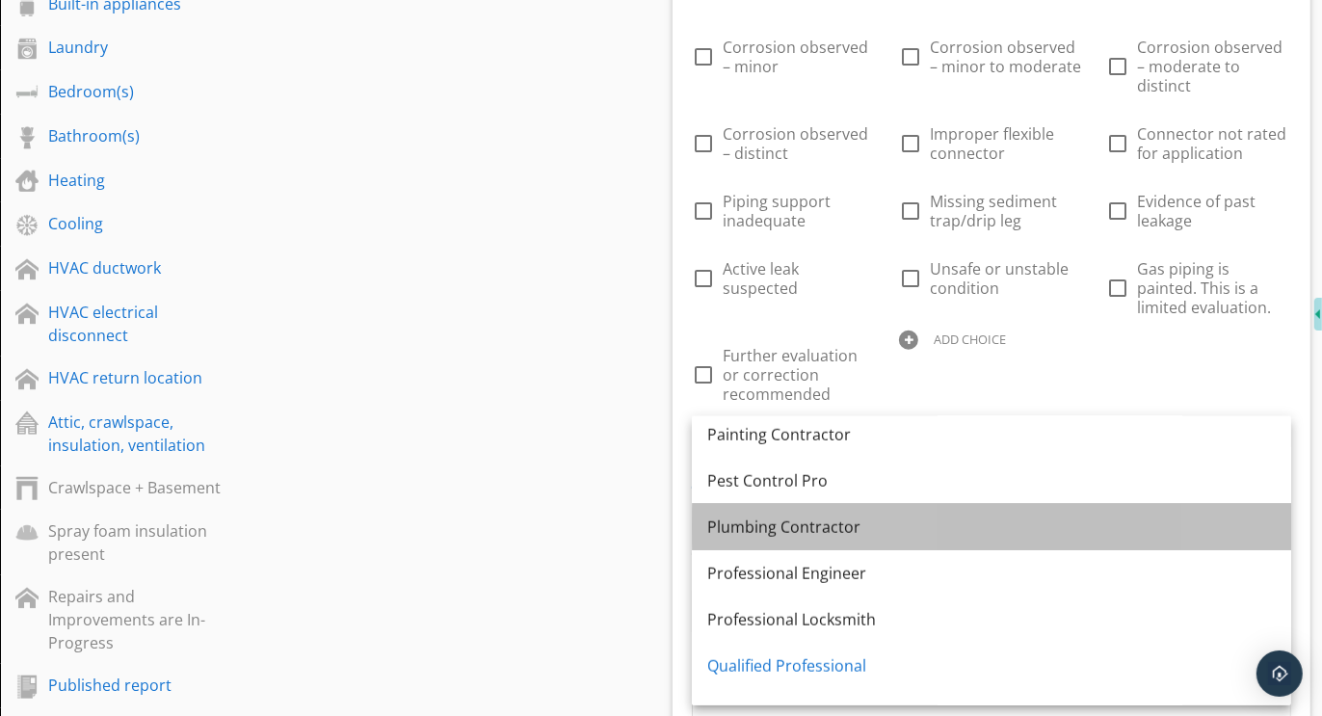
click at [785, 529] on div "Plumbing Contractor" at bounding box center [991, 527] width 569 height 23
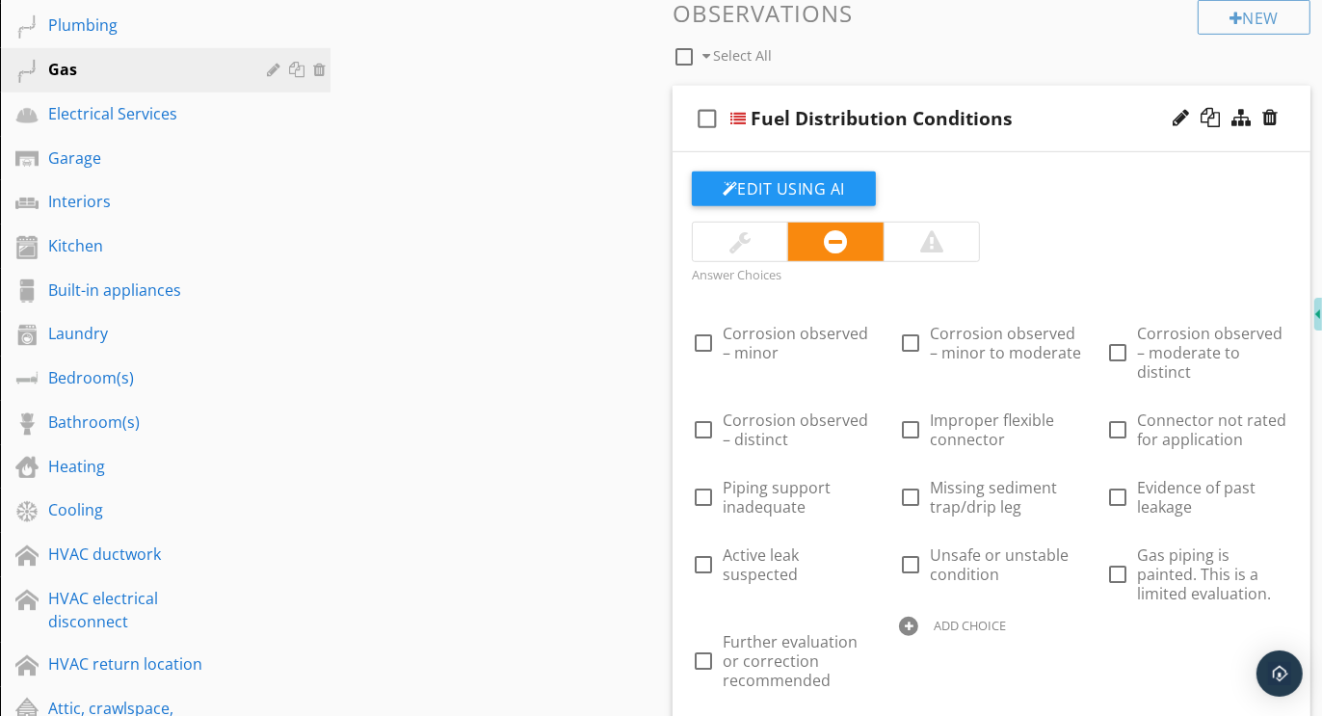
scroll to position [878, 0]
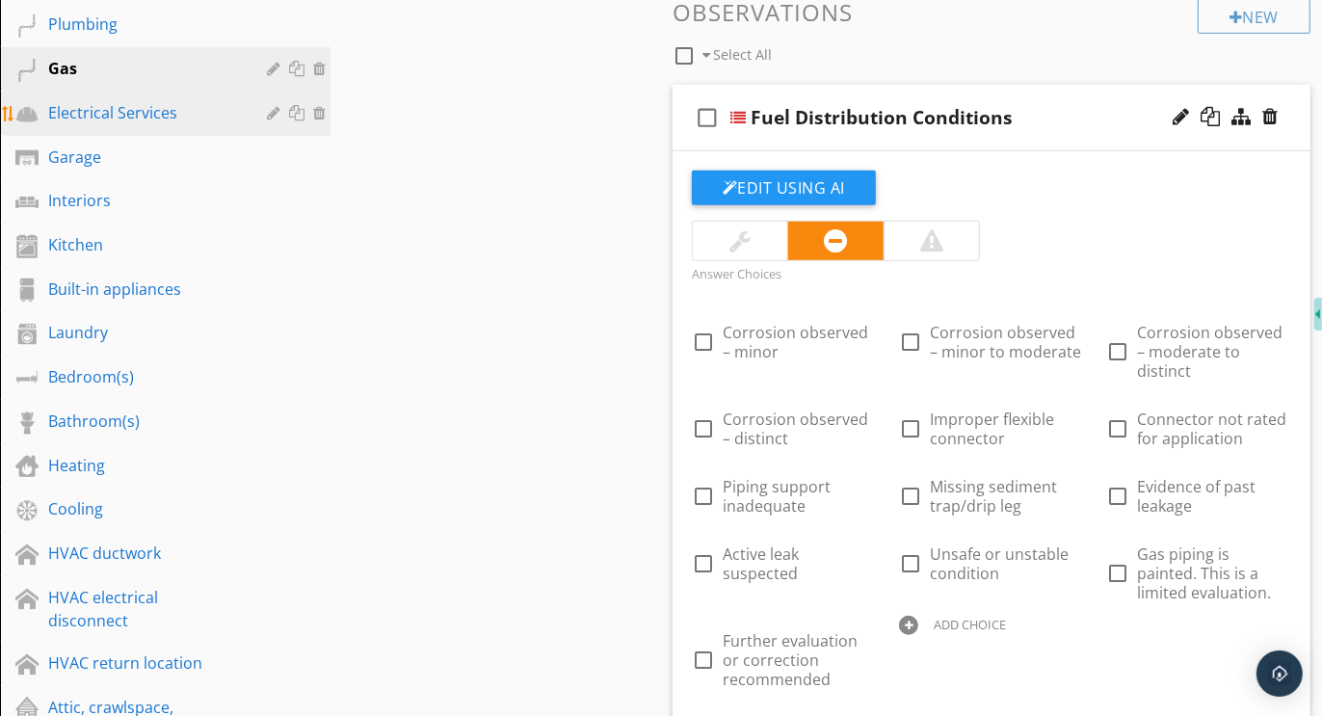
click at [135, 117] on div "Electrical Services" at bounding box center [143, 112] width 191 height 23
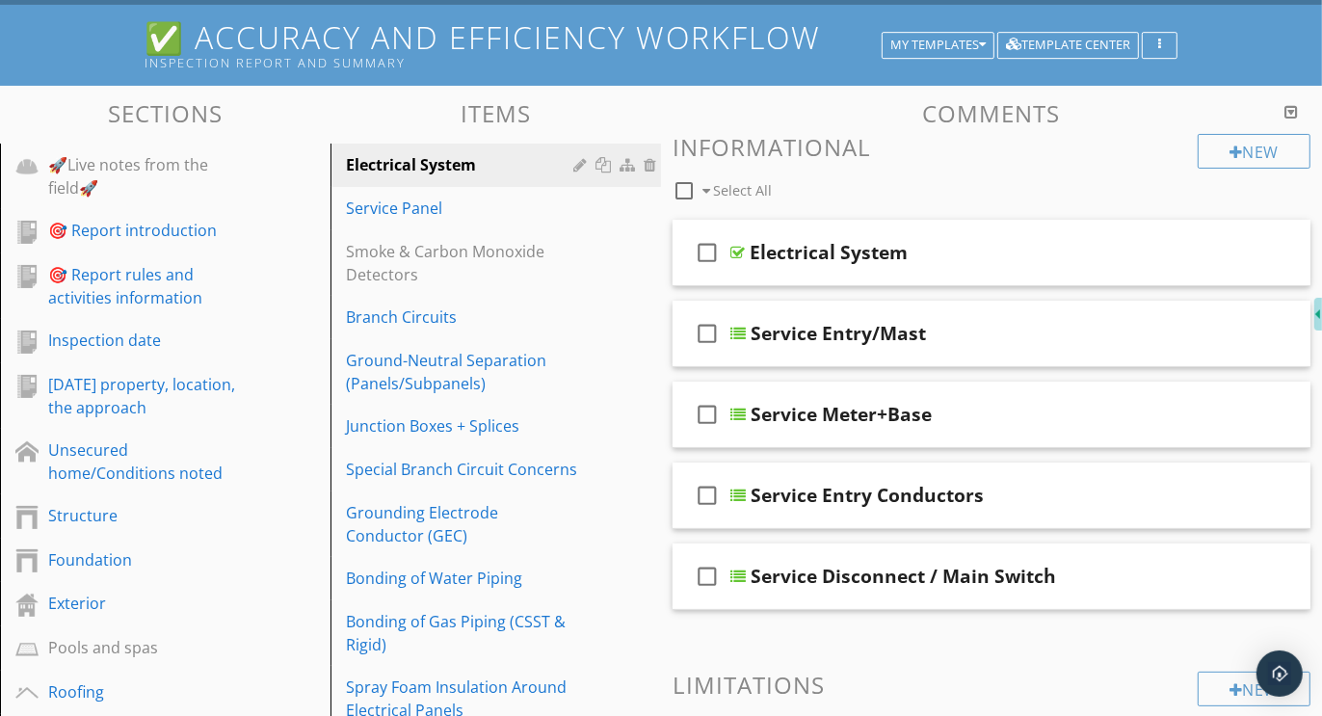
scroll to position [146, 0]
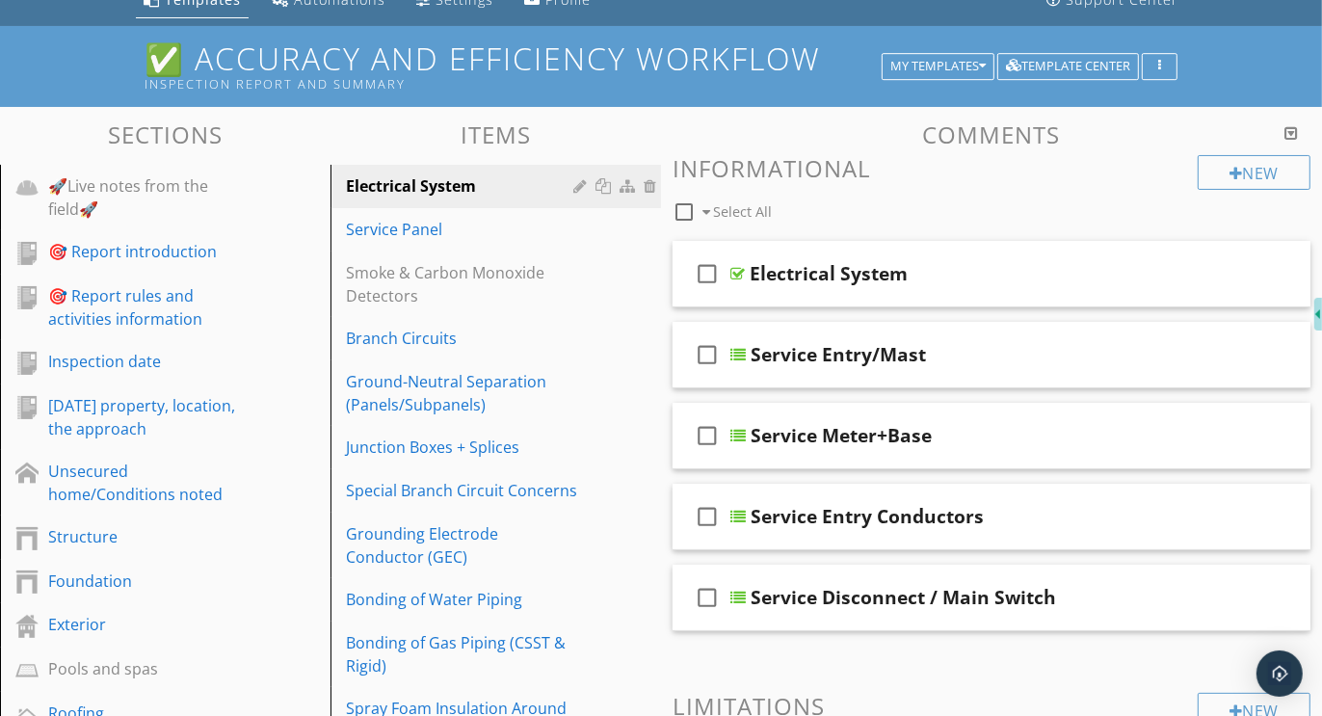
click at [1295, 130] on div at bounding box center [1291, 132] width 13 height 15
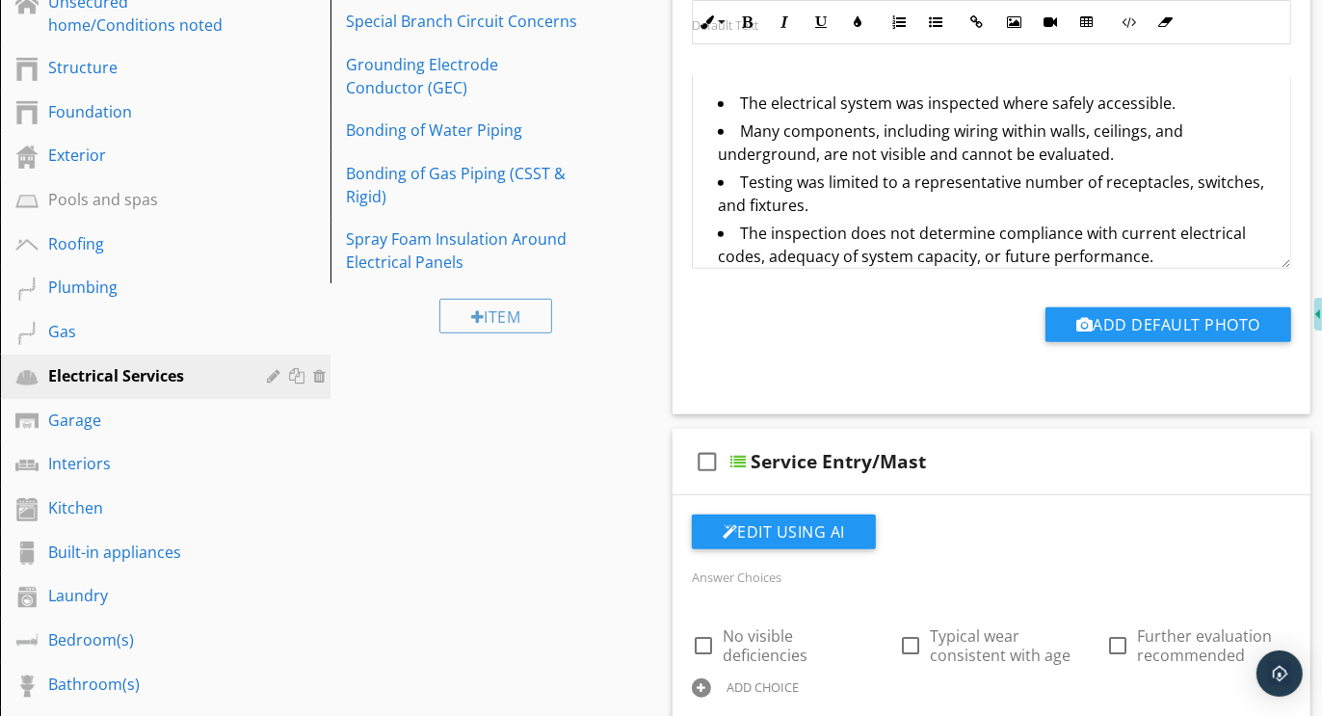
scroll to position [1010, 0]
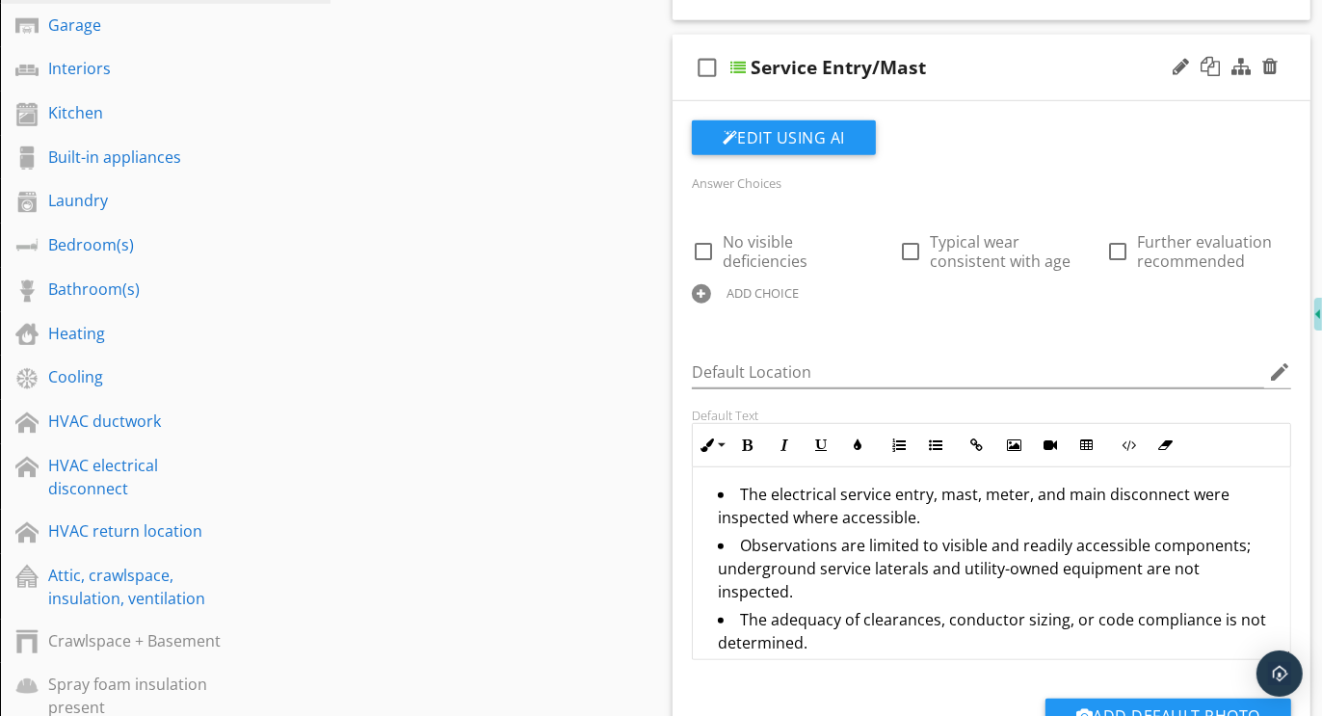
click at [703, 289] on div at bounding box center [701, 293] width 19 height 19
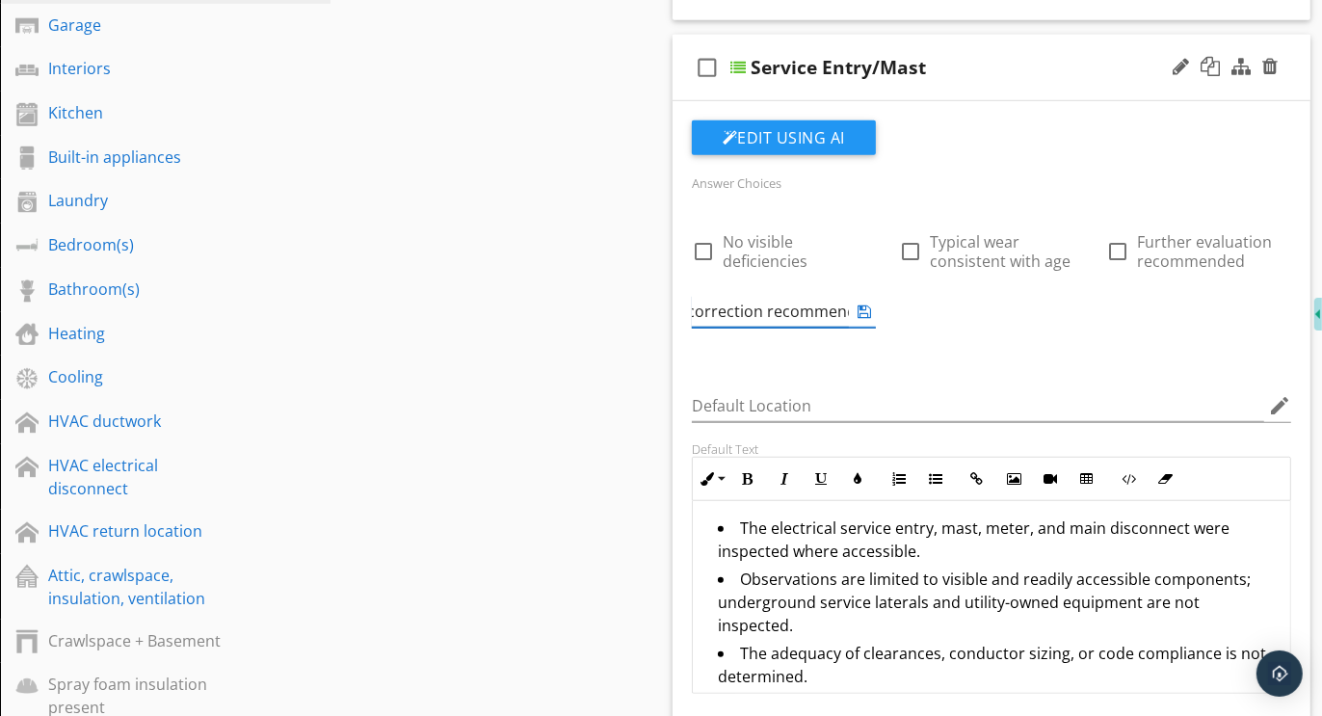
scroll to position [0, 181]
type input "Further evaluation or correction recommended"
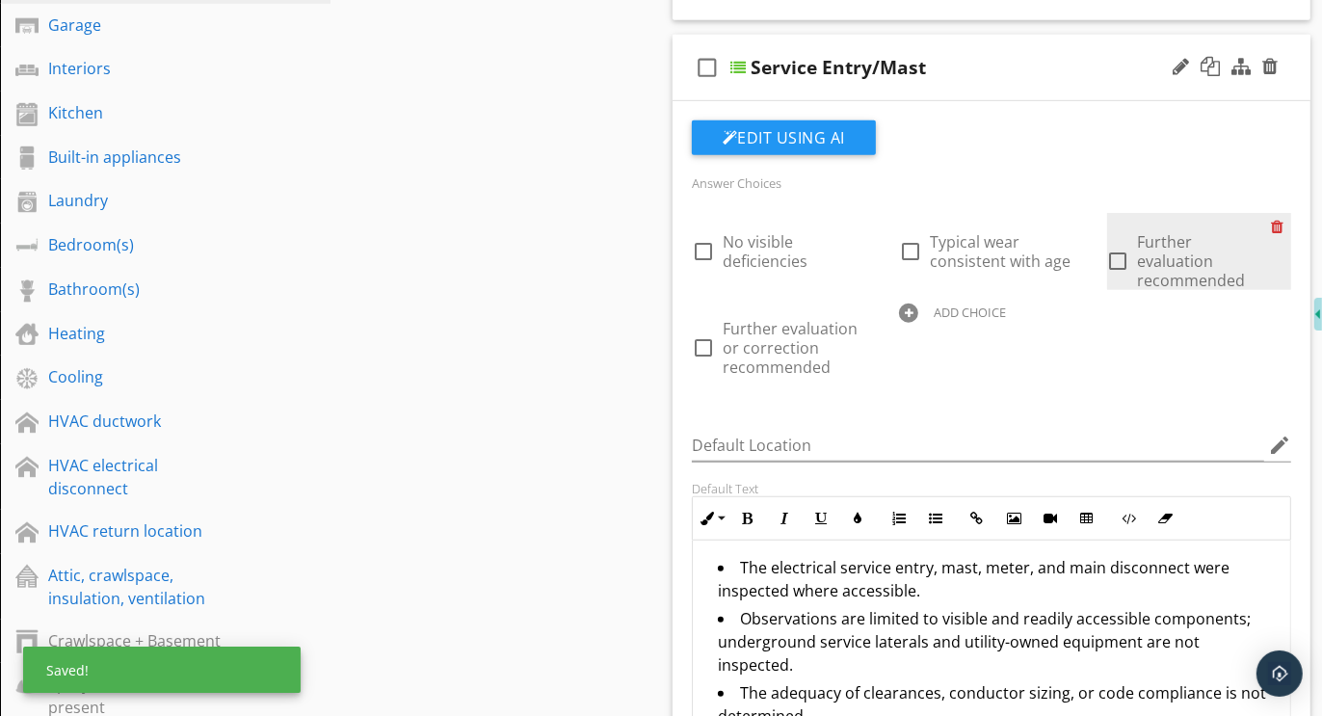
click at [1280, 221] on div at bounding box center [1281, 226] width 20 height 27
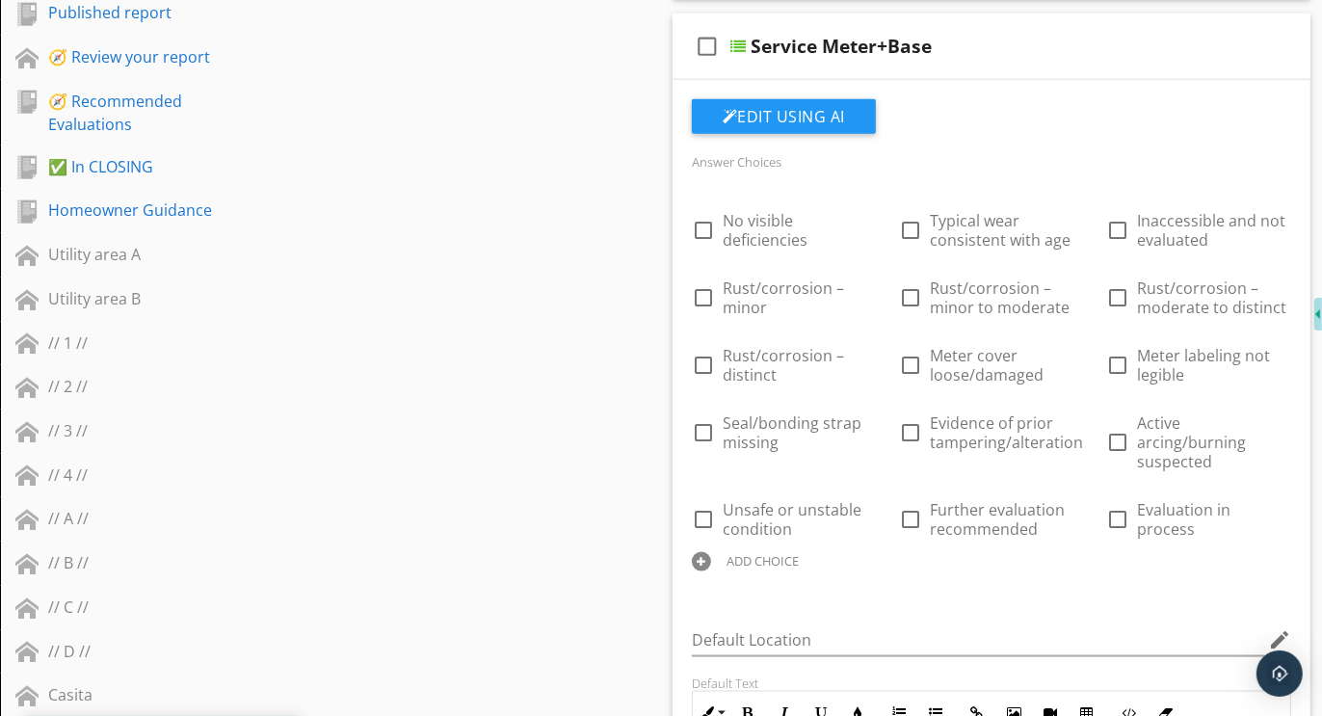
scroll to position [1842, 0]
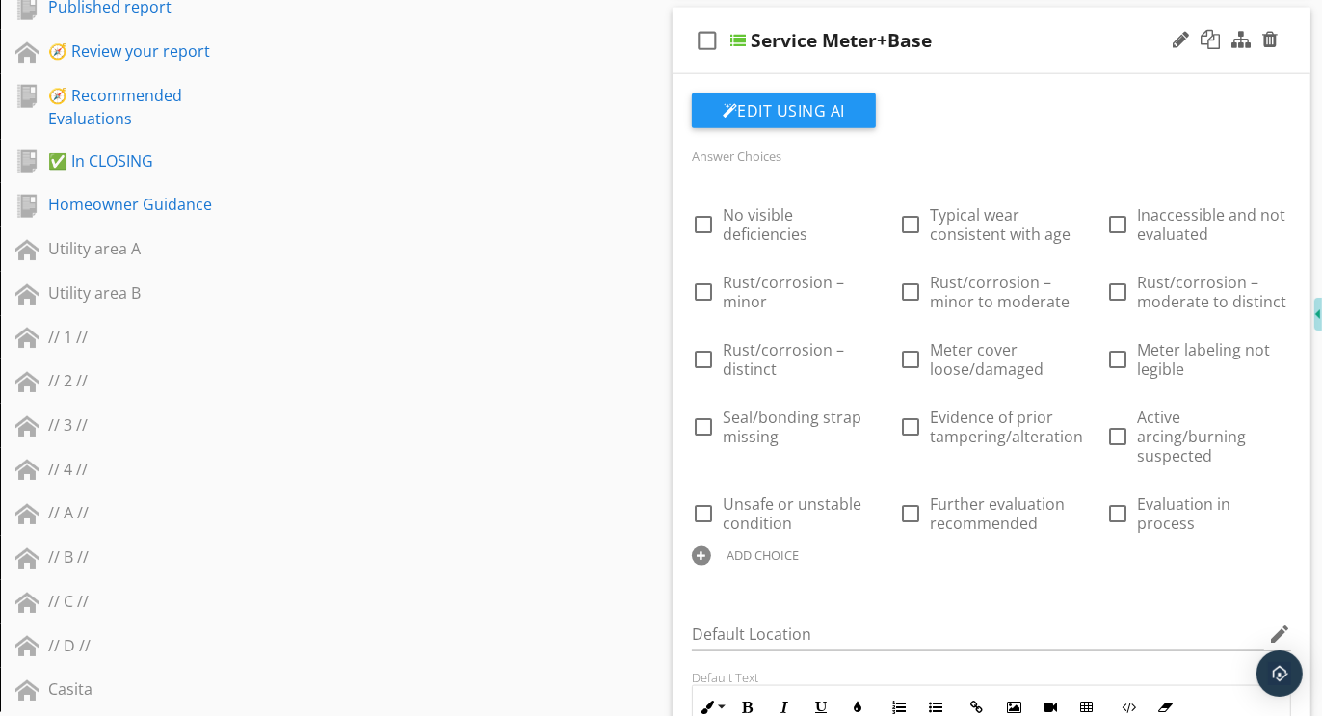
click at [711, 546] on div at bounding box center [701, 555] width 19 height 19
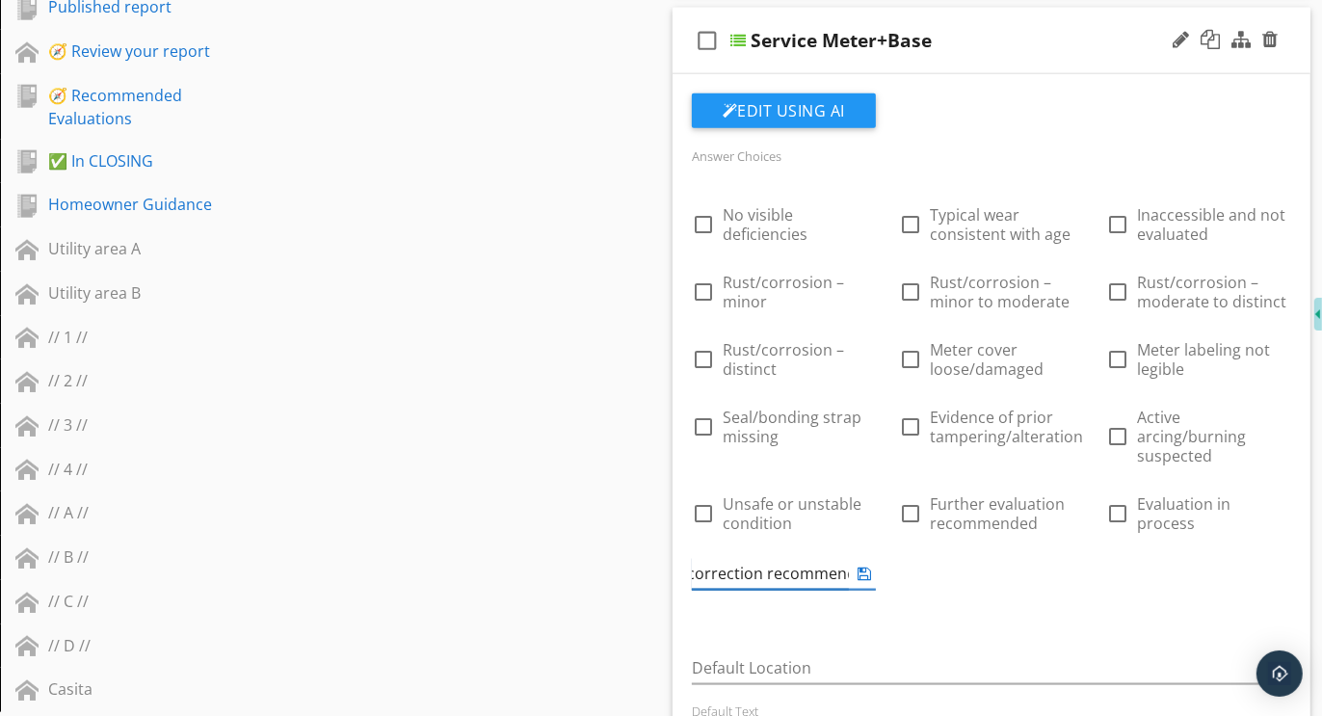
scroll to position [0, 181]
type input "Further evaluation or correction recommended"
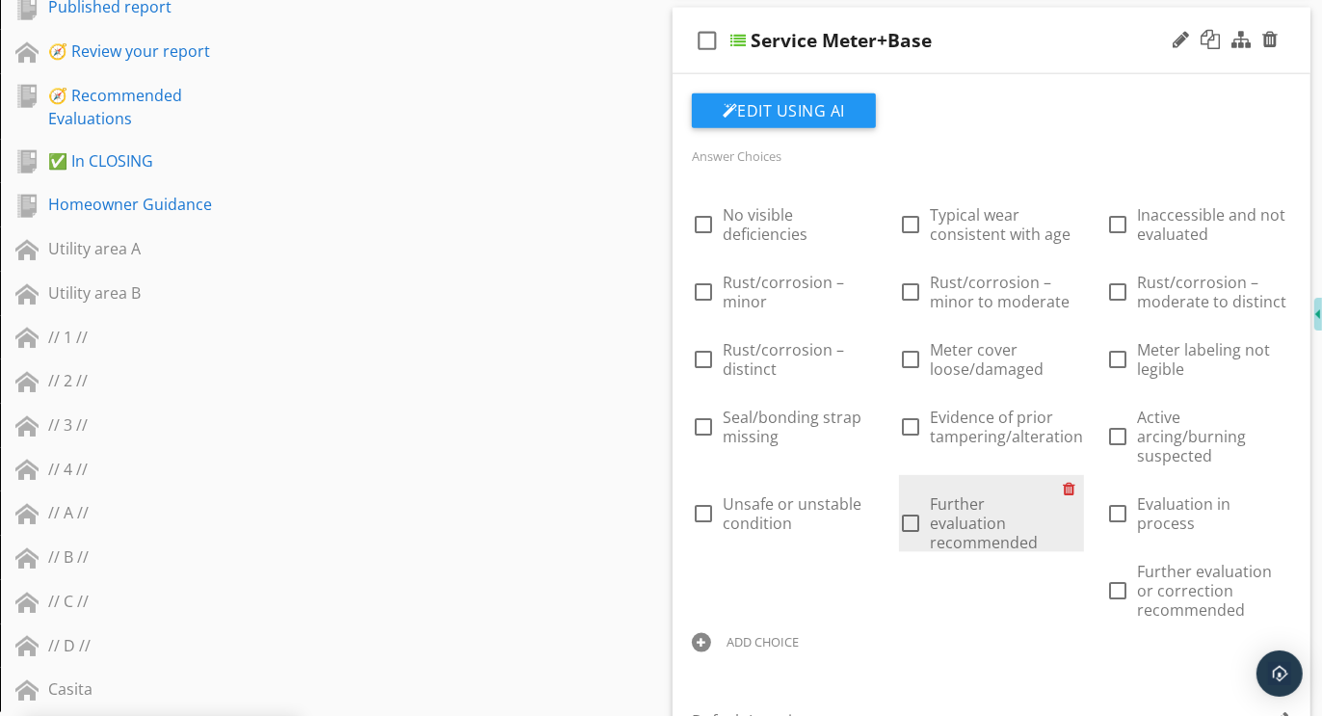
click at [1068, 475] on div at bounding box center [1074, 488] width 20 height 27
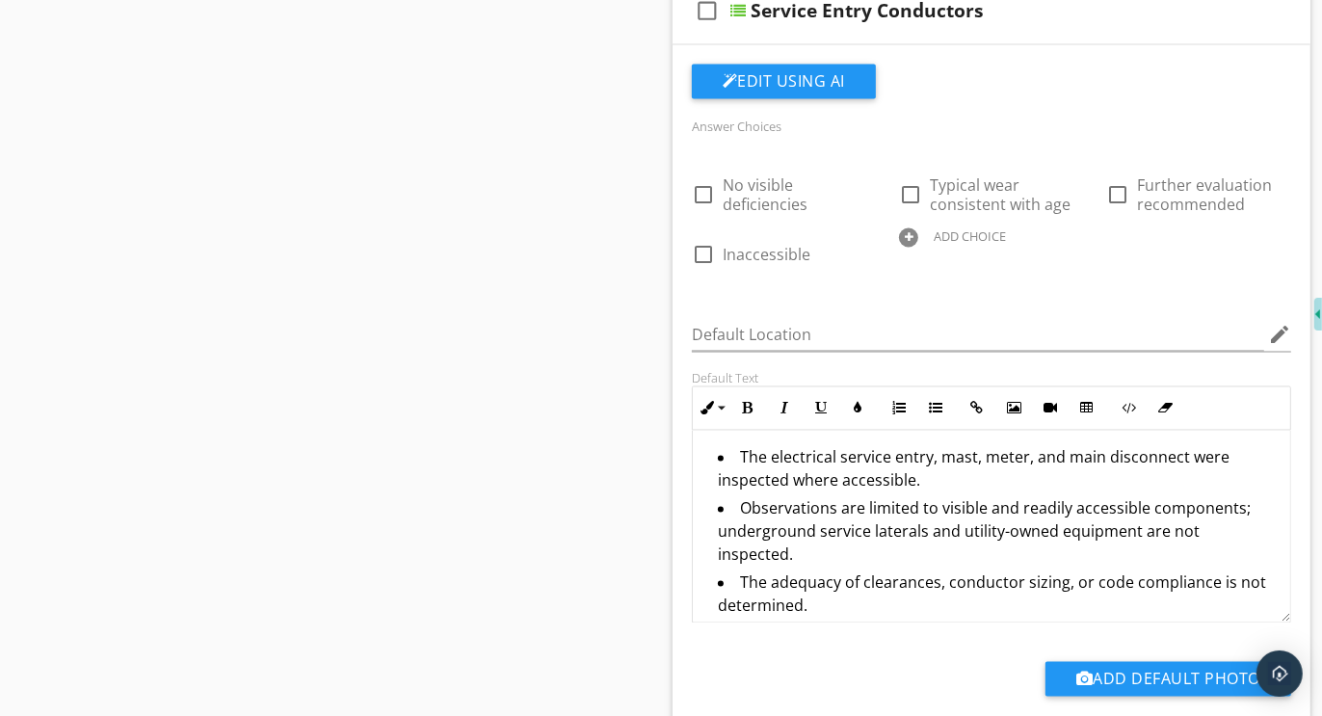
scroll to position [2957, 0]
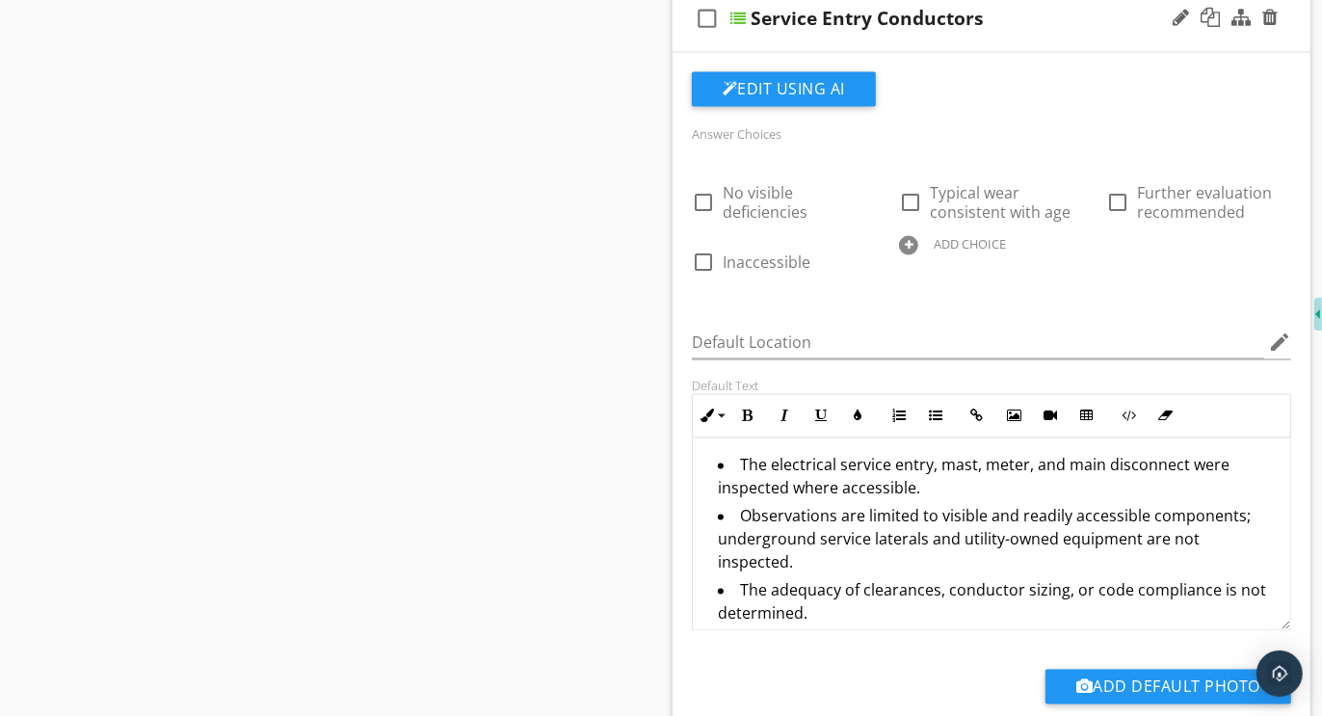
click at [912, 236] on div at bounding box center [908, 245] width 19 height 19
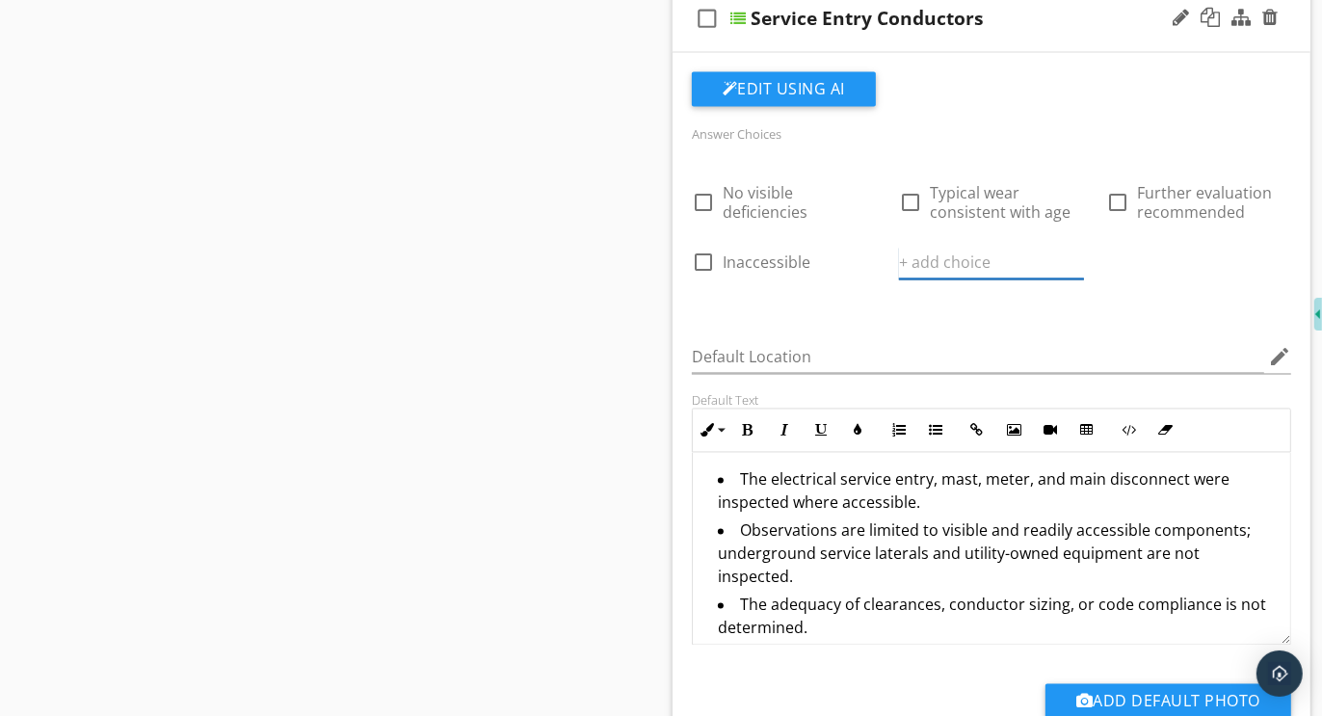
paste input "Water pressure tested within normal range (60–80 psi), Water pressure tested be…"
type input "Water pressure tested within normal range (60–80 psi), Water pressure tested be…"
type input "Further evaluation or correction recommended"
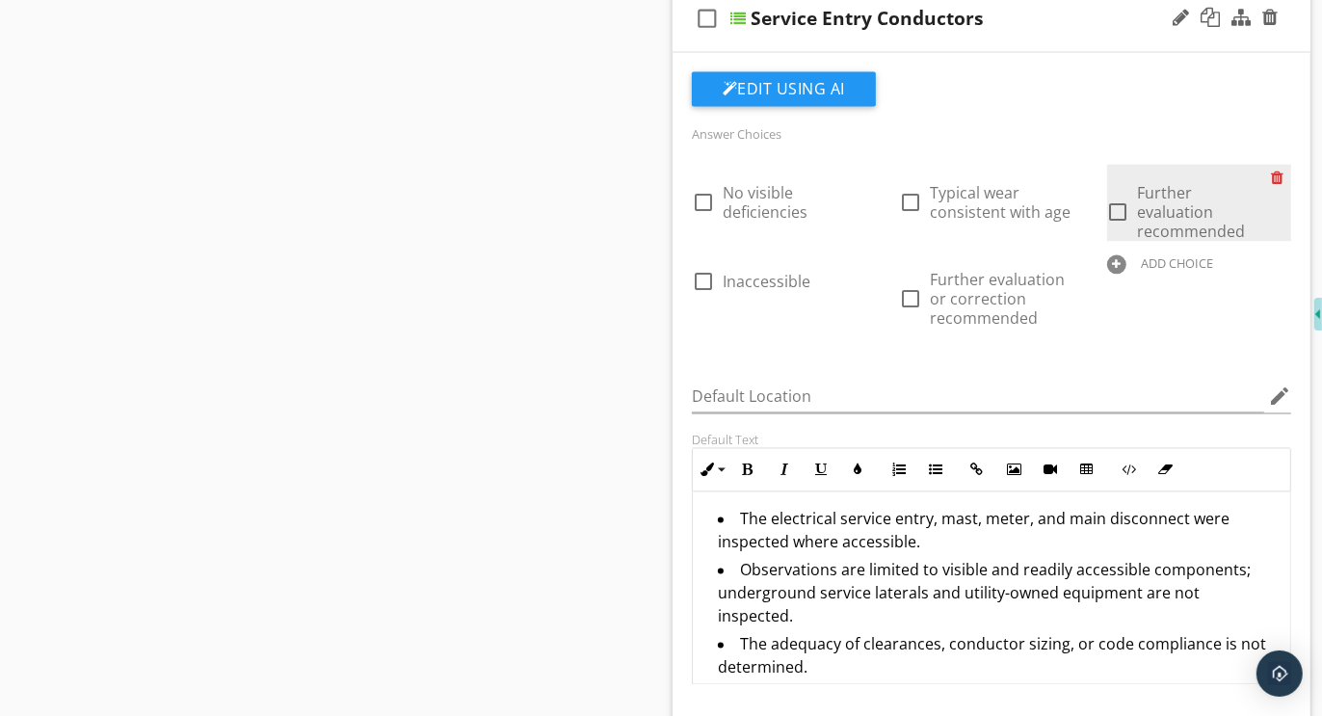
click at [1276, 165] on div at bounding box center [1281, 178] width 20 height 27
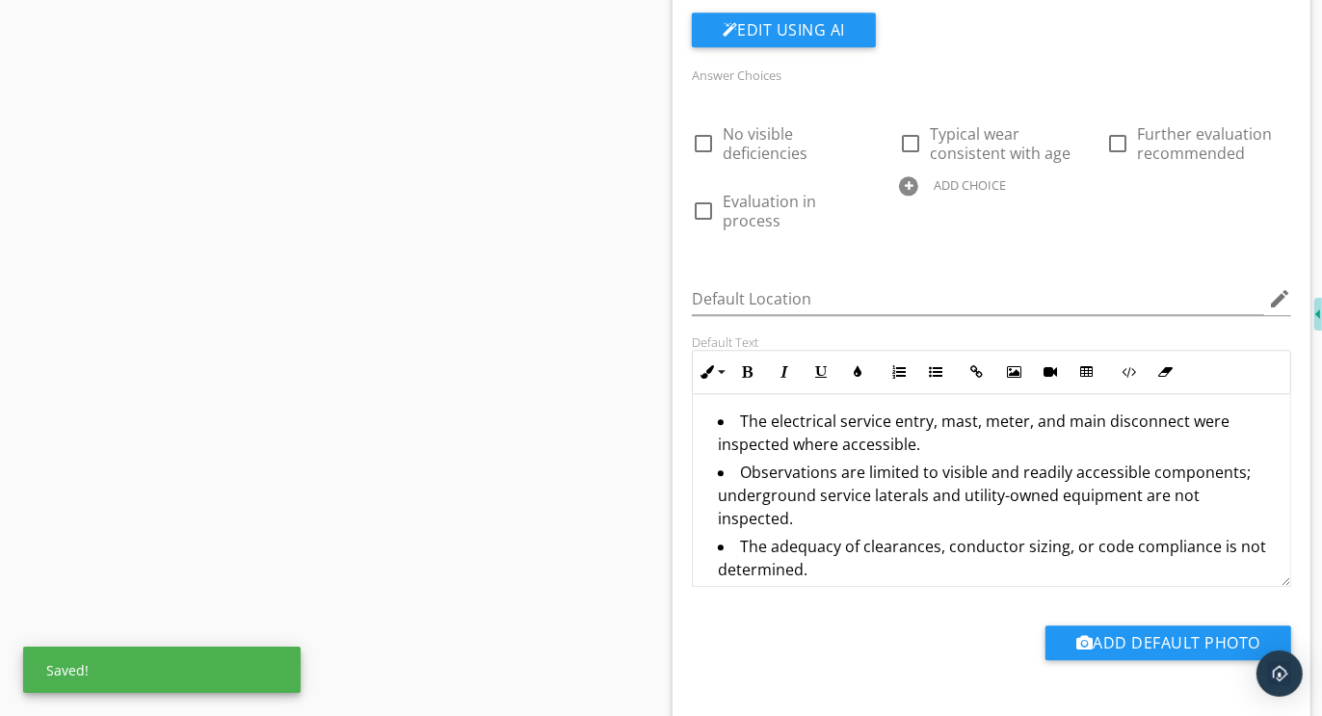
scroll to position [3892, 0]
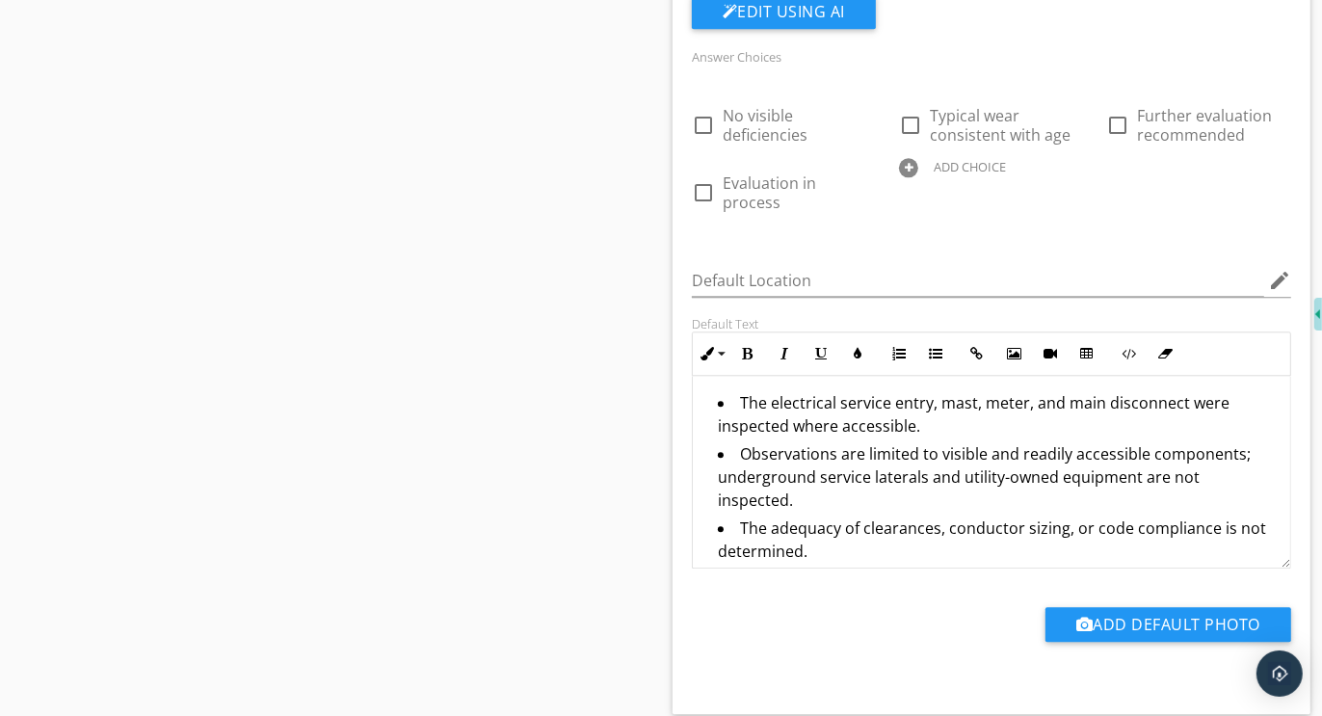
click at [910, 158] on div at bounding box center [908, 167] width 19 height 19
paste input "Further evaluation or correction recommended"
type input "Further evaluation or correction recommended"
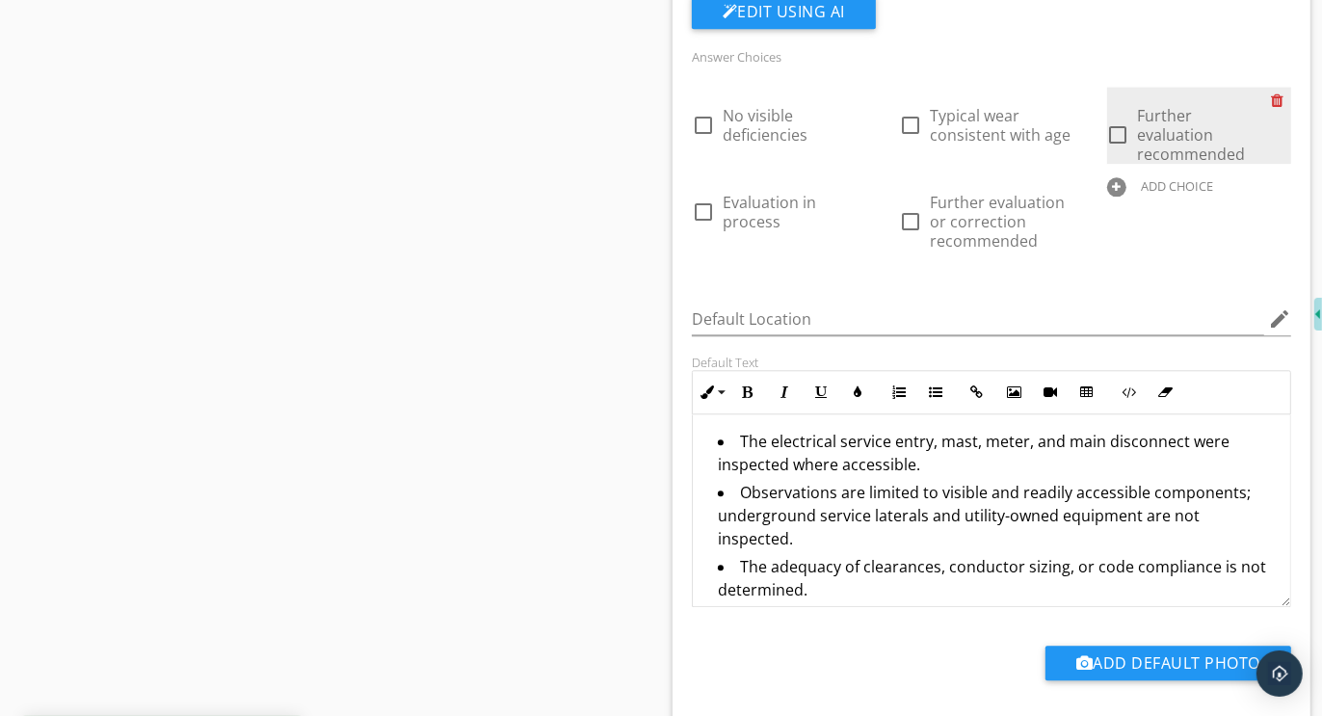
click at [1275, 87] on div at bounding box center [1281, 100] width 20 height 27
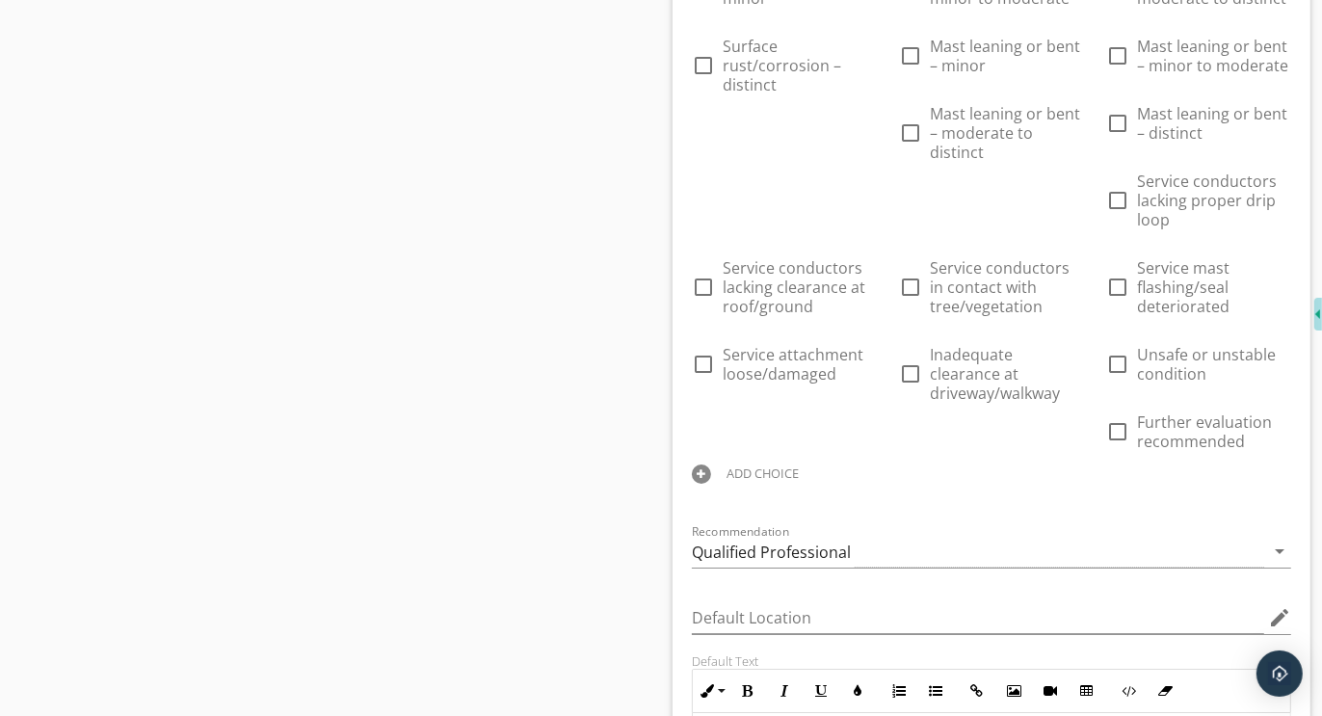
scroll to position [5267, 0]
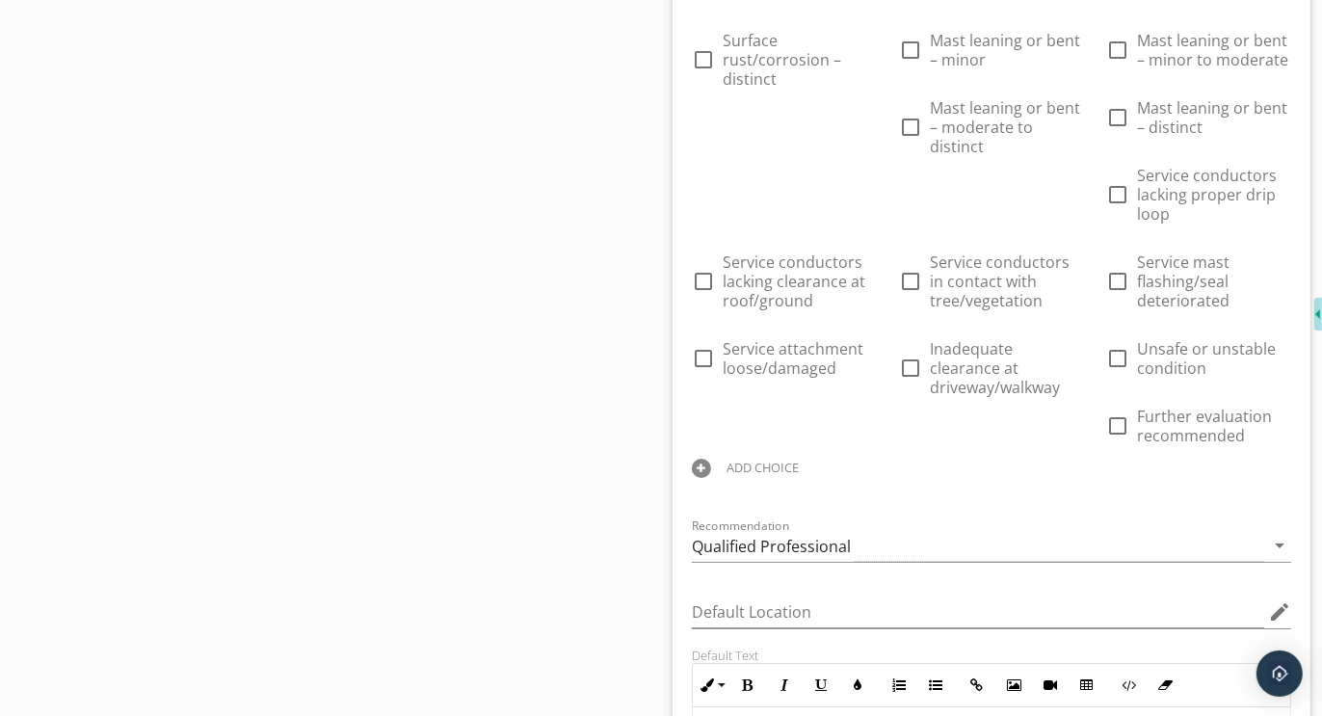
click at [705, 459] on div at bounding box center [701, 468] width 19 height 19
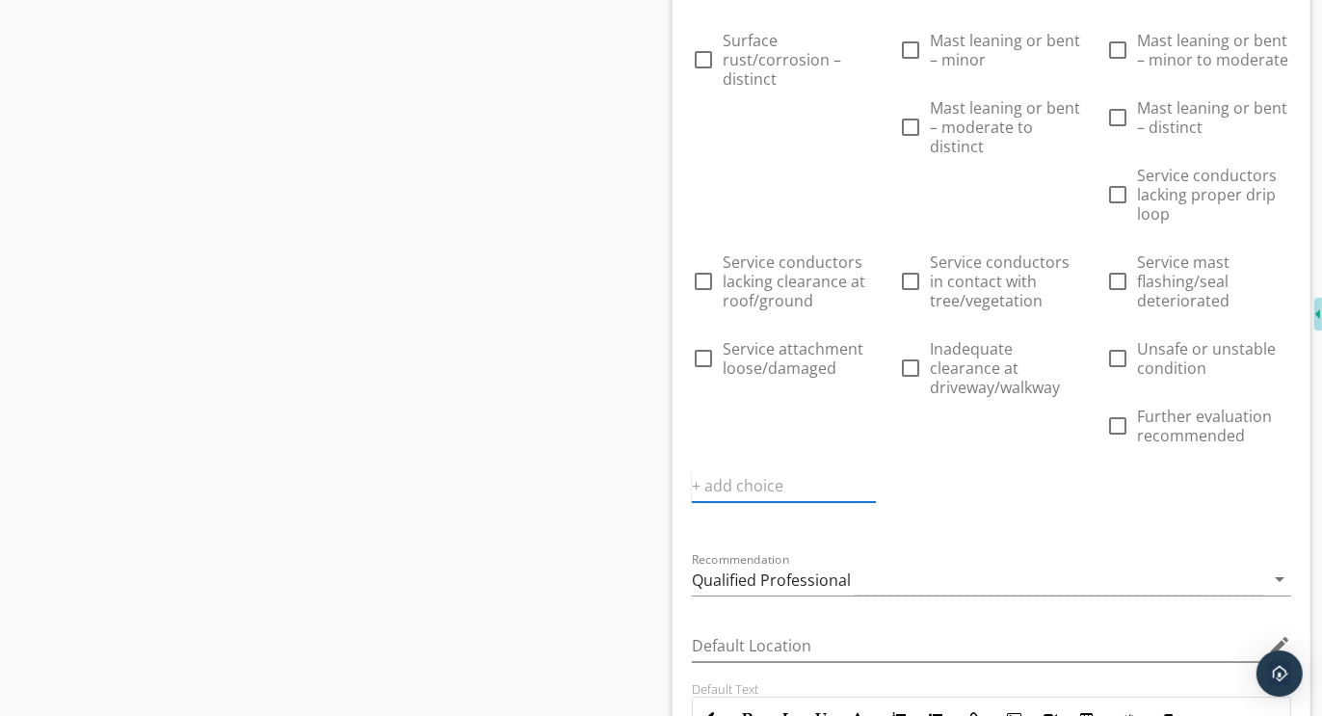
paste input "Further evaluation or correction recommended"
type input "Further evaluation or correction recommended"
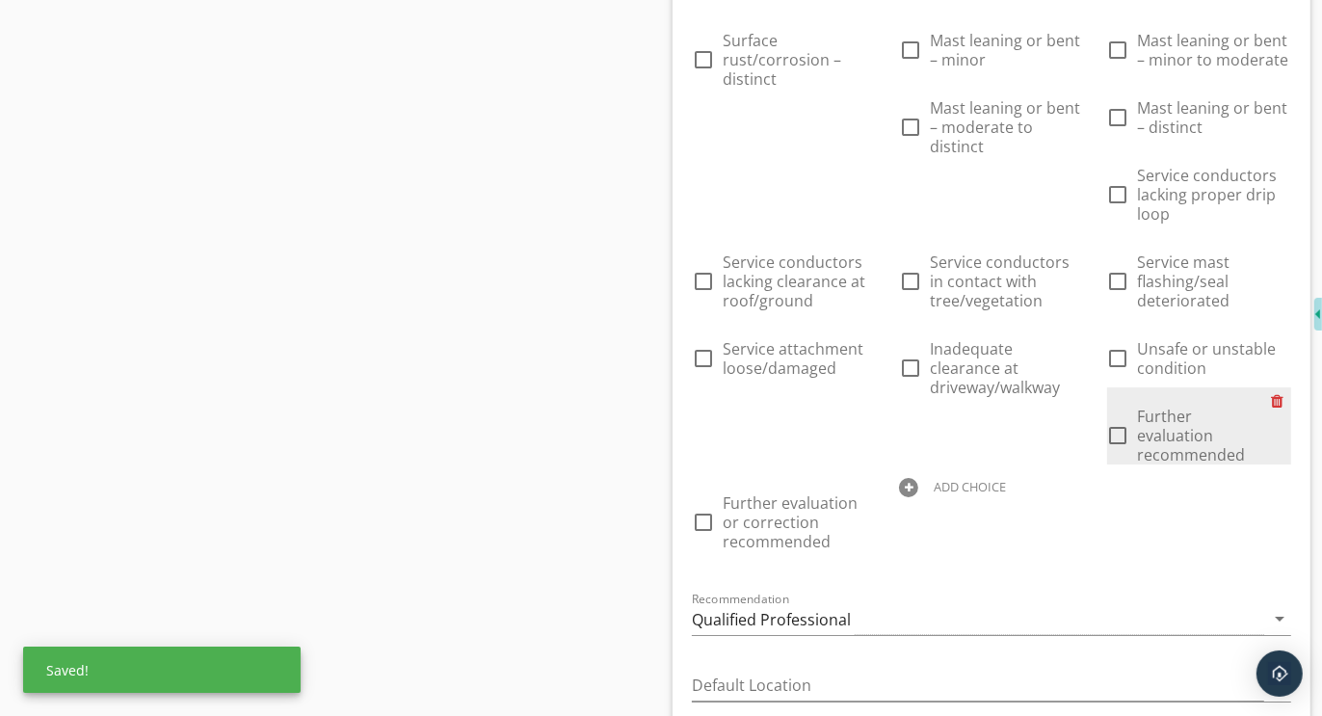
click at [1279, 387] on div at bounding box center [1281, 400] width 20 height 27
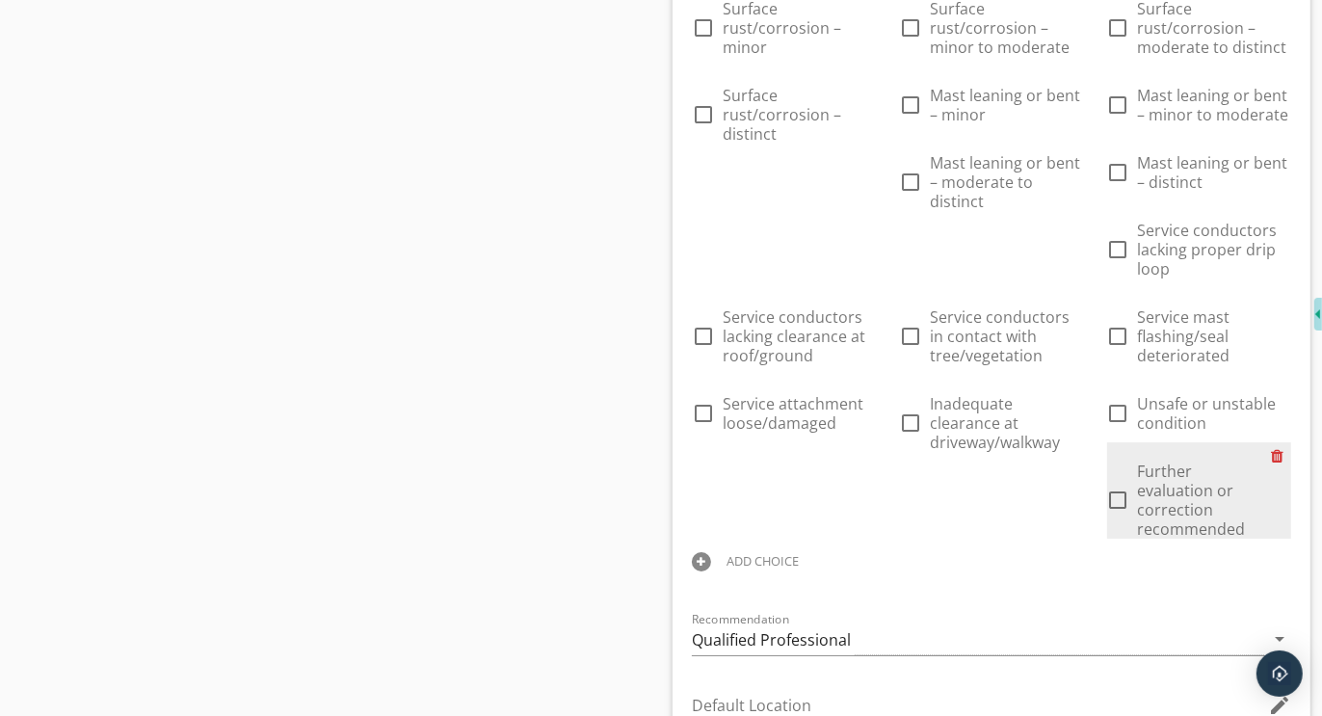
scroll to position [5660, 0]
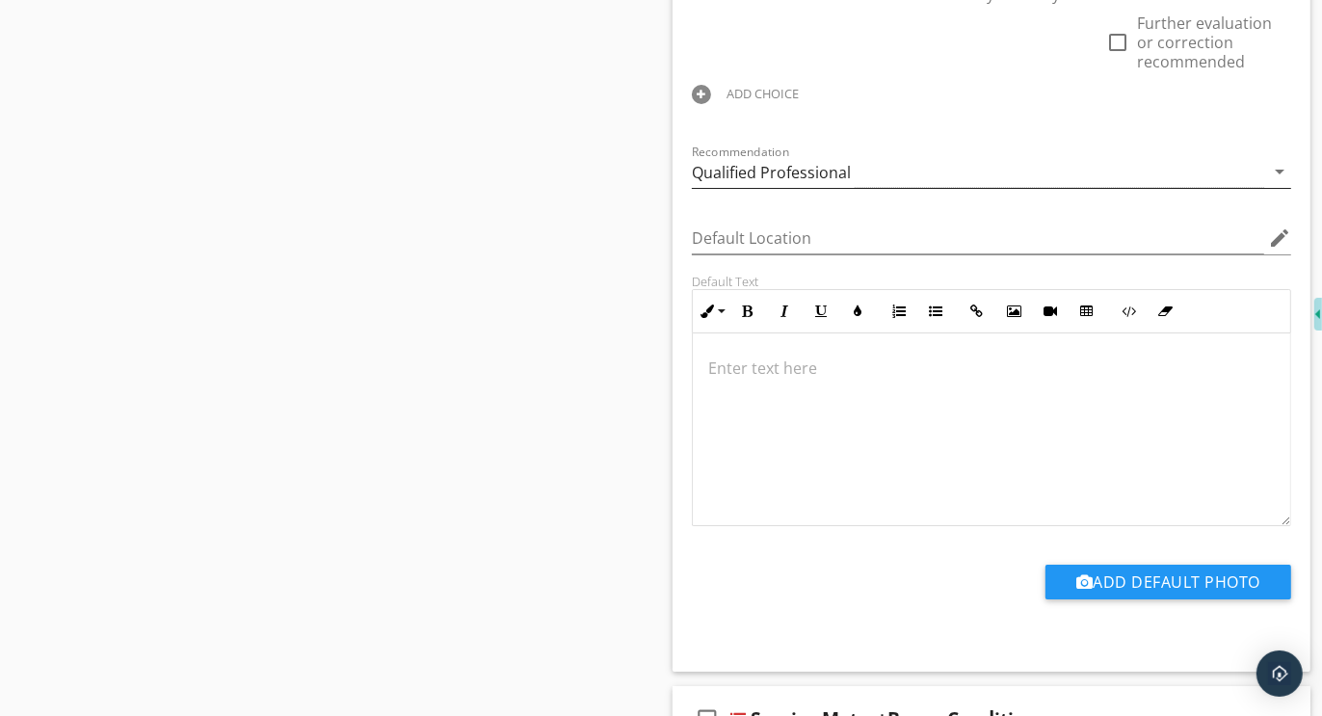
click at [830, 164] on div "Qualified Professional" at bounding box center [771, 172] width 159 height 17
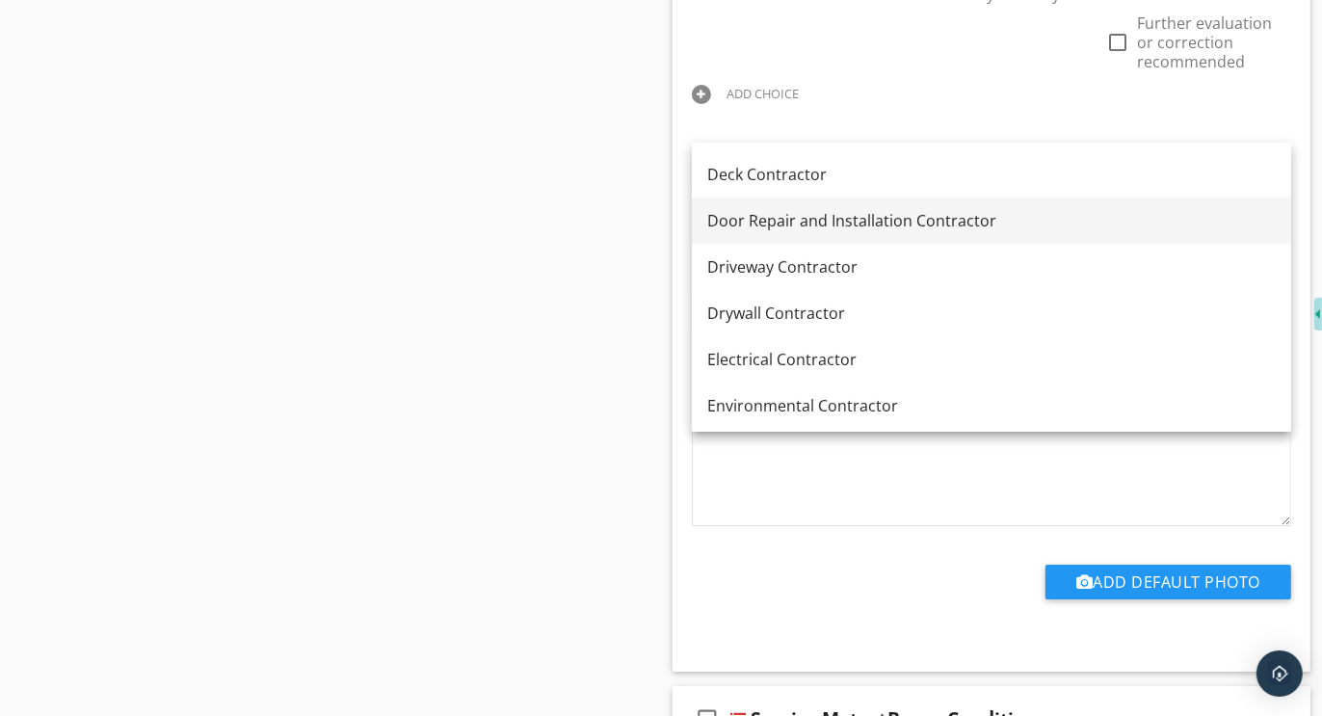
scroll to position [455, 0]
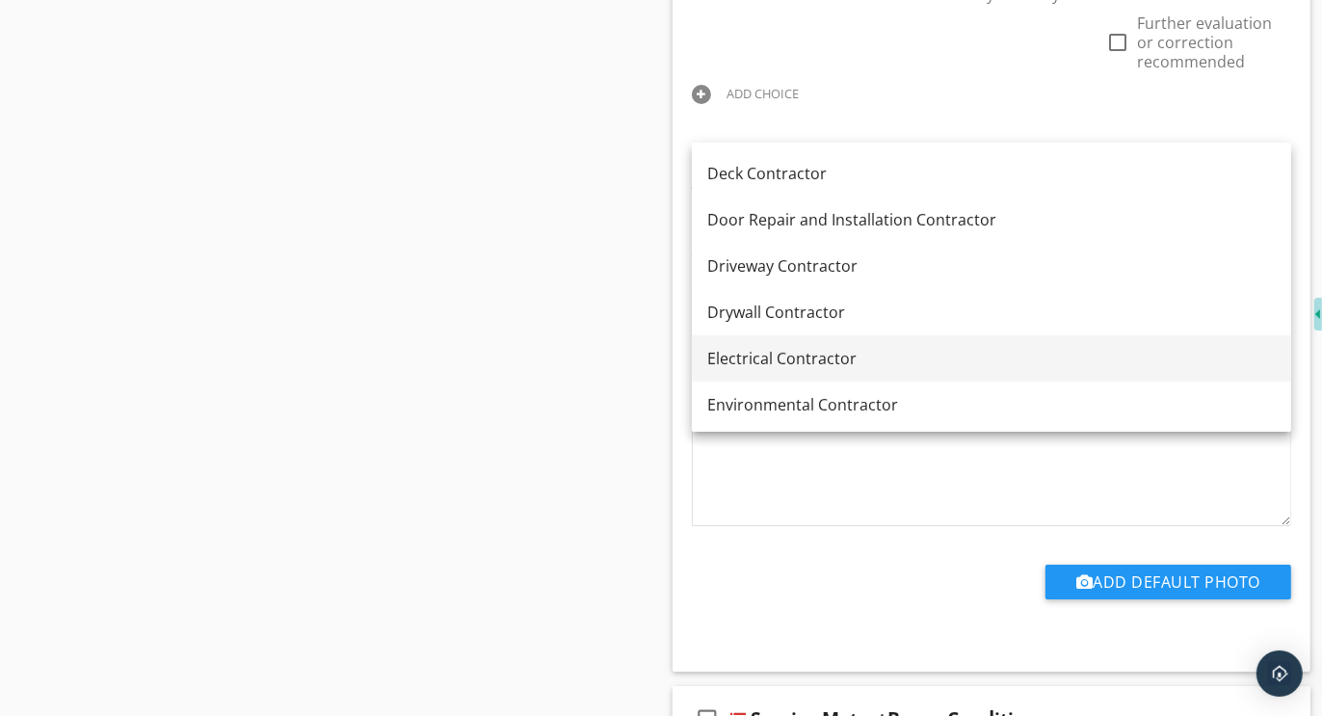
click at [789, 354] on div "Electrical Contractor" at bounding box center [991, 358] width 569 height 23
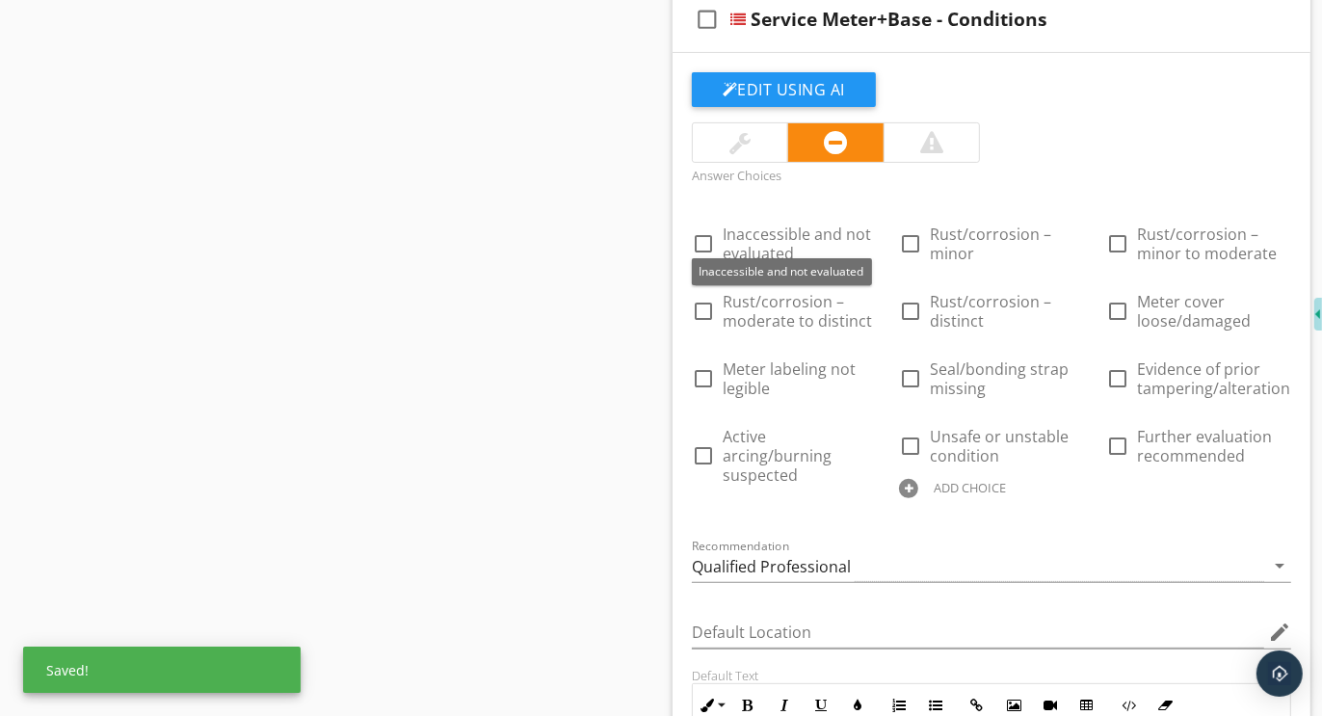
scroll to position [6368, 0]
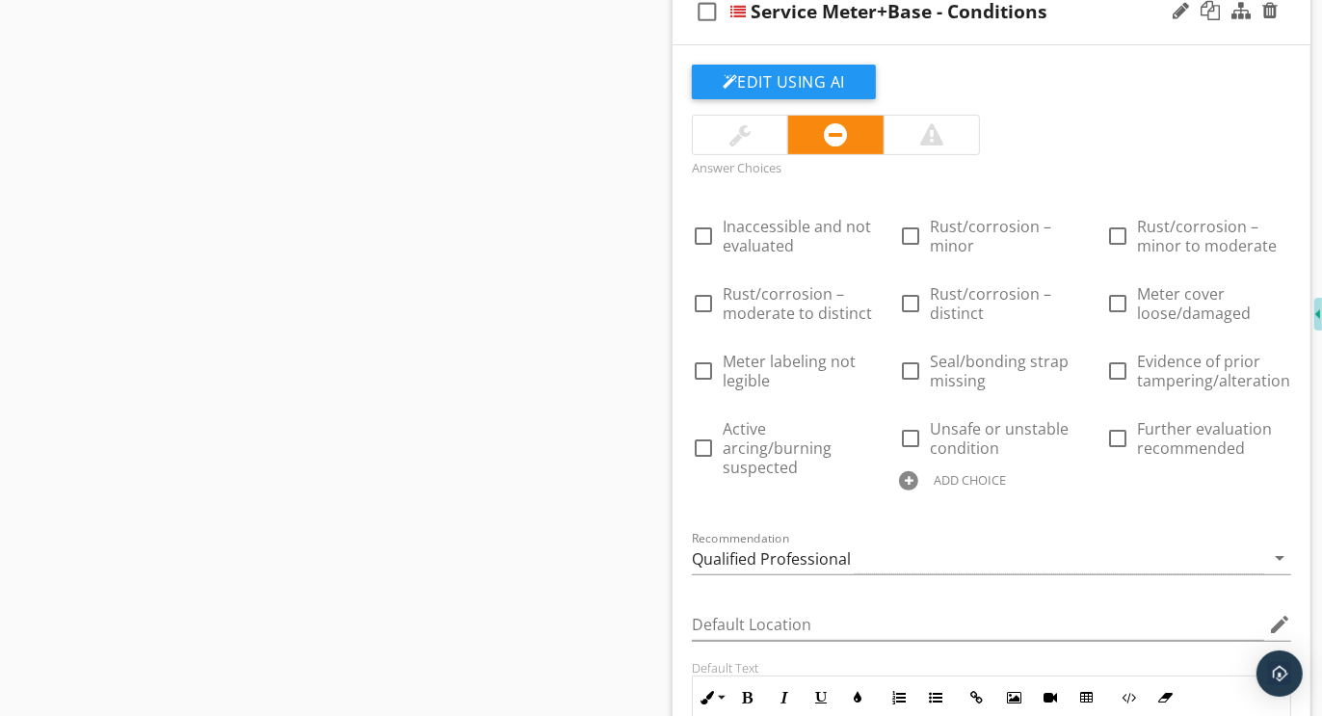
click at [899, 471] on div at bounding box center [908, 480] width 19 height 19
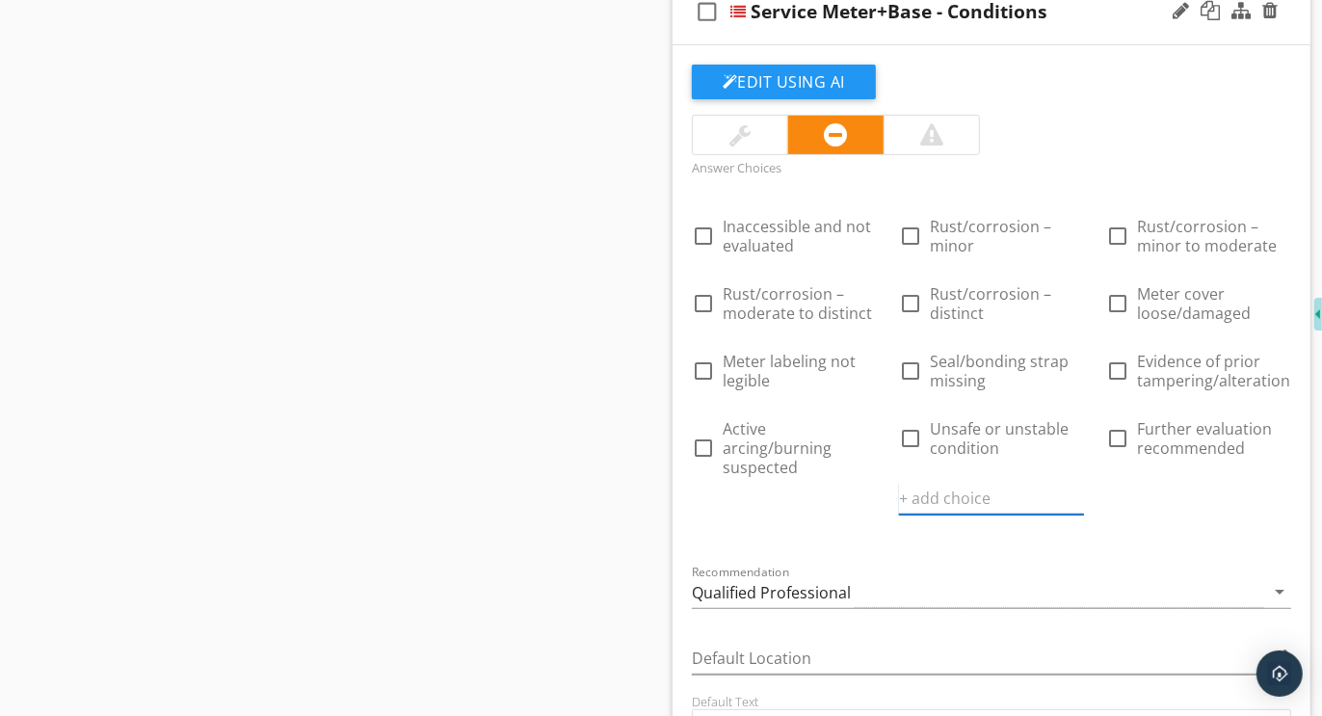
paste input "Further evaluation or correction recommended"
type input "Further evaluation or correction recommended"
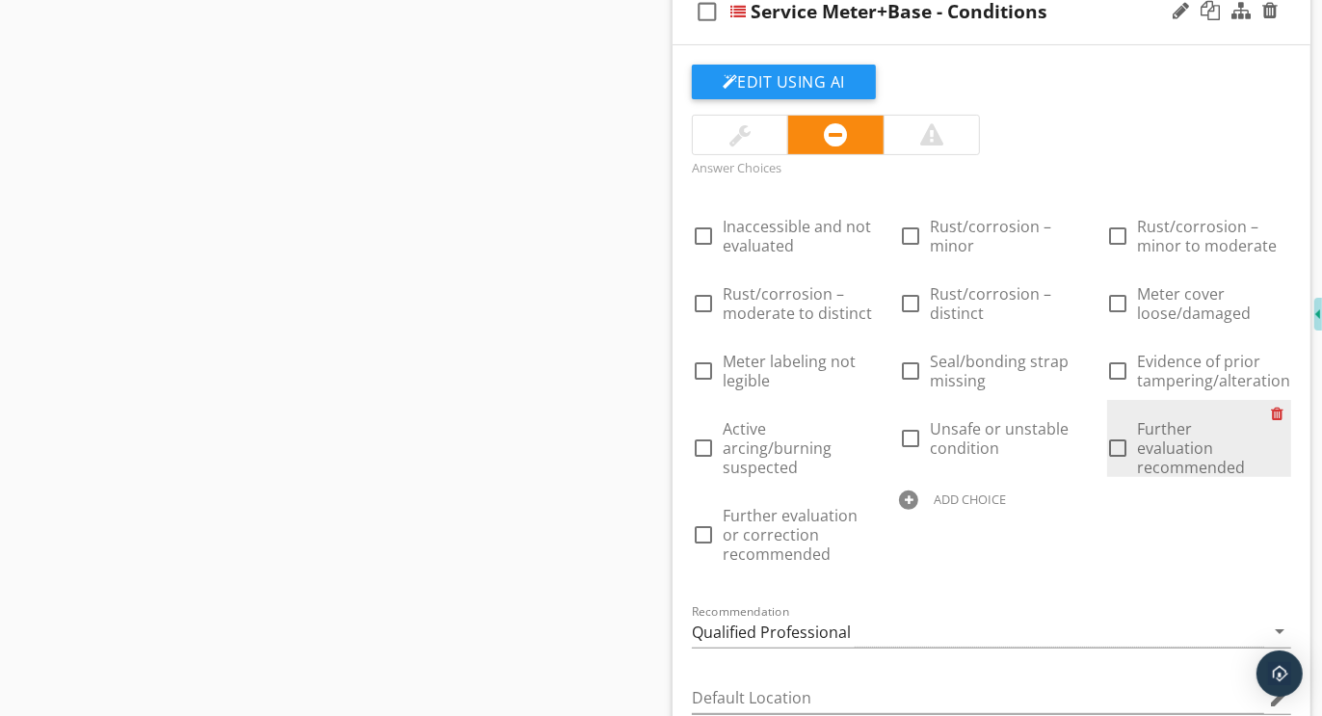
click at [1275, 400] on div at bounding box center [1281, 413] width 20 height 27
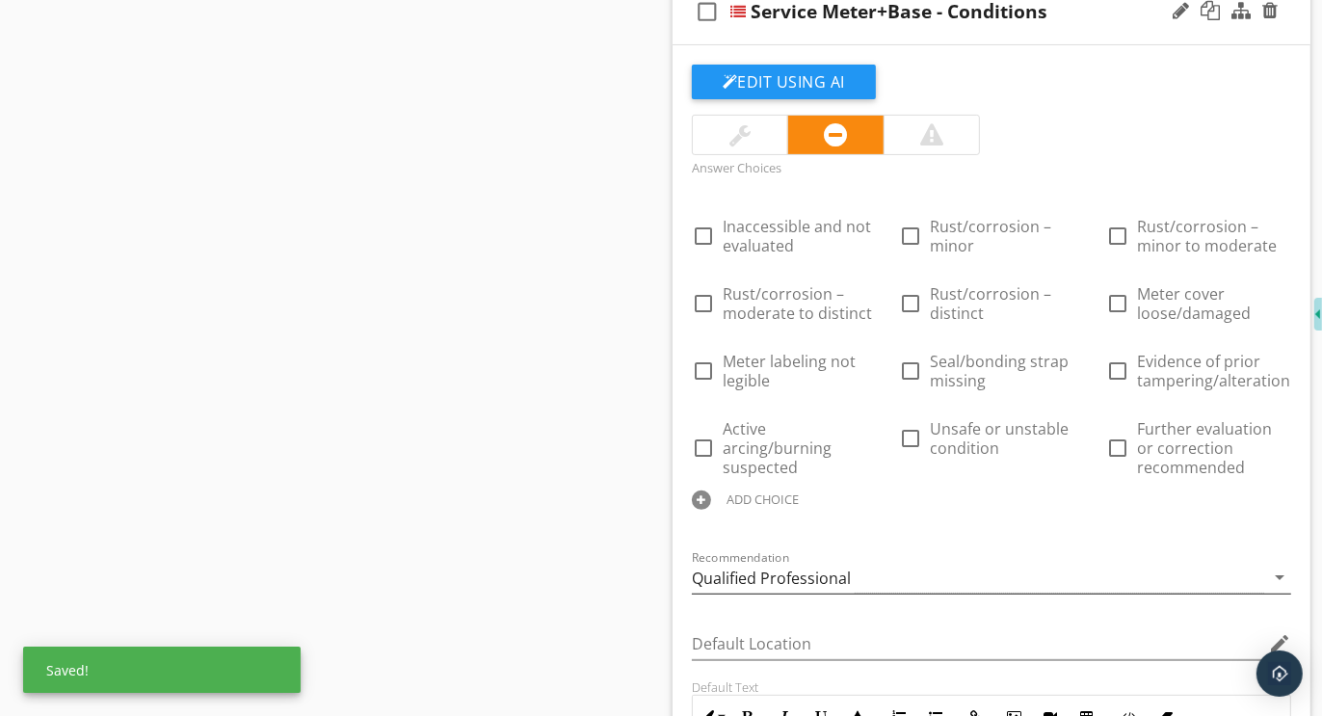
click at [753, 570] on div "Qualified Professional" at bounding box center [771, 578] width 159 height 17
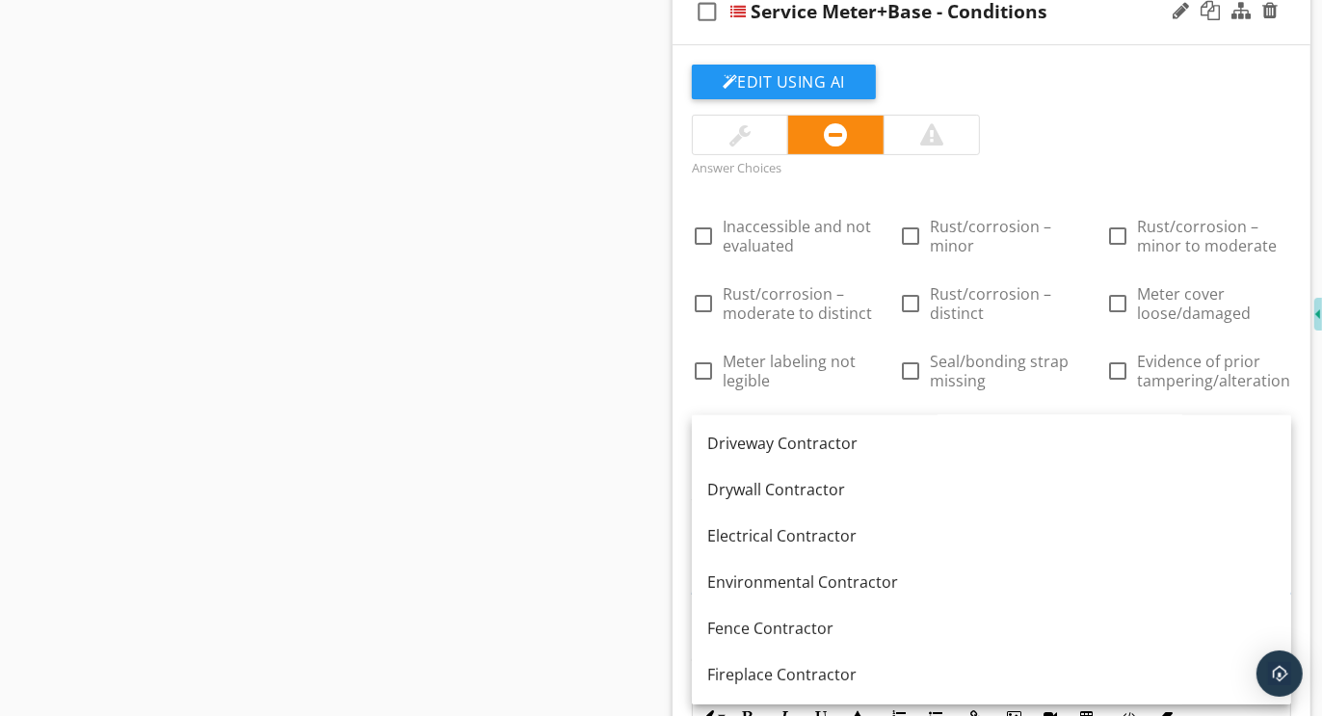
scroll to position [553, 0]
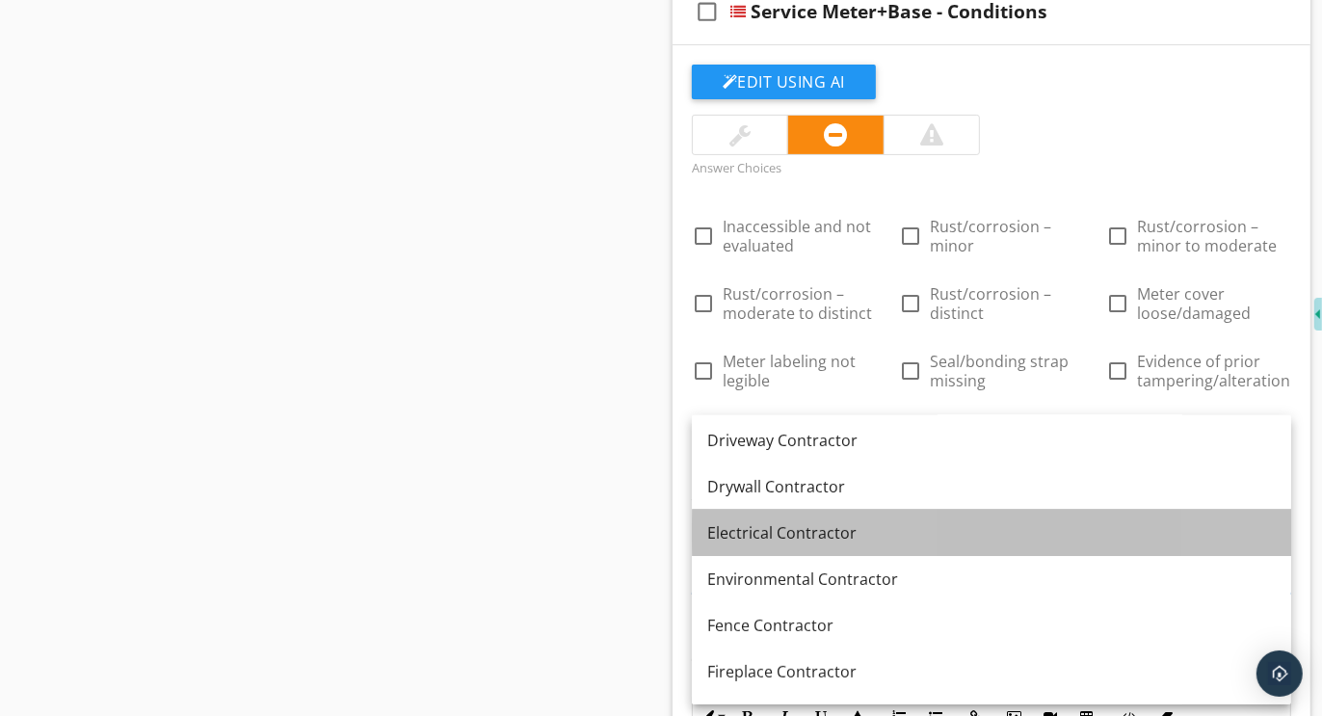
click at [750, 531] on div "Electrical Contractor" at bounding box center [991, 532] width 569 height 23
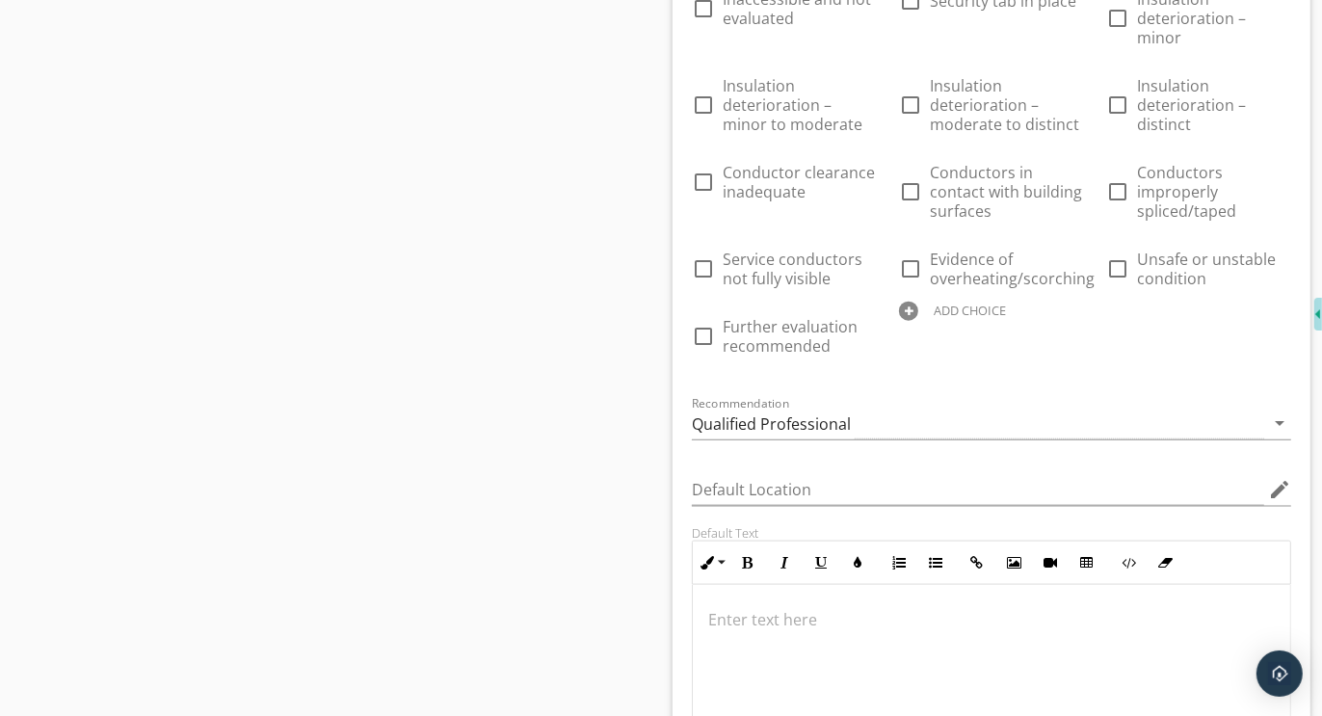
scroll to position [7713, 0]
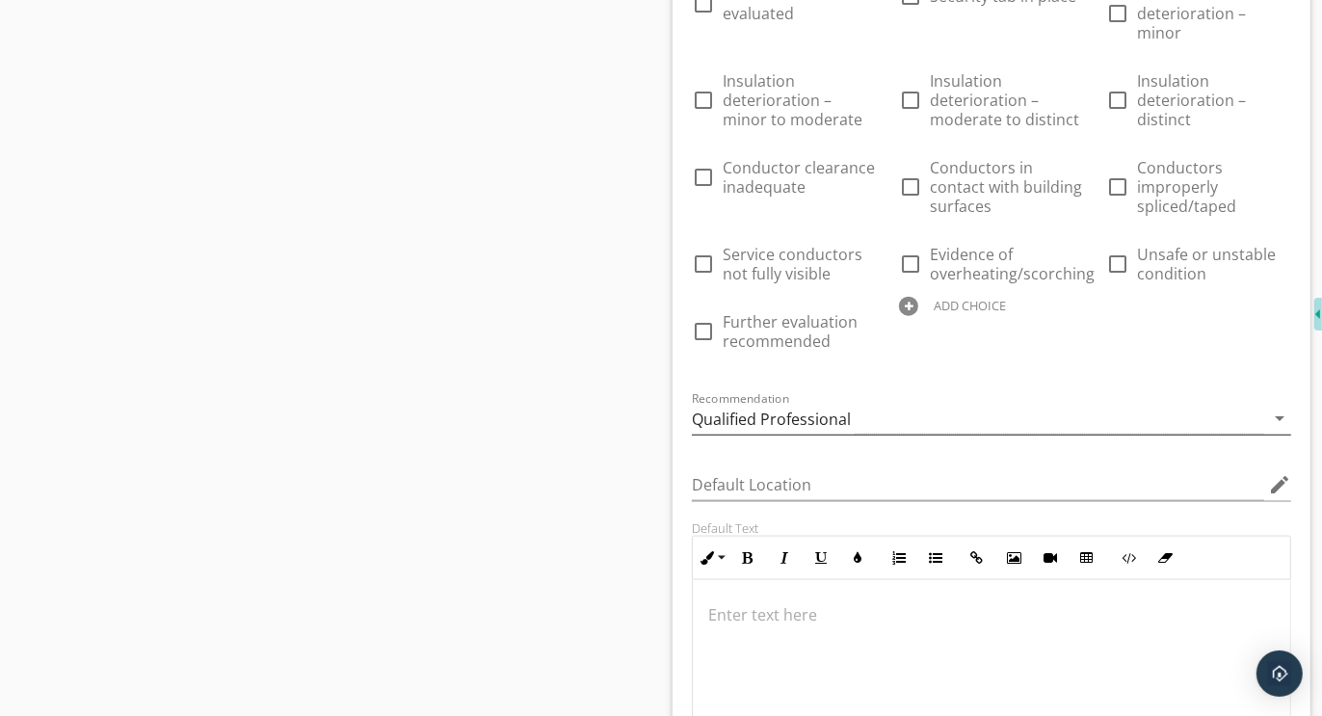
click at [796, 411] on div "Qualified Professional" at bounding box center [771, 419] width 159 height 17
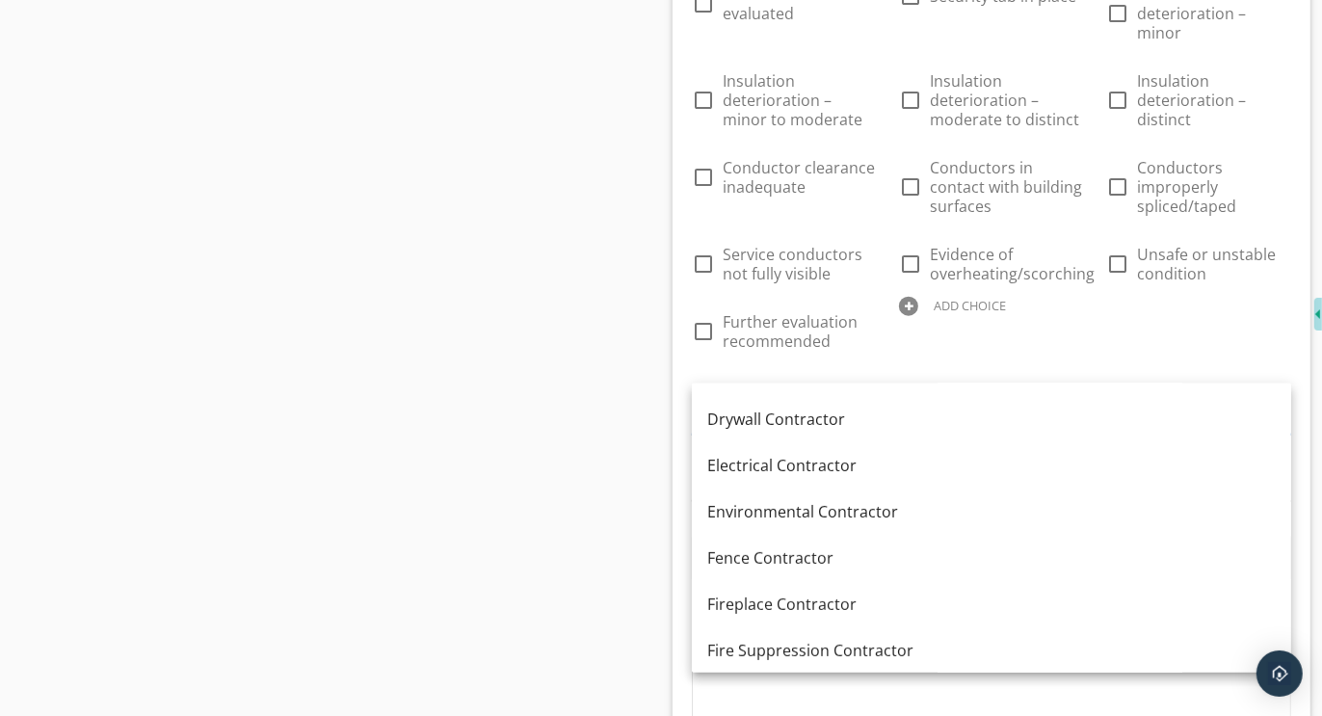
scroll to position [590, 0]
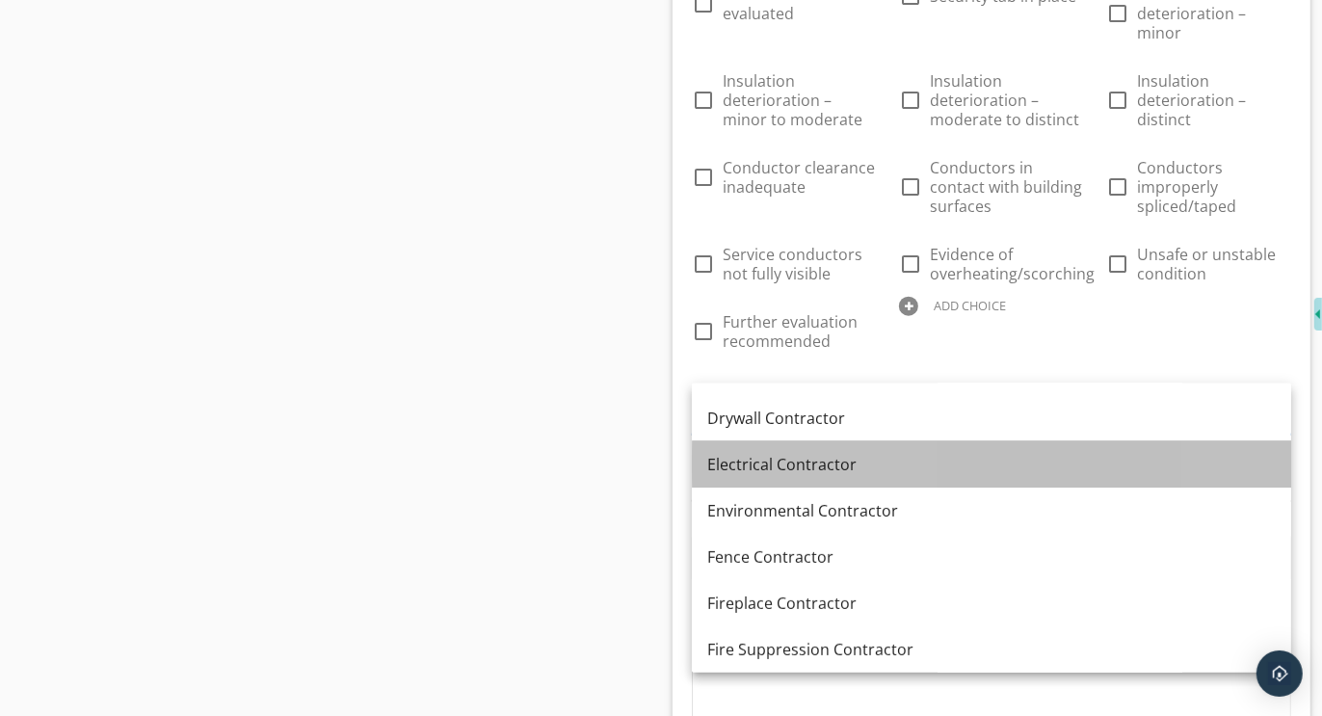
click at [772, 469] on div "Electrical Contractor" at bounding box center [991, 464] width 569 height 23
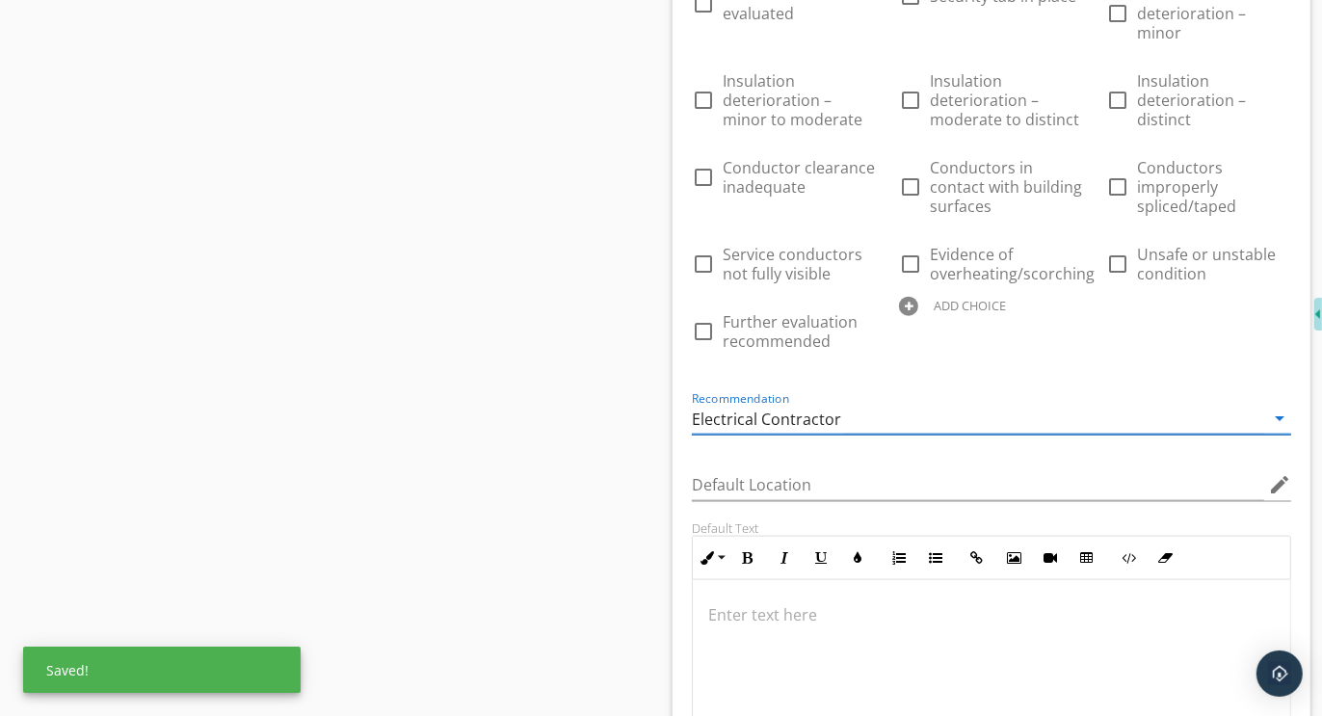
click at [908, 297] on div at bounding box center [908, 306] width 19 height 19
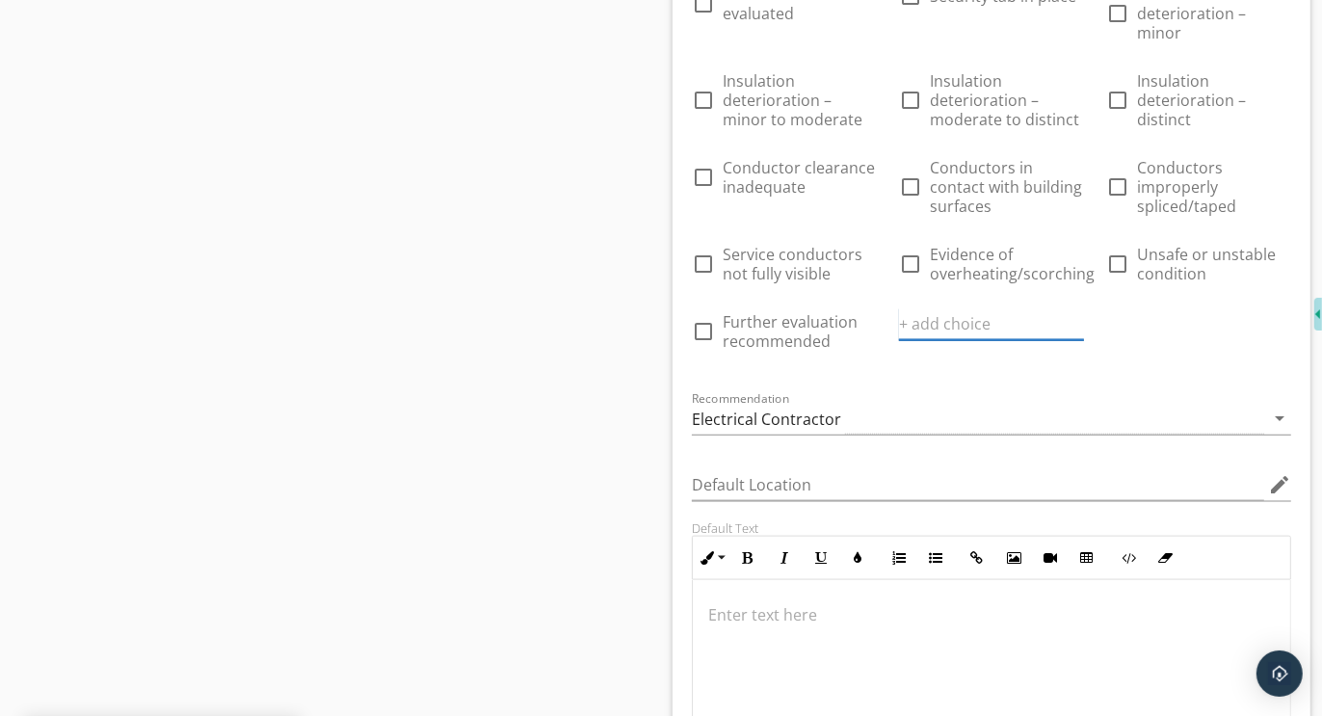
paste input "Further evaluation or correction recommended"
type input "Further evaluation or correction recommended"
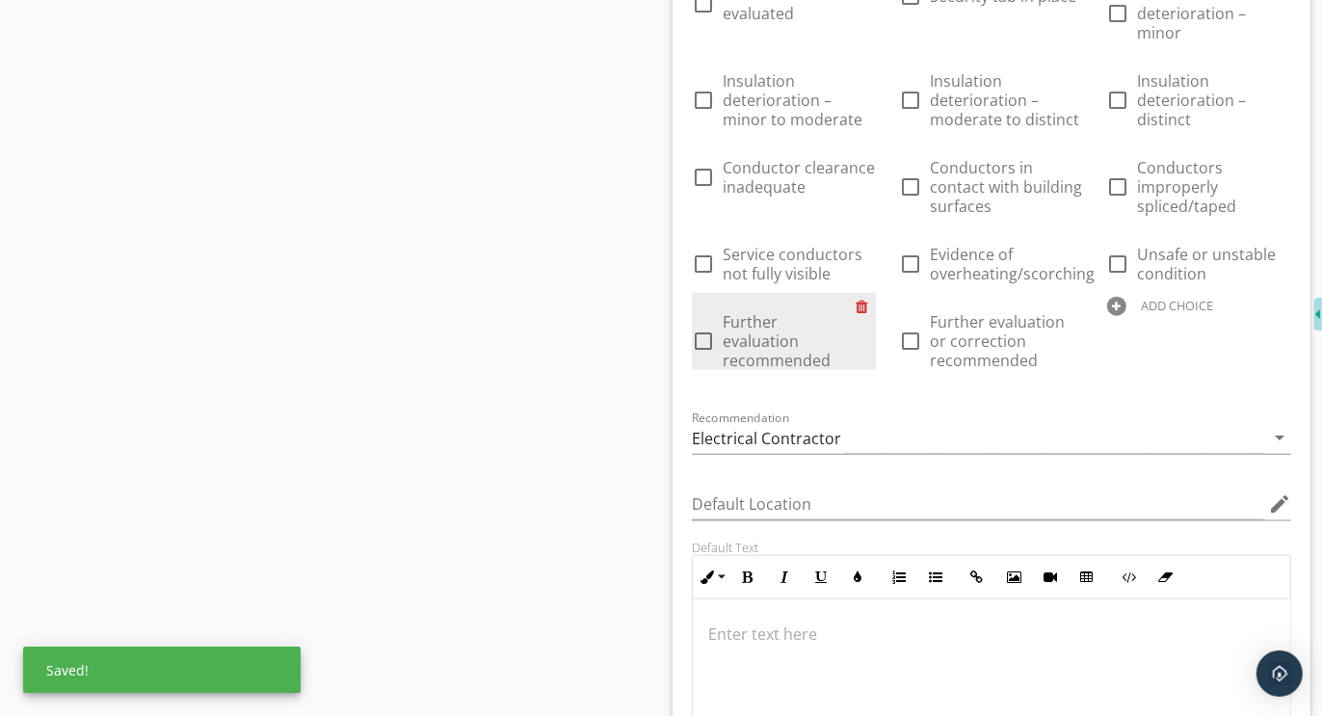
click at [859, 293] on div at bounding box center [866, 306] width 20 height 27
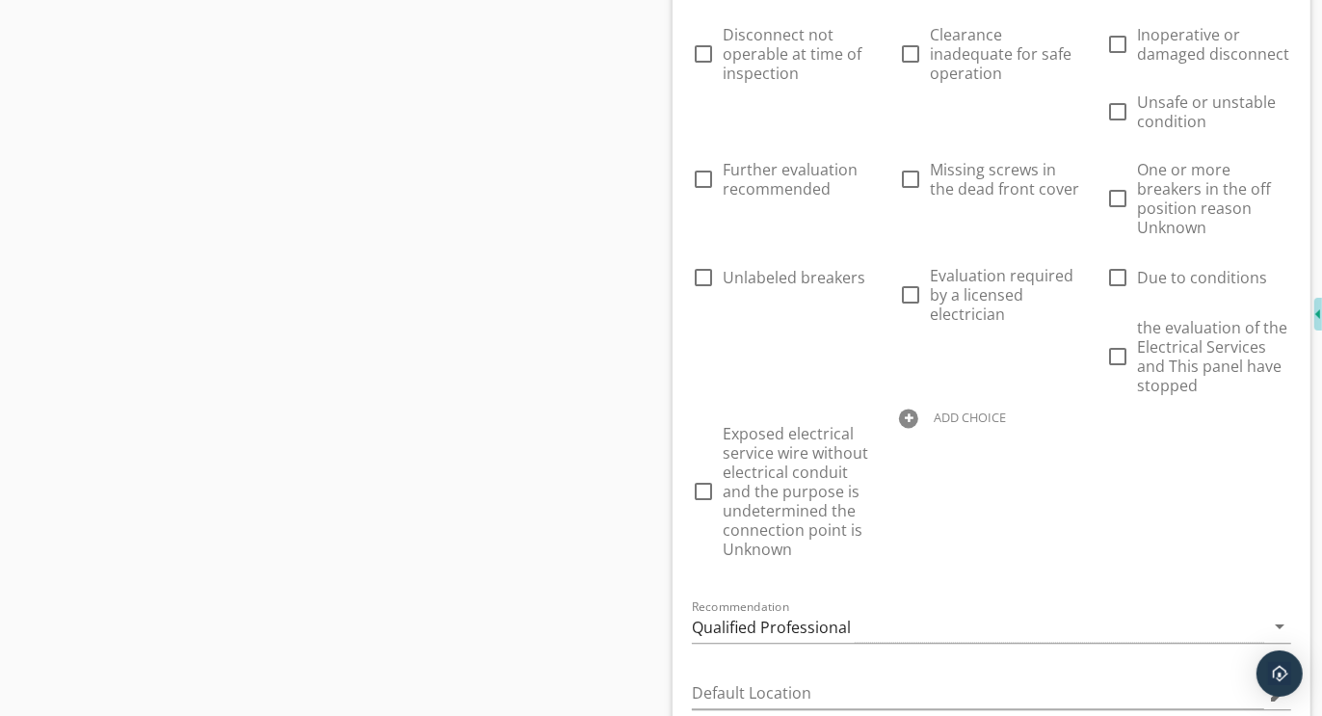
scroll to position [9075, 0]
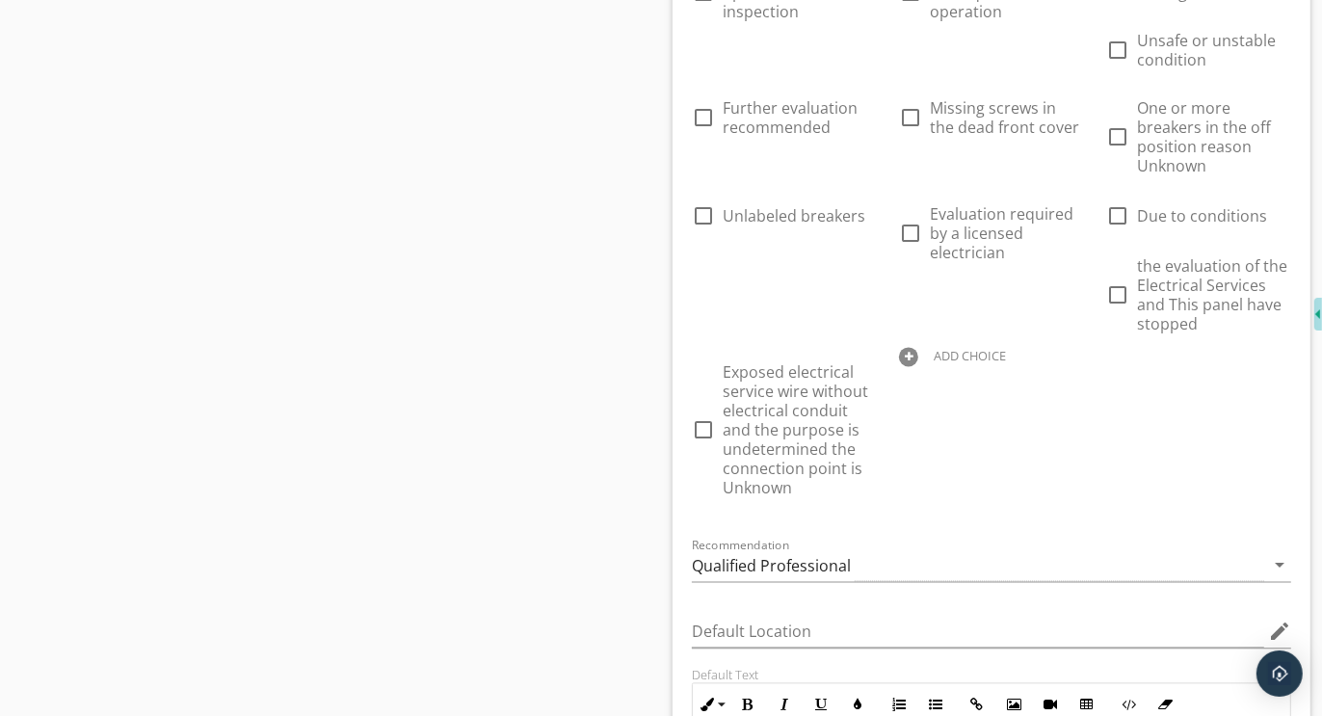
click at [908, 347] on div at bounding box center [908, 356] width 19 height 19
paste input "Further evaluation or correction recommended"
type input "Further evaluation or correction recommended"
click at [806, 557] on div "Qualified Professional" at bounding box center [771, 565] width 159 height 17
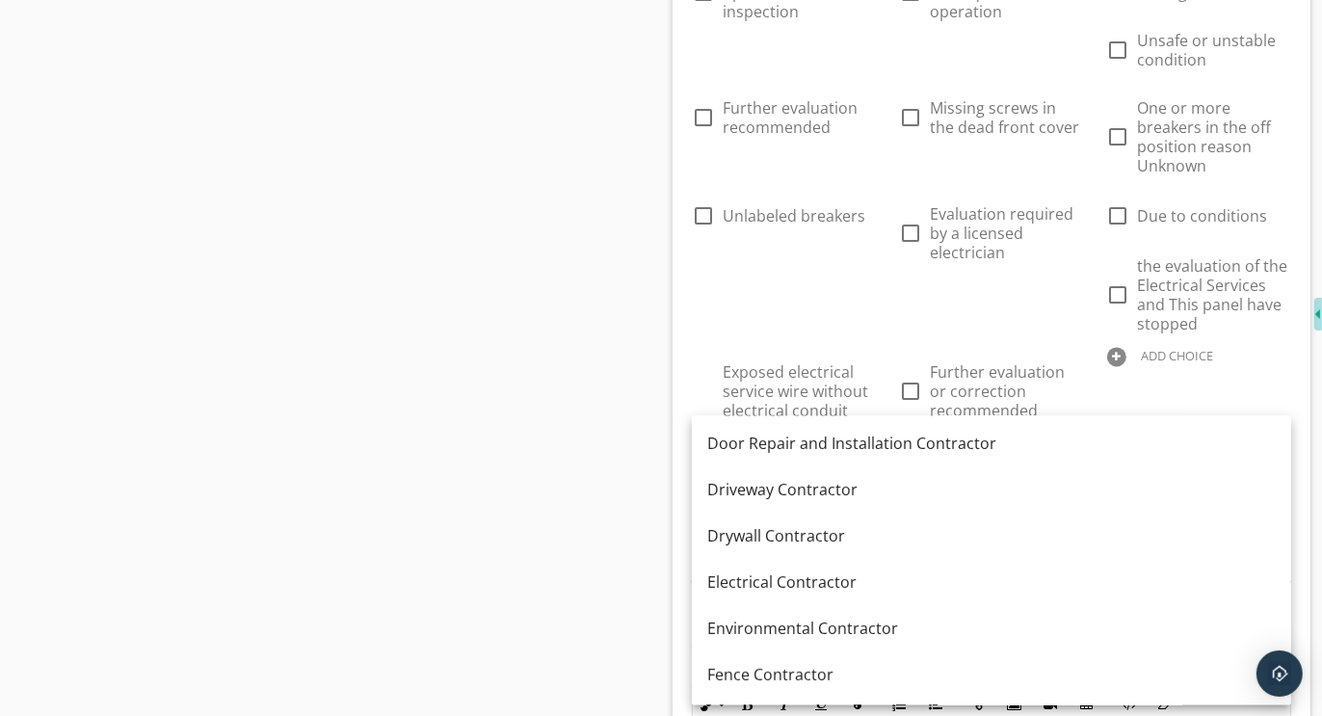
scroll to position [503, 0]
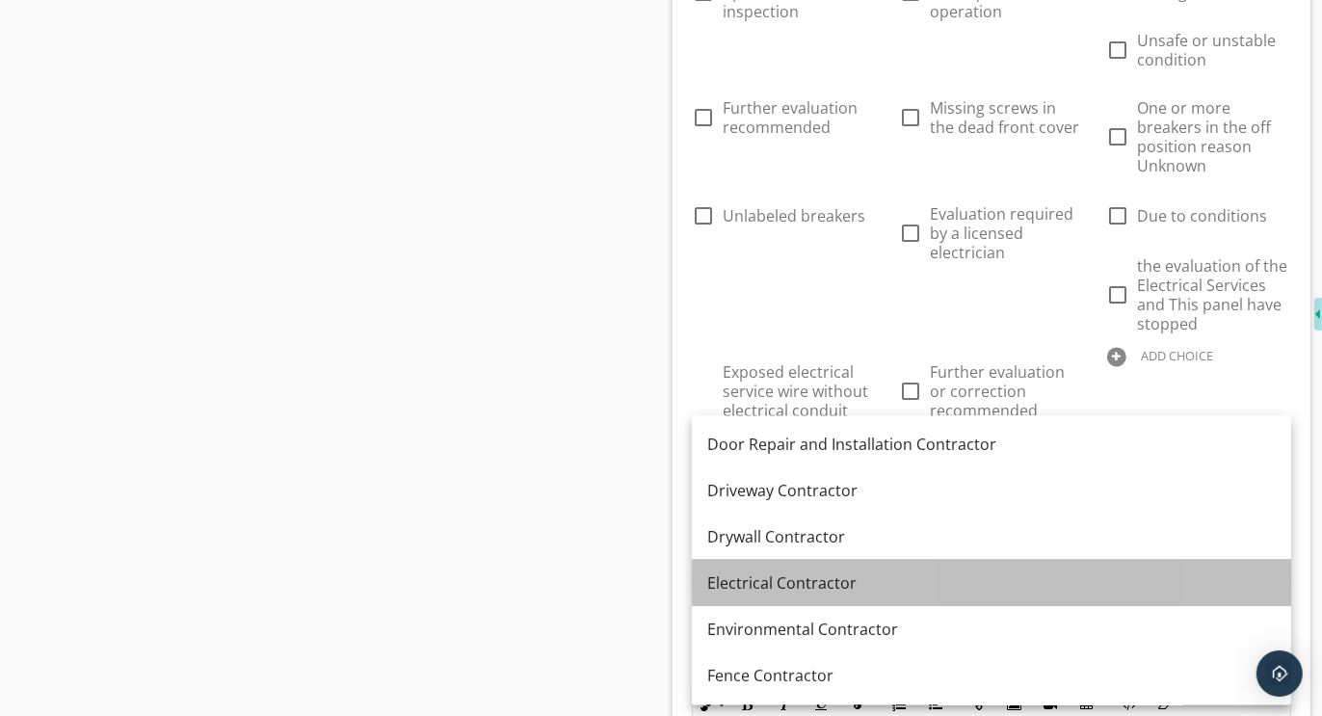
click at [793, 573] on div "Electrical Contractor" at bounding box center [991, 583] width 569 height 23
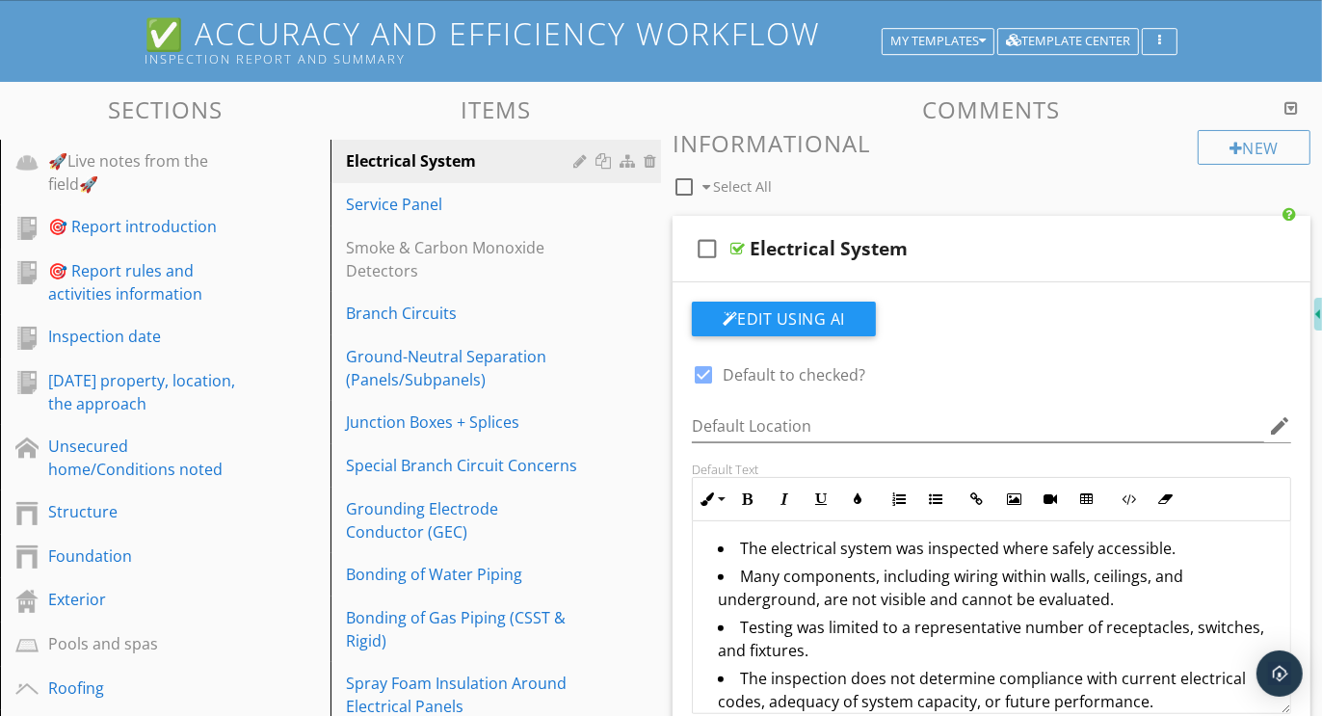
scroll to position [172, 0]
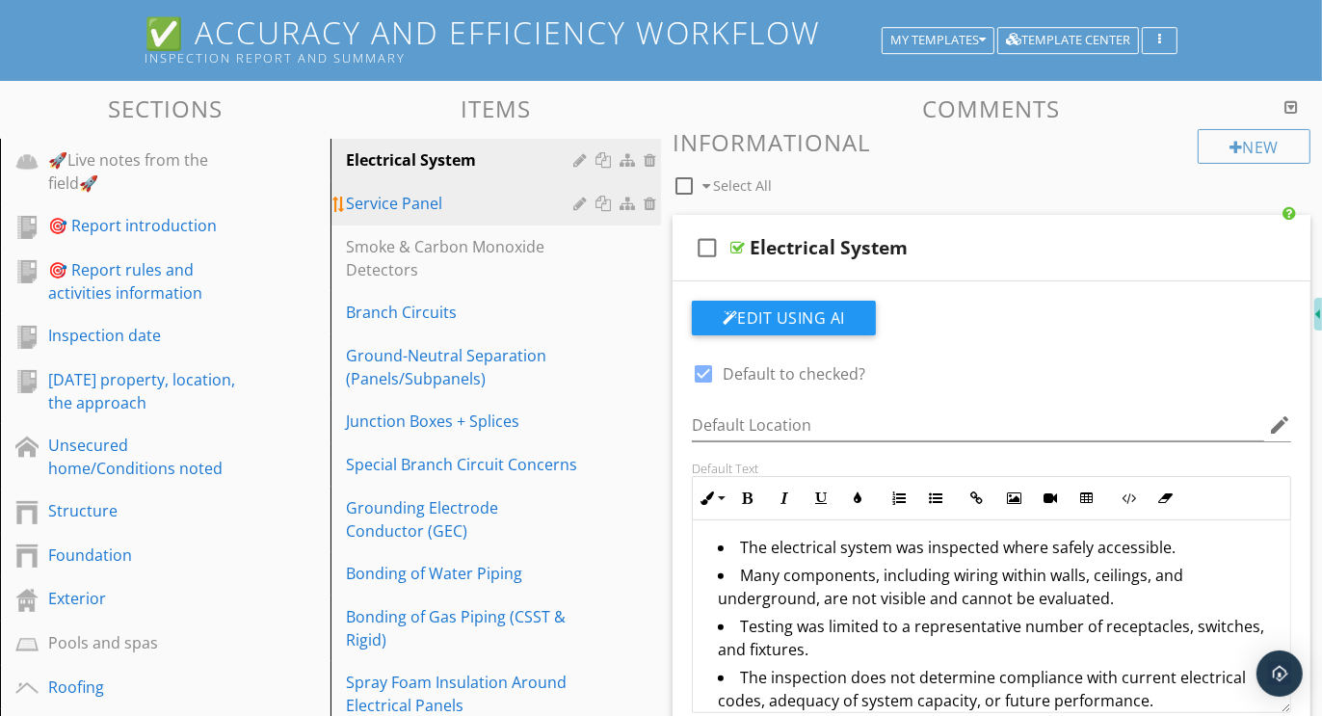
click at [412, 200] on div "Service Panel" at bounding box center [462, 203] width 233 height 23
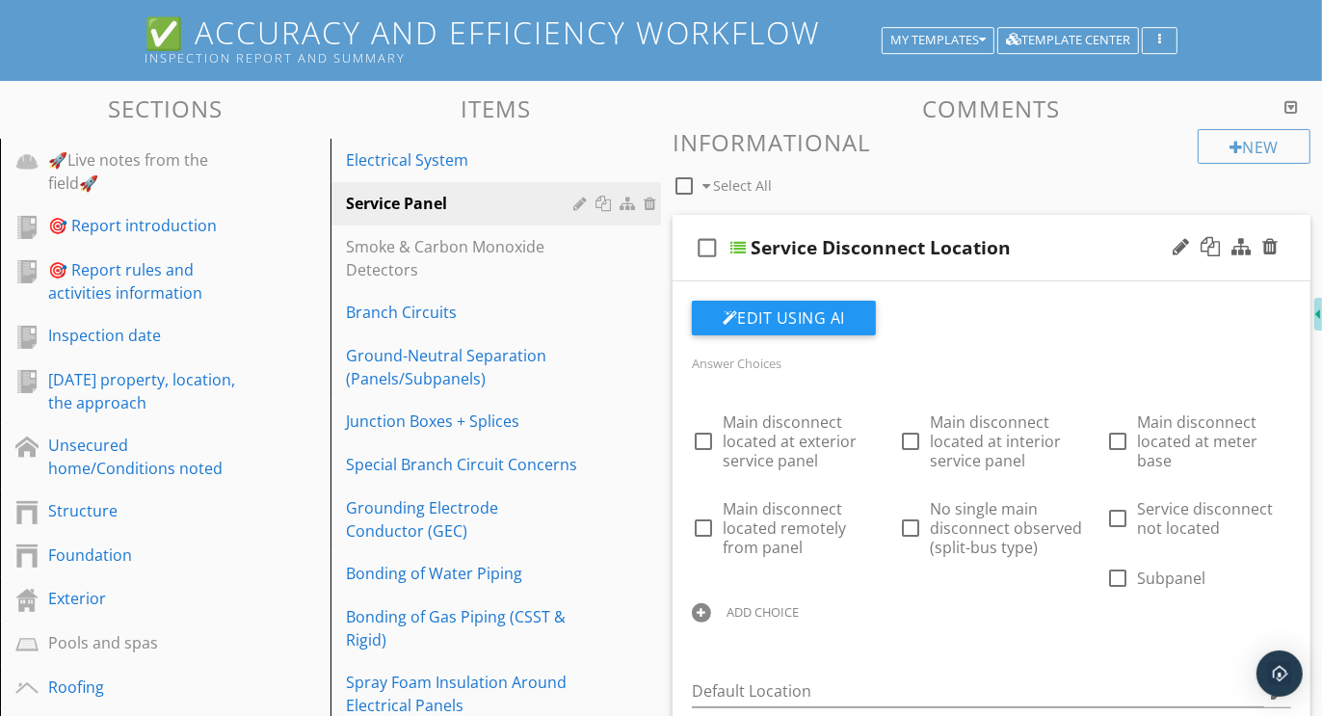
click at [705, 615] on div at bounding box center [701, 612] width 19 height 19
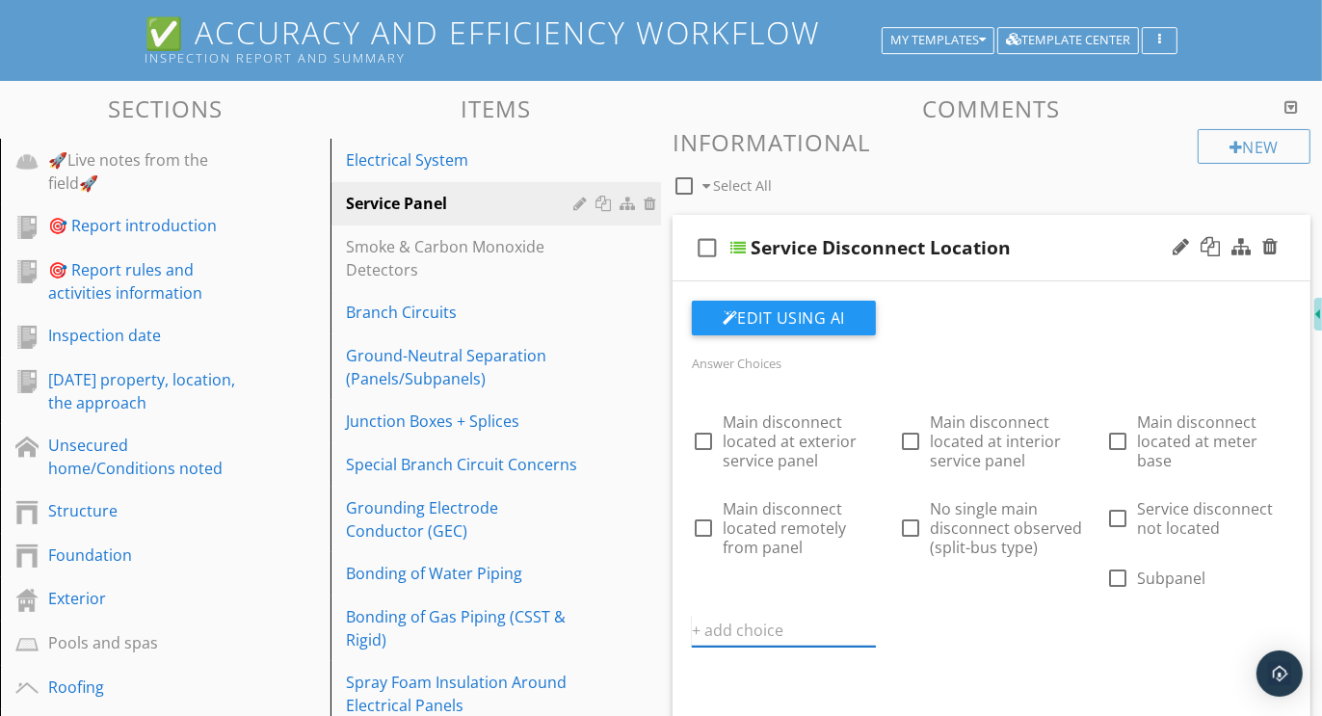
paste input "Further evaluation or correction recommended"
type input "Further evaluation or correction recommended"
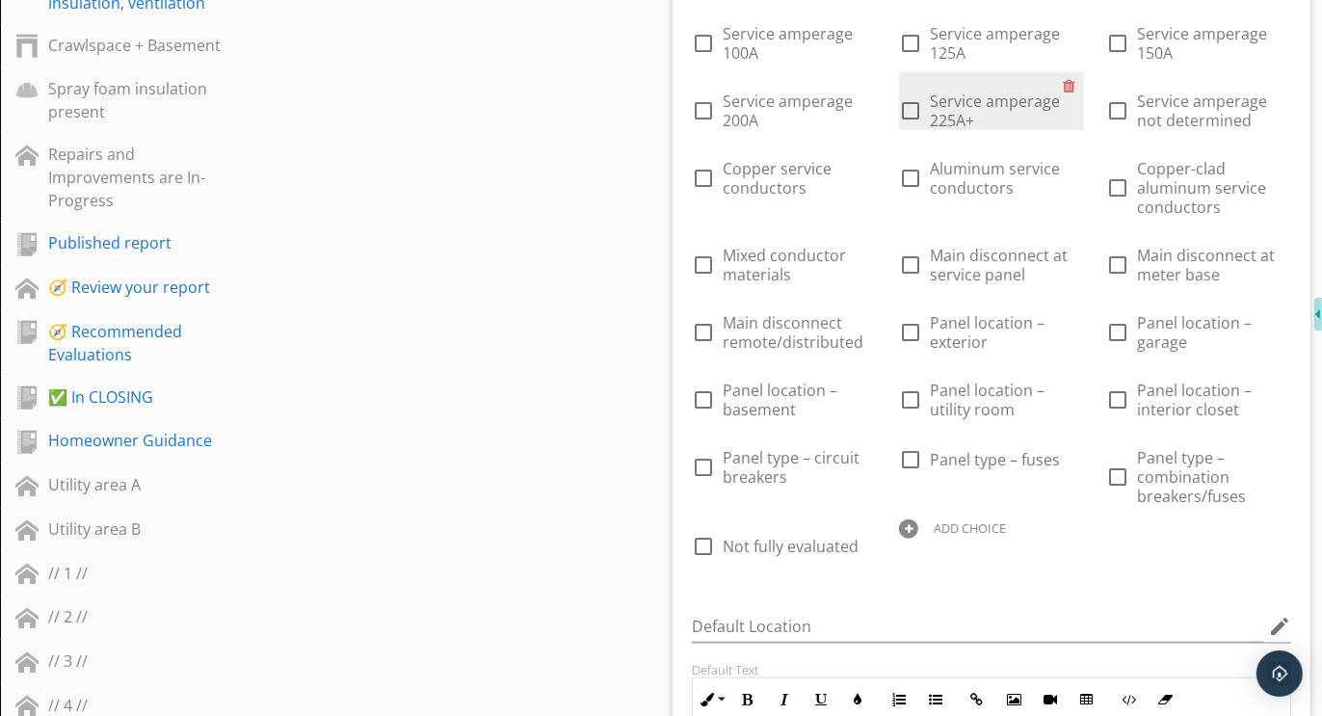
scroll to position [1607, 0]
click at [904, 525] on div at bounding box center [908, 528] width 19 height 19
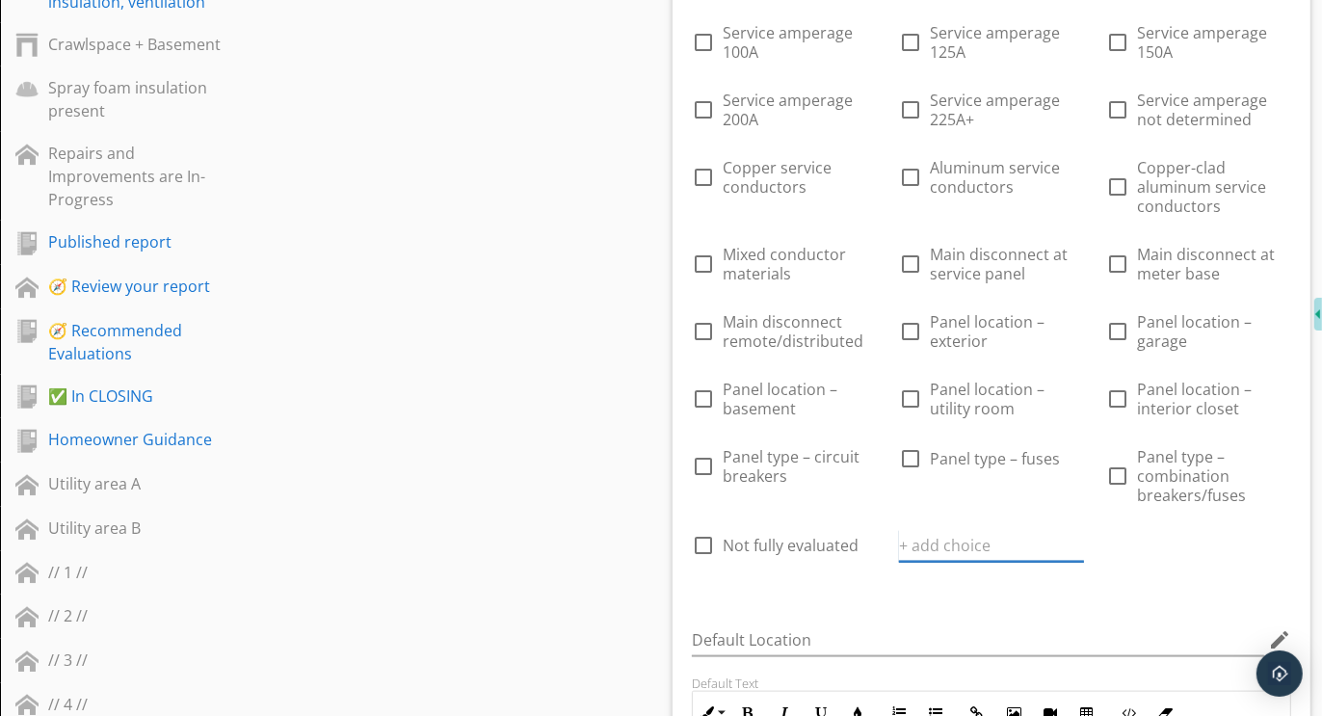
paste input "Further evaluation or correction recommended"
type input "Further evaluation or correction recommended"
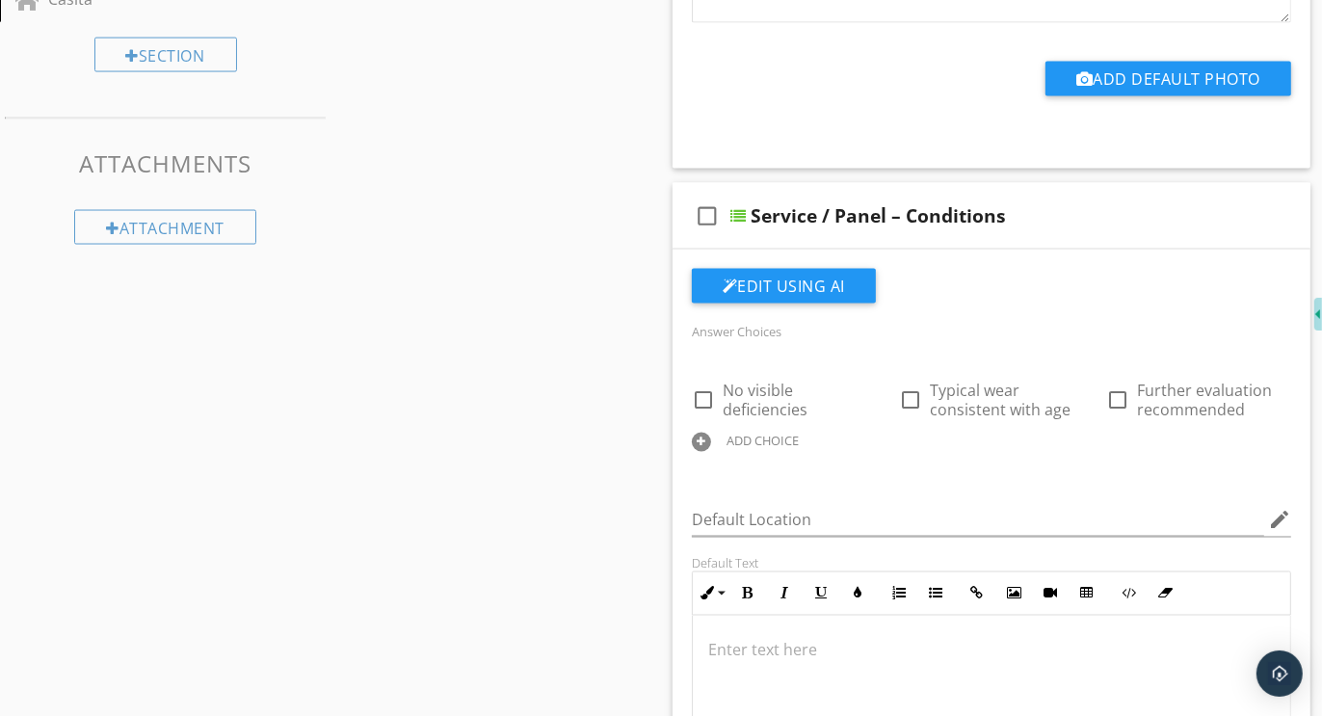
scroll to position [2561, 0]
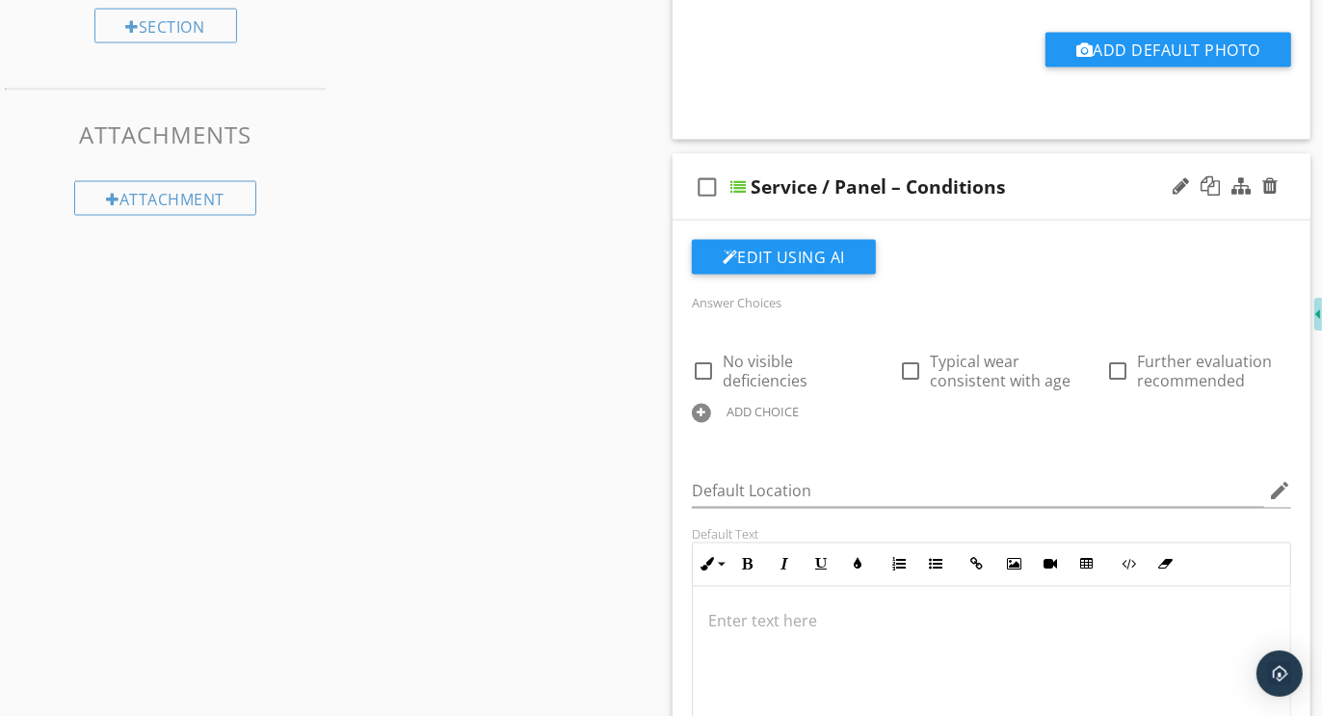
click at [703, 405] on div at bounding box center [701, 413] width 19 height 19
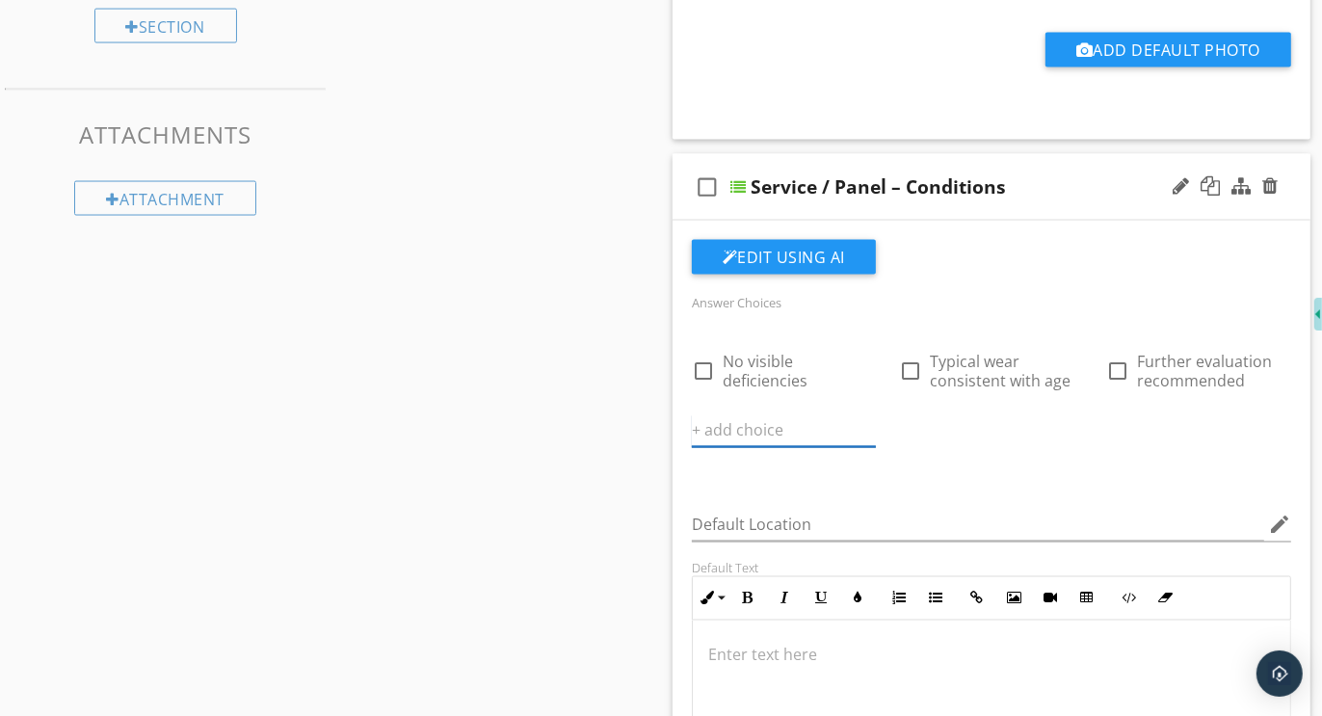
paste input "Further evaluation or correction recommended"
type input "Further evaluation or correction recommended"
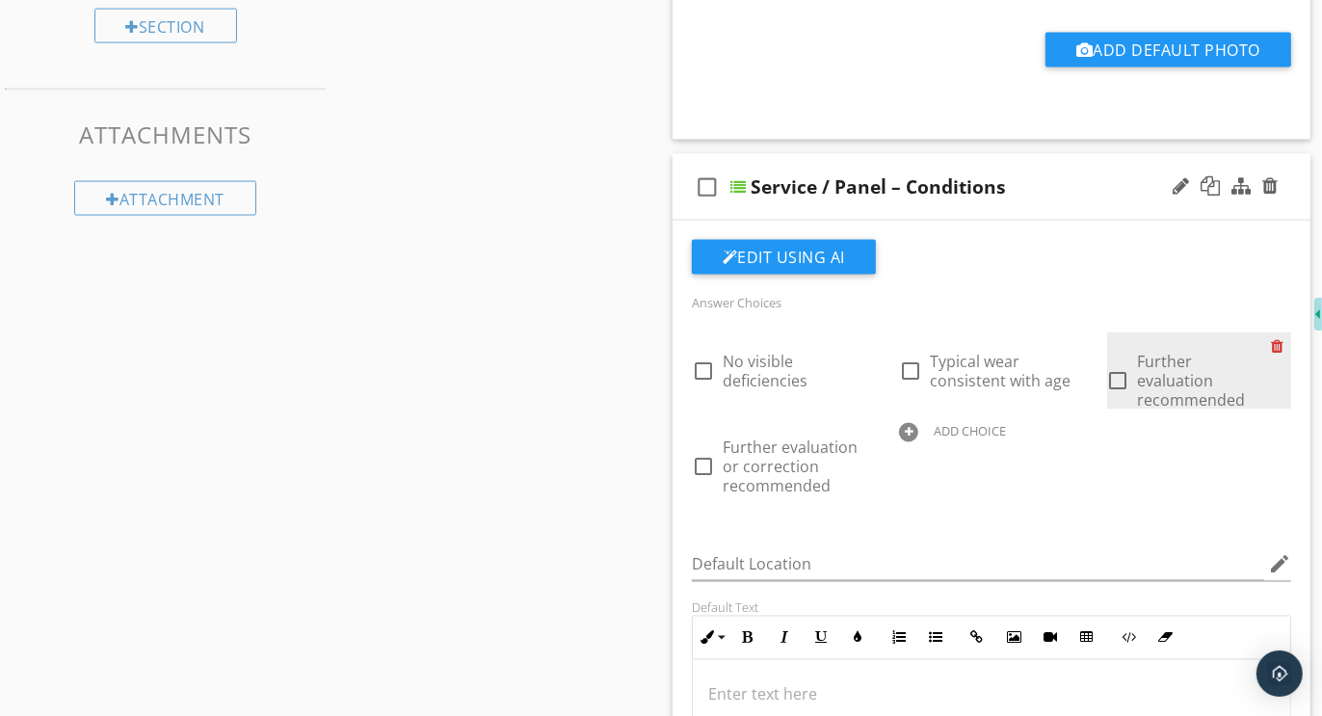
click at [1279, 337] on div at bounding box center [1281, 346] width 20 height 27
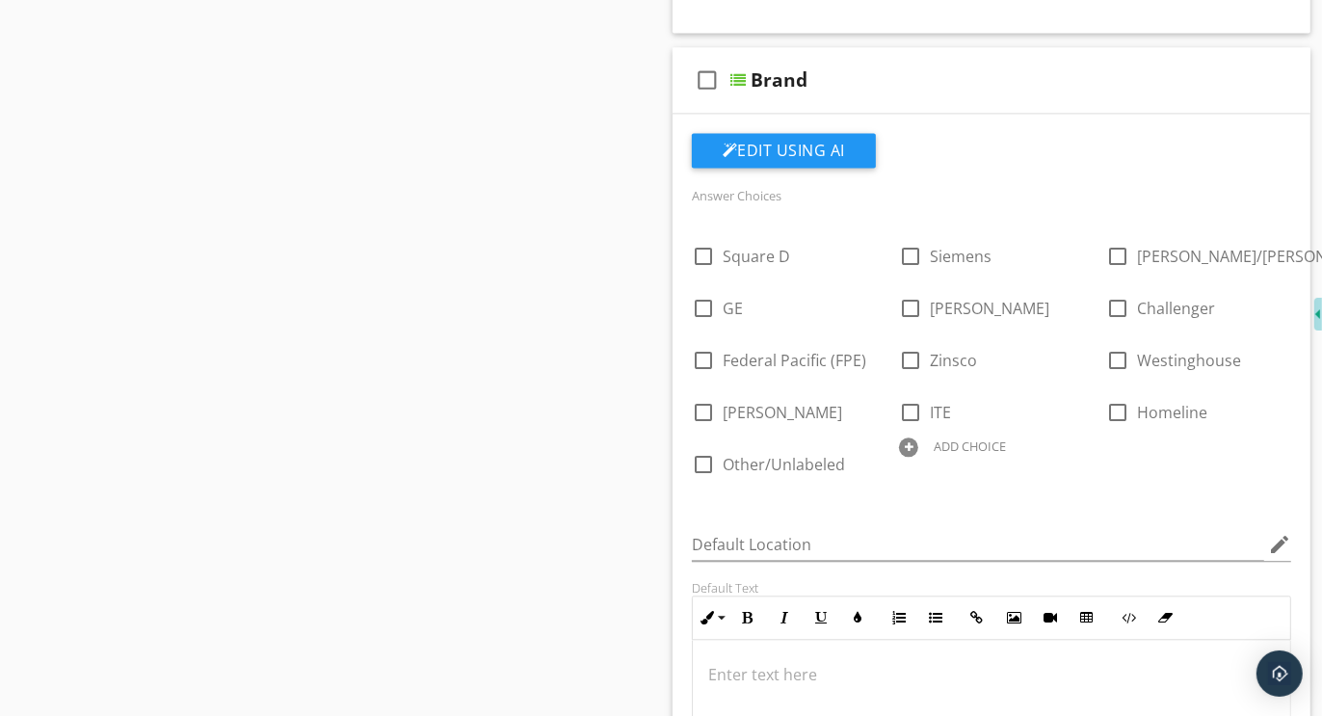
scroll to position [3481, 0]
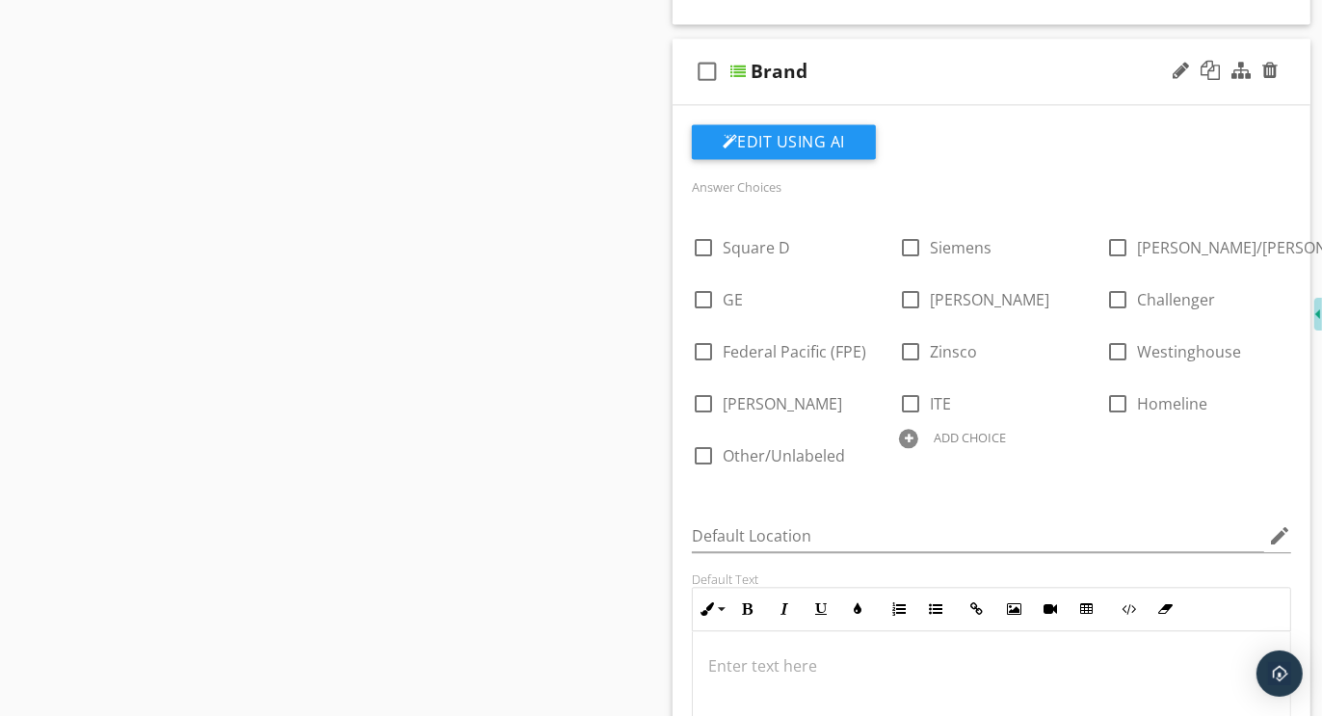
click at [911, 447] on div at bounding box center [908, 438] width 19 height 19
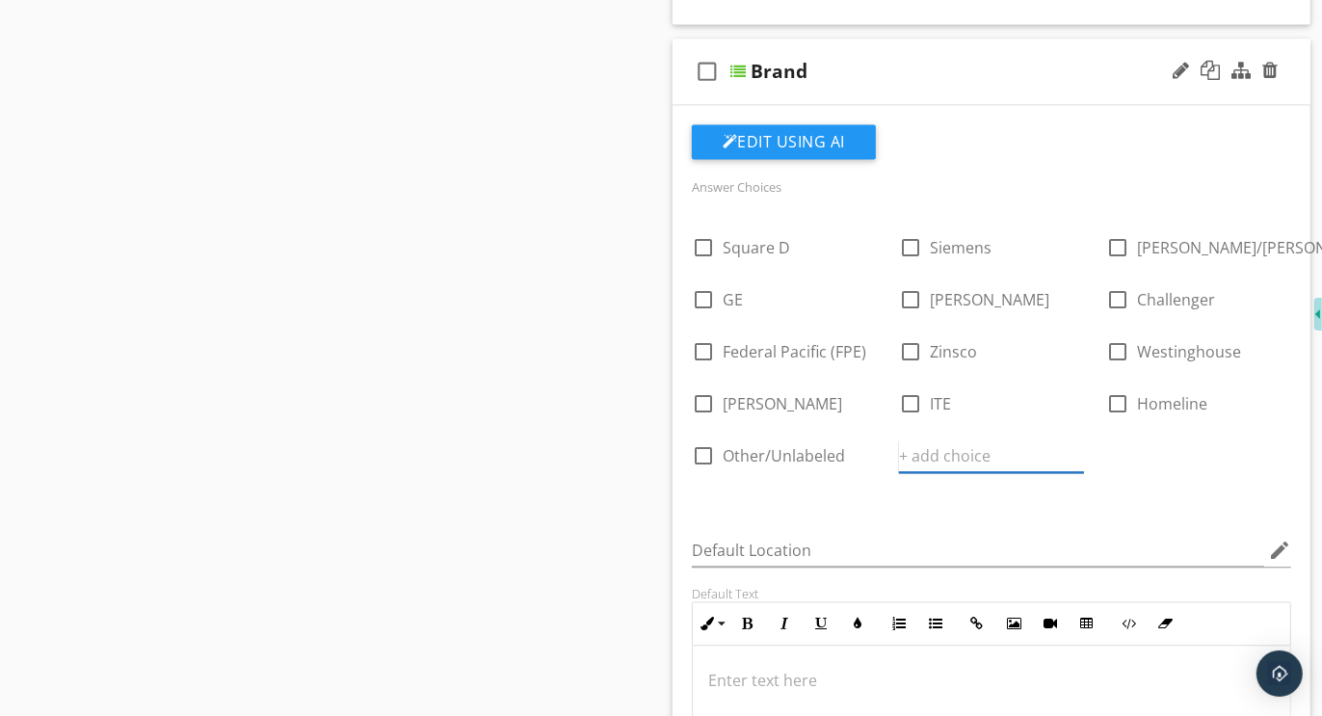
paste input "Further evaluation or correction recommended"
type input "Further evaluation or correction recommended"
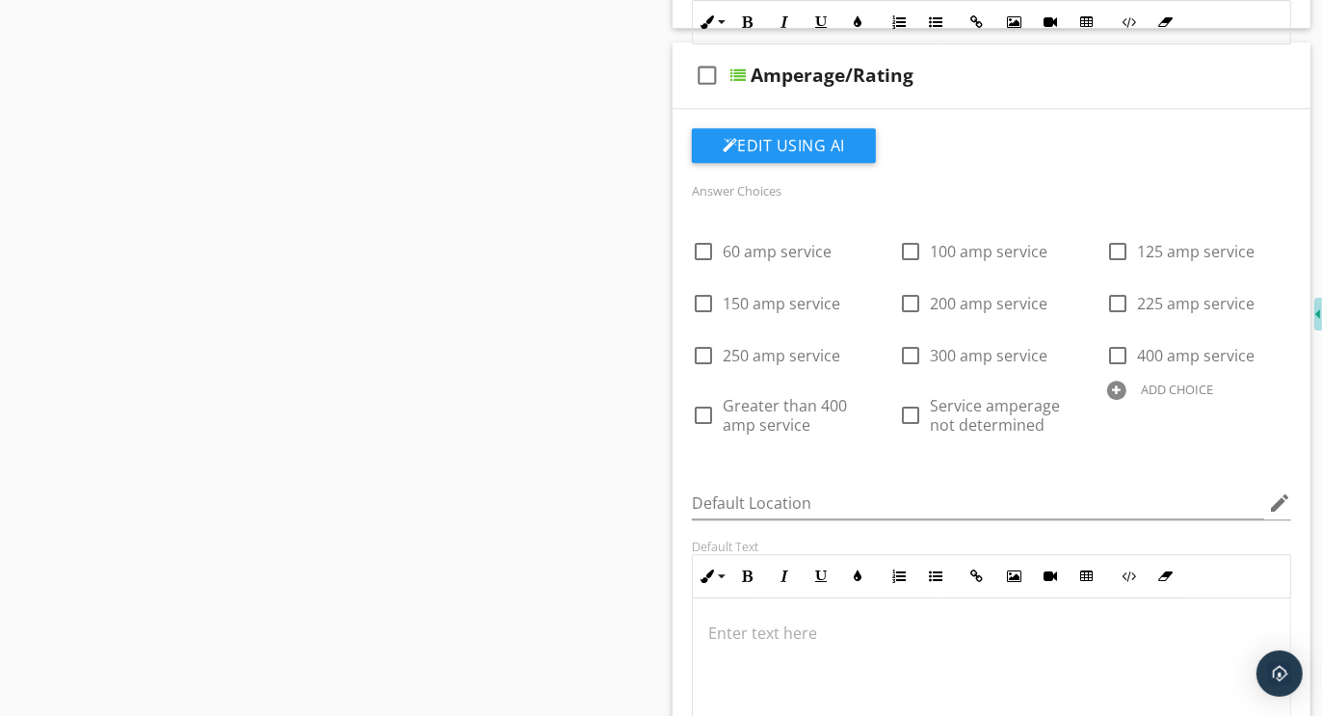
scroll to position [4480, 0]
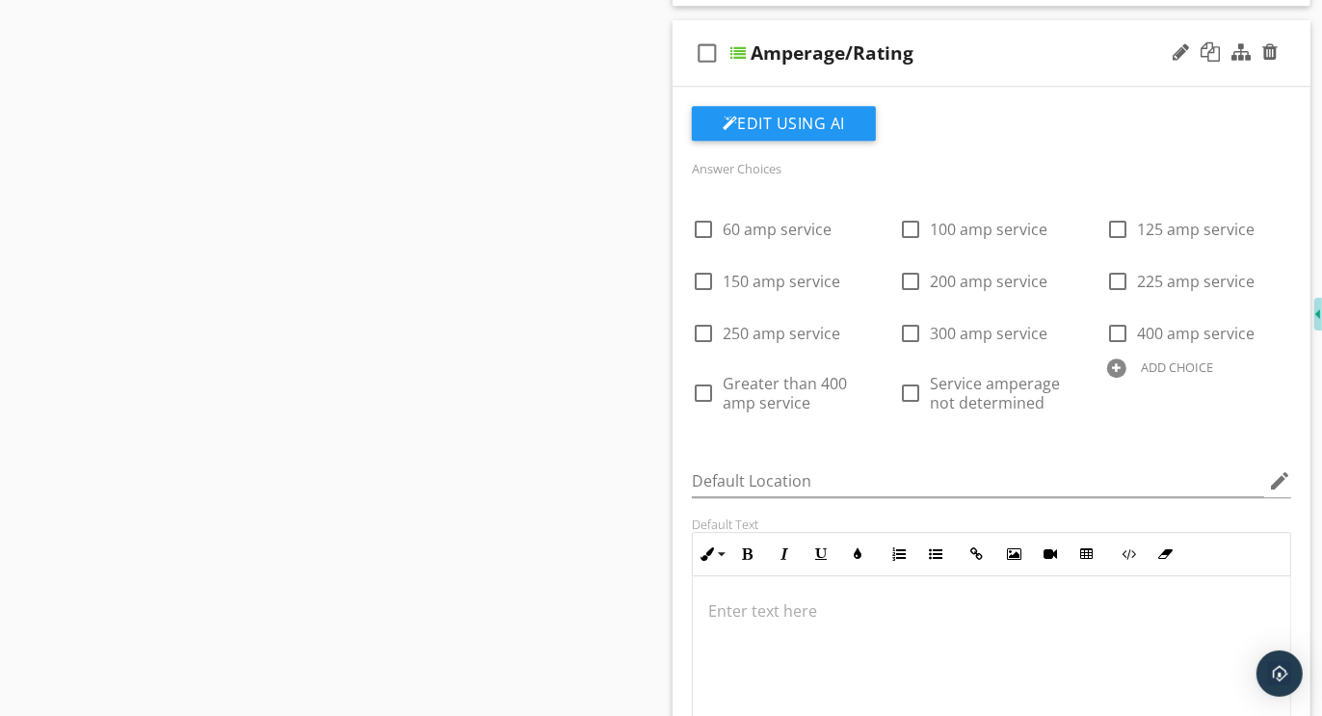
click at [1119, 377] on div at bounding box center [1116, 368] width 19 height 19
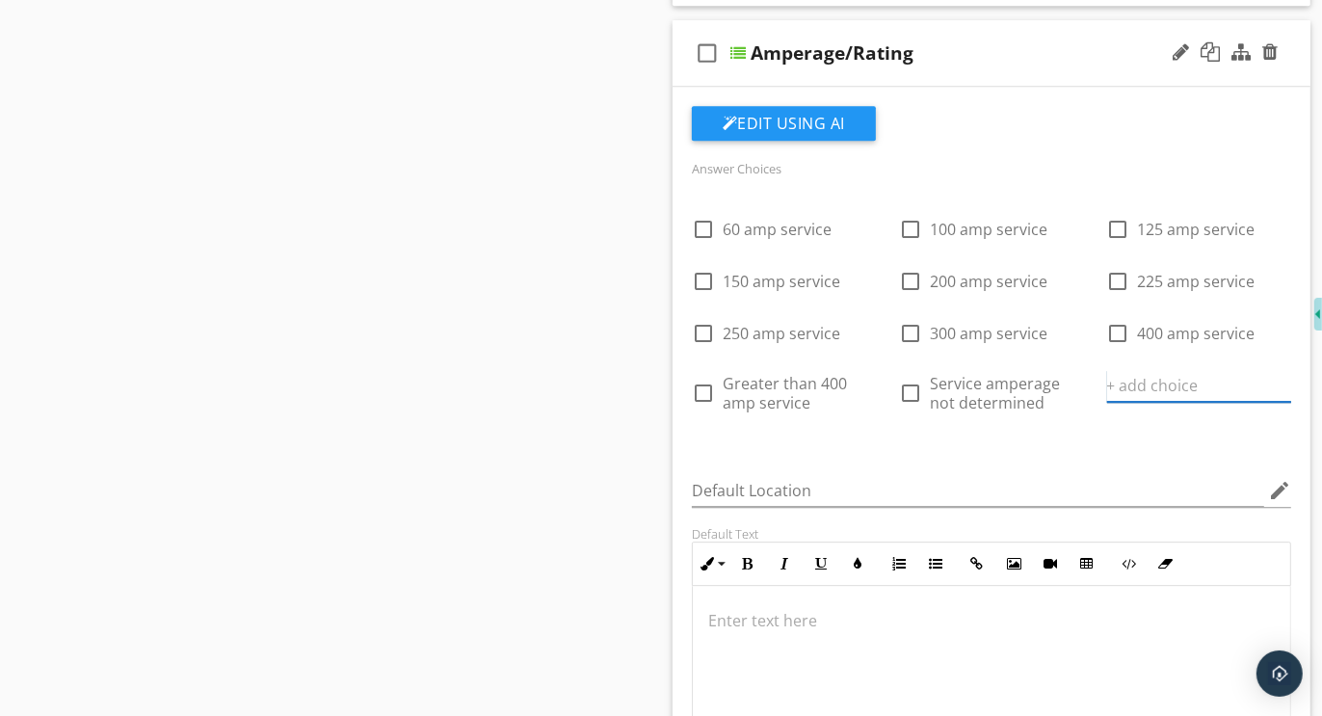
paste input "Further evaluation or correction recommended"
type input "Further evaluation or correction recommended"
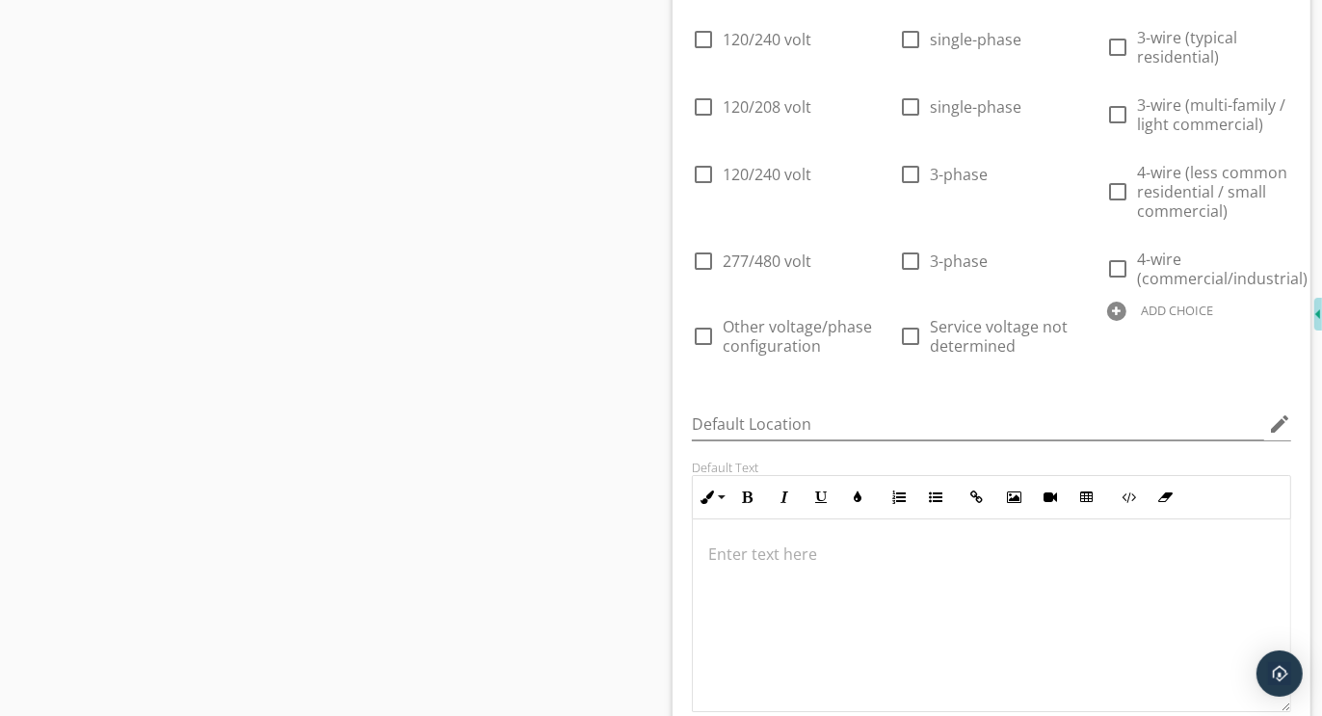
scroll to position [5654, 0]
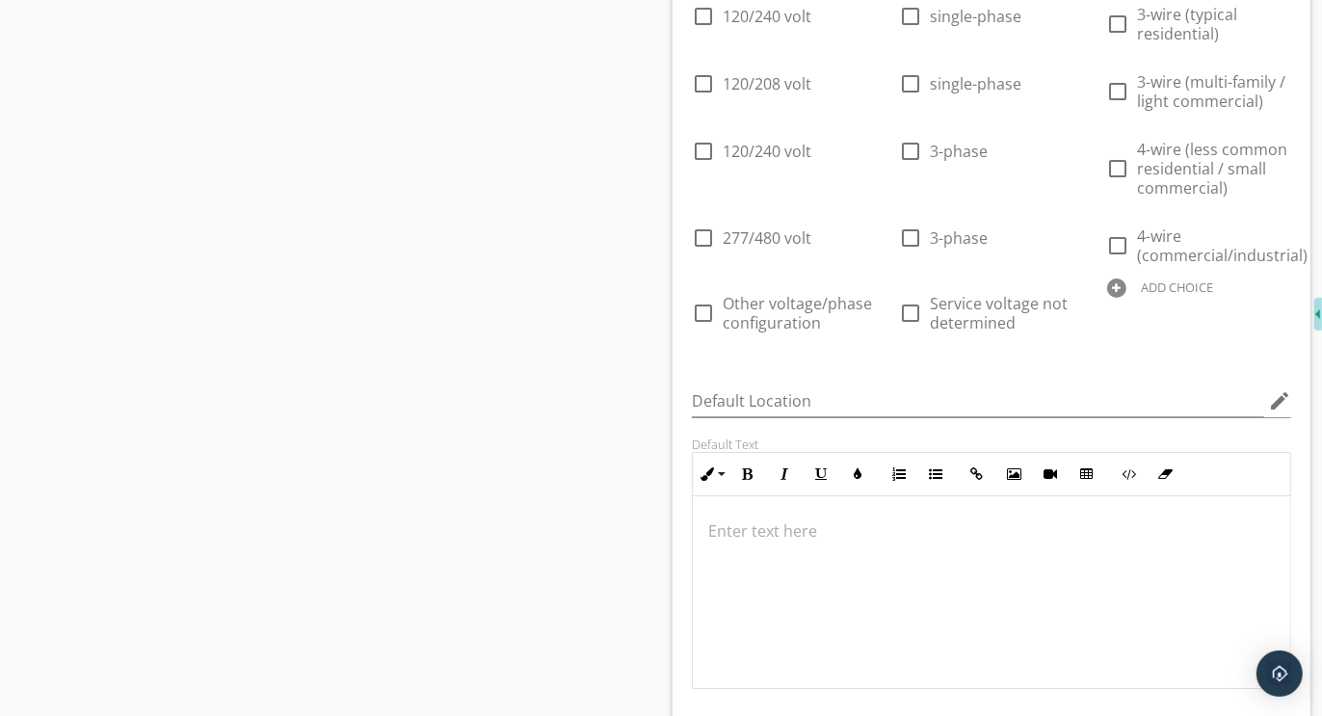
click at [1110, 292] on div at bounding box center [1116, 288] width 19 height 19
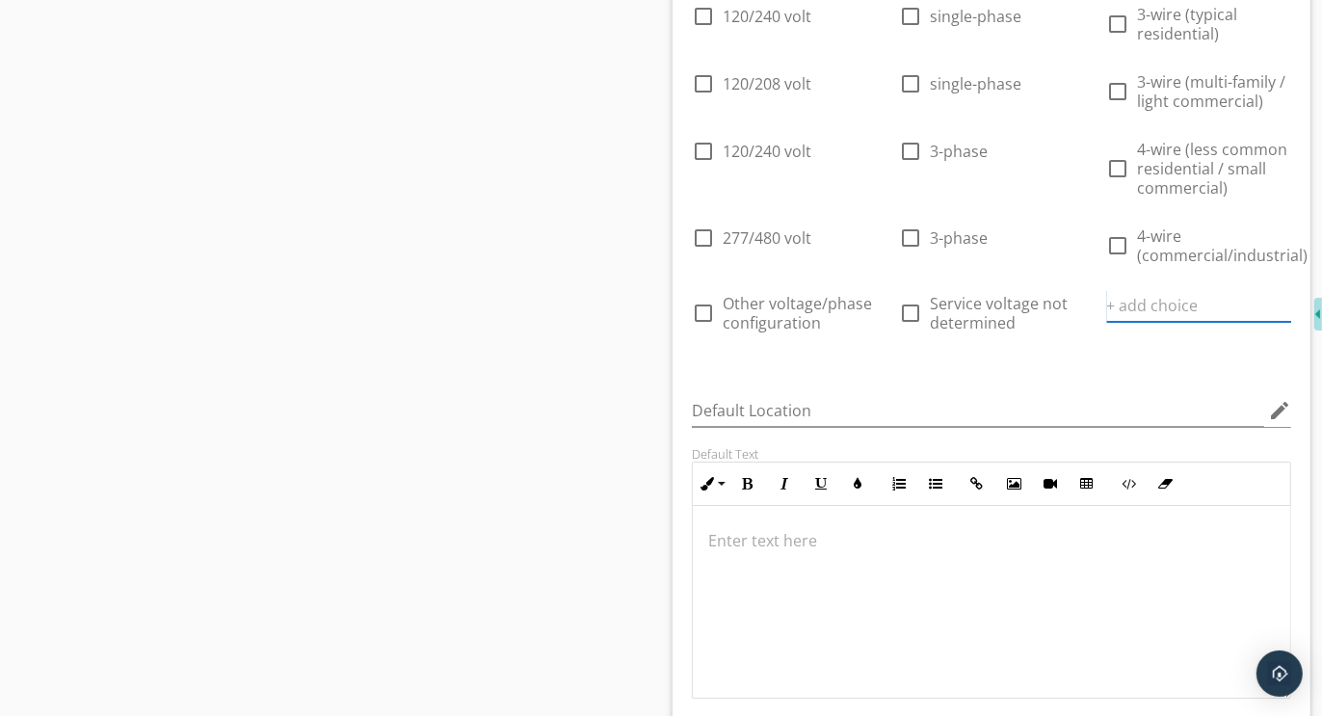
paste input "Further evaluation or correction recommended"
type input "Further evaluation or correction recommended"
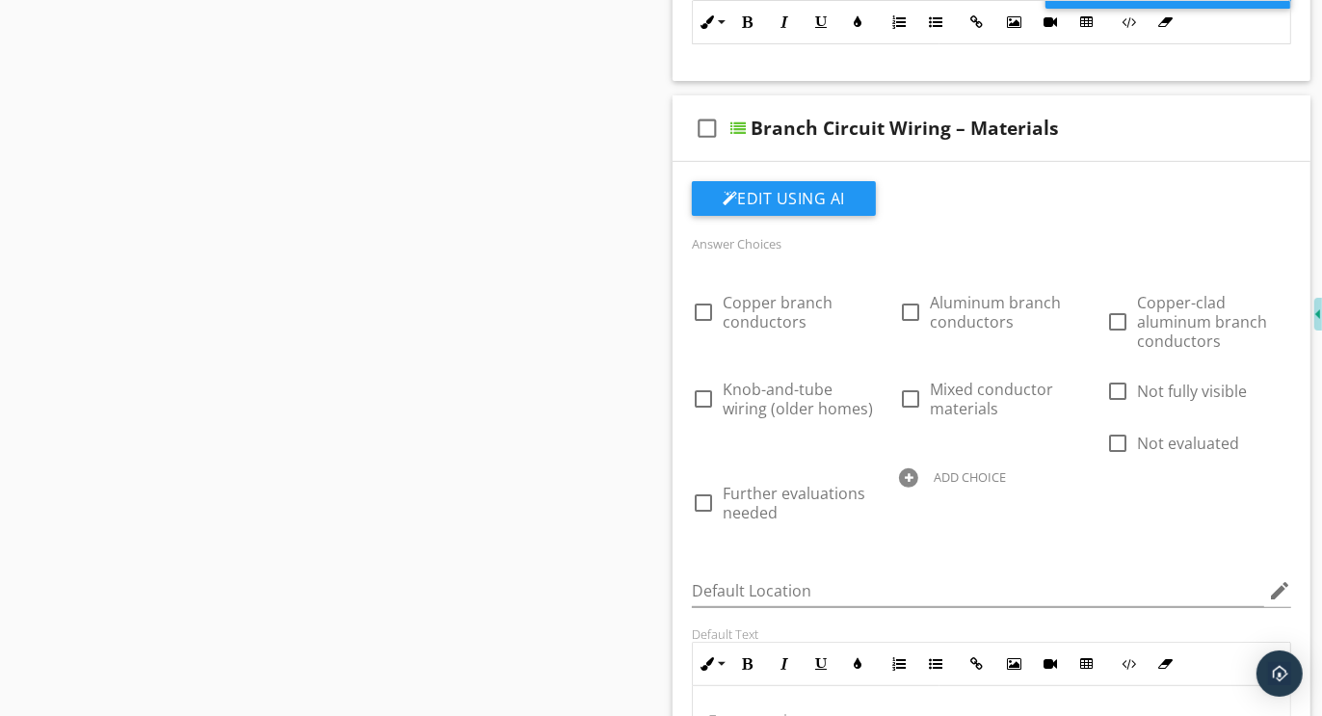
scroll to position [6487, 0]
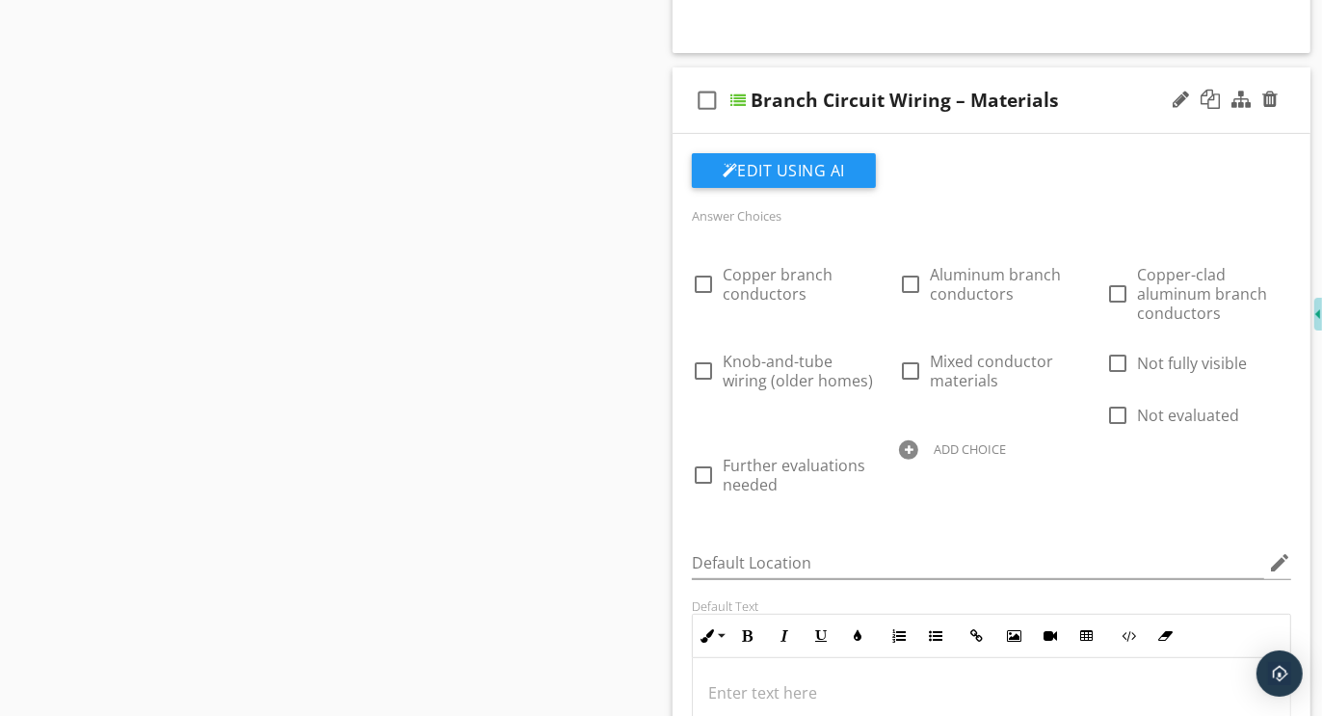
click at [907, 456] on div at bounding box center [908, 449] width 19 height 19
paste input "Further evaluation or correction recommended"
type input "Further evaluation or correction recommended"
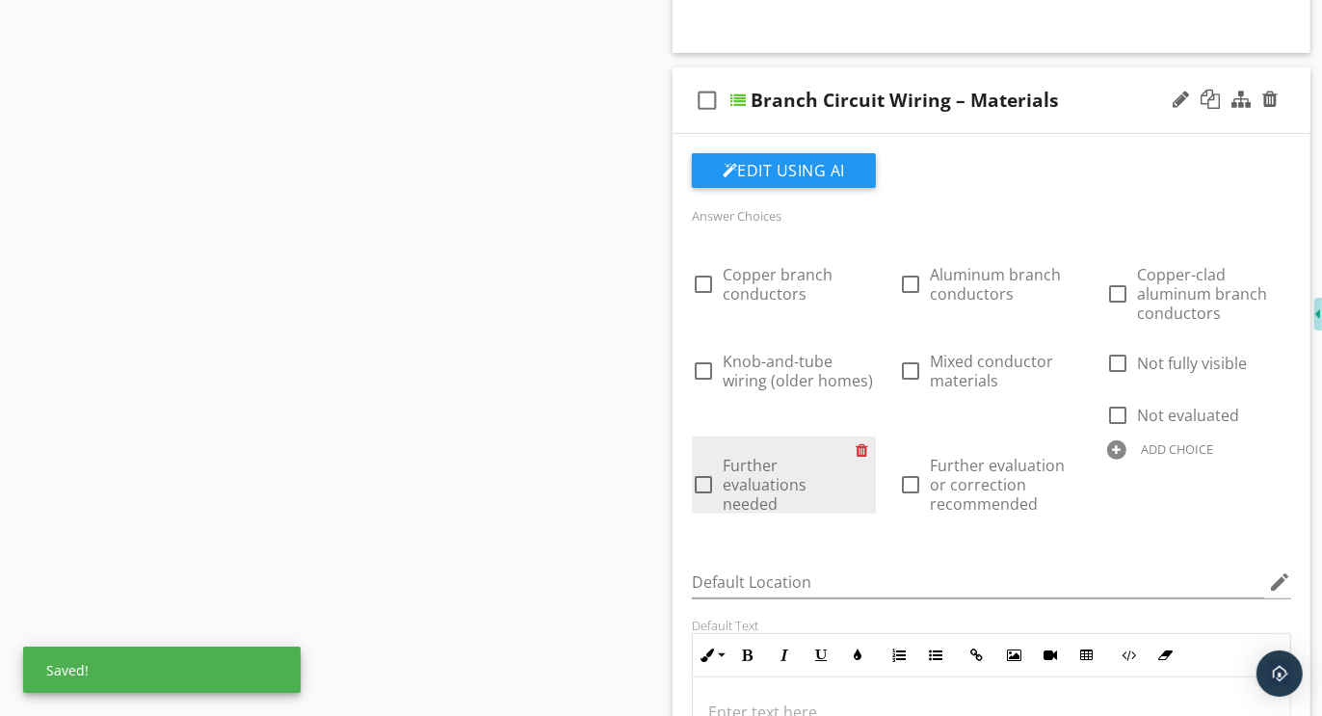
click at [866, 451] on div at bounding box center [866, 450] width 20 height 27
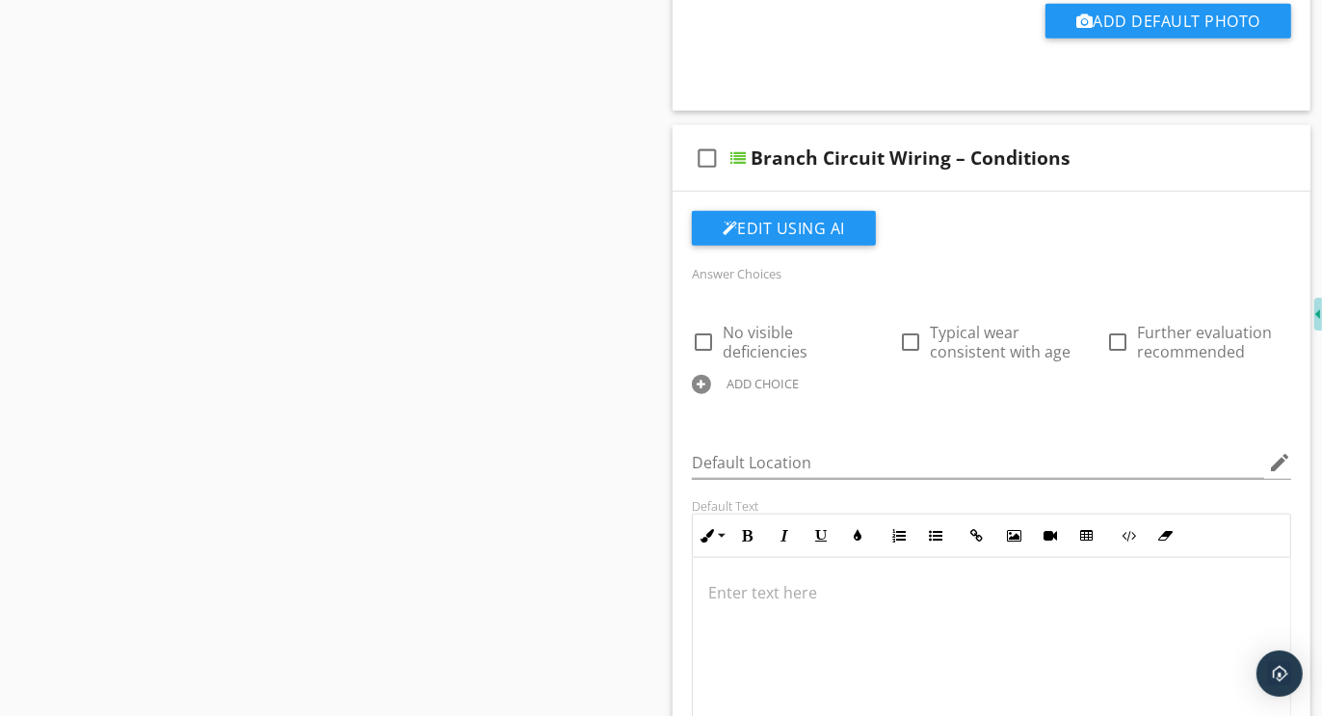
scroll to position [7412, 0]
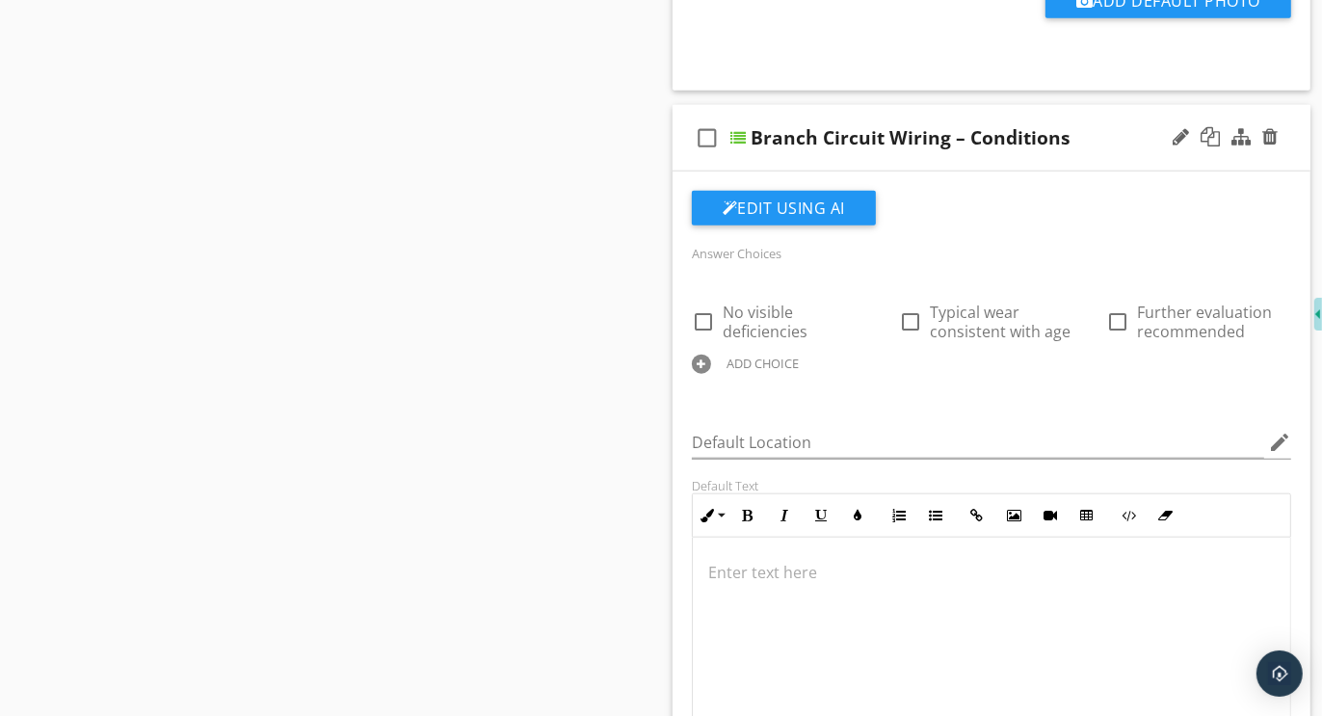
click at [704, 360] on div at bounding box center [701, 364] width 19 height 19
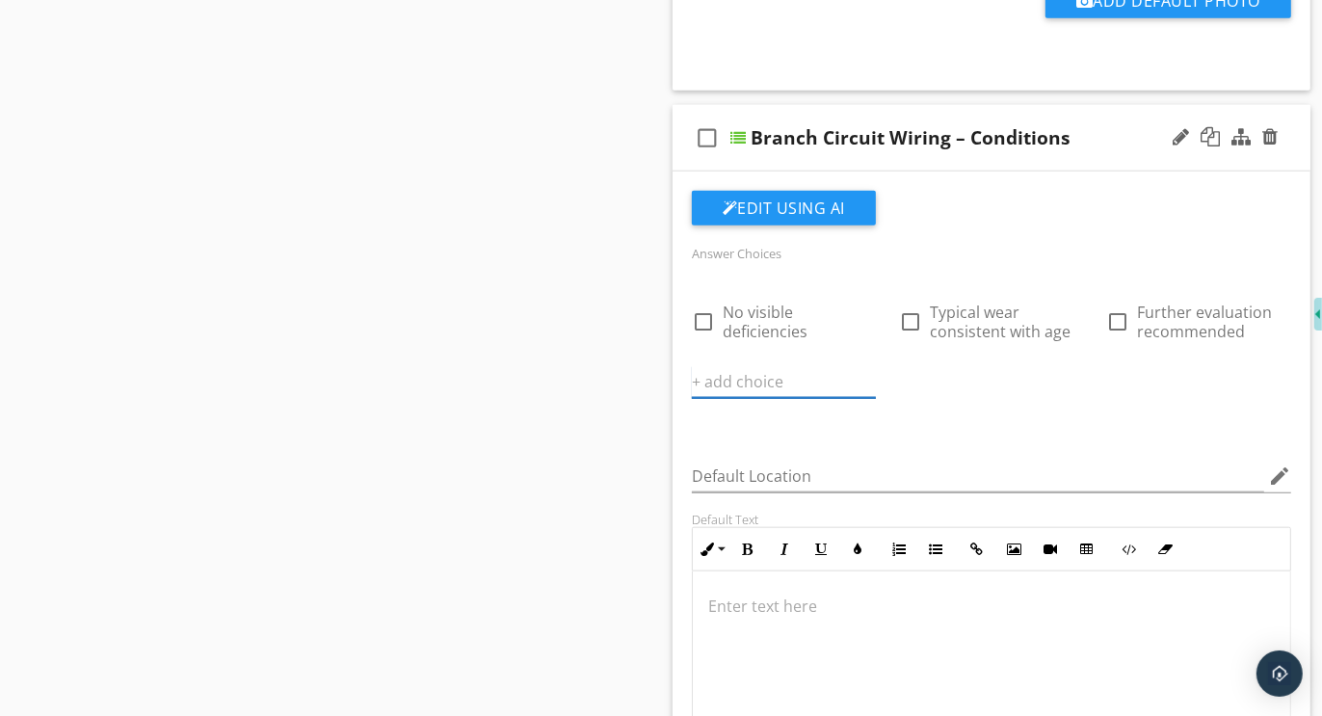
paste input "Further evaluation or correction recommended"
type input "Further evaluation or correction recommended"
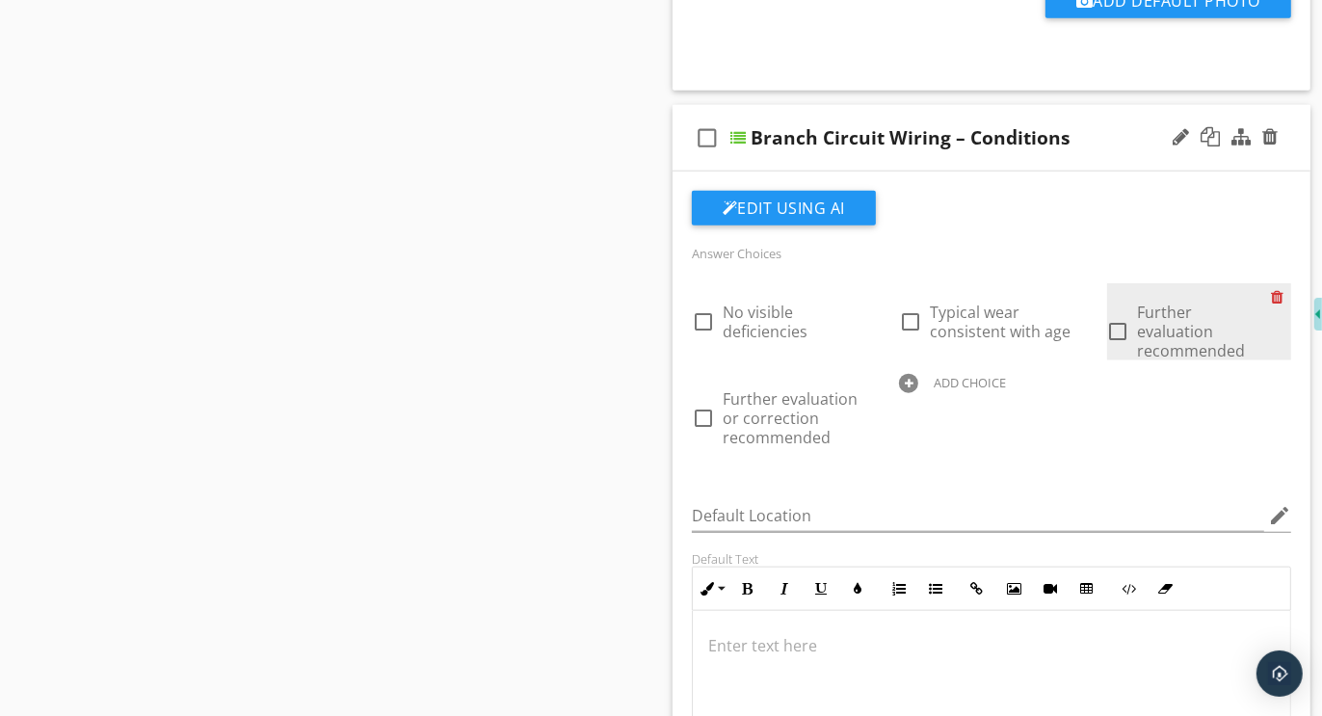
click at [1281, 297] on div at bounding box center [1281, 296] width 20 height 27
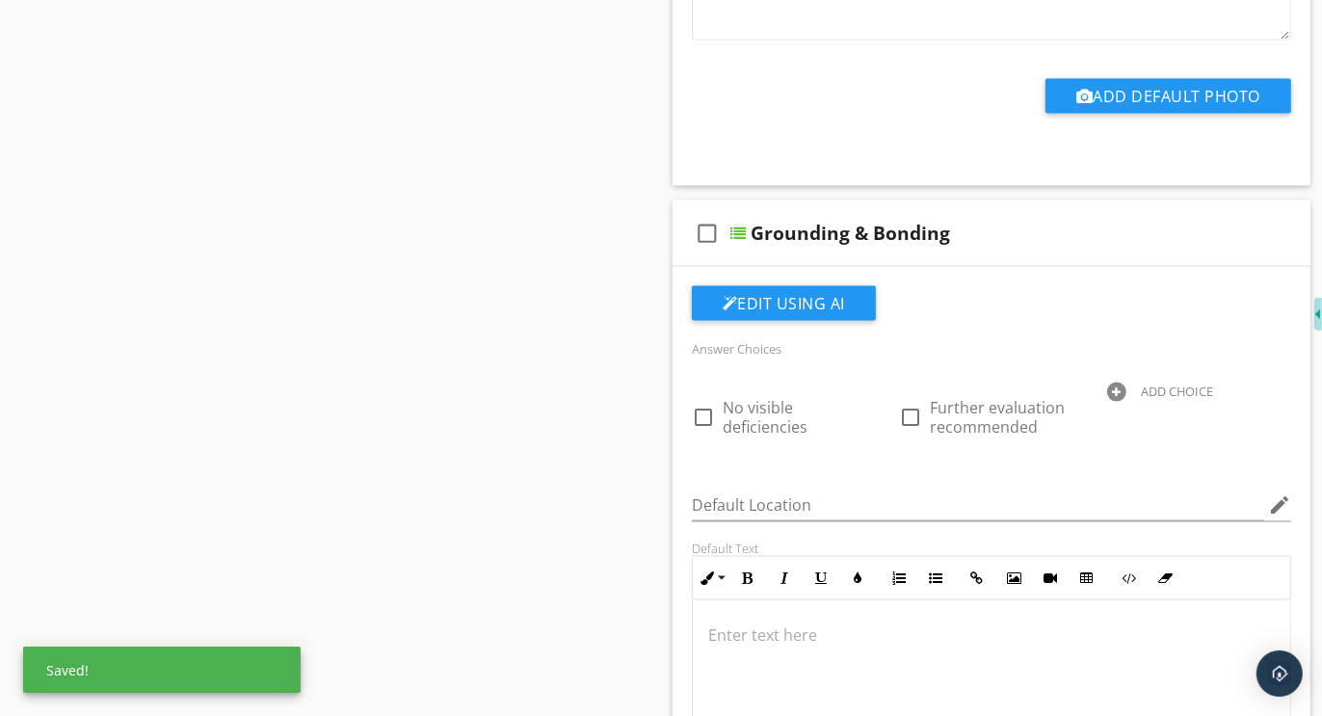
scroll to position [8132, 0]
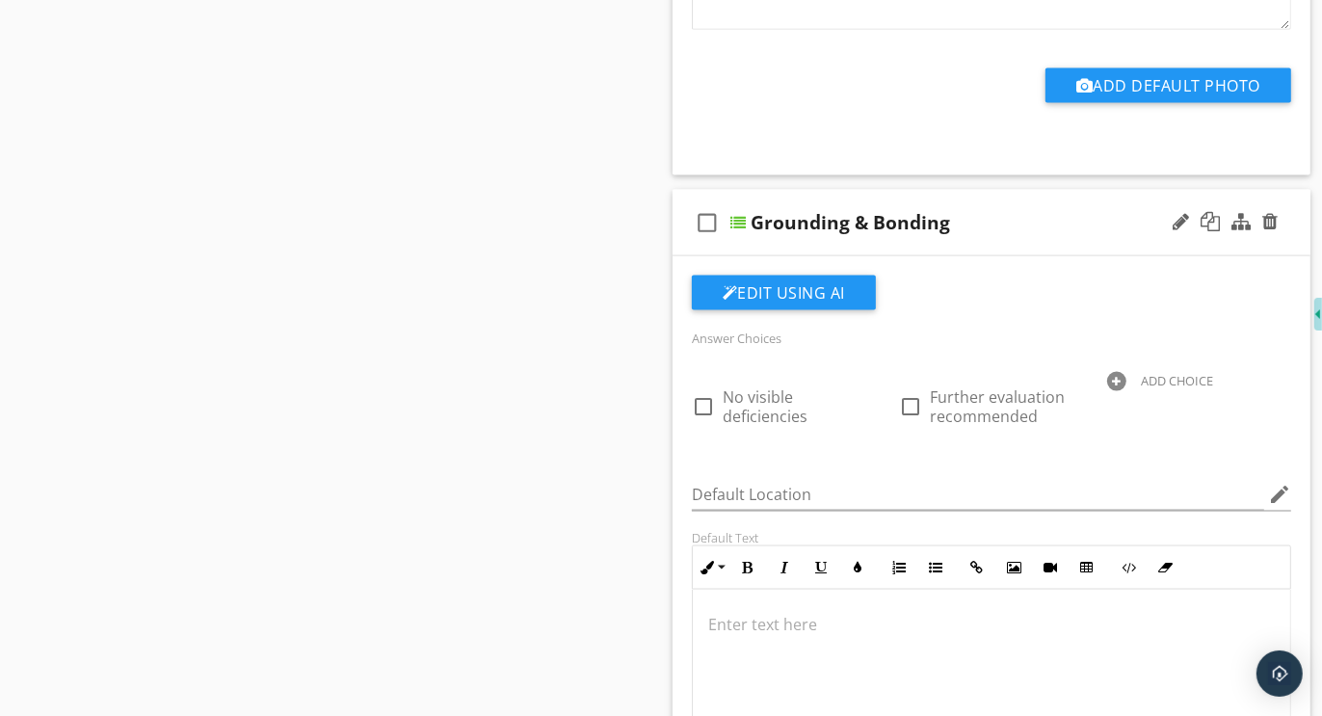
click at [1115, 382] on div at bounding box center [1116, 381] width 19 height 19
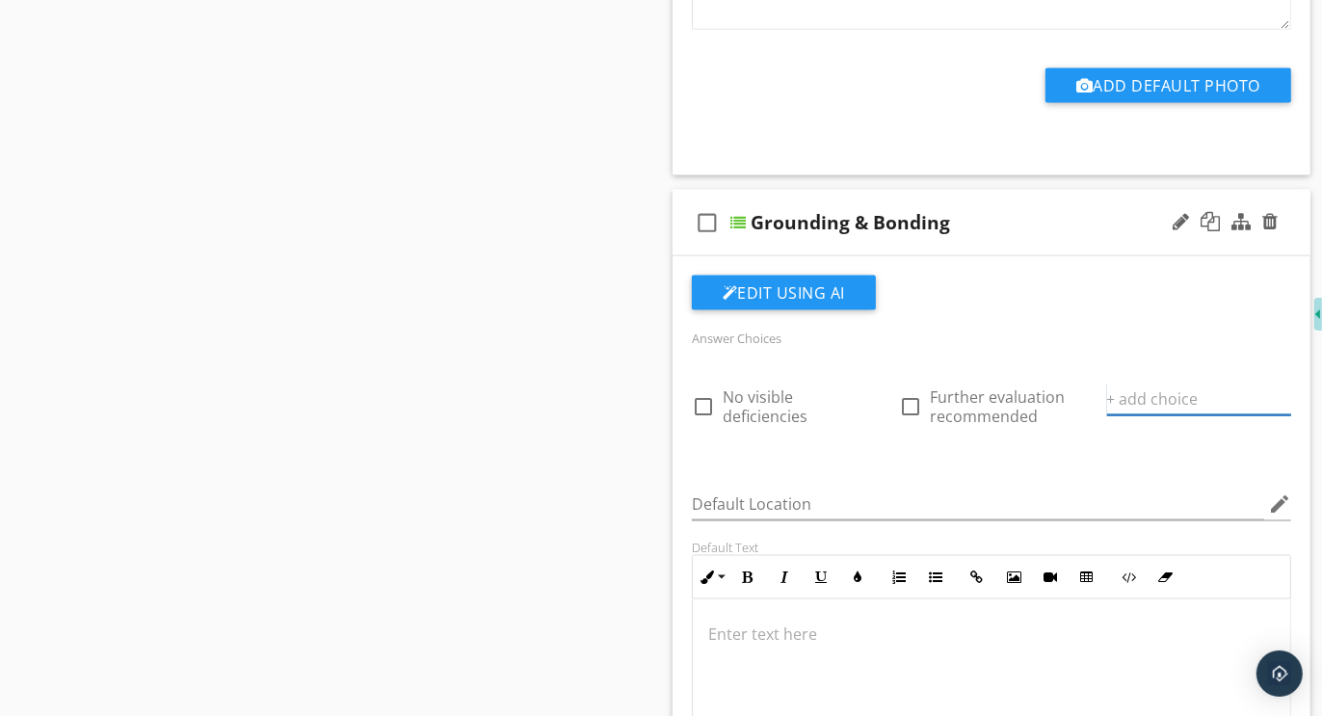
paste input "Further evaluation or correction recommended"
type input "Further evaluation or correction recommended"
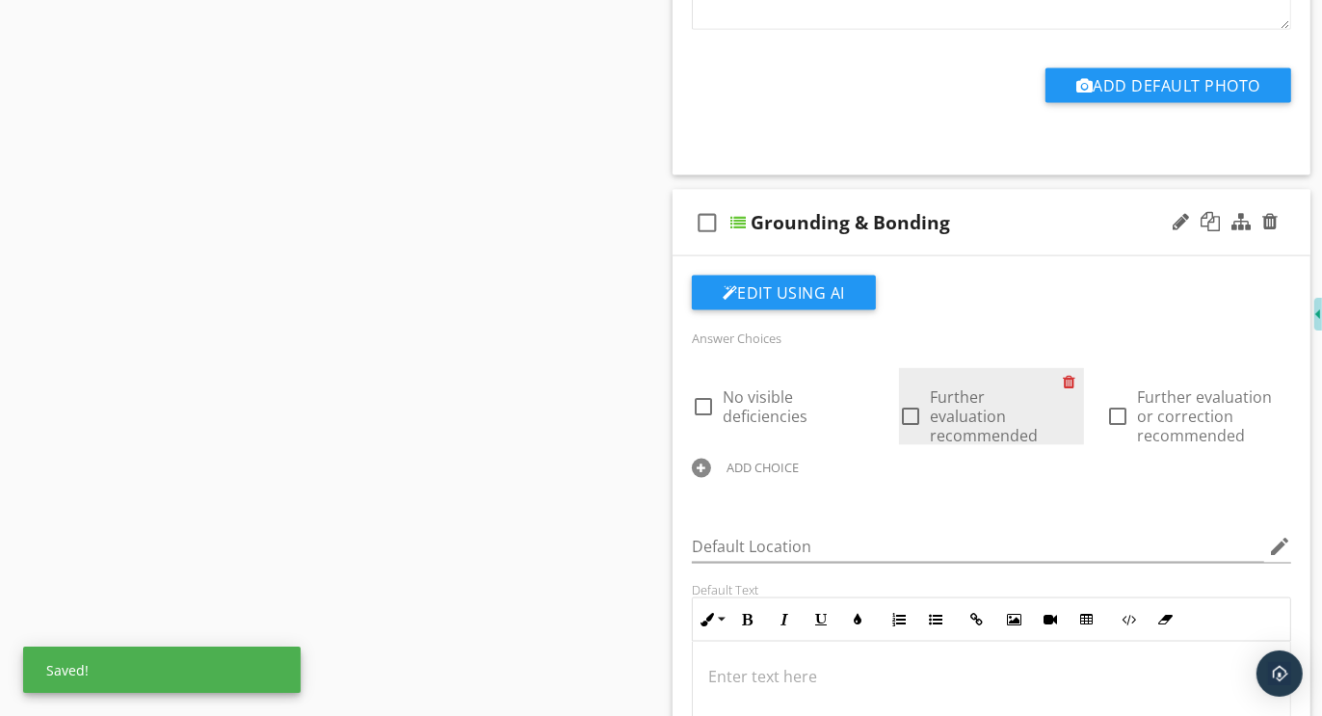
click at [1069, 378] on div at bounding box center [1074, 381] width 20 height 27
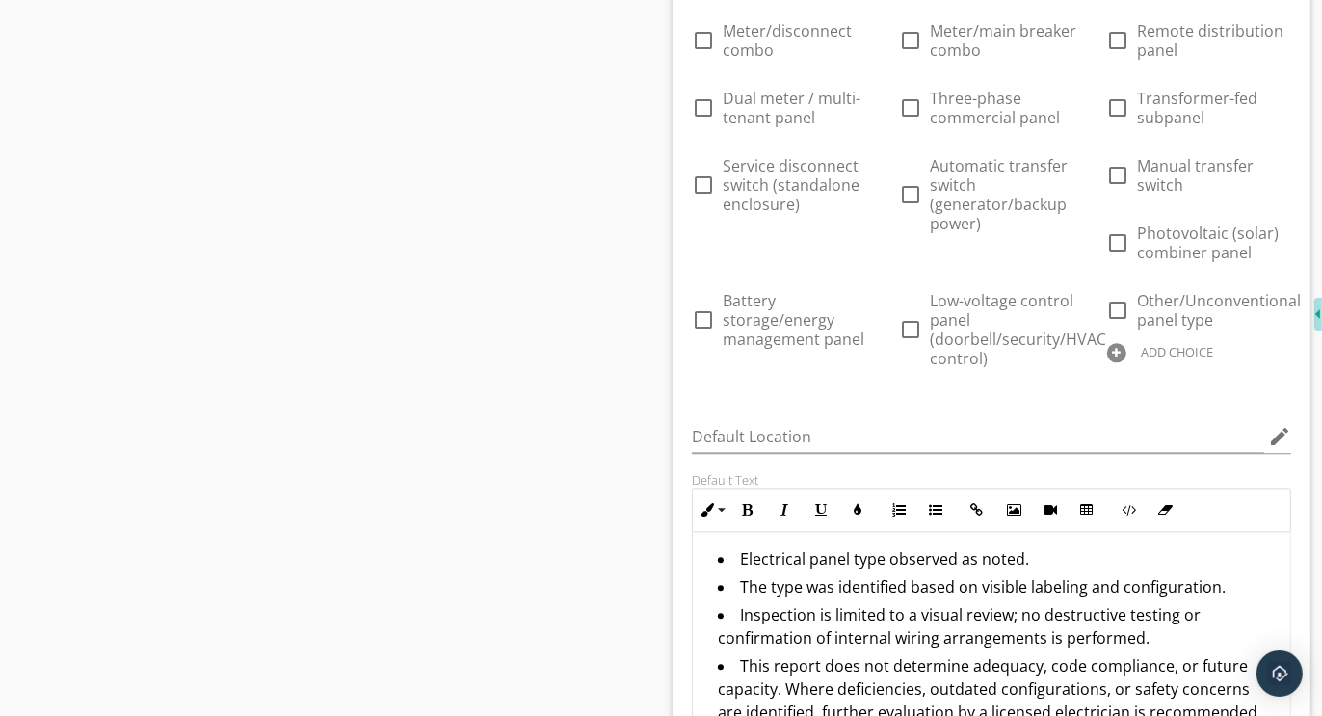
scroll to position [9443, 0]
click at [1107, 342] on div at bounding box center [1116, 351] width 19 height 19
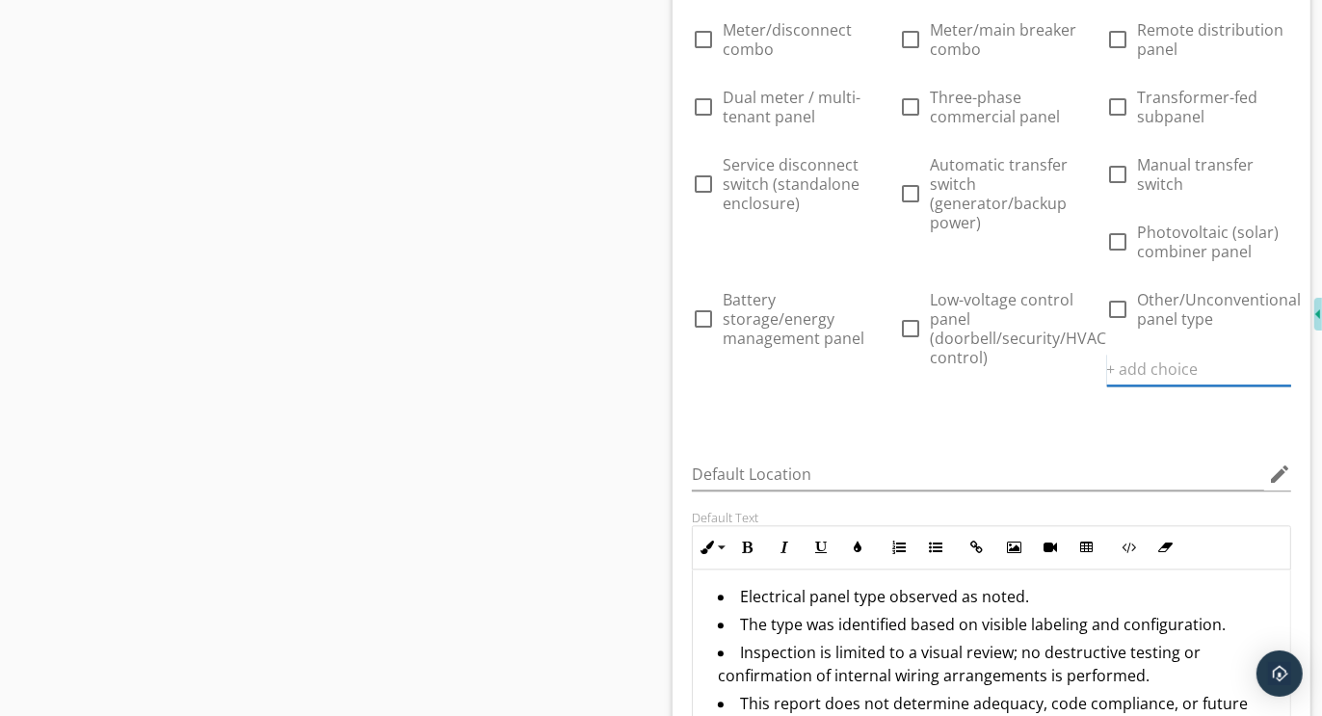
paste input "Further evaluation or correction recommended"
type input "Further evaluation or correction recommended"
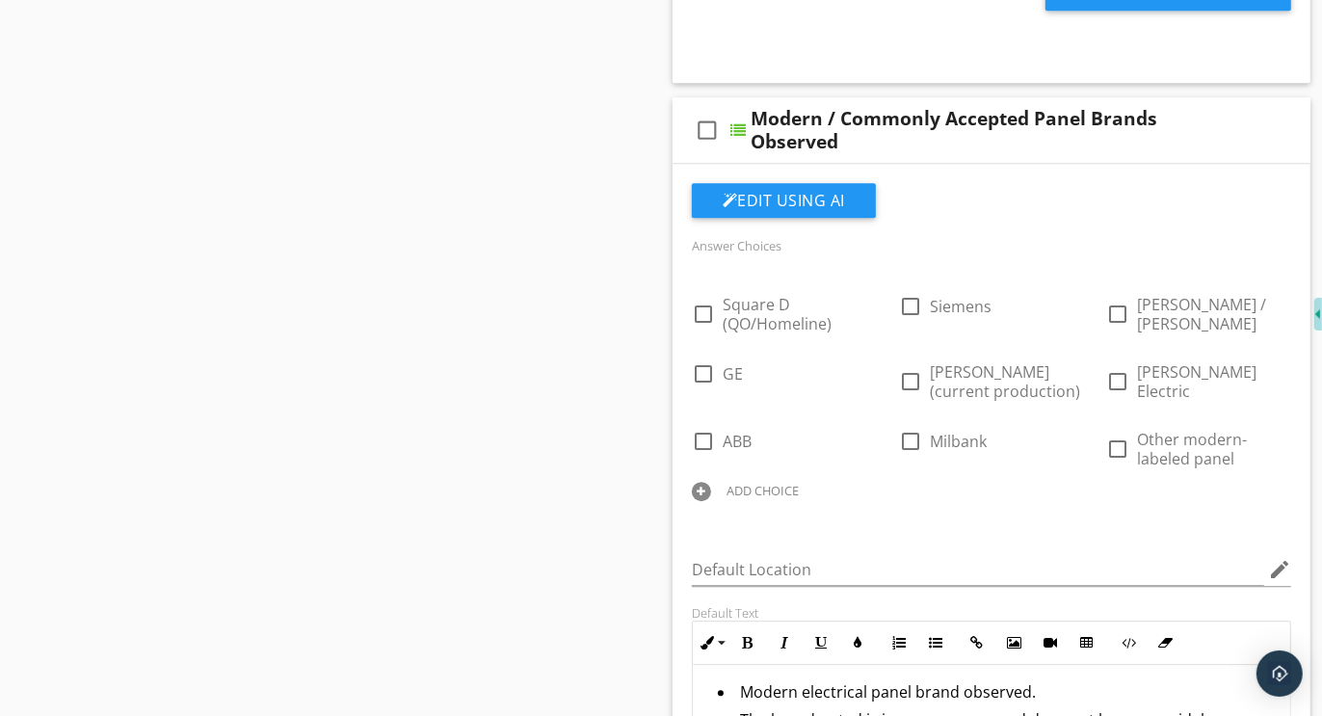
scroll to position [10310, 0]
click at [711, 483] on div at bounding box center [701, 492] width 19 height 19
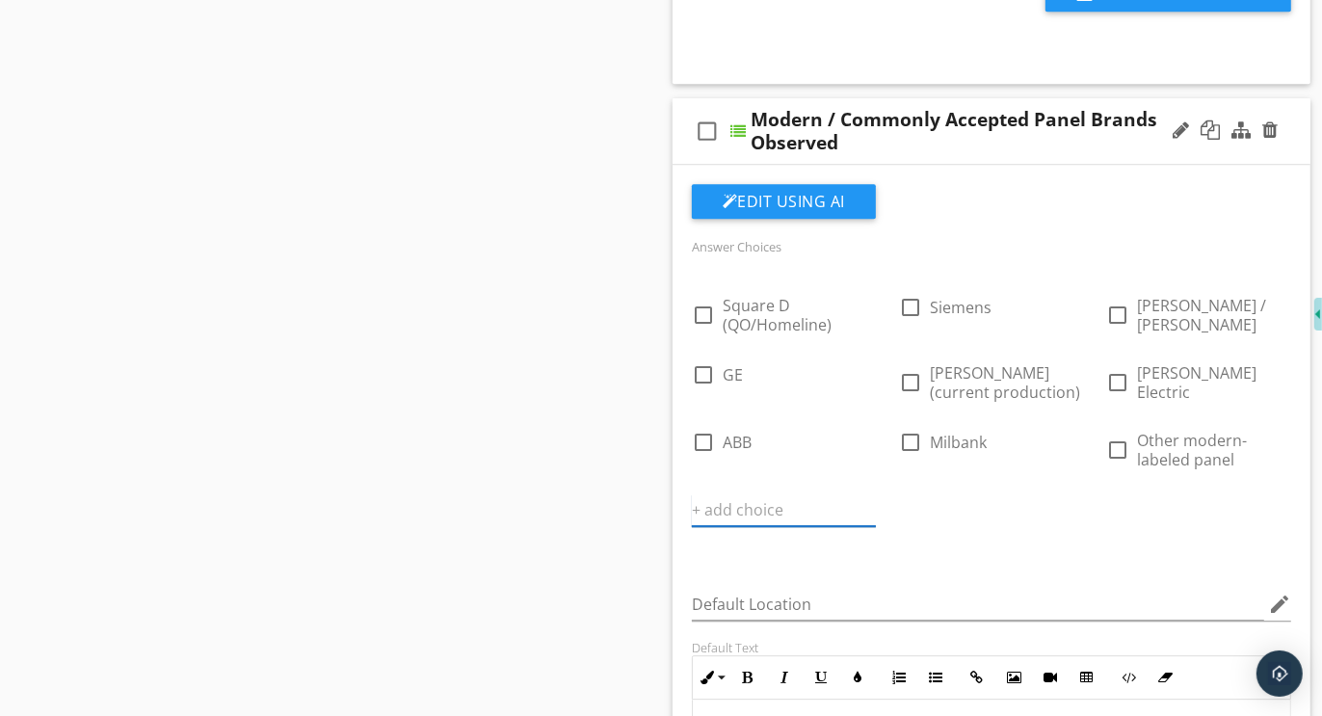
paste input "Further evaluation or correction recommended"
type input "Further evaluation or correction recommended"
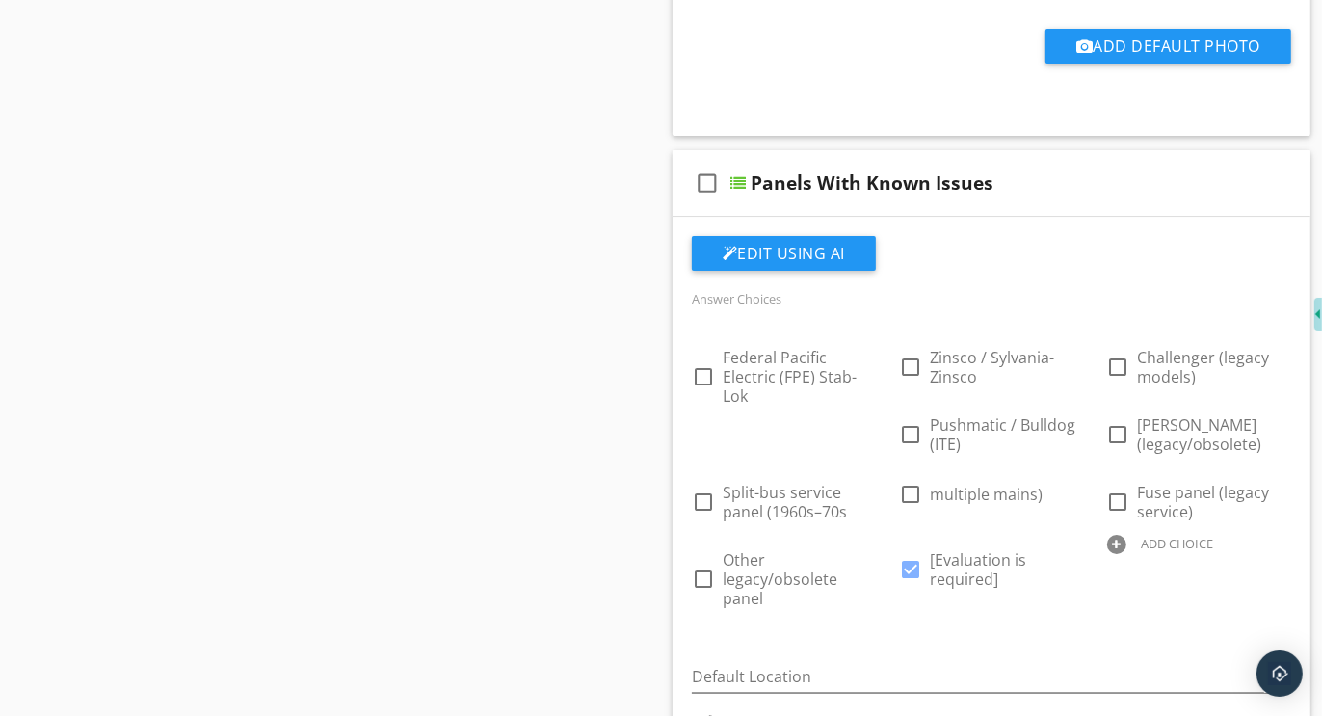
scroll to position [11236, 0]
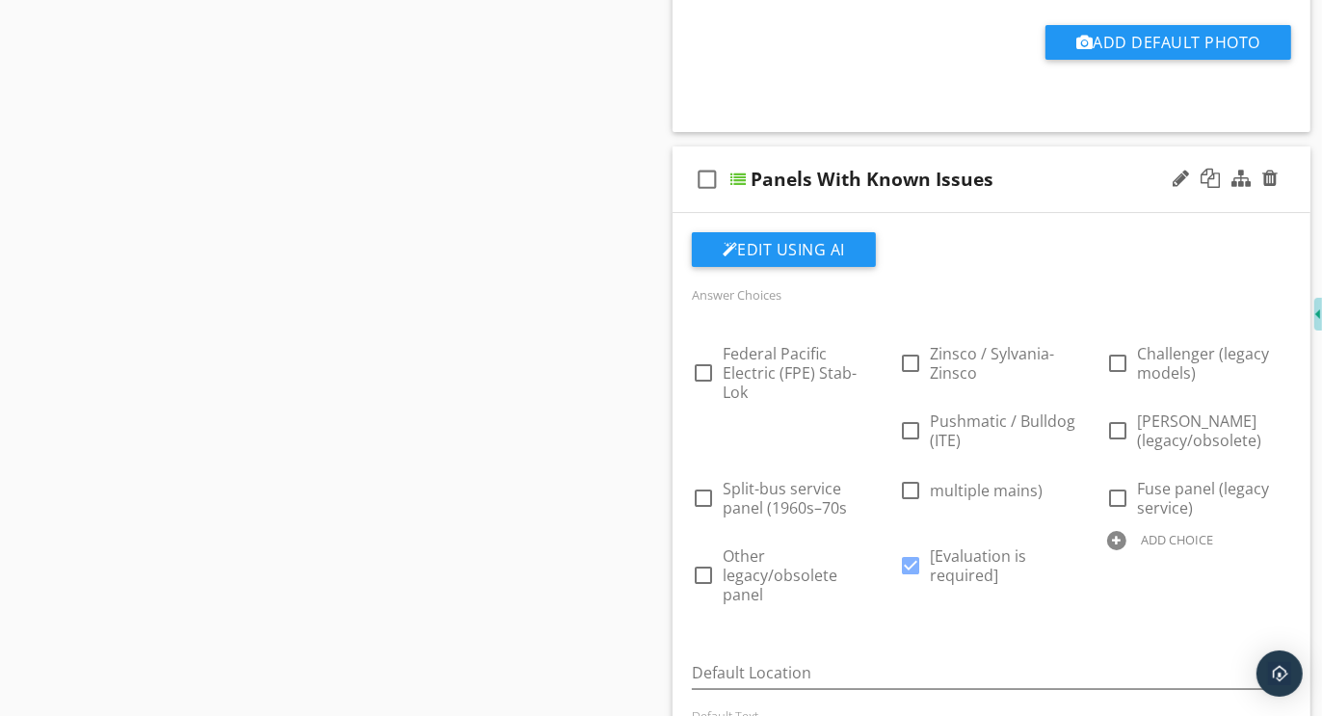
click at [1118, 531] on div at bounding box center [1116, 540] width 19 height 19
type input "Our evaluation of the Electrical Services stopped here due to known conditions"
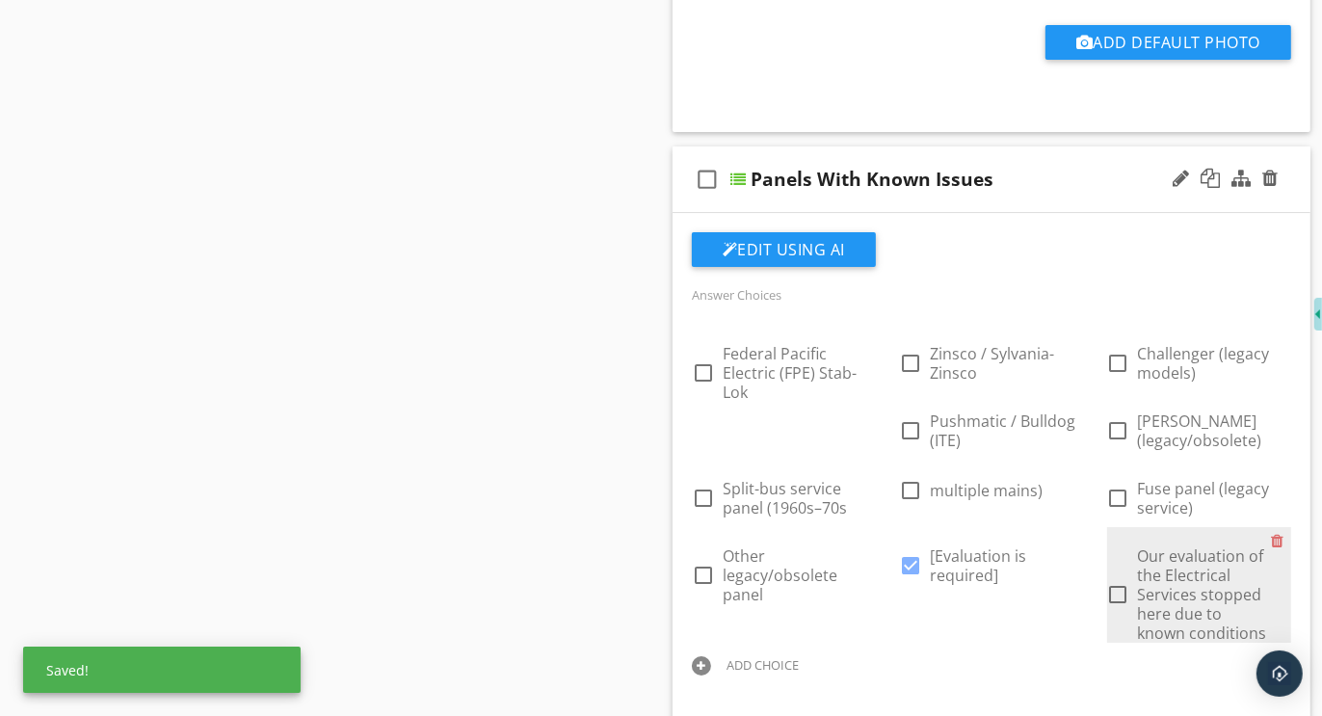
click at [1123, 578] on div at bounding box center [1119, 594] width 33 height 33
checkbox input "true"
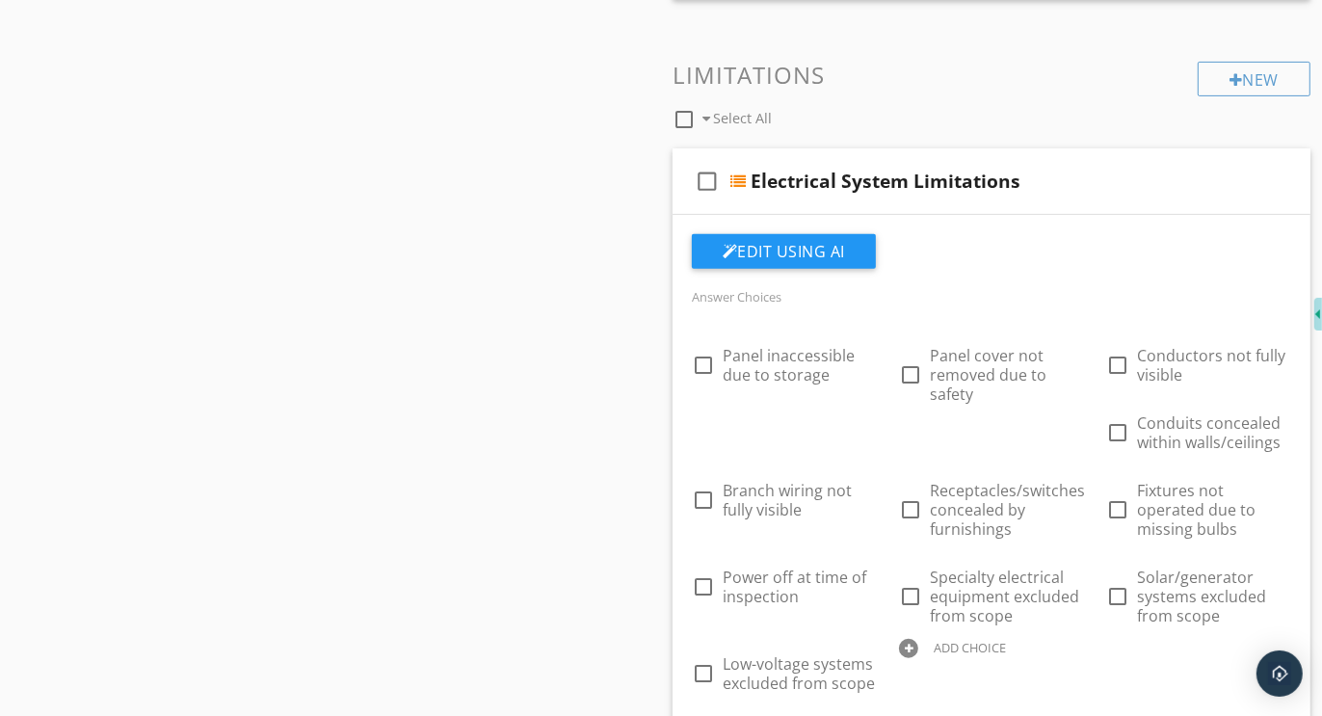
scroll to position [12423, 0]
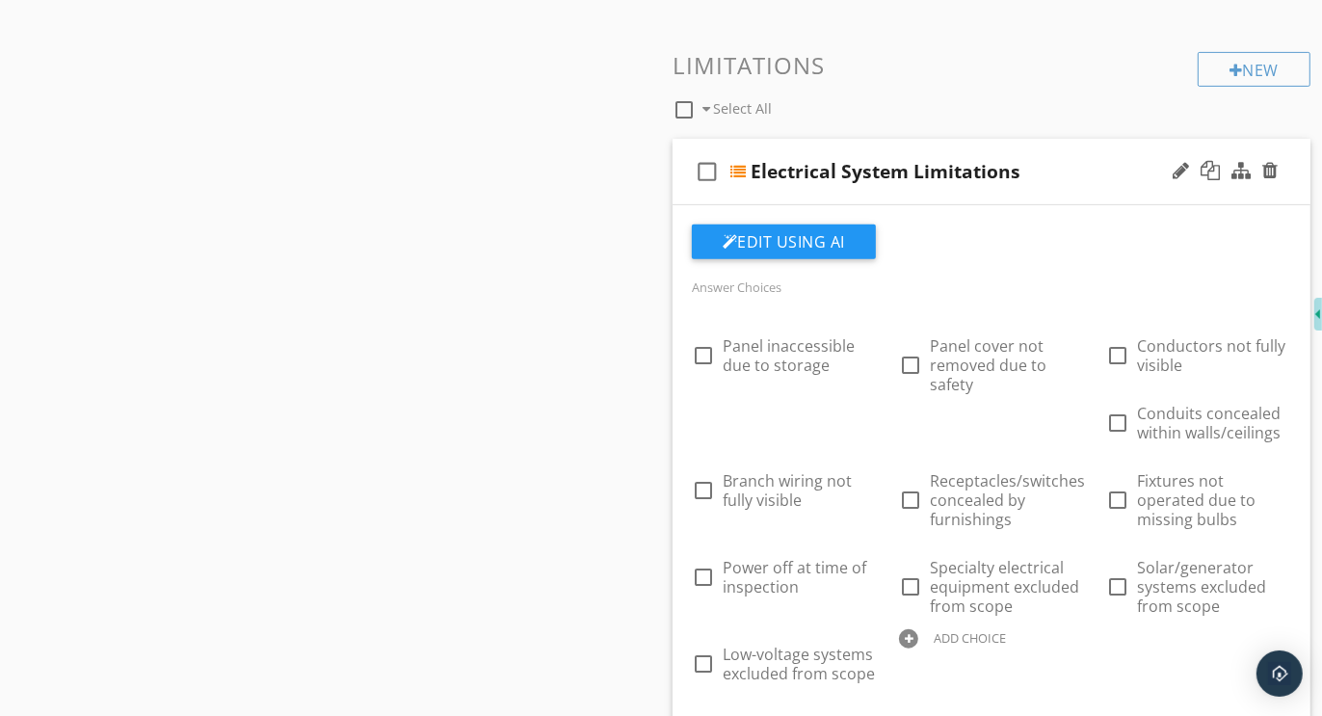
click at [912, 629] on div at bounding box center [908, 638] width 19 height 19
paste input "Further evaluation or correction recommended"
type input "Further evaluation or correction recommended"
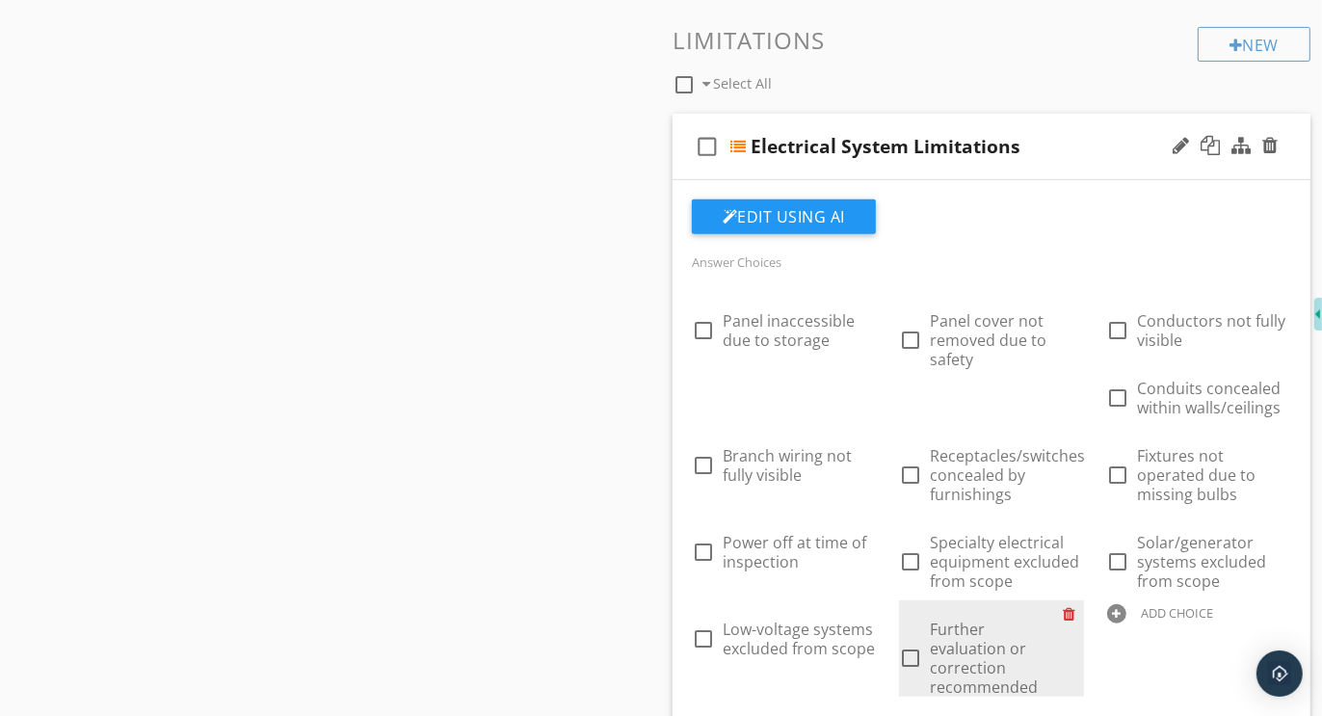
scroll to position [12454, 0]
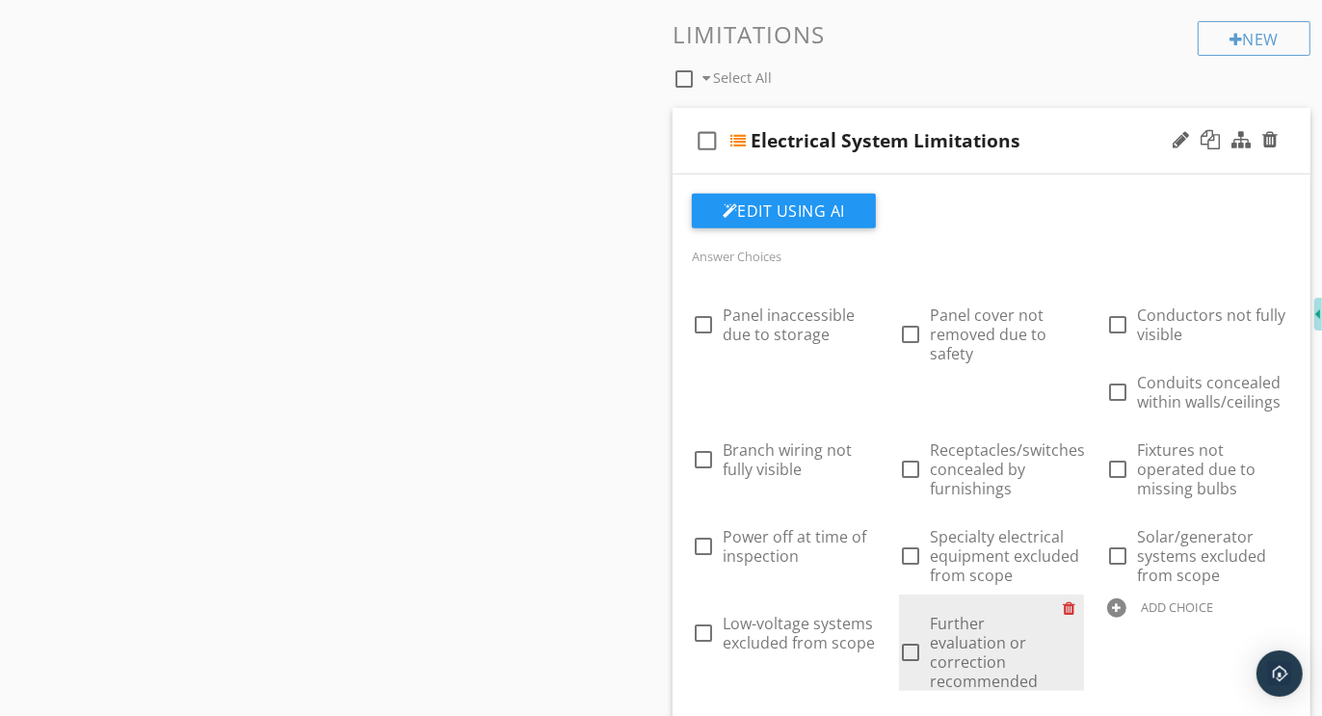
click at [1073, 595] on div at bounding box center [1074, 608] width 20 height 27
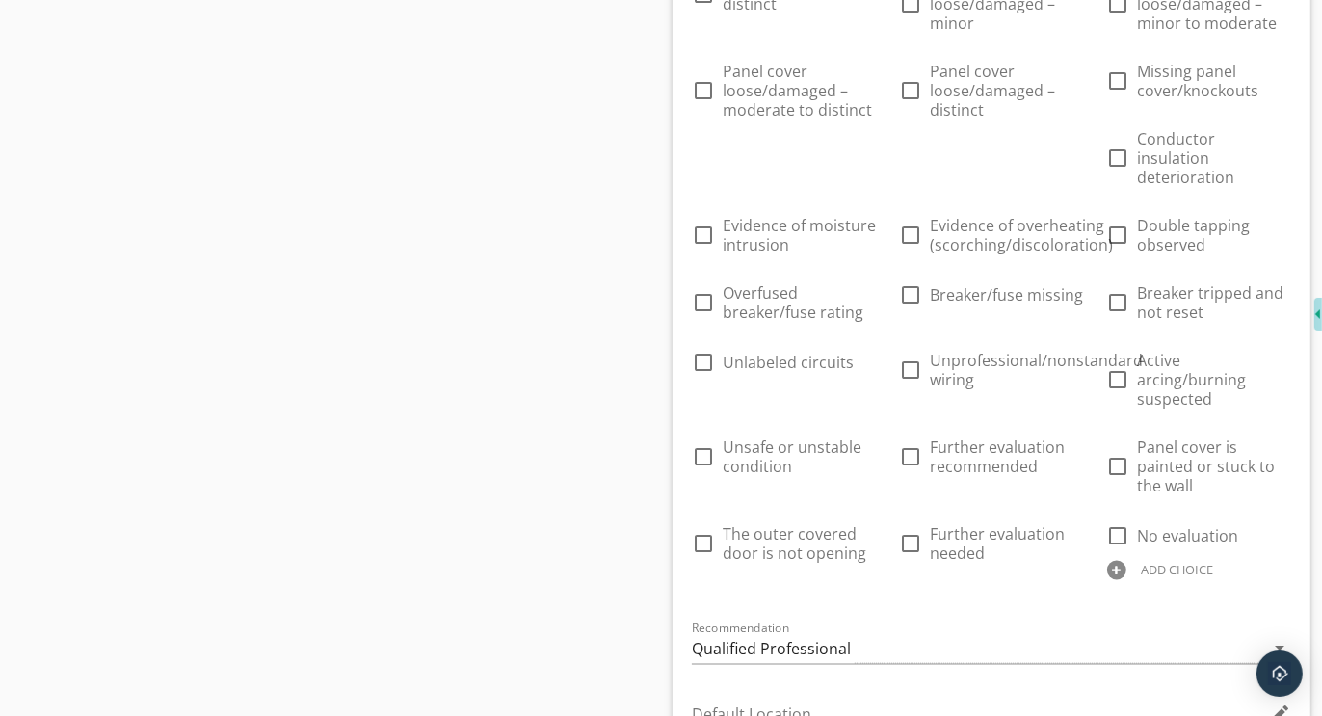
scroll to position [14088, 0]
click at [1116, 560] on div at bounding box center [1116, 569] width 19 height 19
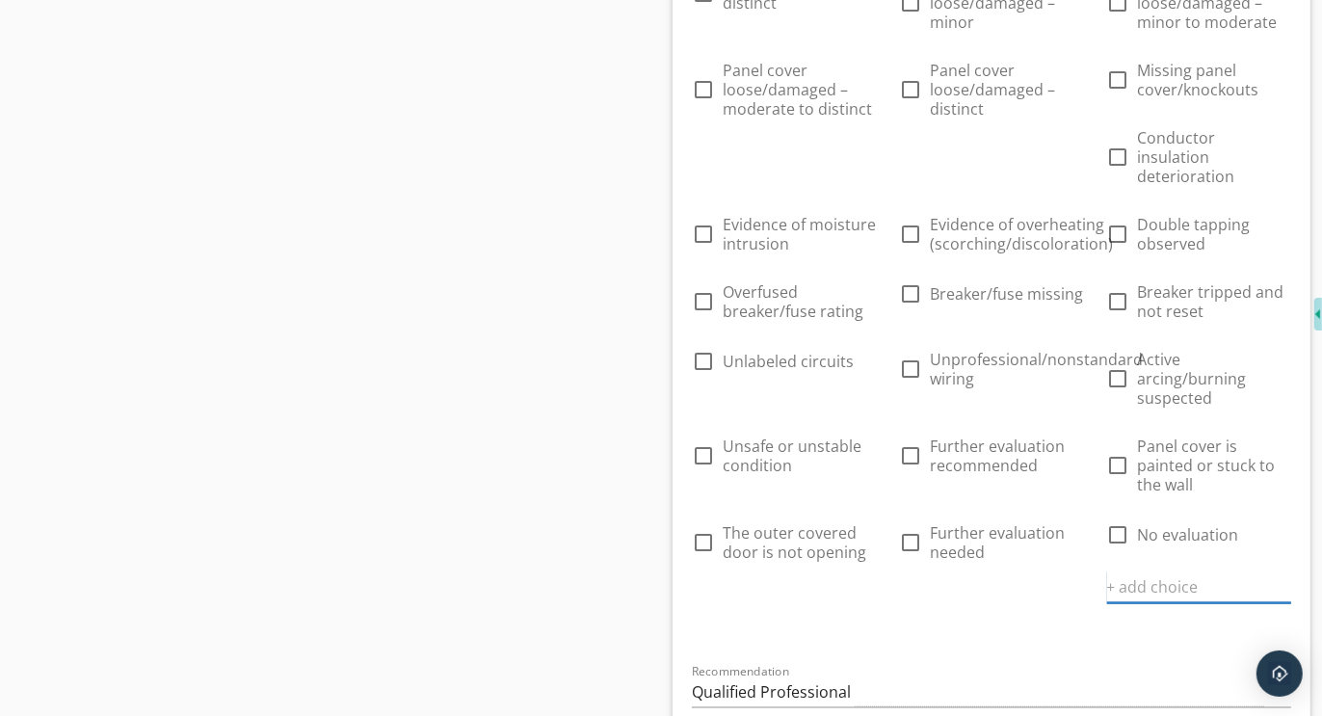
paste input "Further evaluation or correction recommended"
type input "Further evaluation or correction recommended"
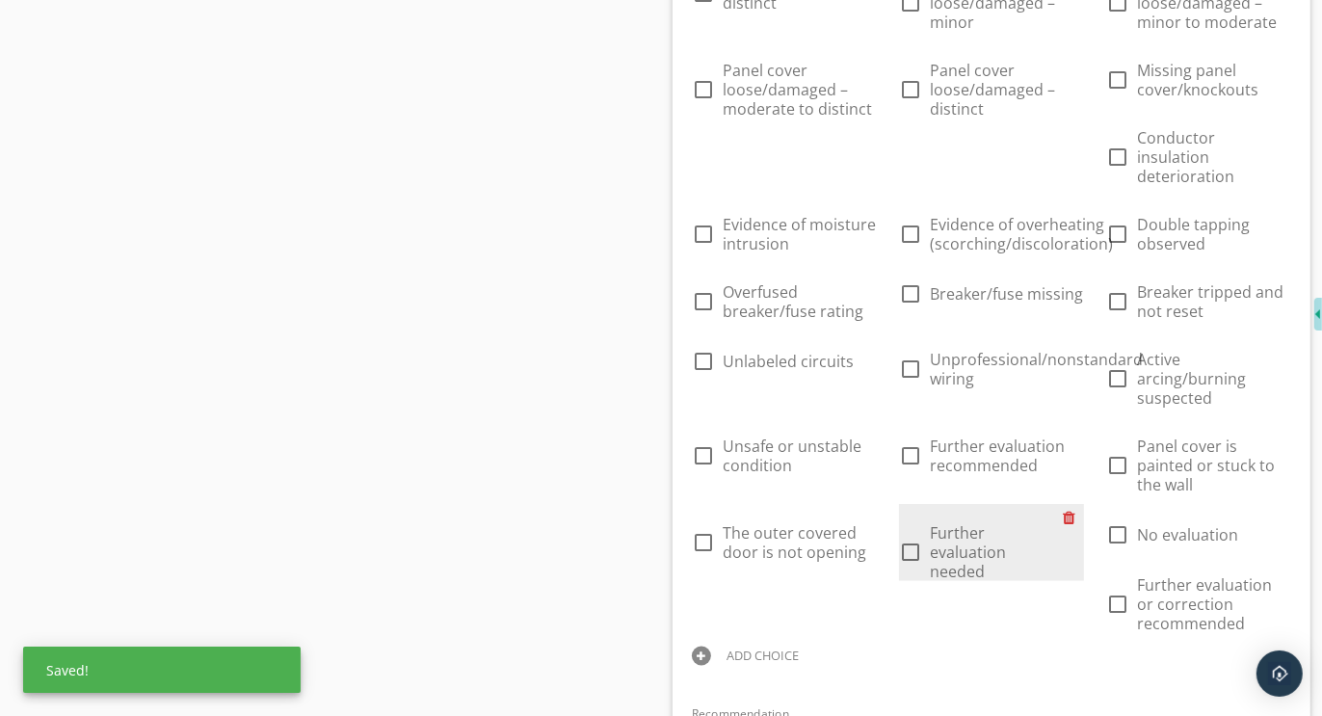
click at [1065, 504] on div at bounding box center [1074, 517] width 20 height 27
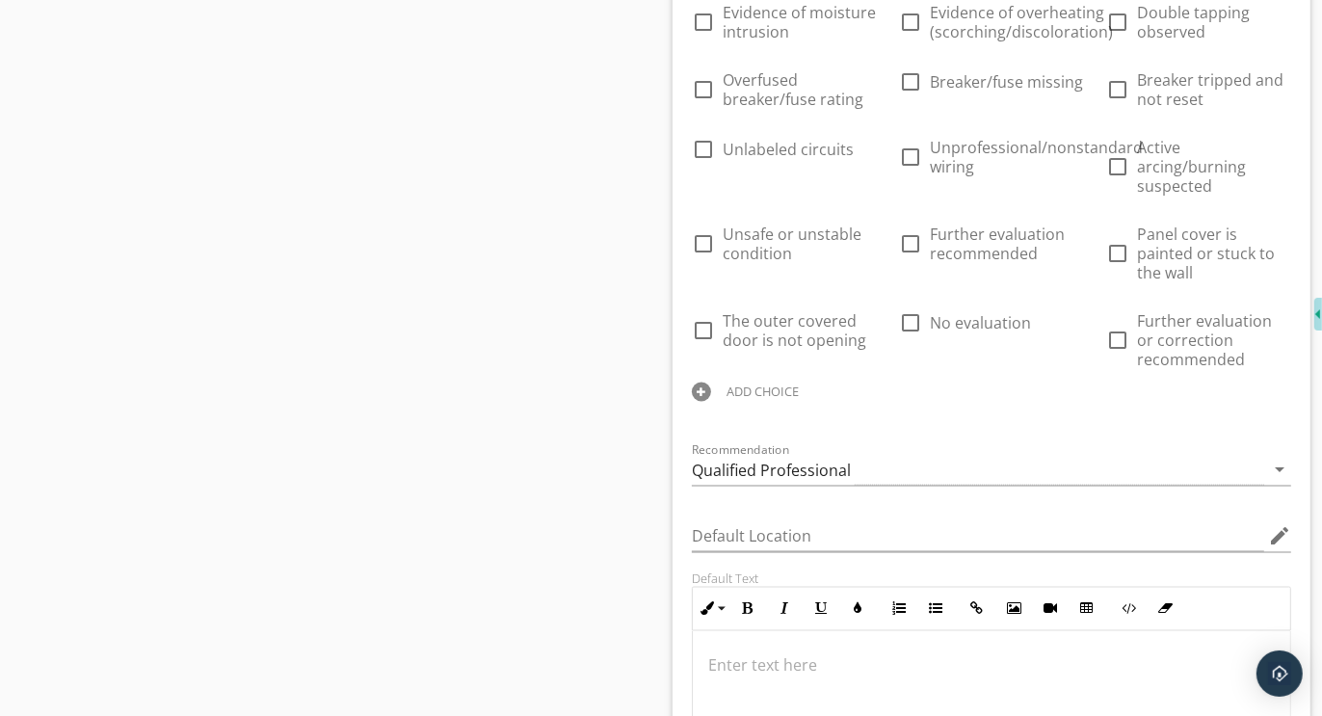
scroll to position [14399, 0]
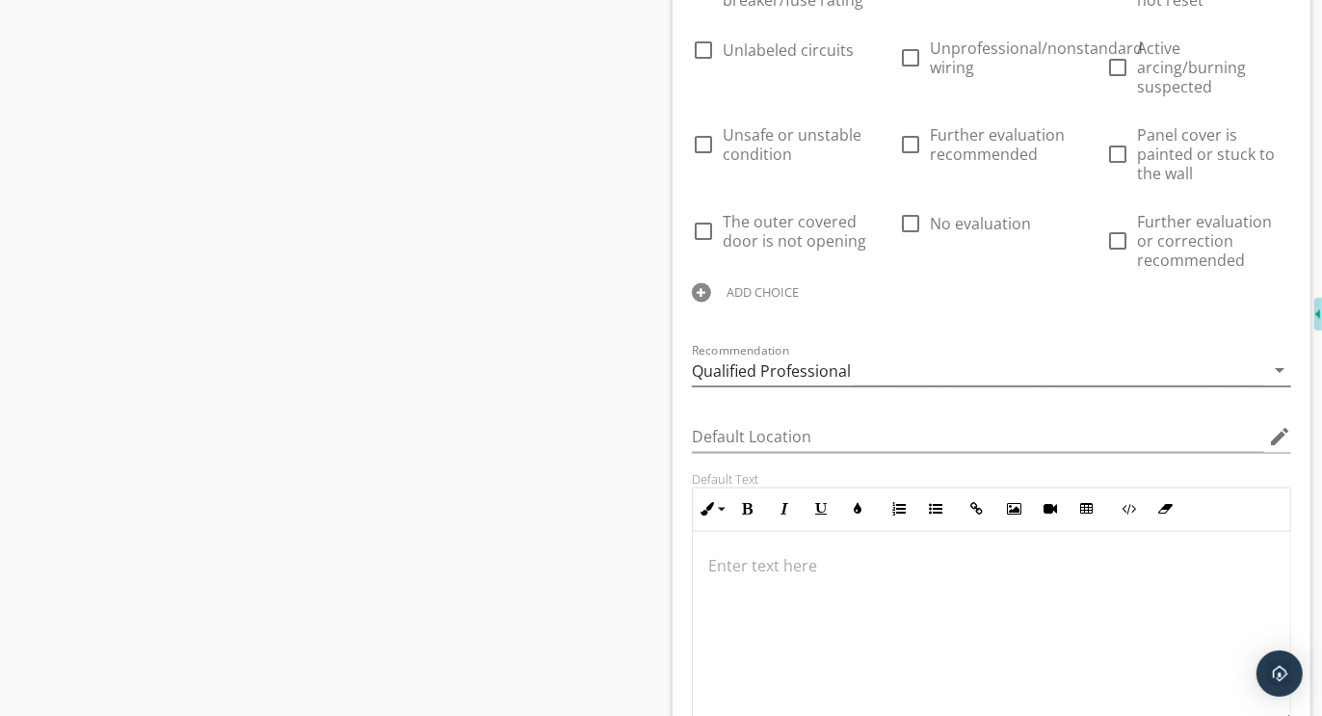
click at [780, 362] on div "Qualified Professional" at bounding box center [771, 370] width 159 height 17
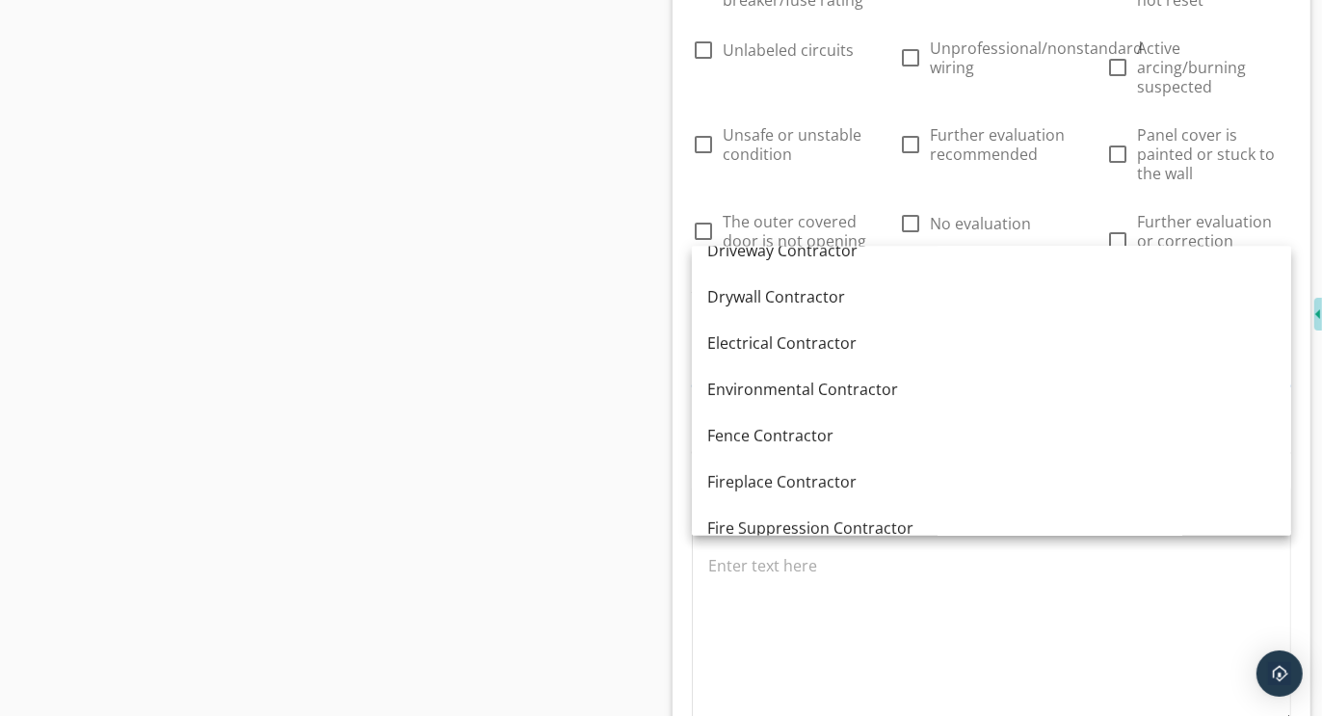
scroll to position [575, 0]
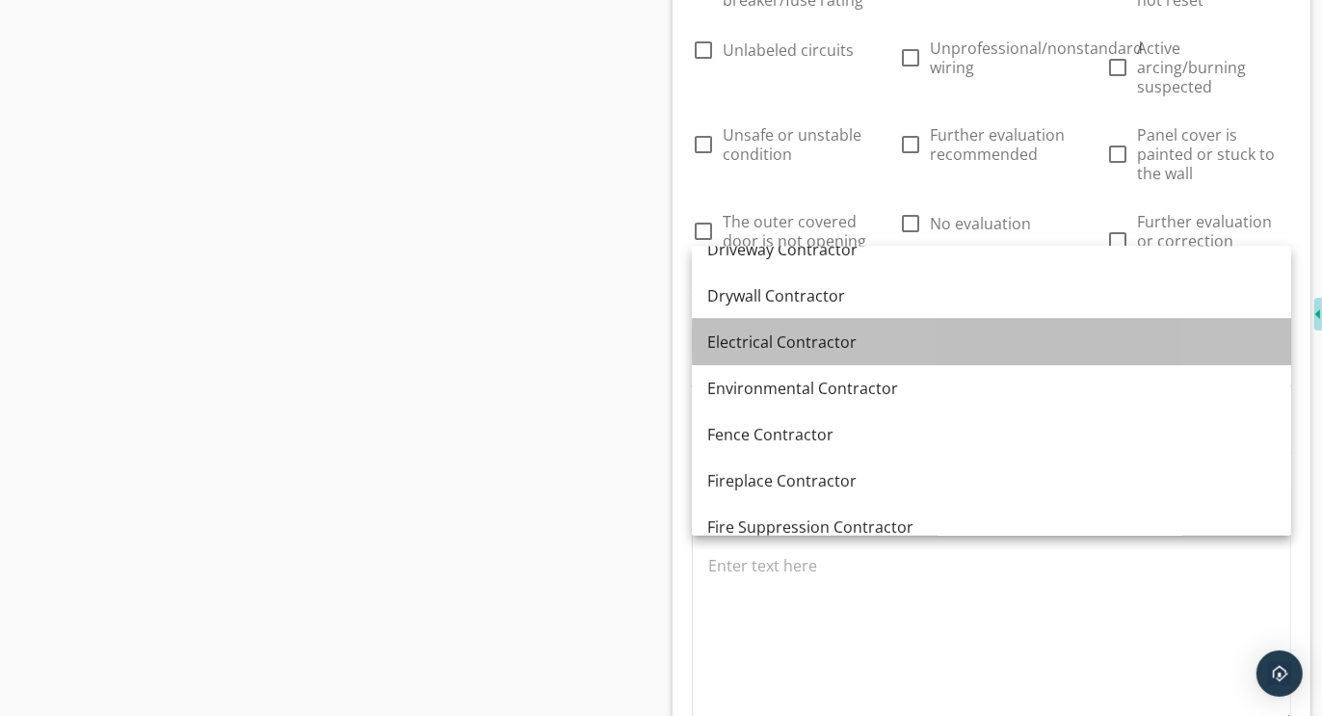
click at [769, 344] on div "Electrical Contractor" at bounding box center [991, 342] width 569 height 23
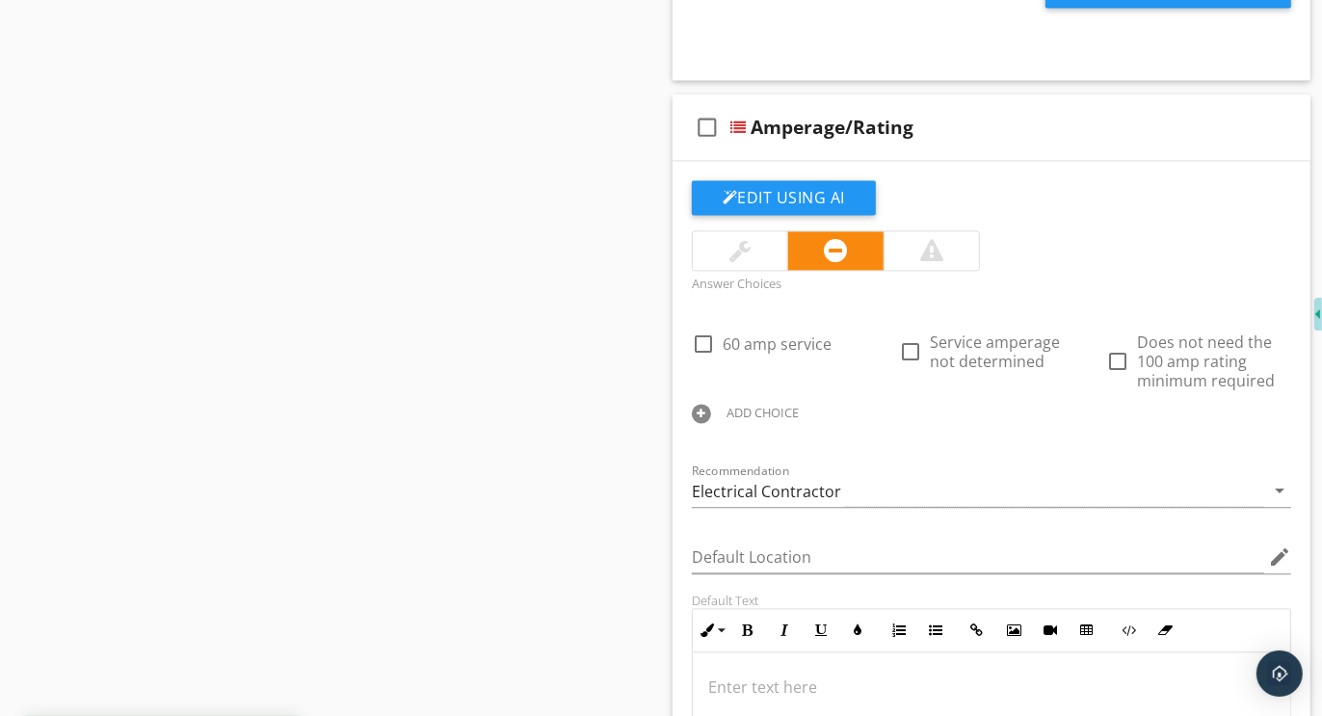
scroll to position [15191, 0]
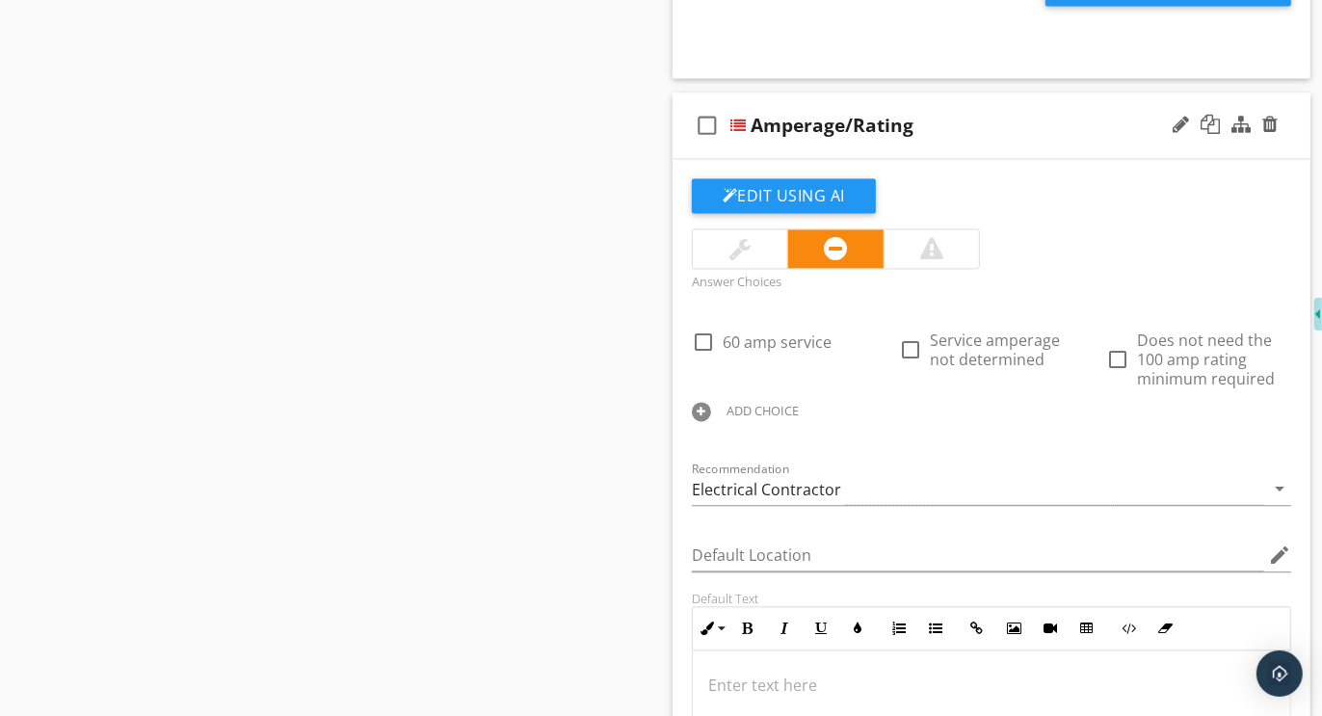
click at [700, 402] on div at bounding box center [701, 411] width 19 height 19
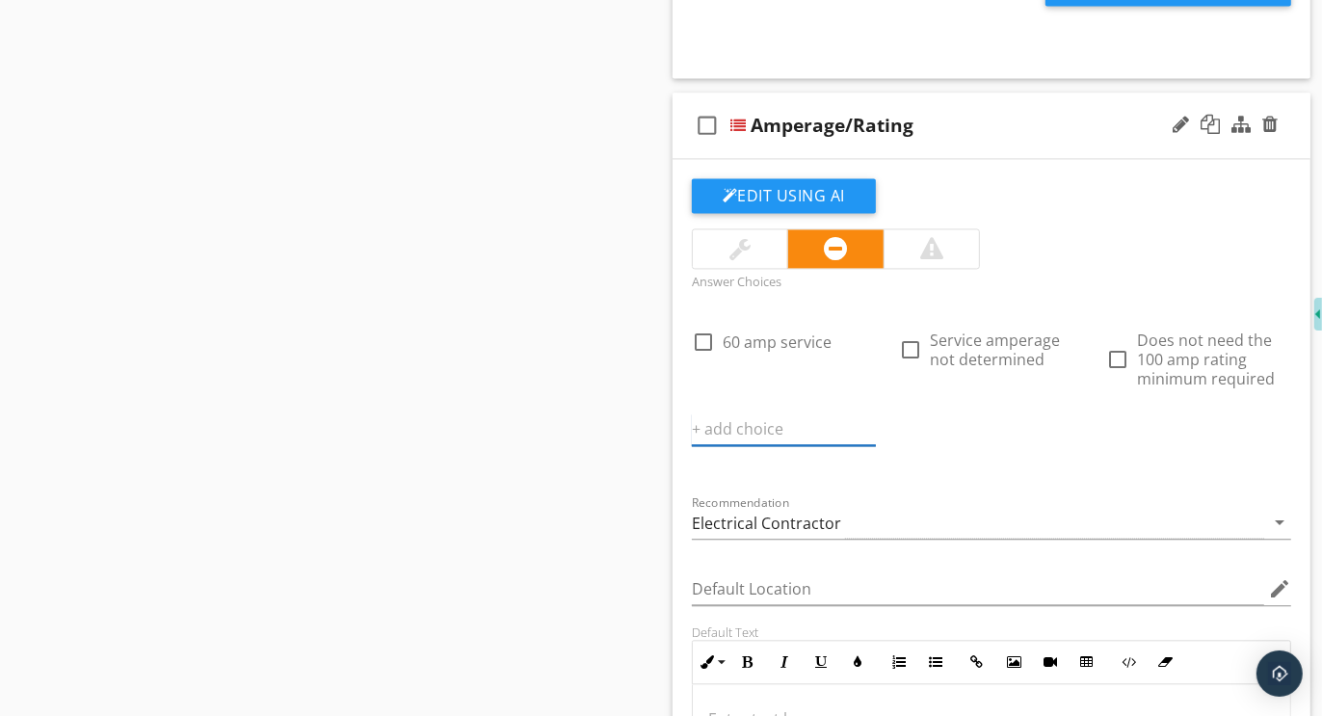
paste input "Further evaluation or correction recommended"
type input "Further evaluation or correction recommended"
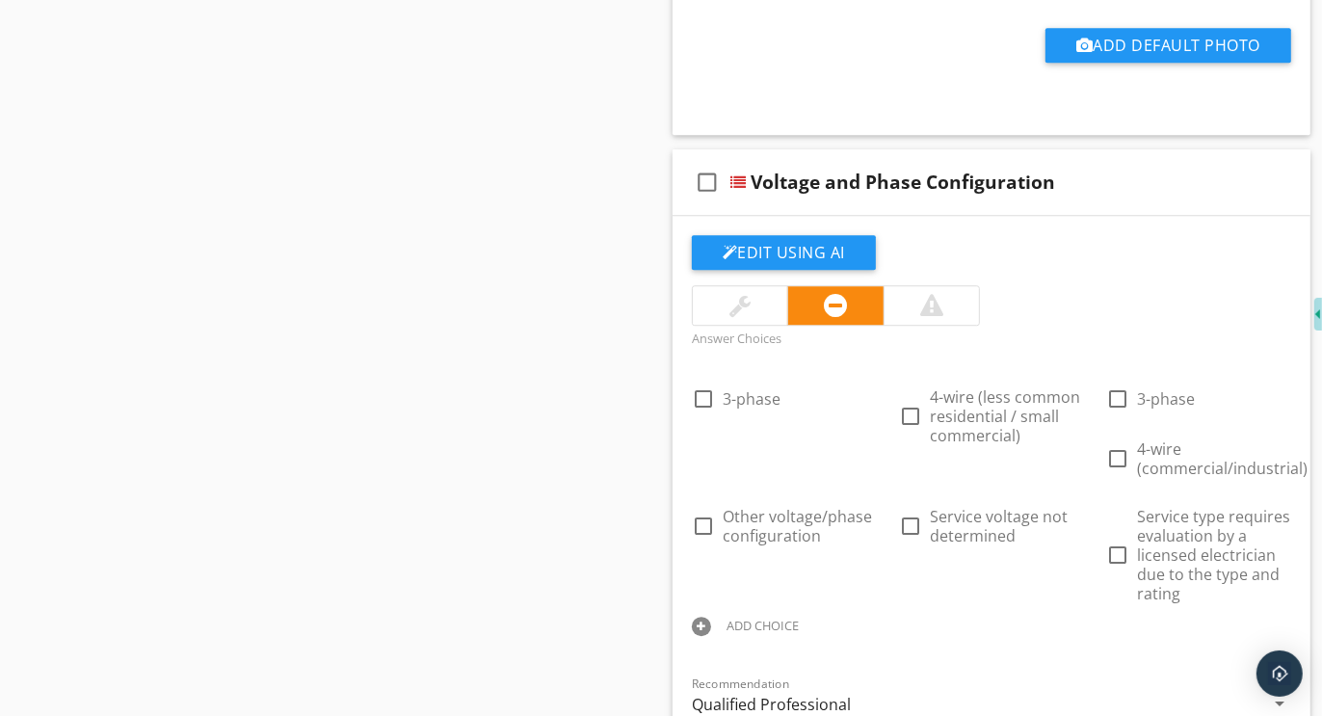
scroll to position [16101, 0]
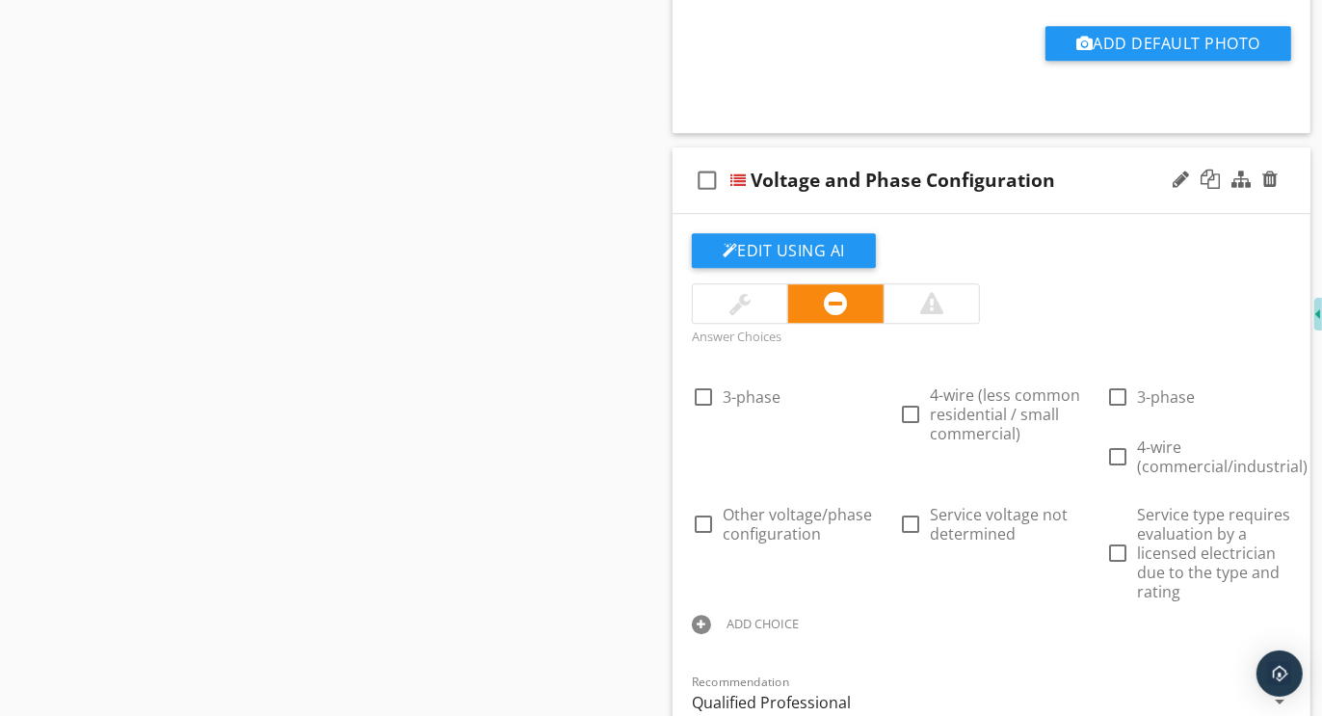
click at [704, 615] on div at bounding box center [701, 624] width 19 height 19
paste input "Further evaluation or correction recommended"
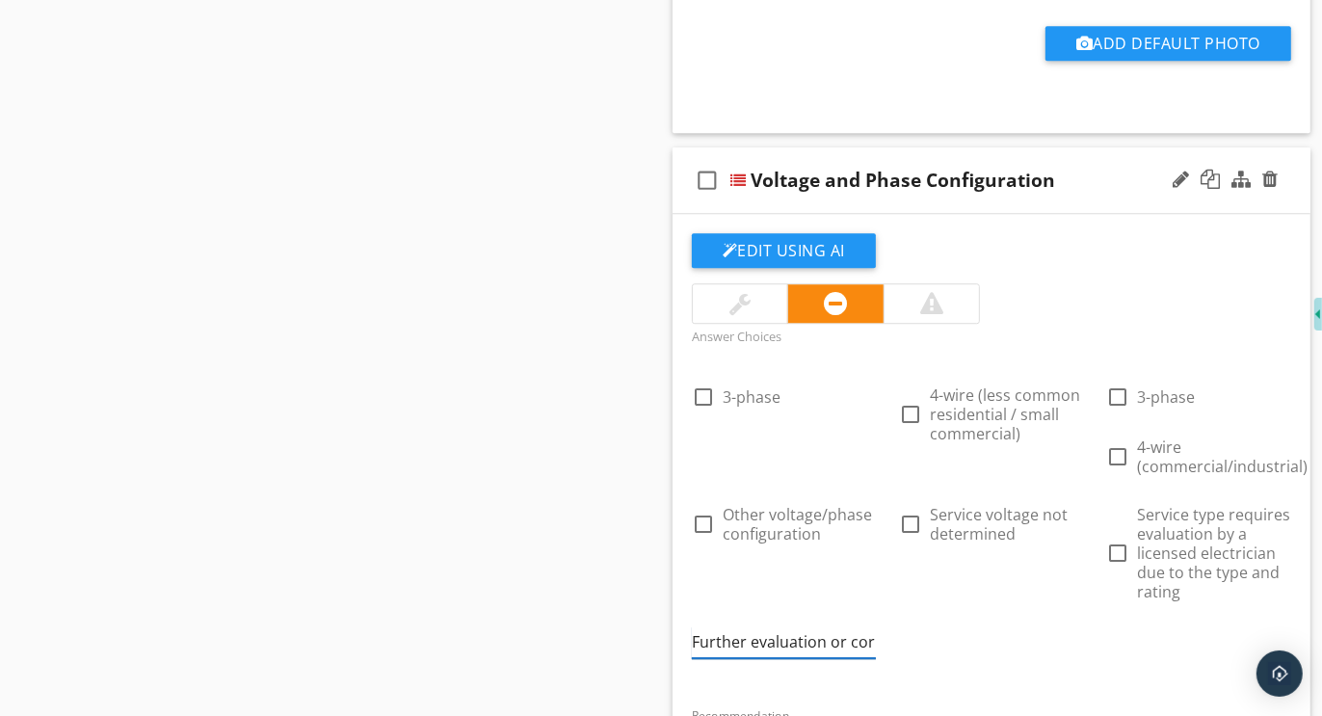
scroll to position [0, 181]
type input "Further evaluation or correction recommended"
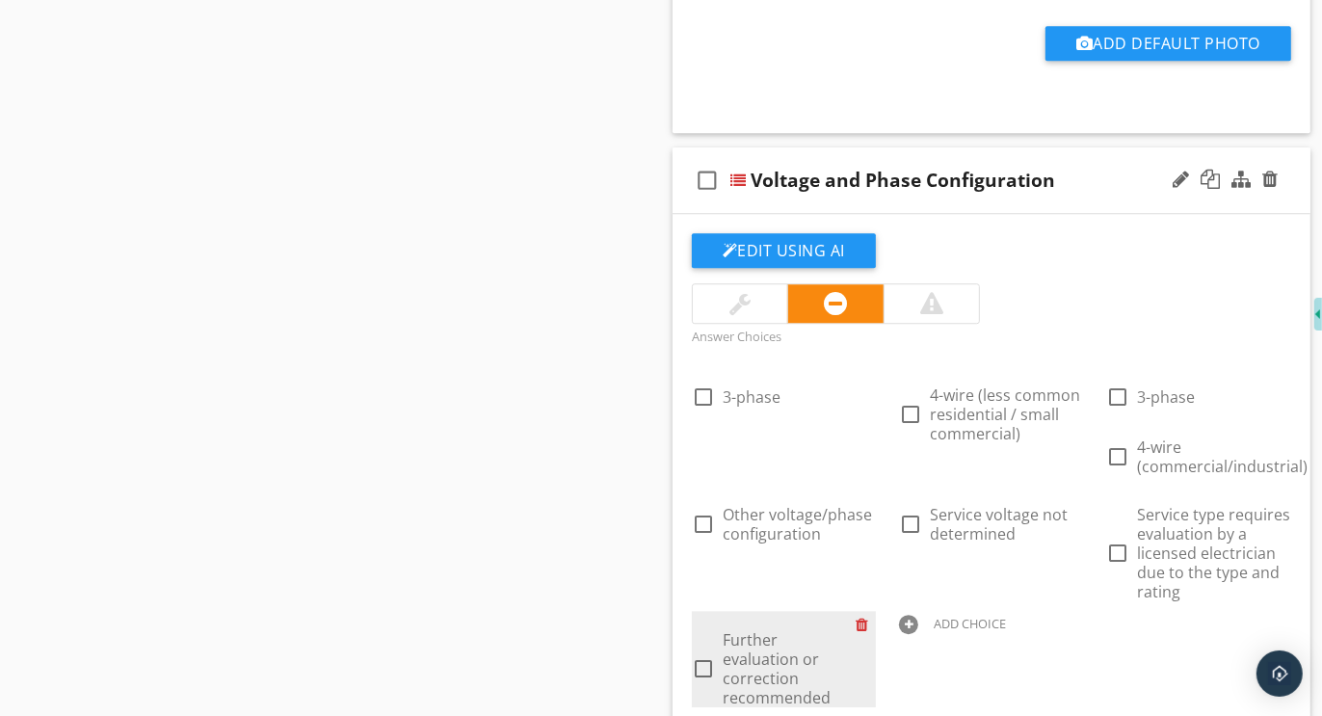
click at [866, 611] on div at bounding box center [866, 624] width 20 height 27
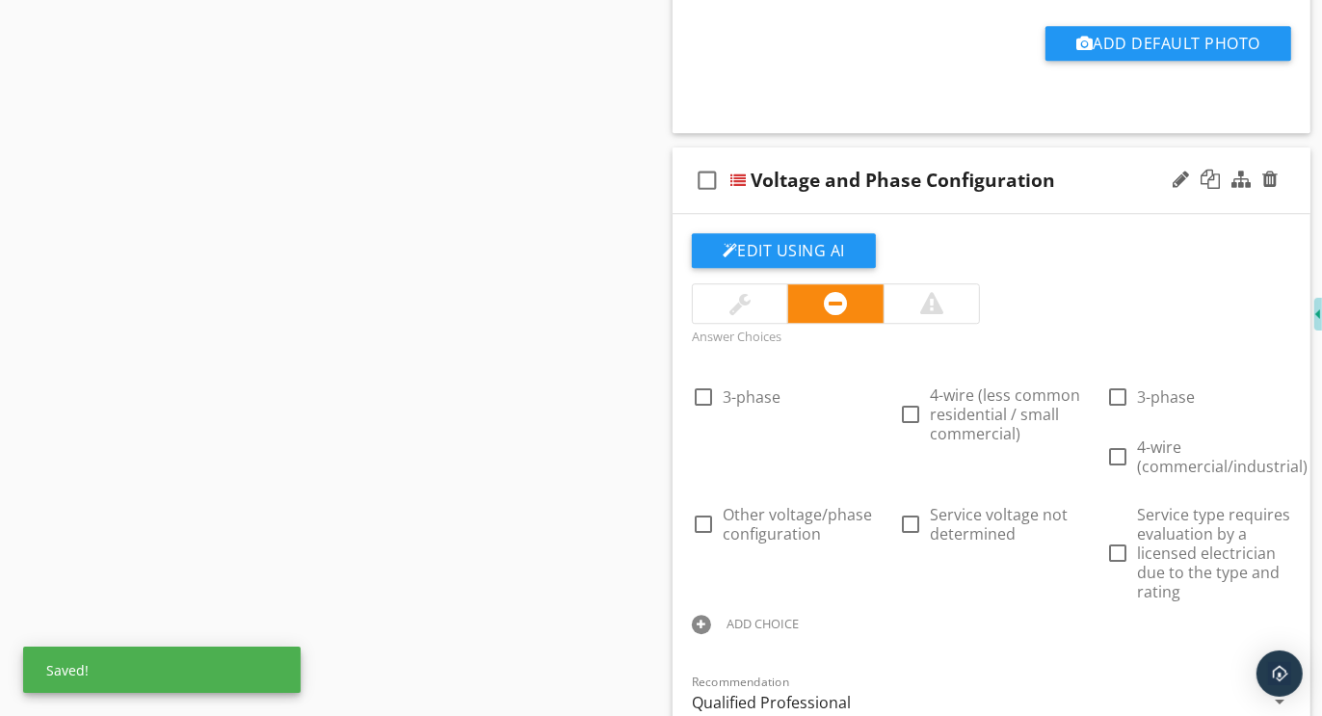
click at [783, 694] on div "Qualified Professional" at bounding box center [771, 702] width 159 height 17
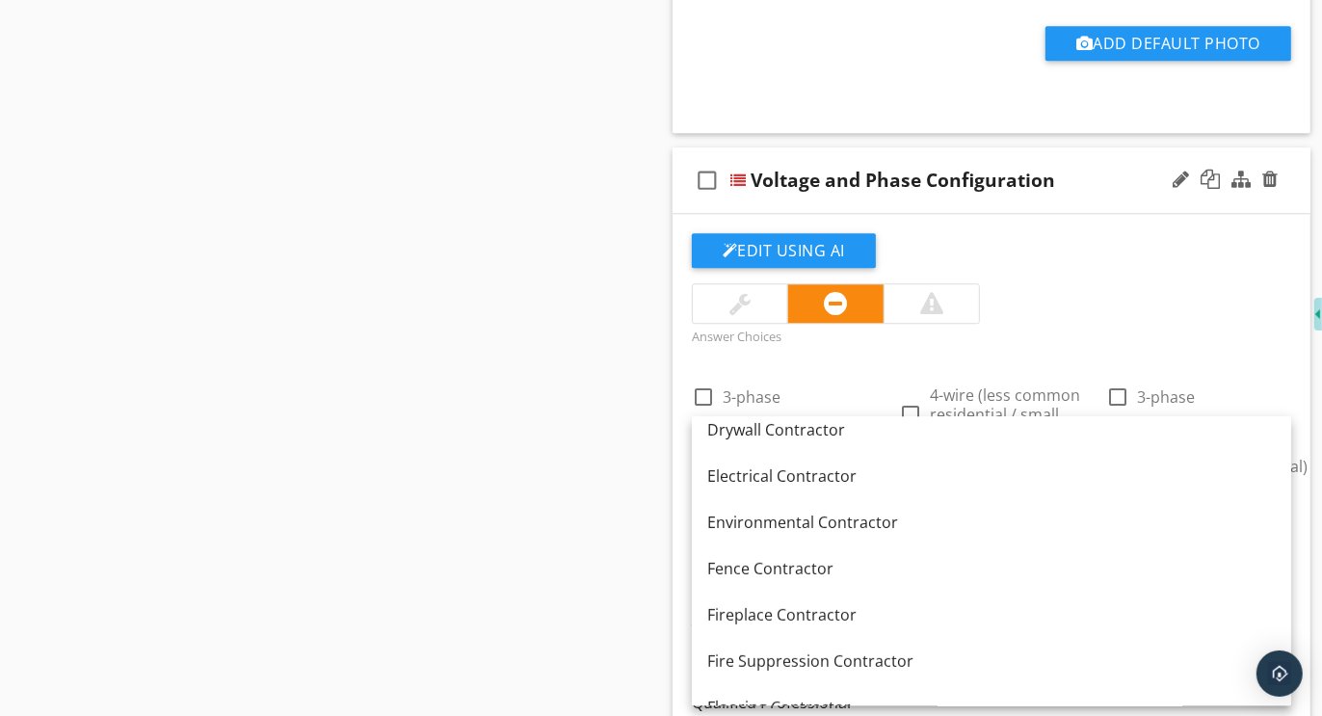
scroll to position [580, 0]
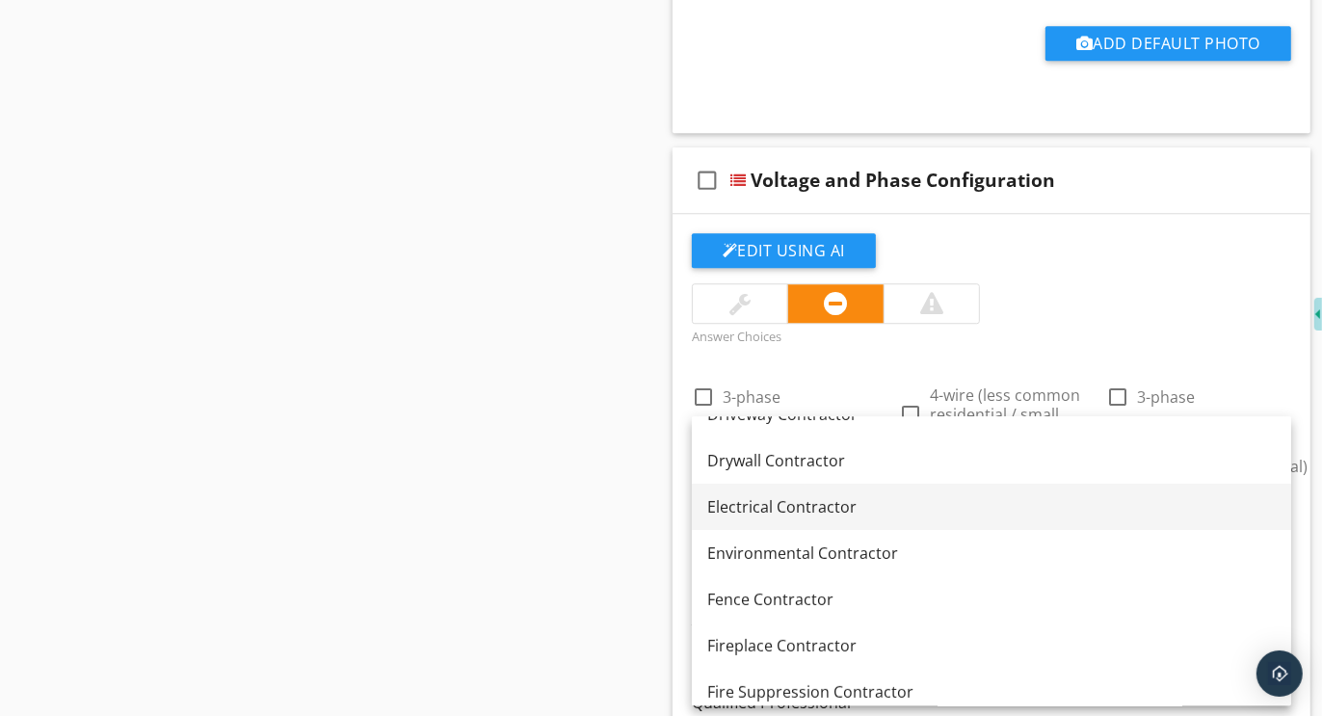
click at [774, 511] on div "Electrical Contractor" at bounding box center [991, 506] width 569 height 23
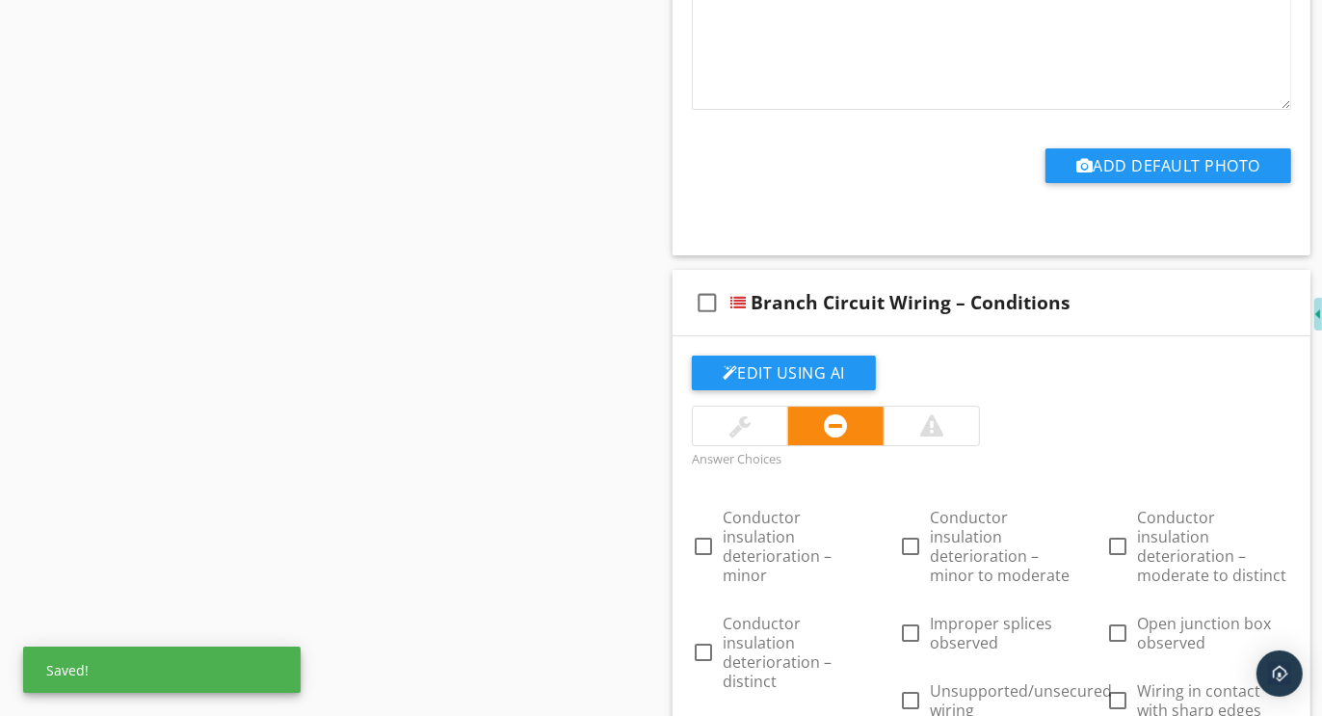
scroll to position [17209, 0]
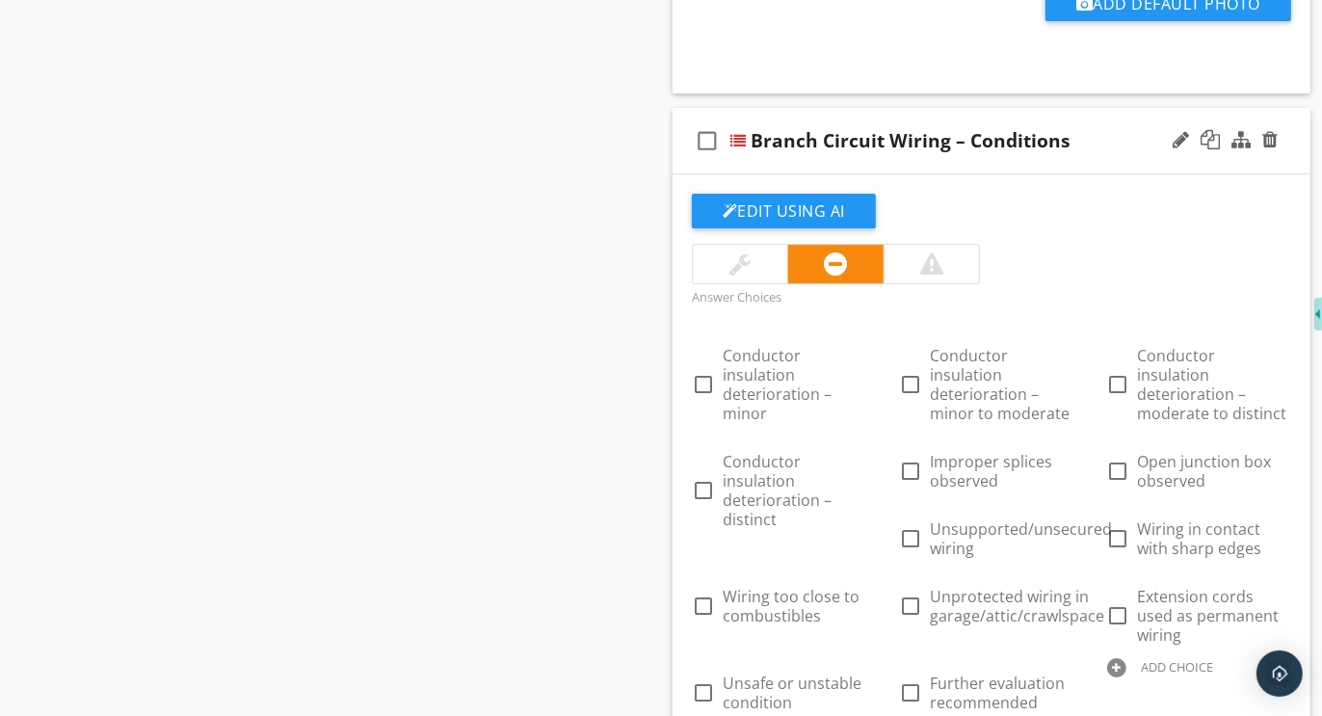
click at [1116, 658] on div at bounding box center [1116, 667] width 19 height 19
paste input "Further evaluation or correction recommended"
type input "Further evaluation or correction recommended"
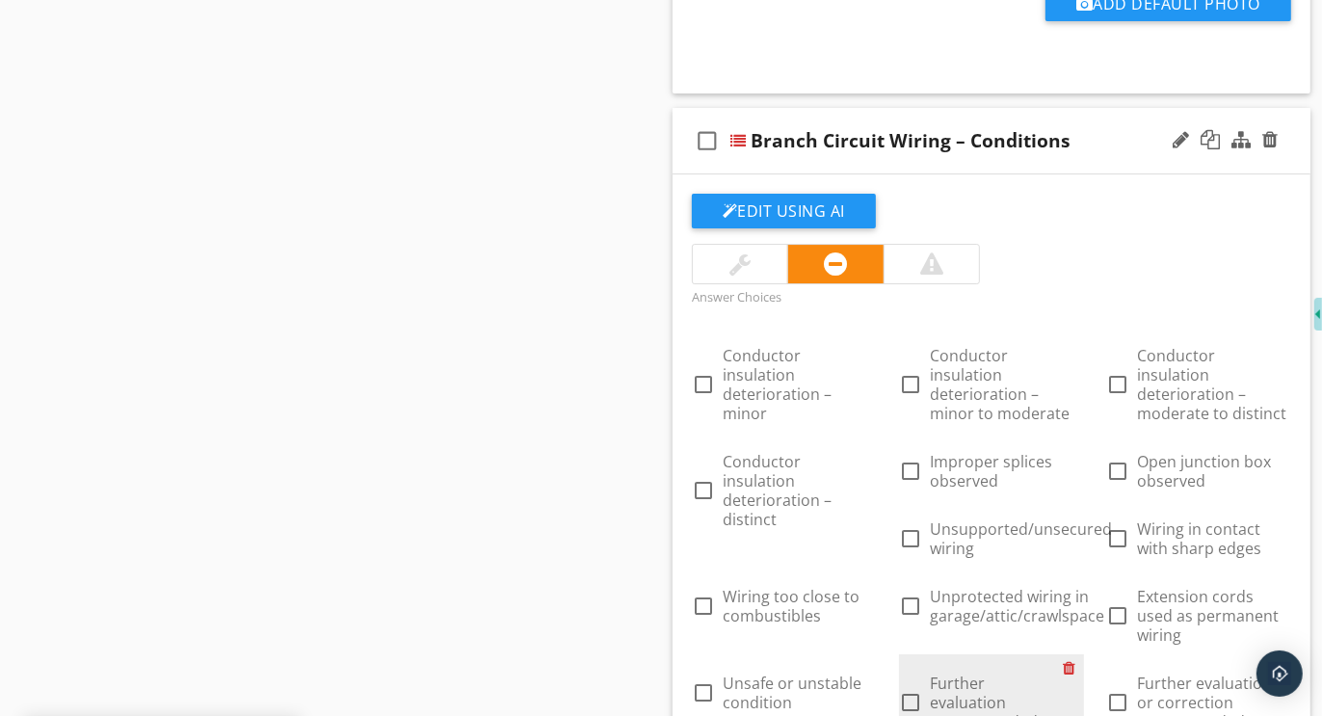
click at [1070, 654] on div at bounding box center [1074, 667] width 20 height 27
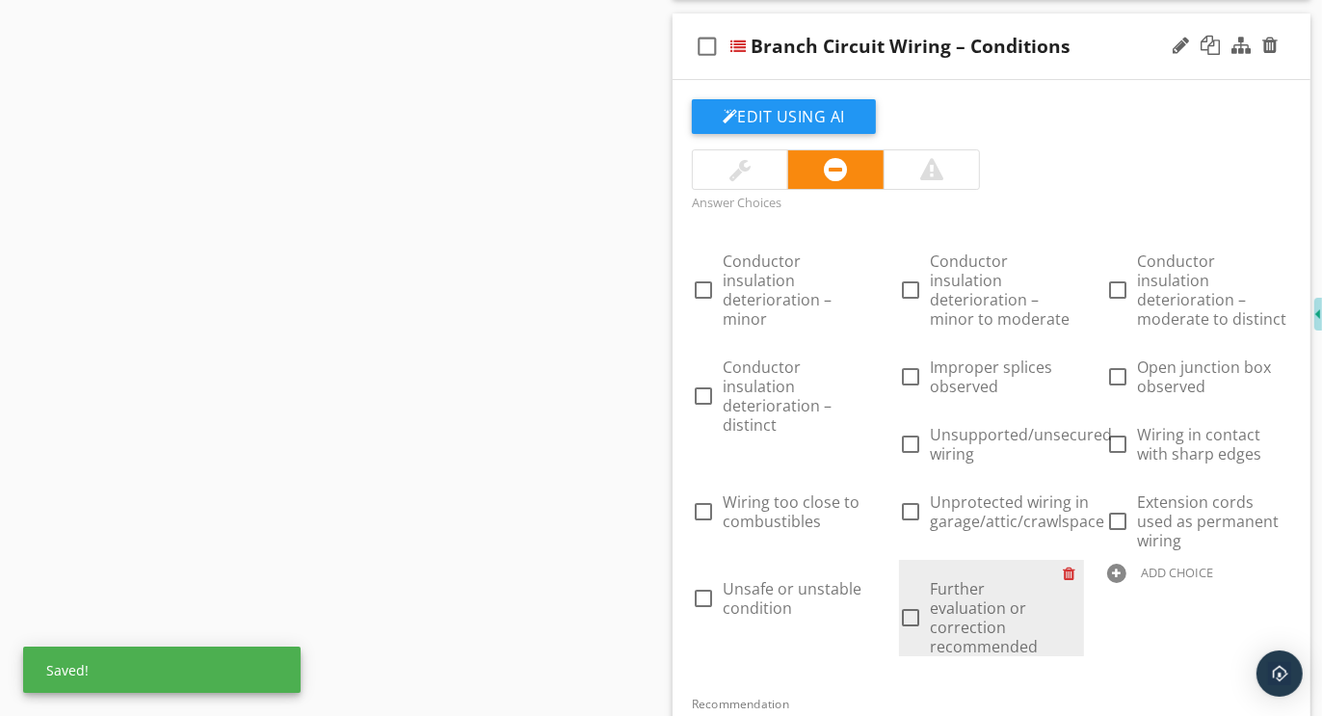
scroll to position [17301, 0]
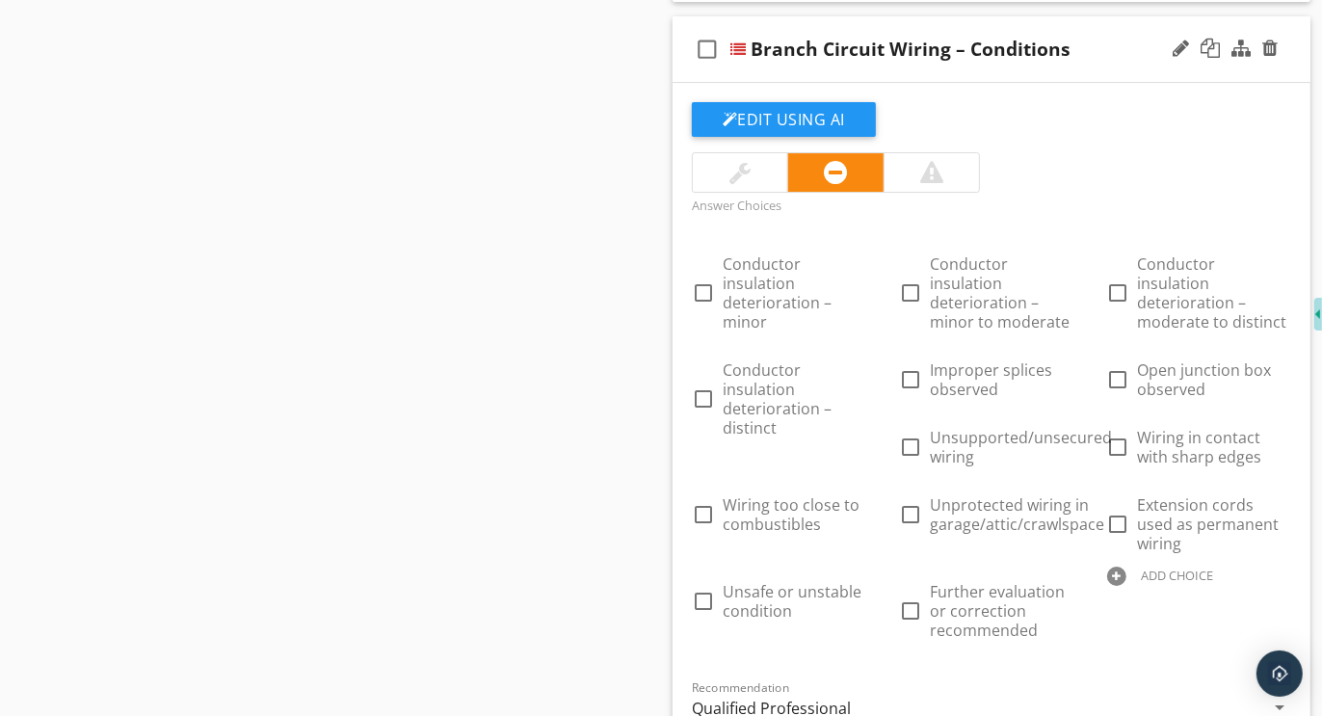
click at [807, 700] on div "Qualified Professional" at bounding box center [771, 708] width 159 height 17
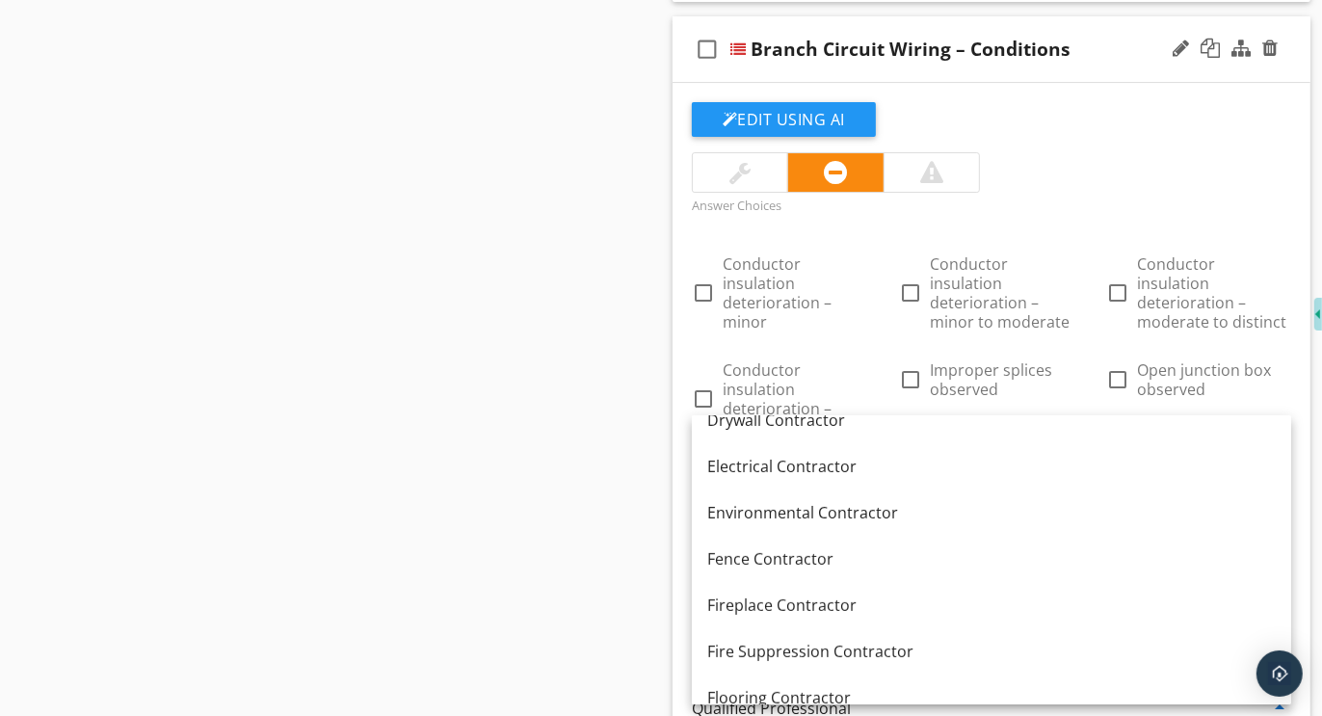
scroll to position [634, 0]
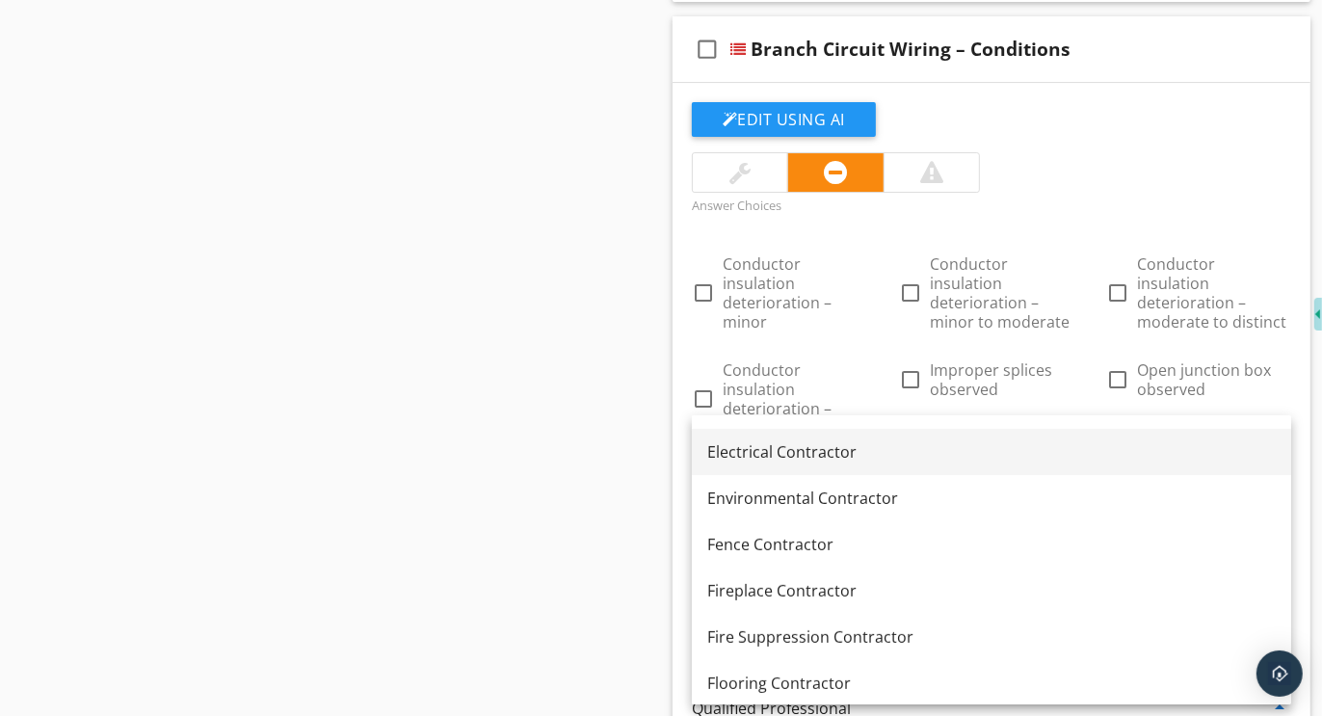
click at [792, 450] on div "Electrical Contractor" at bounding box center [991, 451] width 569 height 23
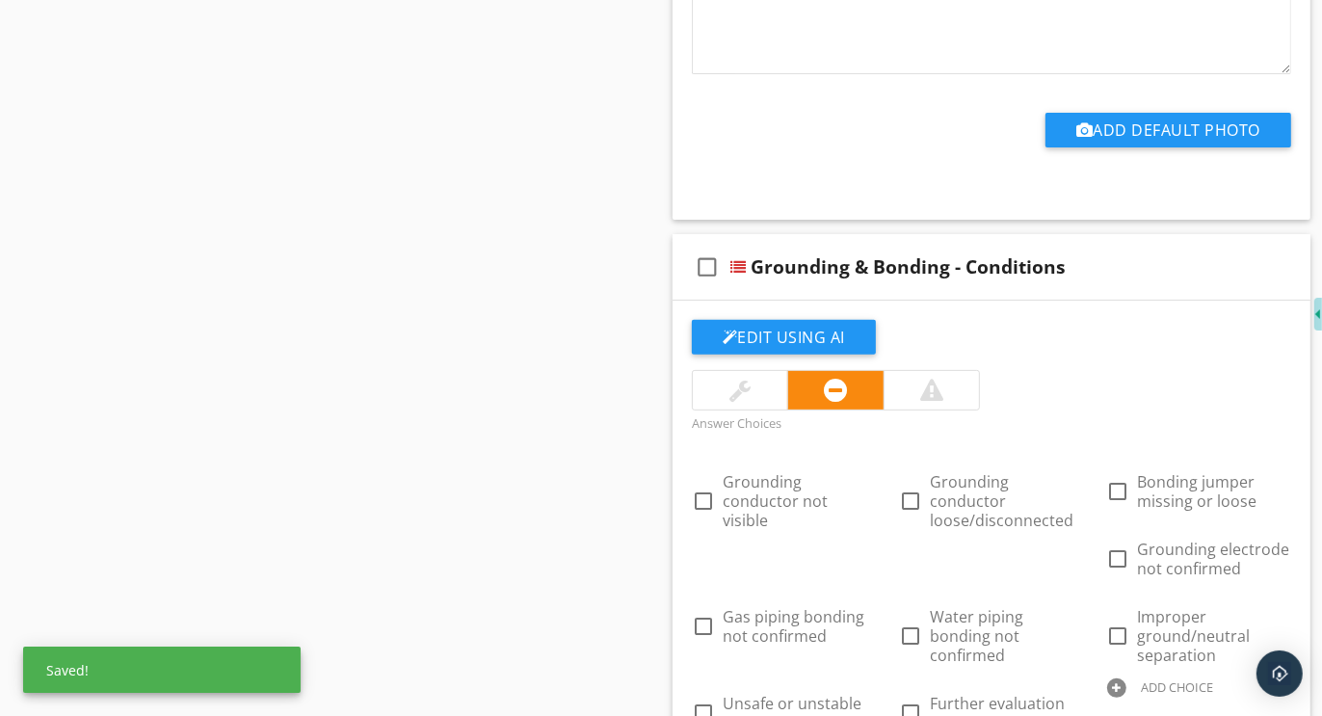
scroll to position [18320, 0]
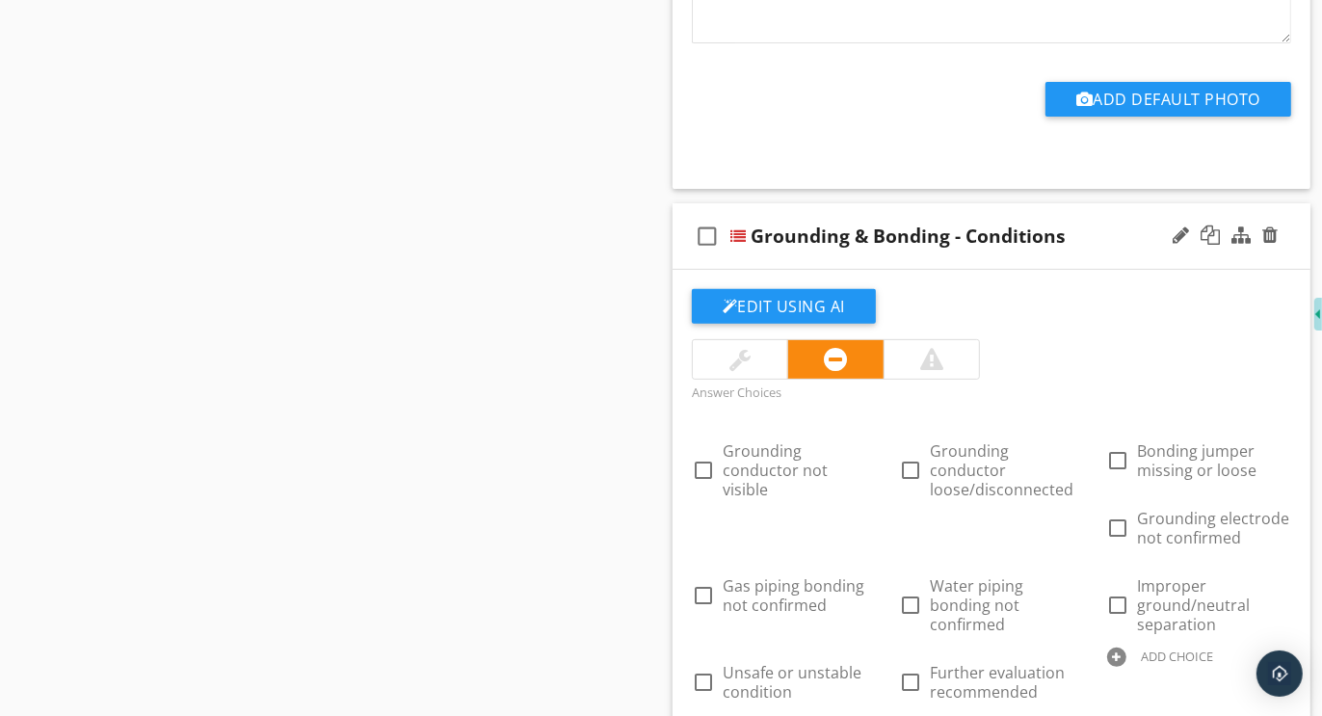
click at [1120, 648] on div at bounding box center [1116, 657] width 19 height 19
paste input "Further evaluation or correction recommended"
type input "Further evaluation or correction recommended"
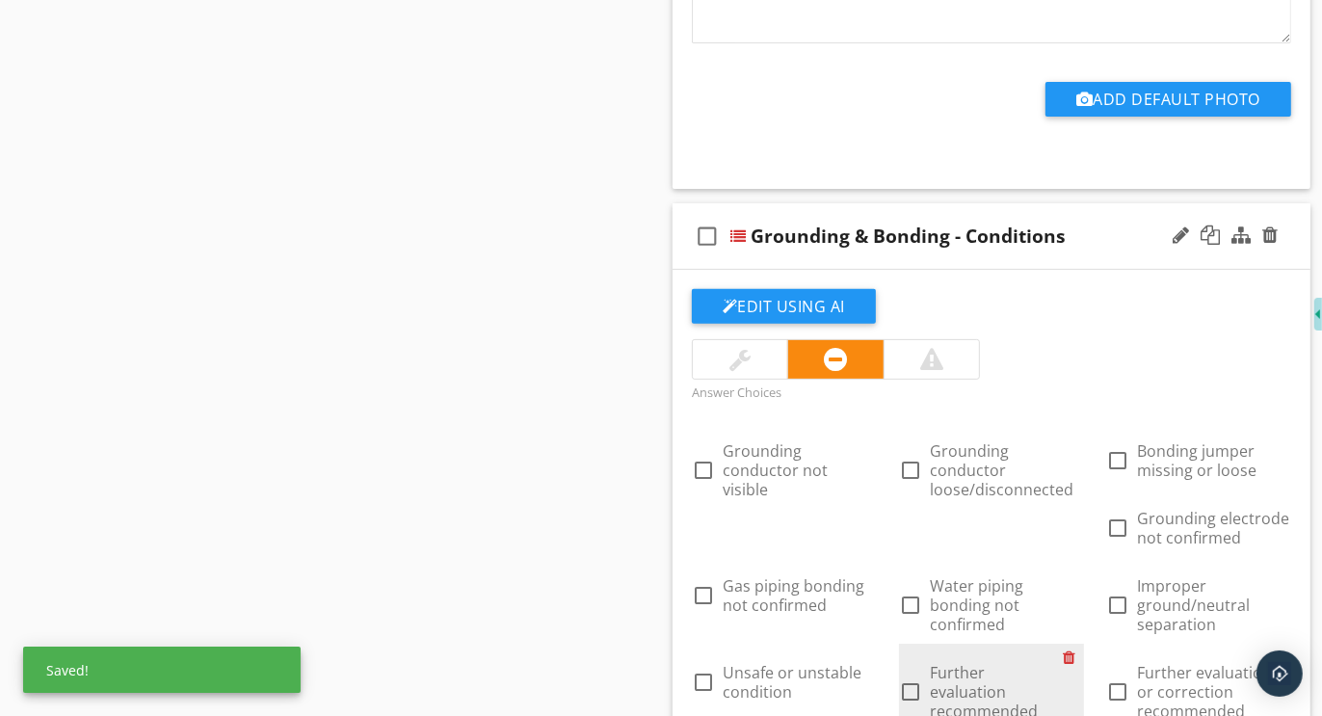
click at [1074, 644] on div at bounding box center [1074, 657] width 20 height 27
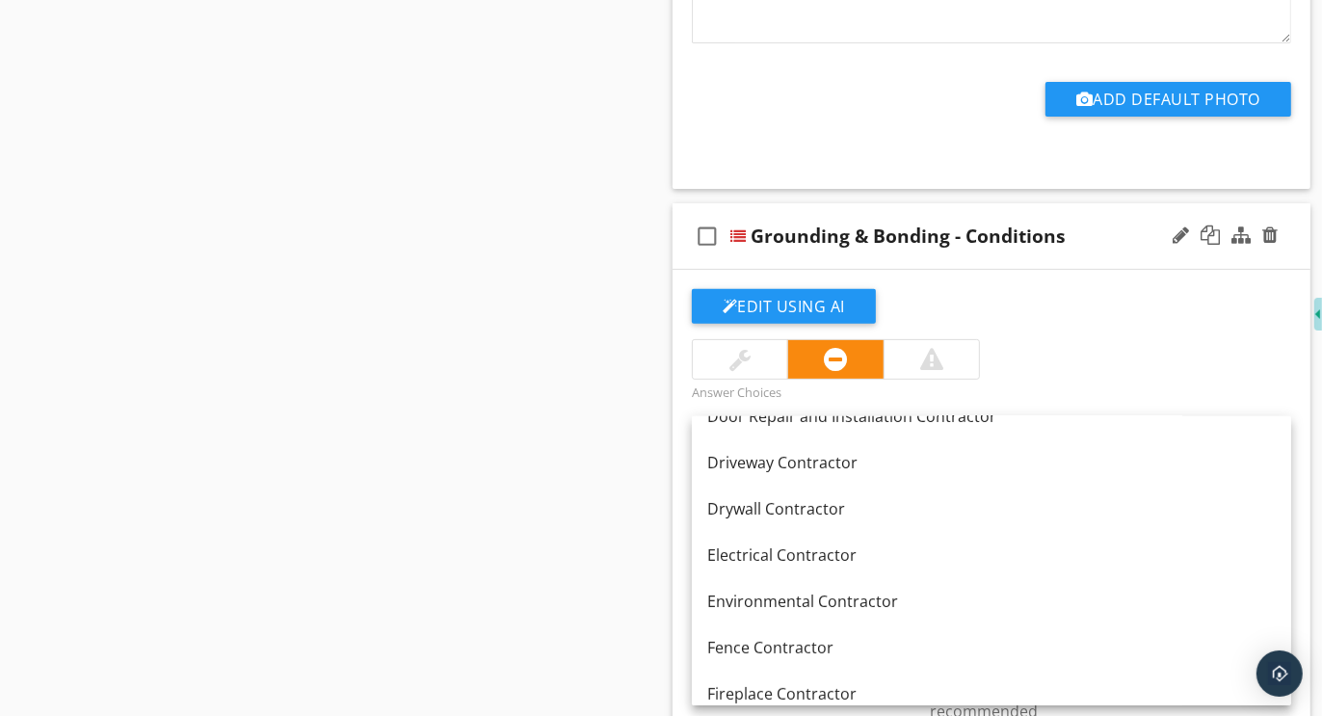
scroll to position [544, 0]
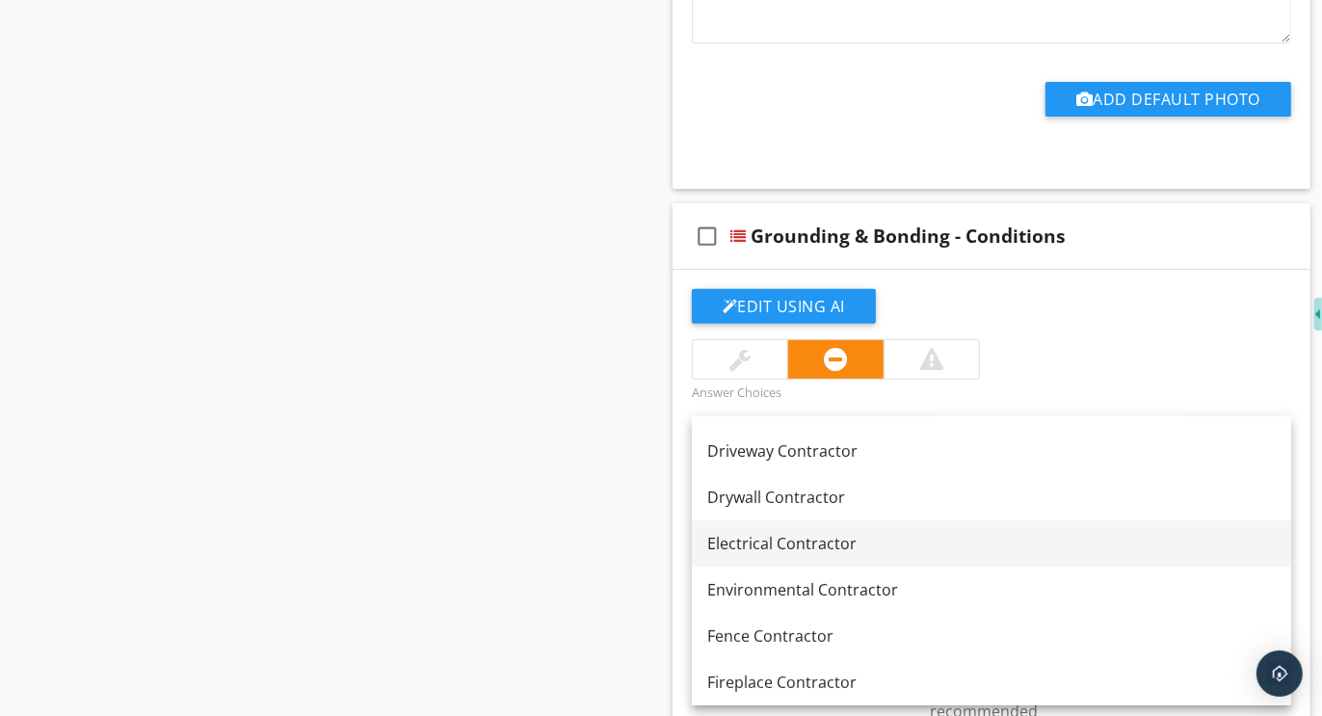
click at [794, 538] on div "Electrical Contractor" at bounding box center [991, 543] width 569 height 23
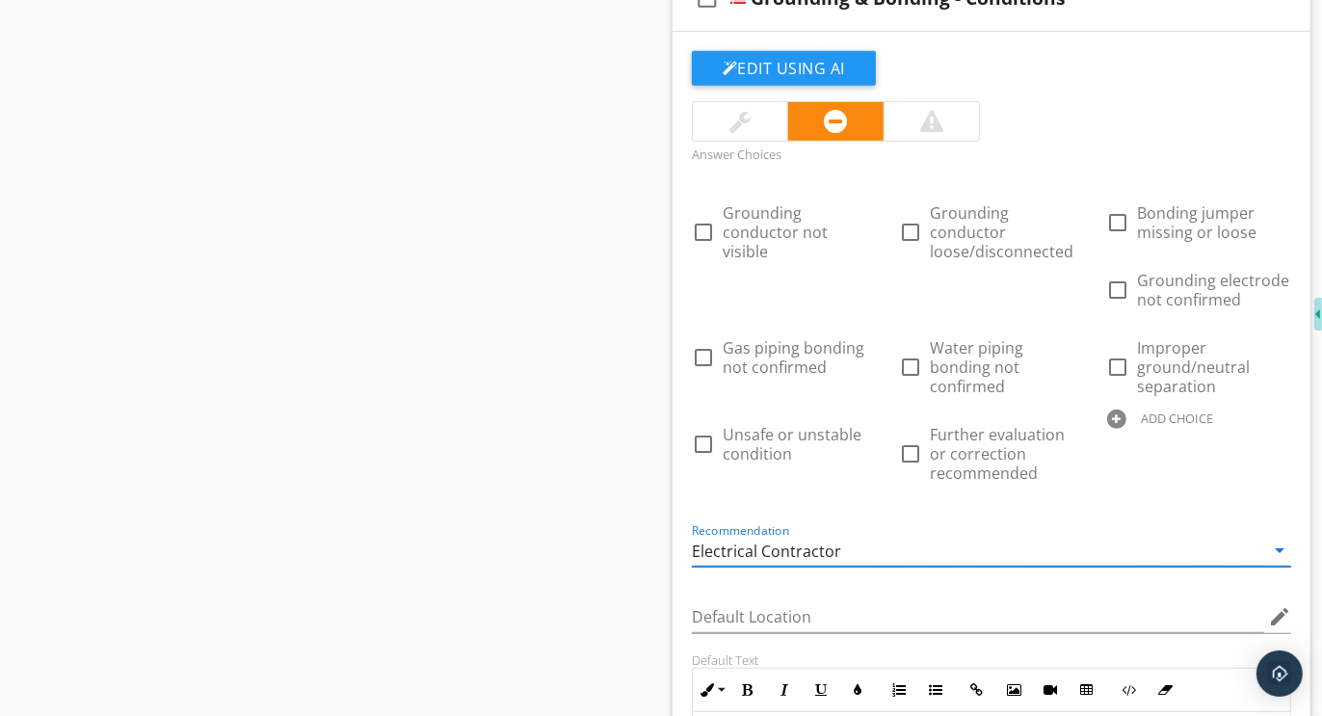
scroll to position [18491, 0]
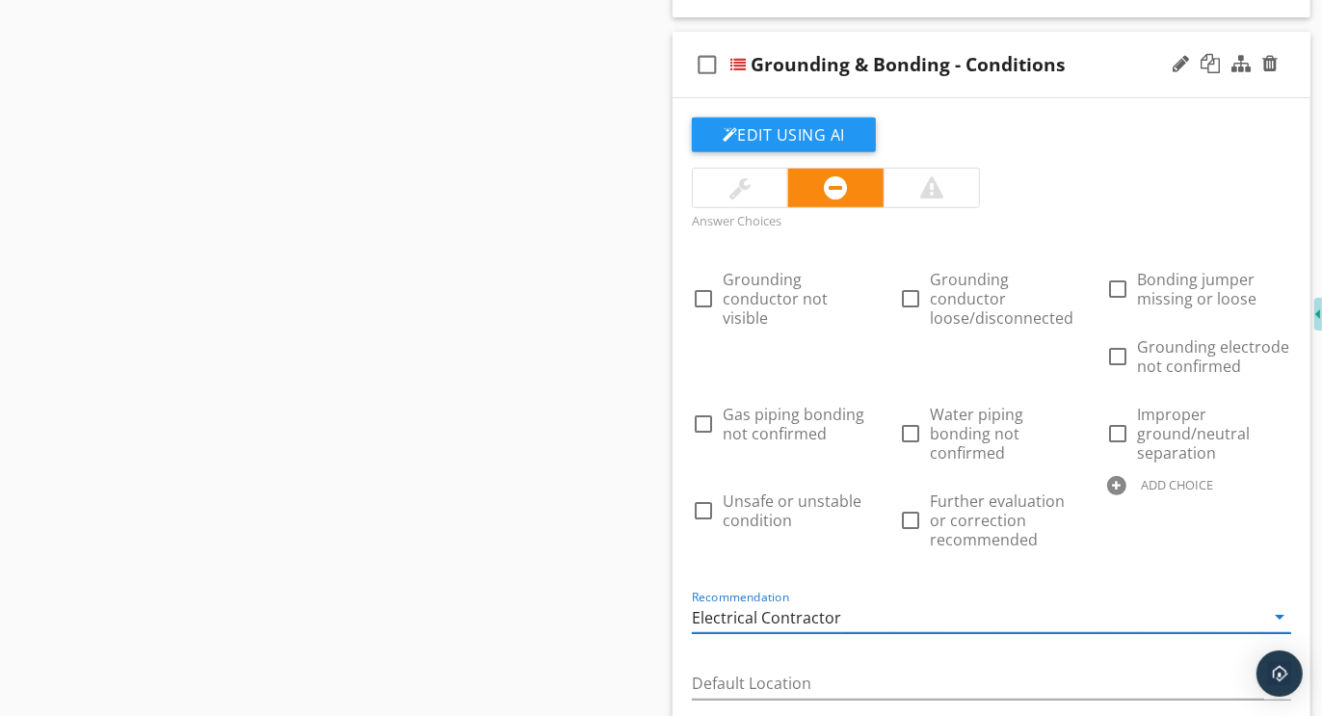
click at [781, 609] on div "Electrical Contractor" at bounding box center [766, 617] width 149 height 17
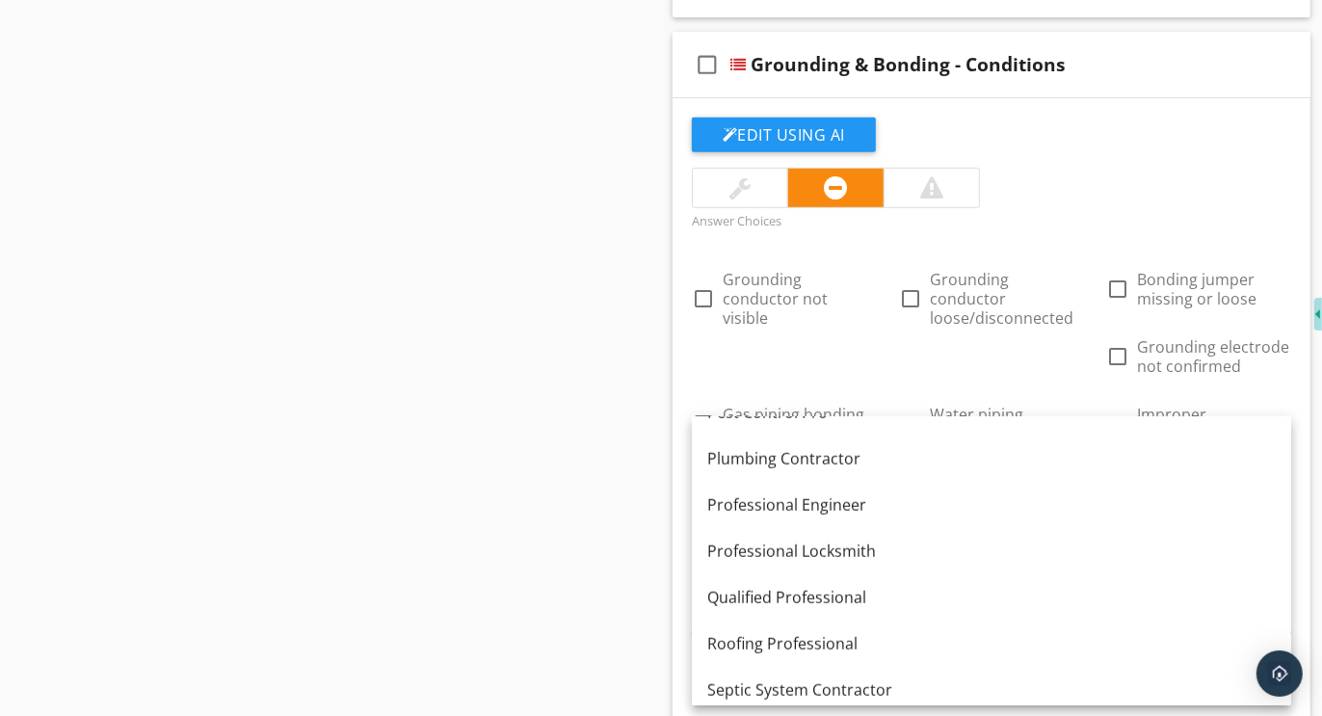
scroll to position [1525, 0]
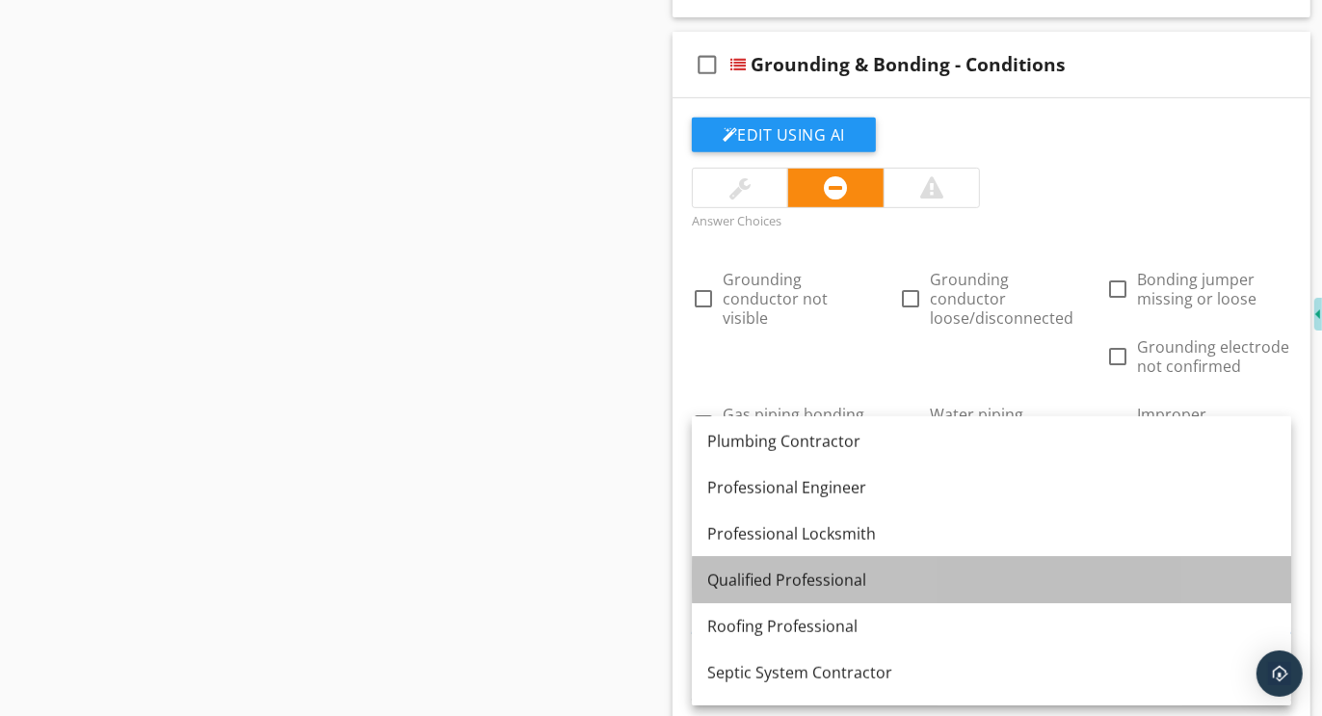
click at [749, 572] on div "Qualified Professional" at bounding box center [991, 580] width 569 height 23
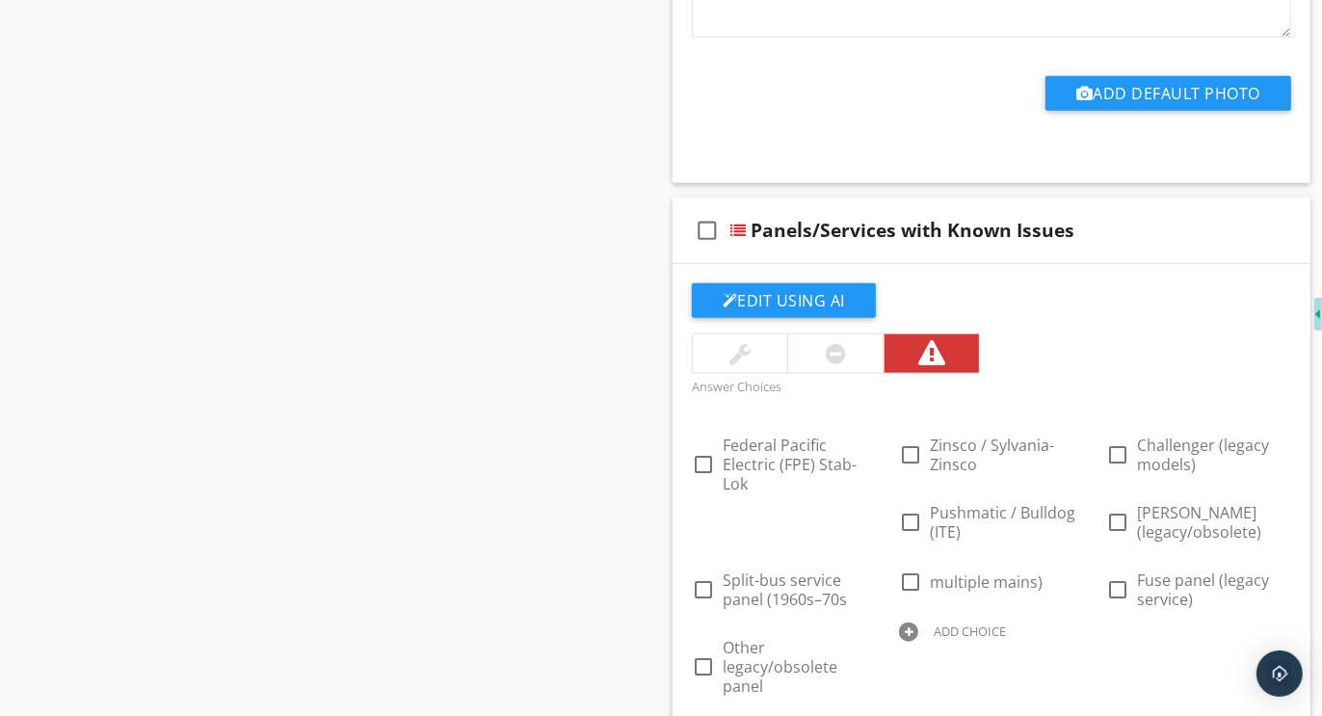
scroll to position [19419, 0]
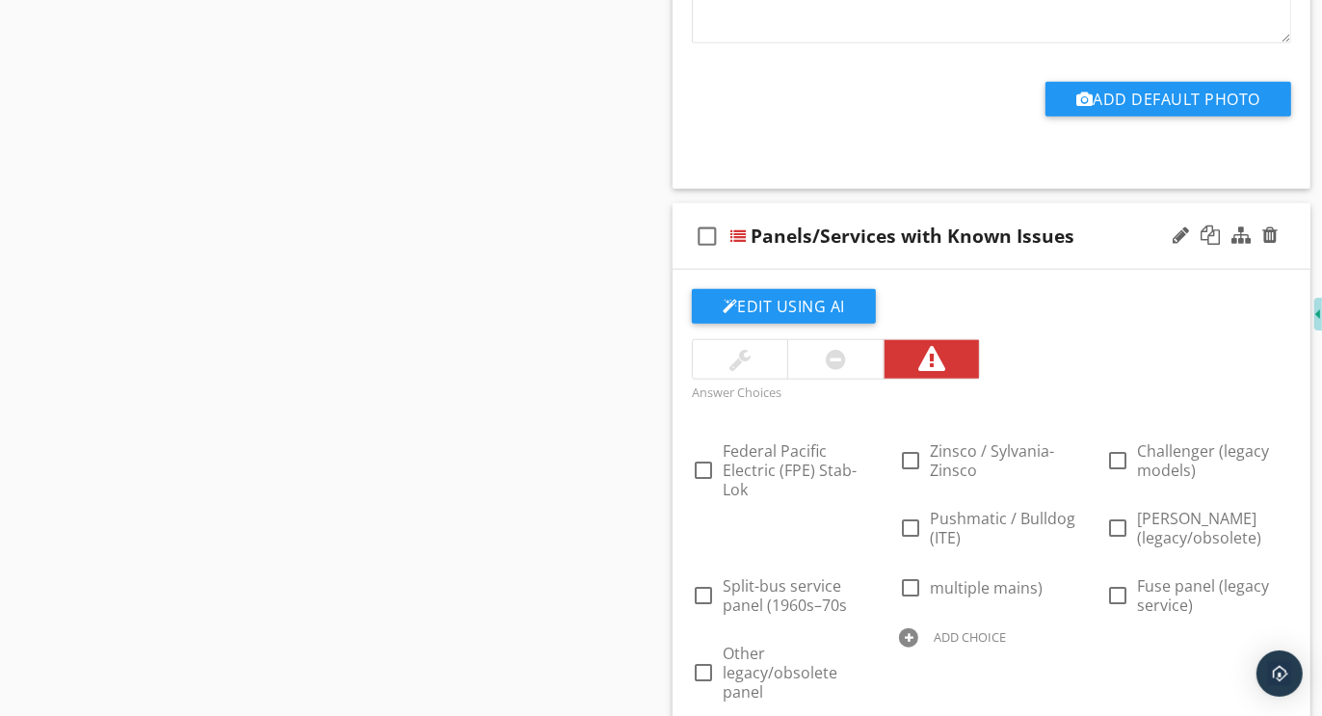
click at [912, 628] on div at bounding box center [908, 637] width 19 height 19
click at [1117, 628] on div at bounding box center [1116, 637] width 19 height 19
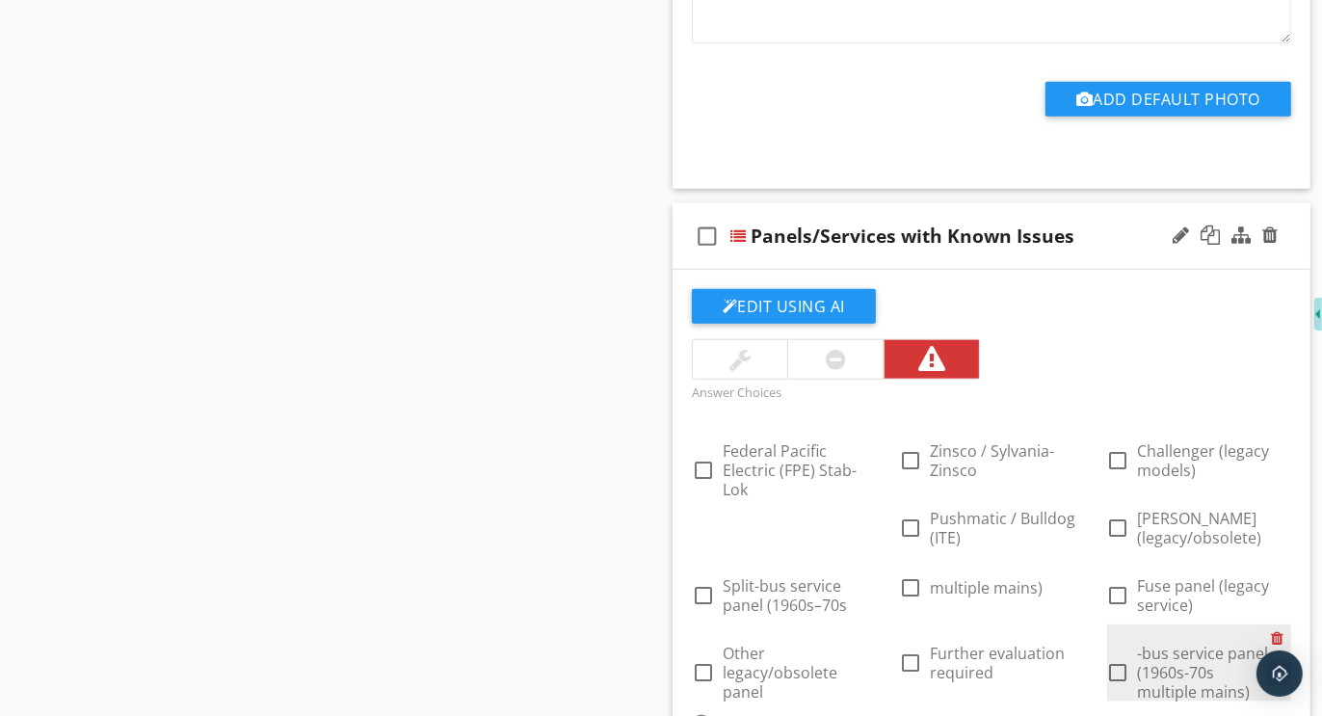
click at [1276, 625] on div at bounding box center [1281, 638] width 20 height 27
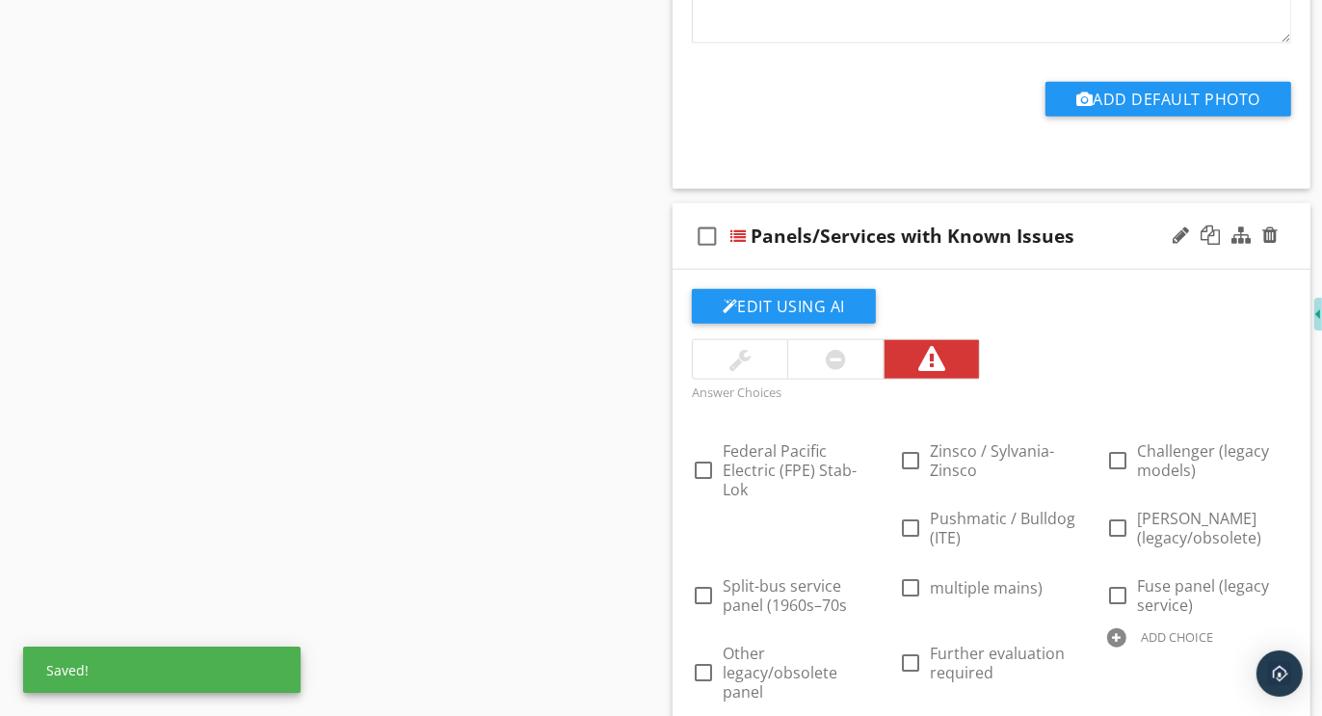
click at [1118, 628] on div at bounding box center [1116, 637] width 19 height 19
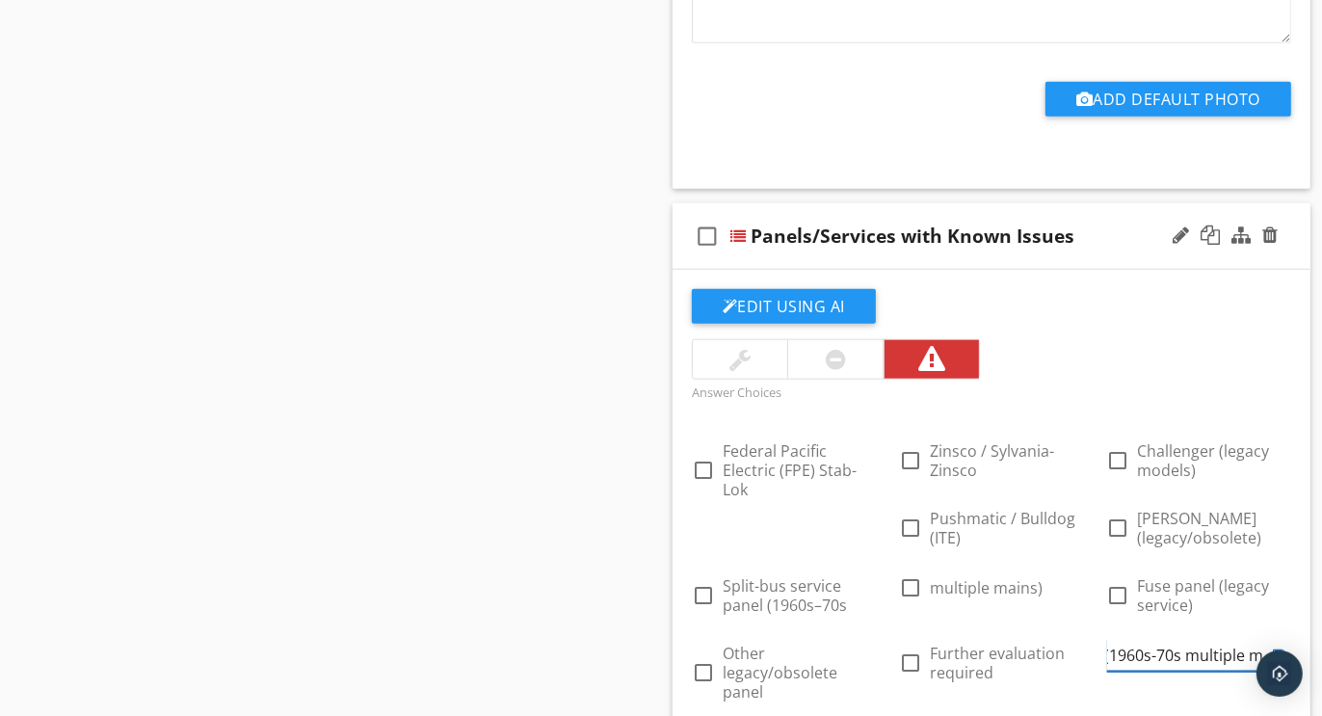
scroll to position [0, 165]
type input "Split-bus service panel (1960s-70s multiple mains)"
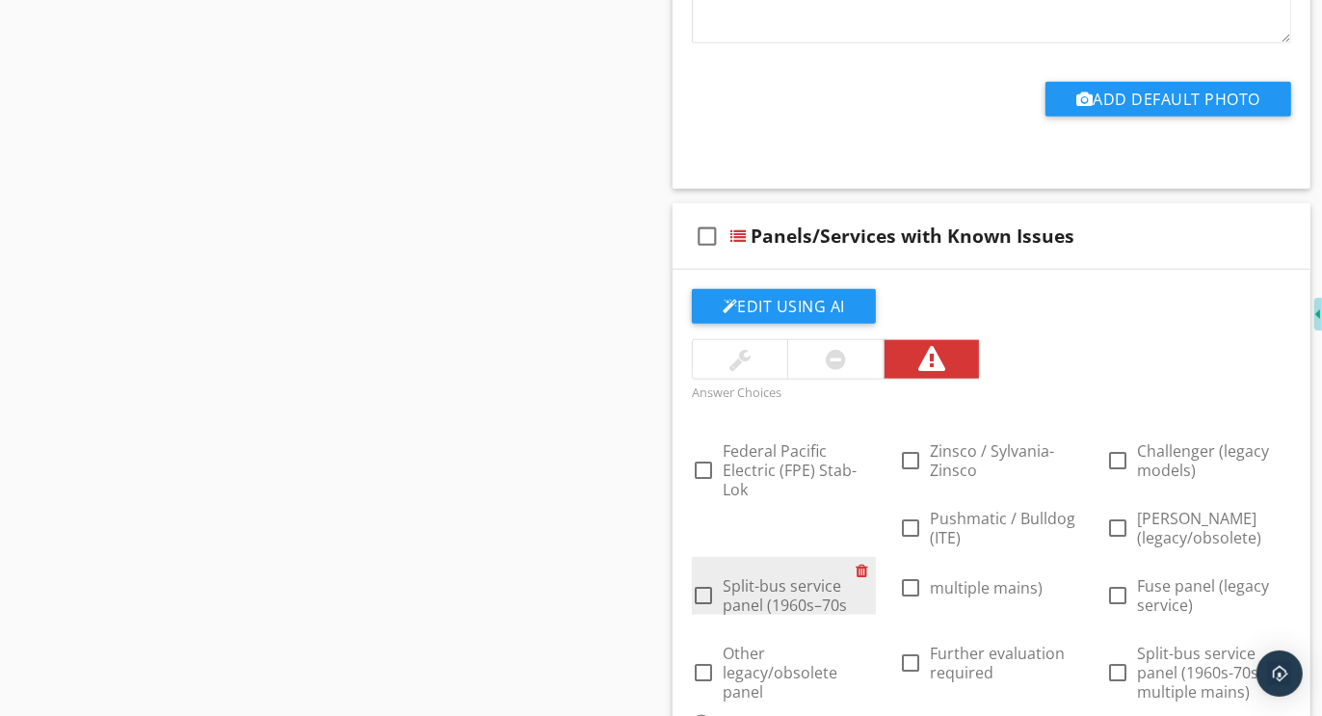
click at [866, 557] on div at bounding box center [866, 570] width 20 height 27
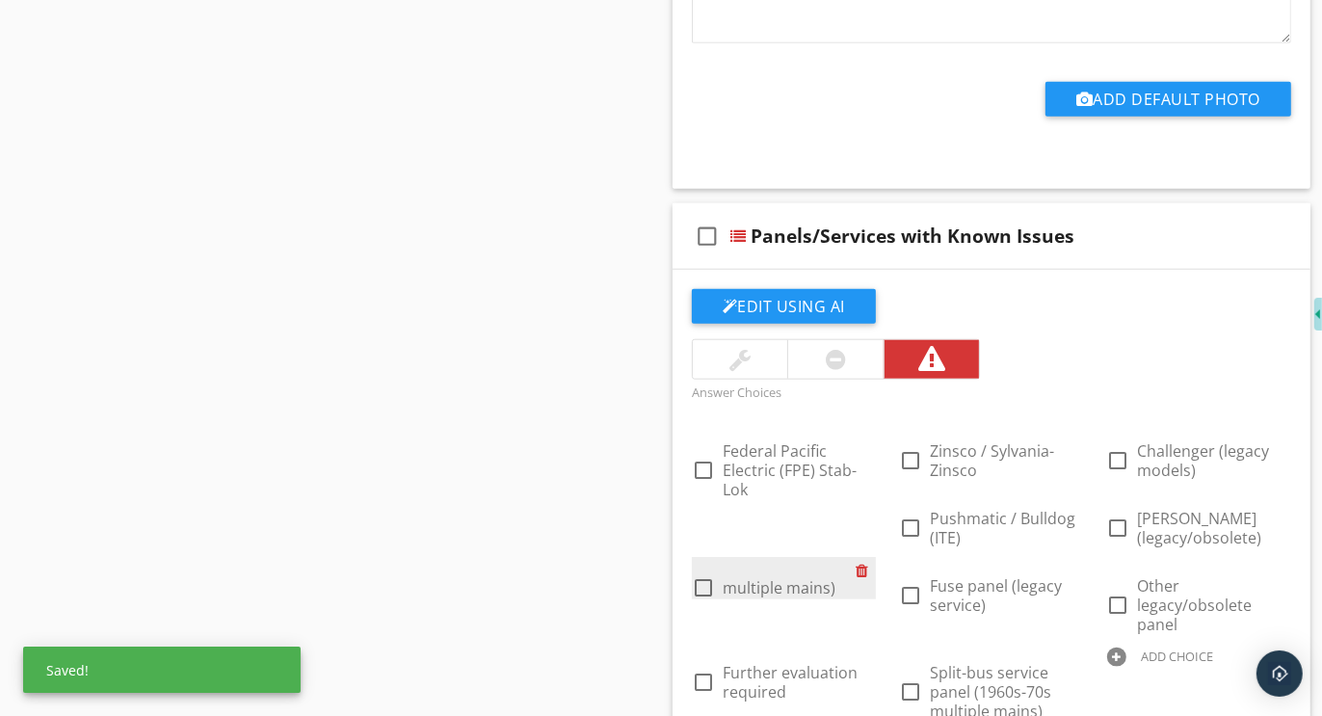
click at [866, 557] on div at bounding box center [866, 570] width 20 height 27
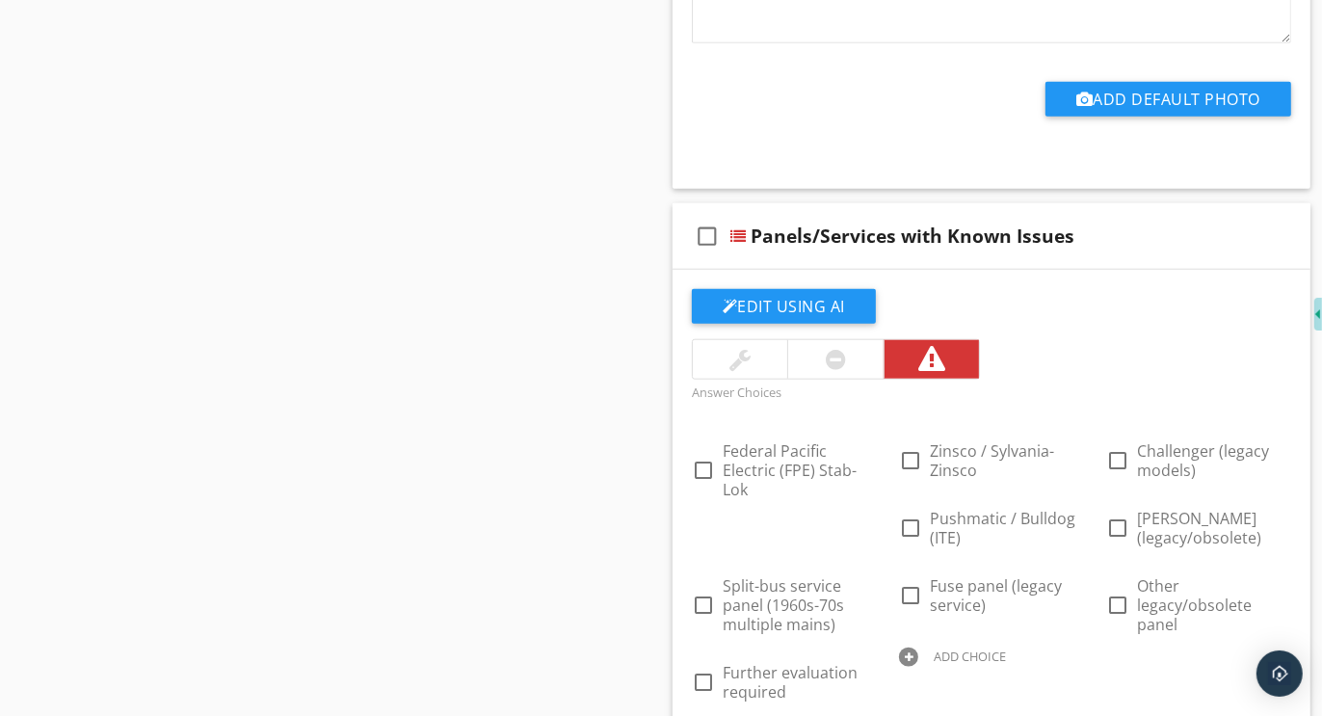
drag, startPoint x: 1204, startPoint y: 472, endPoint x: 417, endPoint y: 0, distance: 917.3
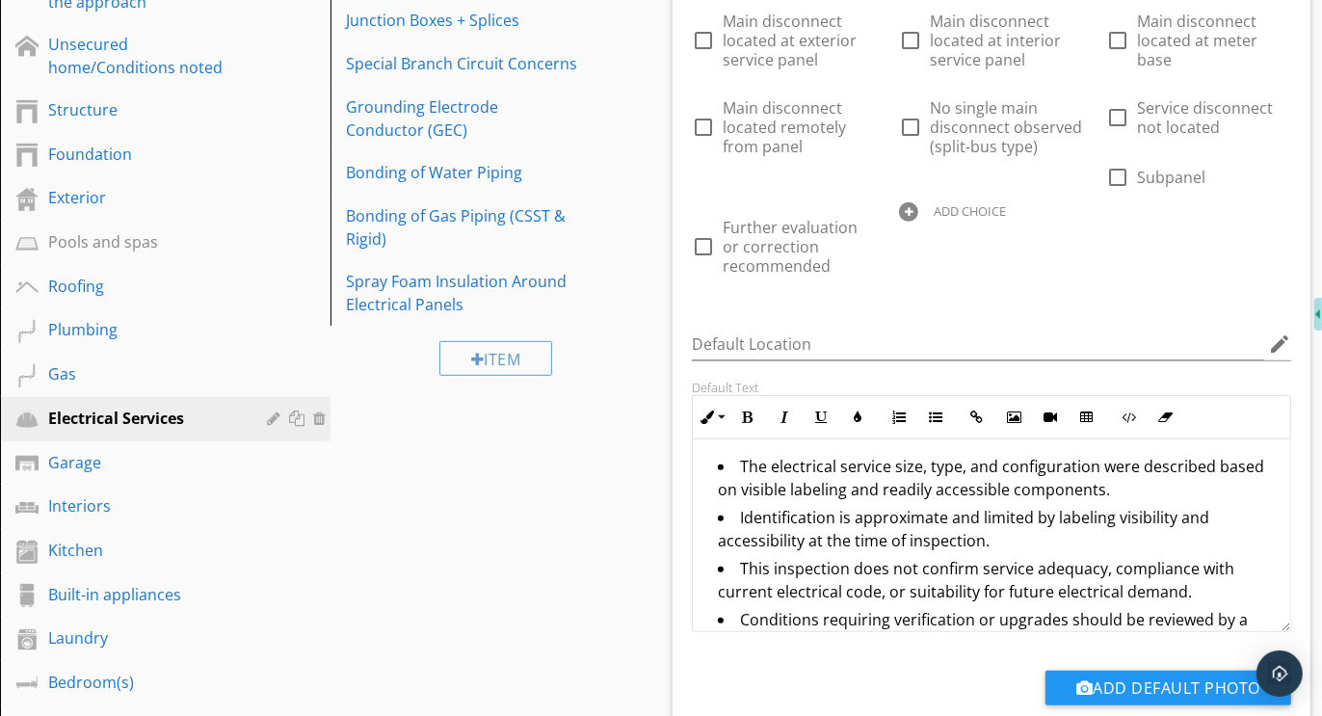
scroll to position [0, 0]
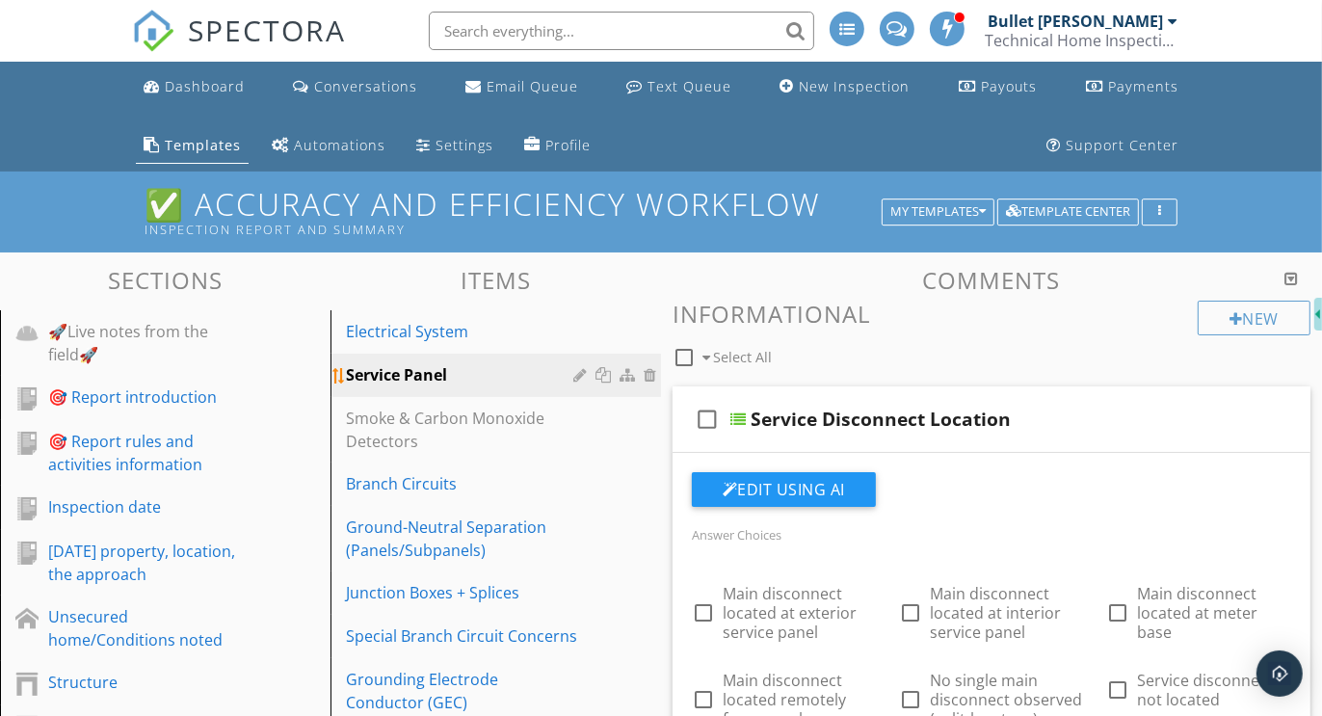
click at [576, 376] on div at bounding box center [582, 374] width 18 height 15
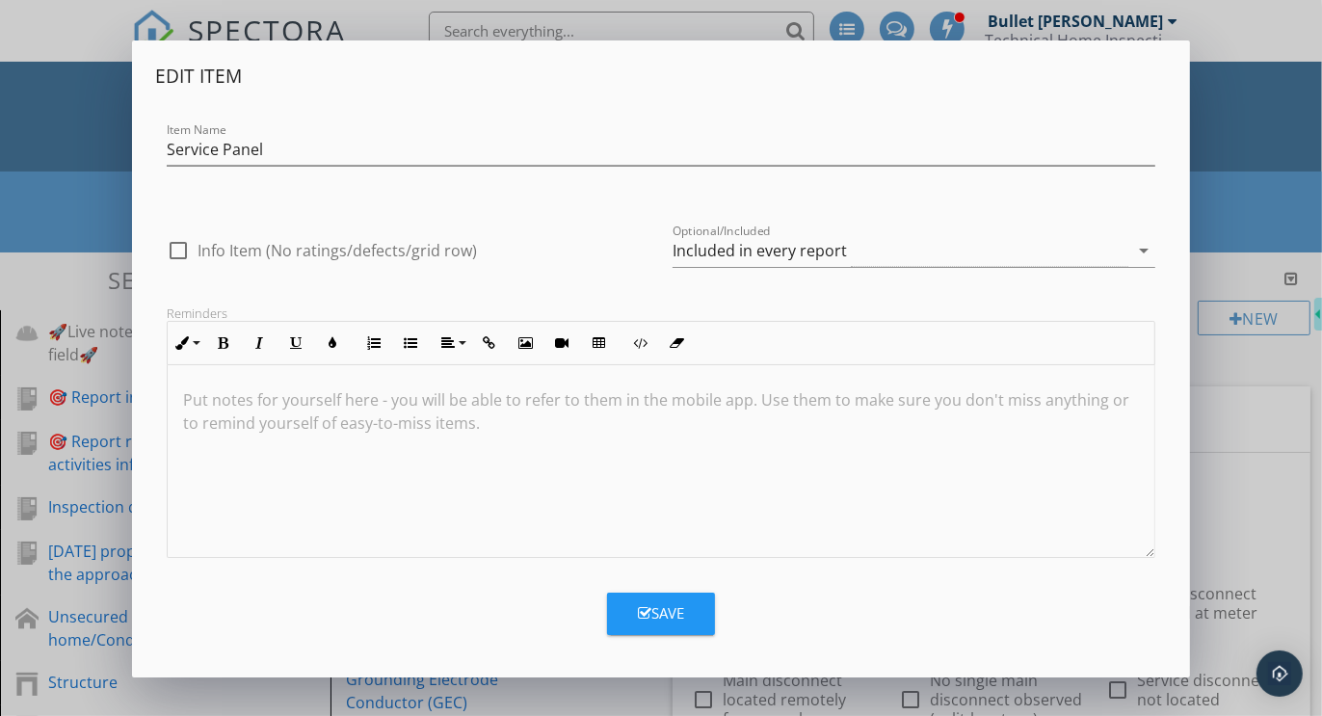
click at [321, 381] on div at bounding box center [661, 461] width 987 height 193
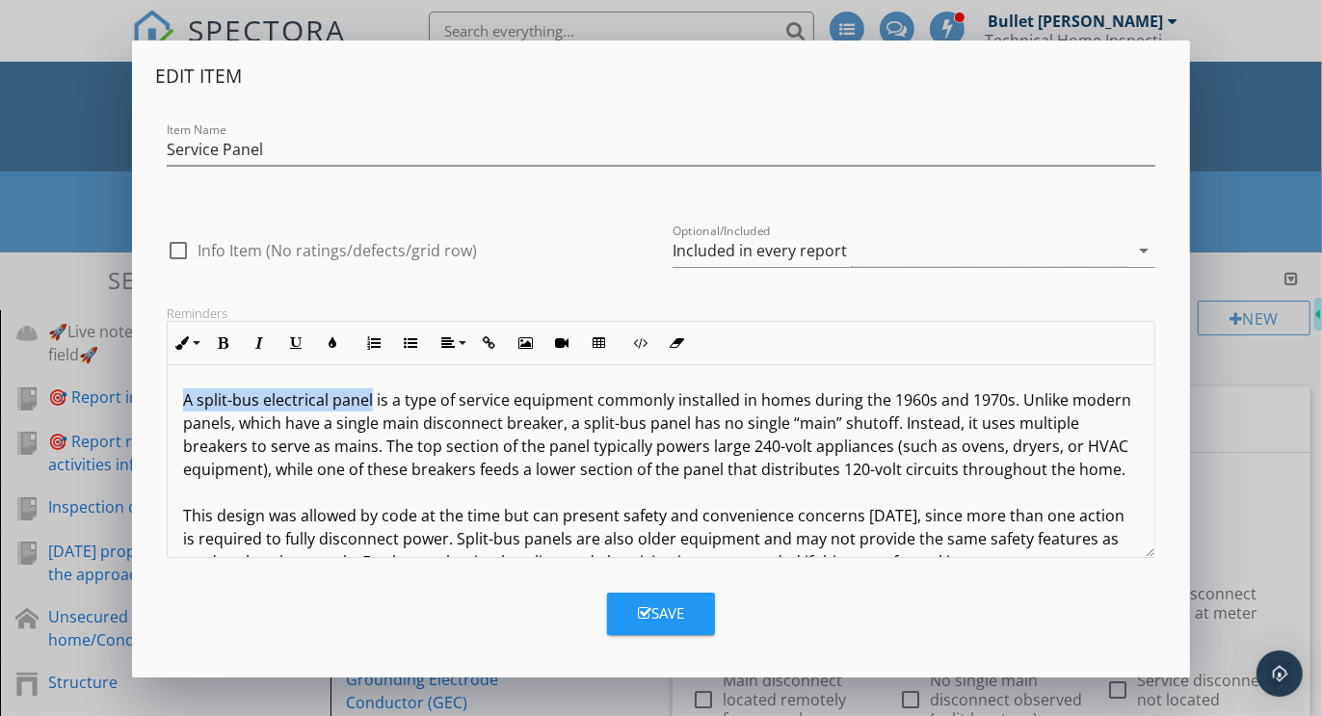
drag, startPoint x: 370, startPoint y: 397, endPoint x: 171, endPoint y: 394, distance: 199.5
click at [171, 394] on div "A split-bus electrical panel is a type of service equipment commonly installed …" at bounding box center [661, 492] width 987 height 254
click at [219, 336] on icon "button" at bounding box center [222, 342] width 13 height 13
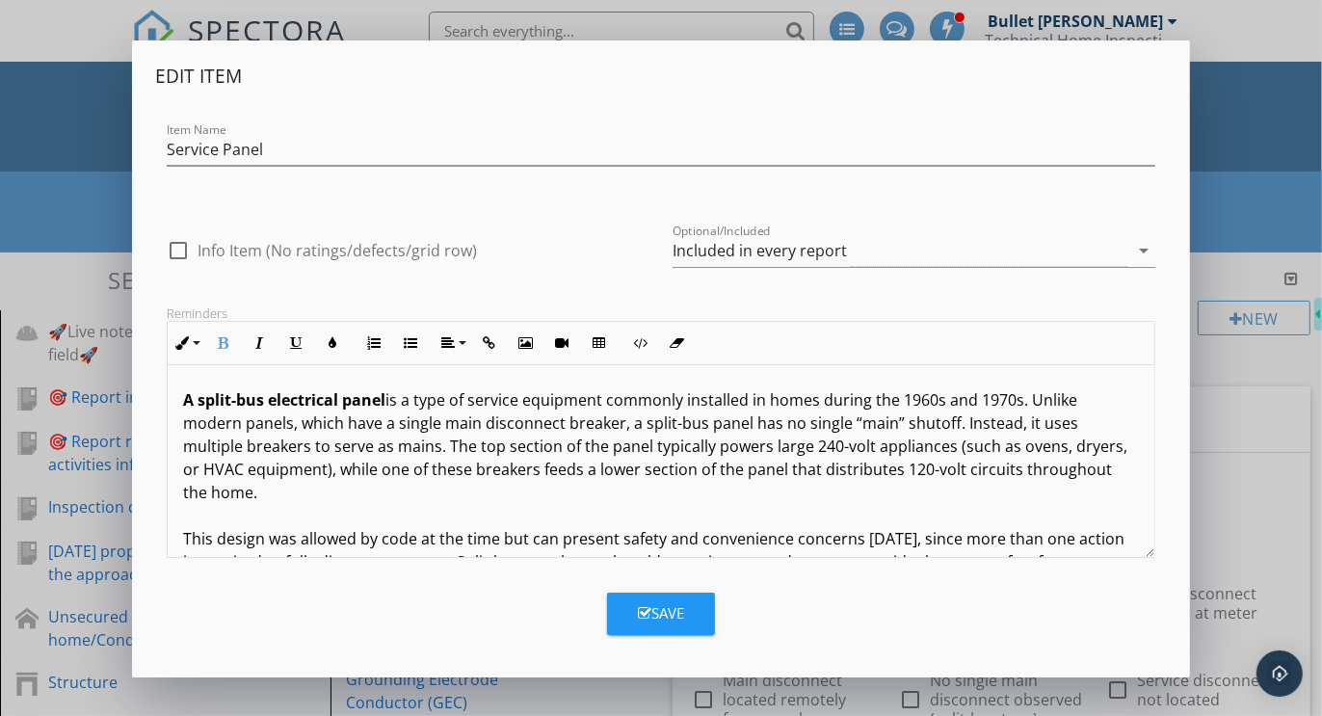
click at [230, 472] on p "A split-bus electrical panel is a type of service equipment commonly installed …" at bounding box center [661, 503] width 956 height 231
click at [182, 397] on div "A split-bus electrical panel is a type of service equipment commonly installed …" at bounding box center [661, 504] width 987 height 278
click at [382, 345] on button "Ordered List" at bounding box center [374, 343] width 37 height 37
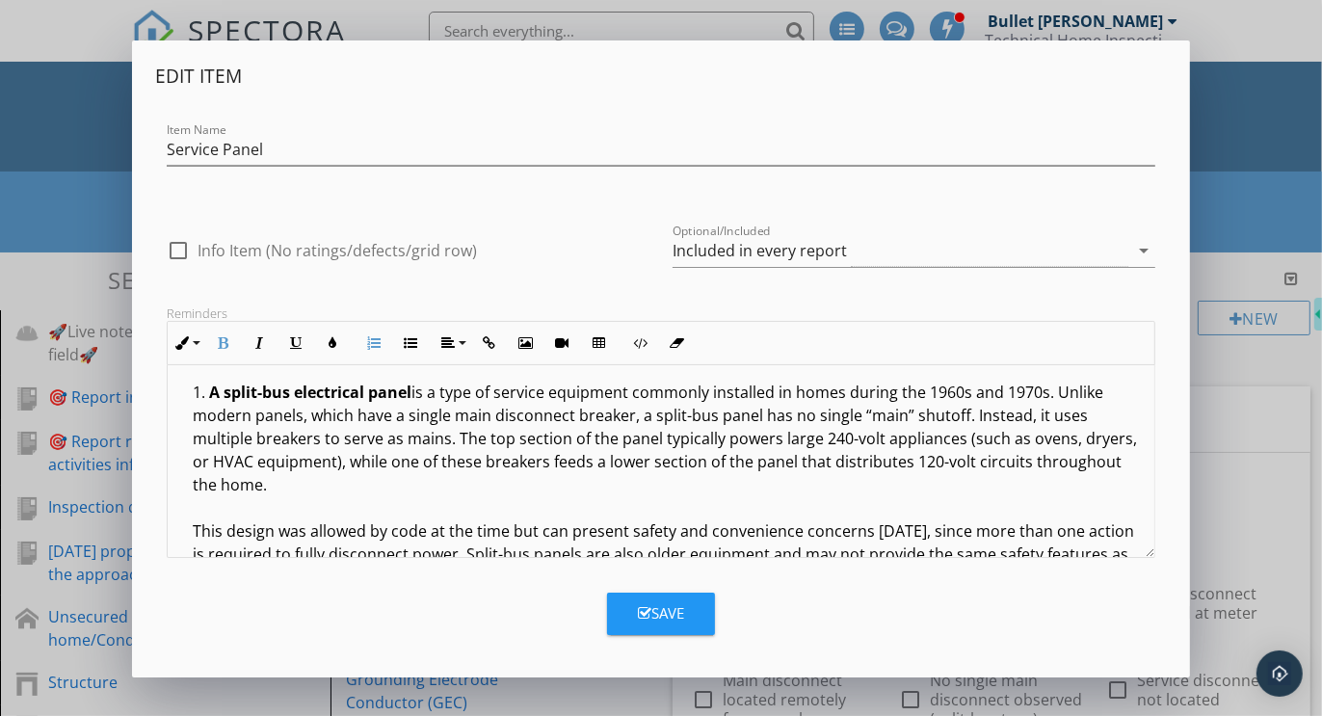
scroll to position [51, 0]
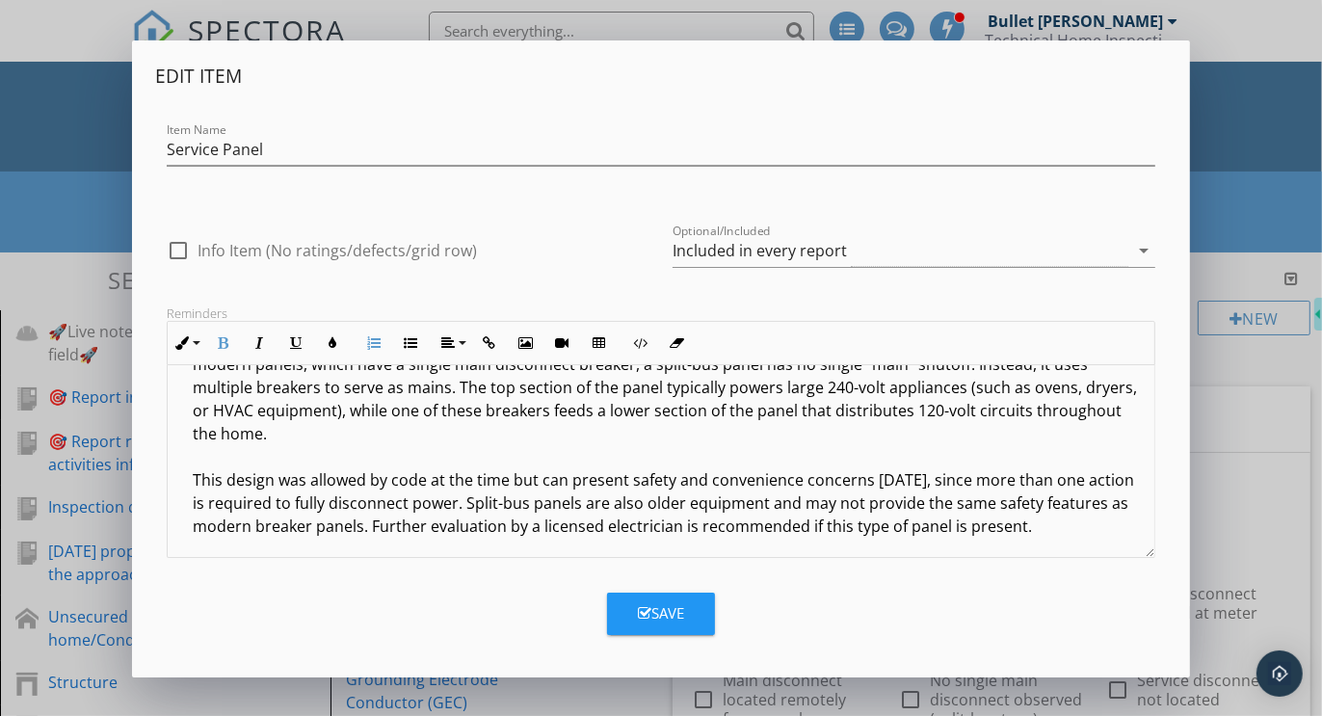
click at [1038, 498] on li "A split-bus electrical panel is a type of service equipment commonly installed …" at bounding box center [666, 448] width 946 height 236
click at [665, 615] on div "Save" at bounding box center [661, 613] width 46 height 22
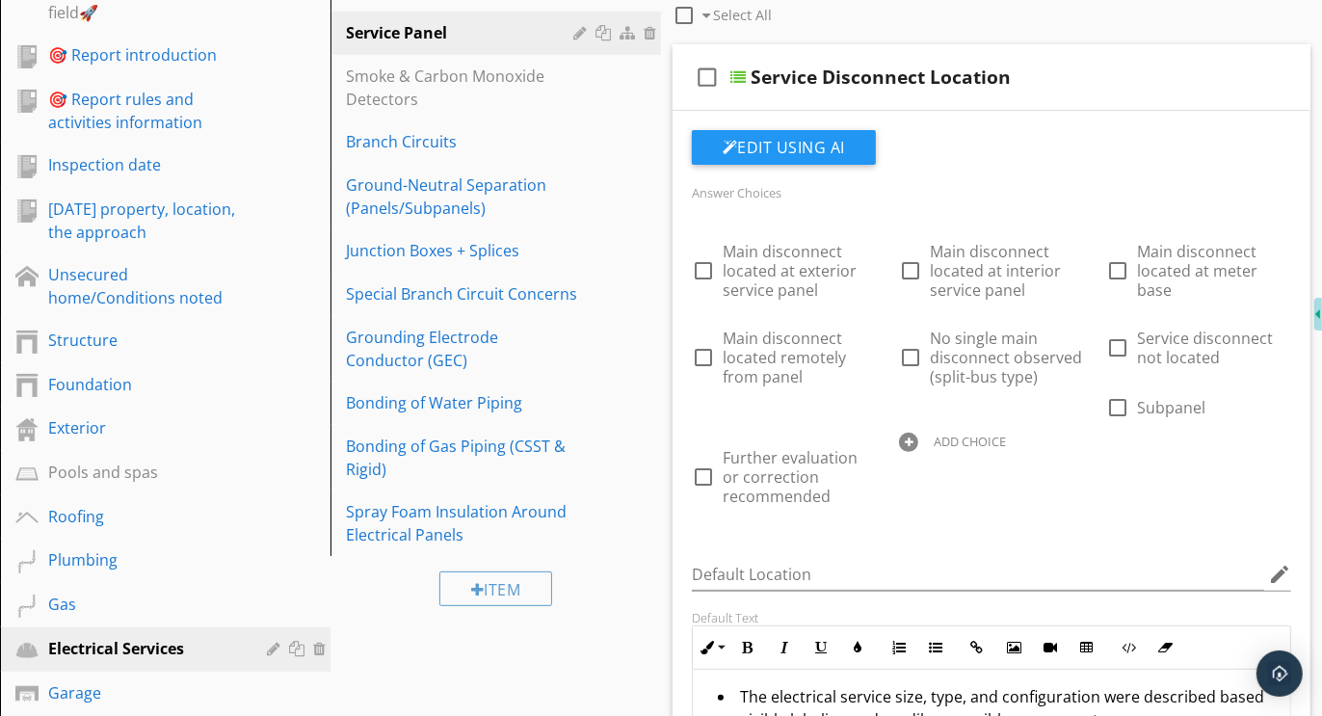
scroll to position [271, 0]
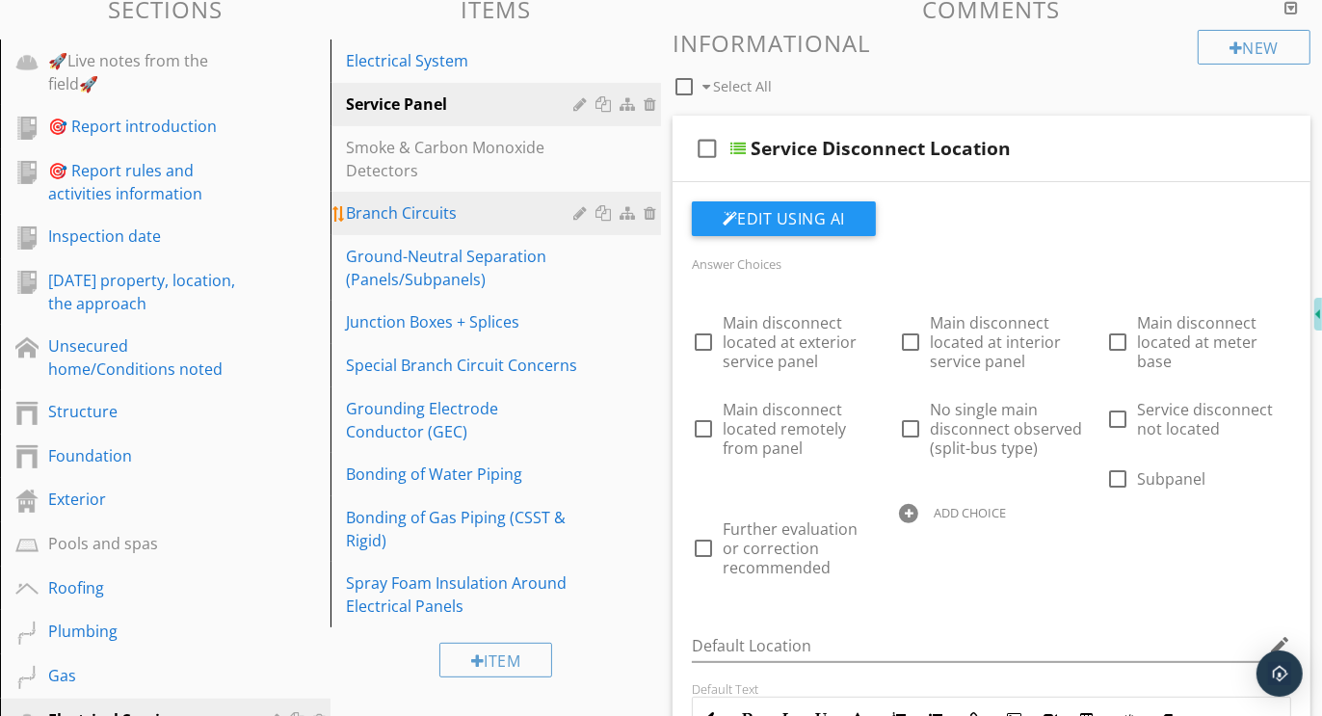
click at [388, 216] on div "Branch Circuits" at bounding box center [462, 212] width 233 height 23
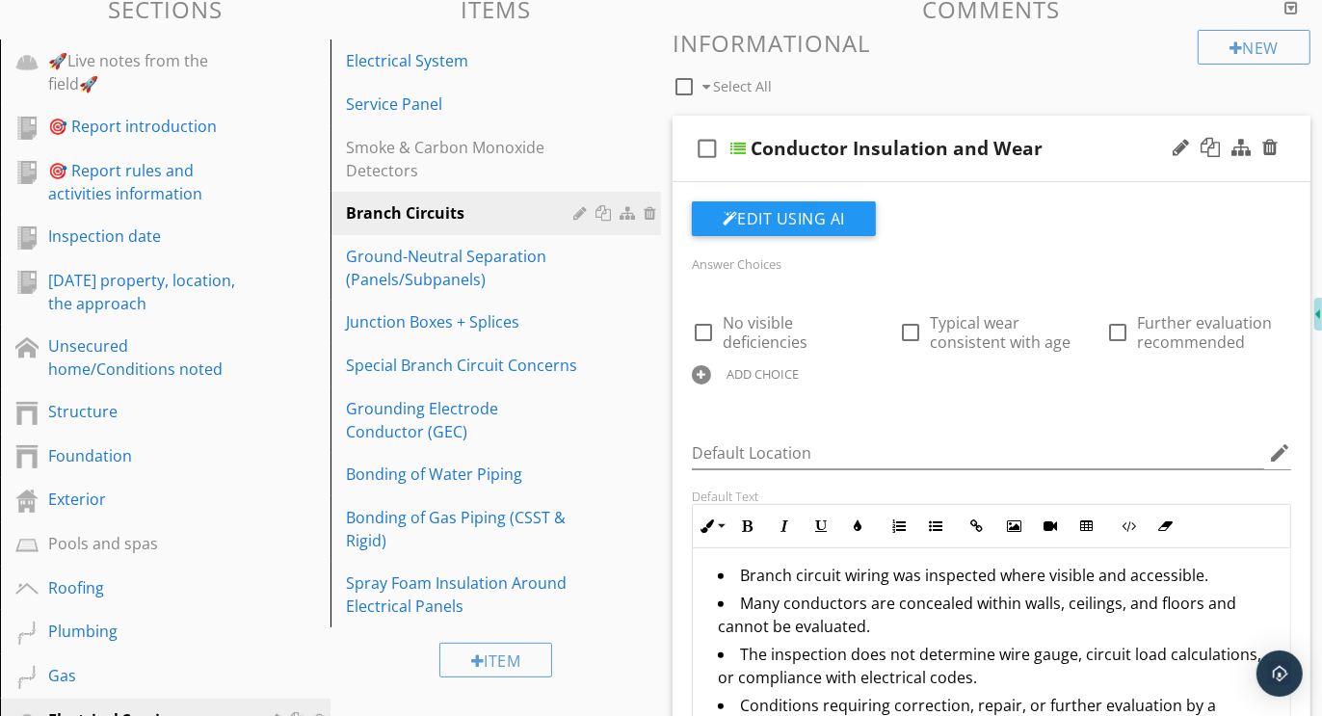
click at [705, 370] on div at bounding box center [701, 374] width 19 height 19
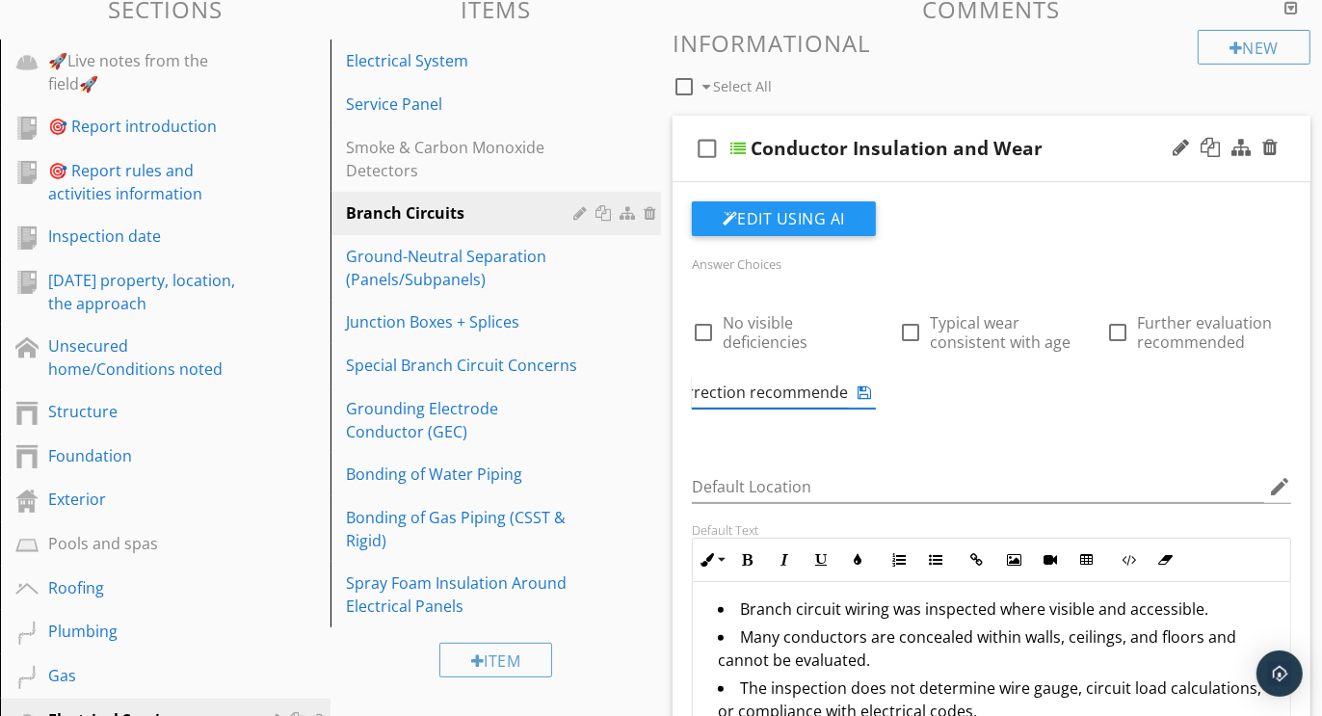
scroll to position [0, 0]
type input "Further evaluation or correction recommended"
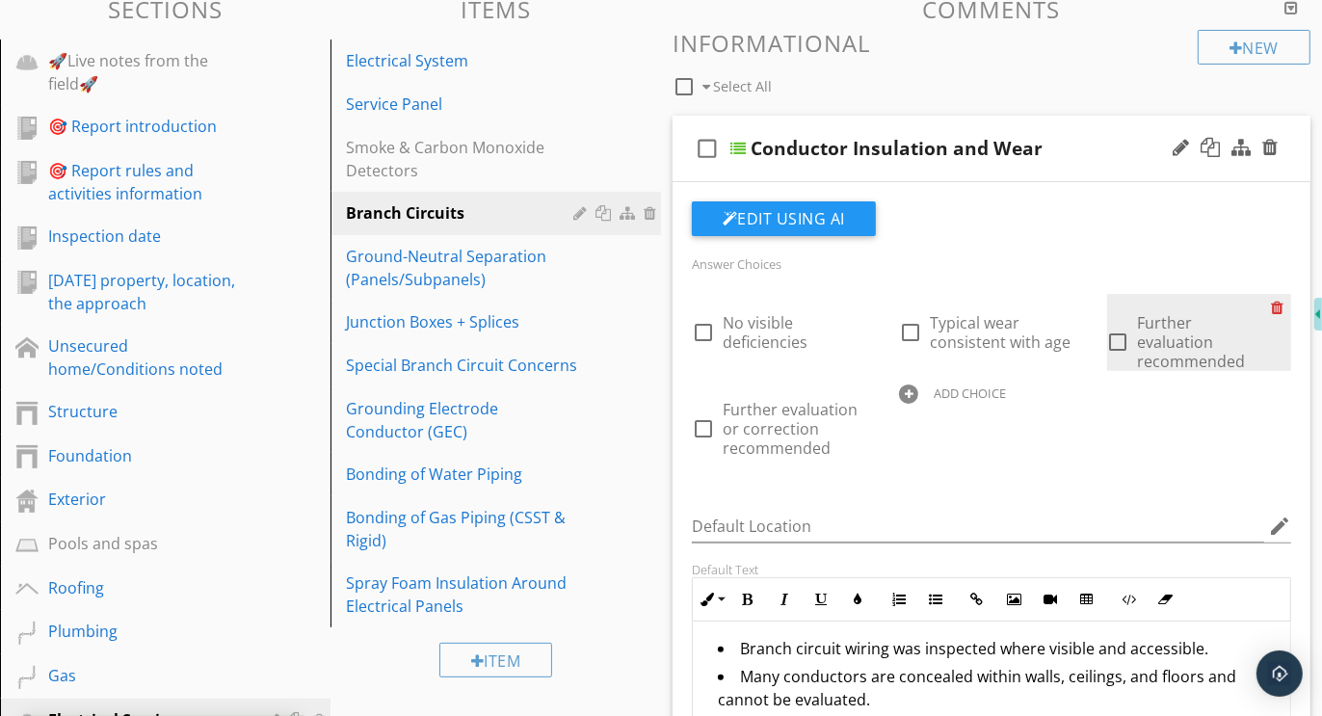
click at [1281, 300] on div at bounding box center [1281, 307] width 20 height 27
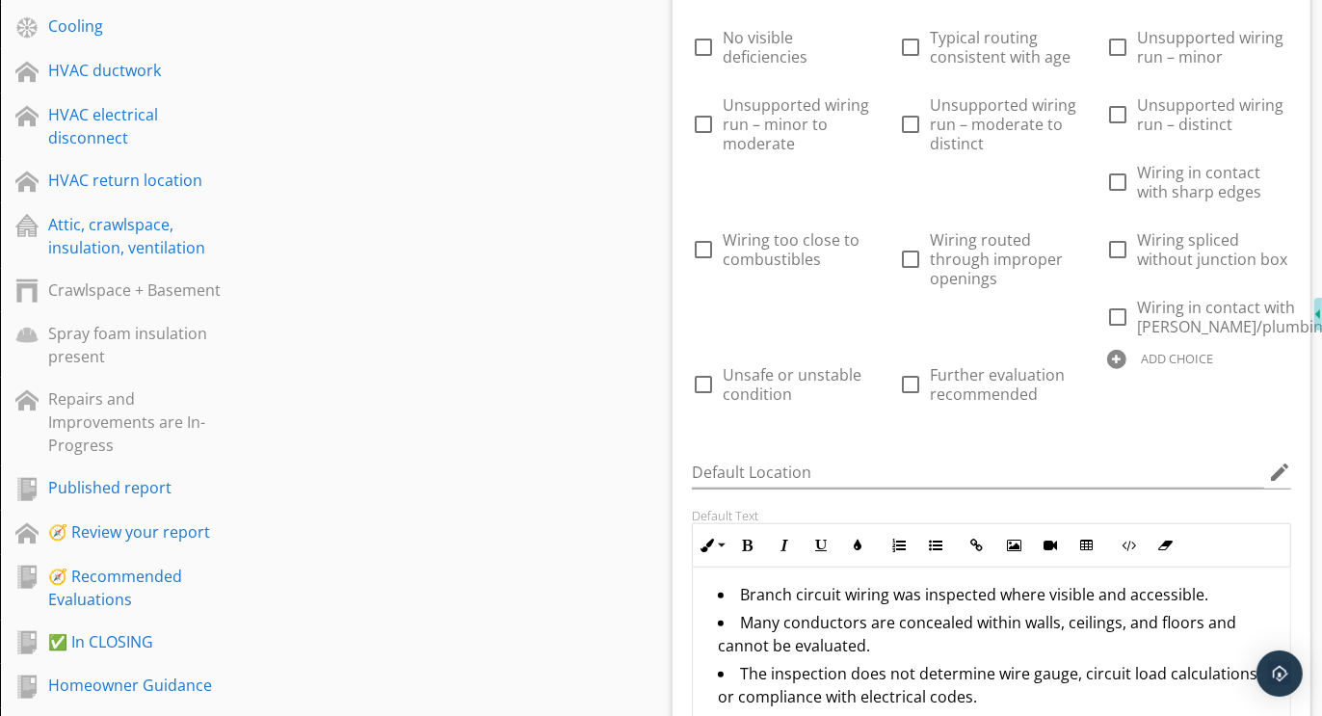
scroll to position [1363, 0]
click at [1120, 367] on div at bounding box center [1116, 357] width 19 height 19
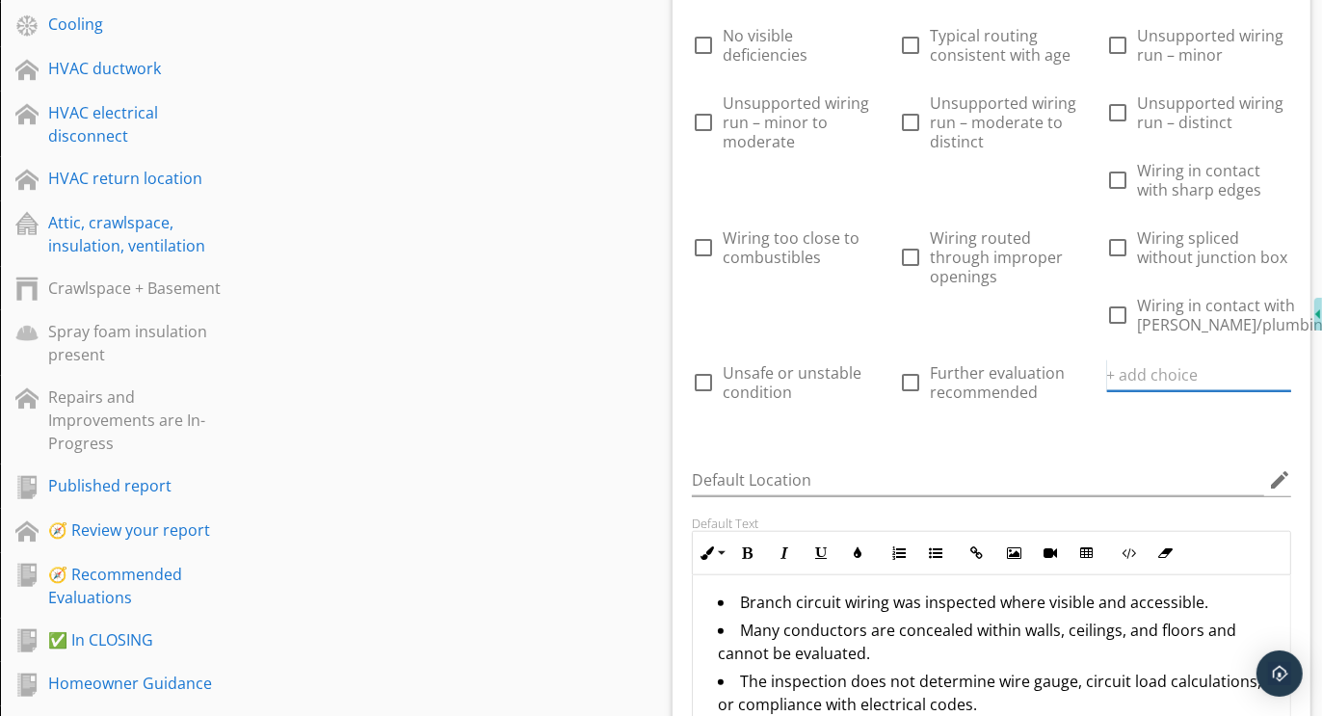
paste input "Further evaluation or correction recommended"
type input "Further evaluation or correction recommended"
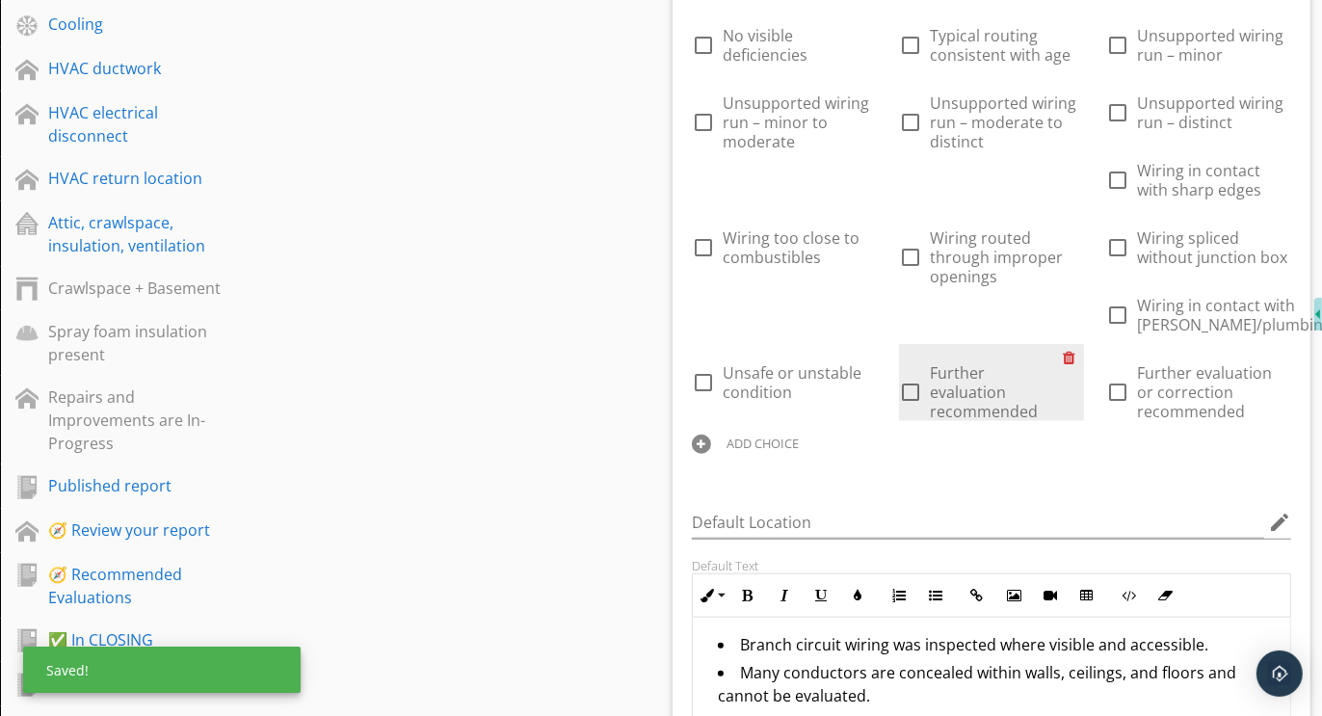
click at [1070, 371] on div at bounding box center [1074, 357] width 20 height 27
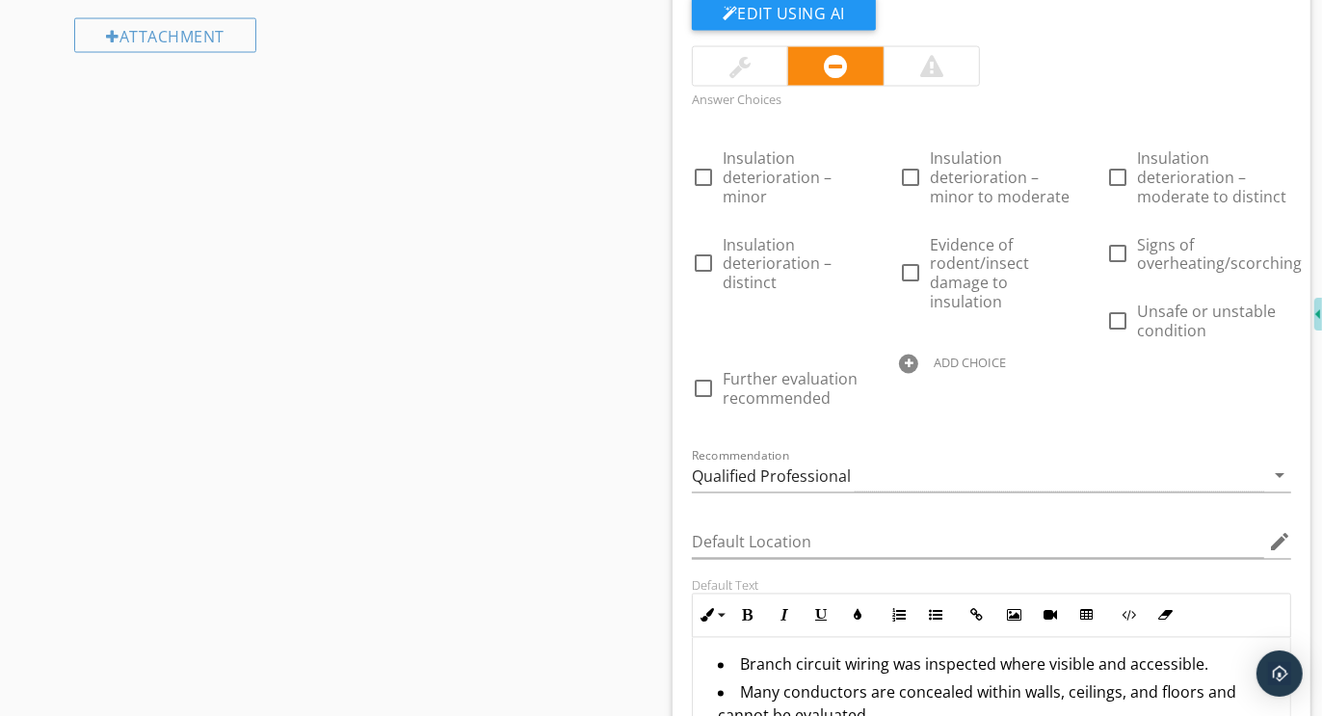
scroll to position [2768, 0]
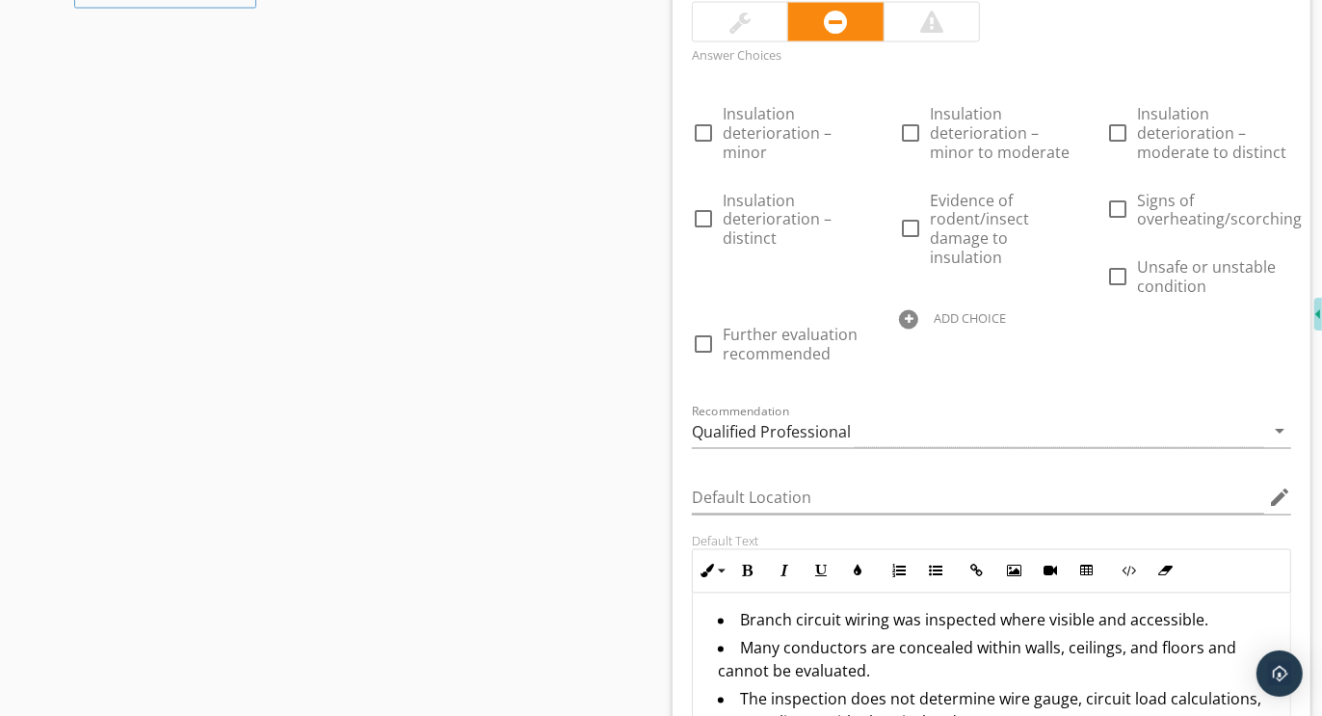
click at [905, 326] on div at bounding box center [908, 319] width 19 height 19
paste input "Further evaluation or correction recommended"
type input "Further evaluation or correction recommended"
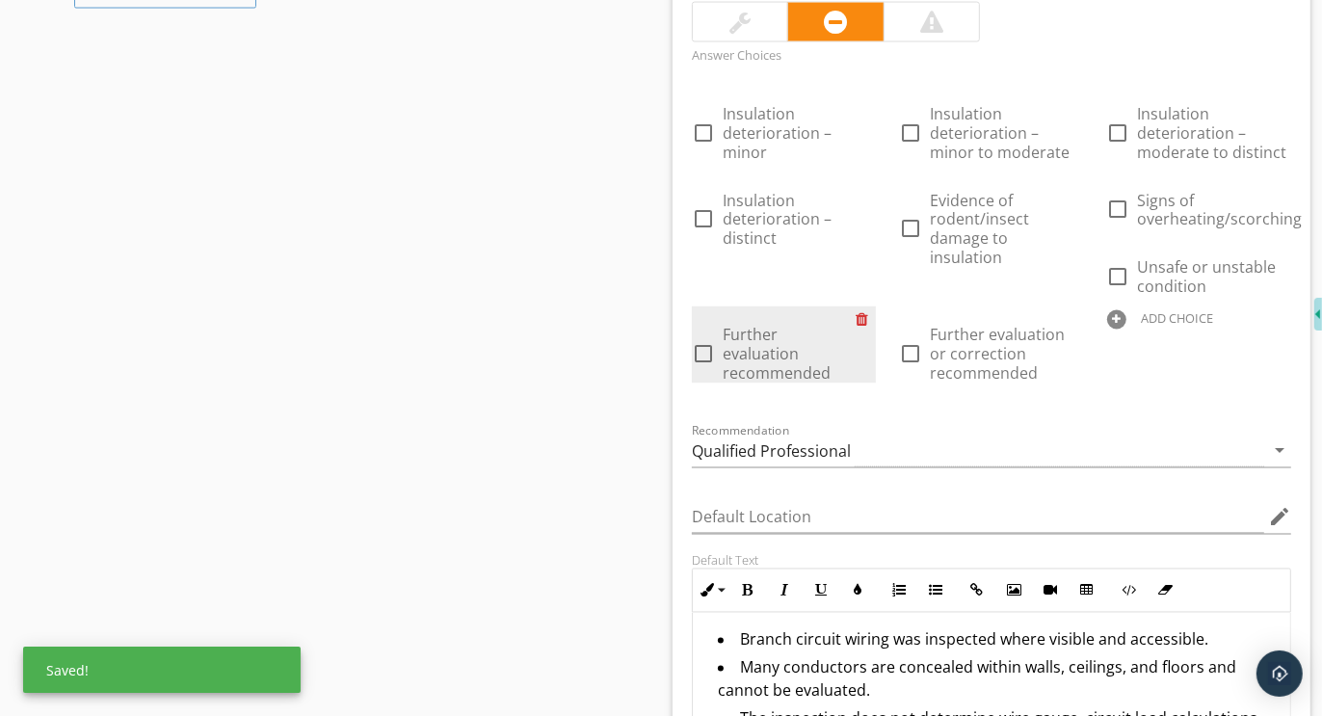
click at [865, 328] on div at bounding box center [866, 319] width 20 height 27
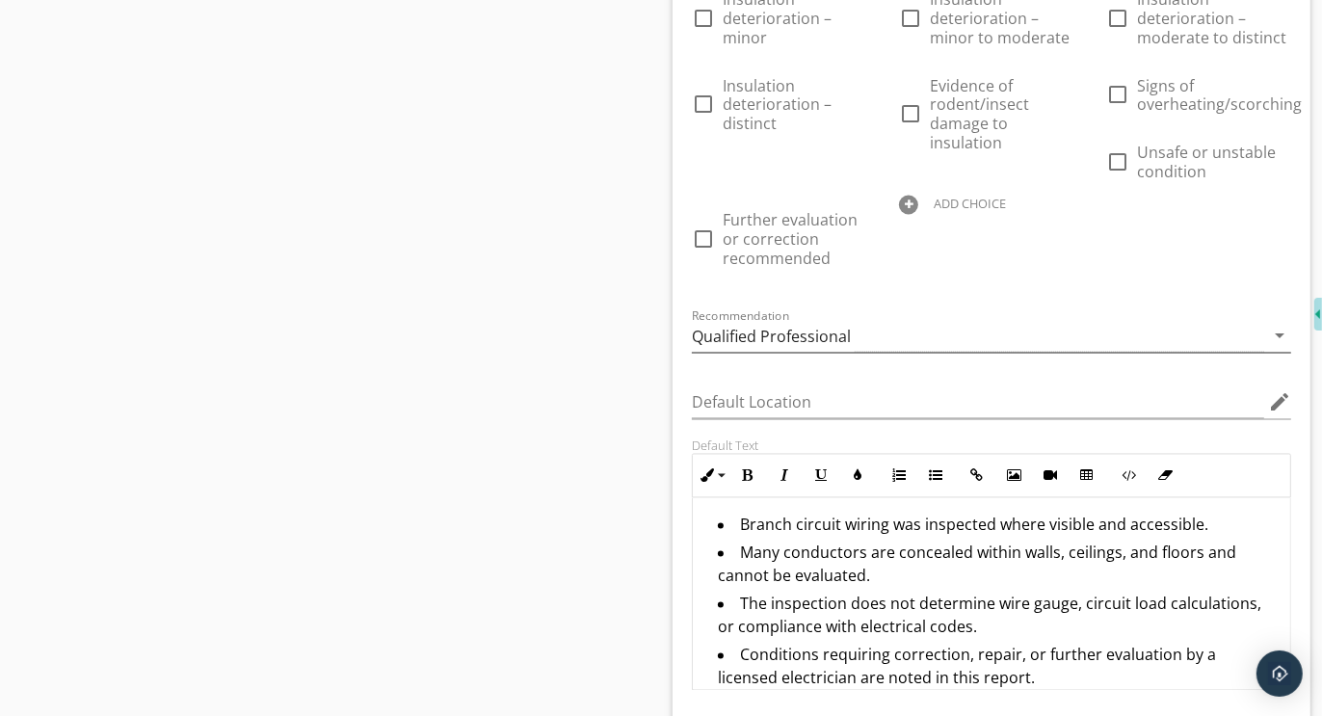
scroll to position [2888, 0]
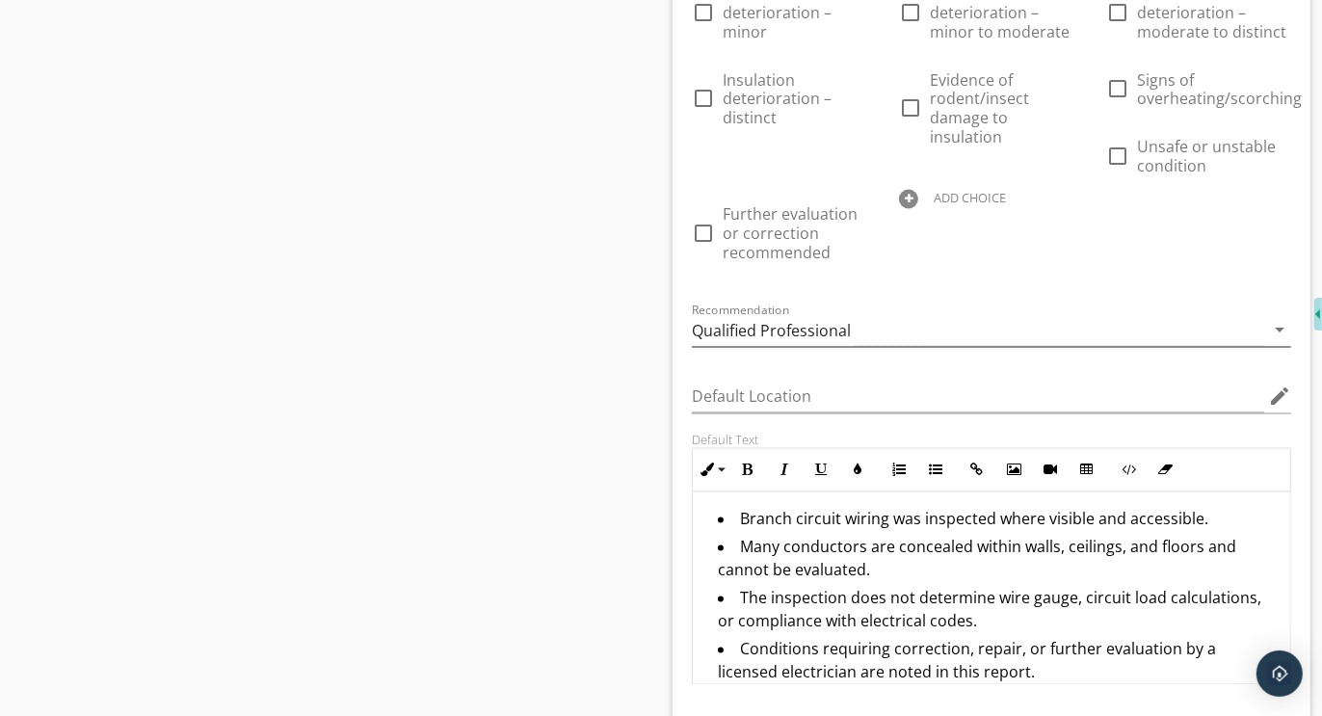
click at [768, 340] on div "Qualified Professional" at bounding box center [771, 331] width 159 height 17
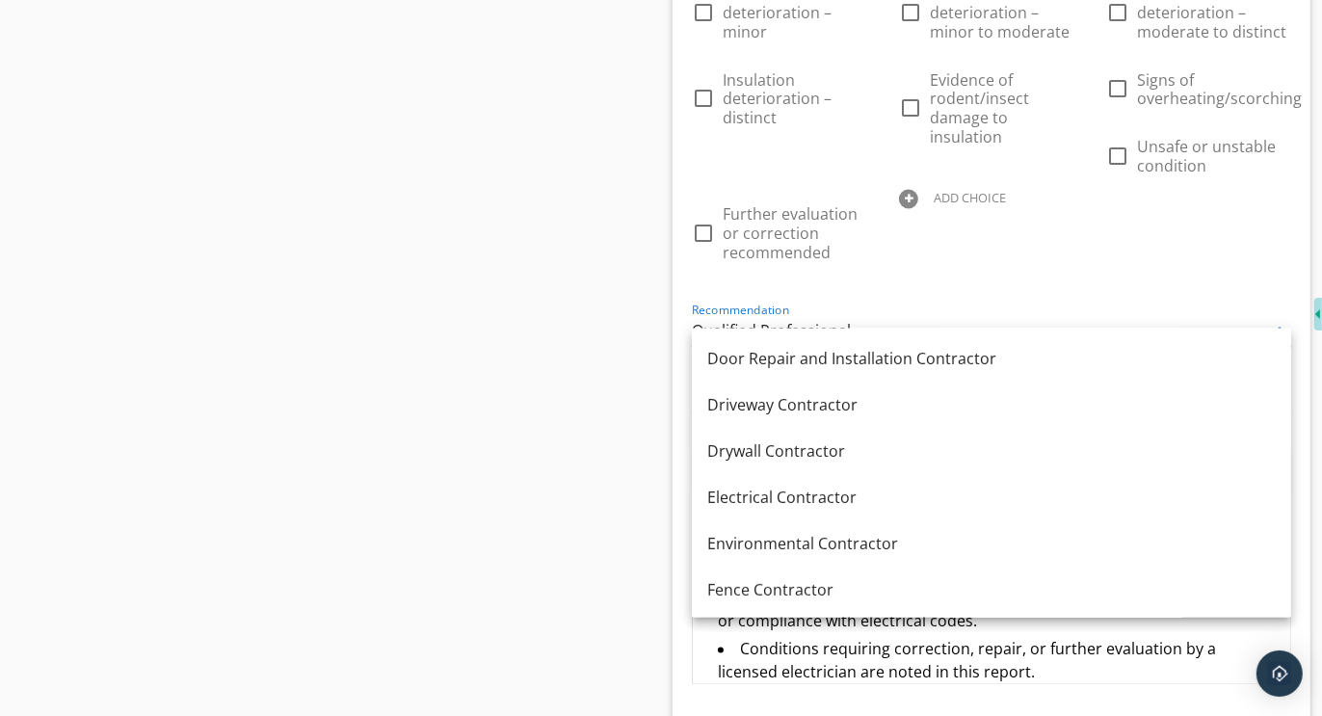
scroll to position [503, 0]
click at [778, 490] on div "Electrical Contractor" at bounding box center [991, 496] width 569 height 23
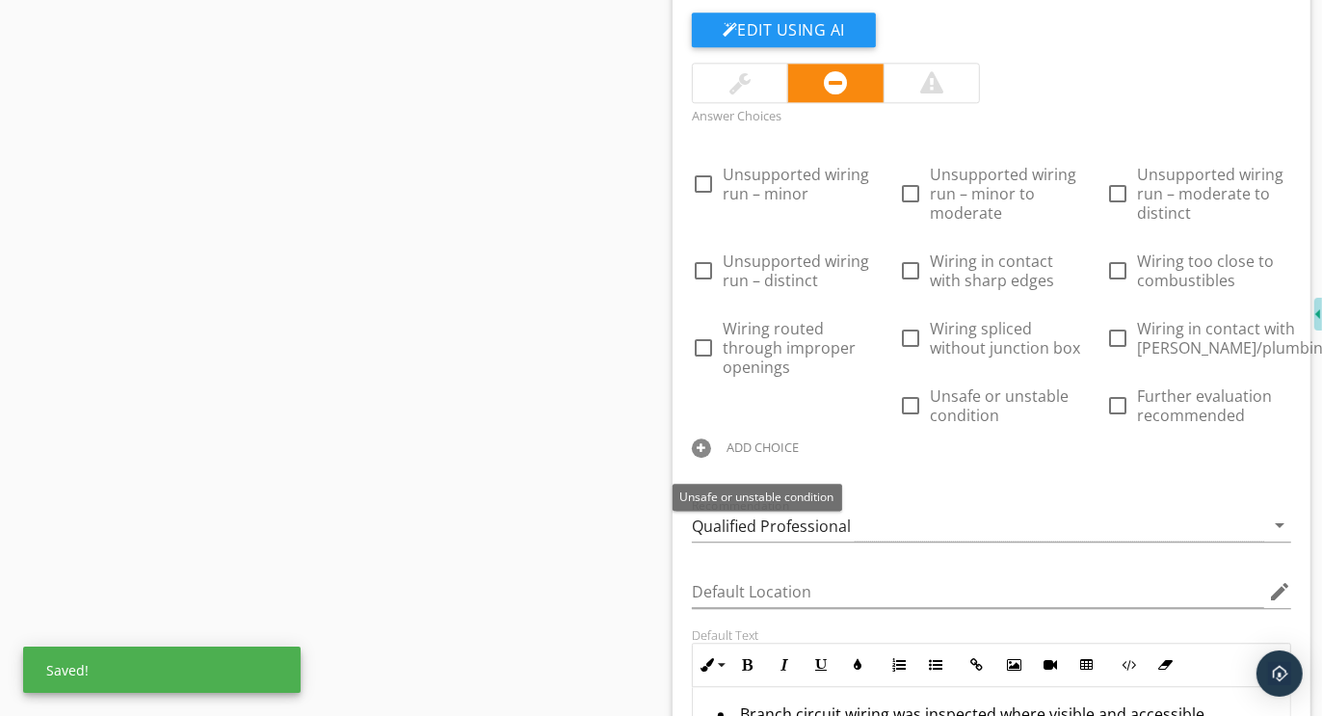
scroll to position [3830, 0]
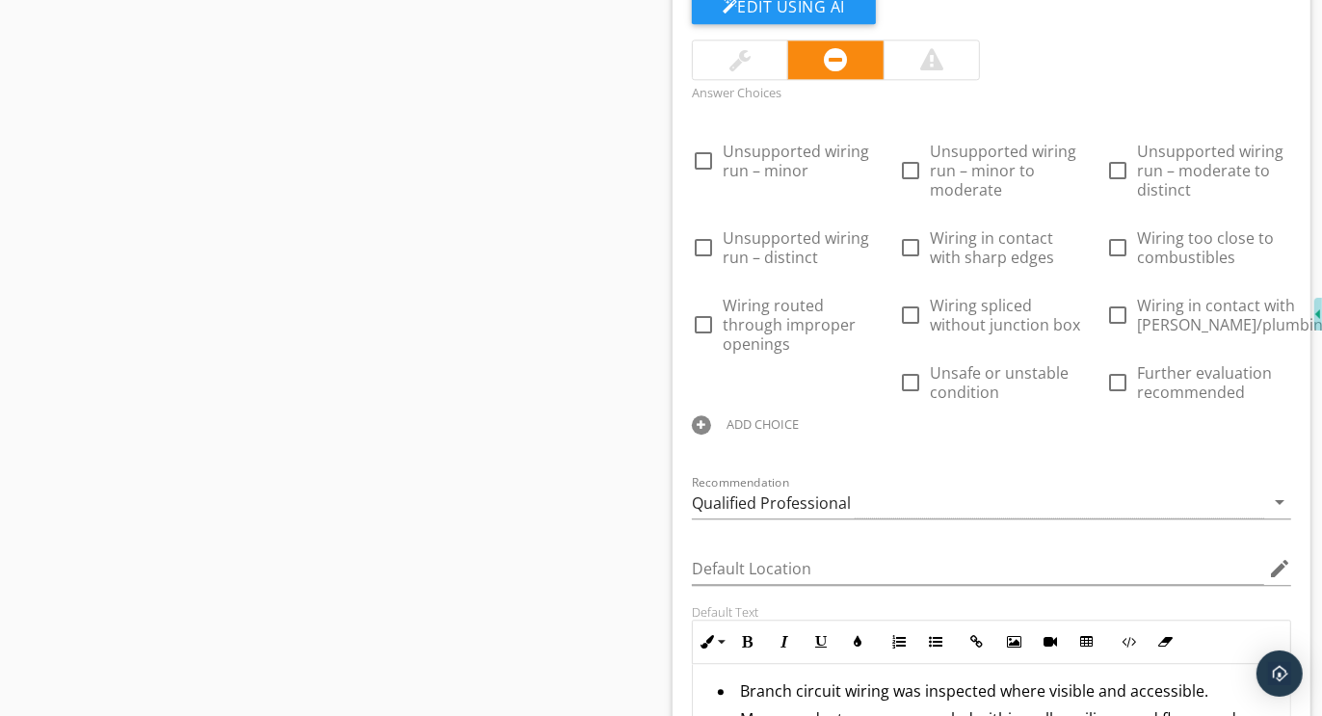
click at [711, 415] on div at bounding box center [701, 424] width 19 height 19
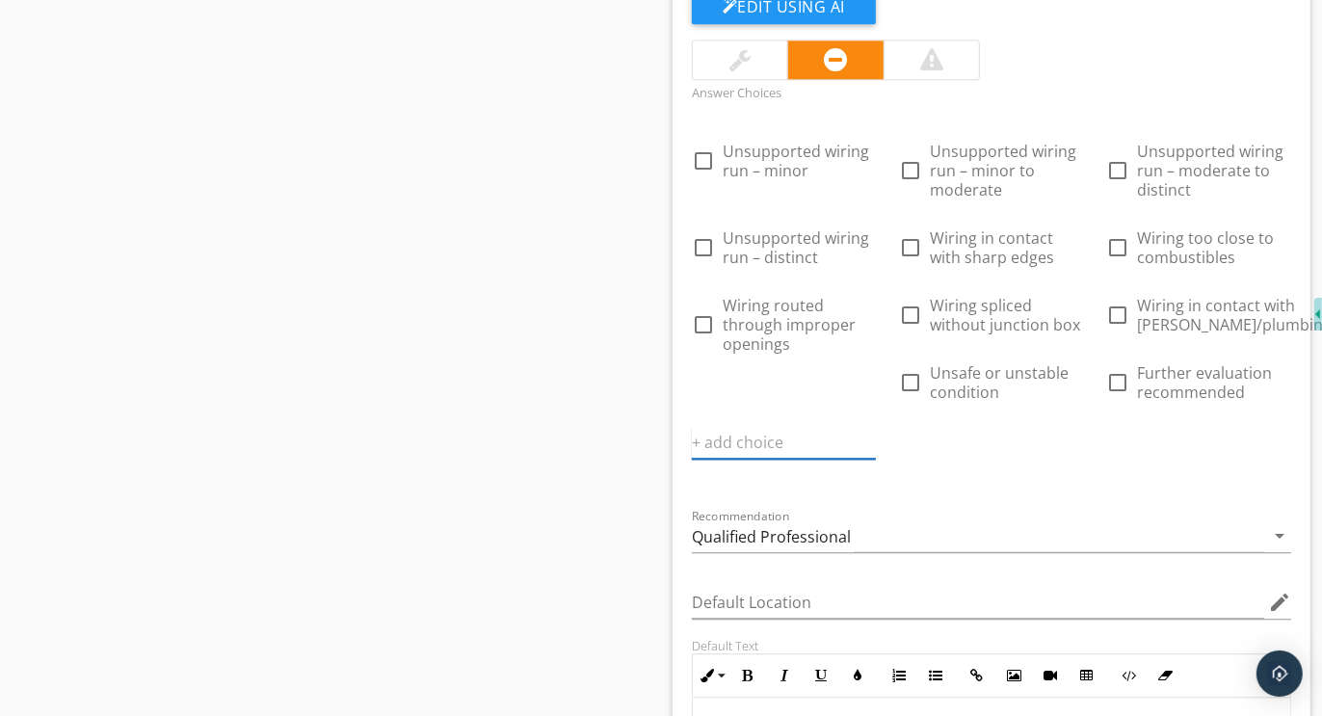
paste input "Further evaluation or correction recommended"
type input "Further evaluation or correction recommended"
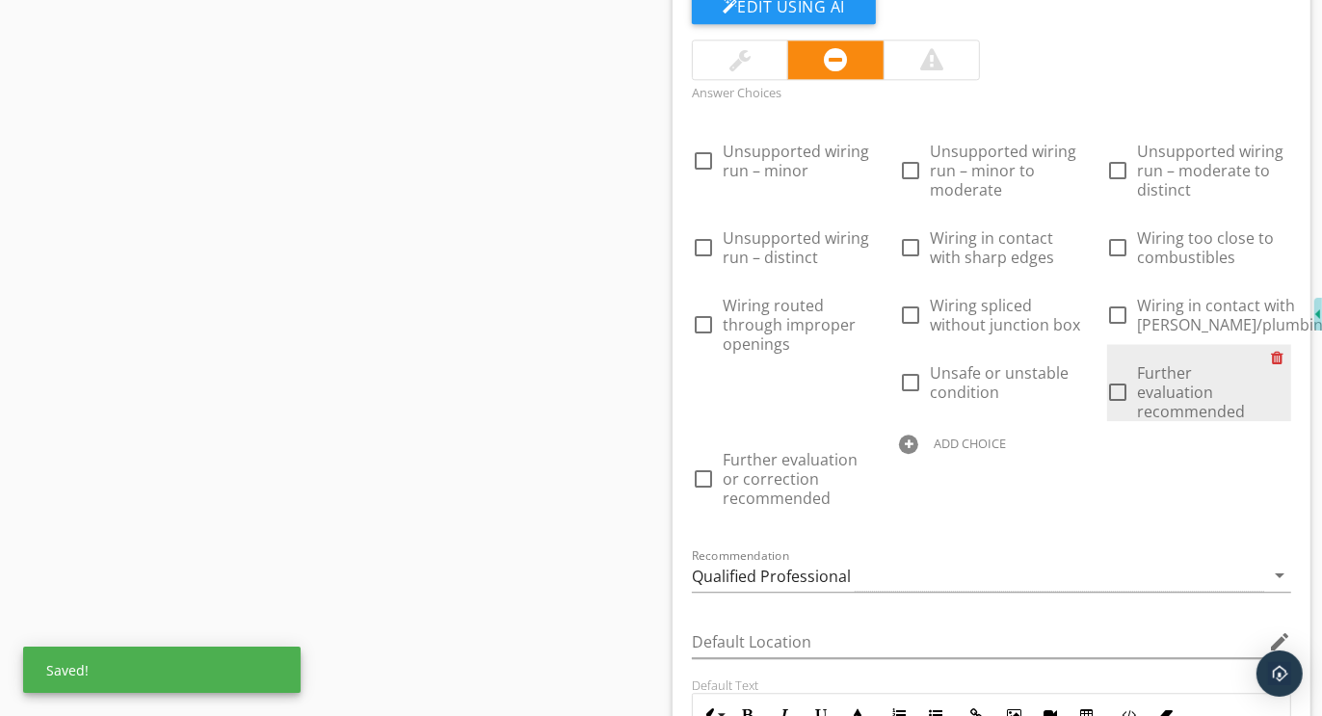
click at [1271, 371] on div at bounding box center [1281, 357] width 20 height 27
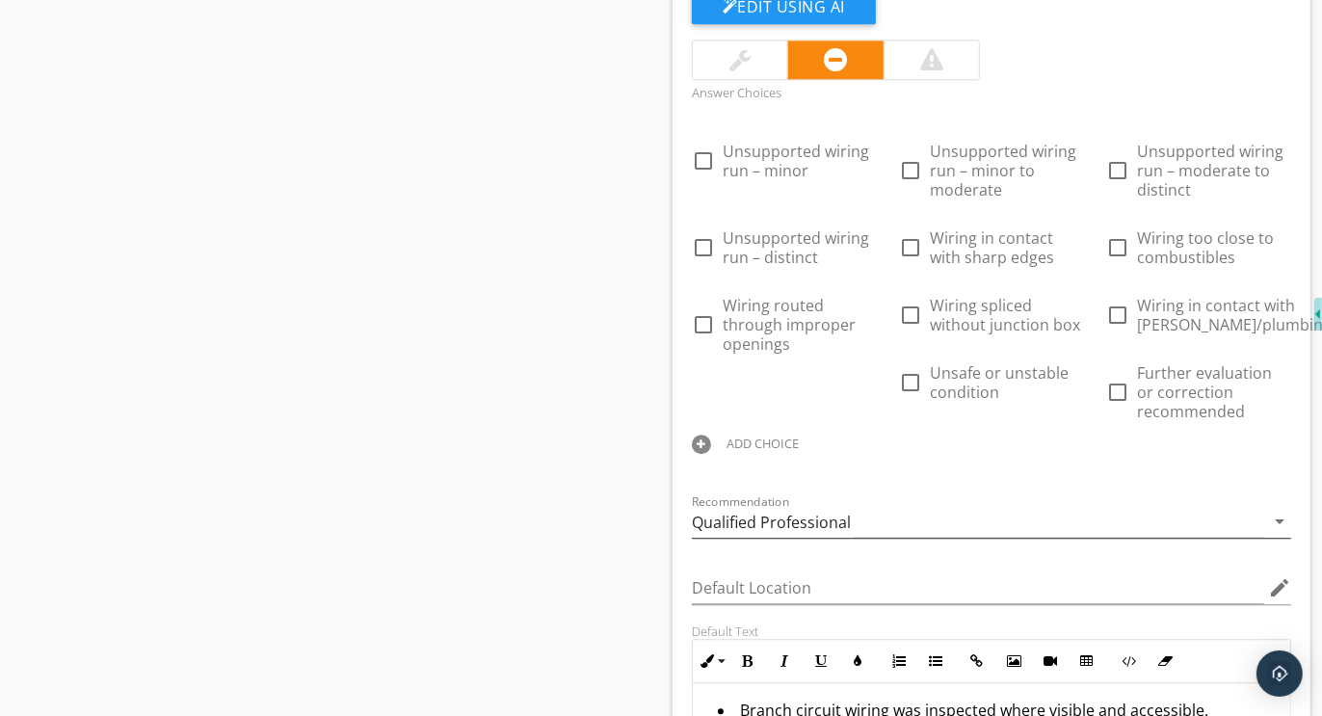
click at [766, 517] on div "Qualified Professional" at bounding box center [771, 522] width 159 height 17
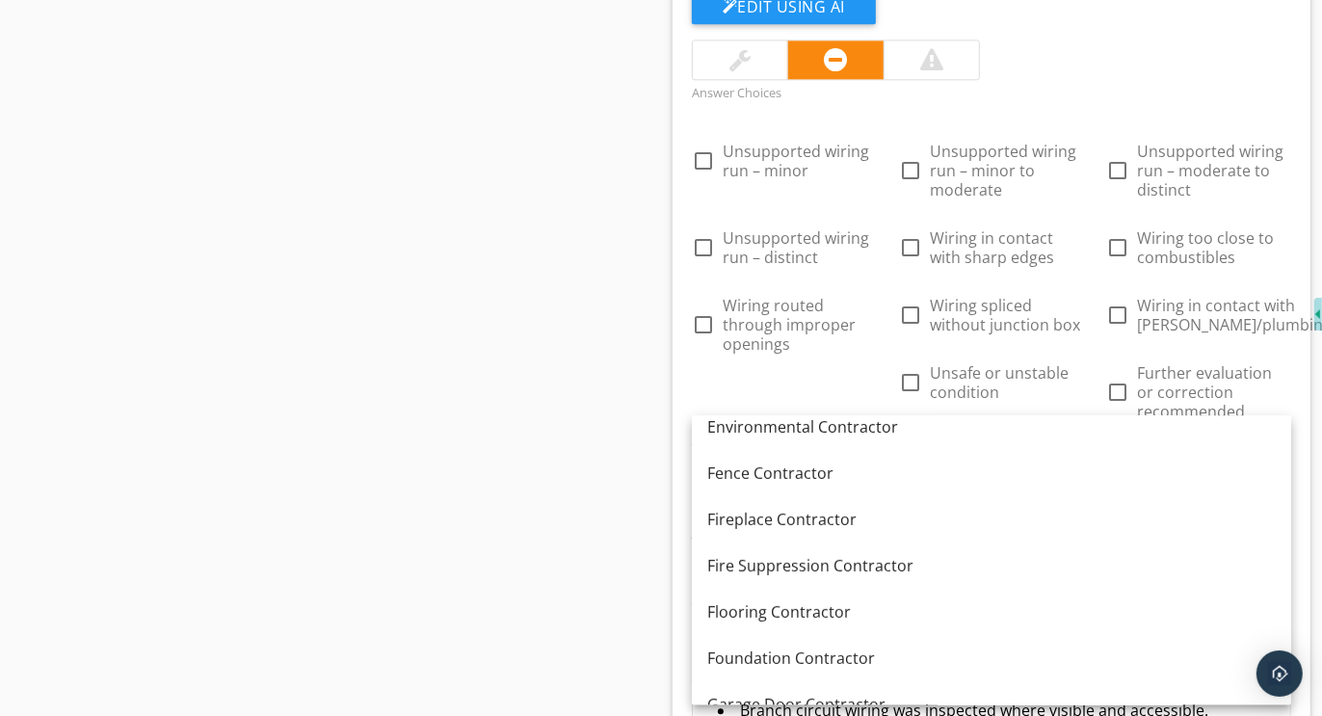
scroll to position [619, 0]
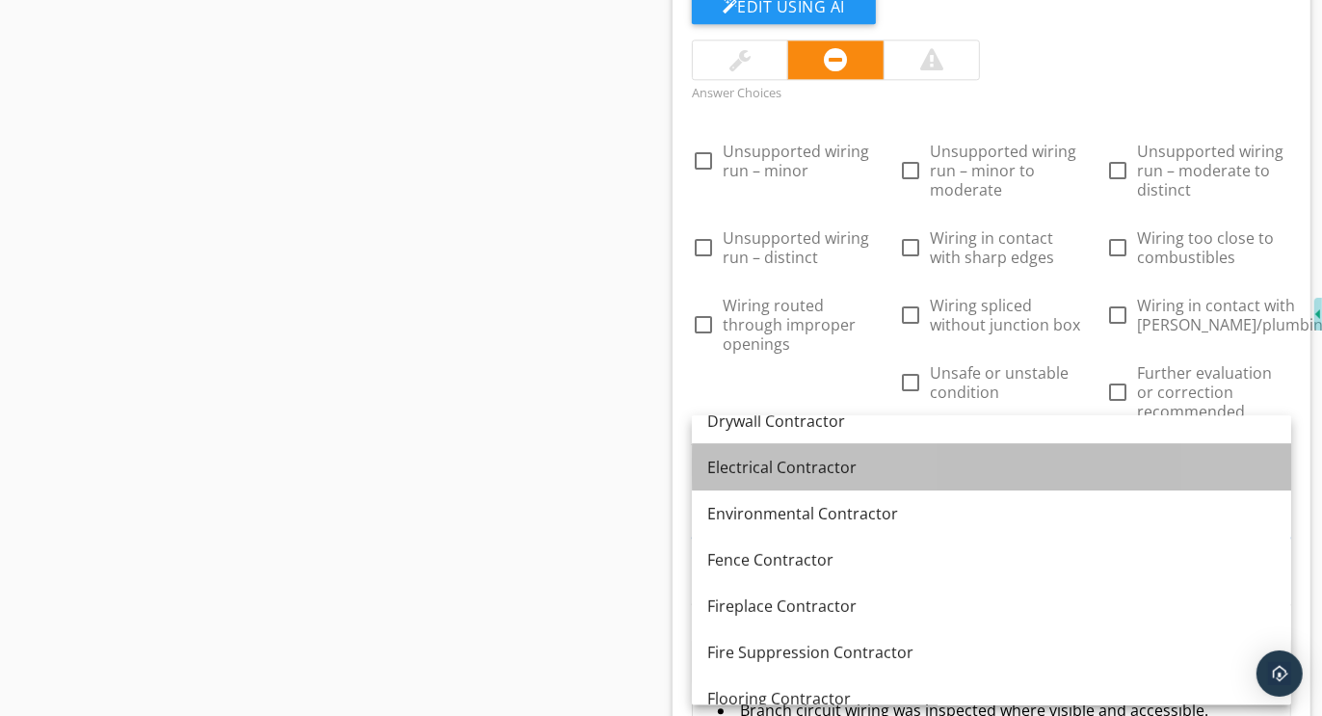
click at [773, 458] on div "Electrical Contractor" at bounding box center [991, 467] width 569 height 23
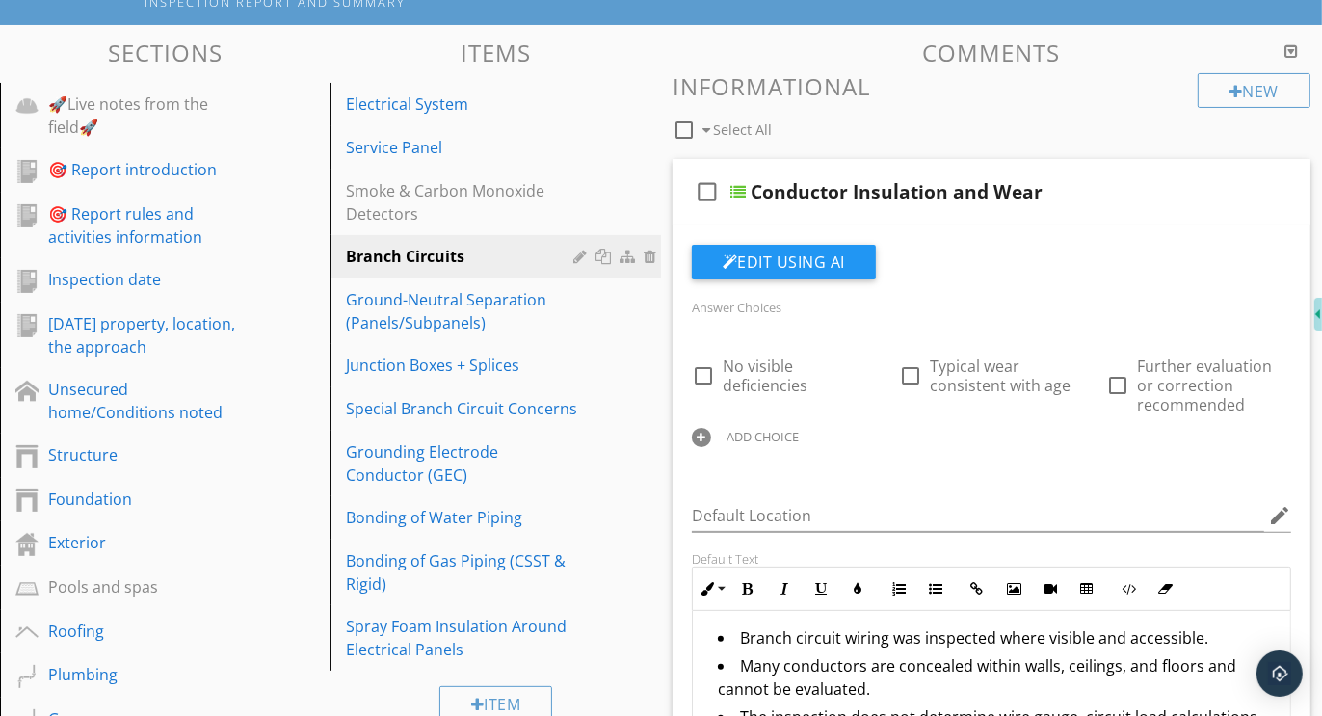
scroll to position [274, 0]
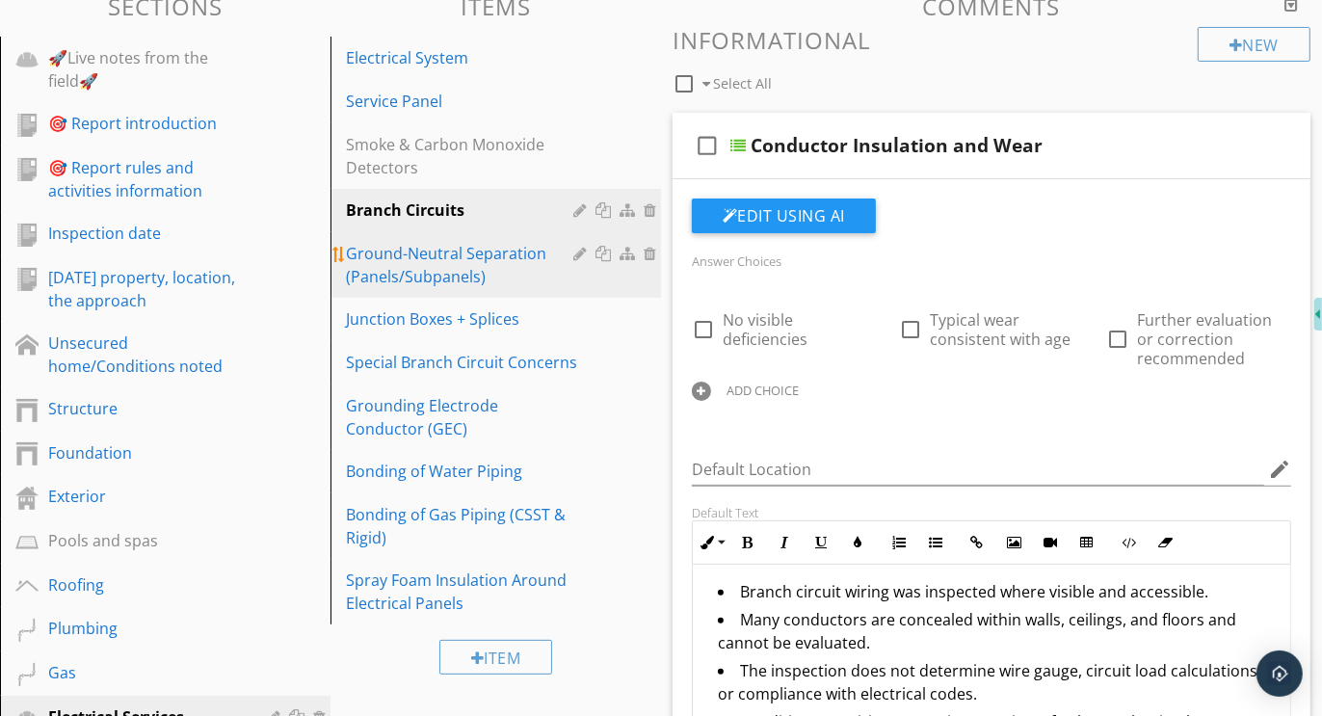
click at [418, 258] on div "Ground-Neutral Separation (Panels/Subpanels)" at bounding box center [462, 265] width 233 height 46
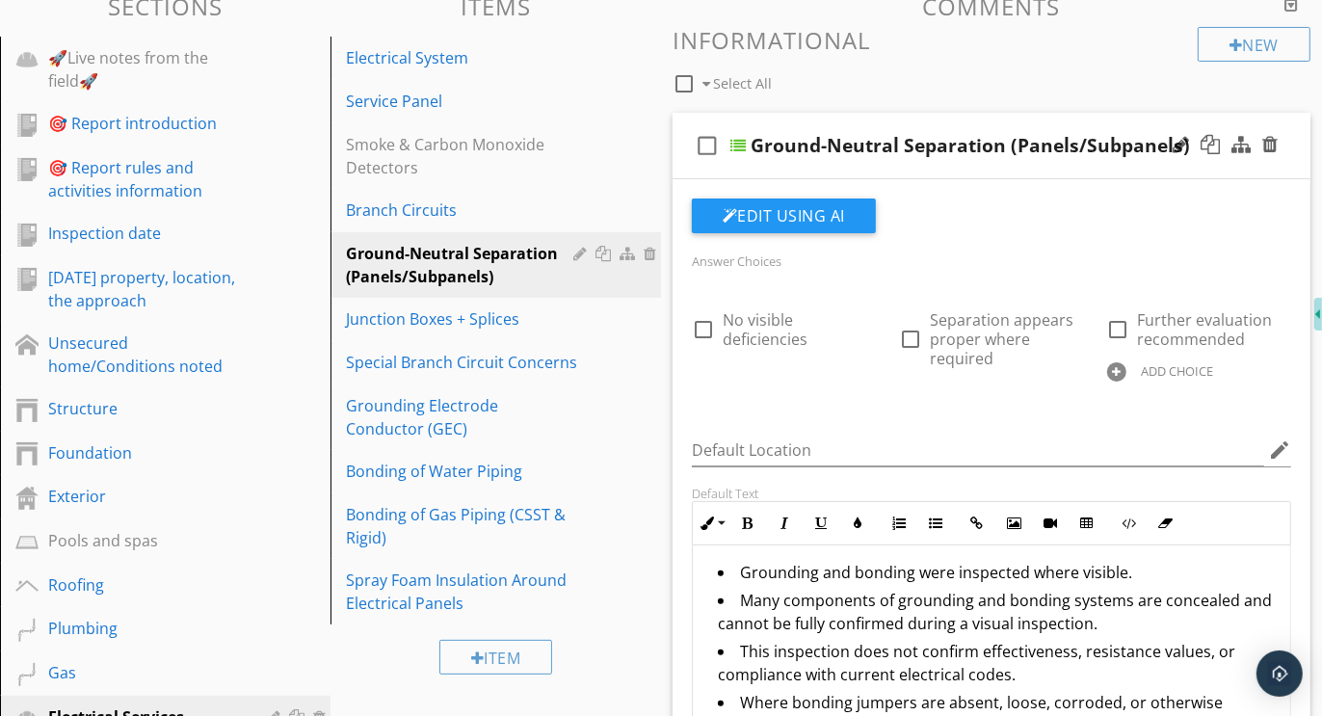
click at [1120, 365] on div at bounding box center [1116, 371] width 19 height 19
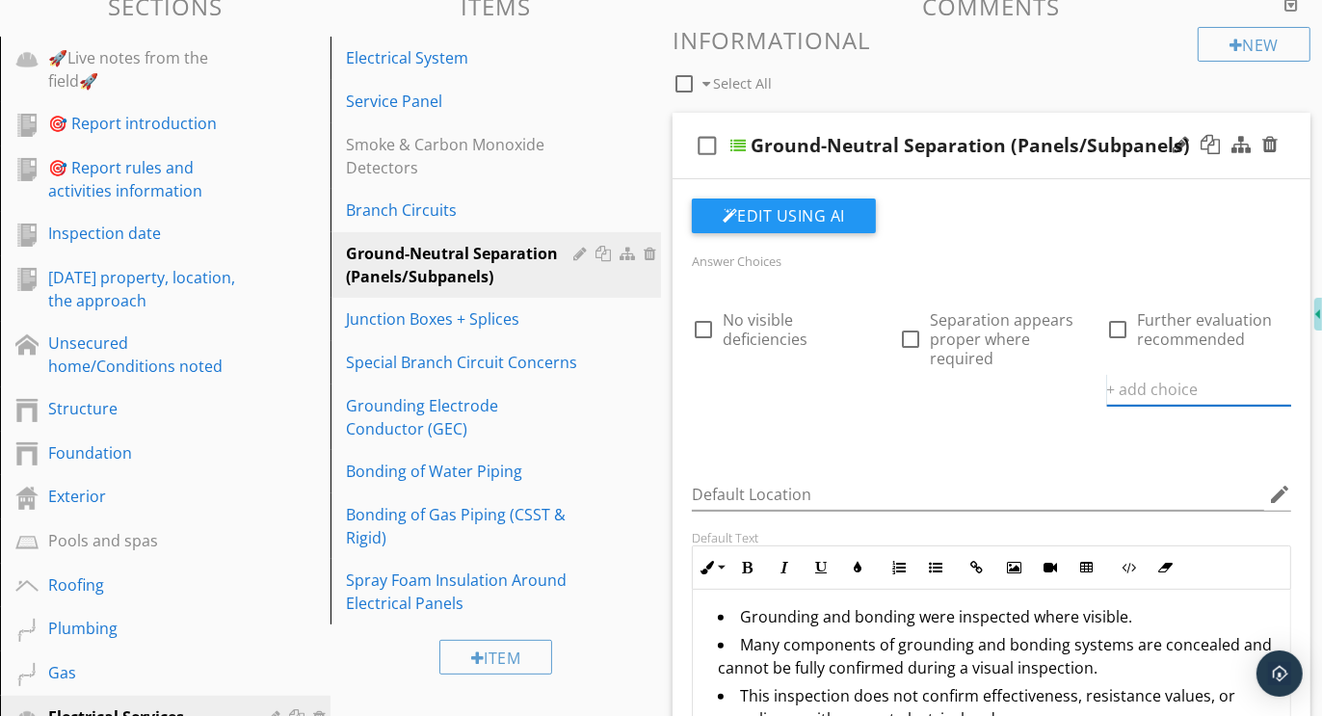
paste input "Further evaluation or correction recommended"
type input "Further evaluation or correction recommended"
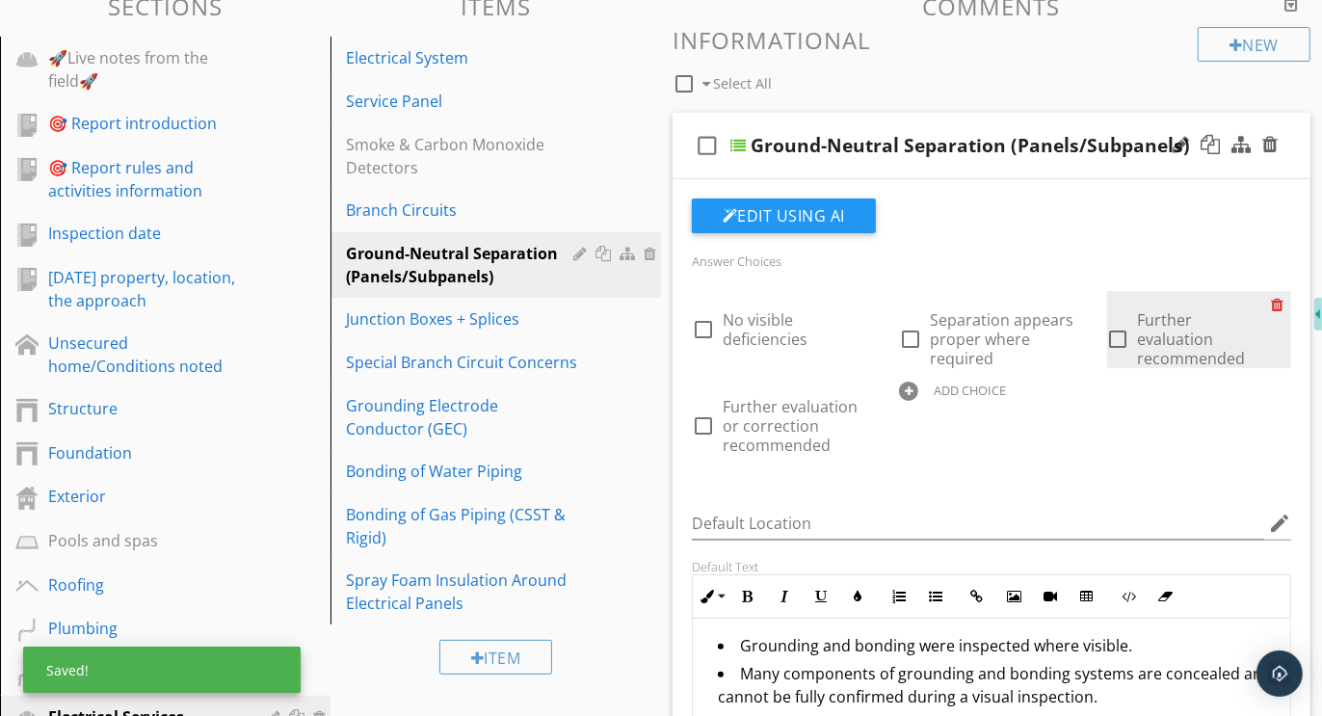
click at [1280, 303] on div at bounding box center [1281, 304] width 20 height 27
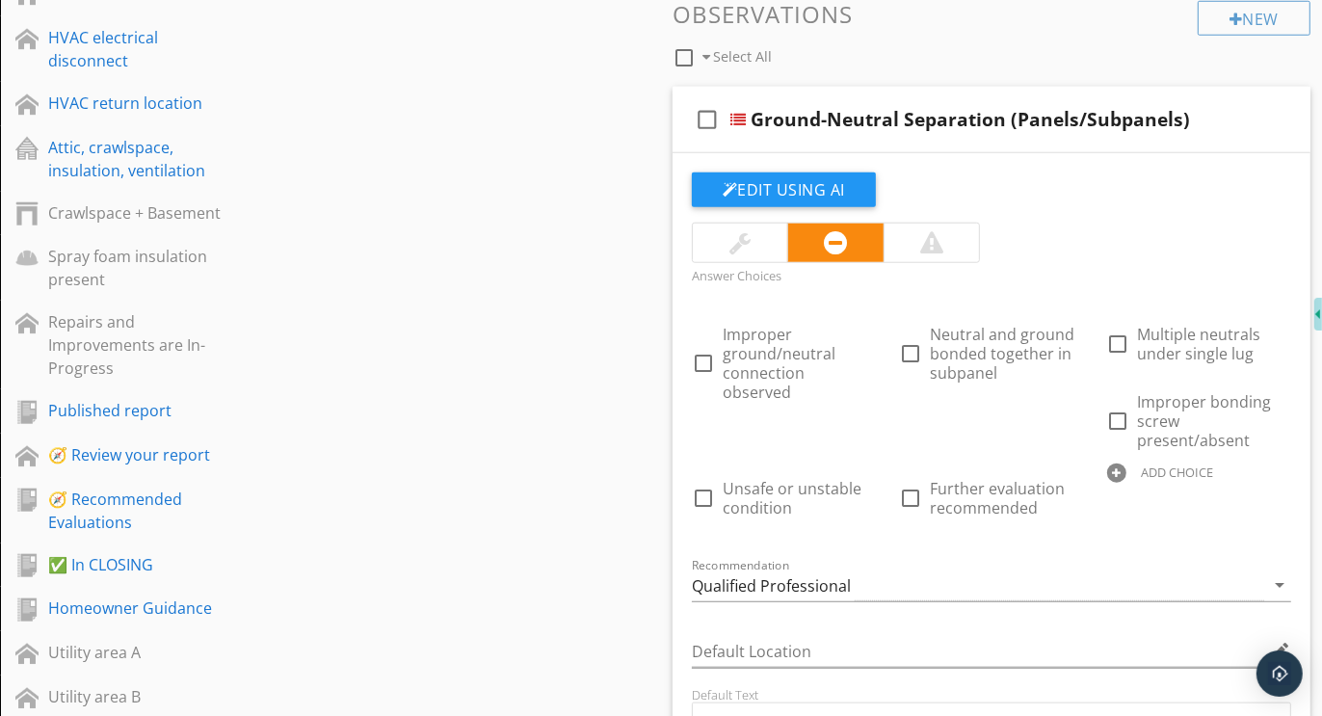
scroll to position [1463, 0]
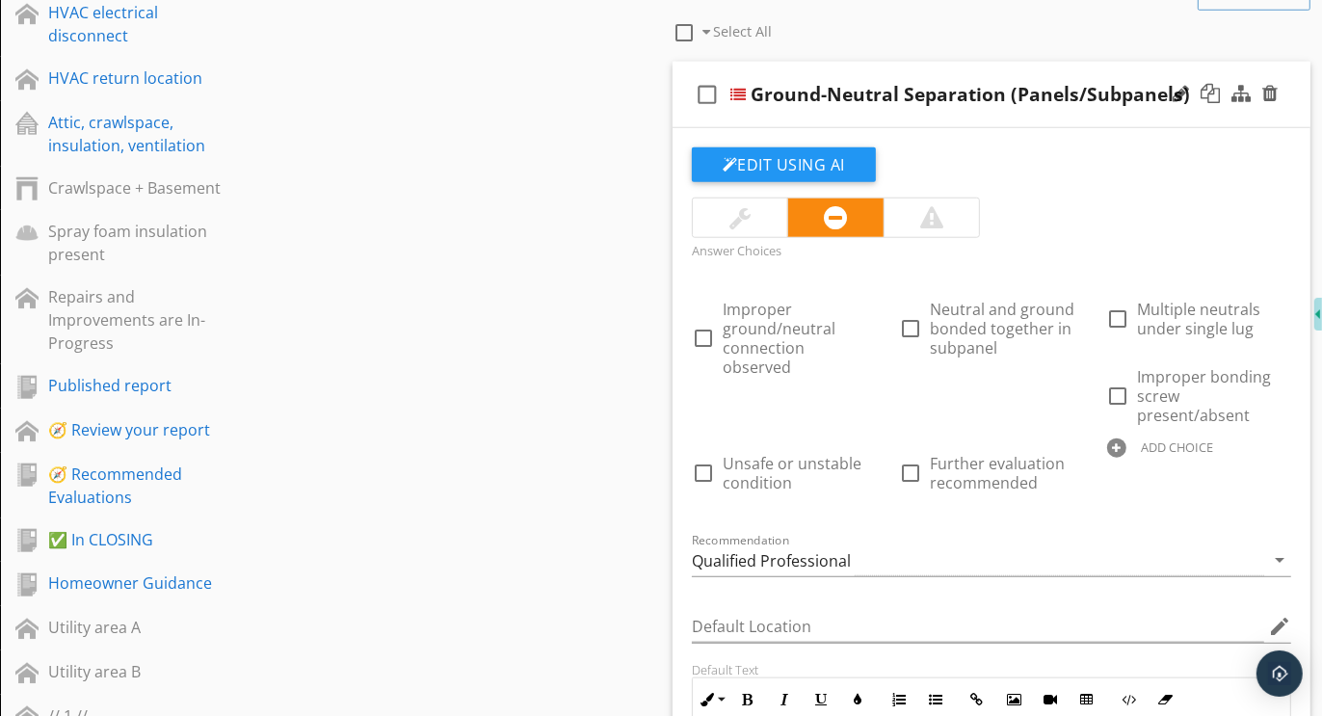
click at [1117, 439] on div at bounding box center [1116, 448] width 19 height 19
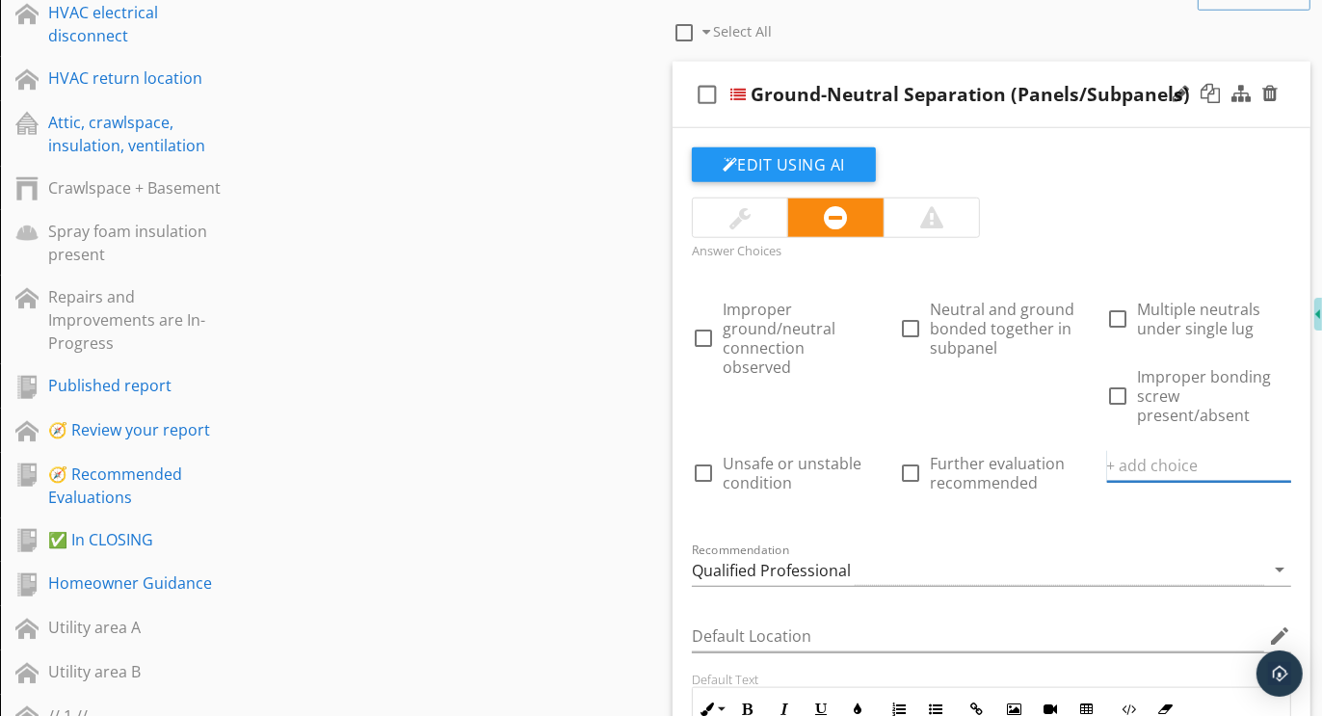
paste input "Further evaluation or correction recommended"
type input "Further evaluation or correction recommended"
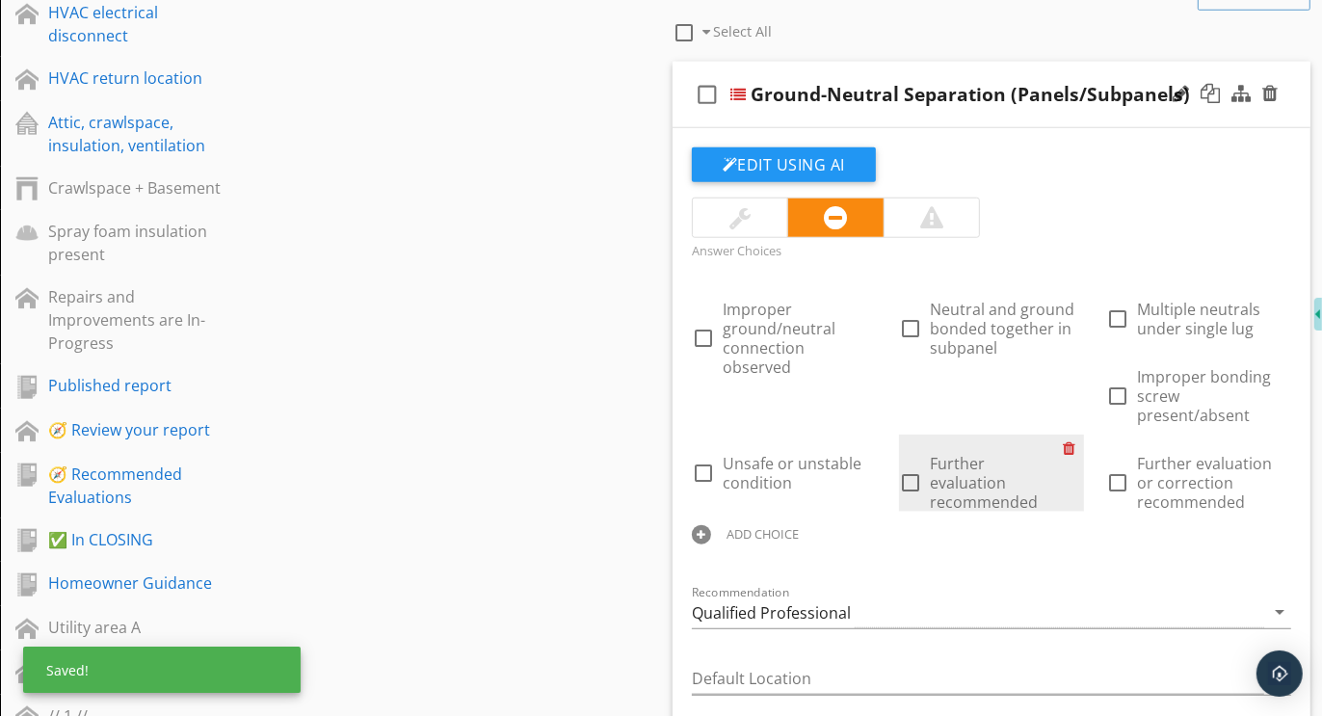
click at [1074, 447] on div at bounding box center [1074, 448] width 20 height 27
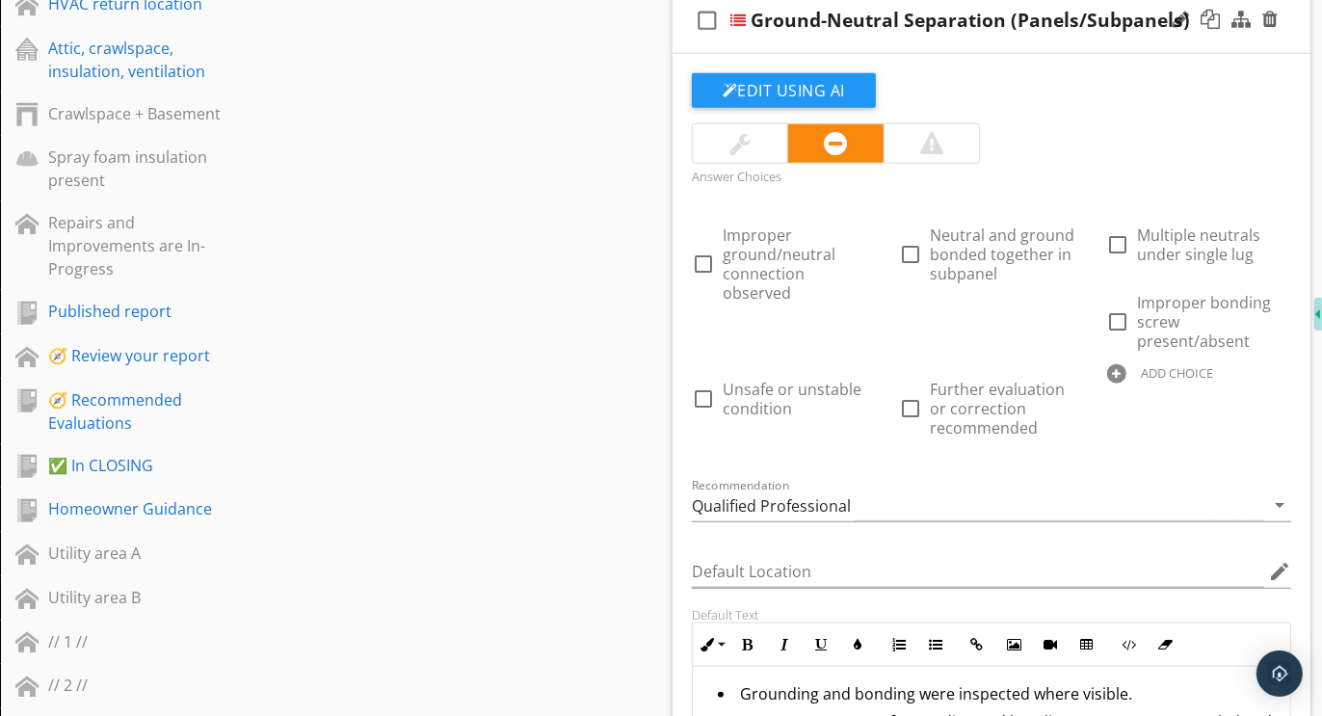
scroll to position [1532, 0]
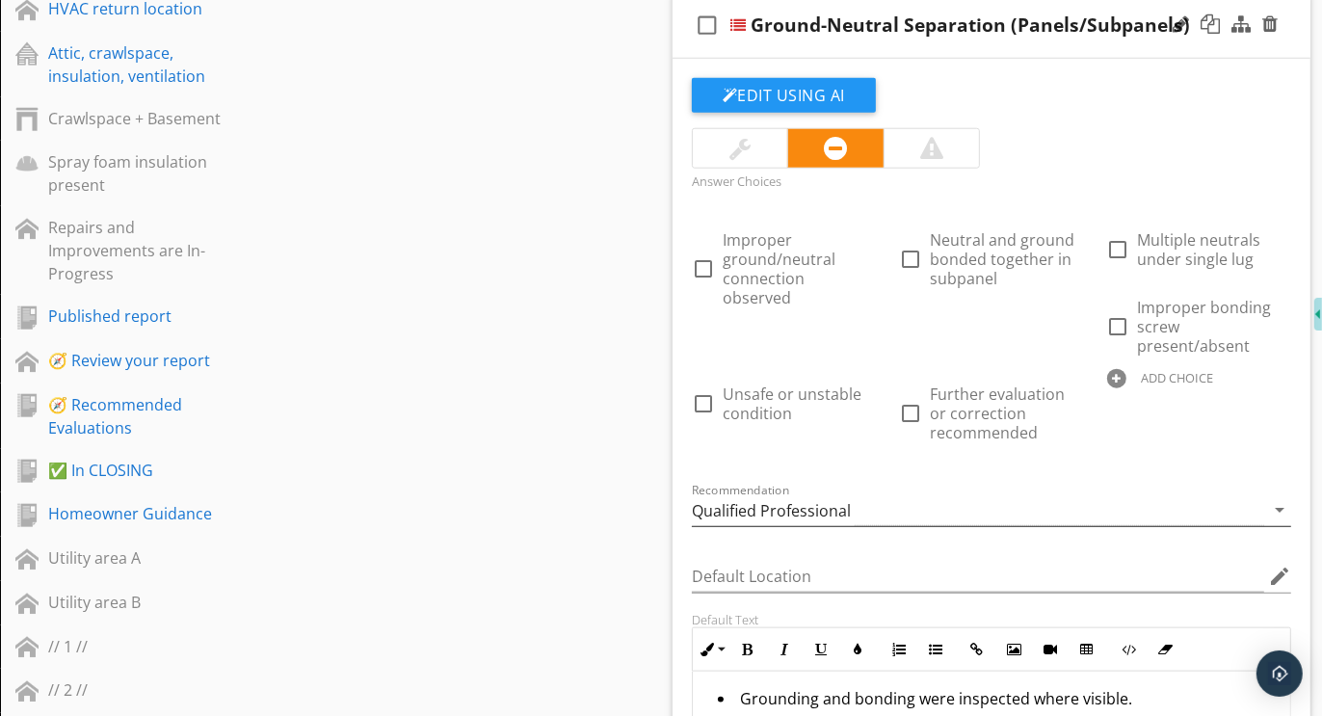
click at [784, 502] on div "Qualified Professional" at bounding box center [771, 510] width 159 height 17
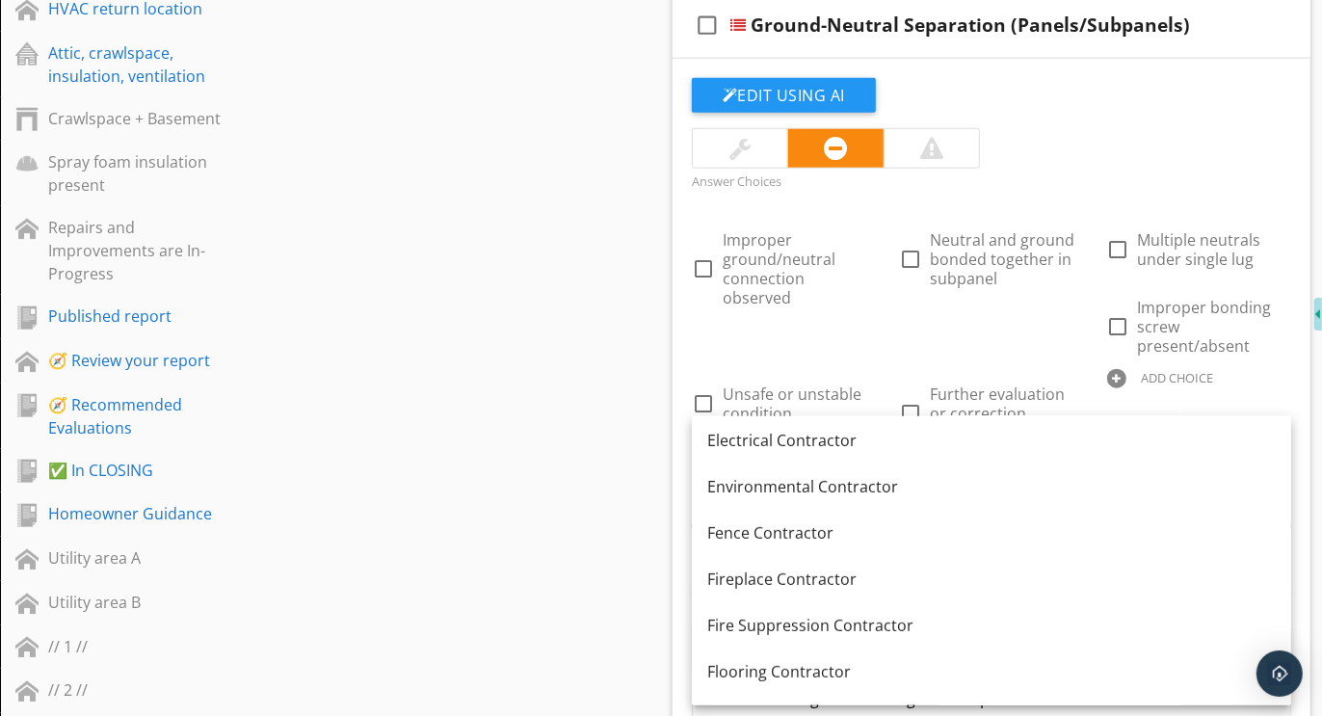
scroll to position [574, 0]
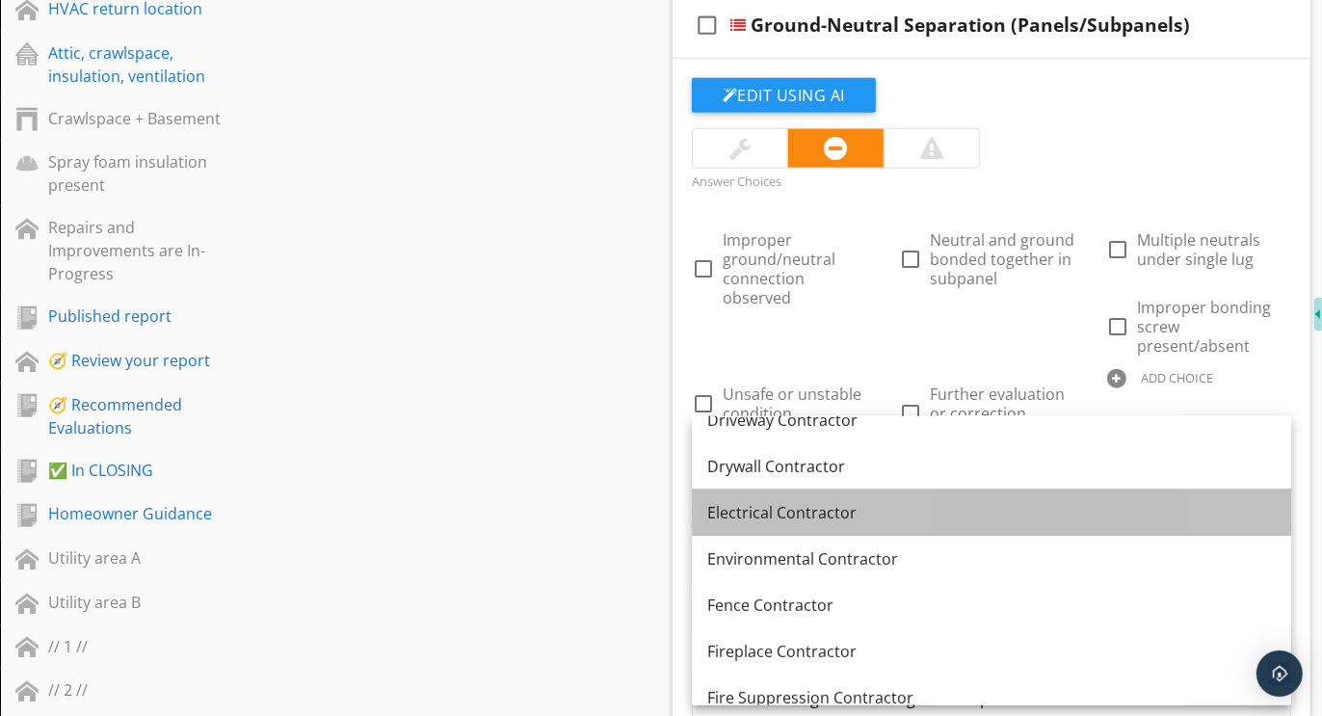
click at [763, 514] on div "Electrical Contractor" at bounding box center [991, 512] width 569 height 23
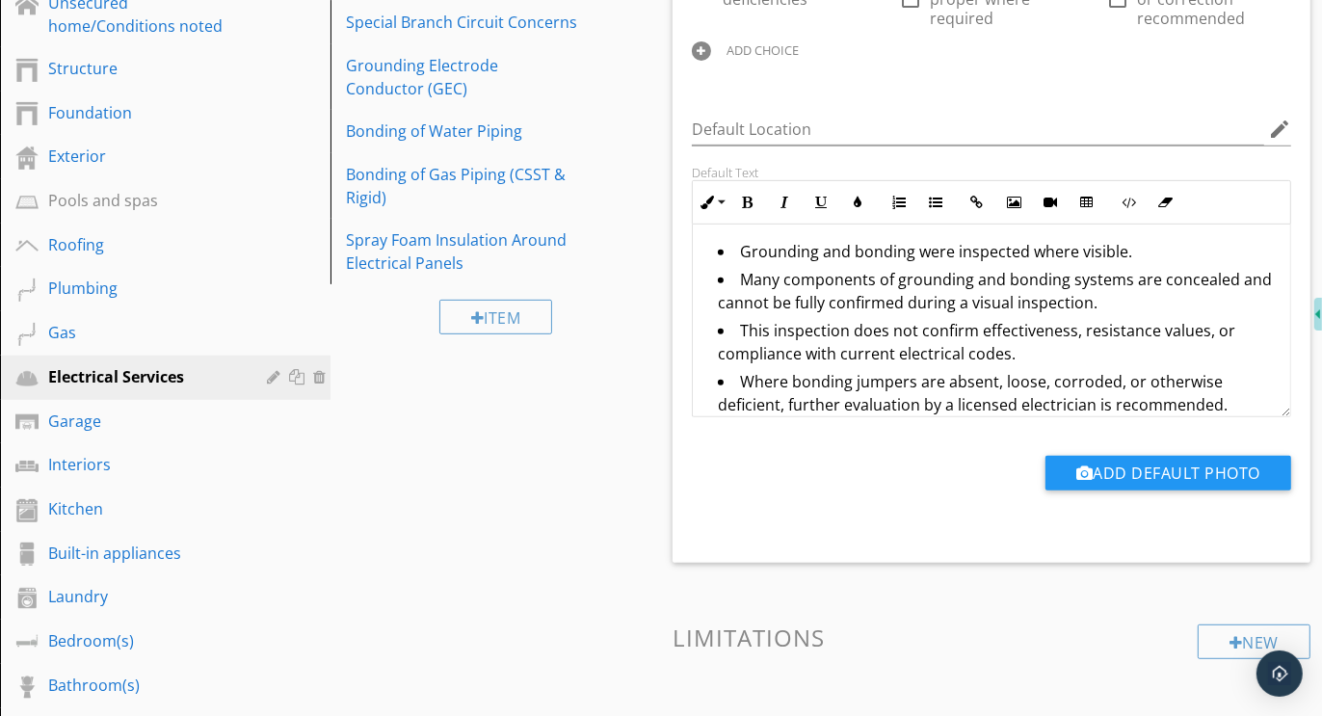
scroll to position [19, 0]
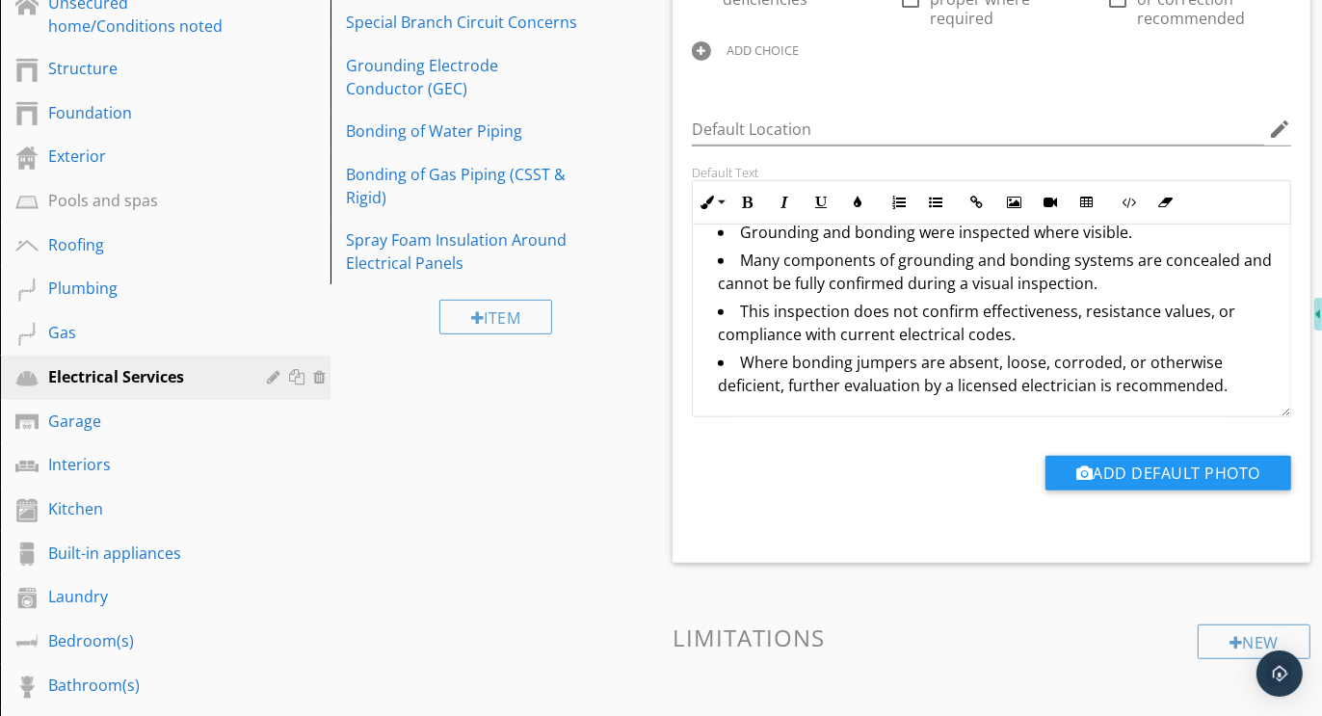
click at [1231, 385] on li "Where bonding jumpers are absent, loose, corroded, or otherwise deficient, furt…" at bounding box center [996, 376] width 557 height 51
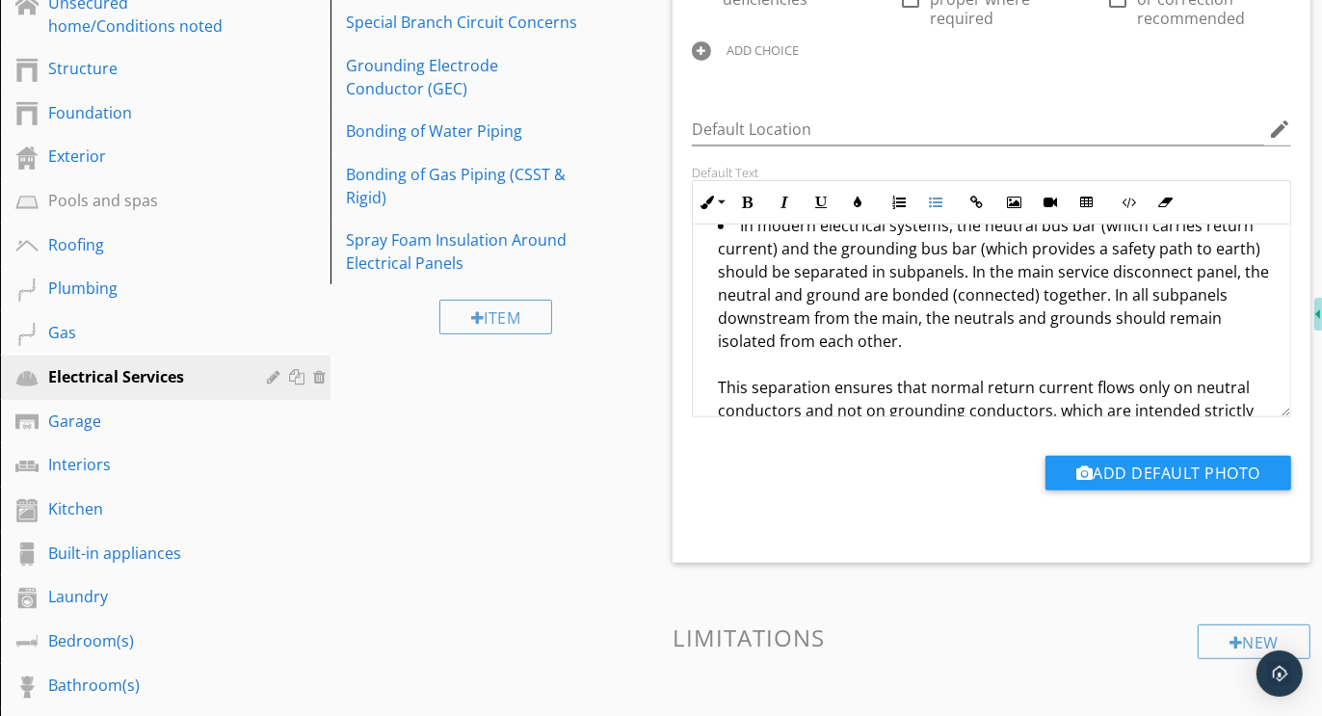
scroll to position [208, 0]
click at [967, 264] on li "In modern electrical systems, the neutral bus bar (which carries return current…" at bounding box center [996, 516] width 557 height 606
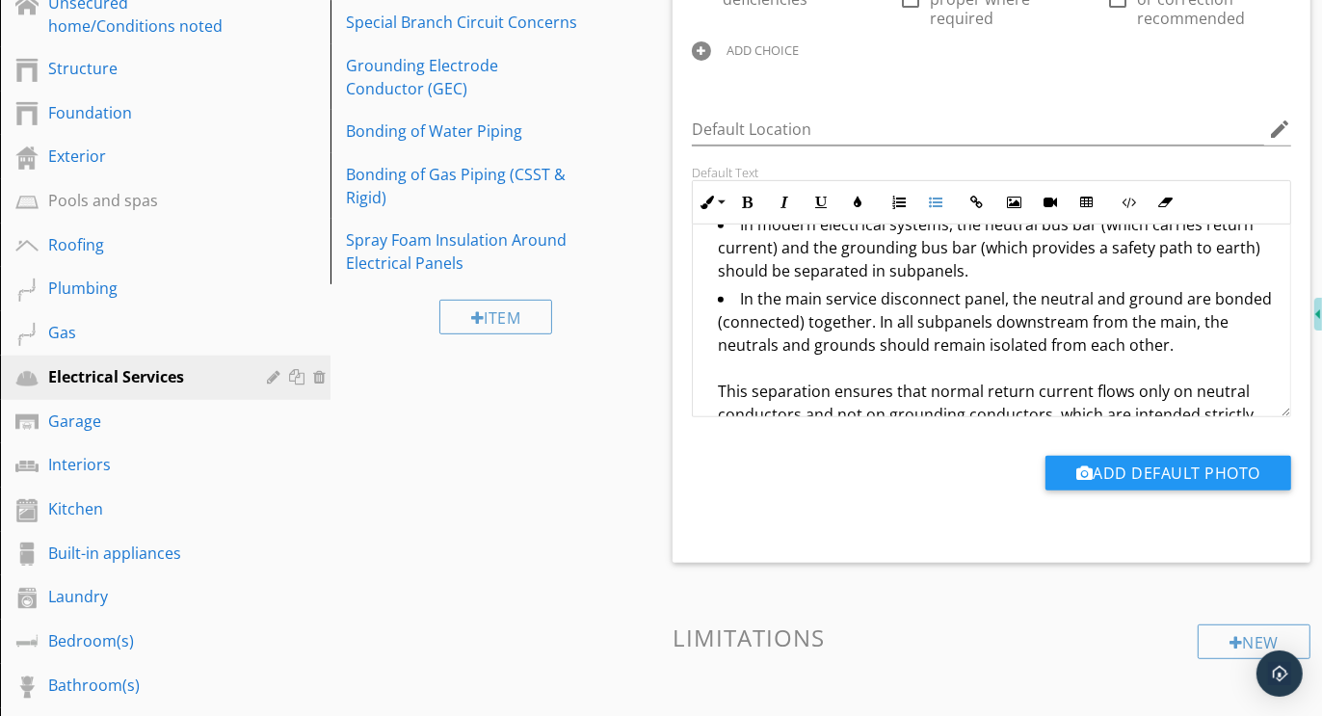
click at [876, 319] on li "In the main service disconnect panel, the neutral and ground are bonded (connec…" at bounding box center [996, 555] width 557 height 537
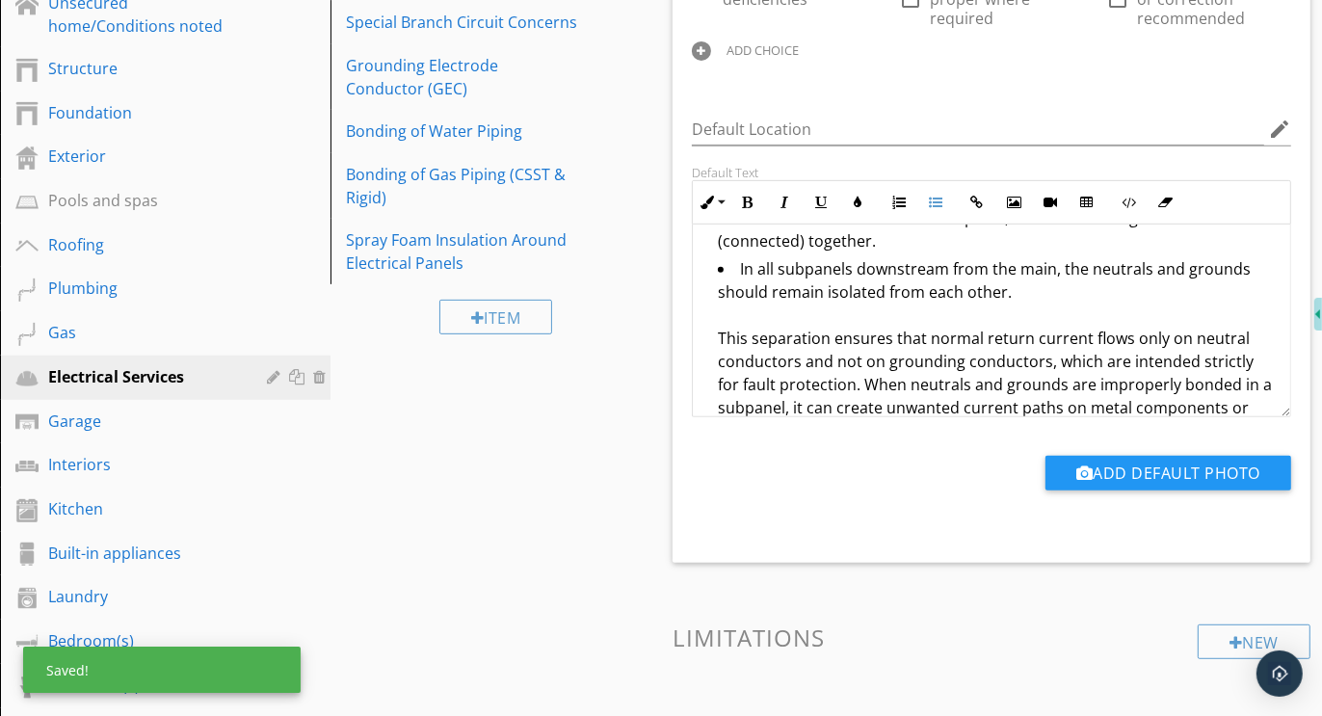
scroll to position [287, 0]
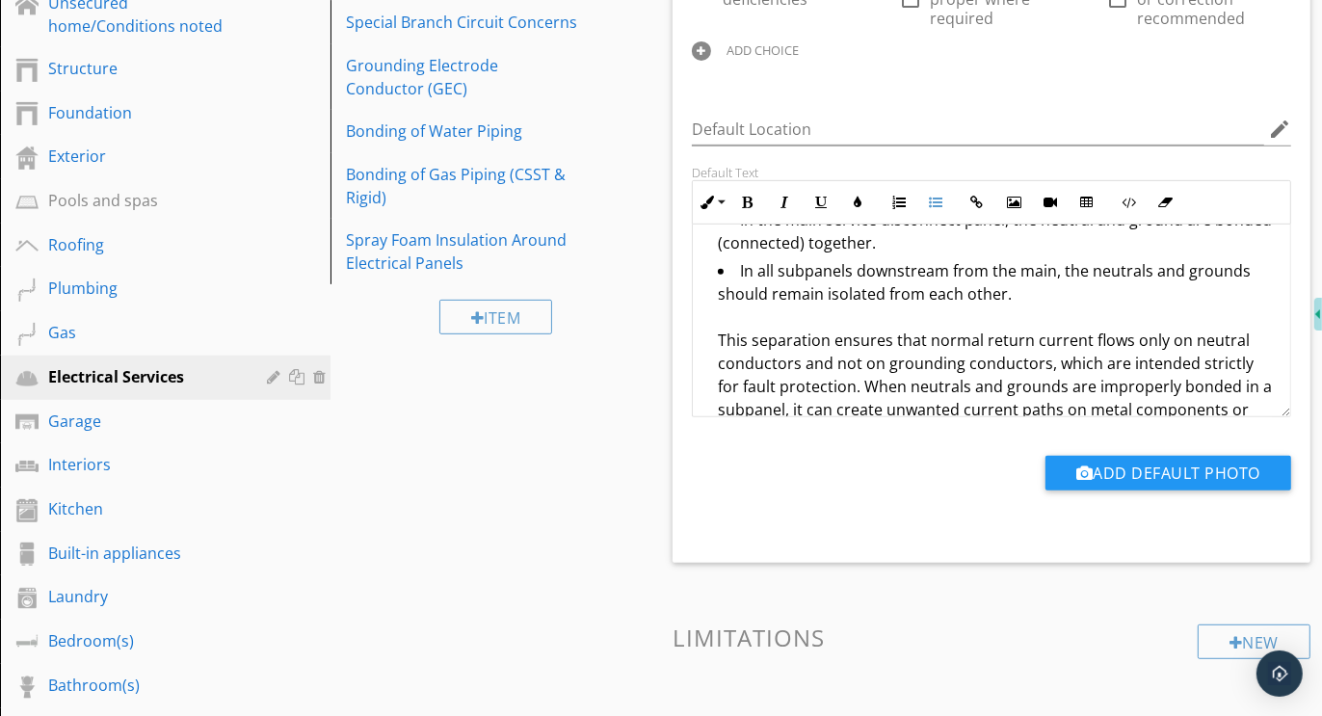
click at [718, 340] on li "In all subpanels downstream from the main, the neutrals and grounds should rema…" at bounding box center [996, 516] width 557 height 514
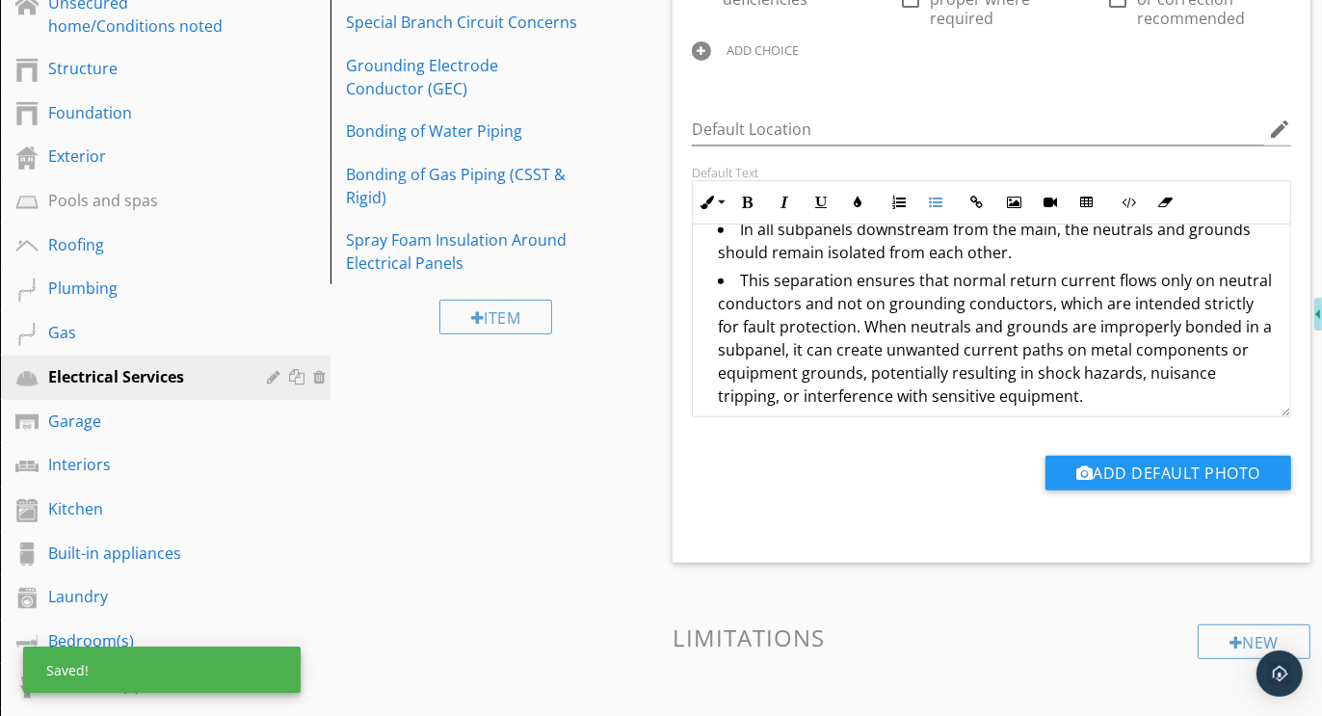
scroll to position [328, 0]
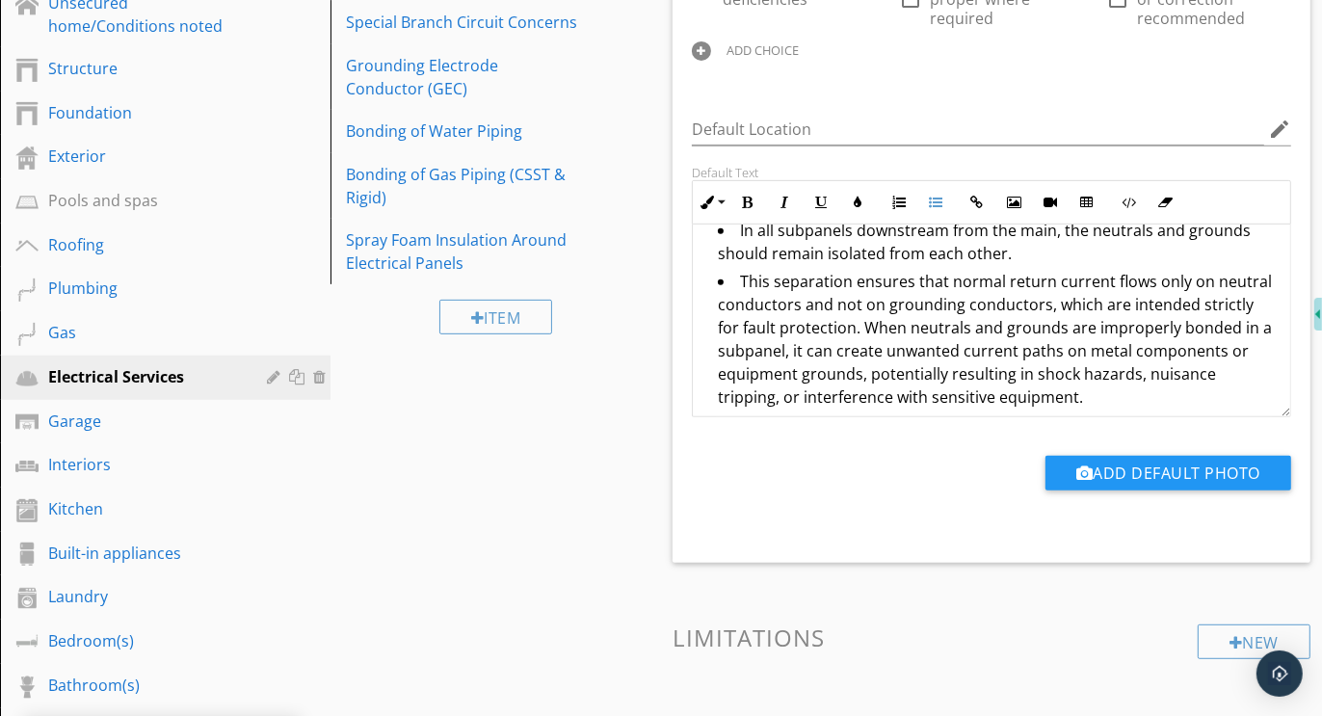
click at [835, 324] on li "This separation ensures that normal return current flows only on neutral conduc…" at bounding box center [996, 492] width 557 height 444
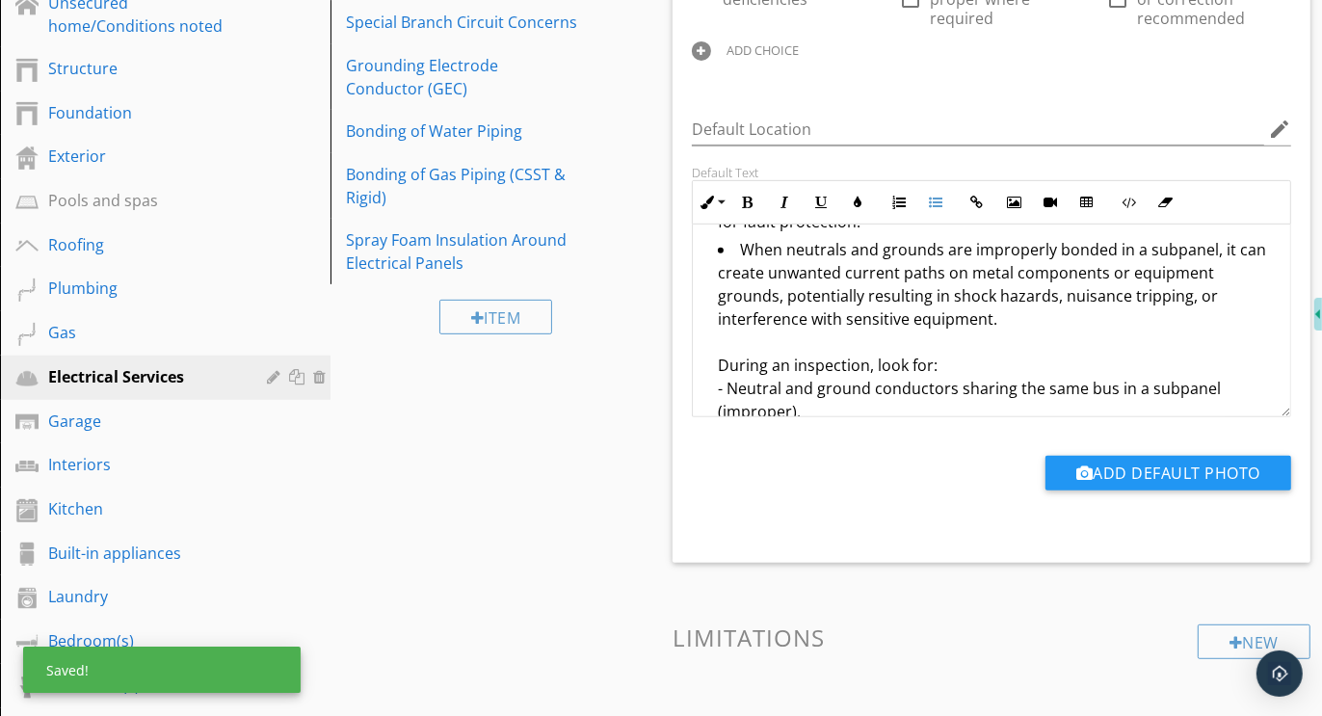
scroll to position [449, 0]
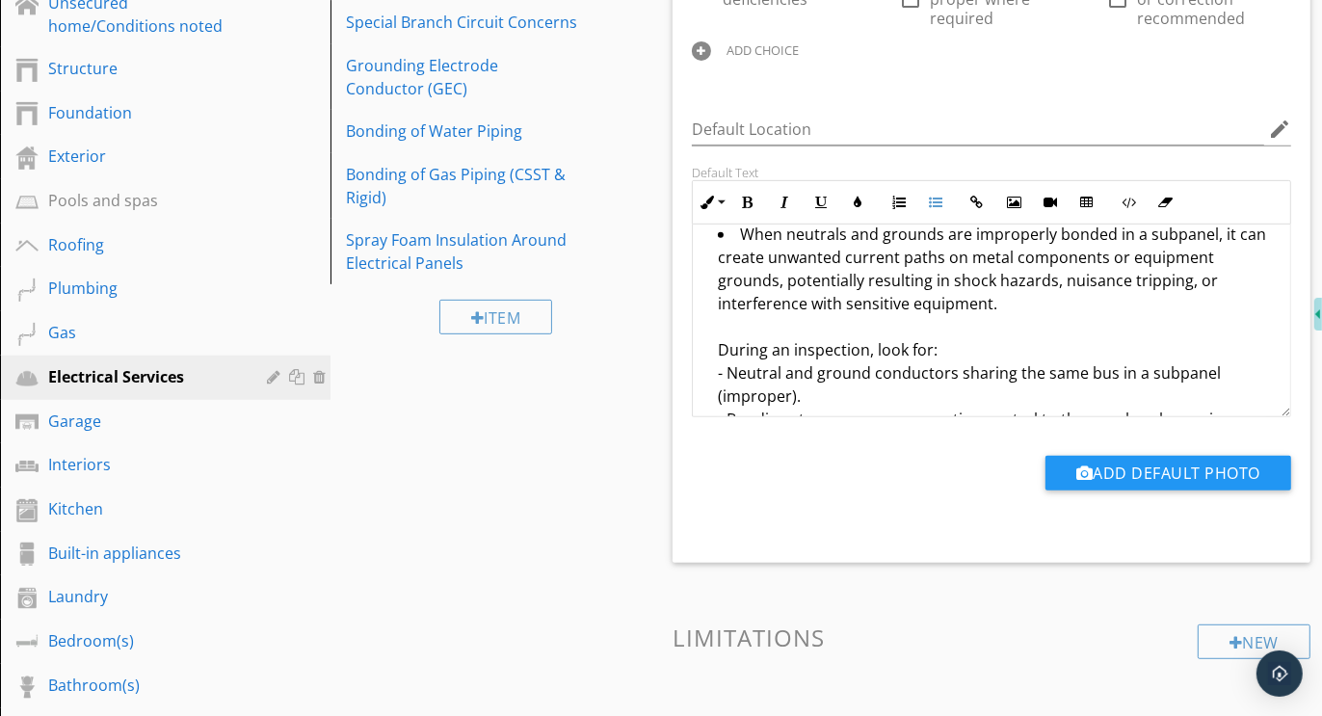
click at [720, 349] on li "When neutrals and grounds are improperly bonded in a subpanel, it can create un…" at bounding box center [996, 422] width 557 height 398
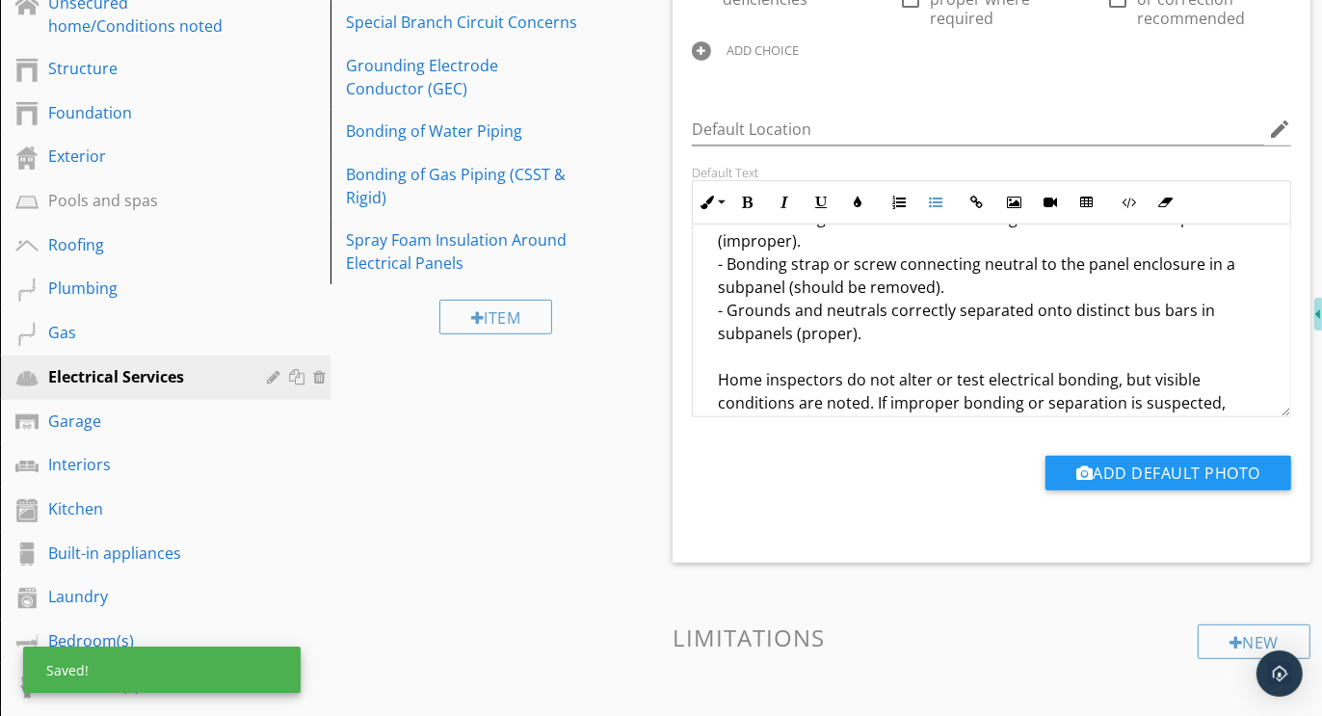
scroll to position [590, 0]
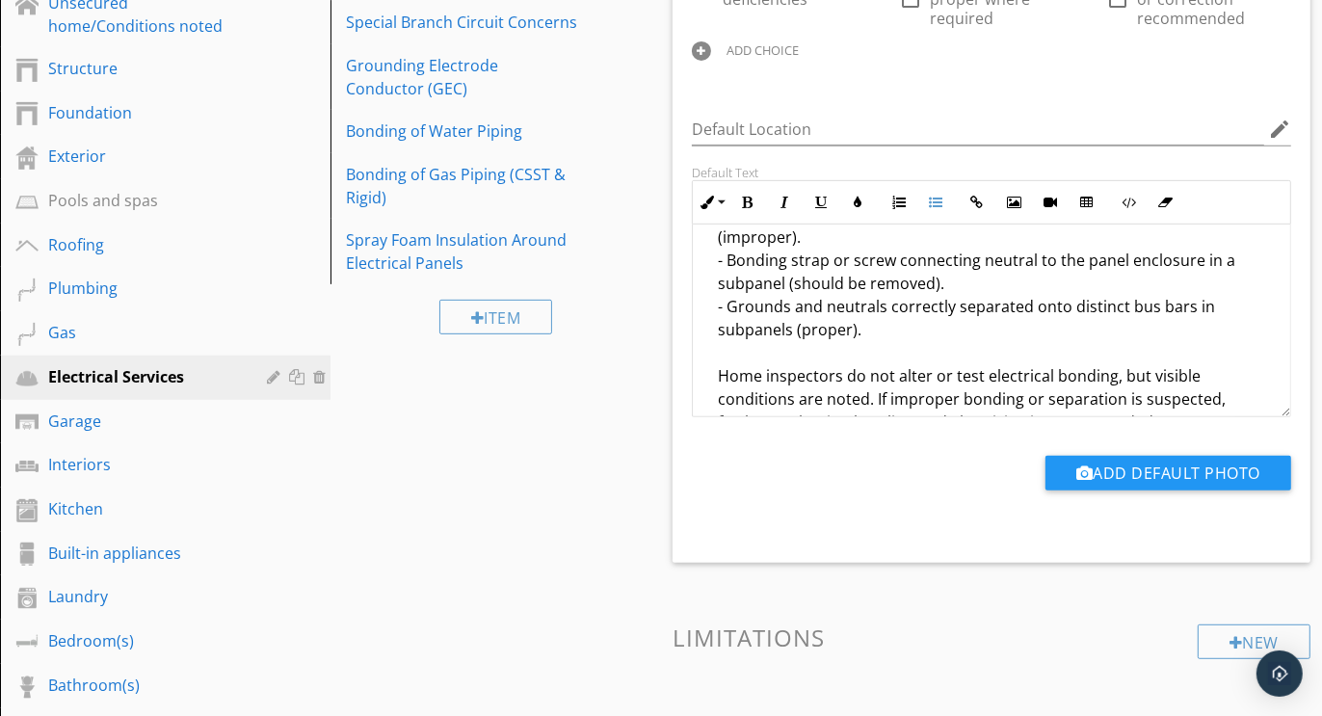
click at [712, 371] on ul "Grounding and bonding were inspected where visible. Many components of groundin…" at bounding box center [991, 56] width 567 height 812
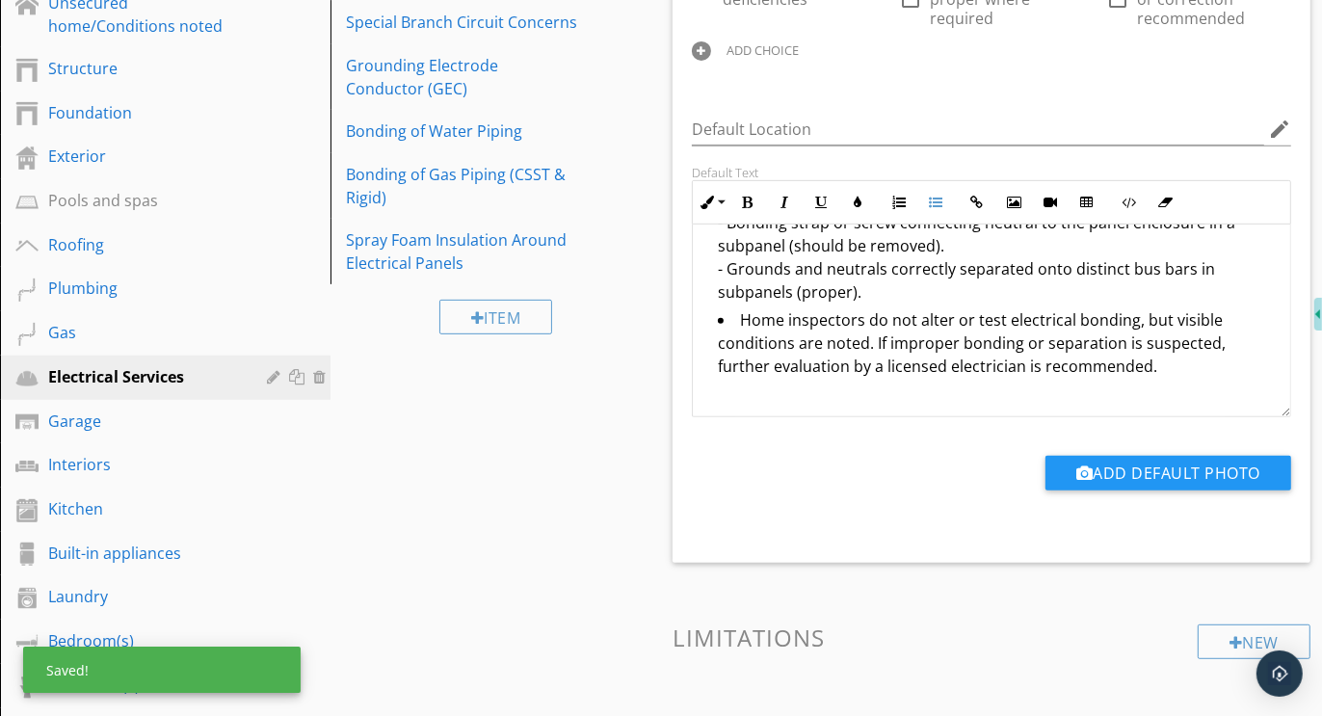
scroll to position [631, 0]
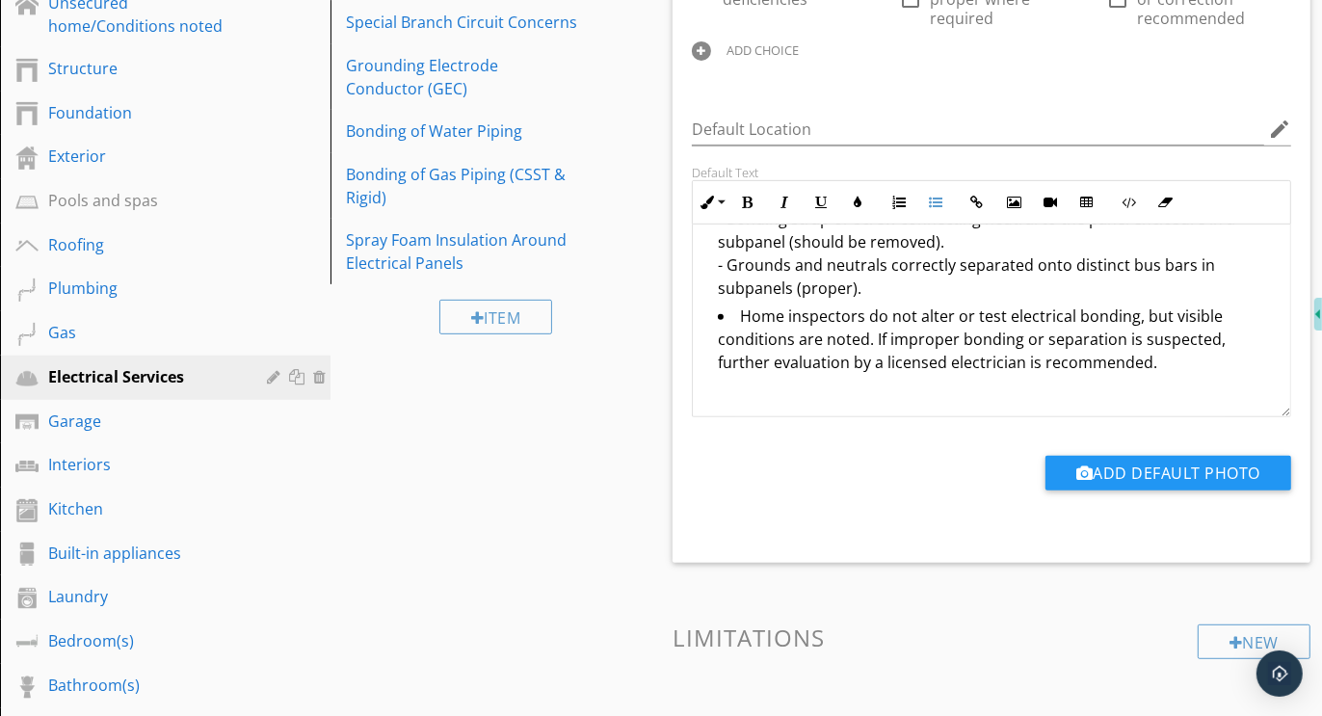
click at [873, 334] on li "Home inspectors do not alter or test electrical bonding, but visible conditions…" at bounding box center [996, 353] width 557 height 97
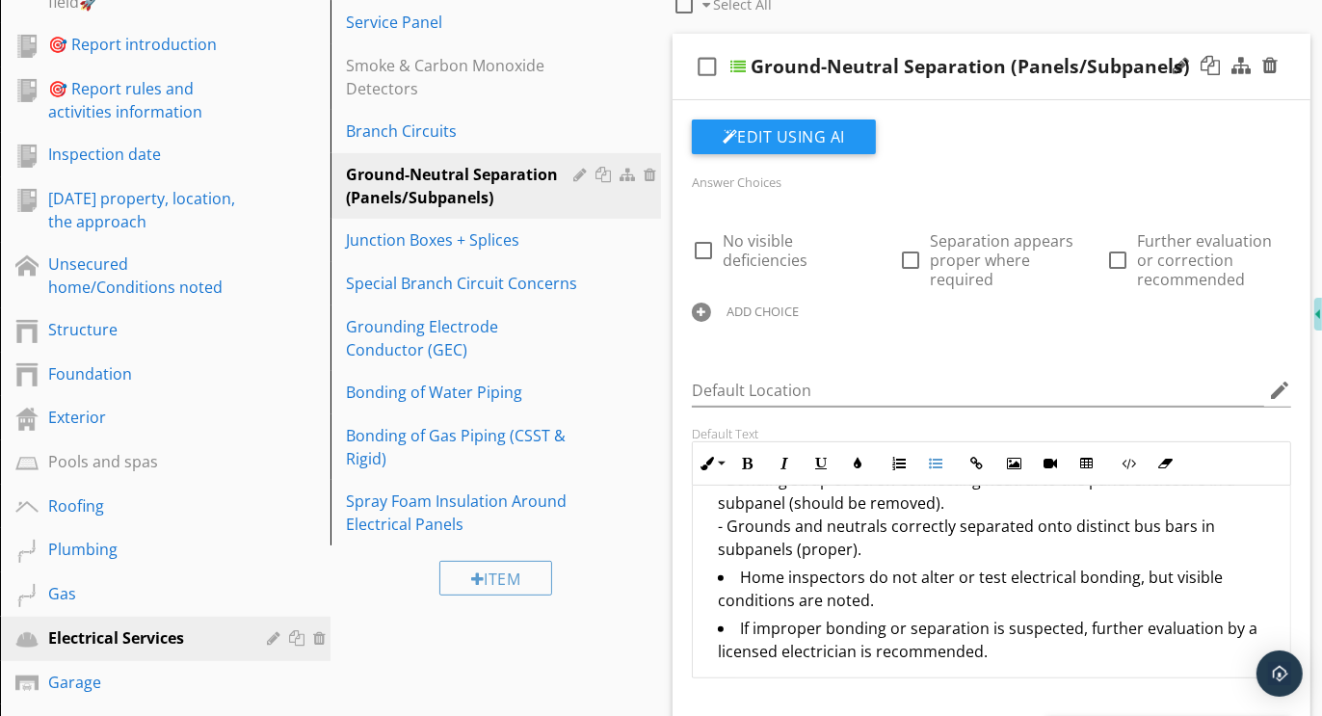
scroll to position [355, 0]
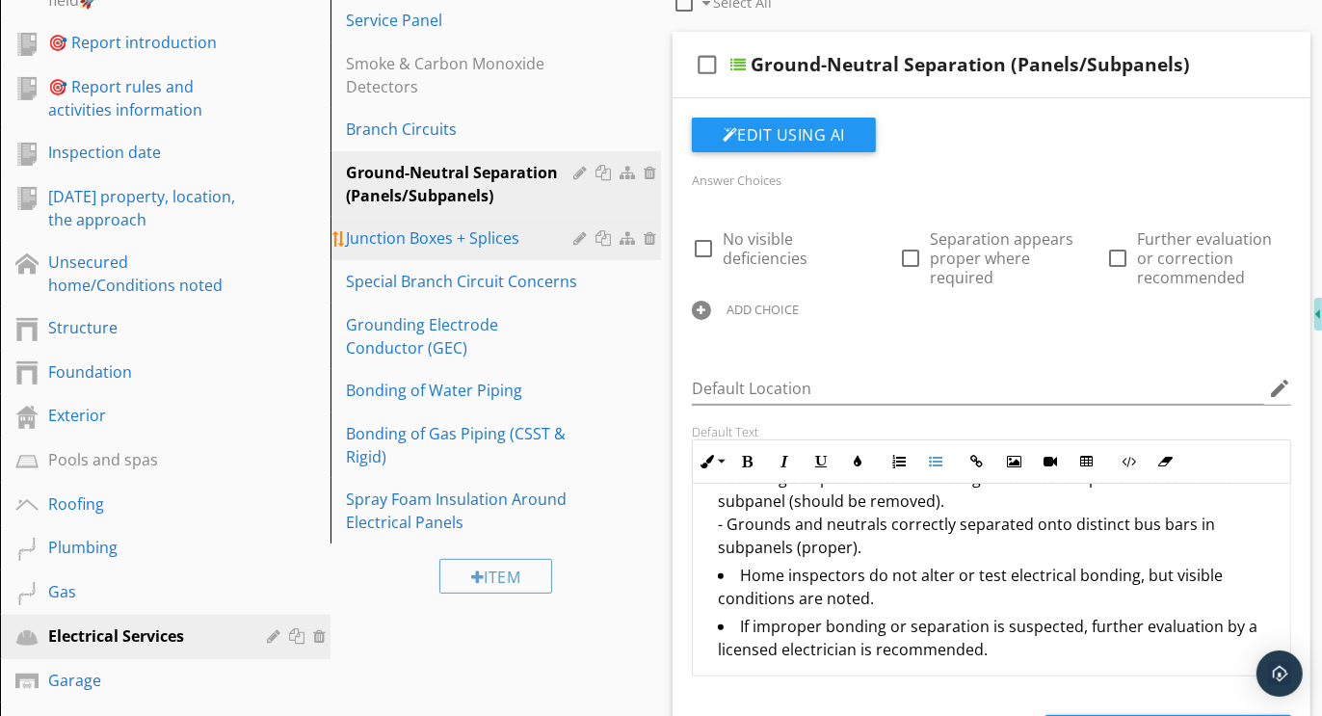
click at [457, 227] on div "Junction Boxes + Splices" at bounding box center [462, 237] width 233 height 23
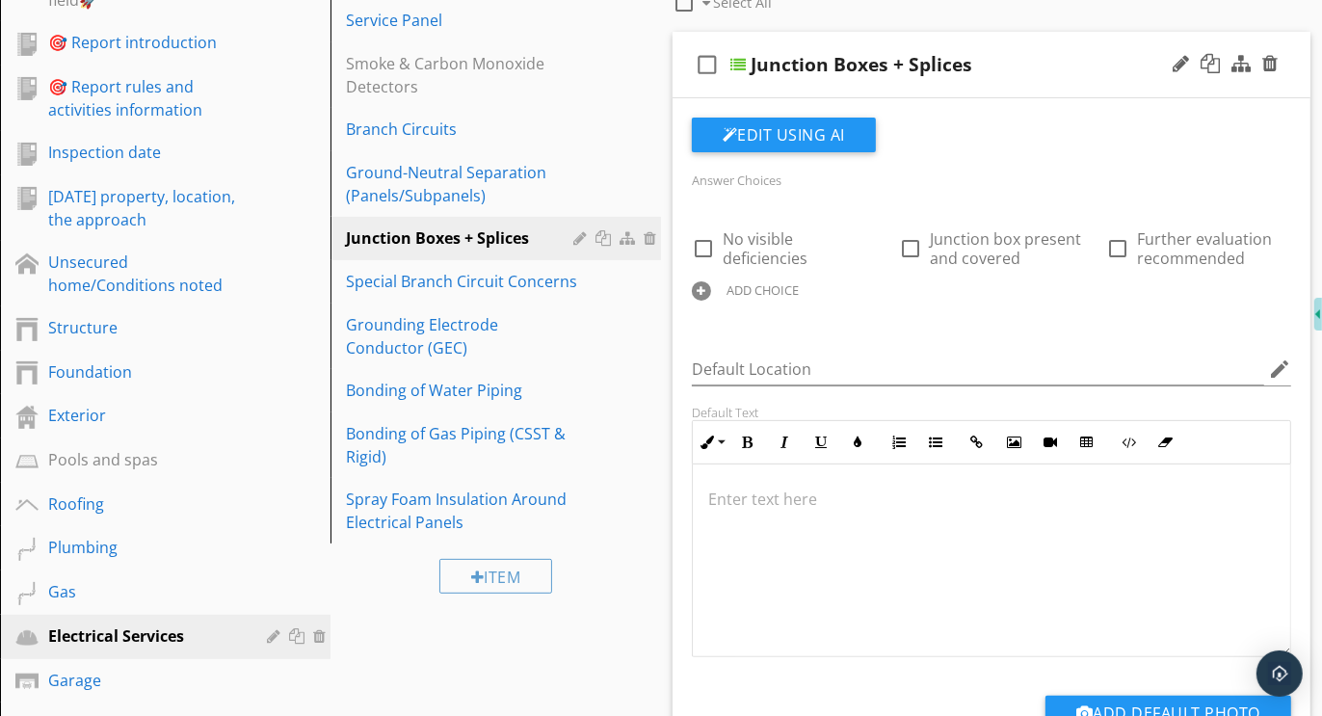
click at [702, 291] on div at bounding box center [701, 290] width 19 height 19
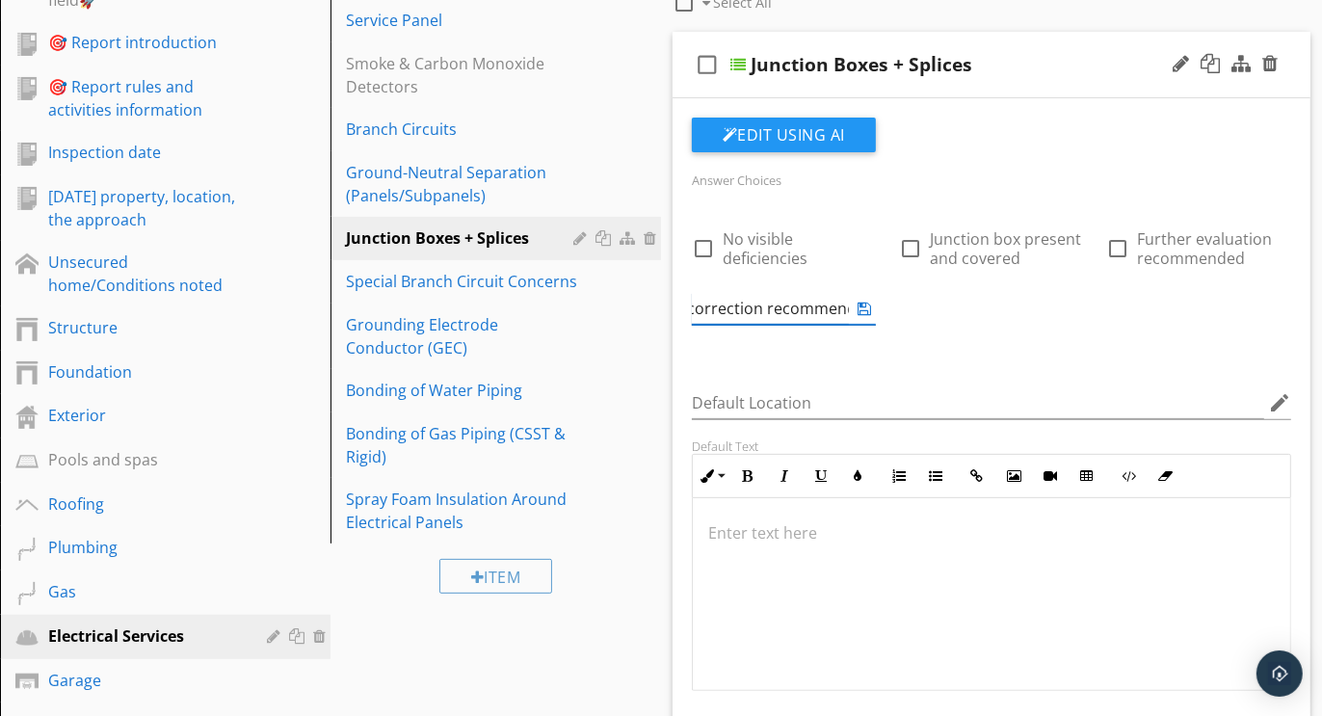
scroll to position [0, 181]
type input "Further evaluation or correction recommended"
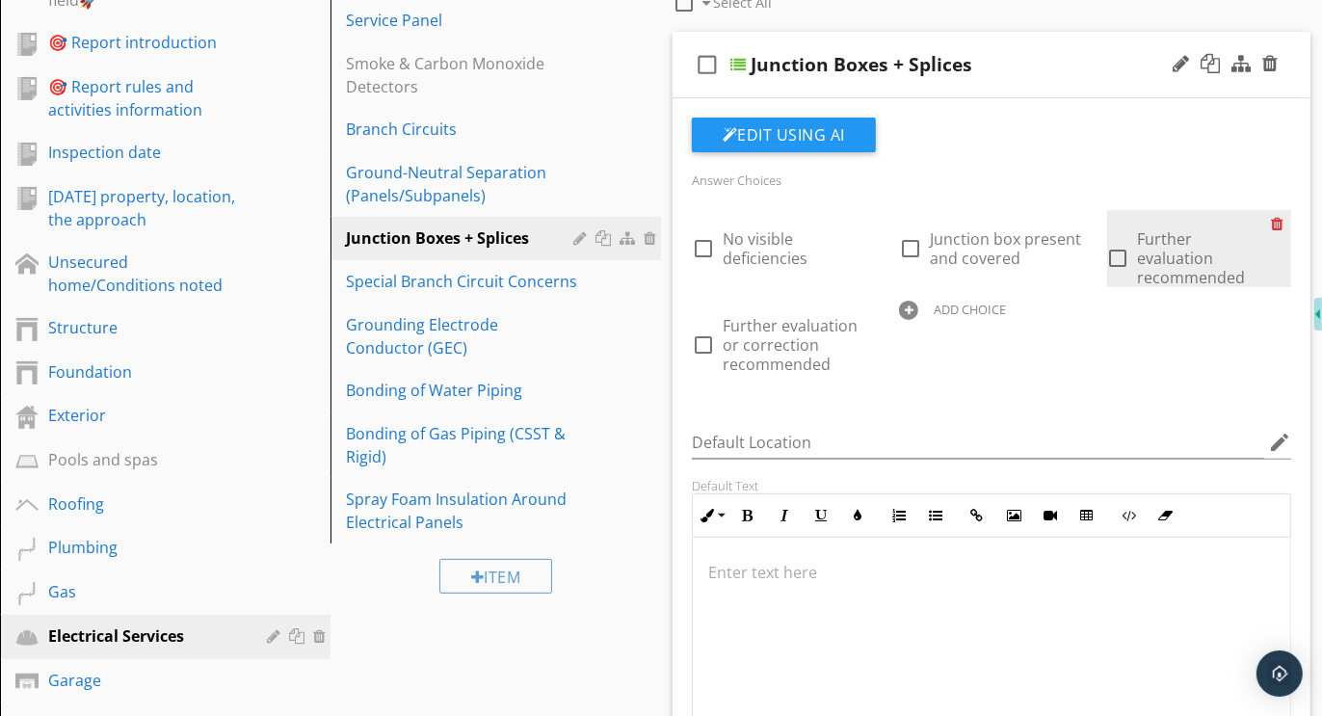
click at [1277, 218] on div at bounding box center [1281, 223] width 20 height 27
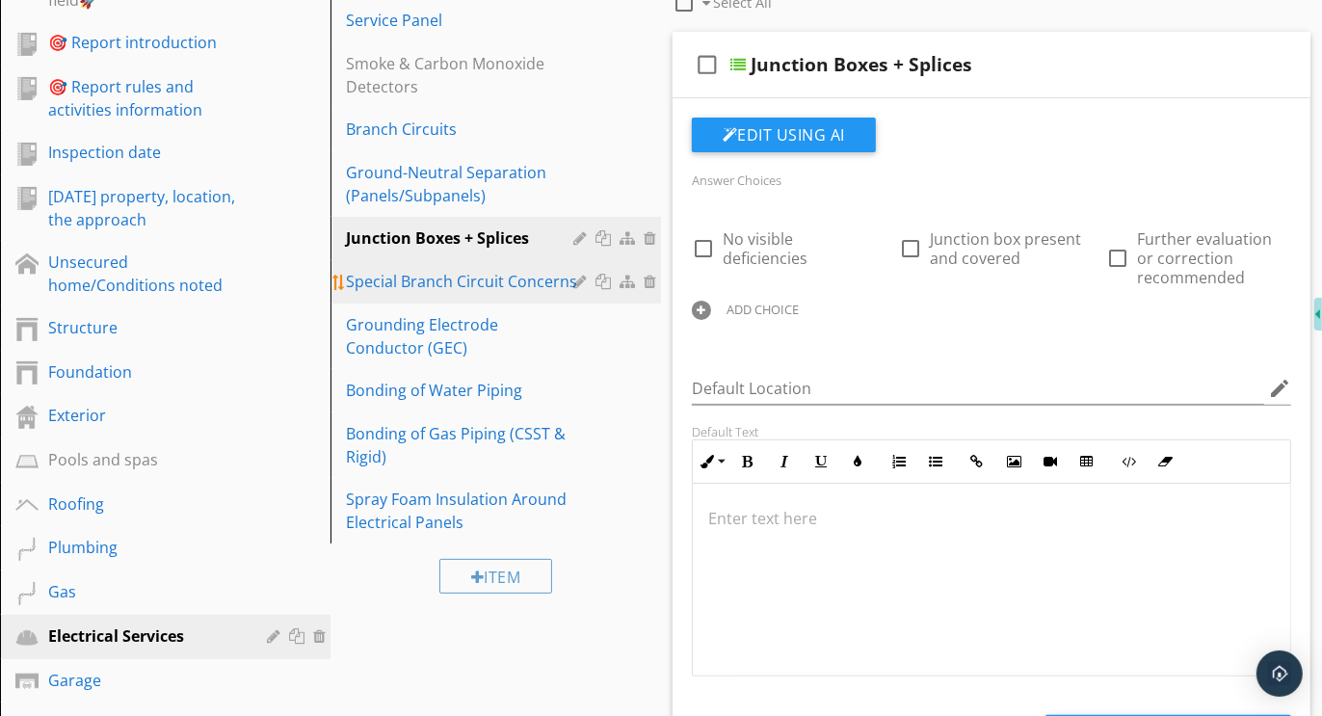
click at [445, 278] on div "Special Branch Circuit Concerns" at bounding box center [462, 281] width 233 height 23
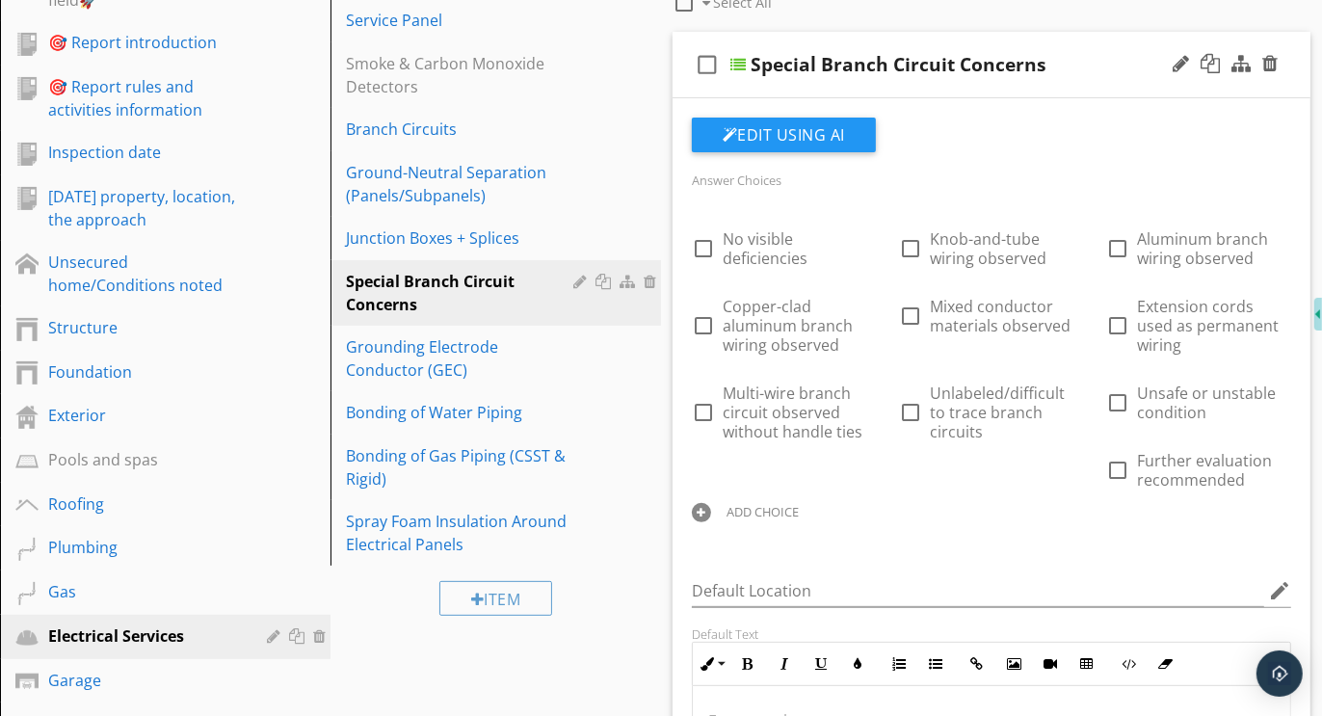
click at [711, 503] on div at bounding box center [701, 512] width 19 height 19
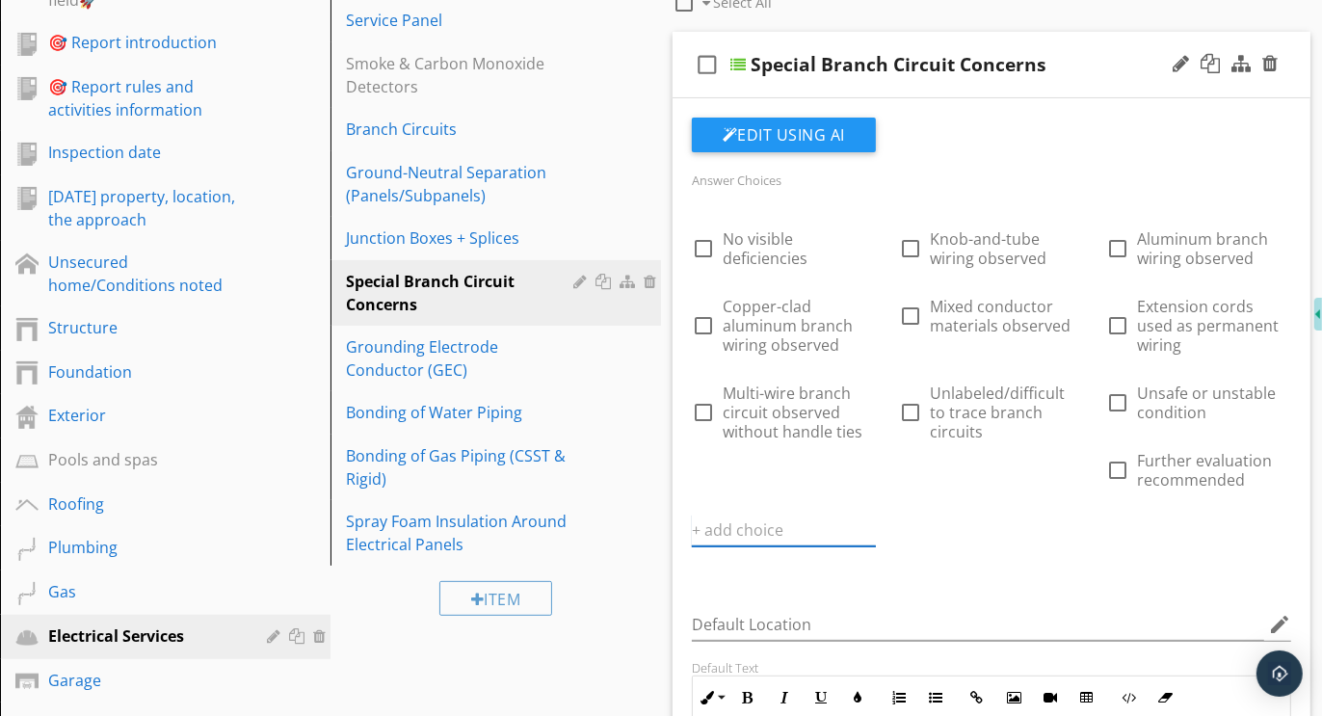
paste input "In modern electrical systems, the neutral bus bar (which carries return current…"
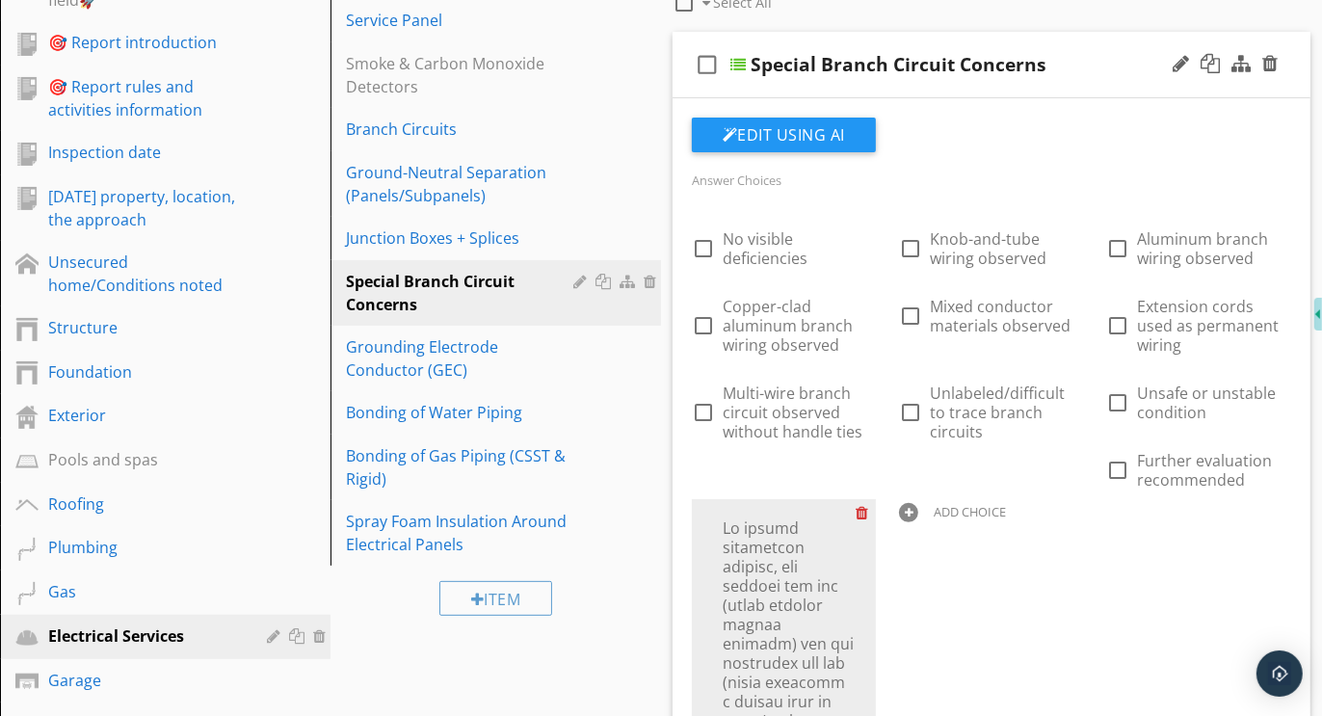
click at [876, 499] on div at bounding box center [866, 512] width 20 height 27
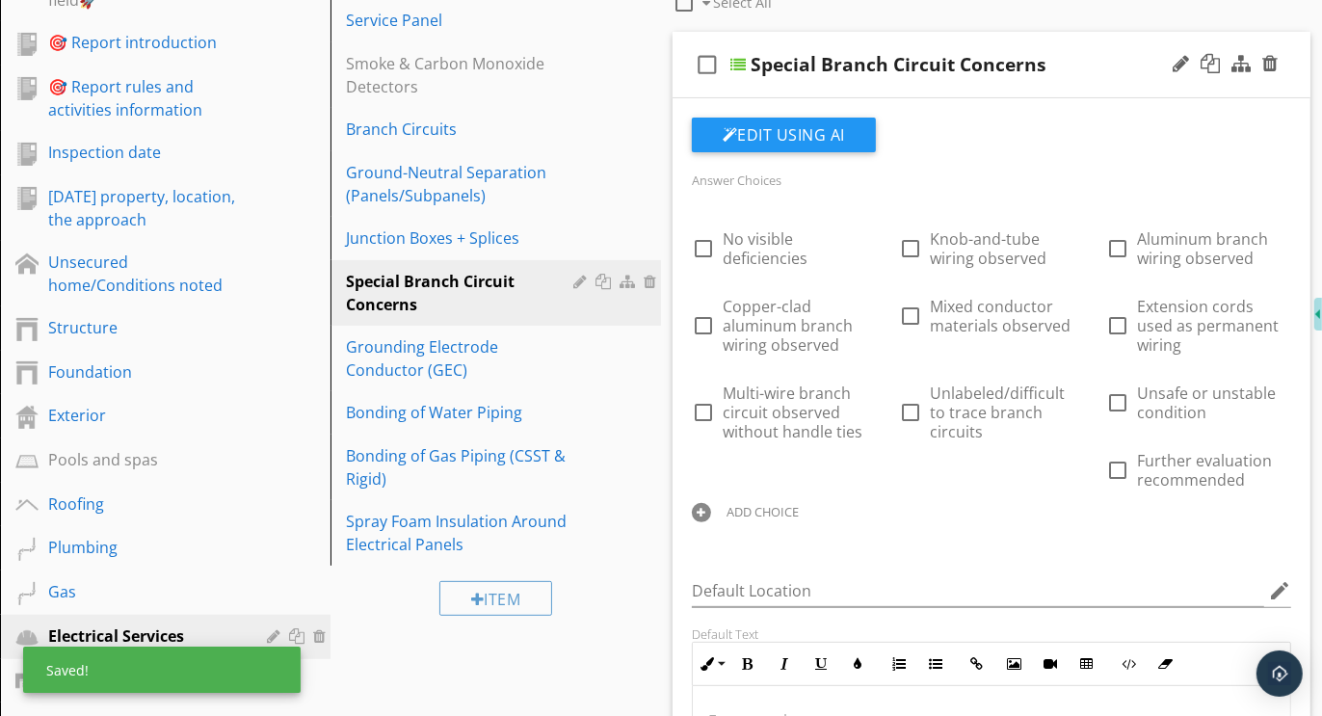
click at [711, 503] on div at bounding box center [701, 512] width 19 height 19
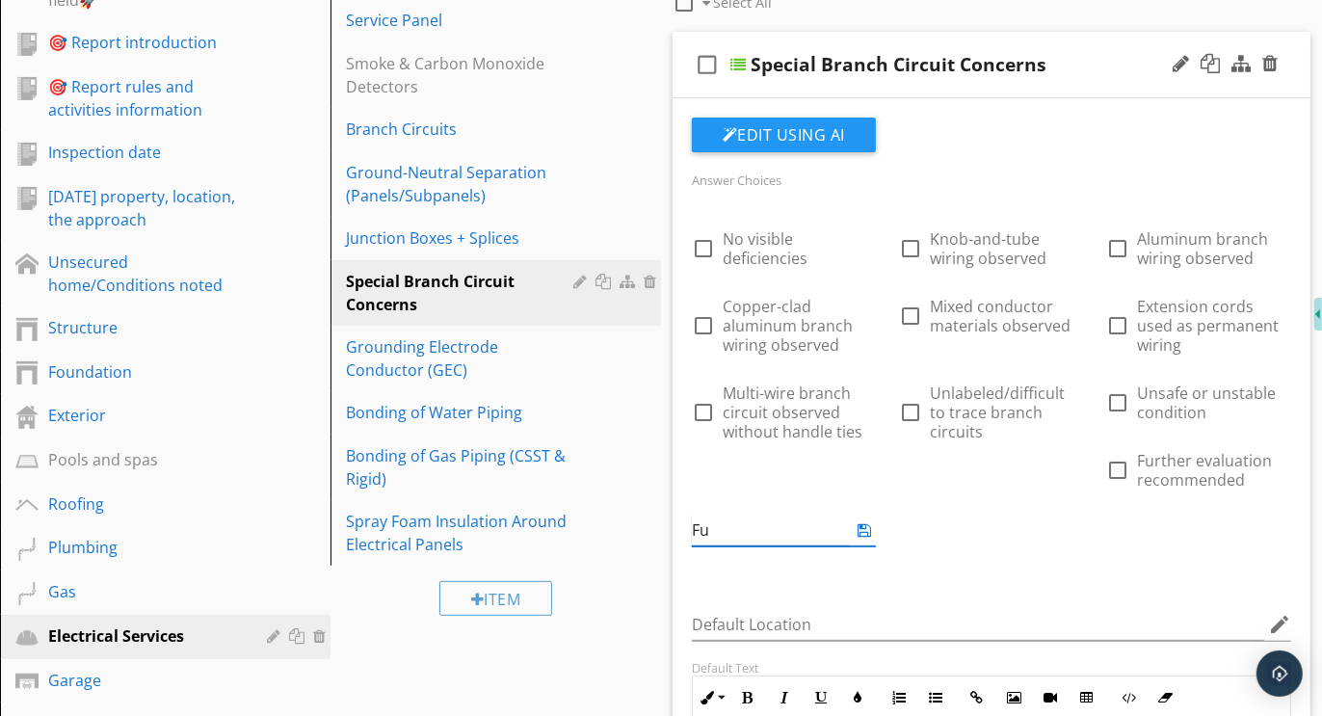
type input "F"
type input "Further evaluation and correction recommended"
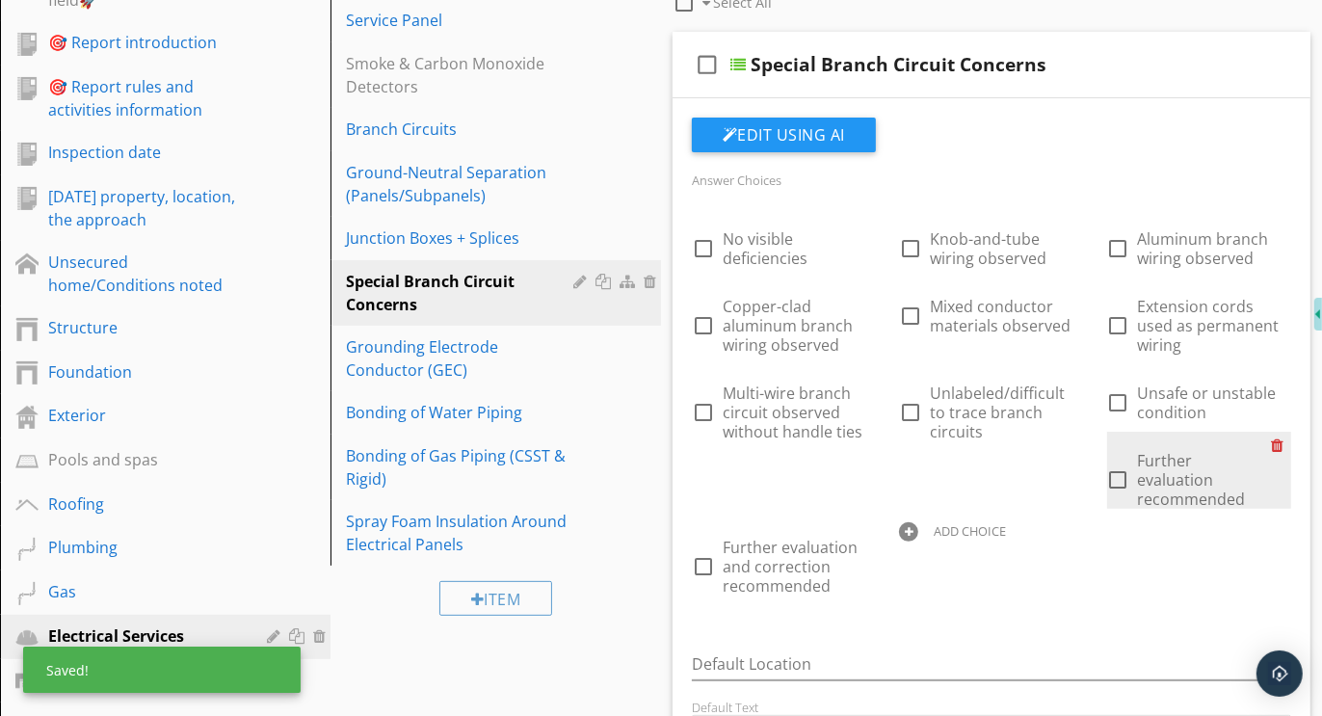
click at [1271, 459] on div at bounding box center [1281, 445] width 20 height 27
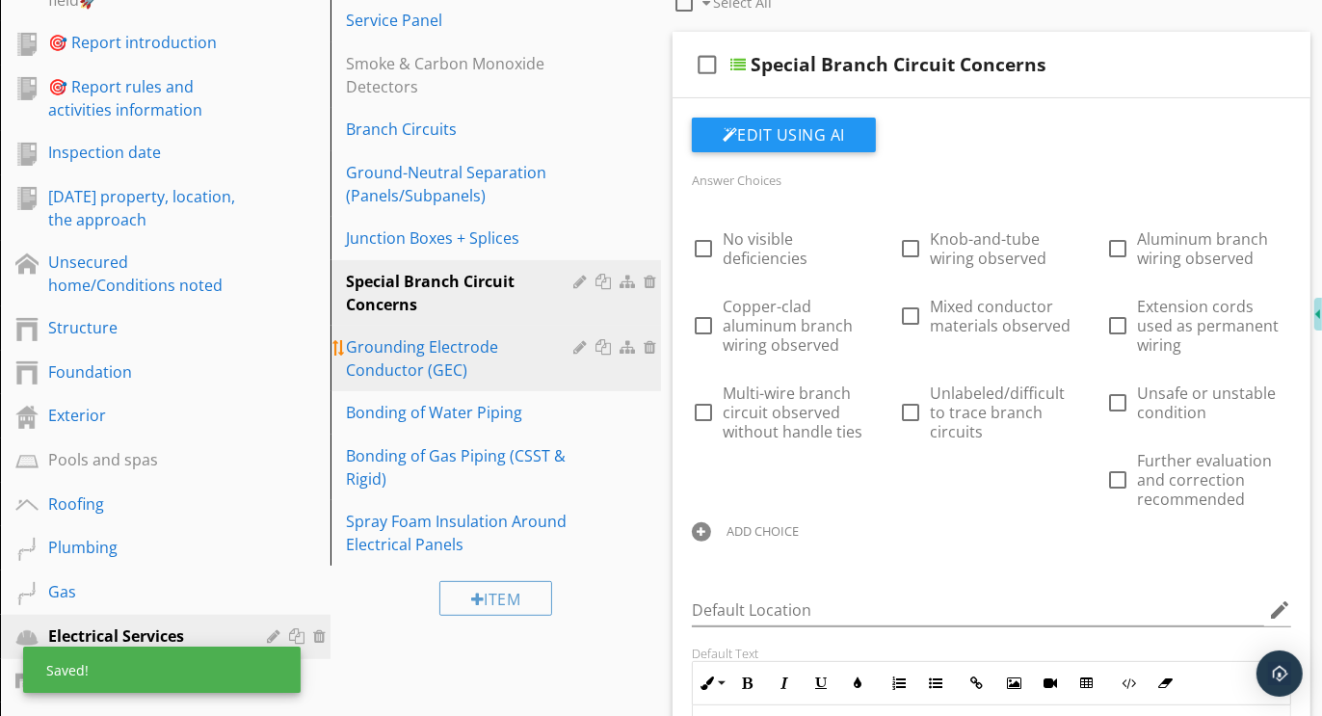
click at [415, 351] on div "Grounding Electrode Conductor (GEC)" at bounding box center [462, 358] width 233 height 46
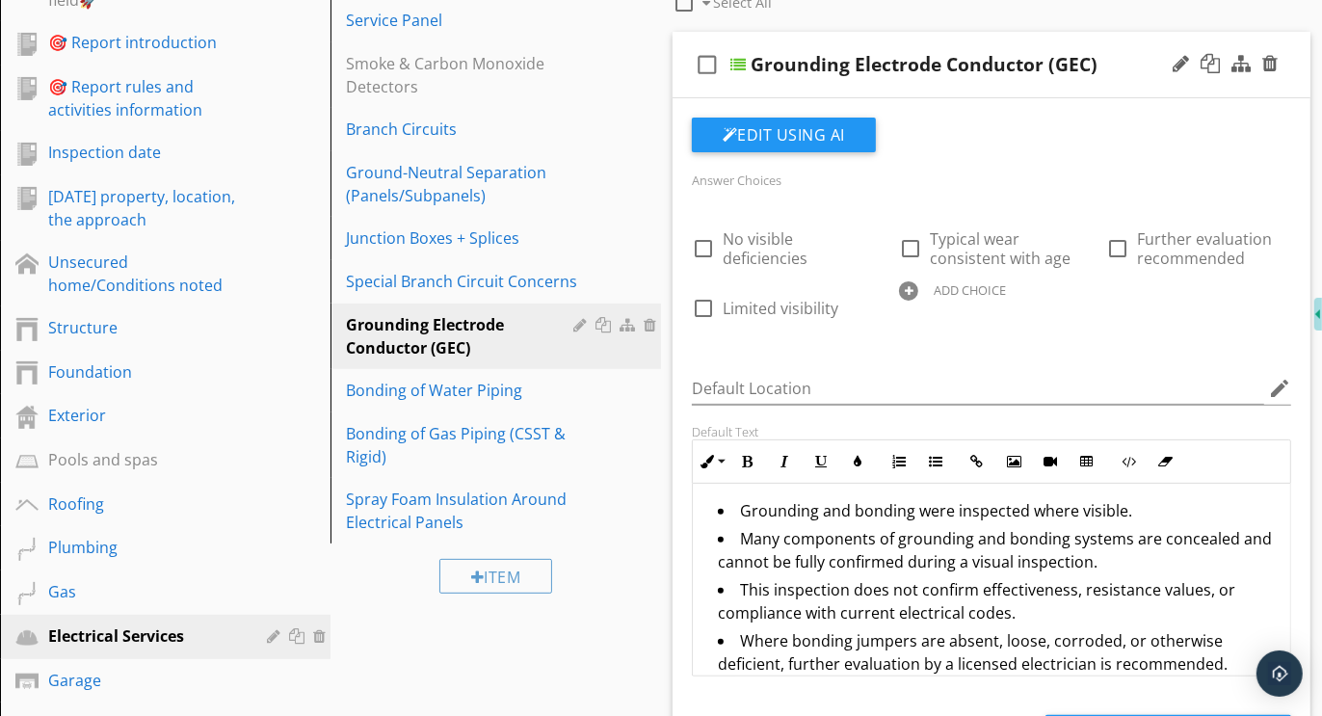
click at [906, 282] on div at bounding box center [908, 290] width 19 height 19
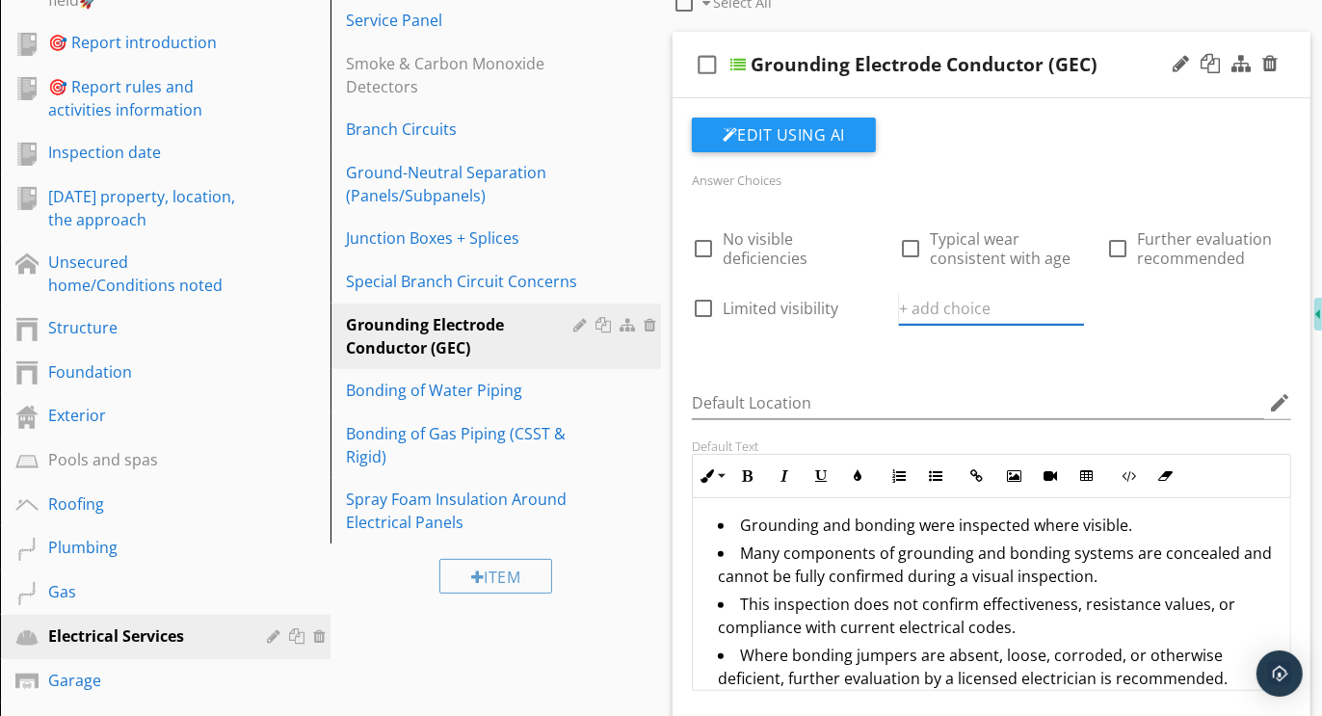
paste input "Further evaluation and correction recommended"
type input "Further evaluation and correction recommended"
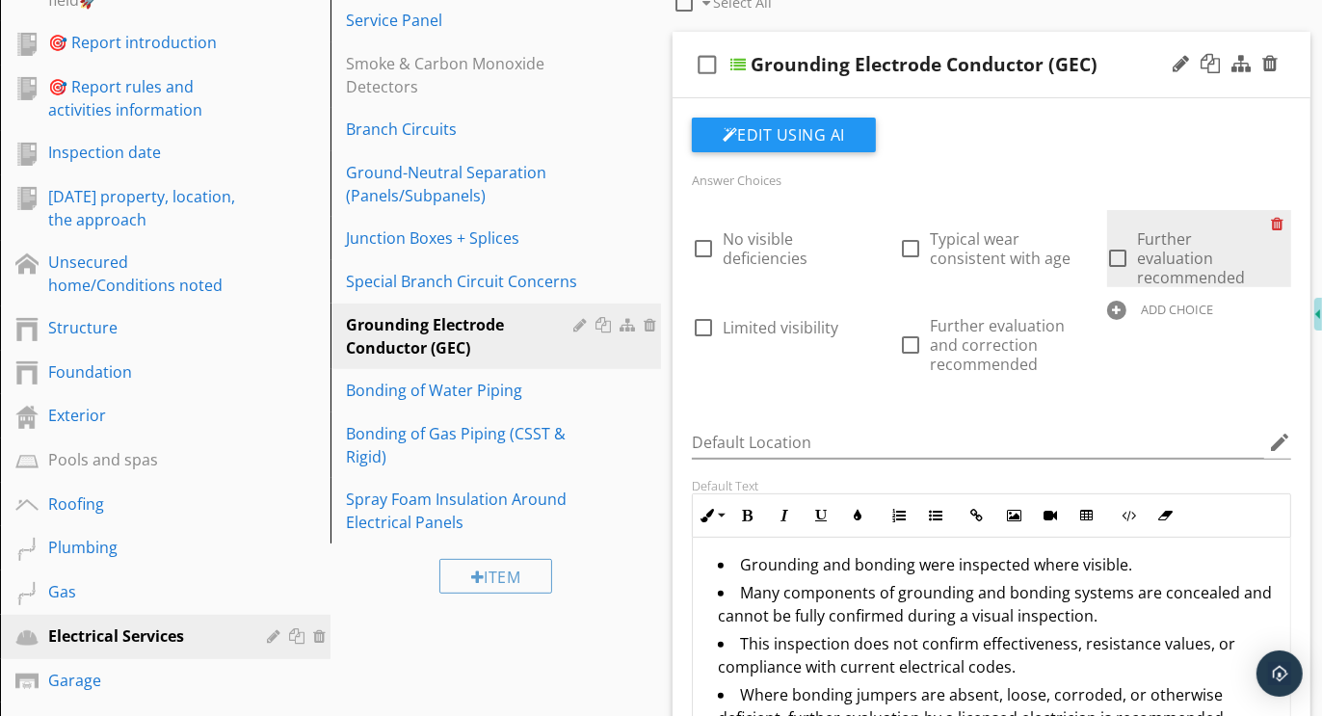
click at [1282, 223] on div at bounding box center [1281, 223] width 20 height 27
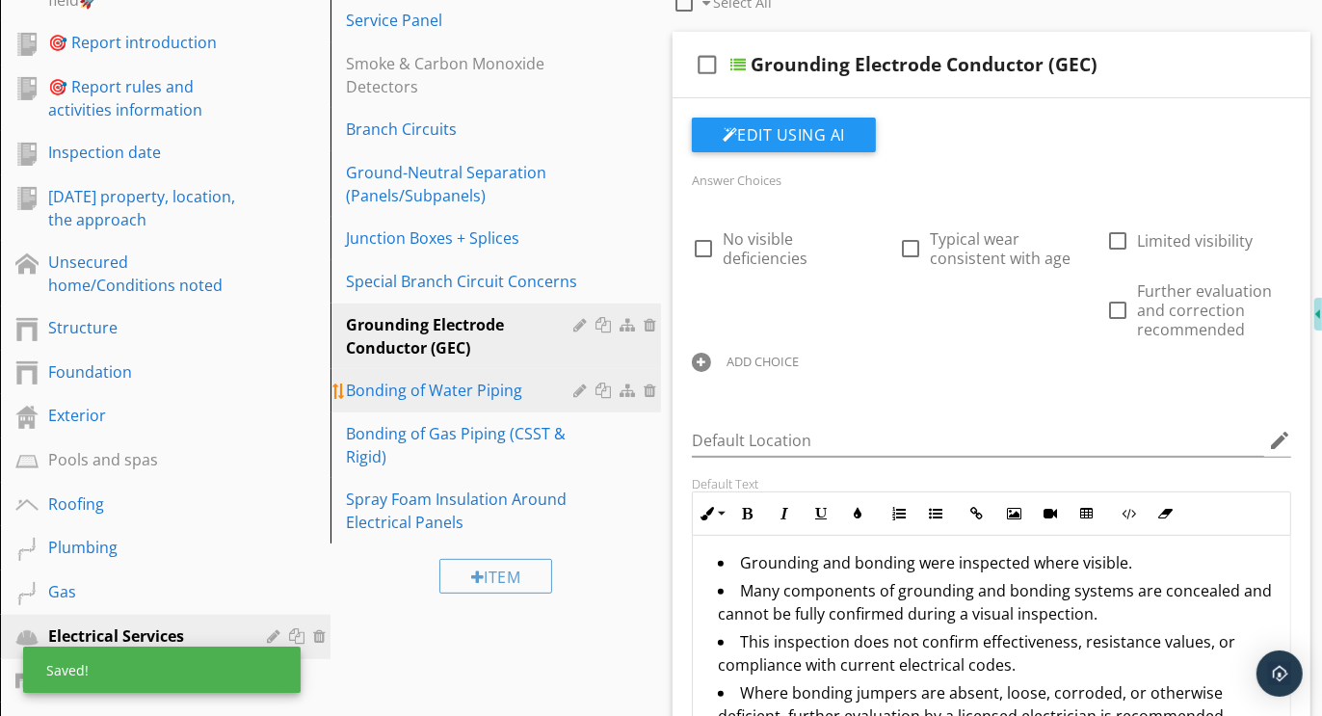
click at [461, 390] on div "Bonding of Water Piping" at bounding box center [462, 390] width 233 height 23
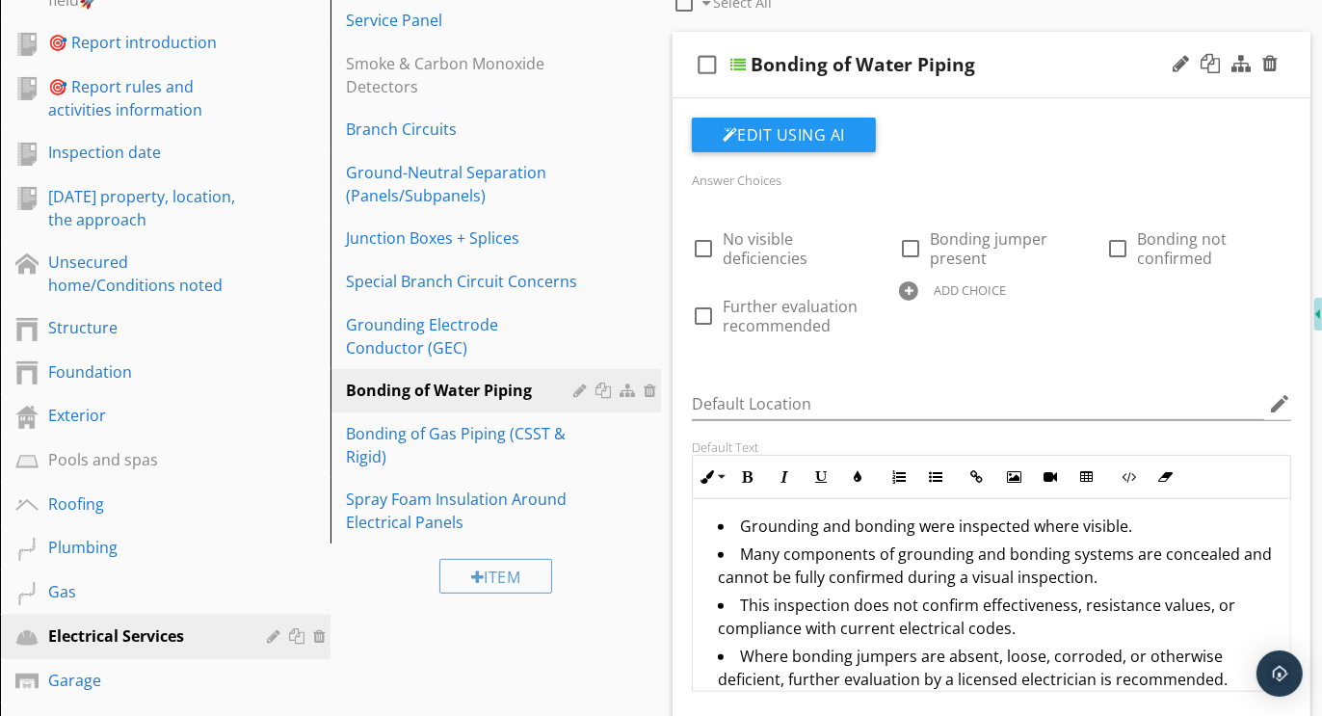
click at [912, 286] on div at bounding box center [908, 290] width 19 height 19
paste input "Further evaluation and correction recommended"
type input "Further evaluation and correction recommended"
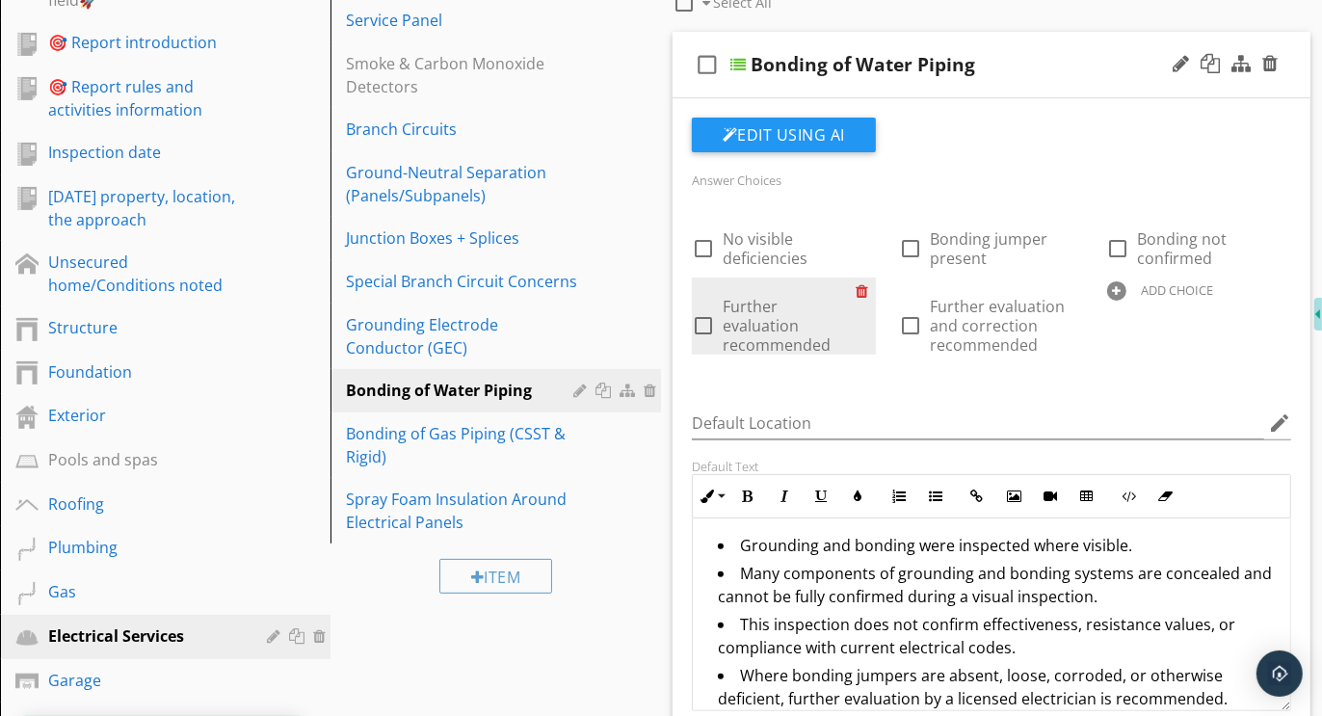
click at [863, 288] on div at bounding box center [866, 291] width 20 height 27
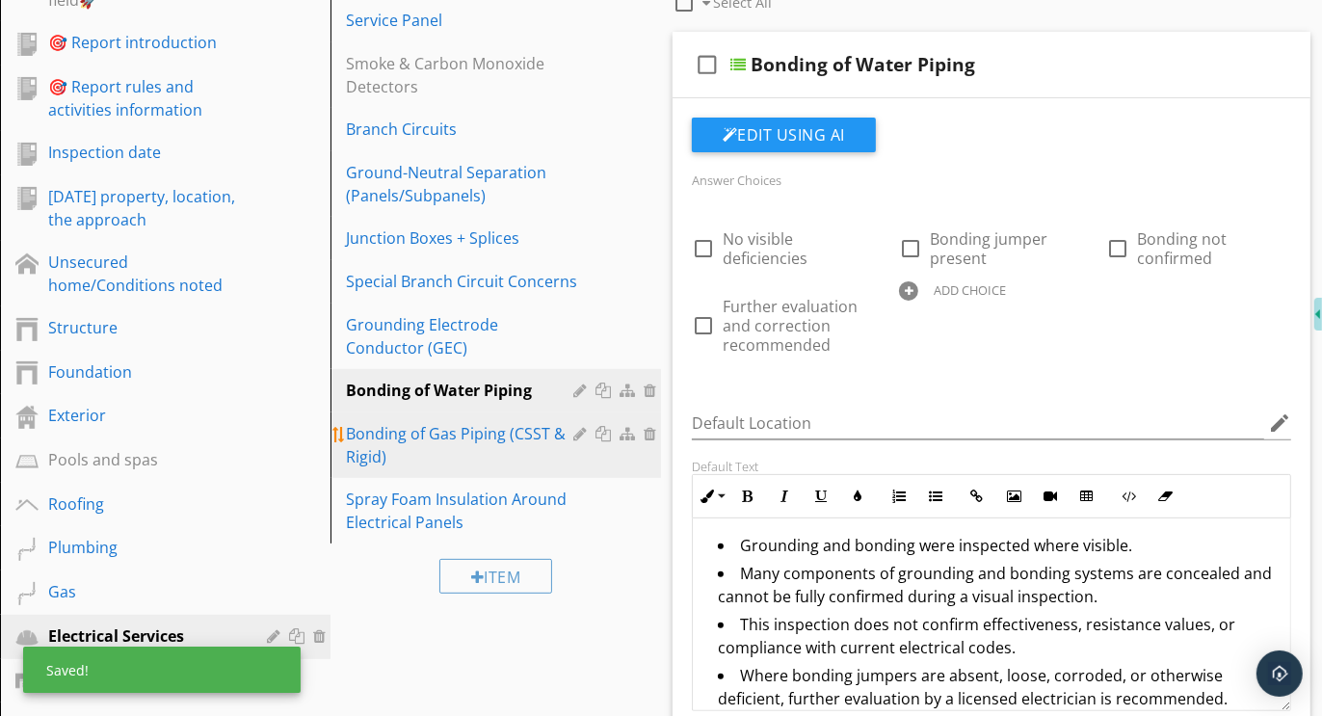
click at [426, 436] on div "Bonding of Gas Piping (CSST & Rigid)" at bounding box center [462, 445] width 233 height 46
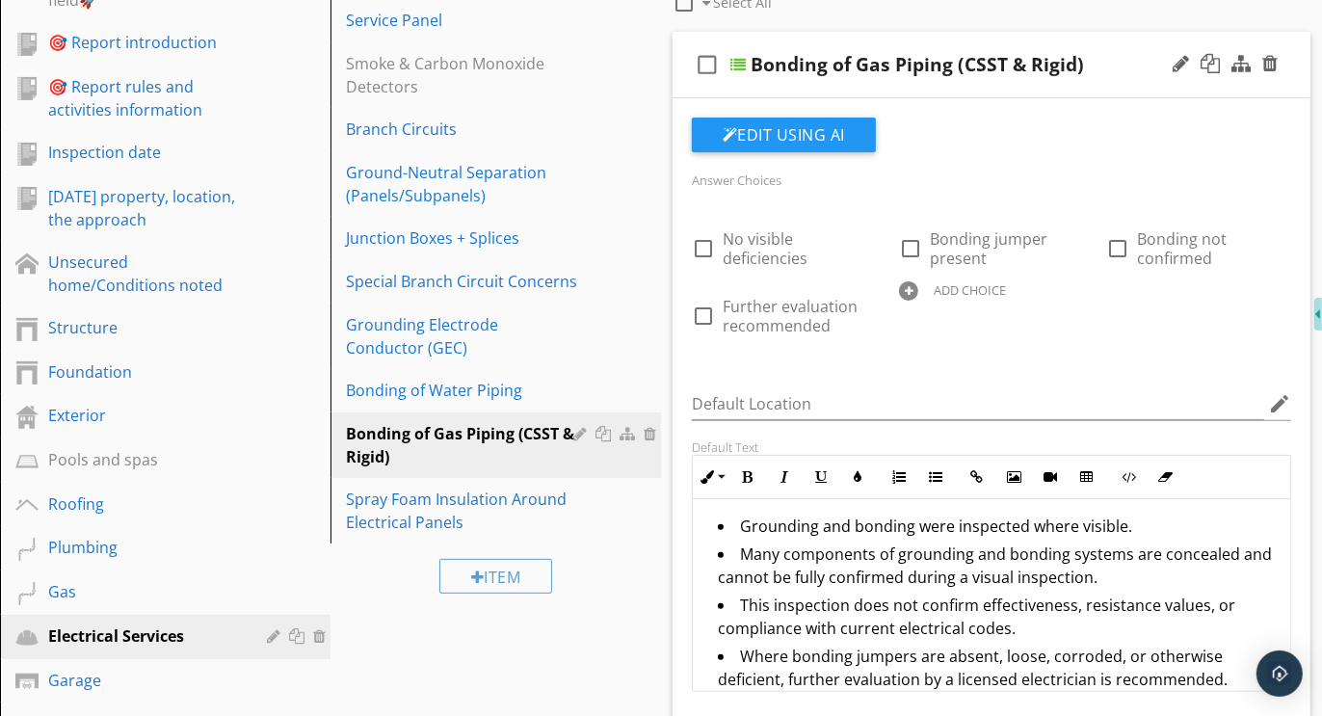
click at [914, 286] on div at bounding box center [908, 290] width 19 height 19
paste input "Further evaluation and correction recommended"
type input "Further evaluation and correction recommended"
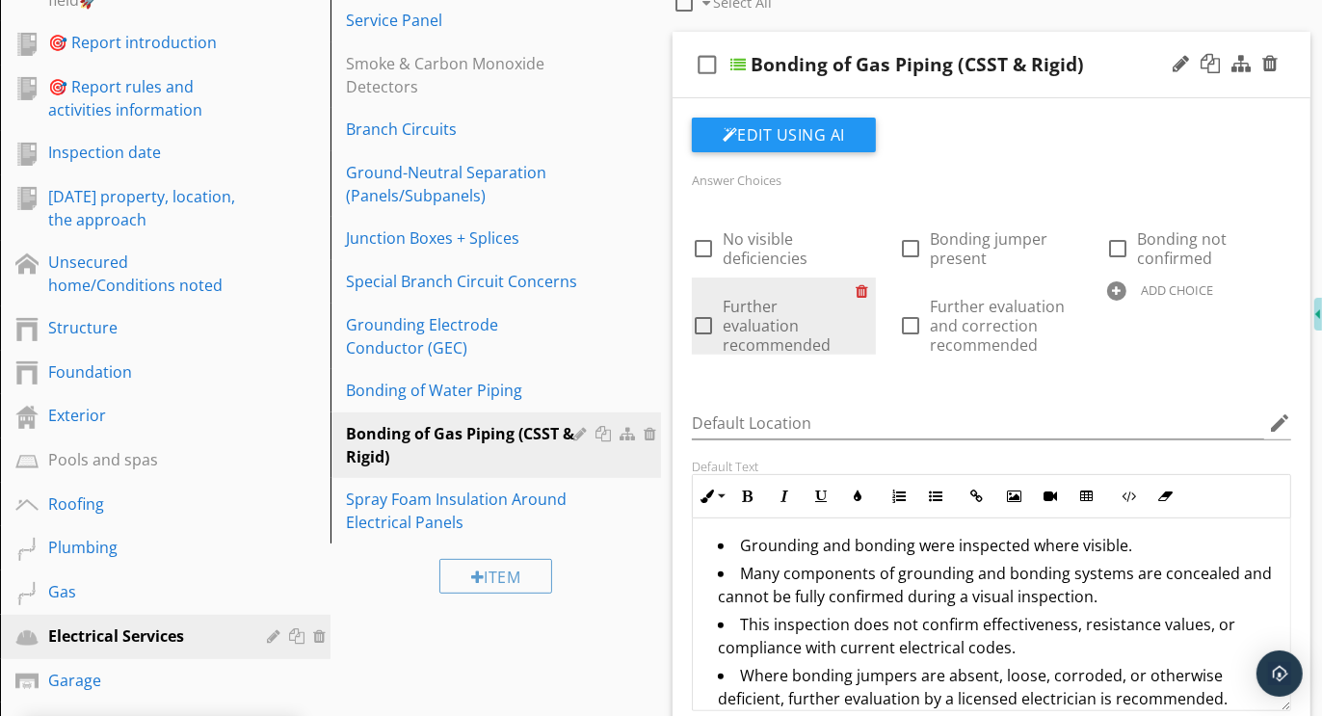
click at [862, 290] on div at bounding box center [866, 291] width 20 height 27
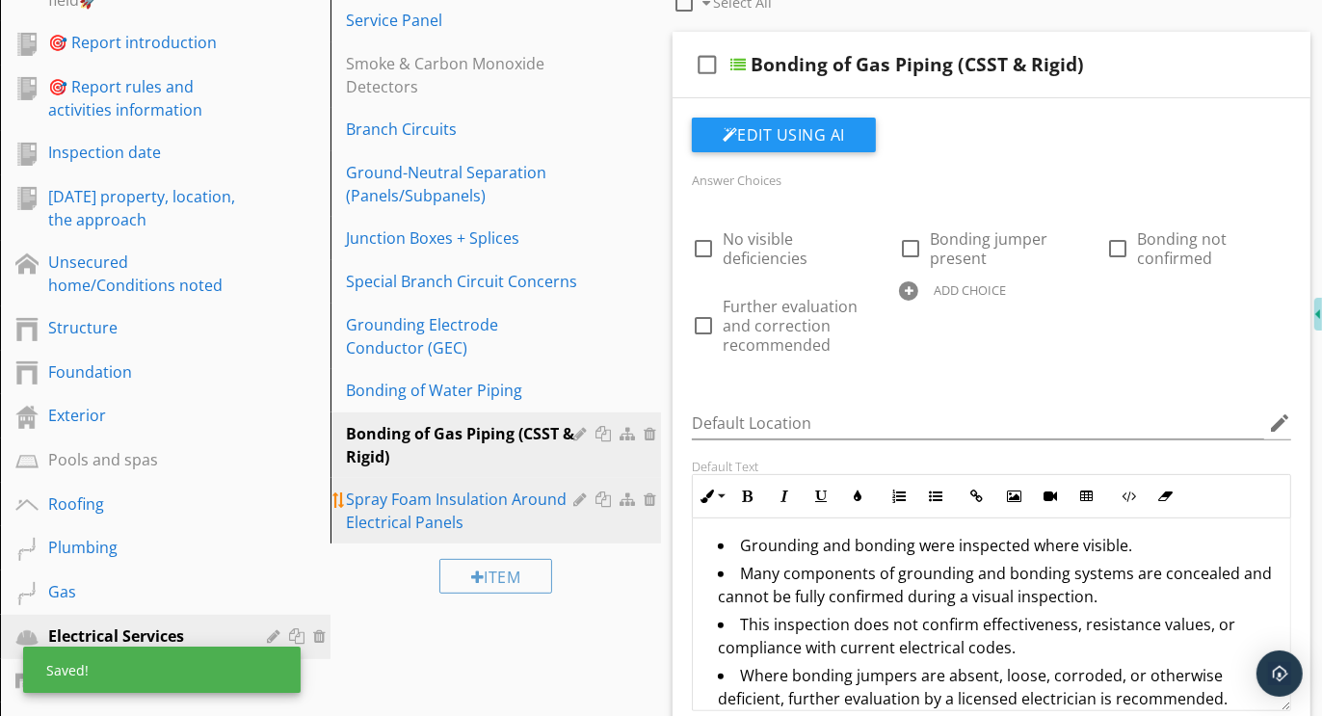
click at [425, 518] on div "Spray Foam Insulation Around Electrical Panels" at bounding box center [462, 511] width 233 height 46
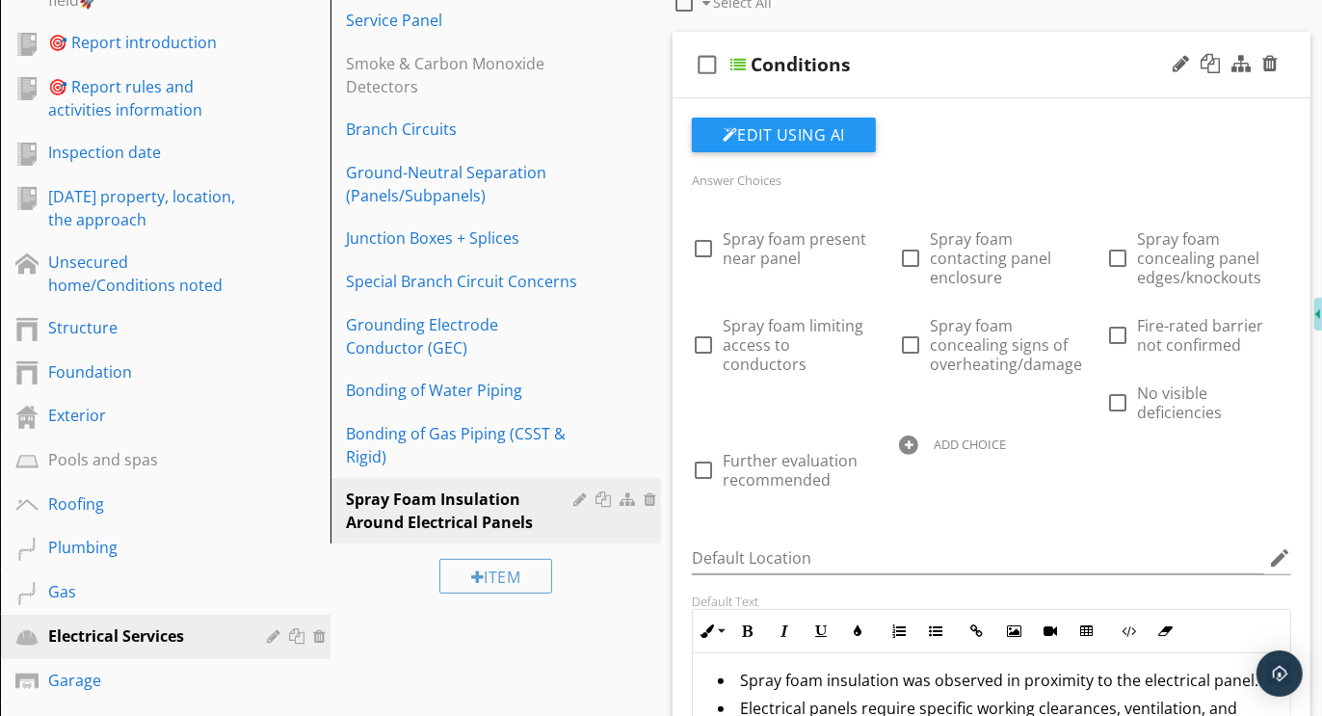
click at [913, 438] on div at bounding box center [908, 445] width 19 height 19
paste input "Further evaluation and correction recommended"
type input "Further evaluation and correction recommended"
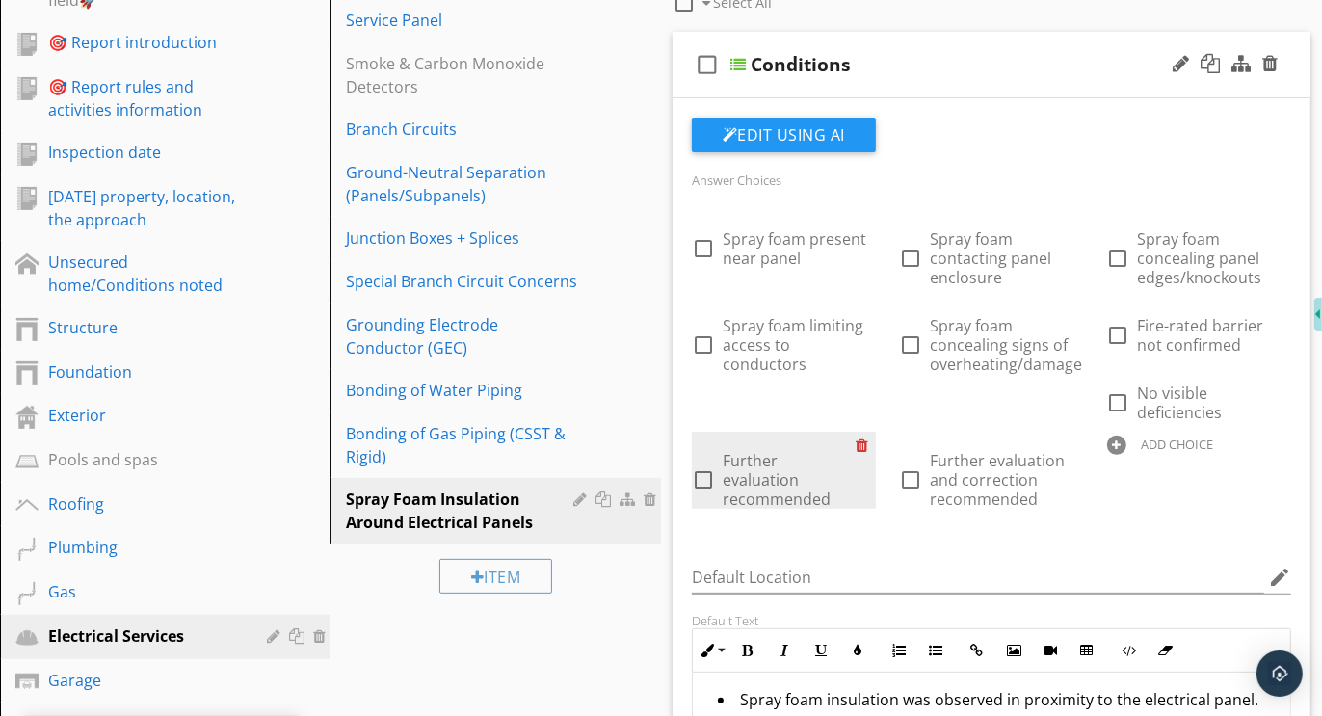
click at [865, 443] on div at bounding box center [866, 445] width 20 height 27
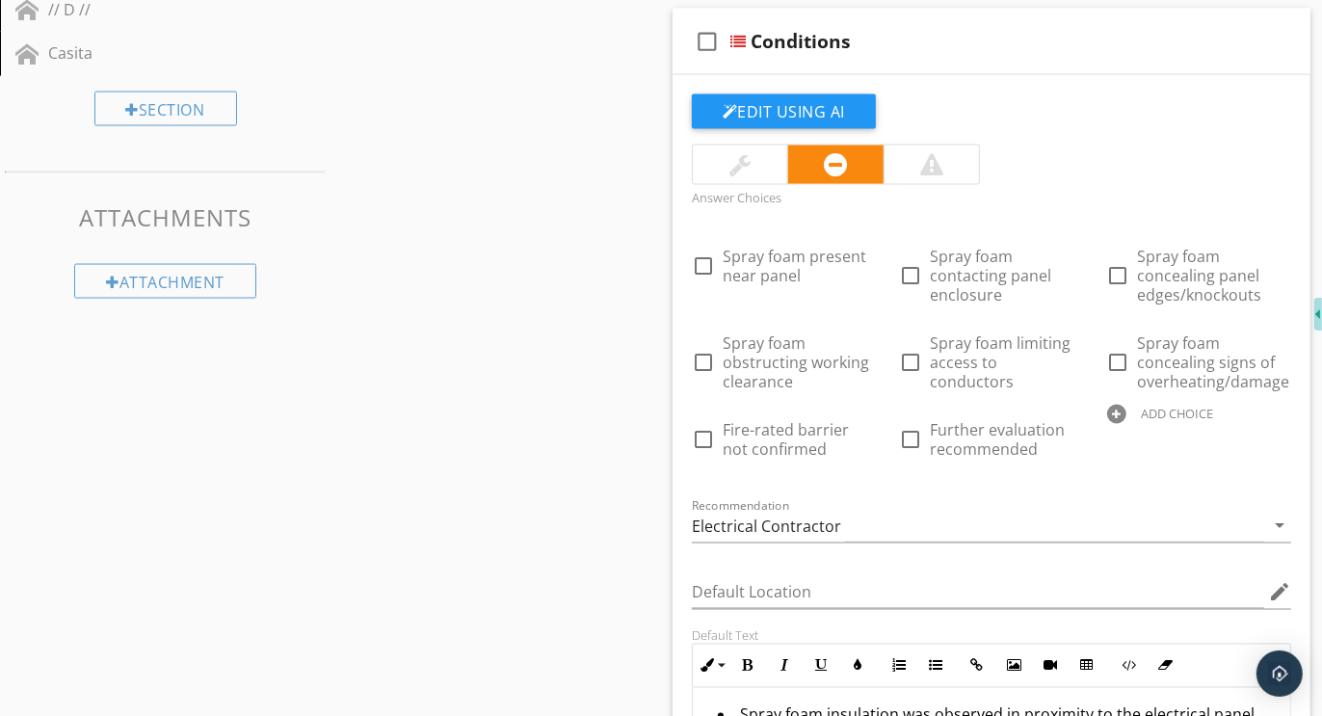
scroll to position [2580, 0]
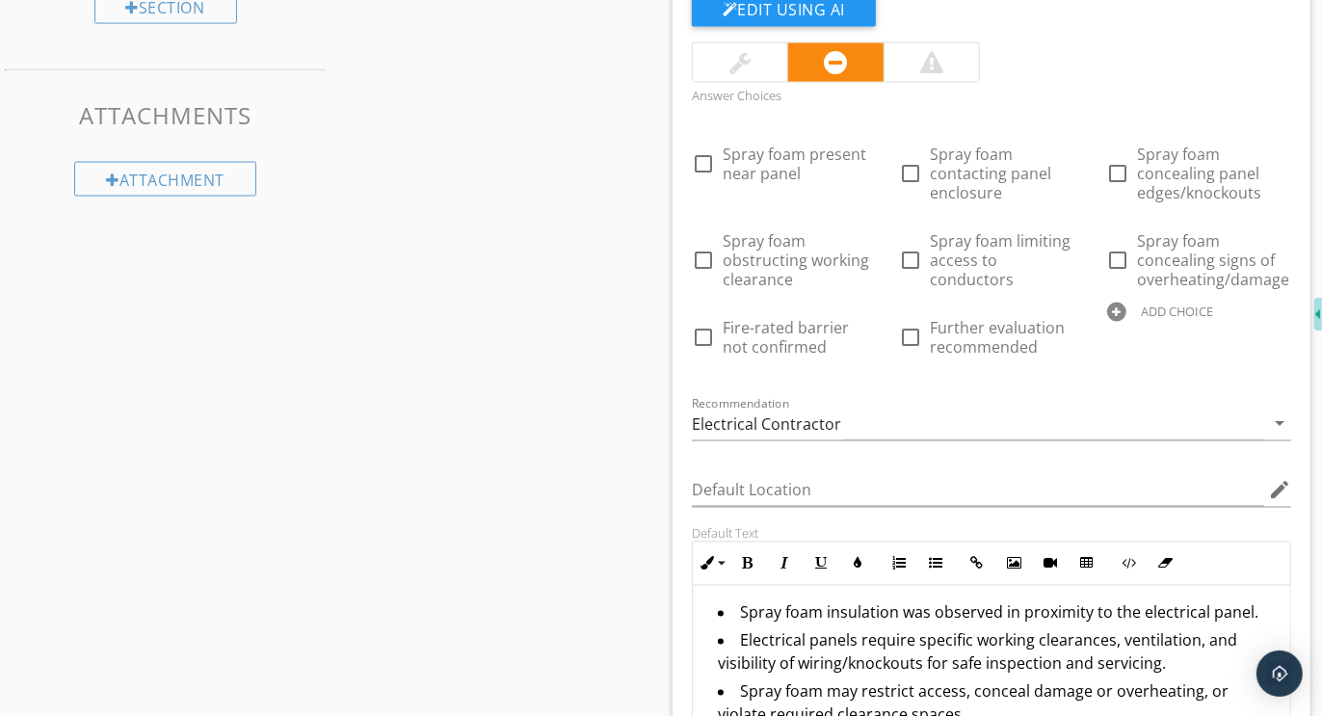
click at [1116, 306] on div at bounding box center [1116, 312] width 19 height 19
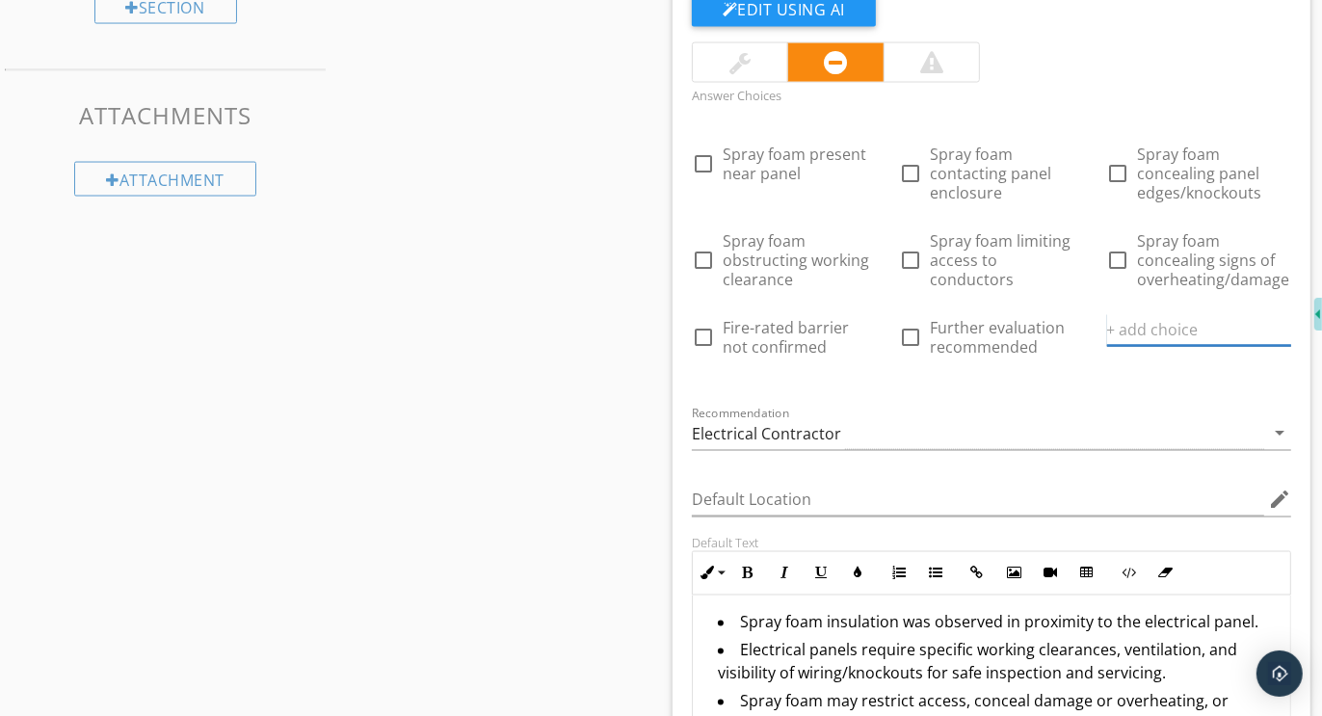
paste input "Further evaluation and correction recommended"
type input "Further evaluation and correction recommended"
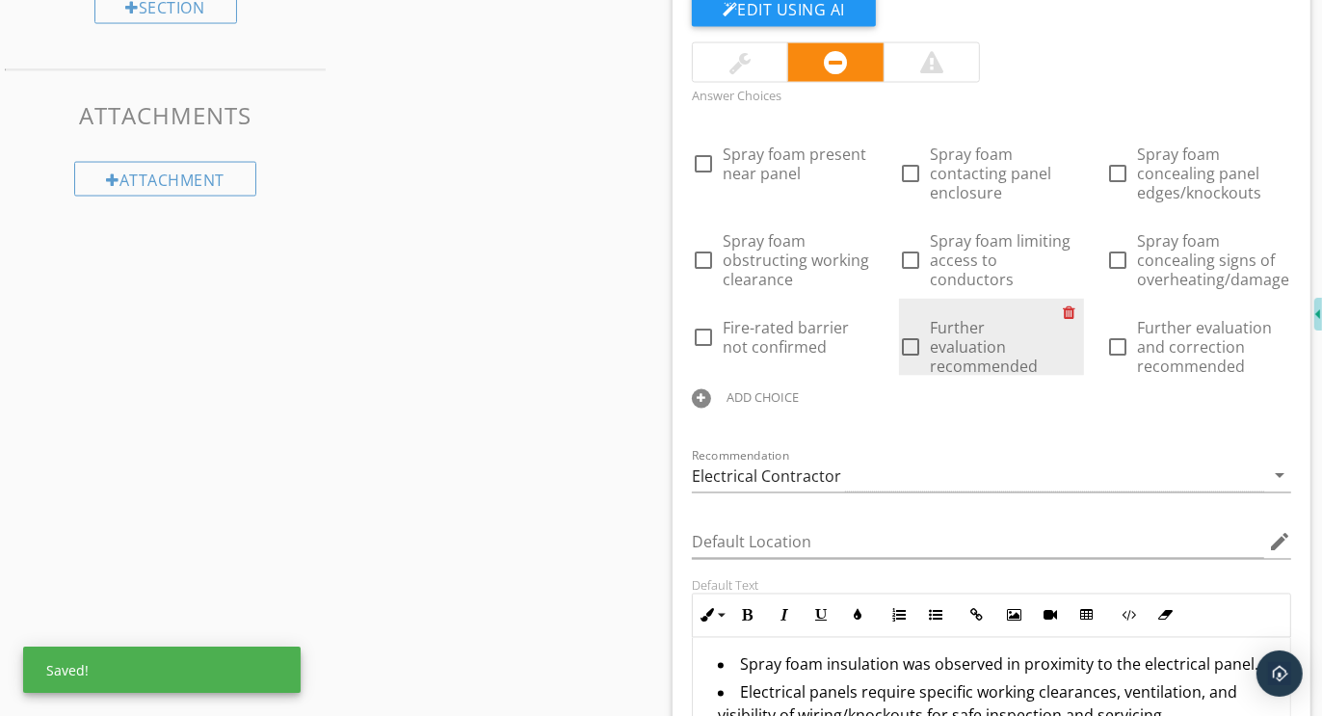
click at [1072, 309] on div at bounding box center [1074, 312] width 20 height 27
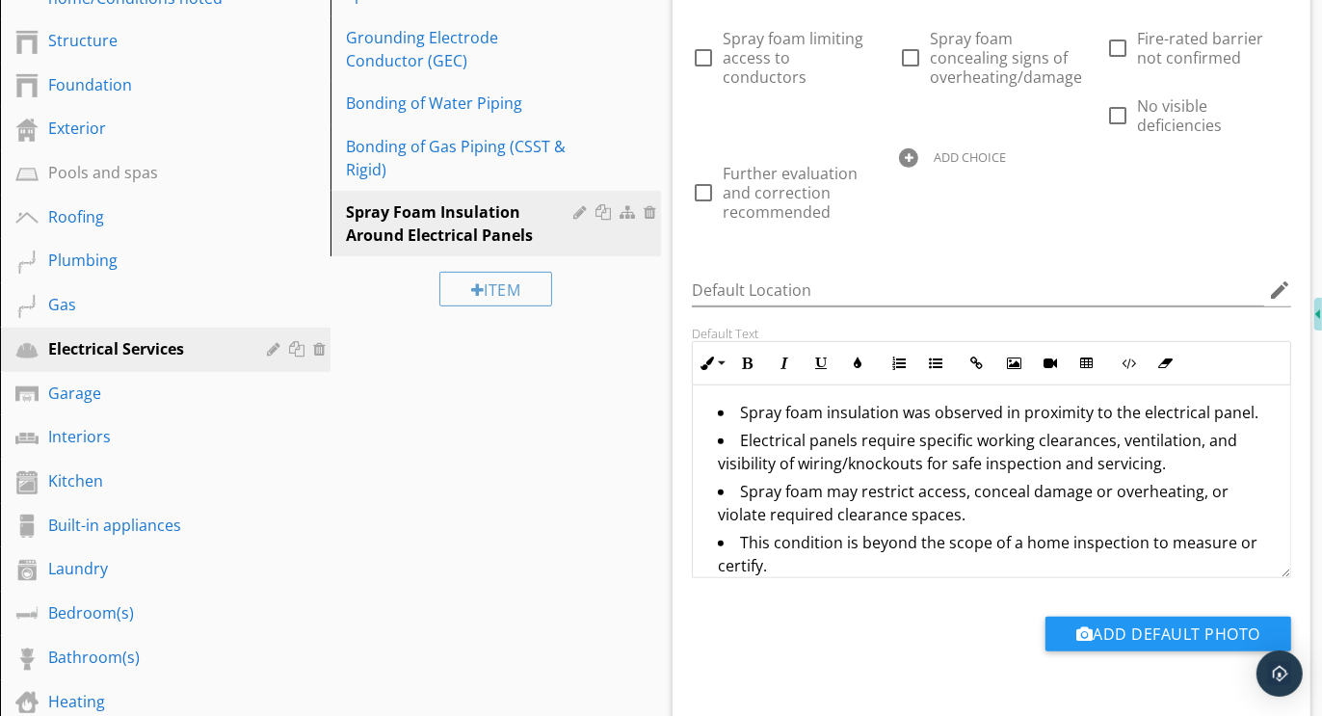
scroll to position [732, 0]
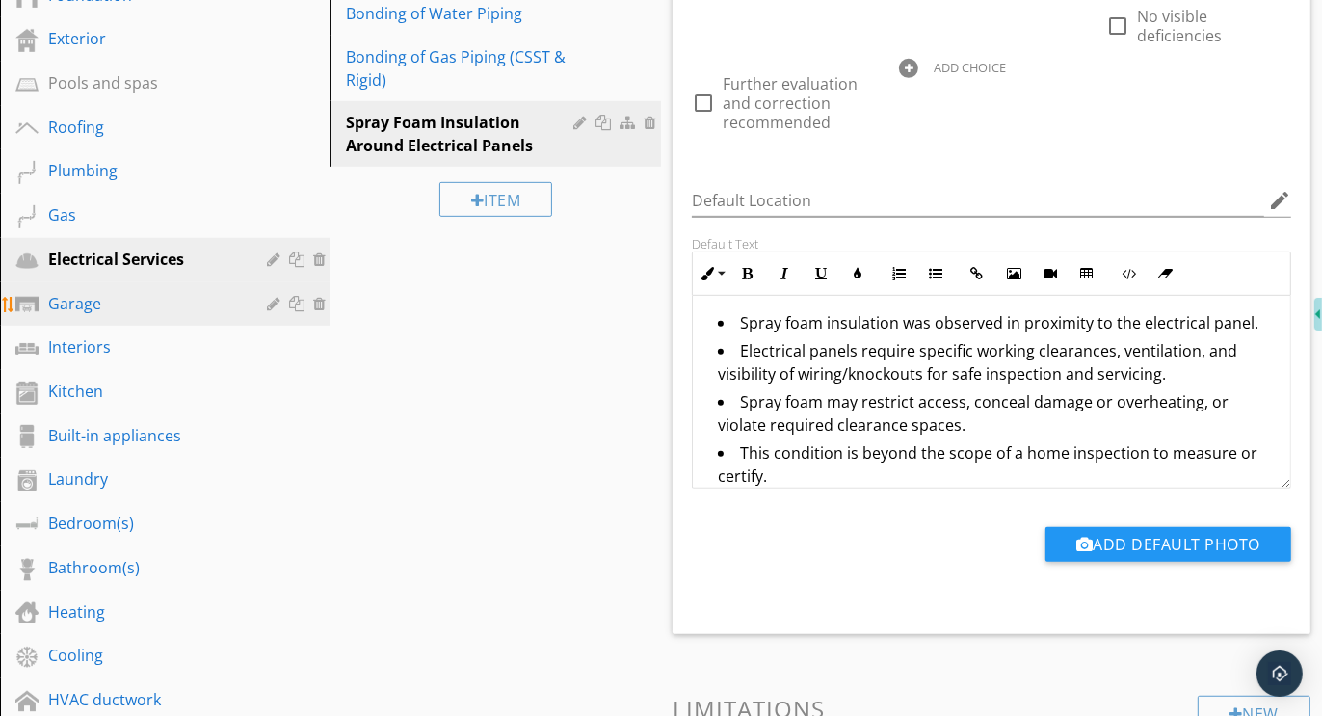
click at [90, 295] on div "Garage" at bounding box center [143, 303] width 191 height 23
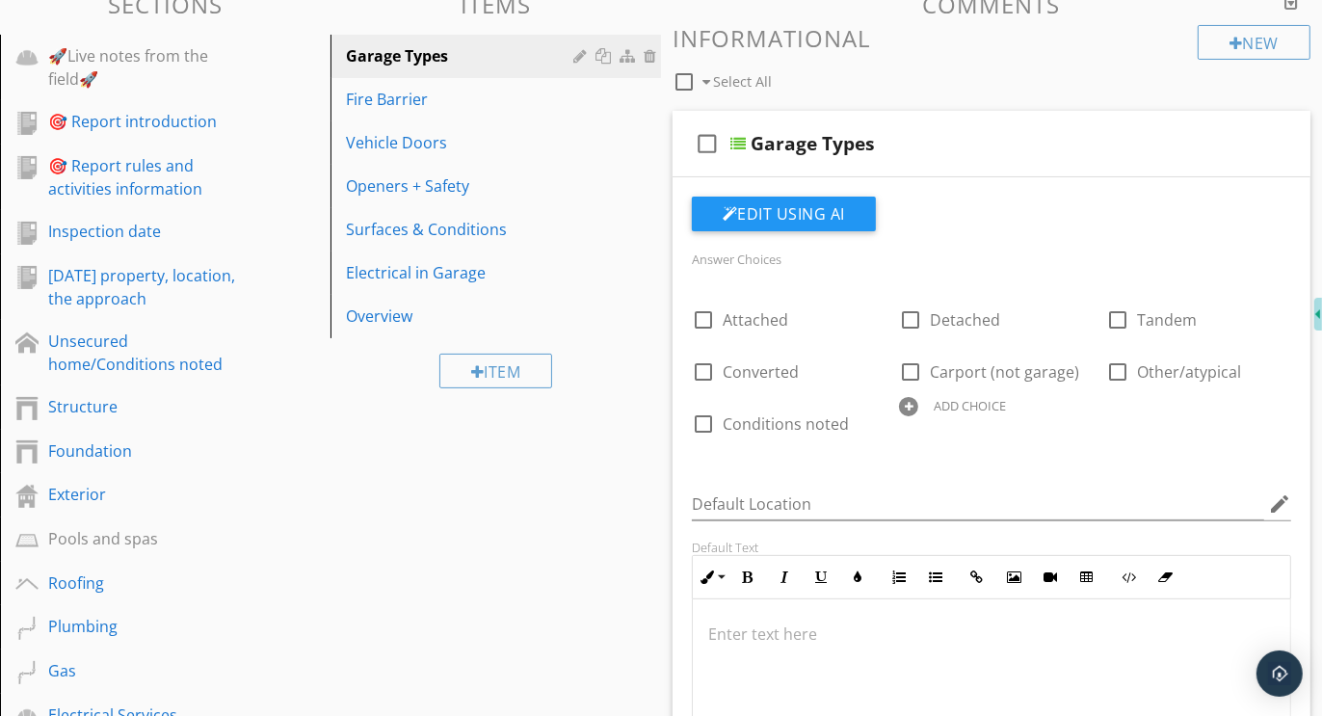
scroll to position [37, 0]
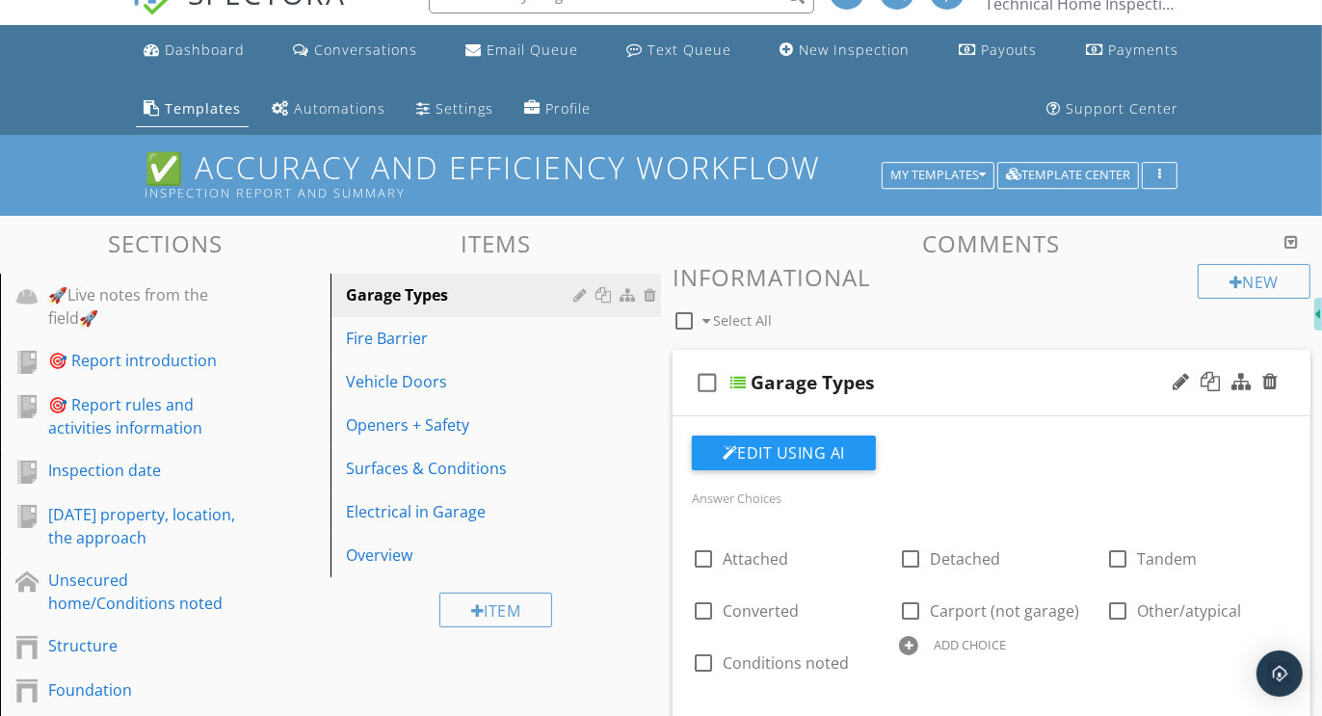
click at [907, 636] on div at bounding box center [908, 645] width 19 height 19
paste input "Further evaluation and correction recommended"
type input "Further evaluation and correction recommended"
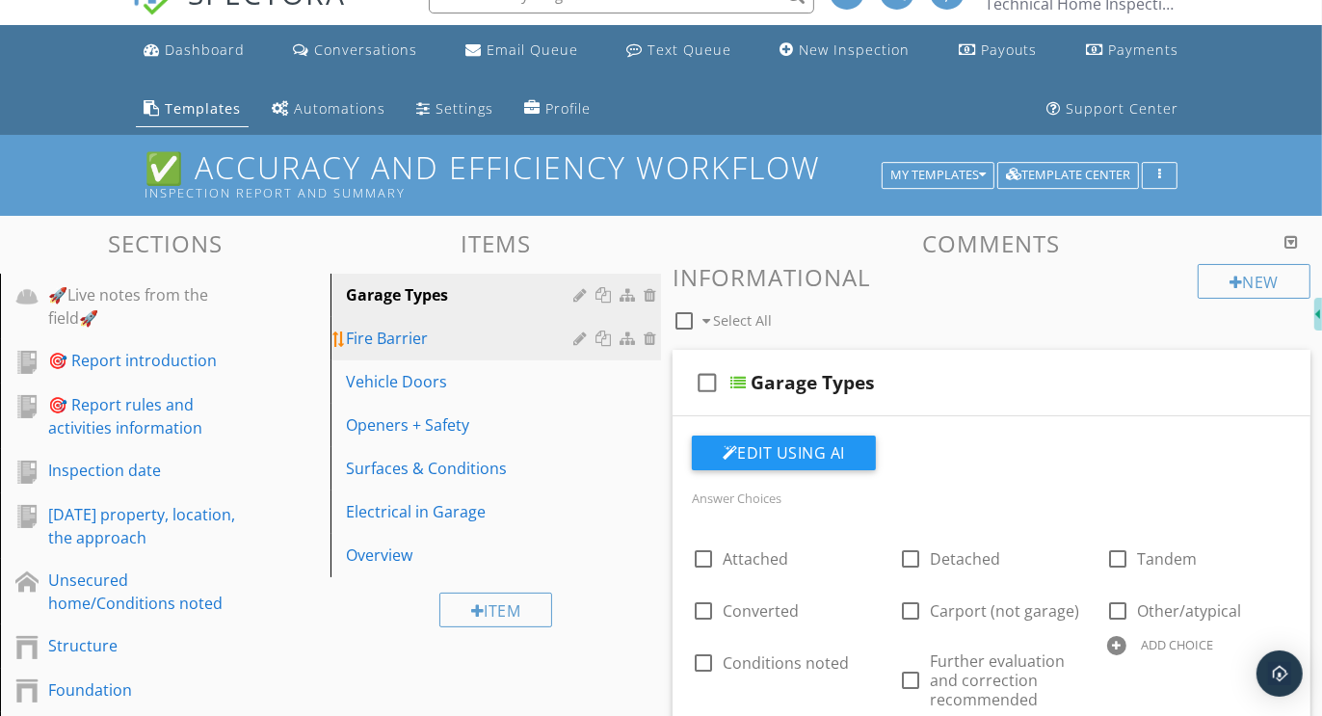
click at [395, 331] on div "Fire Barrier" at bounding box center [462, 338] width 233 height 23
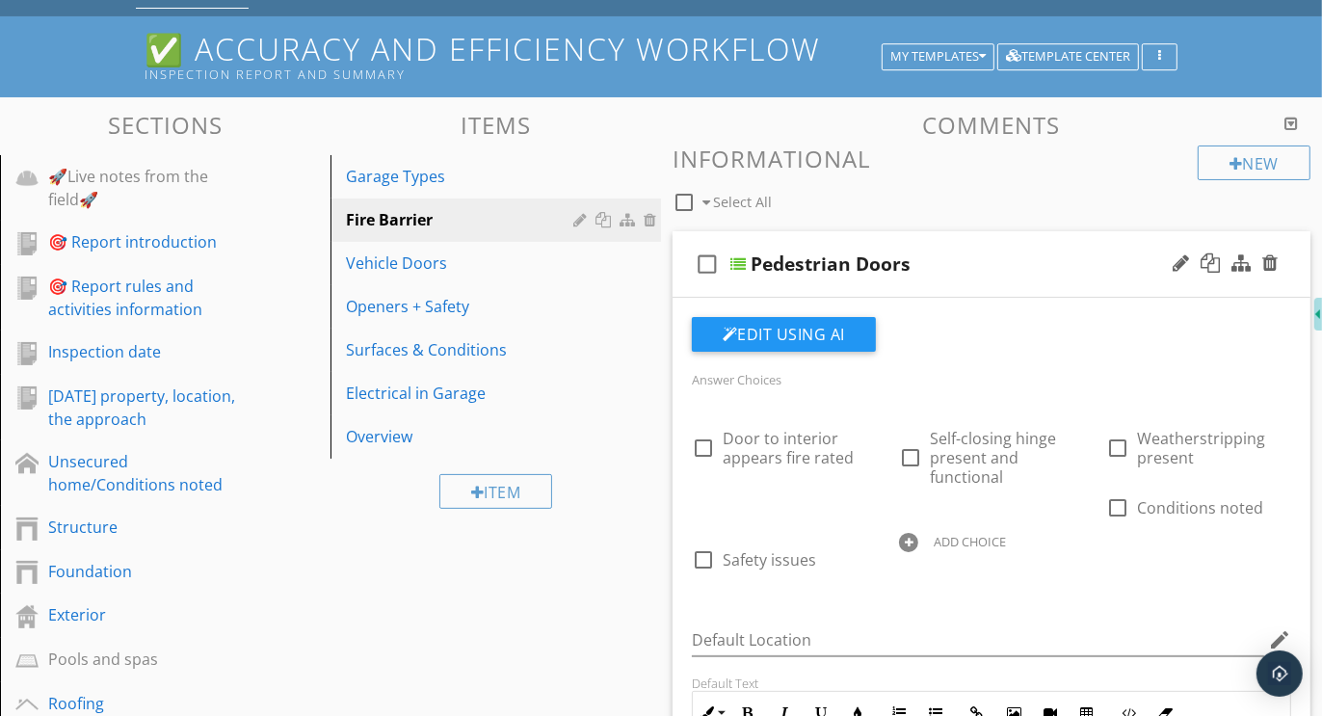
scroll to position [196, 0]
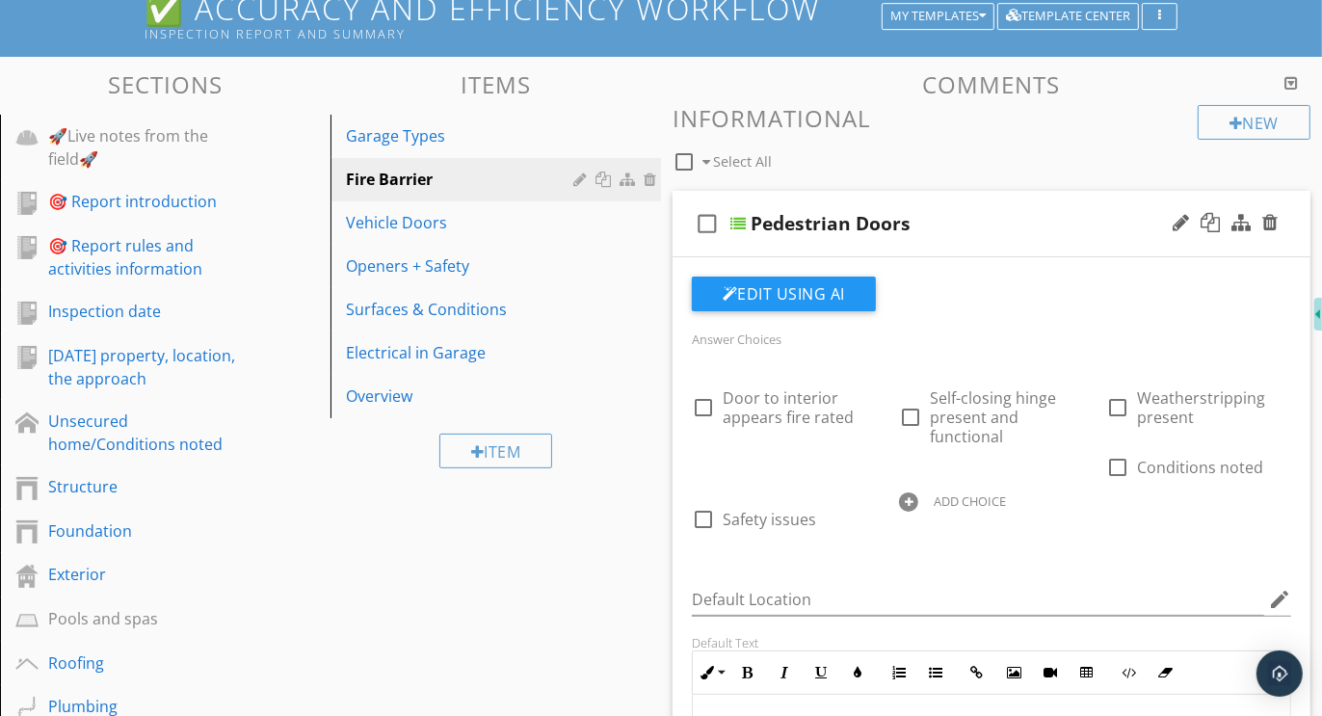
click at [912, 496] on div at bounding box center [908, 501] width 19 height 19
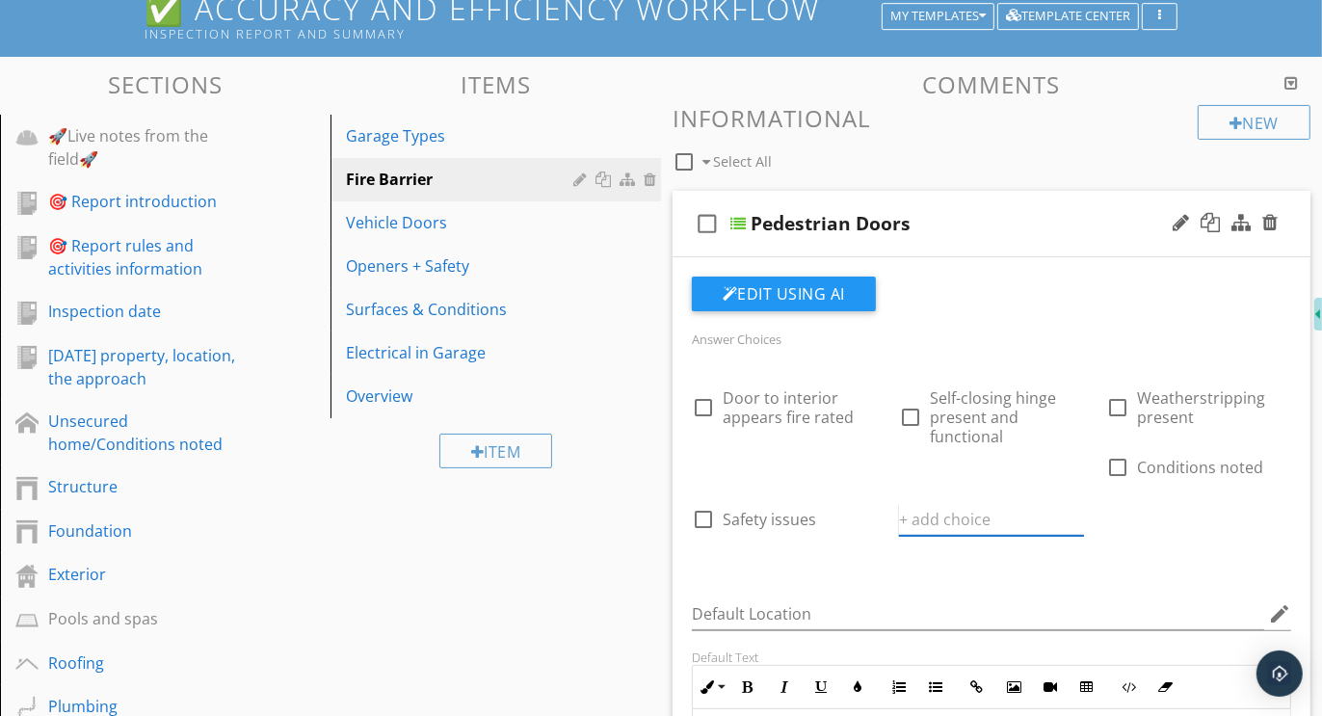
paste input "Further evaluation and correction recommended"
type input "Further evaluation and correction recommended"
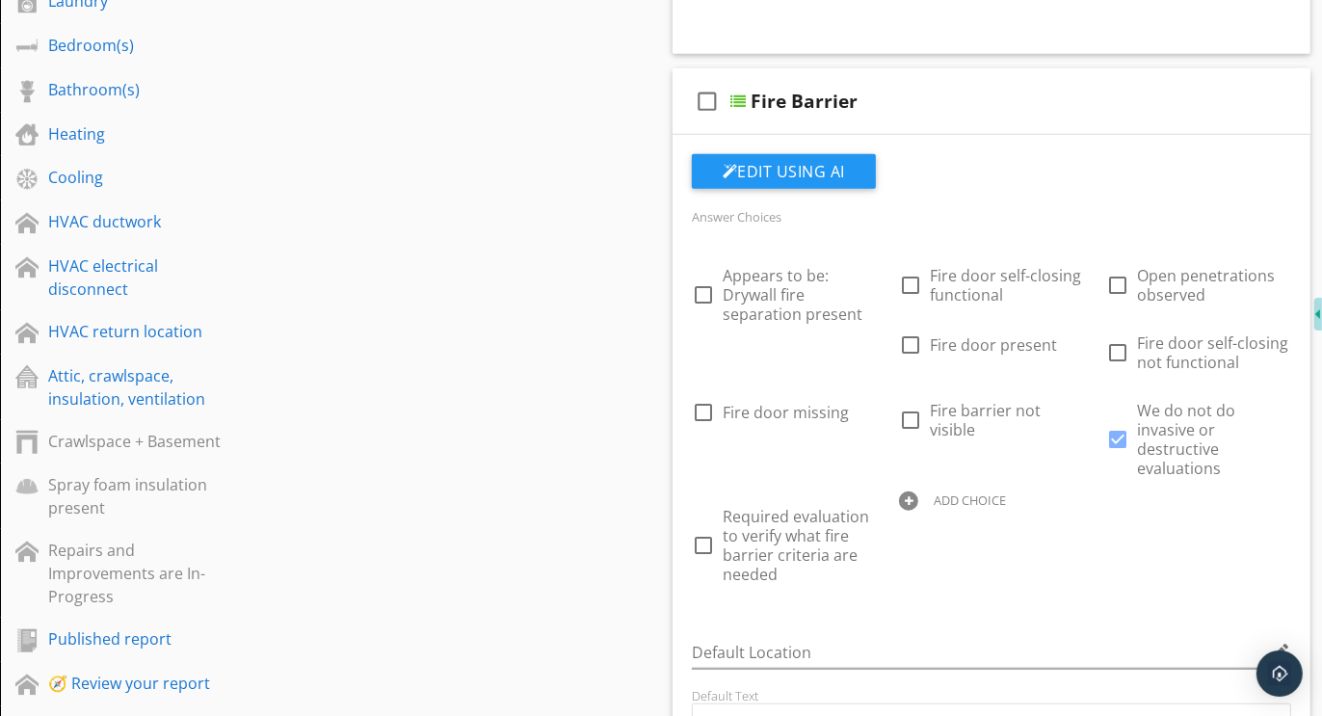
scroll to position [1312, 0]
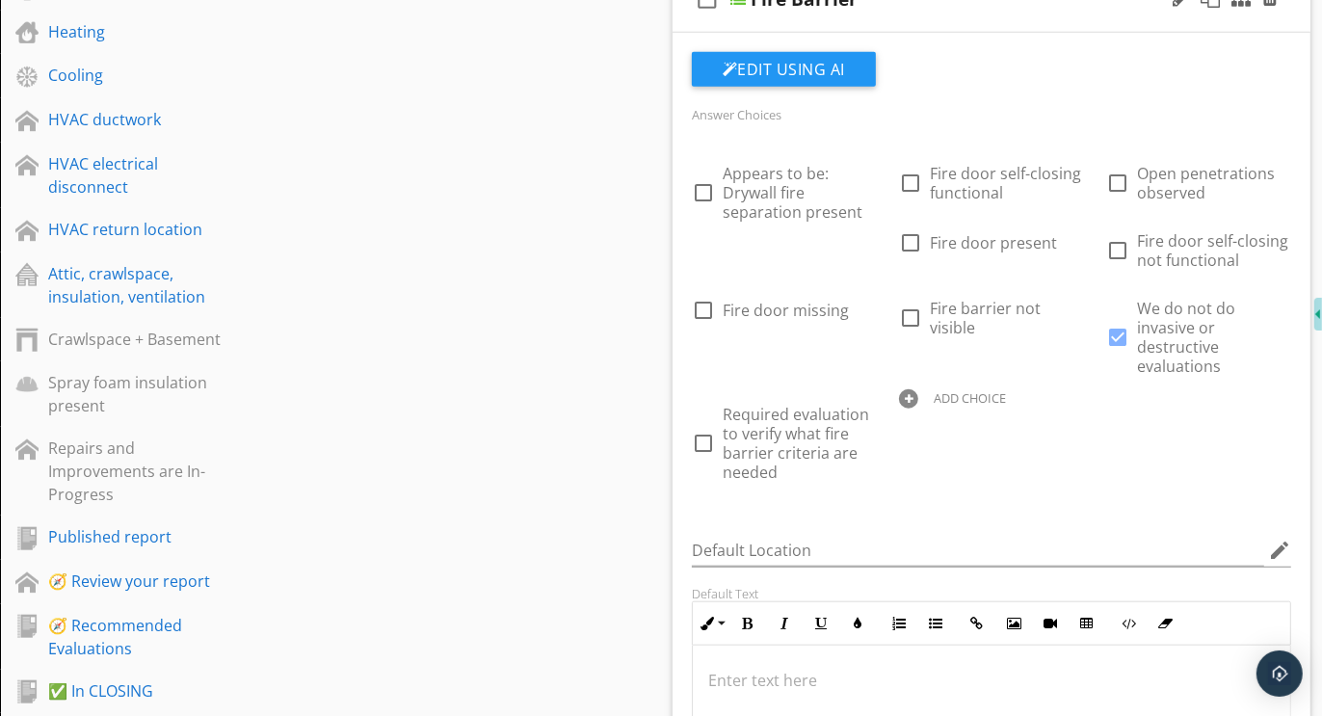
click at [906, 397] on div at bounding box center [908, 398] width 19 height 19
paste input "Further evaluation and correction recommended"
type input "Further evaluation and correction recommended"
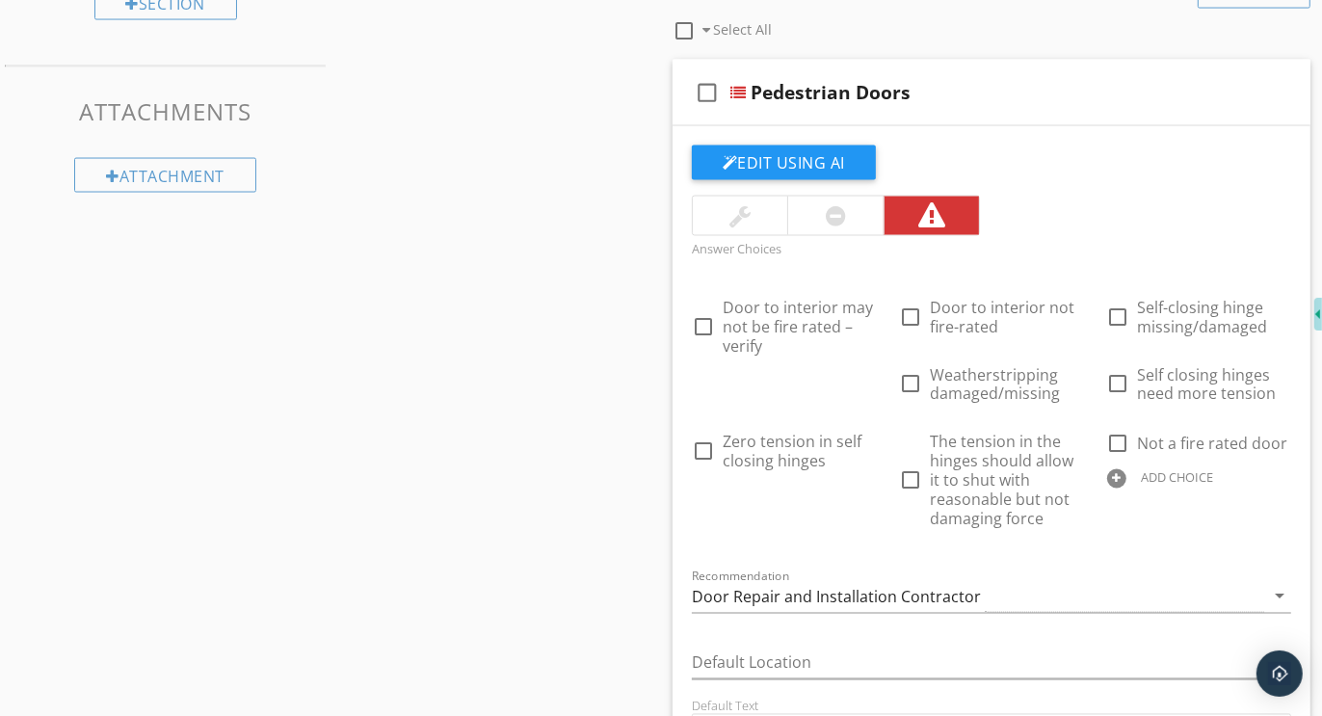
scroll to position [2688, 0]
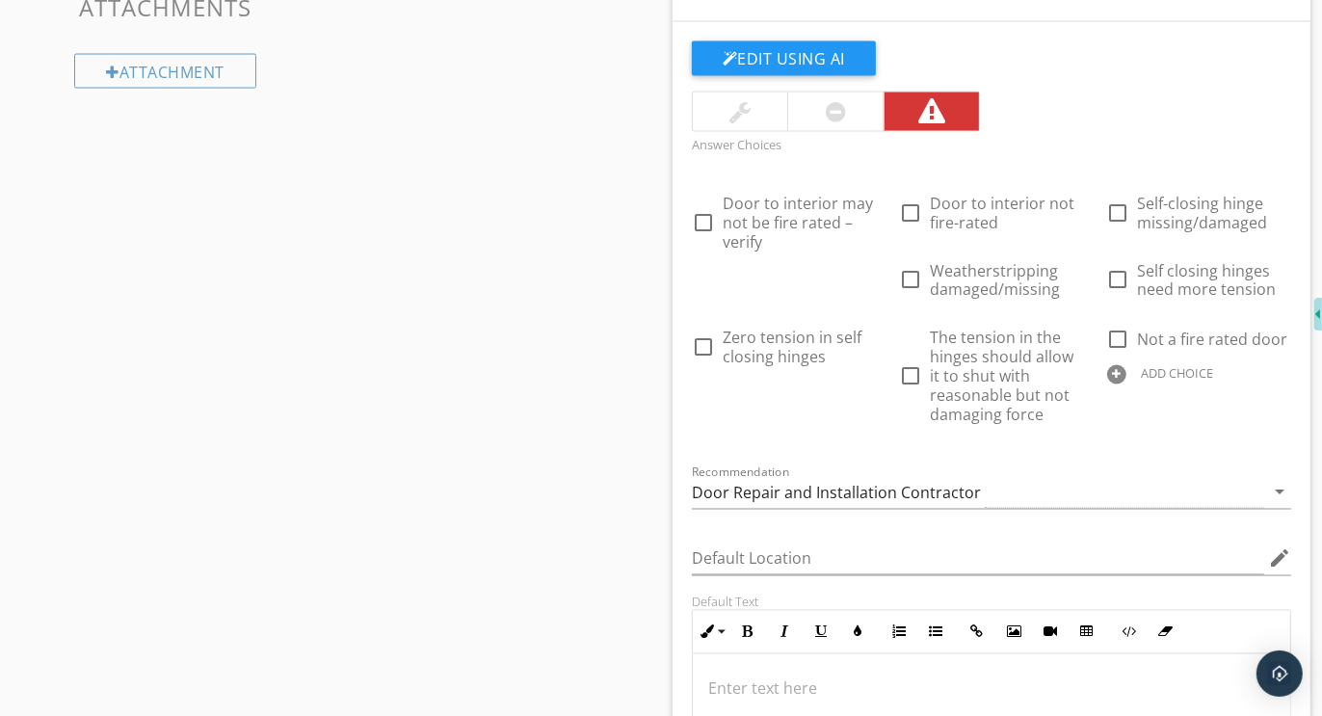
click at [1118, 368] on div at bounding box center [1116, 374] width 19 height 19
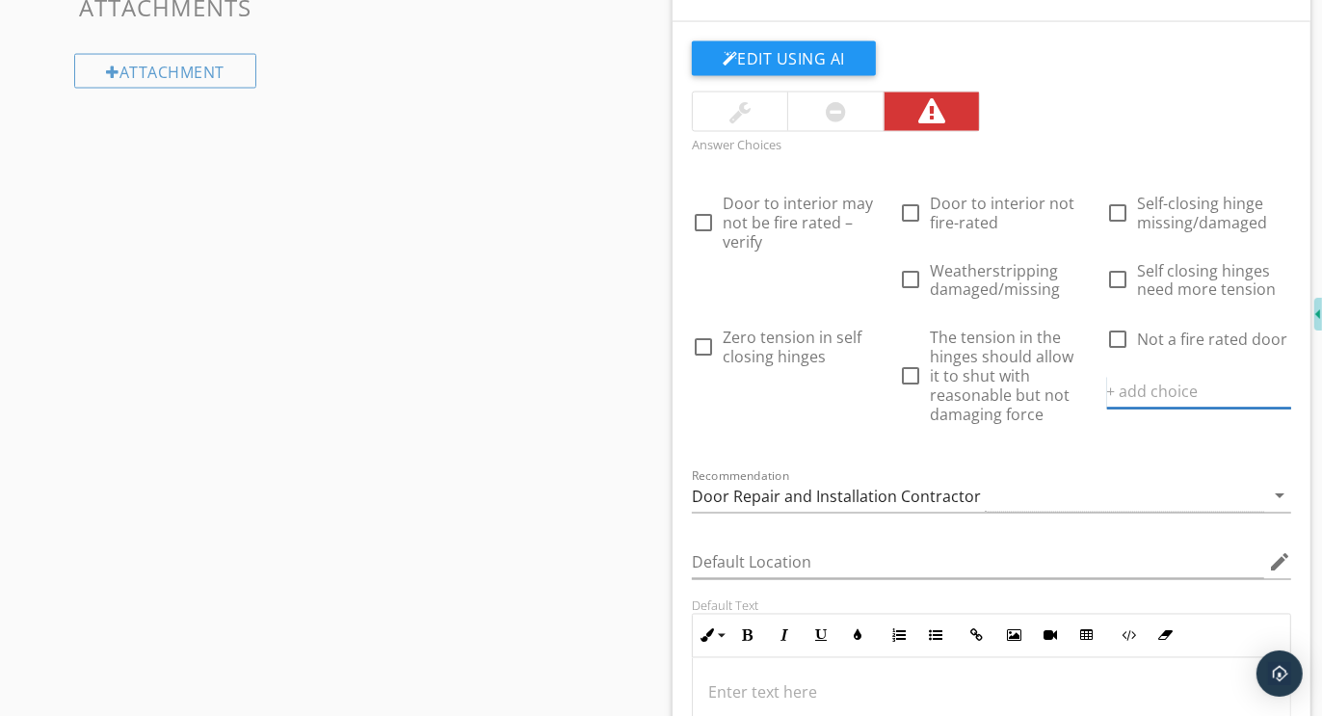
paste input "Further evaluation and correction recommended"
type input "Further evaluation and correction recommended"
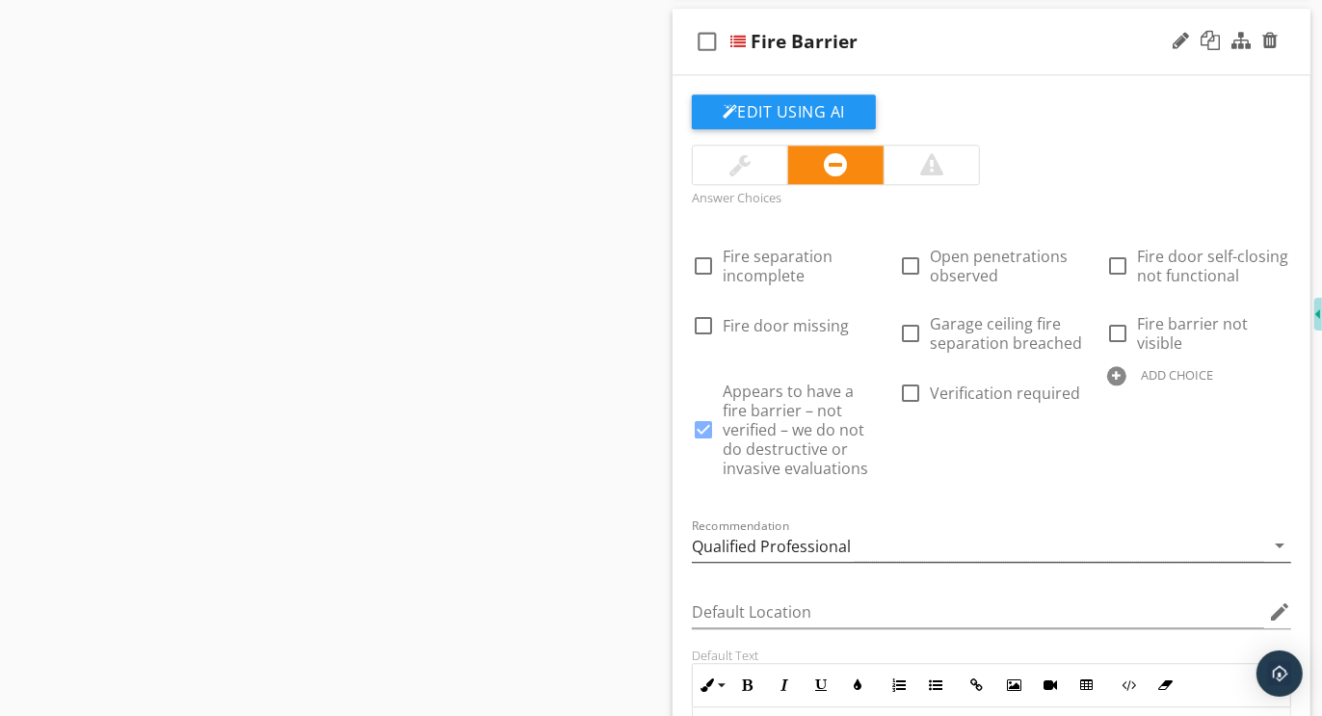
scroll to position [3900, 0]
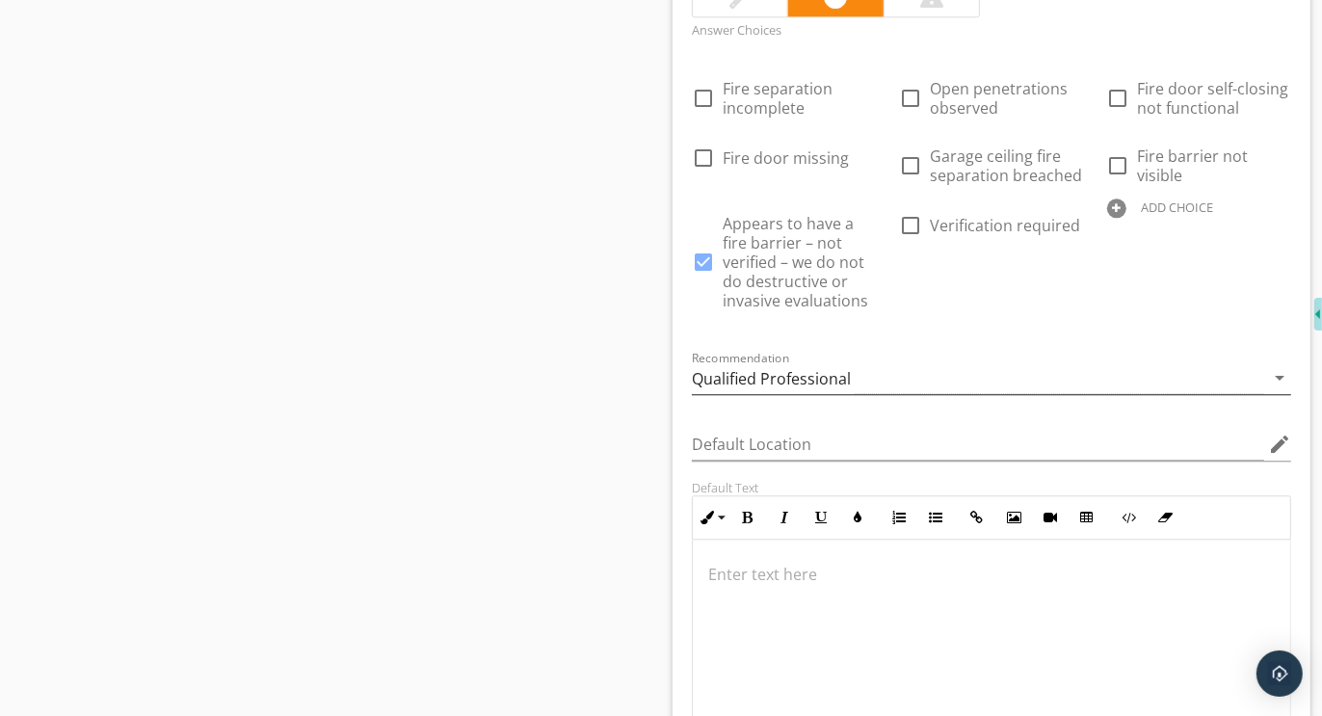
click at [772, 370] on div "Qualified Professional" at bounding box center [771, 378] width 159 height 17
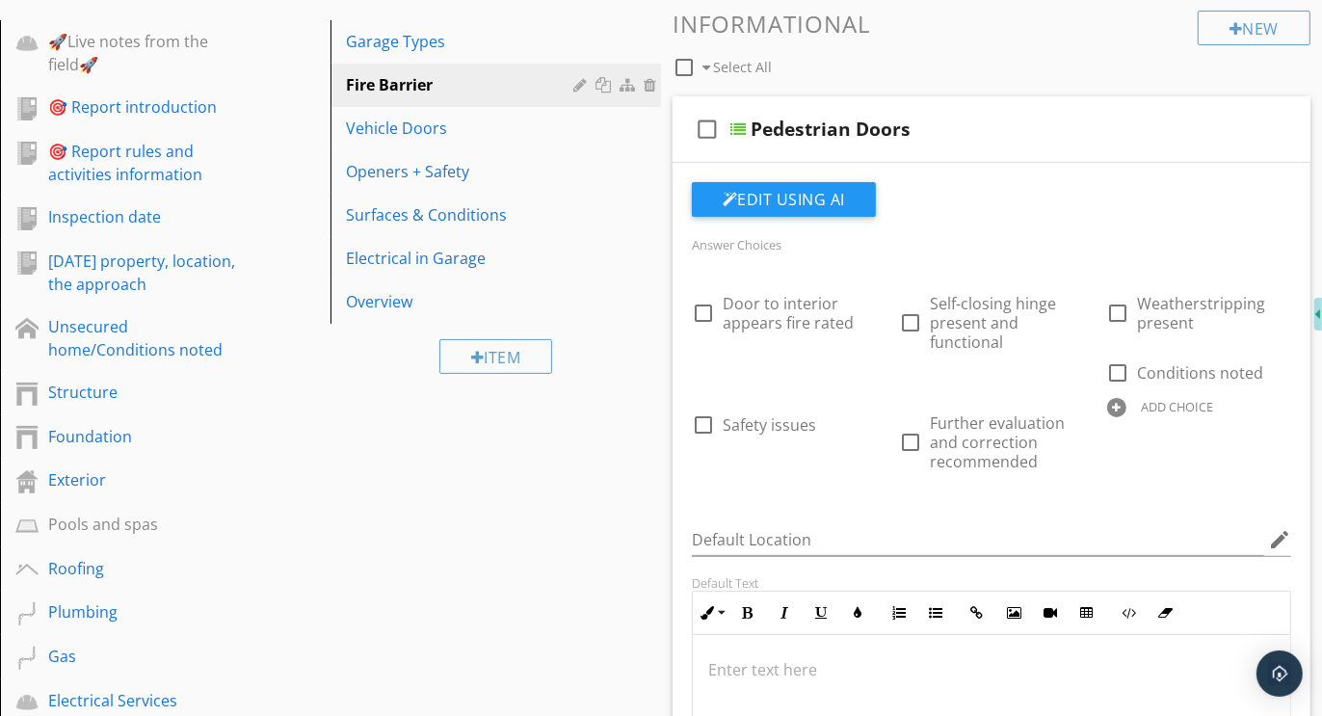
scroll to position [0, 0]
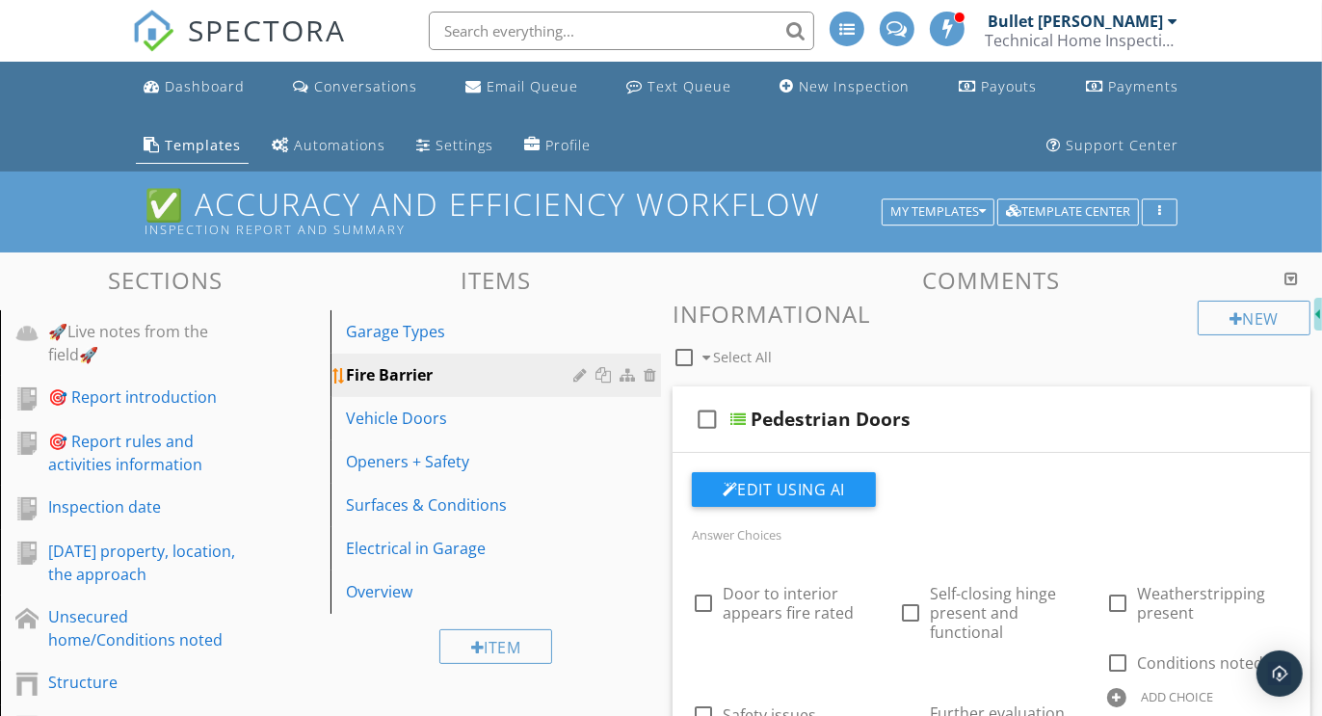
click at [576, 375] on div at bounding box center [582, 374] width 18 height 15
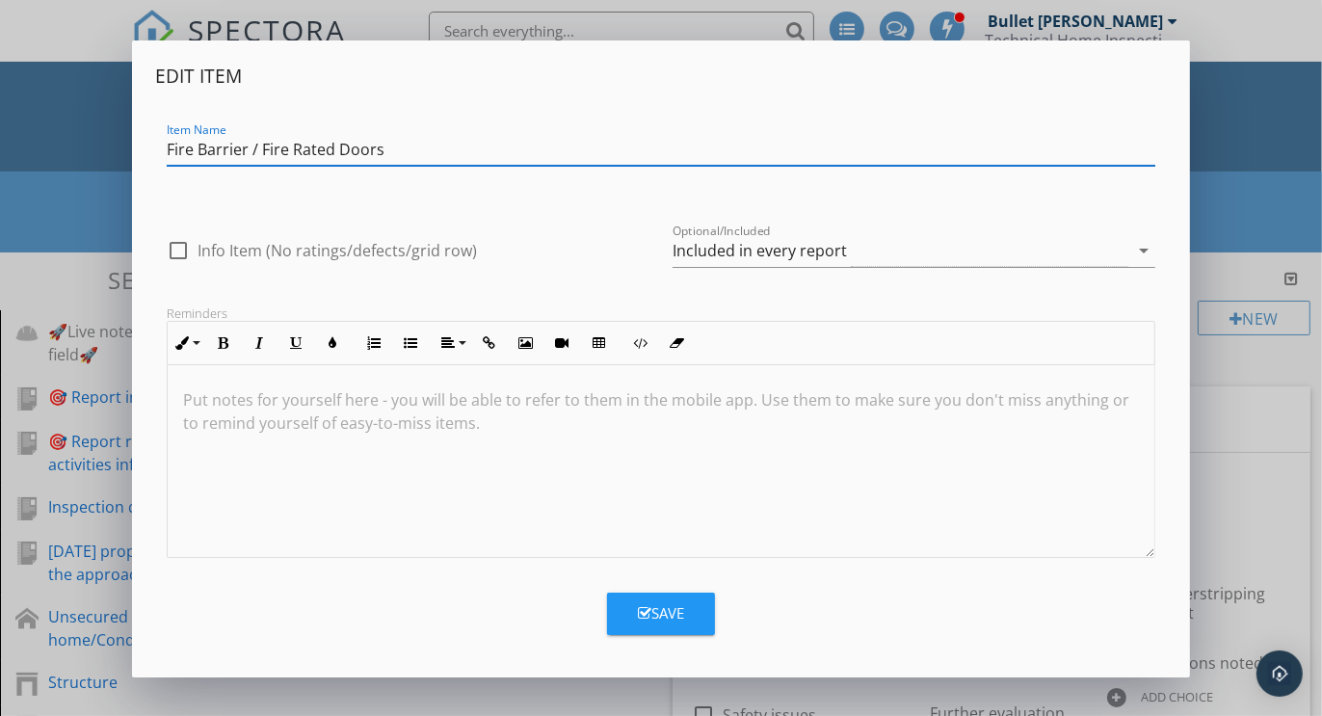
type input "Fire Barrier / Fire Rated Doors"
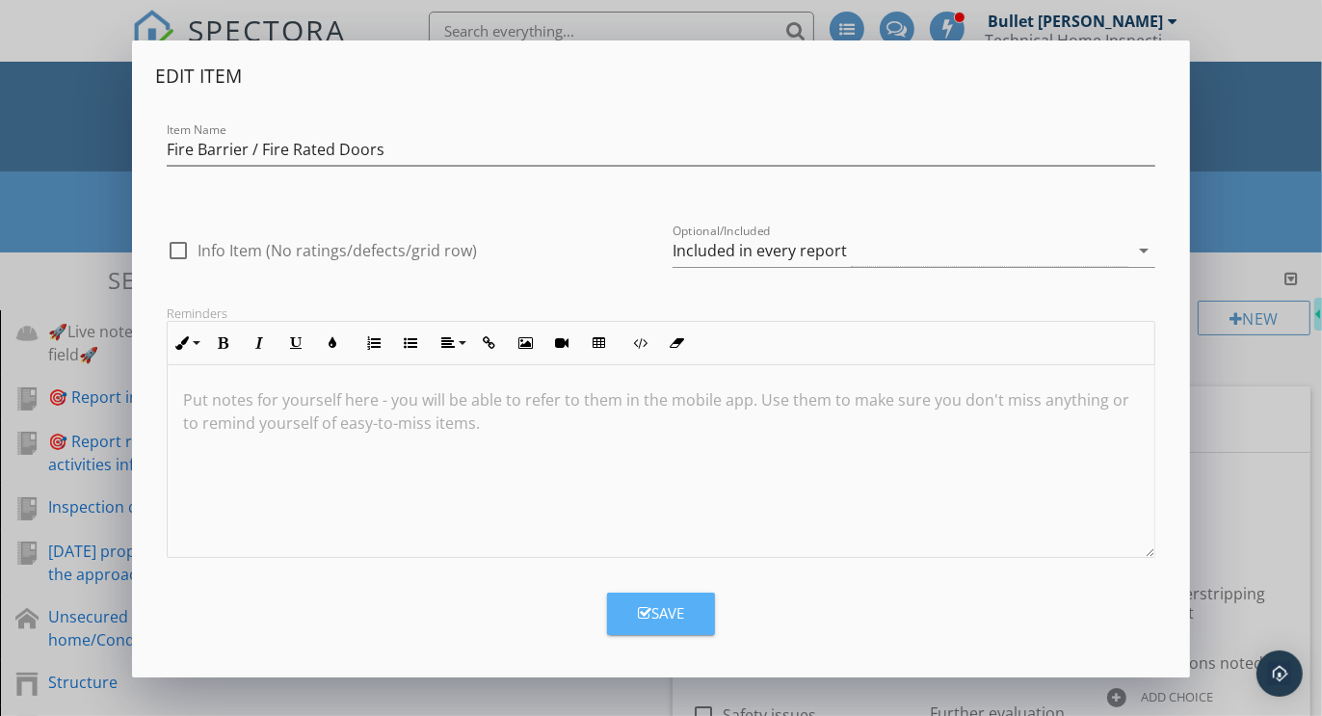
click at [658, 614] on div "Save" at bounding box center [661, 613] width 46 height 22
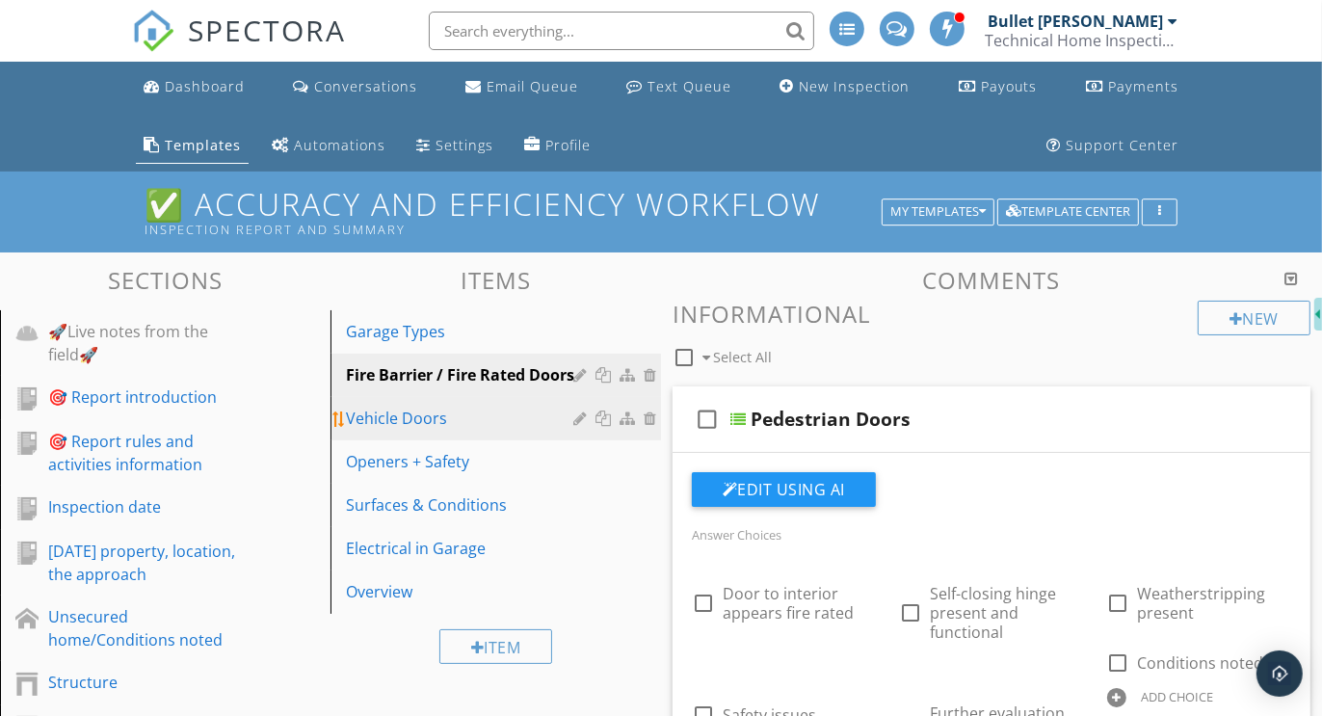
click at [408, 412] on div "Vehicle Doors" at bounding box center [462, 418] width 233 height 23
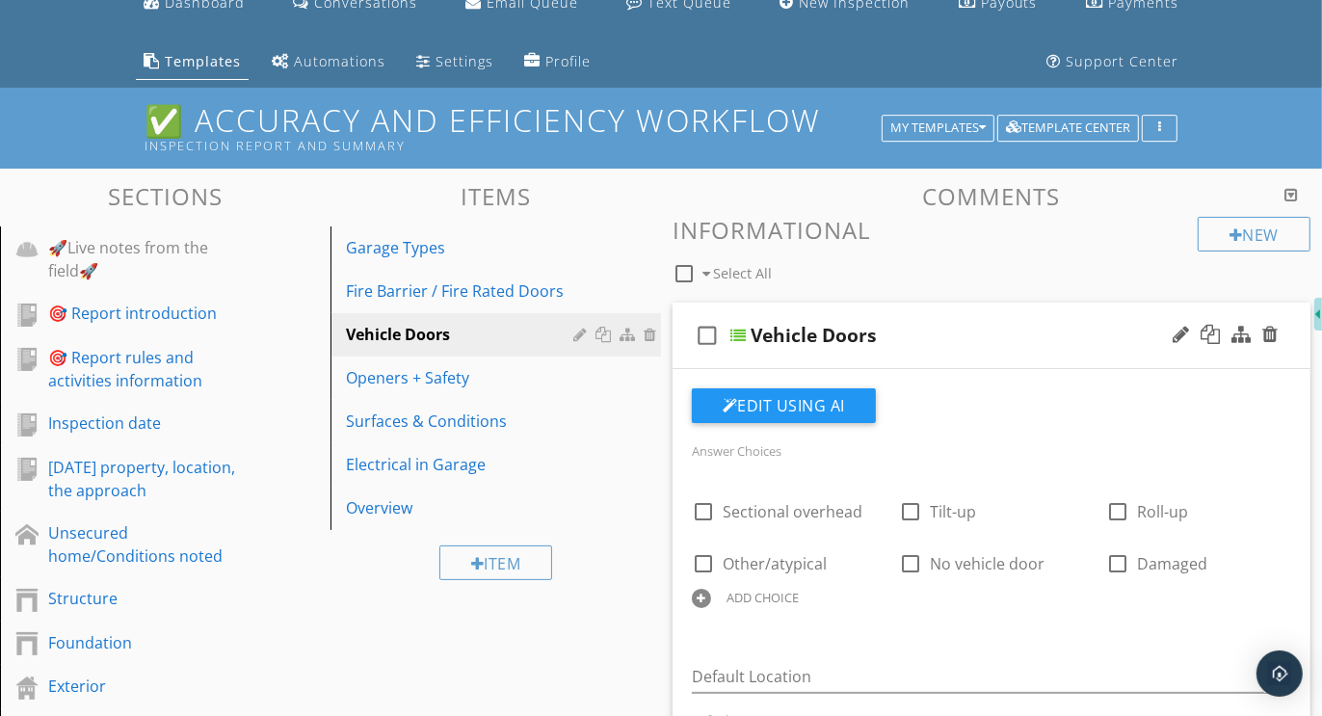
scroll to position [193, 0]
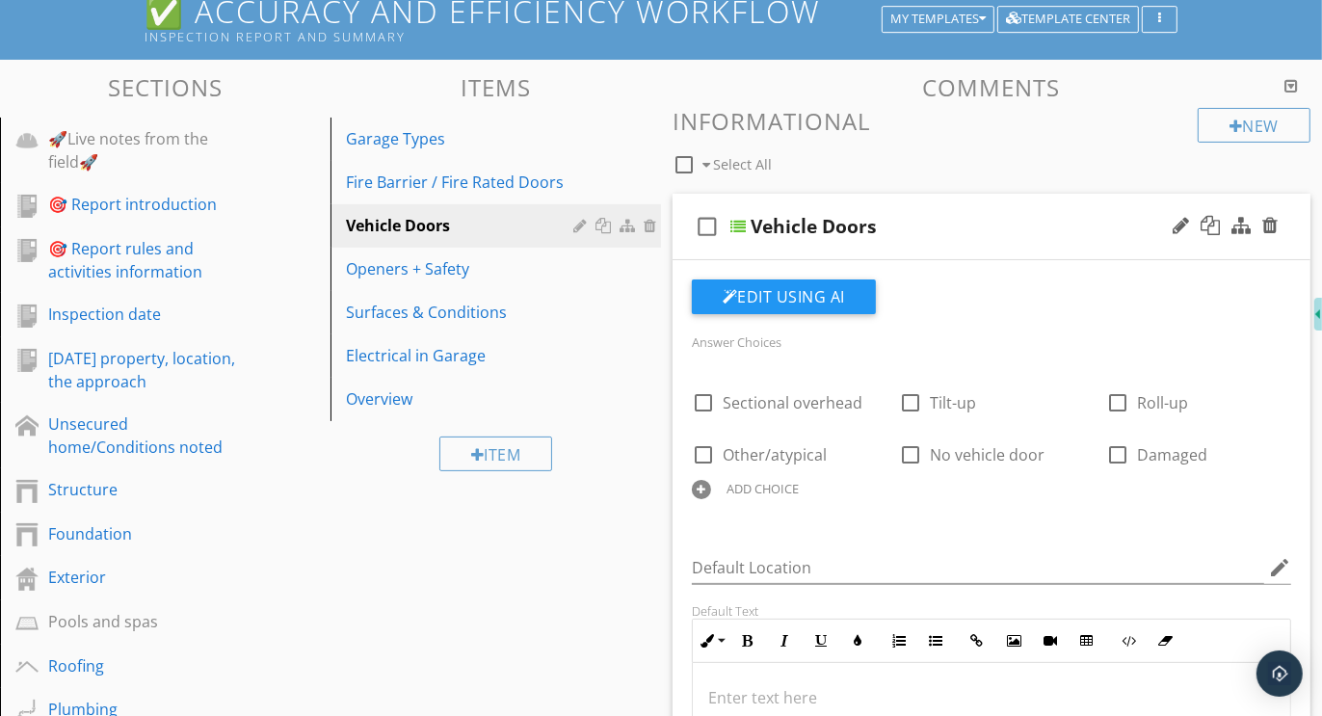
click at [708, 491] on div at bounding box center [701, 489] width 19 height 19
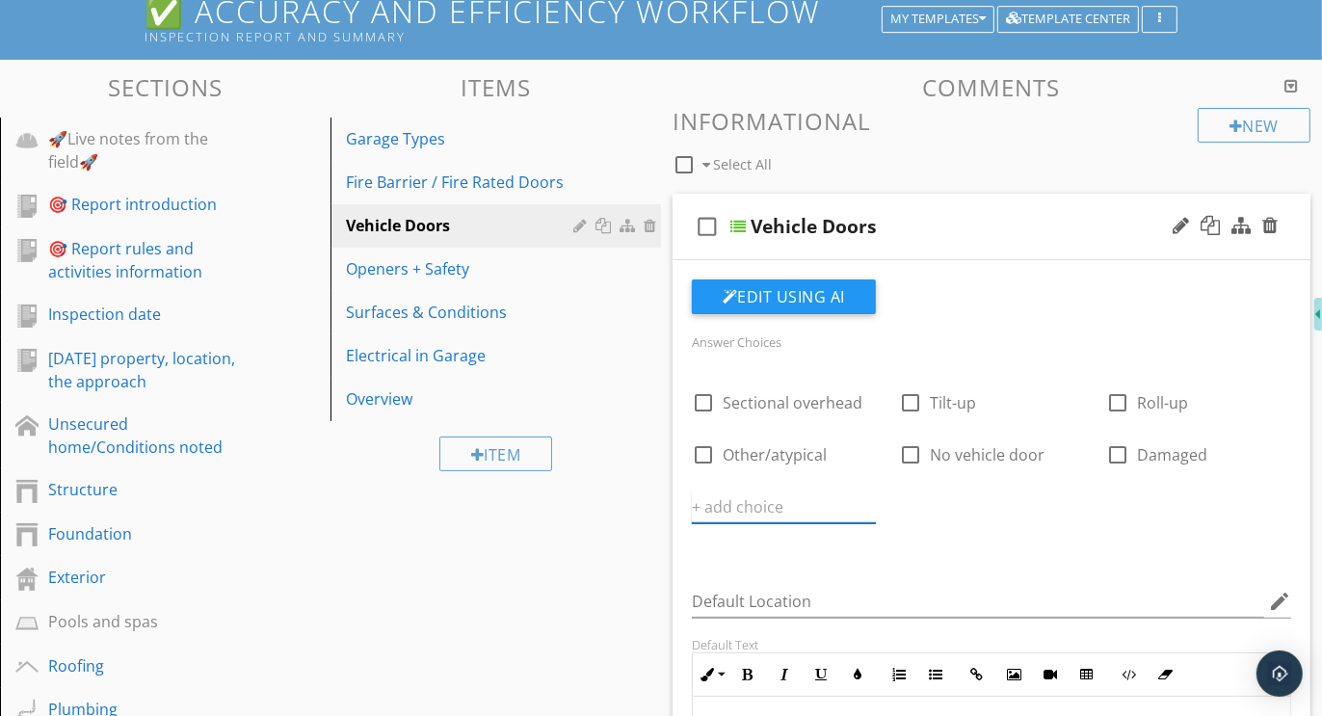
paste input "Further evaluation and correction recommended"
type input "Further evaluation and correction recommended"
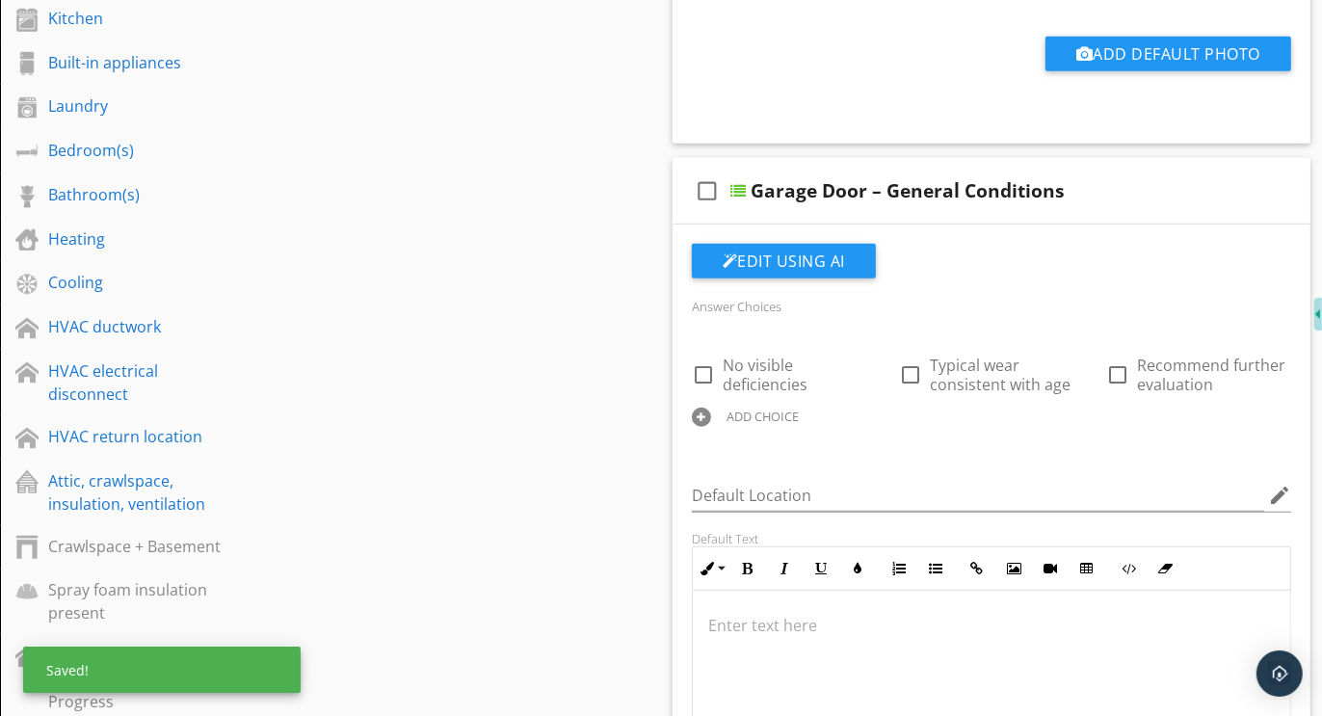
scroll to position [1108, 0]
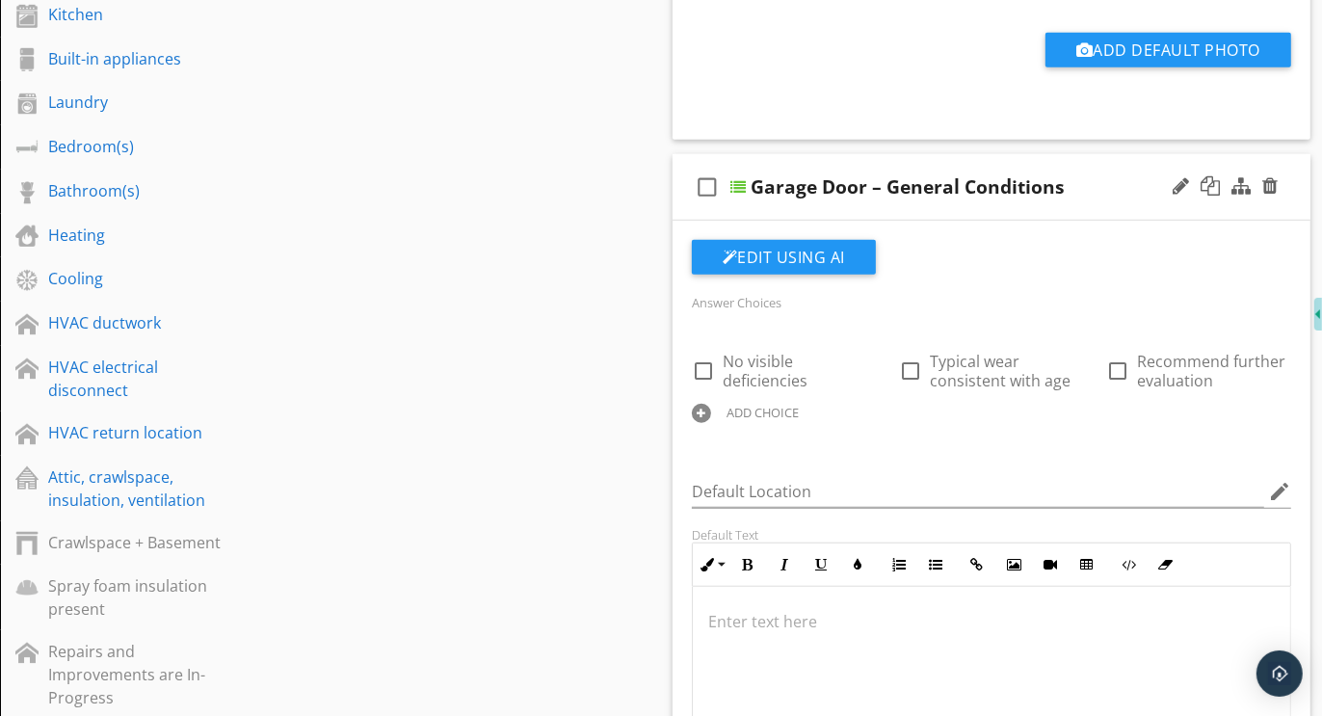
click at [706, 409] on div at bounding box center [701, 413] width 19 height 19
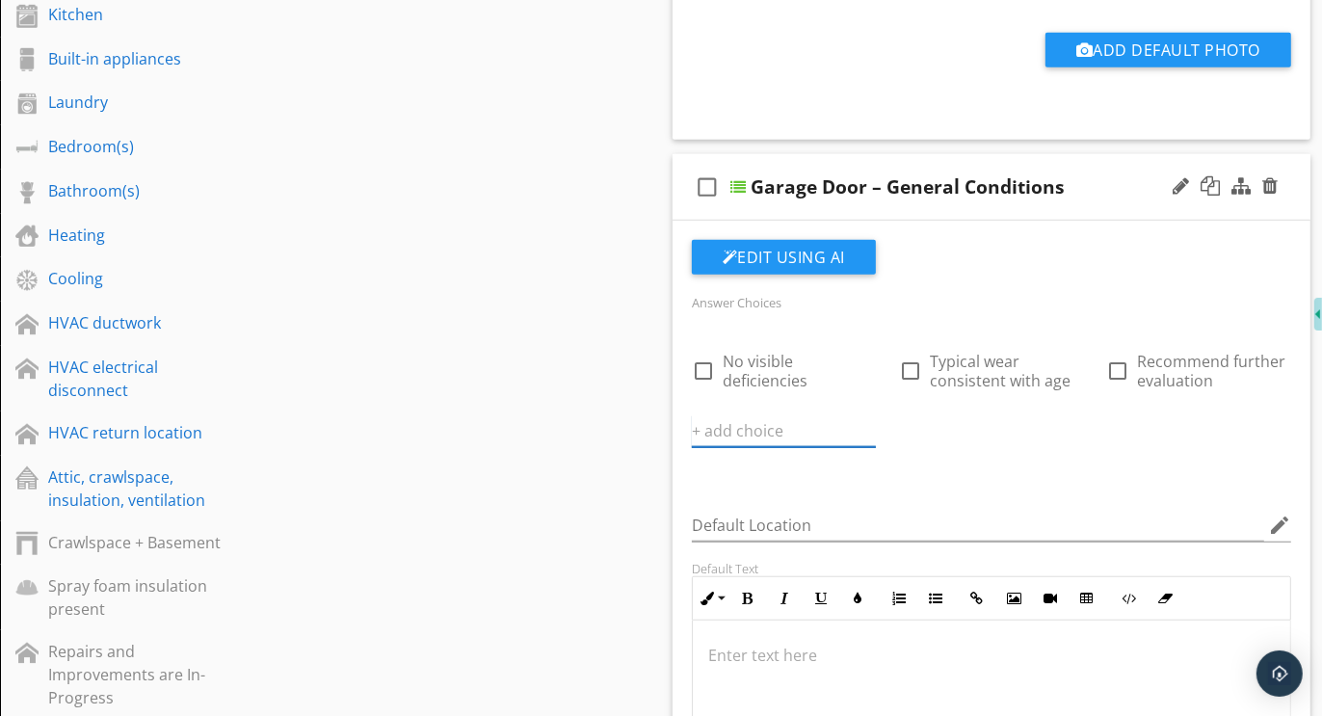
paste input "Further evaluation and correction recommended"
type input "Further evaluation and correction recommended"
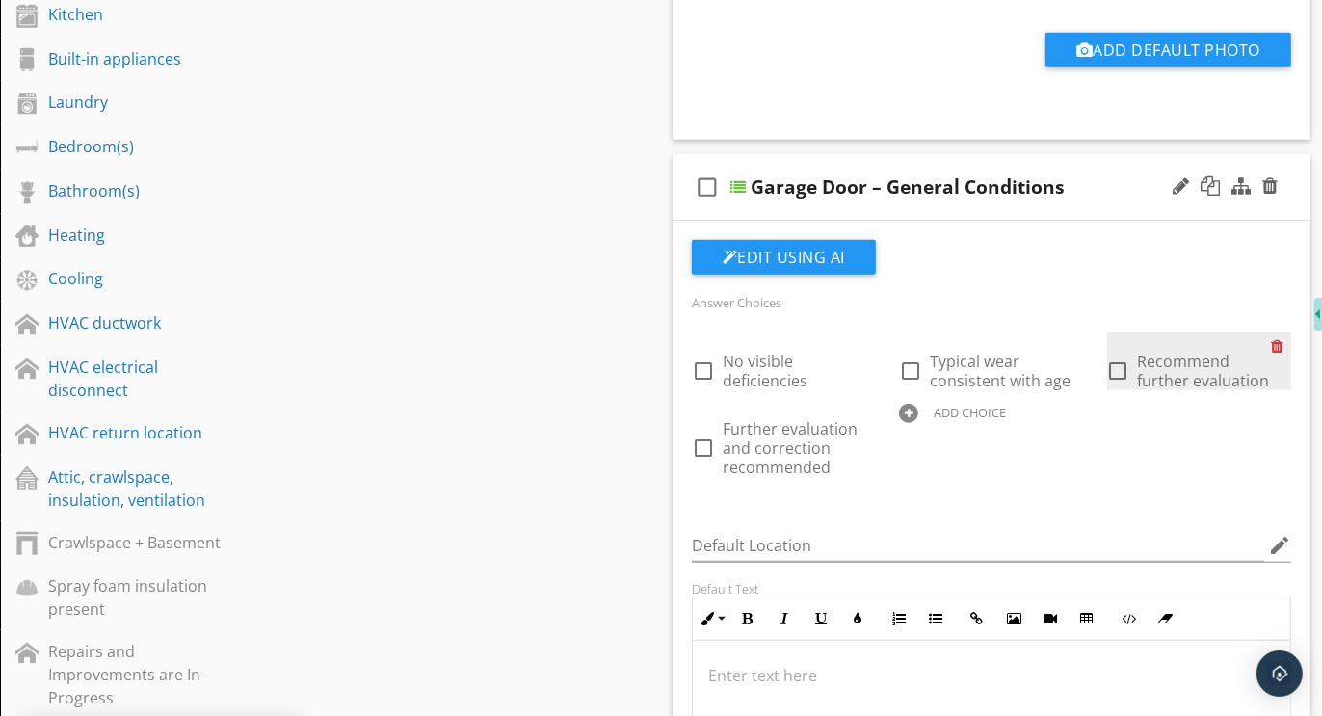
click at [1276, 339] on div at bounding box center [1281, 346] width 20 height 27
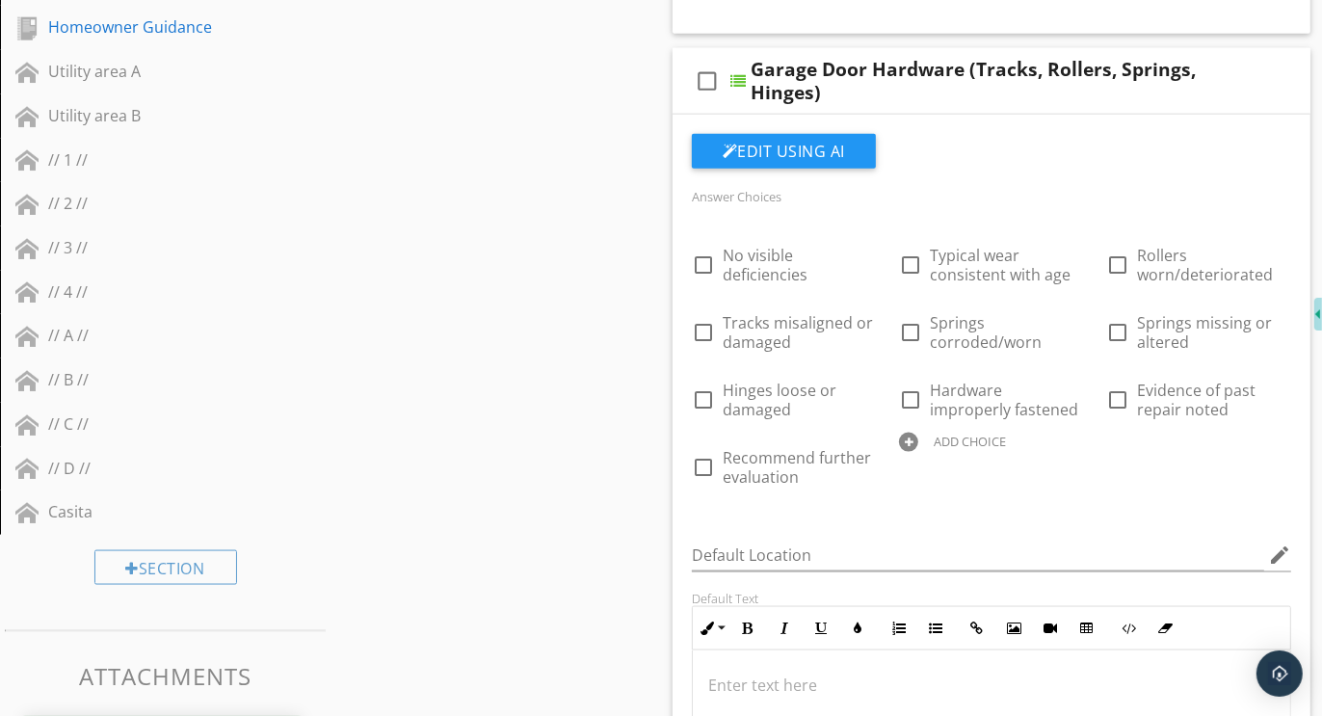
scroll to position [2020, 0]
click at [914, 434] on div at bounding box center [908, 441] width 19 height 19
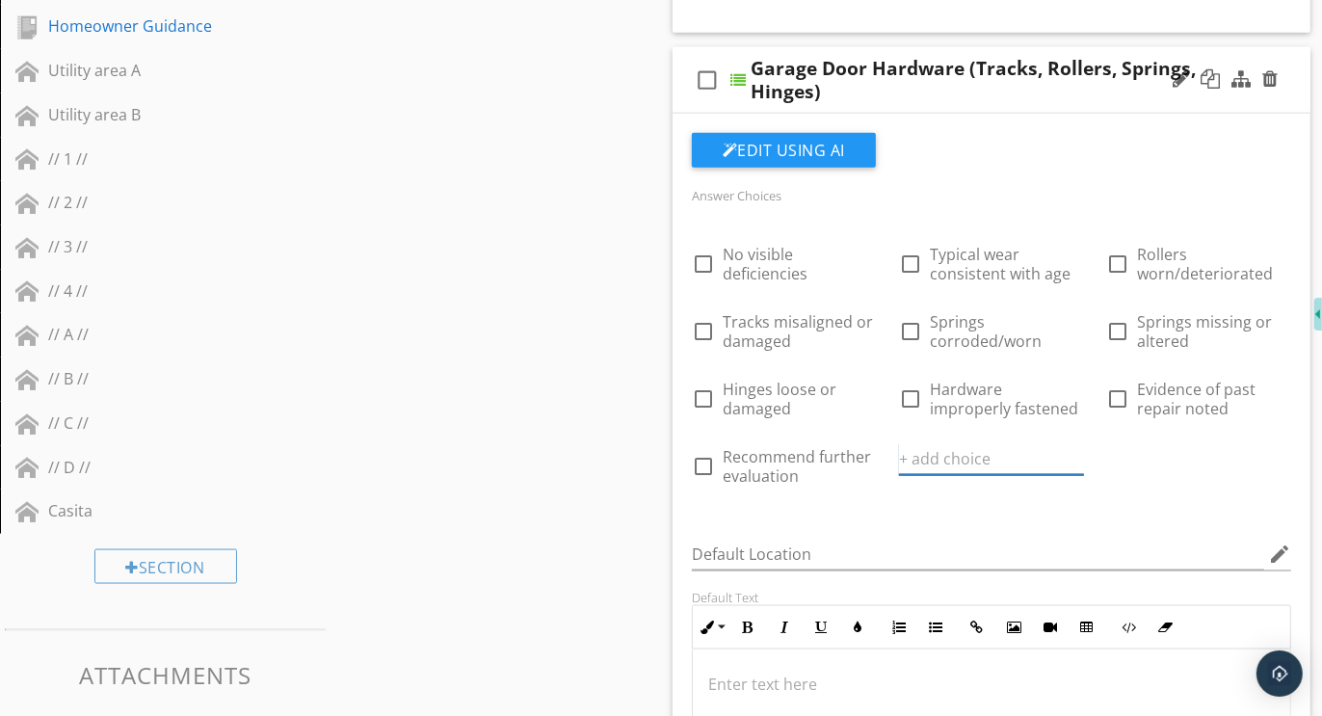
paste input "Further evaluation and correction recommended"
type input "Further evaluation and correction recommended"
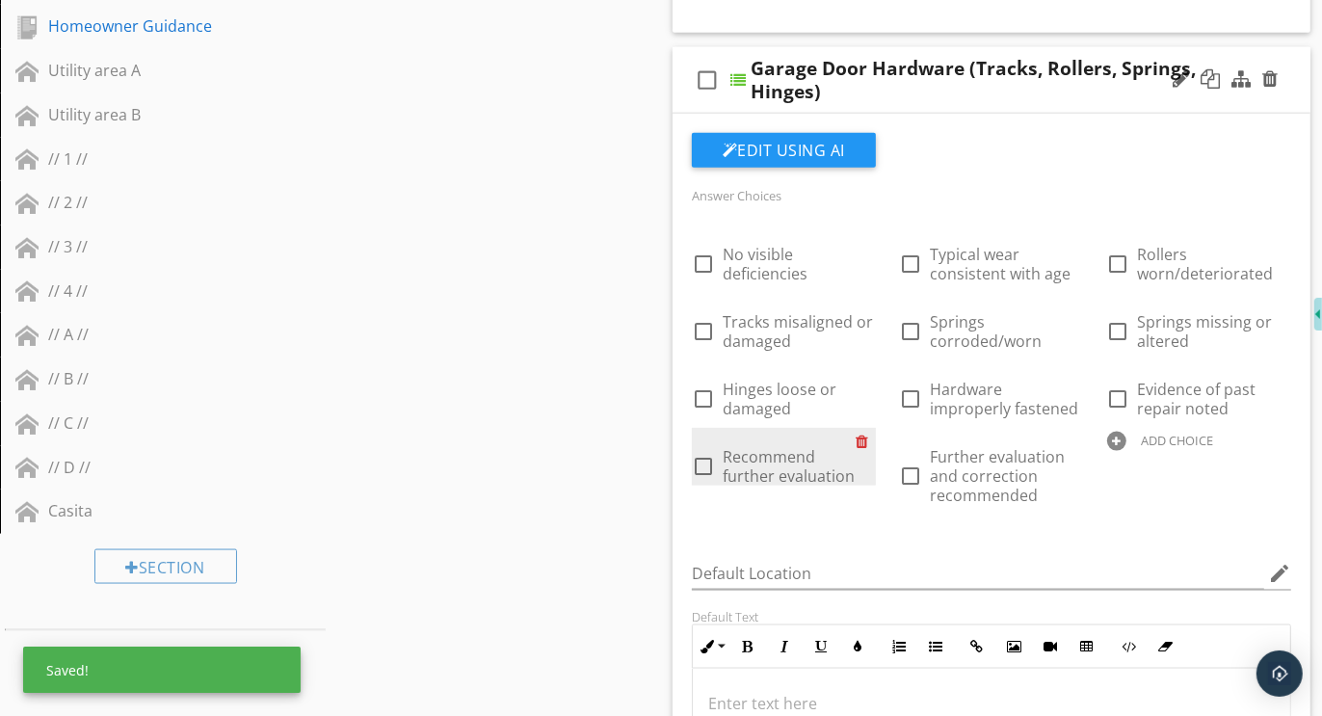
click at [864, 439] on div at bounding box center [866, 441] width 20 height 27
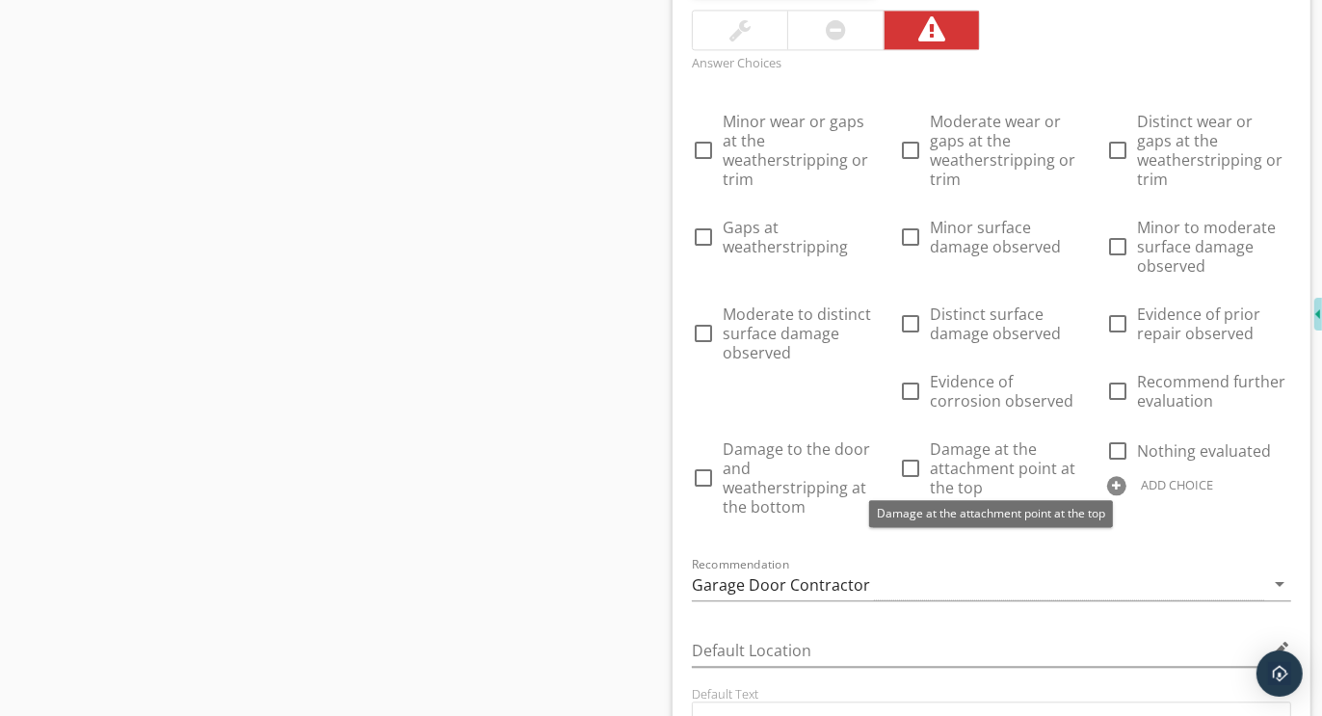
scroll to position [3502, 0]
click at [1121, 475] on div at bounding box center [1116, 484] width 19 height 19
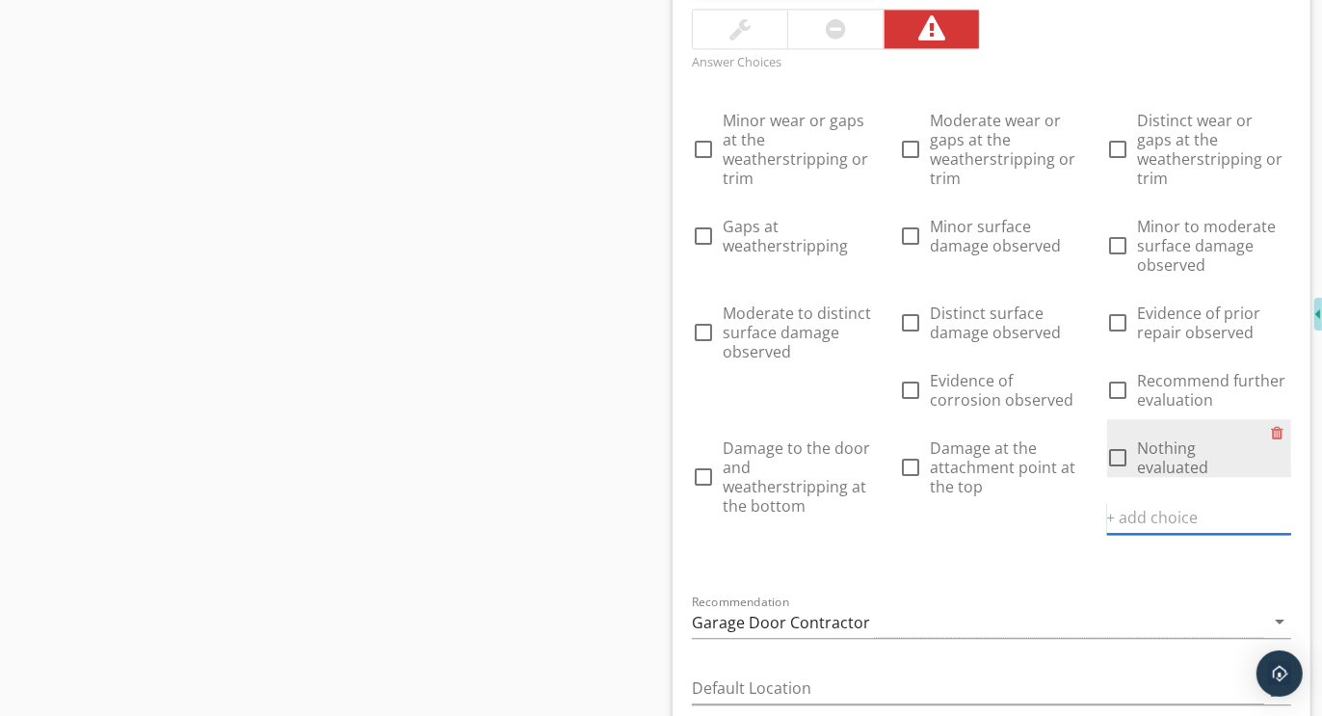
paste input "Further evaluation and correction recommended"
type input "Further evaluation and correction recommended"
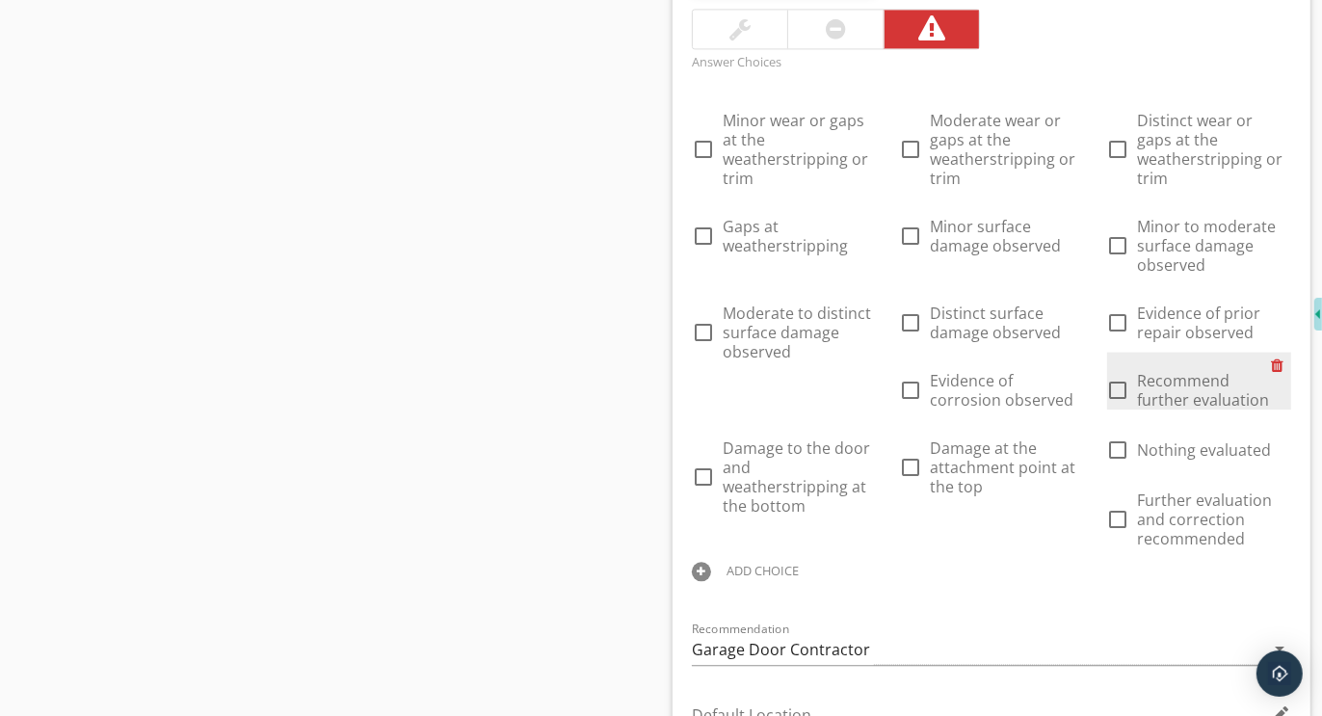
click at [1278, 356] on div at bounding box center [1281, 365] width 20 height 27
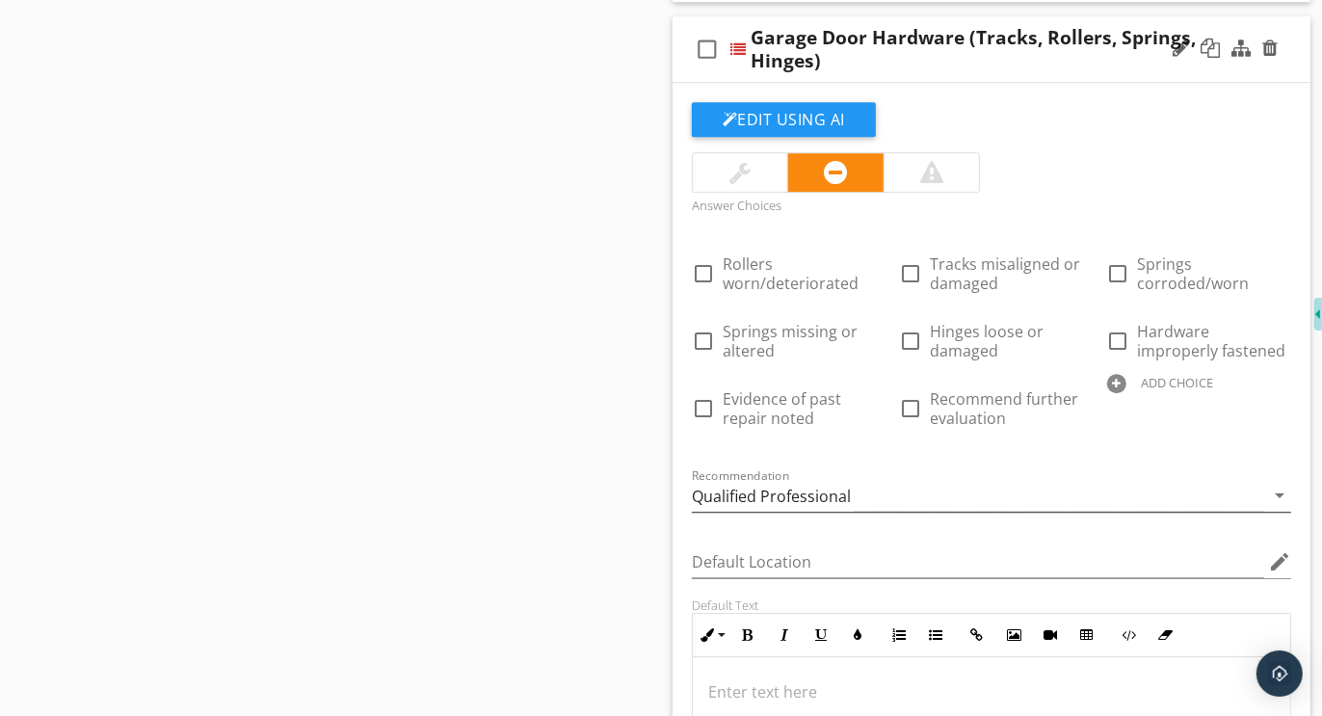
scroll to position [4656, 0]
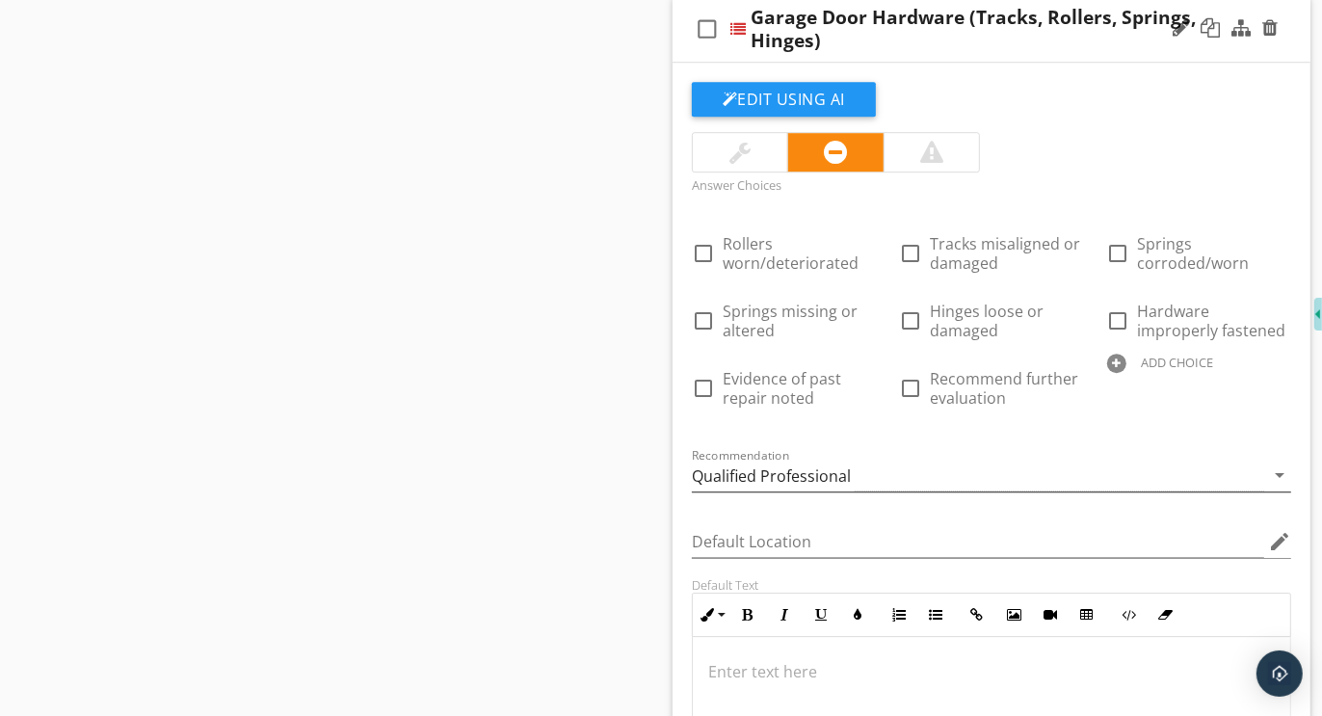
click at [775, 467] on div "Qualified Professional" at bounding box center [771, 475] width 159 height 17
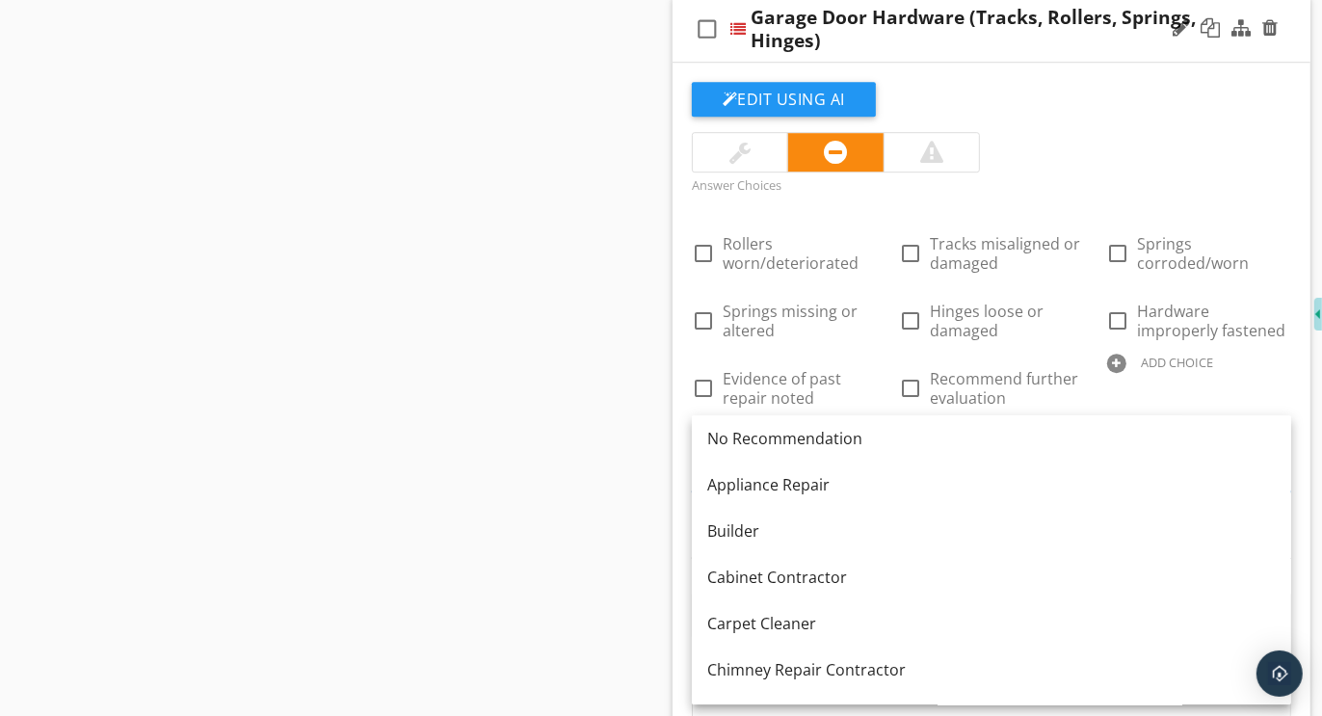
click at [1114, 354] on div at bounding box center [1116, 363] width 19 height 19
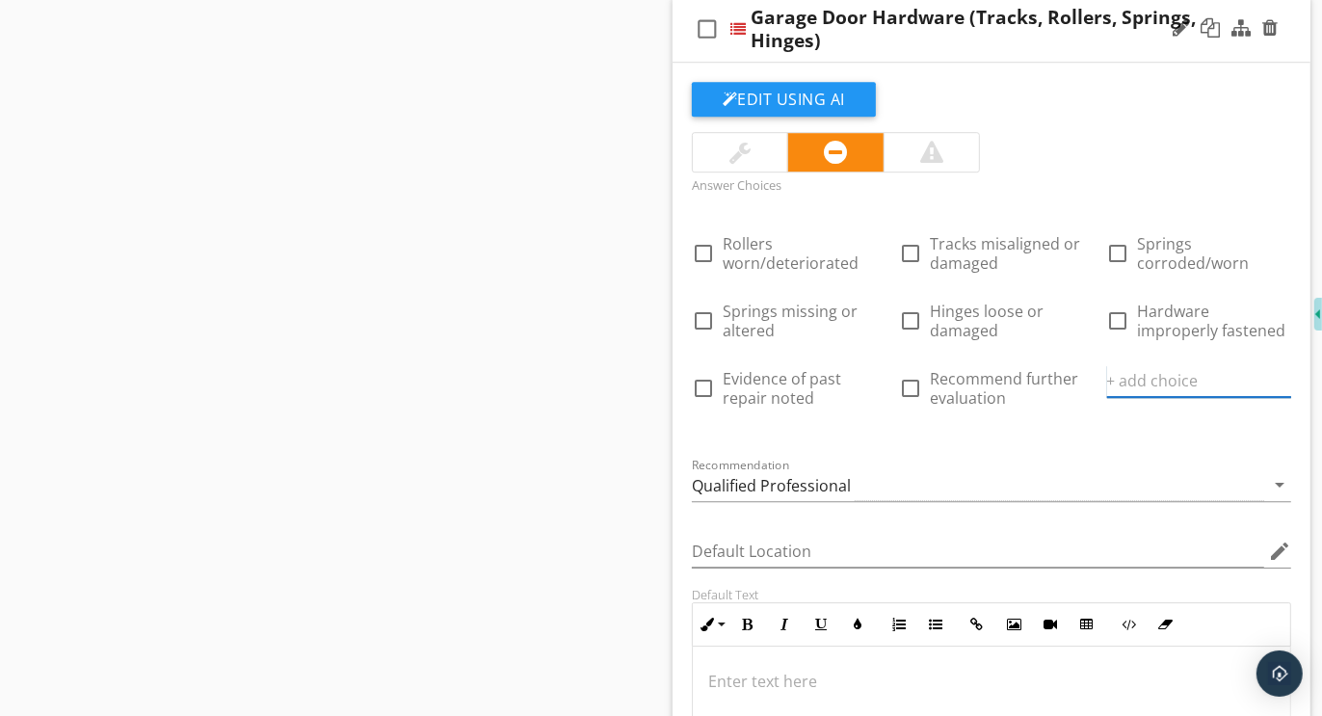
paste input "Further evaluation and correction recommended"
type input "Further evaluation and correction recommended"
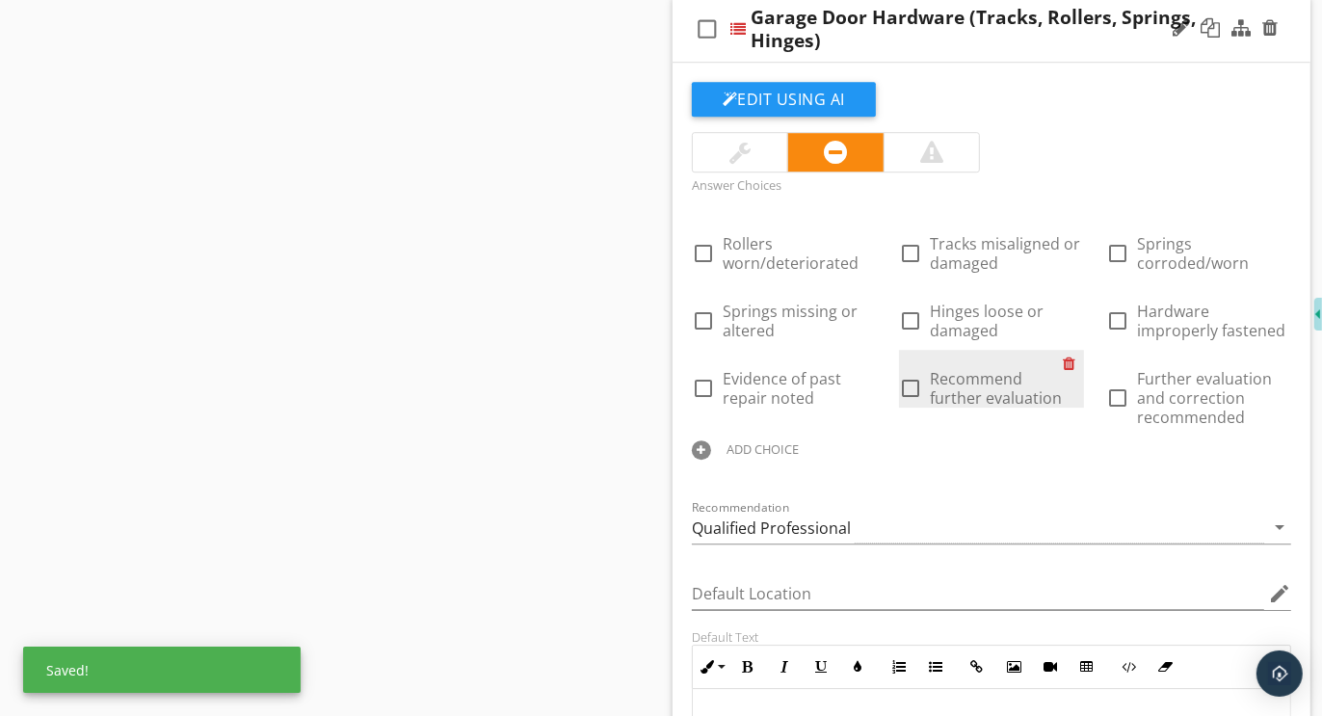
click at [1072, 351] on div at bounding box center [1074, 363] width 20 height 27
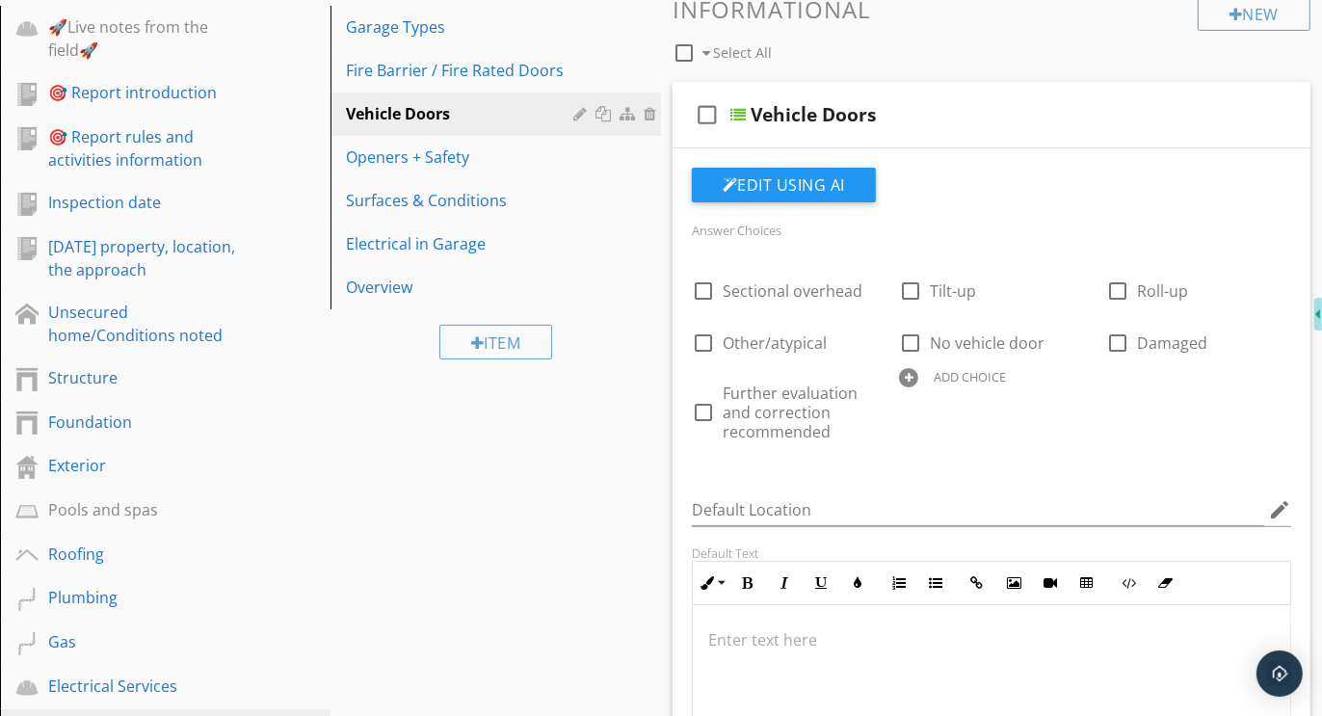
scroll to position [65, 0]
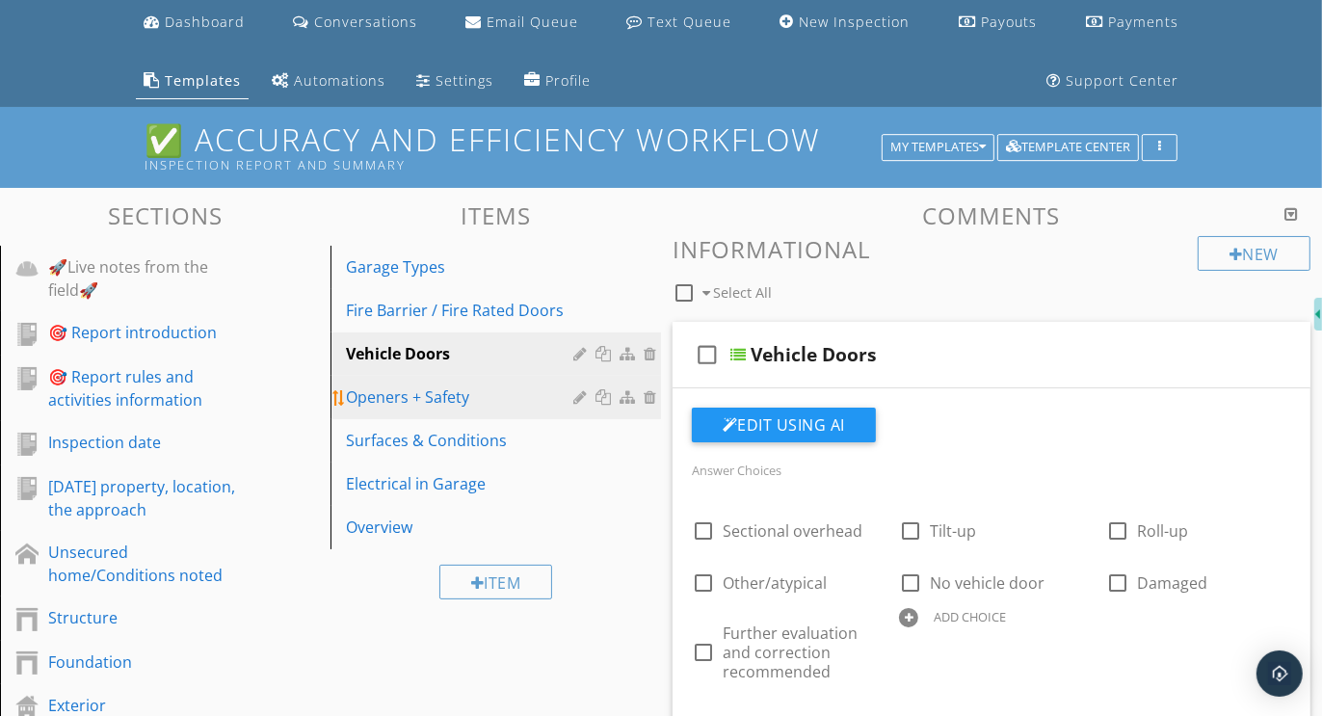
click at [411, 395] on div "Openers + Safety" at bounding box center [462, 397] width 233 height 23
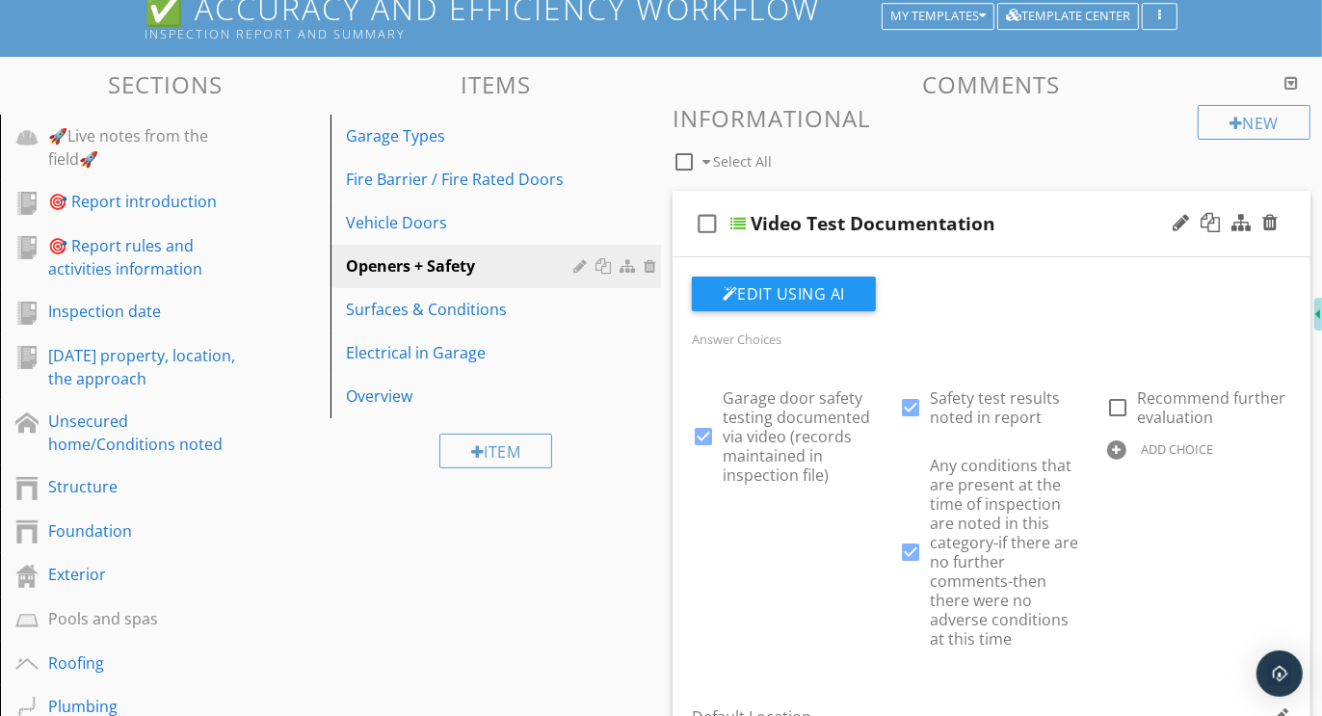
scroll to position [201, 0]
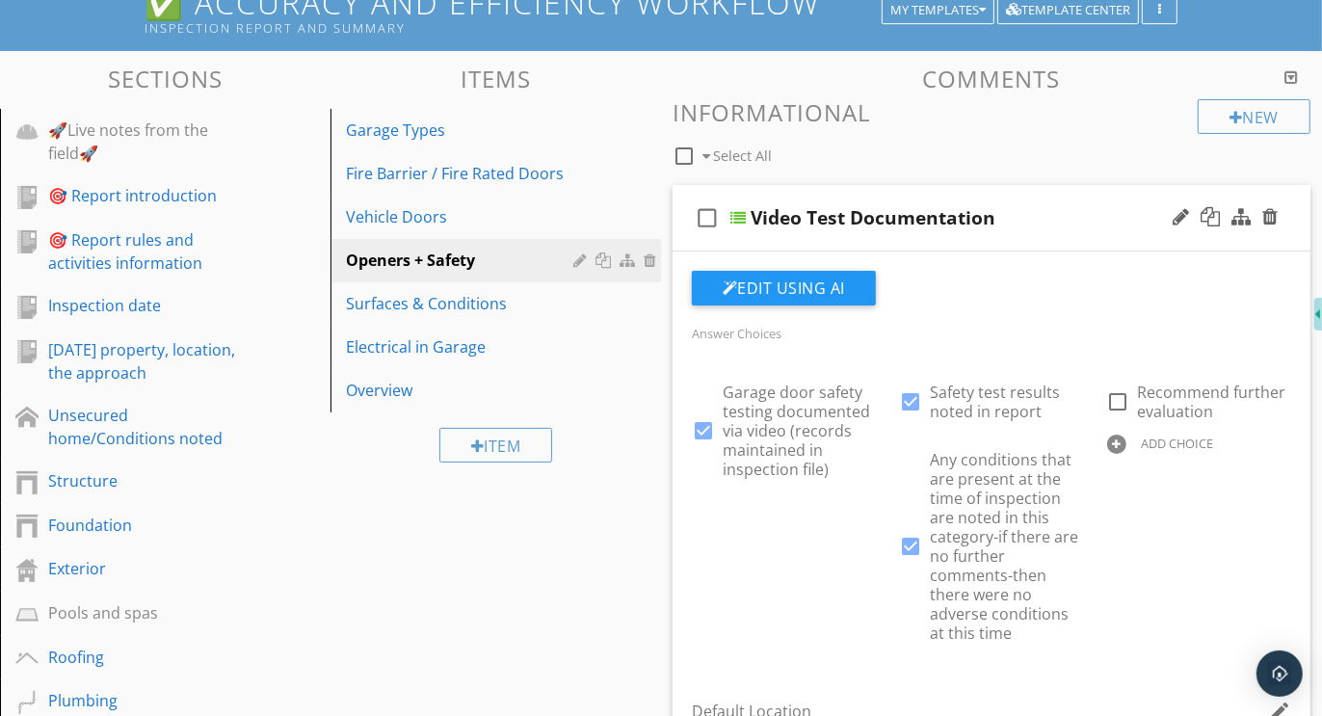
click at [1121, 444] on div at bounding box center [1116, 444] width 19 height 19
paste input "Further evaluation and correction recommended"
type input "Further evaluation and correction recommended"
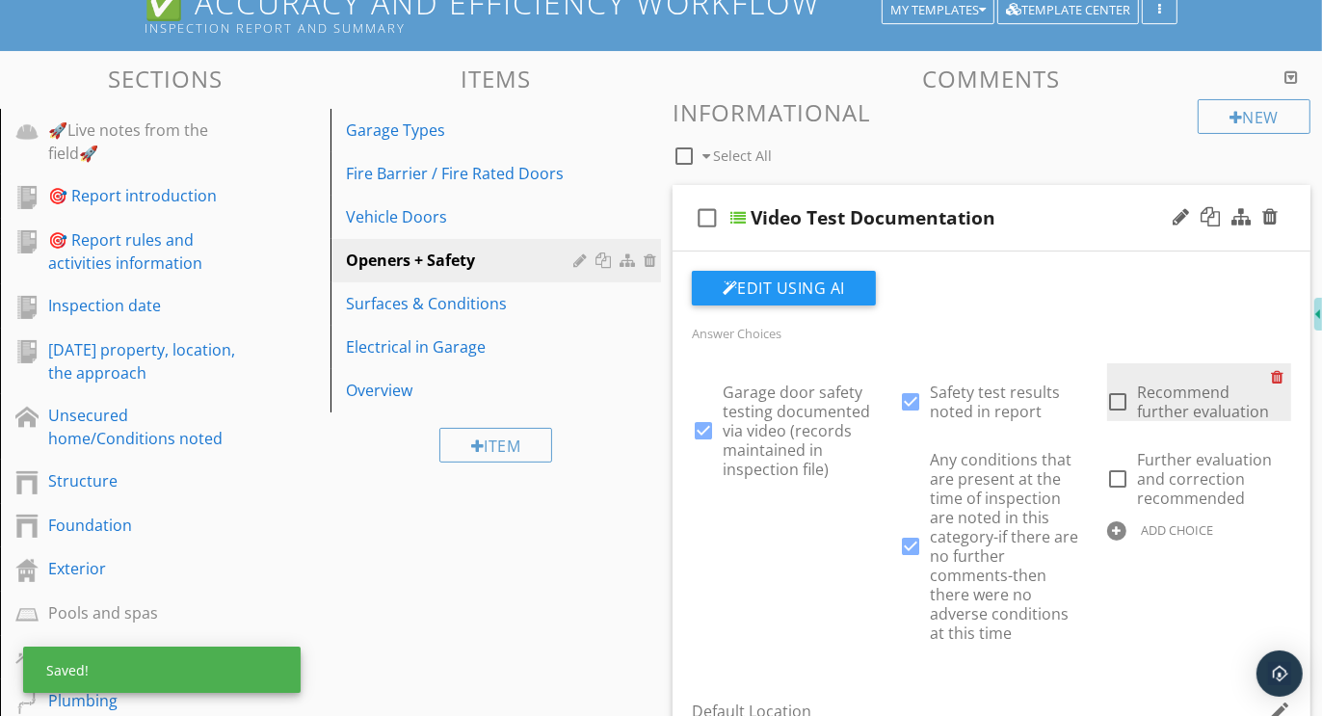
click at [1281, 372] on div at bounding box center [1281, 376] width 20 height 27
checkbox input "true"
checkbox input "false"
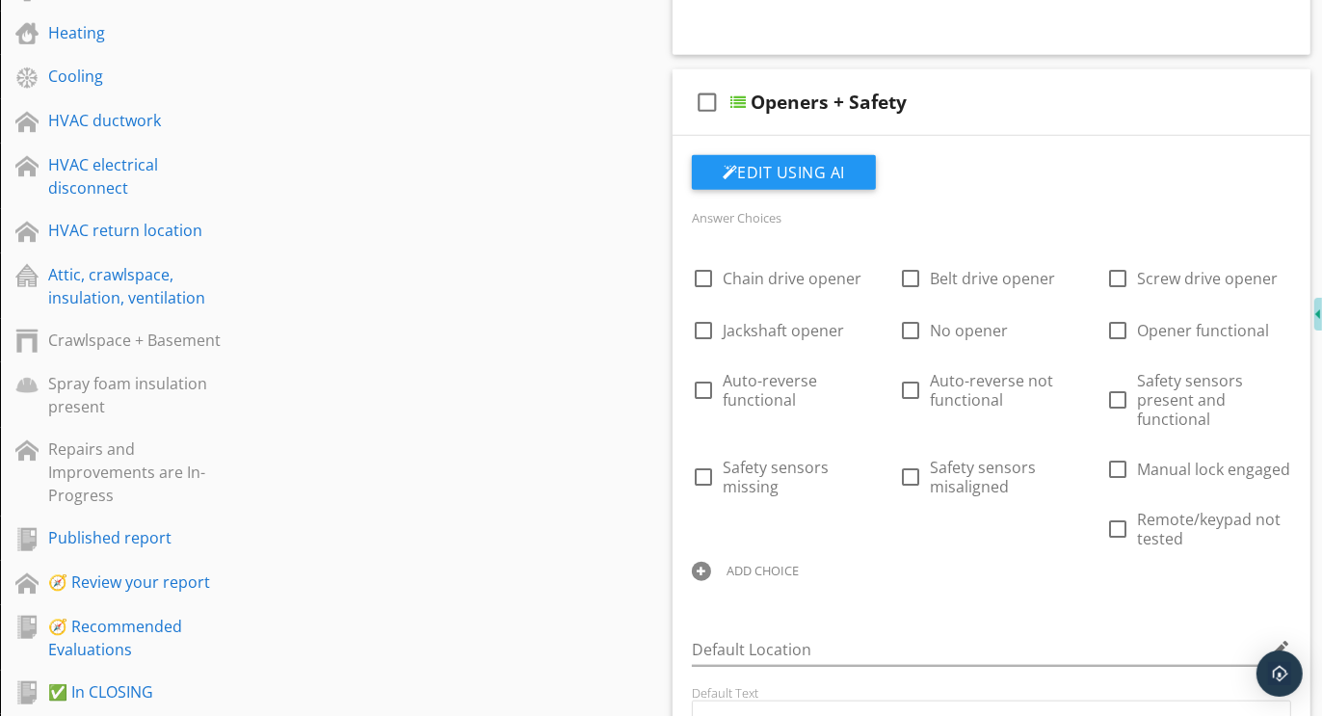
scroll to position [1313, 0]
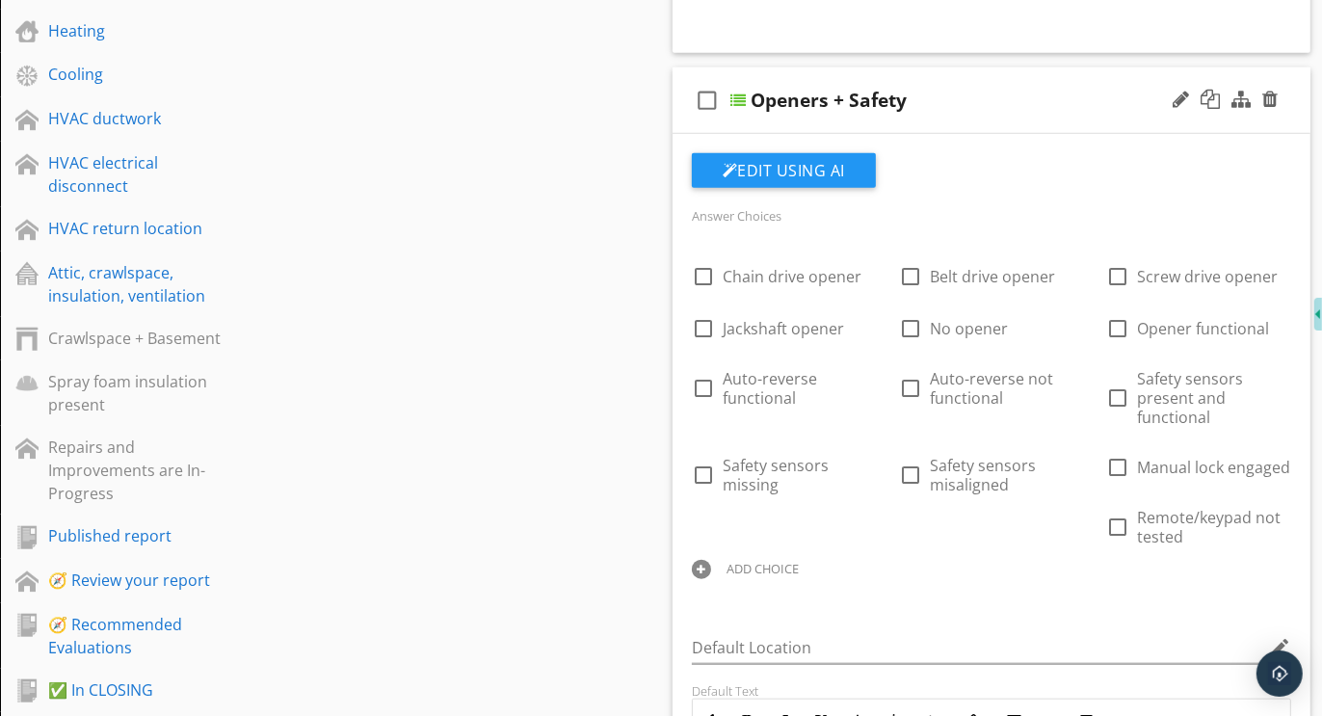
click at [696, 570] on div at bounding box center [701, 569] width 19 height 19
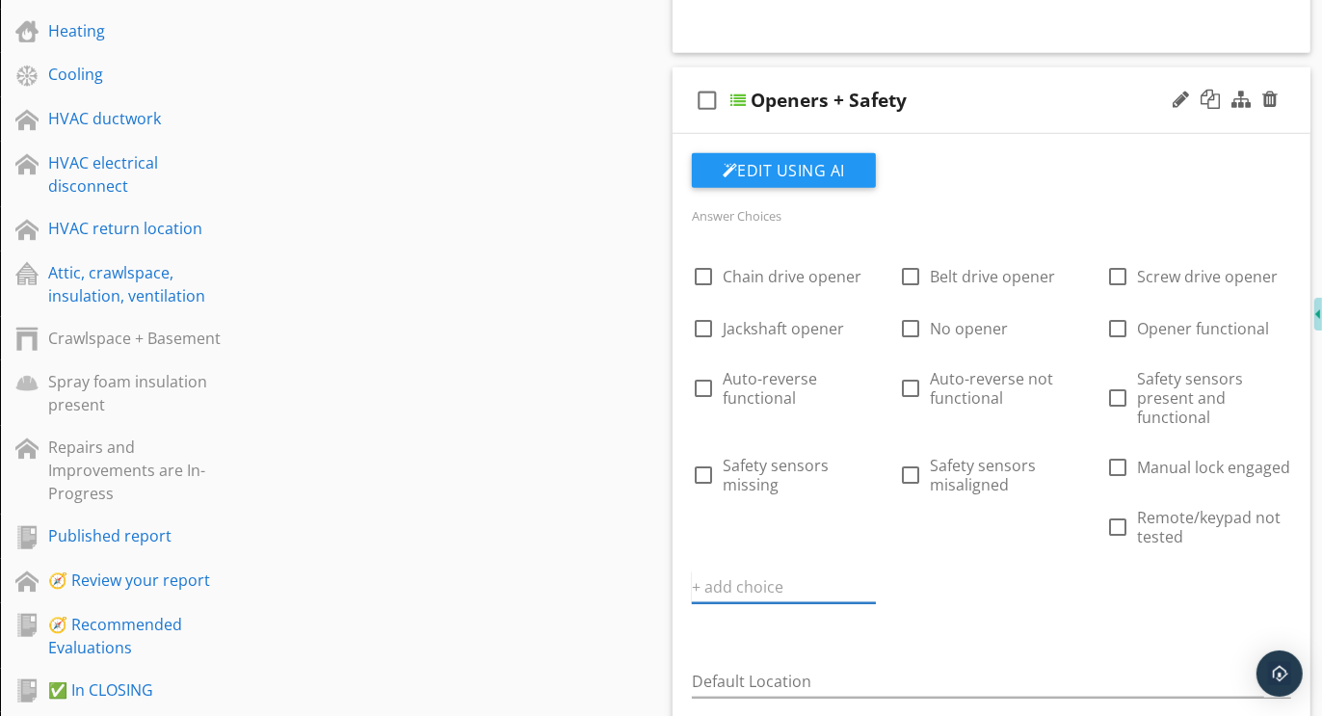
paste input "Further evaluation and correction recommended"
type input "Further evaluation and correction recommended"
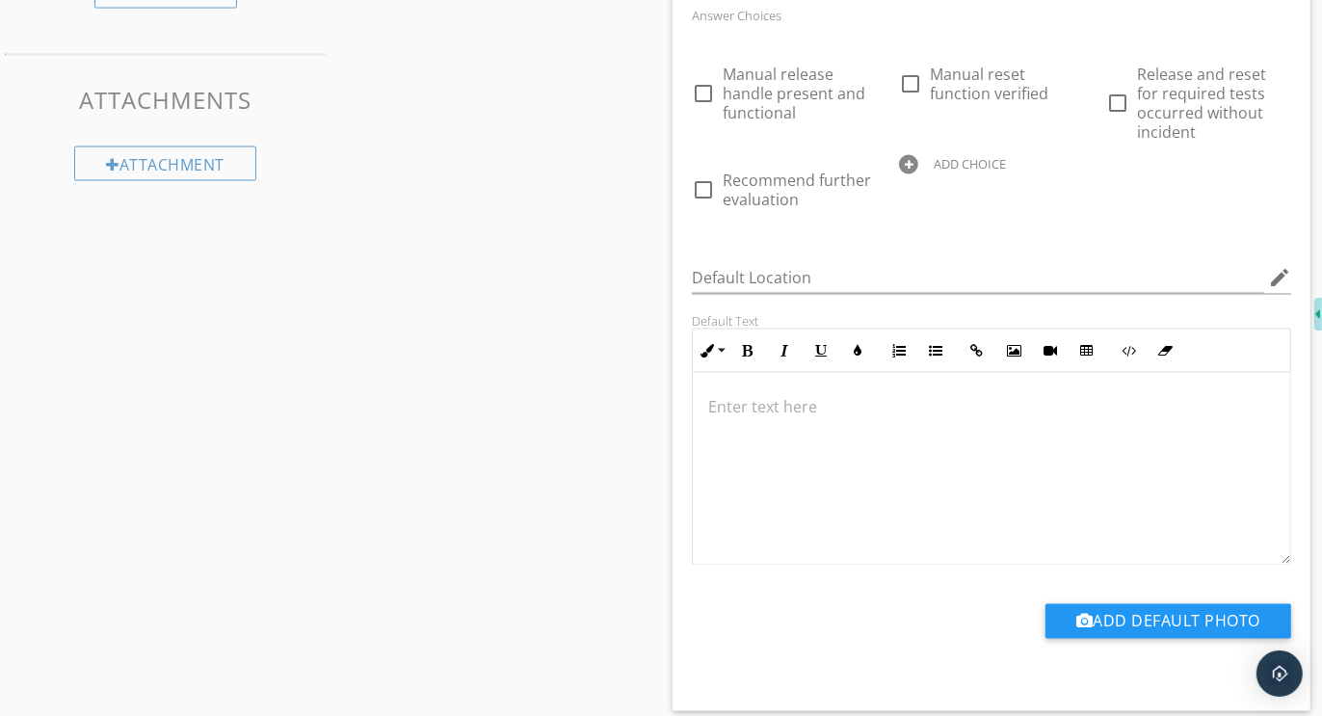
scroll to position [2597, 0]
click at [906, 158] on div at bounding box center [908, 162] width 19 height 19
paste input "Further evaluation and correction recommended"
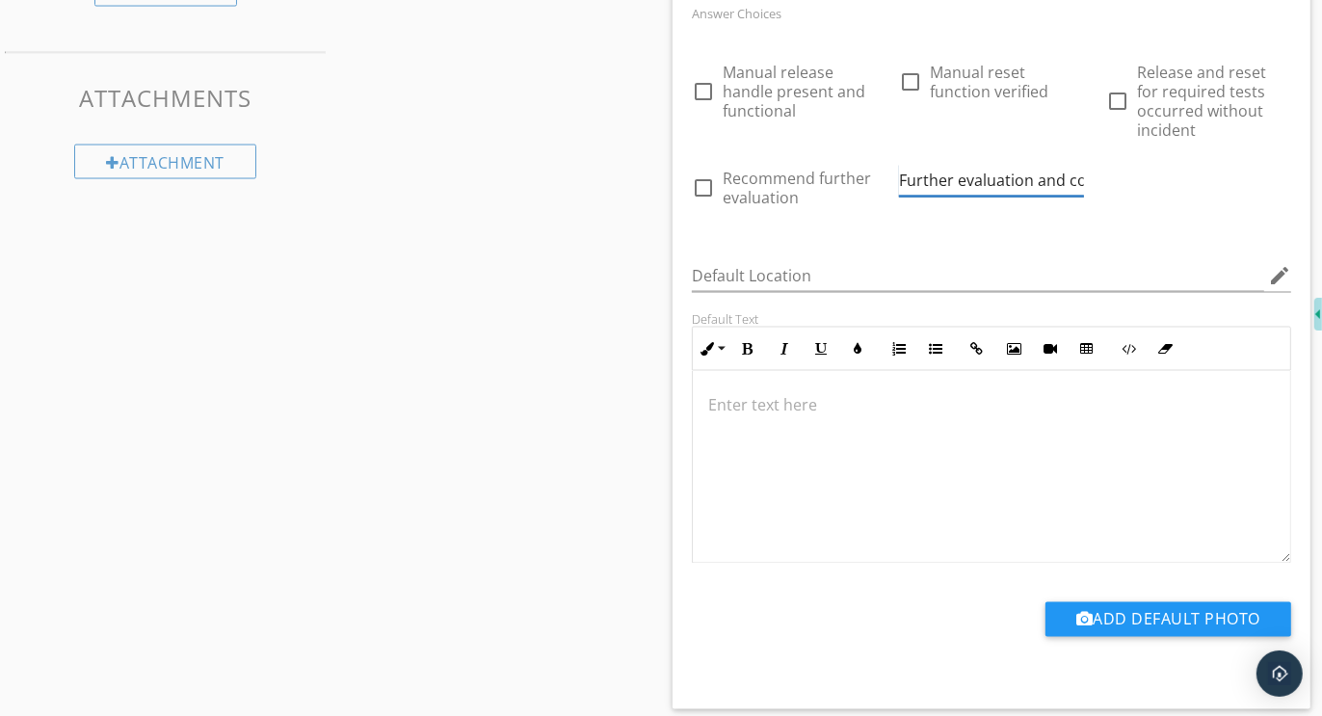
scroll to position [0, 194]
type input "Further evaluation and correction recommended"
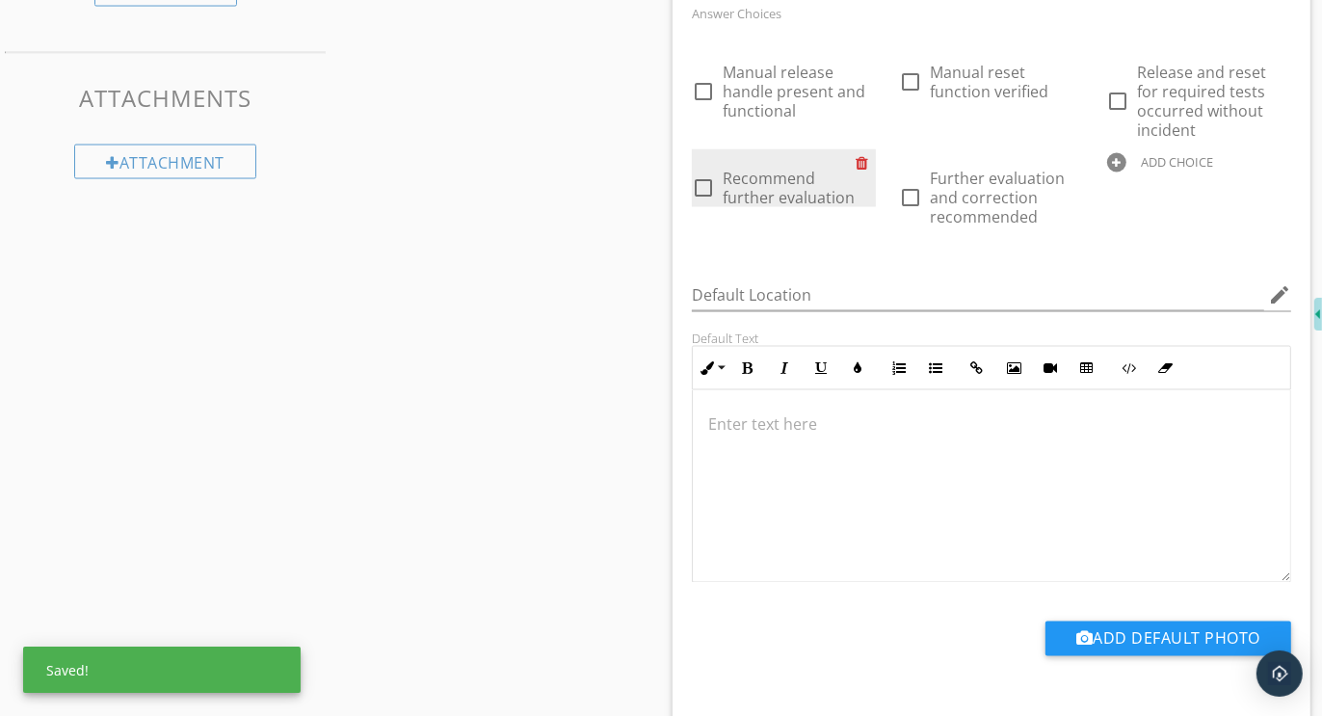
click at [860, 158] on div at bounding box center [866, 162] width 20 height 27
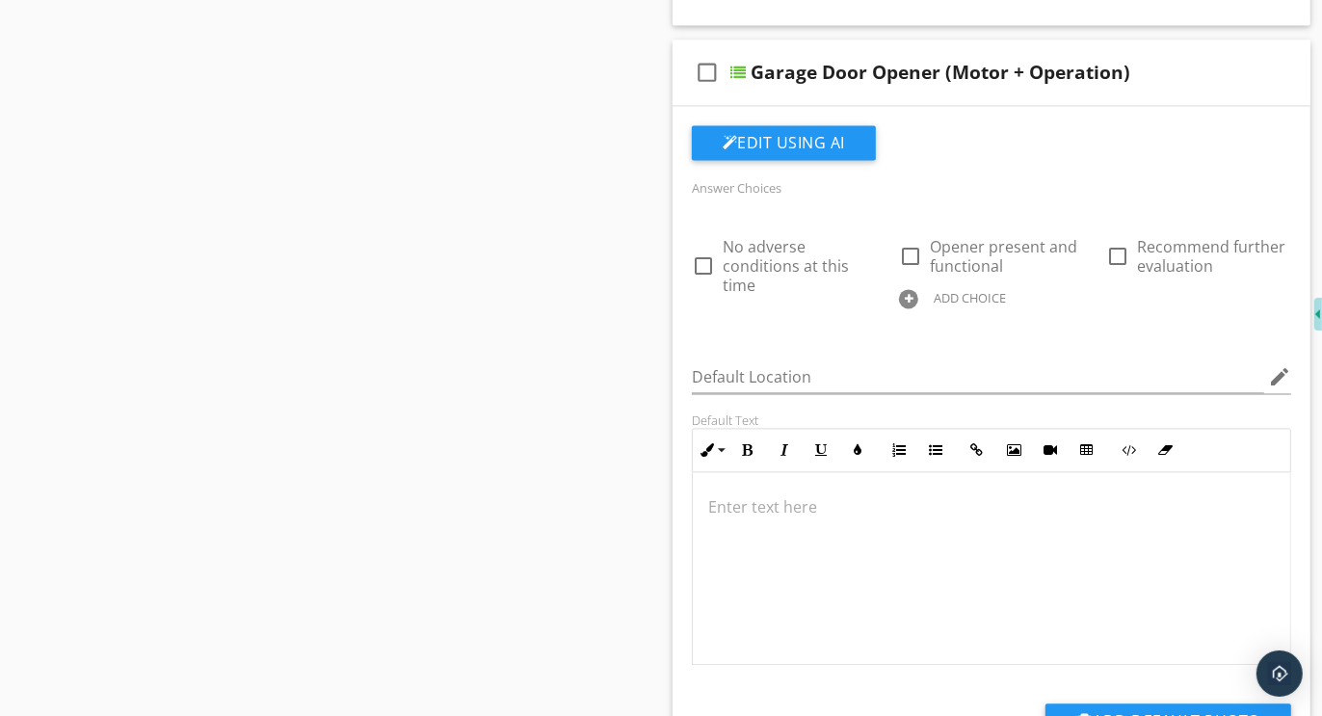
scroll to position [3275, 0]
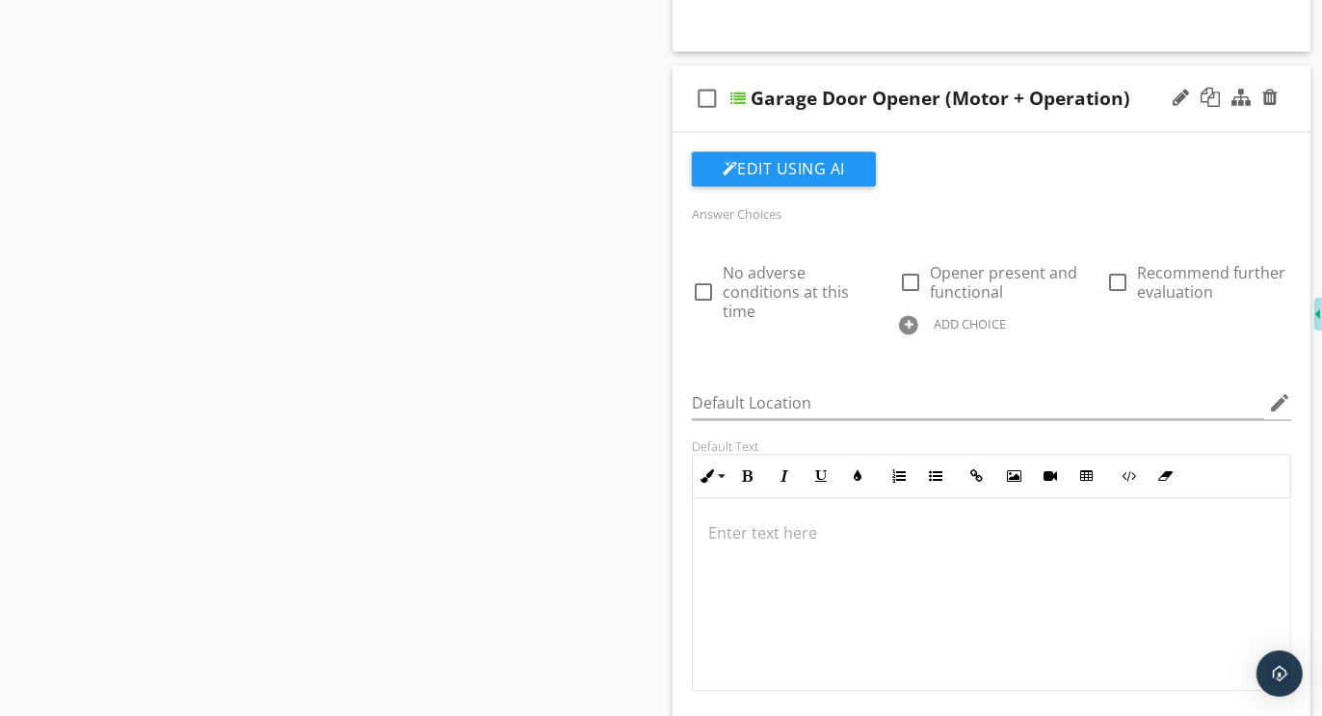
click at [906, 318] on div at bounding box center [908, 324] width 19 height 19
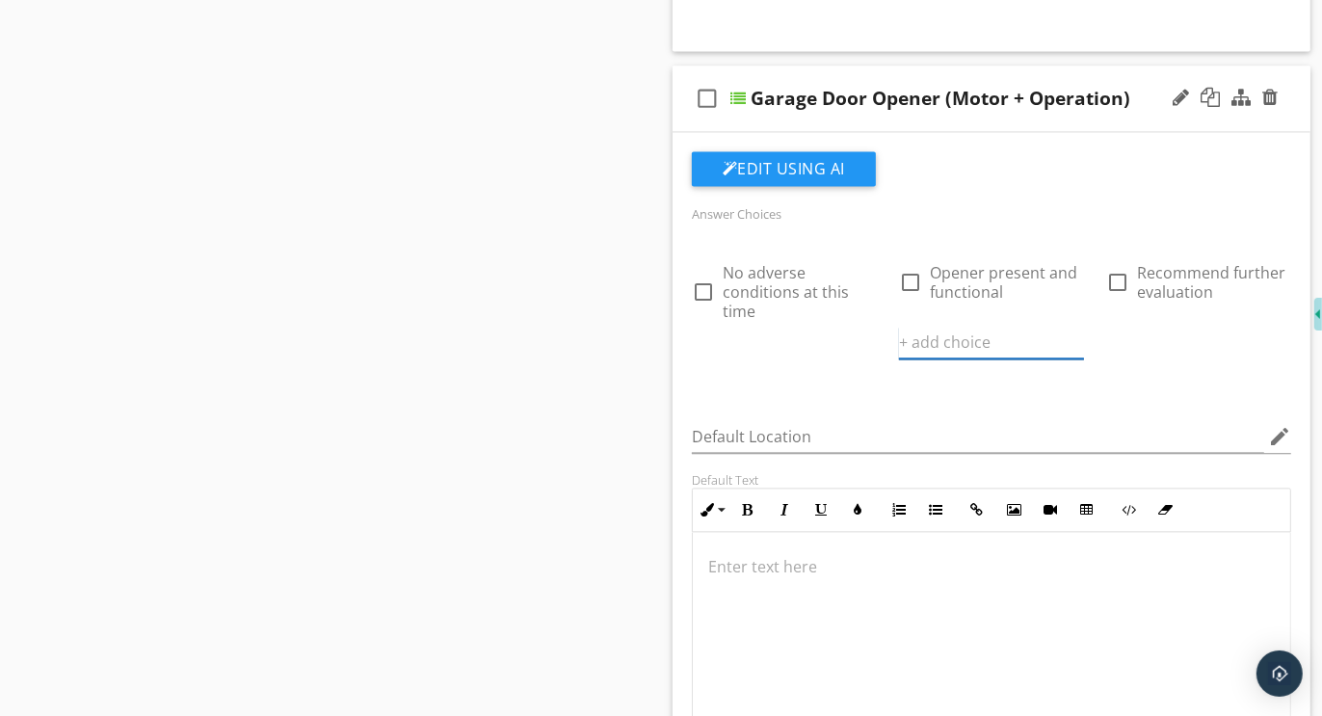
paste input "Further evaluation and correction recommended"
type input "Further evaluation and correction recommended"
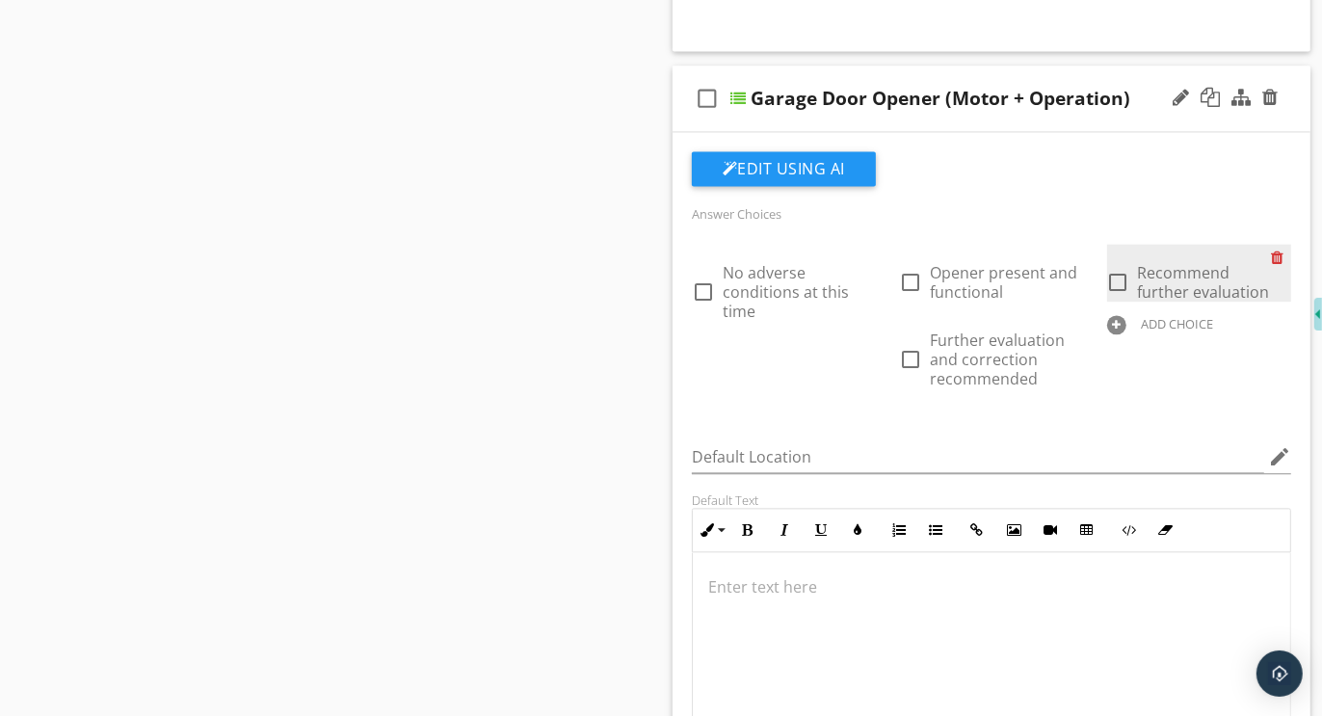
click at [1278, 254] on div at bounding box center [1281, 257] width 20 height 27
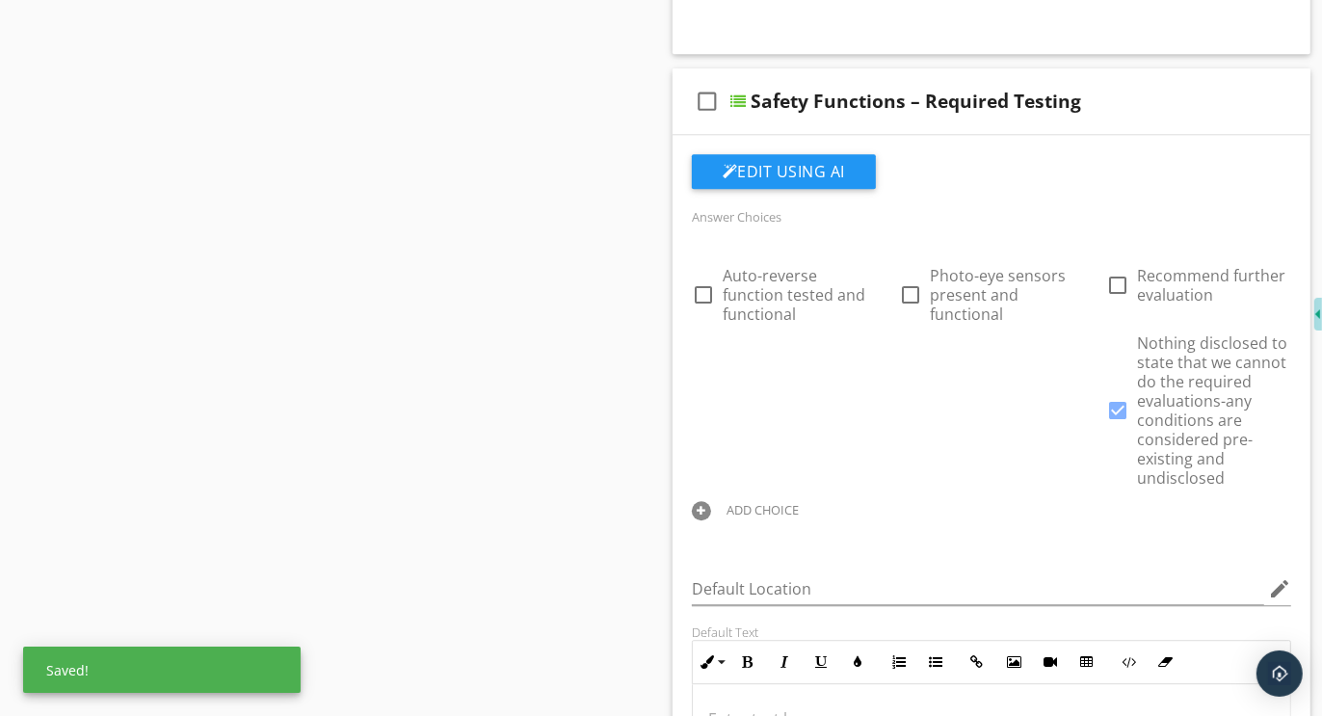
scroll to position [4085, 0]
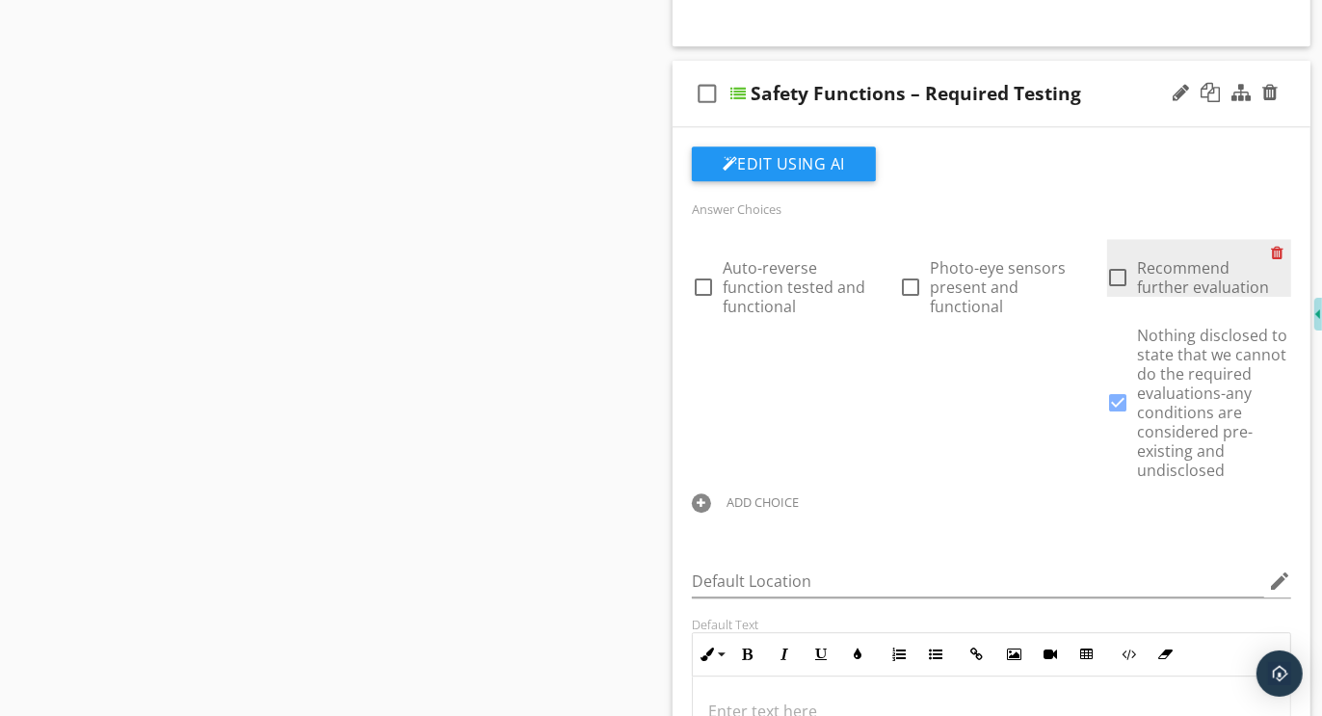
click at [1279, 239] on div at bounding box center [1281, 252] width 20 height 27
checkbox input "true"
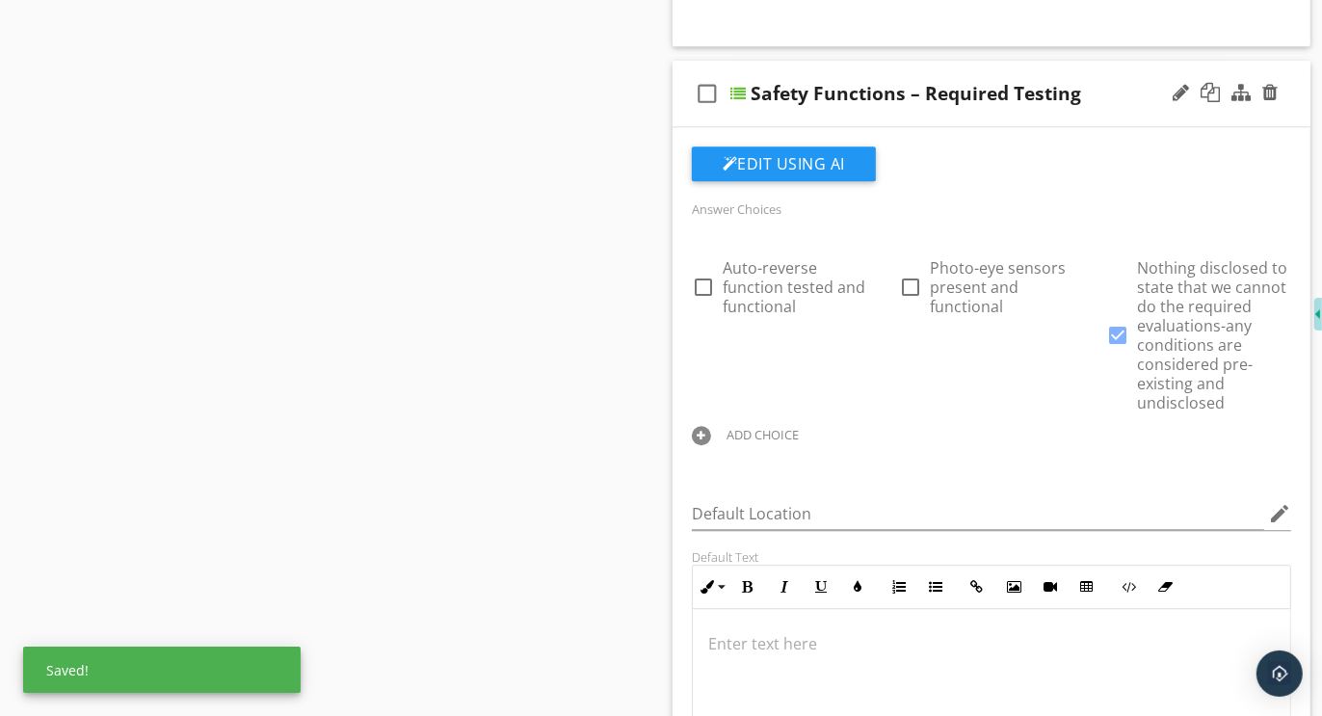
click at [701, 426] on div at bounding box center [701, 435] width 19 height 19
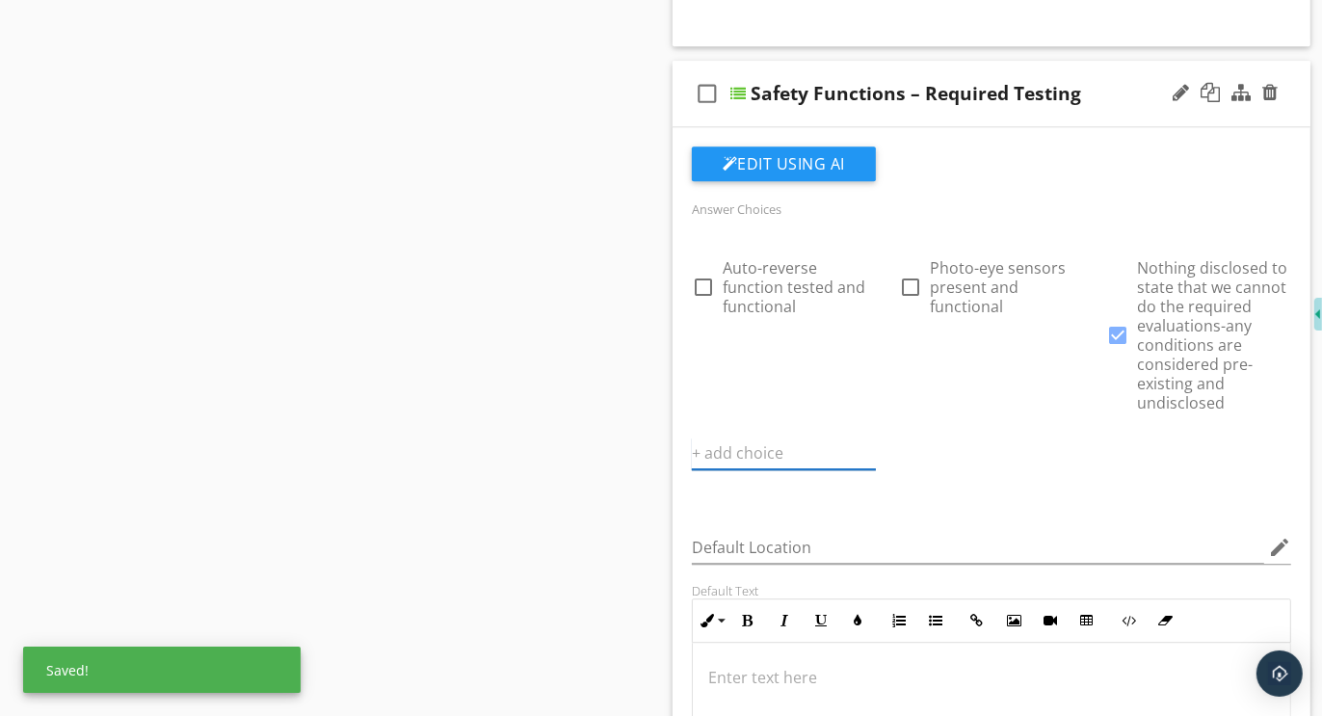
paste input "Further evaluation and correction recommended"
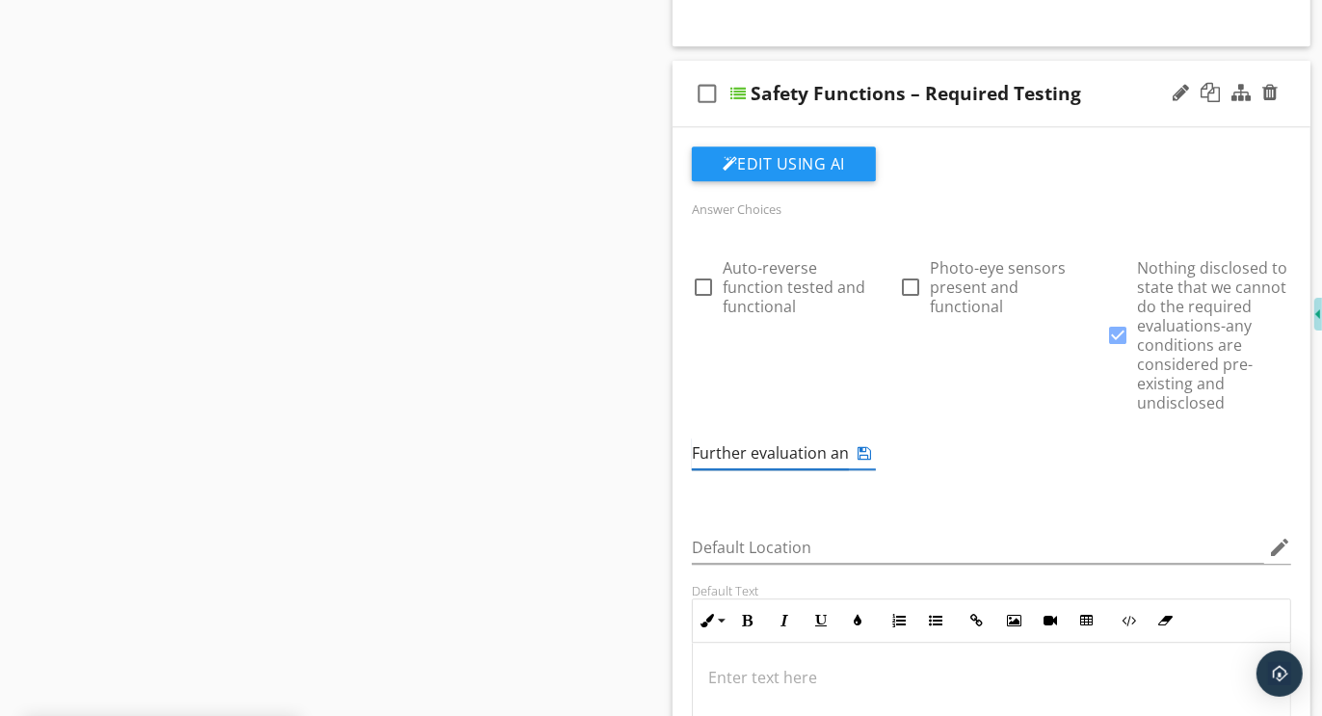
scroll to position [0, 194]
type input "Further evaluation and correction recommended"
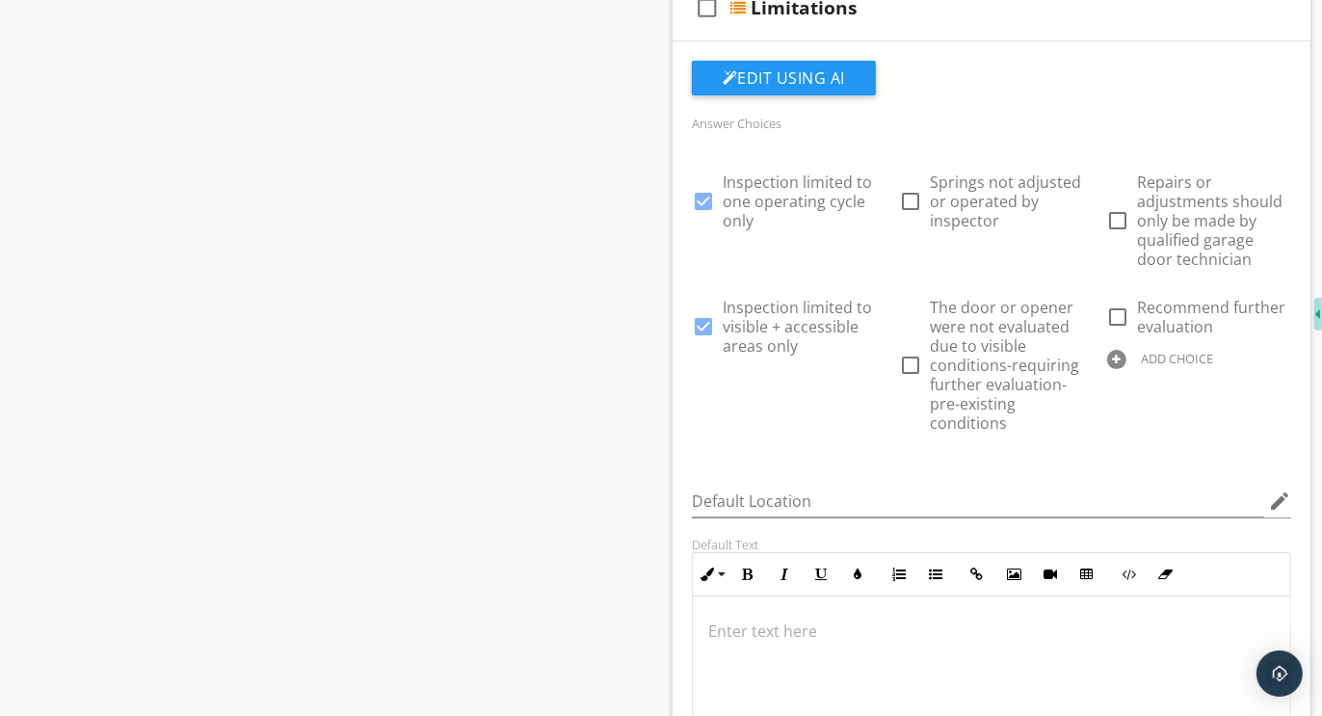
scroll to position [5262, 0]
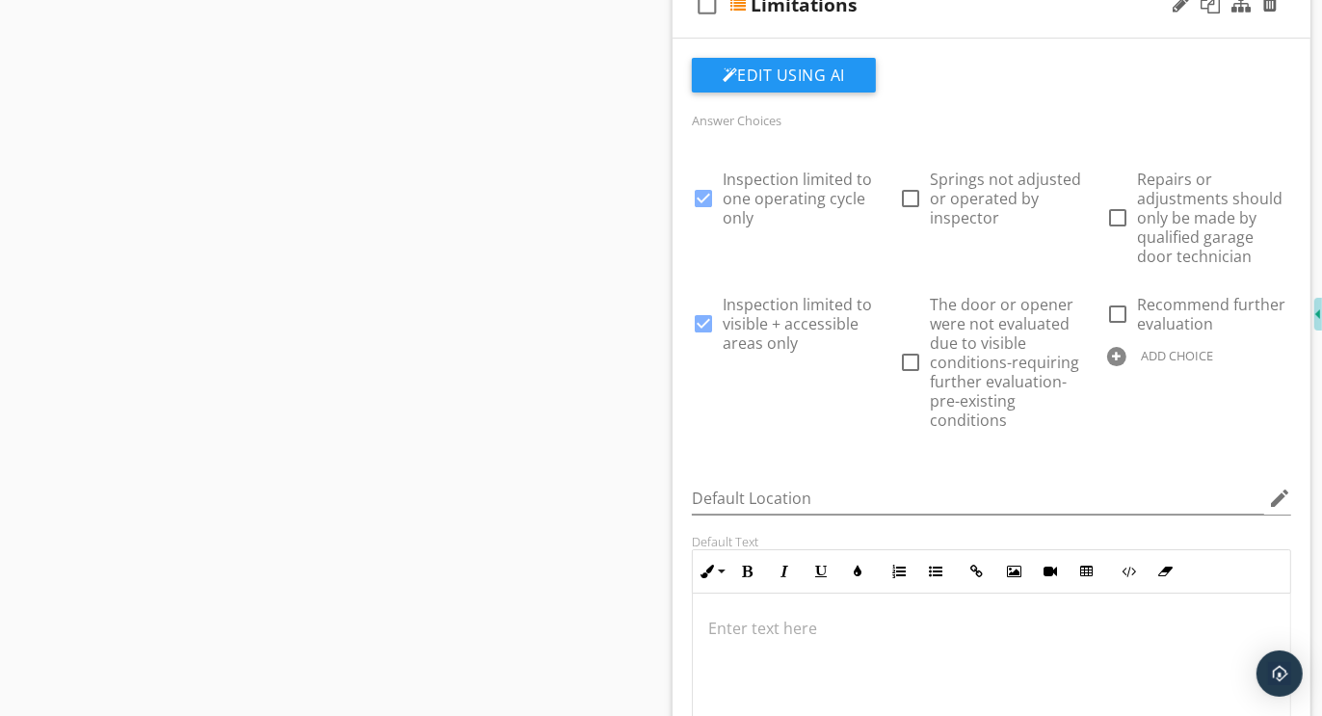
click at [1120, 347] on div at bounding box center [1116, 356] width 19 height 19
paste input "Further evaluation and correction recommended"
type input "Further evaluation and correction recommended"
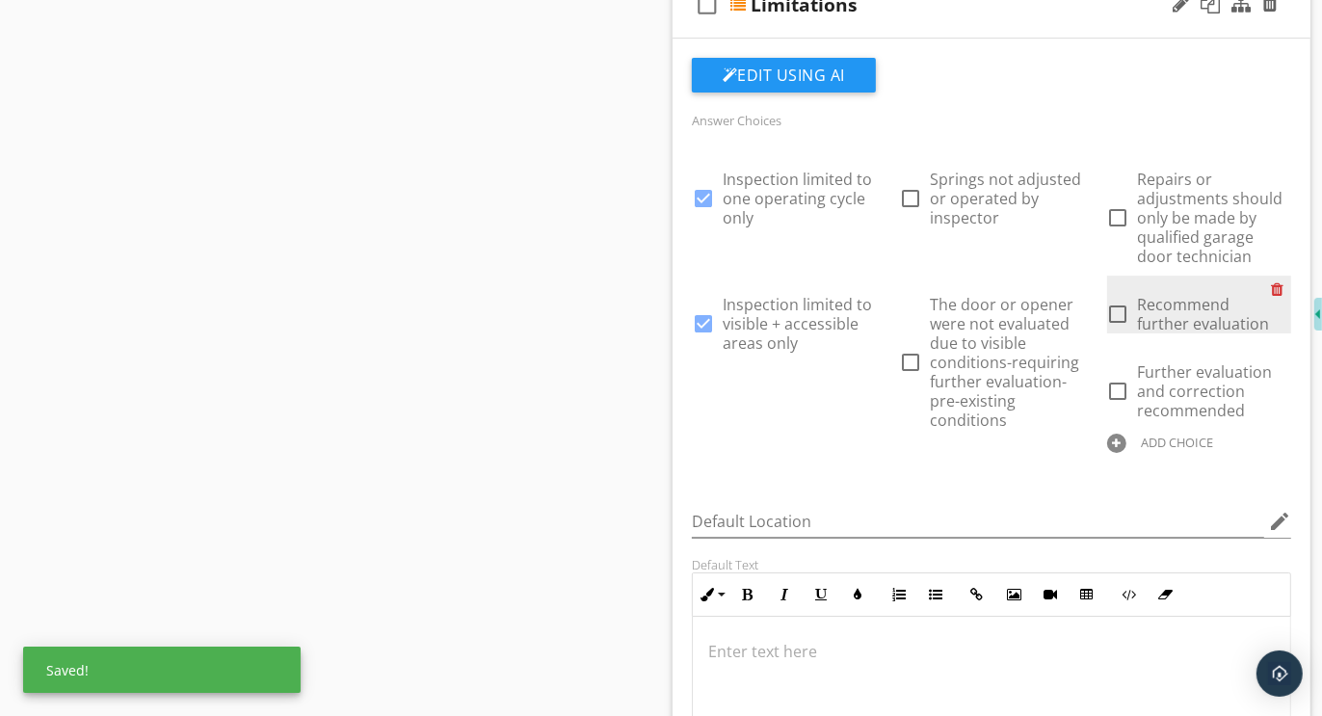
click at [1282, 276] on div at bounding box center [1281, 289] width 20 height 27
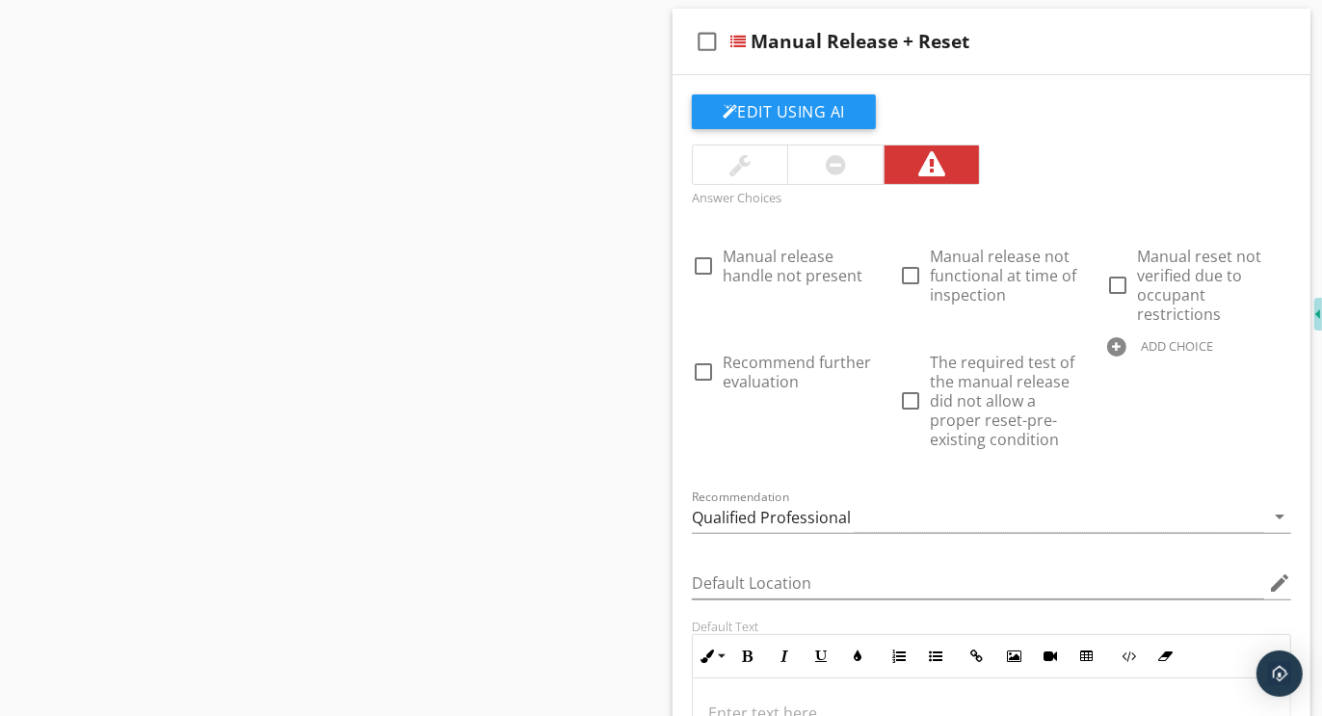
scroll to position [6335, 0]
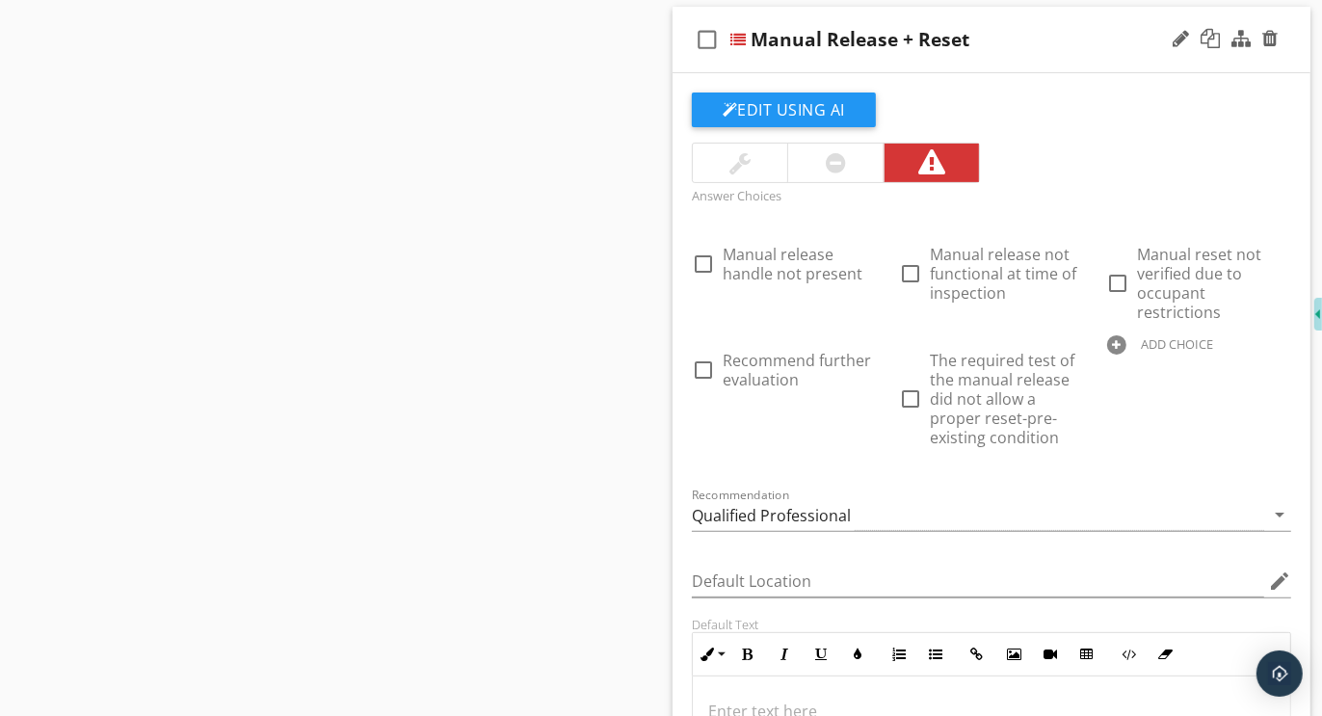
click at [1122, 335] on div at bounding box center [1116, 344] width 19 height 19
paste input "Further evaluation and correction recommended"
type input "Further evaluation and correction recommended"
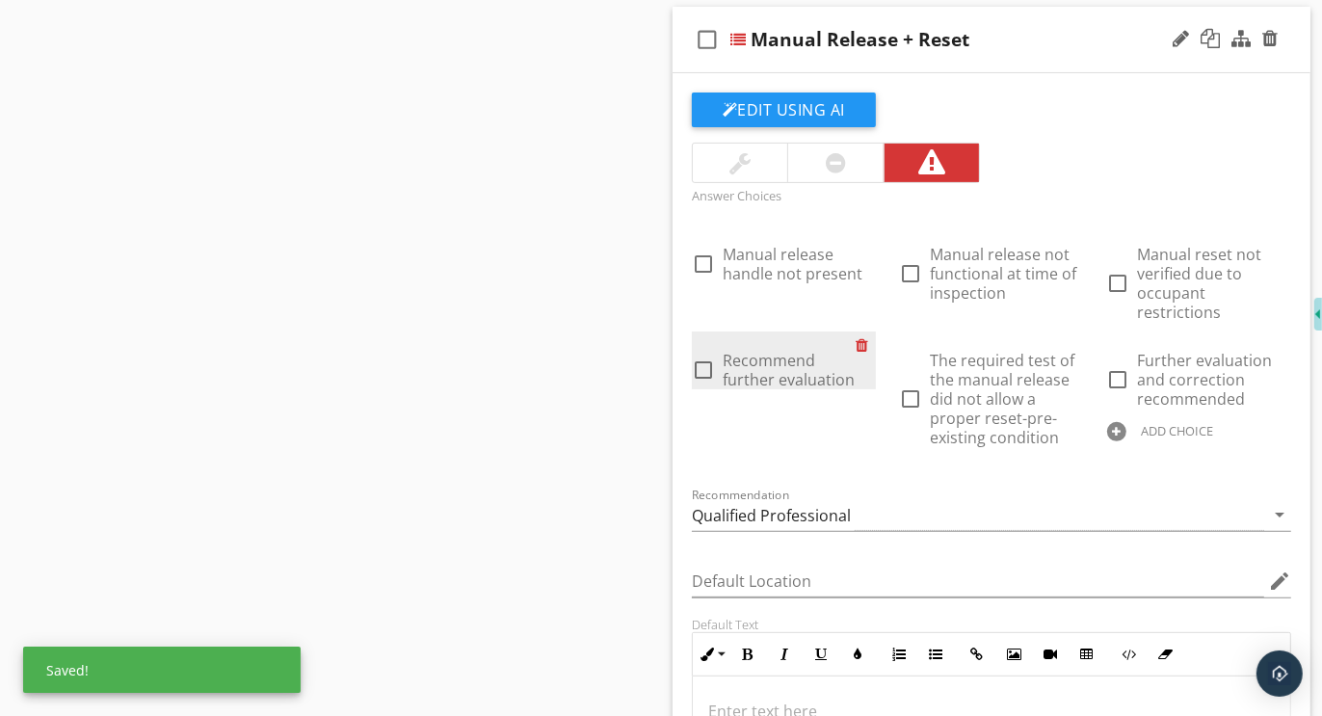
click at [869, 332] on div at bounding box center [866, 345] width 20 height 27
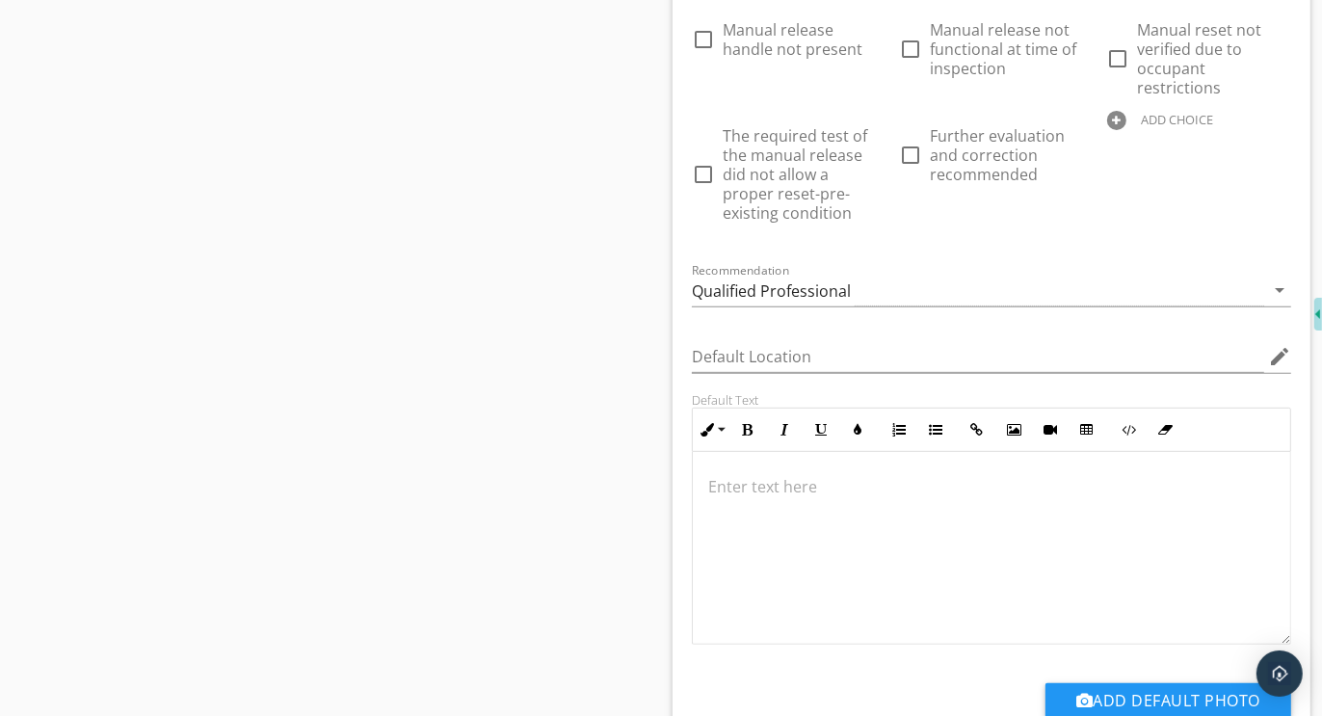
scroll to position [6570, 0]
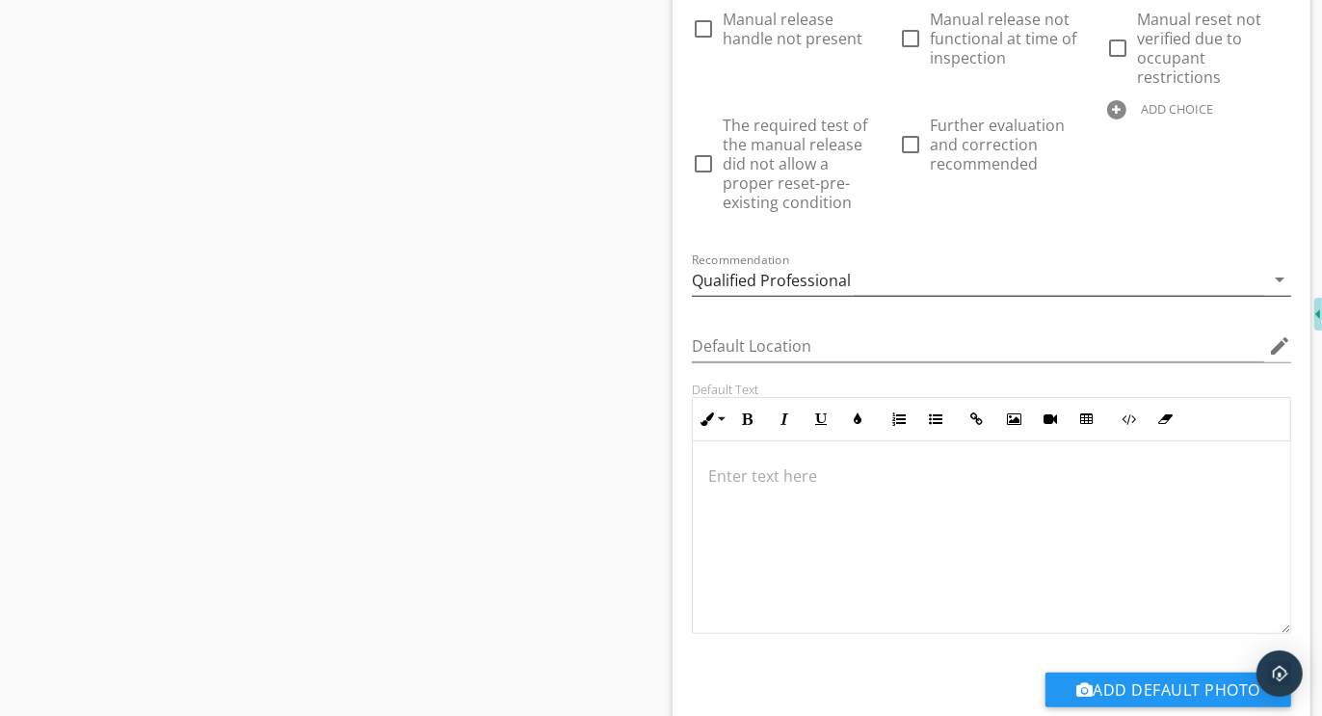
click at [808, 272] on div "Qualified Professional" at bounding box center [771, 280] width 159 height 17
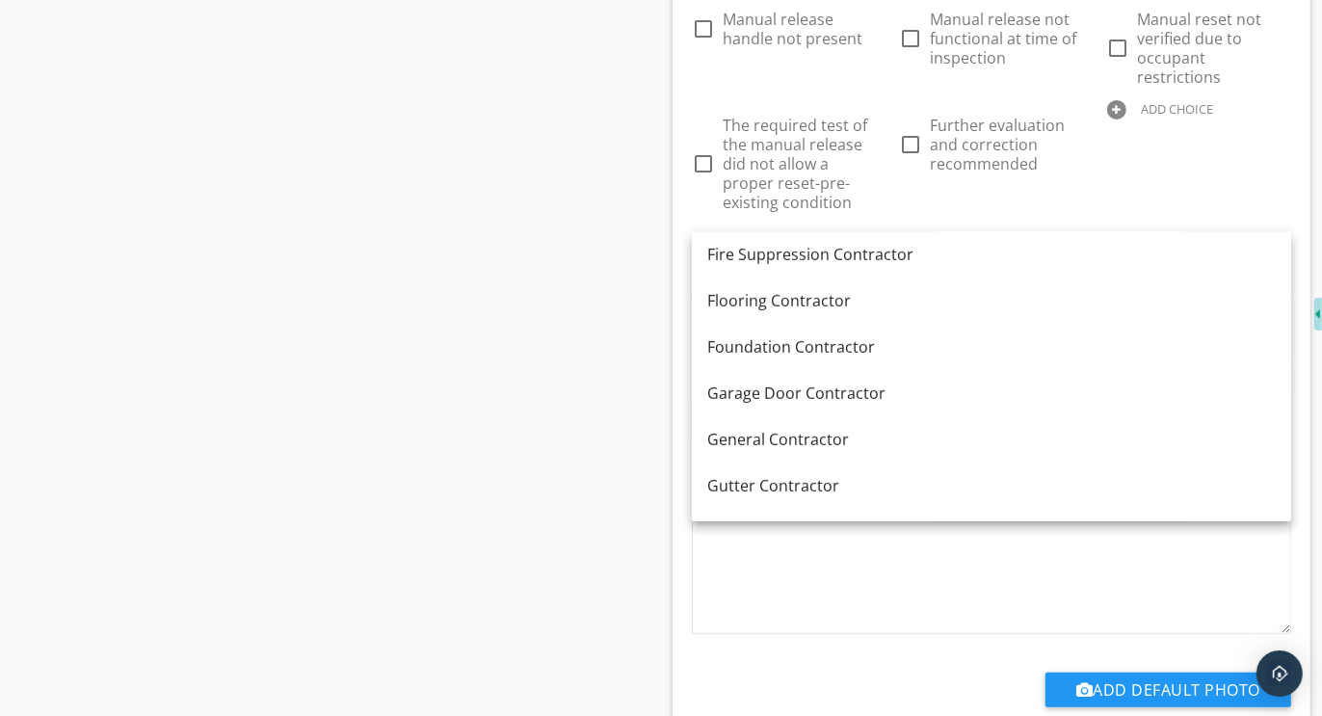
scroll to position [848, 0]
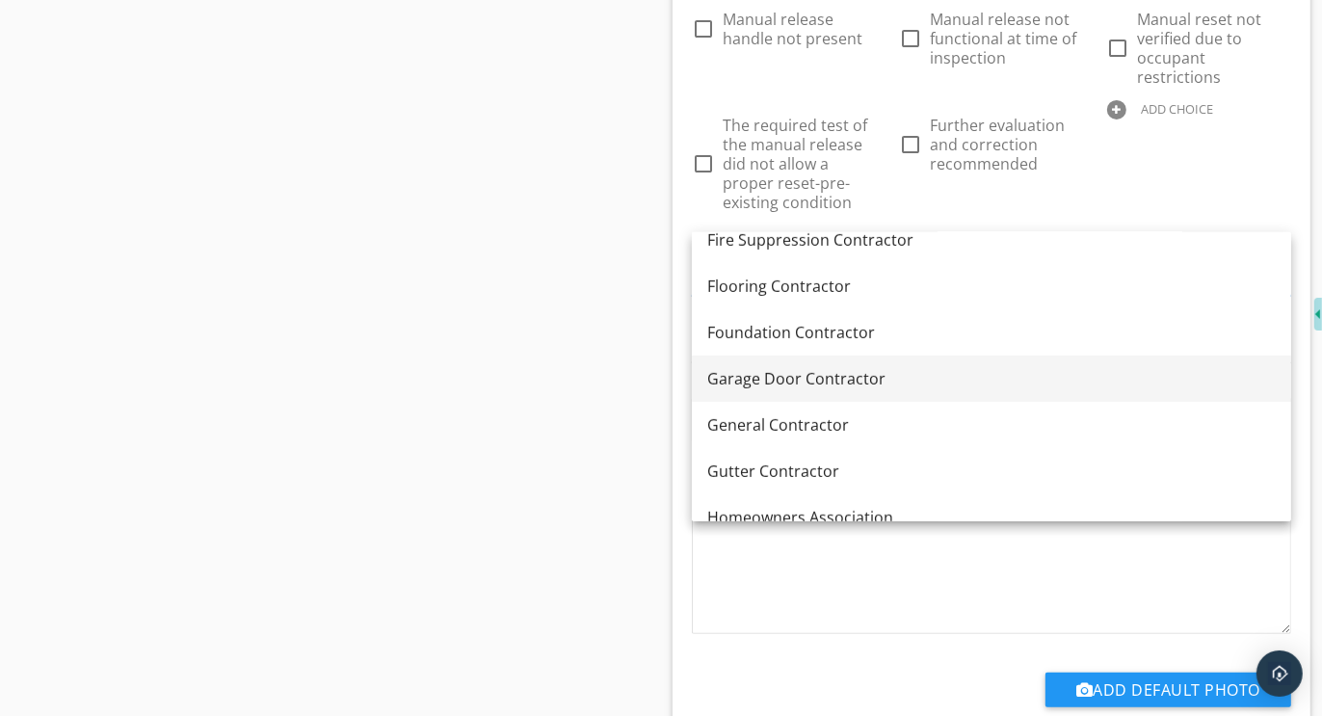
click at [792, 370] on div "Garage Door Contractor" at bounding box center [991, 378] width 569 height 23
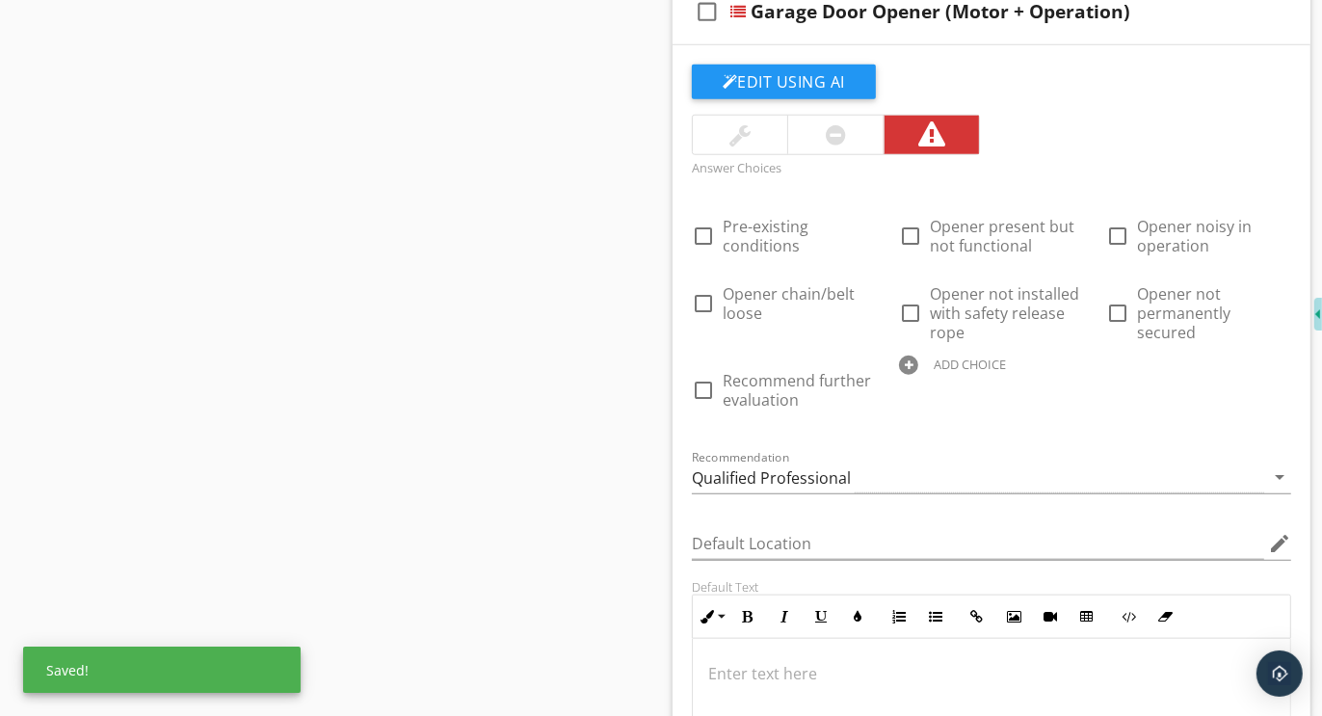
scroll to position [7371, 0]
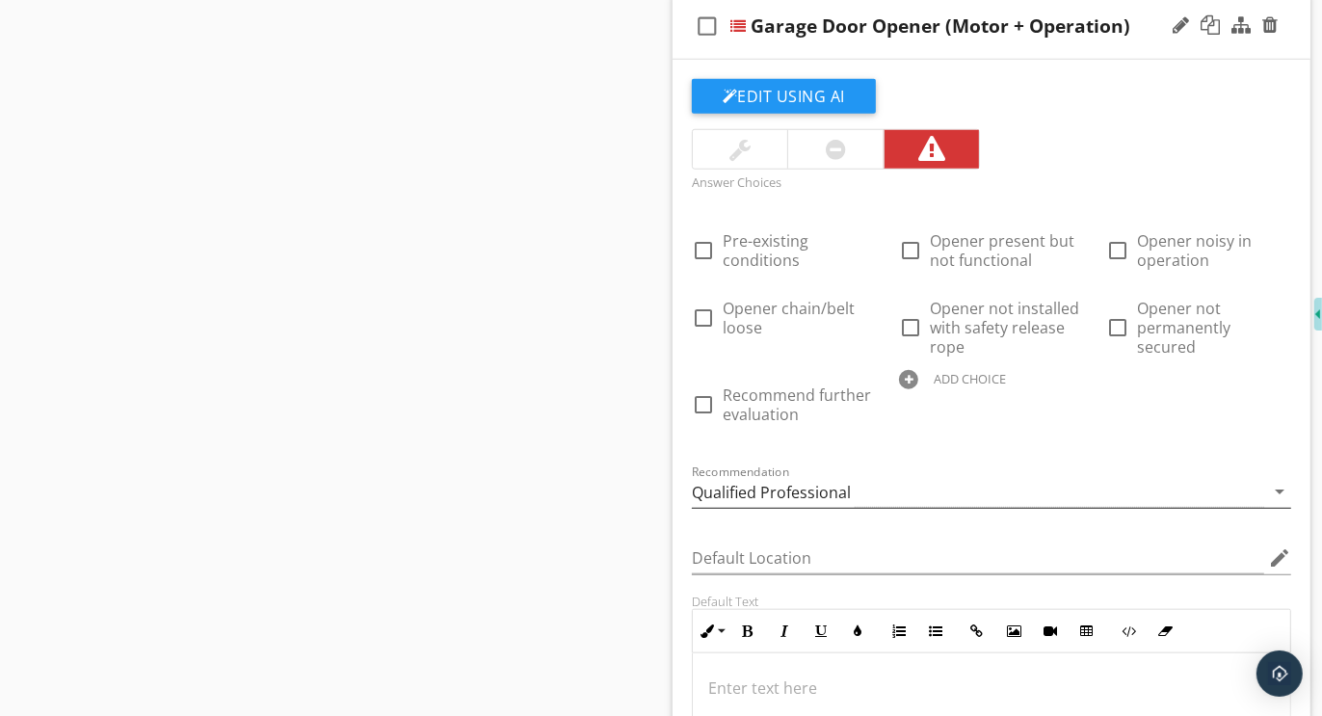
click at [769, 484] on div "Qualified Professional" at bounding box center [771, 492] width 159 height 17
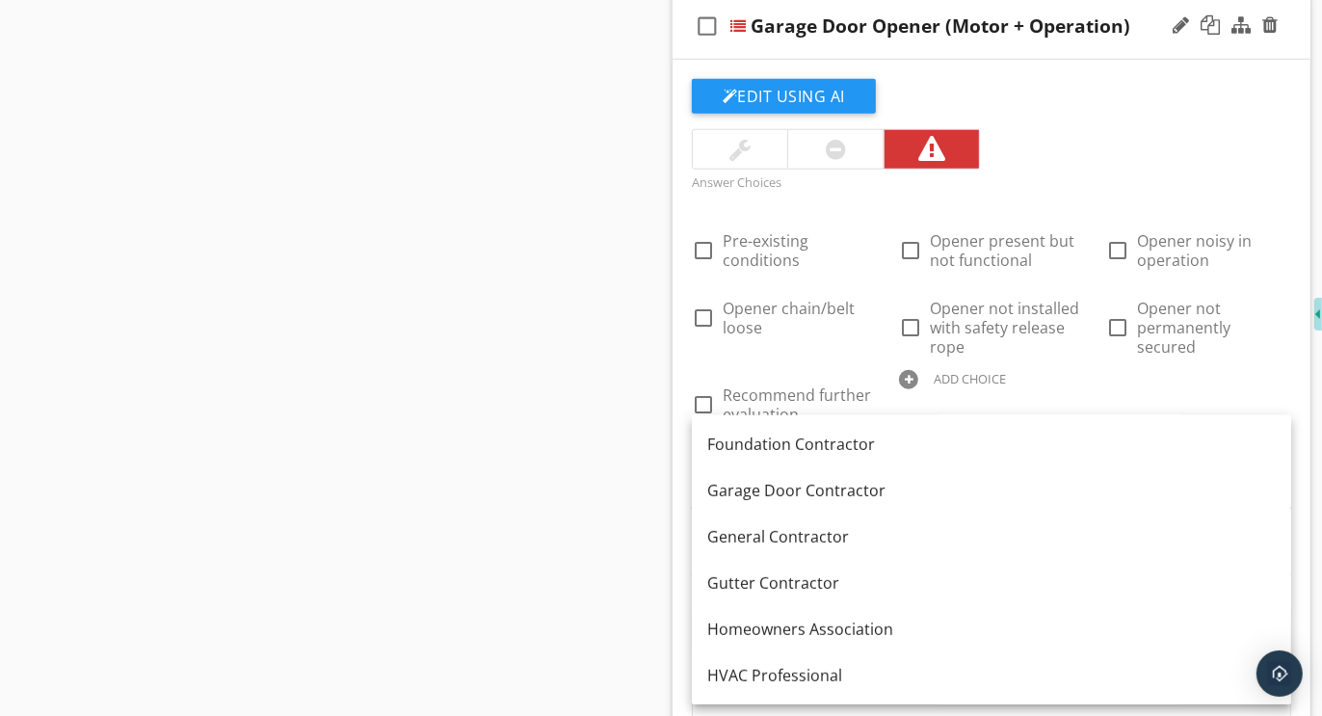
scroll to position [922, 0]
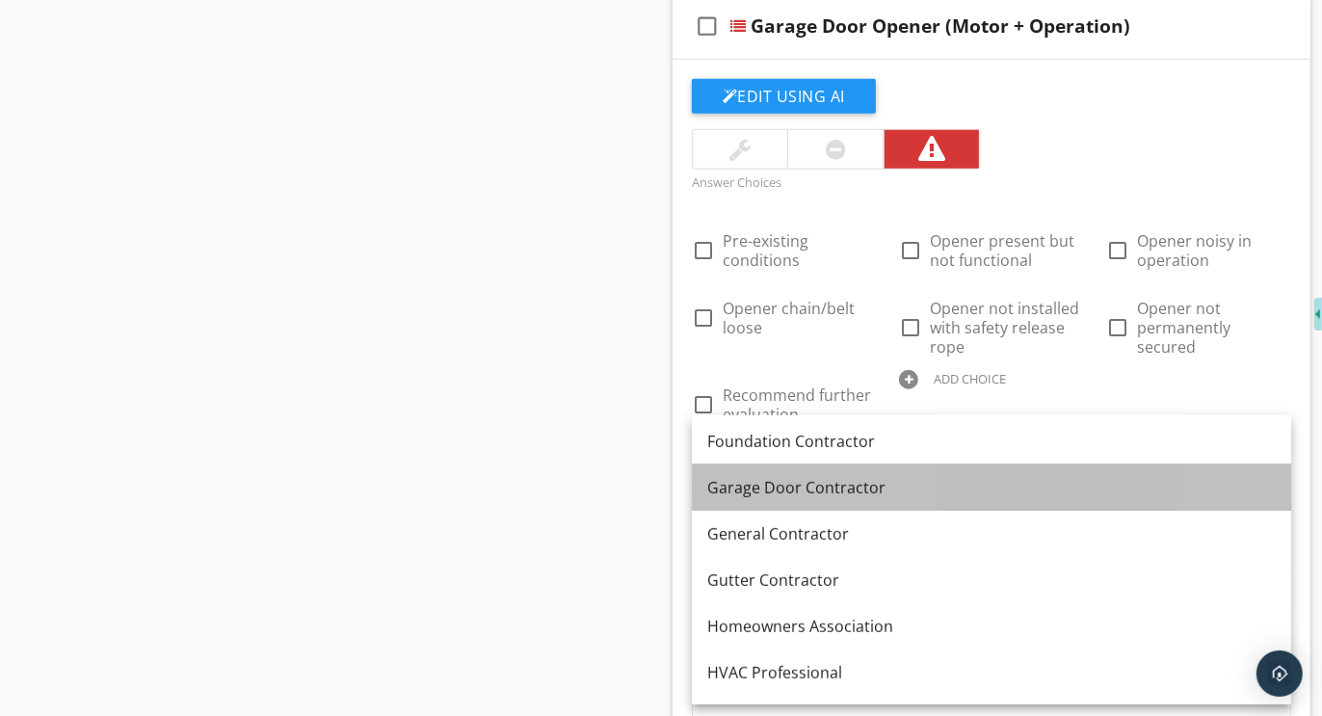
click at [773, 490] on div "Garage Door Contractor" at bounding box center [991, 487] width 569 height 23
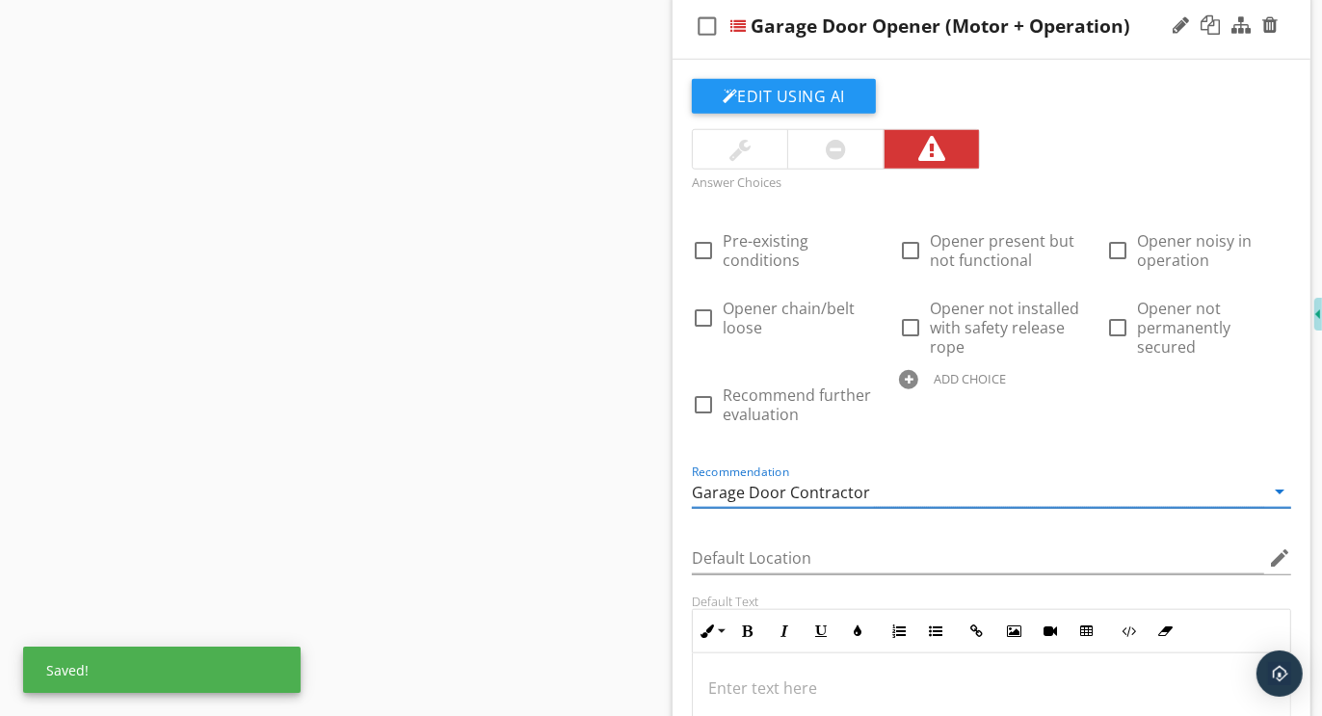
click at [899, 387] on div at bounding box center [908, 379] width 19 height 19
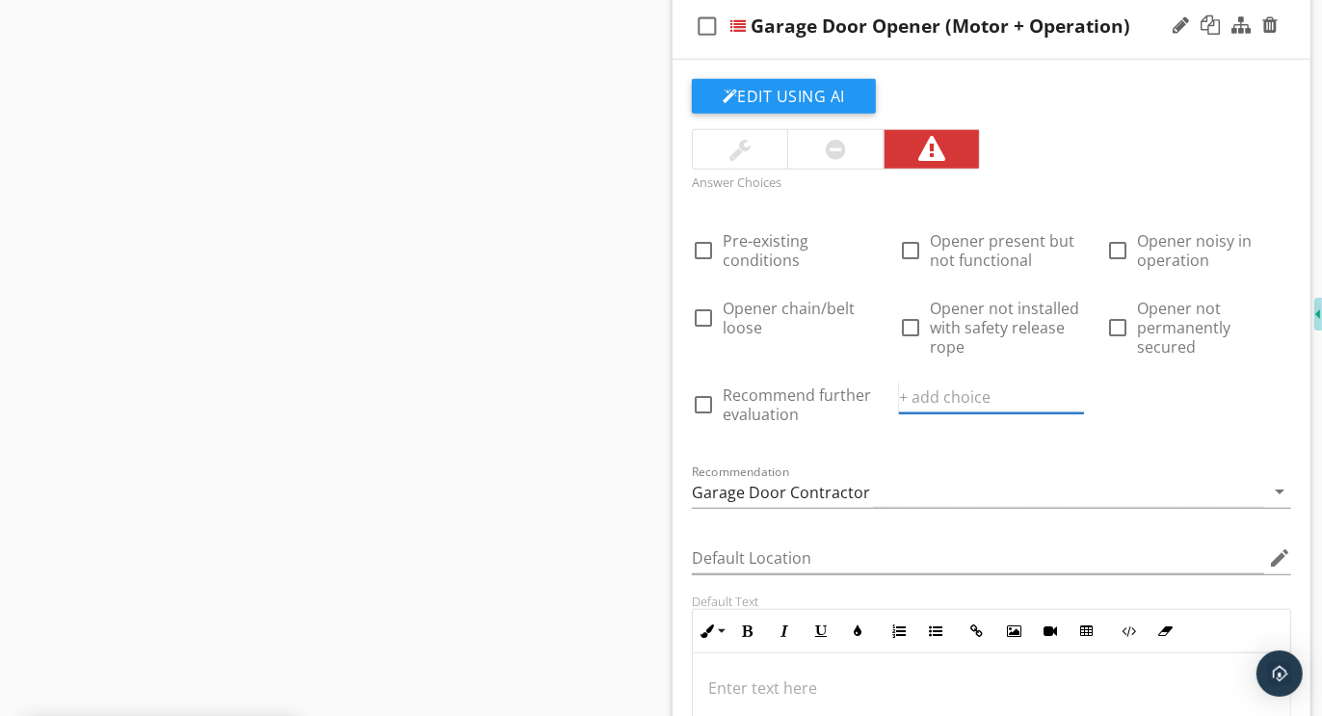
paste input "Further evaluation and correction recommended"
type input "Further evaluation and correction recommended"
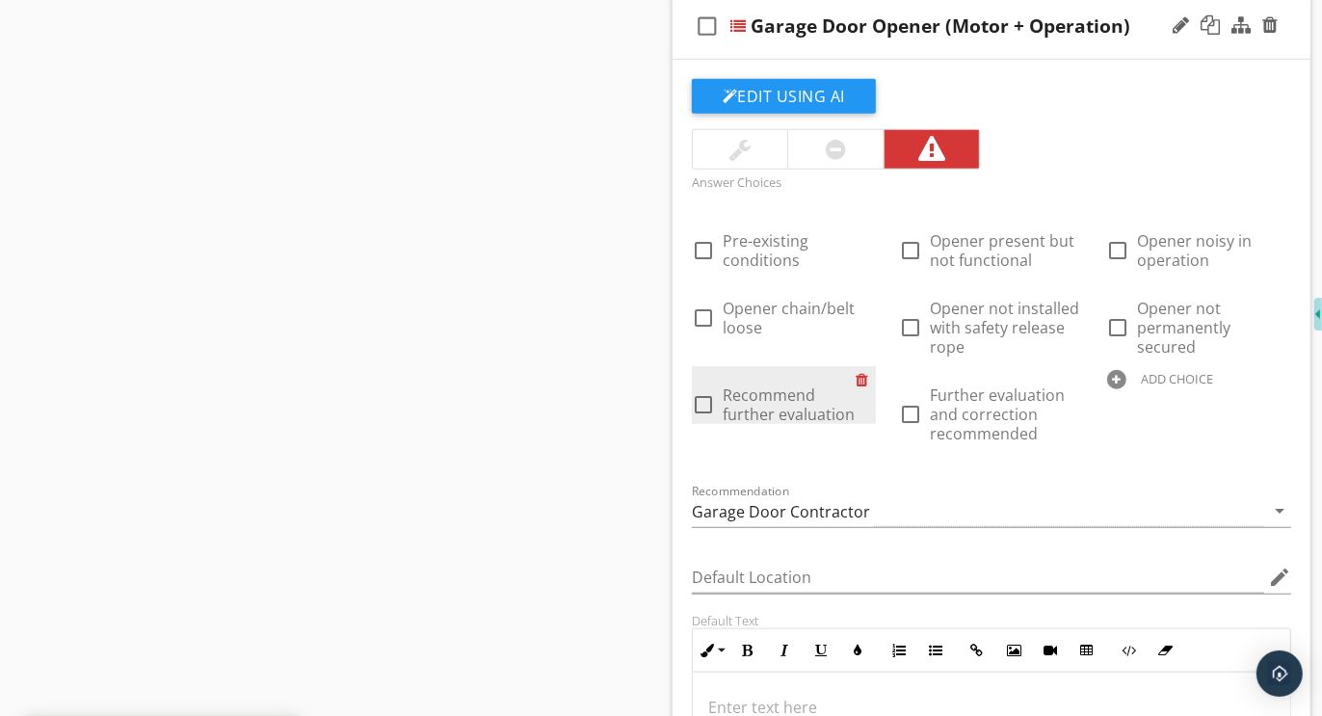
click at [876, 366] on div at bounding box center [866, 379] width 20 height 27
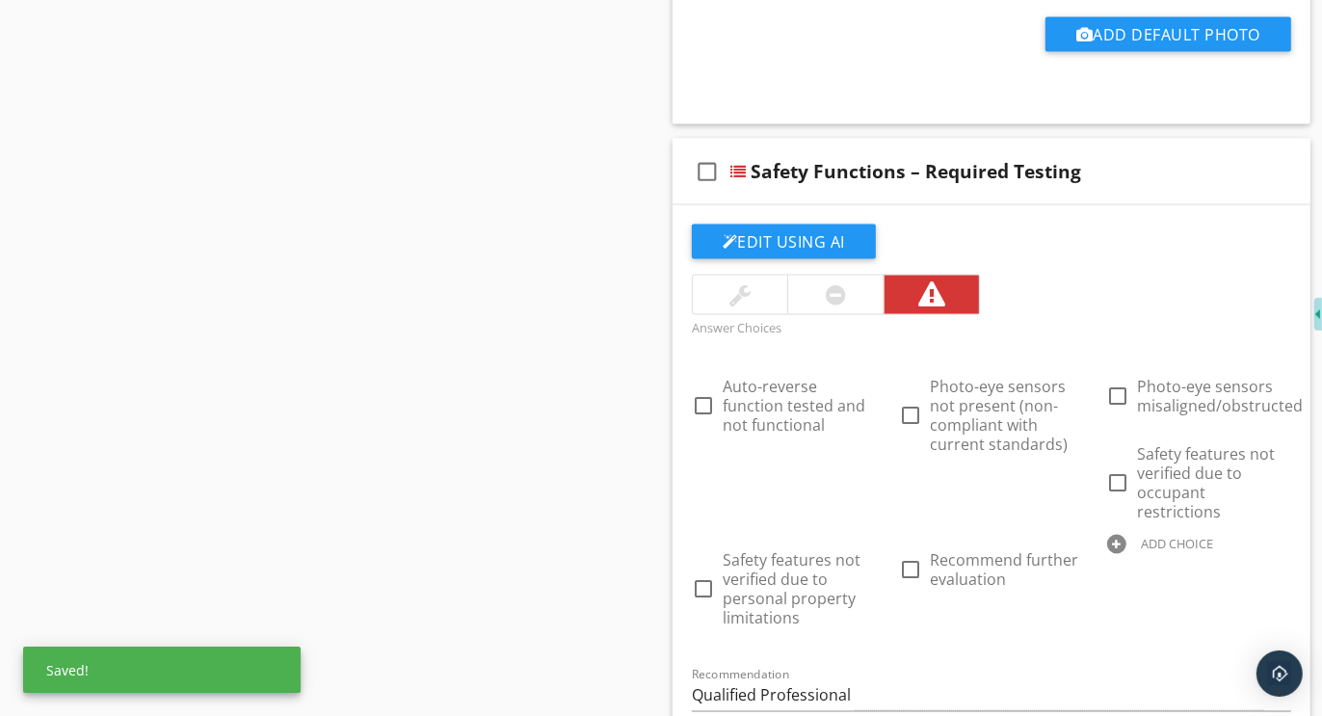
scroll to position [8376, 0]
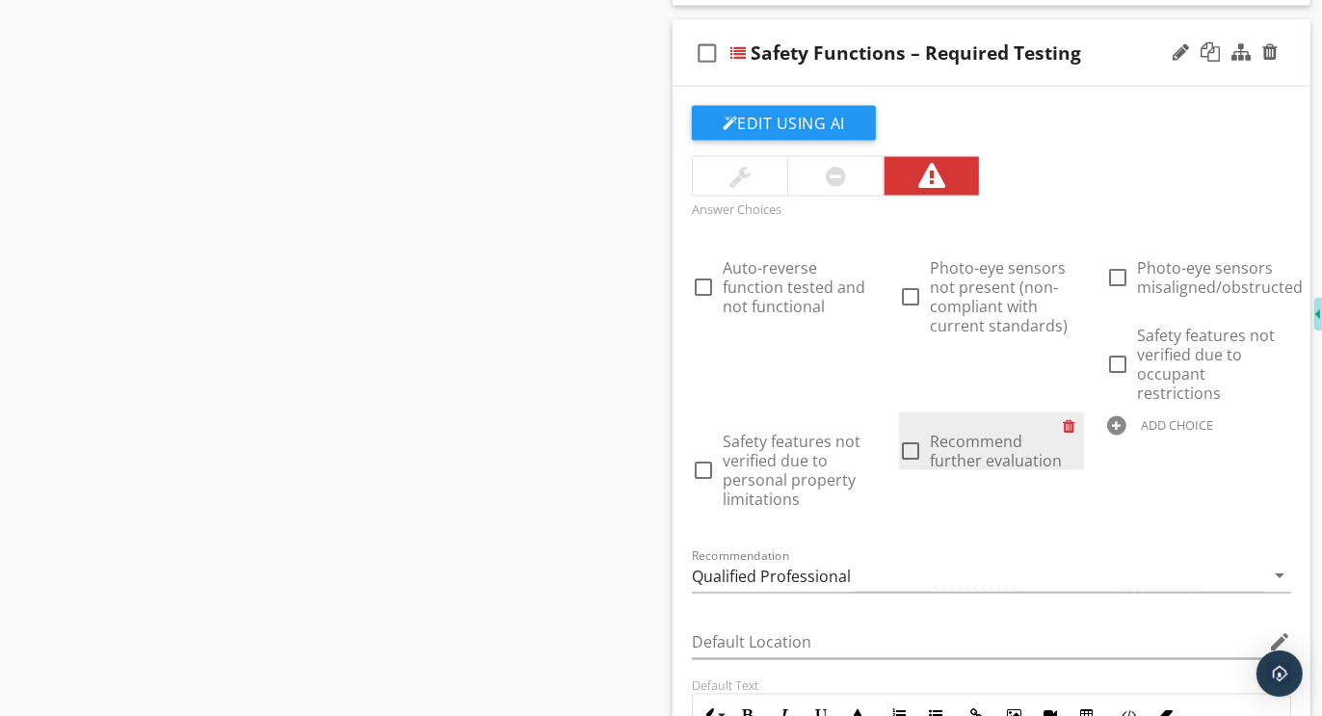
click at [1073, 412] on div at bounding box center [1074, 425] width 20 height 27
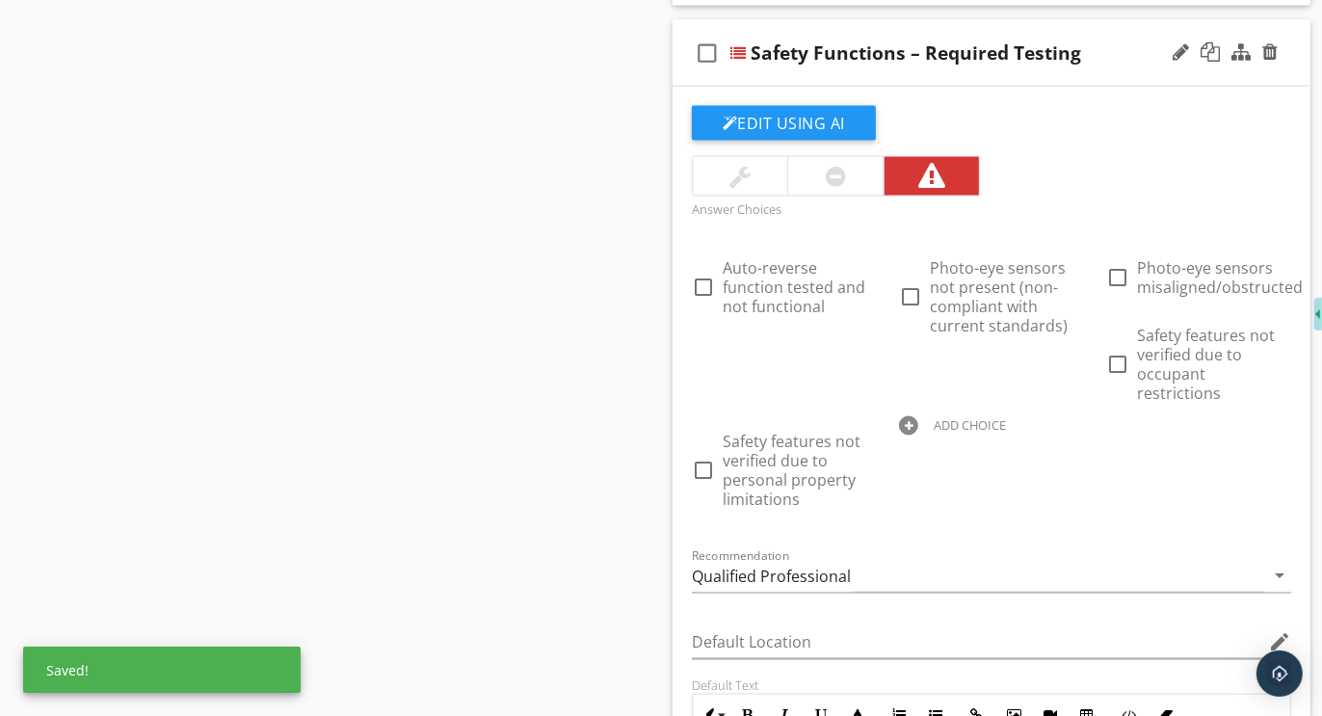
click at [914, 416] on div at bounding box center [908, 425] width 19 height 19
paste input "Further evaluation and correction recommended"
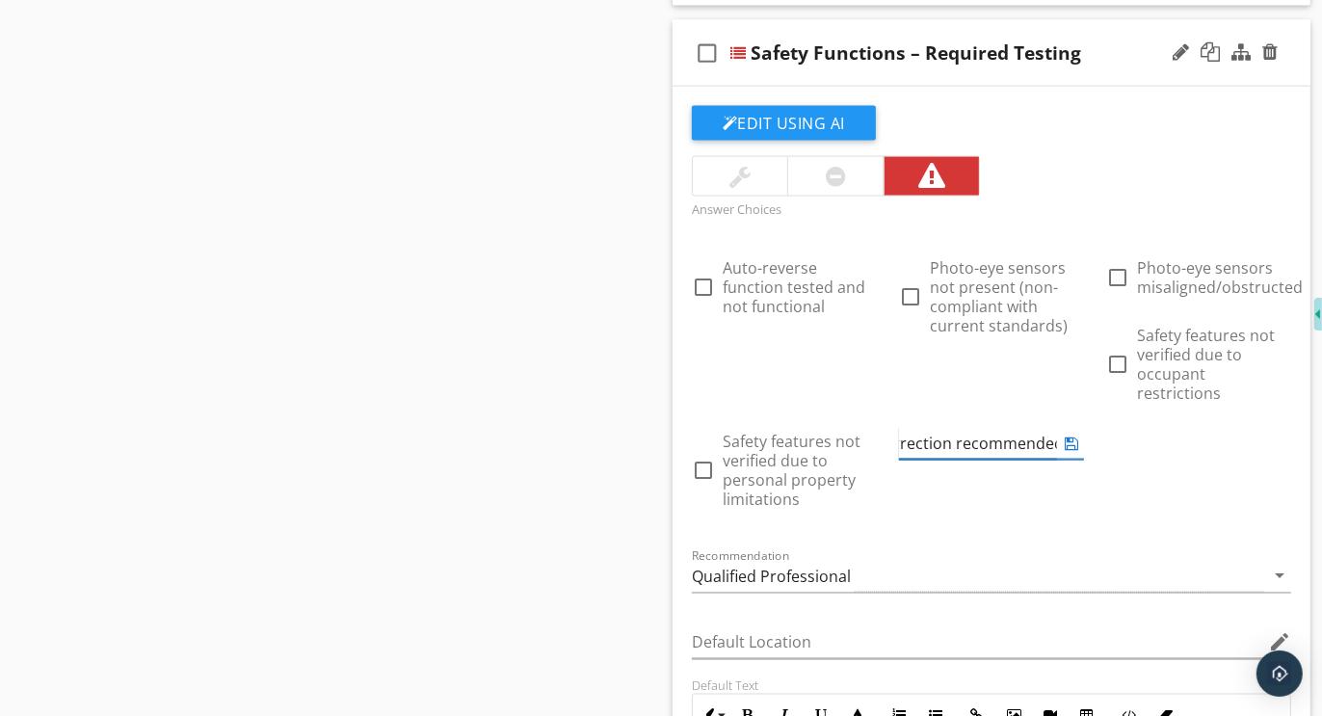
type input "Further evaluation and correction recommended"
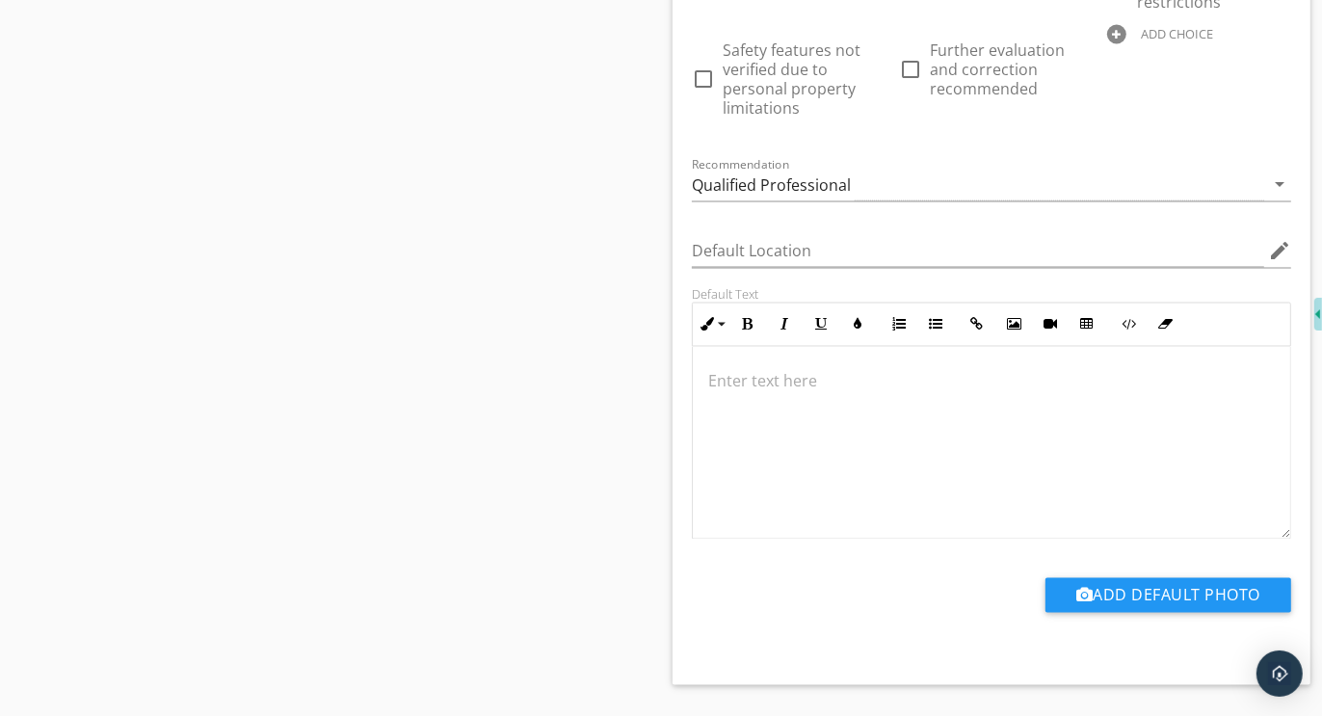
scroll to position [8771, 0]
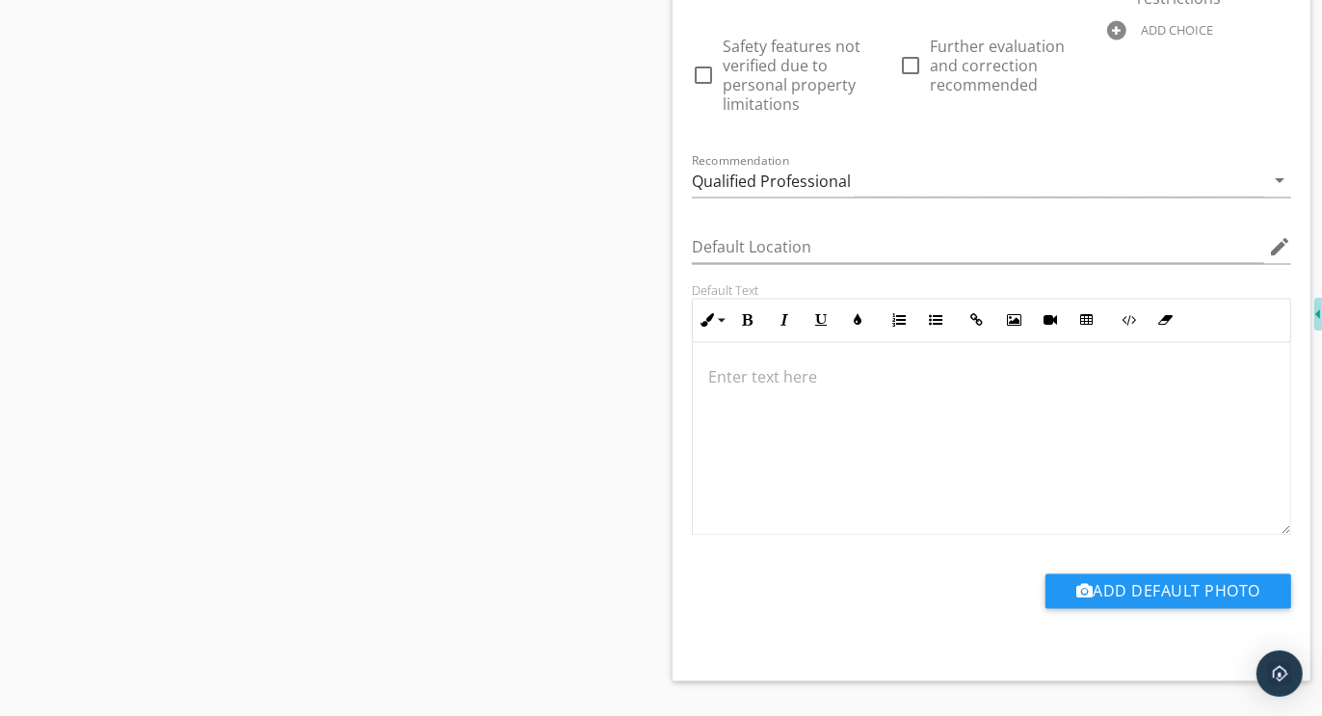
click at [681, 458] on div "Default Text Inline Style XLarge Large Normal Small Light Small/Light Bold Ital…" at bounding box center [991, 409] width 623 height 253
click at [781, 452] on div at bounding box center [992, 439] width 598 height 193
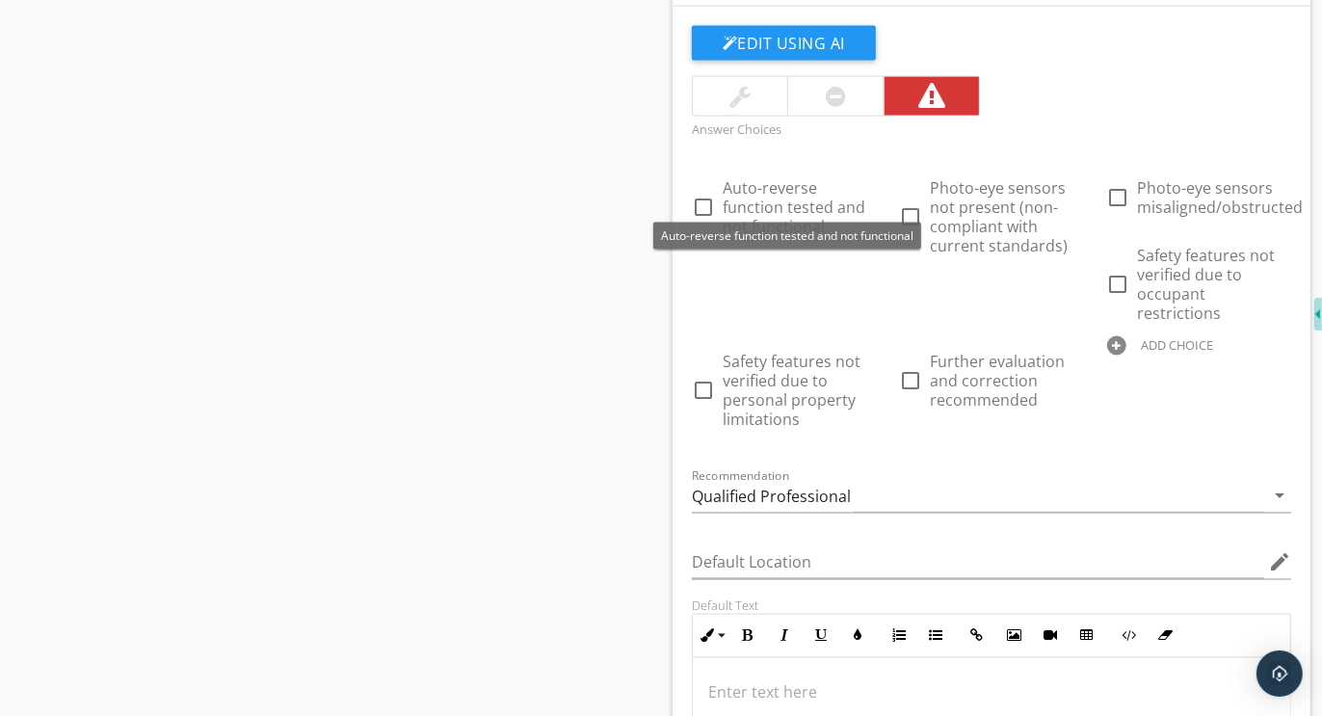
scroll to position [8464, 0]
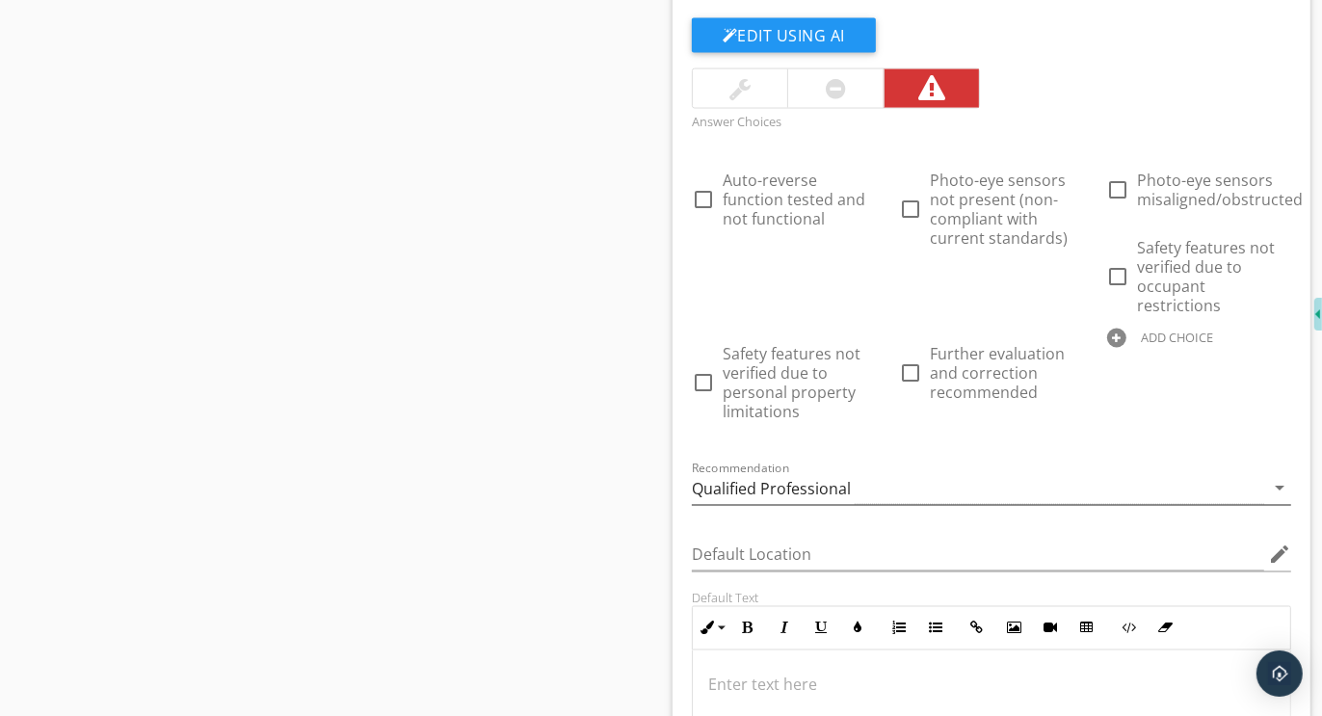
click at [779, 481] on div "Qualified Professional" at bounding box center [771, 489] width 159 height 17
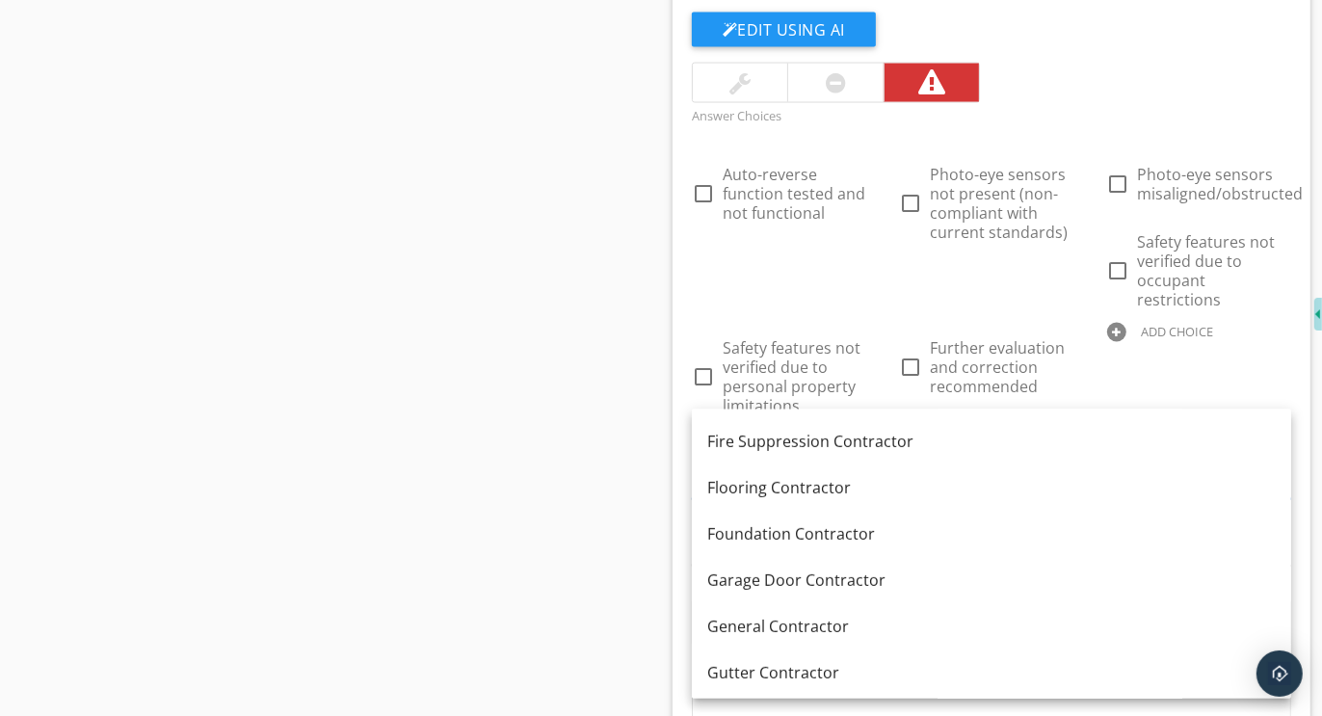
scroll to position [823, 0]
click at [800, 581] on div "Garage Door Contractor" at bounding box center [991, 581] width 569 height 23
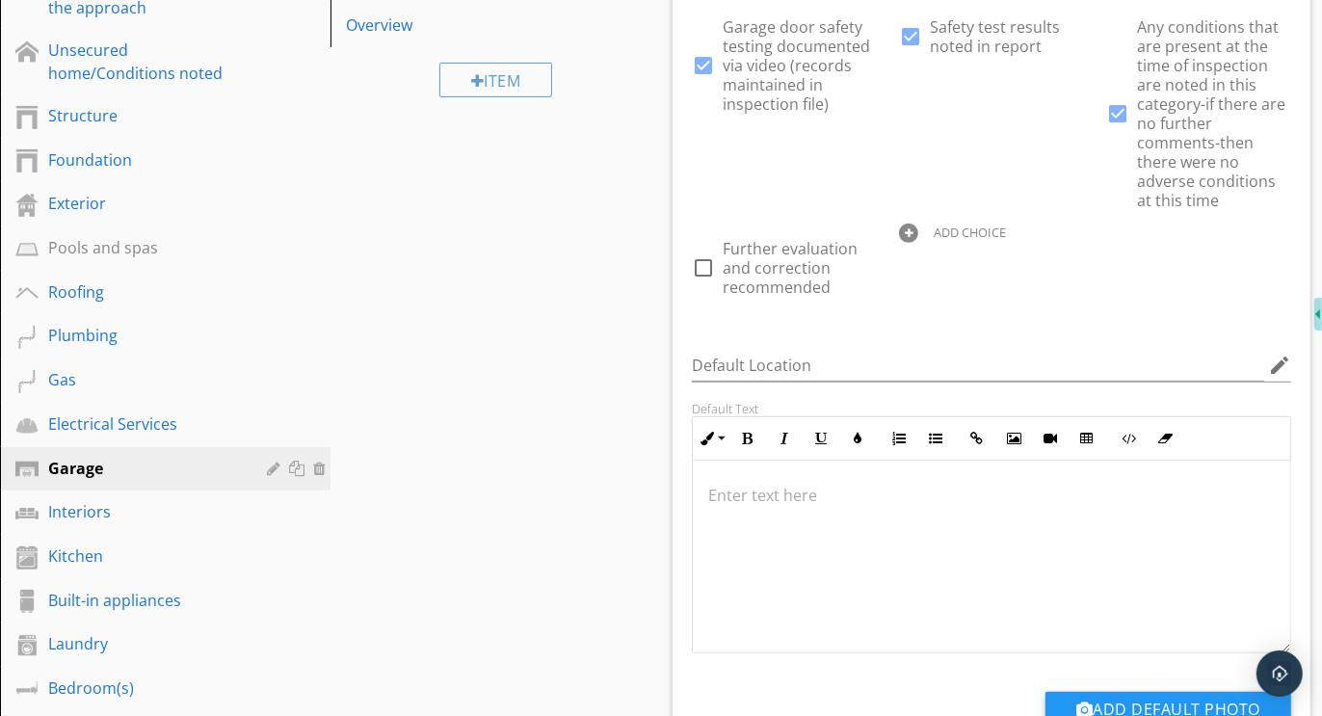
scroll to position [176, 0]
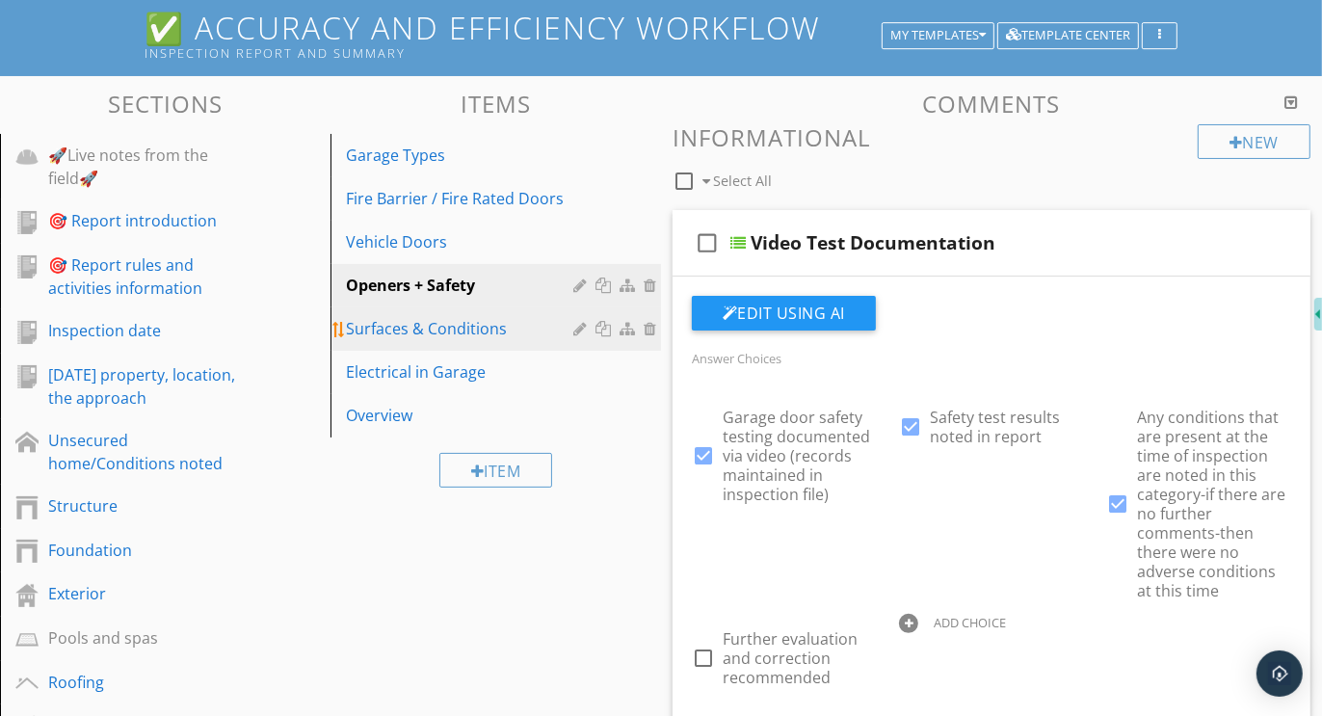
click at [468, 329] on div "Surfaces & Conditions" at bounding box center [462, 328] width 233 height 23
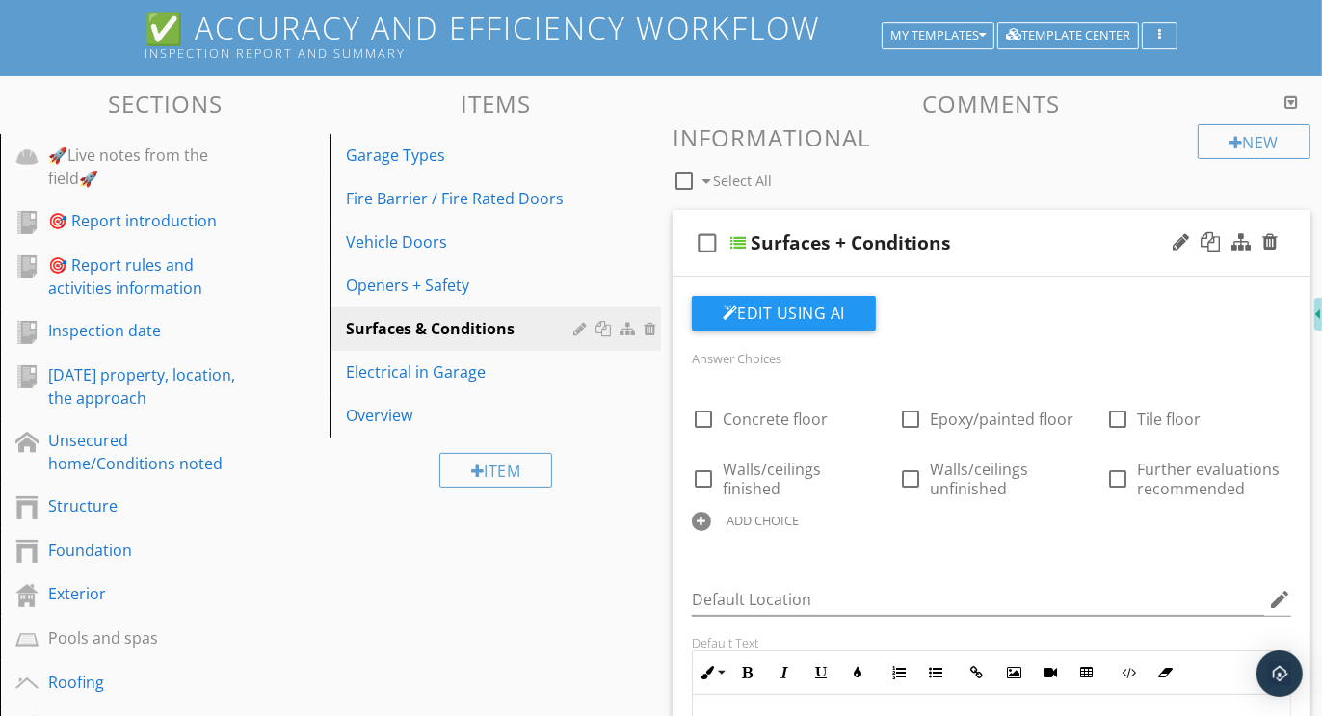
click at [695, 518] on div at bounding box center [701, 521] width 19 height 19
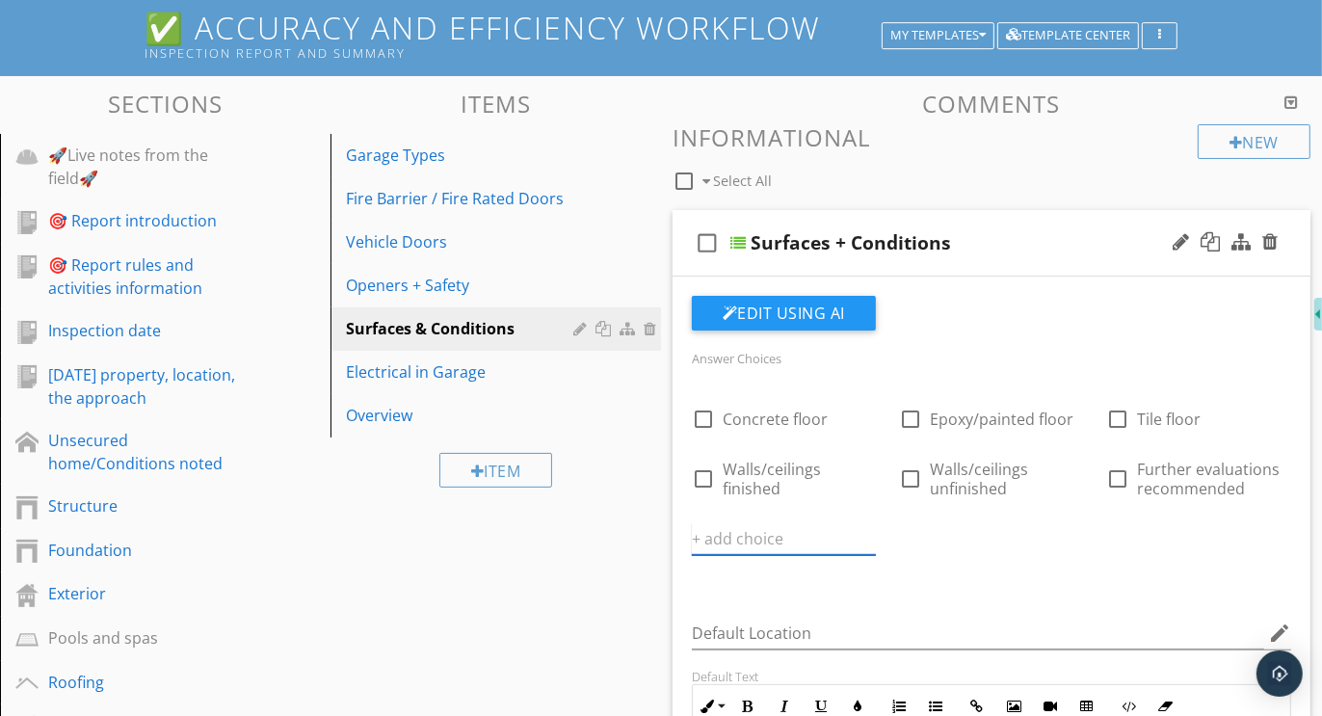
paste input "Further evaluation and correction recommended"
type input "Further evaluation and correction recommended"
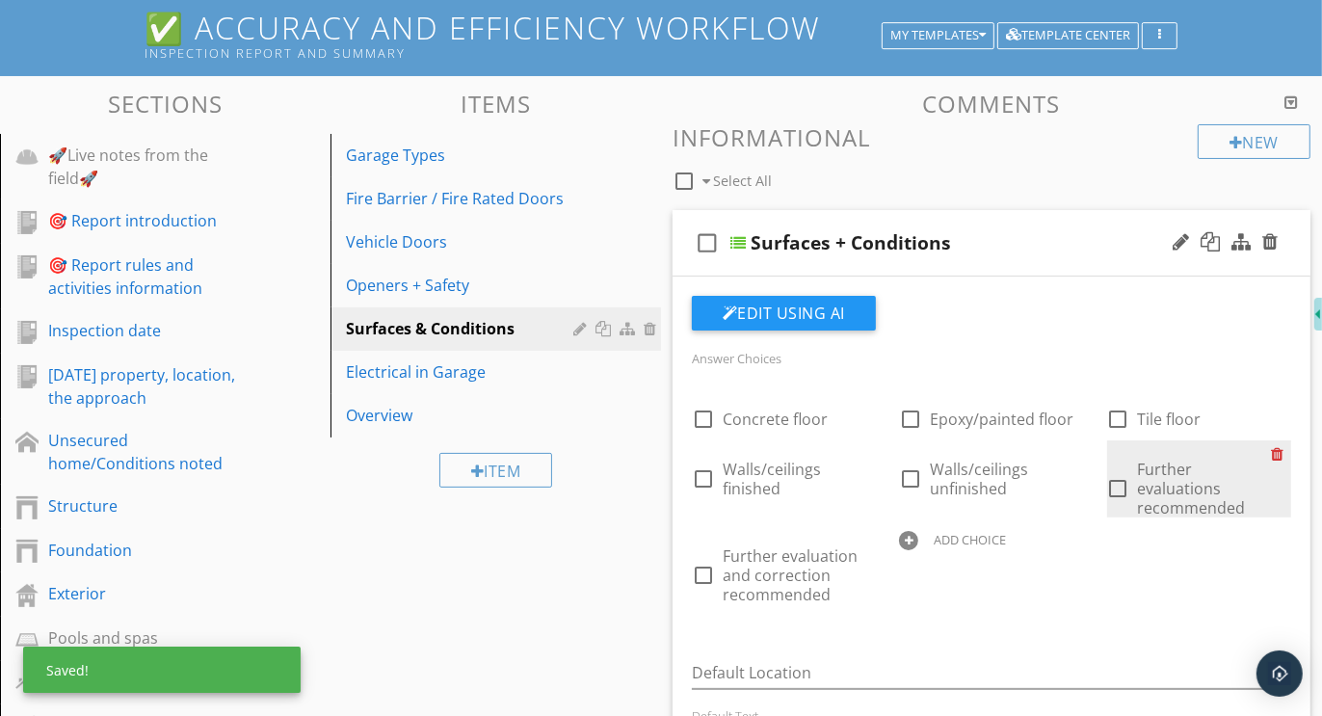
click at [1280, 447] on div at bounding box center [1281, 453] width 20 height 27
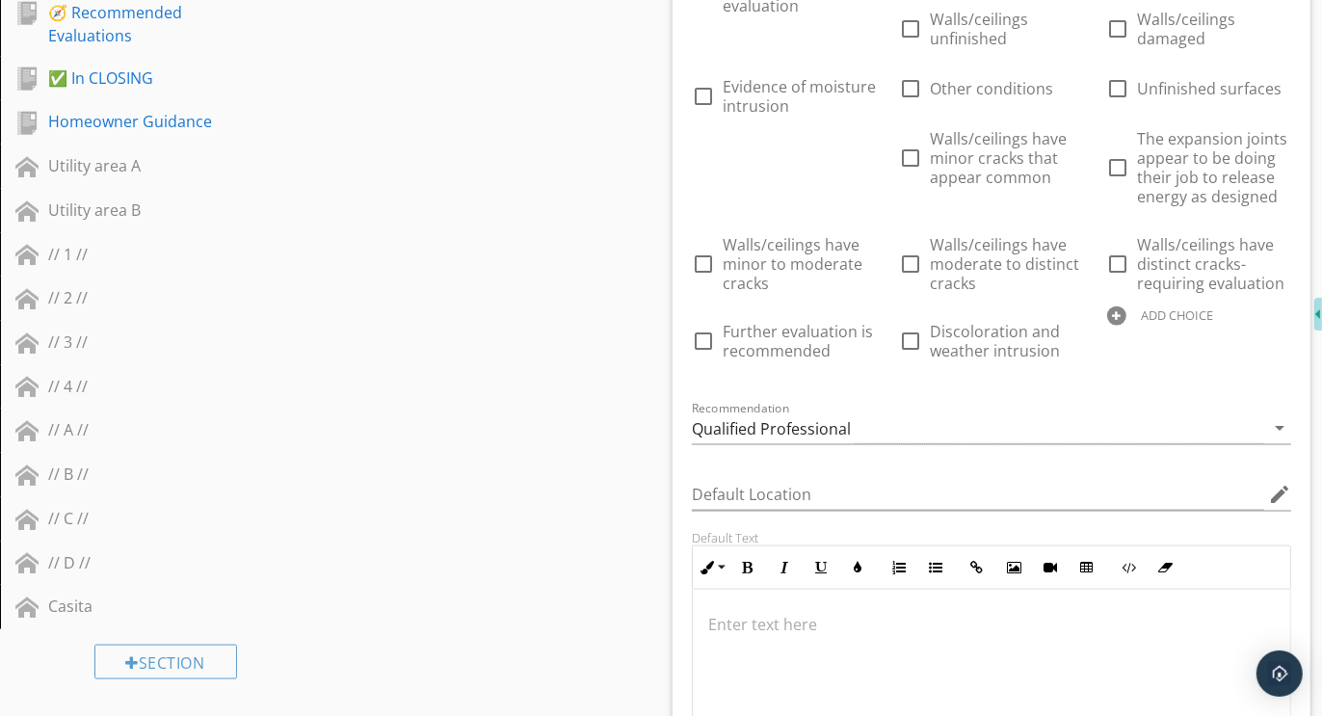
scroll to position [1934, 0]
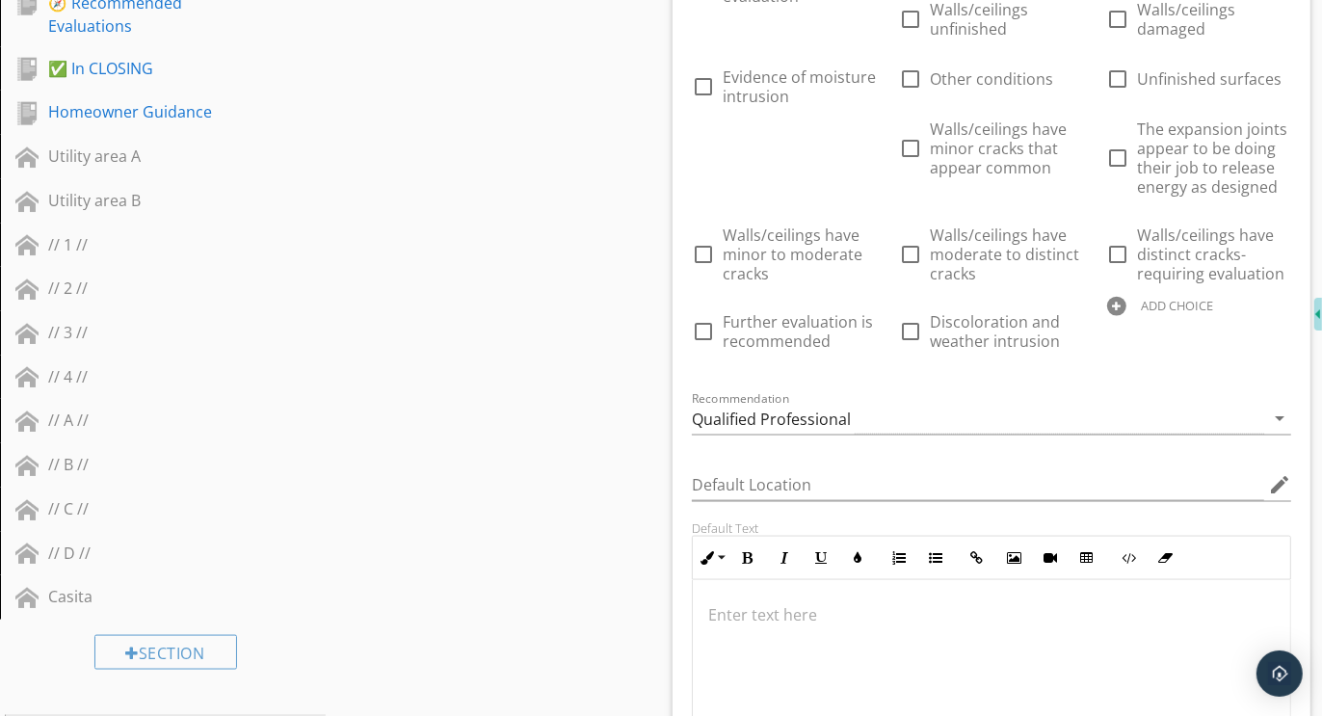
click at [1120, 300] on div at bounding box center [1116, 306] width 19 height 19
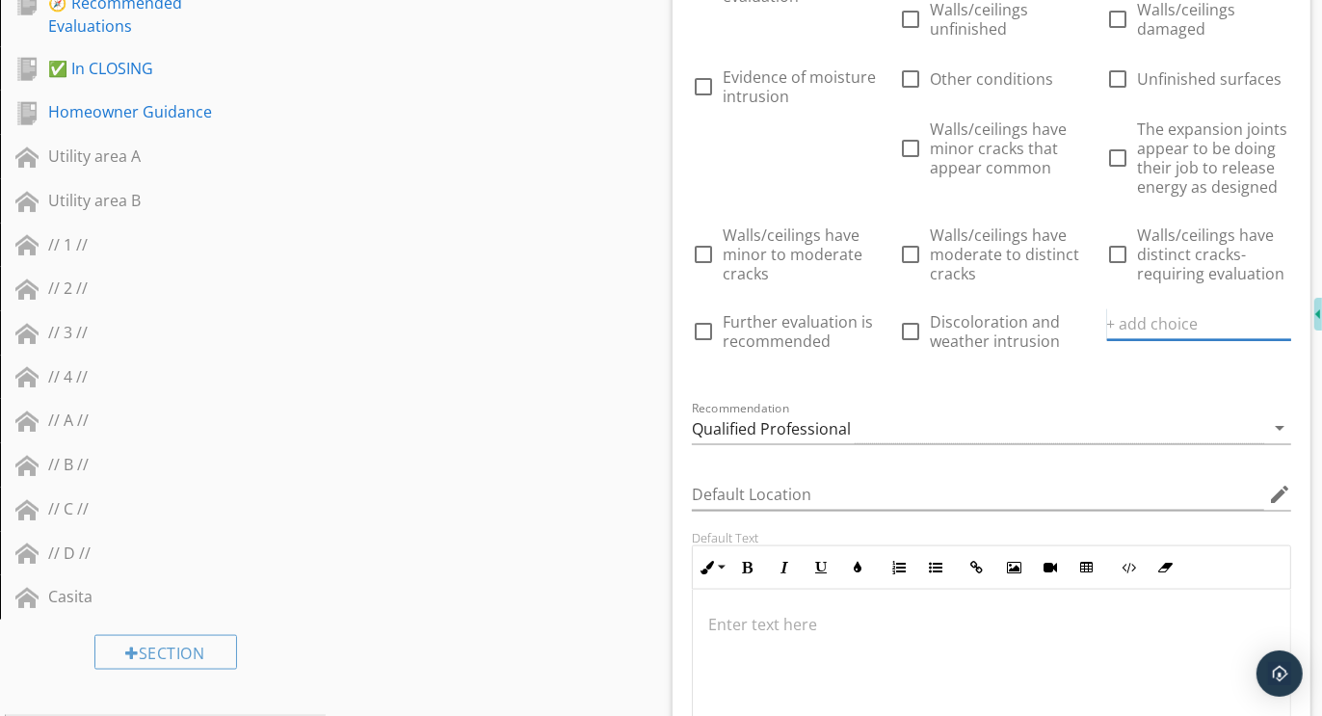
paste input "Further evaluation and correction recommended"
type input "Further evaluation and correction recommended"
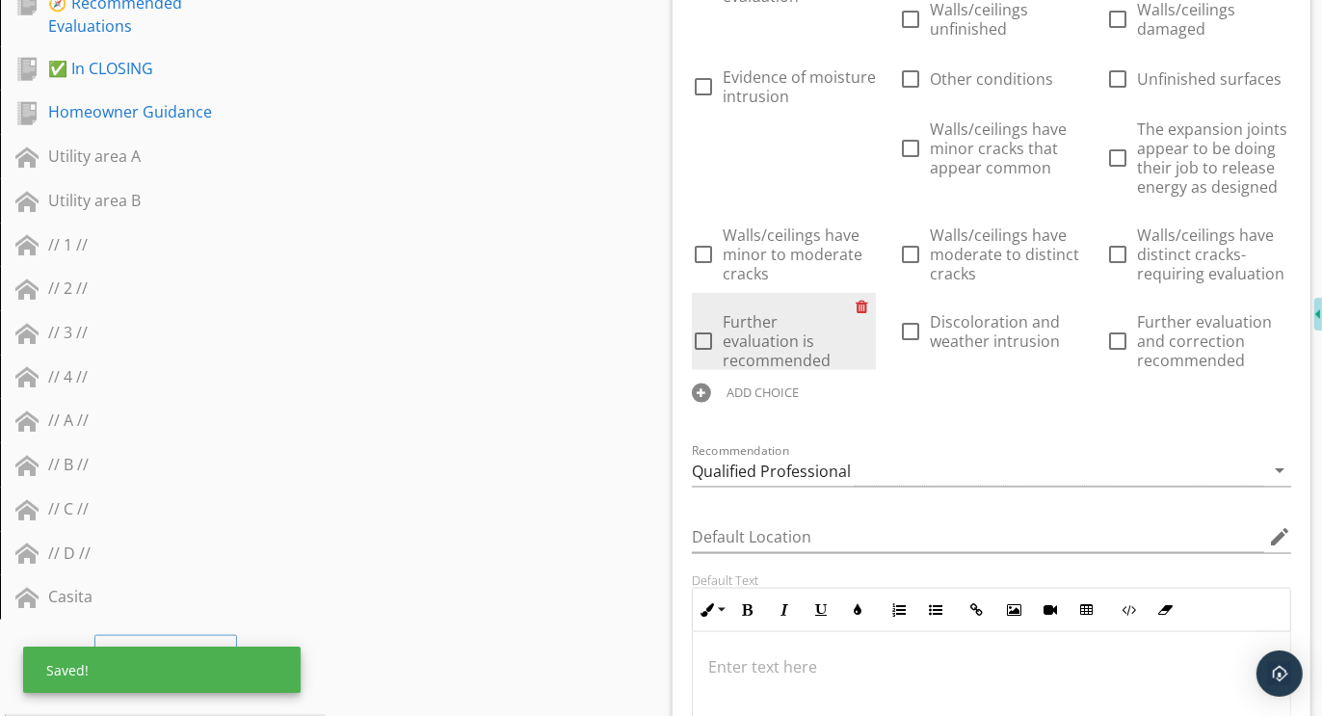
click at [865, 299] on div at bounding box center [866, 306] width 20 height 27
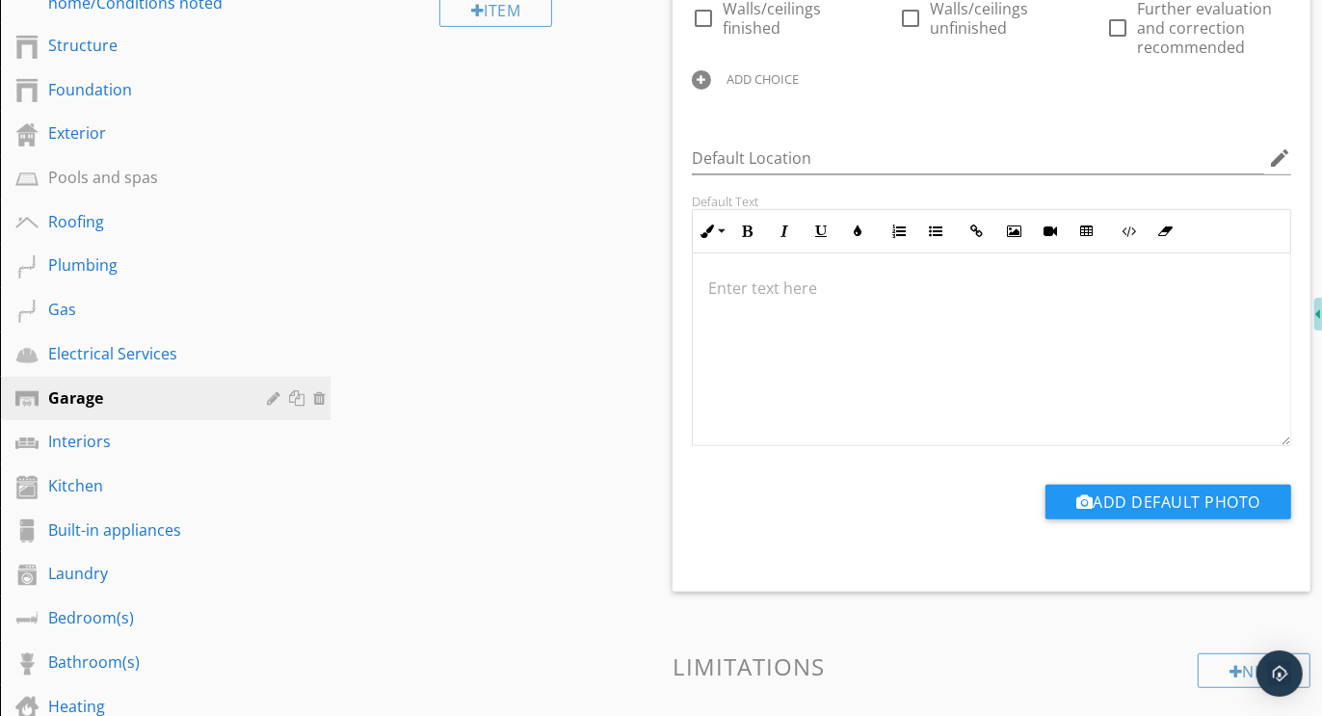
scroll to position [341, 0]
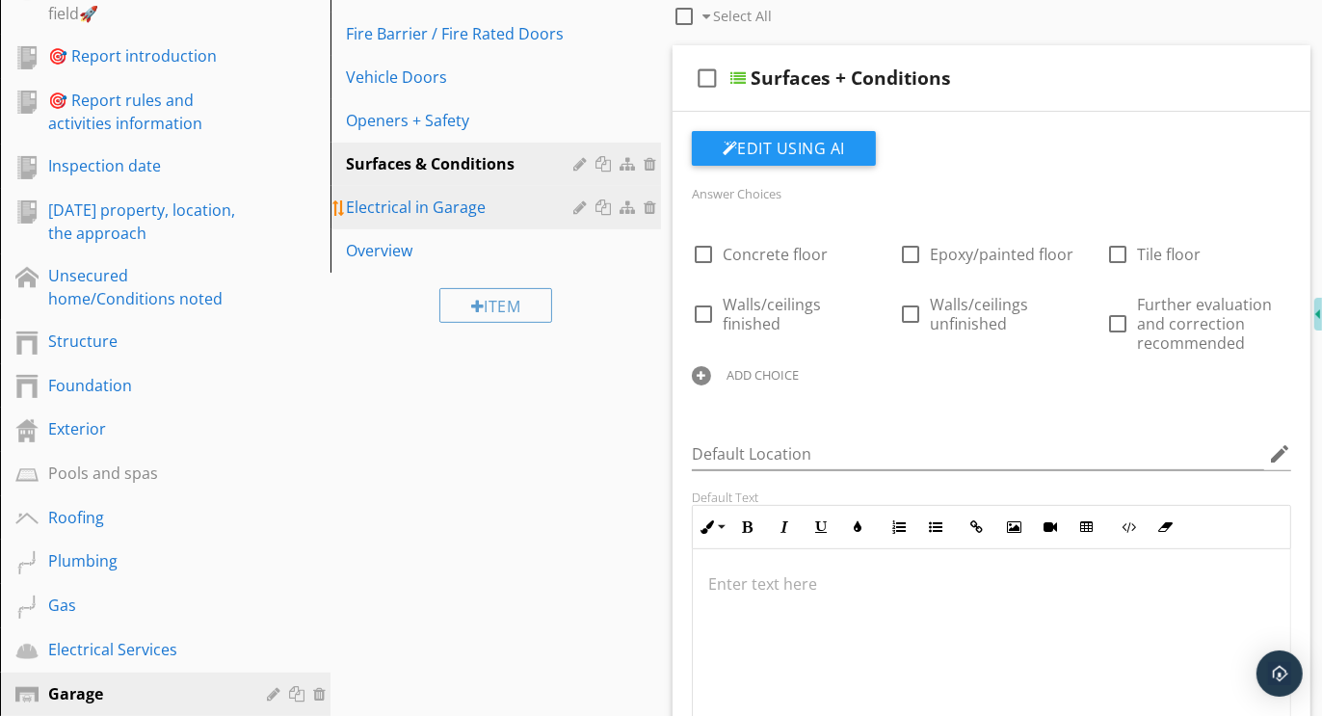
click at [453, 202] on div "Electrical in Garage" at bounding box center [462, 207] width 233 height 23
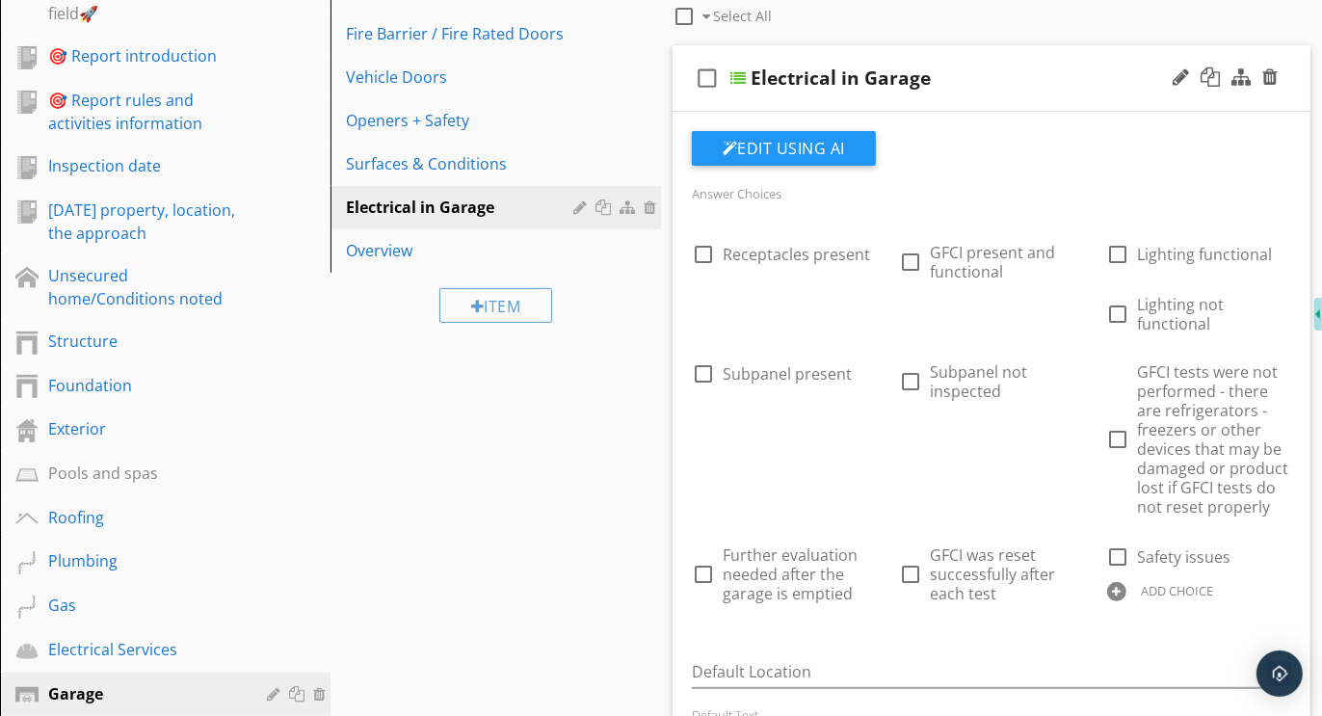
click at [1118, 591] on div at bounding box center [1116, 591] width 19 height 19
paste input "Further evaluation and correction recommended"
type input "Further evaluation and correction recommended"
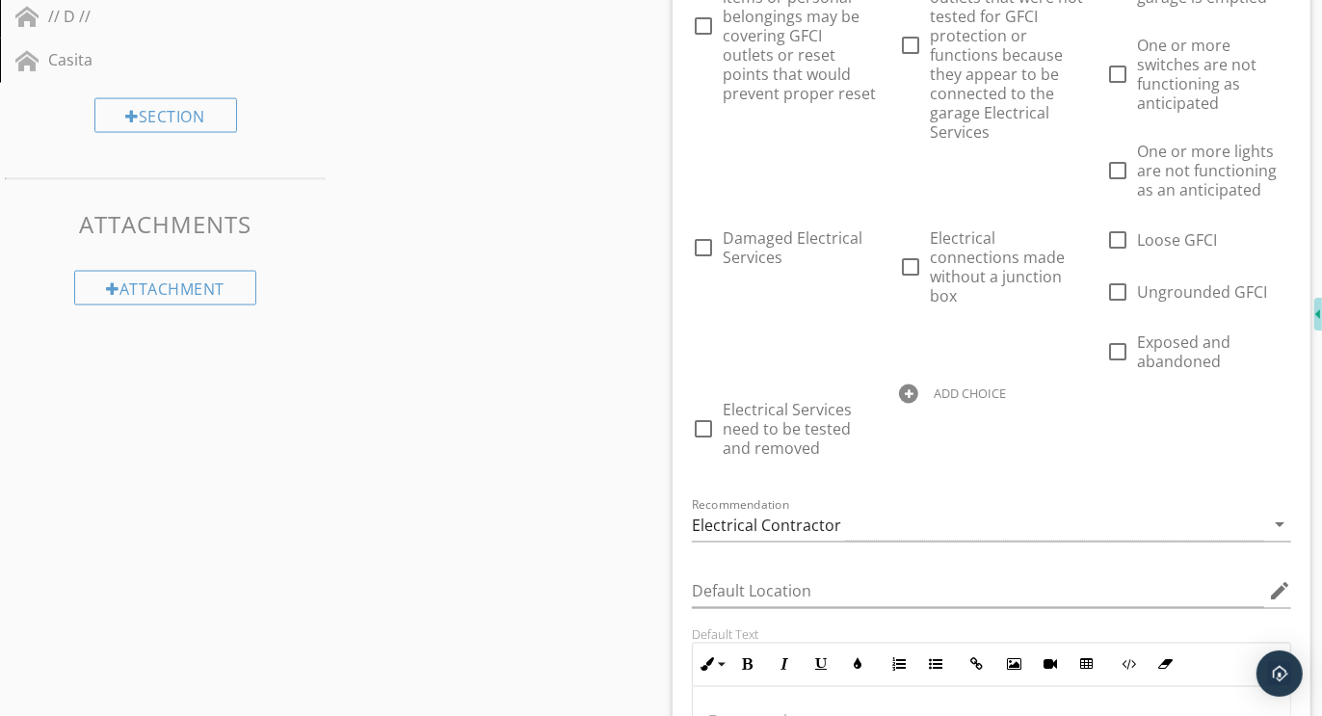
scroll to position [2493, 0]
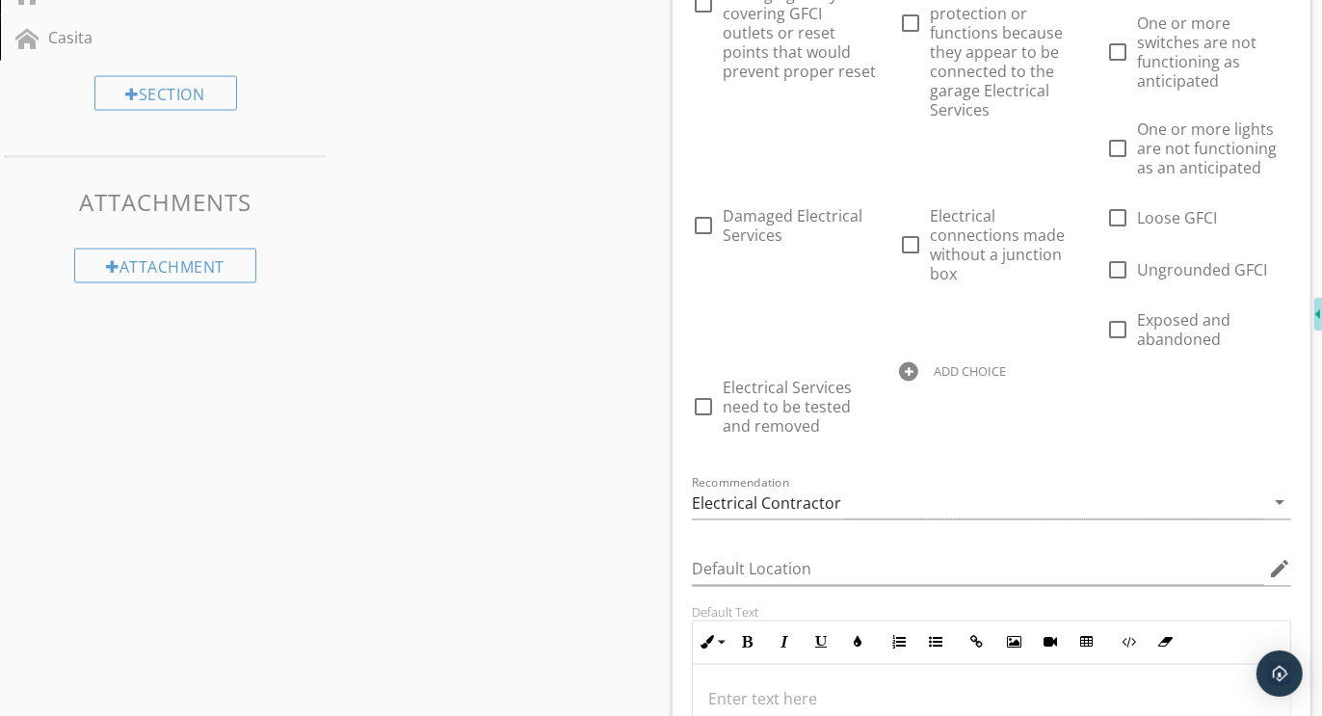
click at [914, 362] on div at bounding box center [908, 371] width 19 height 19
paste input "Further evaluation and correction recommended"
type input "Further evaluation and correction recommended"
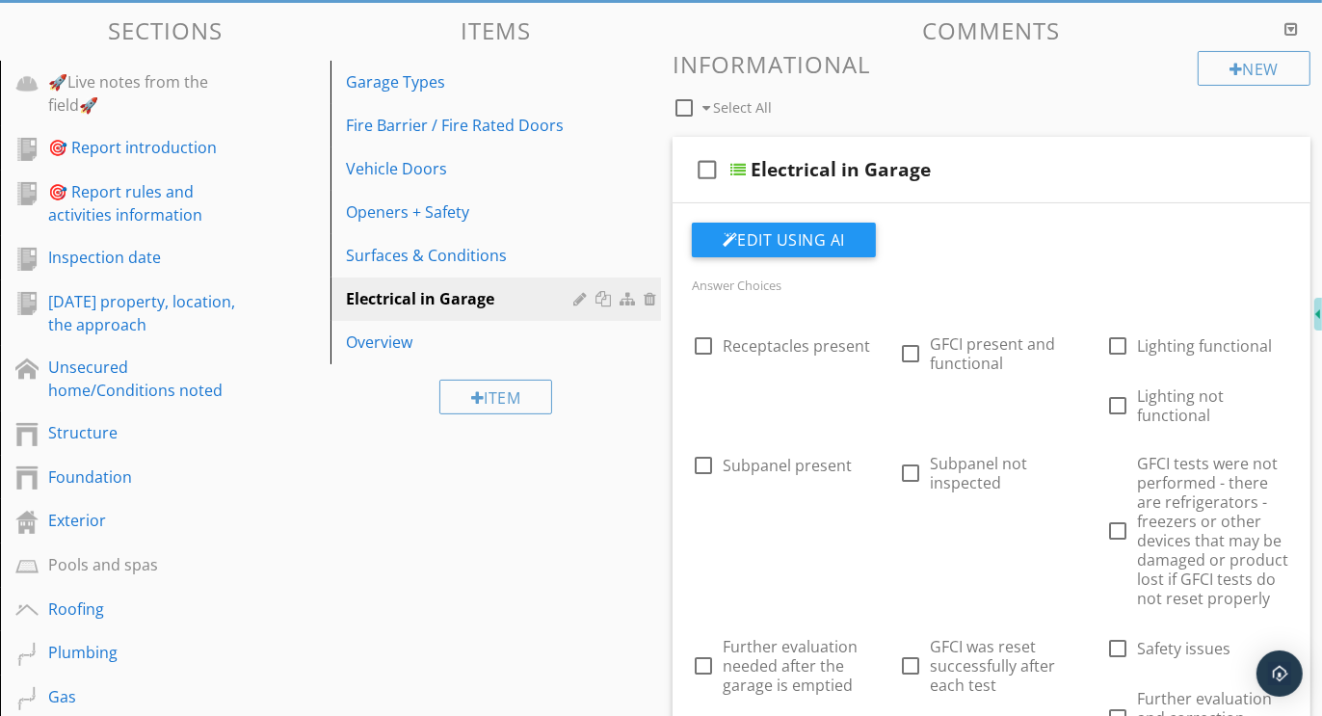
scroll to position [212, 0]
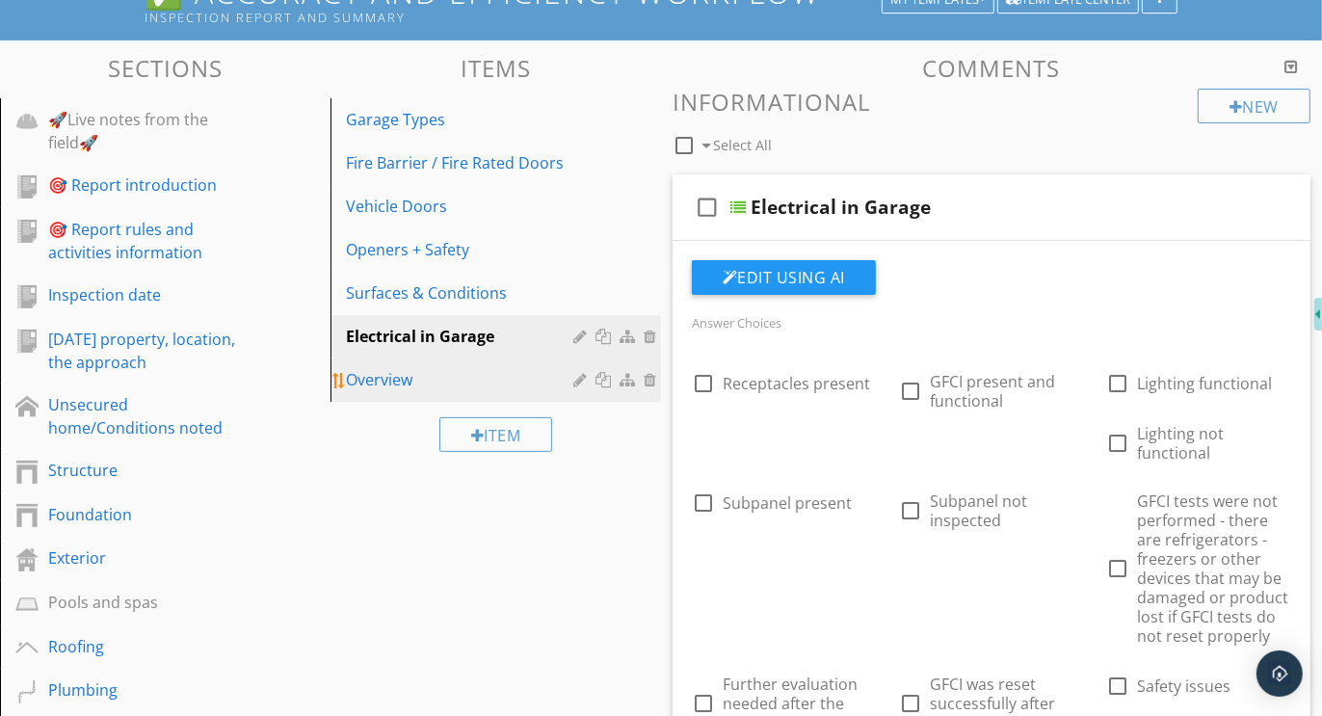
click at [390, 362] on link "Overview" at bounding box center [498, 380] width 325 height 42
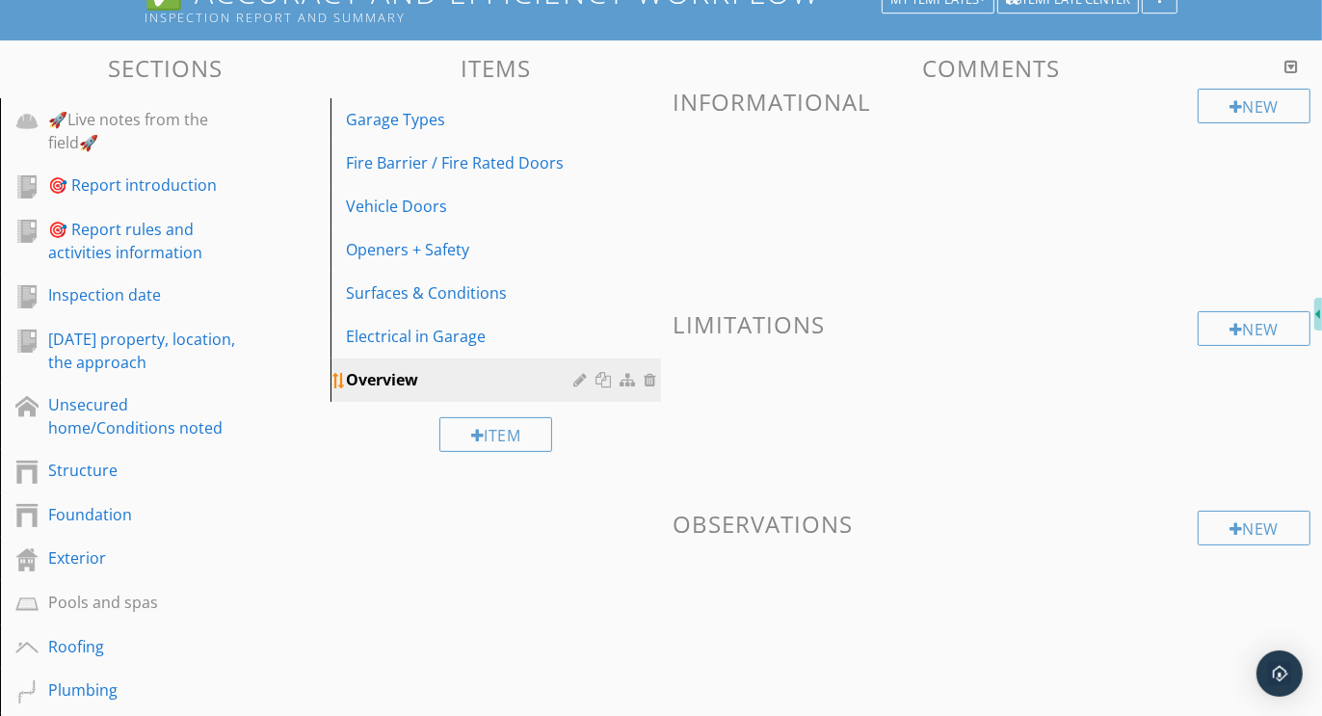
click at [652, 377] on div at bounding box center [652, 379] width 17 height 15
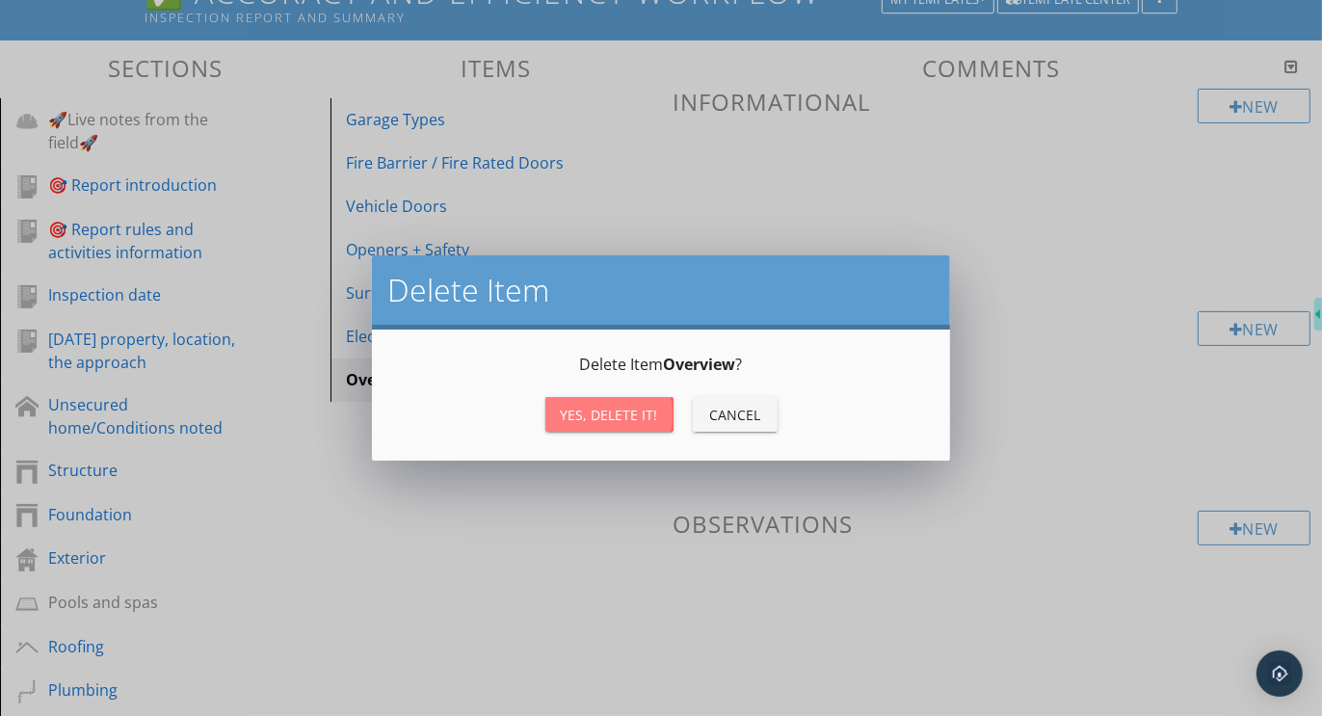
click at [629, 411] on div "Yes, Delete it!" at bounding box center [609, 415] width 97 height 20
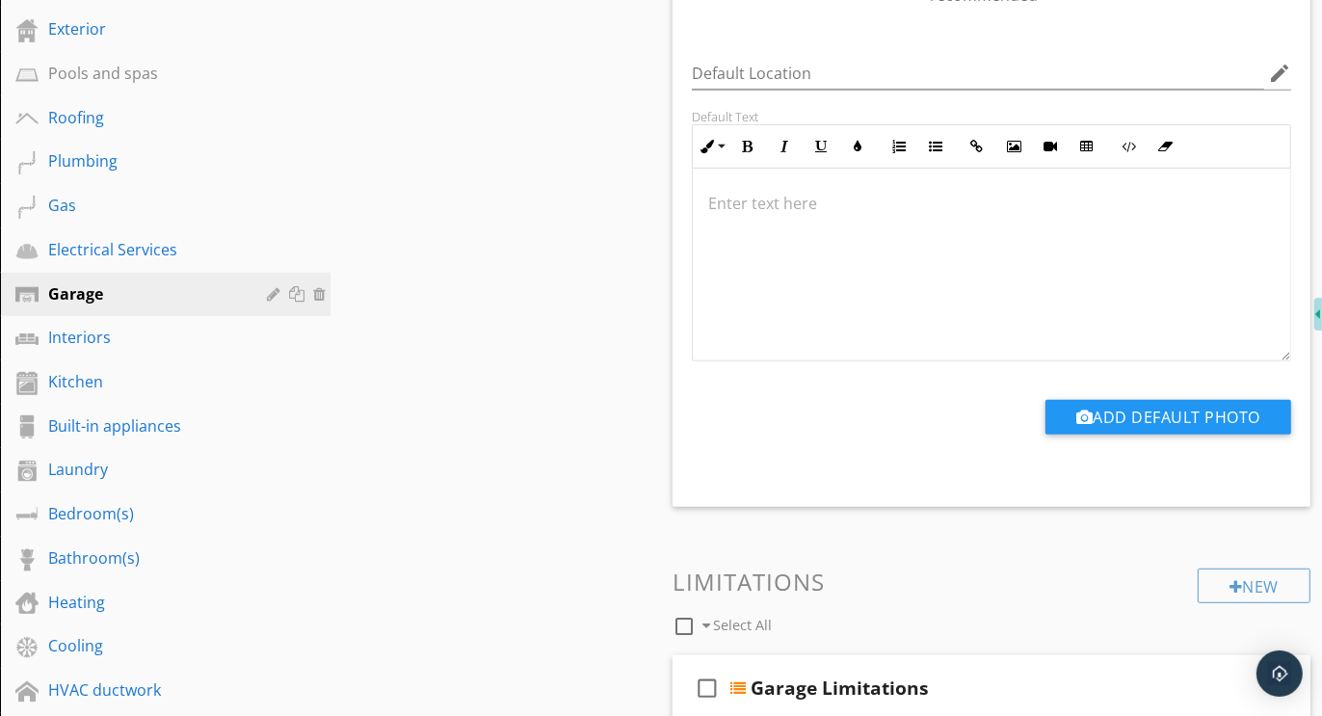
scroll to position [744, 0]
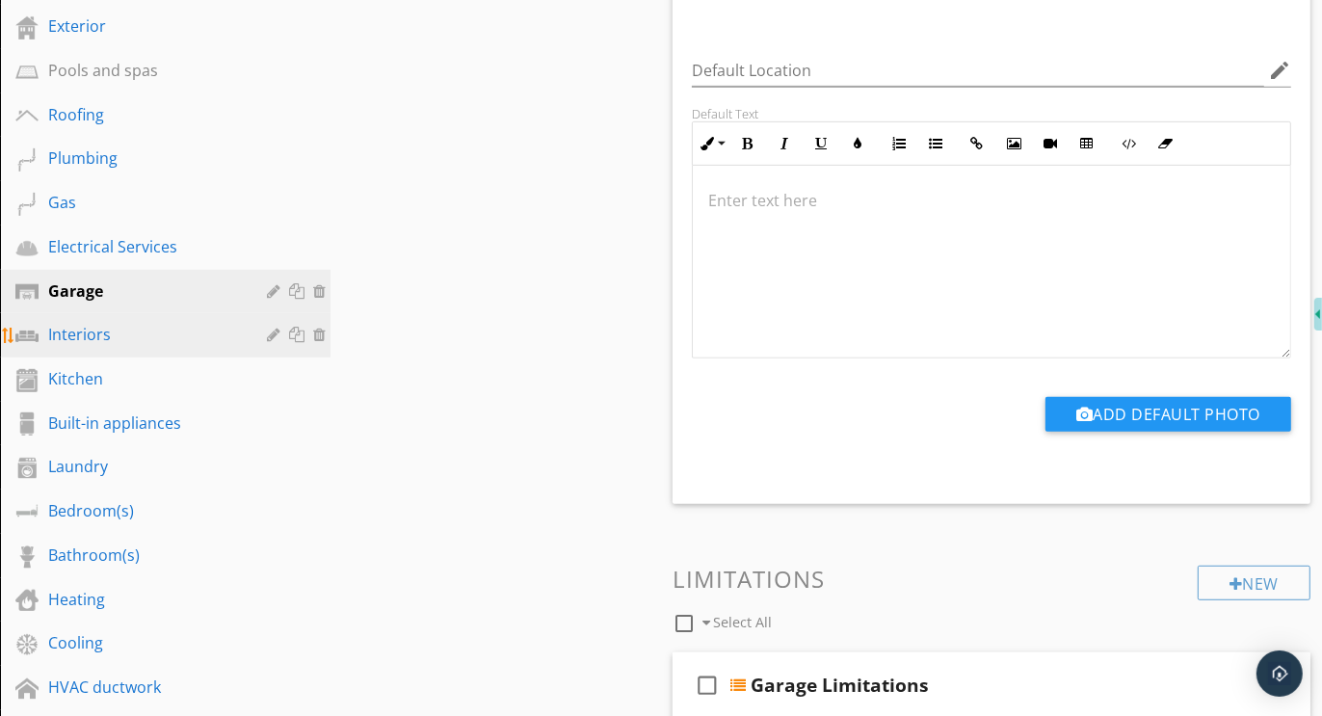
click at [81, 334] on div "Interiors" at bounding box center [143, 334] width 191 height 23
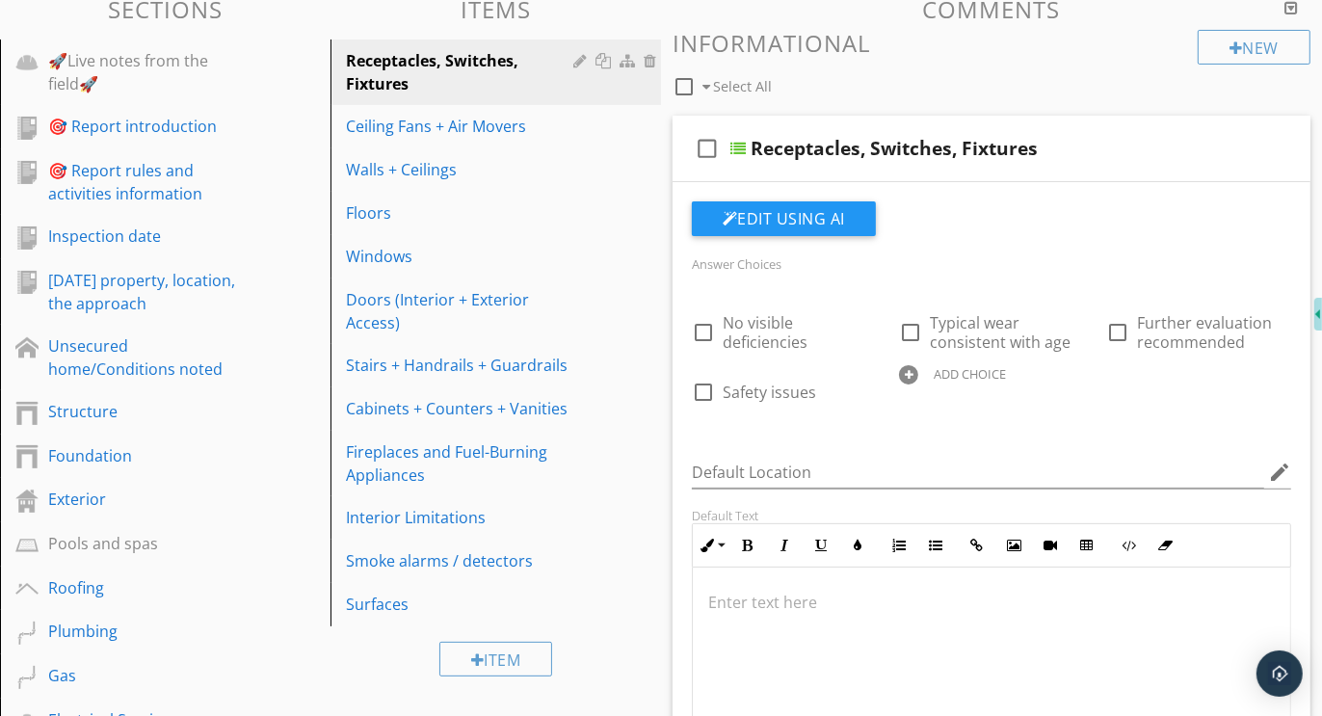
scroll to position [269, 0]
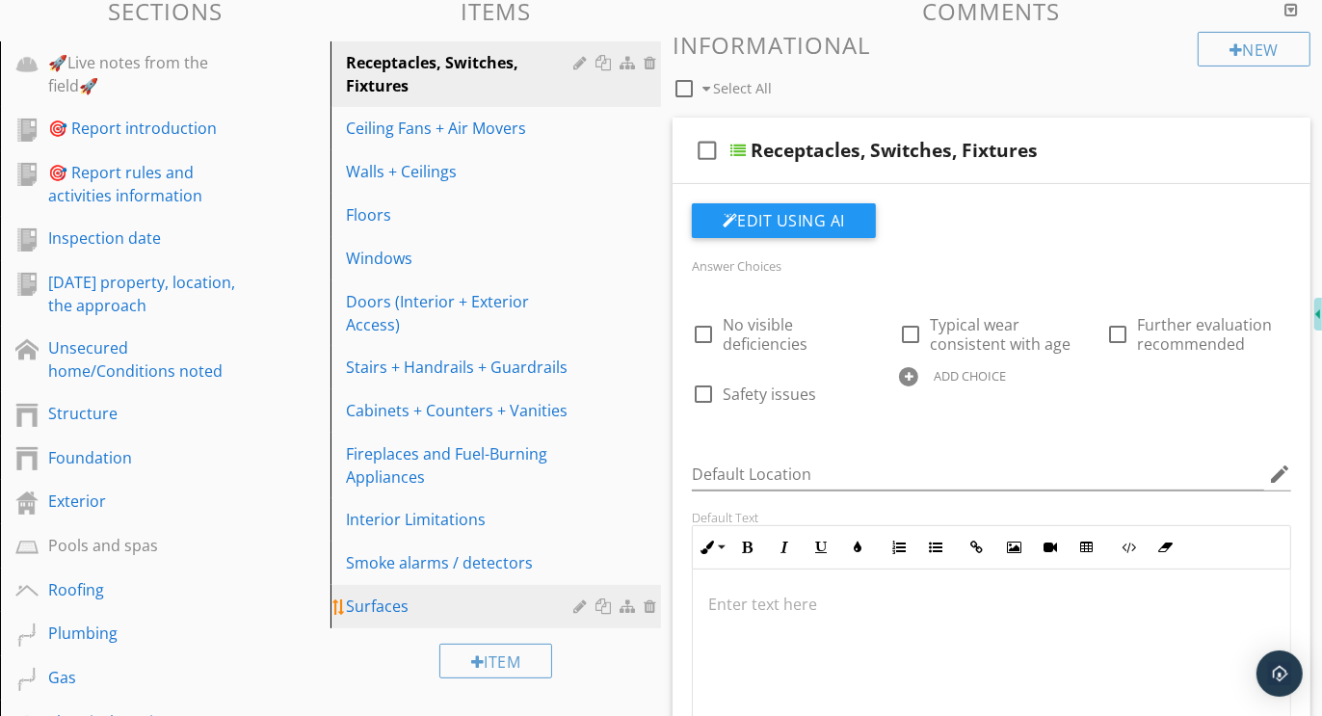
click at [423, 597] on div "Surfaces" at bounding box center [462, 606] width 233 height 23
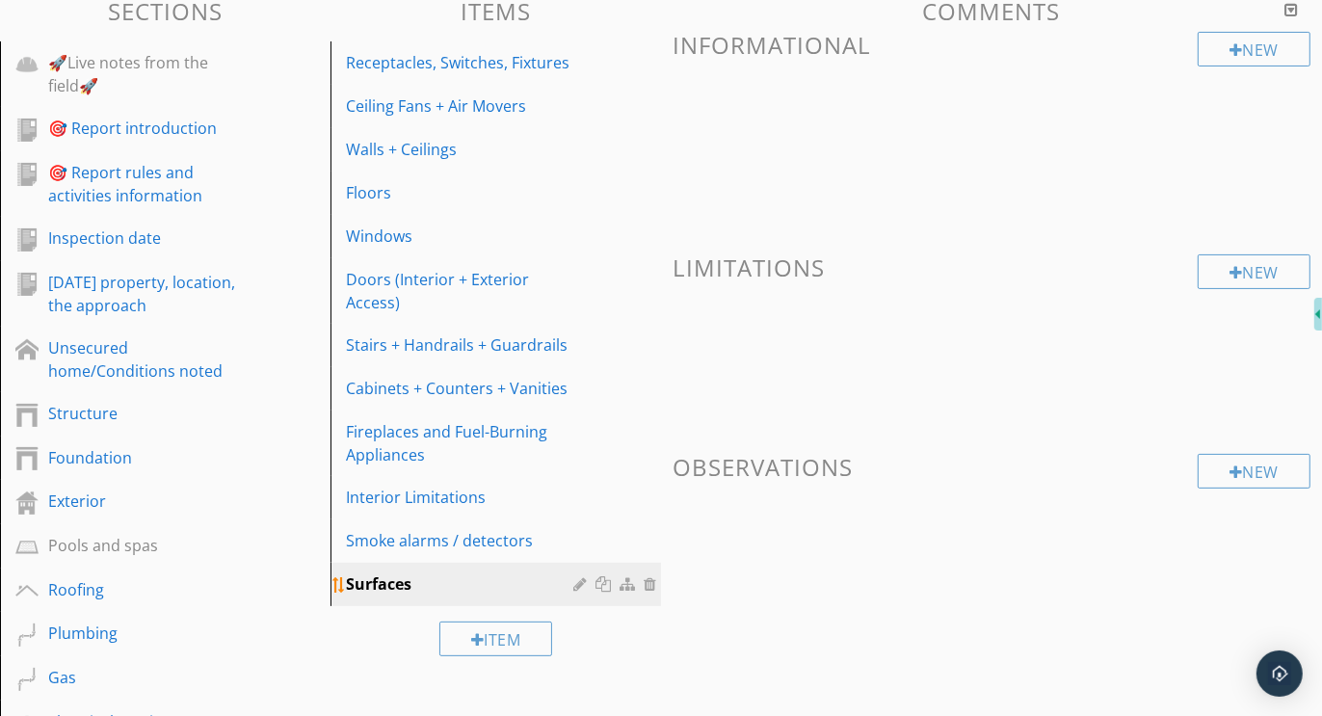
click at [655, 582] on div at bounding box center [652, 583] width 17 height 15
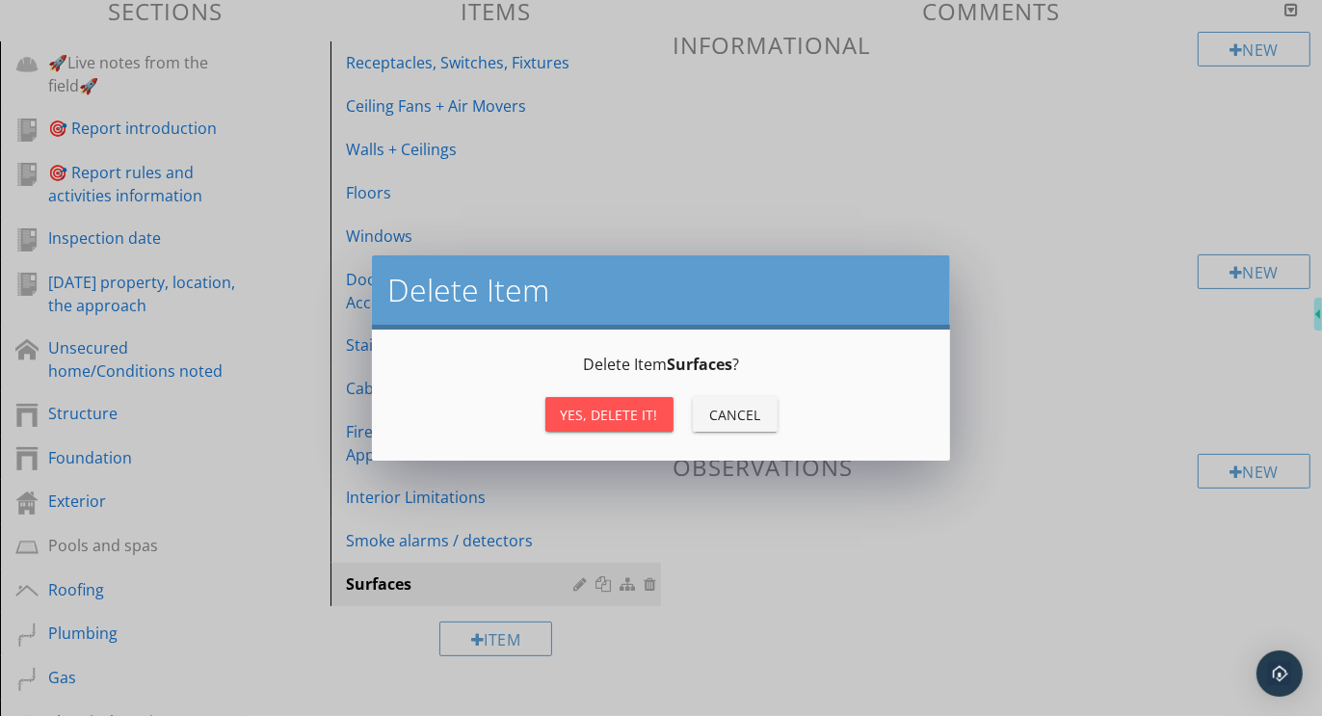
click at [613, 418] on div "Yes, Delete it!" at bounding box center [609, 415] width 97 height 20
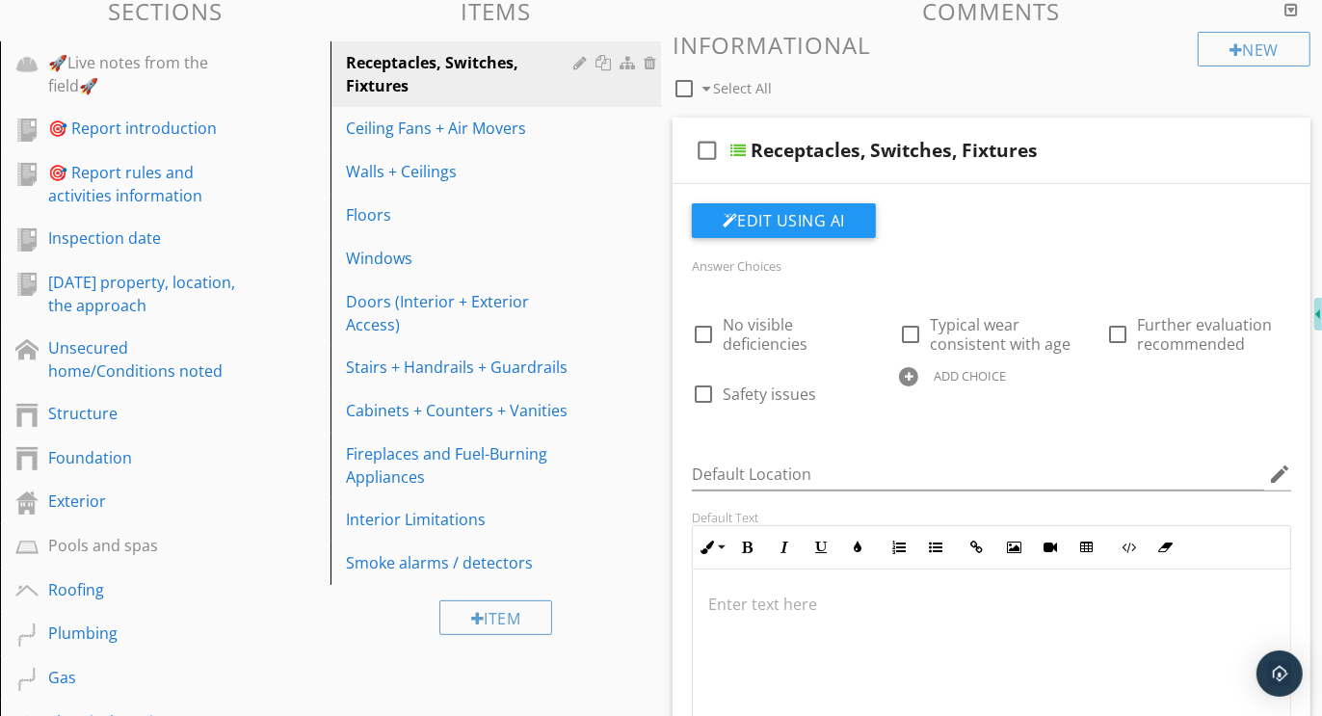
scroll to position [67, 0]
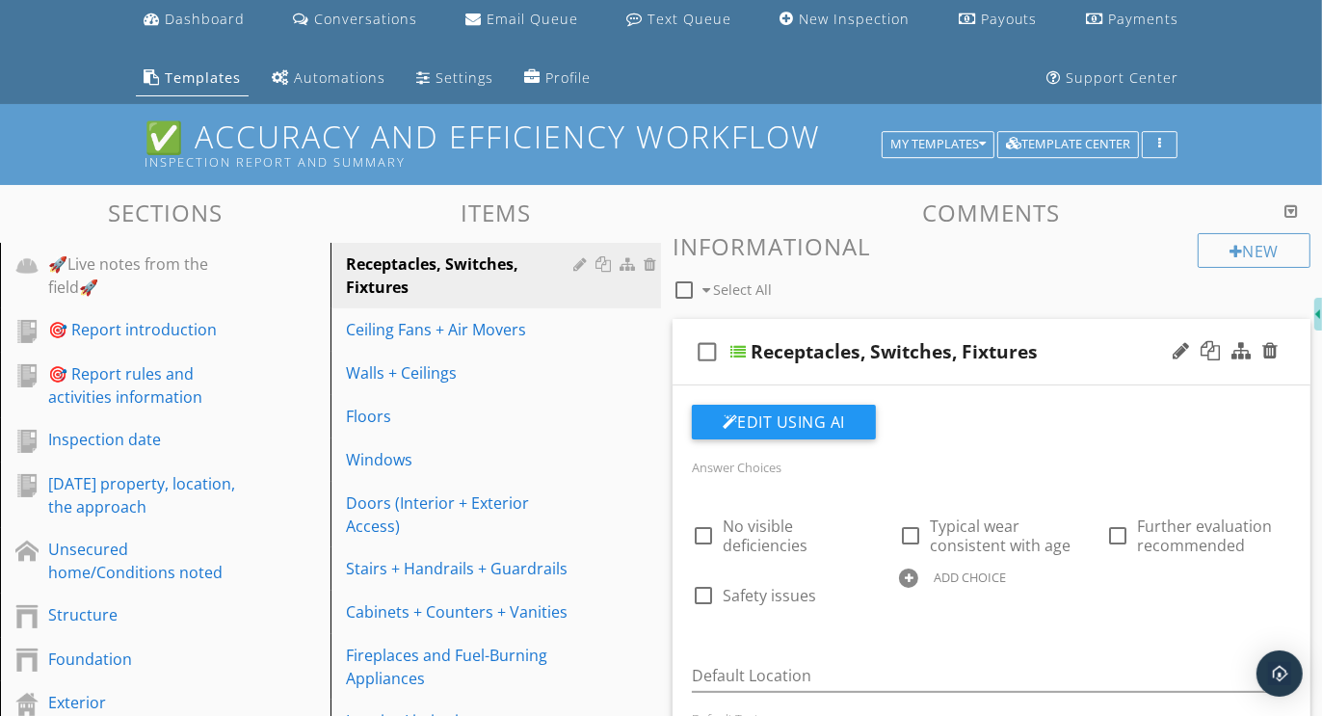
click at [913, 575] on div at bounding box center [908, 578] width 19 height 19
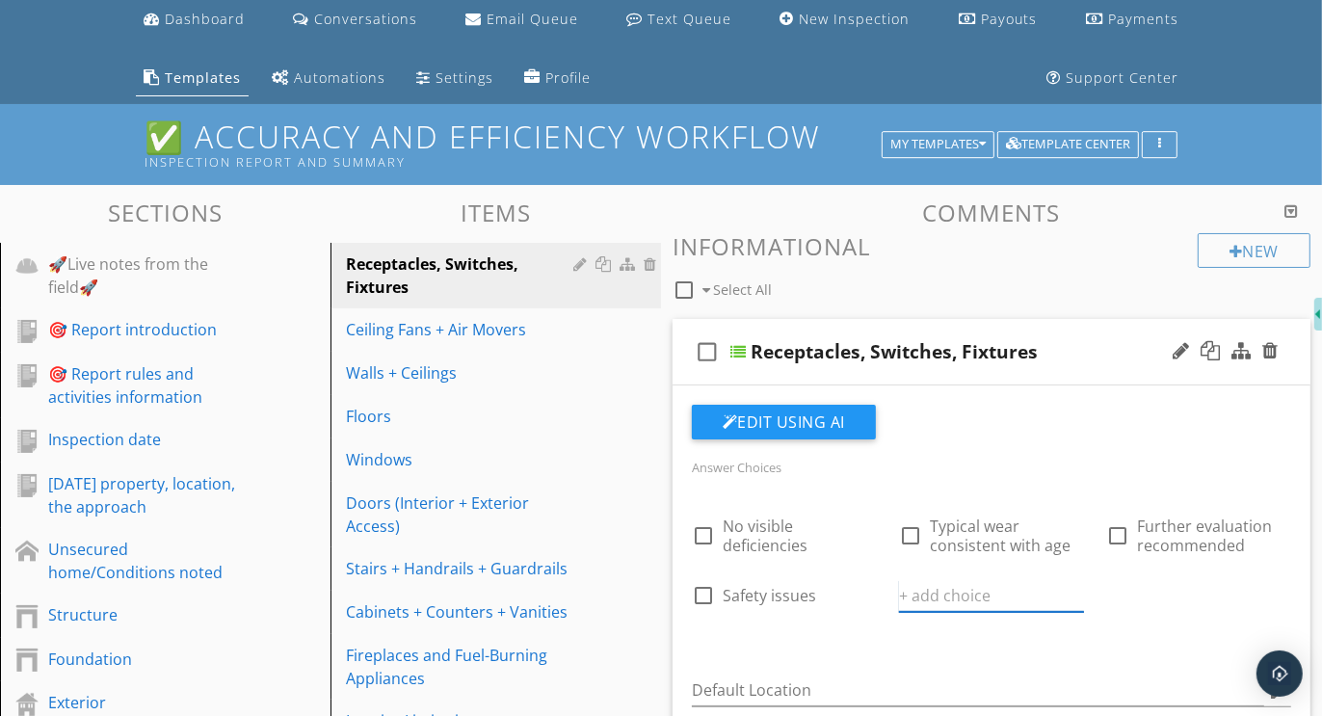
paste input "Further evaluation and correction recommended"
type input "Further evaluation and correction recommended"
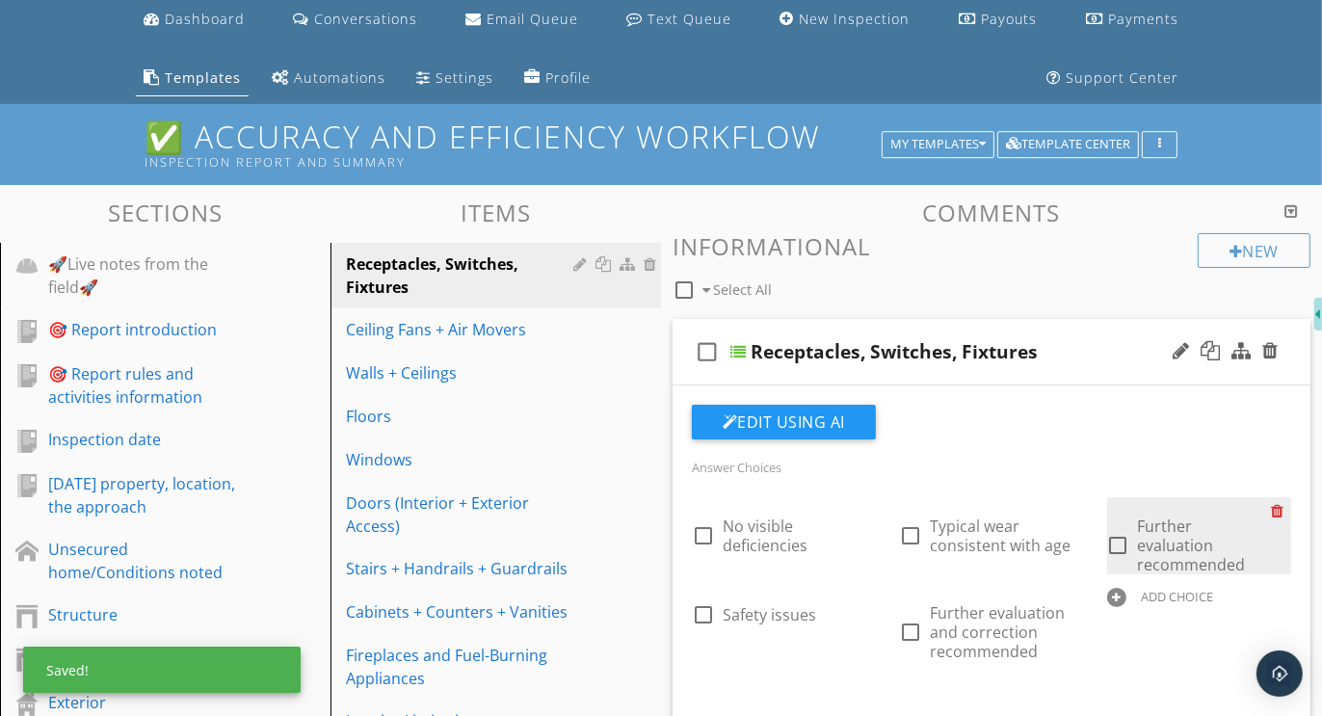
click at [1281, 503] on div at bounding box center [1281, 510] width 20 height 27
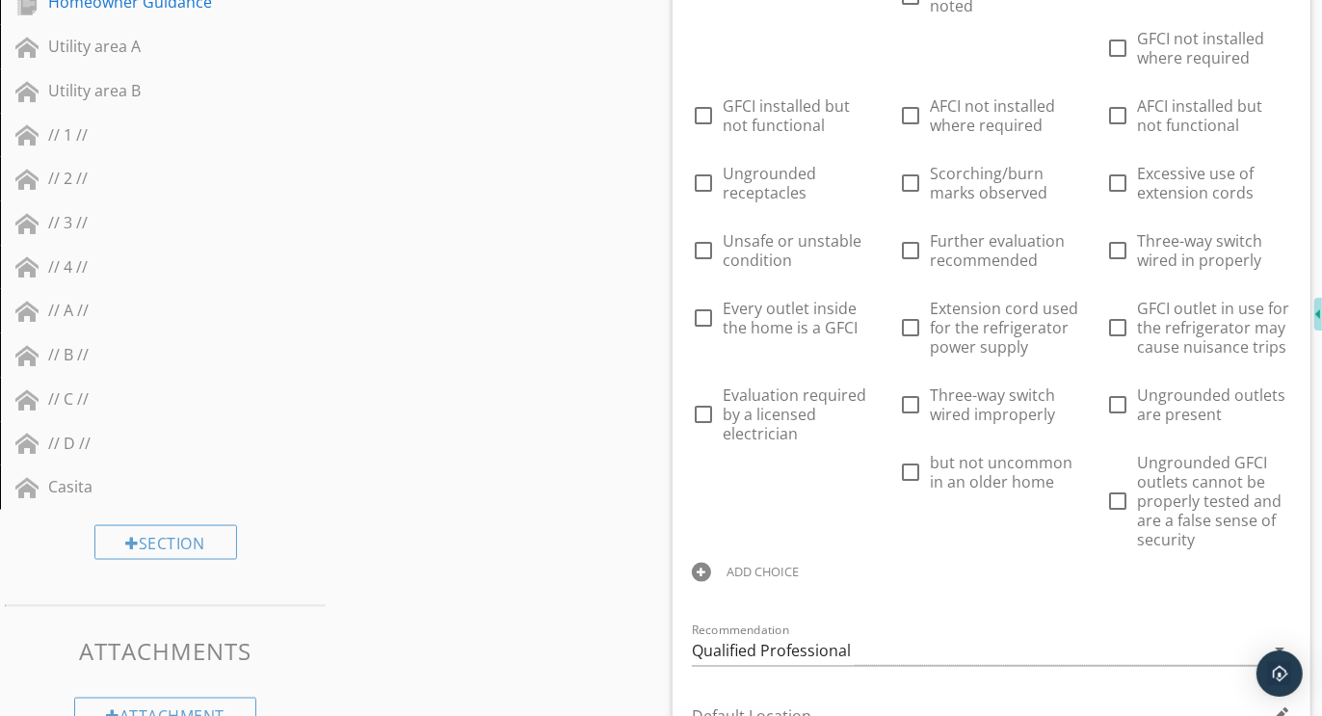
scroll to position [2045, 0]
click at [701, 566] on div at bounding box center [701, 571] width 19 height 19
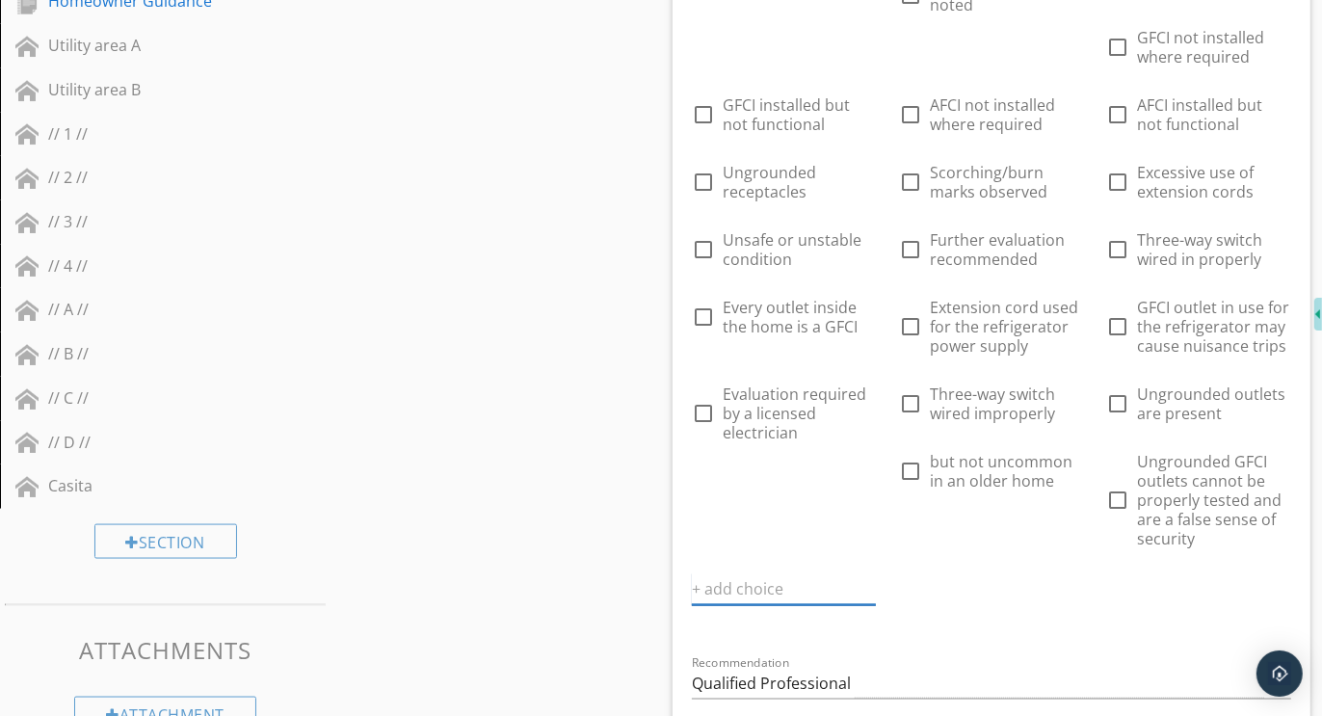
paste input "Further evaluation and correction recommended"
type input "Further evaluation and correction recommended"
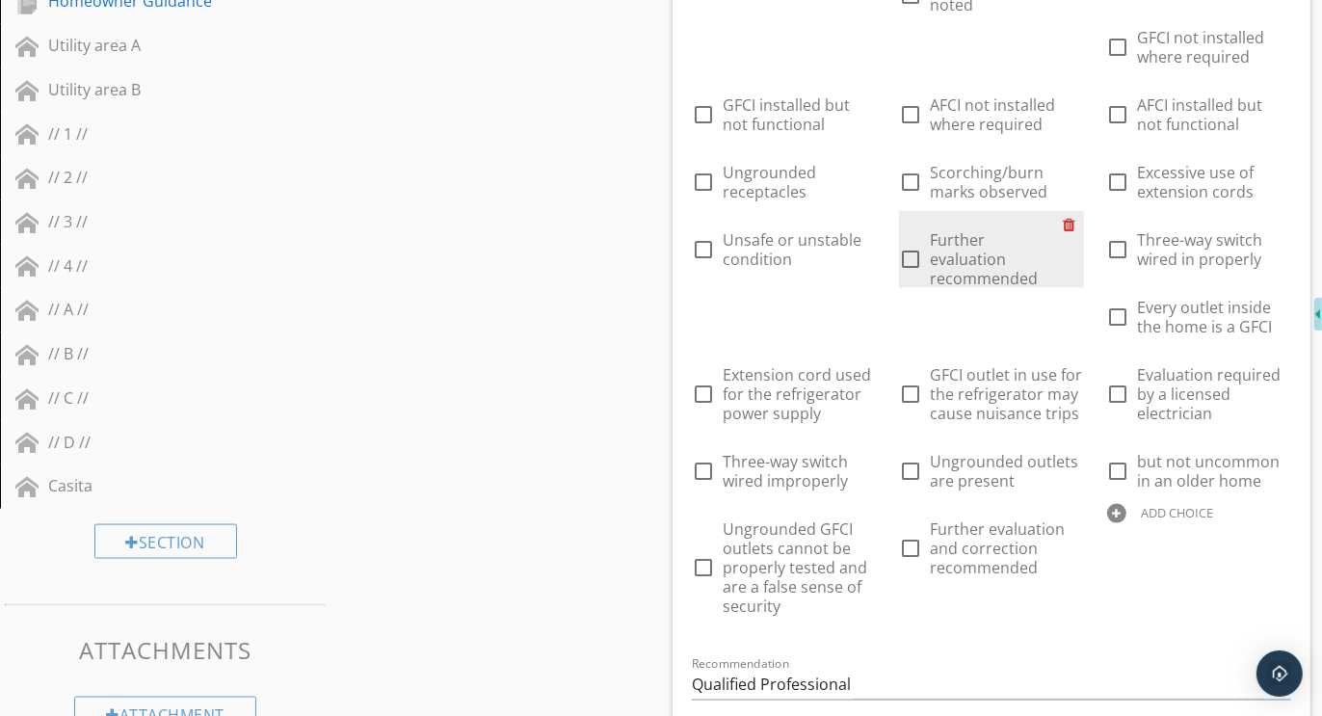
click at [1075, 220] on div at bounding box center [1074, 224] width 20 height 27
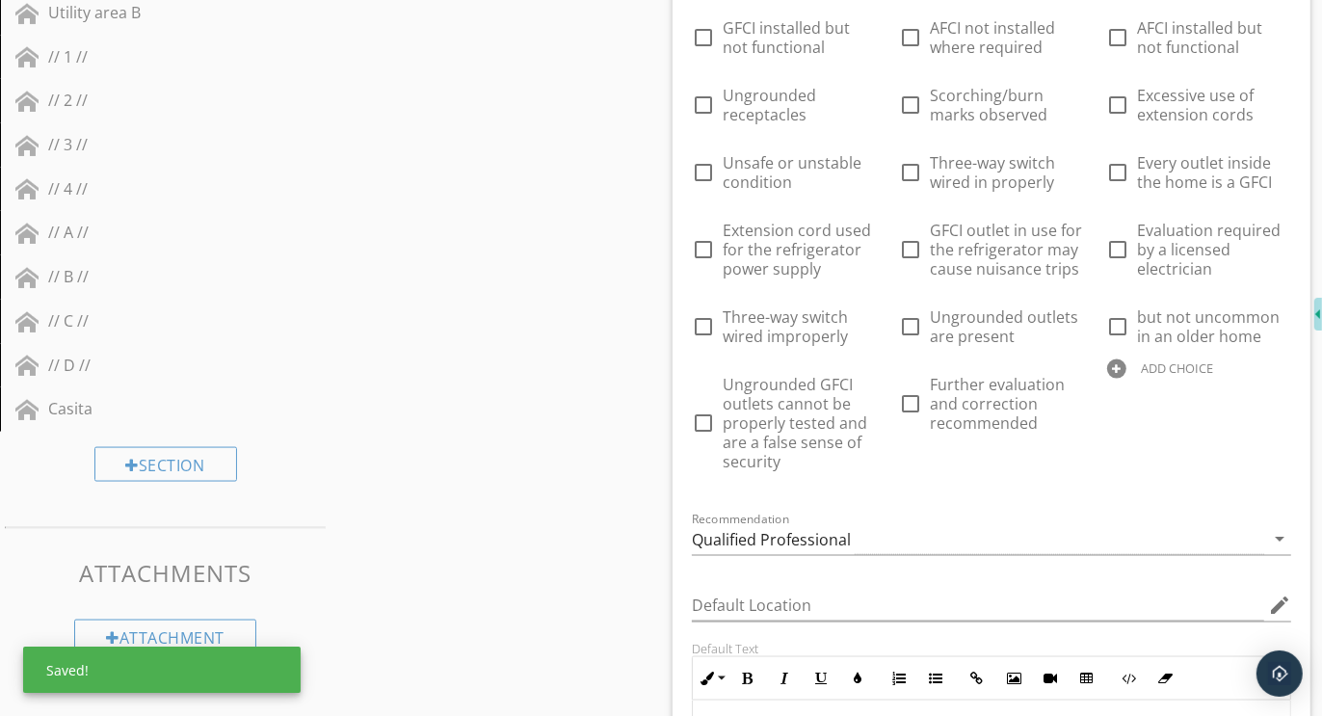
scroll to position [2303, 0]
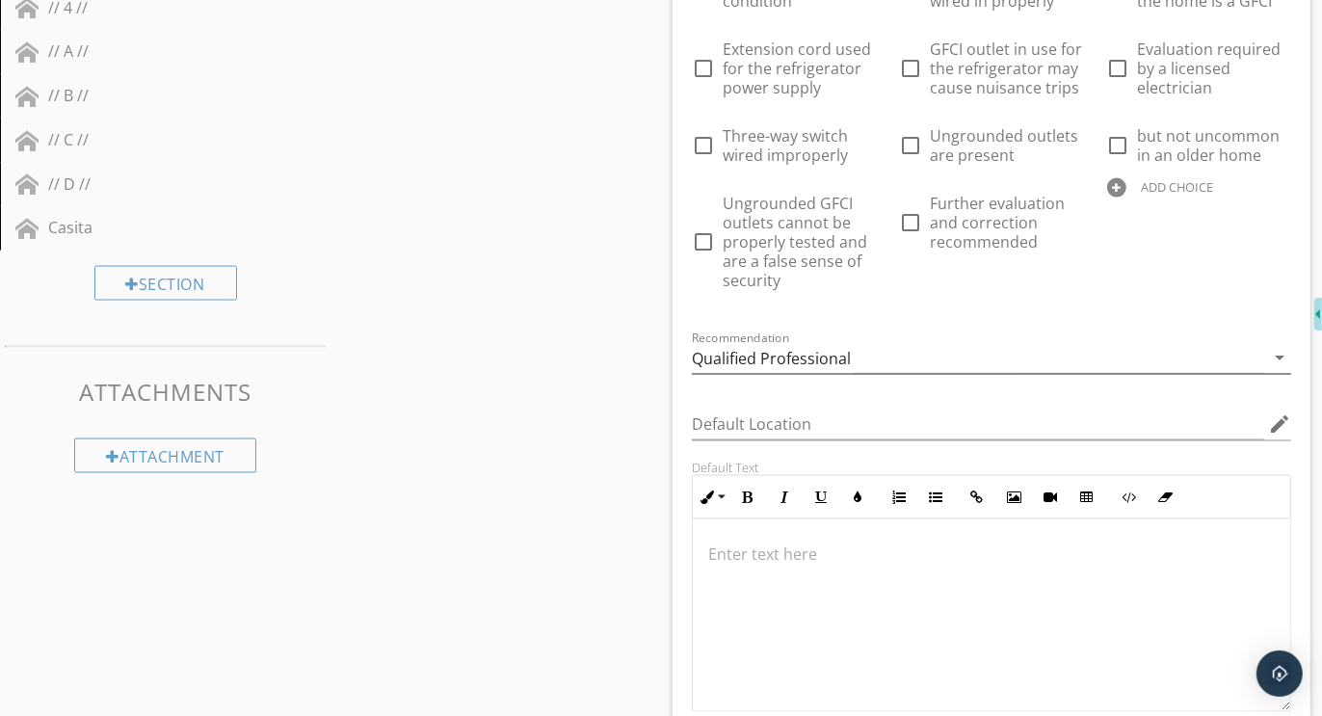
click at [821, 353] on div "Qualified Professional" at bounding box center [771, 358] width 159 height 17
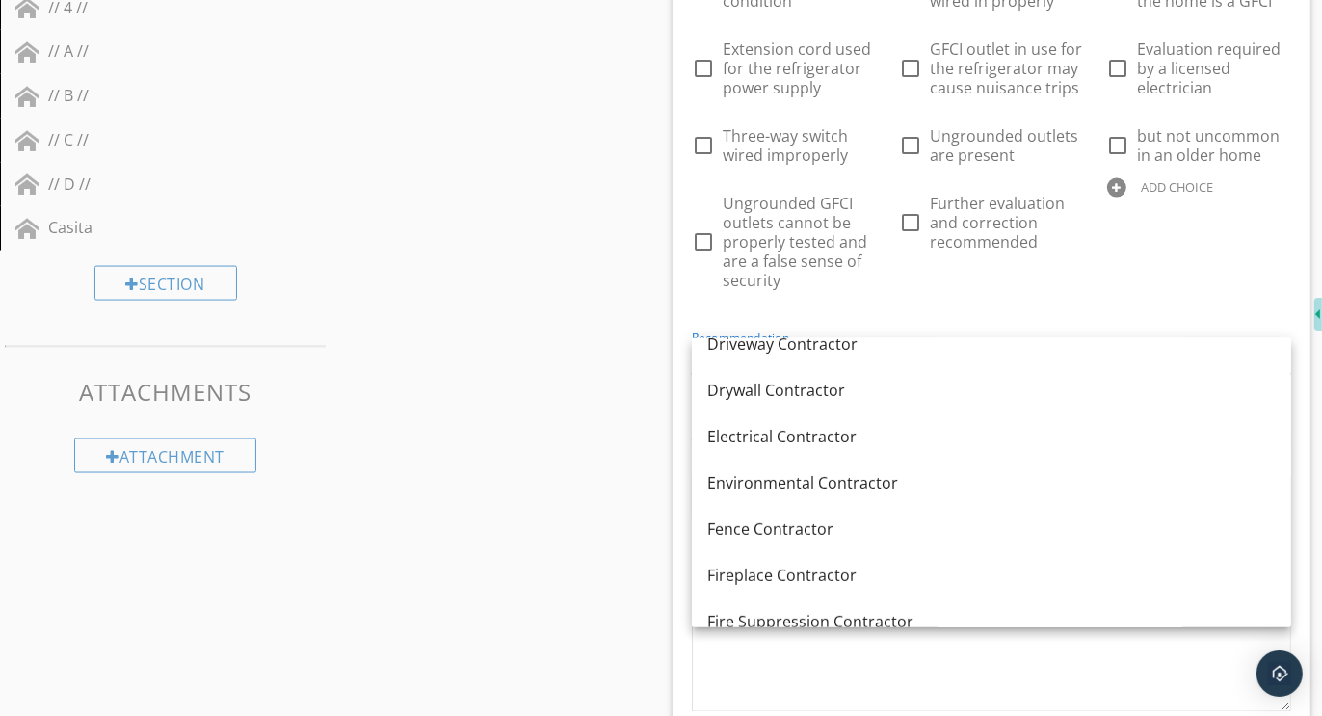
scroll to position [593, 0]
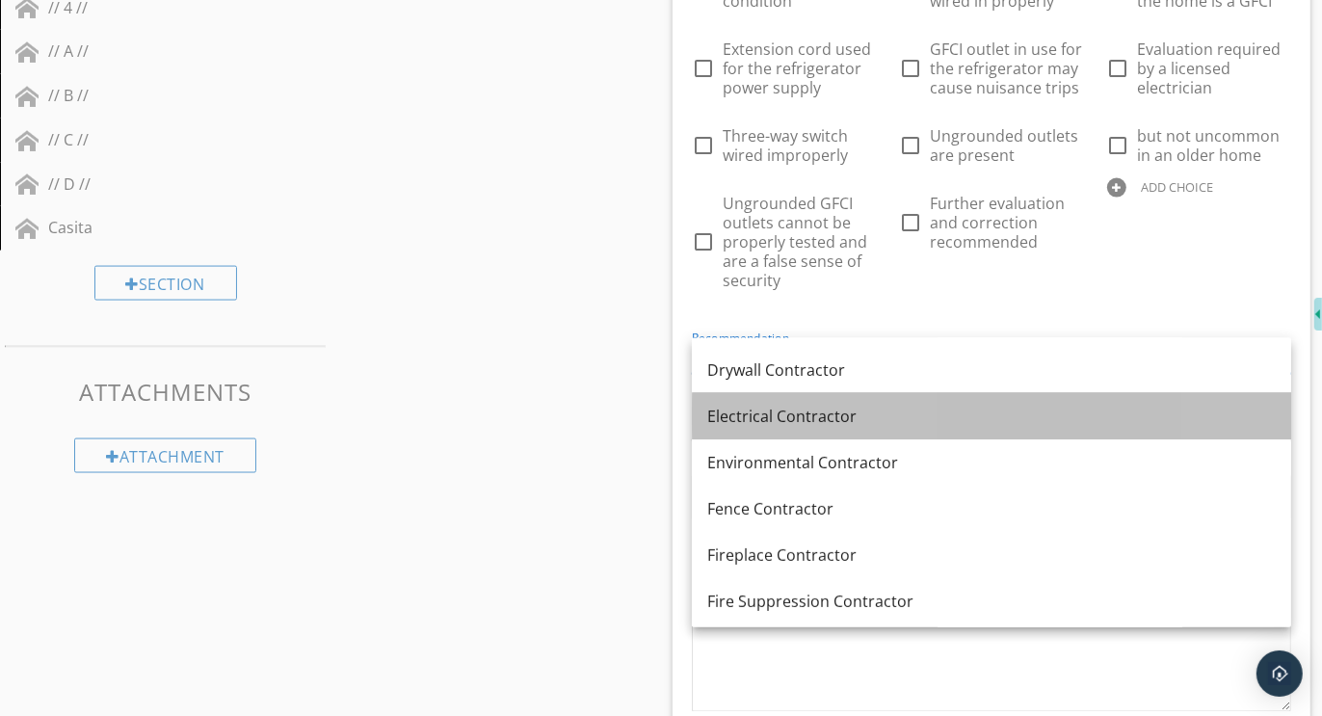
click at [789, 414] on div "Electrical Contractor" at bounding box center [991, 416] width 569 height 23
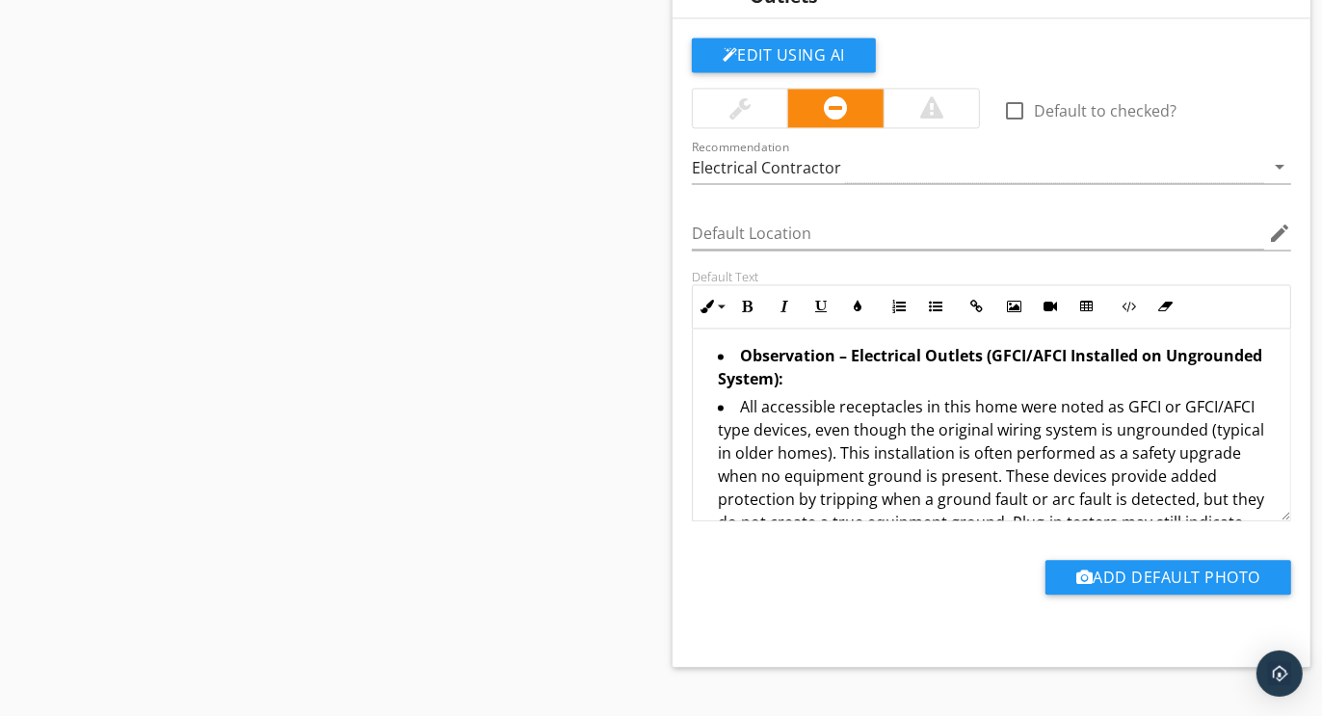
scroll to position [3231, 0]
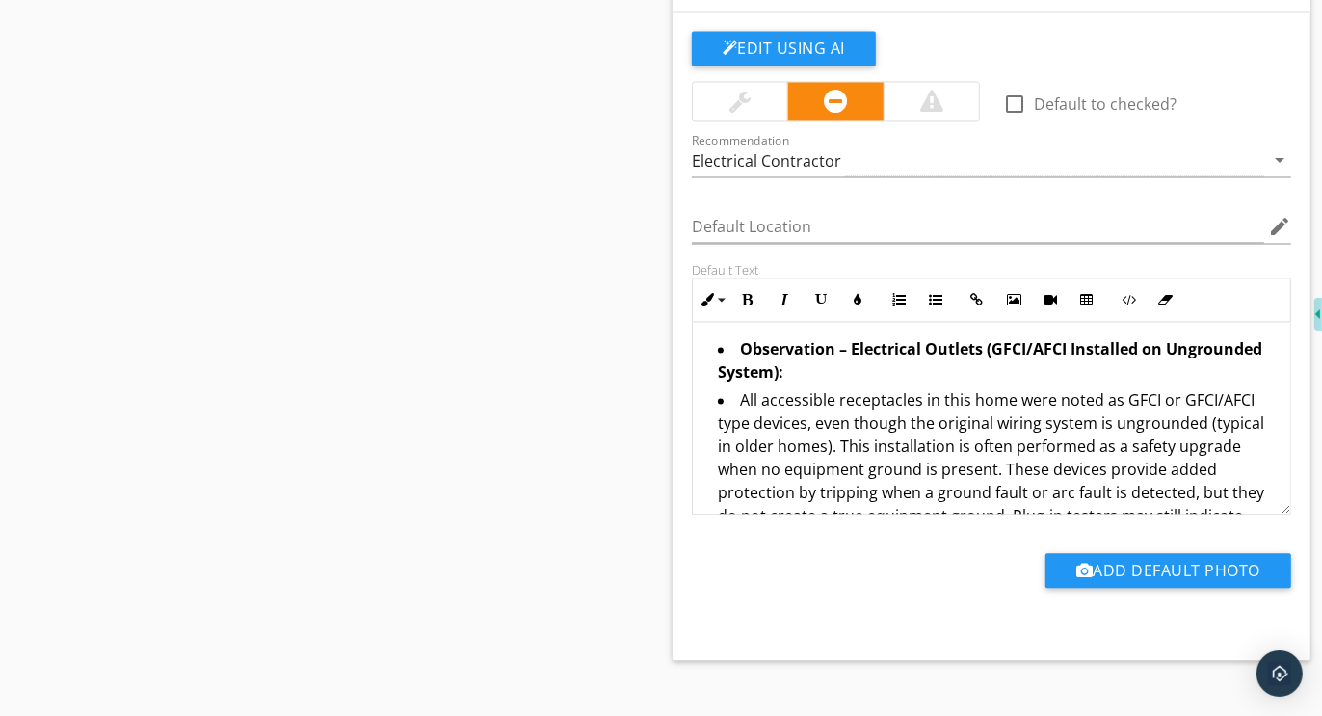
click at [821, 438] on li "All accessible receptacles in this home were noted as GFCI or GFCI/AFCI type de…" at bounding box center [996, 483] width 557 height 190
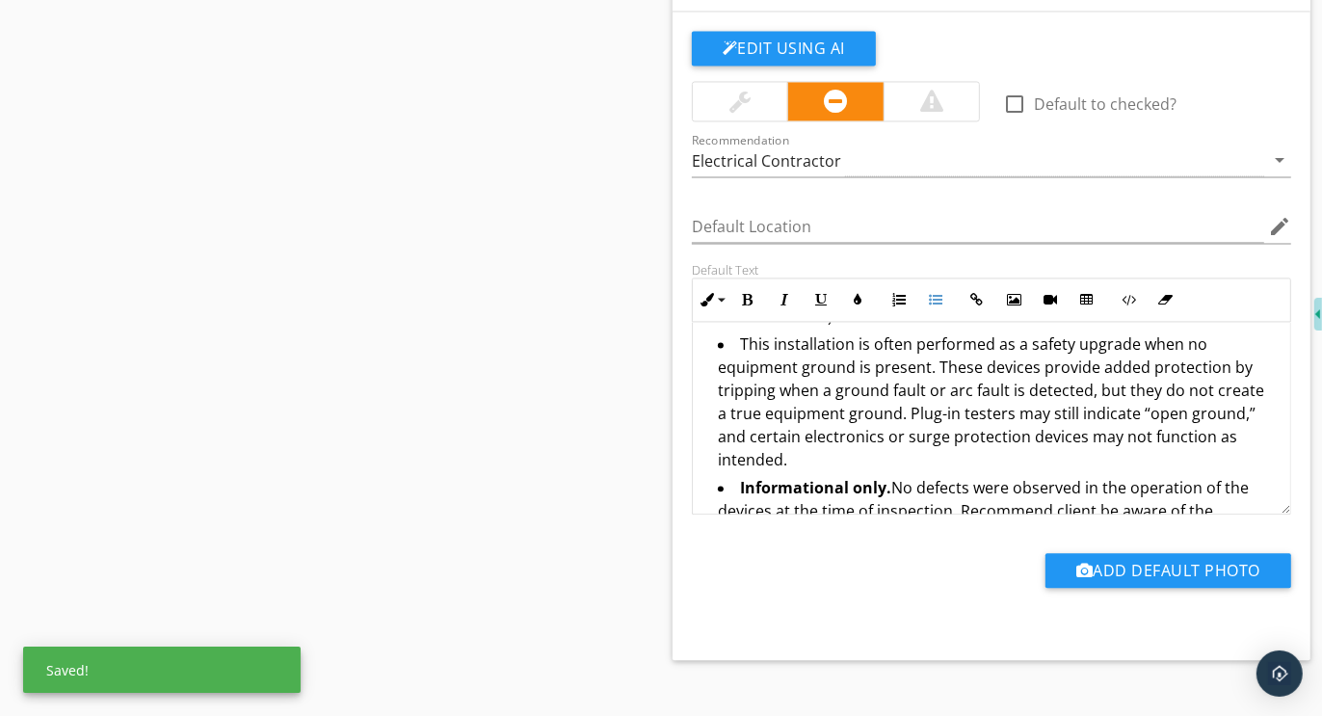
scroll to position [136, 0]
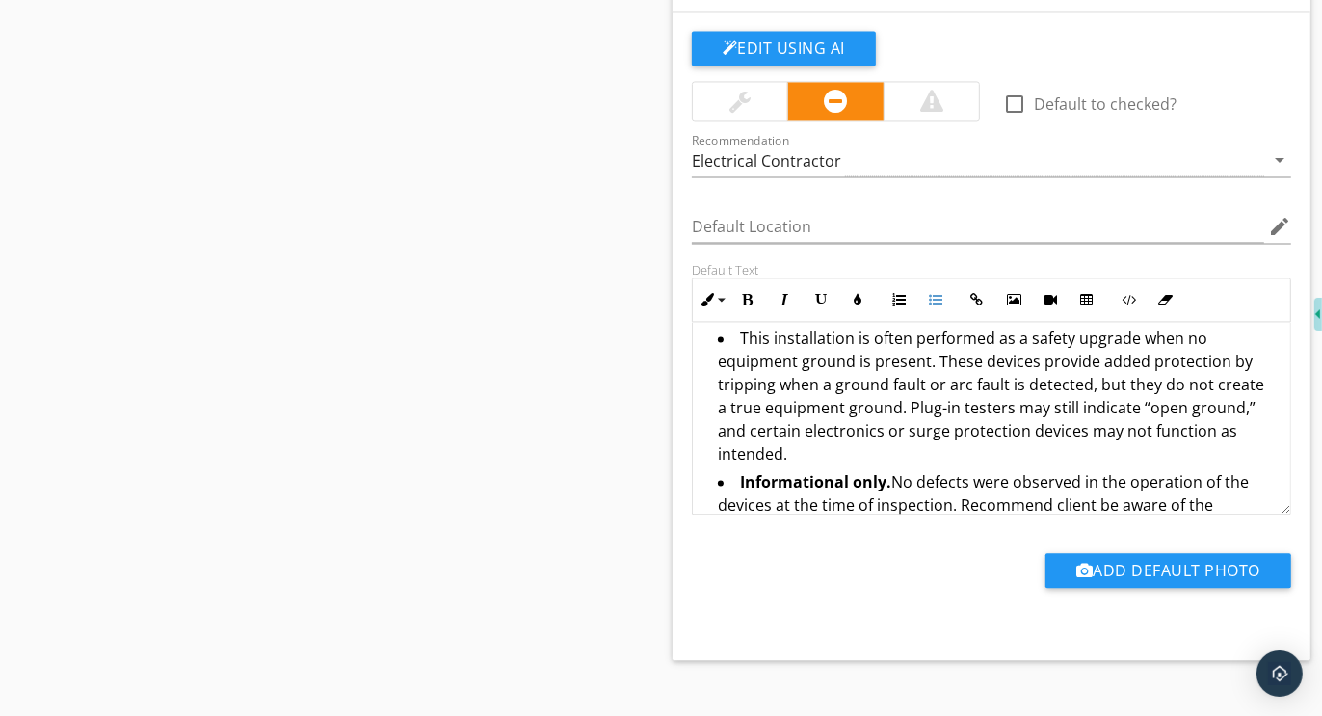
click at [934, 353] on li "This installation is often performed as a safety upgrade when no equipment grou…" at bounding box center [996, 399] width 557 height 144
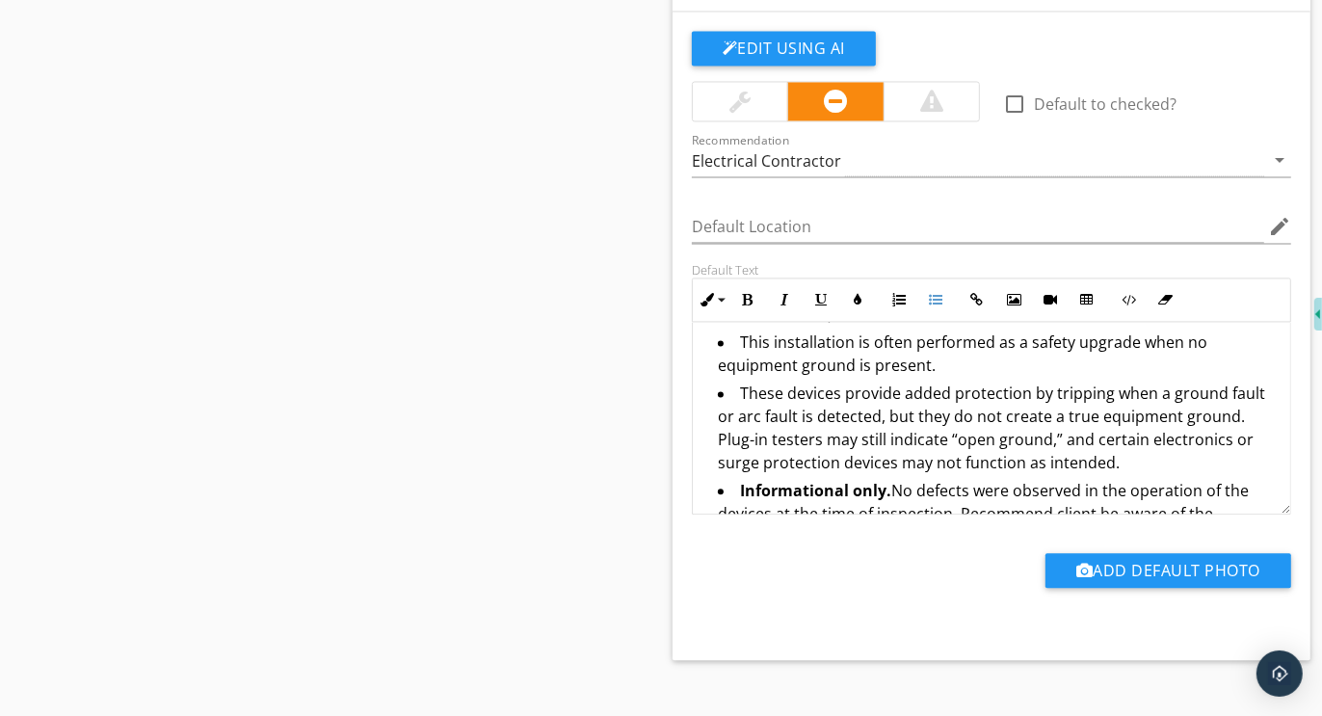
scroll to position [232, 0]
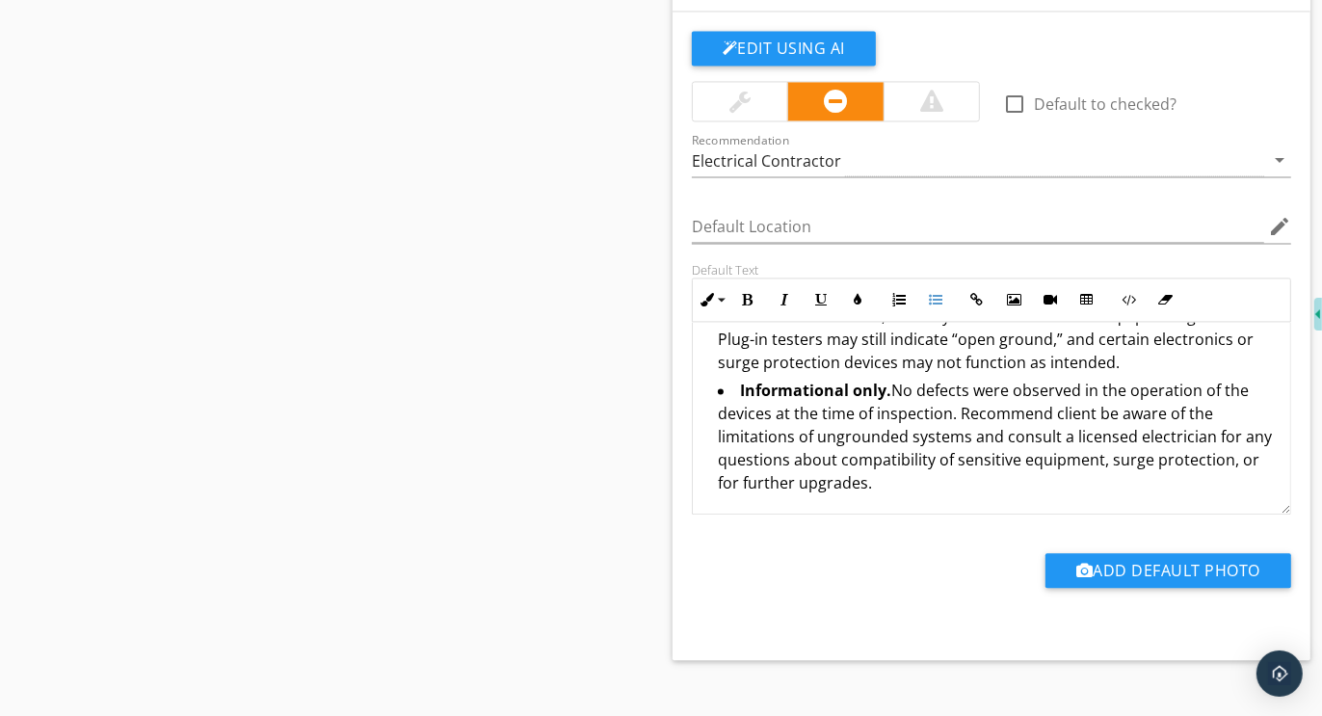
click at [959, 405] on li "Informational only. No defects were observed in the operation of the devices at…" at bounding box center [996, 439] width 557 height 120
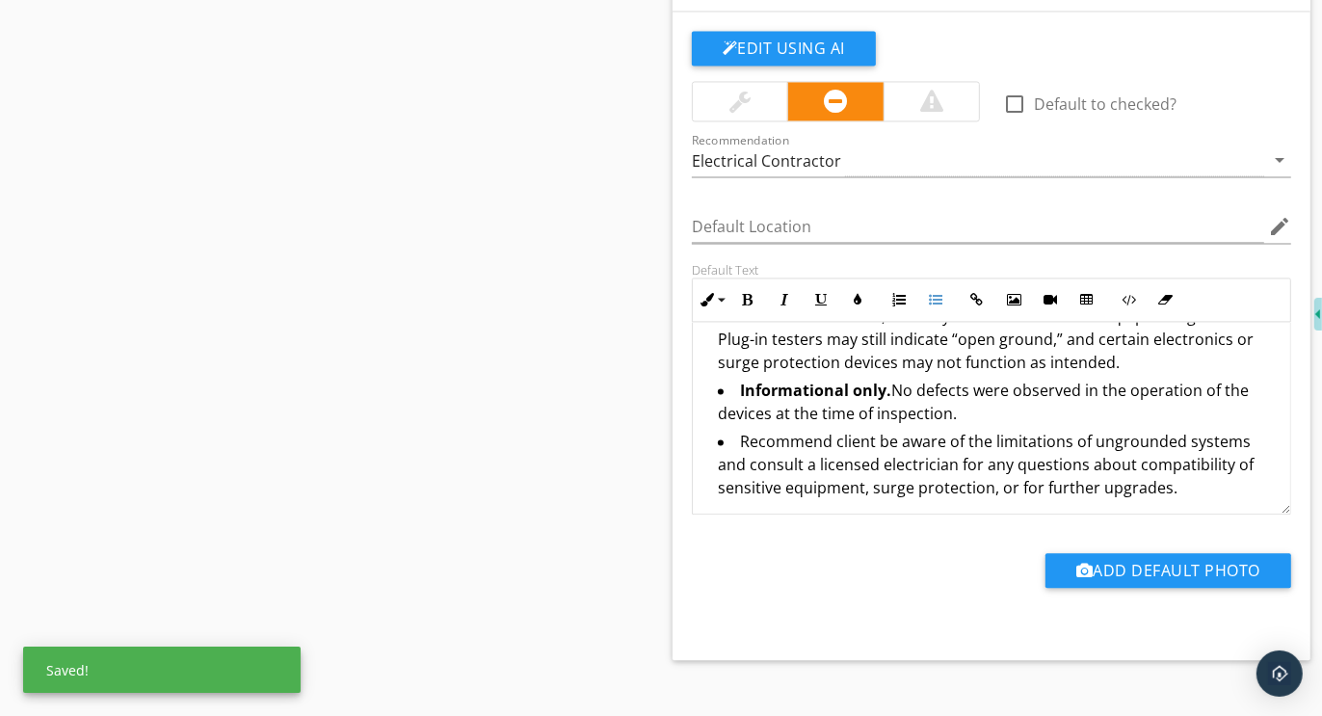
click at [979, 400] on li "Informational only. No defects were observed in the operation of the devices at…" at bounding box center [996, 404] width 557 height 51
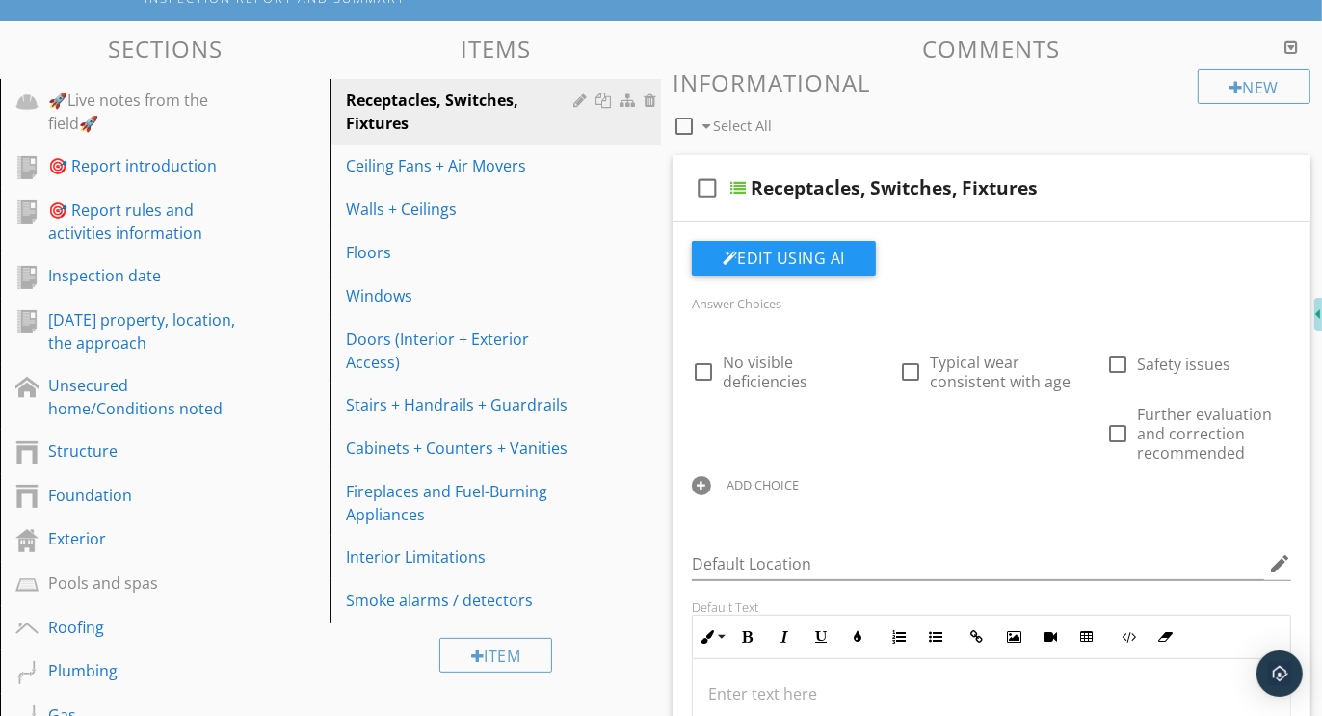
scroll to position [113, 0]
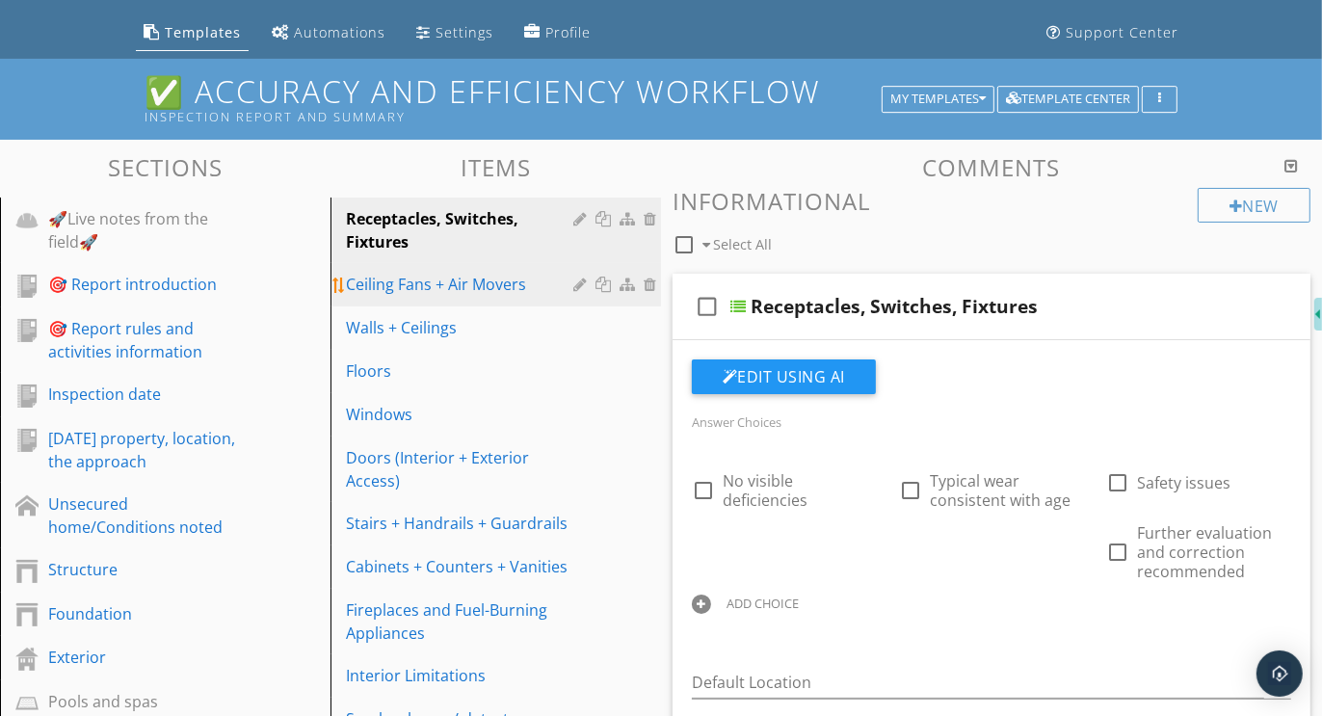
click at [412, 284] on div "Ceiling Fans + Air Movers" at bounding box center [462, 284] width 233 height 23
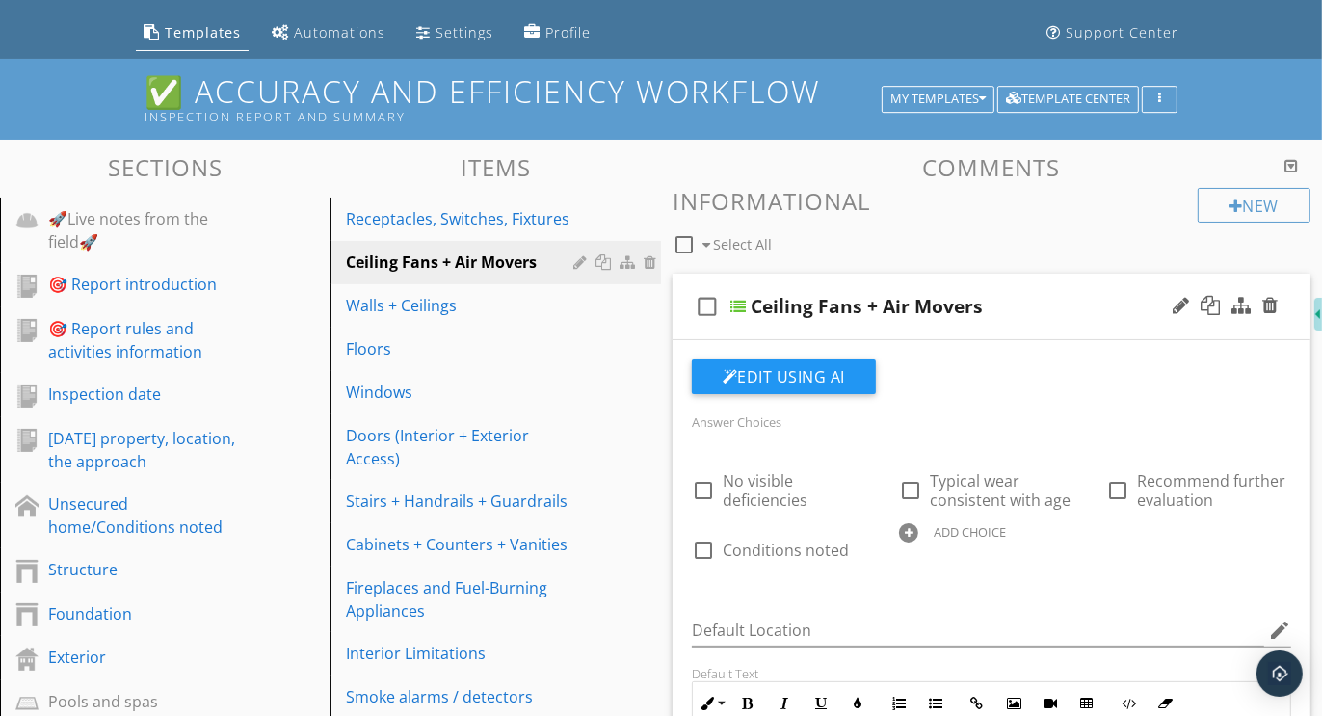
click at [907, 531] on div at bounding box center [908, 532] width 19 height 19
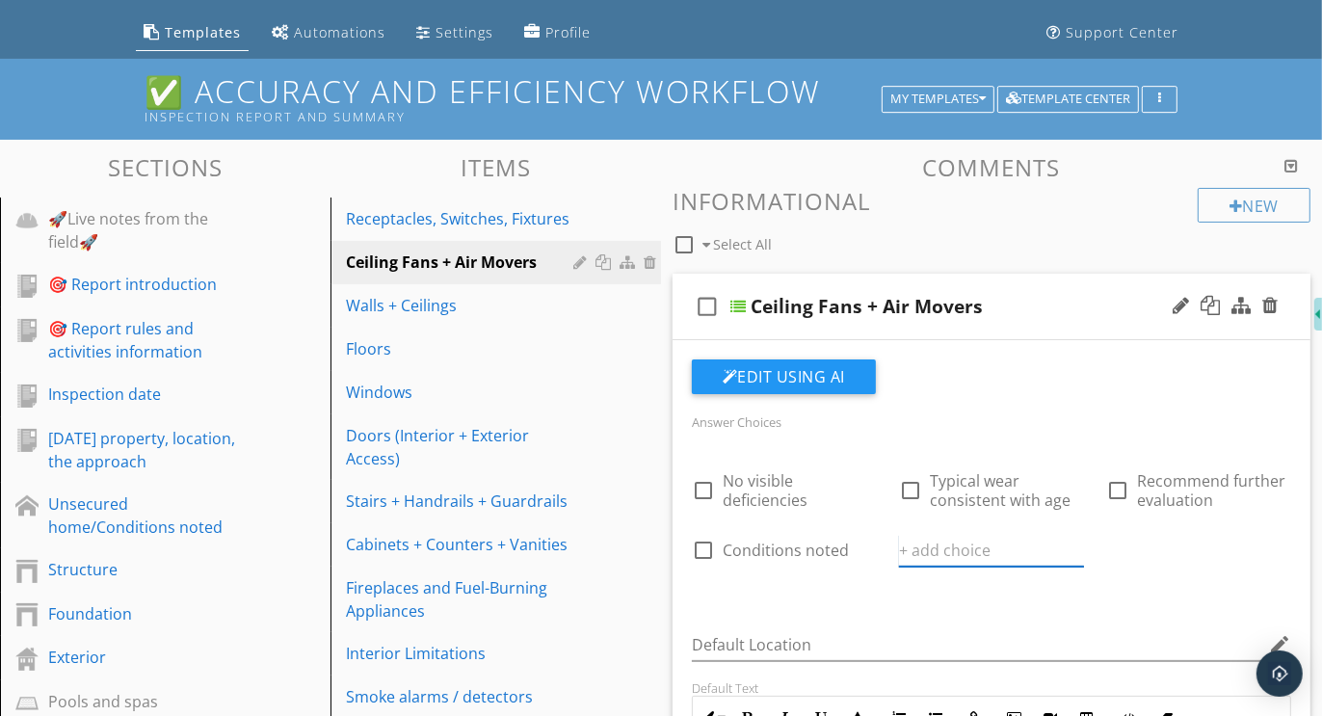
paste input "Further evaluation and correction recommended"
type input "Further evaluation and correction recommended"
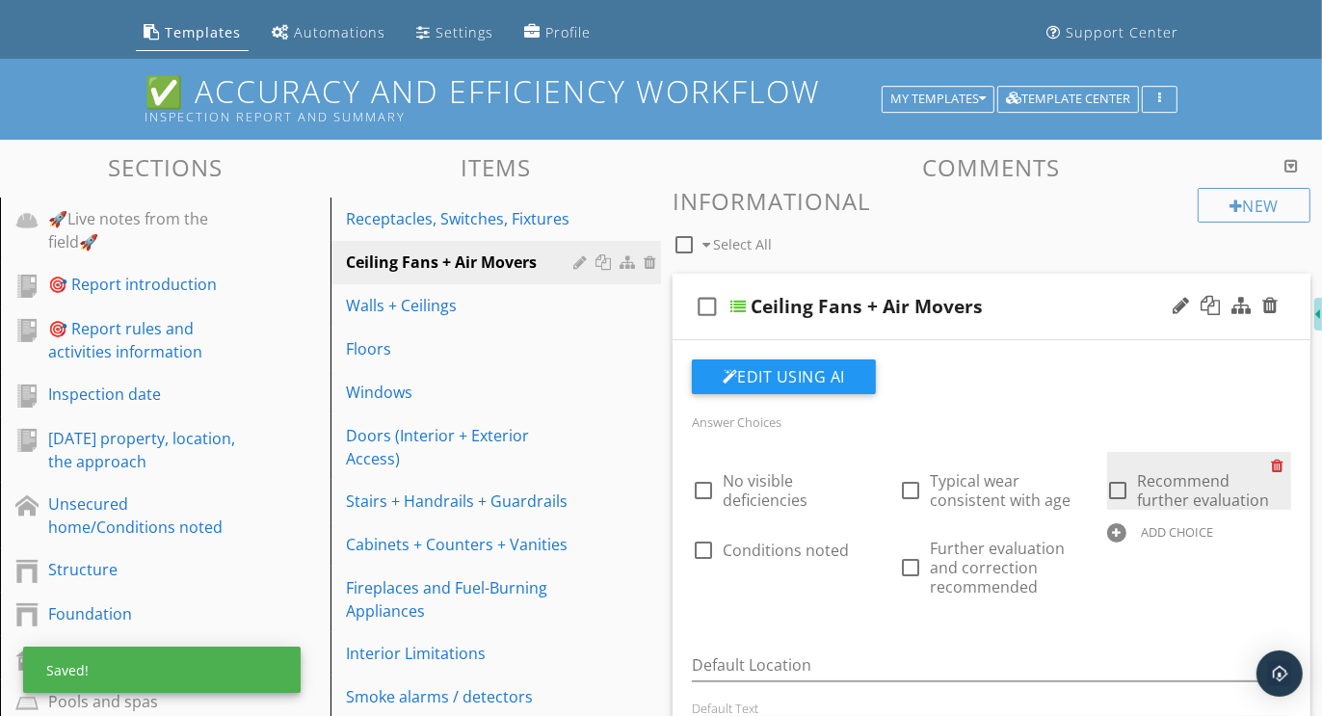
click at [1281, 461] on div at bounding box center [1281, 465] width 20 height 27
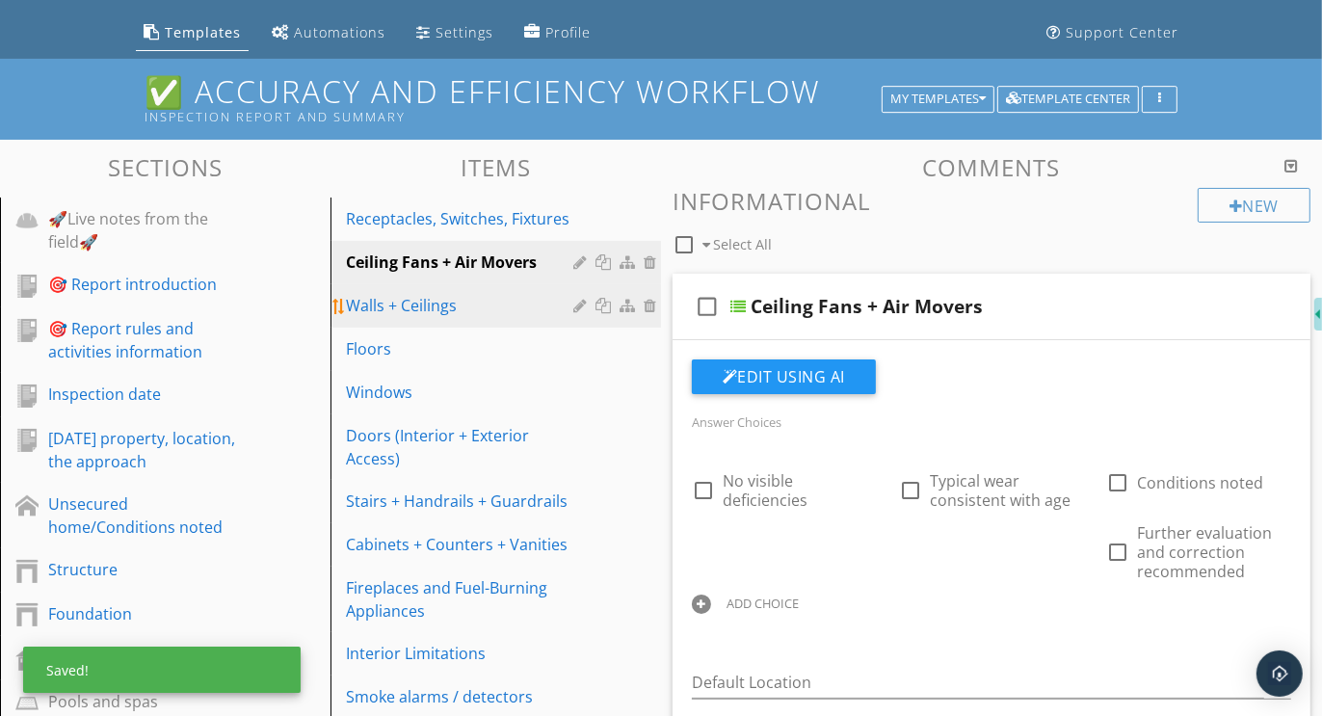
click at [428, 314] on div "Walls + Ceilings" at bounding box center [462, 305] width 233 height 23
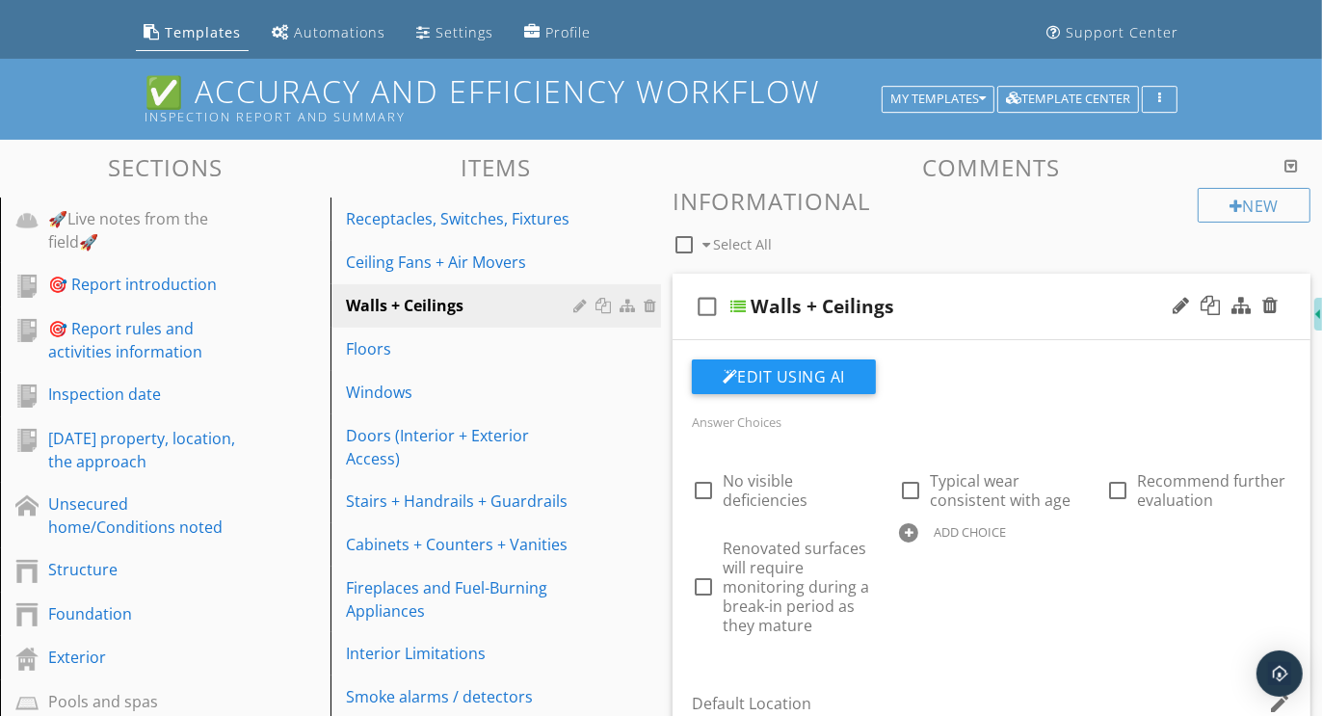
click at [908, 525] on div at bounding box center [908, 532] width 19 height 19
paste
type input "Further evaluation and correction recommended"
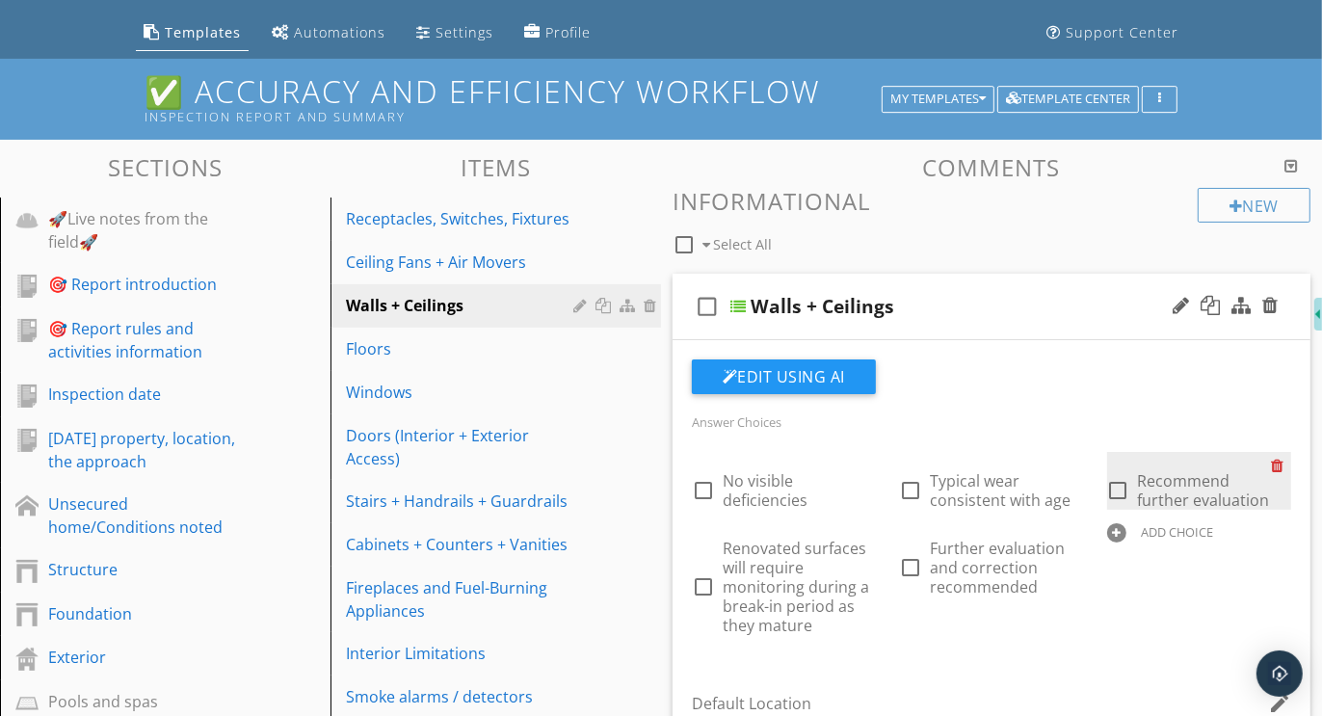
click at [1277, 460] on div at bounding box center [1281, 465] width 20 height 27
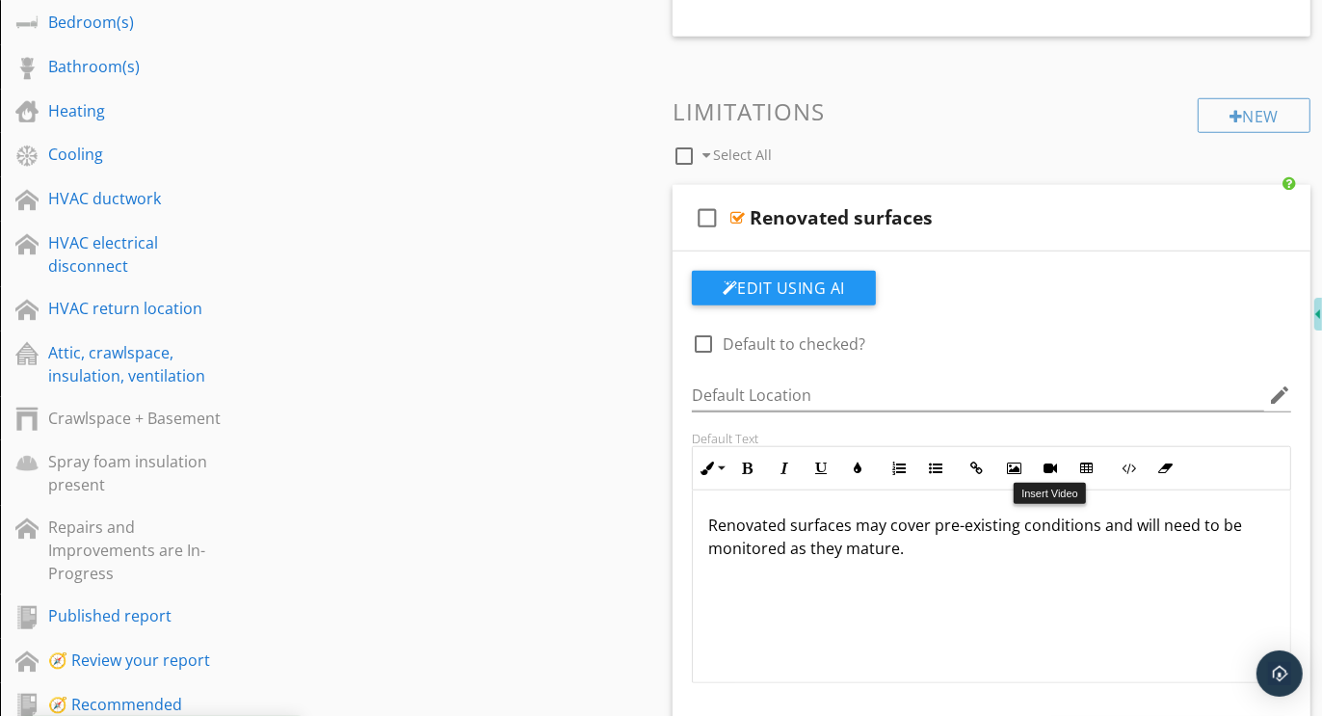
scroll to position [1355, 0]
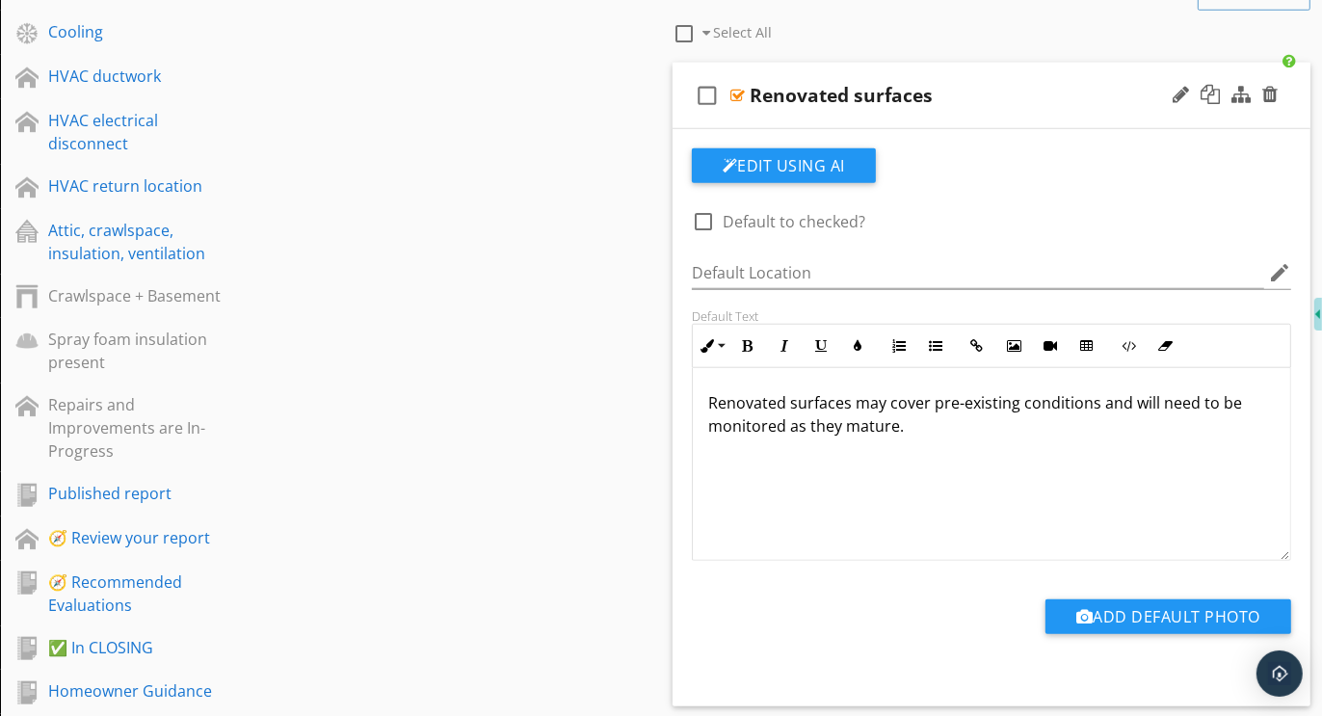
click at [712, 402] on p "Renovated surfaces may cover pre-existing conditions and will need to be monito…" at bounding box center [991, 414] width 567 height 46
click at [944, 339] on button "Unordered List" at bounding box center [936, 346] width 37 height 37
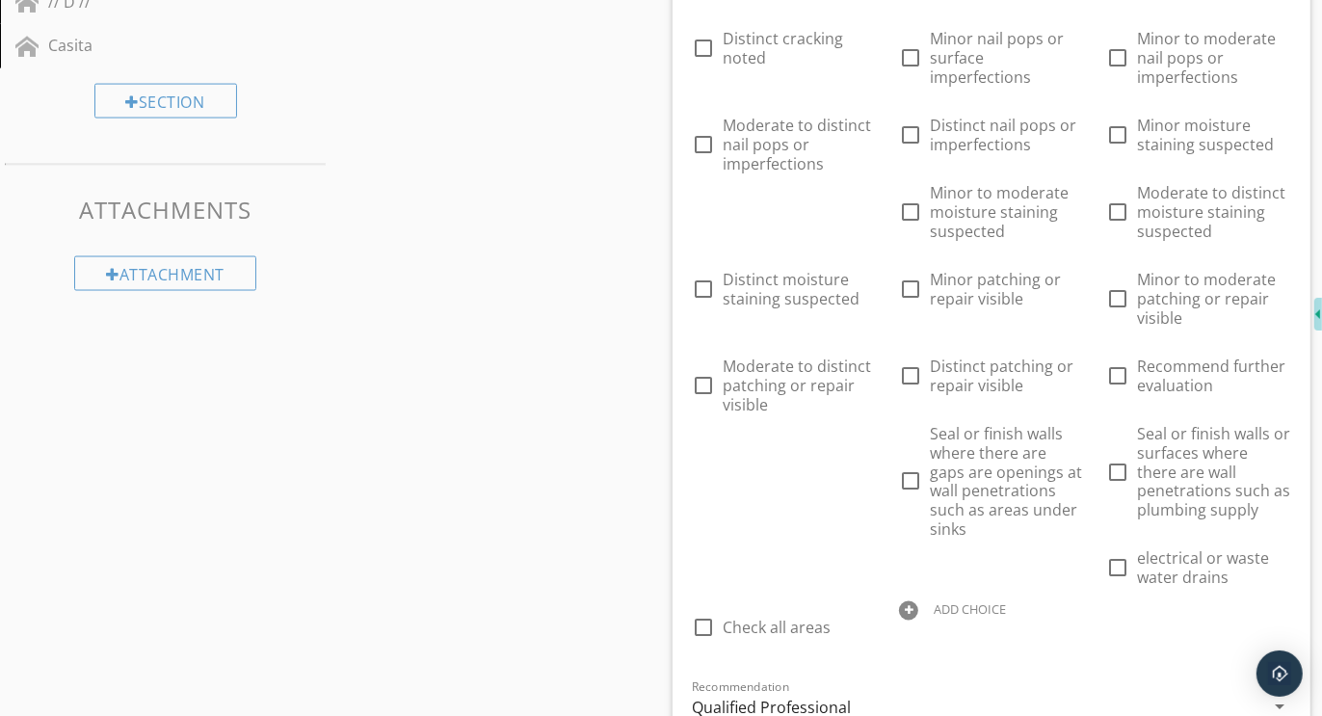
scroll to position [2531, 0]
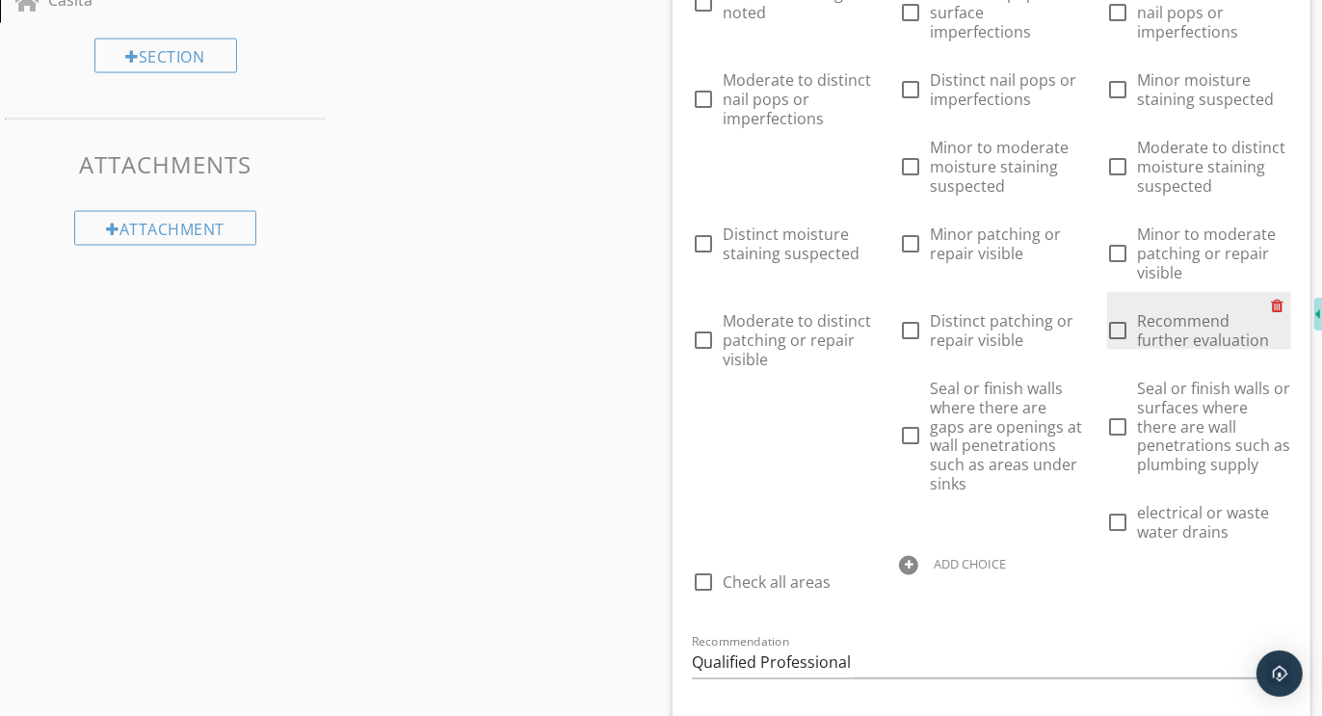
click at [1277, 299] on div at bounding box center [1281, 305] width 20 height 27
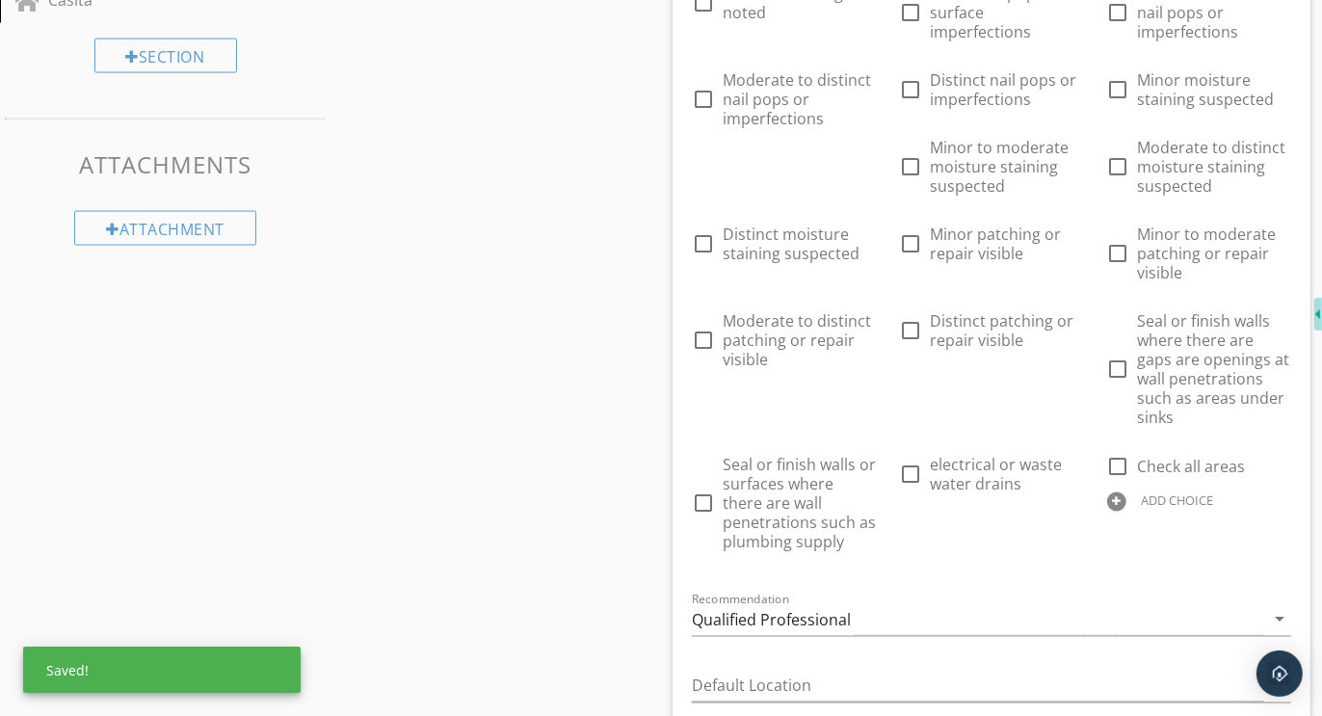
click at [1117, 492] on div at bounding box center [1116, 501] width 19 height 19
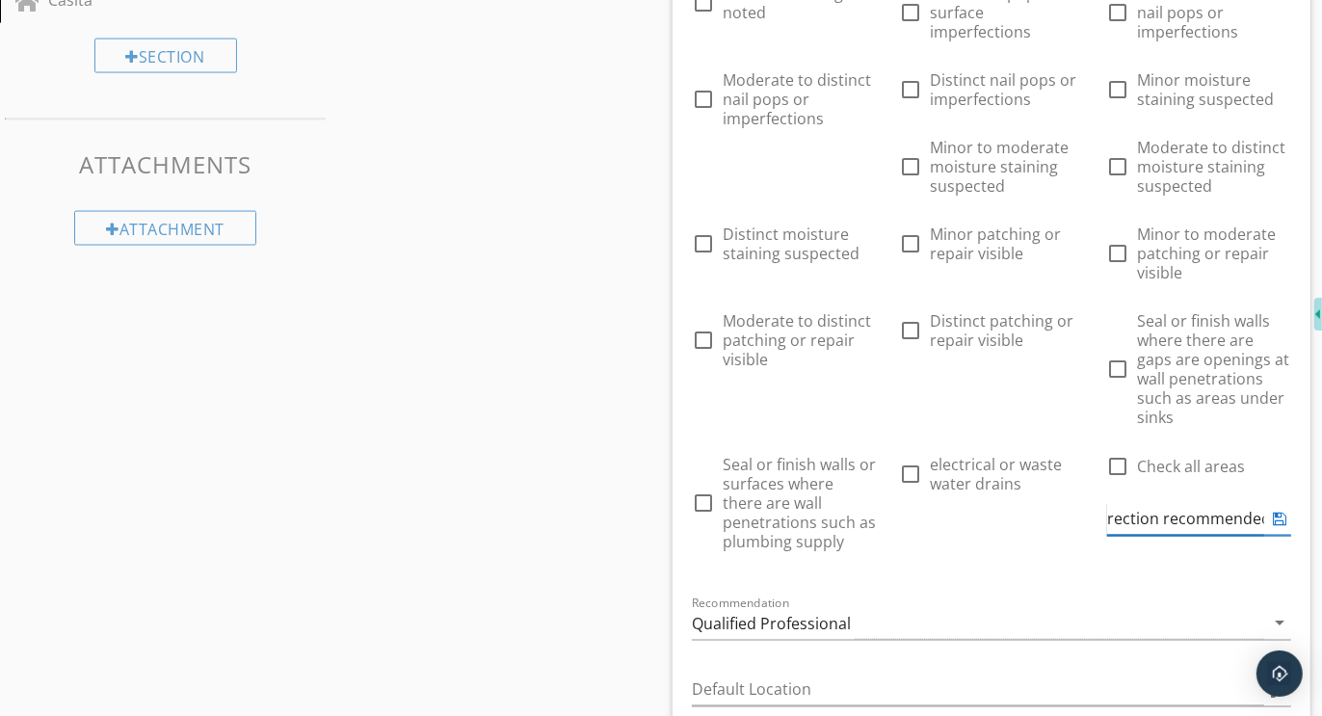
type input "Further evaluation and correction recommended"
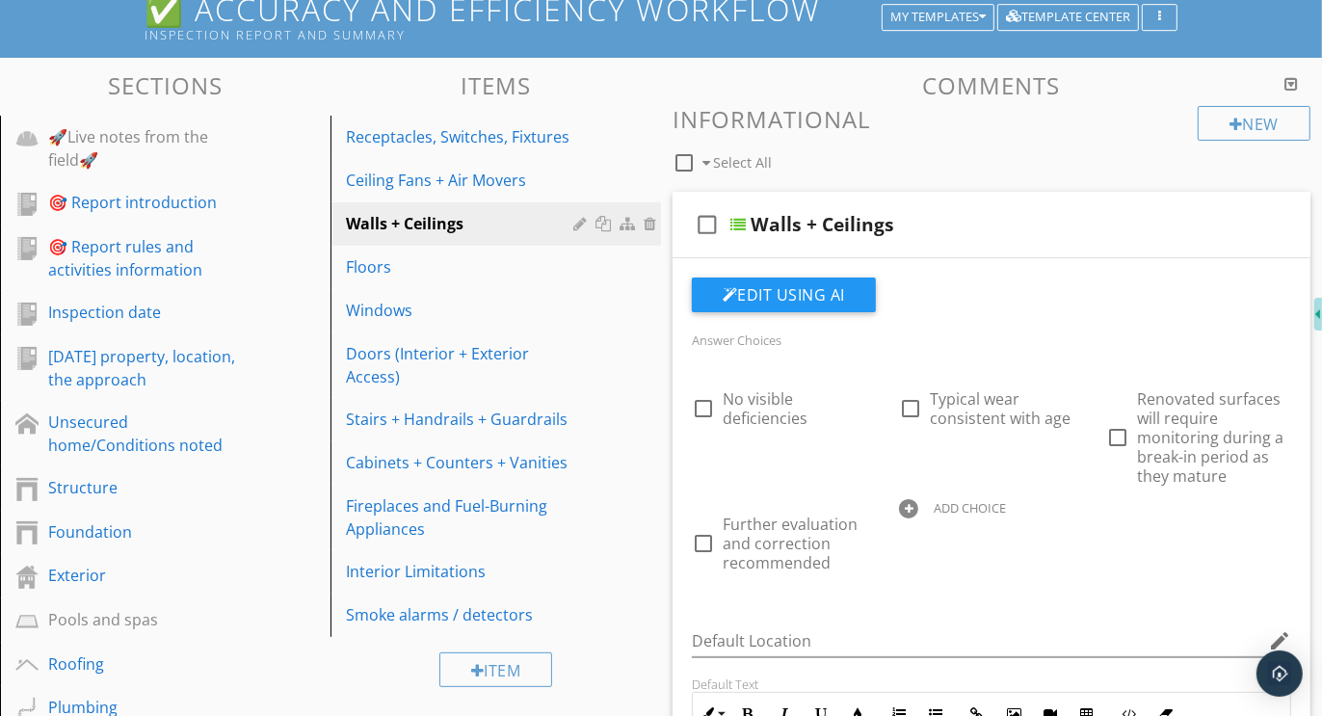
scroll to position [200, 0]
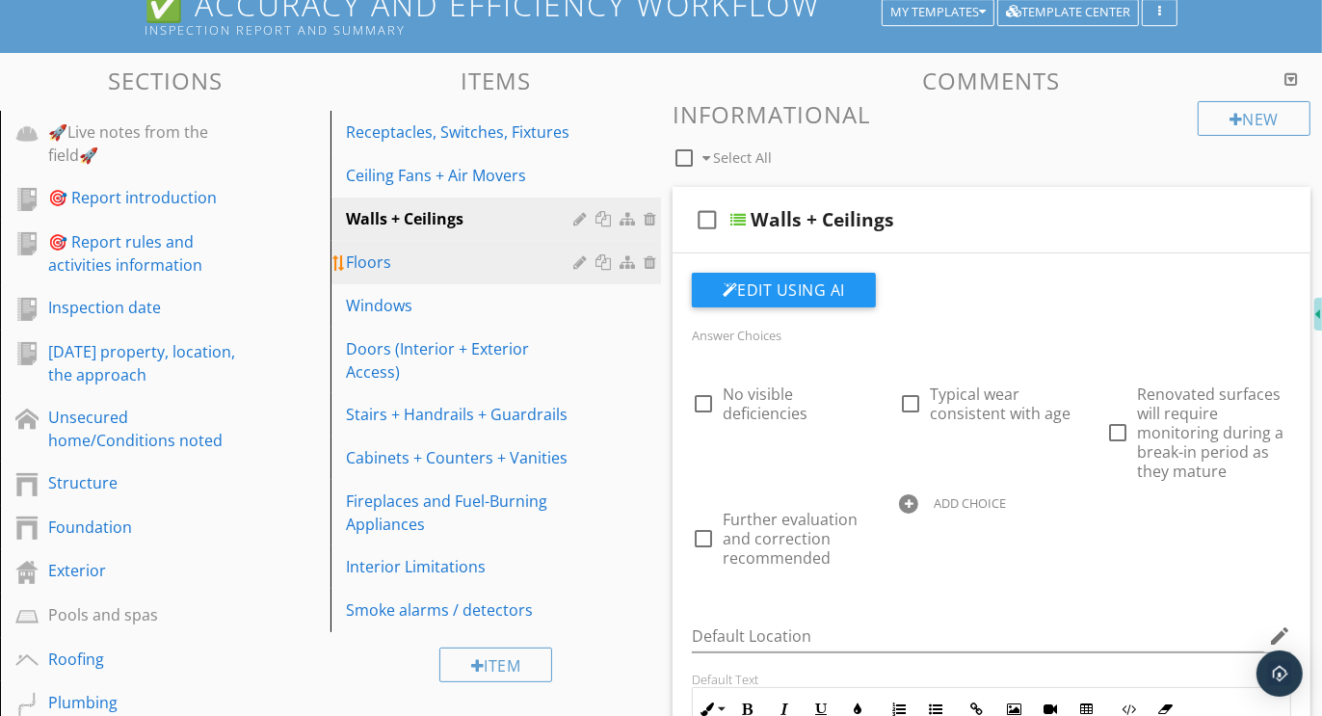
click at [369, 260] on div "Floors" at bounding box center [462, 262] width 233 height 23
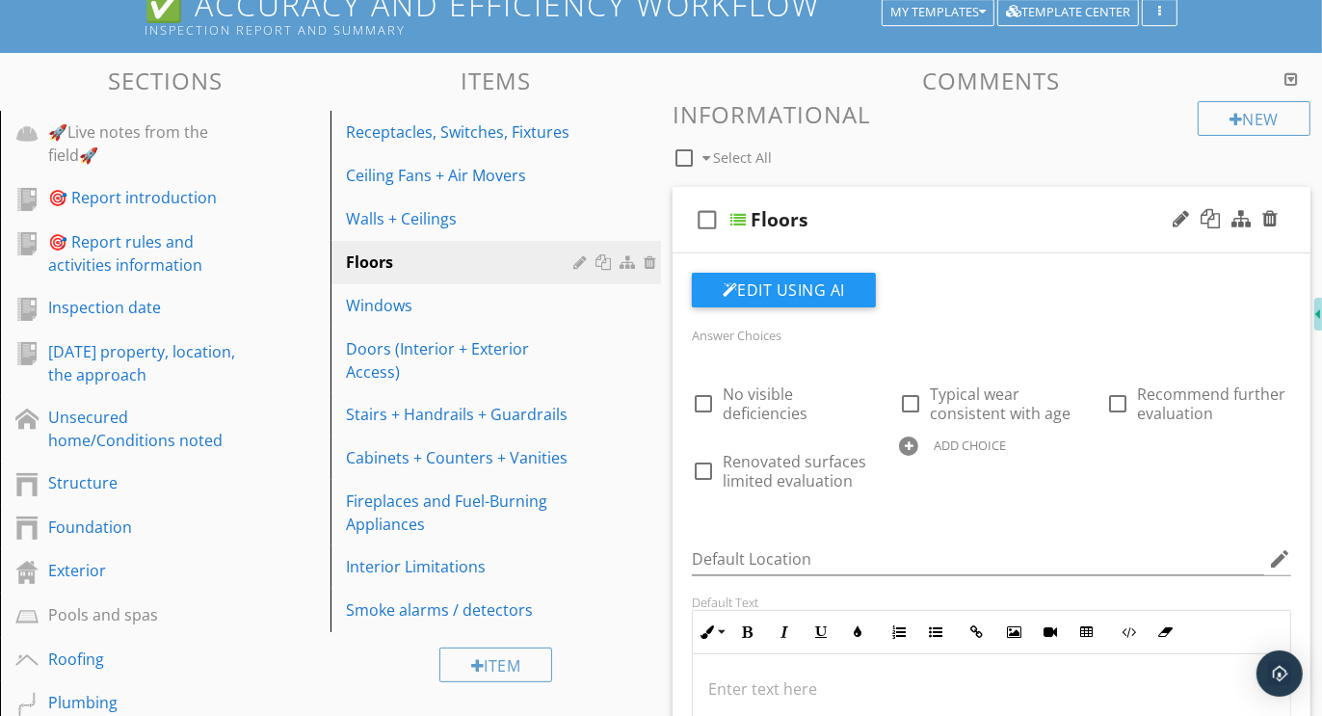
click at [906, 440] on div at bounding box center [908, 446] width 19 height 19
type input "Further evaluation and correction recommended"
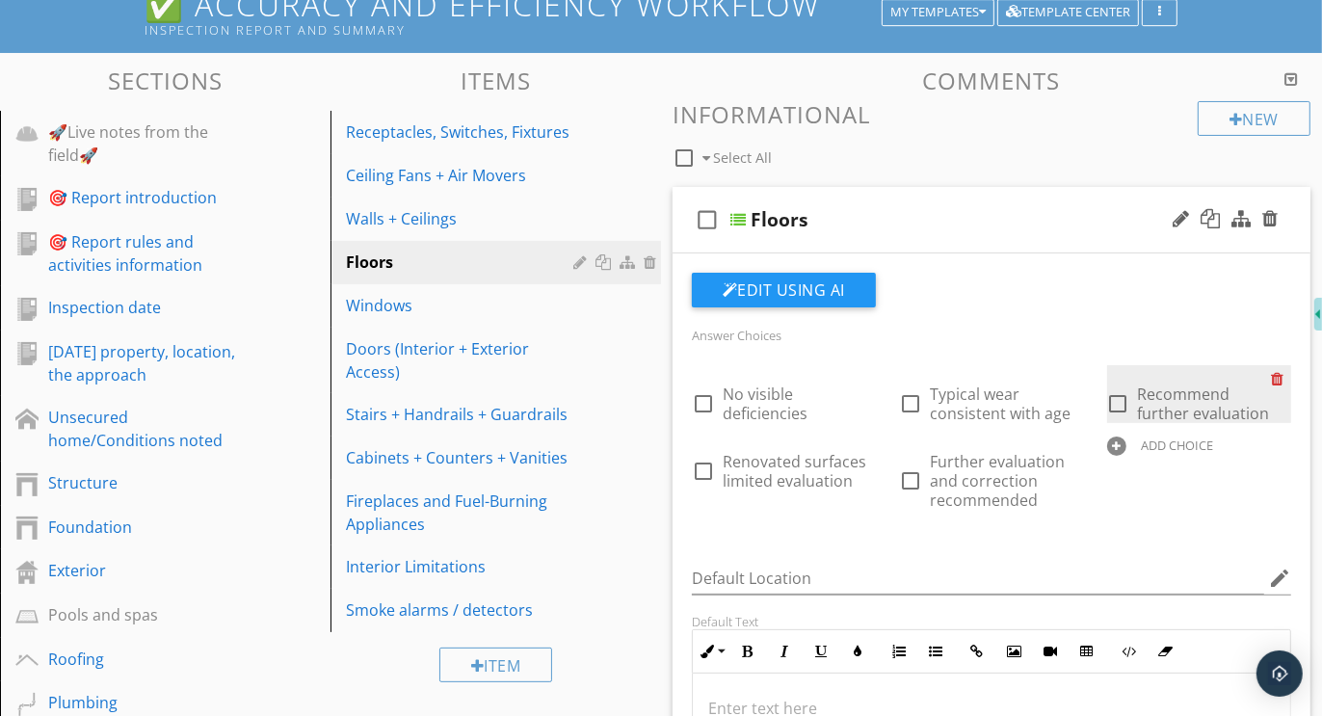
click at [1279, 370] on div at bounding box center [1281, 378] width 20 height 27
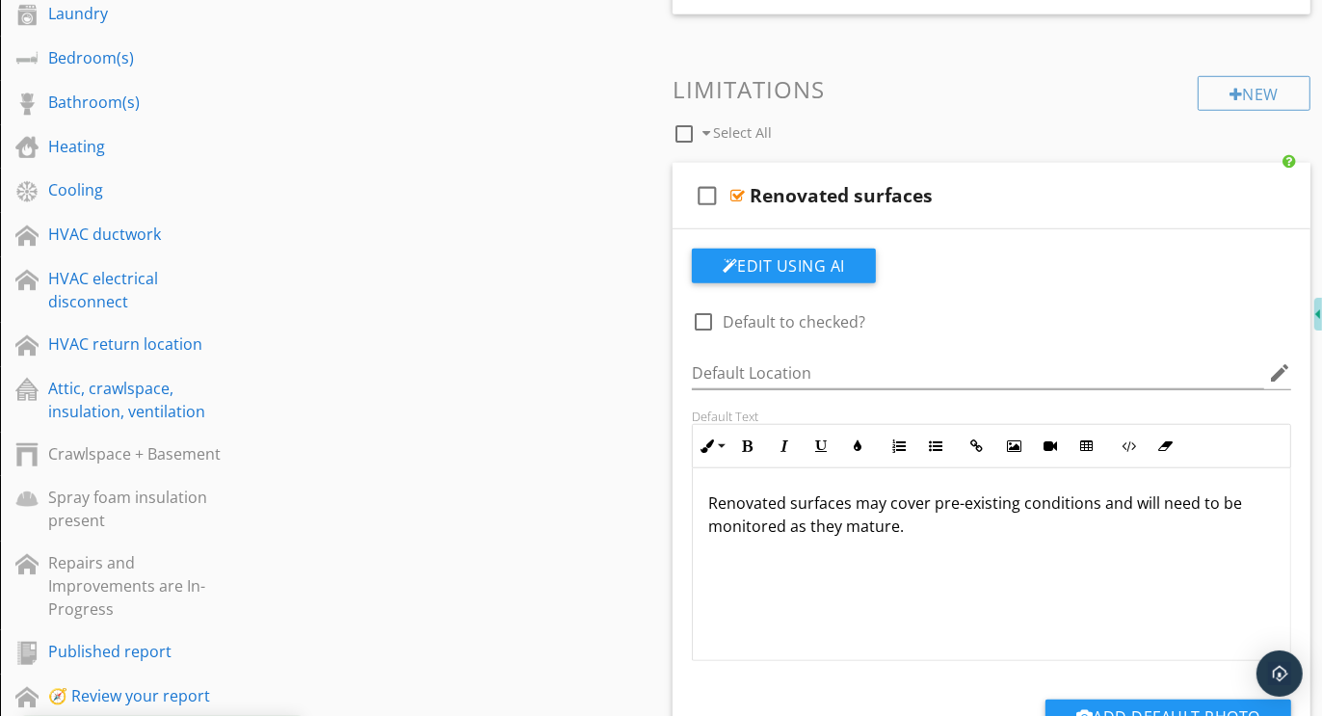
scroll to position [1217, 0]
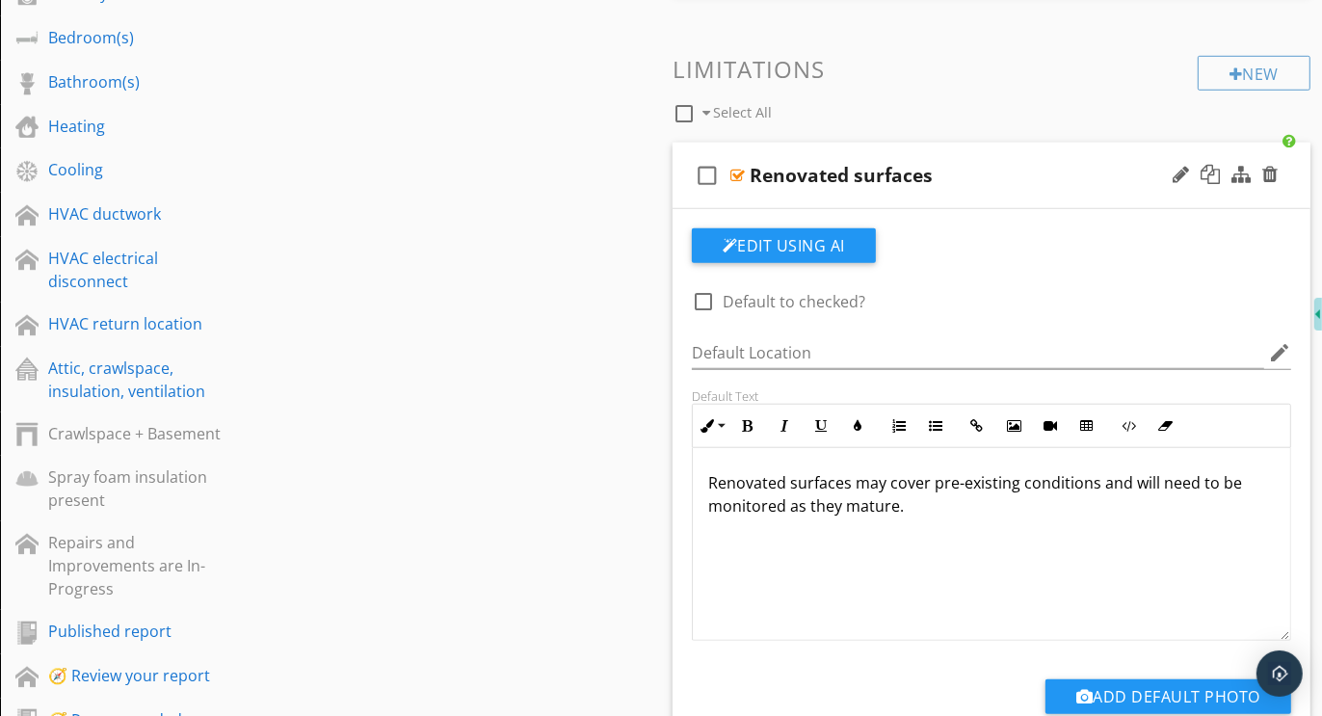
click at [705, 476] on div "Renovated surfaces may cover pre-existing conditions and will need to be monito…" at bounding box center [992, 544] width 598 height 193
click at [930, 419] on icon "button" at bounding box center [935, 425] width 13 height 13
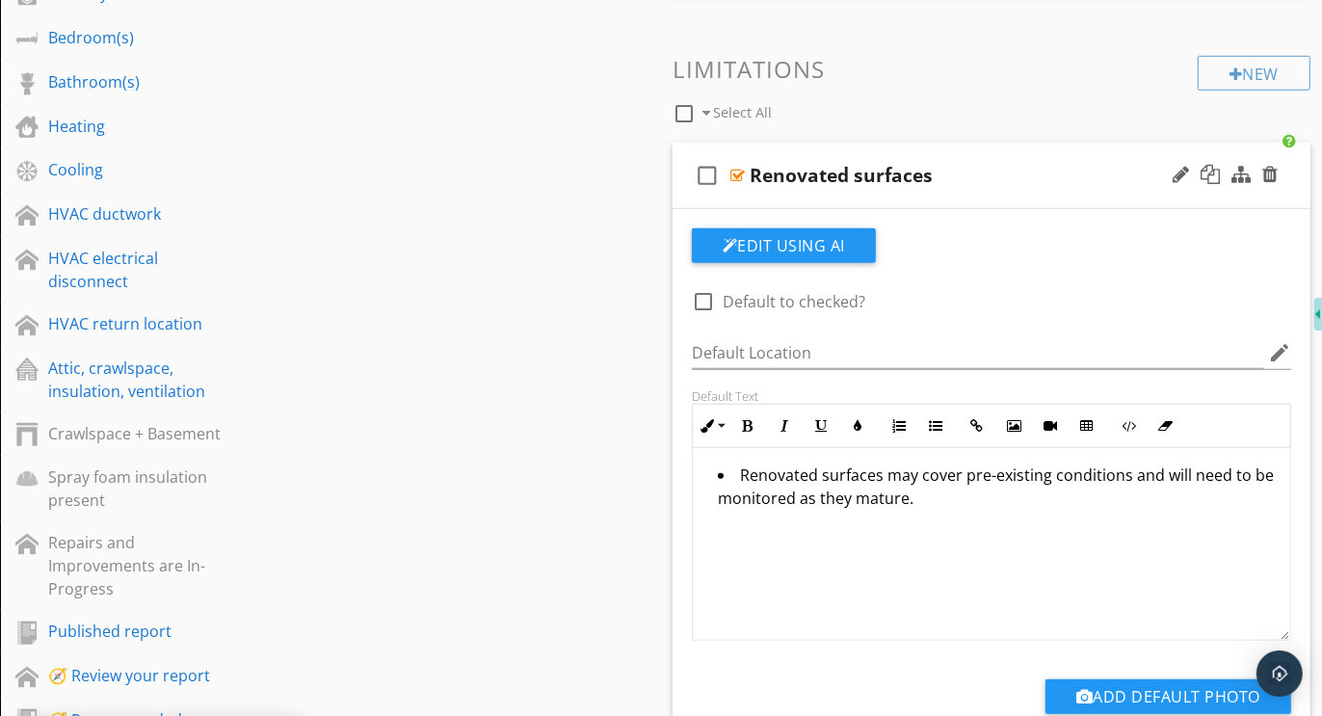
click at [1005, 146] on div "check_box_outline_blank Renovated surfaces" at bounding box center [992, 176] width 638 height 67
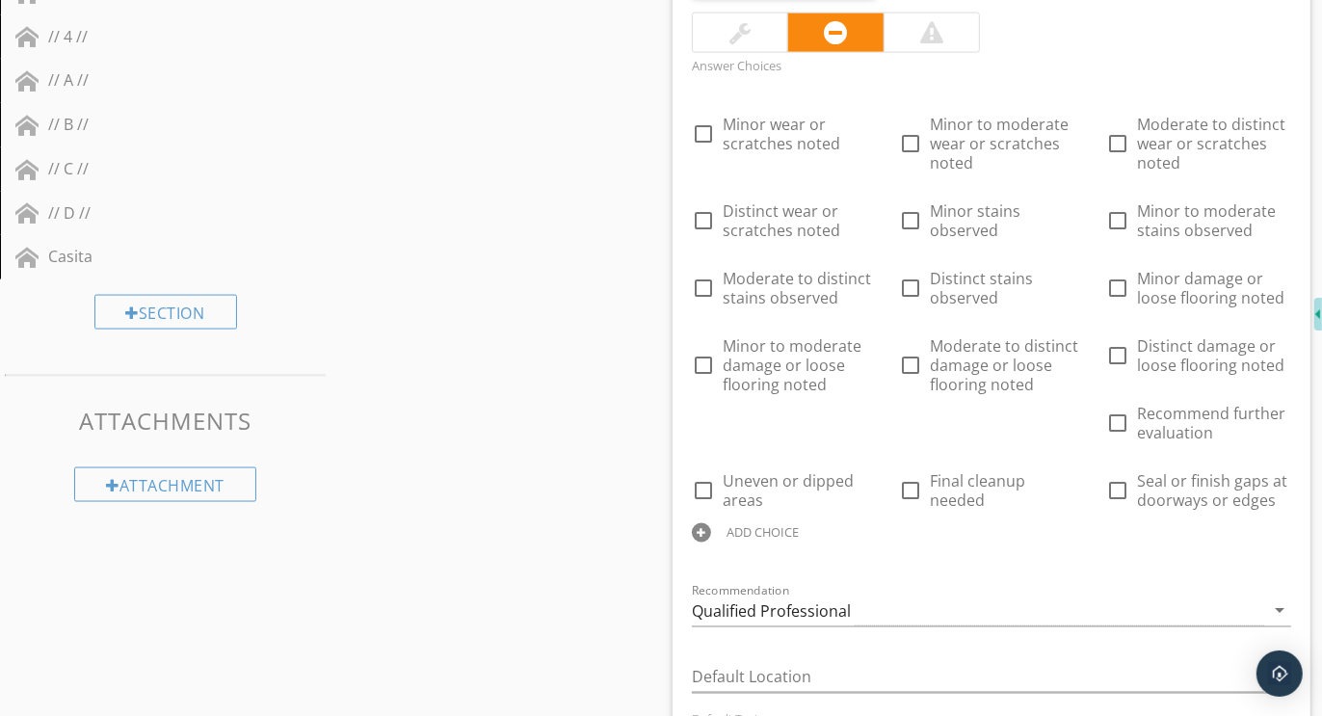
scroll to position [2276, 0]
click at [1277, 383] on div at bounding box center [1281, 396] width 20 height 27
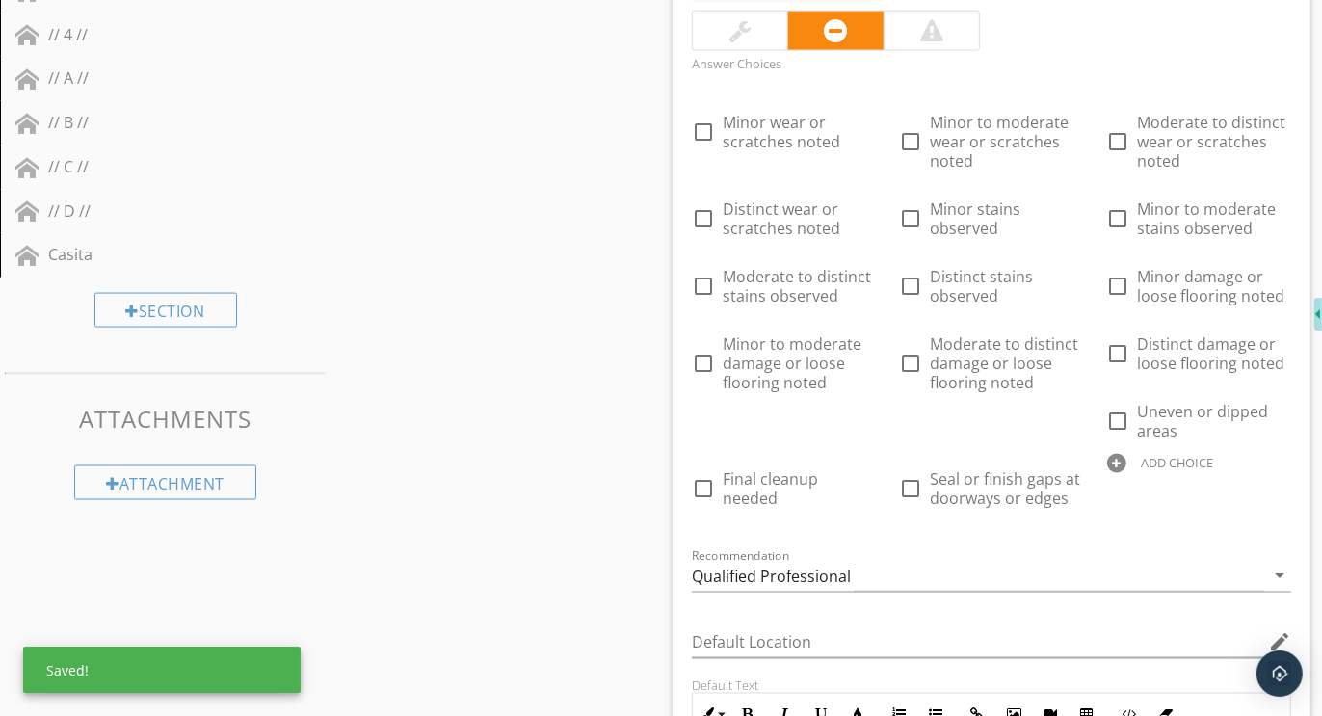
click at [1124, 457] on div at bounding box center [1116, 463] width 19 height 19
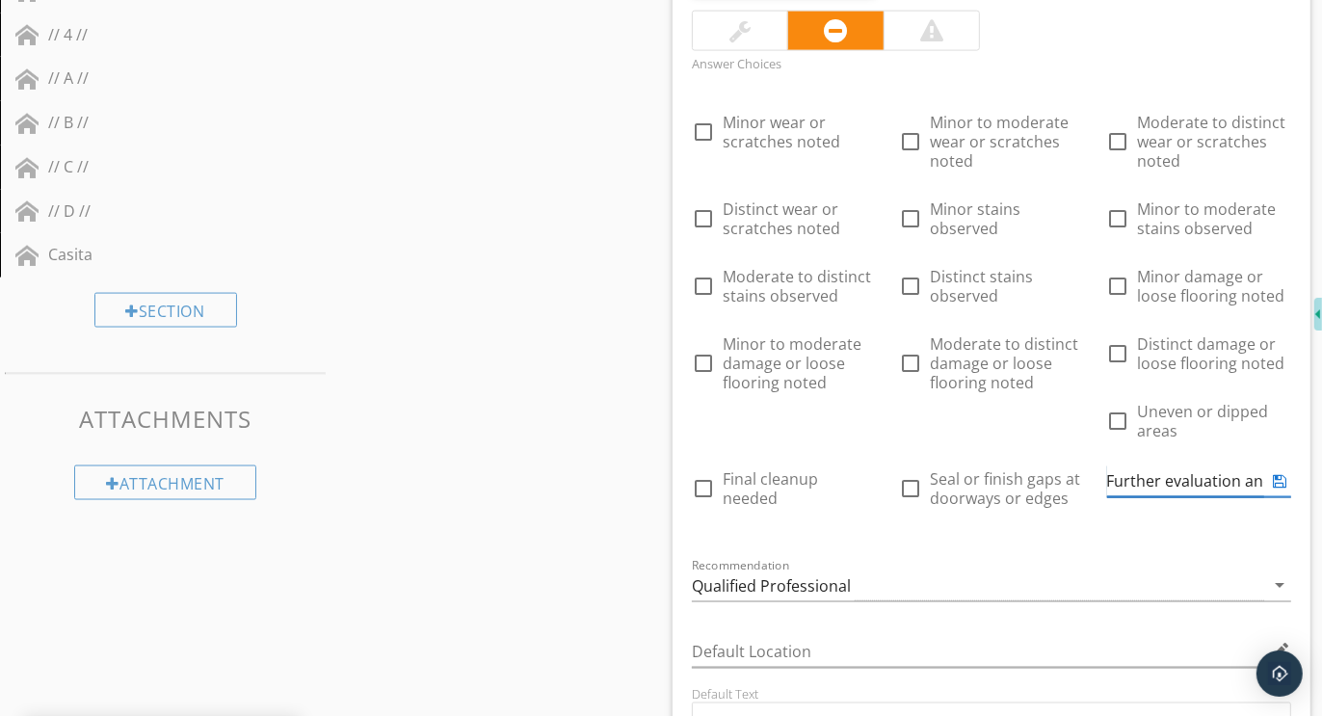
scroll to position [0, 194]
type input "Further evaluation and correction recommended"
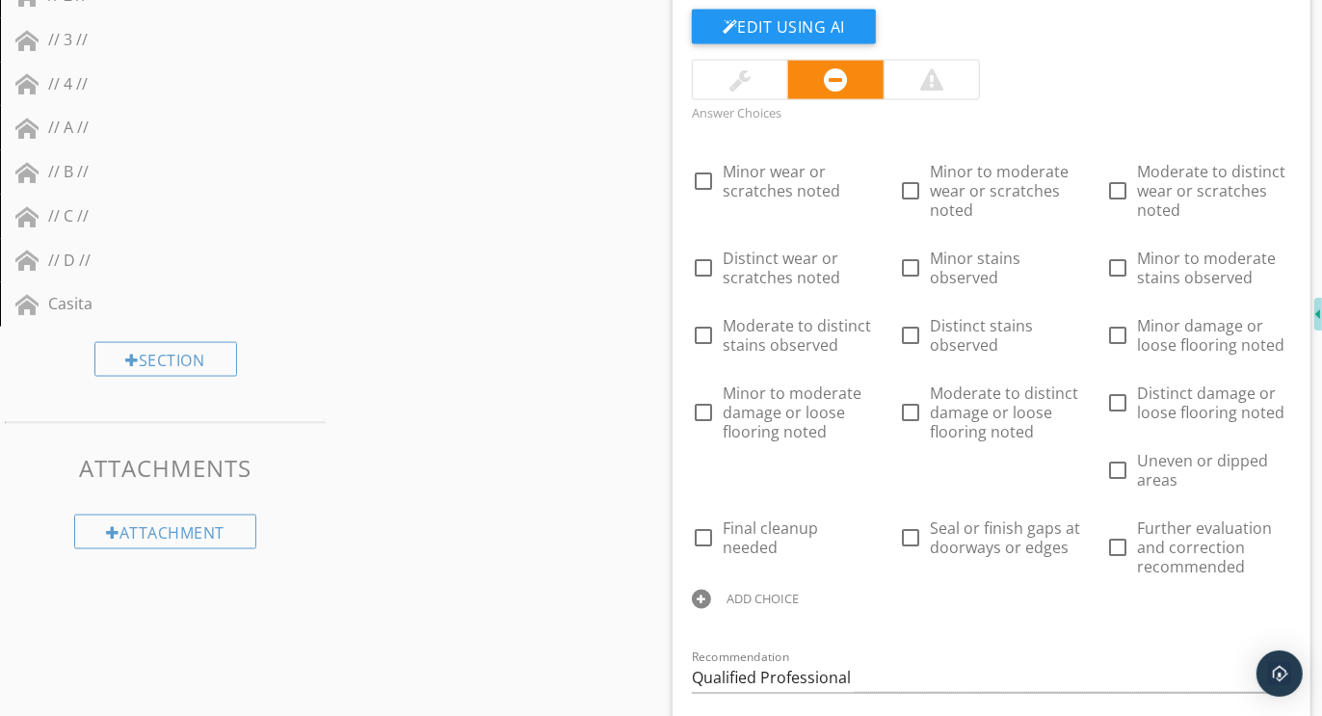
scroll to position [2381, 0]
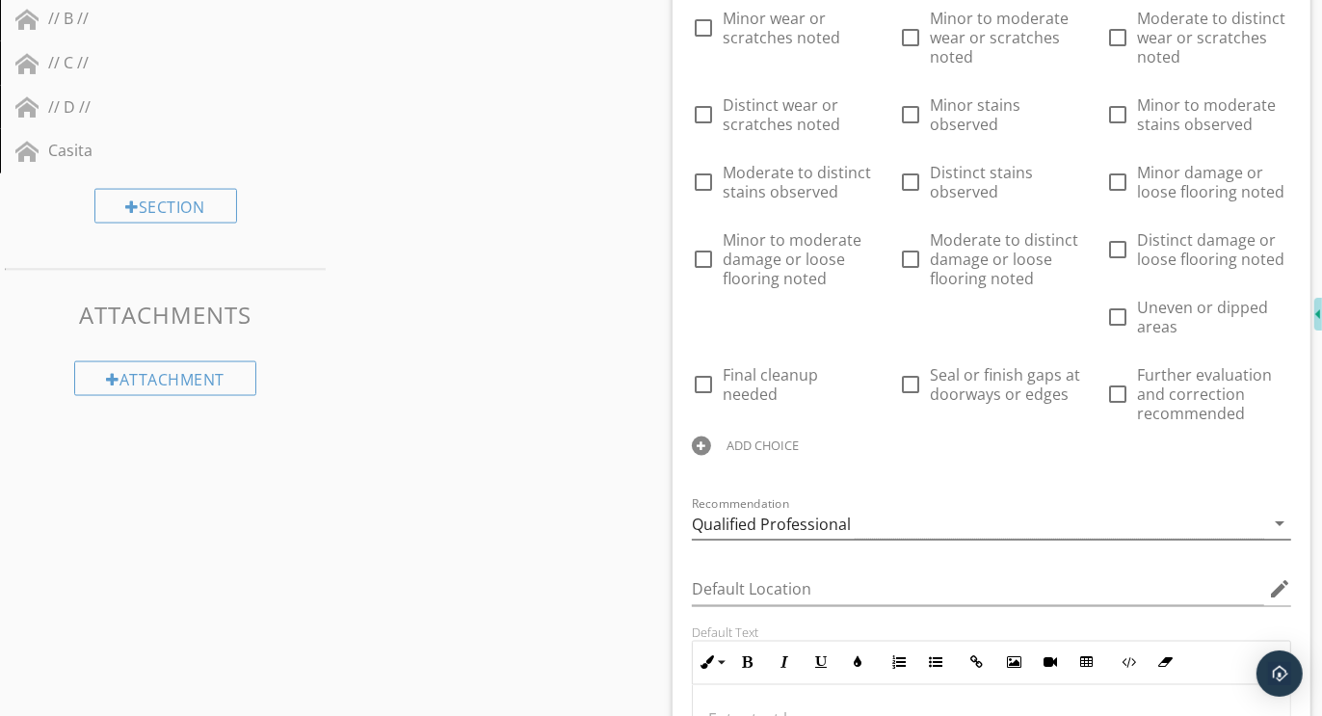
click at [791, 516] on div "Qualified Professional" at bounding box center [771, 524] width 159 height 17
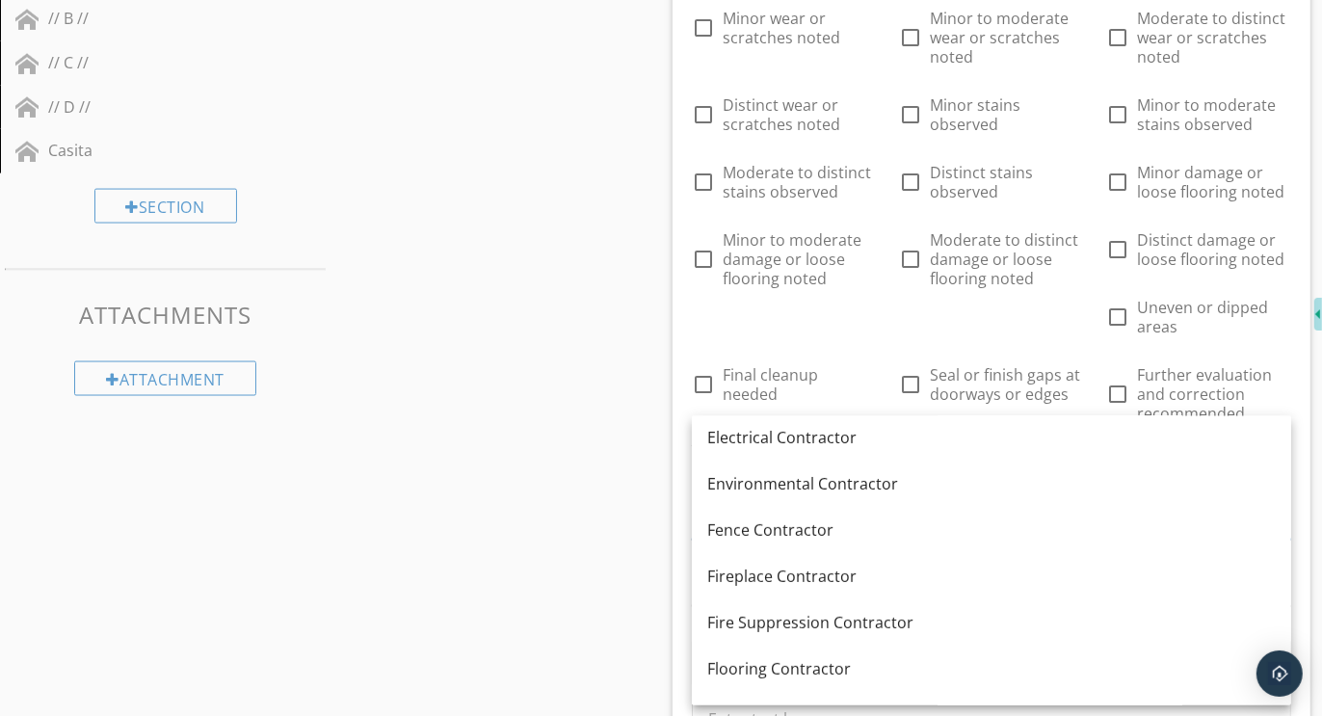
scroll to position [652, 0]
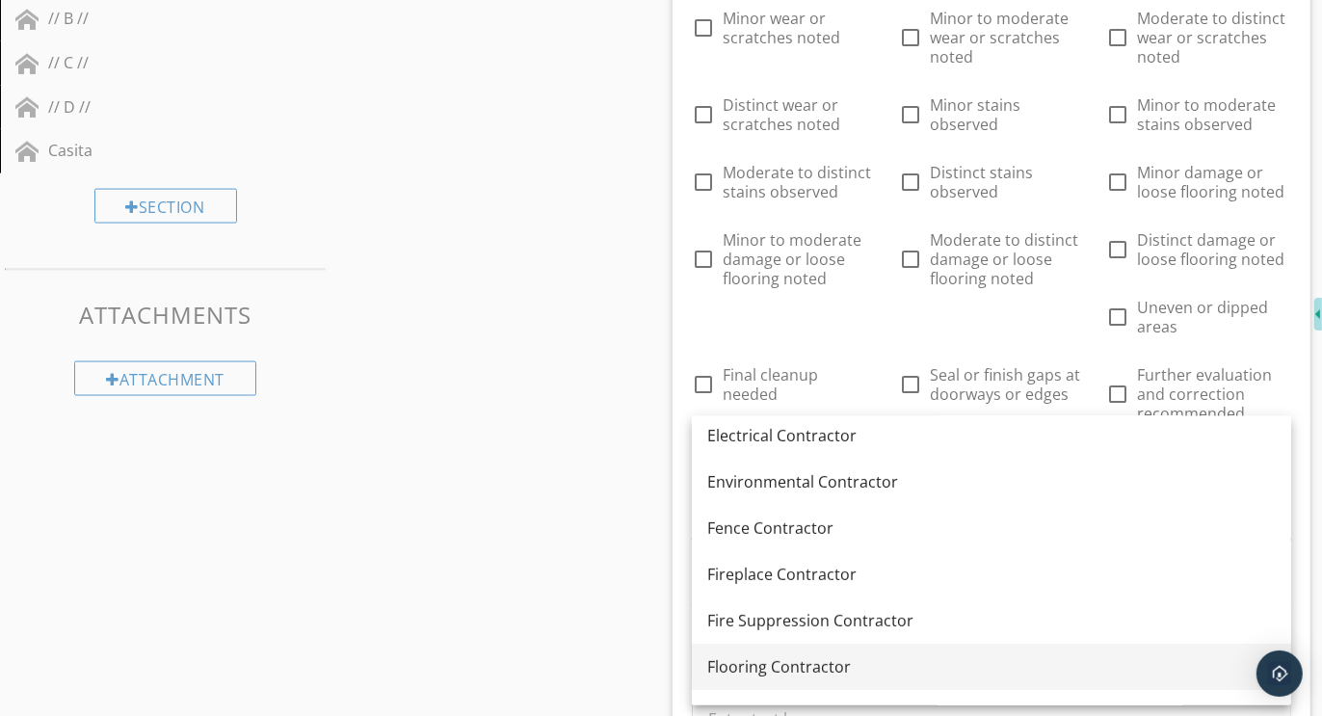
click at [743, 675] on div "Flooring Contractor" at bounding box center [991, 666] width 569 height 23
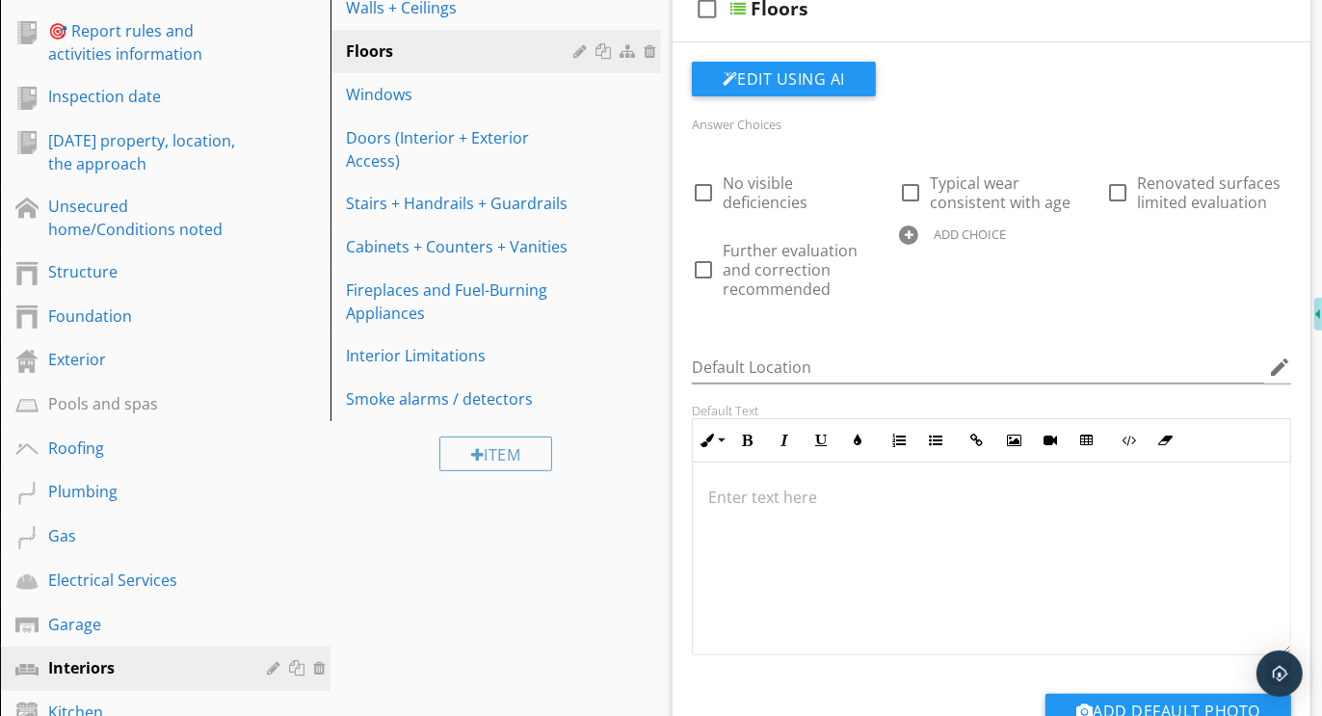
scroll to position [406, 0]
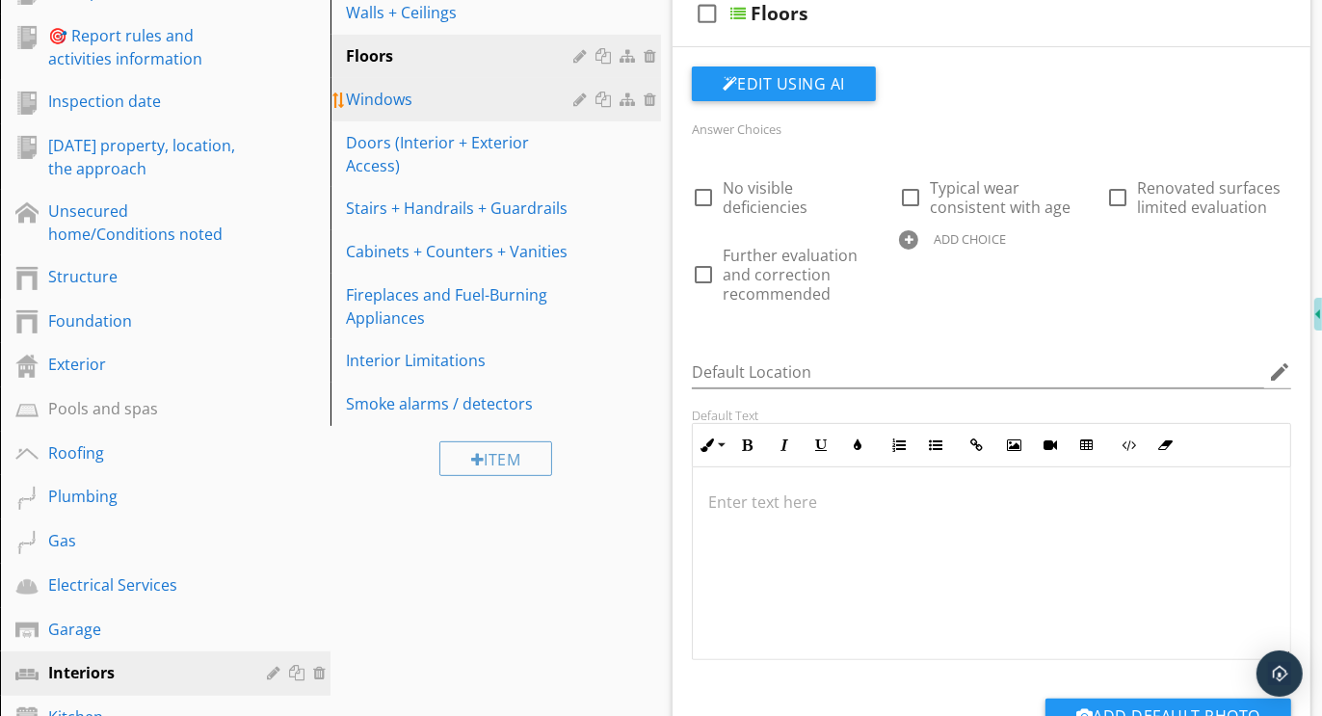
click at [410, 106] on div "Windows" at bounding box center [462, 99] width 233 height 23
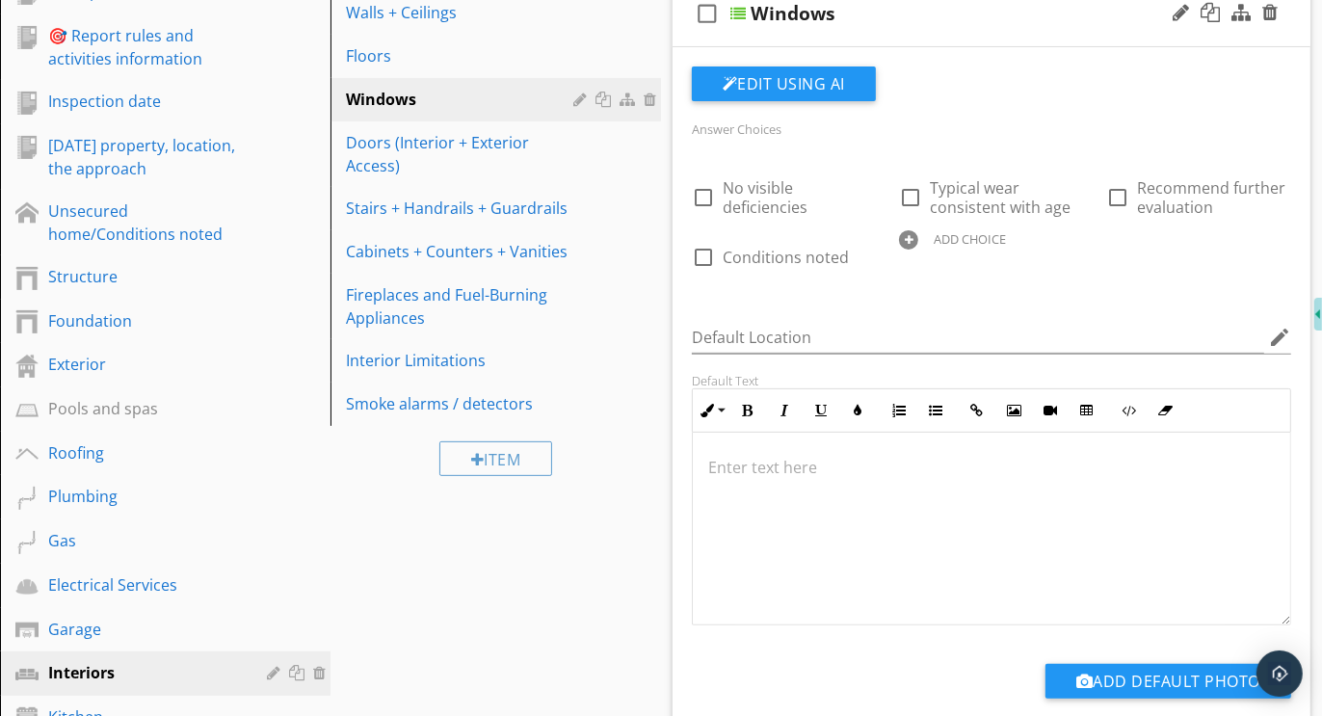
click at [912, 242] on div at bounding box center [908, 239] width 19 height 19
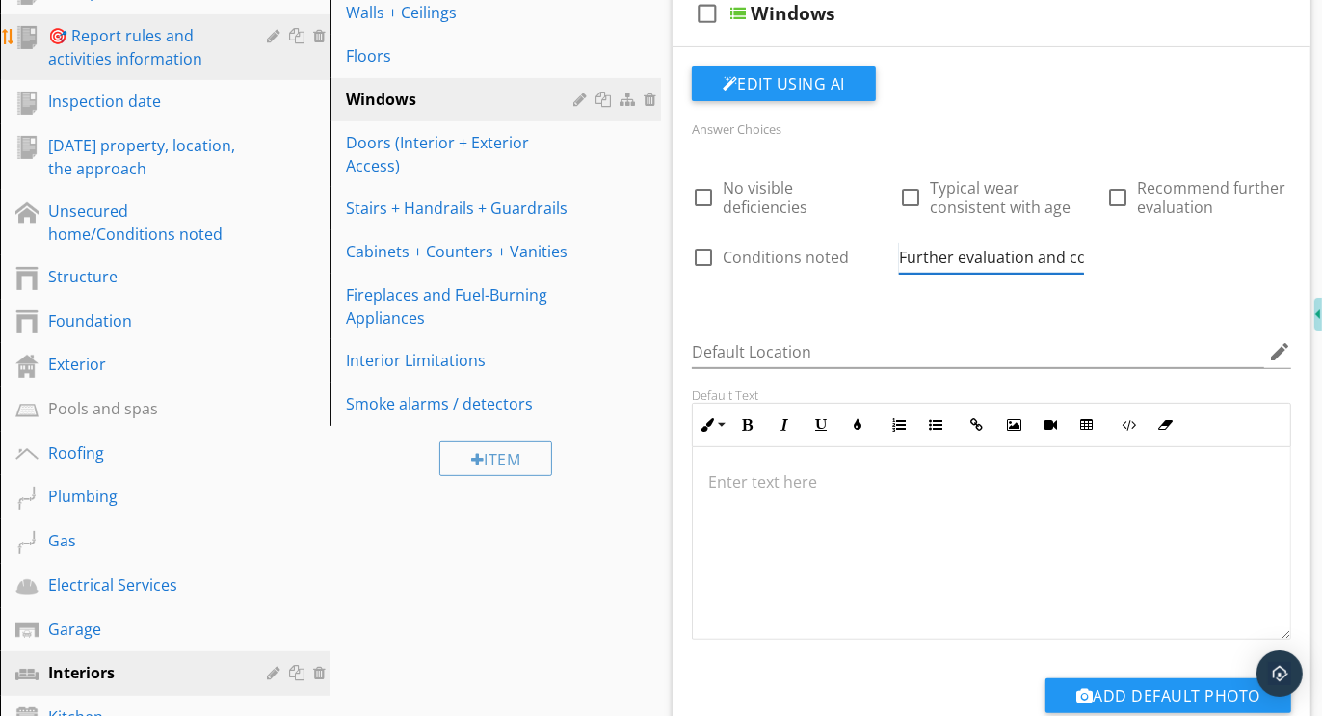
scroll to position [0, 194]
type input "Further evaluation and correction recommended"
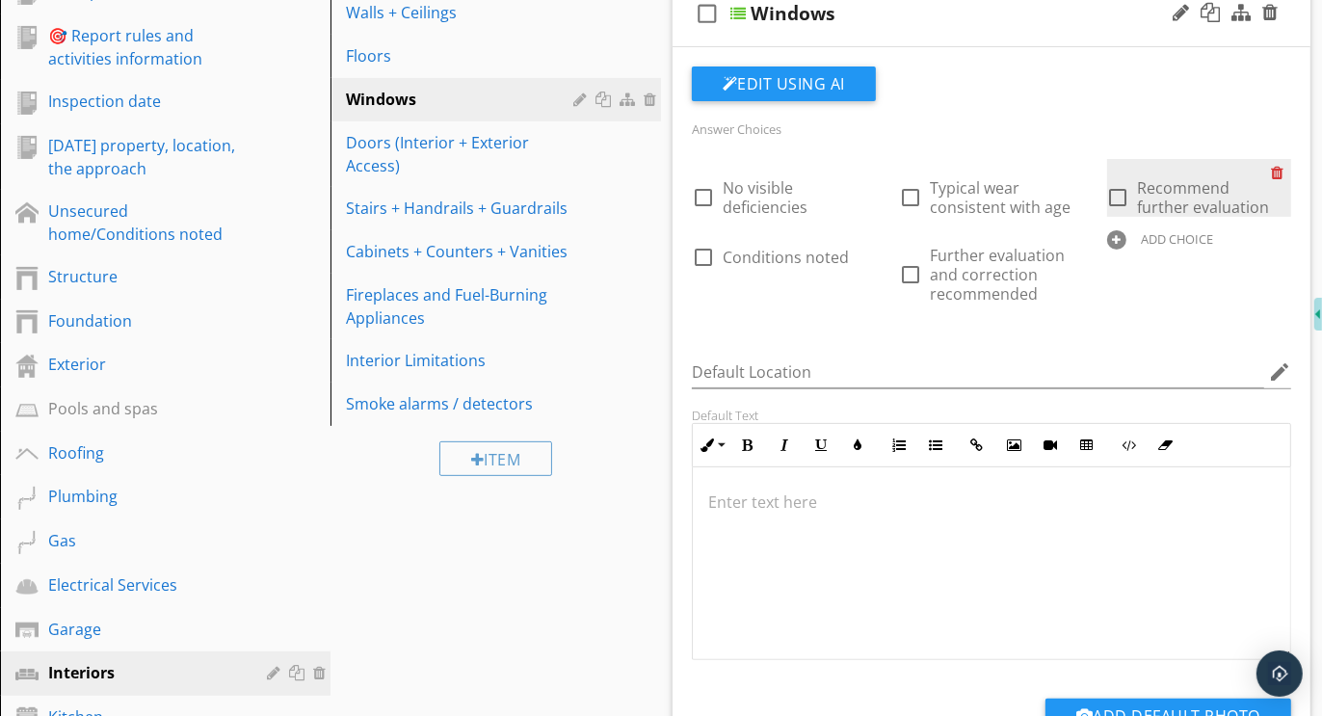
click at [1280, 172] on div at bounding box center [1281, 172] width 20 height 27
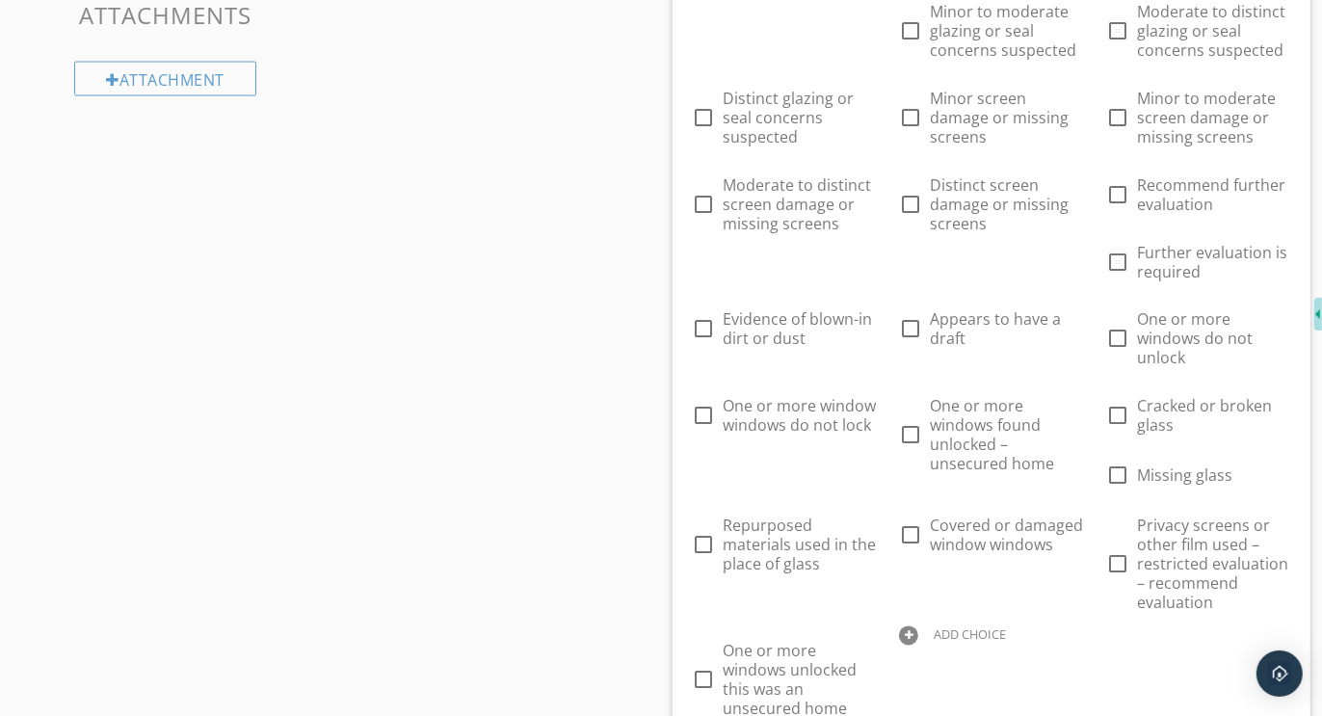
scroll to position [2695, 0]
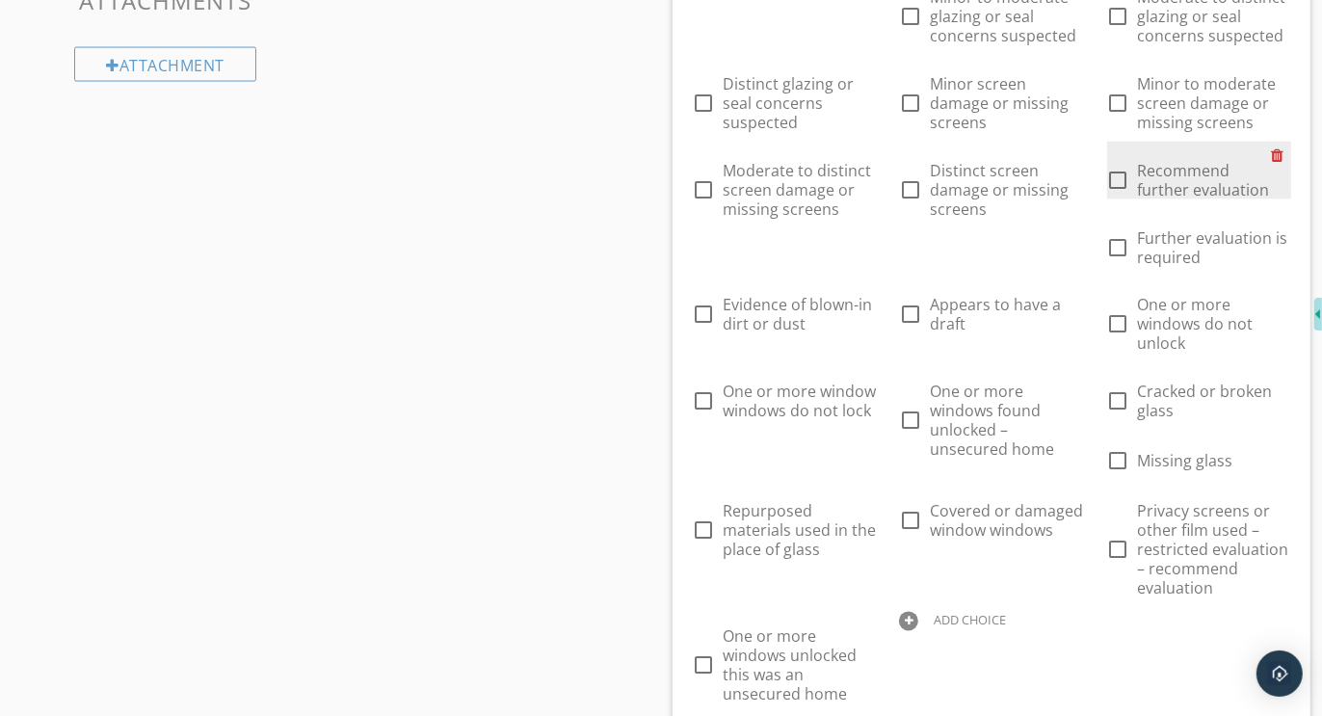
click at [1280, 146] on div at bounding box center [1281, 155] width 20 height 27
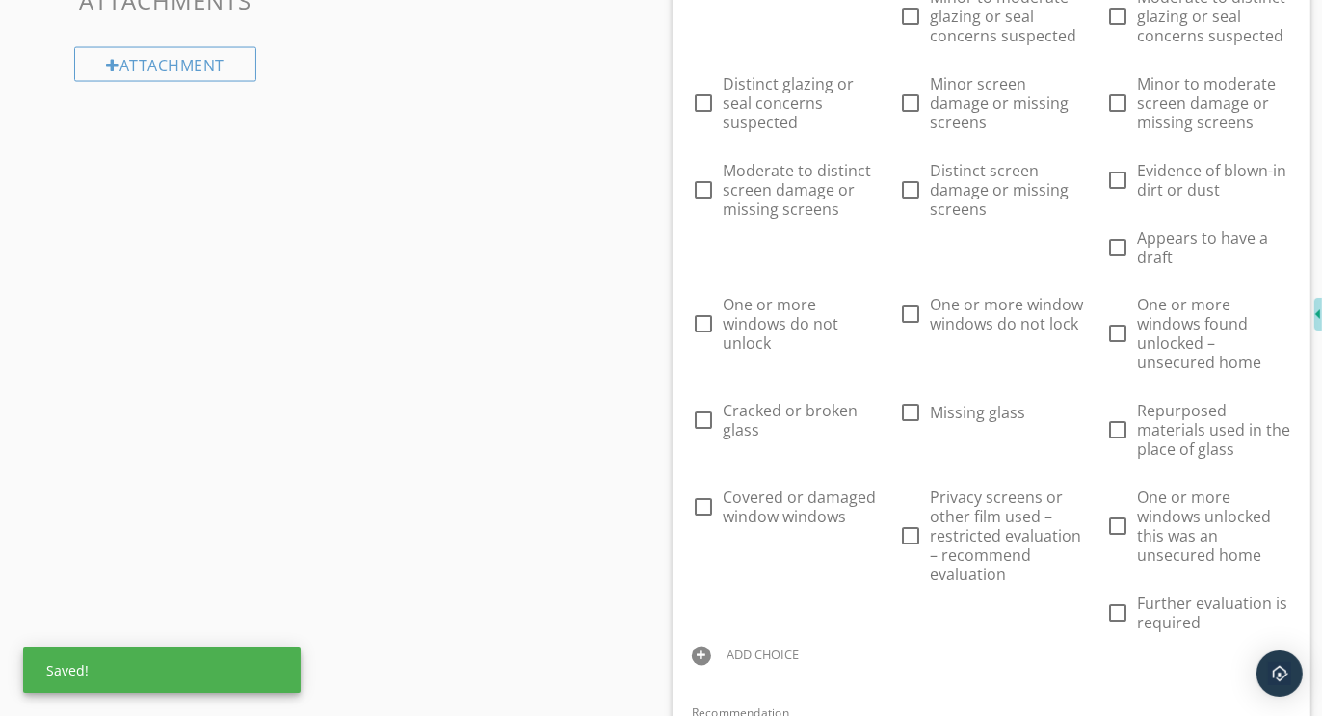
click at [708, 652] on div at bounding box center [701, 656] width 19 height 19
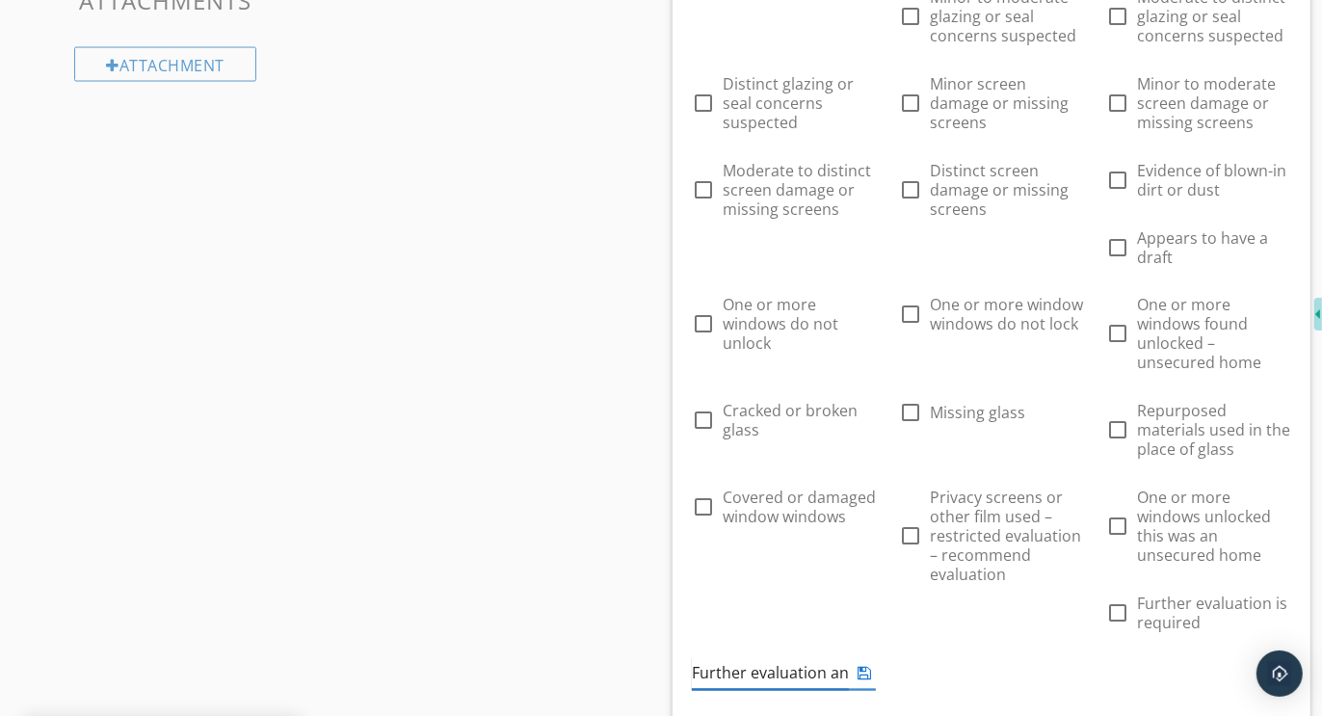
scroll to position [0, 194]
type input "Further evaluation and correction recommended"
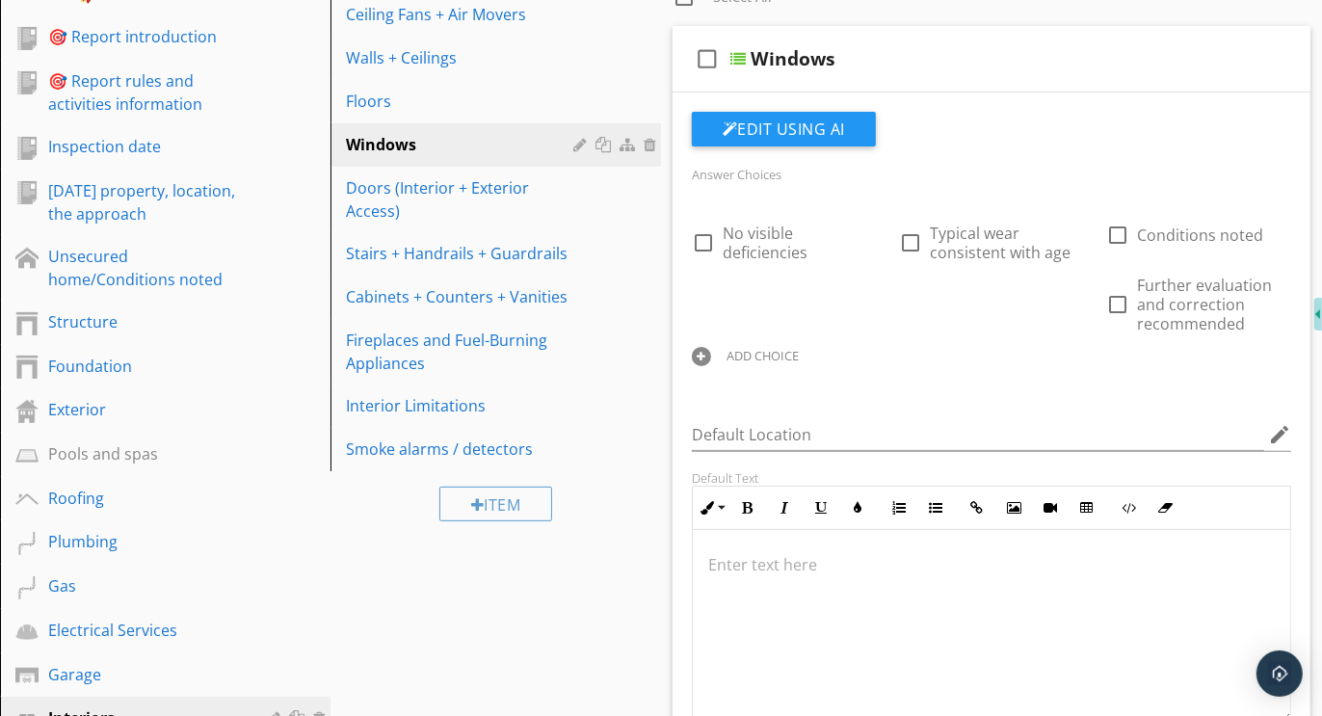
scroll to position [349, 0]
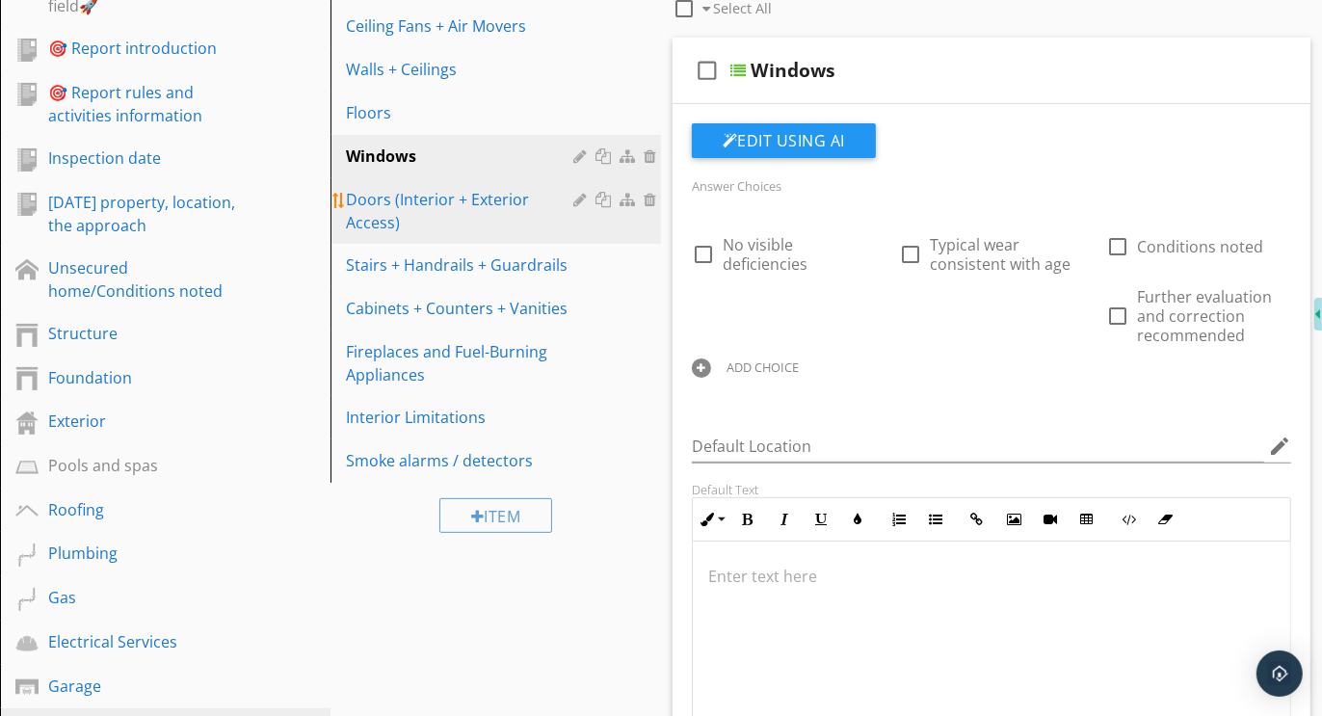
click at [384, 193] on div "Doors (Interior + Exterior Access)" at bounding box center [462, 211] width 233 height 46
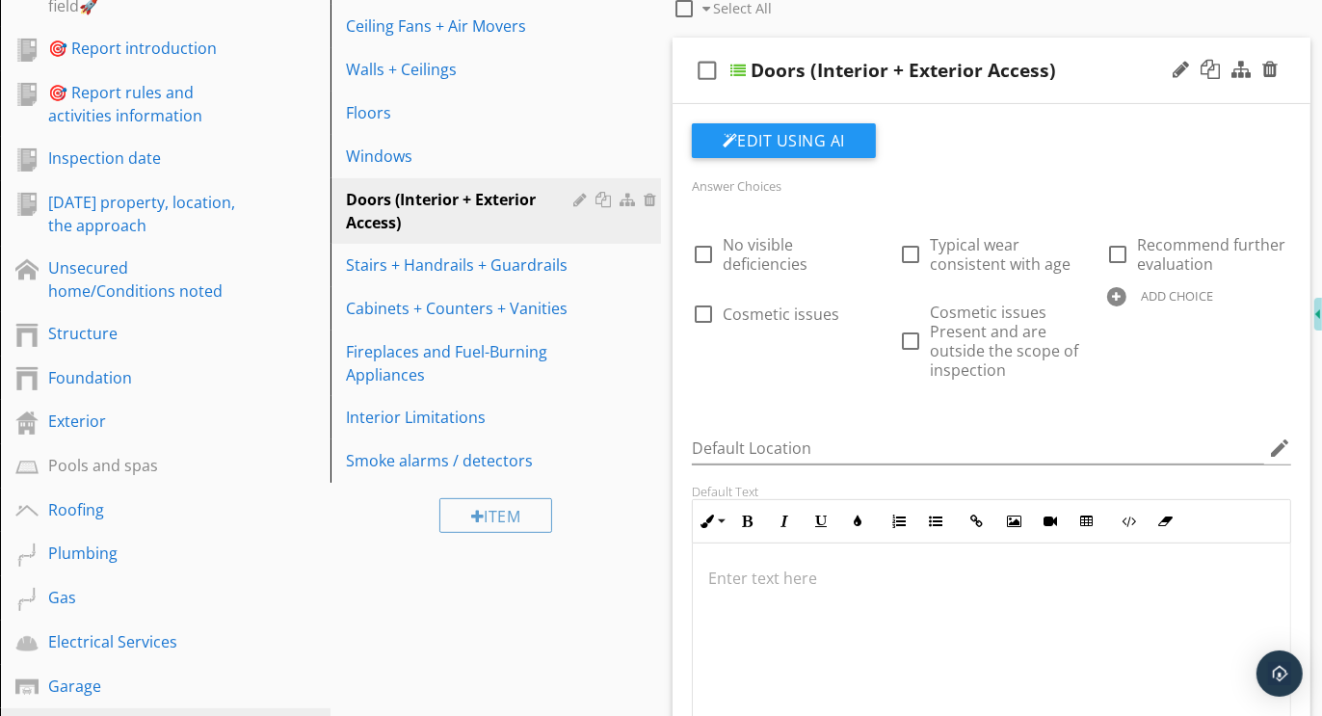
click at [1119, 292] on div at bounding box center [1116, 296] width 19 height 19
type input "Further evaluation and correction recommended"
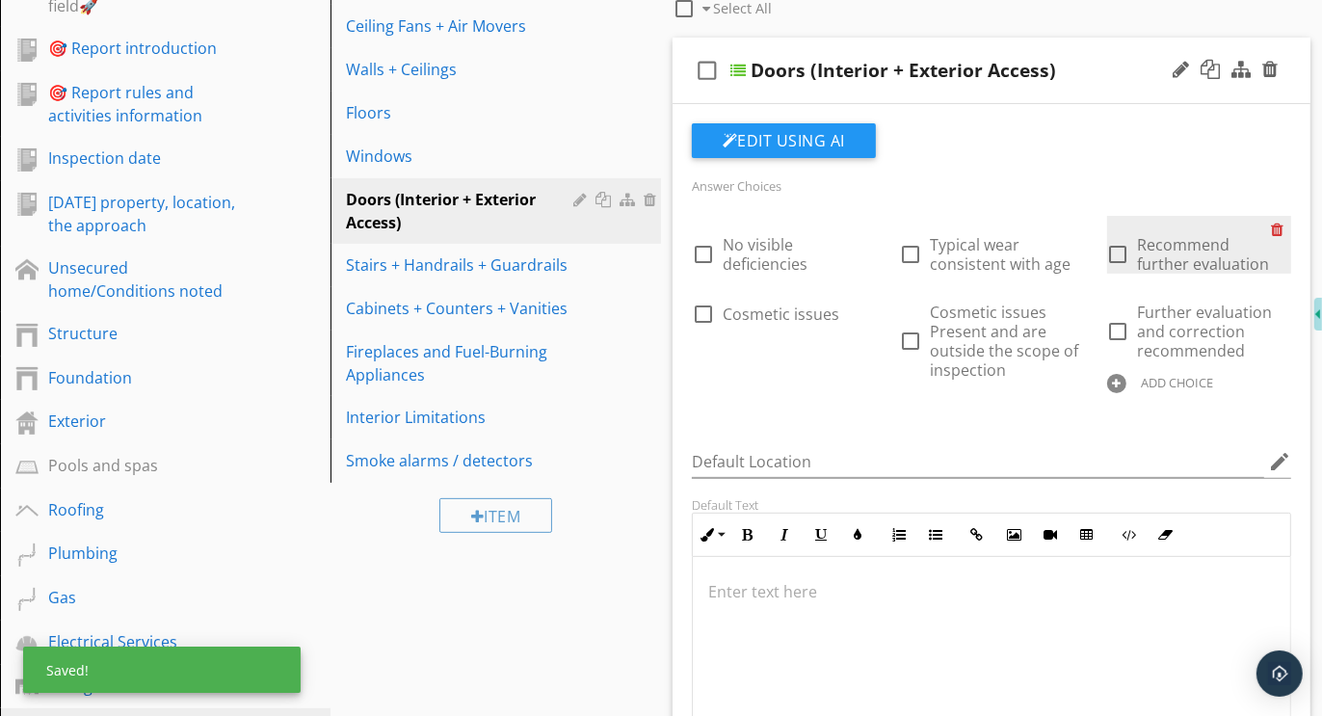
click at [1279, 229] on div at bounding box center [1281, 229] width 20 height 27
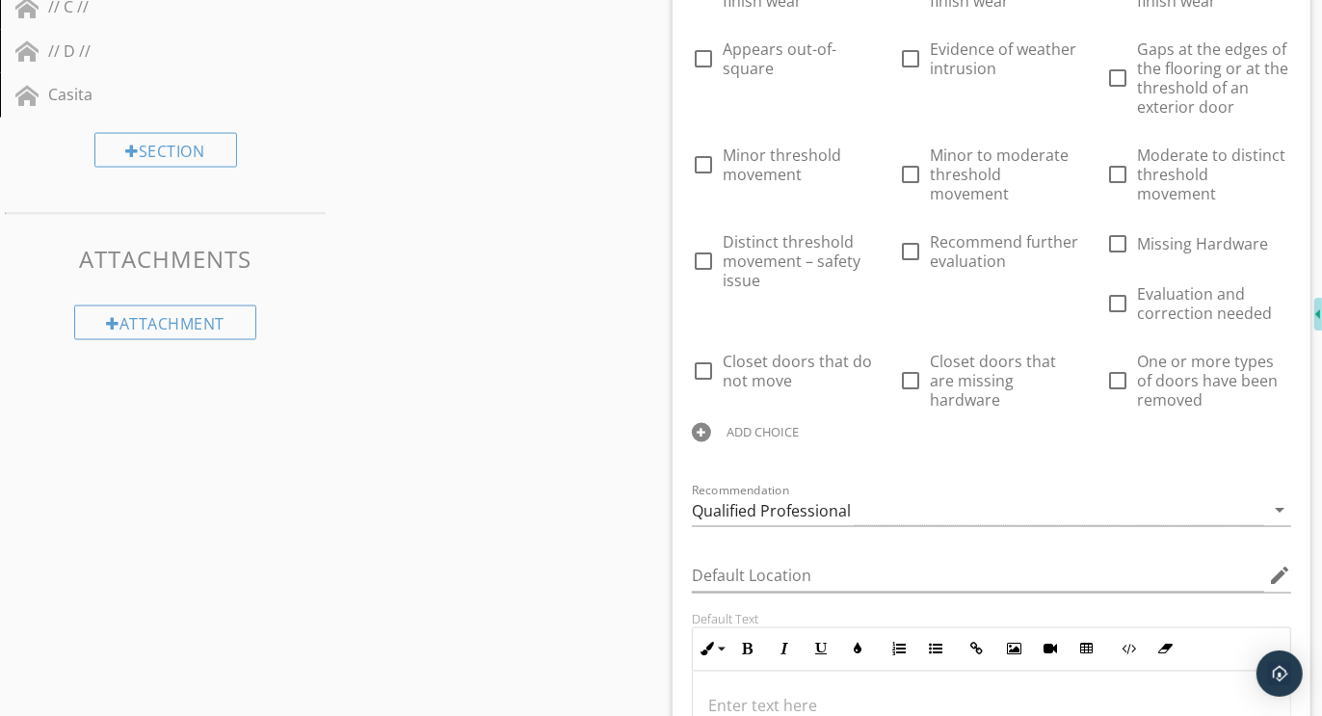
scroll to position [2272, 0]
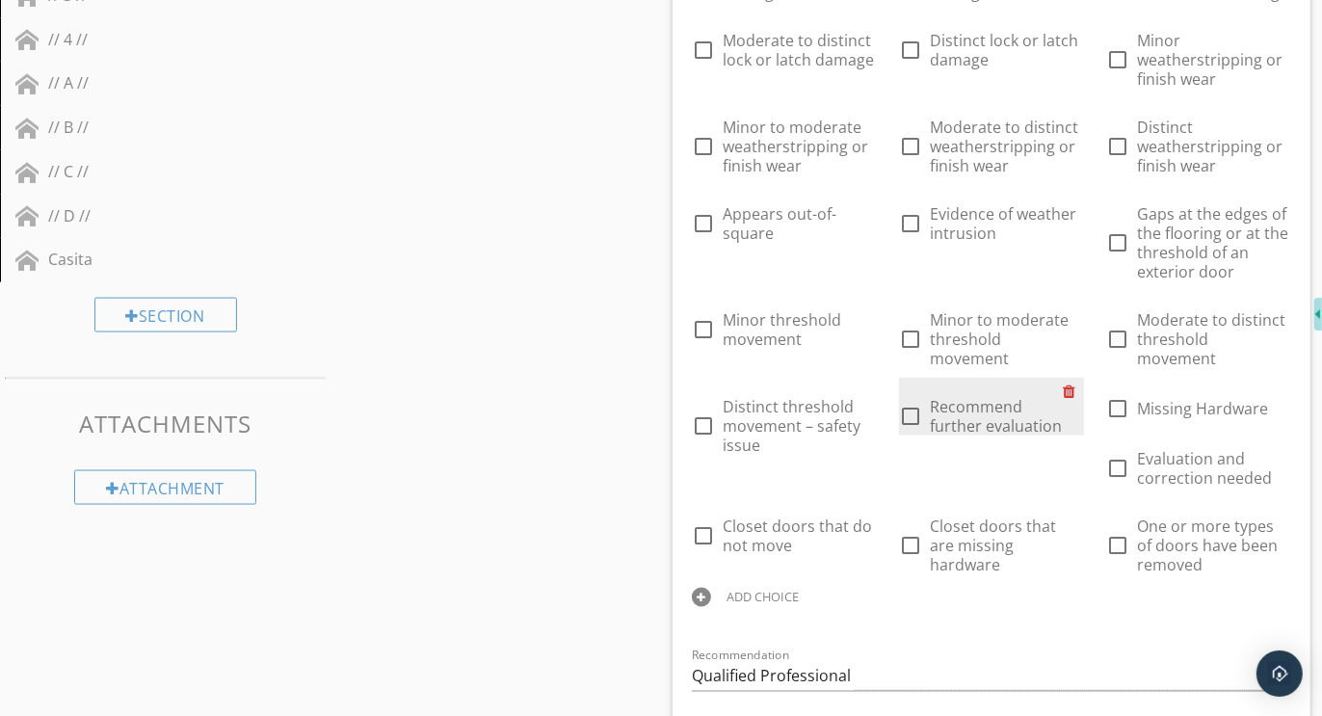
click at [1074, 378] on div at bounding box center [1074, 391] width 20 height 27
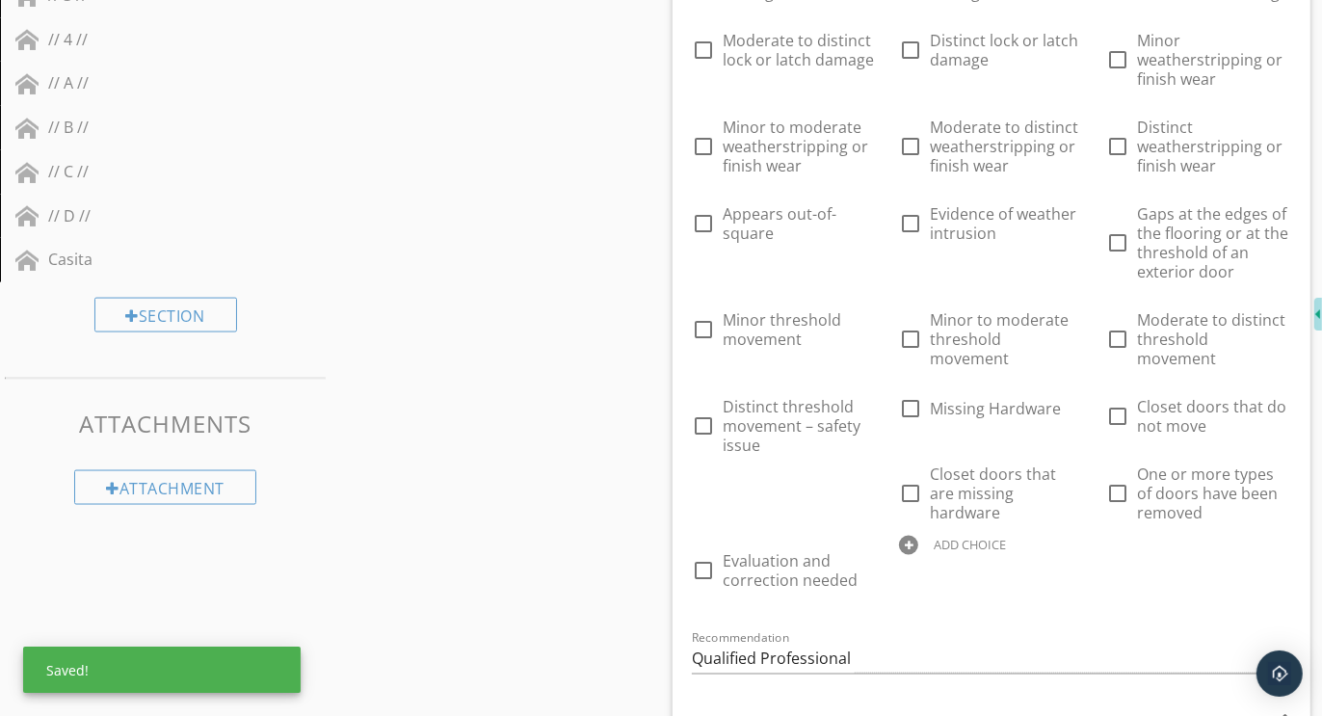
click at [914, 536] on div at bounding box center [908, 545] width 19 height 19
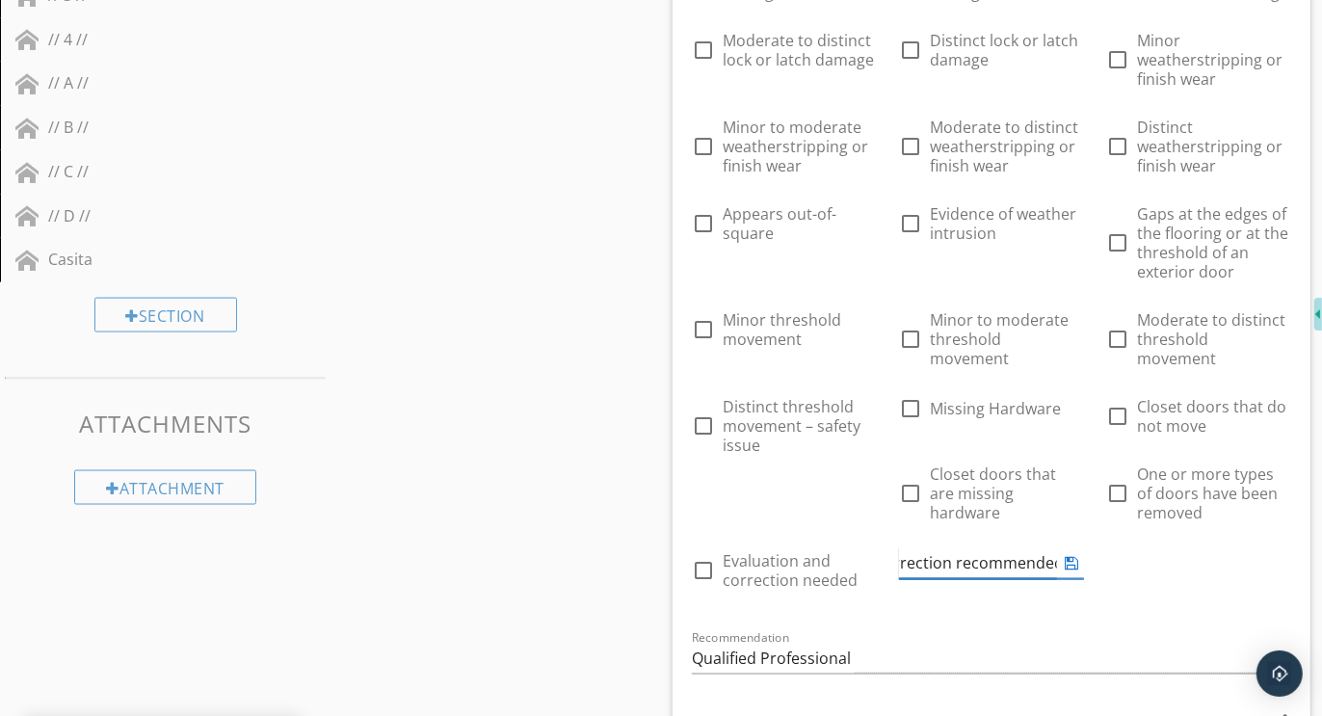
type input "Further evaluation and correction recommended"
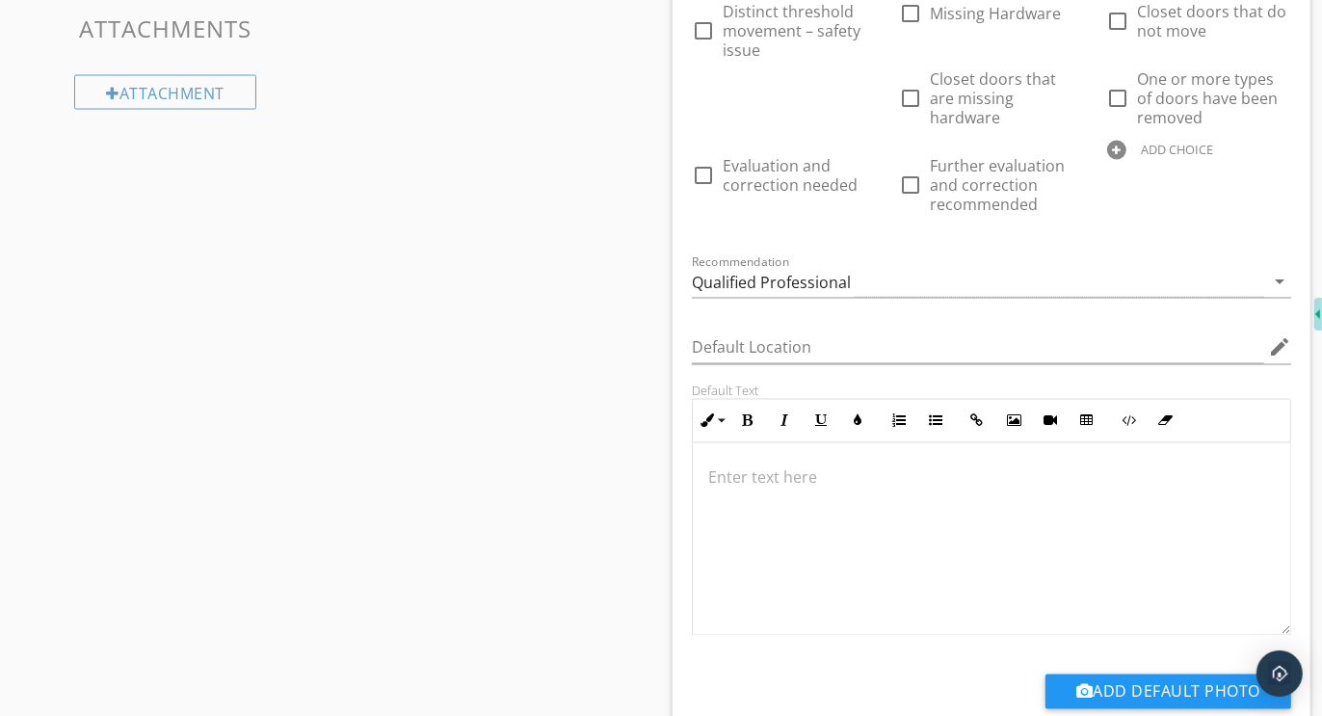
scroll to position [2738, 0]
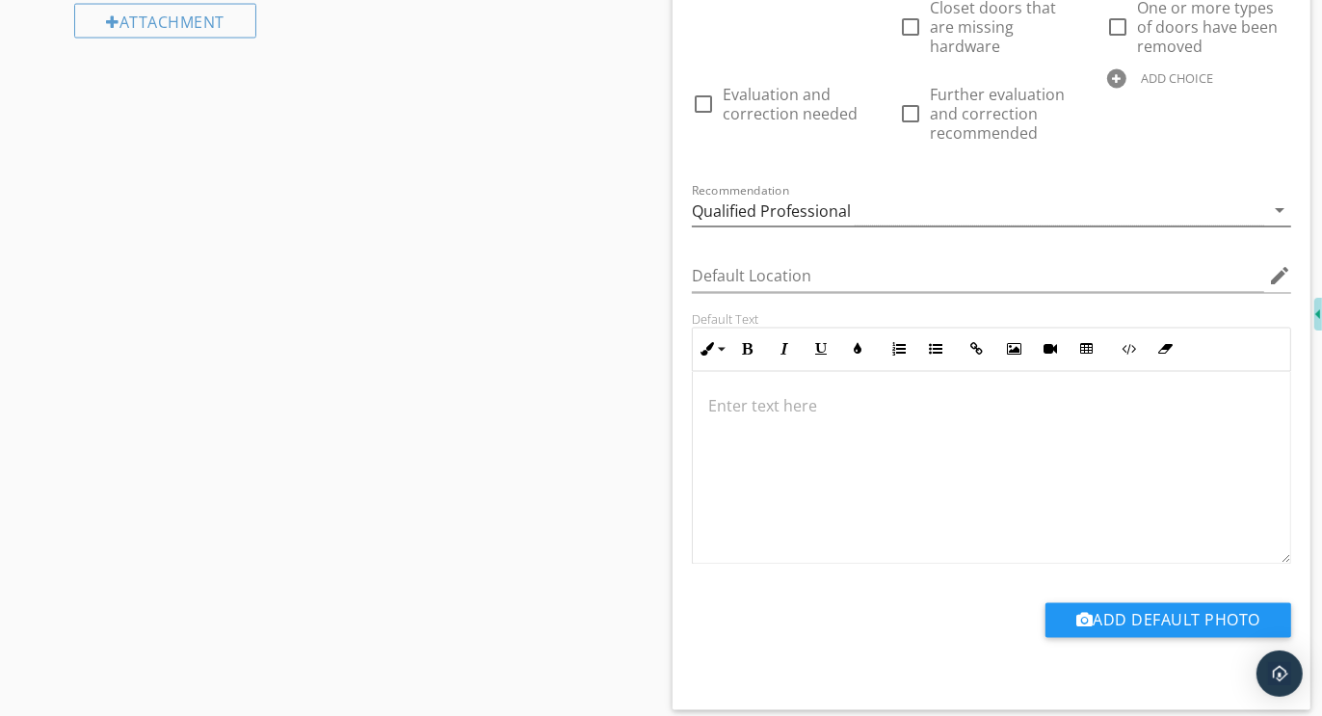
click at [785, 199] on div "Qualified Professional" at bounding box center [978, 211] width 572 height 32
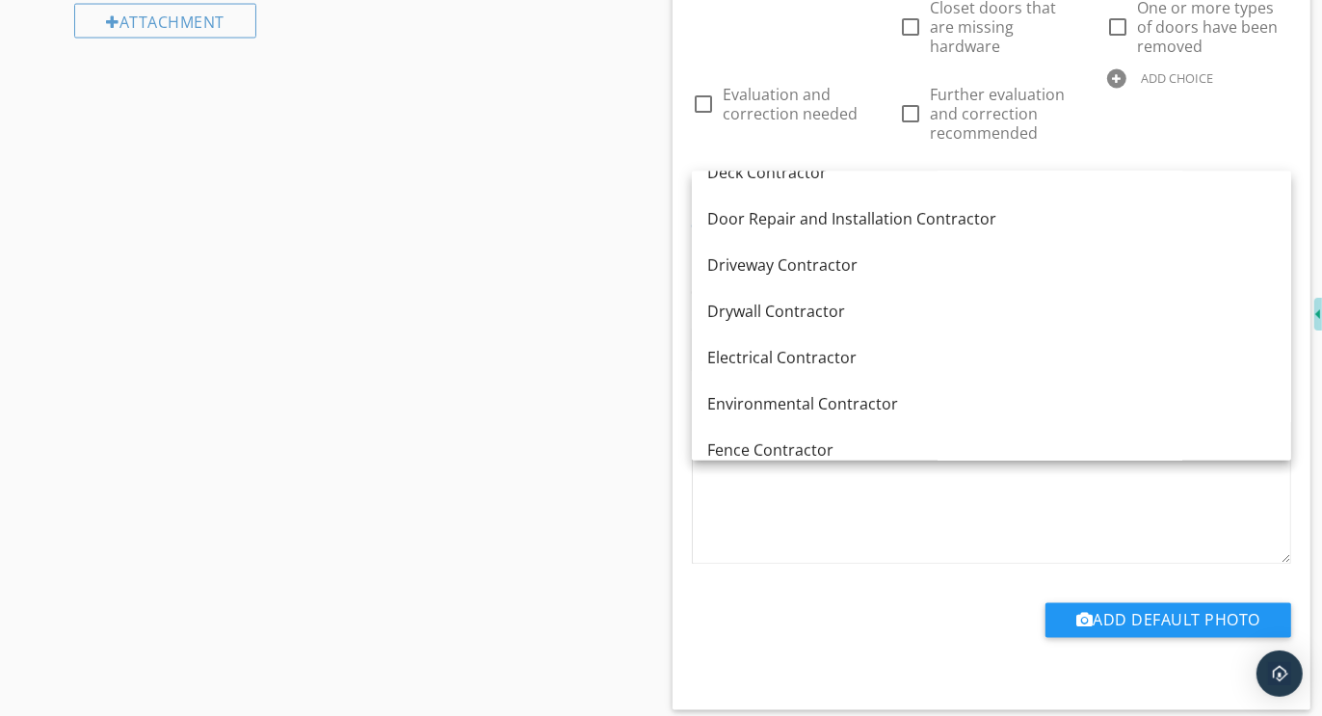
scroll to position [478, 0]
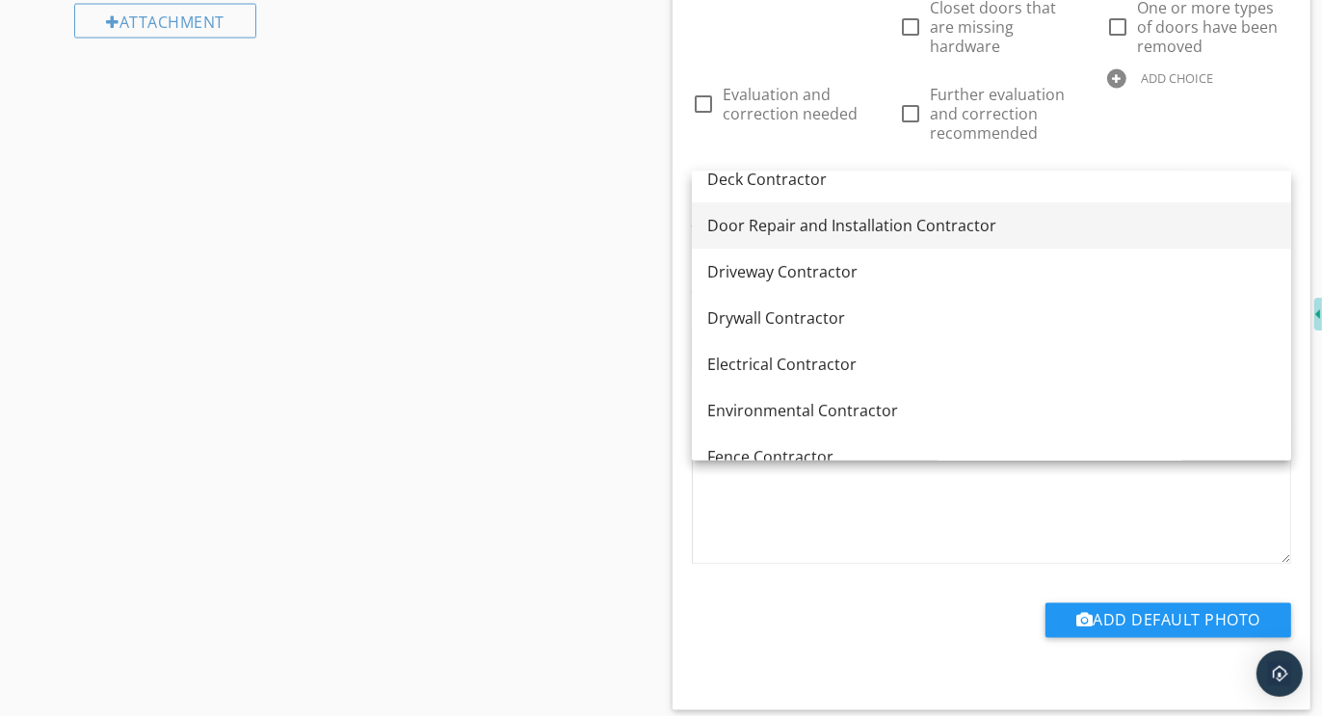
click at [785, 232] on div "Door Repair and Installation Contractor" at bounding box center [991, 225] width 569 height 23
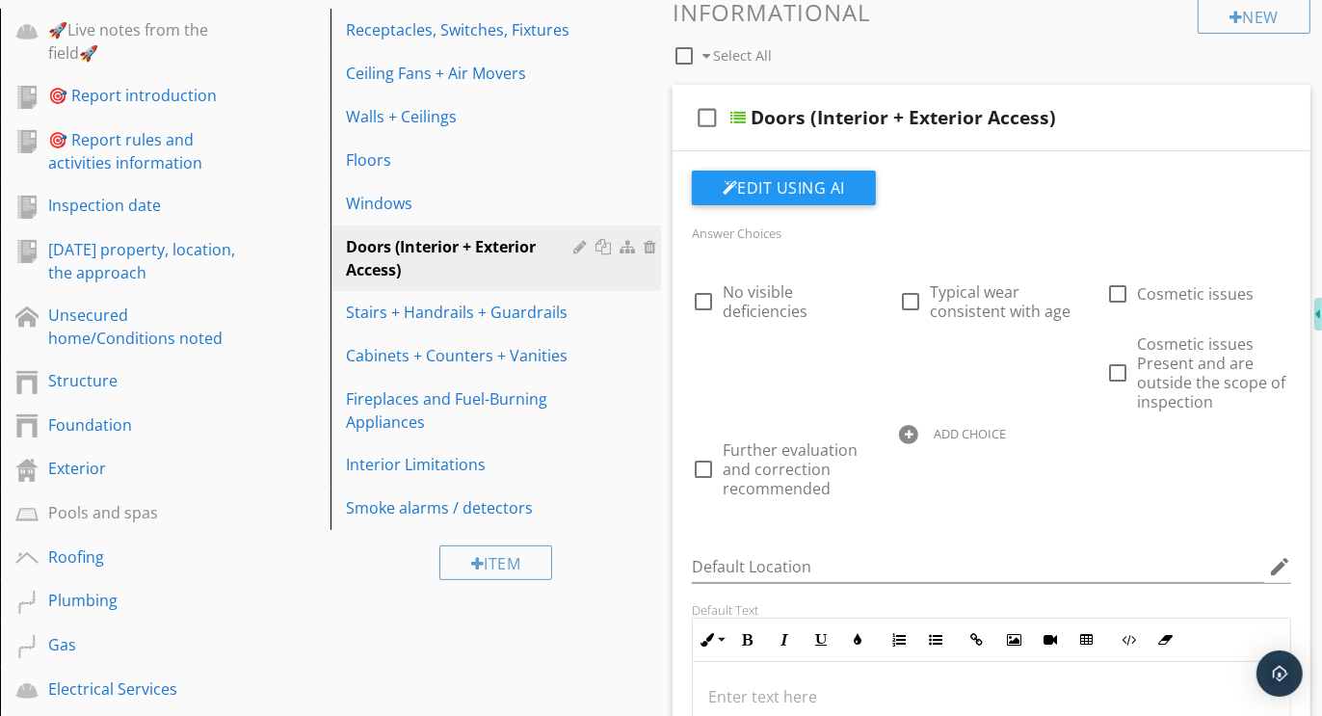
scroll to position [333, 0]
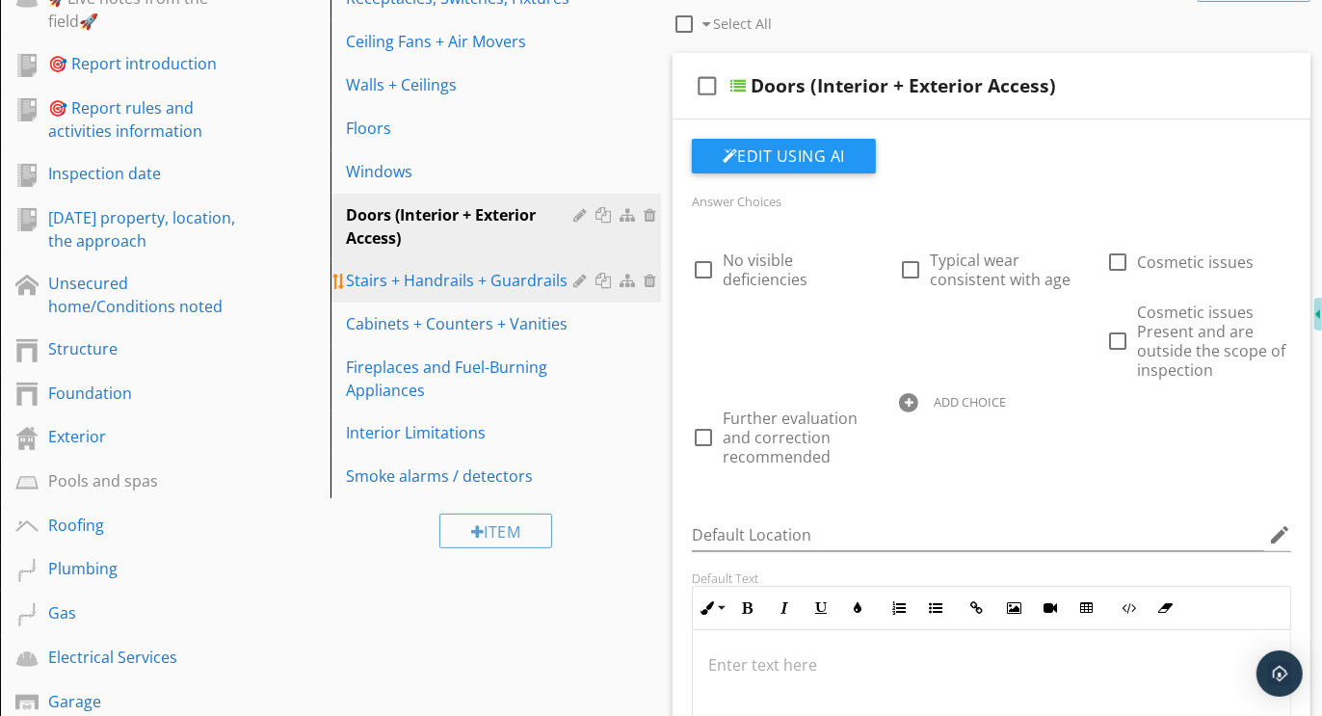
click at [449, 269] on div "Stairs + Handrails + Guardrails" at bounding box center [462, 280] width 233 height 23
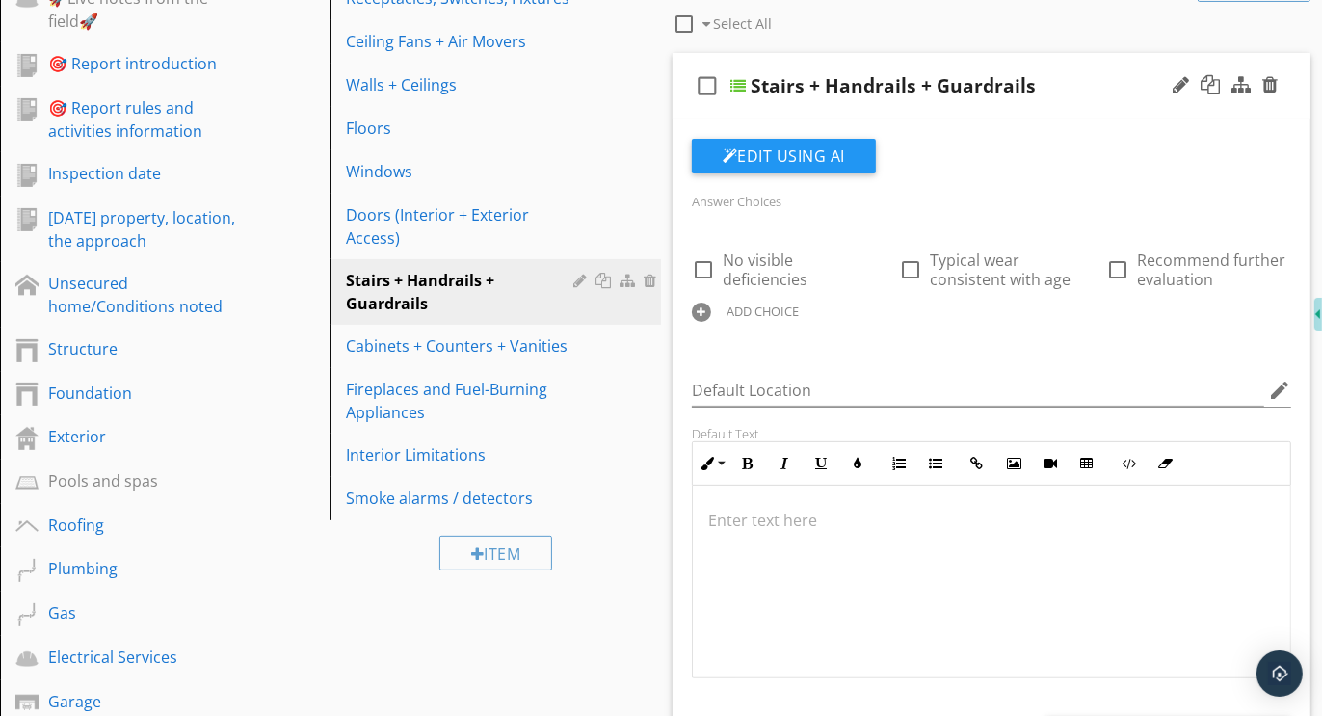
click at [704, 313] on div at bounding box center [701, 312] width 19 height 19
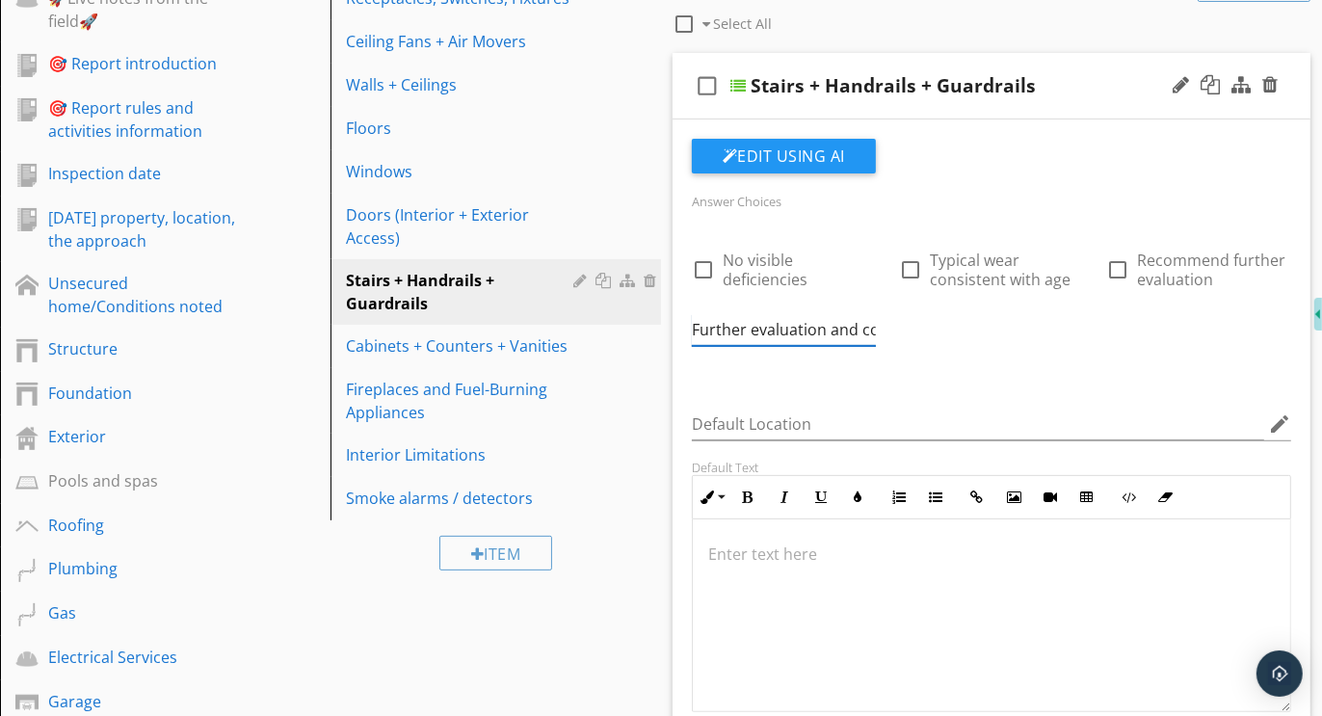
scroll to position [0, 194]
type input "Further evaluation and correction recommended"
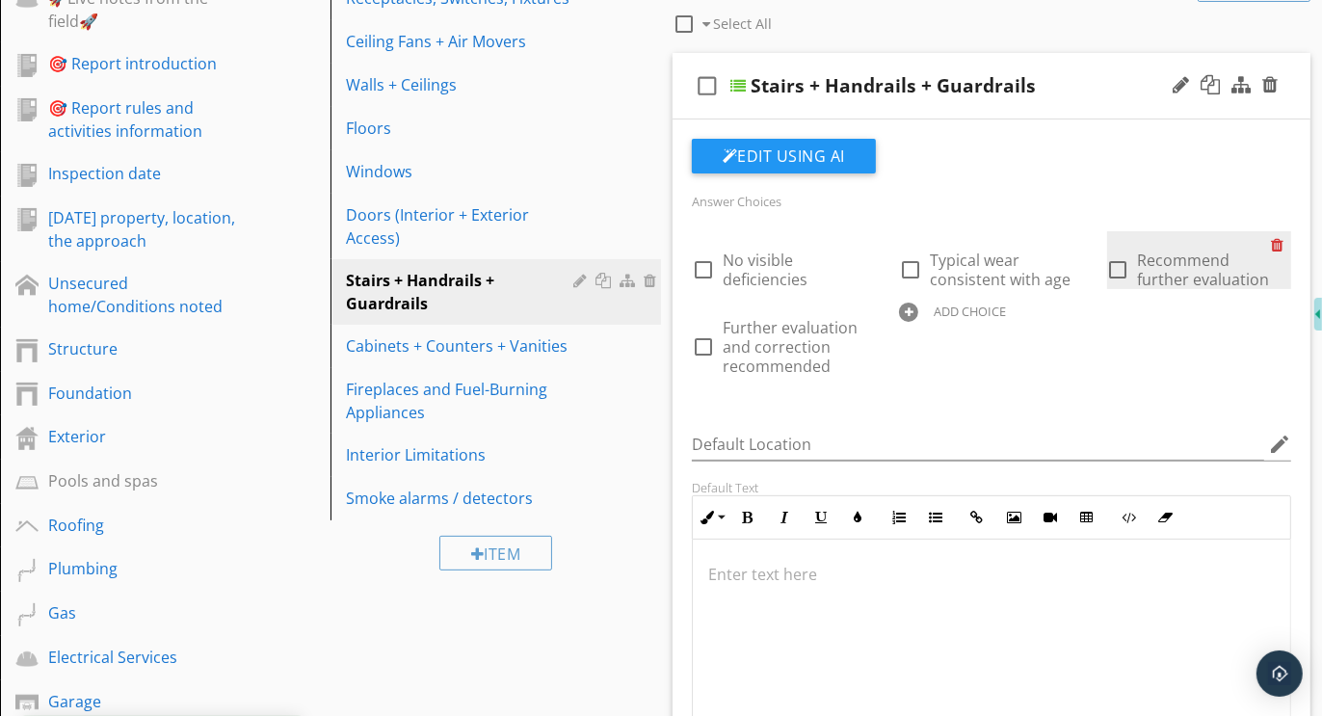
click at [1273, 243] on div at bounding box center [1281, 244] width 20 height 27
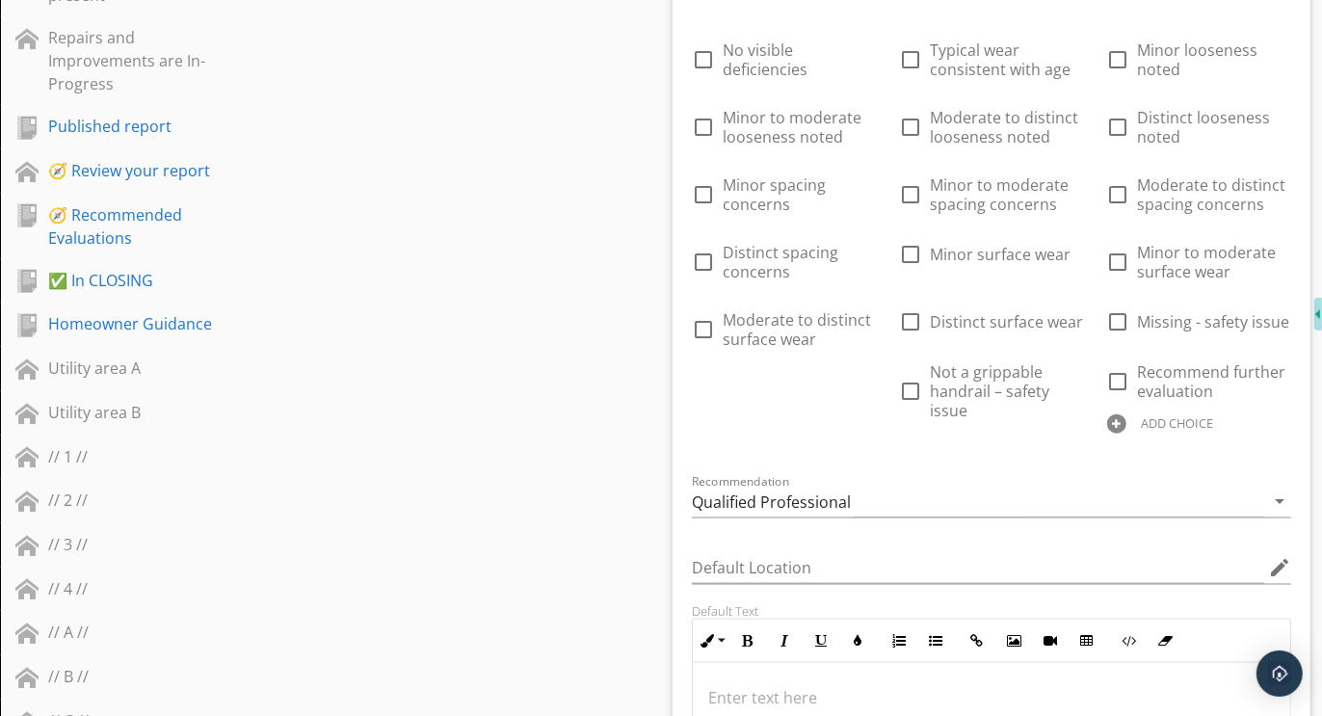
scroll to position [1725, 0]
click at [1120, 420] on div at bounding box center [1116, 421] width 19 height 19
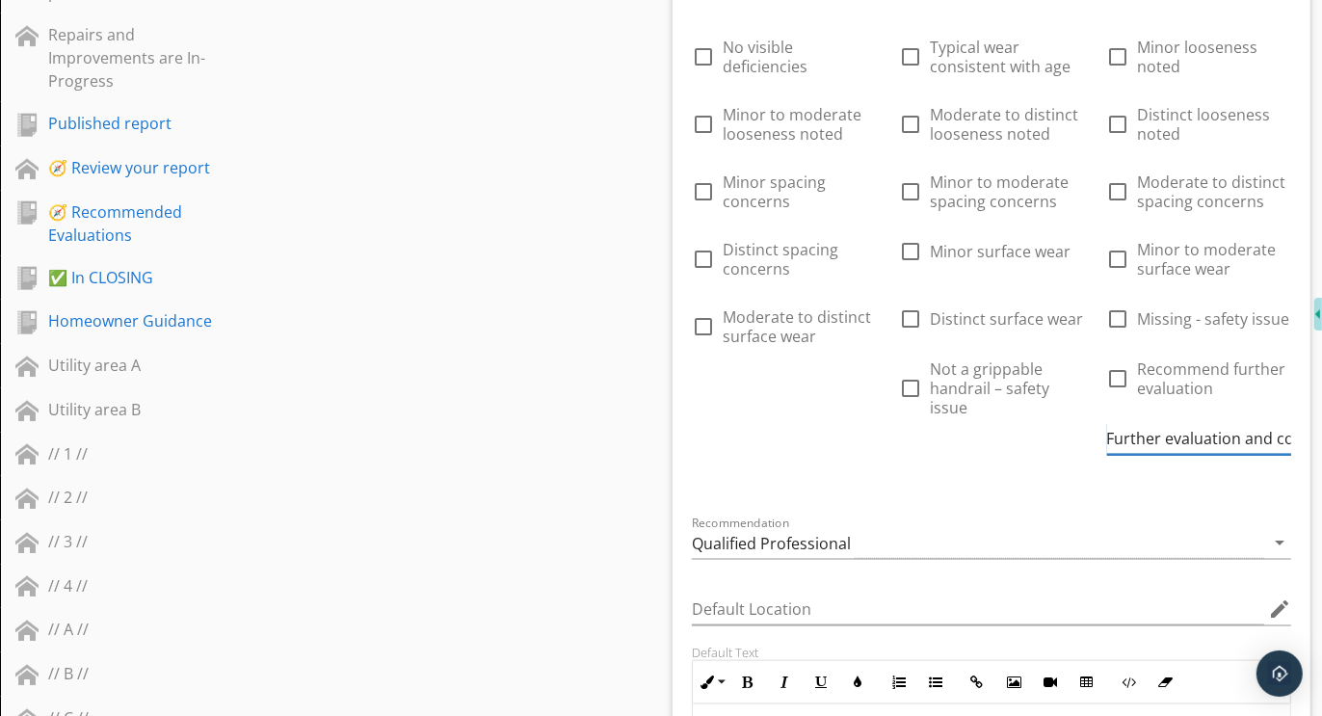
scroll to position [0, 194]
type input "Further evaluation and correction recommended"
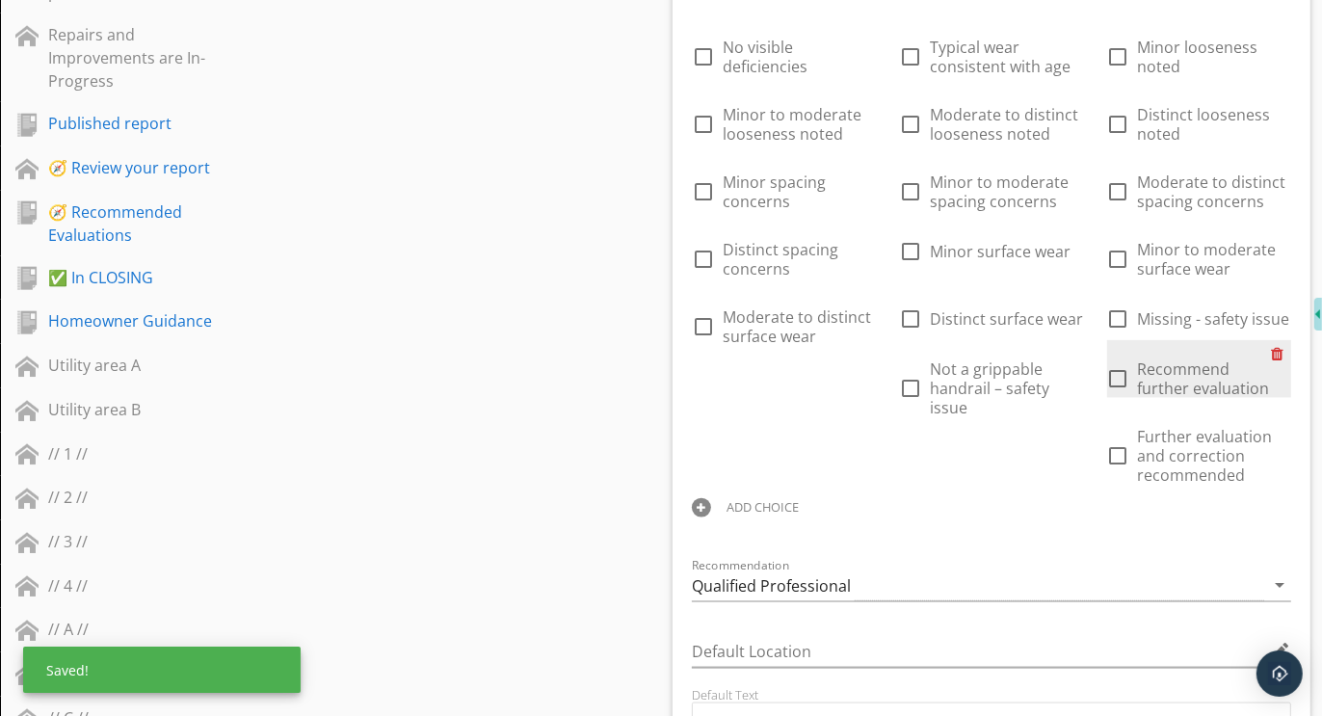
click at [1281, 348] on div at bounding box center [1281, 353] width 20 height 27
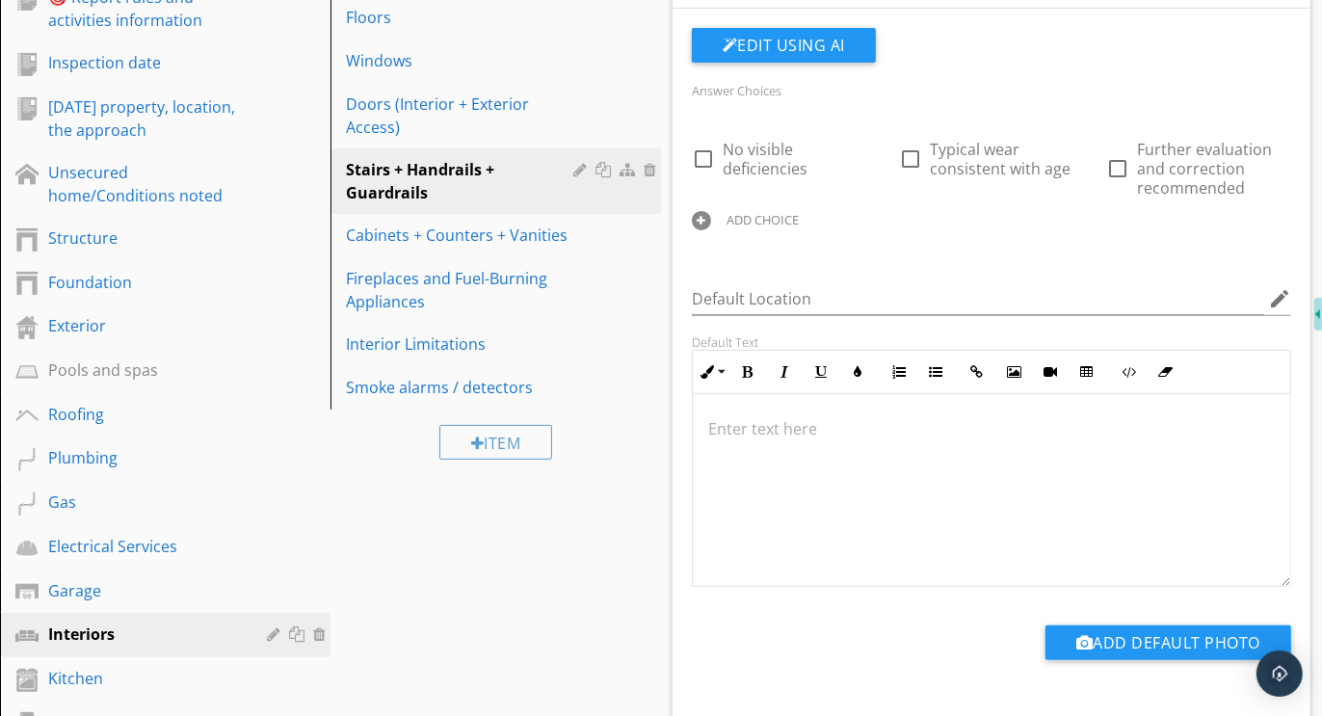
scroll to position [439, 0]
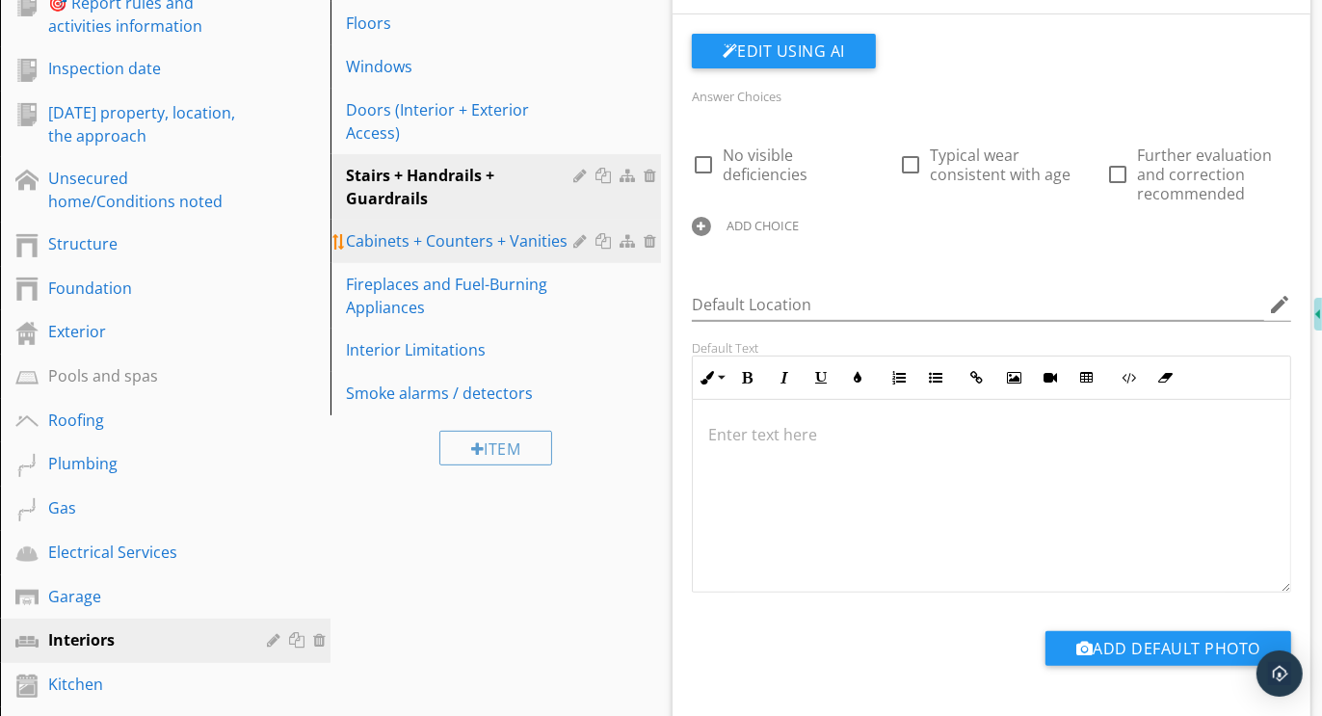
click at [448, 229] on div "Cabinets + Counters + Vanities" at bounding box center [462, 240] width 233 height 23
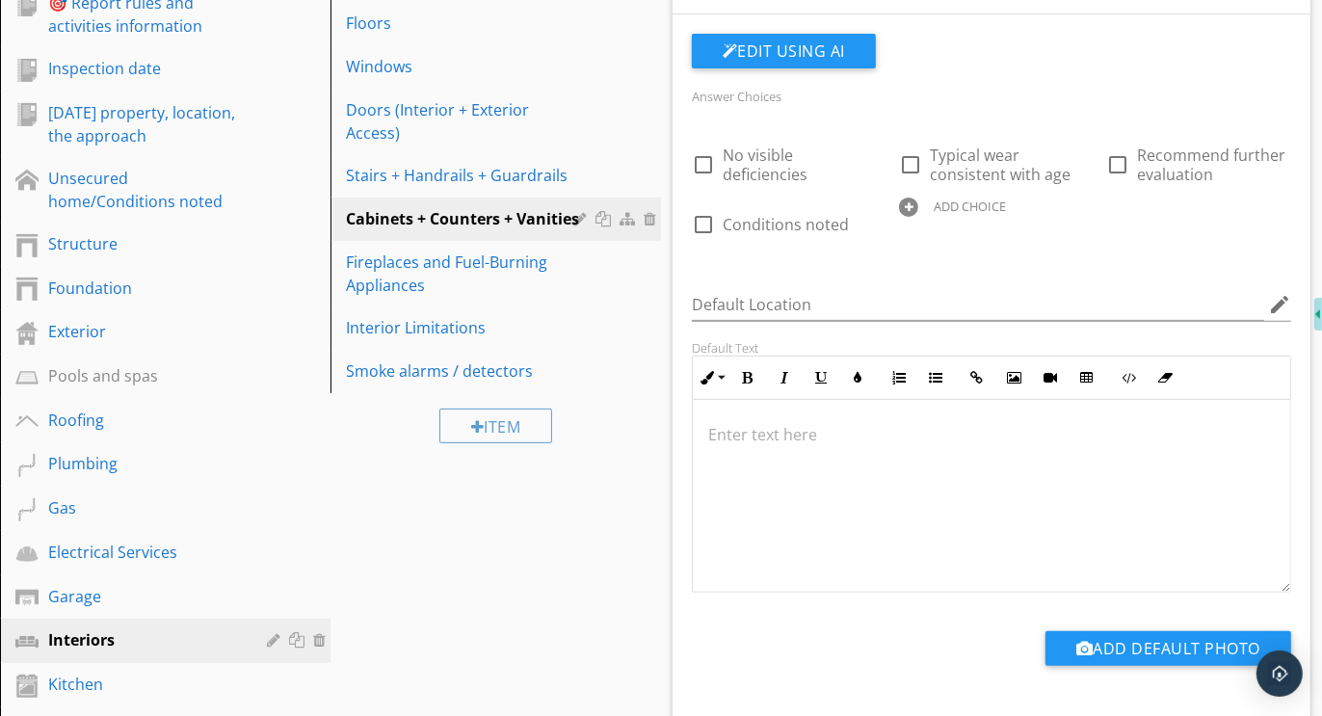
click at [909, 203] on div at bounding box center [908, 207] width 19 height 19
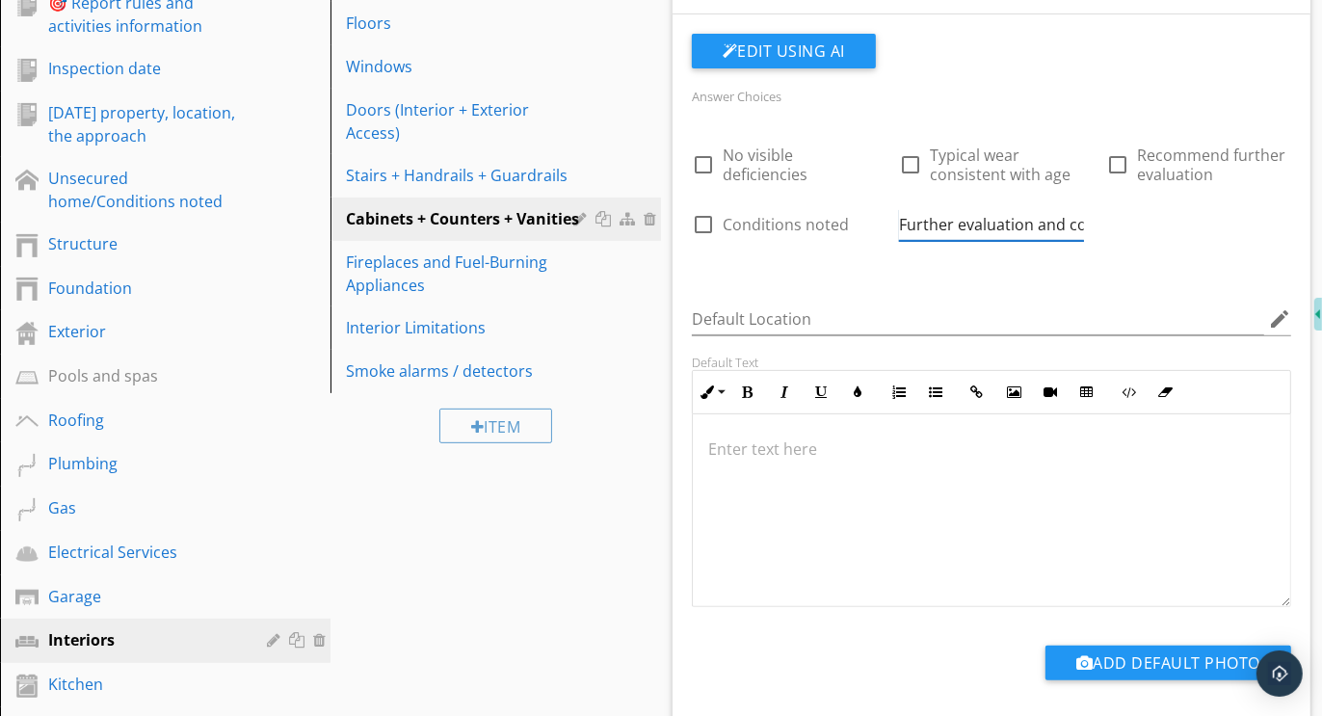
scroll to position [0, 194]
type input "Further evaluation and correction recommended"
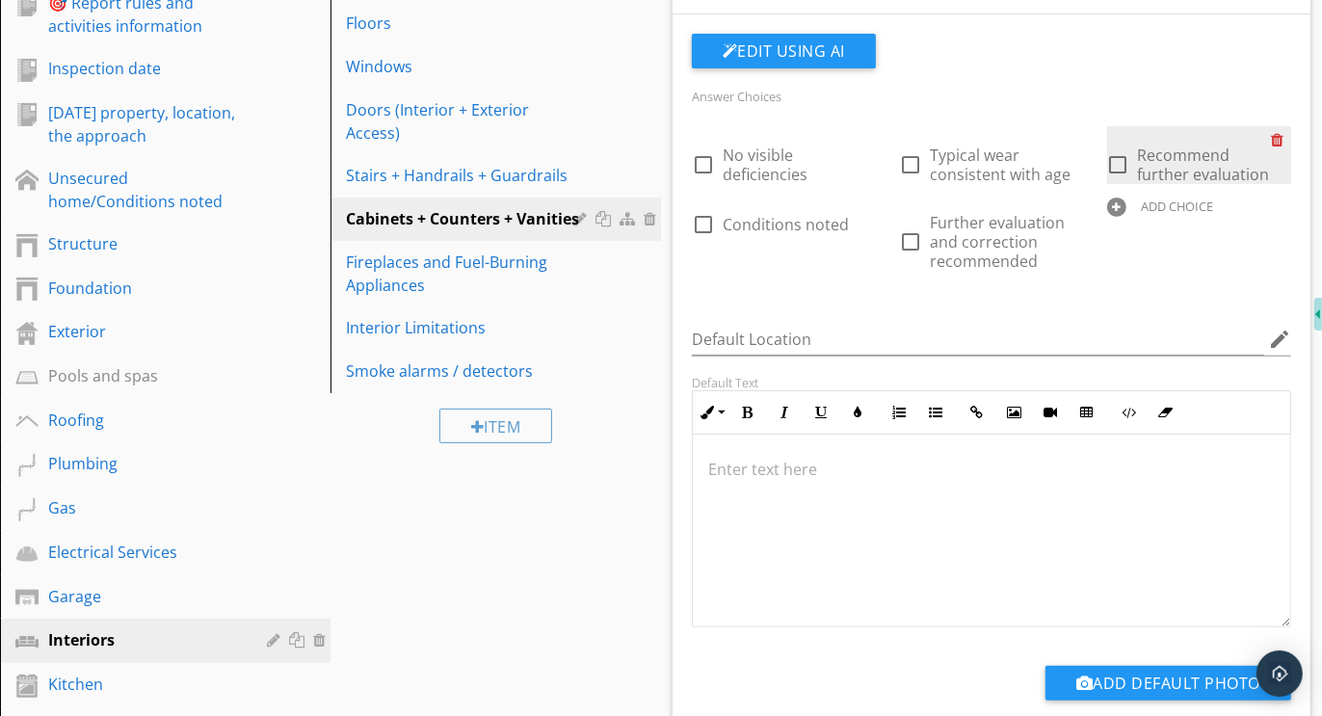
click at [1277, 140] on div at bounding box center [1281, 139] width 20 height 27
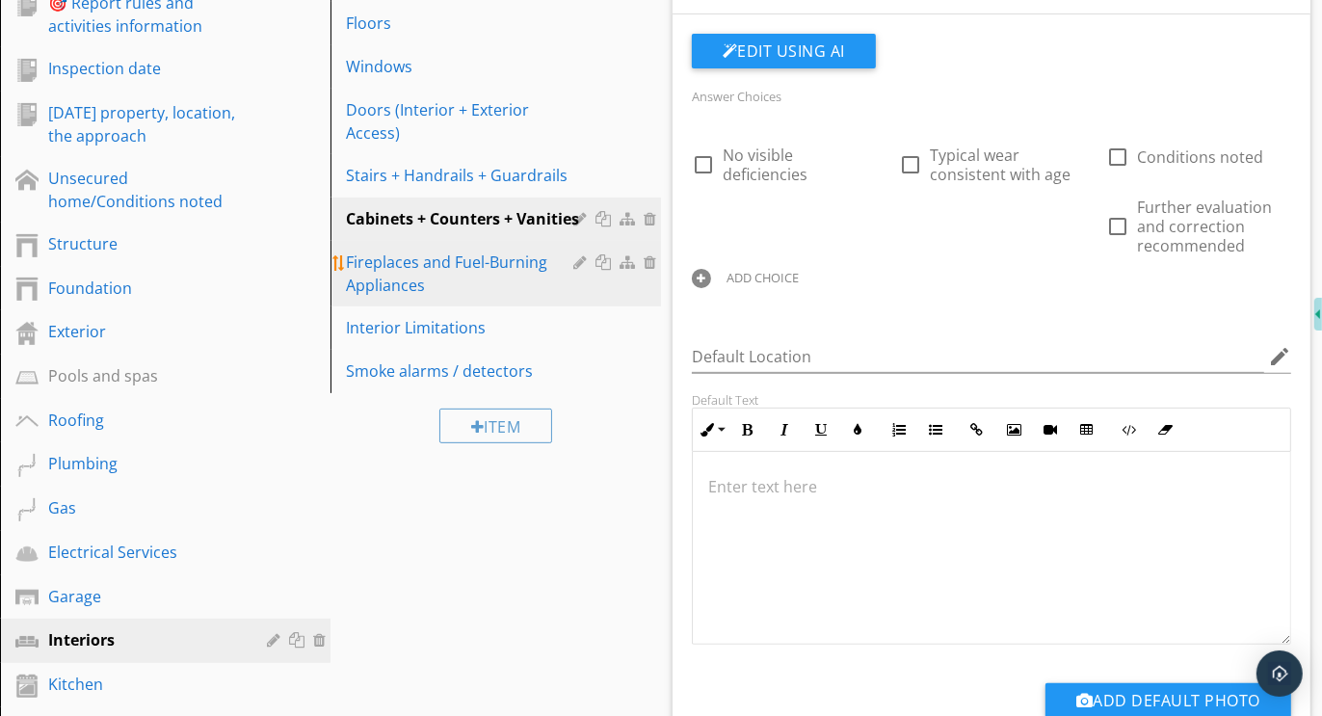
click at [405, 271] on div "Fireplaces and Fuel-Burning Appliances" at bounding box center [462, 274] width 233 height 46
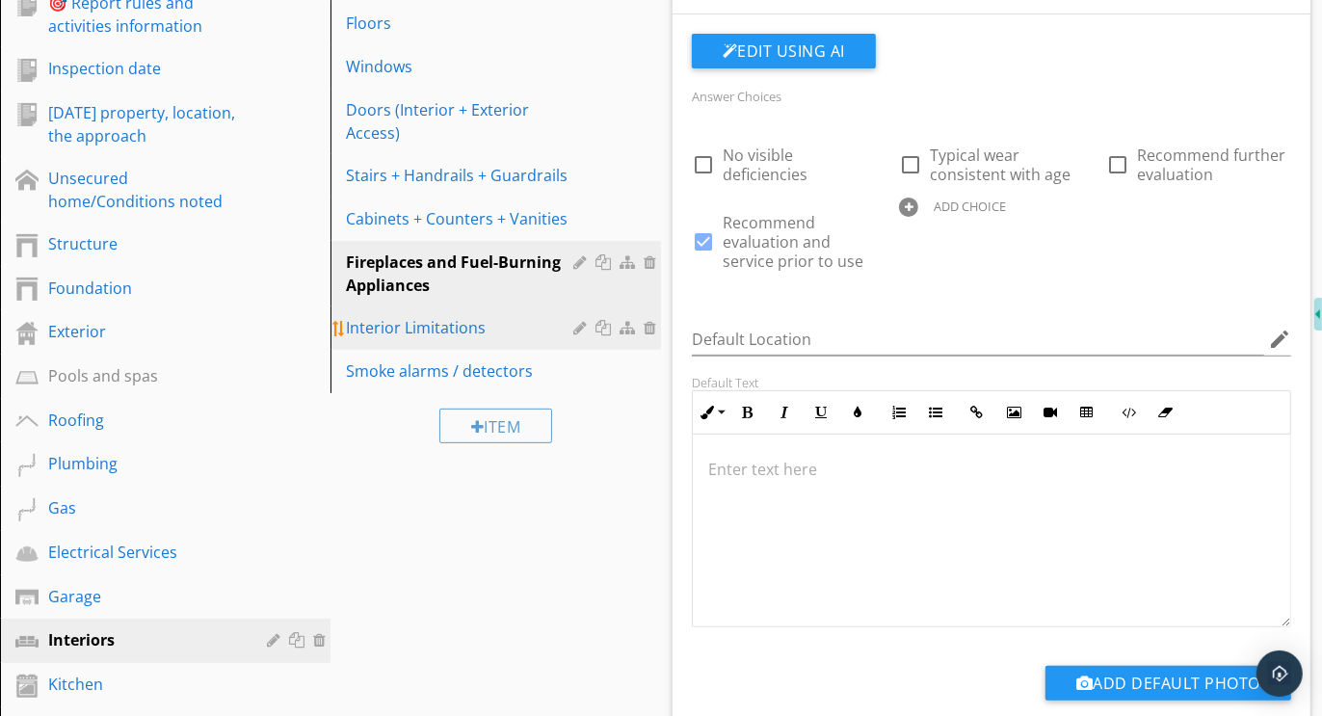
click at [444, 330] on div "Interior Limitations" at bounding box center [462, 327] width 233 height 23
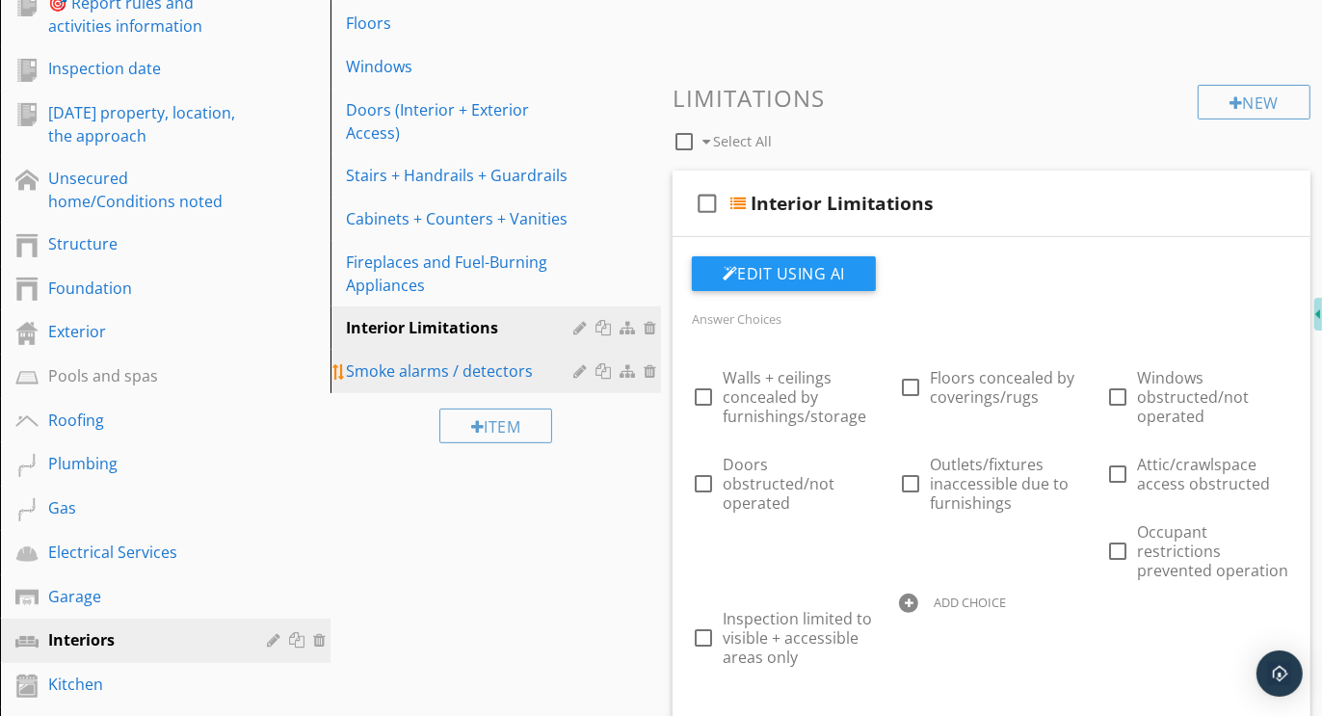
click at [432, 373] on div "Smoke alarms / detectors" at bounding box center [462, 370] width 233 height 23
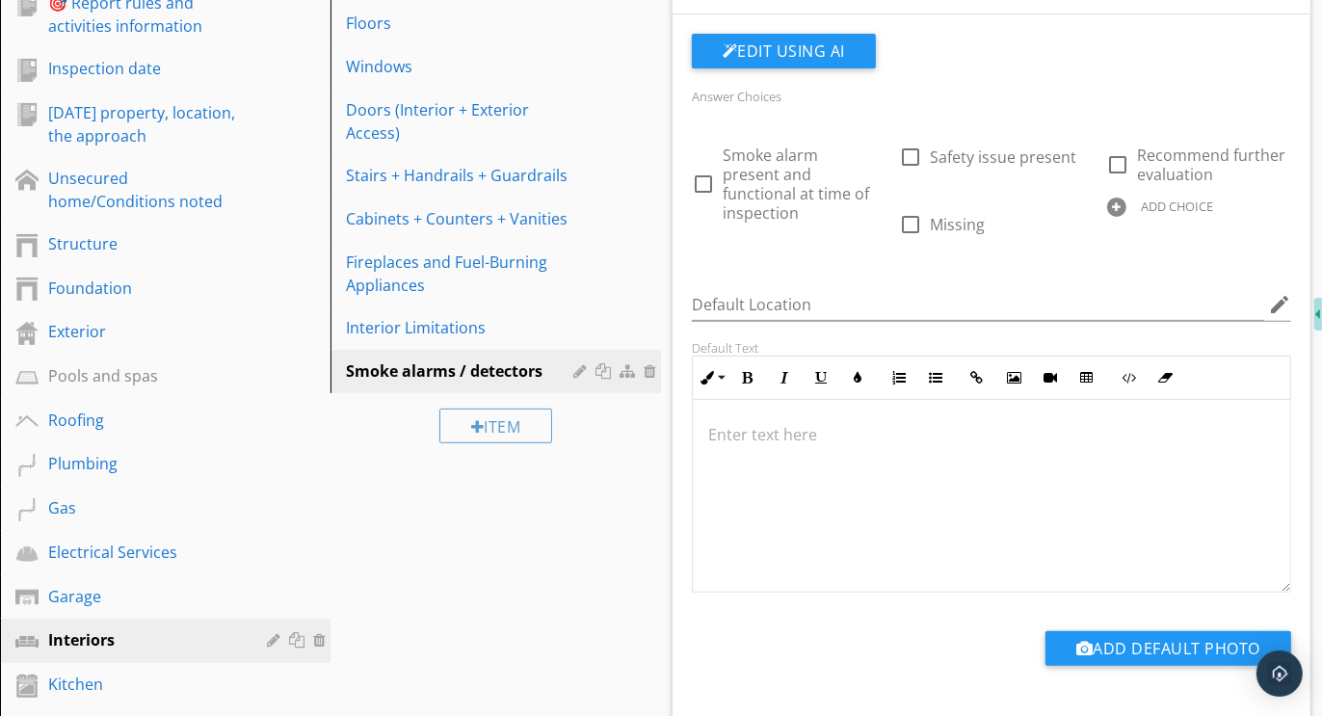
click at [1116, 206] on div at bounding box center [1116, 207] width 19 height 19
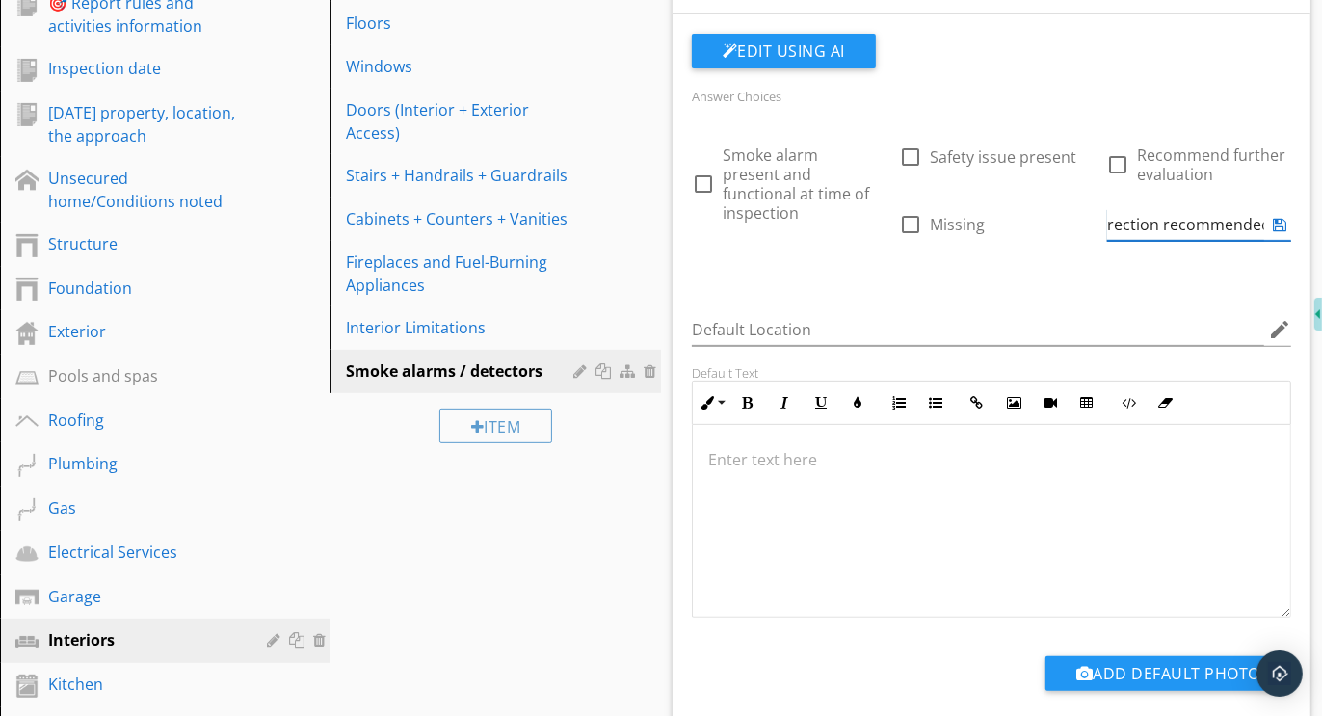
type input "Further evaluation and correction recommended"
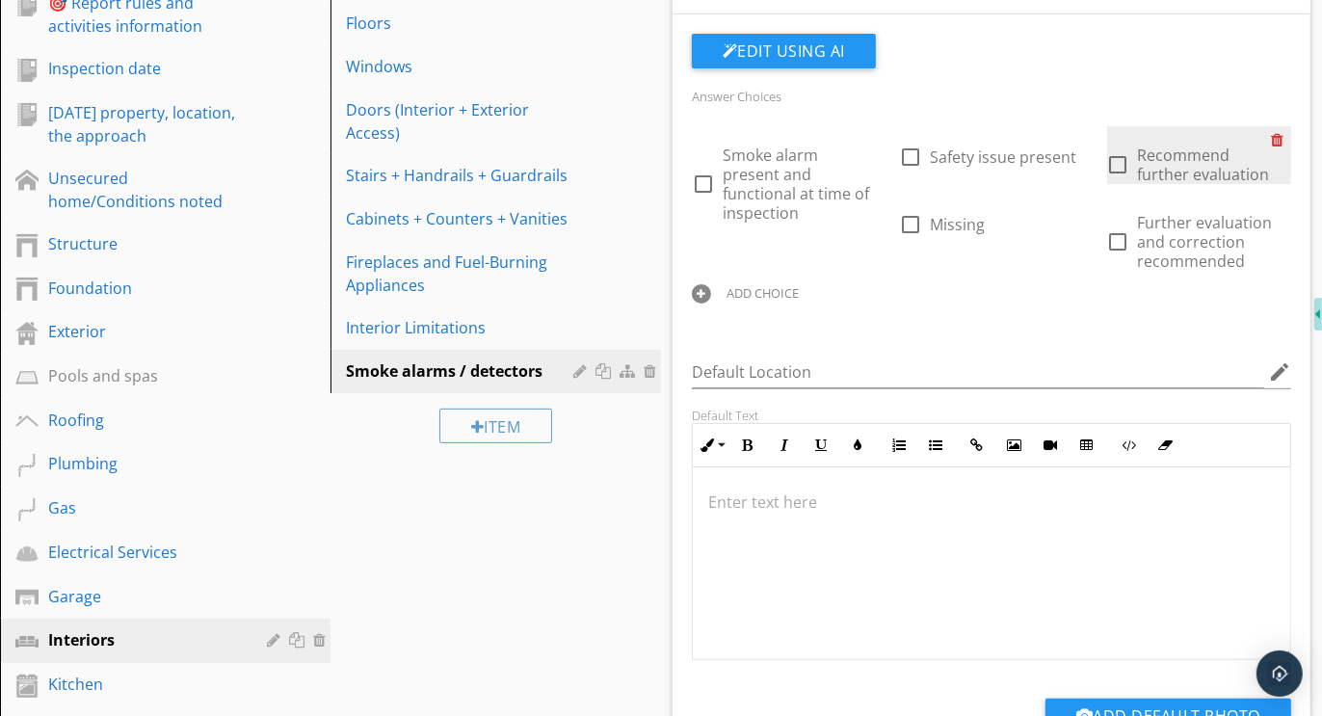
click at [1278, 136] on div at bounding box center [1281, 139] width 20 height 27
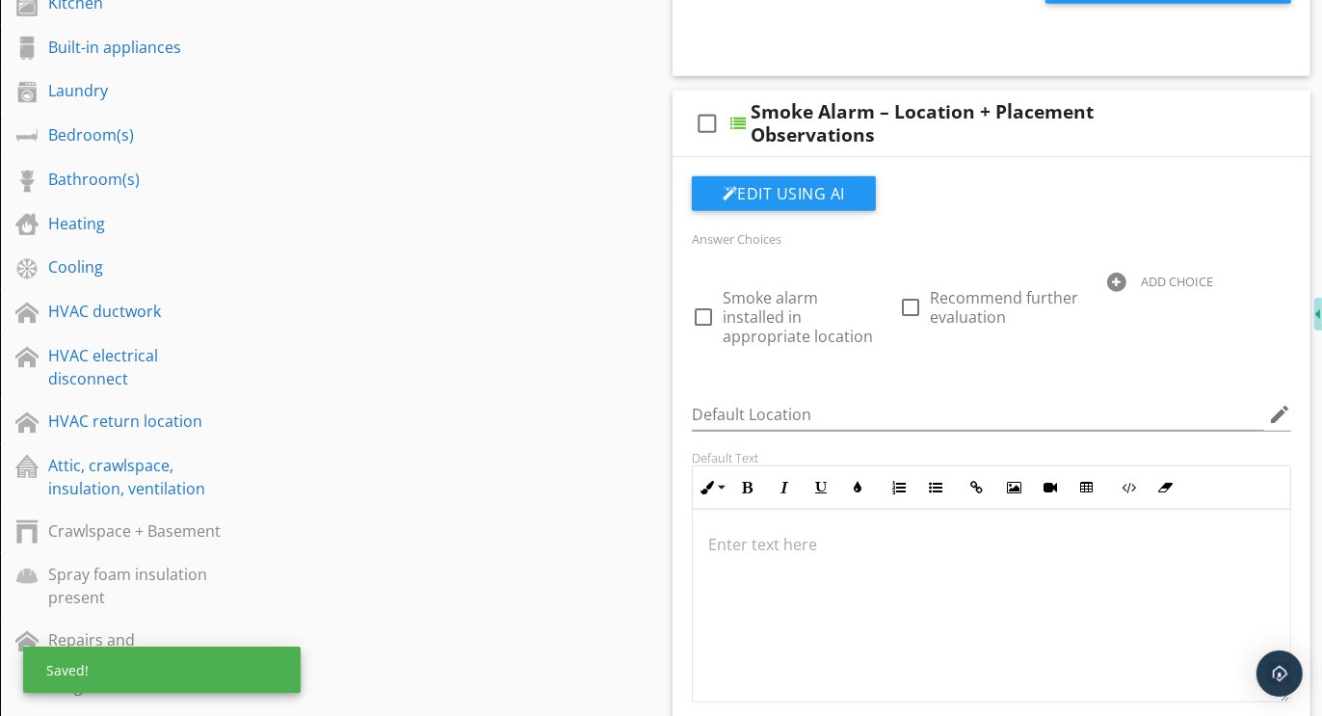
scroll to position [1123, 0]
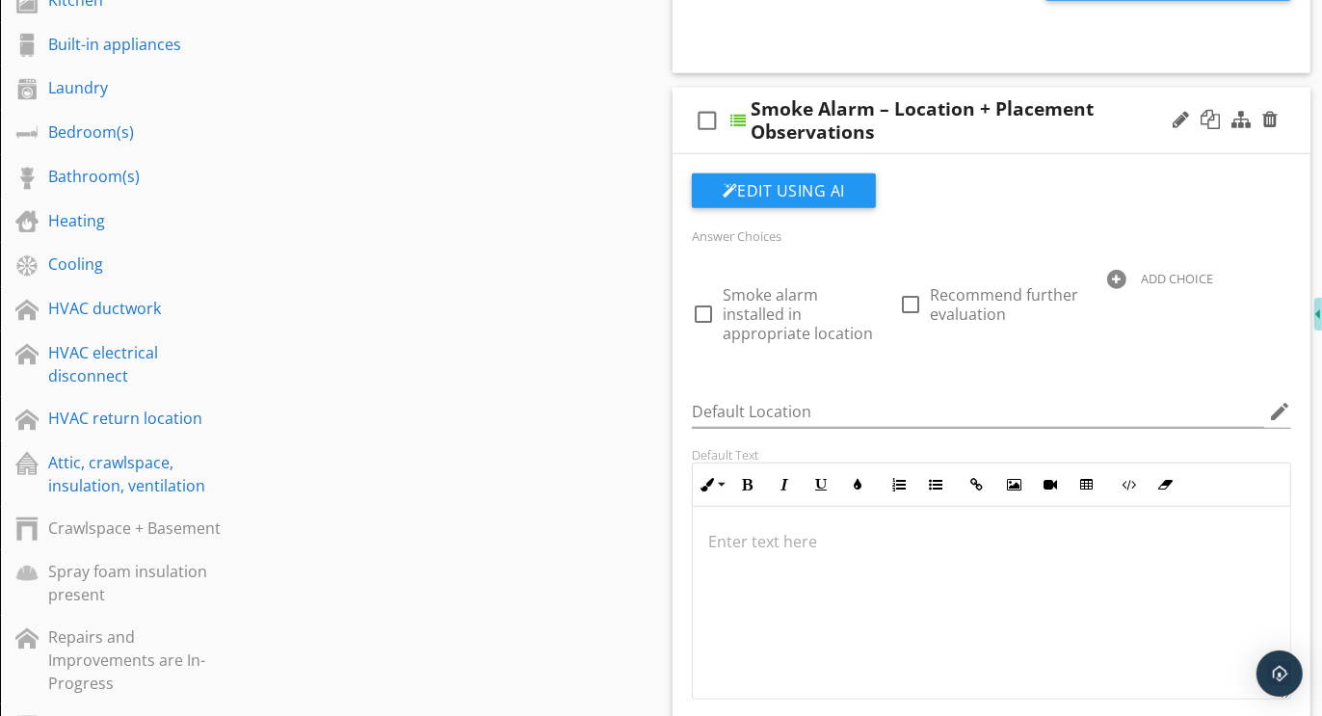
click at [1116, 266] on div "ADD CHOICE" at bounding box center [1199, 277] width 184 height 23
type input "Further evaluation and correction recommended"
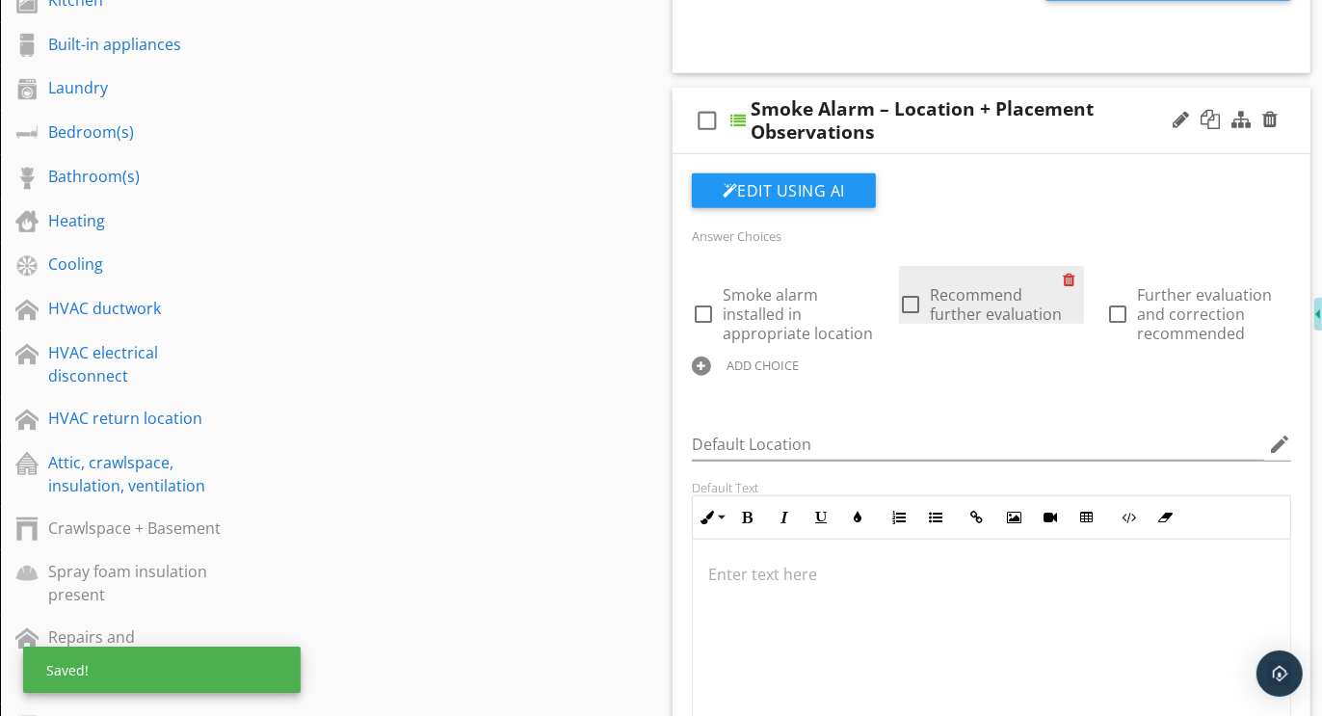
click at [1074, 274] on div at bounding box center [1074, 279] width 20 height 27
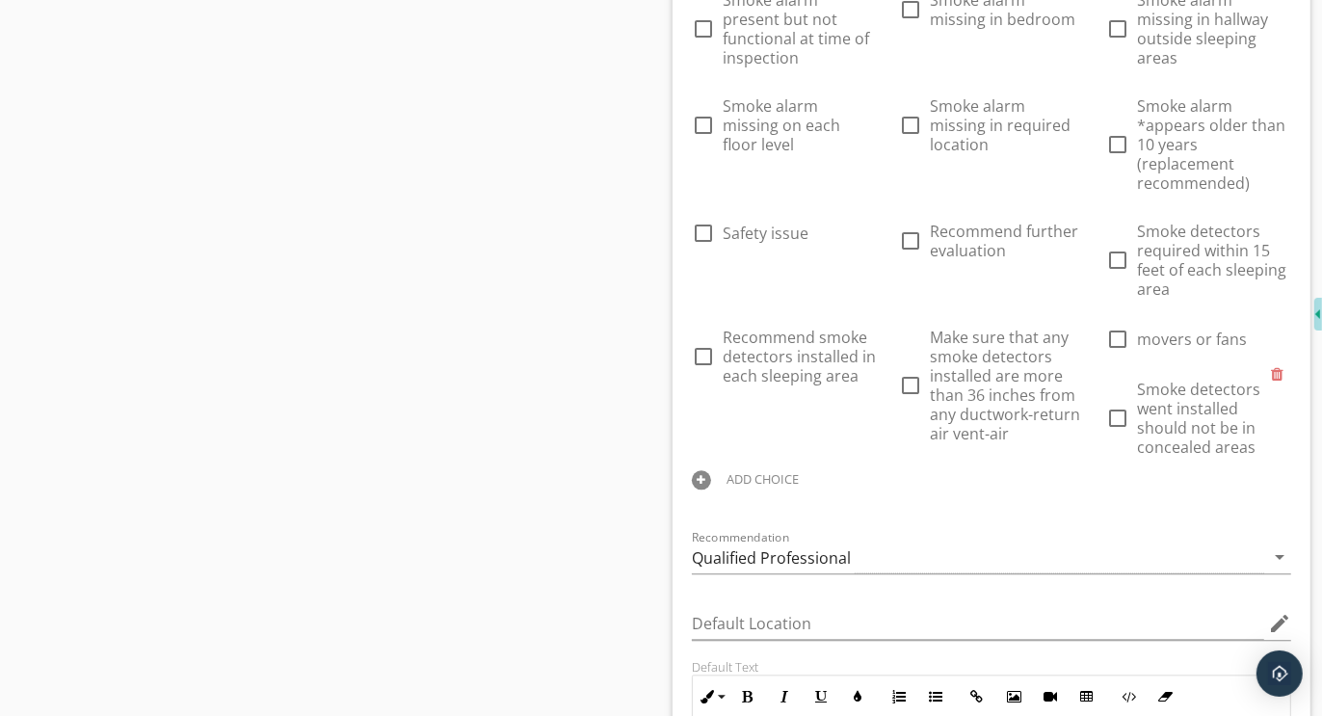
scroll to position [3402, 0]
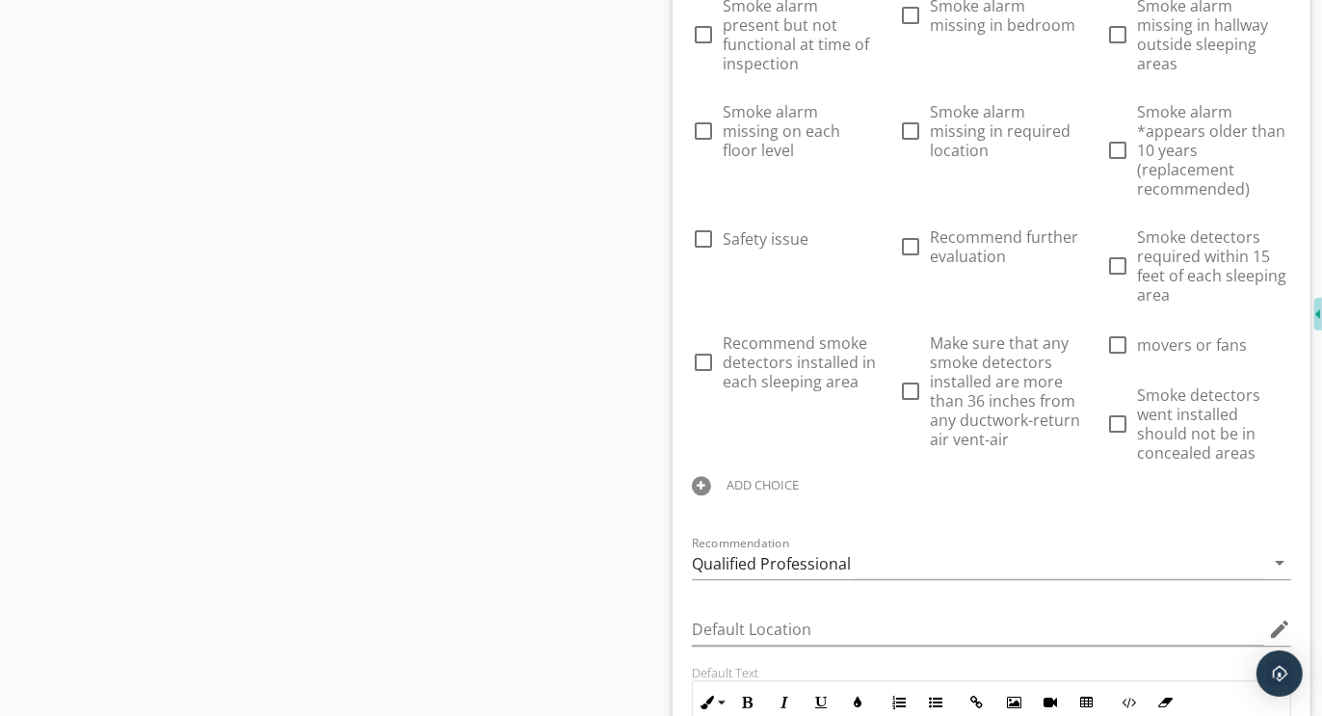
click at [711, 476] on div at bounding box center [701, 485] width 19 height 19
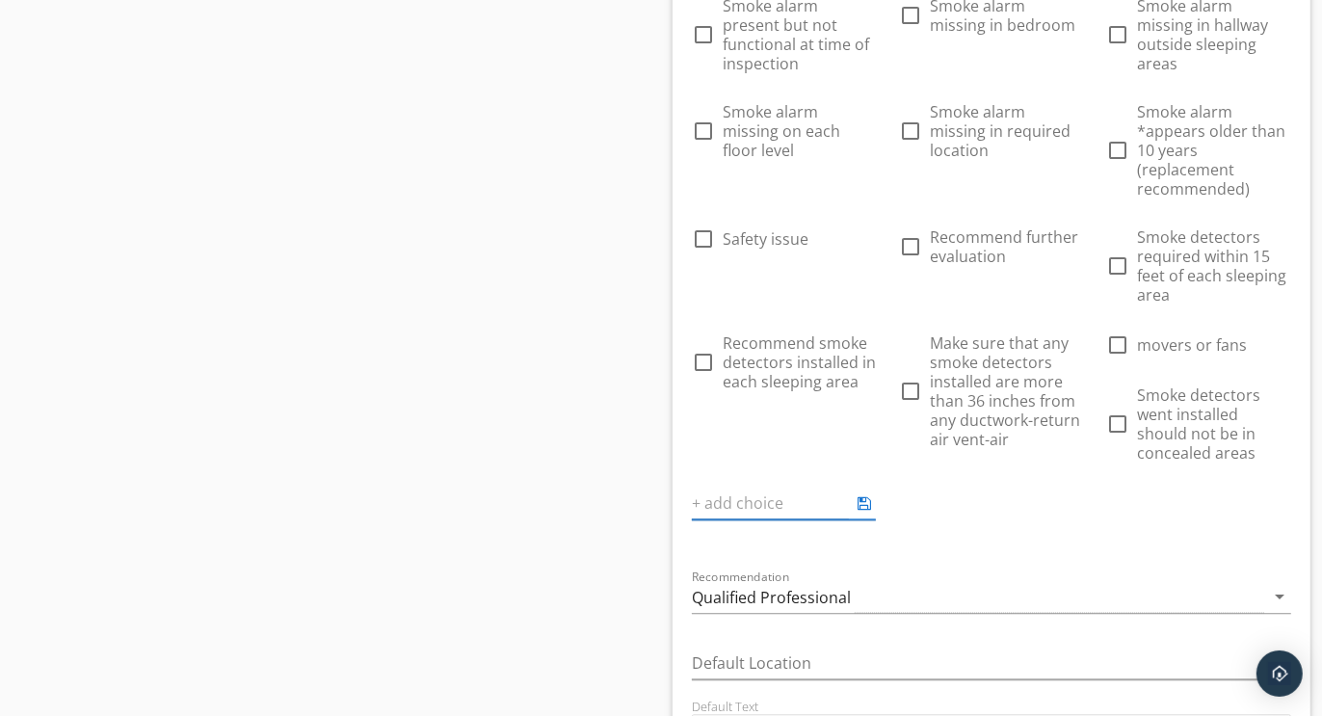
scroll to position [0, 0]
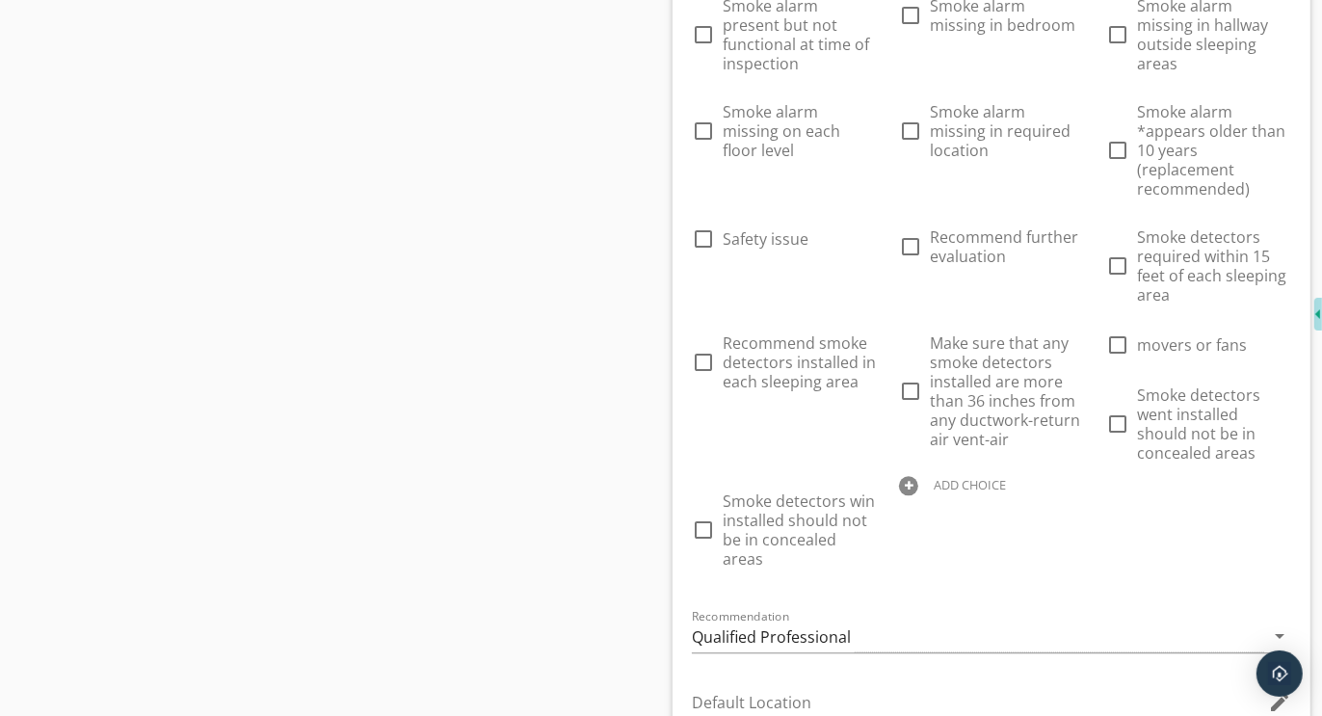
click at [899, 495] on div at bounding box center [908, 485] width 19 height 19
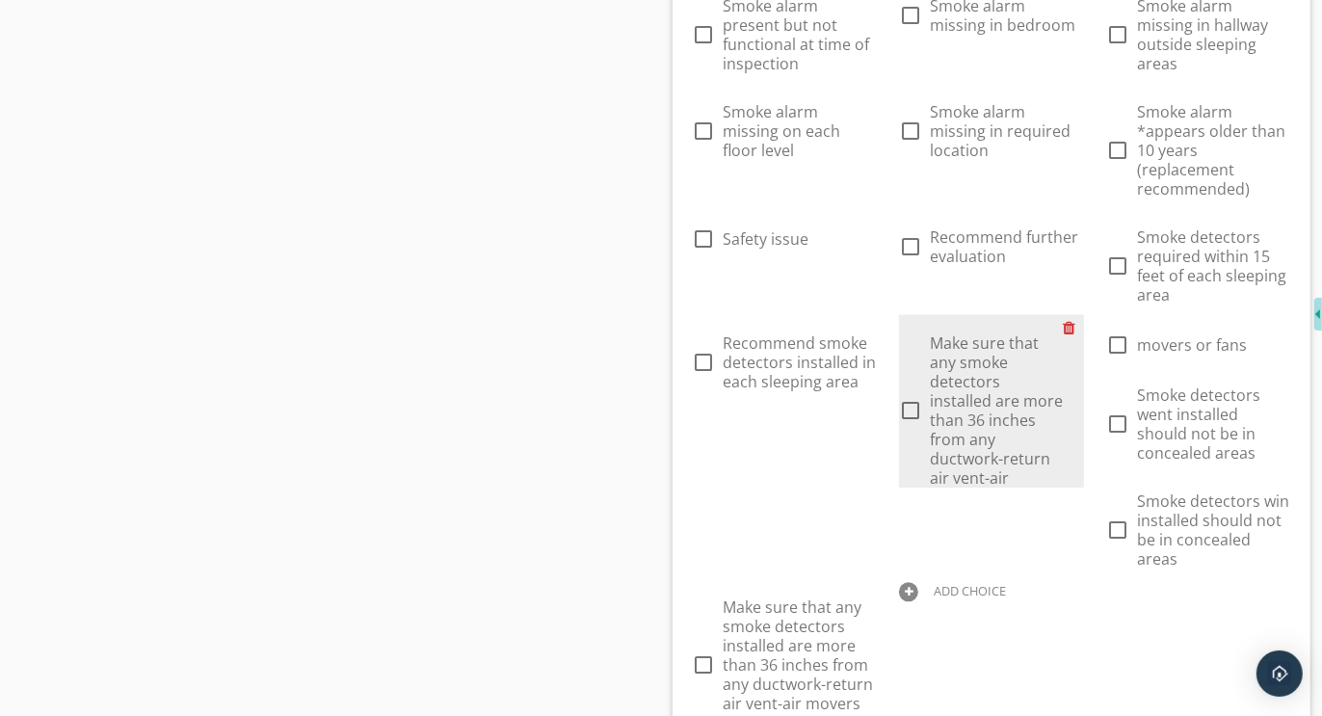
click at [1084, 314] on div at bounding box center [1074, 327] width 20 height 27
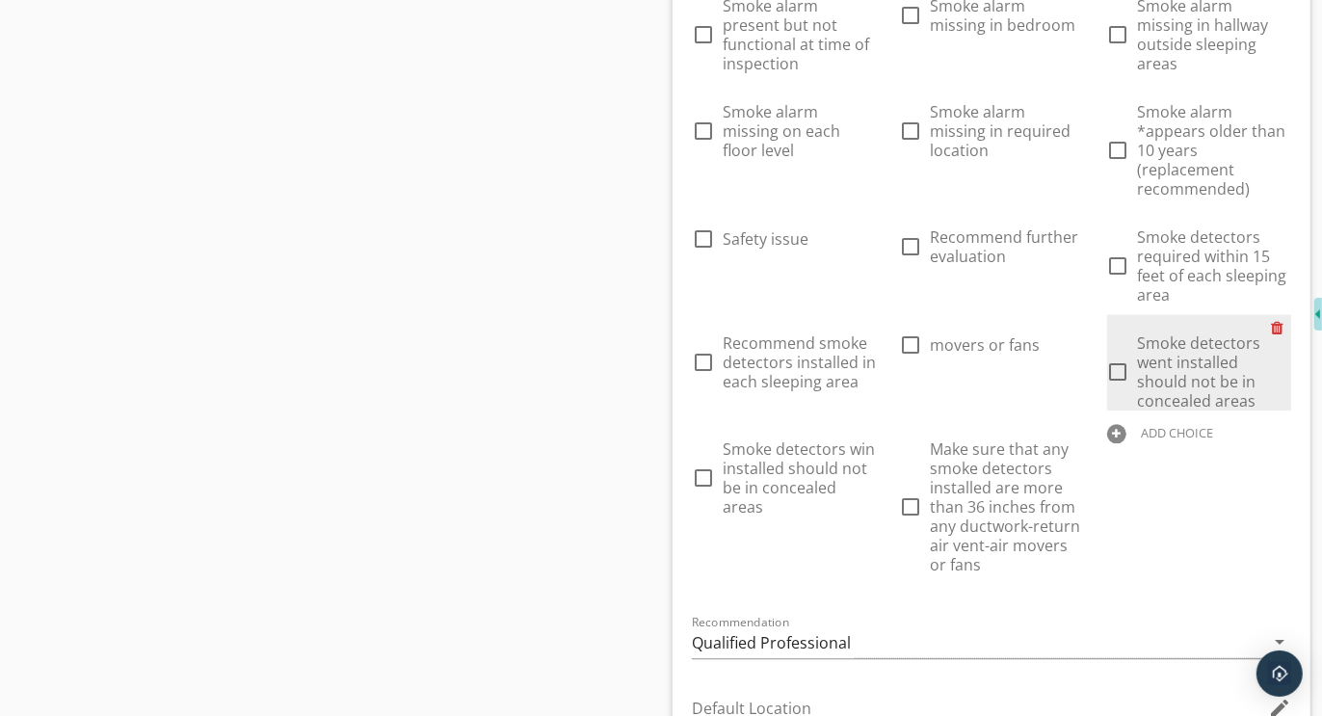
click at [1271, 339] on div at bounding box center [1281, 327] width 20 height 27
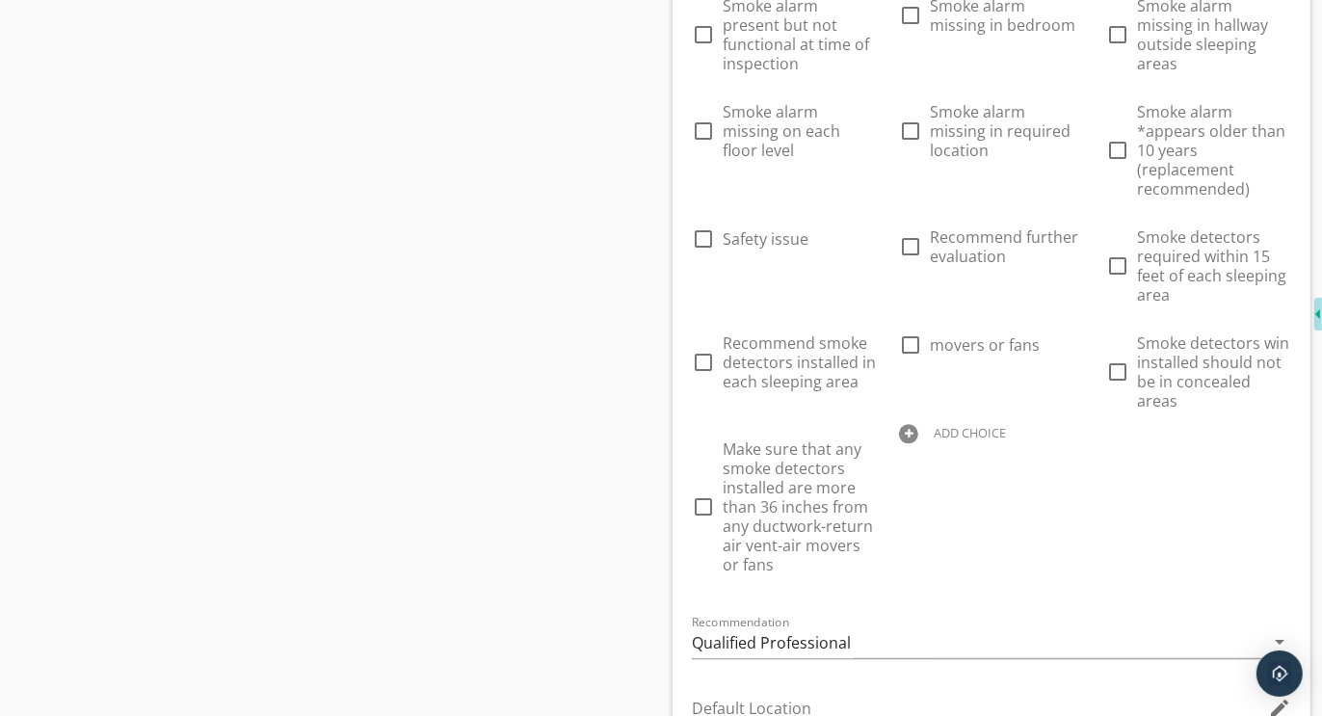
click at [918, 424] on div at bounding box center [908, 433] width 19 height 19
type input "Further evaluation and correction recommended"
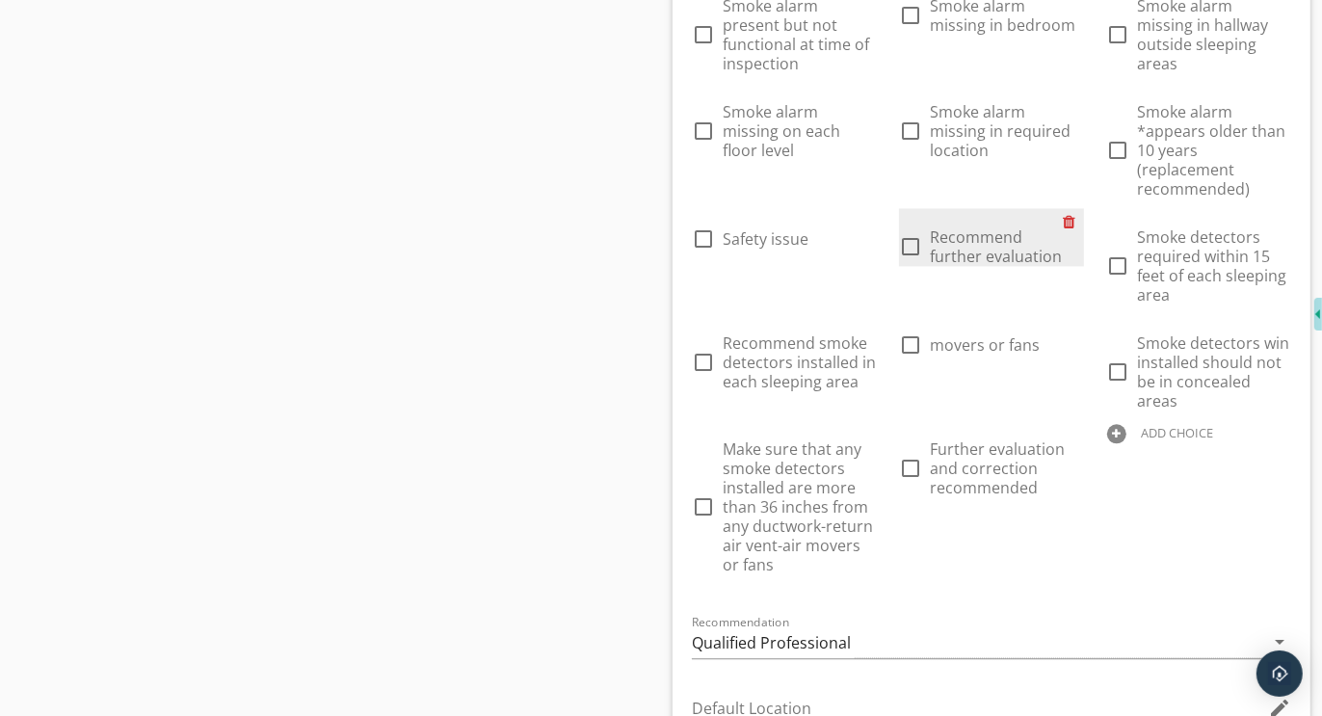
click at [1084, 208] on div at bounding box center [1074, 221] width 20 height 27
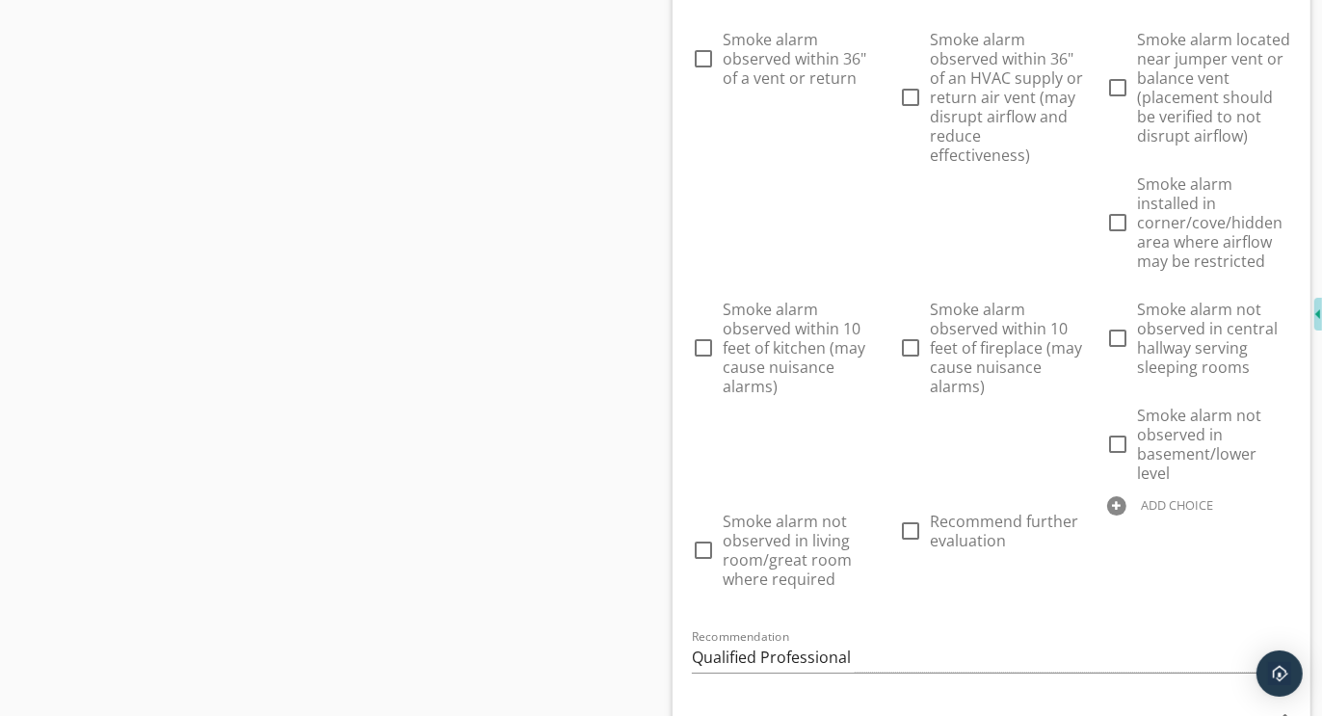
scroll to position [4814, 0]
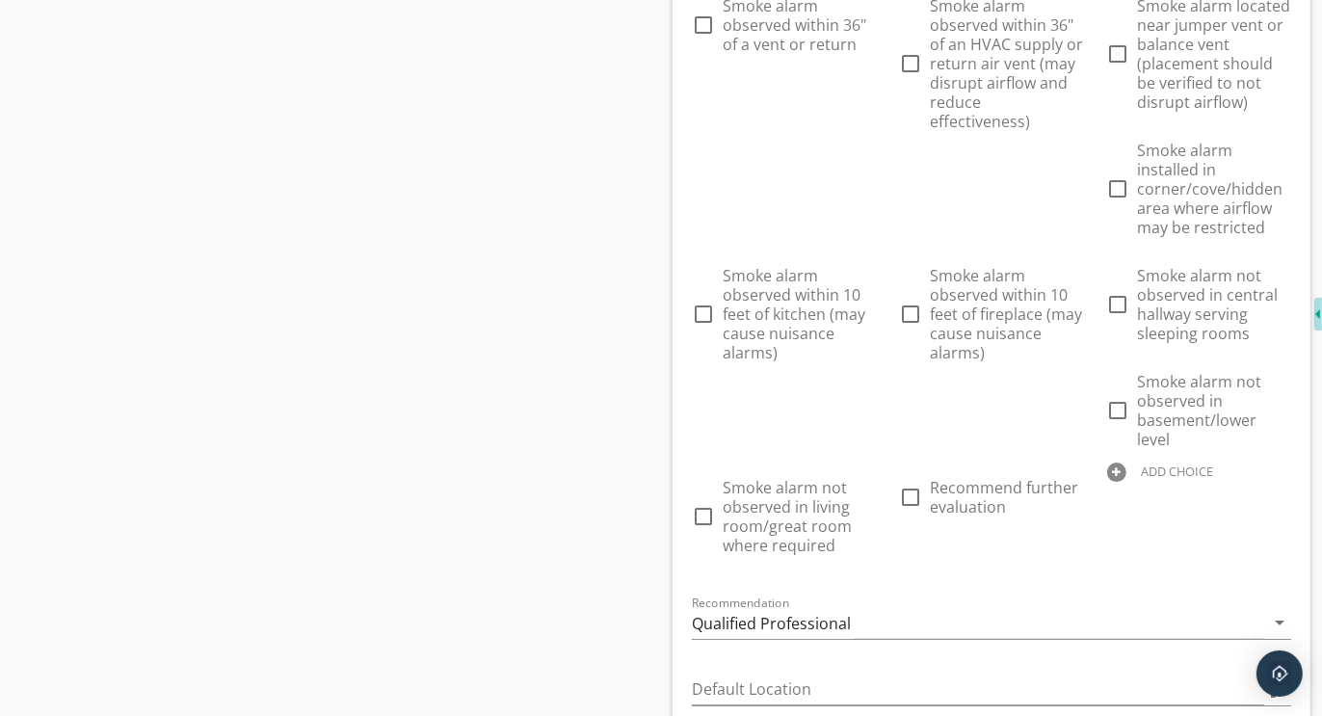
click at [1107, 459] on div "ADD CHOICE" at bounding box center [1199, 470] width 184 height 23
type input "Further evaluation and correction recommended"
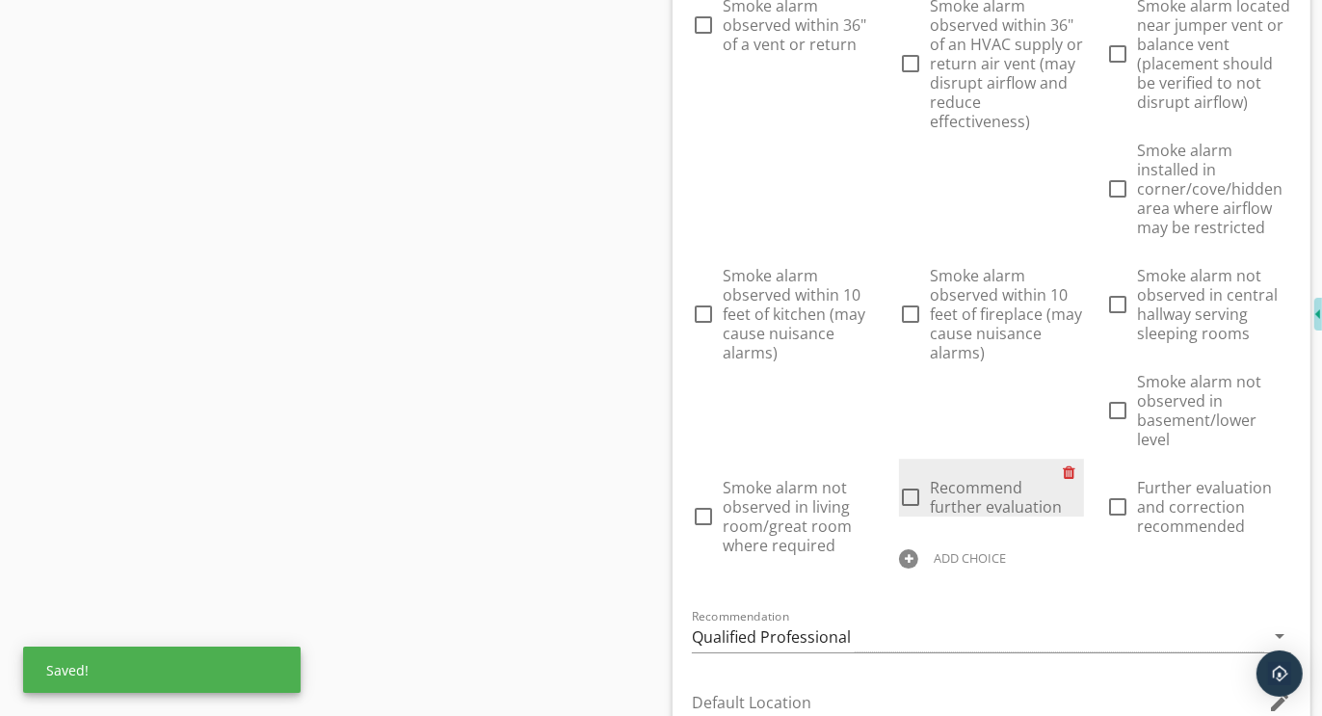
click at [1064, 459] on div at bounding box center [1074, 472] width 20 height 27
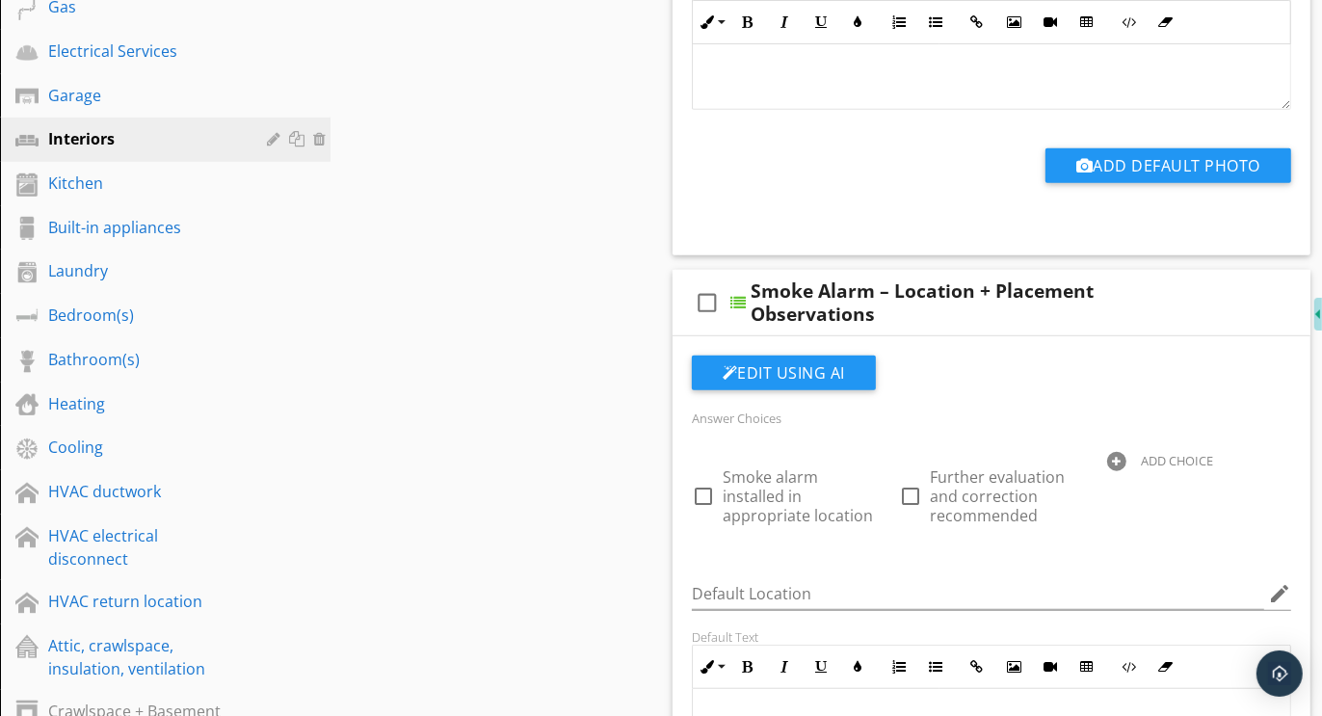
scroll to position [924, 0]
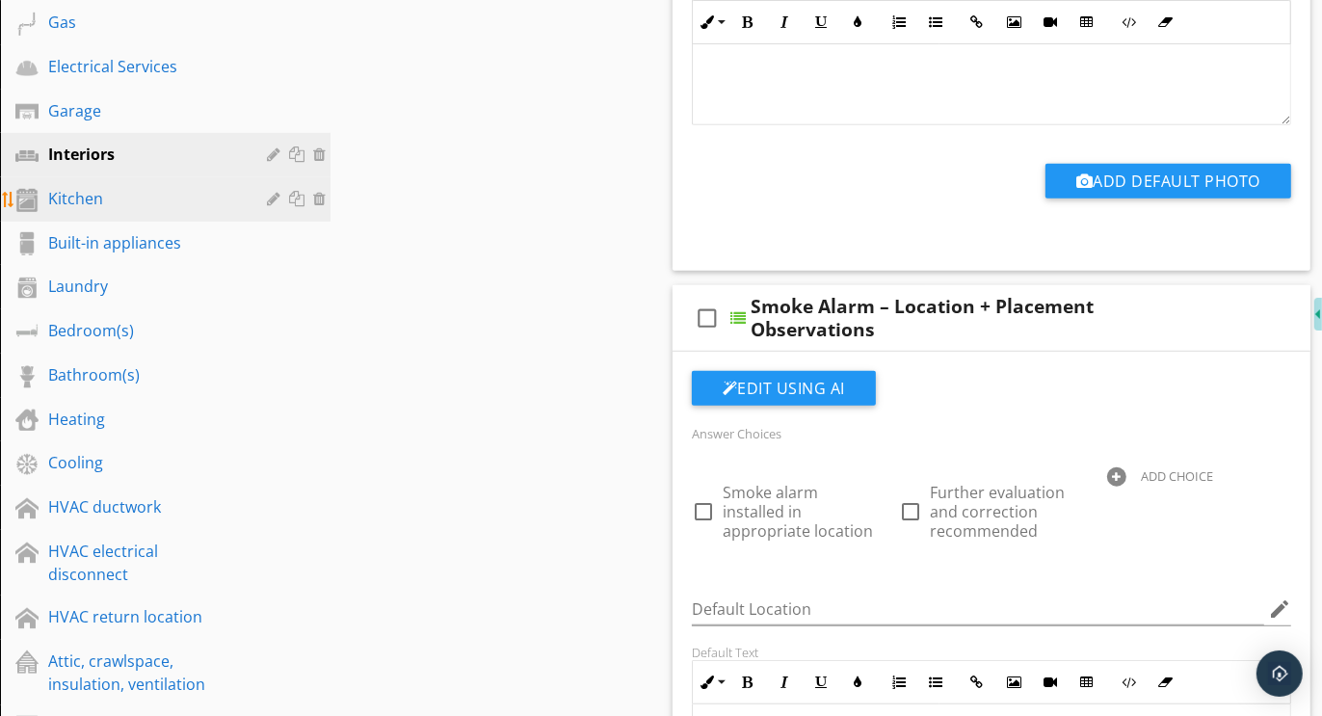
click at [90, 205] on div "Kitchen" at bounding box center [143, 198] width 191 height 23
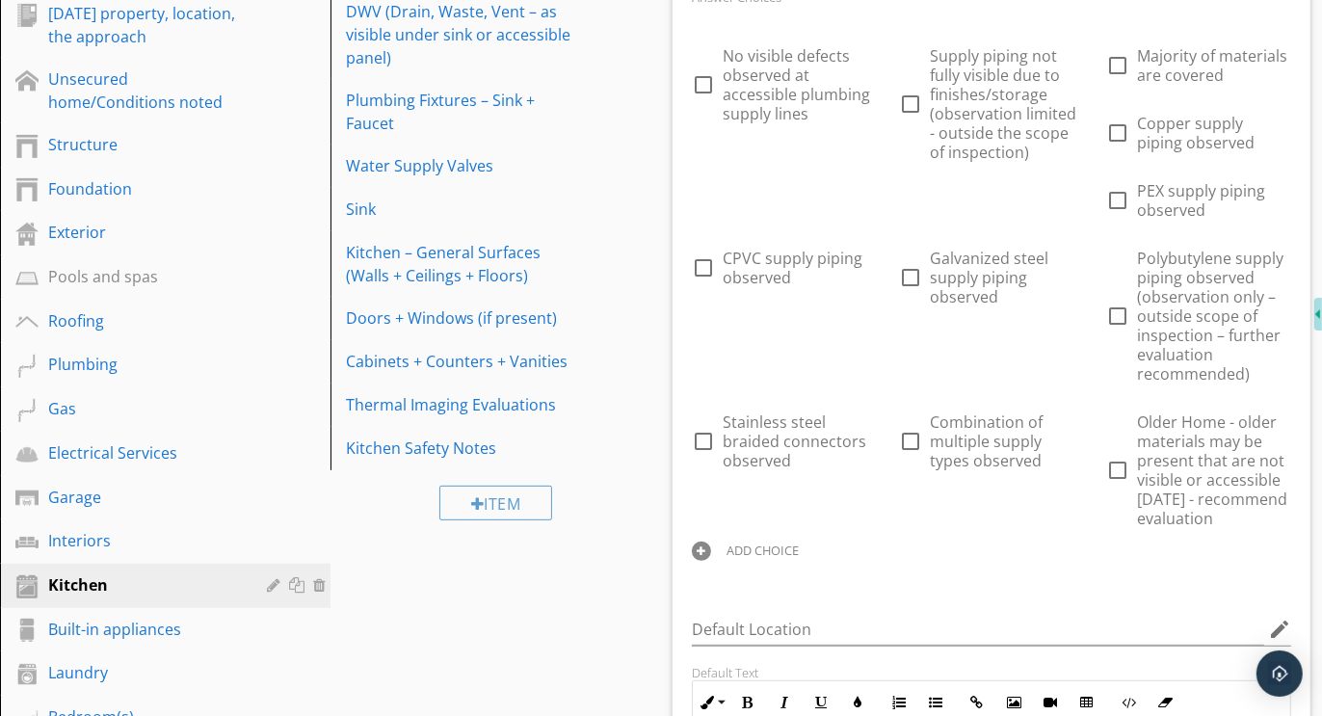
scroll to position [545, 0]
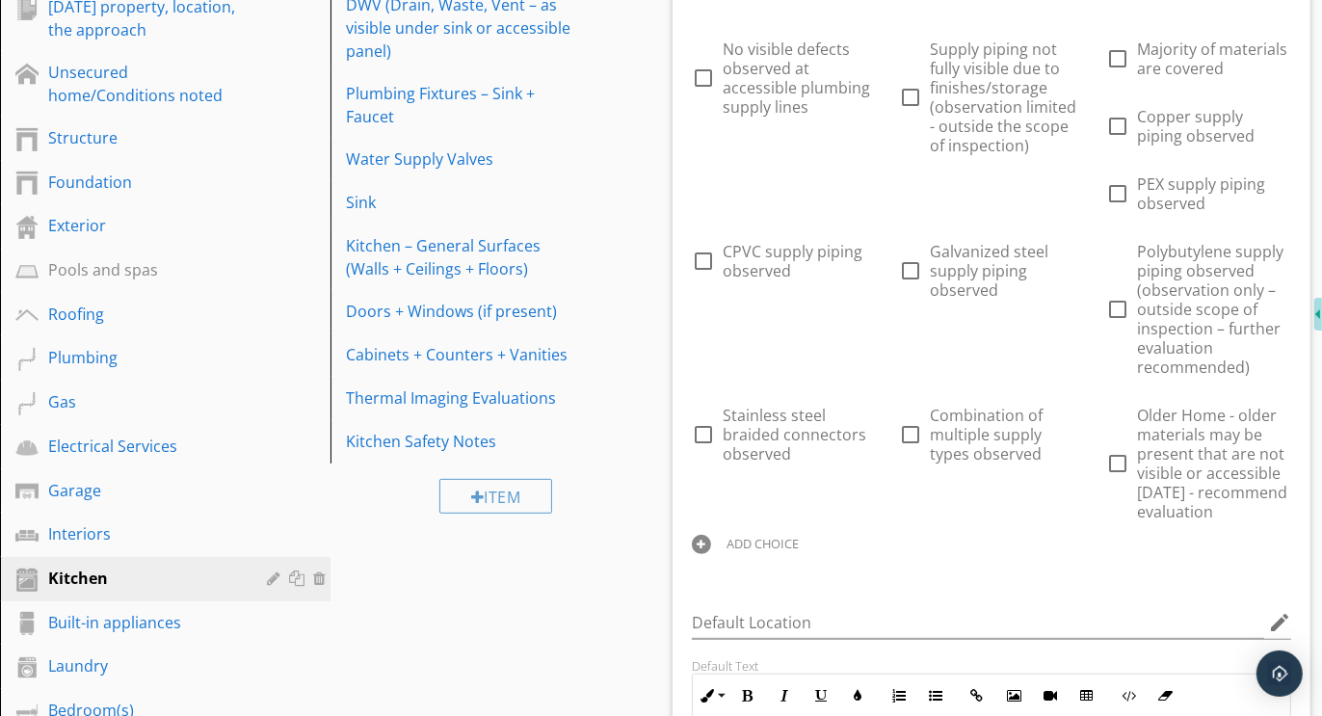
click at [702, 546] on div at bounding box center [701, 544] width 19 height 19
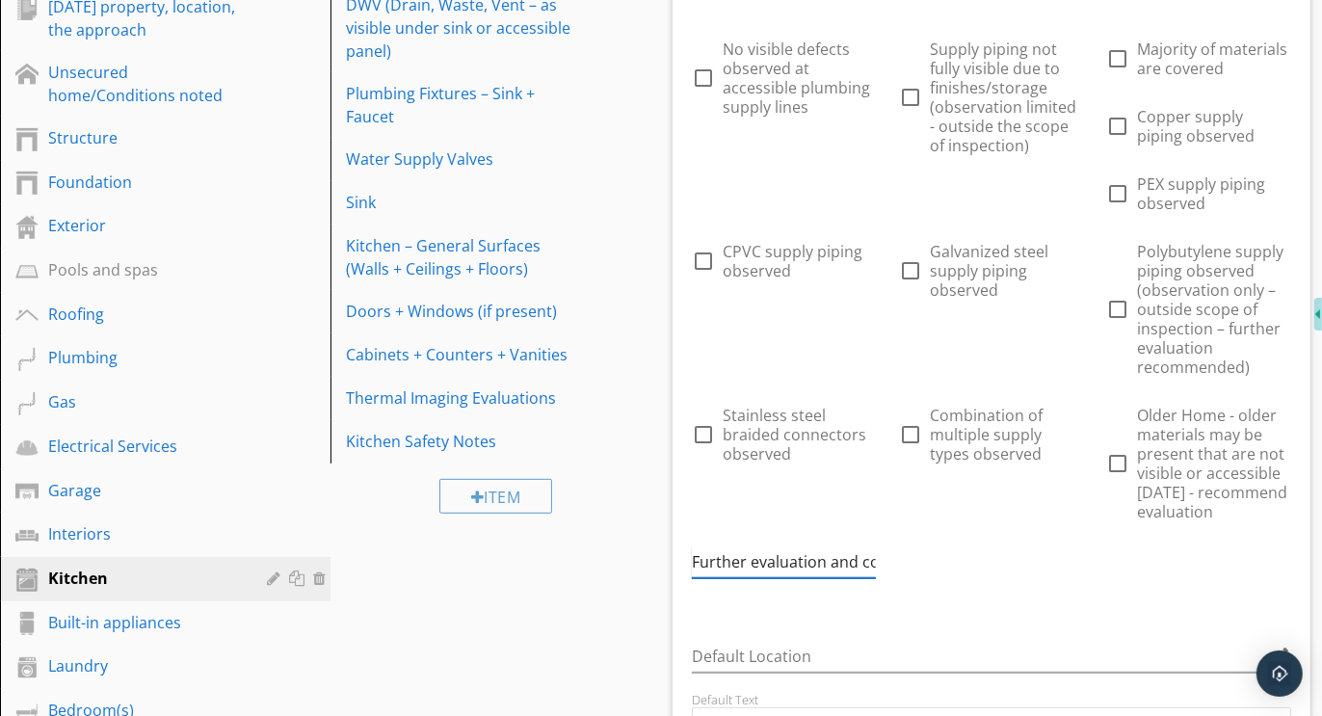
scroll to position [0, 194]
type input "Further evaluation and correction recommended"
